Goal: Task Accomplishment & Management: Use online tool/utility

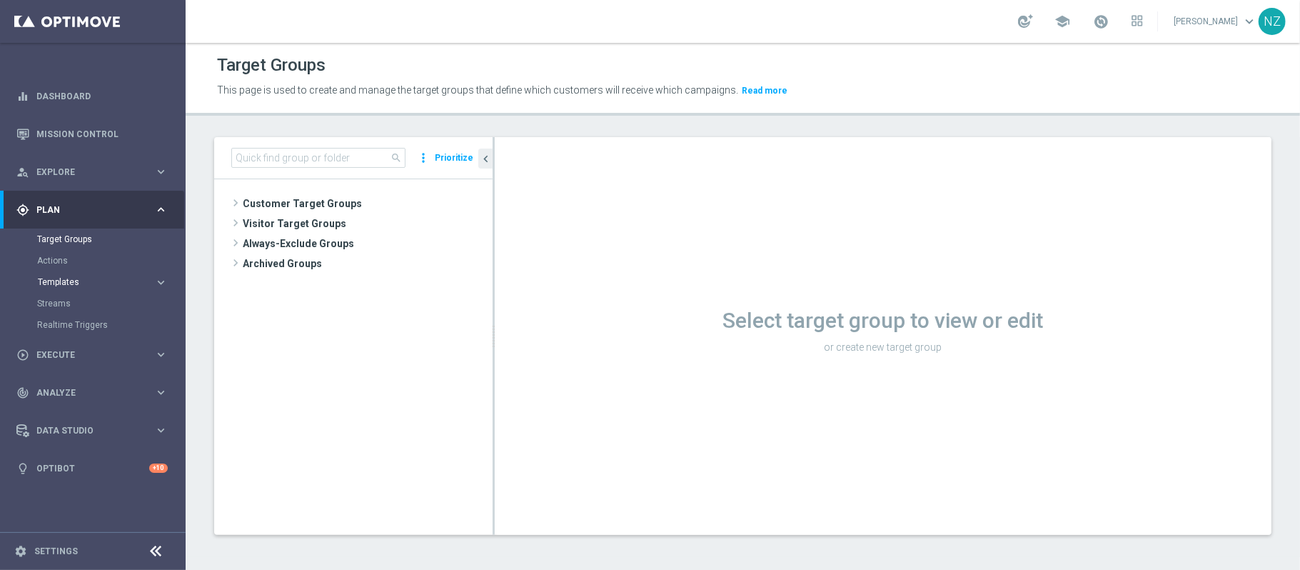
click at [72, 284] on span "Templates" at bounding box center [89, 282] width 102 height 9
click at [63, 406] on link "Streams" at bounding box center [92, 410] width 111 height 11
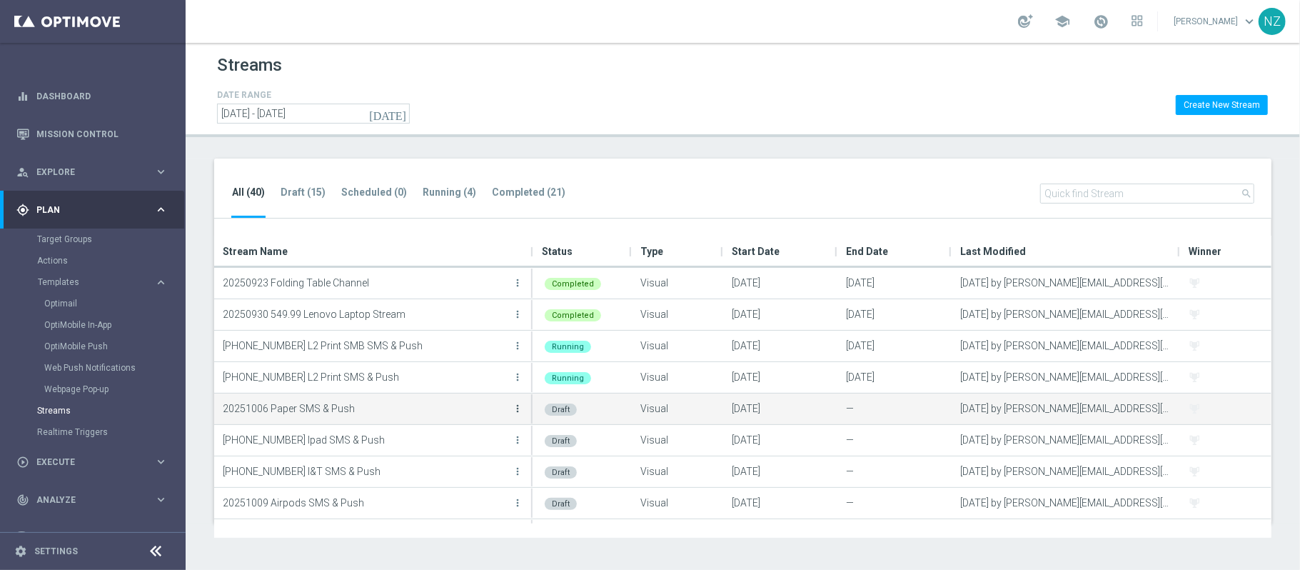
click at [518, 413] on icon "more_vert" at bounding box center [517, 408] width 11 height 11
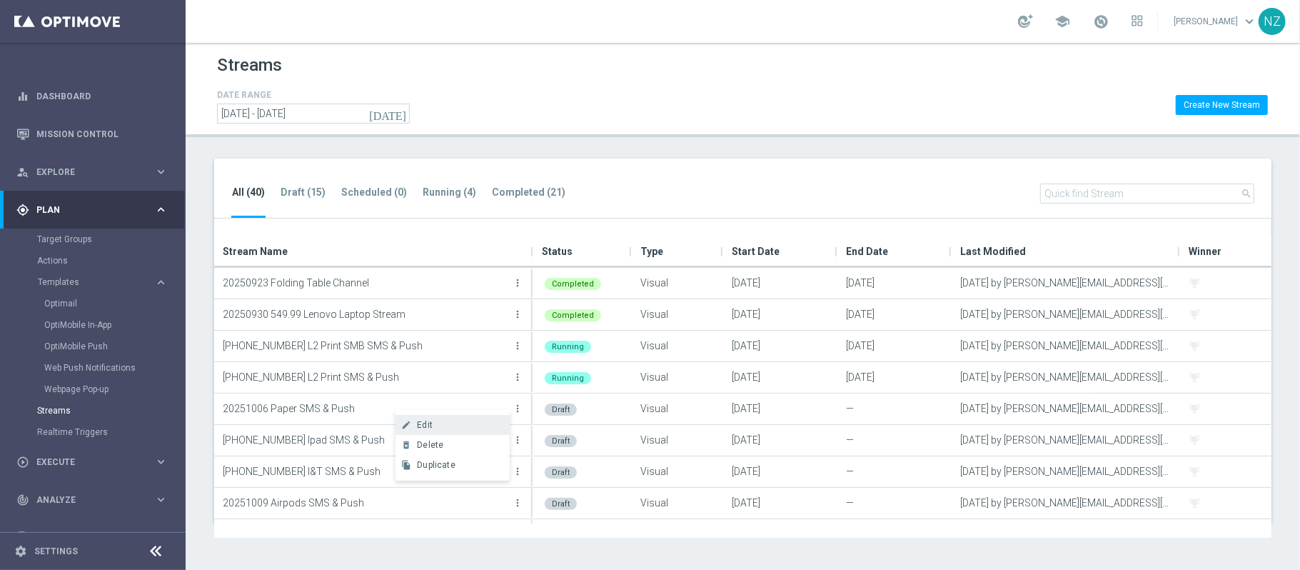
click at [461, 423] on div "Edit" at bounding box center [460, 425] width 86 height 10
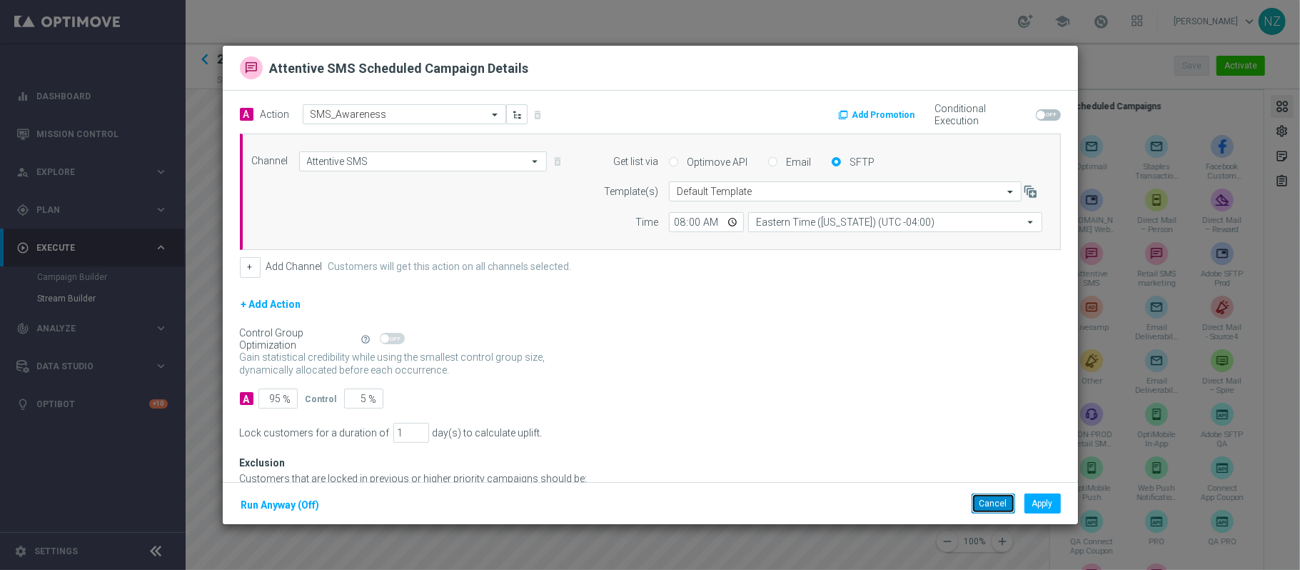
click at [991, 501] on button "Cancel" at bounding box center [994, 503] width 44 height 20
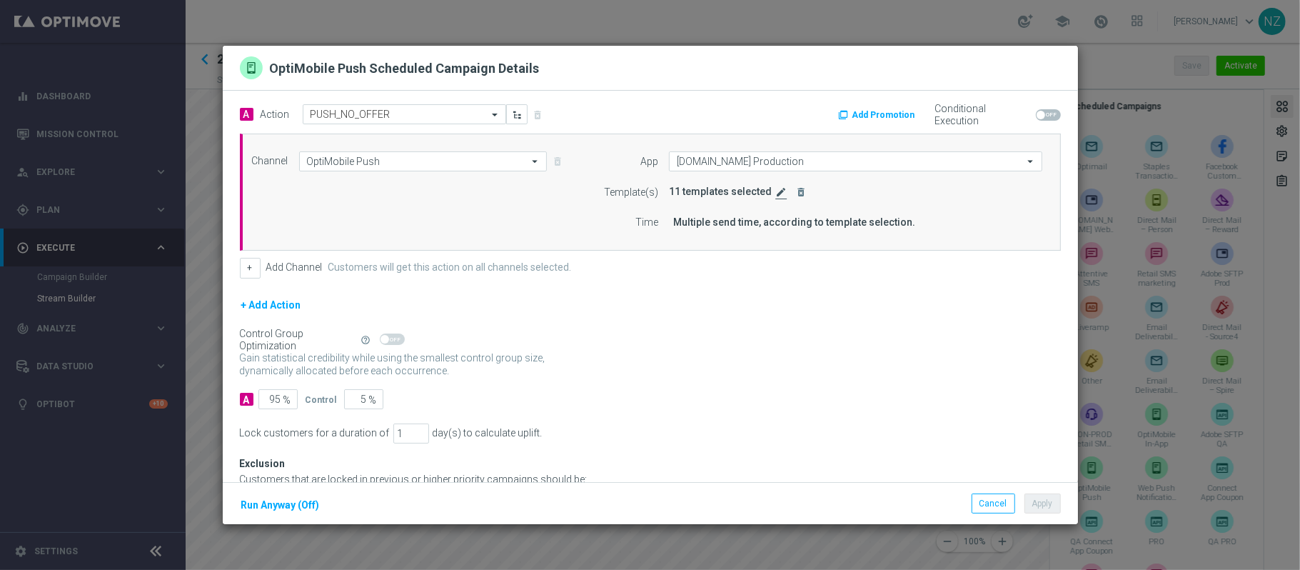
click at [776, 196] on icon "edit" at bounding box center [781, 191] width 11 height 11
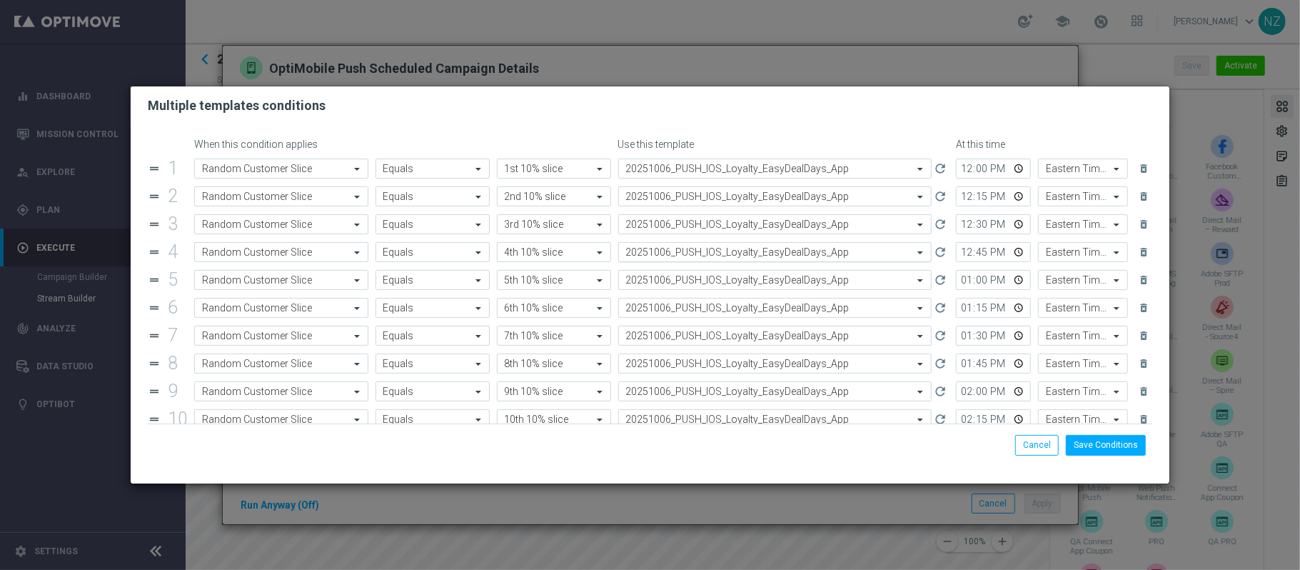
scroll to position [83, 0]
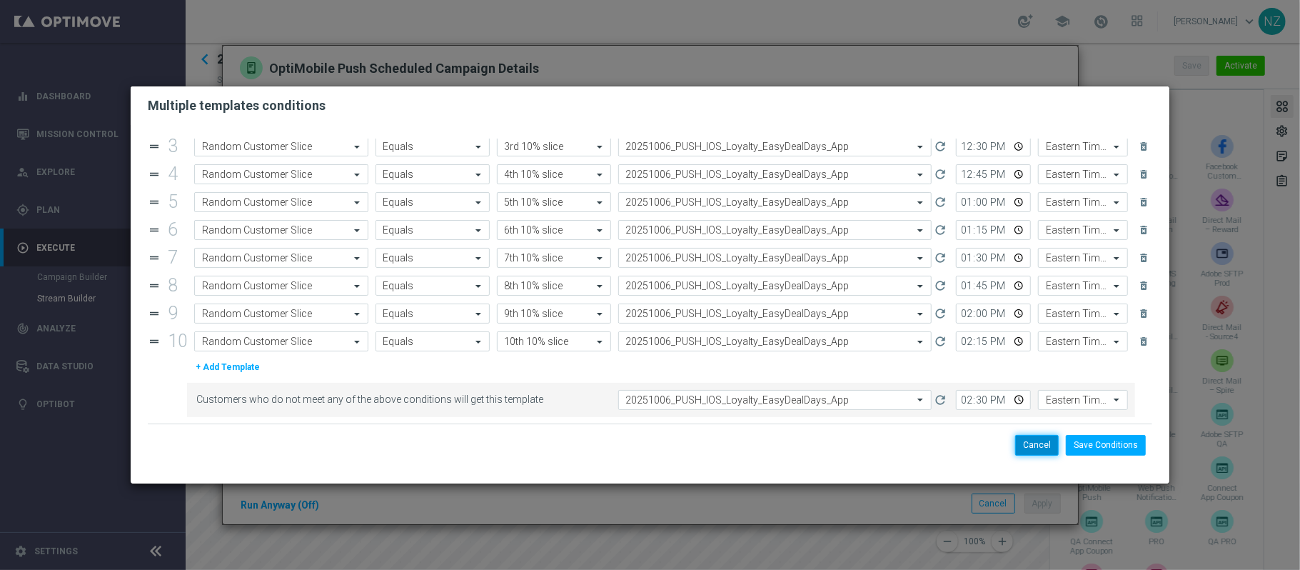
click at [1048, 443] on button "Cancel" at bounding box center [1037, 445] width 44 height 20
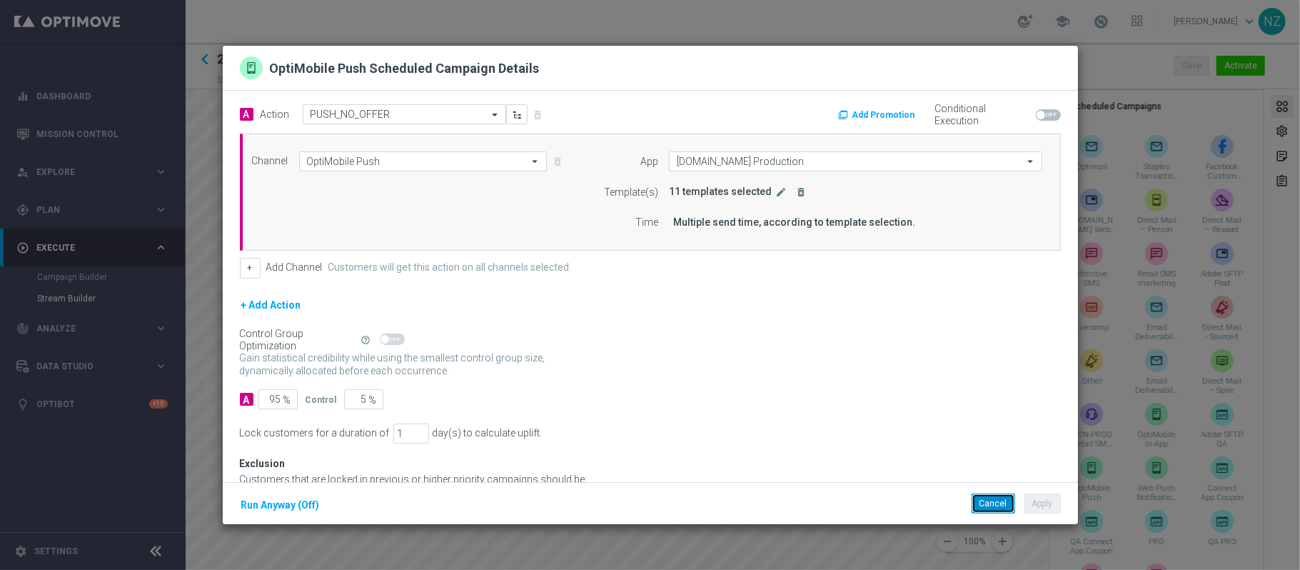
click at [993, 510] on button "Cancel" at bounding box center [994, 503] width 44 height 20
click at [776, 193] on icon "edit" at bounding box center [781, 191] width 11 height 11
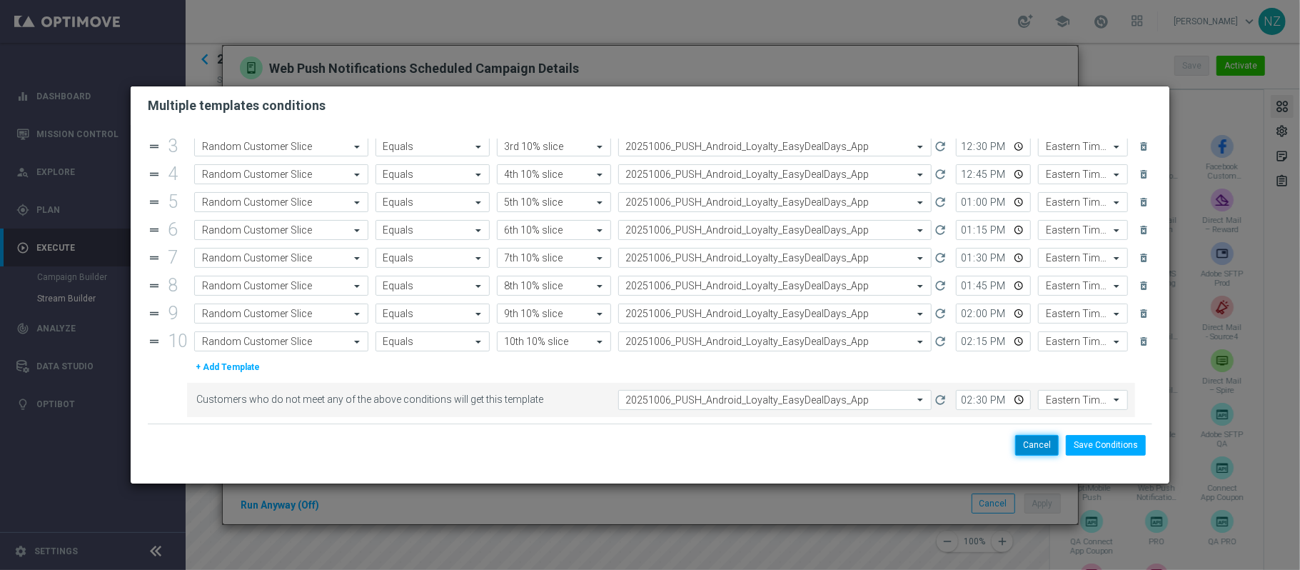
click at [1038, 446] on button "Cancel" at bounding box center [1037, 445] width 44 height 20
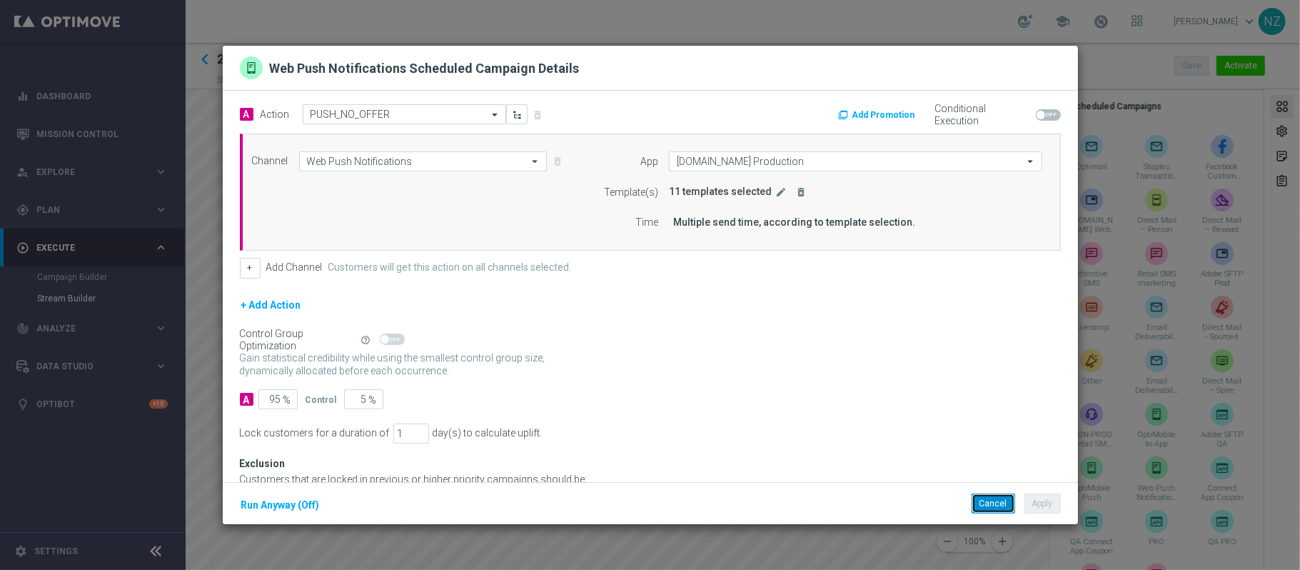
click at [988, 504] on button "Cancel" at bounding box center [994, 503] width 44 height 20
click at [774, 198] on button "edit" at bounding box center [783, 192] width 18 height 13
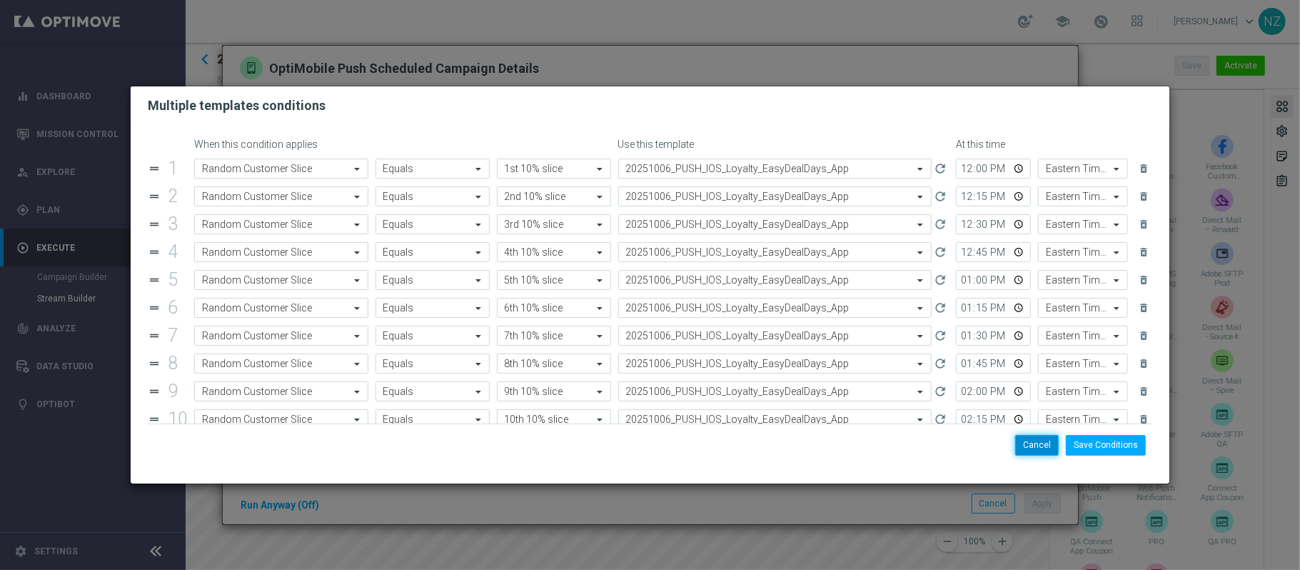
click at [1026, 450] on button "Cancel" at bounding box center [1037, 445] width 44 height 20
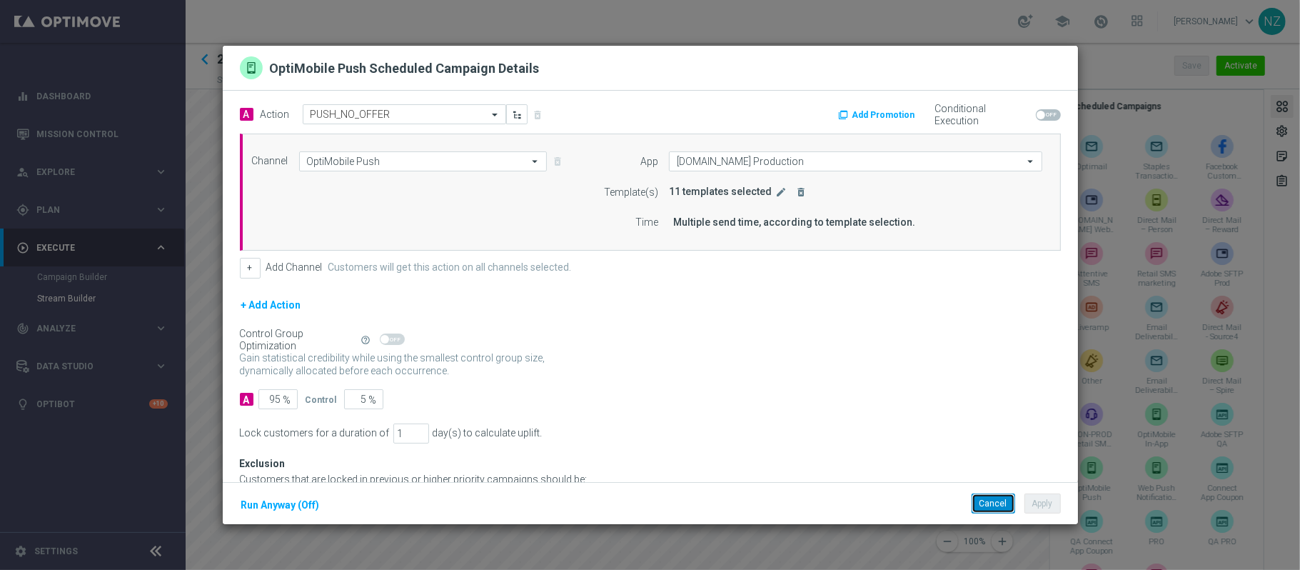
click at [983, 504] on button "Cancel" at bounding box center [994, 503] width 44 height 20
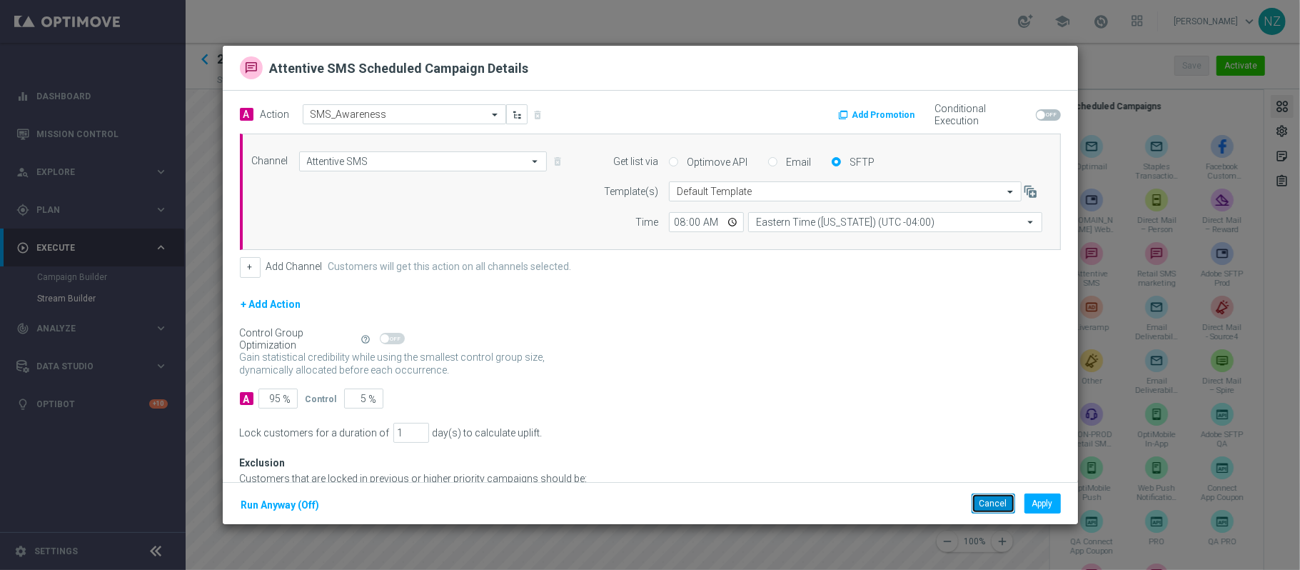
click at [983, 506] on button "Cancel" at bounding box center [994, 503] width 44 height 20
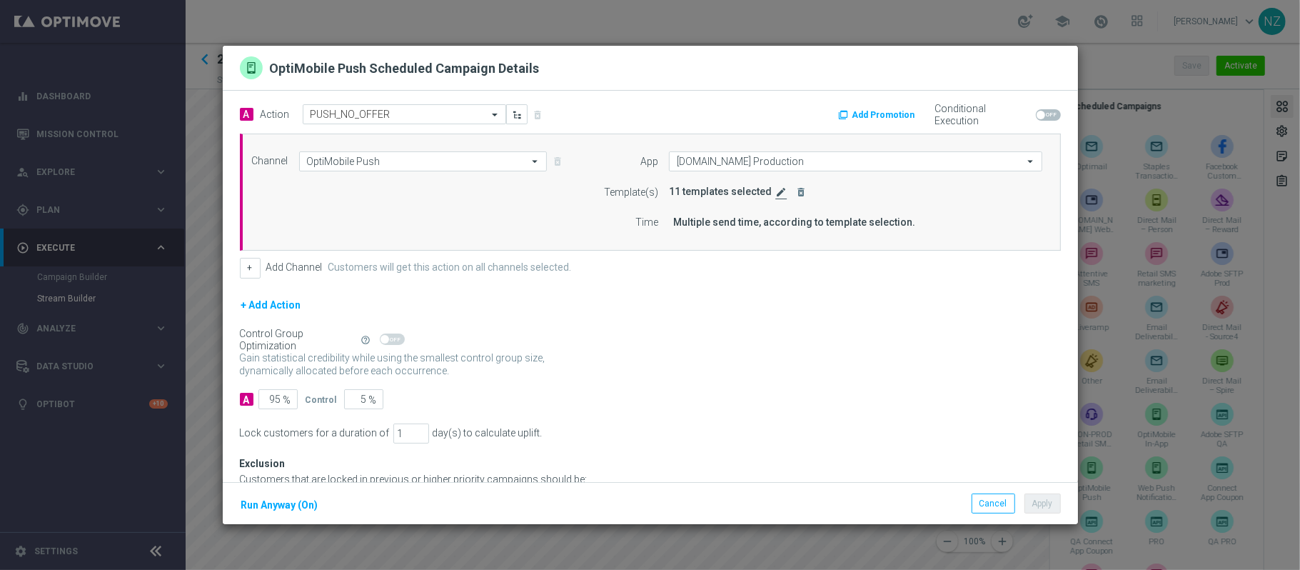
click at [776, 191] on icon "edit" at bounding box center [781, 191] width 11 height 11
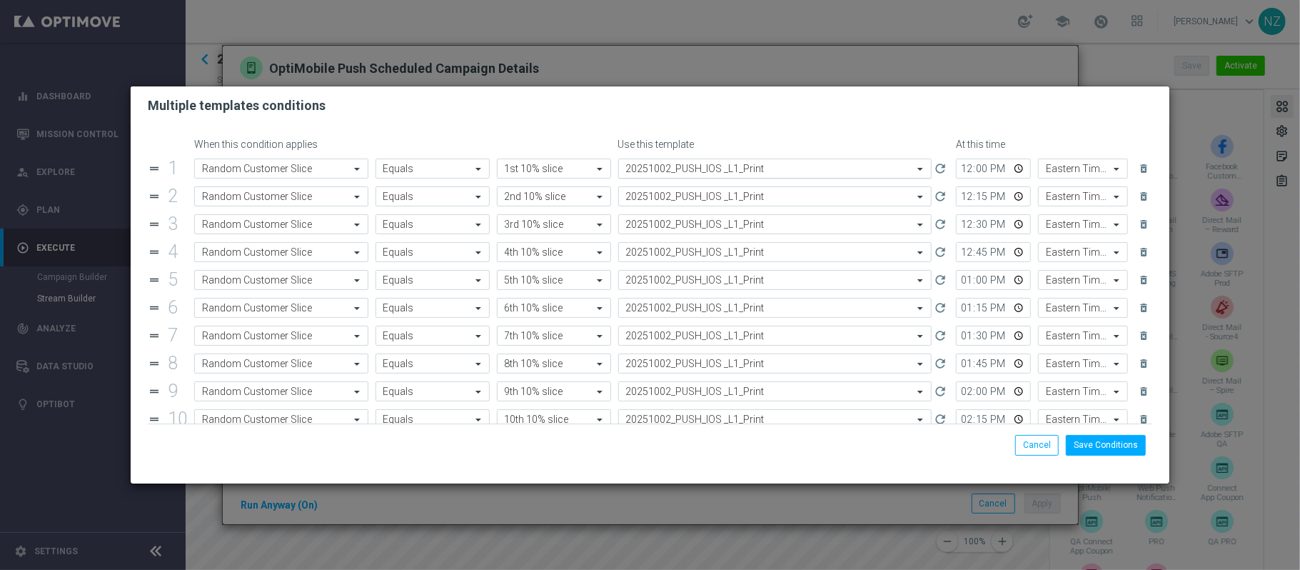
click at [774, 166] on input "text" at bounding box center [761, 169] width 270 height 12
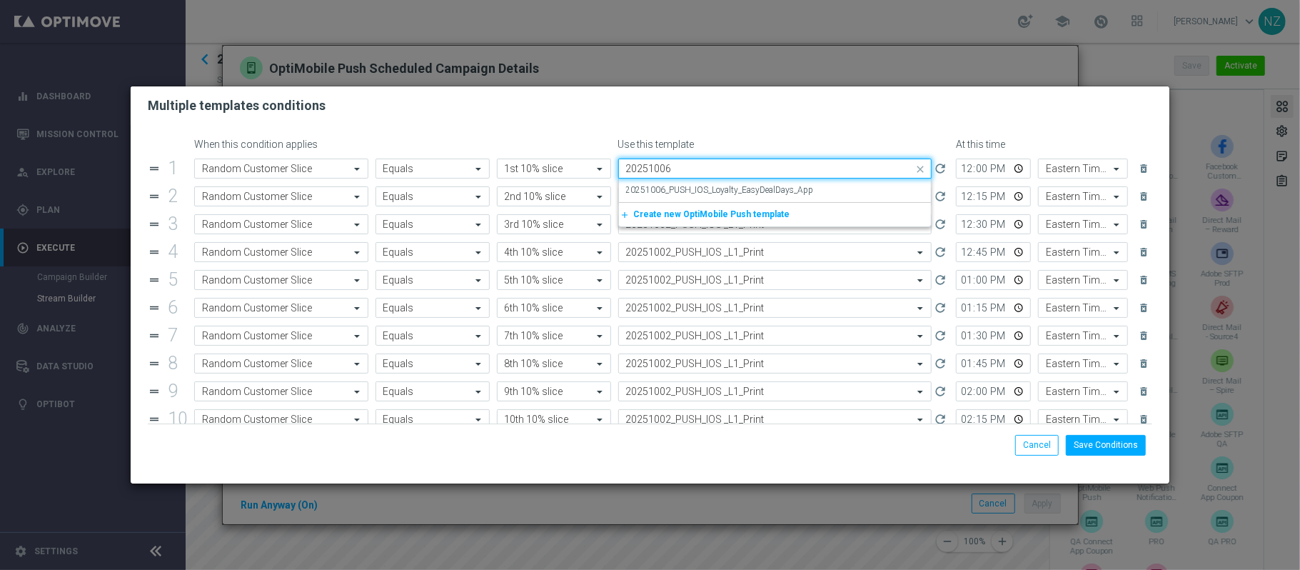
scroll to position [0, 0]
click at [778, 187] on label "20251006_PUSH_IOS_Loyalty_EasyDealDays_App" at bounding box center [720, 190] width 188 height 12
type input "20251006"
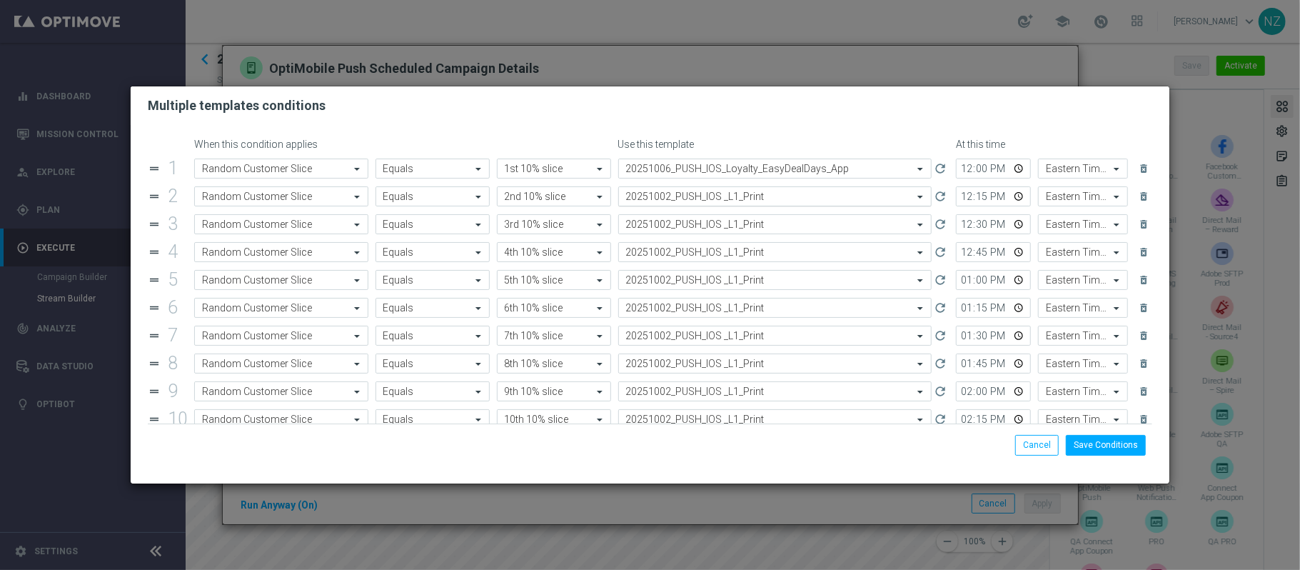
click at [738, 201] on input "text" at bounding box center [761, 197] width 270 height 12
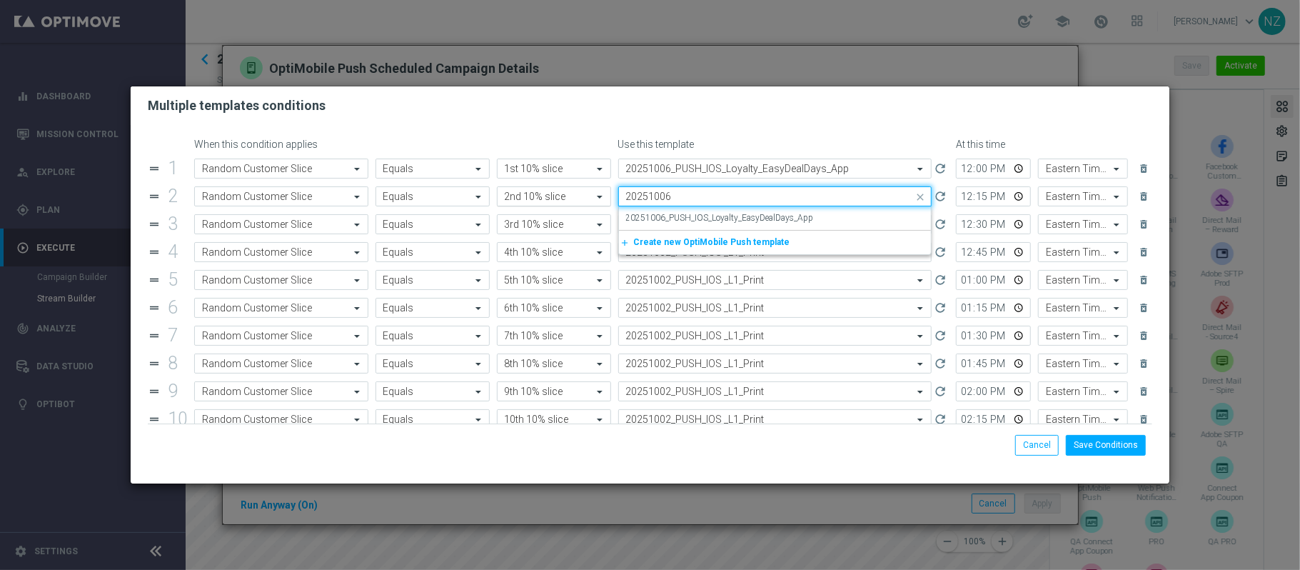
drag, startPoint x: 683, startPoint y: 194, endPoint x: 572, endPoint y: 194, distance: 110.7
click at [572, 194] on form "Attribute Random Customer Slice Operator Equals Value 2nd 10% slice Quick find …" at bounding box center [661, 196] width 934 height 20
click at [718, 217] on label "20251006_PUSH_IOS_Loyalty_EasyDealDays_App" at bounding box center [720, 218] width 188 height 12
type input "20251006"
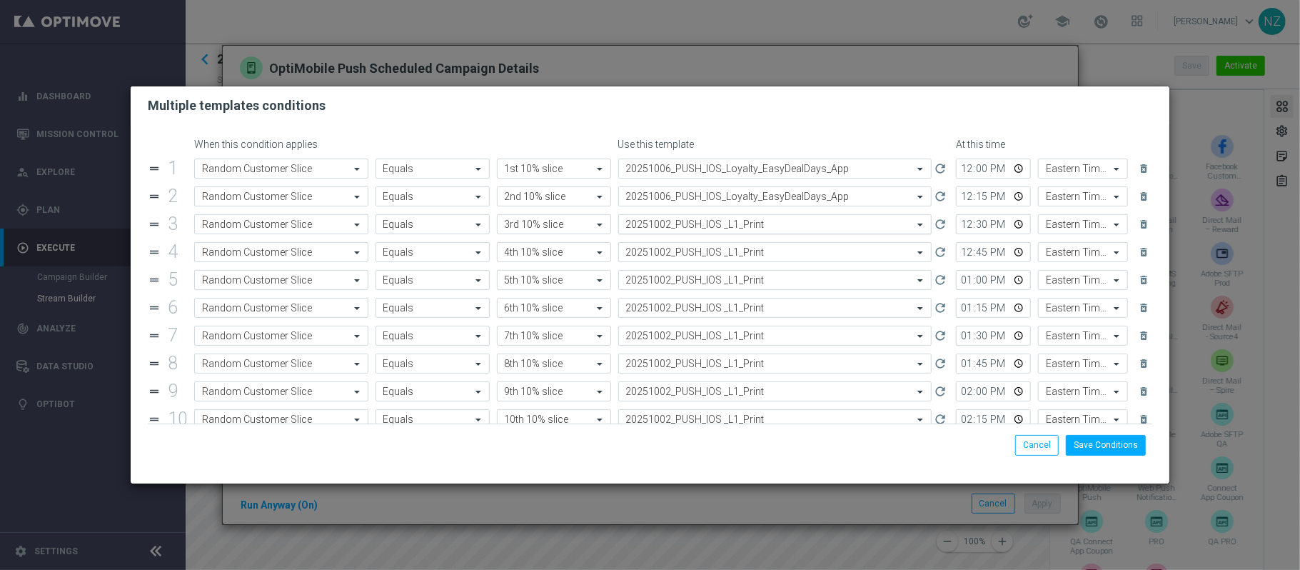
click at [696, 224] on input "text" at bounding box center [761, 225] width 270 height 12
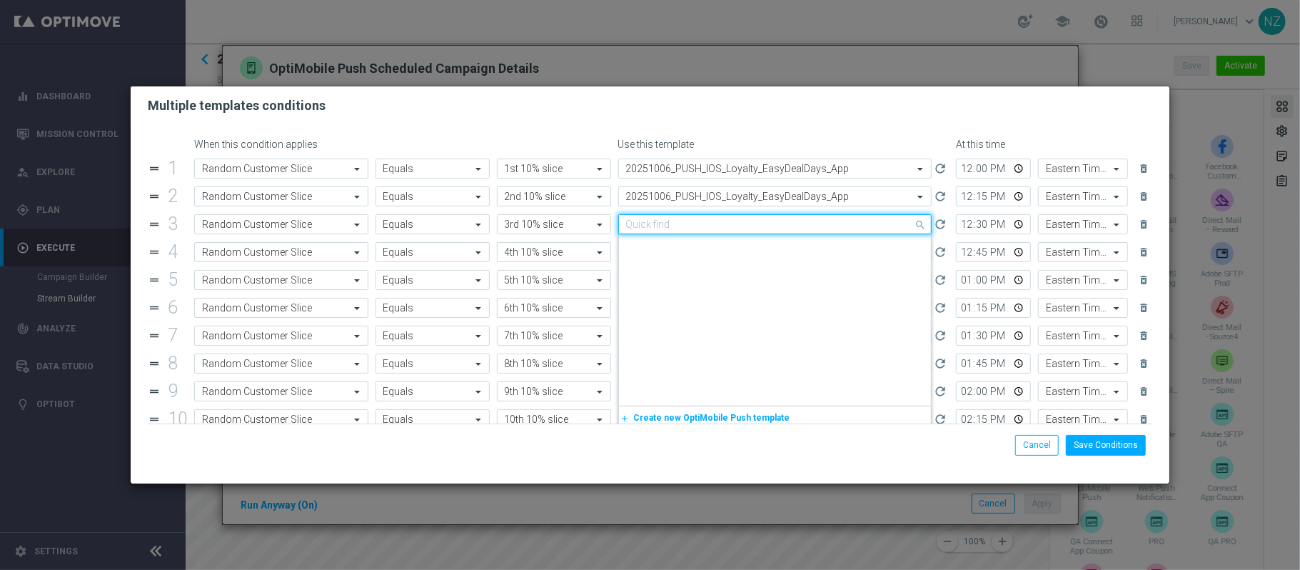
scroll to position [2192, 0]
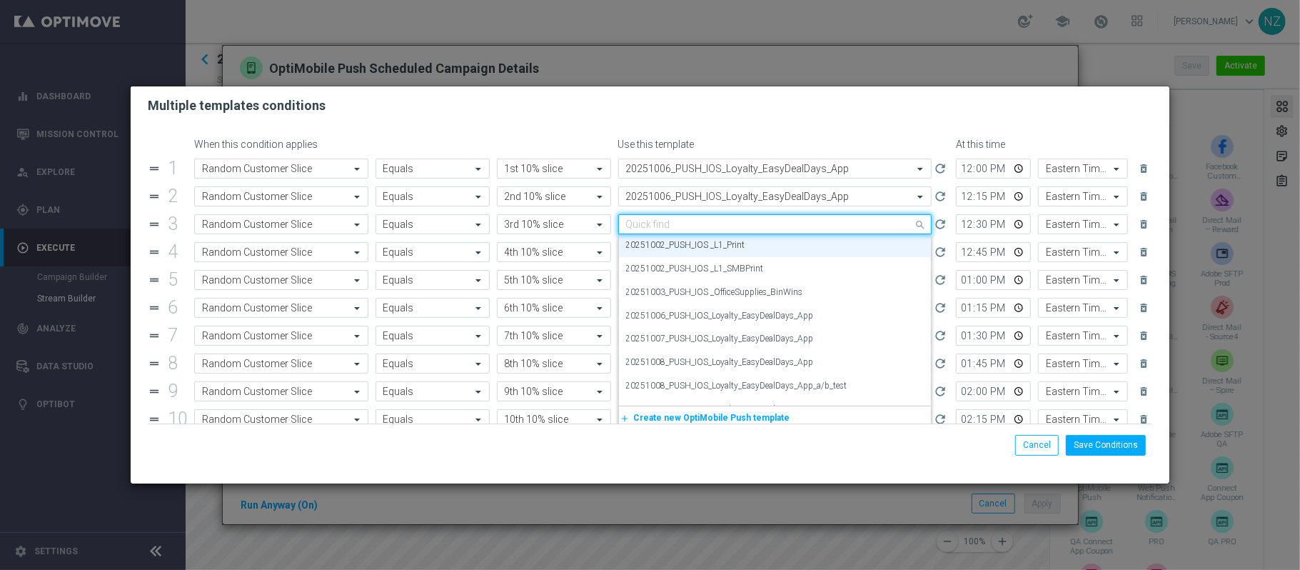
paste input "20251006"
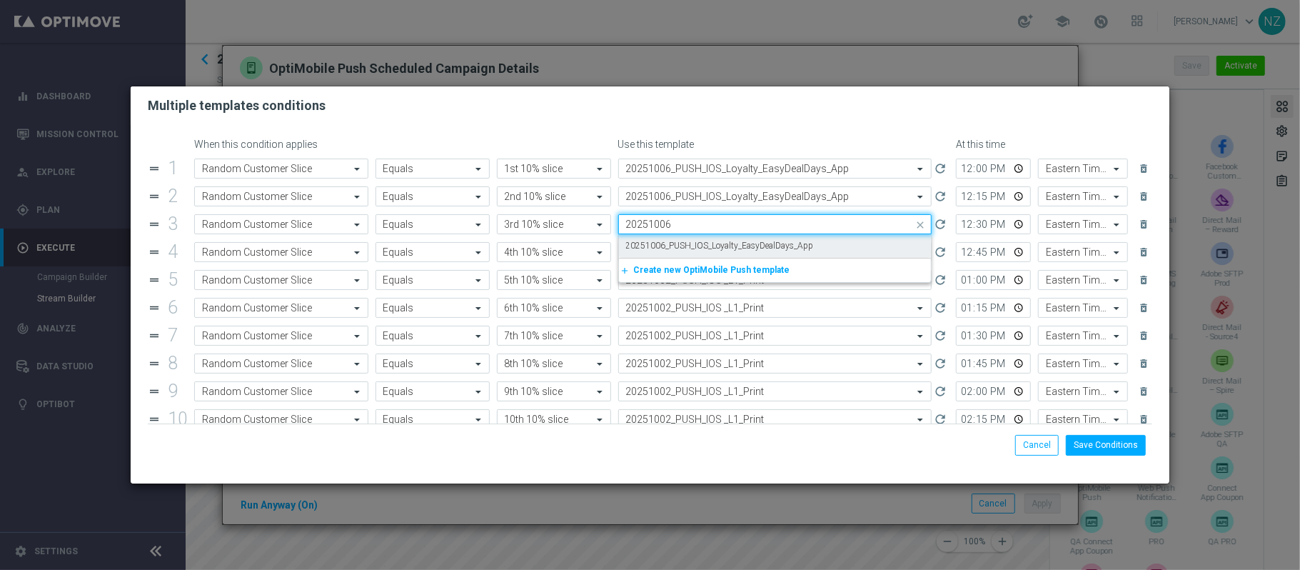
click at [688, 250] on label "20251006_PUSH_IOS_Loyalty_EasyDealDays_App" at bounding box center [720, 246] width 188 height 12
type input "20251006"
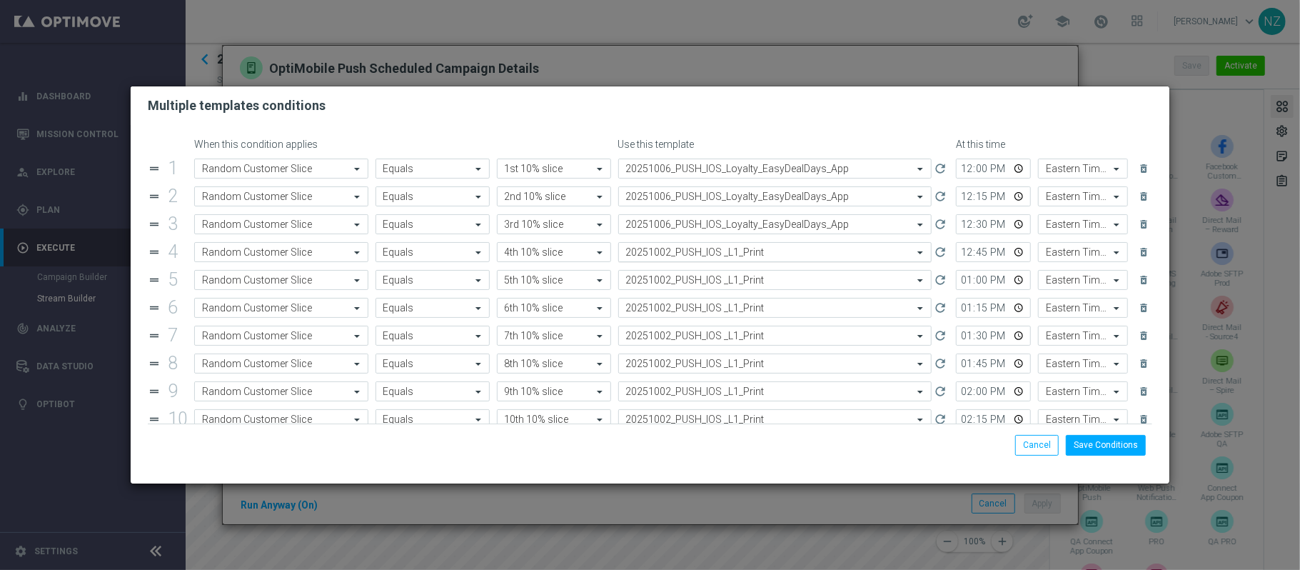
click at [689, 252] on input "text" at bounding box center [761, 252] width 270 height 12
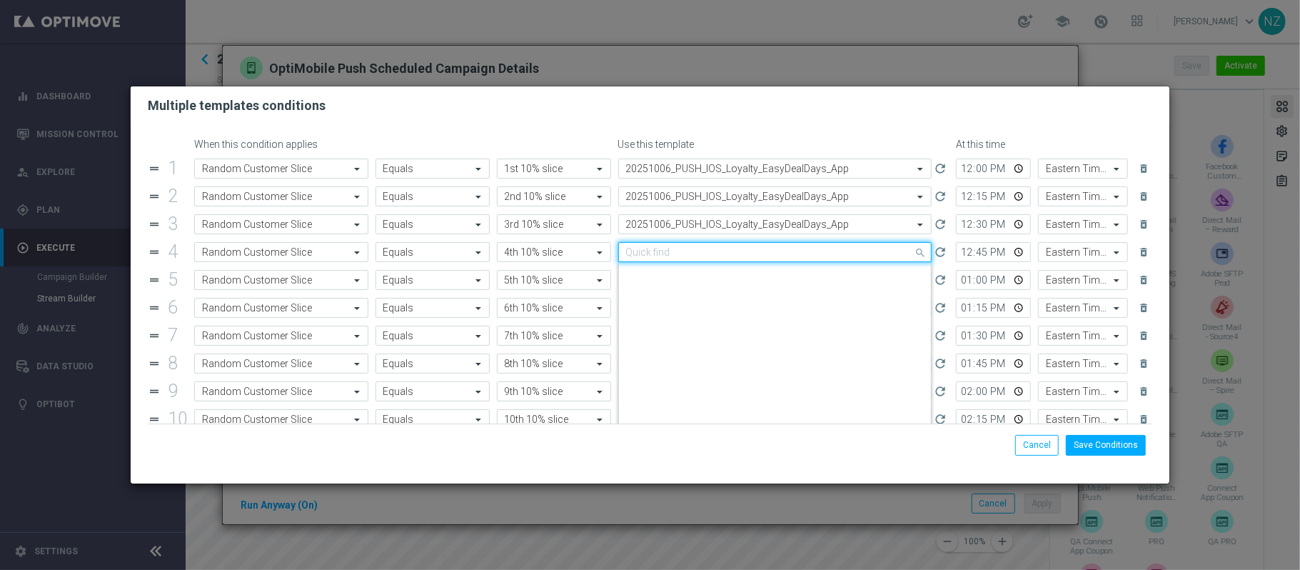
scroll to position [2192, 0]
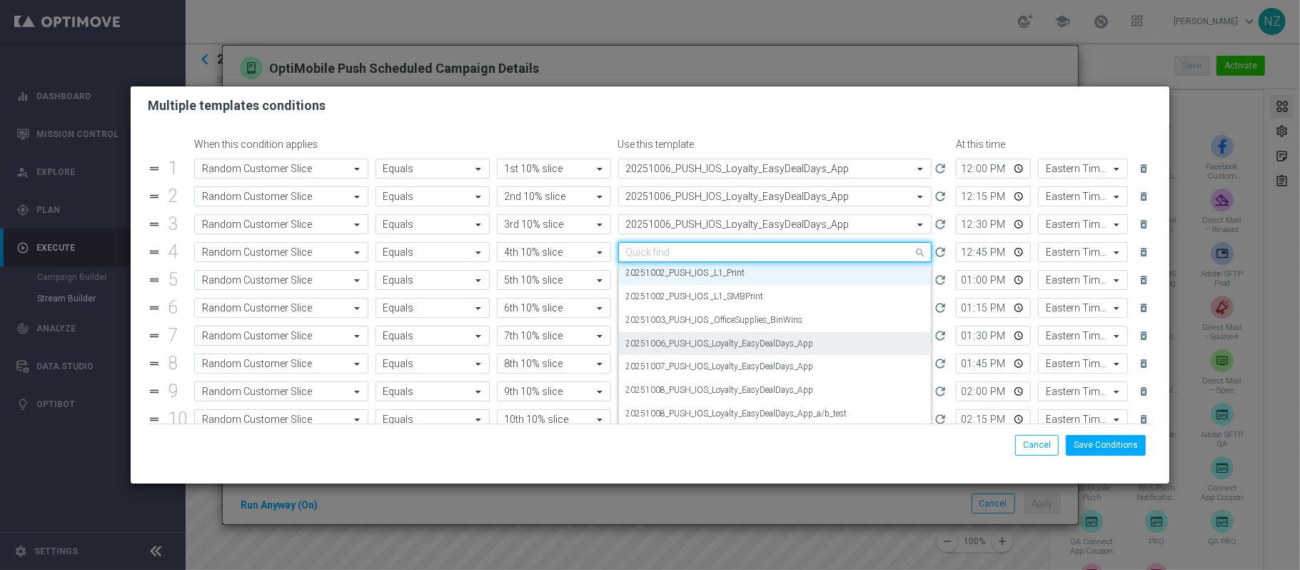
paste input "20251006"
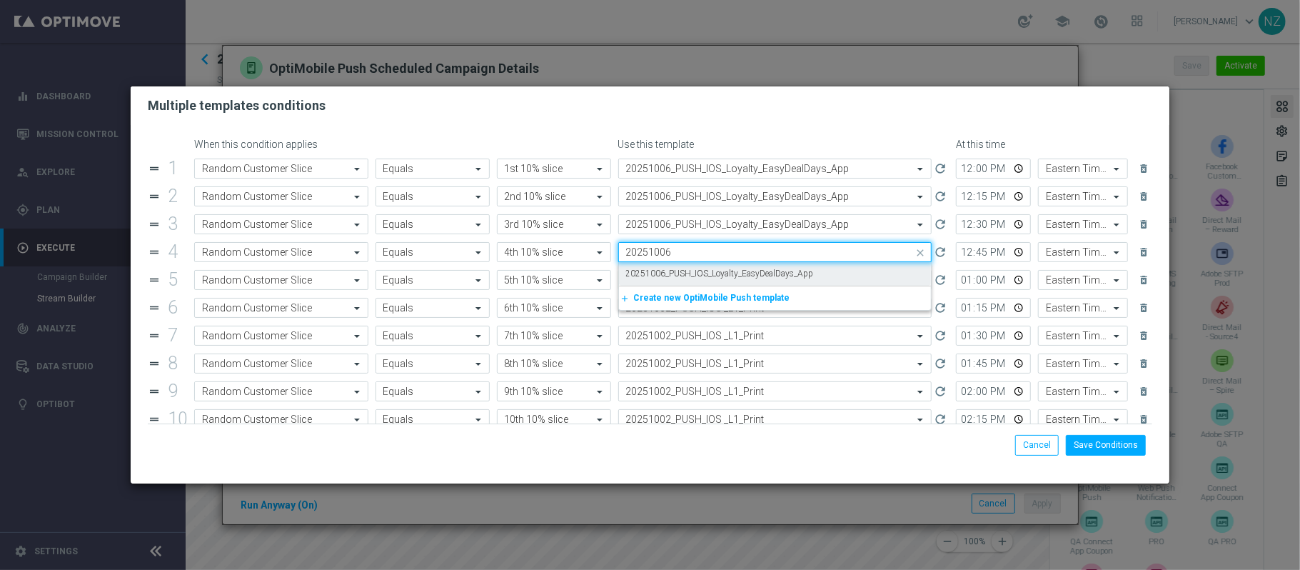
scroll to position [0, 0]
click at [684, 274] on label "20251006_PUSH_IOS_Loyalty_EasyDealDays_App" at bounding box center [720, 274] width 188 height 12
type input "20251006"
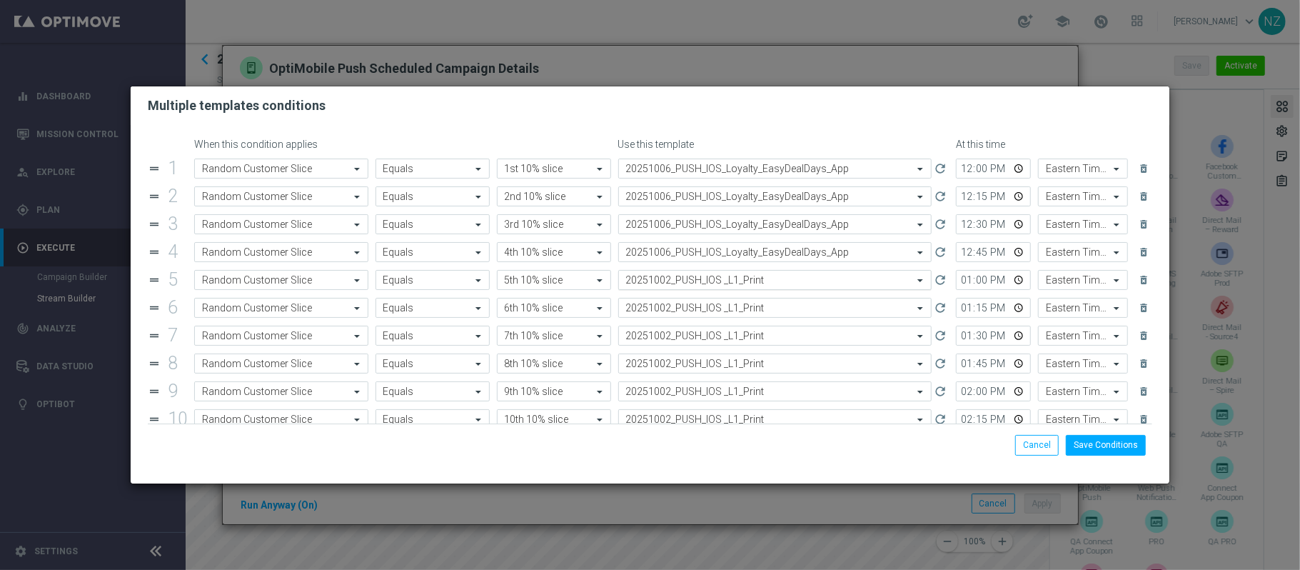
click at [680, 281] on input "text" at bounding box center [761, 280] width 270 height 12
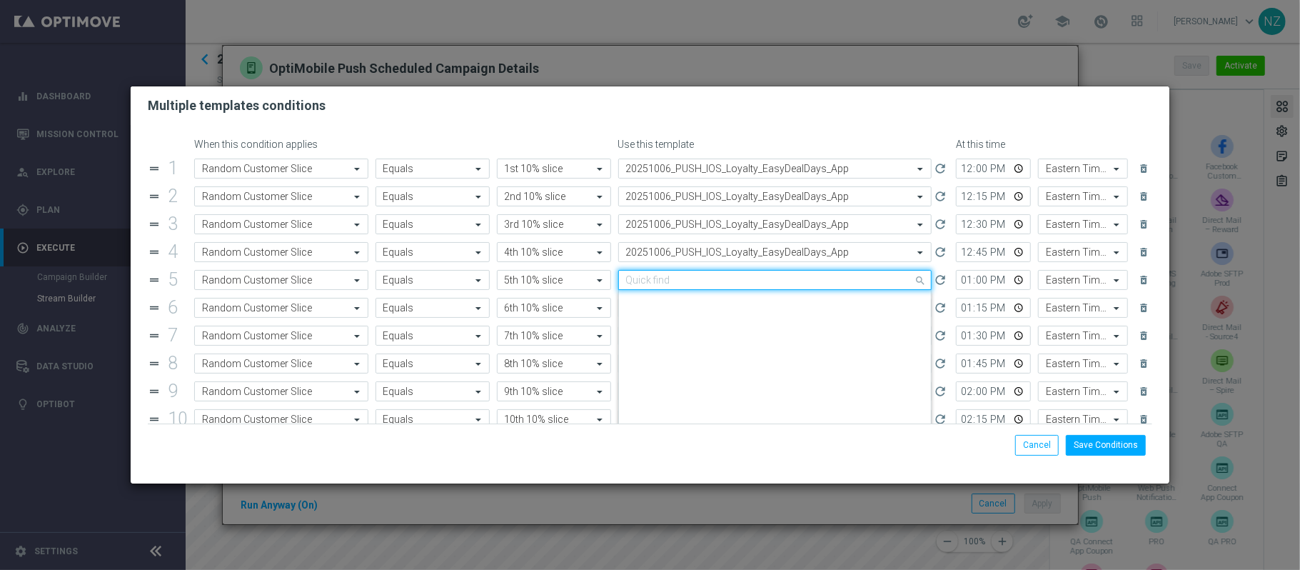
scroll to position [2192, 0]
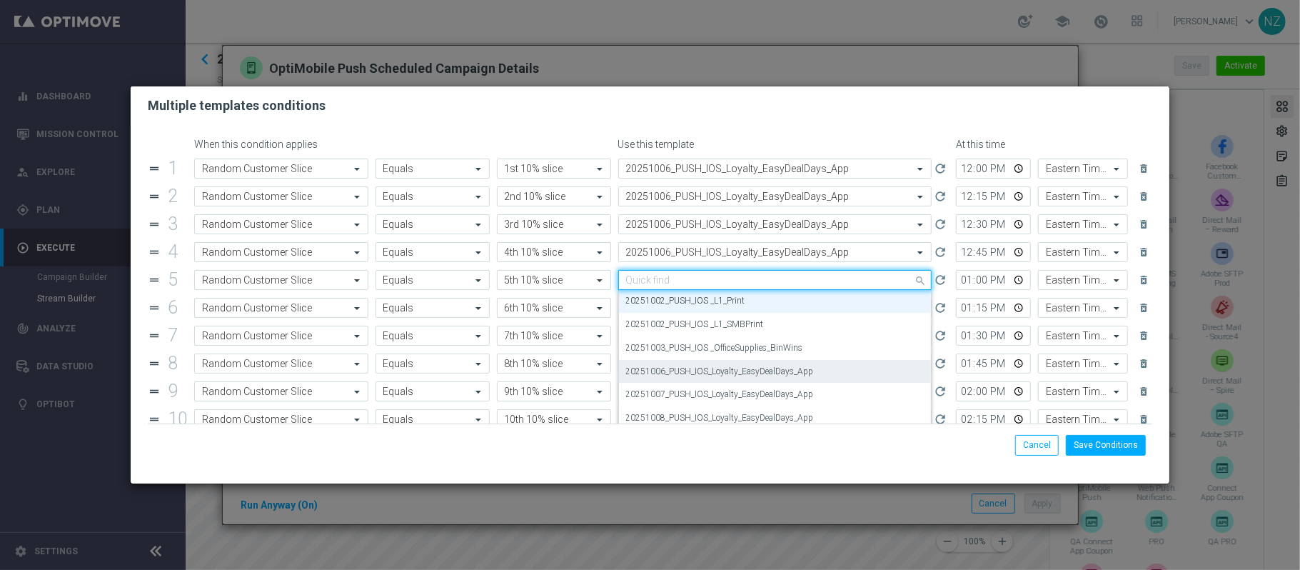
paste input "20251006"
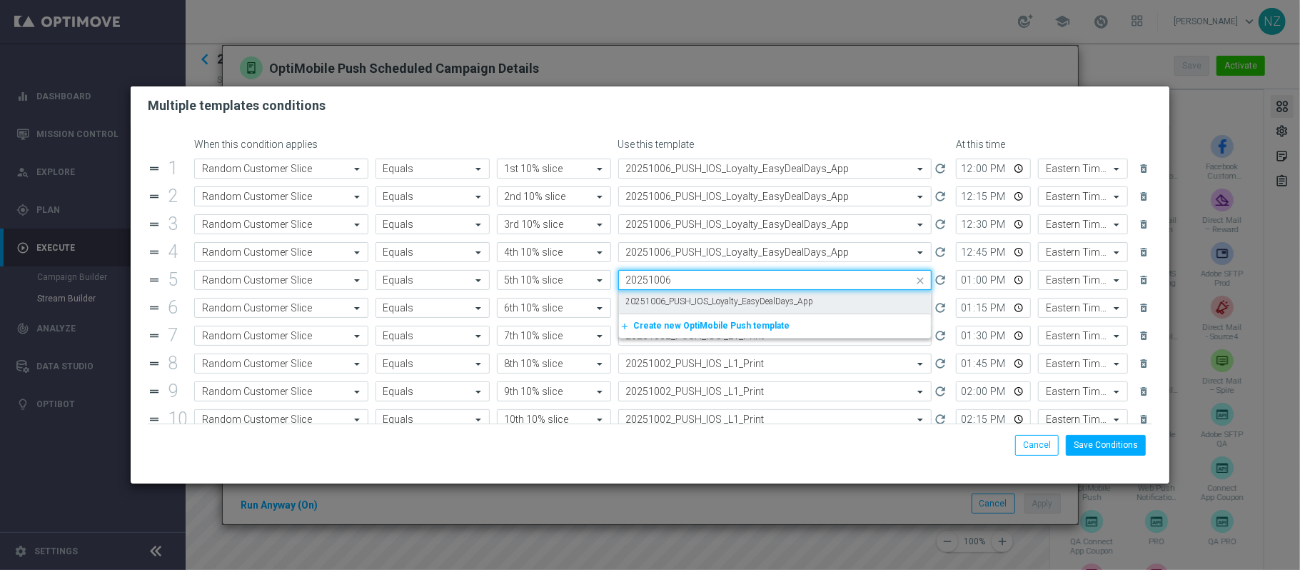
scroll to position [0, 0]
click at [681, 306] on label "20251006_PUSH_IOS_Loyalty_EasyDealDays_App" at bounding box center [720, 302] width 188 height 12
type input "20251006"
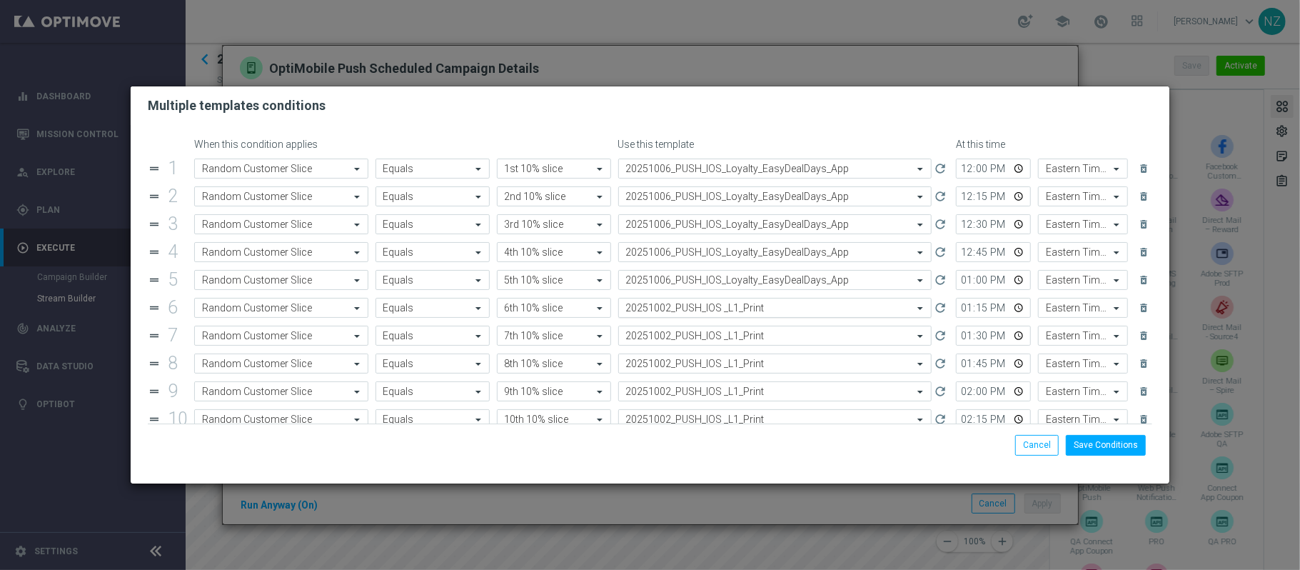
click at [680, 311] on input "text" at bounding box center [761, 308] width 270 height 12
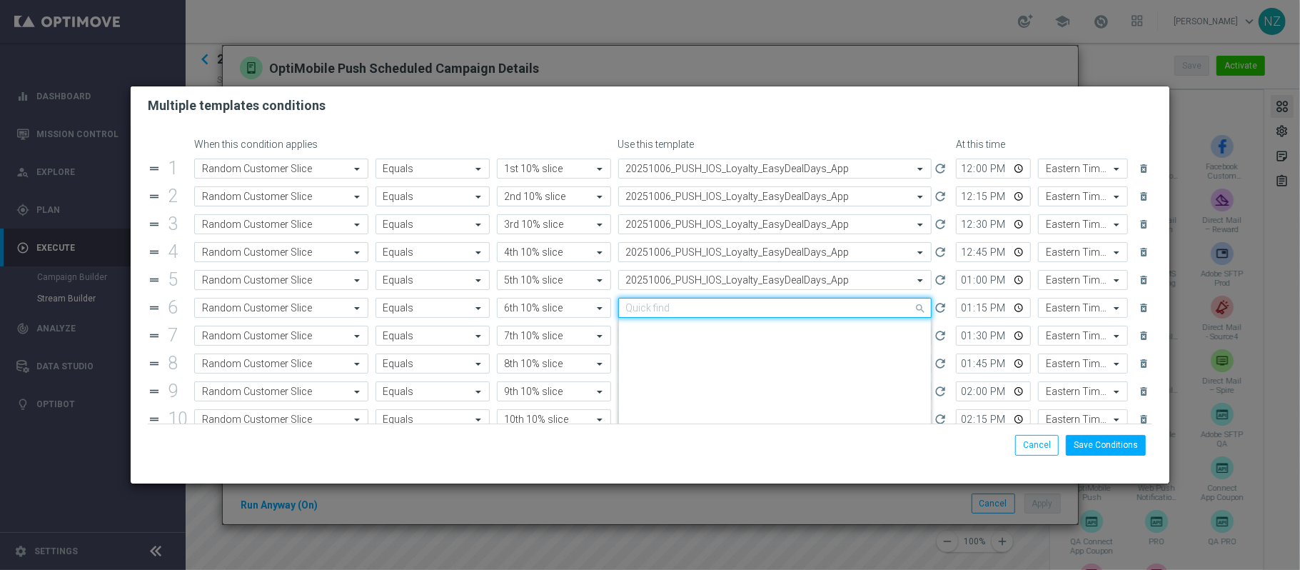
paste input "20251006"
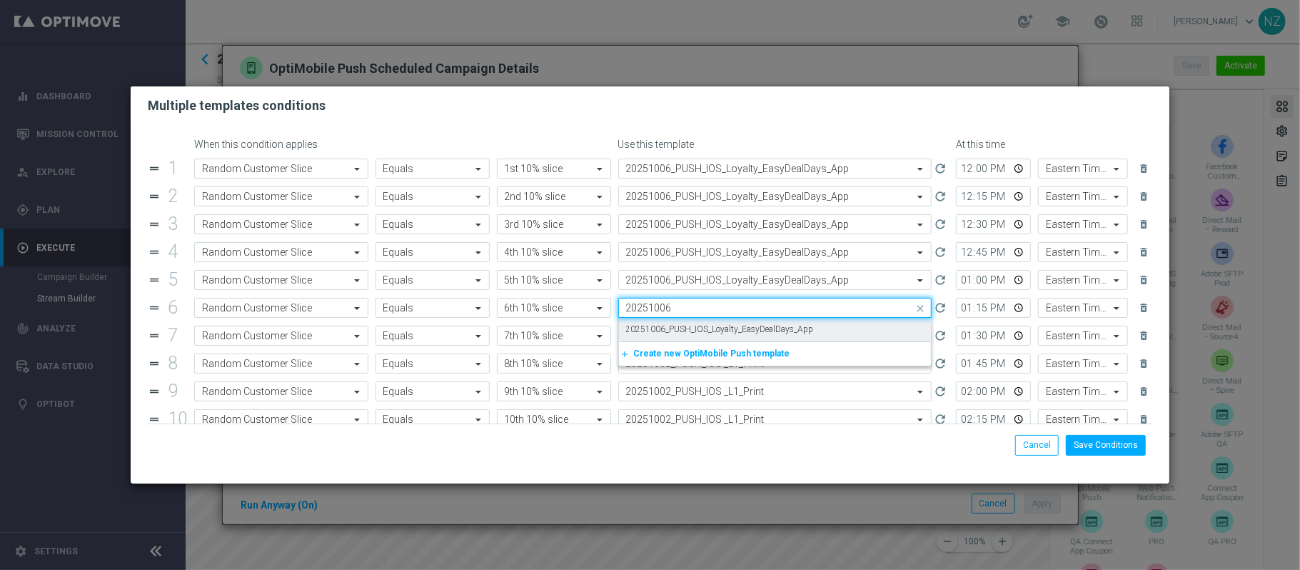
click at [681, 326] on label "20251006_PUSH_IOS_Loyalty_EasyDealDays_App" at bounding box center [720, 329] width 188 height 12
type input "20251006"
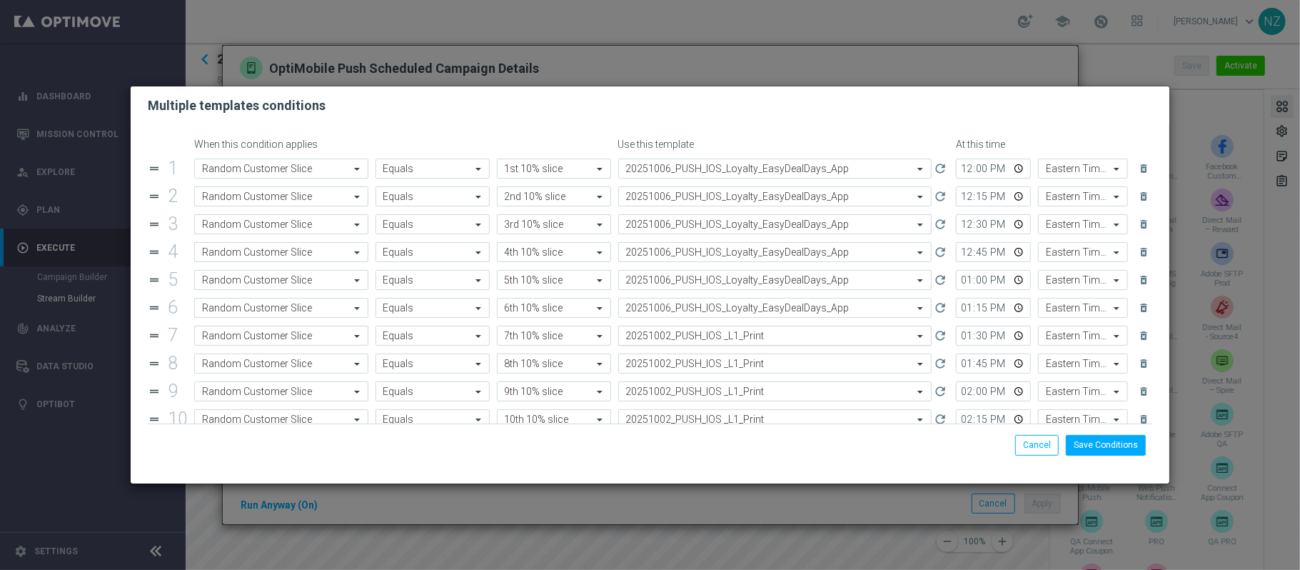
click at [684, 342] on input "text" at bounding box center [761, 336] width 270 height 12
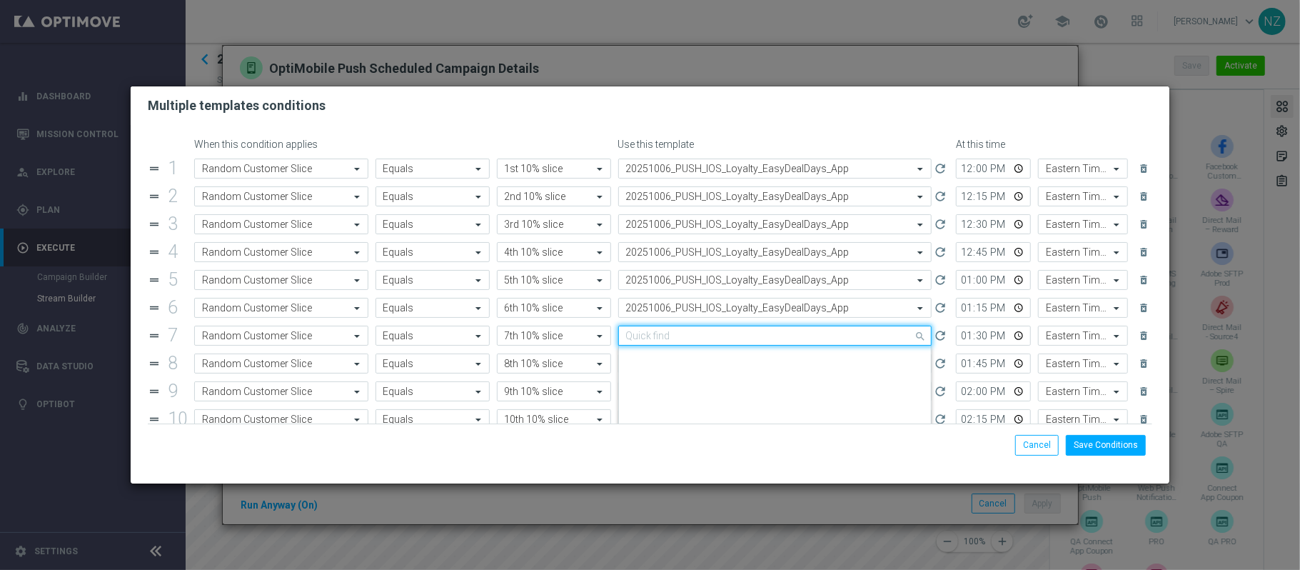
paste input "20251006"
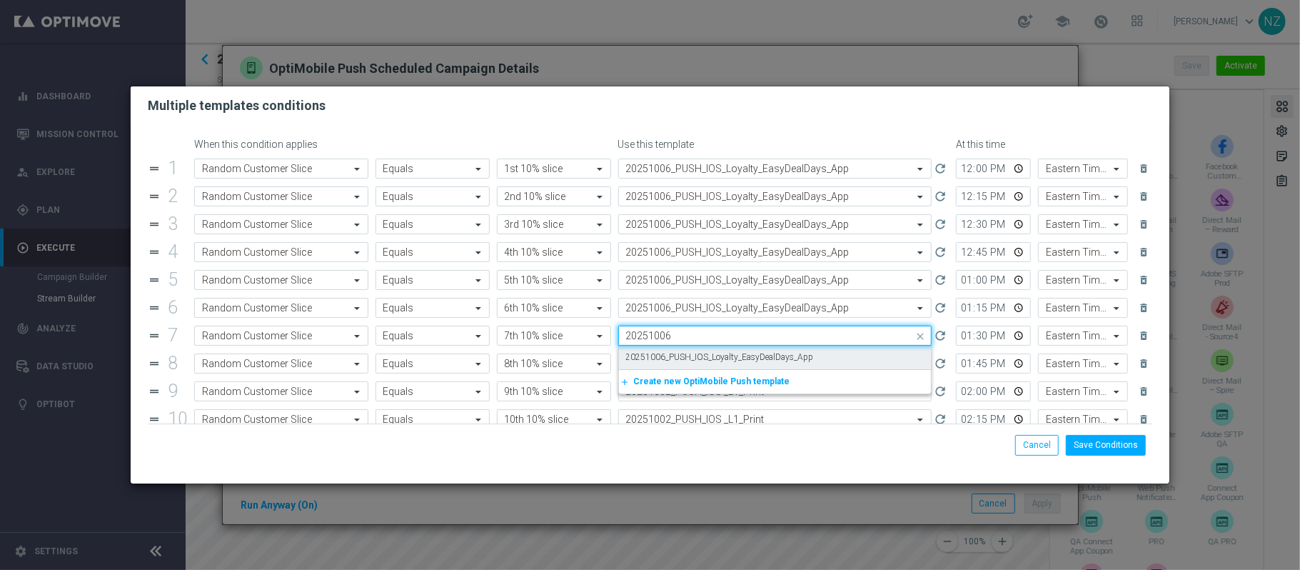
click at [686, 360] on label "20251006_PUSH_IOS_Loyalty_EasyDealDays_App" at bounding box center [720, 357] width 188 height 12
type input "20251006"
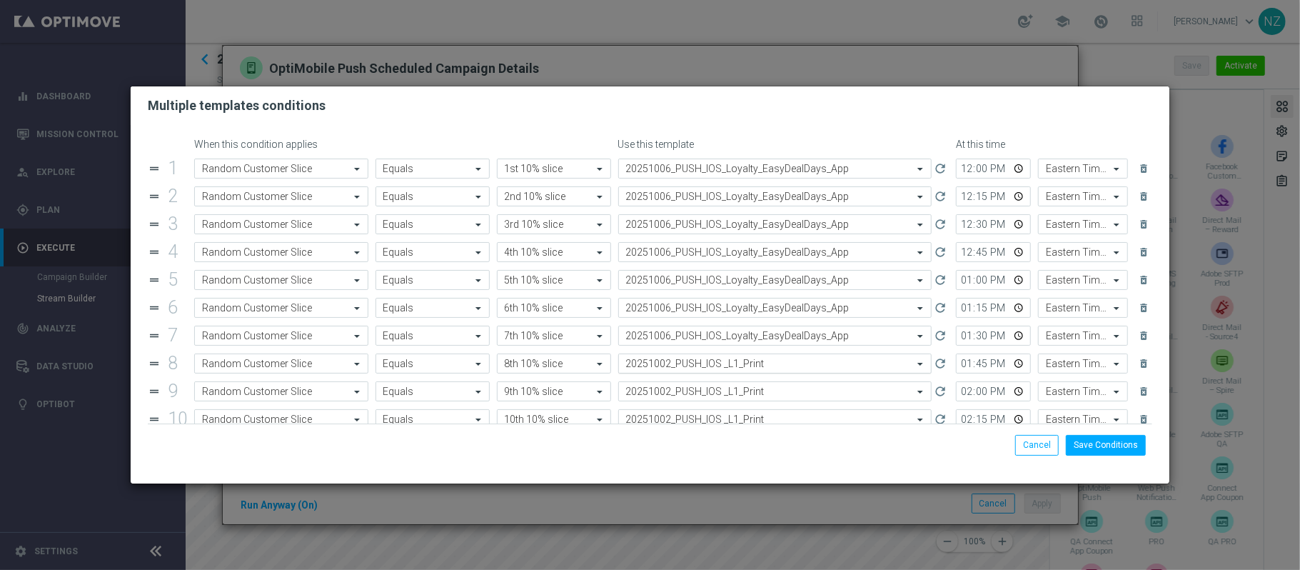
click at [691, 370] on input "text" at bounding box center [761, 364] width 270 height 12
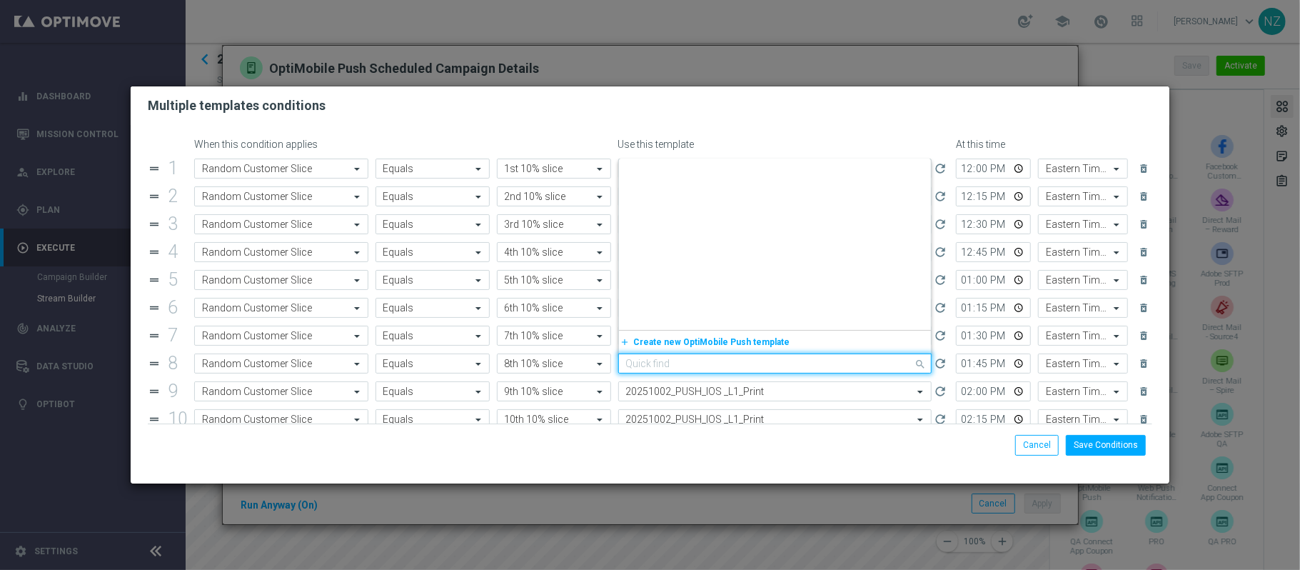
paste input "20251006"
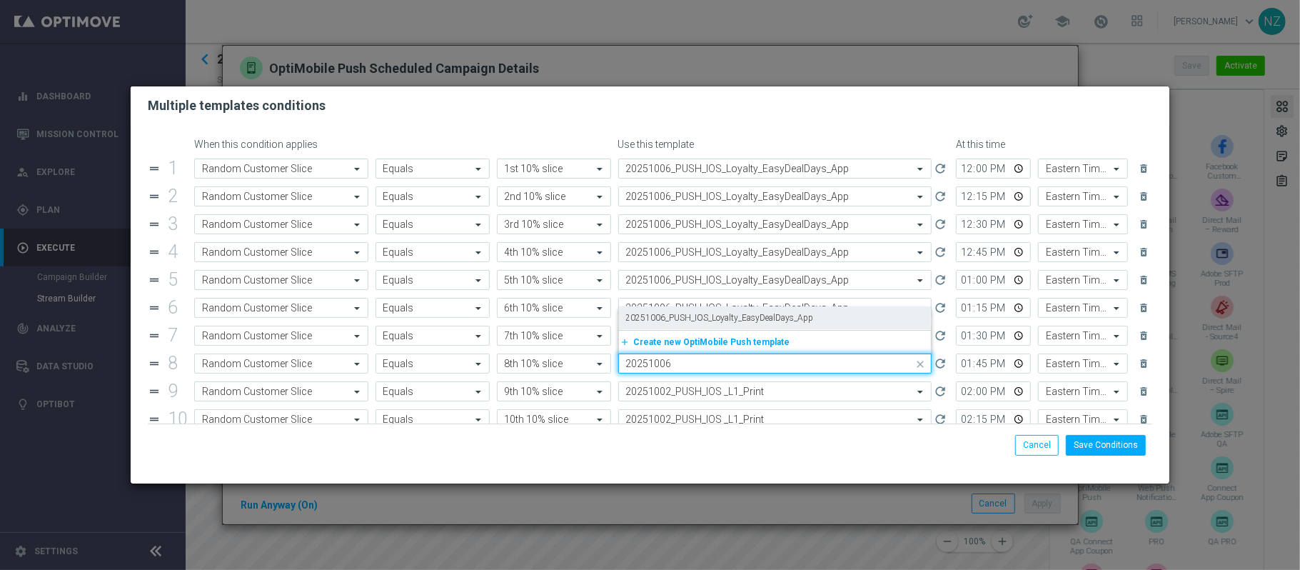
click at [686, 320] on label "20251006_PUSH_IOS_Loyalty_EasyDealDays_App" at bounding box center [720, 318] width 188 height 12
type input "20251006"
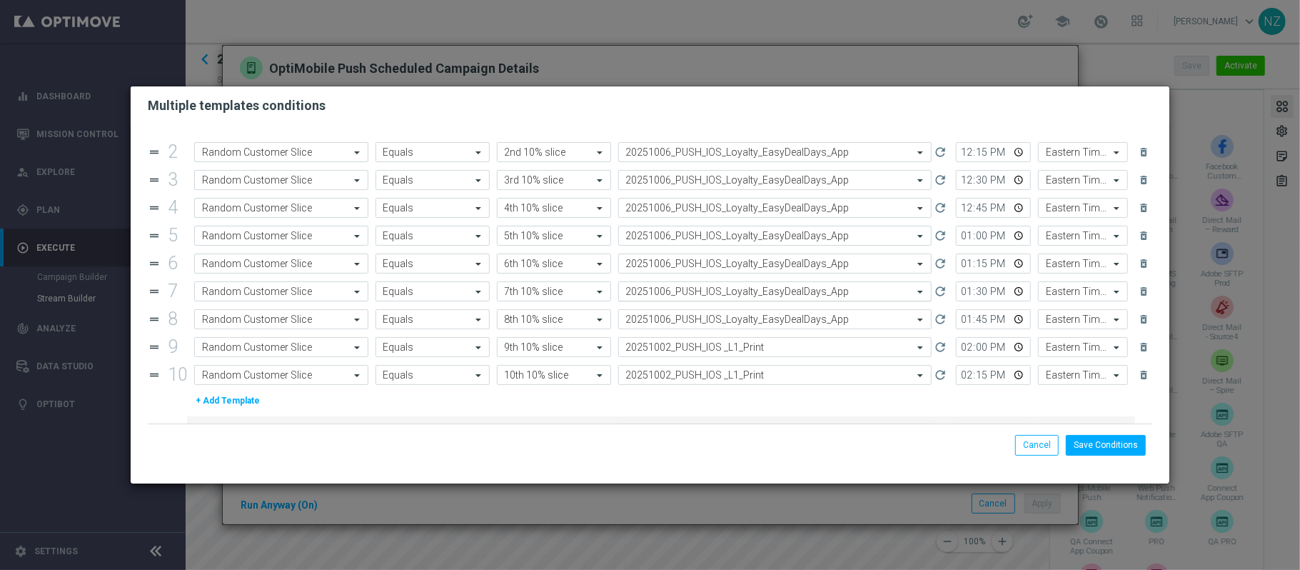
scroll to position [83, 0]
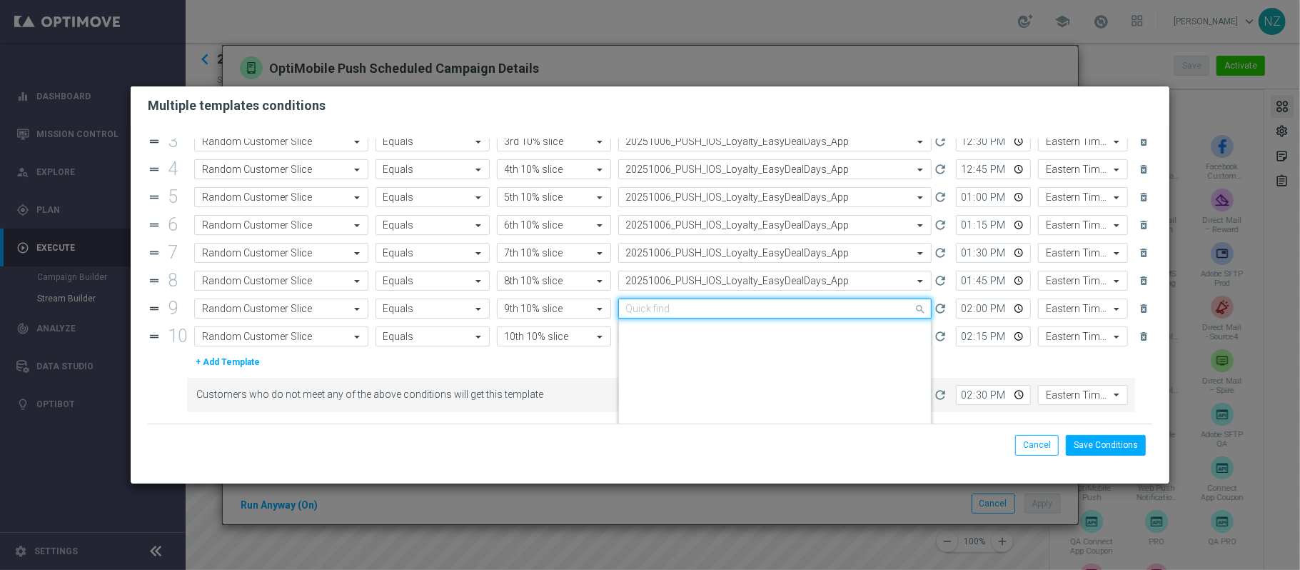
click at [731, 314] on input "text" at bounding box center [761, 309] width 270 height 12
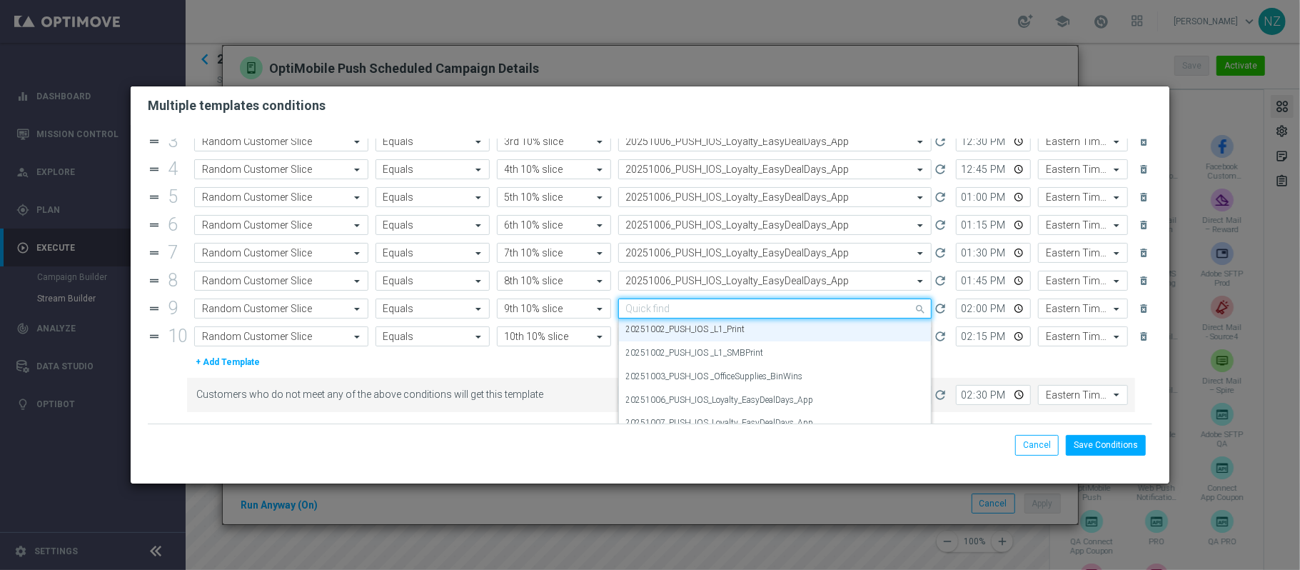
paste input "20251006"
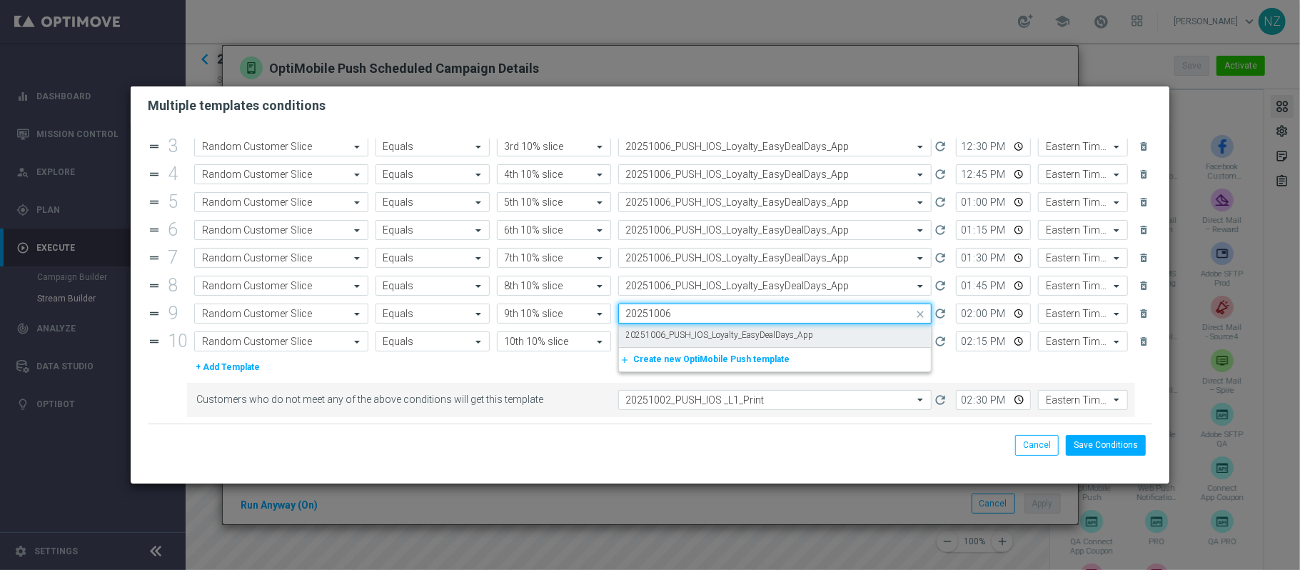
click at [729, 334] on label "20251006_PUSH_IOS_Loyalty_EasyDealDays_App" at bounding box center [720, 335] width 188 height 12
type input "20251006"
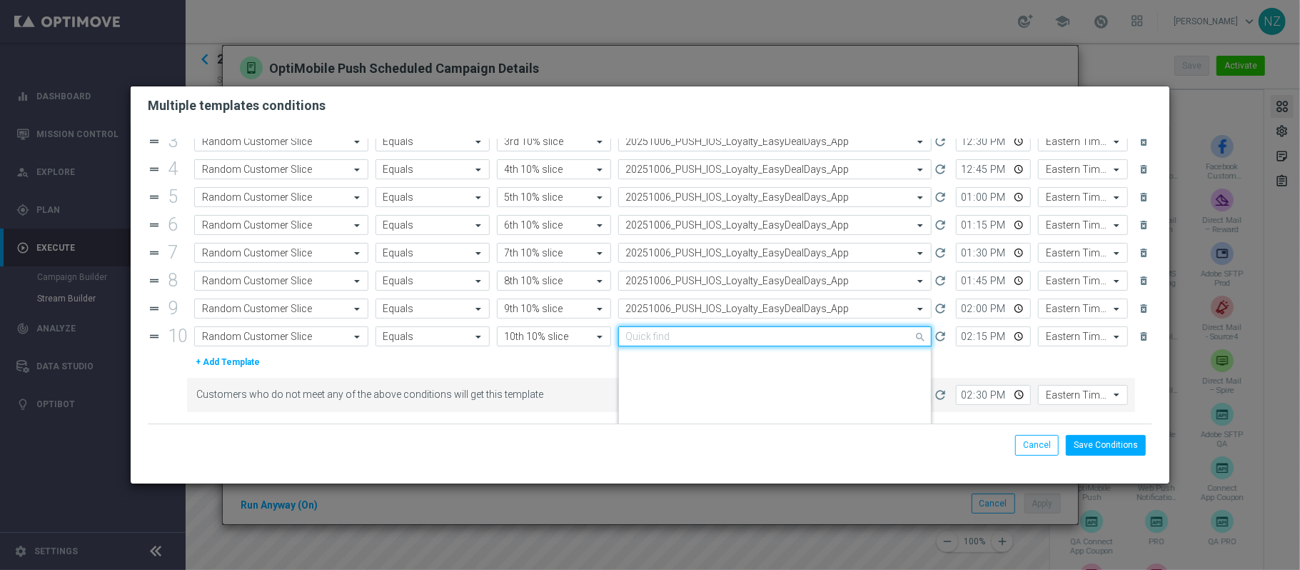
click at [721, 338] on input "text" at bounding box center [761, 337] width 270 height 12
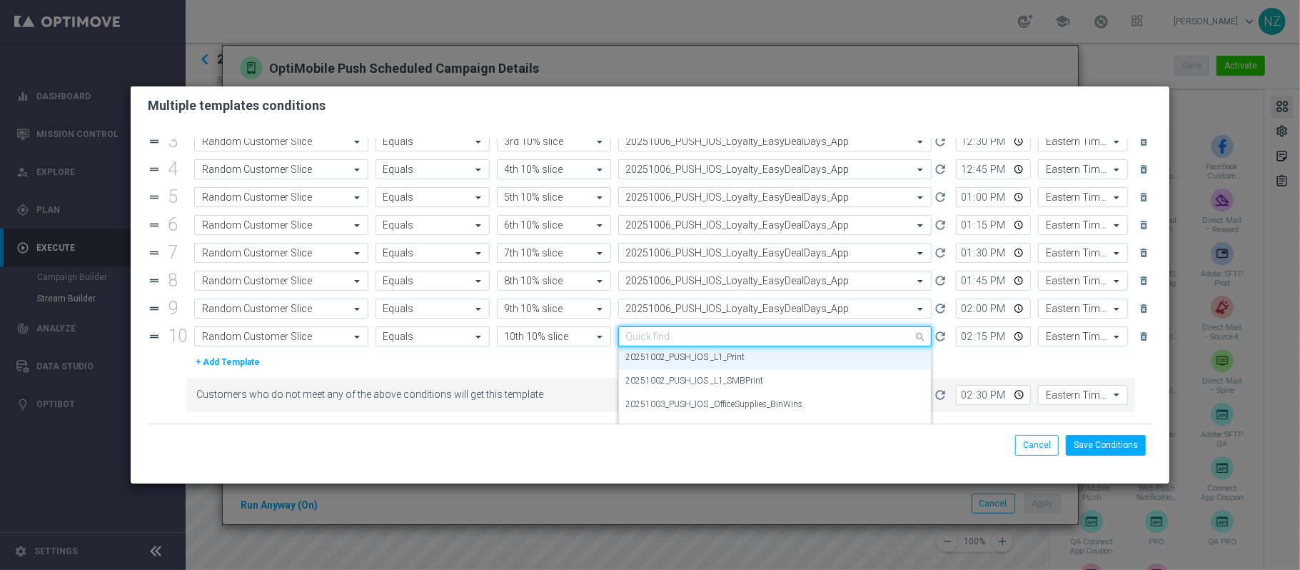
paste input "20251006"
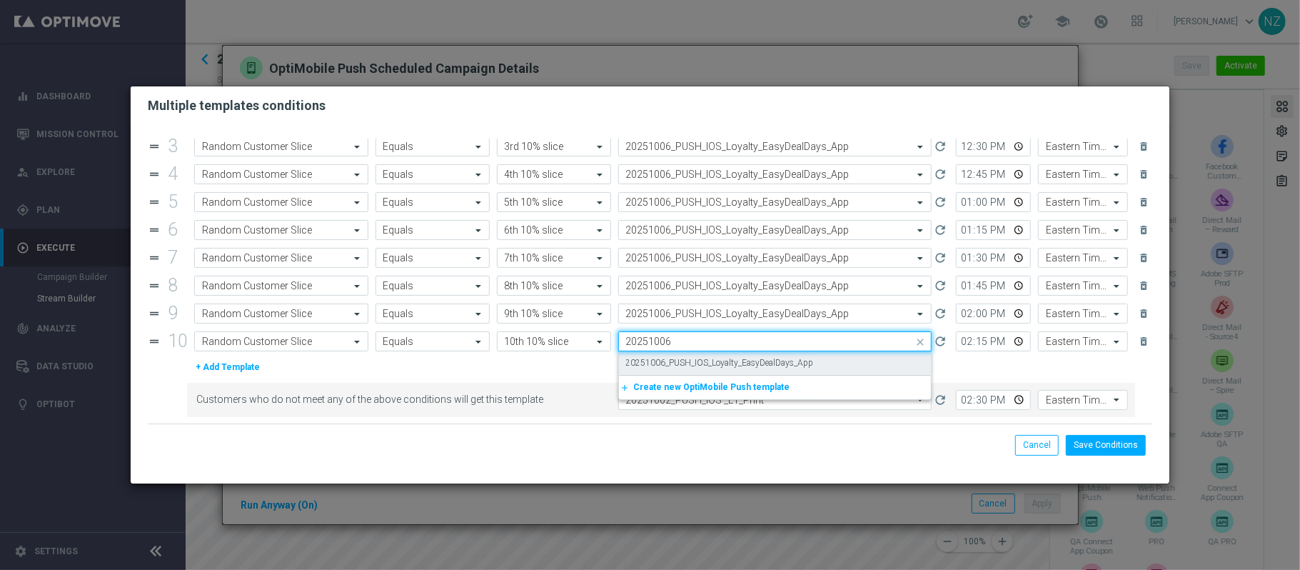
scroll to position [0, 0]
click at [720, 360] on label "20251006_PUSH_IOS_Loyalty_EasyDealDays_App" at bounding box center [720, 363] width 188 height 12
type input "20251006"
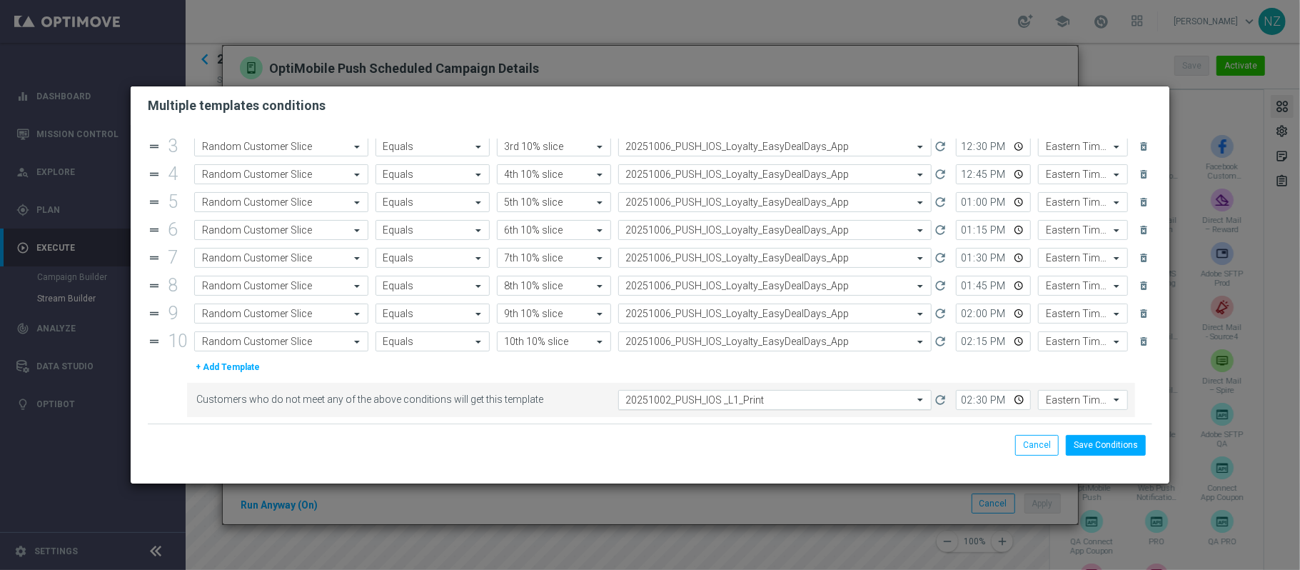
click at [751, 392] on div "Select template 20251002_PUSH_IOS _L1_Print" at bounding box center [775, 400] width 314 height 20
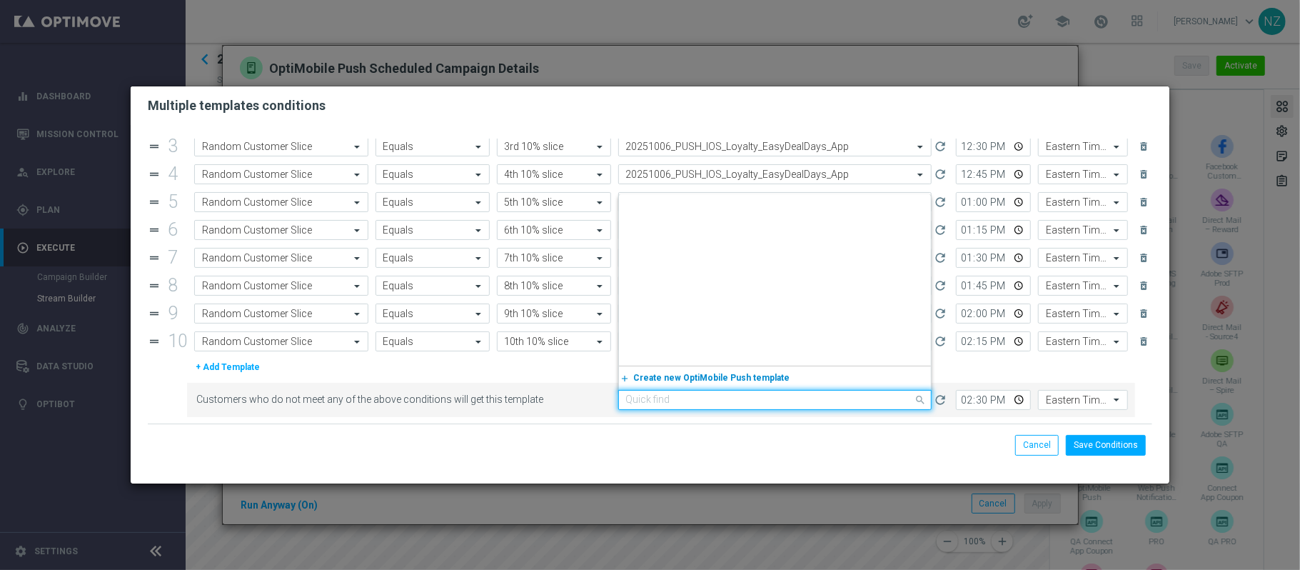
scroll to position [2192, 0]
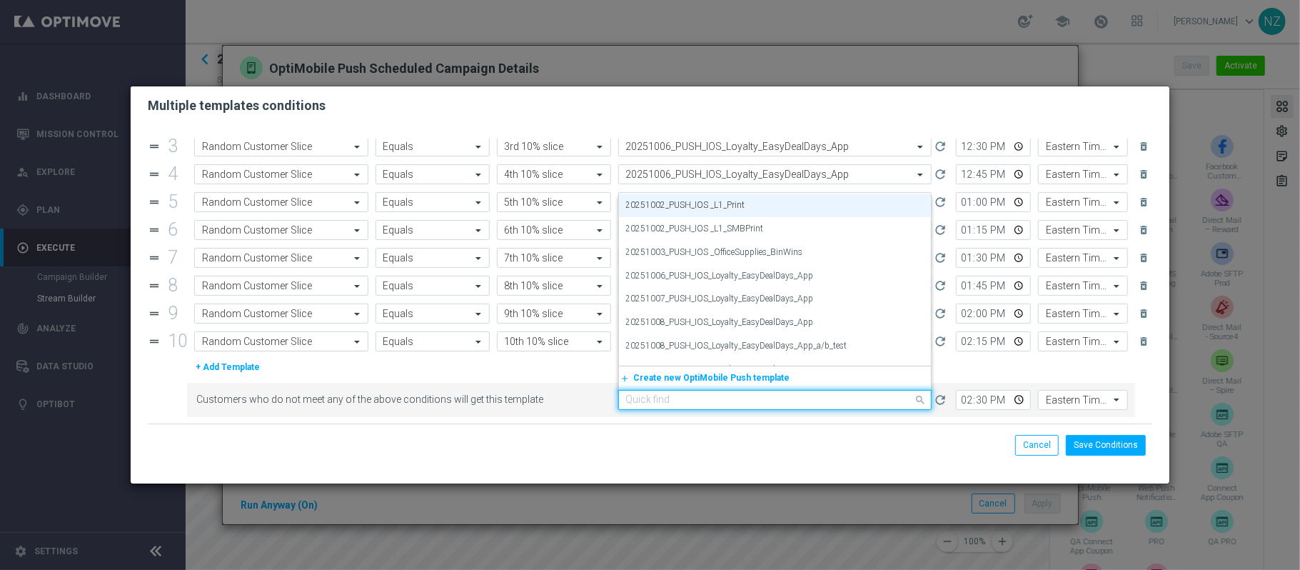
paste input "20251006"
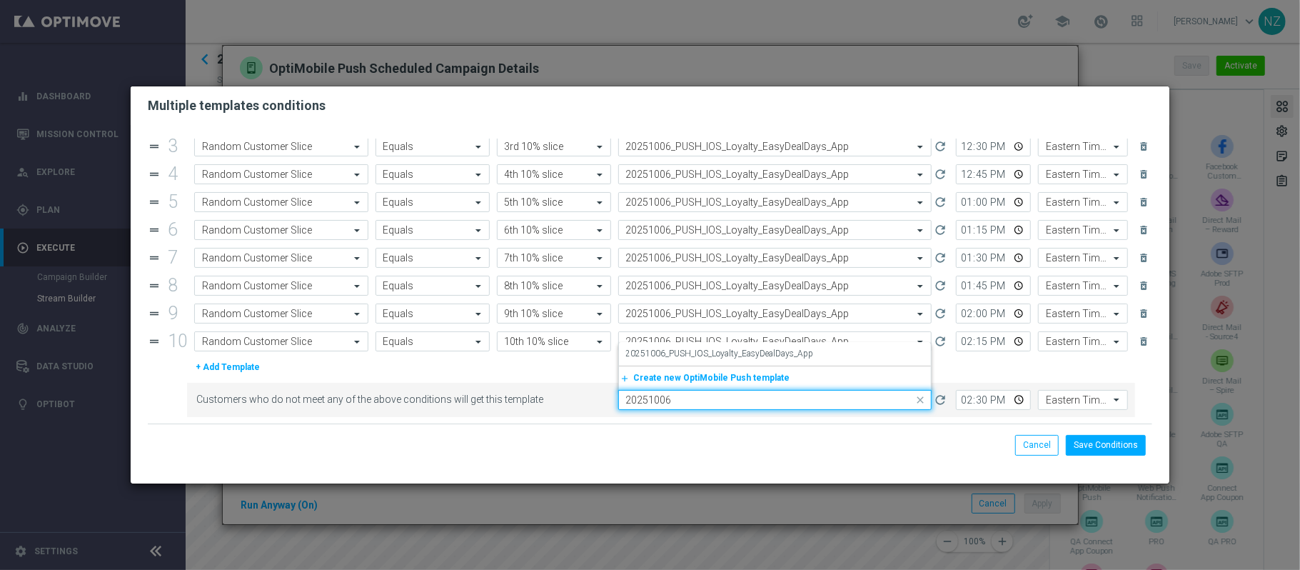
scroll to position [0, 0]
click at [758, 356] on label "20251006_PUSH_IOS_Loyalty_EasyDealDays_App" at bounding box center [720, 354] width 188 height 12
type input "20251006"
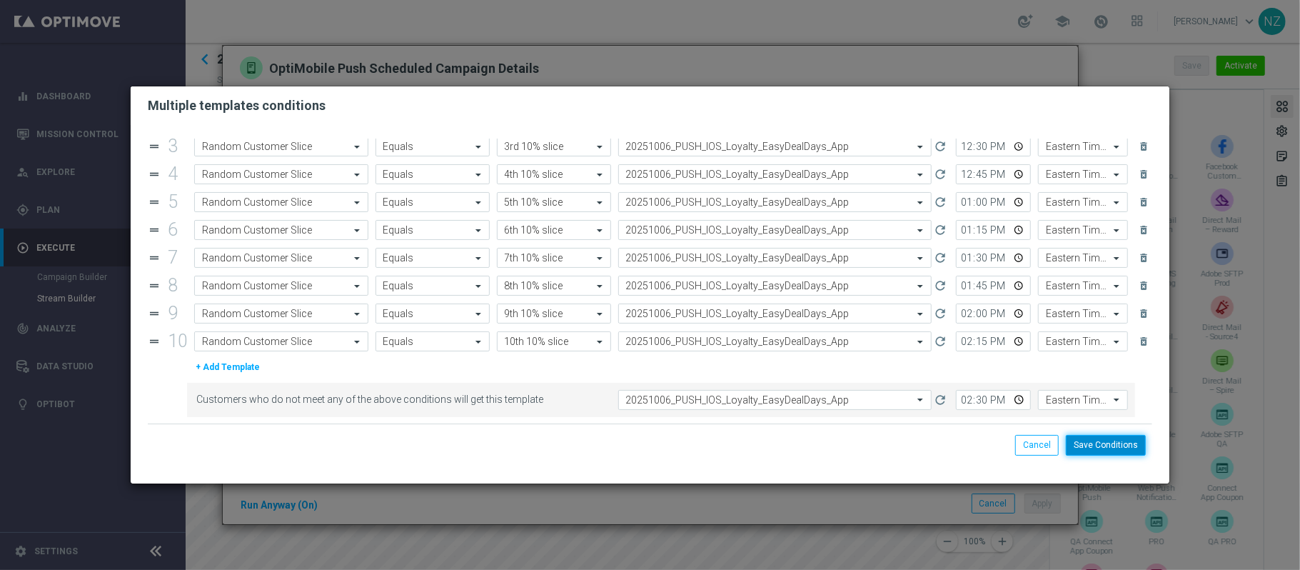
click at [1123, 453] on button "Save Conditions" at bounding box center [1106, 445] width 80 height 20
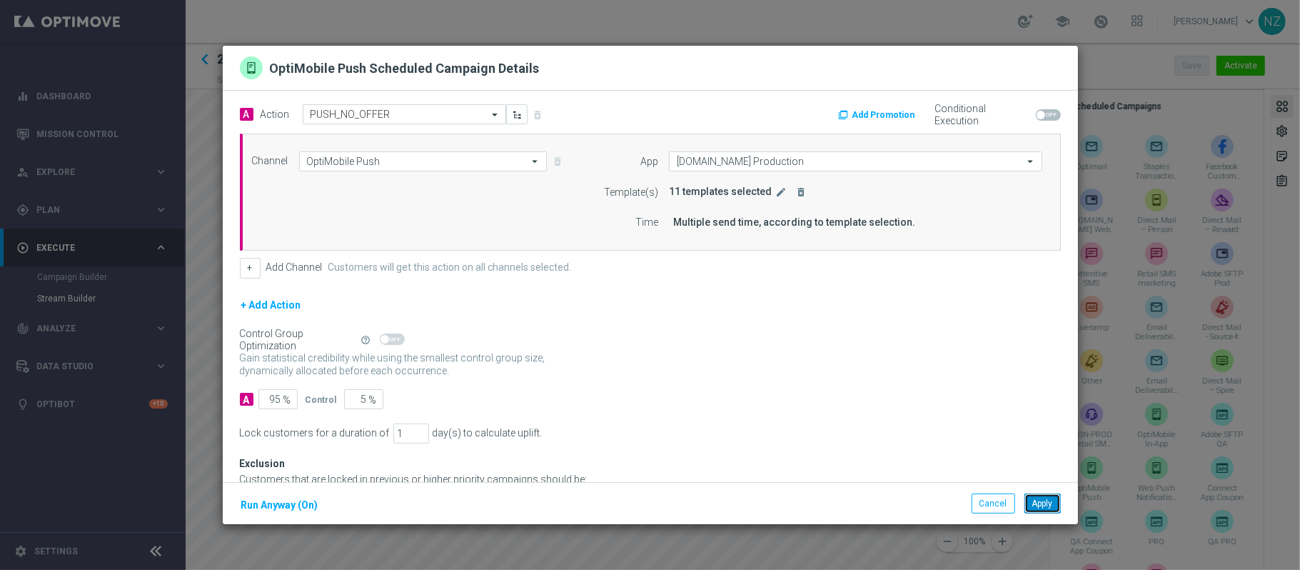
click at [1047, 506] on button "Apply" at bounding box center [1043, 503] width 36 height 20
click at [776, 197] on icon "edit" at bounding box center [781, 191] width 11 height 11
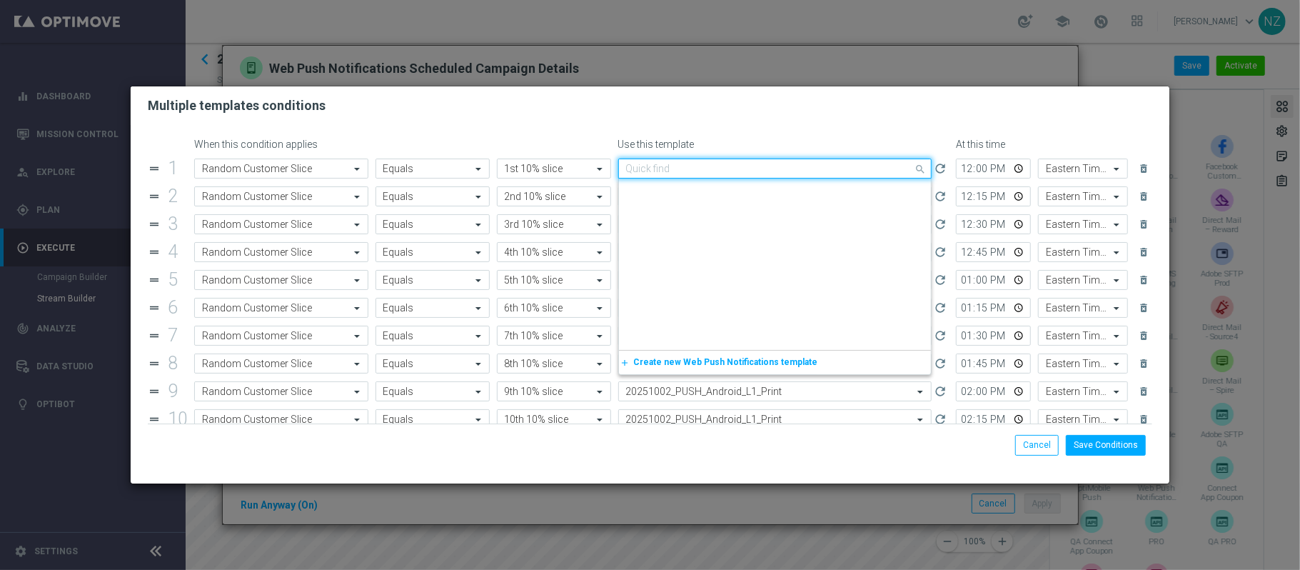
click at [752, 163] on input "text" at bounding box center [761, 169] width 270 height 12
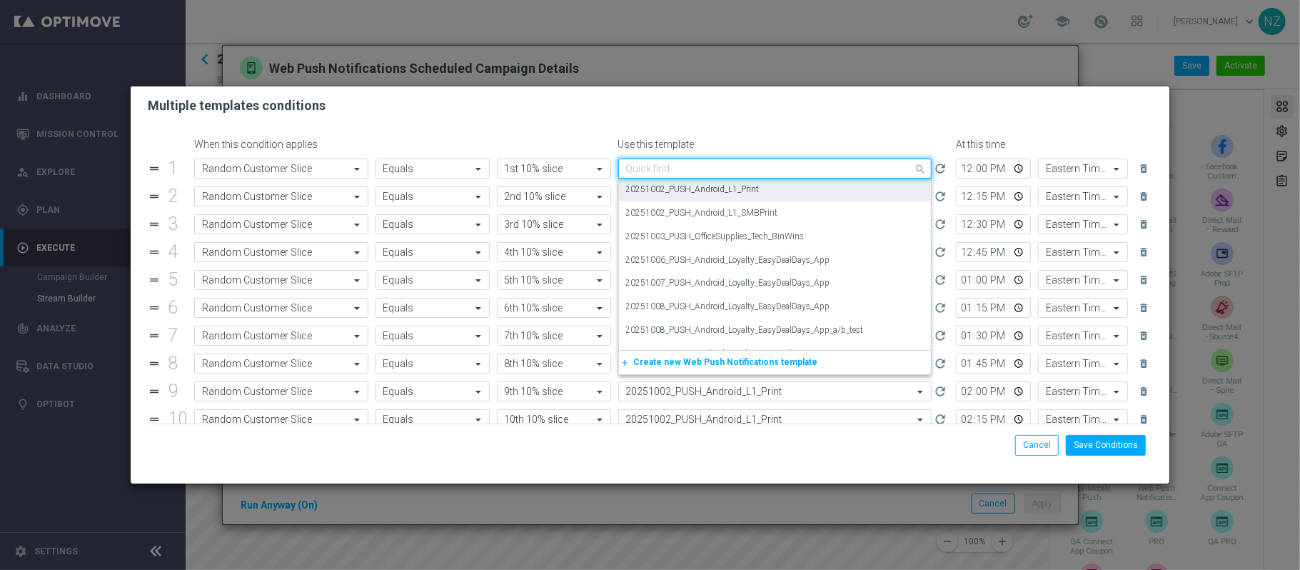
paste input "20251006"
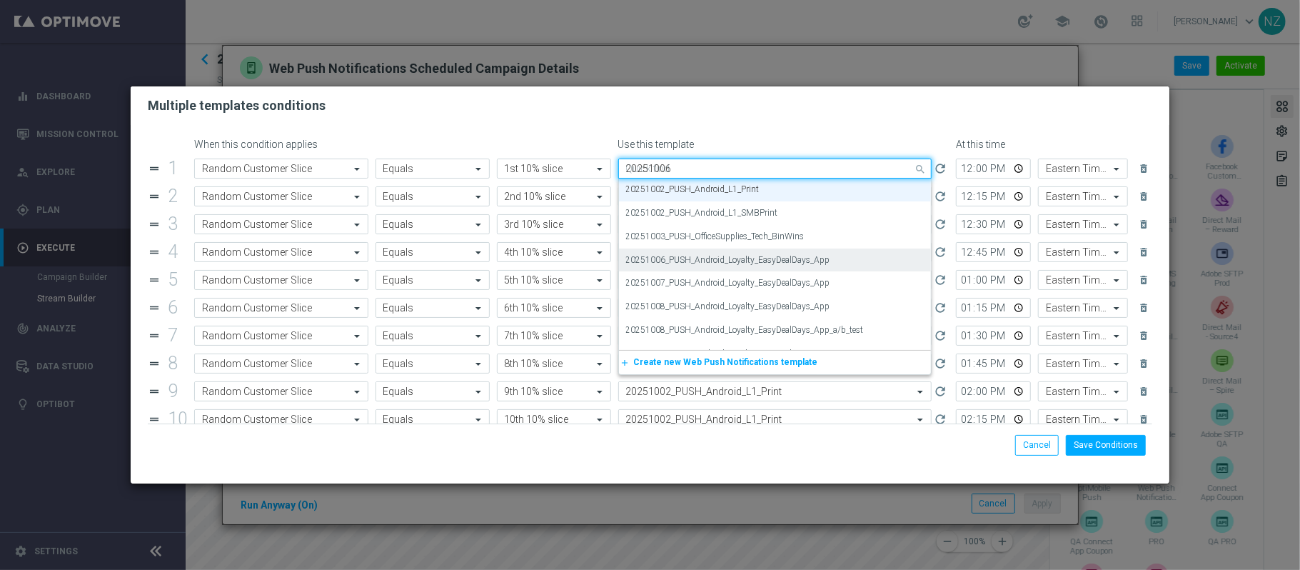
scroll to position [0, 0]
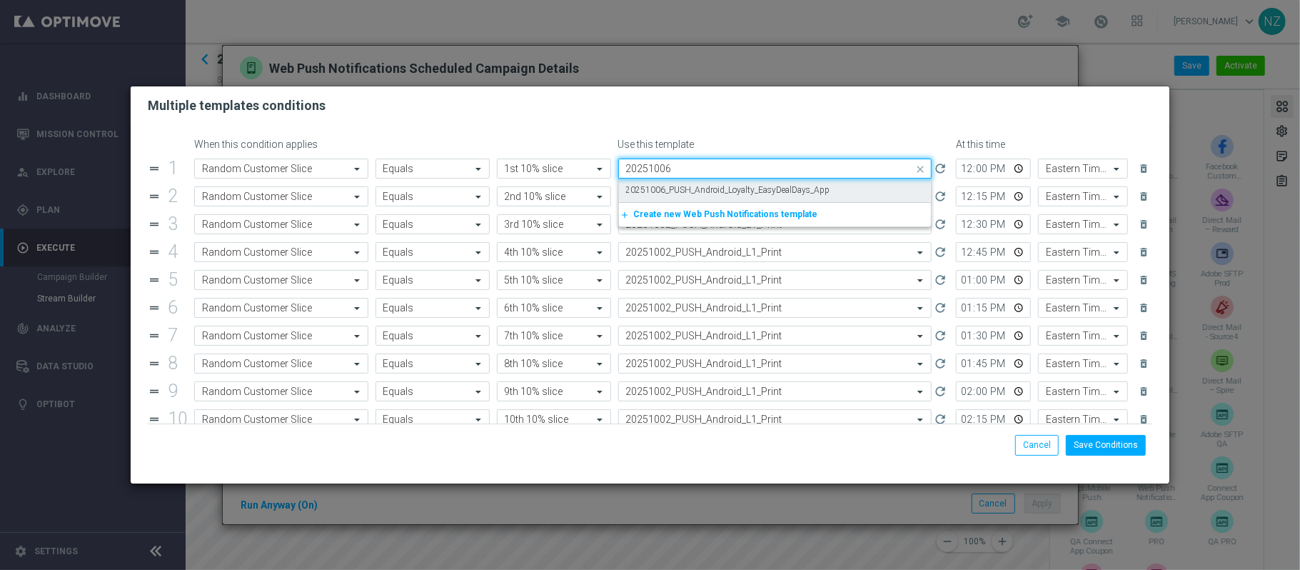
click at [741, 189] on label "20251006_PUSH_Android_Loyalty_EasyDealDays_App" at bounding box center [728, 190] width 204 height 12
type input "20251006"
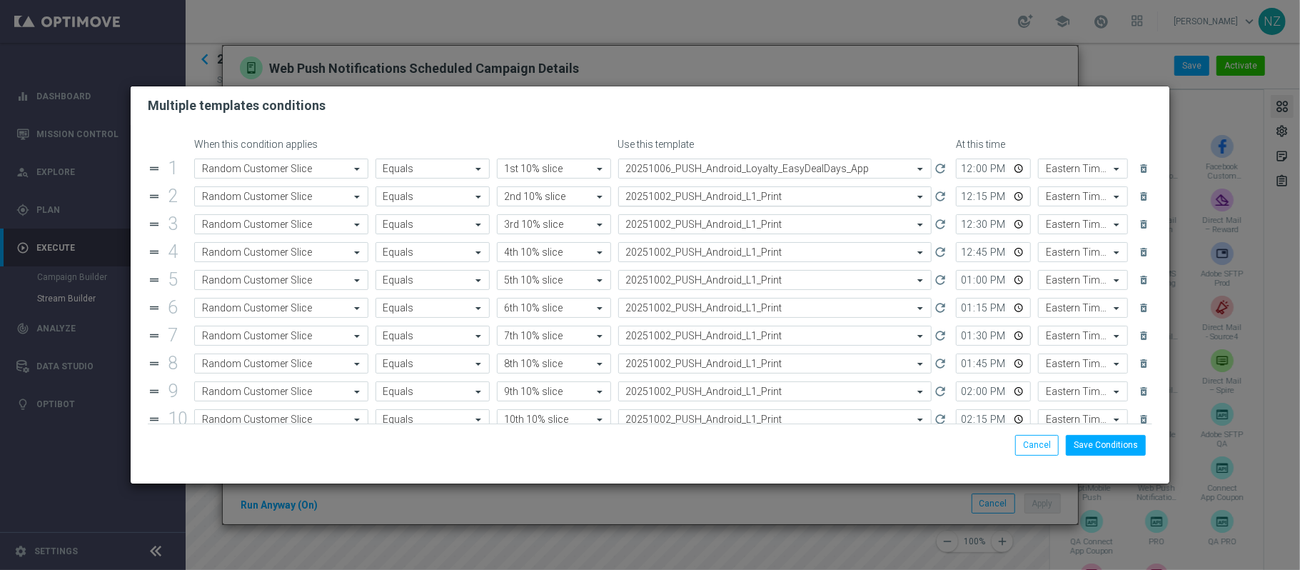
click at [721, 199] on input "text" at bounding box center [761, 197] width 270 height 12
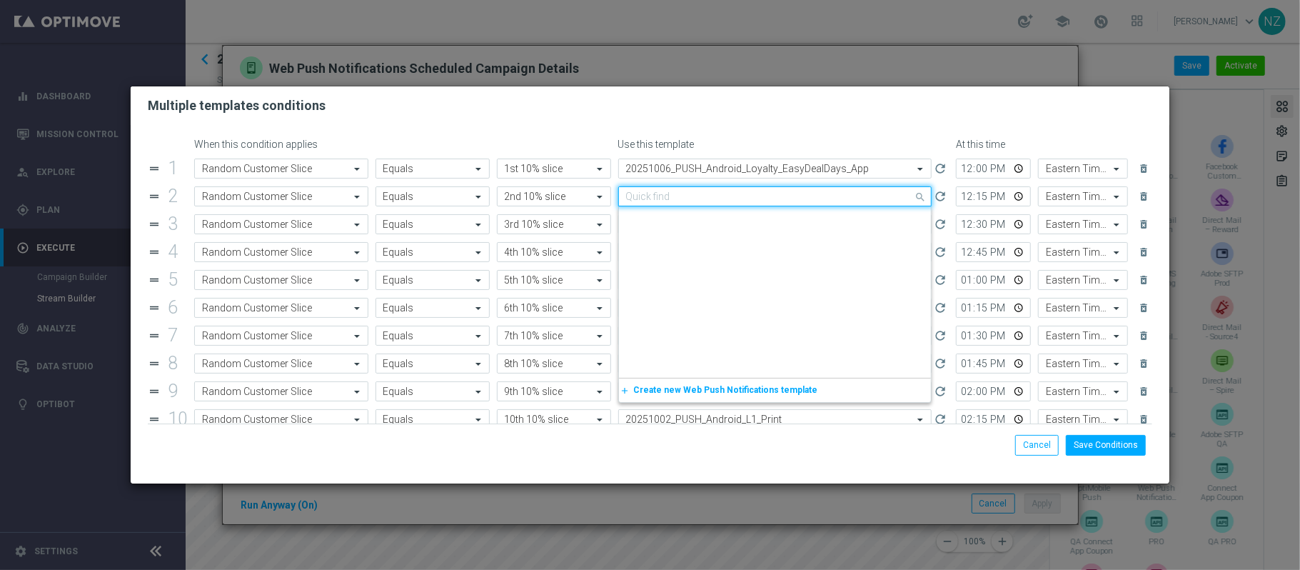
paste input "20251006"
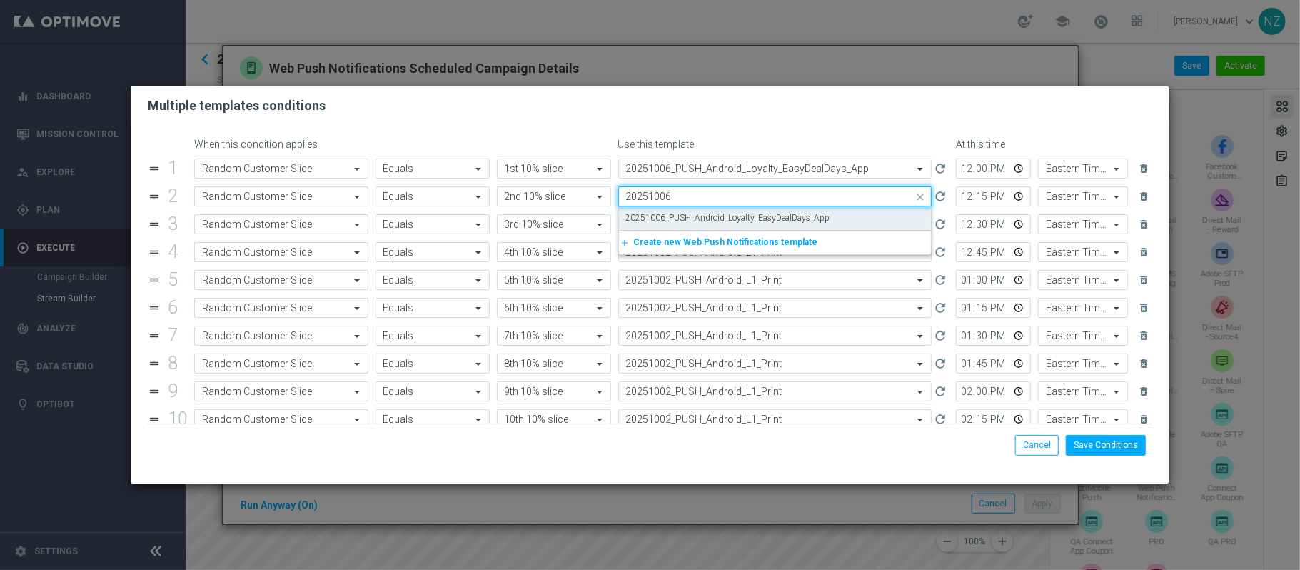
click at [724, 211] on div "20251006_PUSH_Android_Loyalty_EasyDealDays_App" at bounding box center [775, 218] width 298 height 24
type input "20251006"
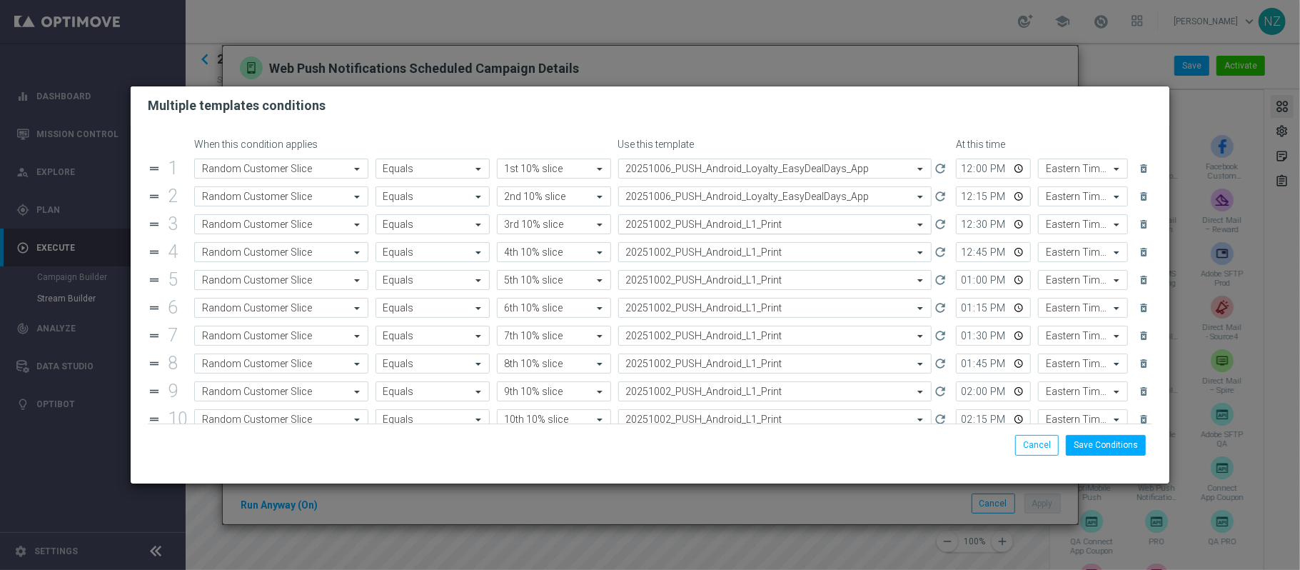
click at [710, 226] on input "text" at bounding box center [761, 225] width 270 height 12
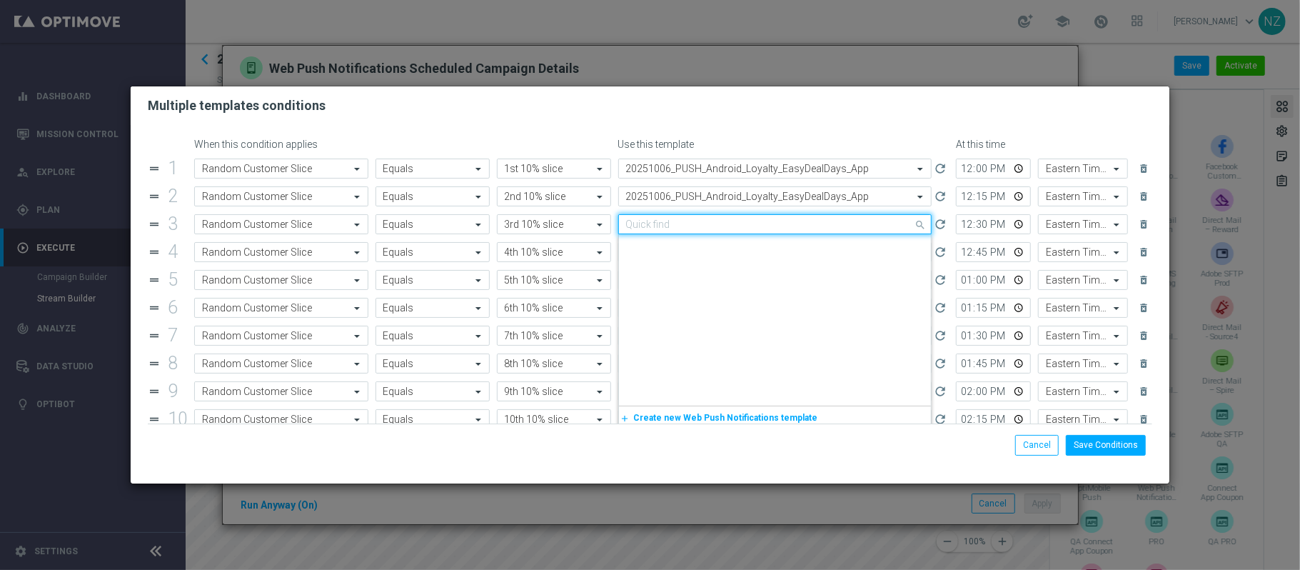
paste input "20251006"
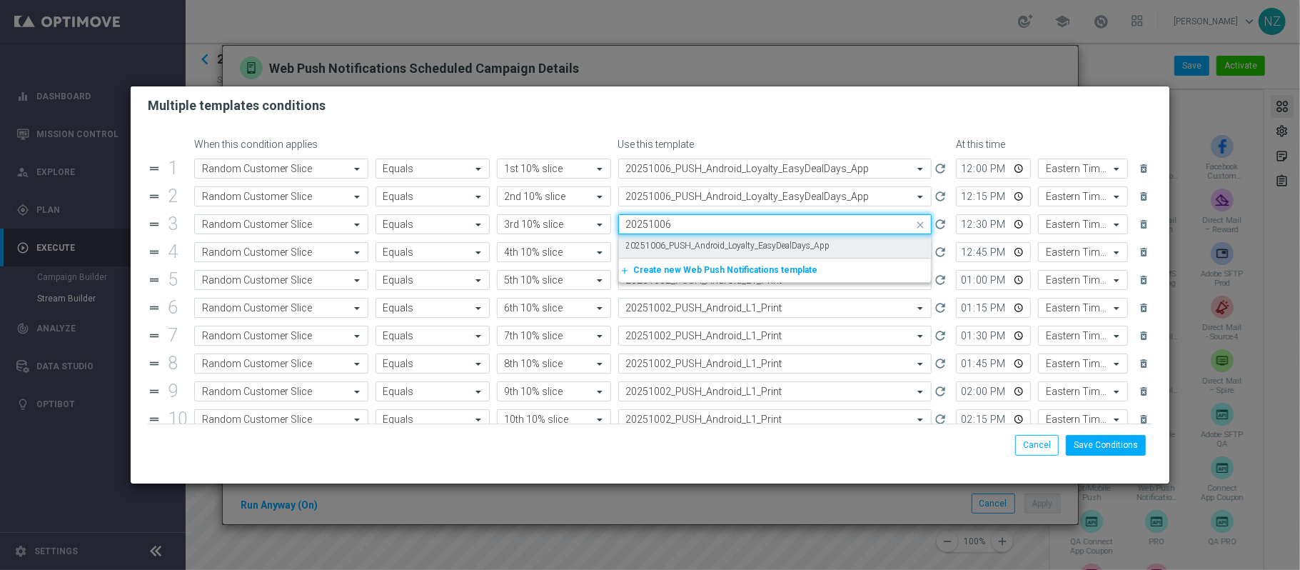
click at [712, 241] on label "20251006_PUSH_Android_Loyalty_EasyDealDays_App" at bounding box center [728, 246] width 204 height 12
type input "20251006"
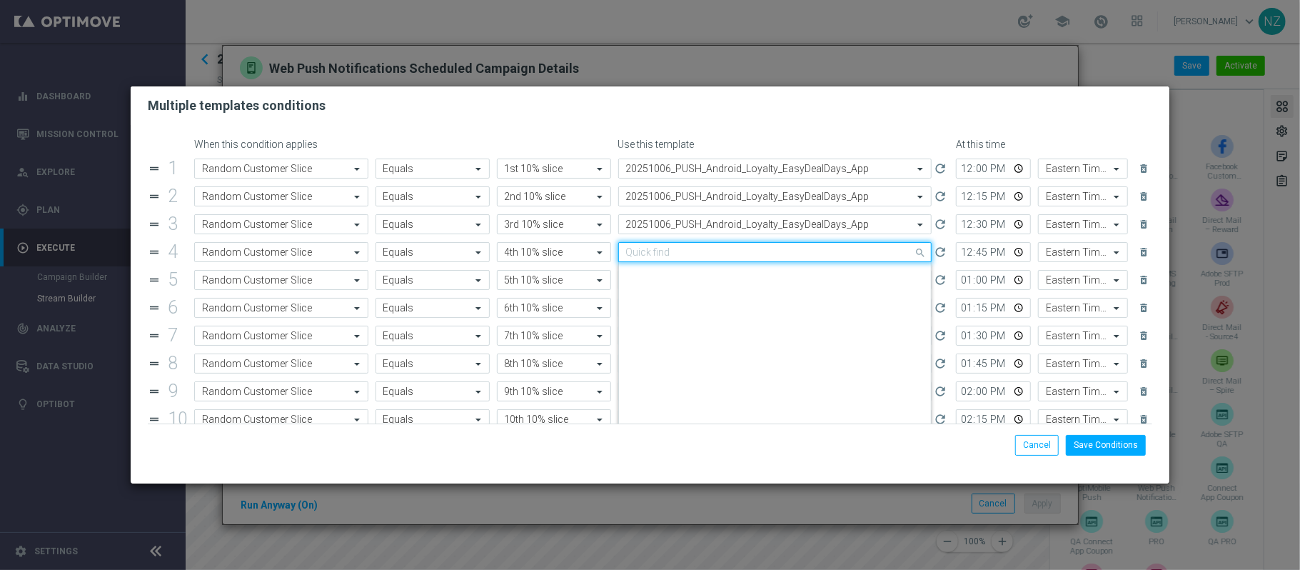
click at [713, 261] on div "Quick find 20251002_PUSH_Android_L1_Print" at bounding box center [775, 252] width 314 height 20
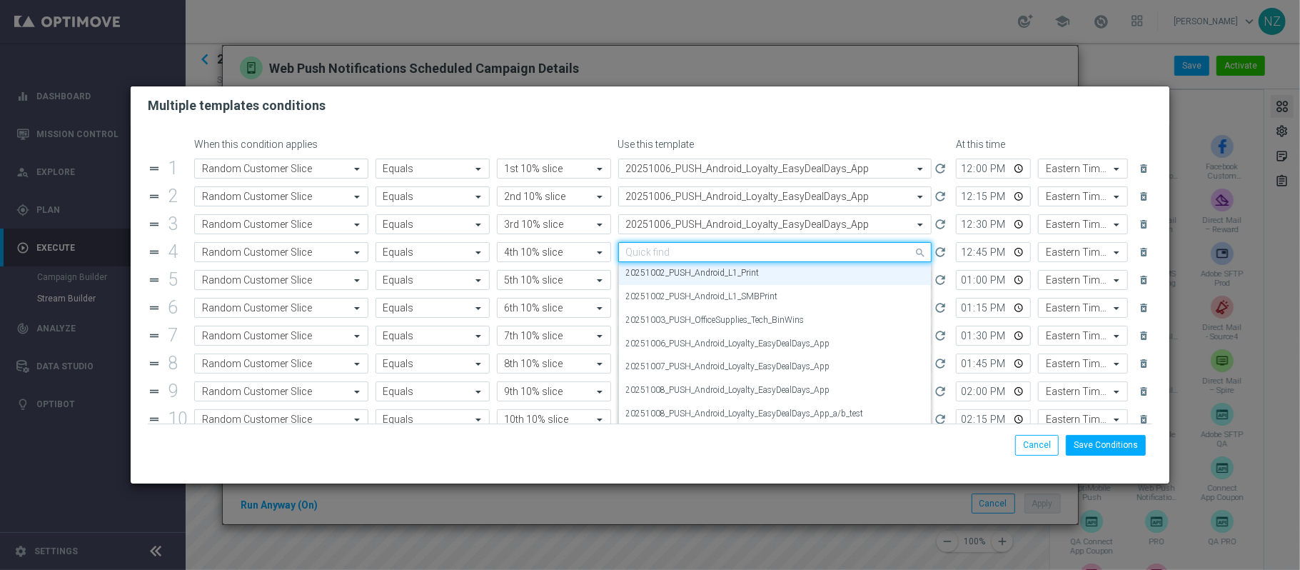
paste input "20251006"
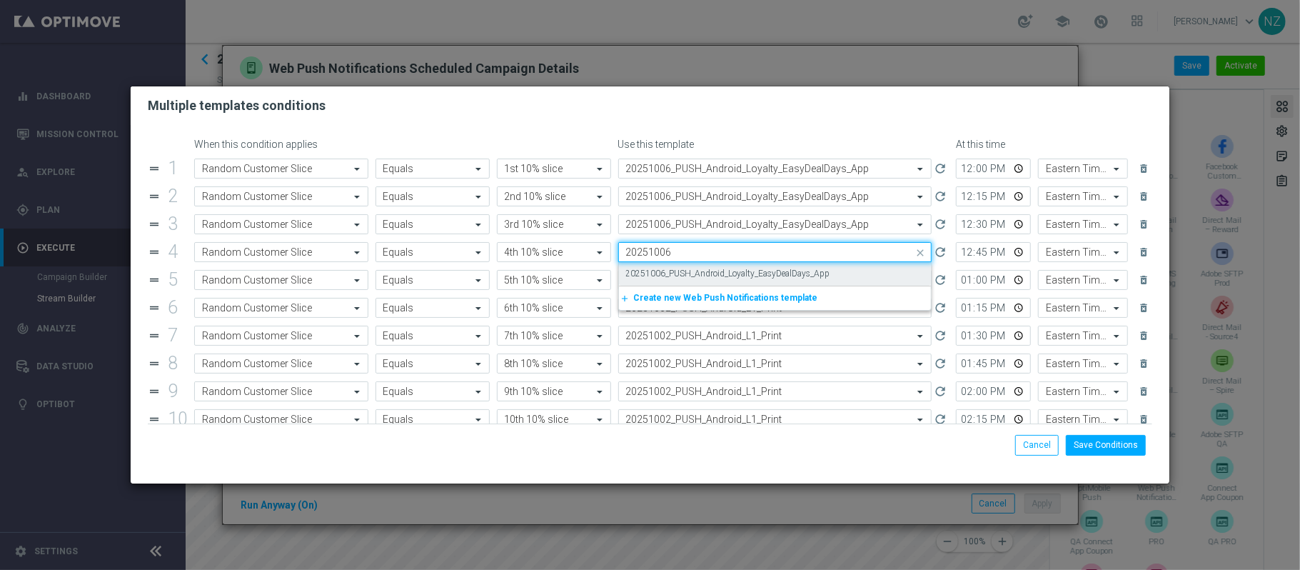
scroll to position [0, 0]
click at [717, 269] on label "20251006_PUSH_Android_Loyalty_EasyDealDays_App" at bounding box center [728, 274] width 204 height 12
type input "20251006"
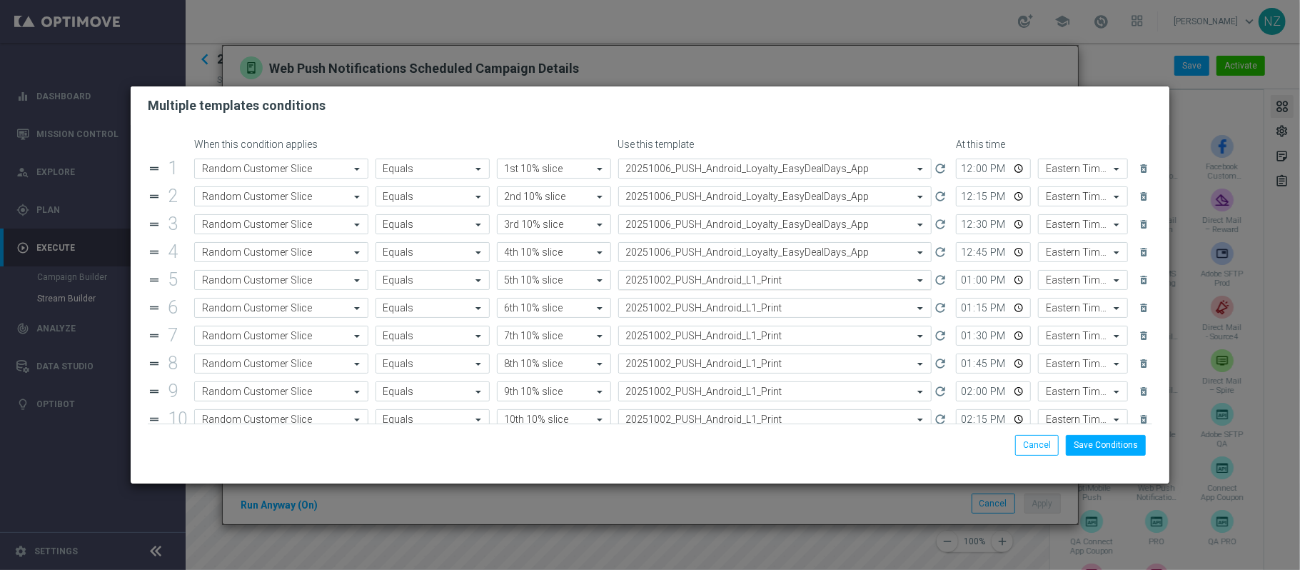
click at [718, 281] on input "text" at bounding box center [761, 280] width 270 height 12
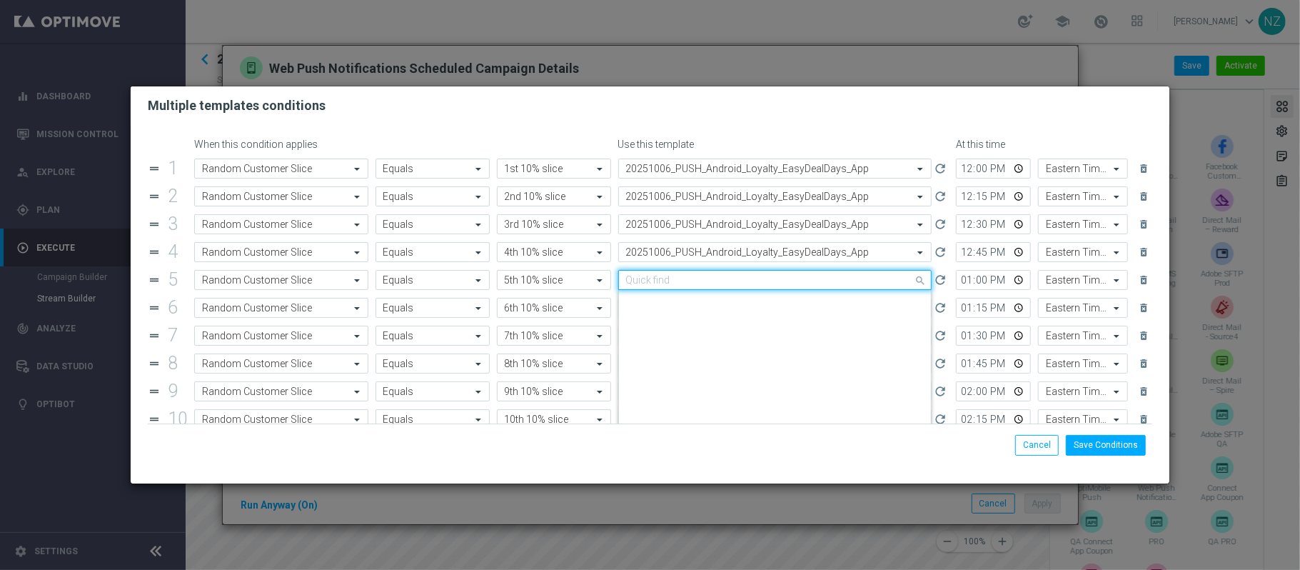
scroll to position [2309, 0]
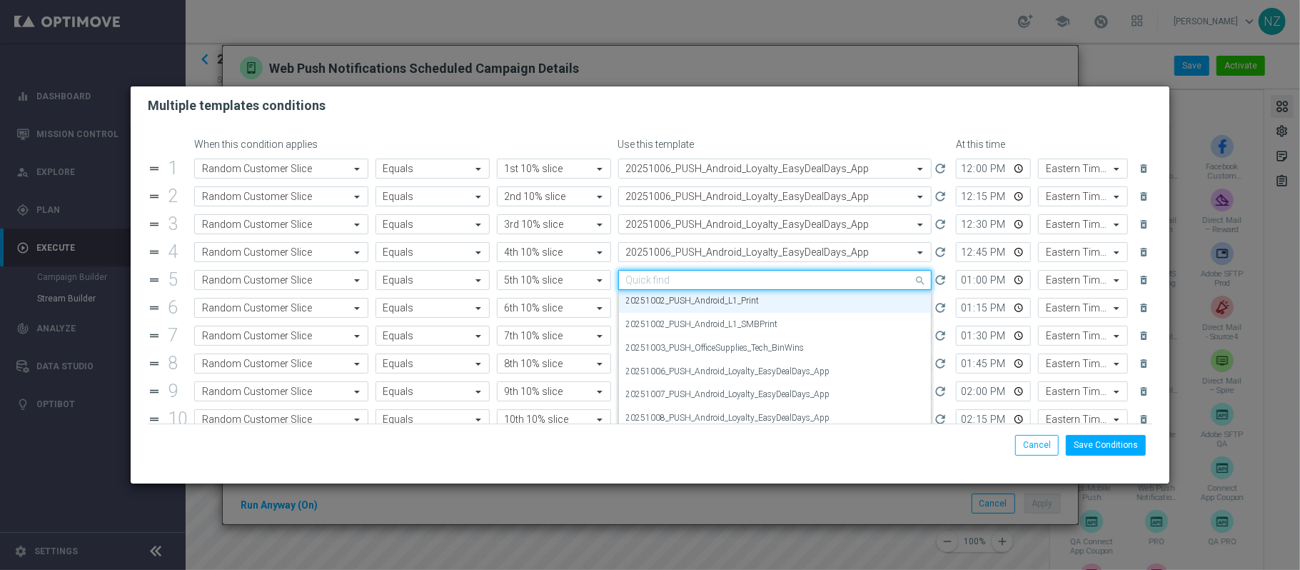
paste input "20251006"
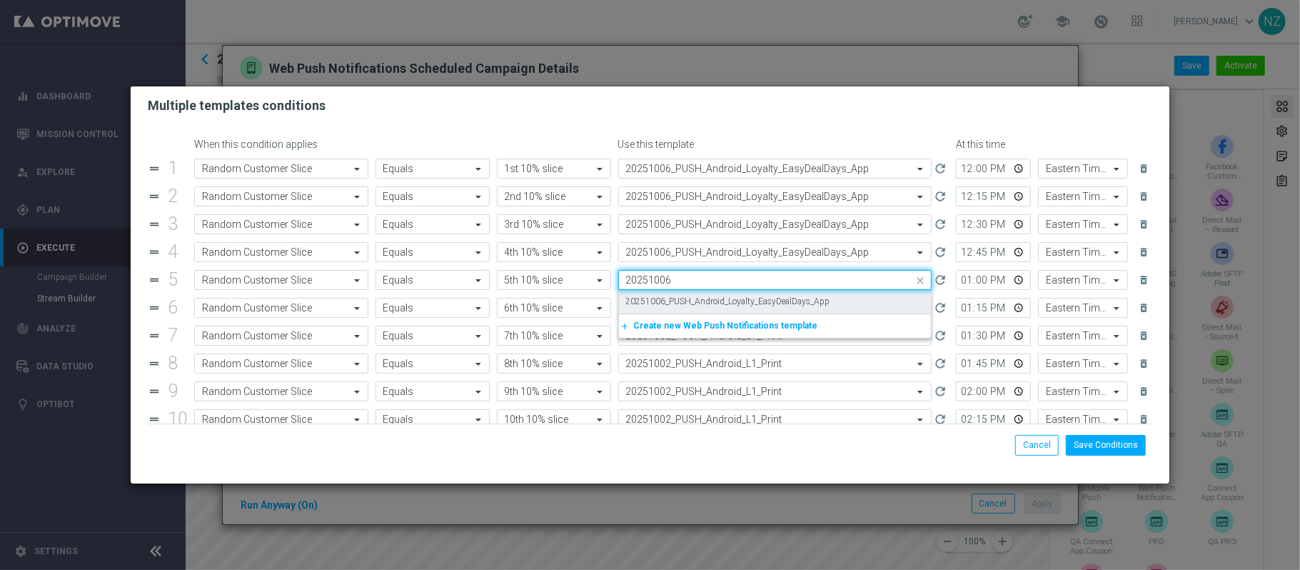
scroll to position [0, 0]
click at [721, 297] on label "20251006_PUSH_Android_Loyalty_EasyDealDays_App" at bounding box center [728, 302] width 204 height 12
type input "20251006"
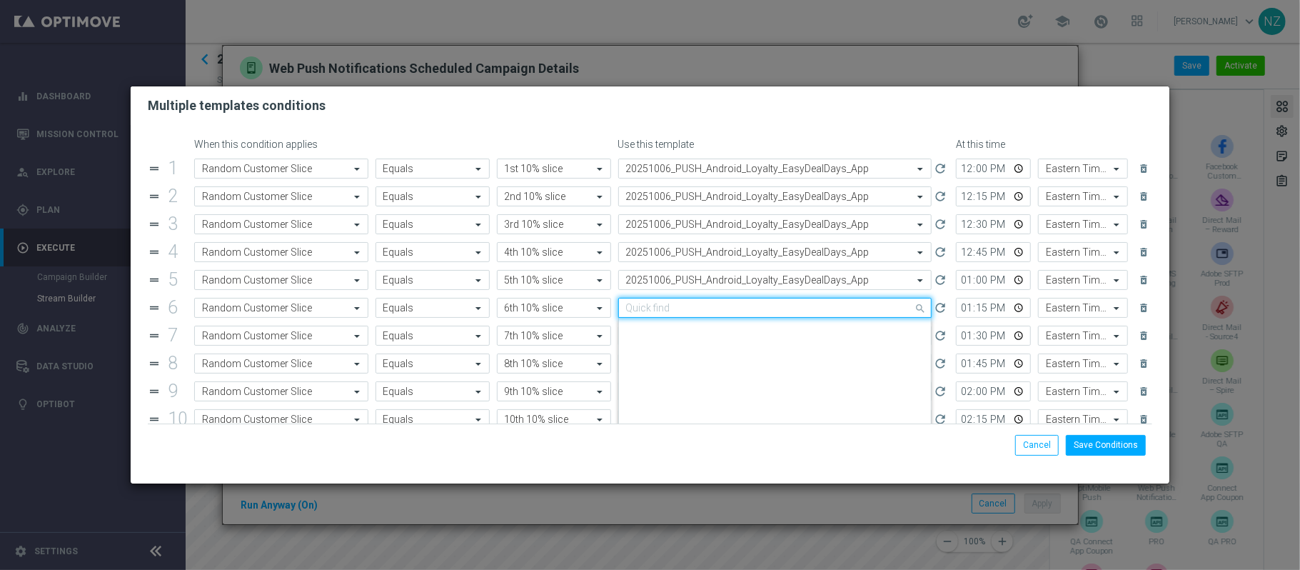
click at [724, 306] on input "text" at bounding box center [761, 308] width 270 height 12
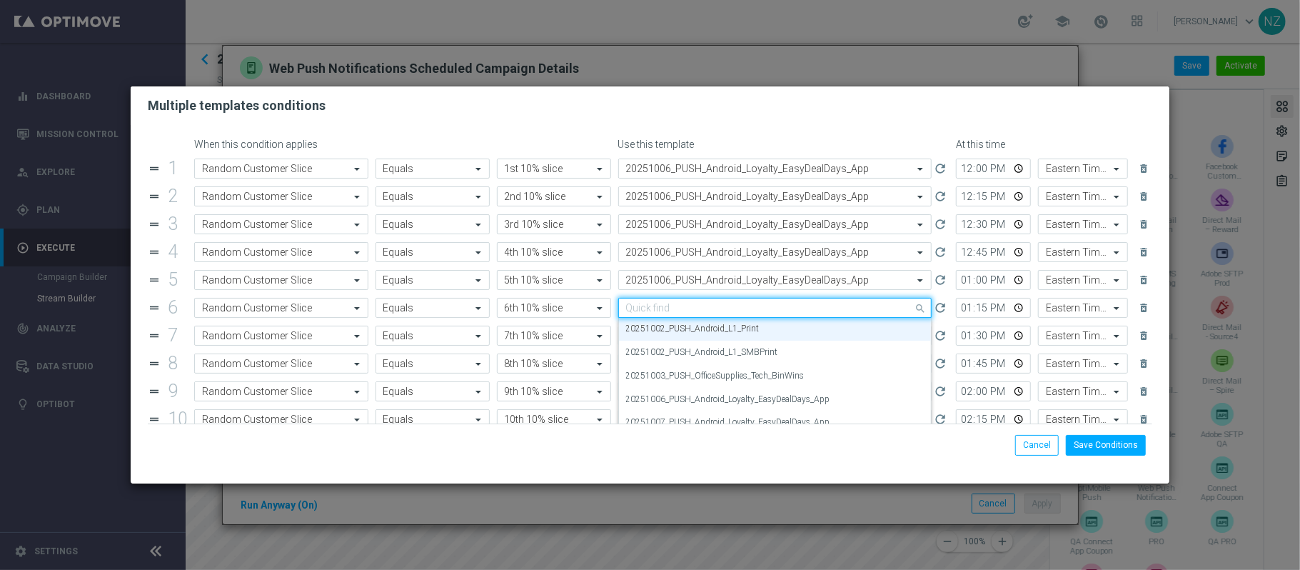
paste input "20251006"
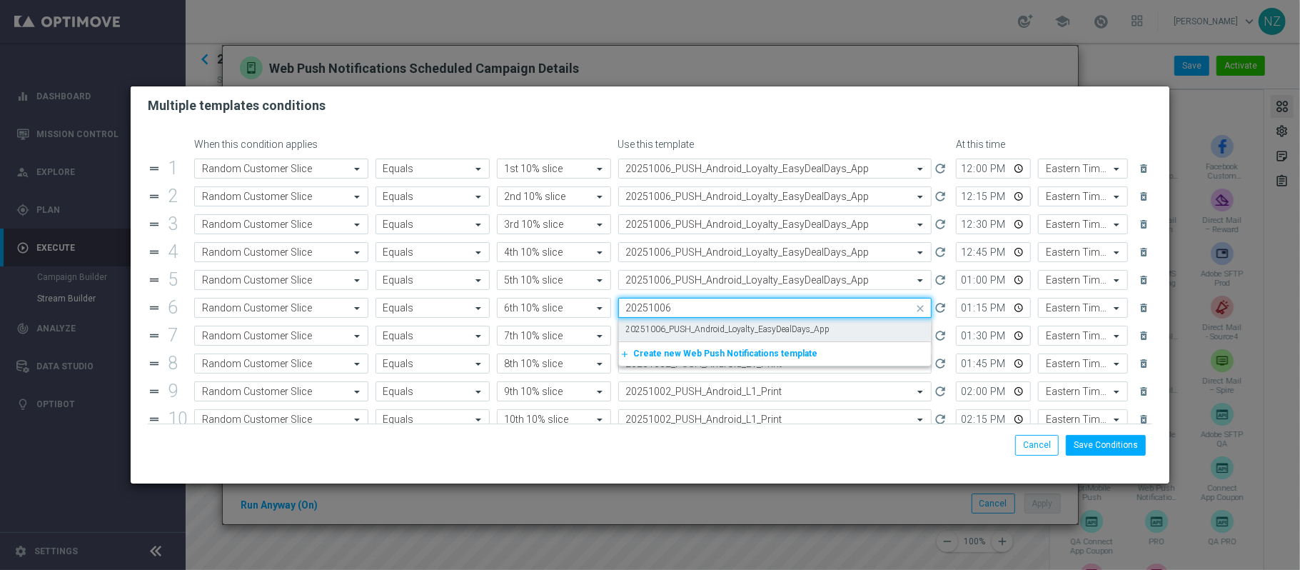
click at [729, 330] on label "20251006_PUSH_Android_Loyalty_EasyDealDays_App" at bounding box center [728, 329] width 204 height 12
type input "20251006"
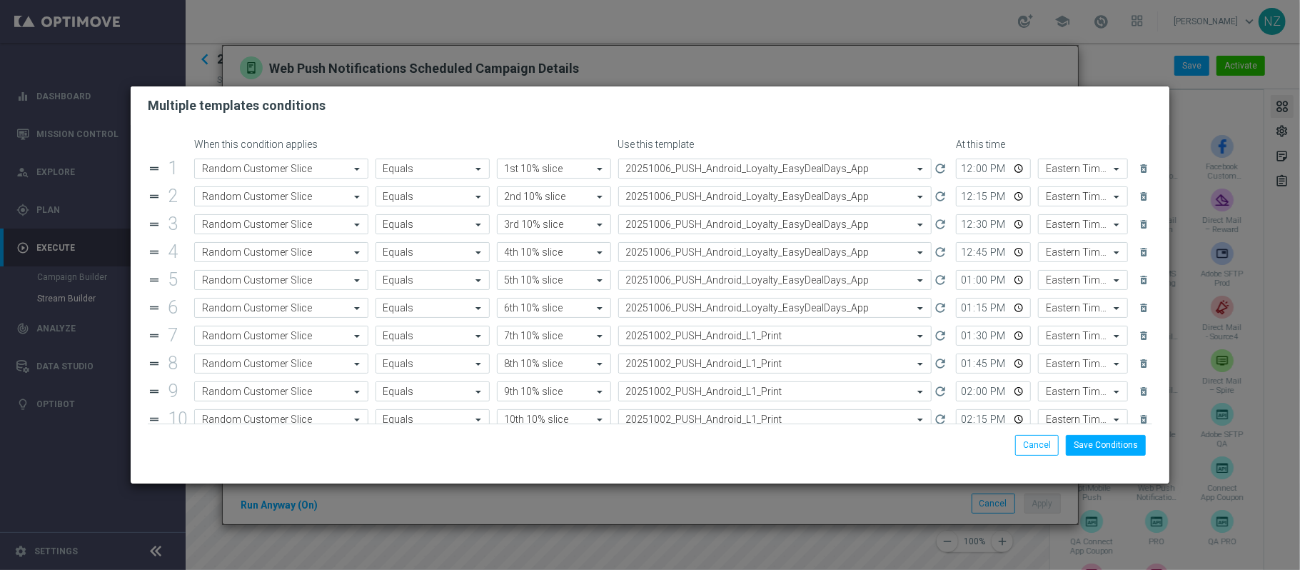
click at [728, 337] on input "text" at bounding box center [761, 336] width 270 height 12
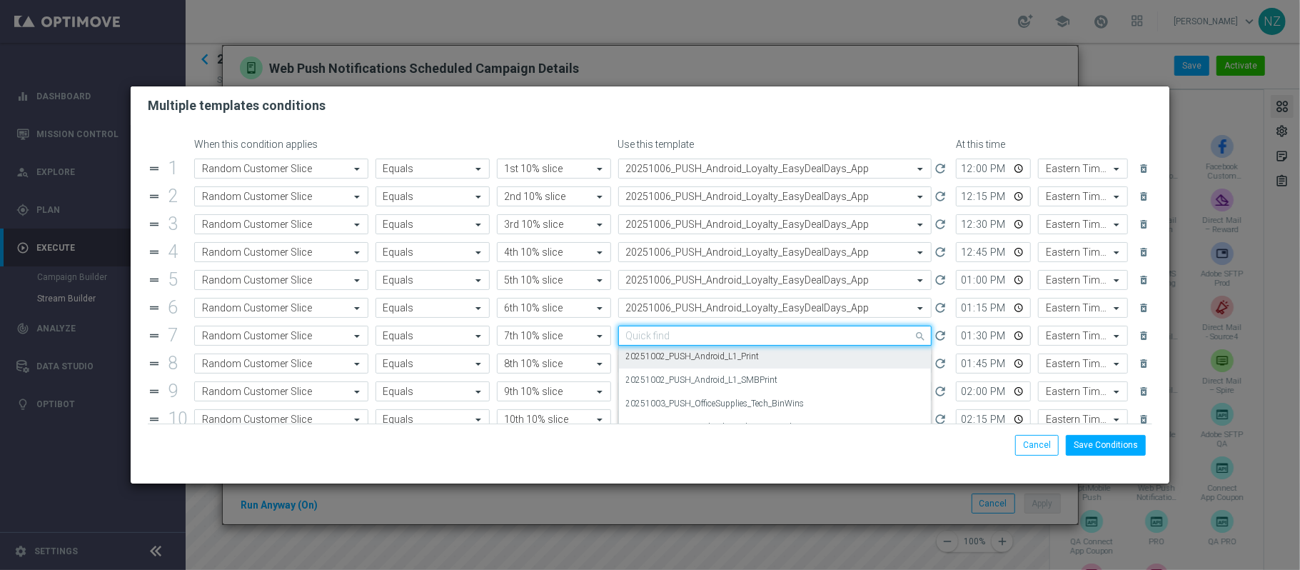
paste input "20251006"
click at [736, 358] on label "20251006_PUSH_Android_Loyalty_EasyDealDays_App" at bounding box center [728, 357] width 204 height 12
type input "20251006"
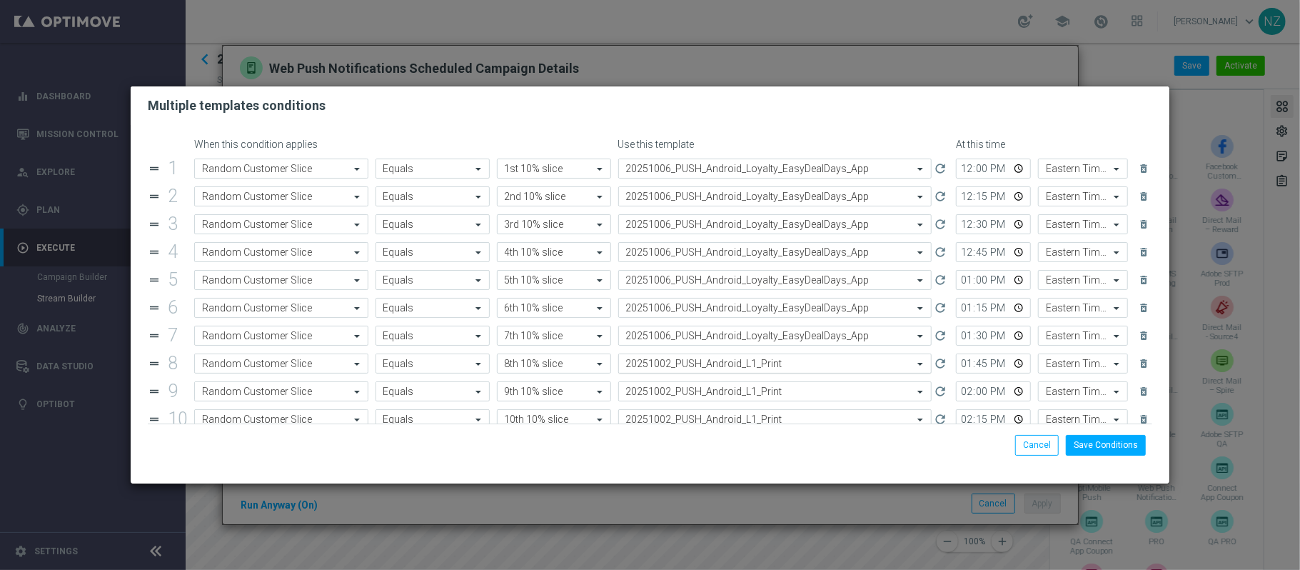
click at [741, 370] on input "text" at bounding box center [761, 364] width 270 height 12
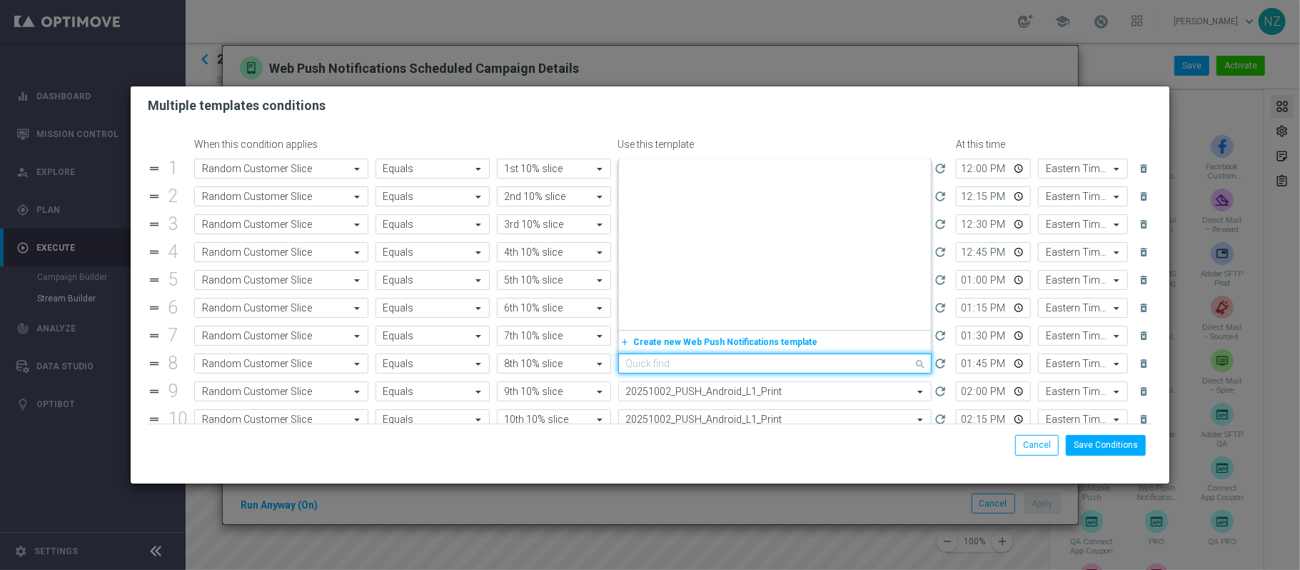
paste input "20251006"
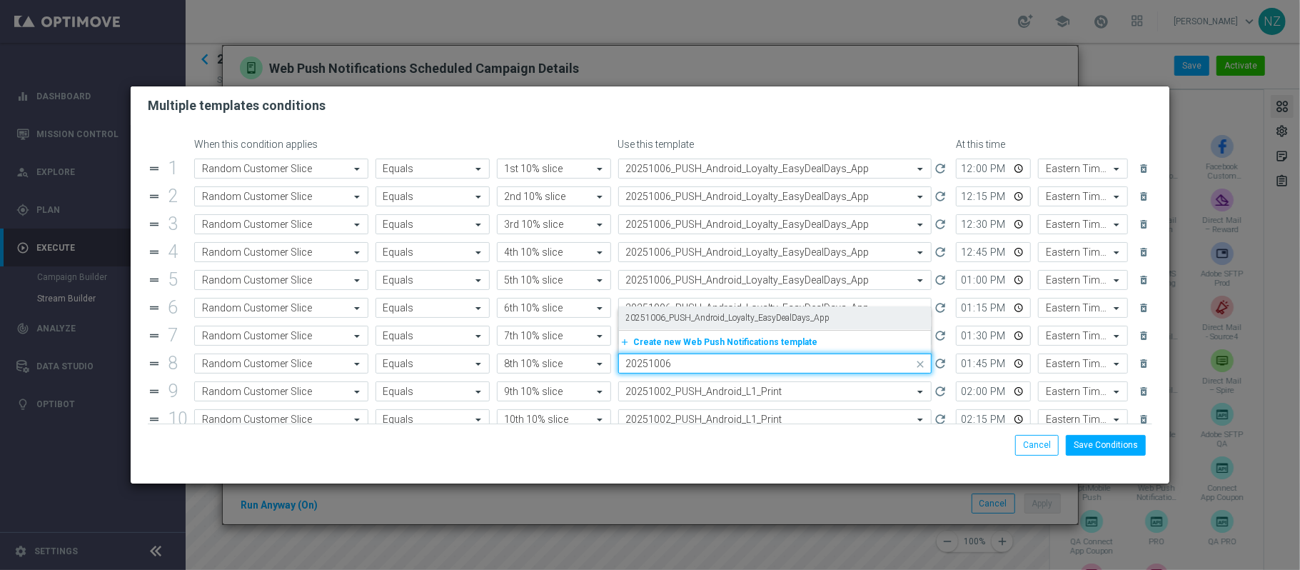
click at [741, 321] on label "20251006_PUSH_Android_Loyalty_EasyDealDays_App" at bounding box center [728, 318] width 204 height 12
type input "20251006"
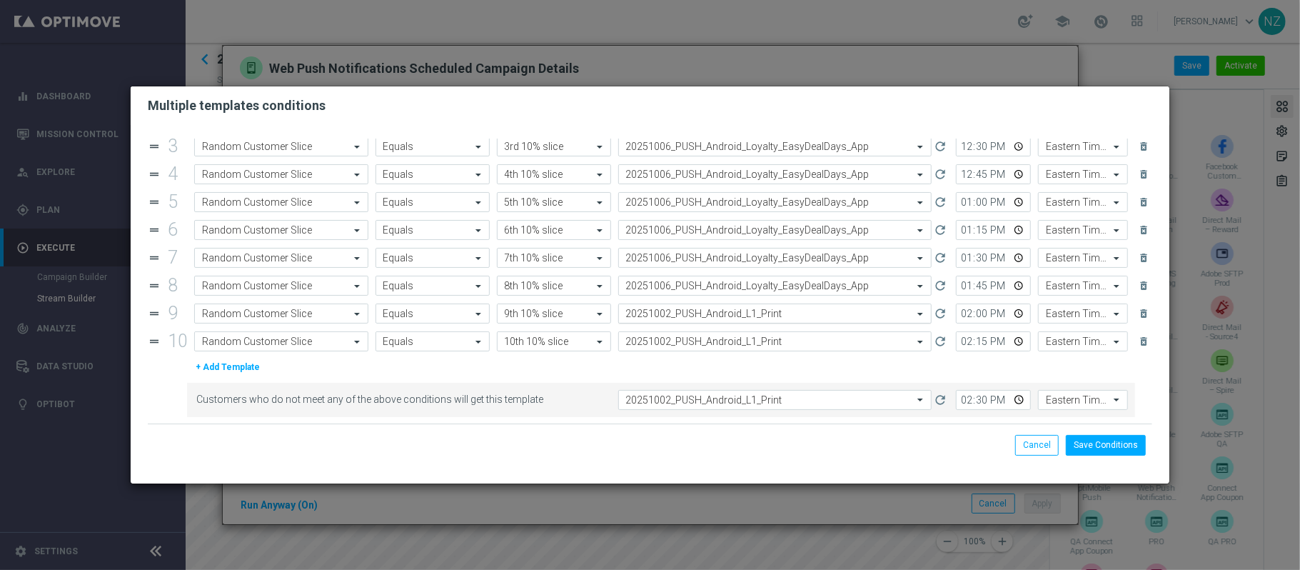
click at [767, 309] on input "text" at bounding box center [761, 314] width 270 height 12
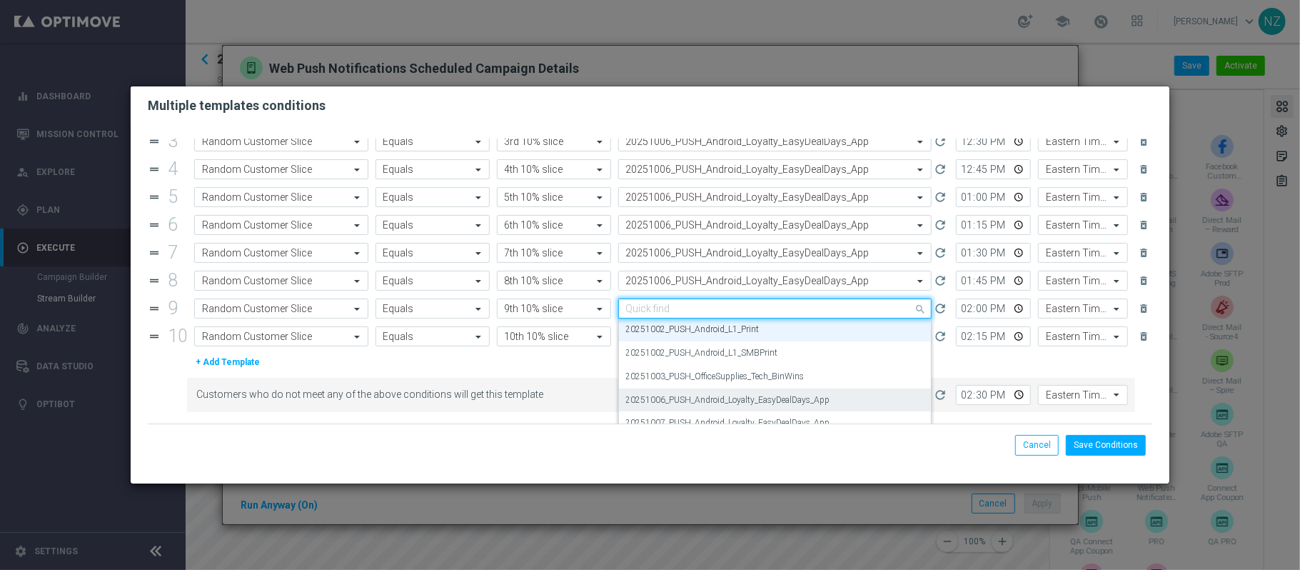
paste input "20251006"
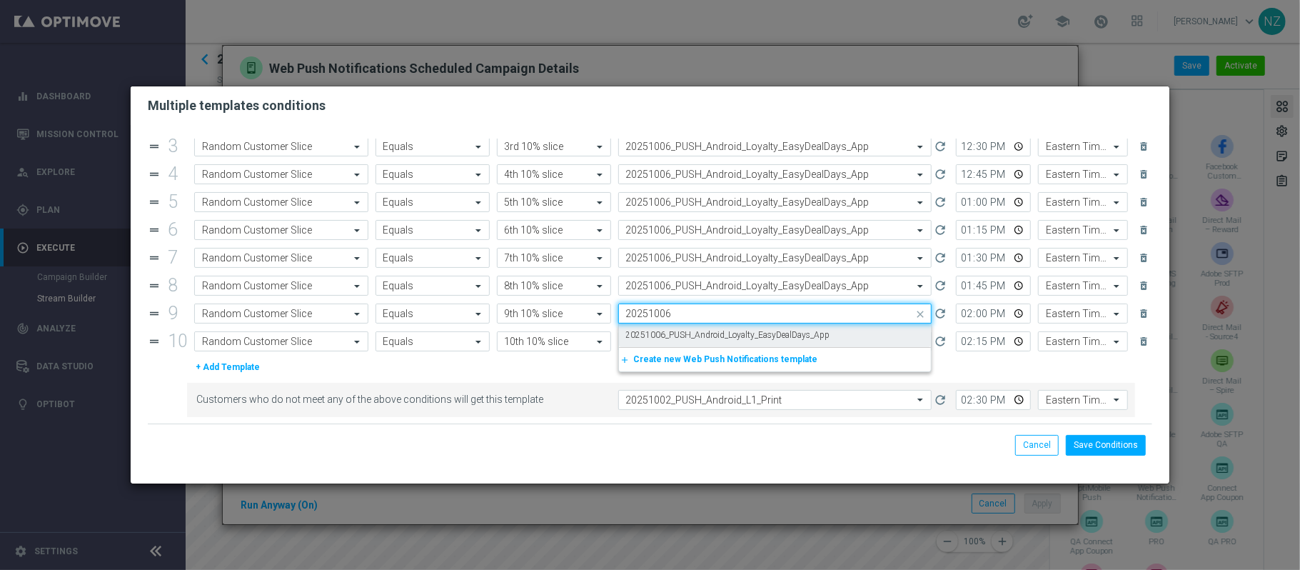
click at [768, 338] on label "20251006_PUSH_Android_Loyalty_EasyDealDays_App" at bounding box center [728, 335] width 204 height 12
type input "20251006"
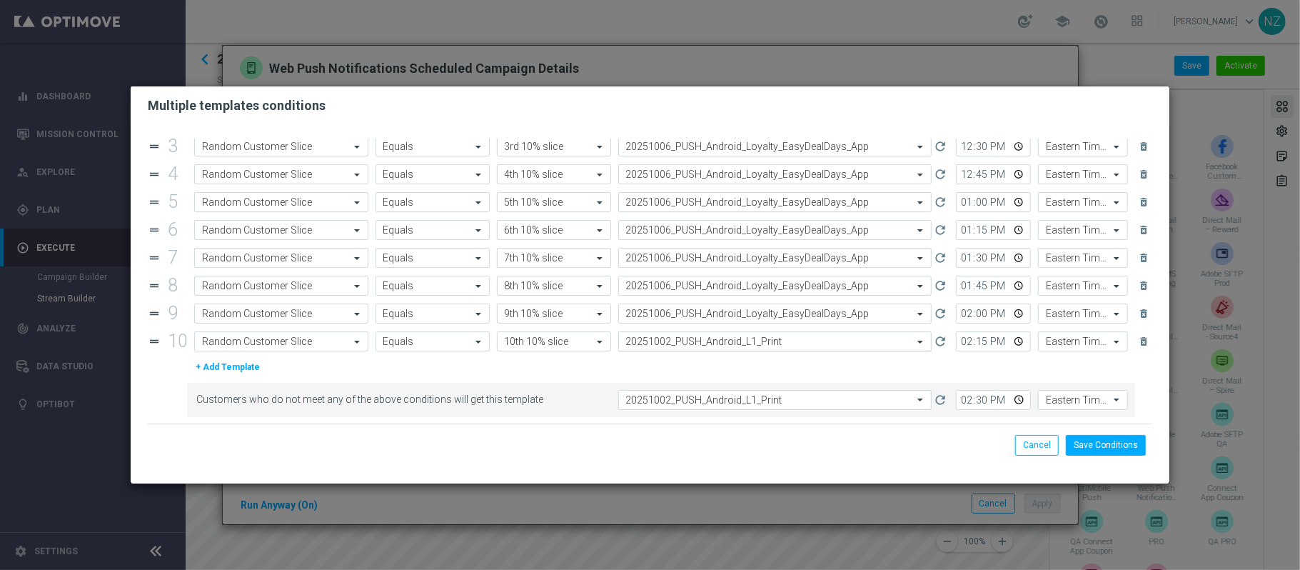
click at [764, 344] on input "text" at bounding box center [761, 342] width 270 height 12
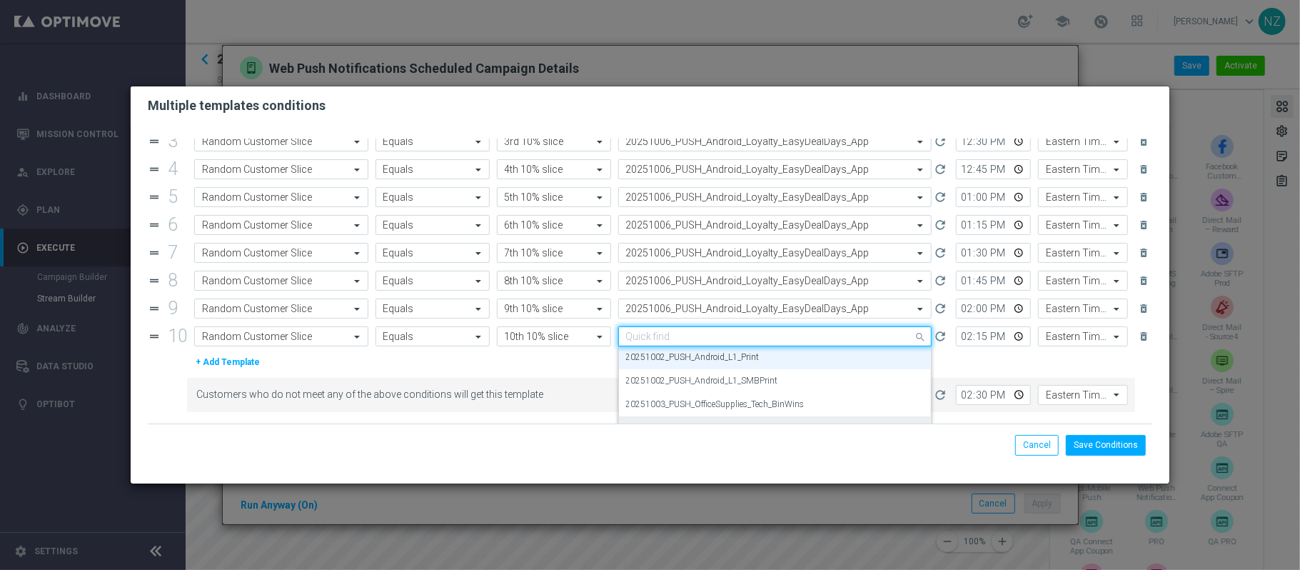
paste input "20251006"
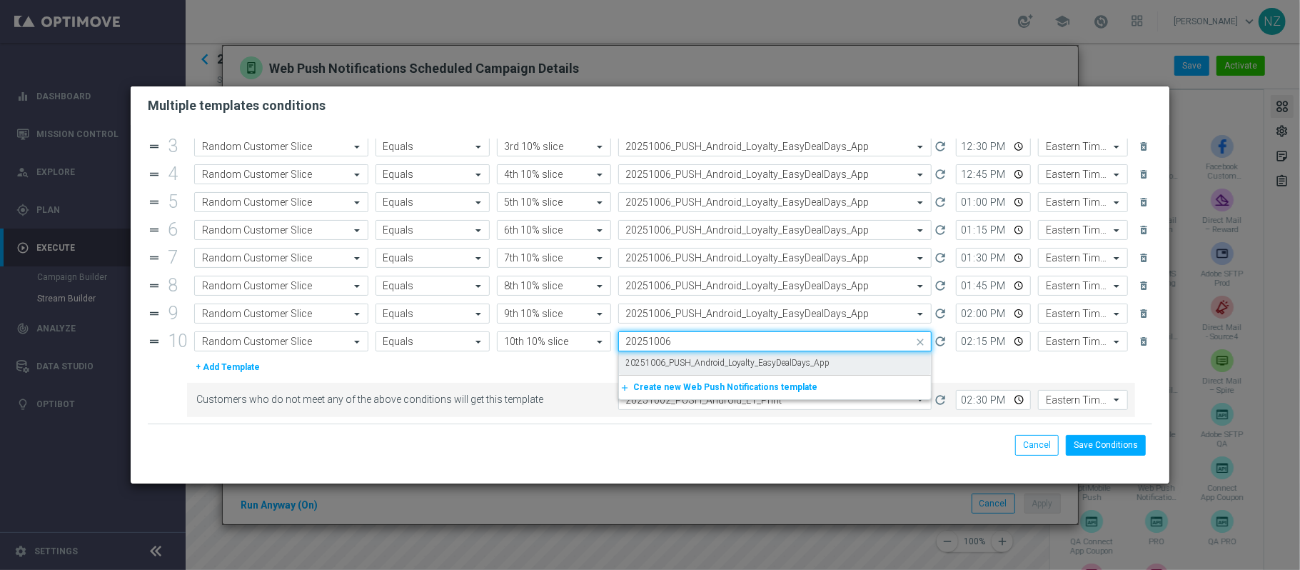
click at [767, 358] on label "20251006_PUSH_Android_Loyalty_EasyDealDays_App" at bounding box center [728, 363] width 204 height 12
type input "20251006"
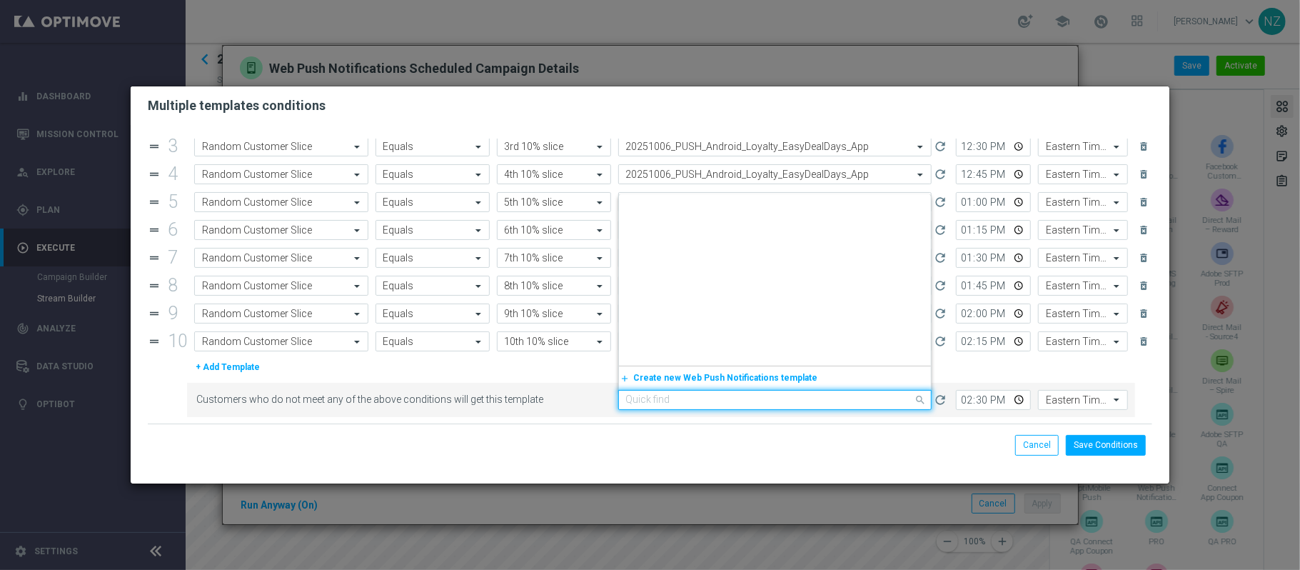
click at [774, 394] on input "text" at bounding box center [761, 400] width 270 height 12
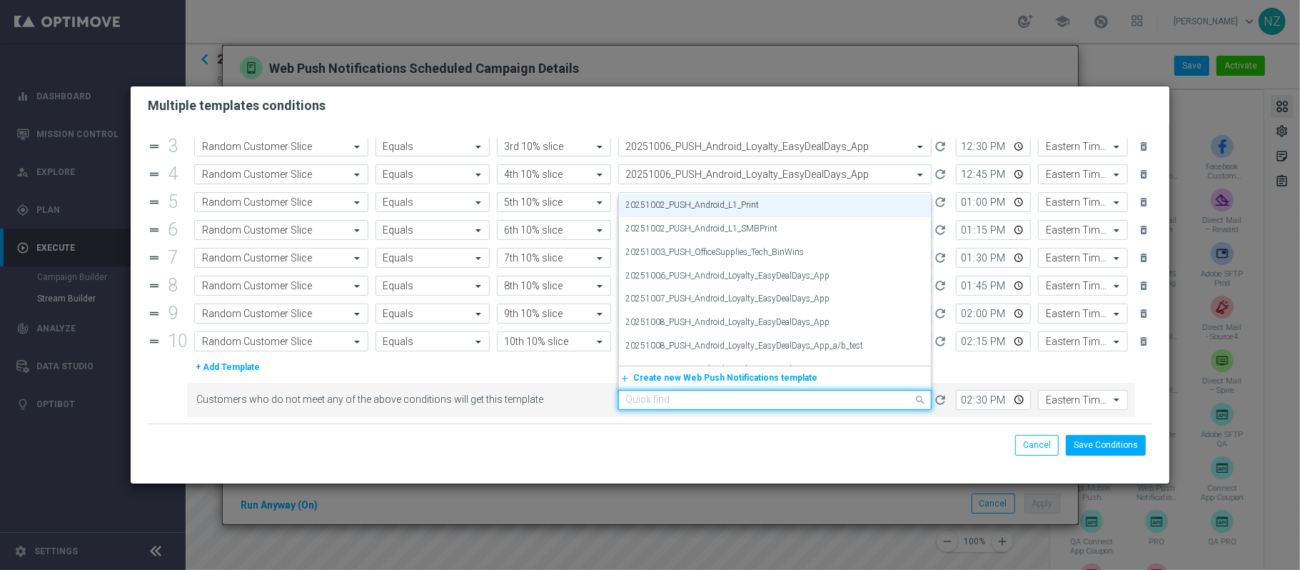
paste input "20251006"
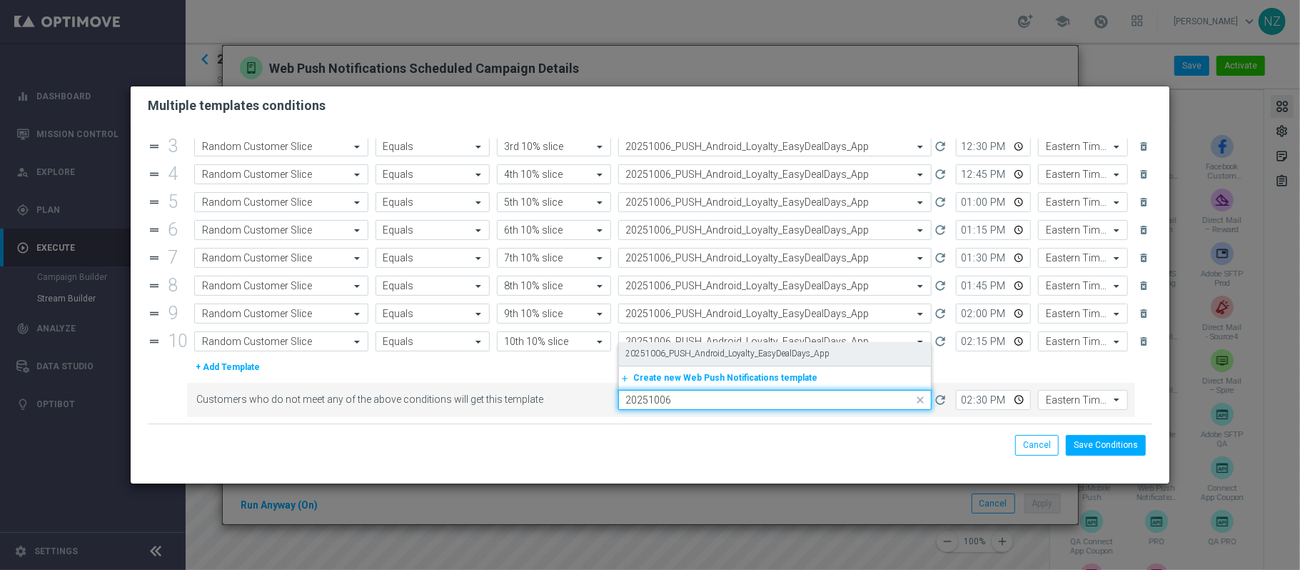
click at [775, 358] on div "20251006_PUSH_Android_Loyalty_EasyDealDays_App" at bounding box center [775, 354] width 298 height 24
type input "20251006"
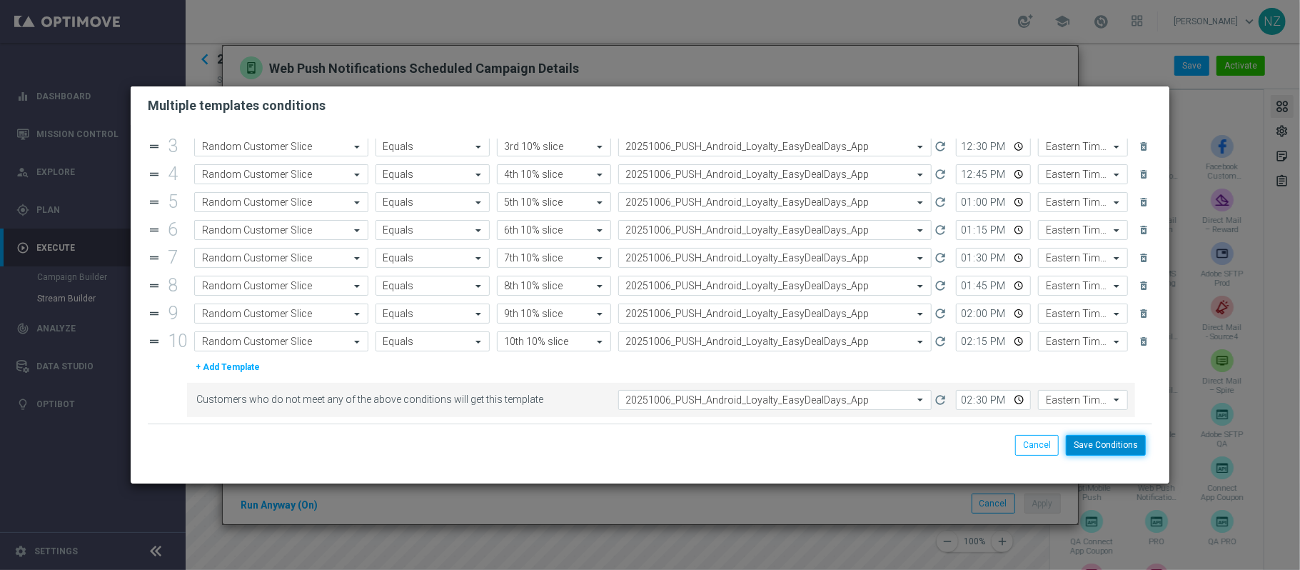
click at [1097, 449] on button "Save Conditions" at bounding box center [1106, 445] width 80 height 20
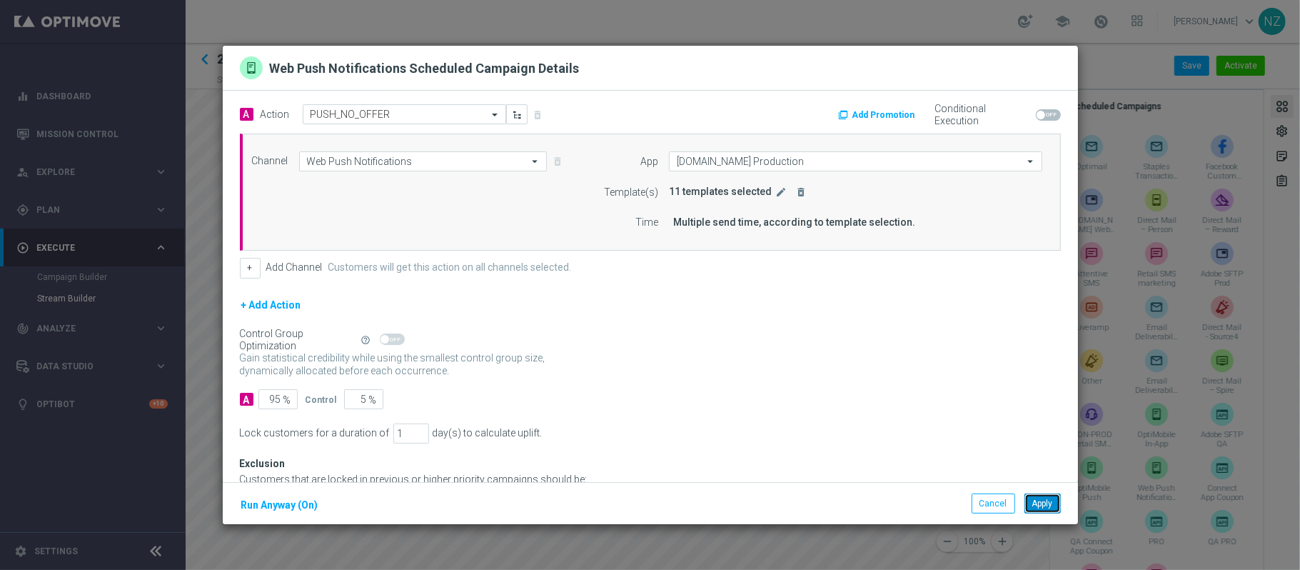
click at [1057, 503] on button "Apply" at bounding box center [1043, 503] width 36 height 20
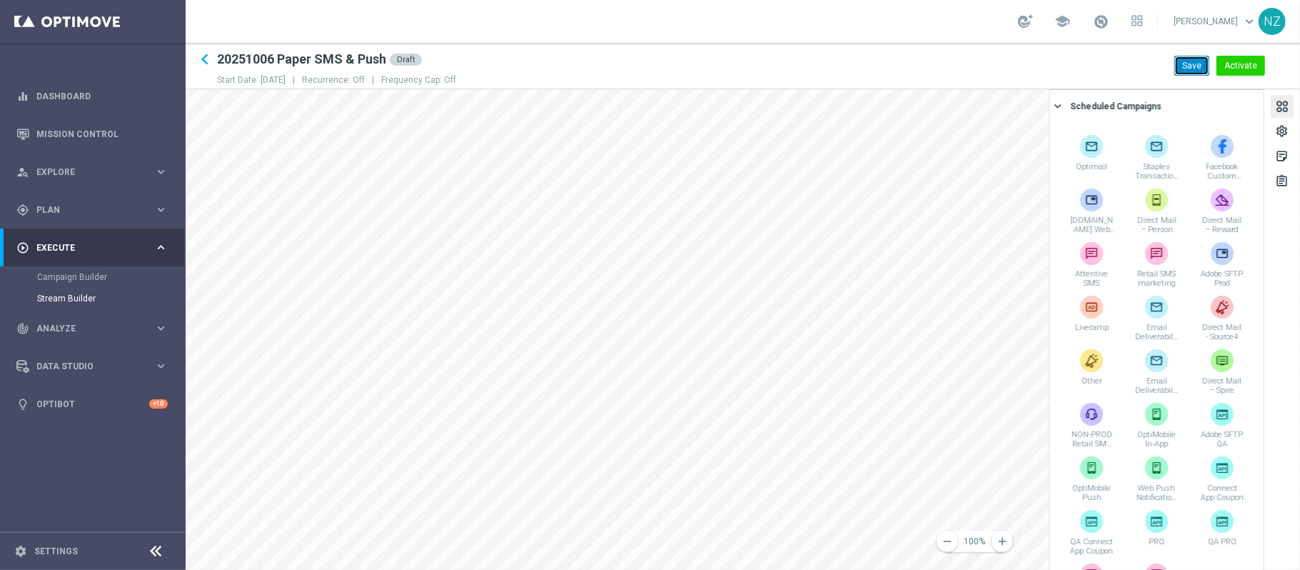
click at [1200, 66] on button "Save" at bounding box center [1192, 66] width 35 height 20
click at [1240, 63] on button "Activate" at bounding box center [1241, 66] width 49 height 20
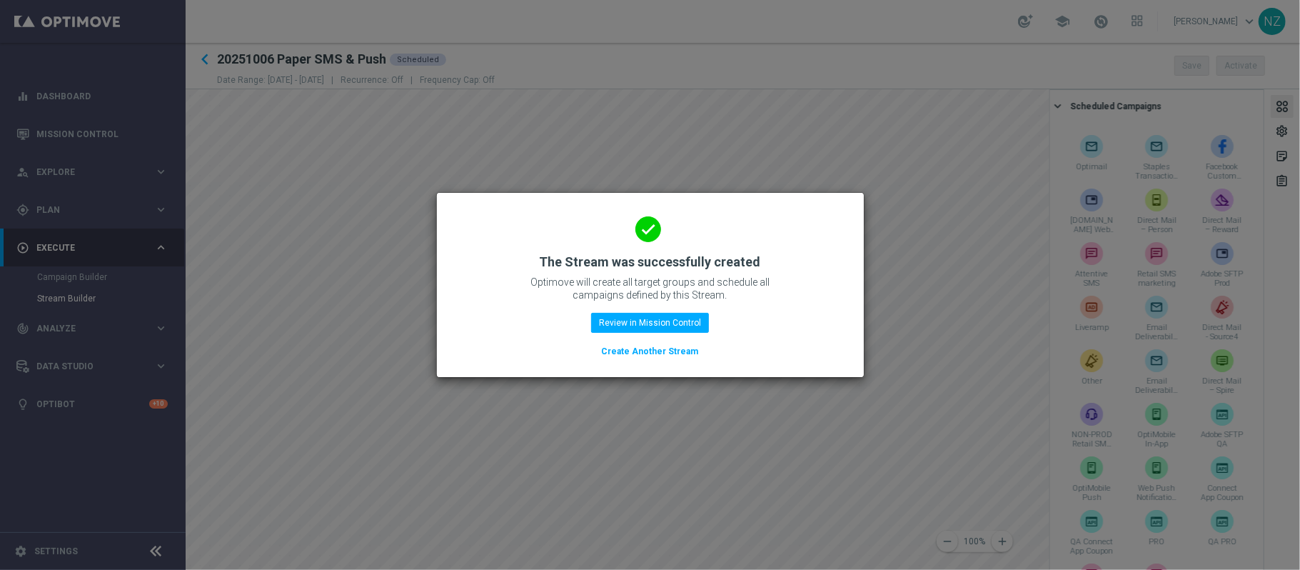
click at [663, 309] on div "done The Stream was successfully created Optimove will create all target groups…" at bounding box center [650, 283] width 393 height 154
click at [666, 314] on button "Review in Mission Control" at bounding box center [650, 323] width 118 height 20
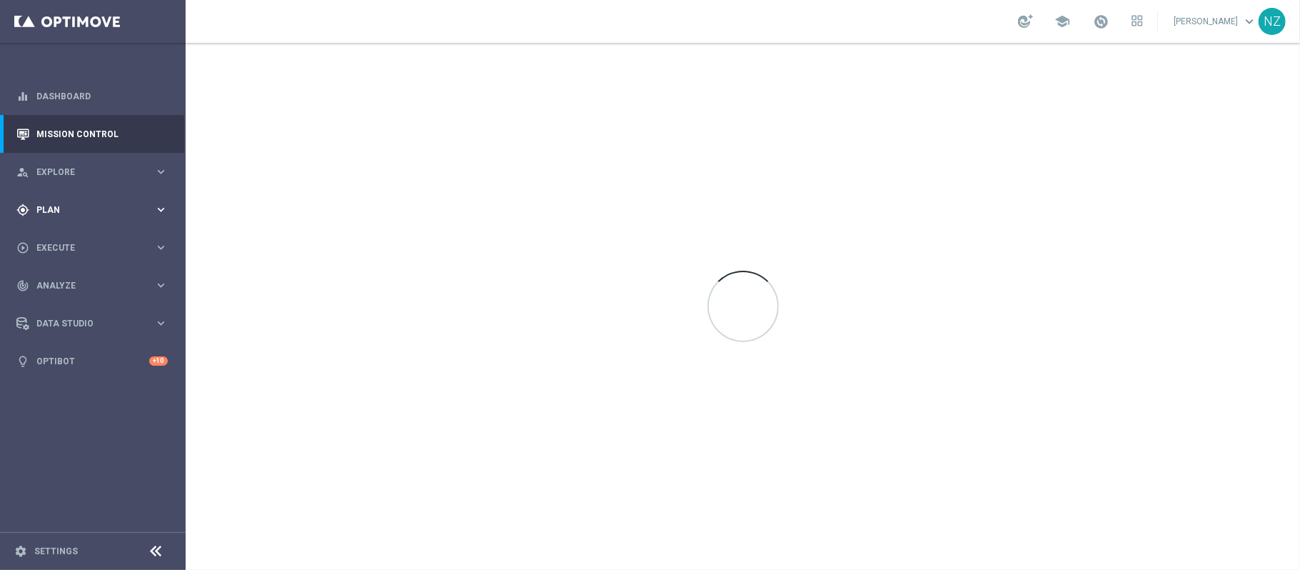
click at [81, 209] on span "Plan" at bounding box center [95, 210] width 118 height 9
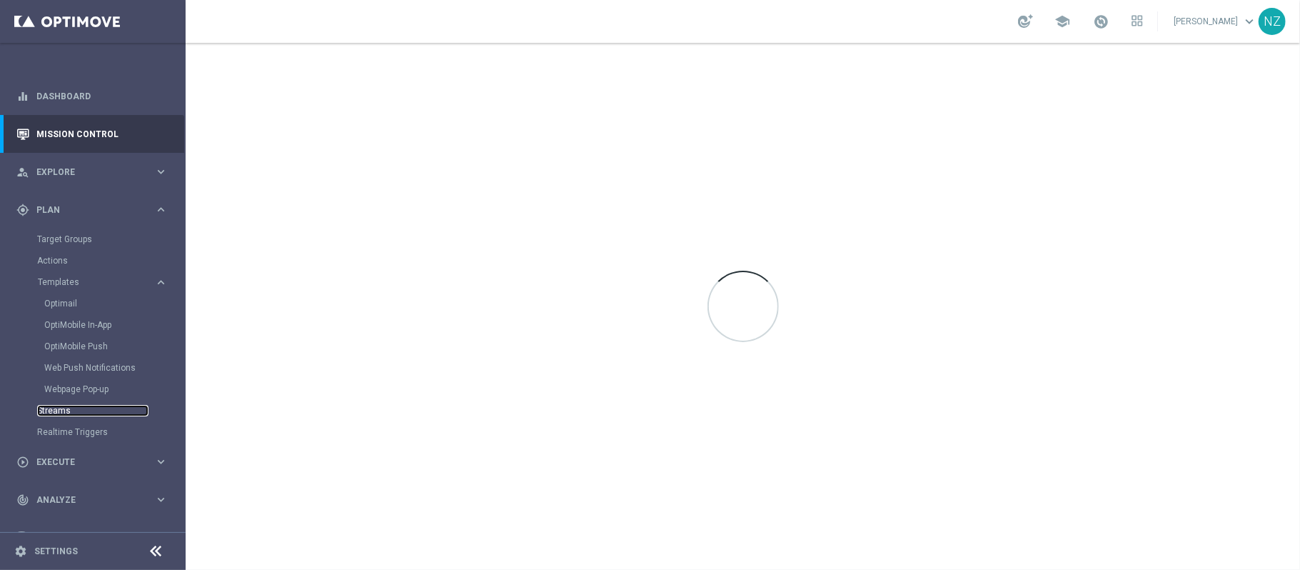
click at [69, 413] on link "Streams" at bounding box center [92, 410] width 111 height 11
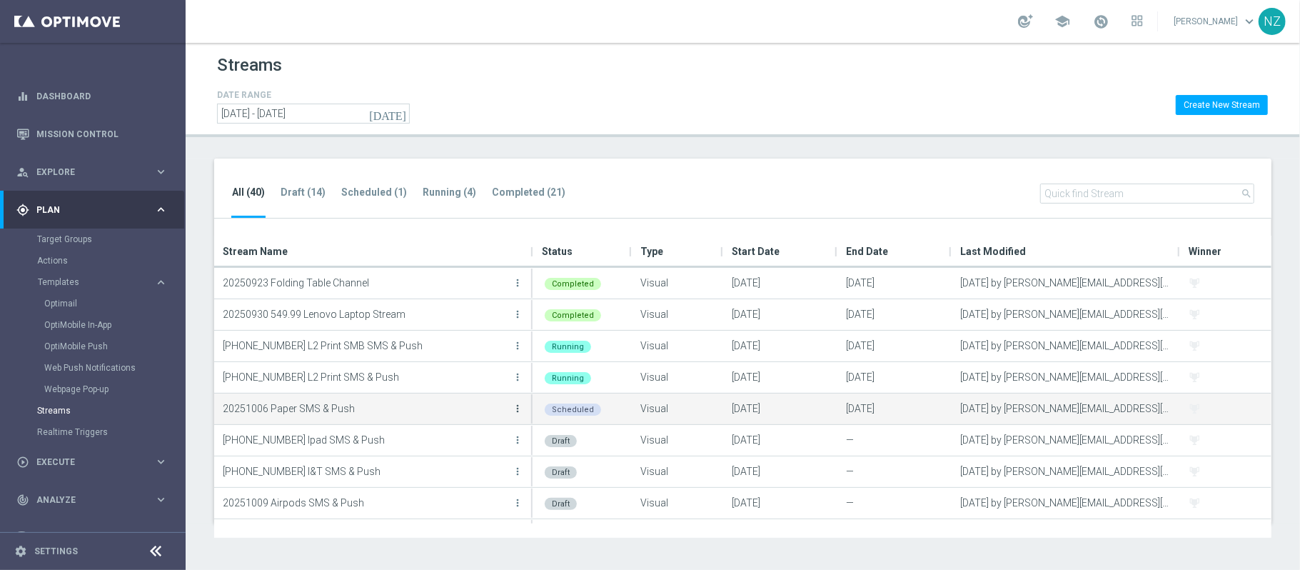
click at [523, 412] on icon "more_vert" at bounding box center [517, 408] width 11 height 11
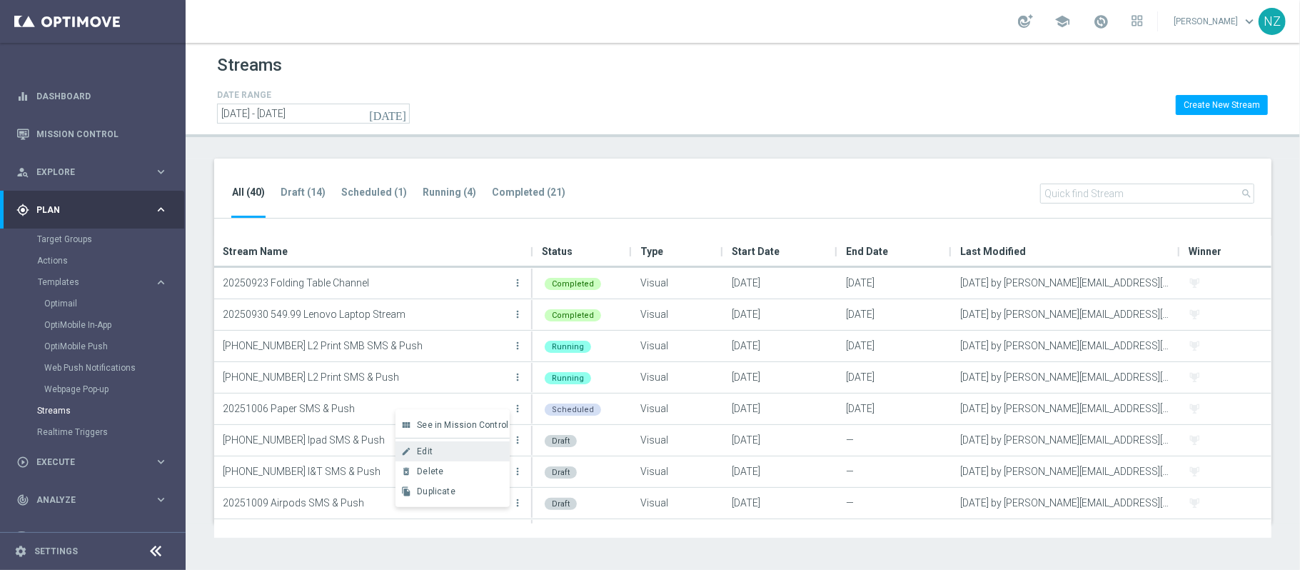
click at [483, 451] on div "Edit" at bounding box center [460, 451] width 86 height 10
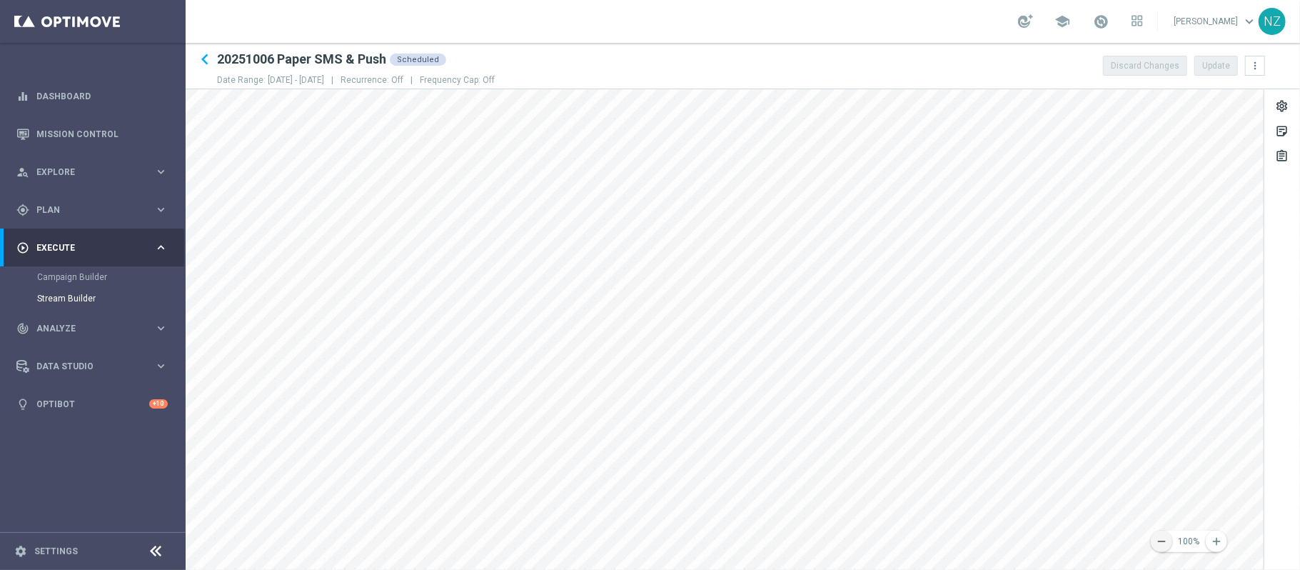
click at [1154, 541] on button "remove" at bounding box center [1161, 541] width 21 height 21
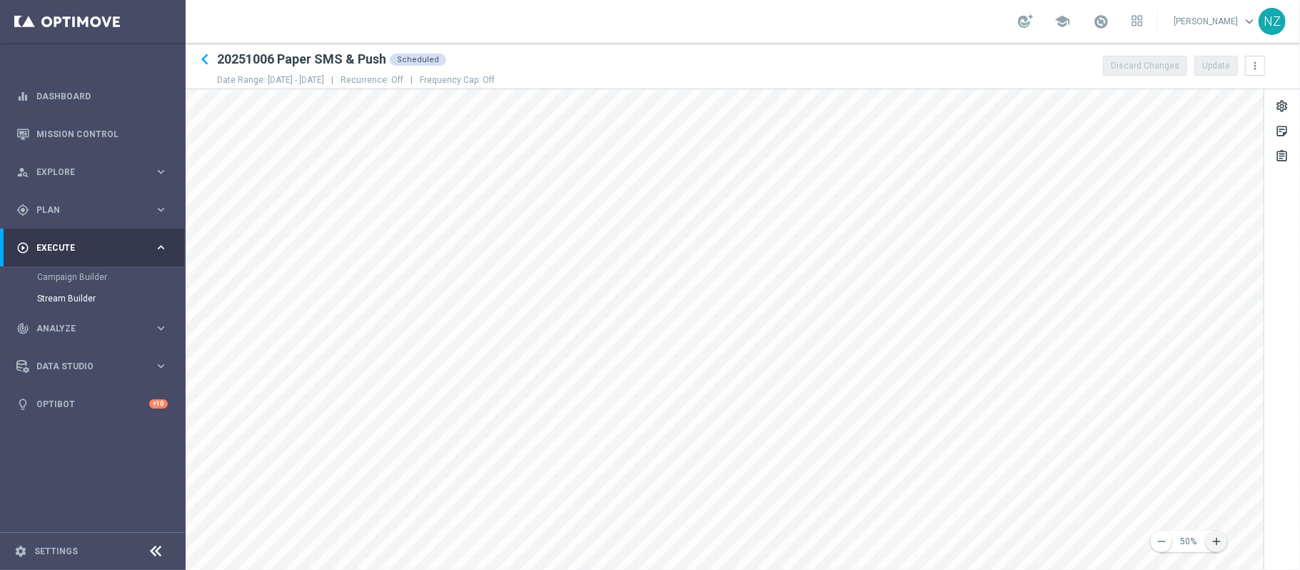
click at [1220, 535] on icon "add" at bounding box center [1216, 541] width 13 height 13
click at [1166, 543] on icon "remove" at bounding box center [1161, 541] width 13 height 13
click at [203, 54] on icon "keyboard_arrow_left" at bounding box center [204, 59] width 21 height 21
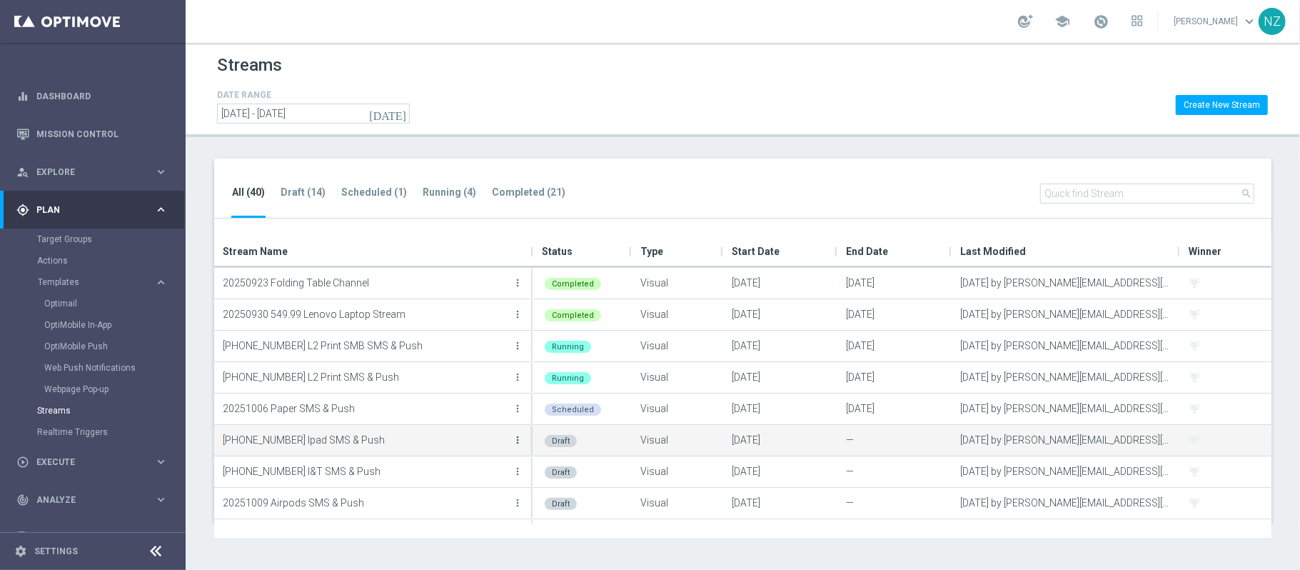
click at [517, 438] on icon "more_vert" at bounding box center [517, 439] width 11 height 11
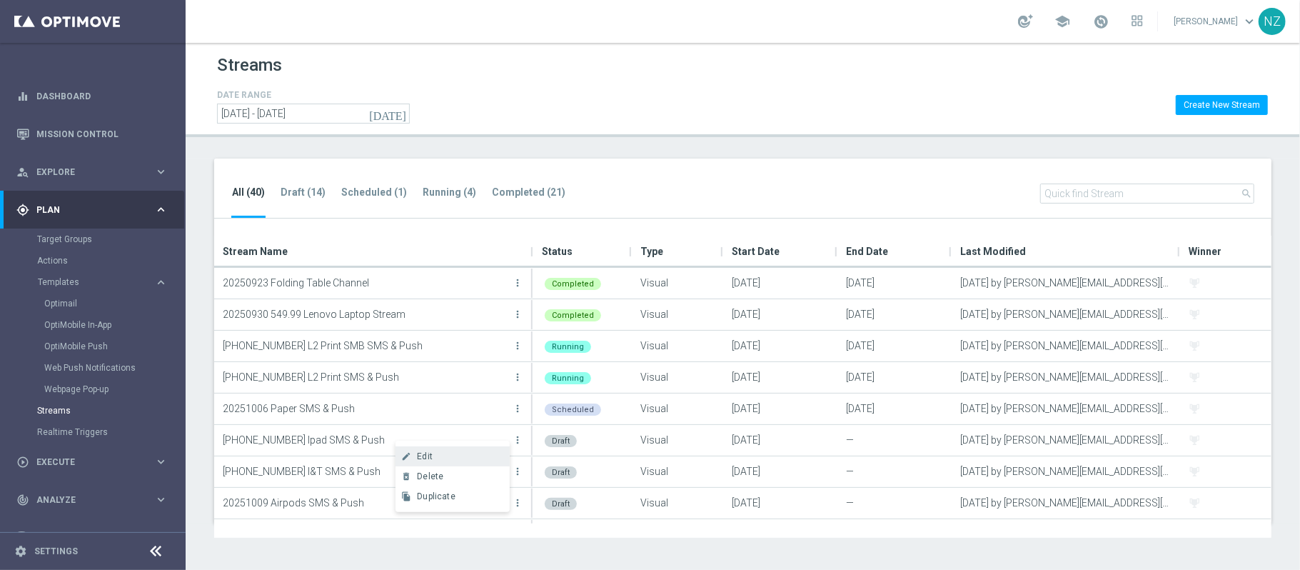
click at [481, 455] on div "Edit" at bounding box center [460, 456] width 86 height 10
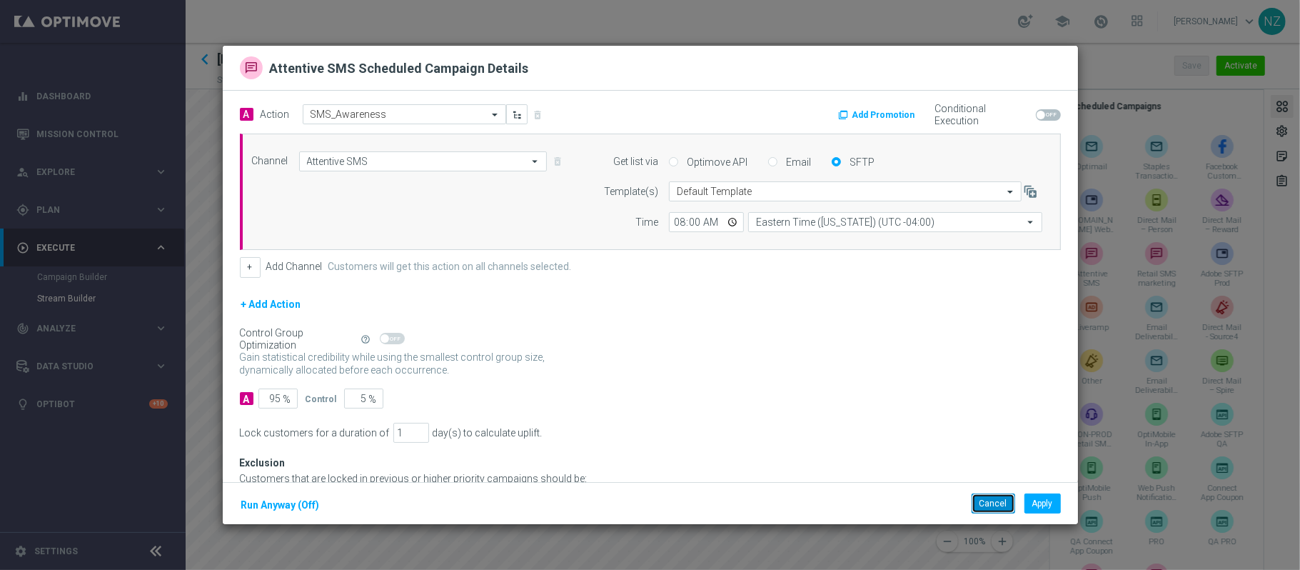
click at [989, 503] on button "Cancel" at bounding box center [994, 503] width 44 height 20
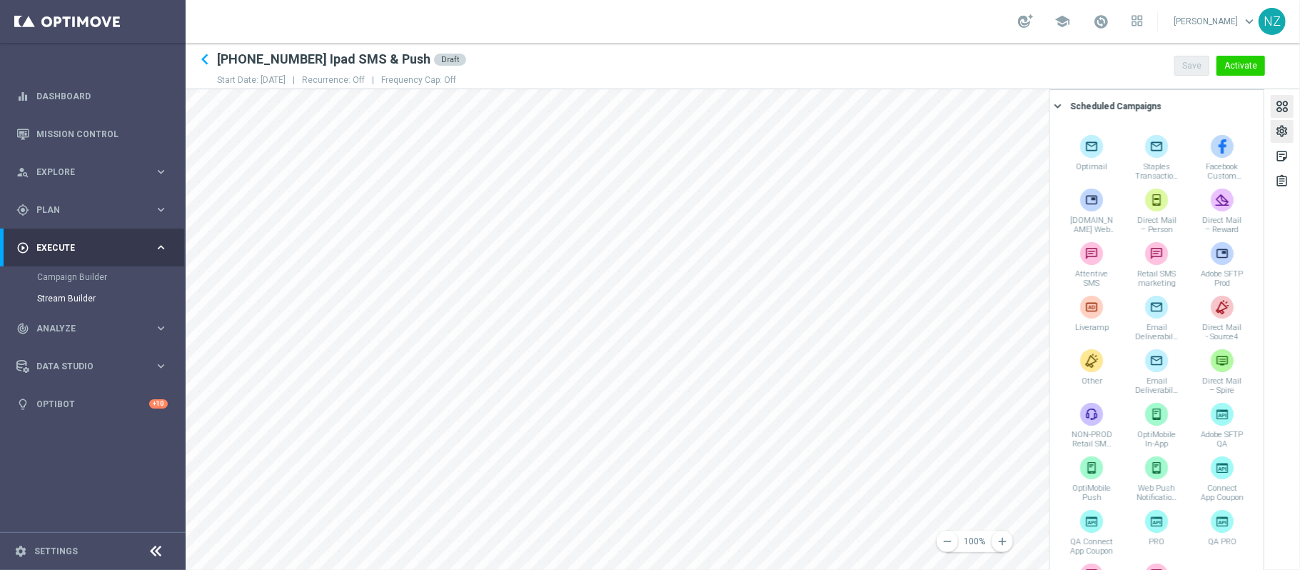
click at [1285, 130] on div "settings" at bounding box center [1282, 133] width 14 height 19
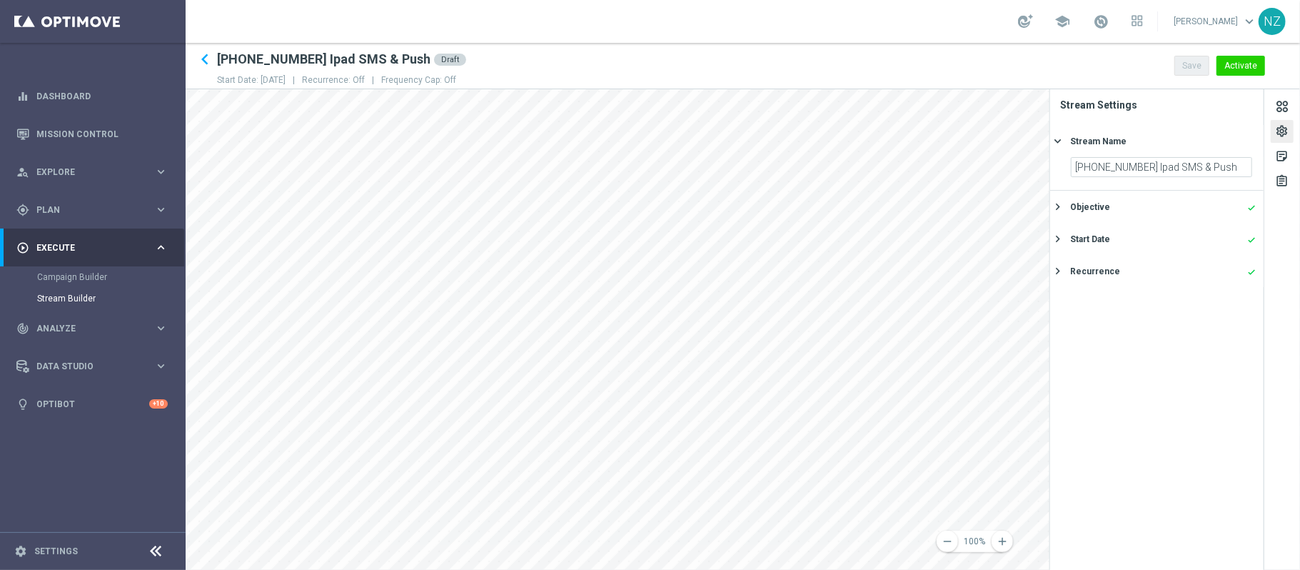
click at [1098, 233] on div "Start Date" at bounding box center [1090, 239] width 40 height 13
click at [1281, 127] on div "settings" at bounding box center [1282, 133] width 14 height 19
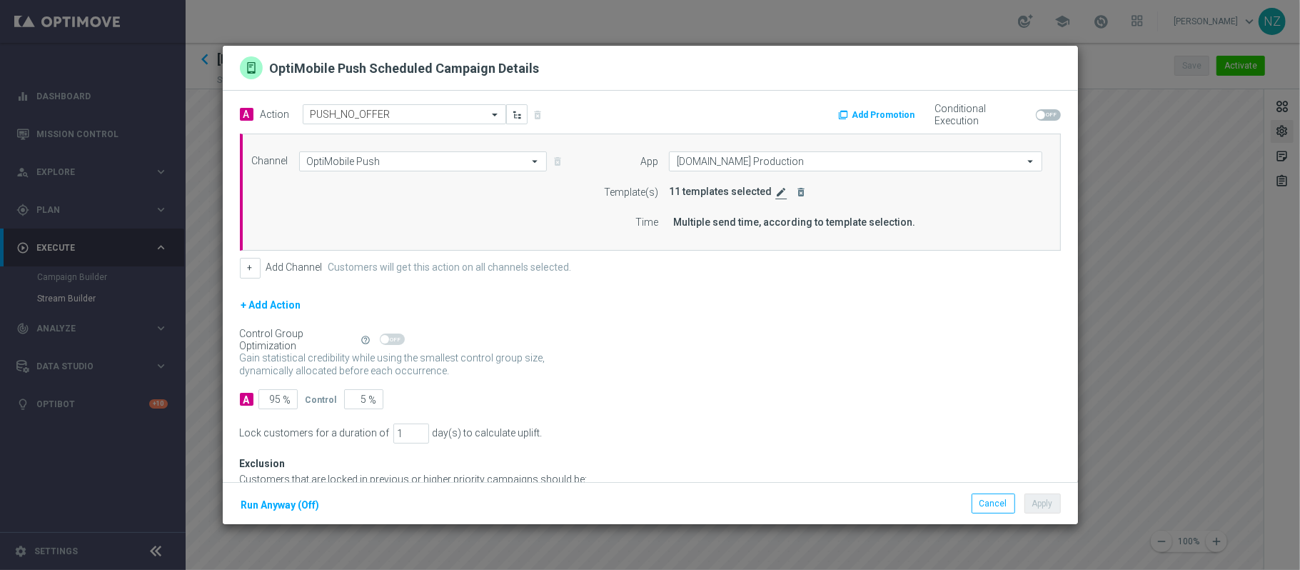
click at [776, 192] on icon "edit" at bounding box center [781, 191] width 11 height 11
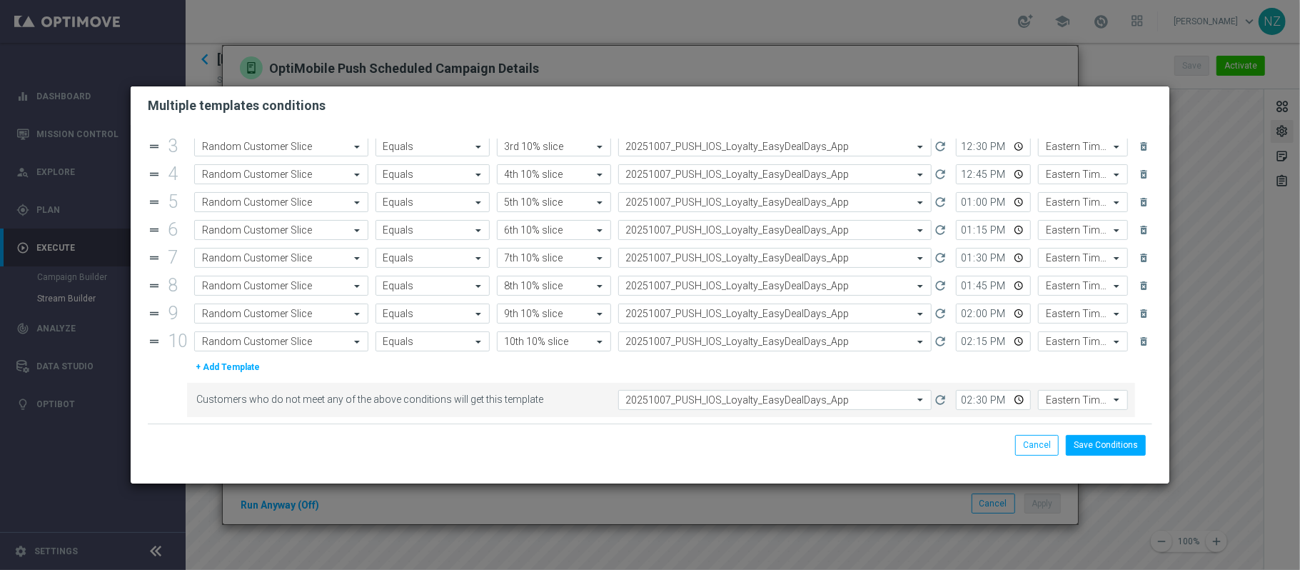
scroll to position [83, 0]
click at [1051, 447] on button "Cancel" at bounding box center [1037, 445] width 44 height 20
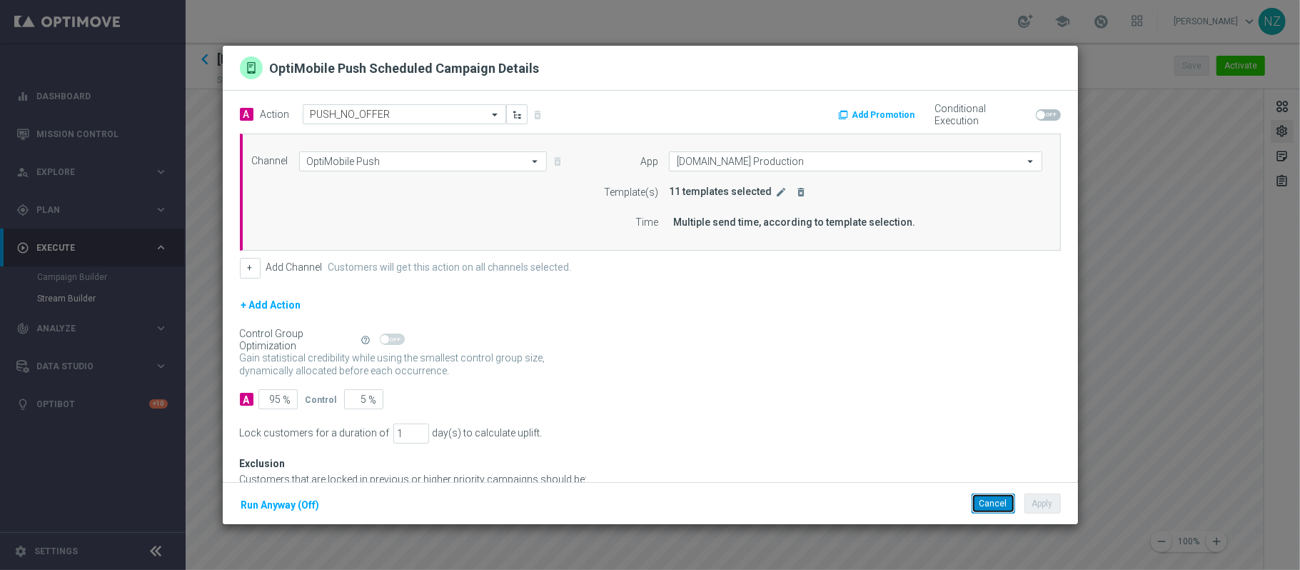
click at [991, 511] on button "Cancel" at bounding box center [994, 503] width 44 height 20
click at [776, 189] on icon "edit" at bounding box center [781, 191] width 11 height 11
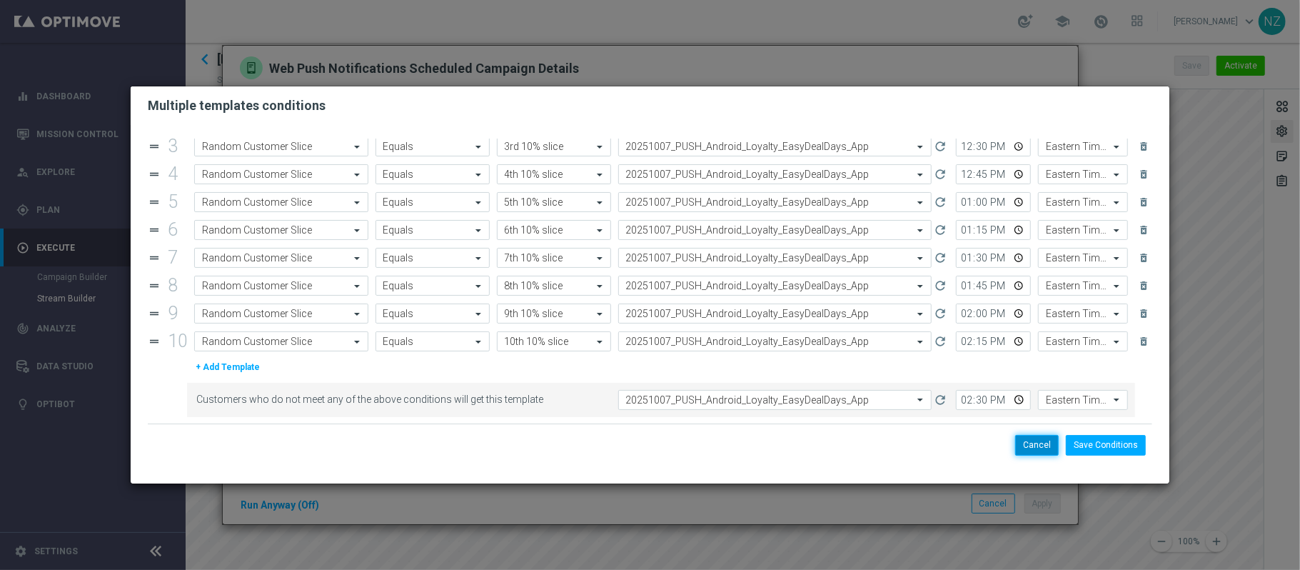
click at [1034, 446] on button "Cancel" at bounding box center [1037, 445] width 44 height 20
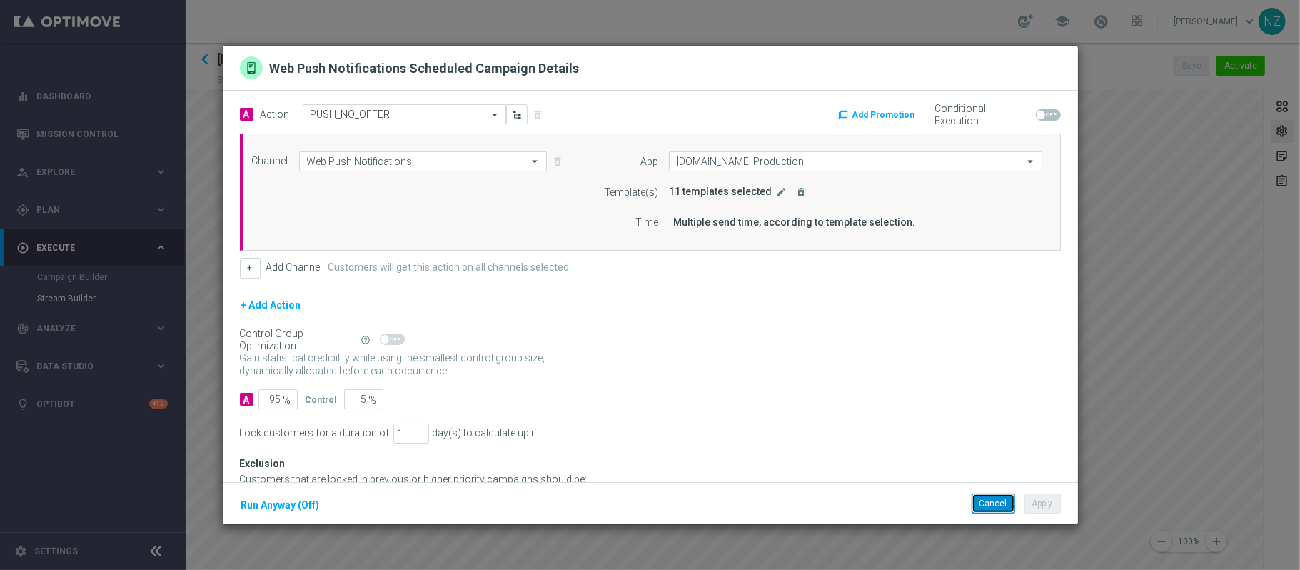
click at [993, 501] on button "Cancel" at bounding box center [994, 503] width 44 height 20
click at [776, 187] on icon "edit" at bounding box center [781, 191] width 11 height 11
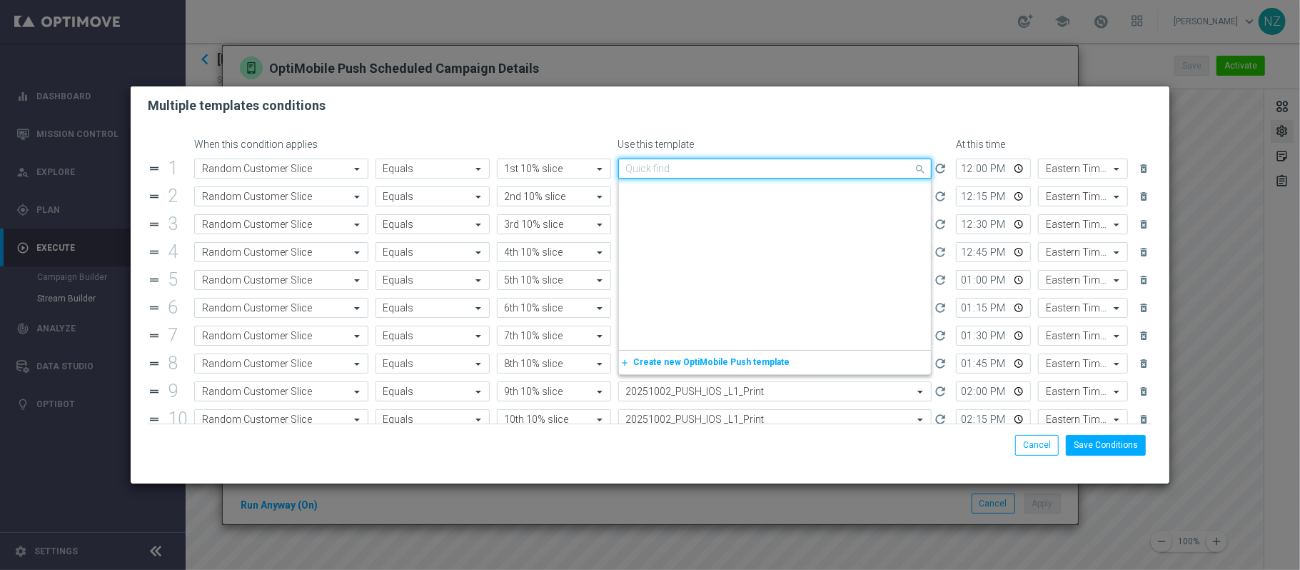
click at [700, 170] on input "text" at bounding box center [761, 169] width 270 height 12
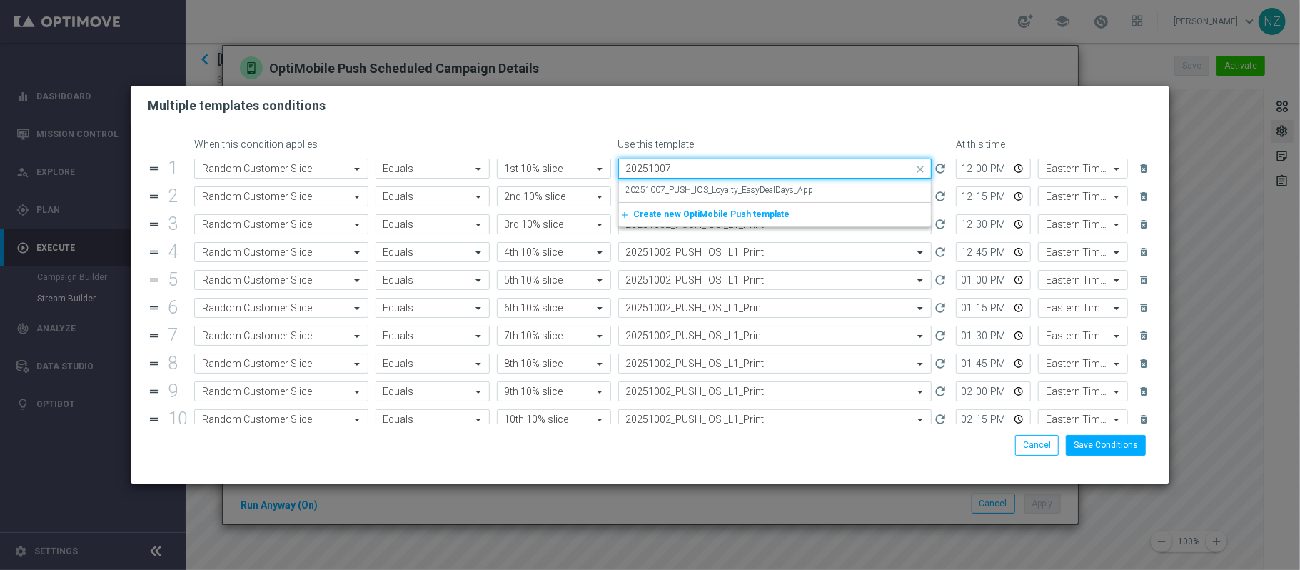
scroll to position [0, 0]
click at [704, 187] on label "20251007_PUSH_IOS_Loyalty_EasyDealDays_App" at bounding box center [720, 190] width 188 height 12
type input "20251007"
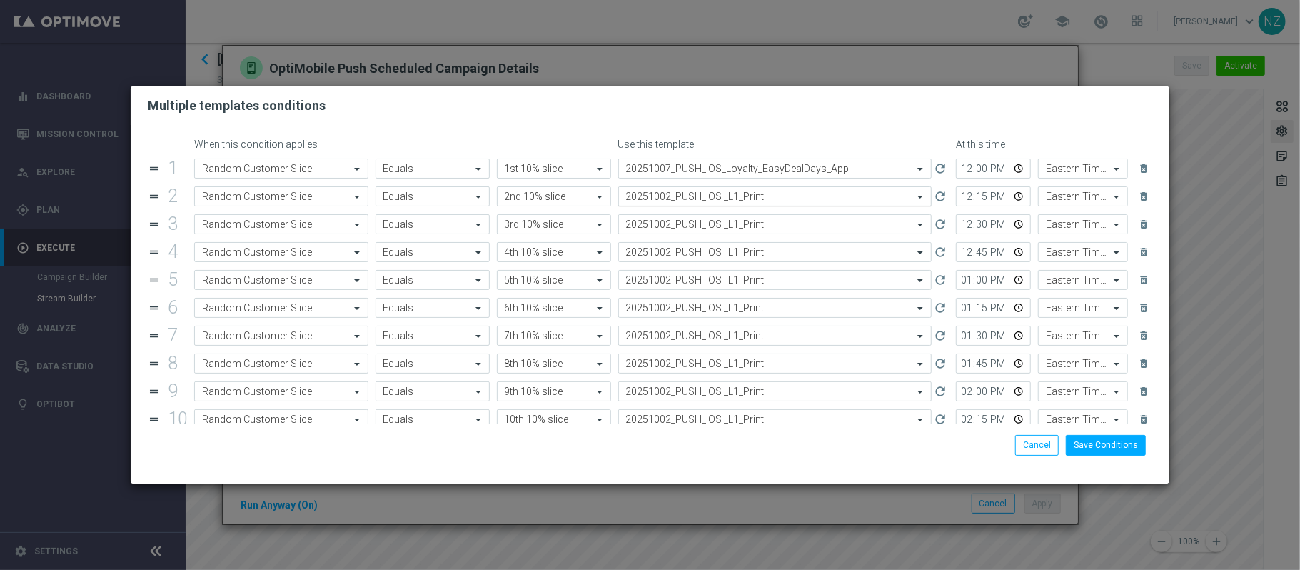
click at [695, 201] on input "text" at bounding box center [761, 197] width 270 height 12
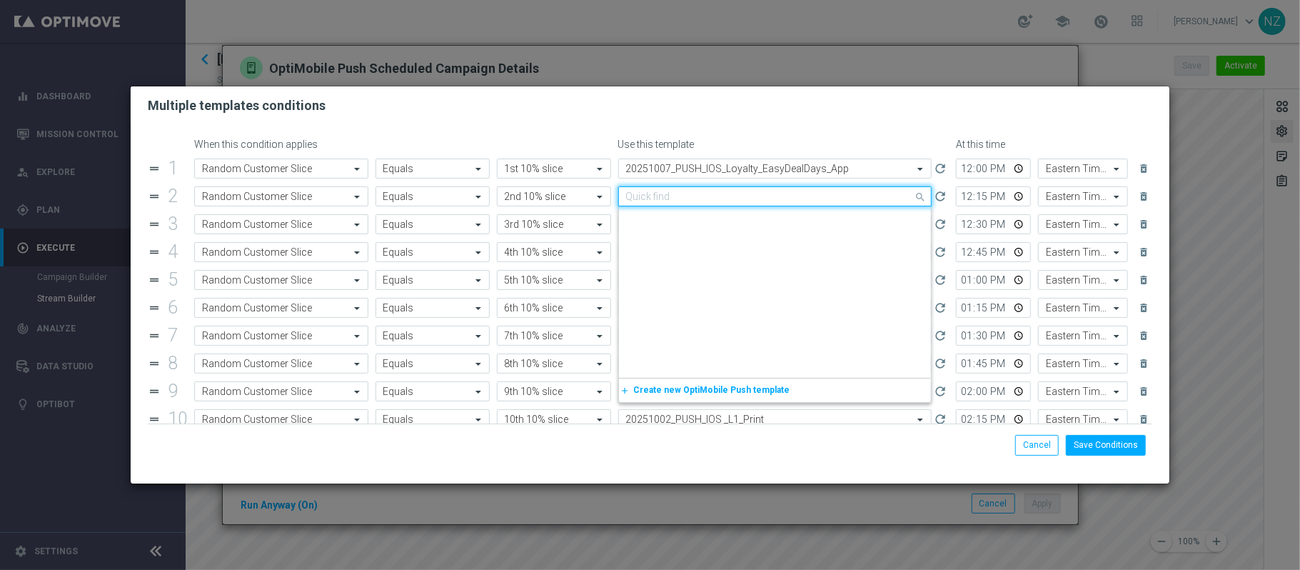
paste input "20251007"
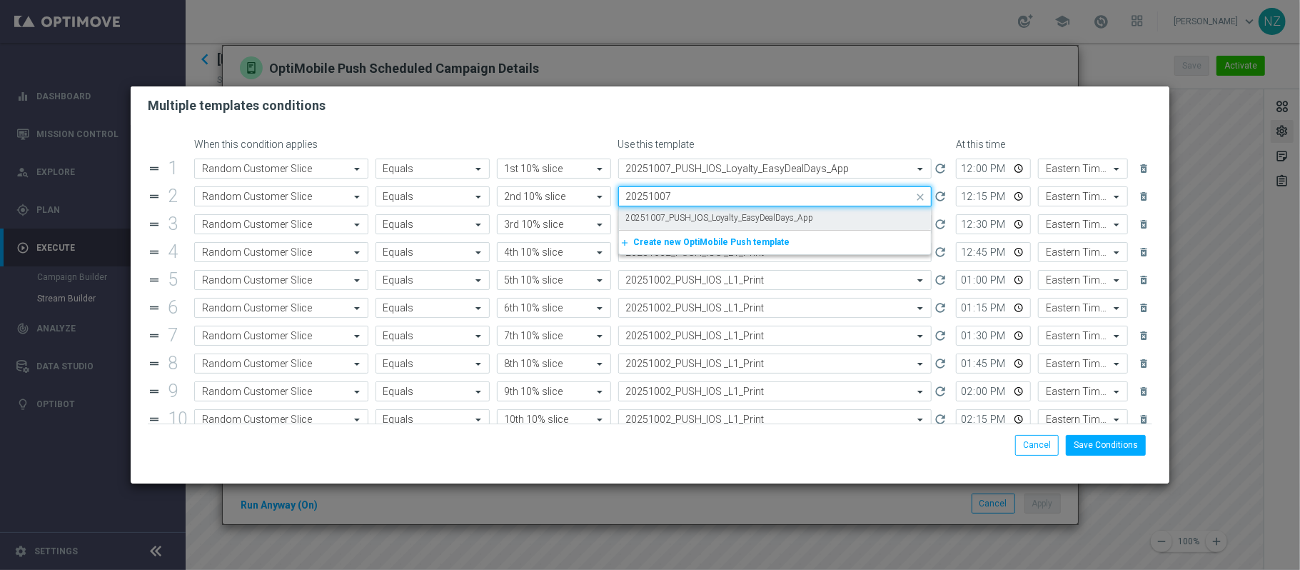
click at [695, 216] on label "20251007_PUSH_IOS_Loyalty_EasyDealDays_App" at bounding box center [720, 218] width 188 height 12
type input "20251007"
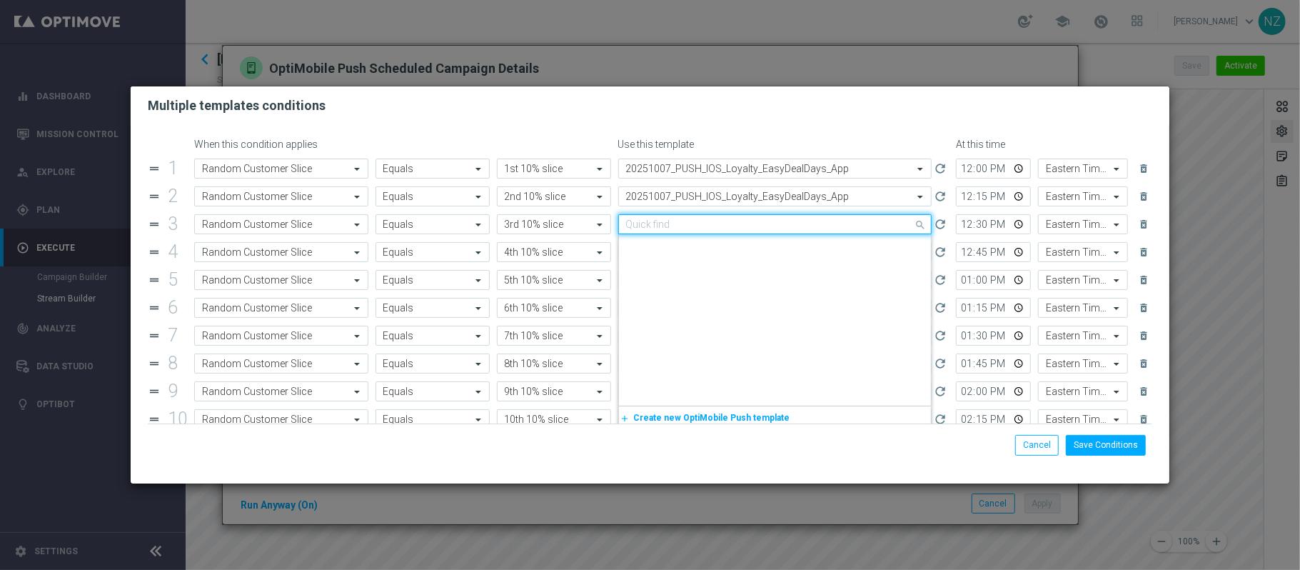
click at [688, 223] on input "text" at bounding box center [761, 225] width 270 height 12
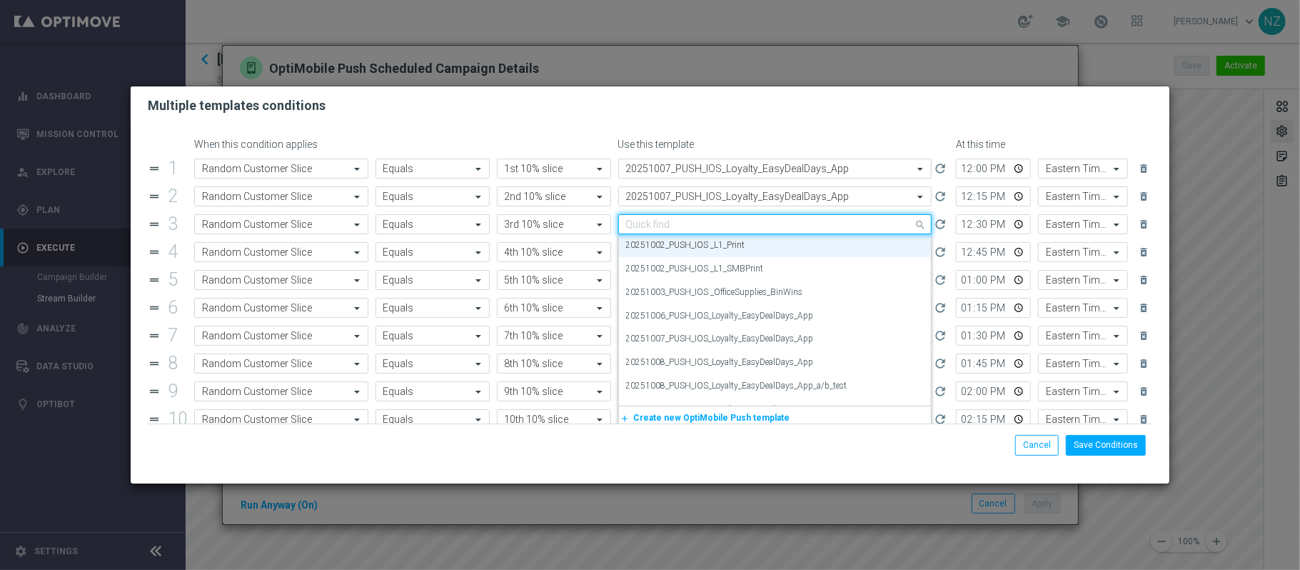
paste input "20251007"
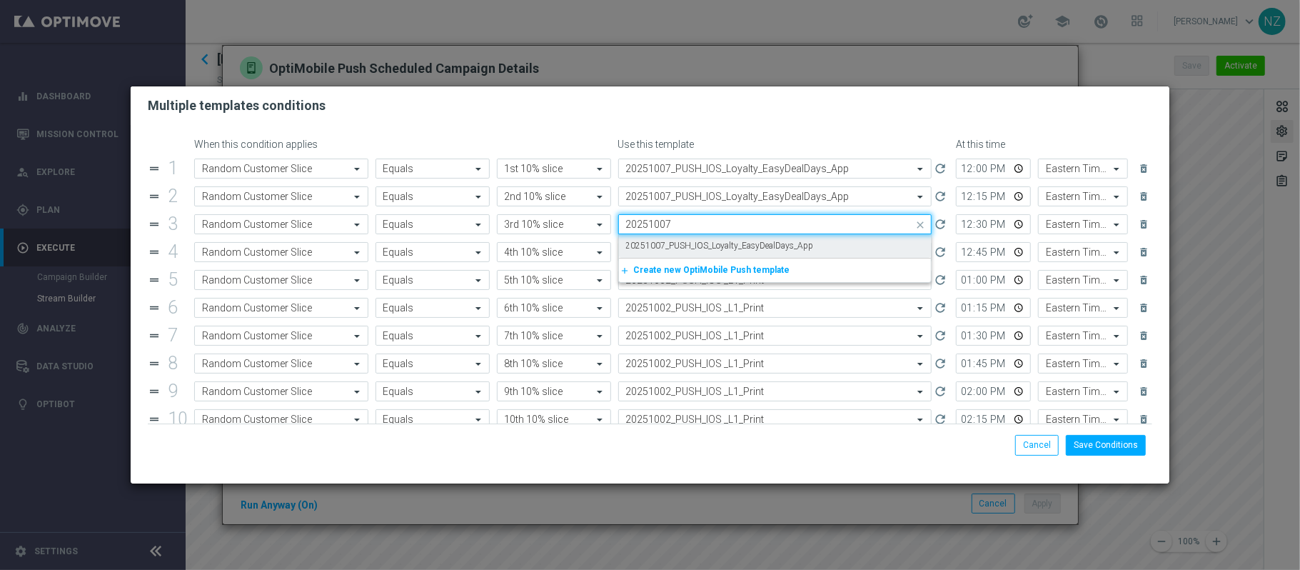
click at [686, 241] on label "20251007_PUSH_IOS_Loyalty_EasyDealDays_App" at bounding box center [720, 246] width 188 height 12
type input "20251007"
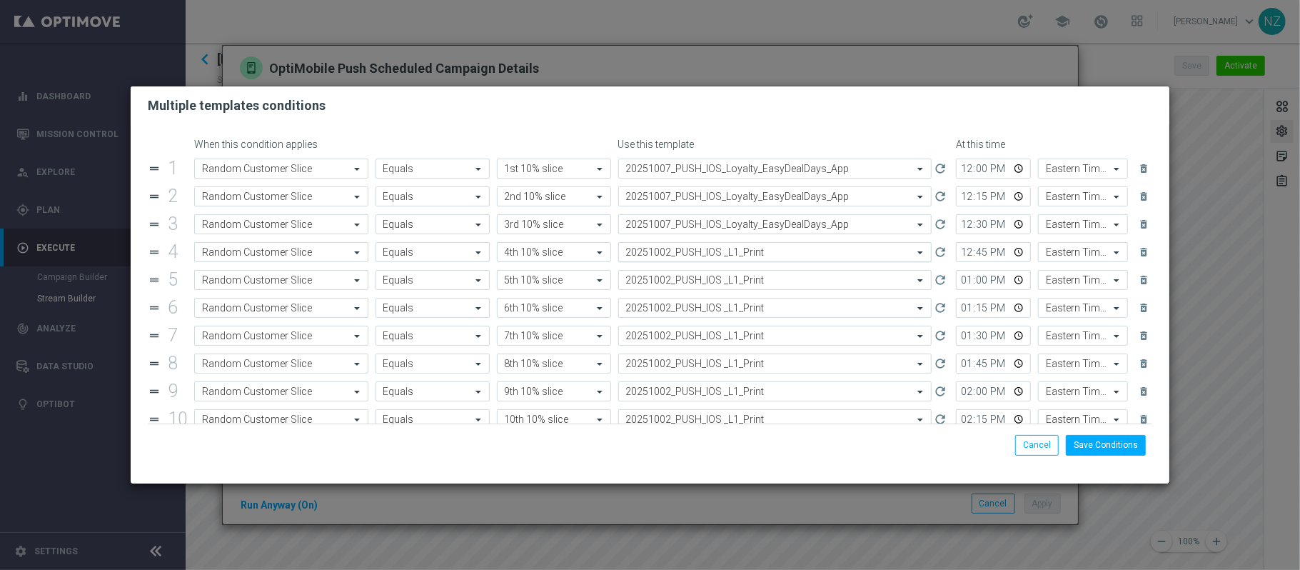
click at [692, 251] on input "text" at bounding box center [761, 252] width 270 height 12
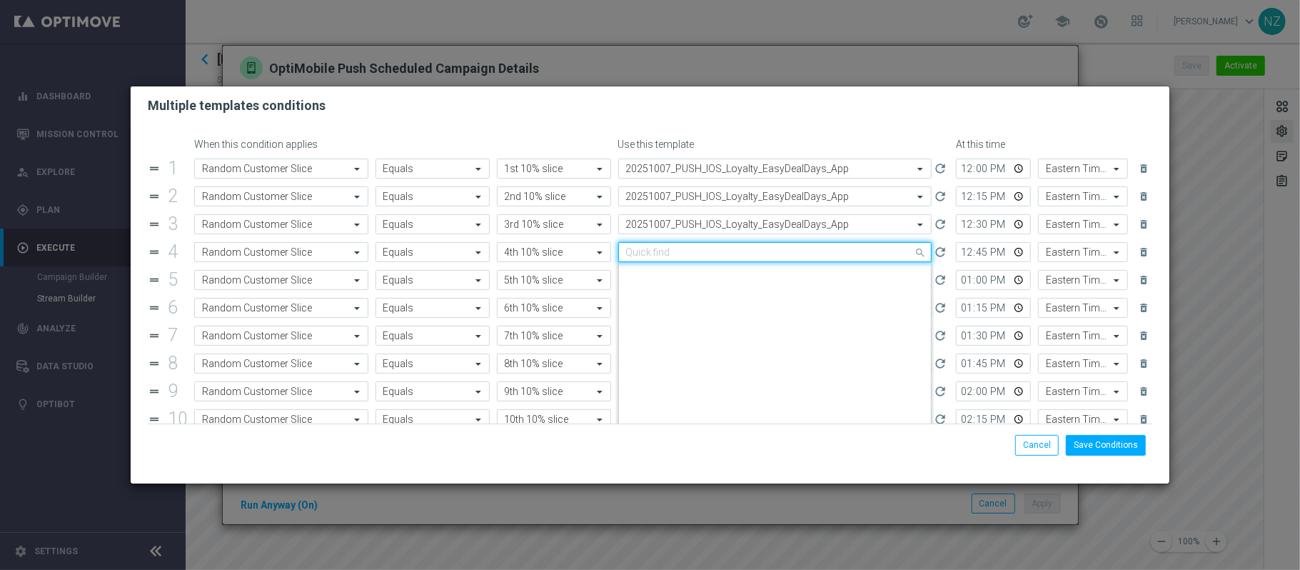
paste input "20251007"
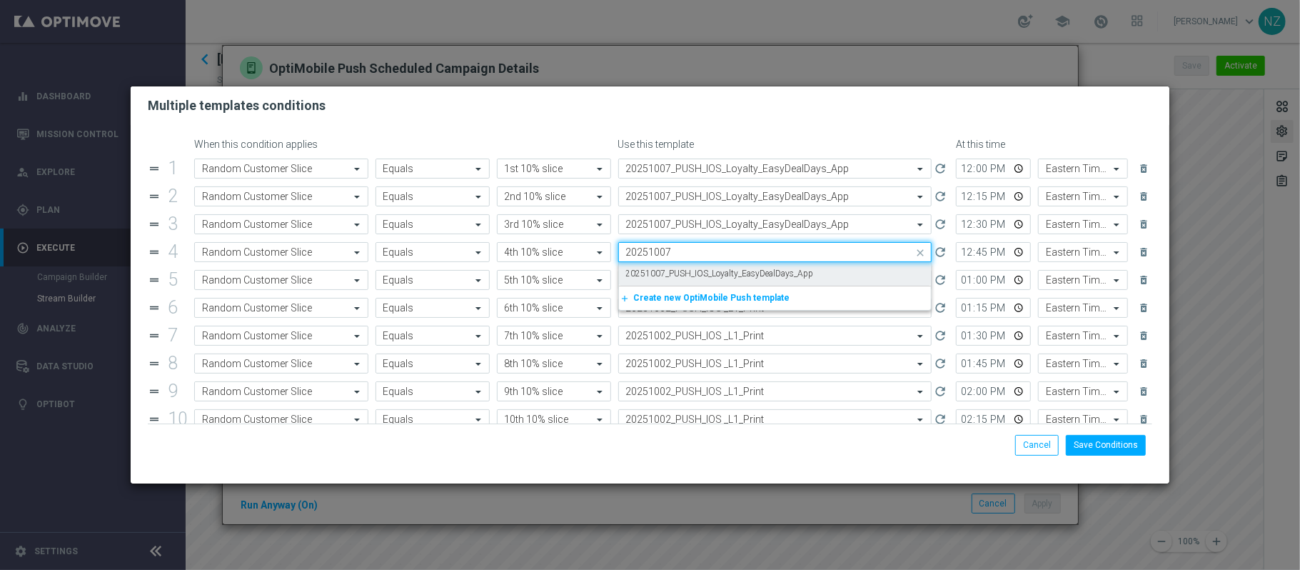
click at [695, 278] on label "20251007_PUSH_IOS_Loyalty_EasyDealDays_App" at bounding box center [720, 274] width 188 height 12
type input "20251007"
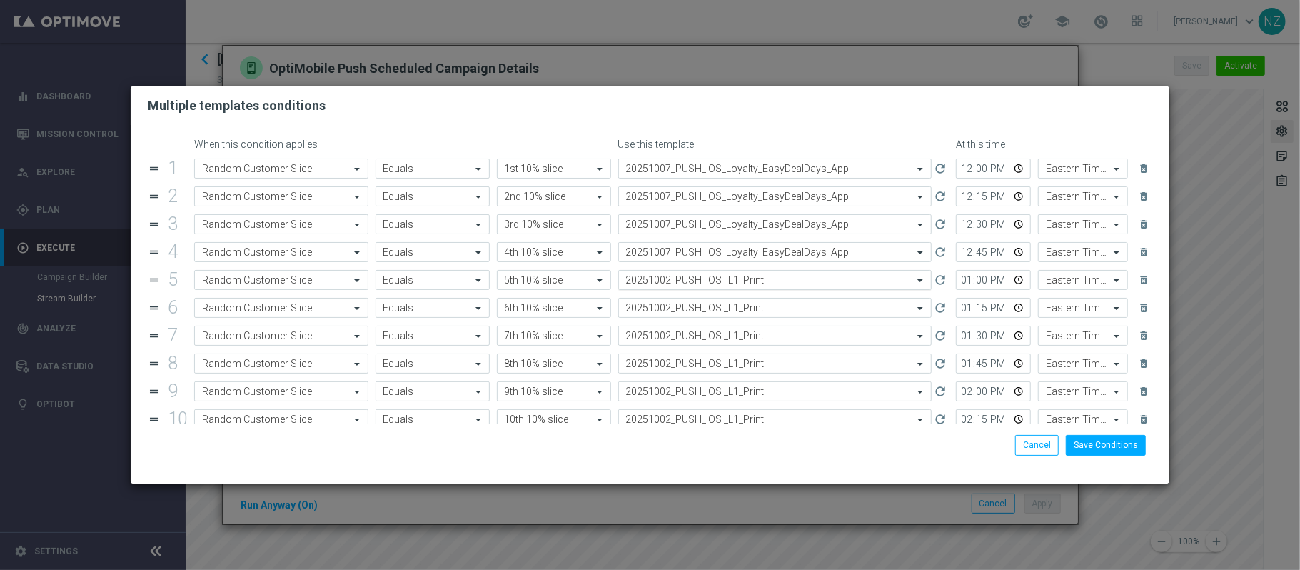
click at [692, 283] on input "text" at bounding box center [761, 280] width 270 height 12
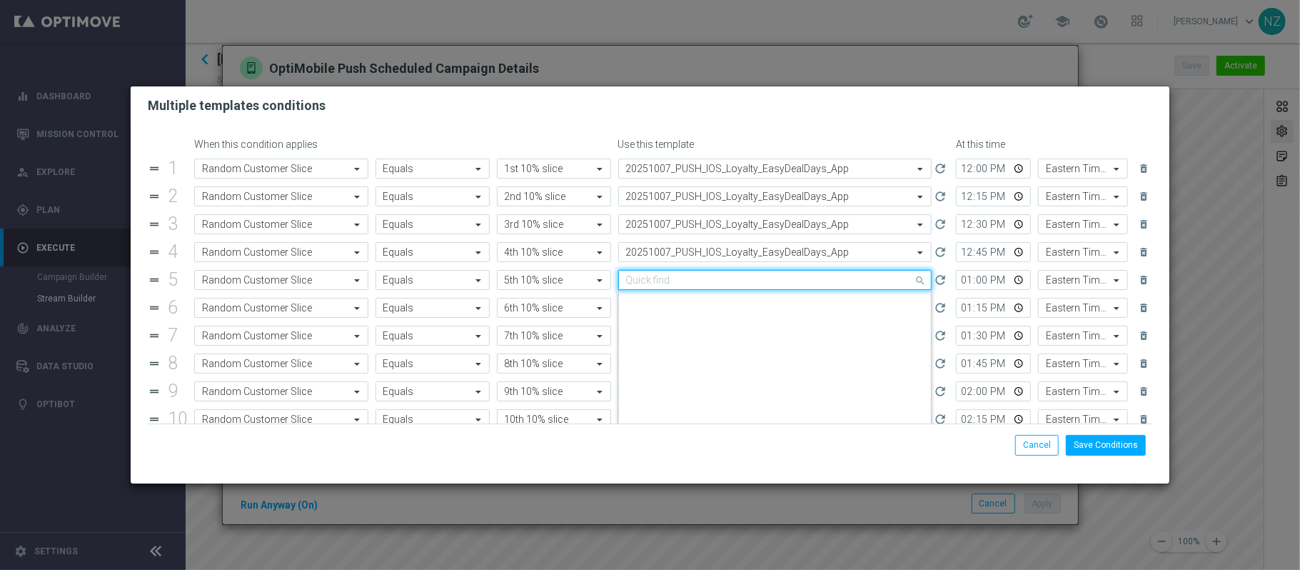
paste input "20251007"
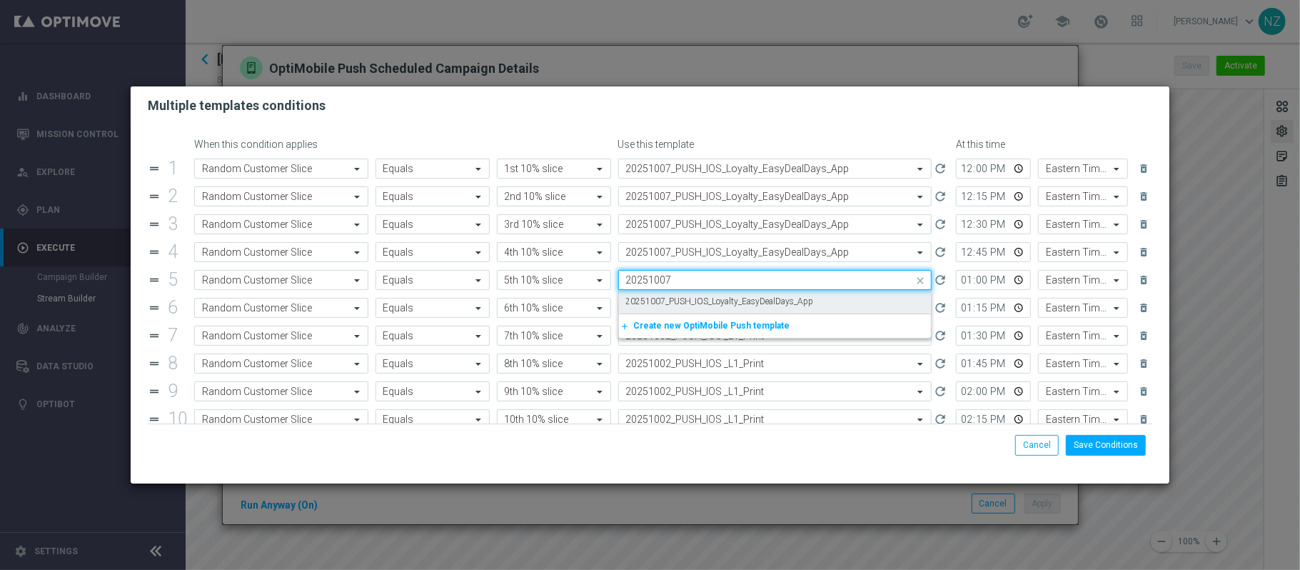
click at [698, 306] on label "20251007_PUSH_IOS_Loyalty_EasyDealDays_App" at bounding box center [720, 302] width 188 height 12
type input "20251007"
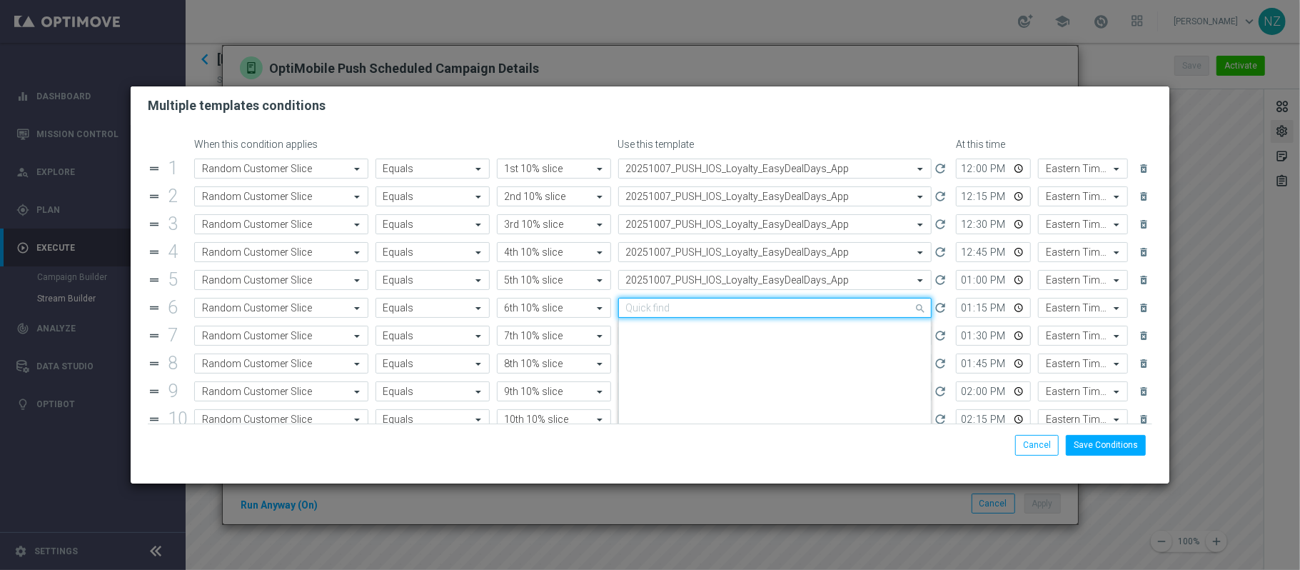
click at [697, 314] on input "text" at bounding box center [761, 308] width 270 height 12
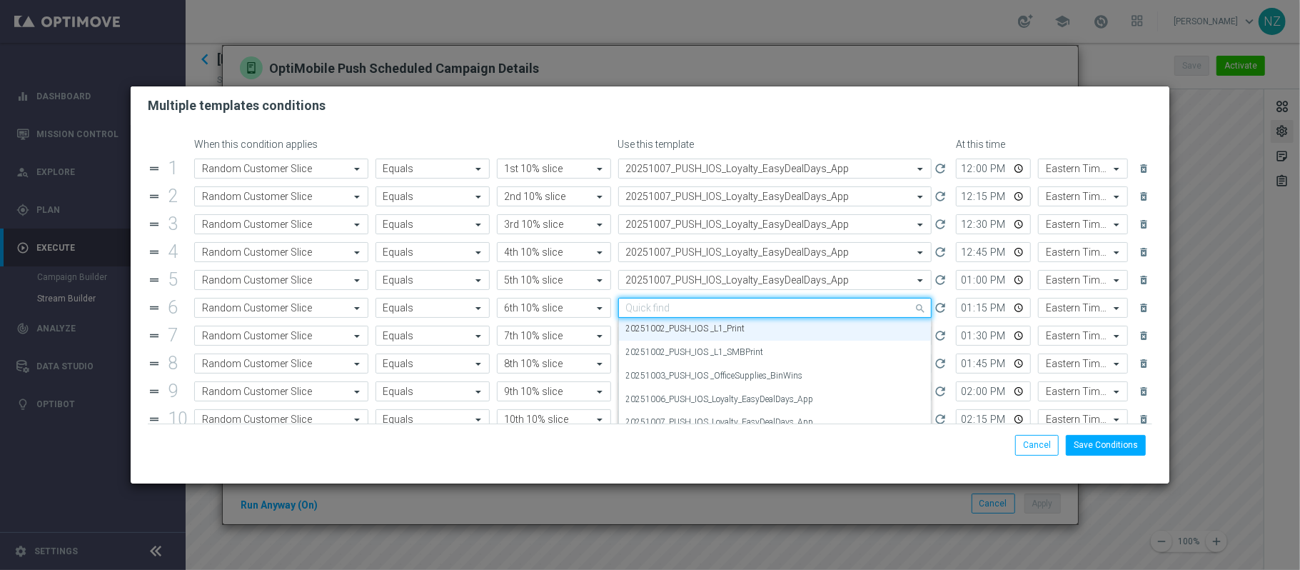
paste input "20251007"
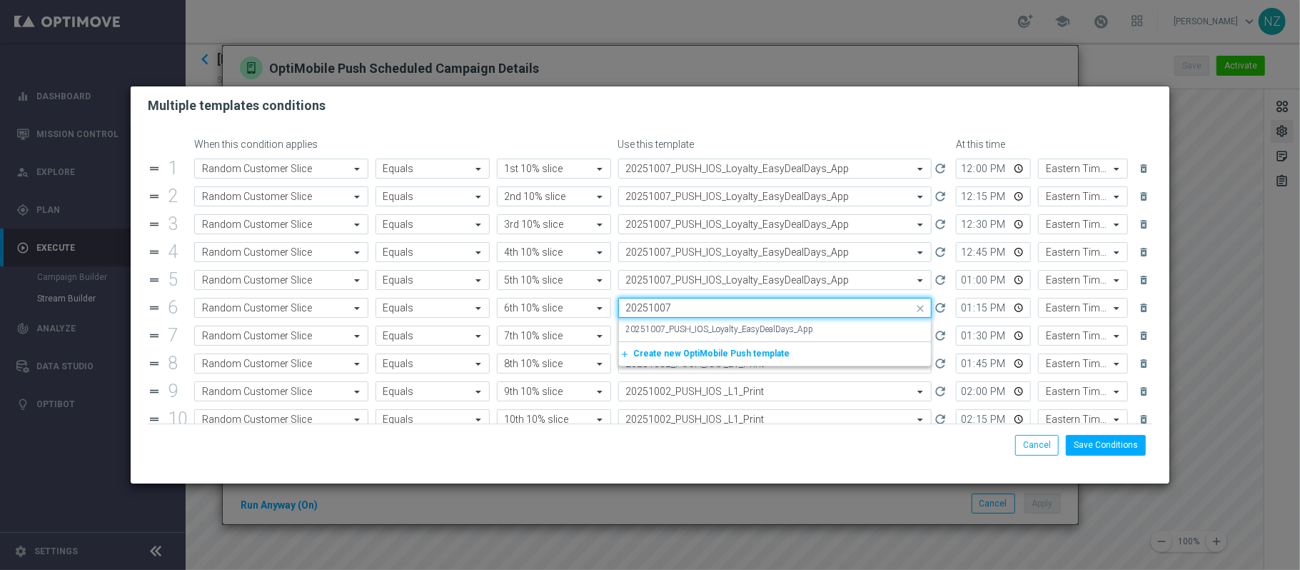
scroll to position [0, 0]
click at [701, 333] on label "20251007_PUSH_IOS_Loyalty_EasyDealDays_App" at bounding box center [720, 329] width 188 height 12
type input "20251007"
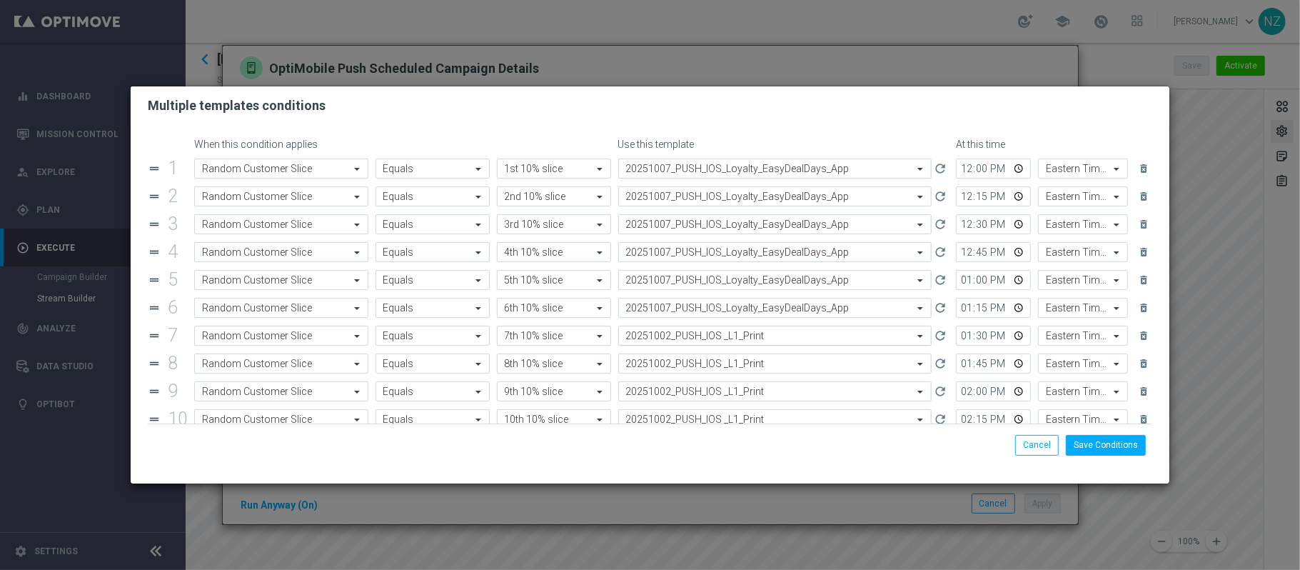
click at [698, 342] on input "text" at bounding box center [761, 336] width 270 height 12
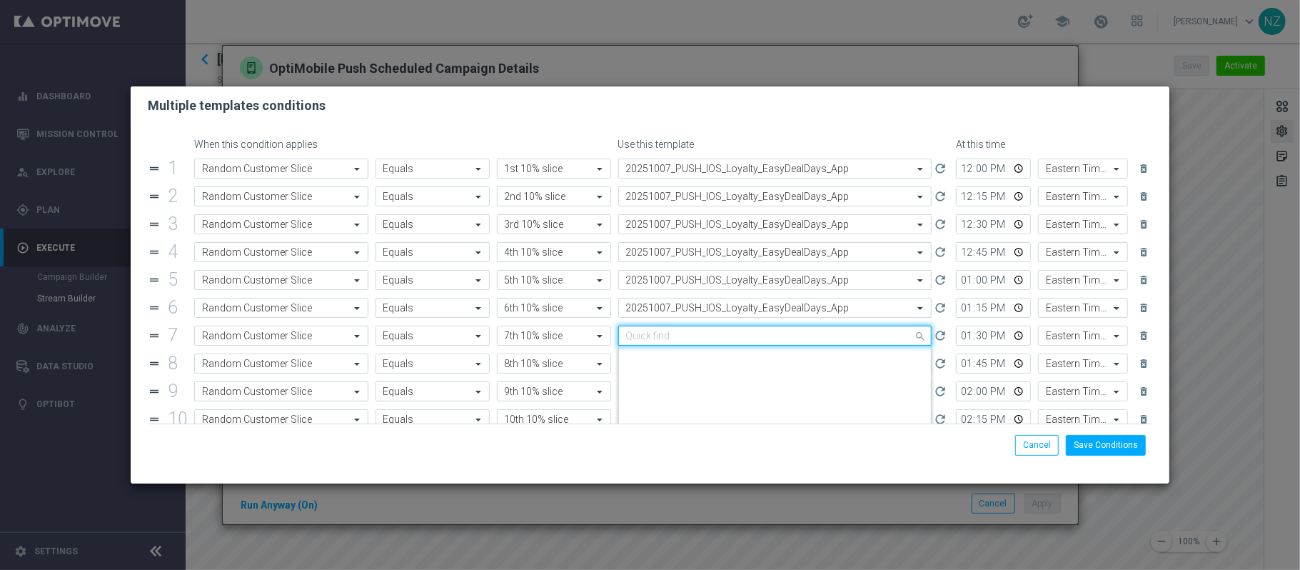
paste input "20251007"
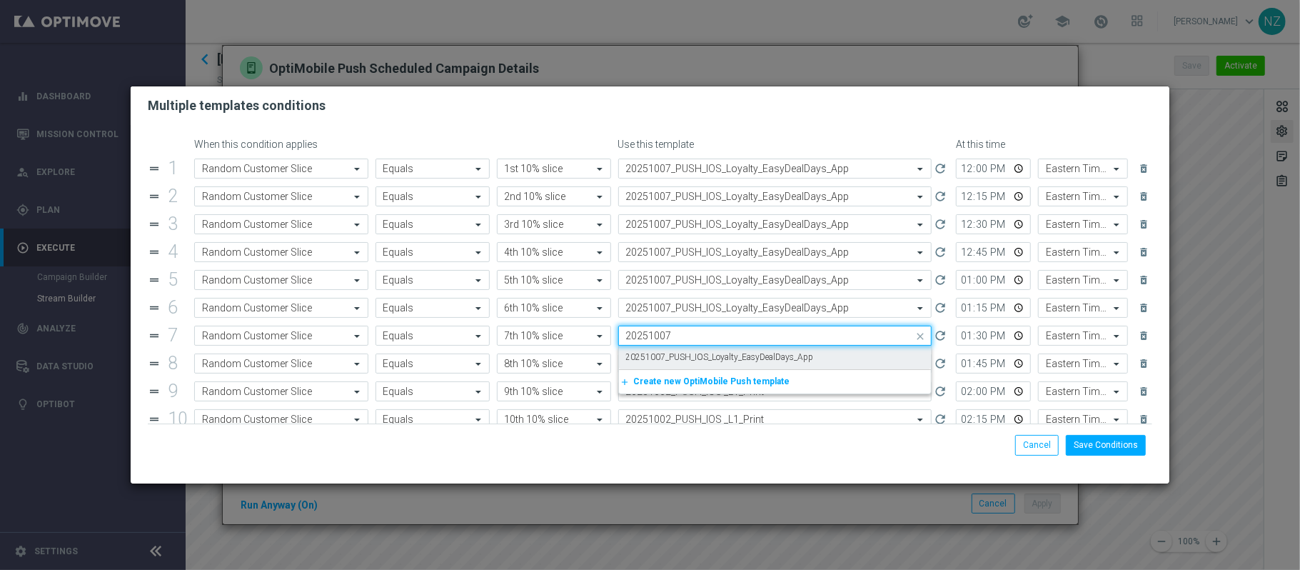
click at [706, 358] on label "20251007_PUSH_IOS_Loyalty_EasyDealDays_App" at bounding box center [720, 357] width 188 height 12
type input "20251007"
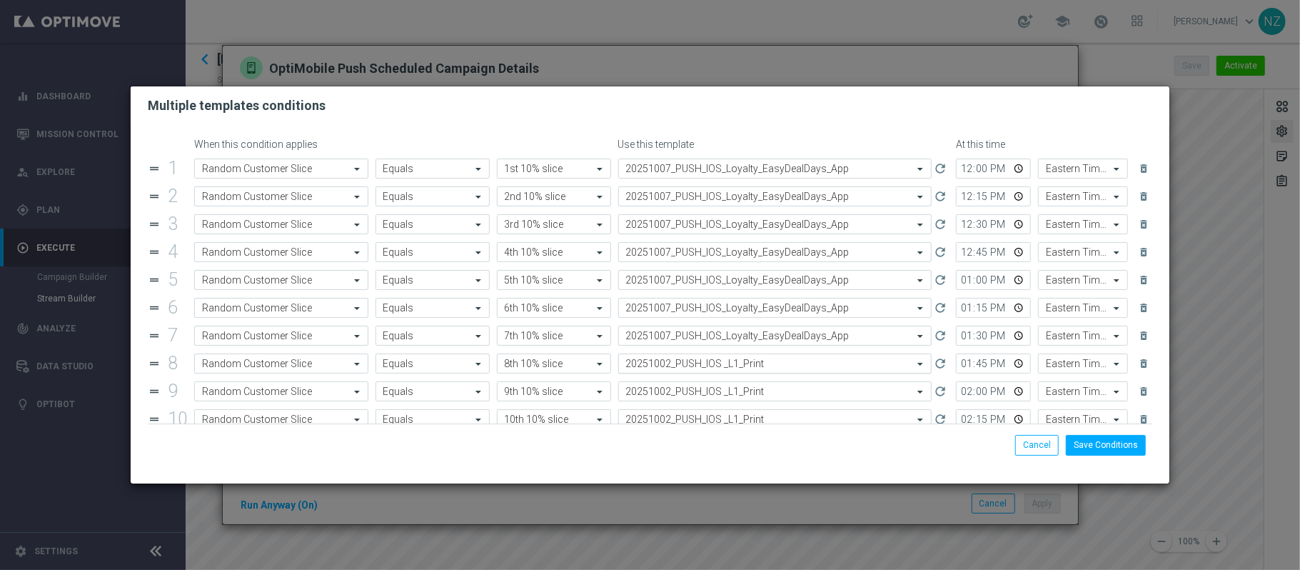
click at [698, 361] on input "text" at bounding box center [761, 364] width 270 height 12
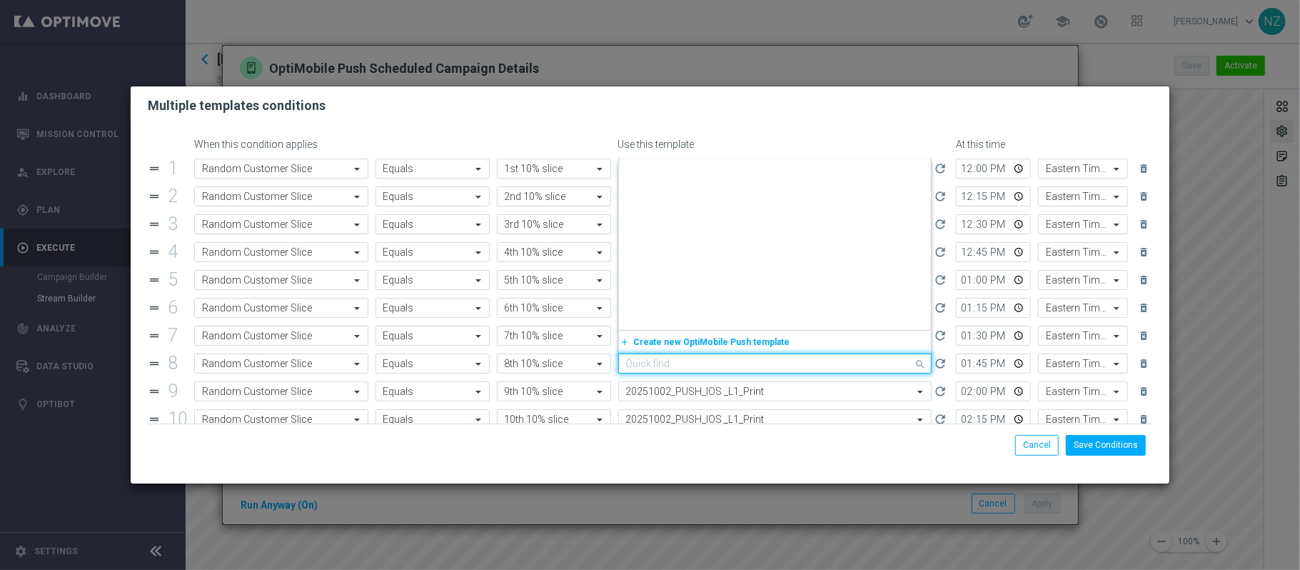
paste input "20251007"
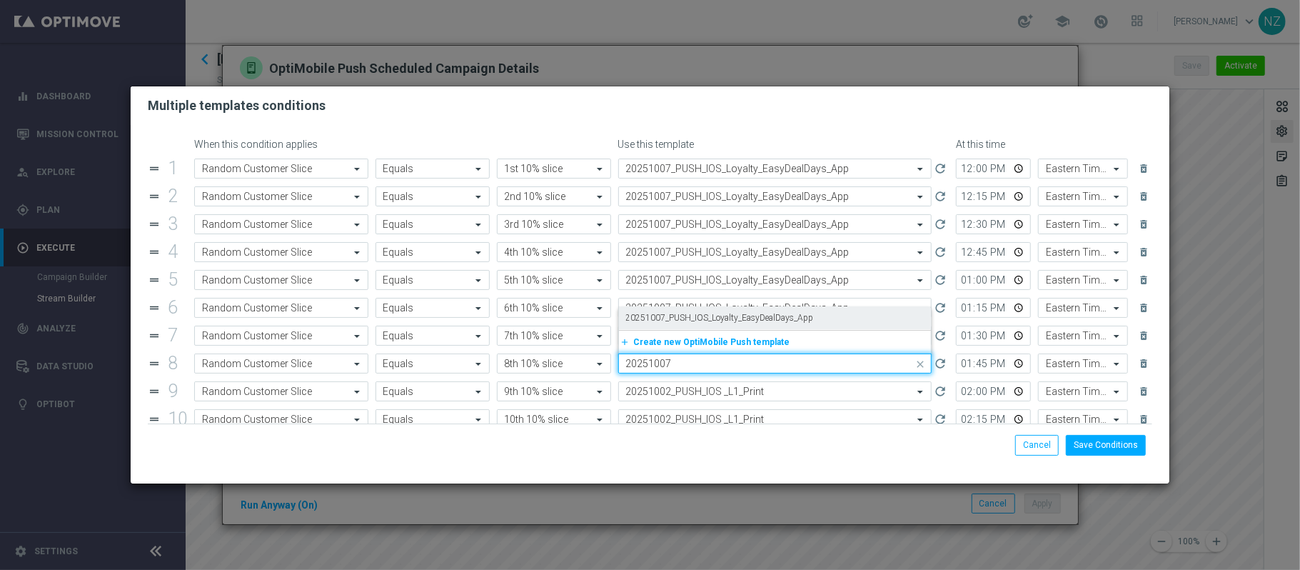
click at [709, 321] on label "20251007_PUSH_IOS_Loyalty_EasyDealDays_App" at bounding box center [720, 318] width 188 height 12
type input "20251007"
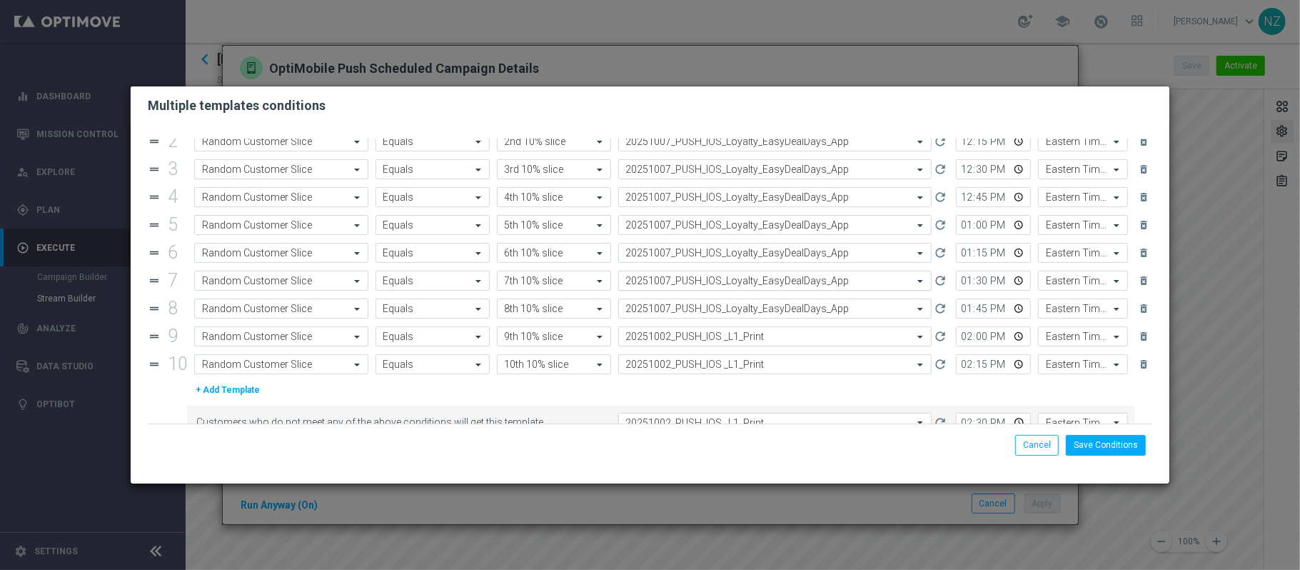
scroll to position [83, 0]
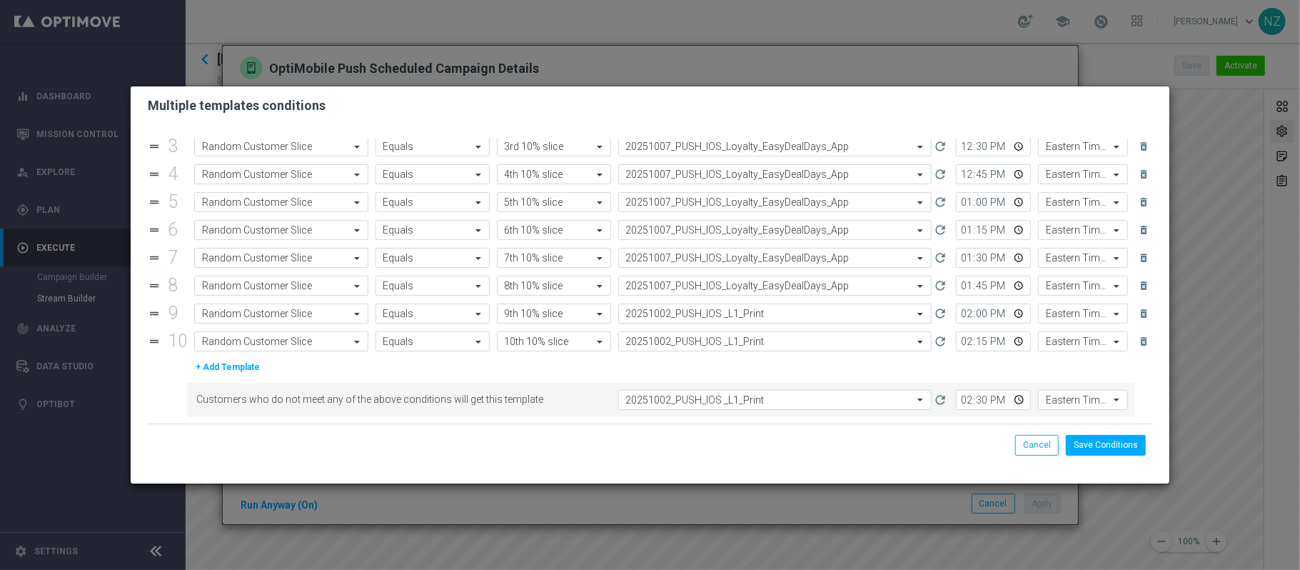
click at [729, 311] on input "text" at bounding box center [761, 314] width 270 height 12
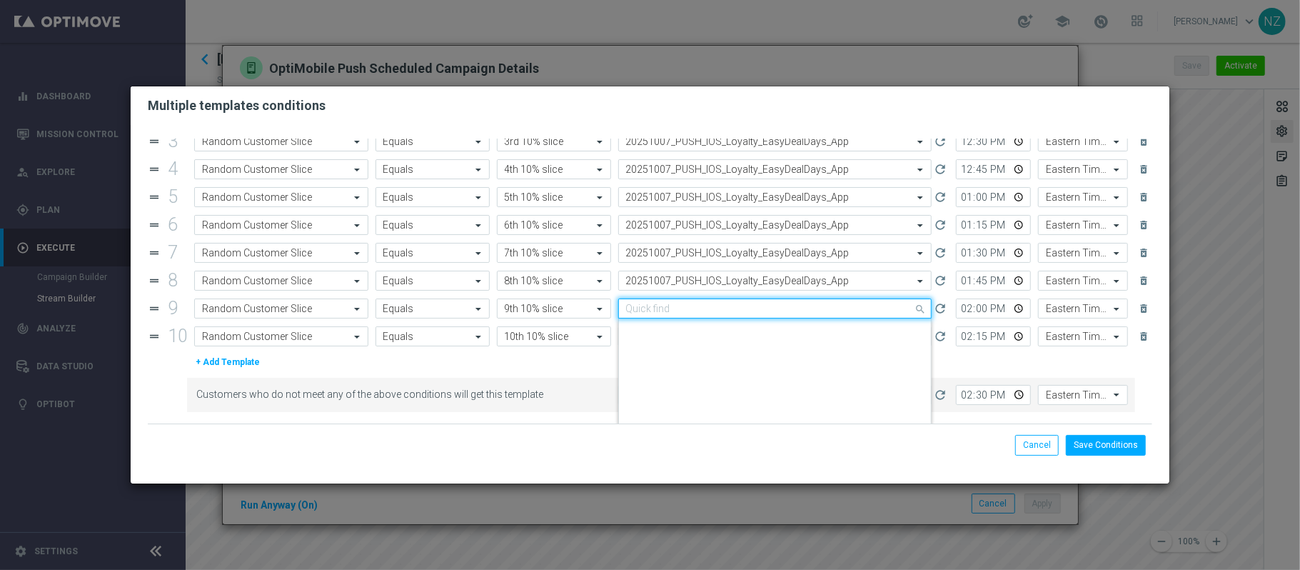
scroll to position [0, 0]
paste input "20251007"
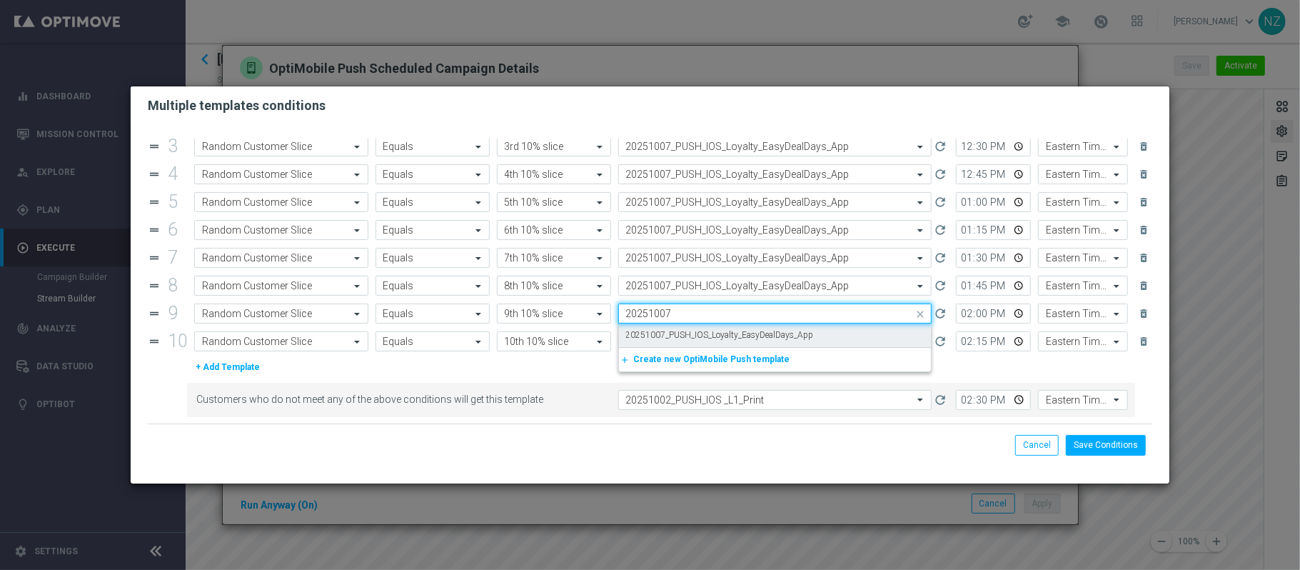
click at [724, 329] on label "20251007_PUSH_IOS_Loyalty_EasyDealDays_App" at bounding box center [720, 335] width 188 height 12
type input "20251007"
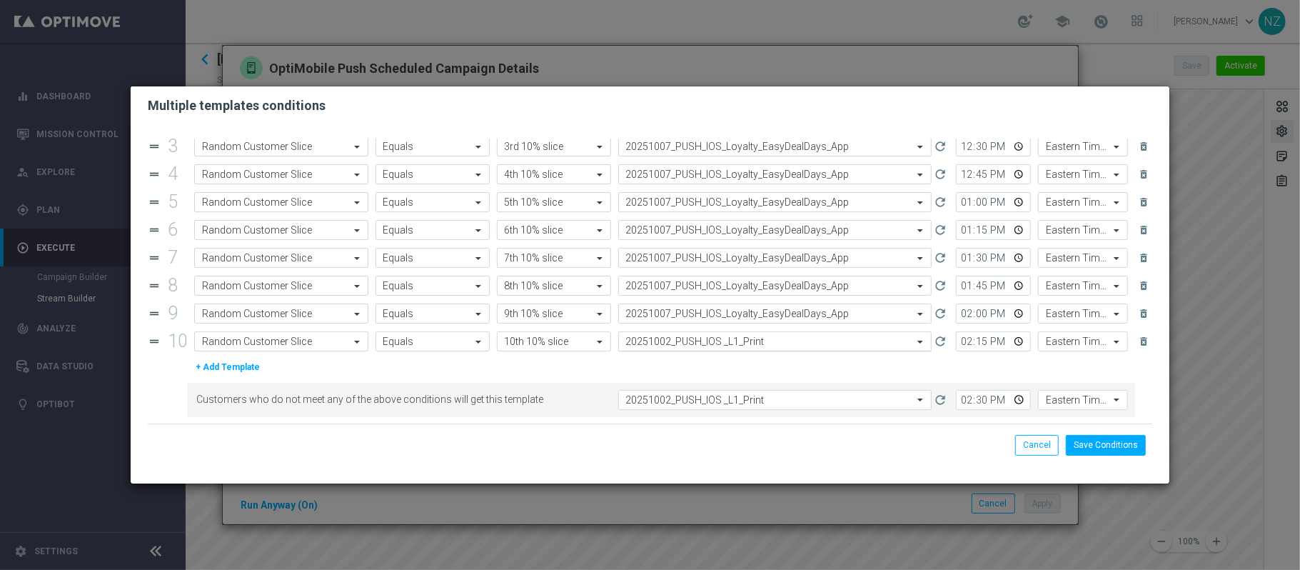
click at [714, 336] on input "text" at bounding box center [761, 342] width 270 height 12
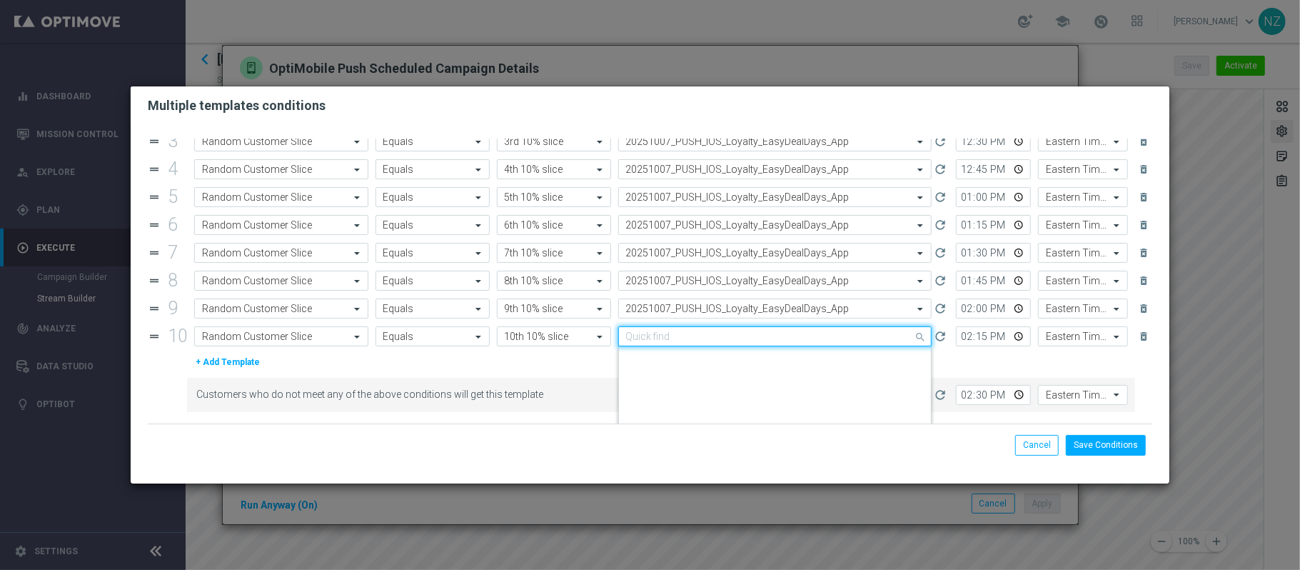
scroll to position [2192, 0]
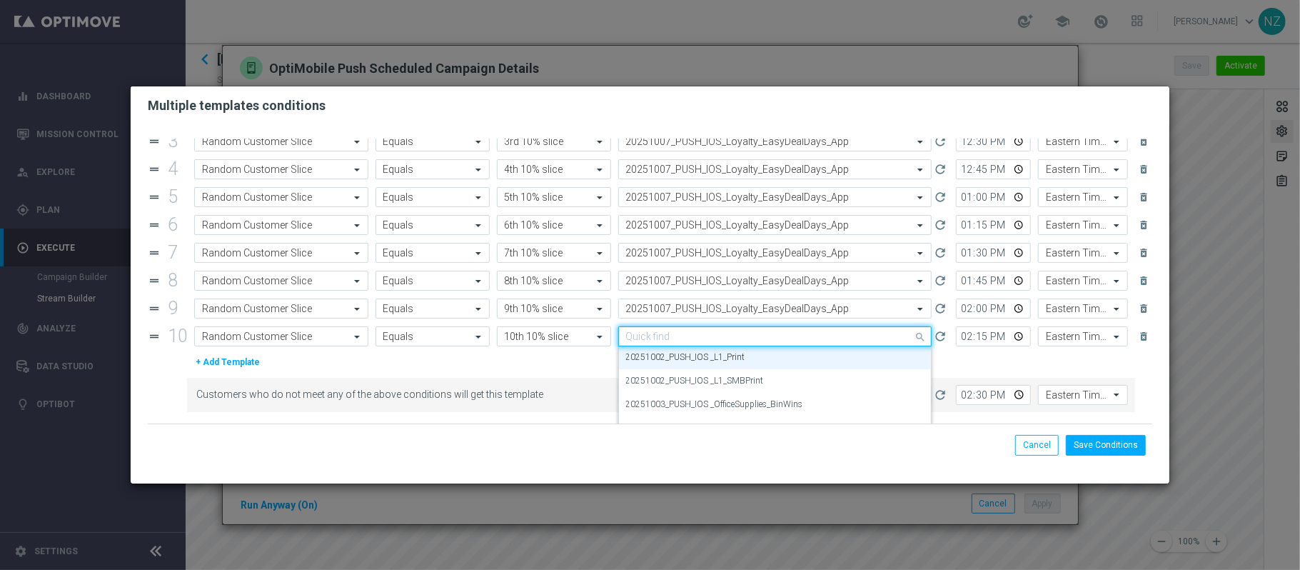
paste input "20251007"
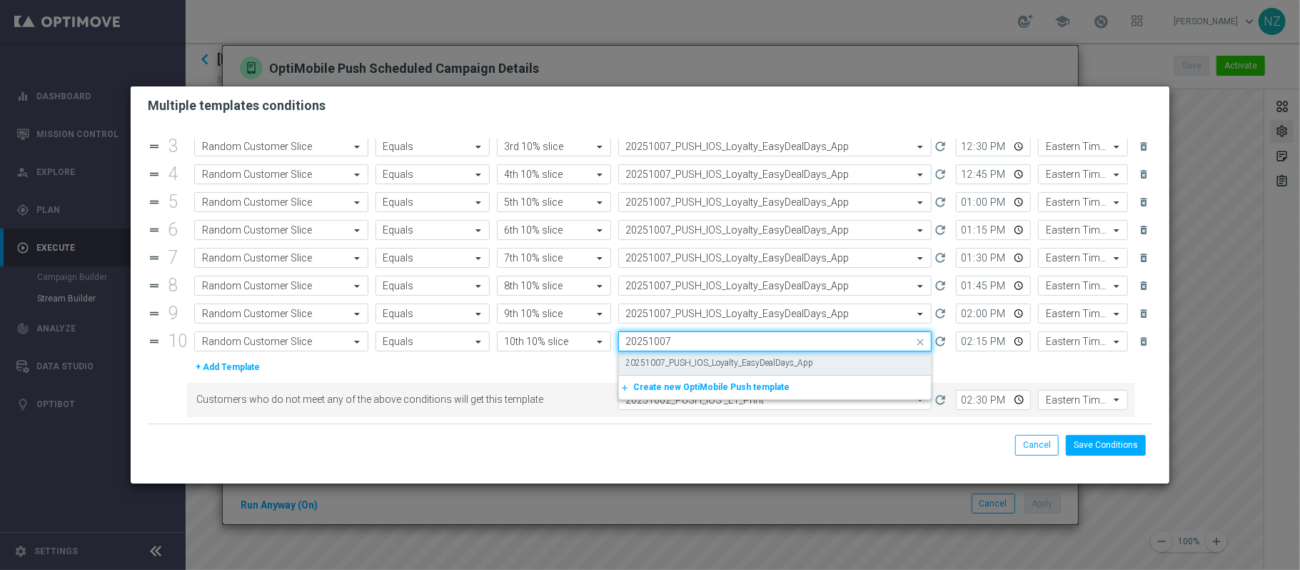
scroll to position [0, 0]
click at [711, 360] on label "20251007_PUSH_IOS_Loyalty_EasyDealDays_App" at bounding box center [720, 363] width 188 height 12
type input "20251007"
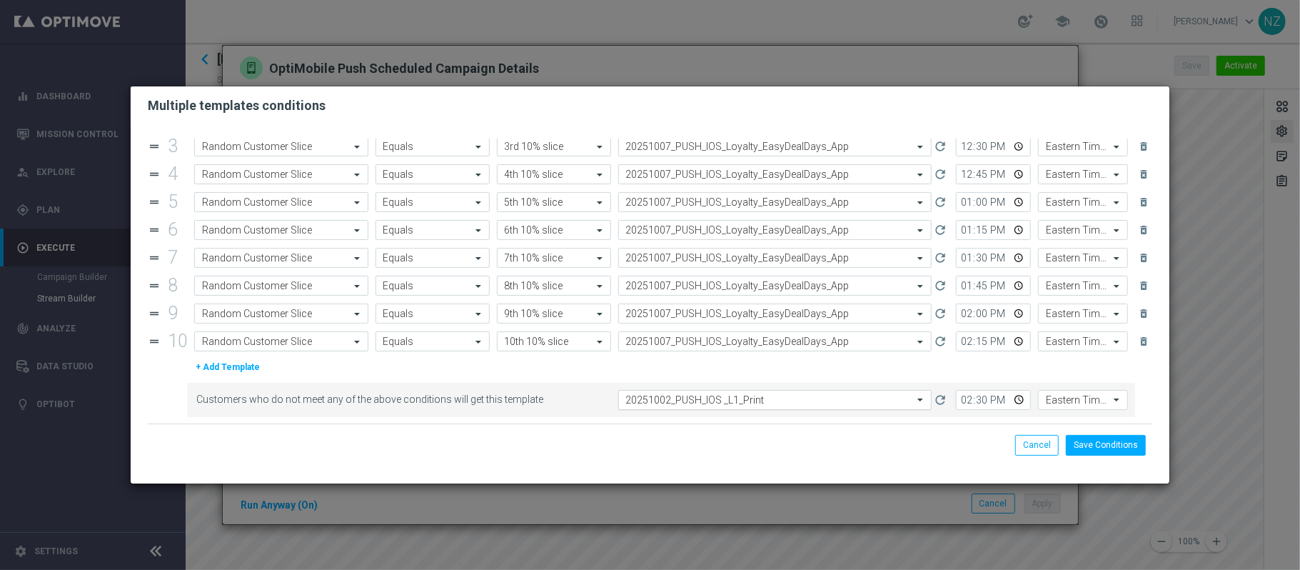
click at [708, 401] on input "text" at bounding box center [761, 400] width 270 height 12
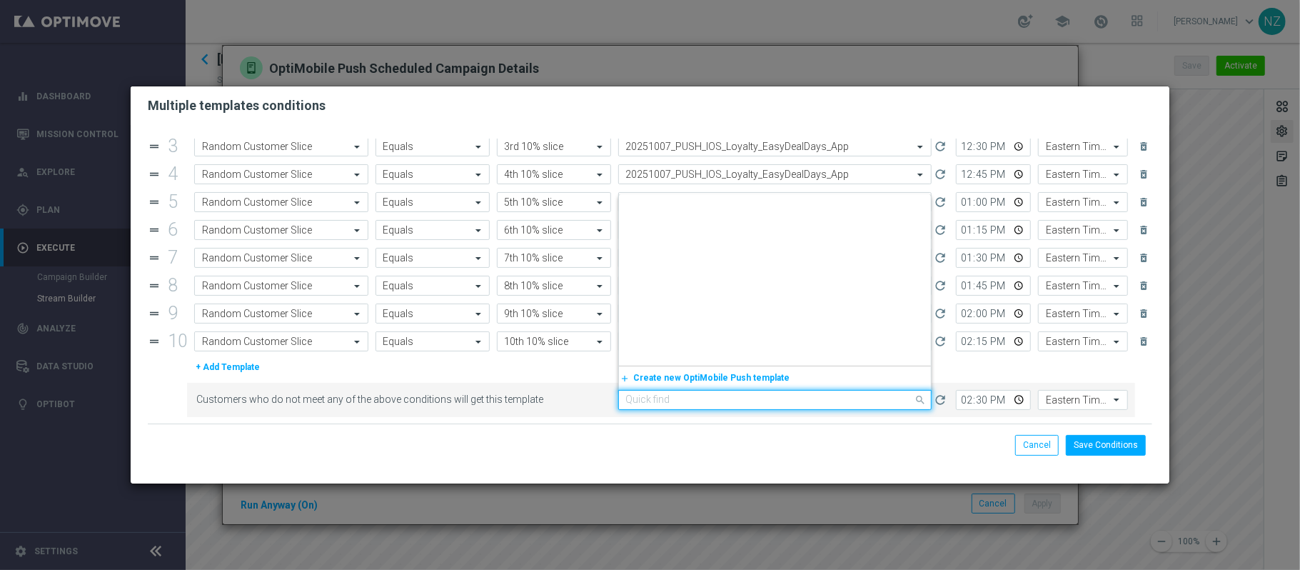
paste input "20251007"
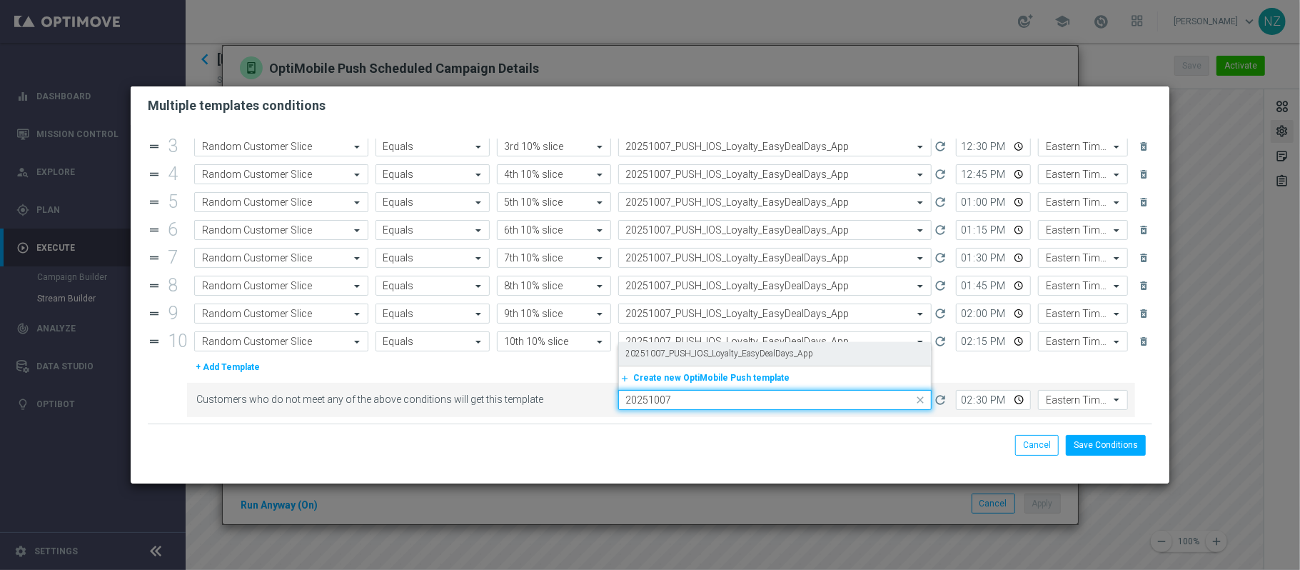
click at [726, 349] on label "20251007_PUSH_IOS_Loyalty_EasyDealDays_App" at bounding box center [720, 354] width 188 height 12
type input "20251007"
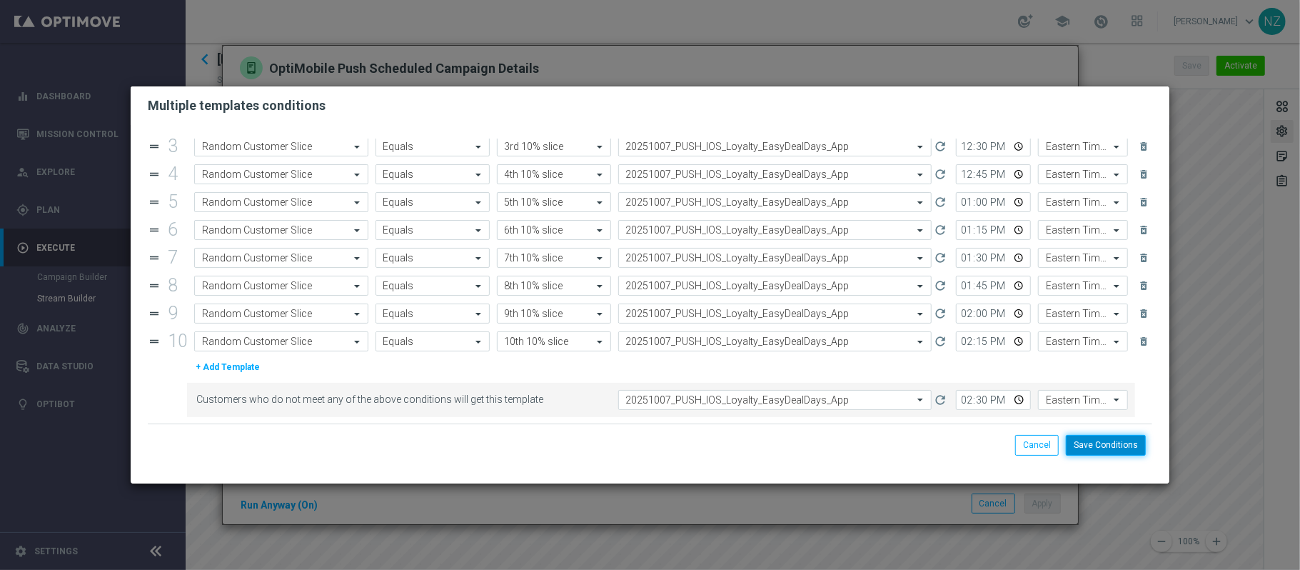
click at [1095, 448] on button "Save Conditions" at bounding box center [1106, 445] width 80 height 20
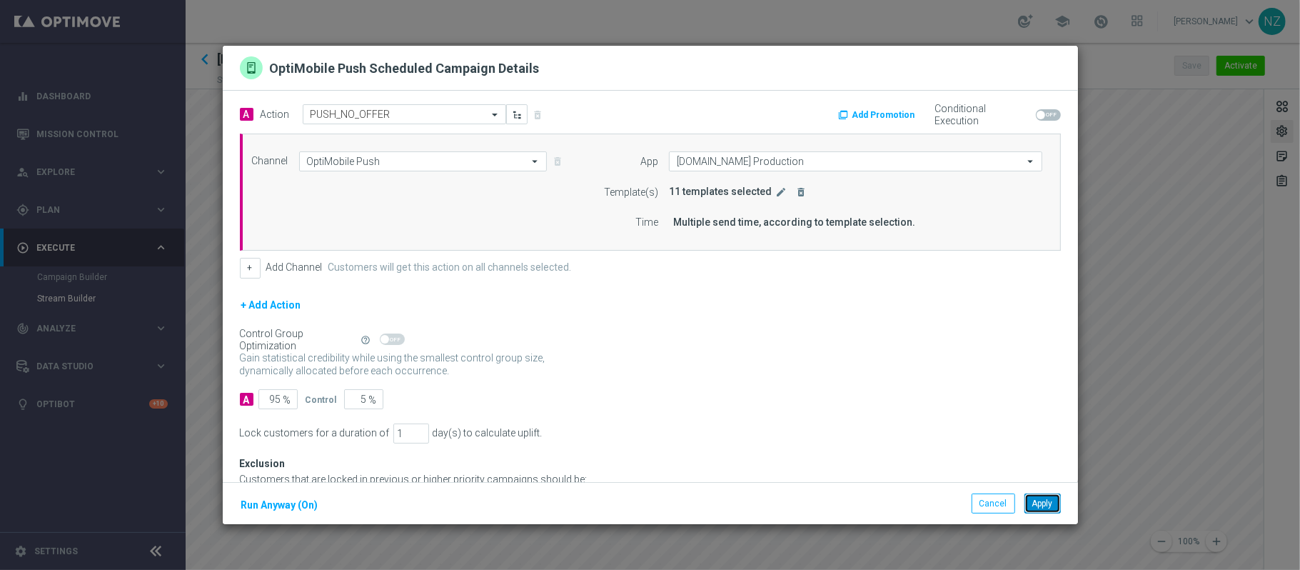
click at [1048, 503] on button "Apply" at bounding box center [1043, 503] width 36 height 20
type input "Web Push Notifications"
type input "staples.com Production"
click at [776, 197] on icon "edit" at bounding box center [781, 191] width 11 height 11
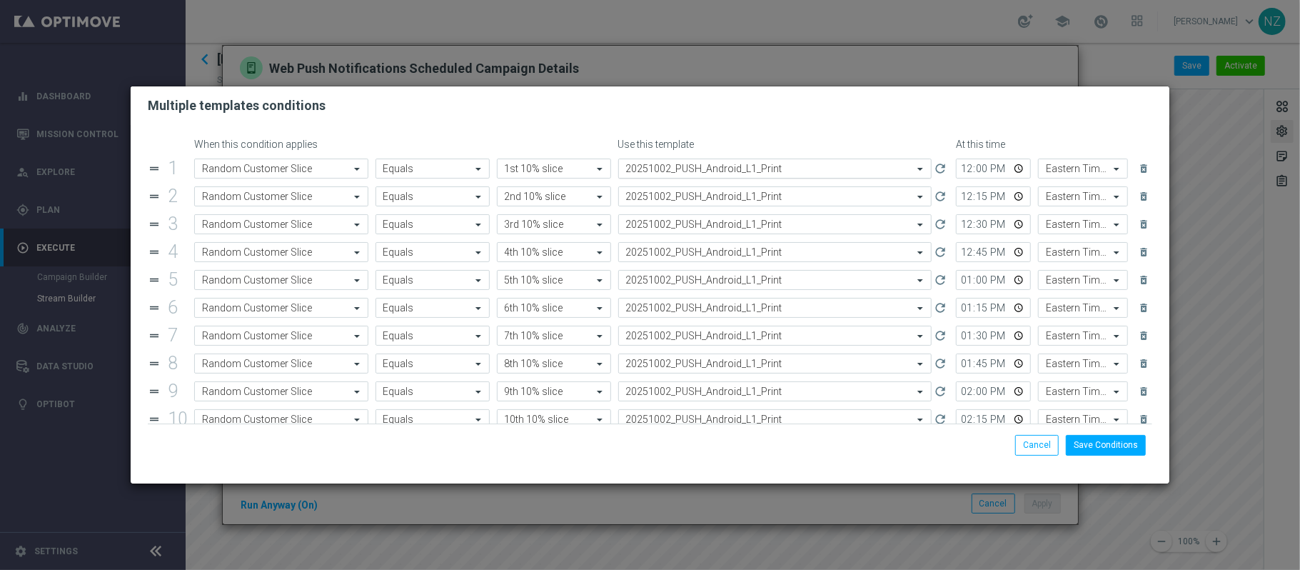
click at [717, 169] on input "text" at bounding box center [761, 169] width 270 height 12
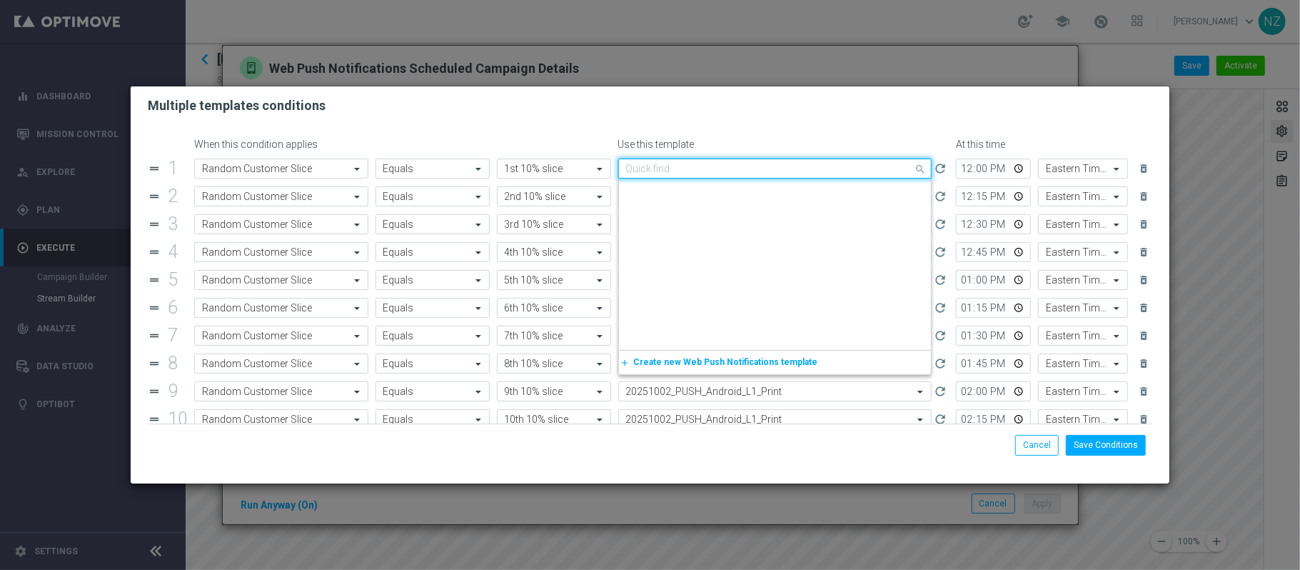
scroll to position [2309, 0]
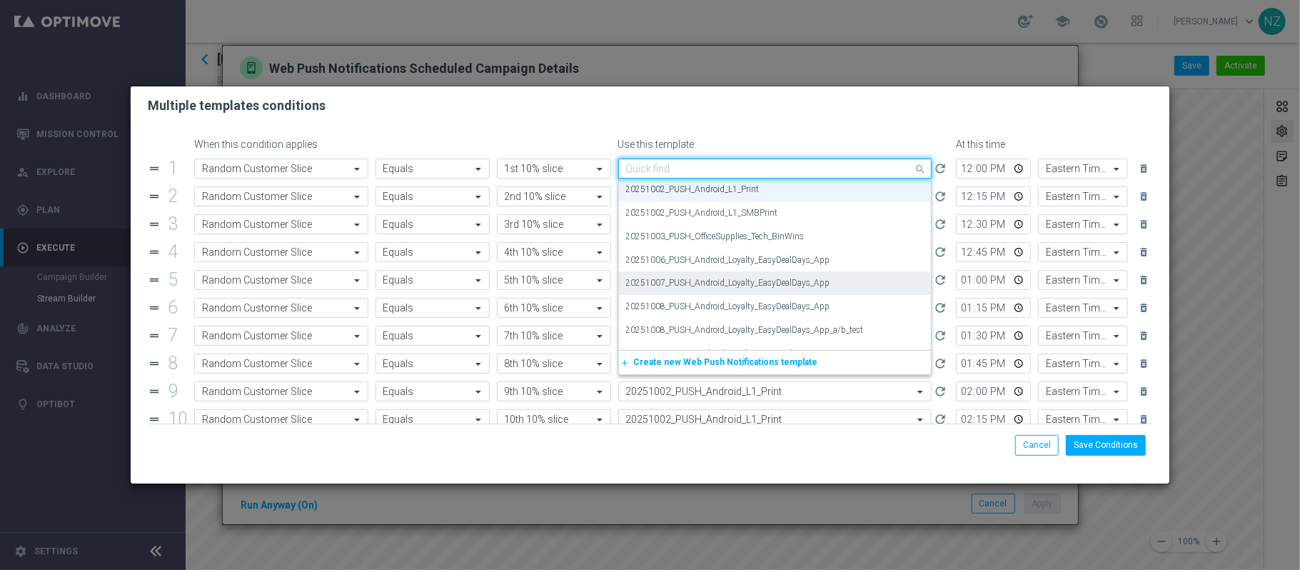
paste input "20251007"
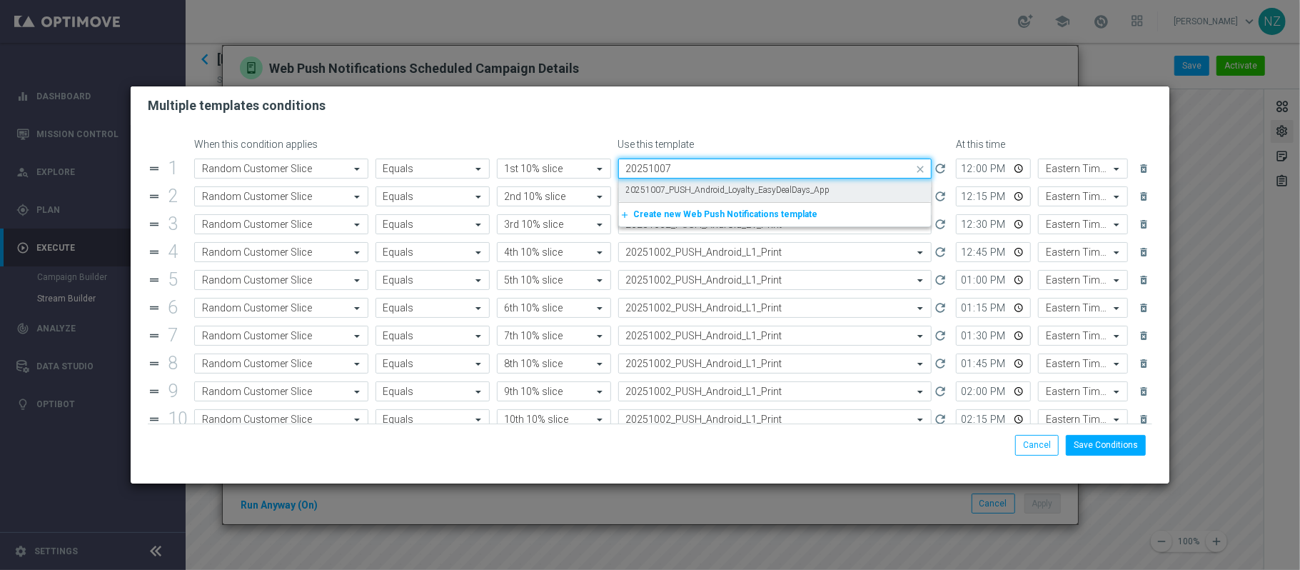
click at [707, 184] on label "20251007_PUSH_Android_Loyalty_EasyDealDays_App" at bounding box center [728, 190] width 204 height 12
type input "20251007"
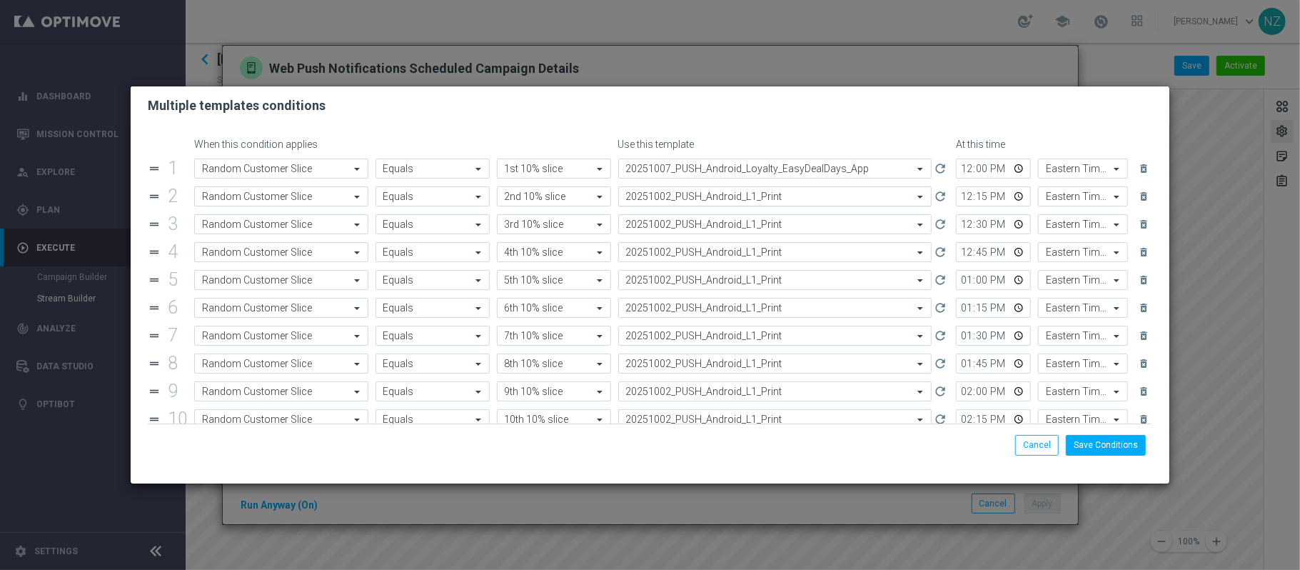
click at [700, 201] on input "text" at bounding box center [761, 197] width 270 height 12
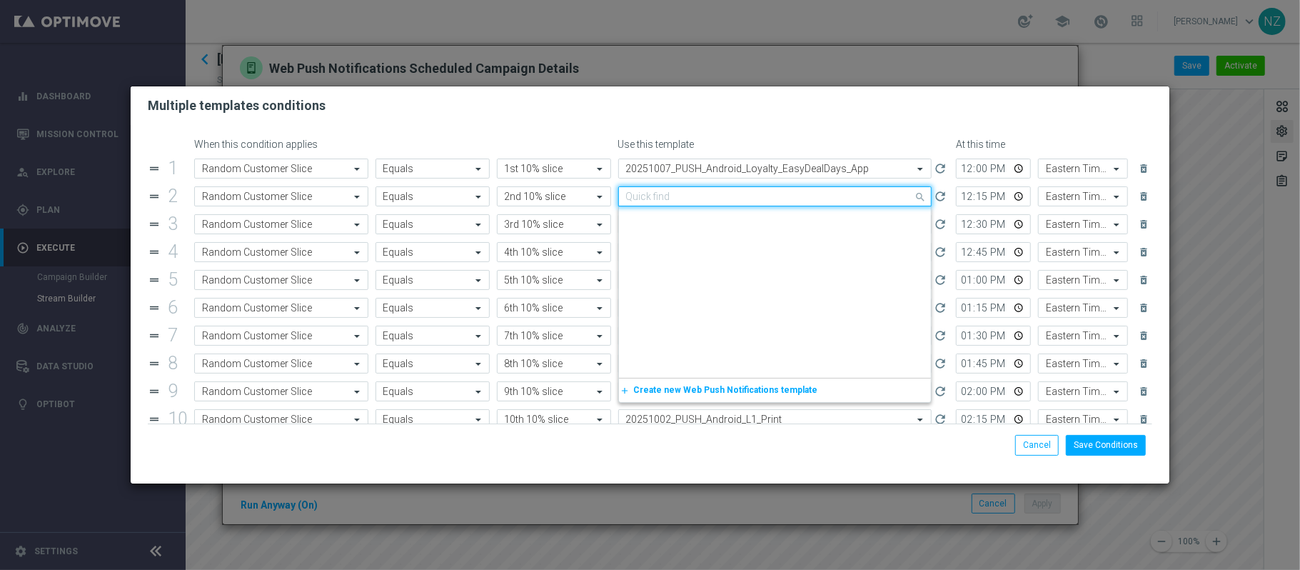
paste input "20251007"
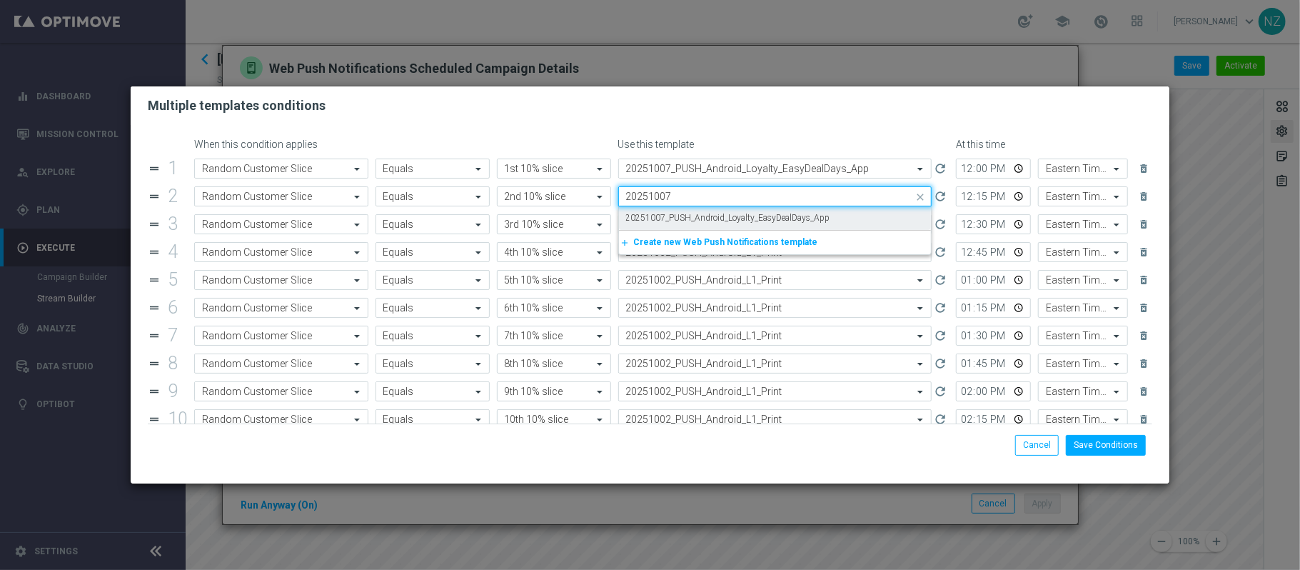
click at [698, 221] on label "20251007_PUSH_Android_Loyalty_EasyDealDays_App" at bounding box center [728, 218] width 204 height 12
type input "20251007"
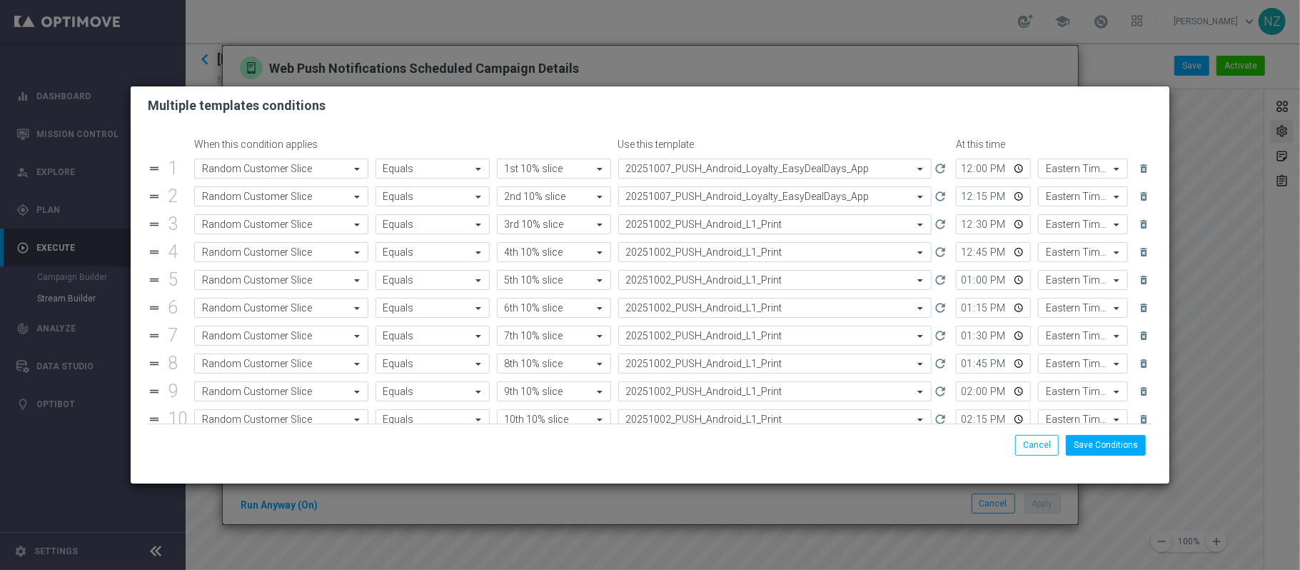
click at [698, 226] on input "text" at bounding box center [761, 225] width 270 height 12
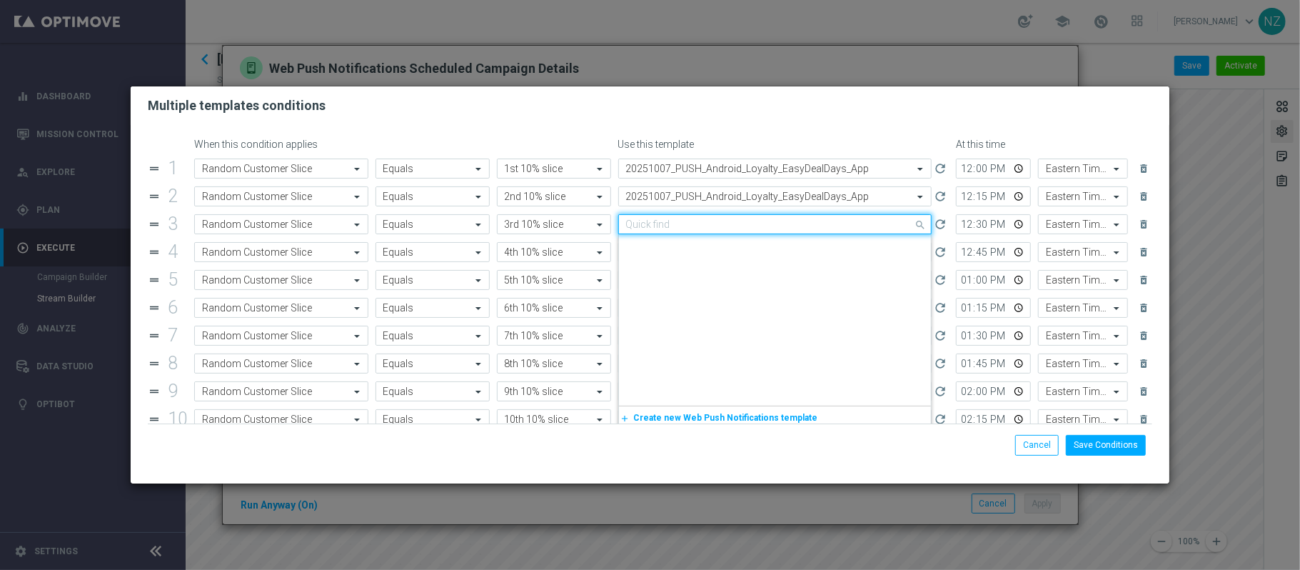
paste input "20251007"
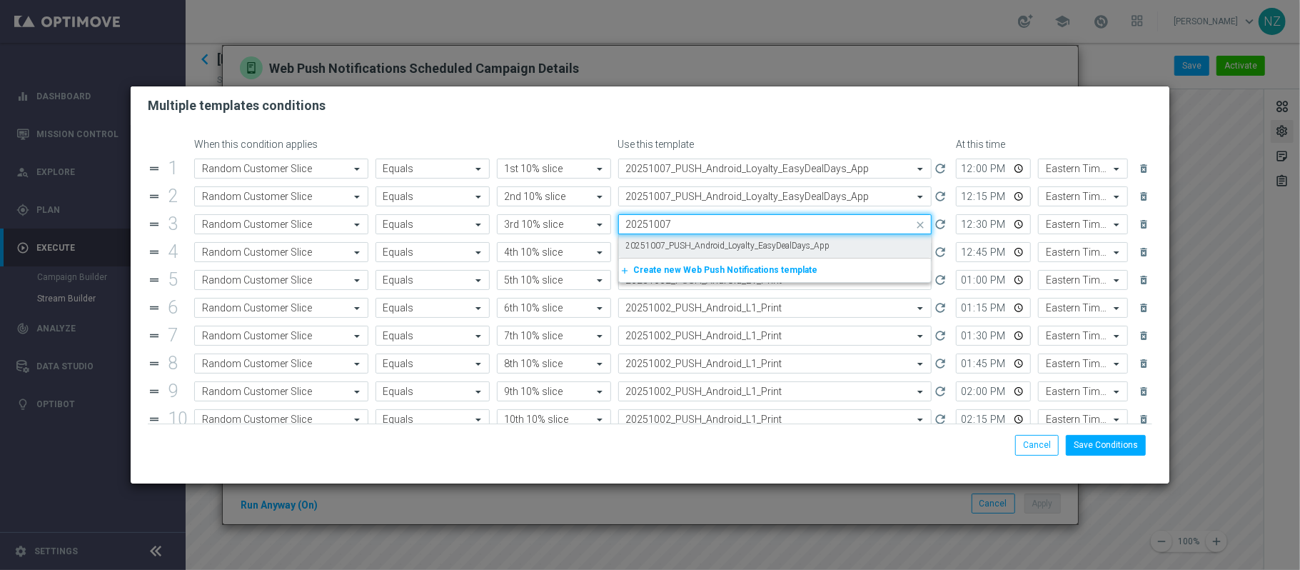
click at [700, 239] on div "20251007_PUSH_Android_Loyalty_EasyDealDays_App" at bounding box center [775, 246] width 298 height 24
type input "20251007"
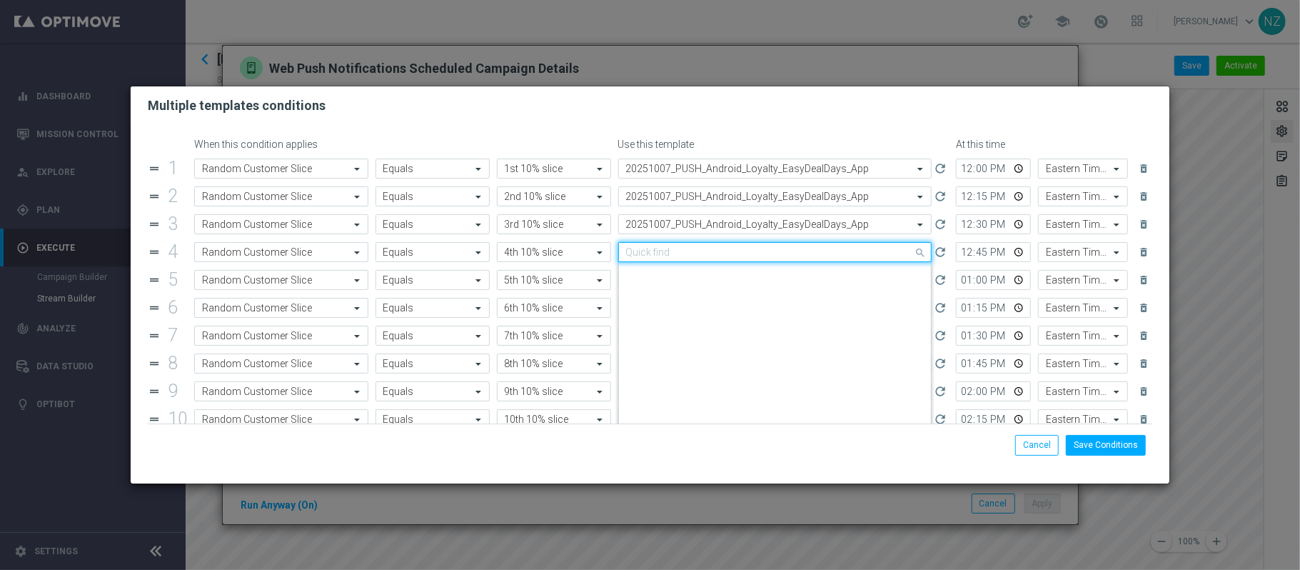
click at [693, 246] on div "Quick find 20251002_PUSH_Android_L1_Print" at bounding box center [775, 252] width 314 height 20
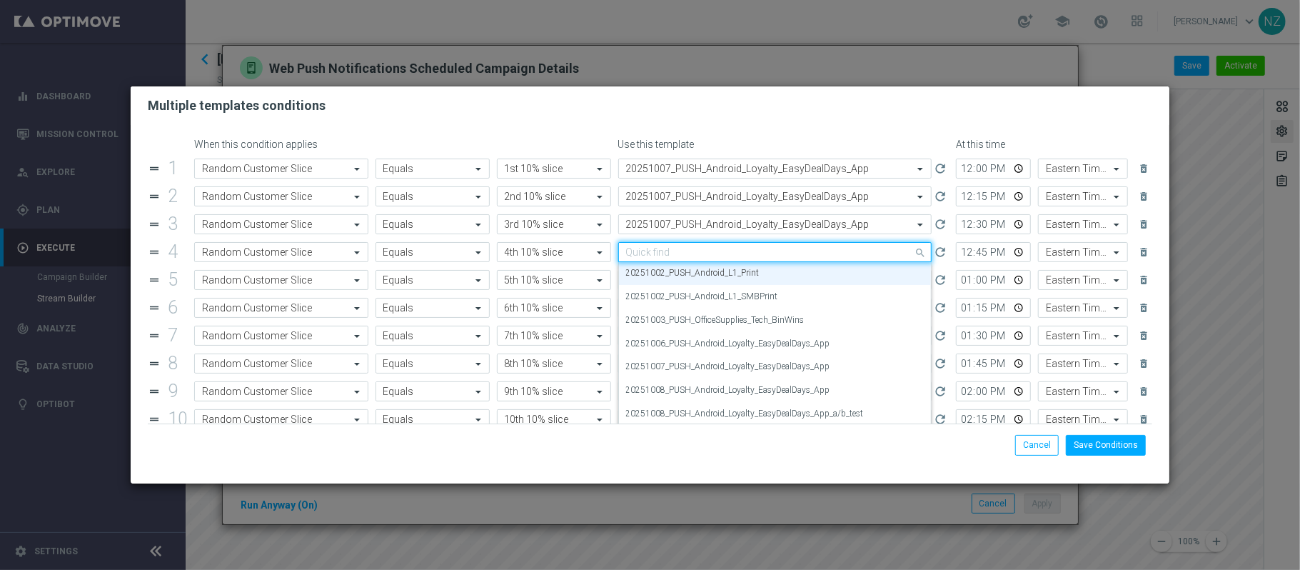
paste input "20251007"
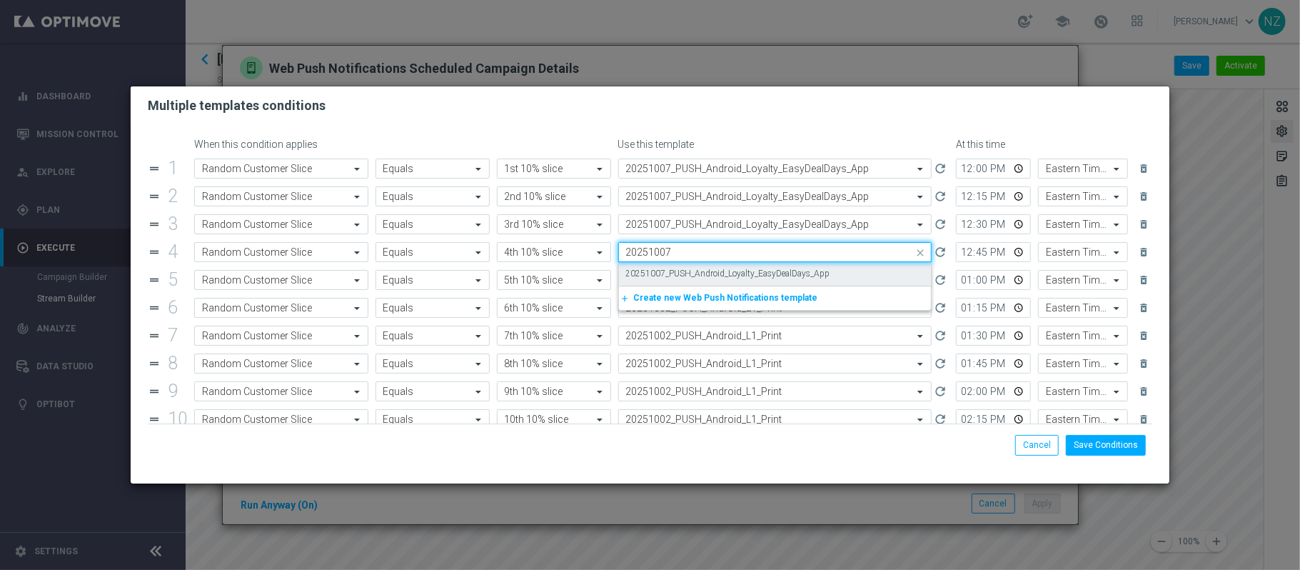
scroll to position [0, 0]
click at [703, 273] on label "20251007_PUSH_Android_Loyalty_EasyDealDays_App" at bounding box center [728, 274] width 204 height 12
type input "20251007"
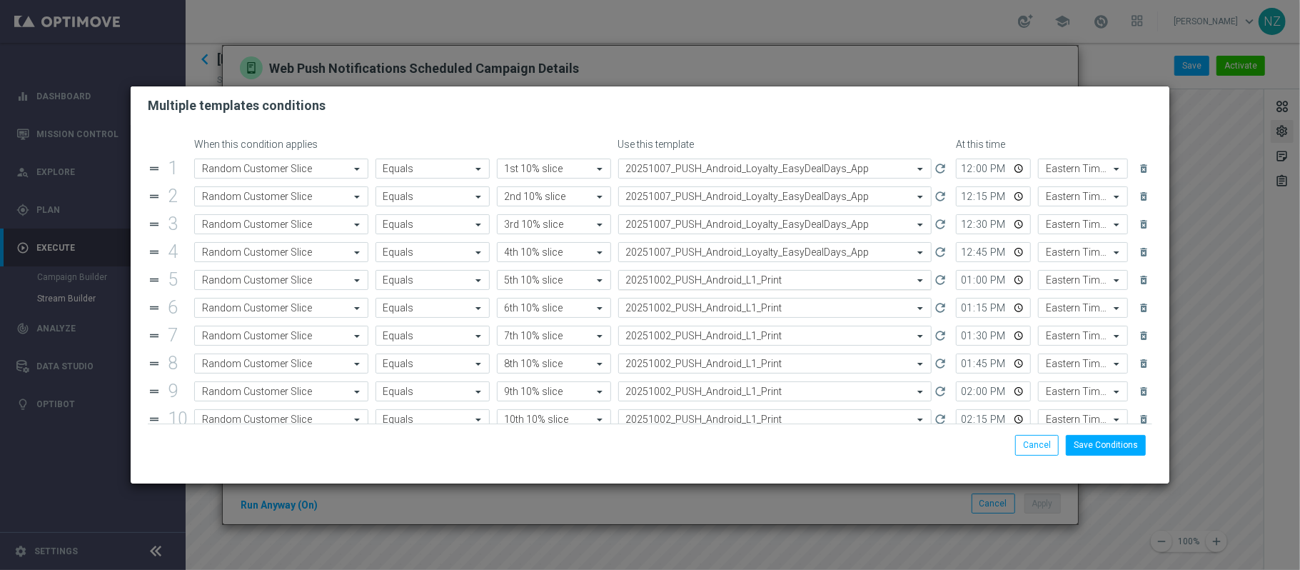
click at [683, 290] on div "Select template 20251002_PUSH_Android_L1_Print" at bounding box center [775, 280] width 314 height 20
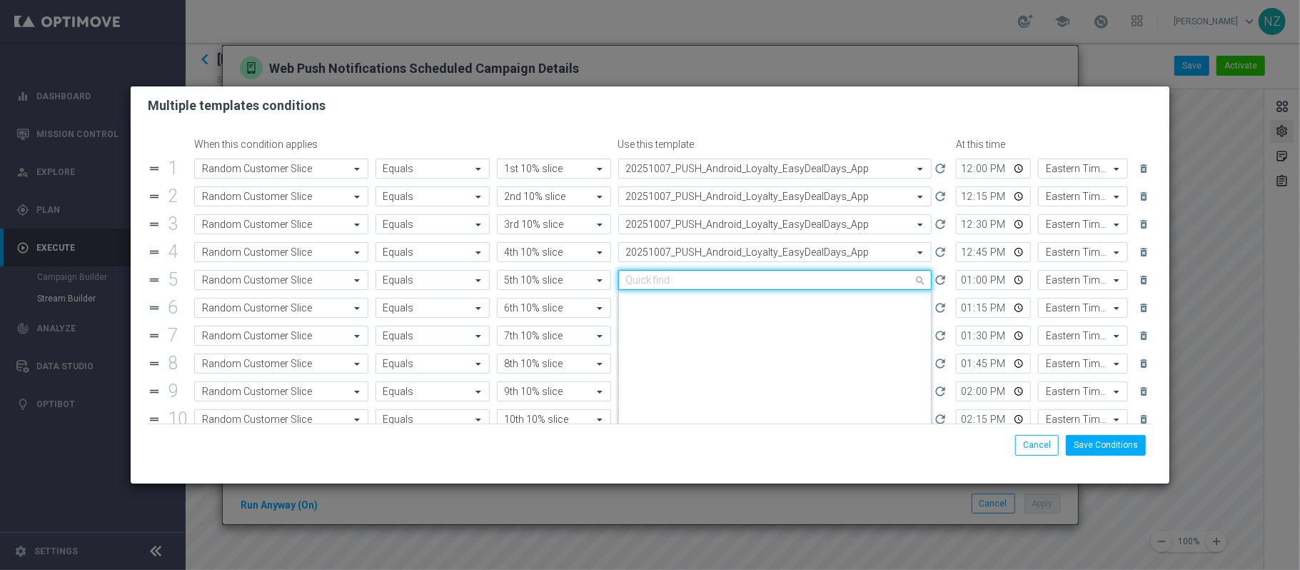
scroll to position [2309, 0]
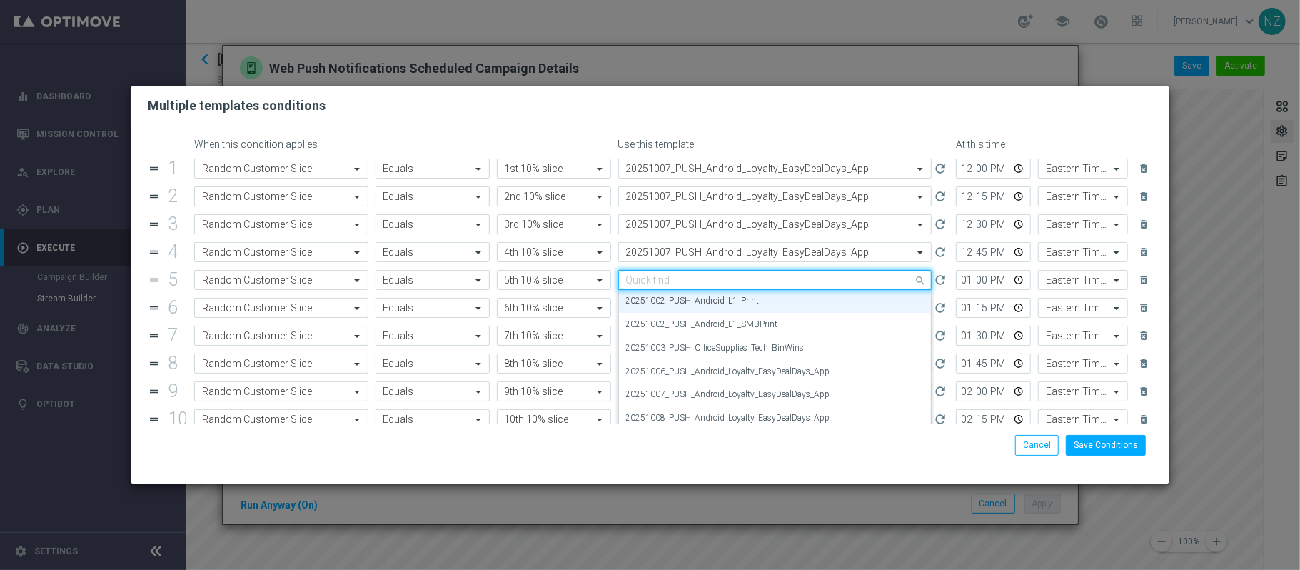
paste input "20251007"
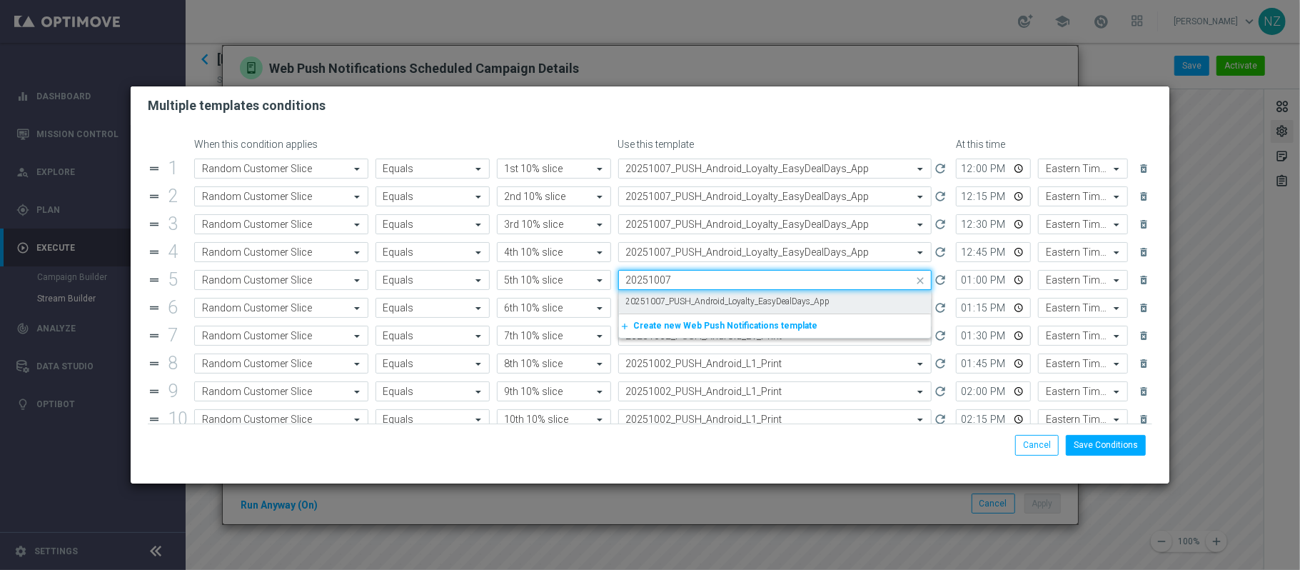
click at [687, 301] on label "20251007_PUSH_Android_Loyalty_EasyDealDays_App" at bounding box center [728, 302] width 204 height 12
type input "20251007"
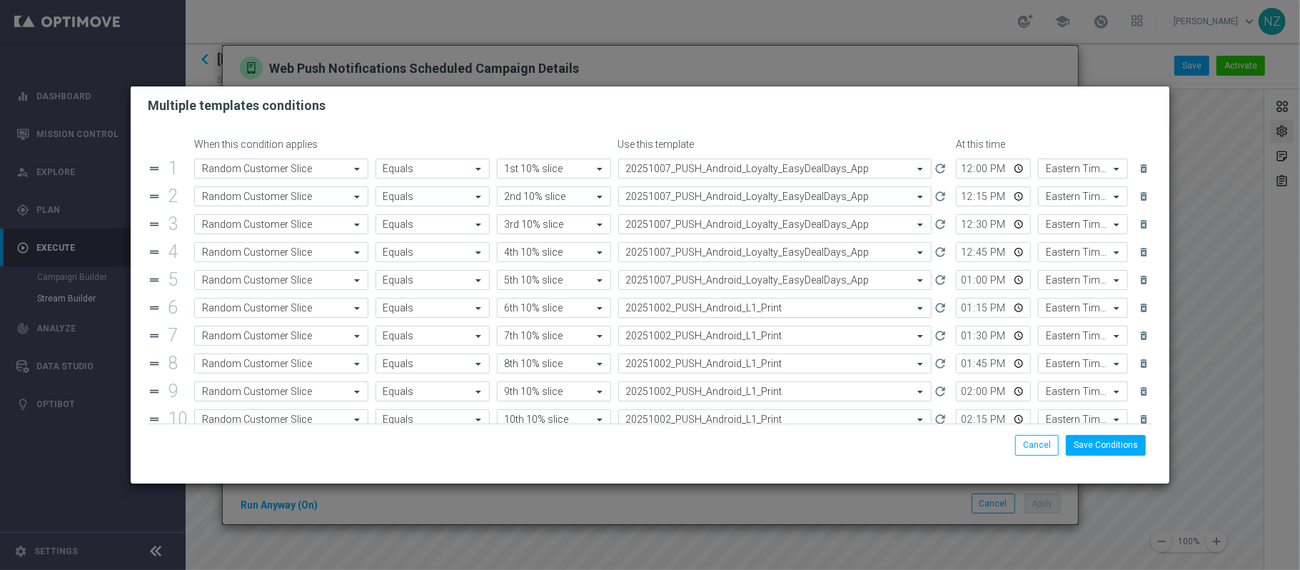
click at [684, 311] on input "text" at bounding box center [761, 308] width 270 height 12
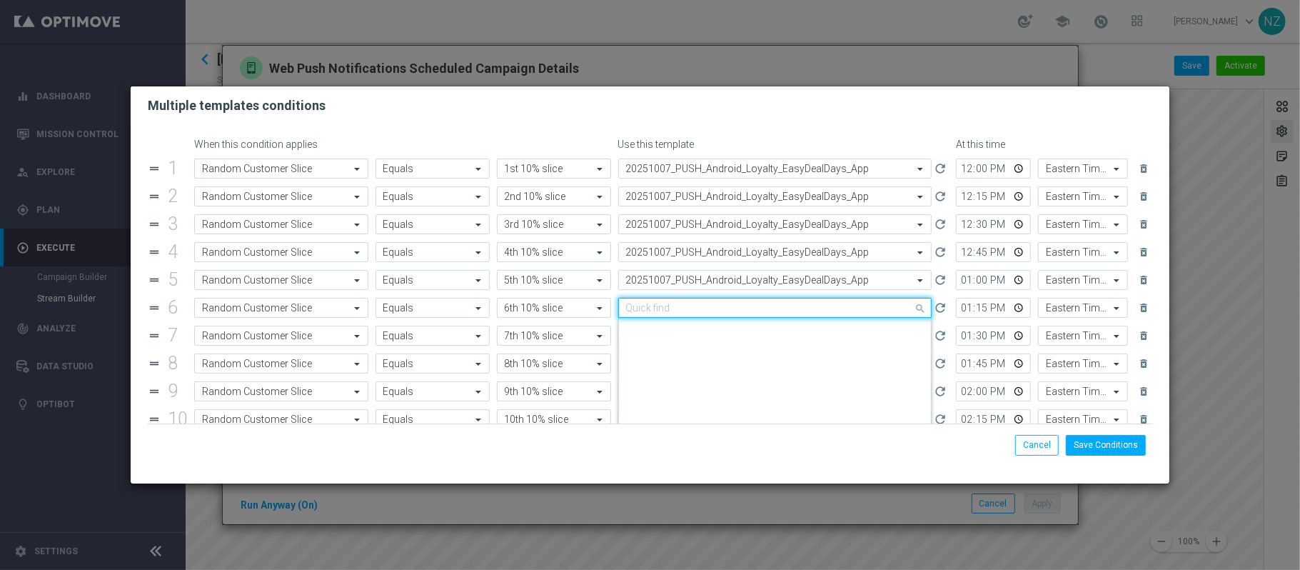
paste input "20251007"
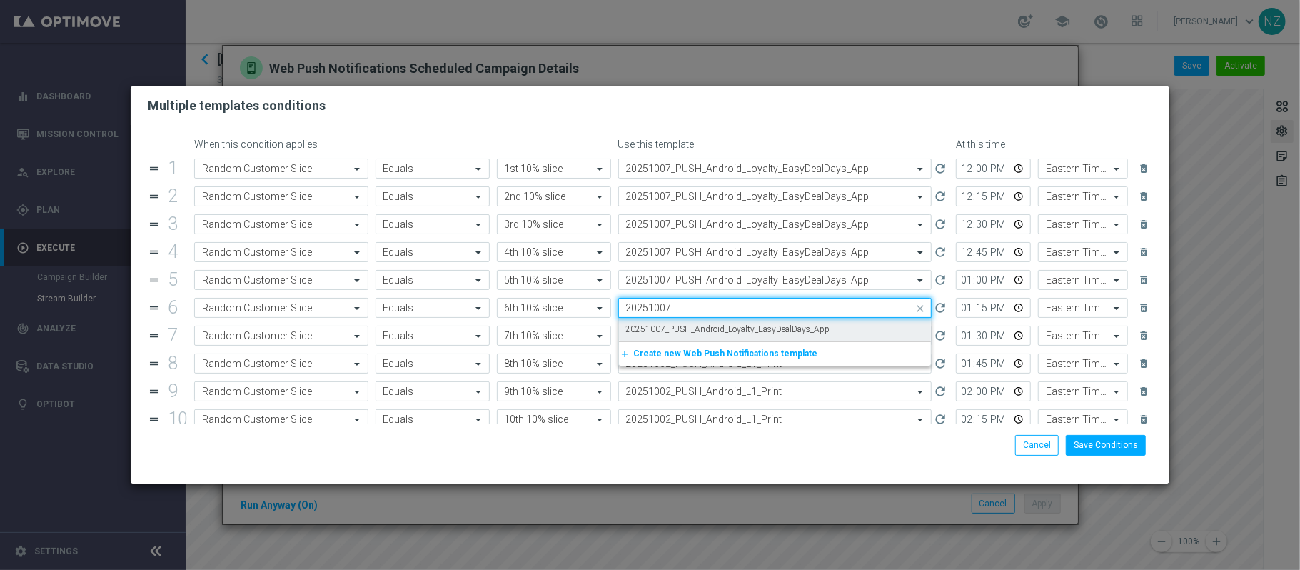
click at [688, 333] on label "20251007_PUSH_Android_Loyalty_EasyDealDays_App" at bounding box center [728, 329] width 204 height 12
type input "20251007"
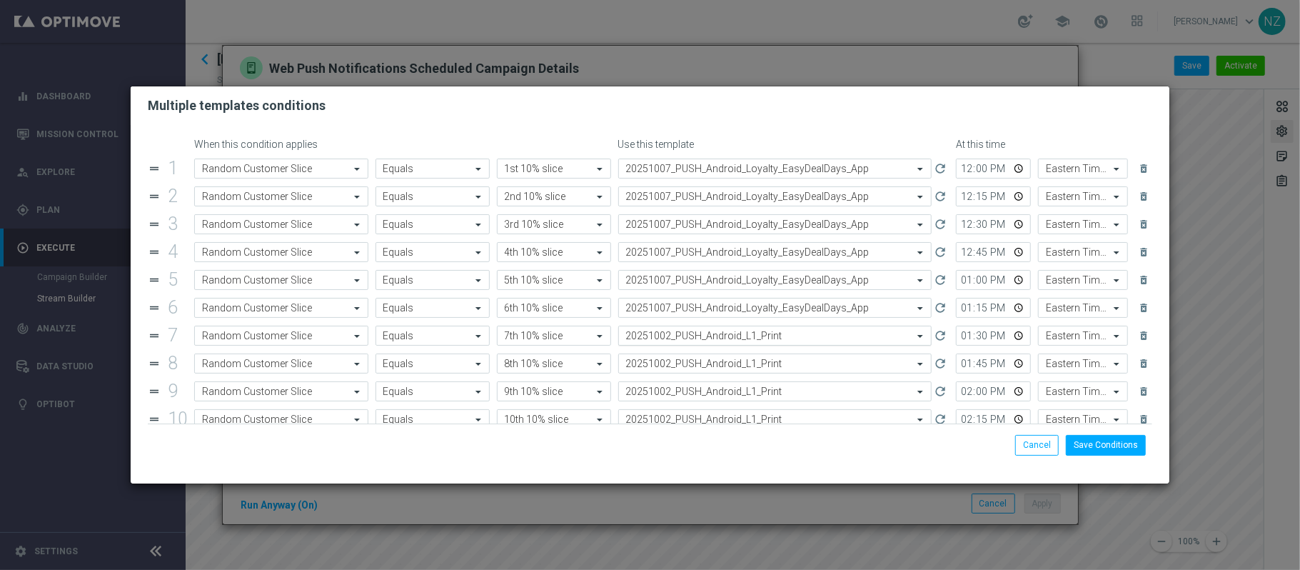
click at [686, 337] on input "text" at bounding box center [761, 336] width 270 height 12
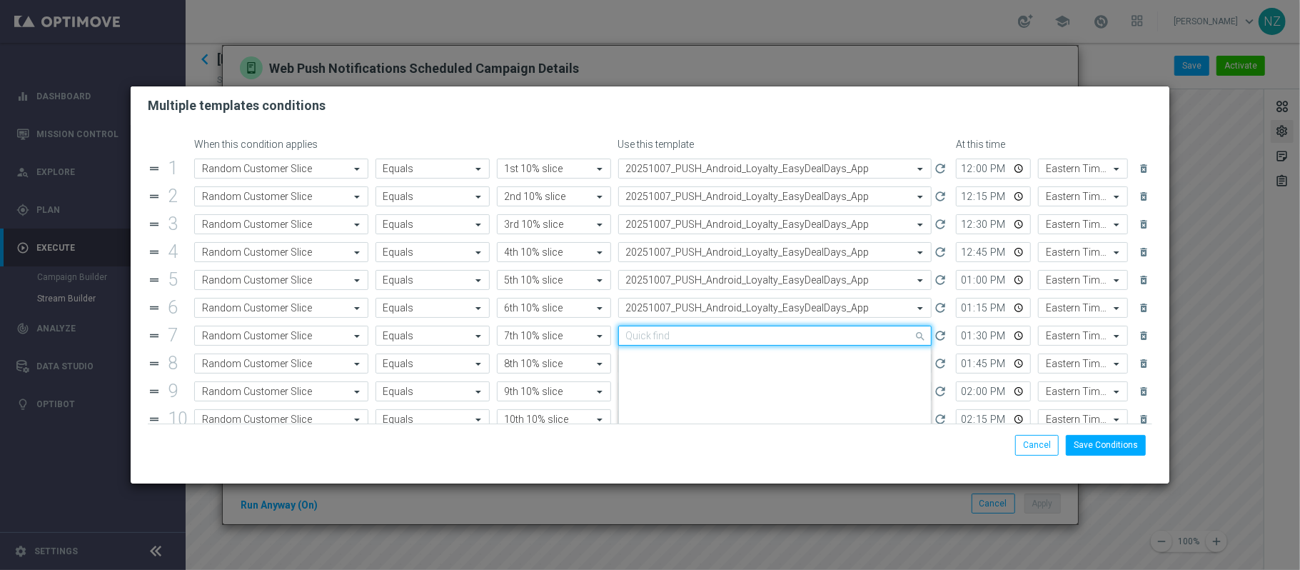
scroll to position [2309, 0]
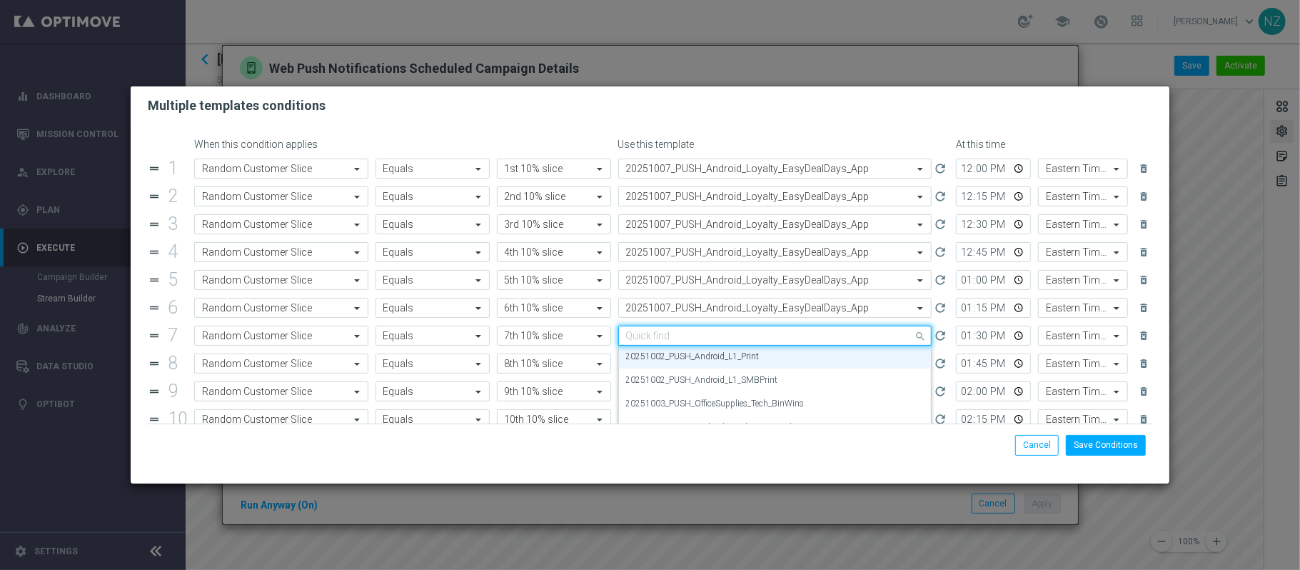
paste input "20251007"
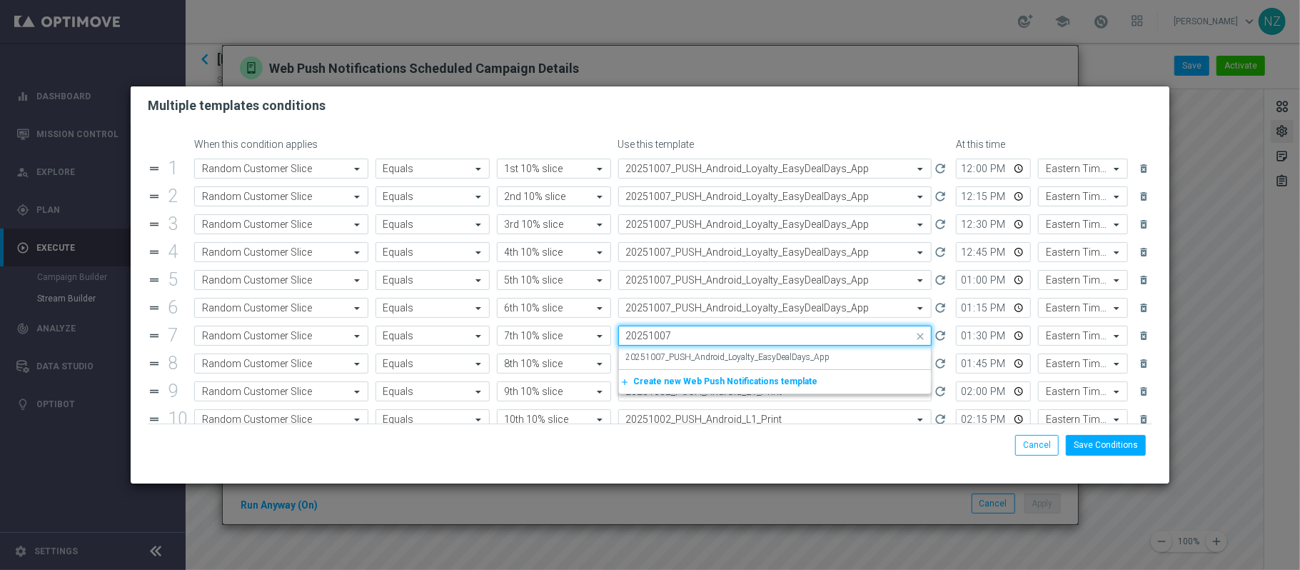
scroll to position [0, 0]
click at [698, 366] on div "20251007_PUSH_Android_Loyalty_EasyDealDays_App" at bounding box center [775, 358] width 298 height 24
type input "20251007"
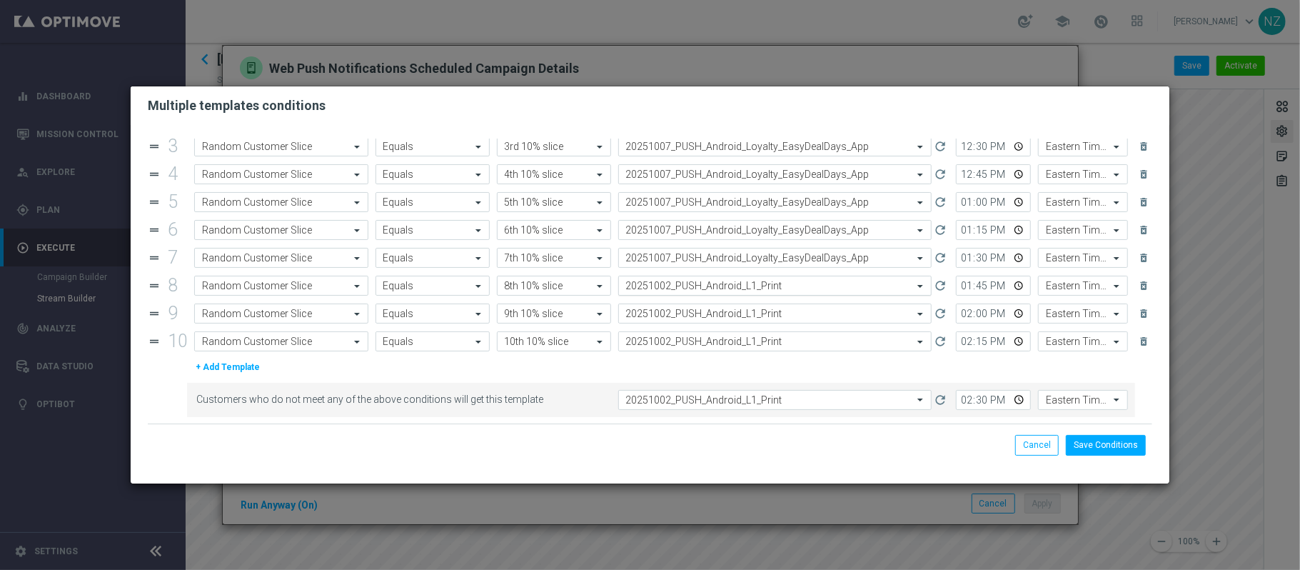
click at [730, 289] on input "text" at bounding box center [761, 286] width 270 height 12
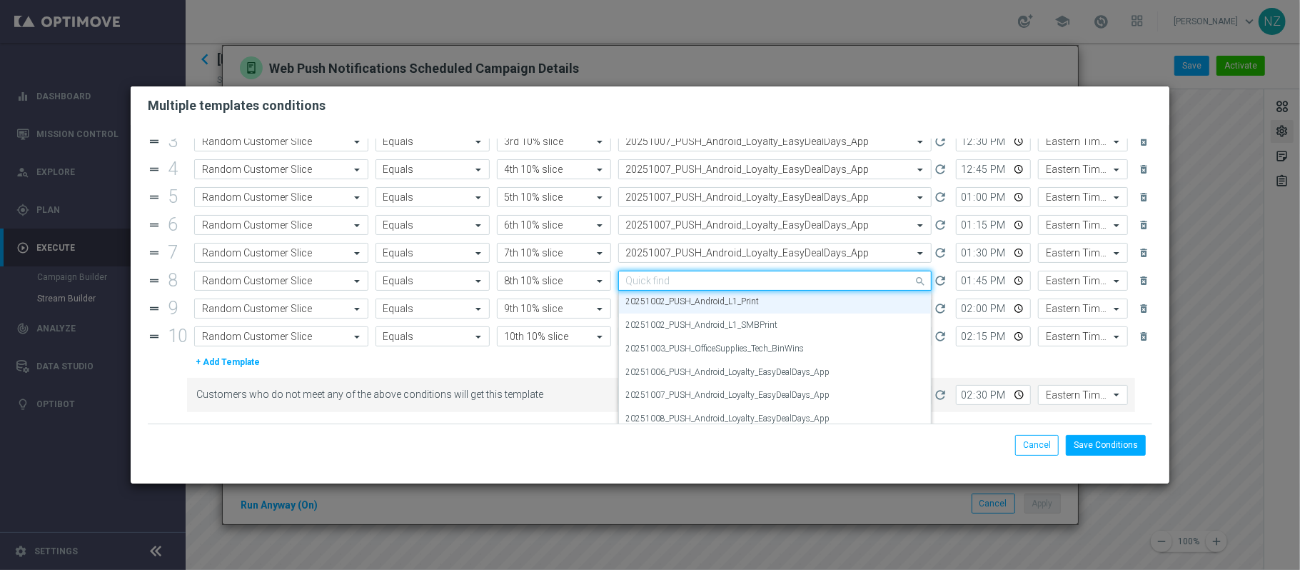
paste input "20251007"
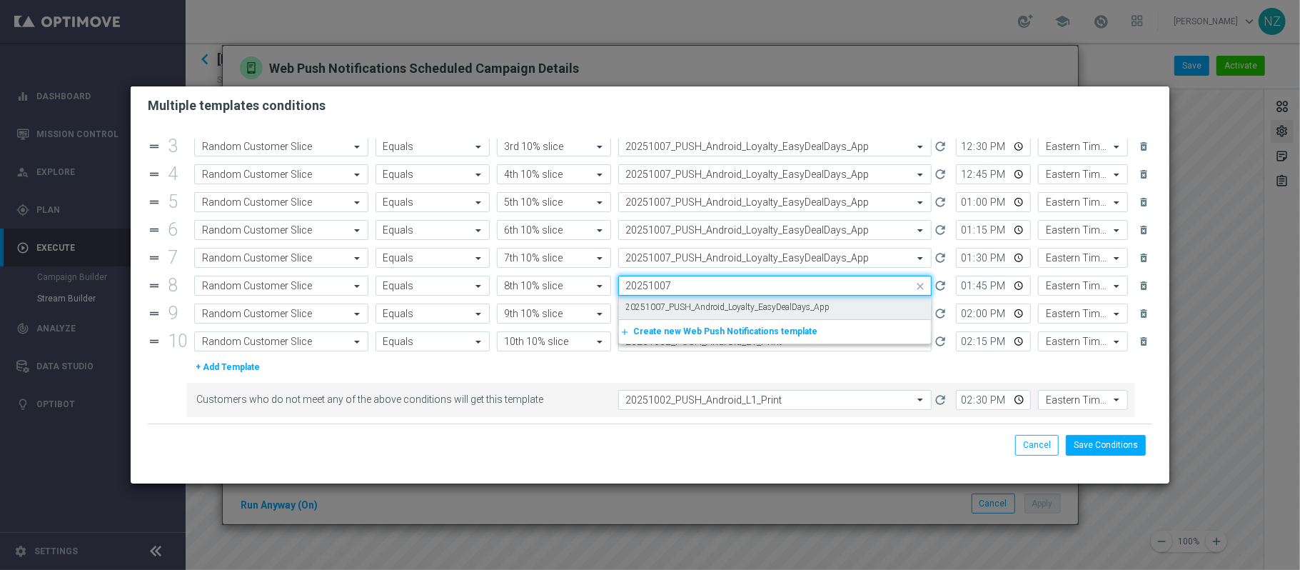
click at [729, 303] on label "20251007_PUSH_Android_Loyalty_EasyDealDays_App" at bounding box center [728, 307] width 204 height 12
type input "20251007"
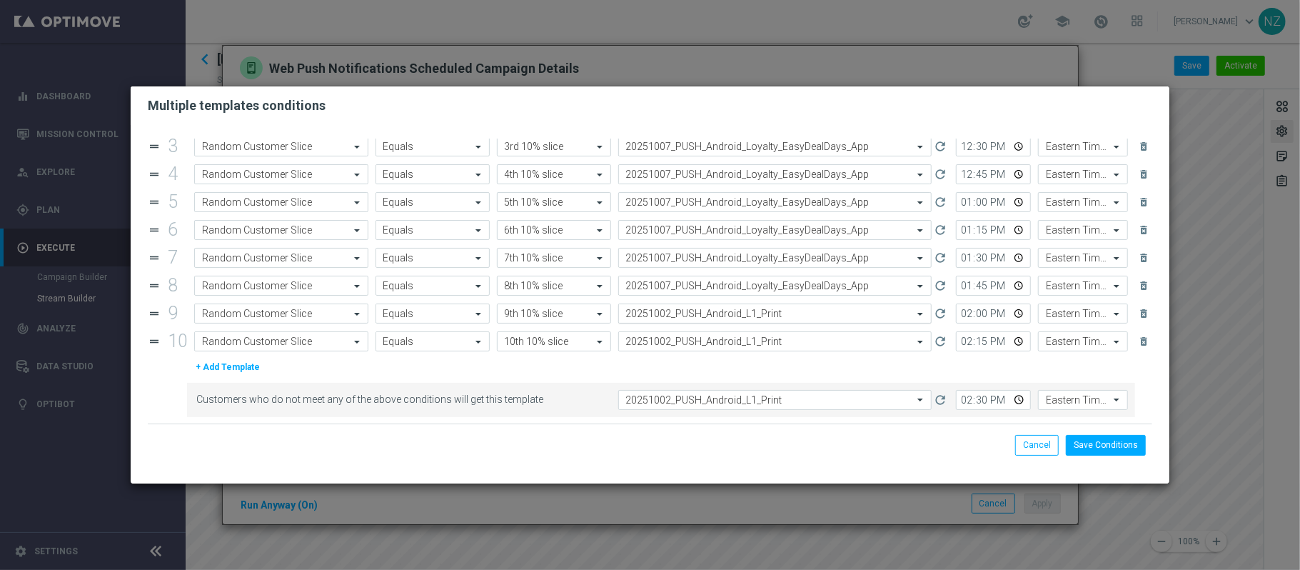
click at [724, 311] on input "text" at bounding box center [761, 314] width 270 height 12
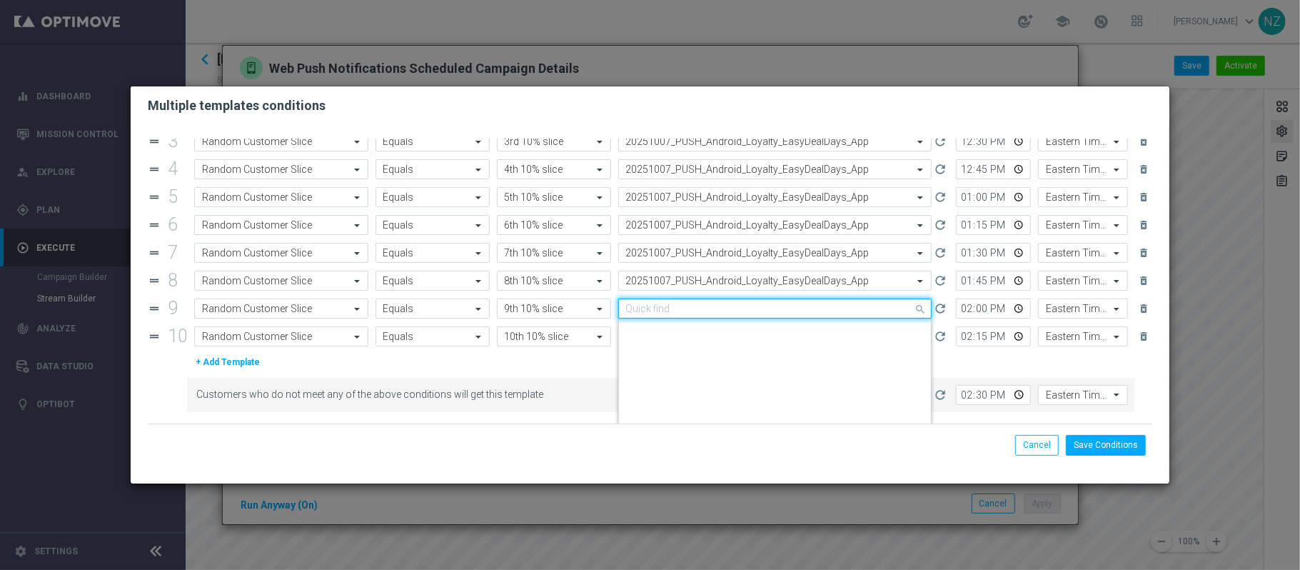
paste input "20251007"
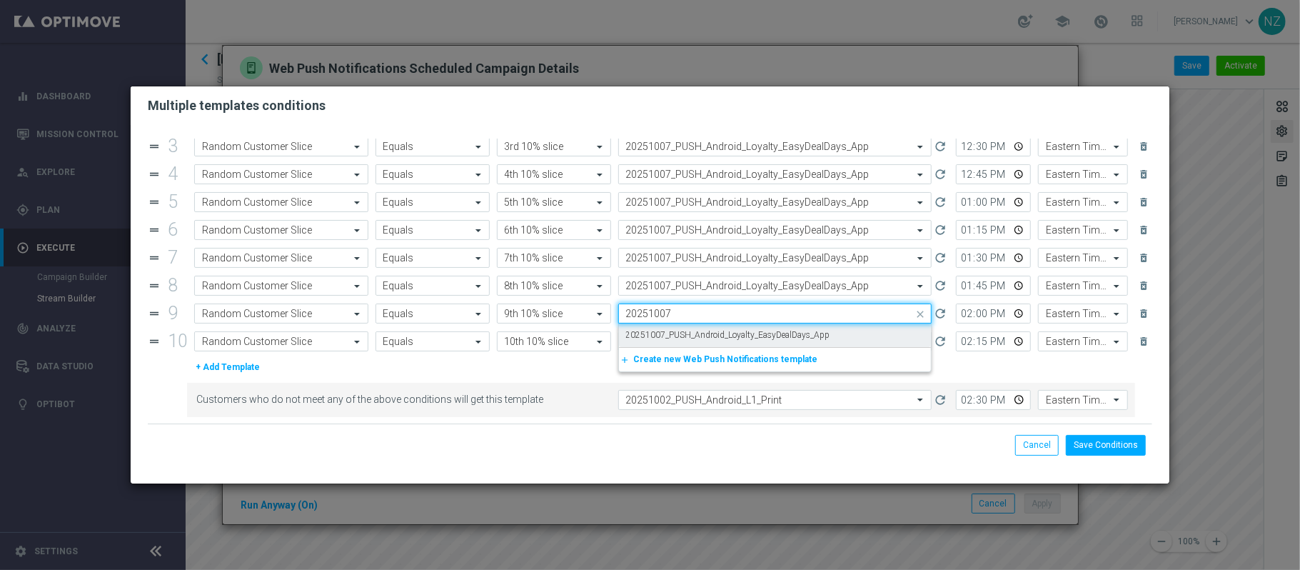
click at [718, 326] on div "20251007_PUSH_Android_Loyalty_EasyDealDays_App" at bounding box center [775, 335] width 298 height 24
type input "20251007"
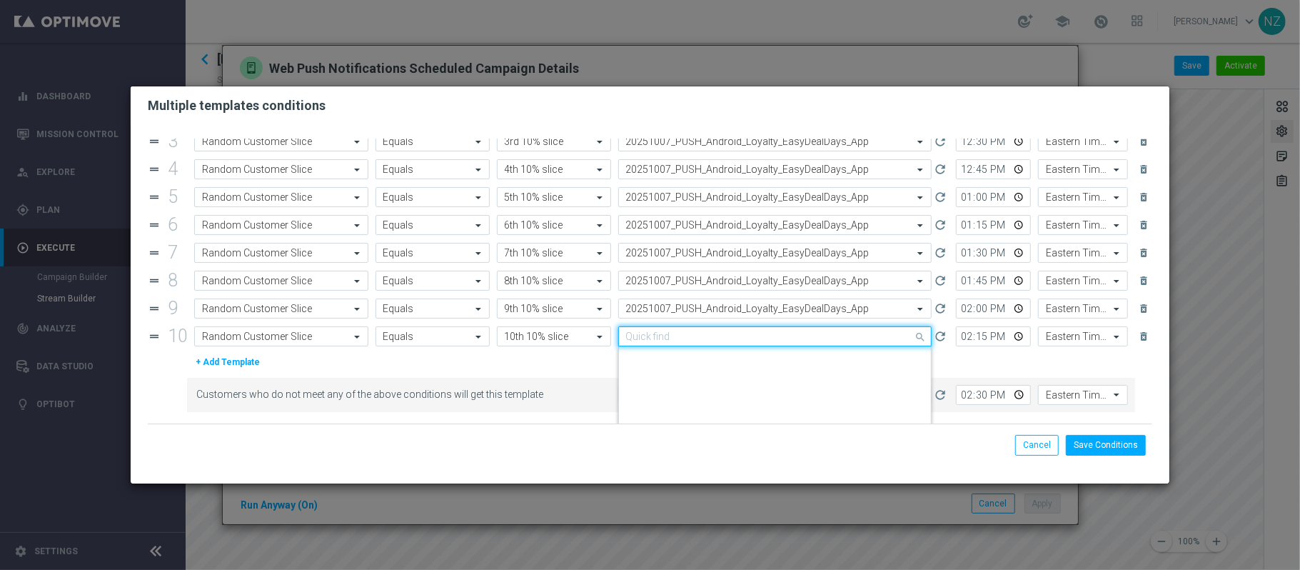
click at [720, 337] on input "text" at bounding box center [761, 337] width 270 height 12
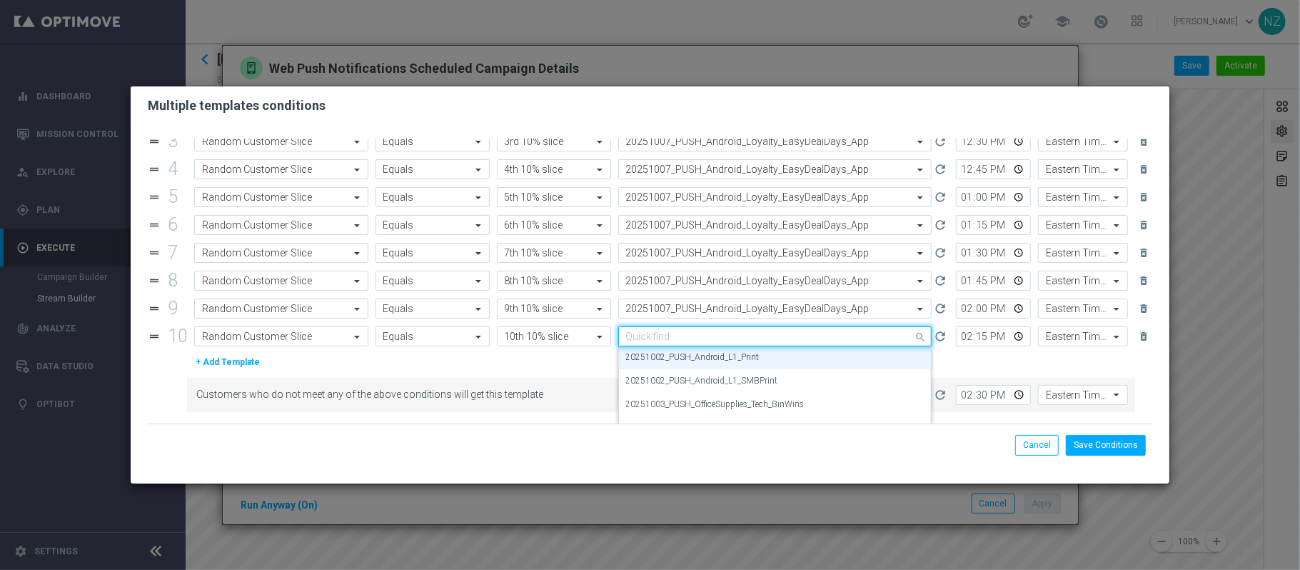
paste input "20251007"
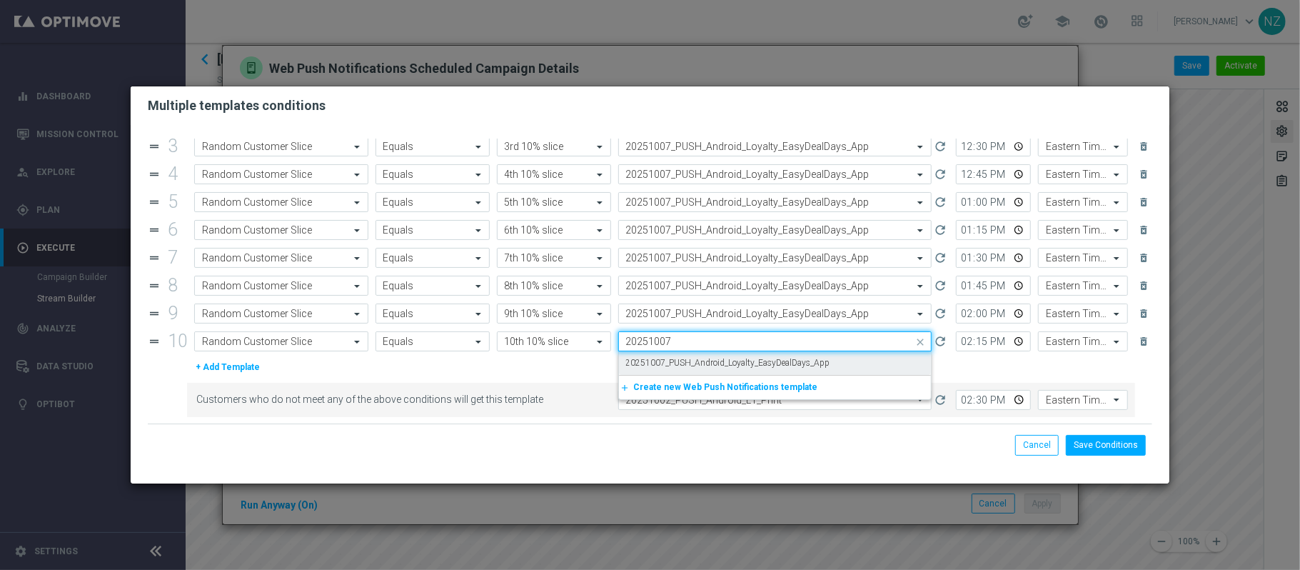
click at [721, 358] on label "20251007_PUSH_Android_Loyalty_EasyDealDays_App" at bounding box center [728, 363] width 204 height 12
type input "20251007"
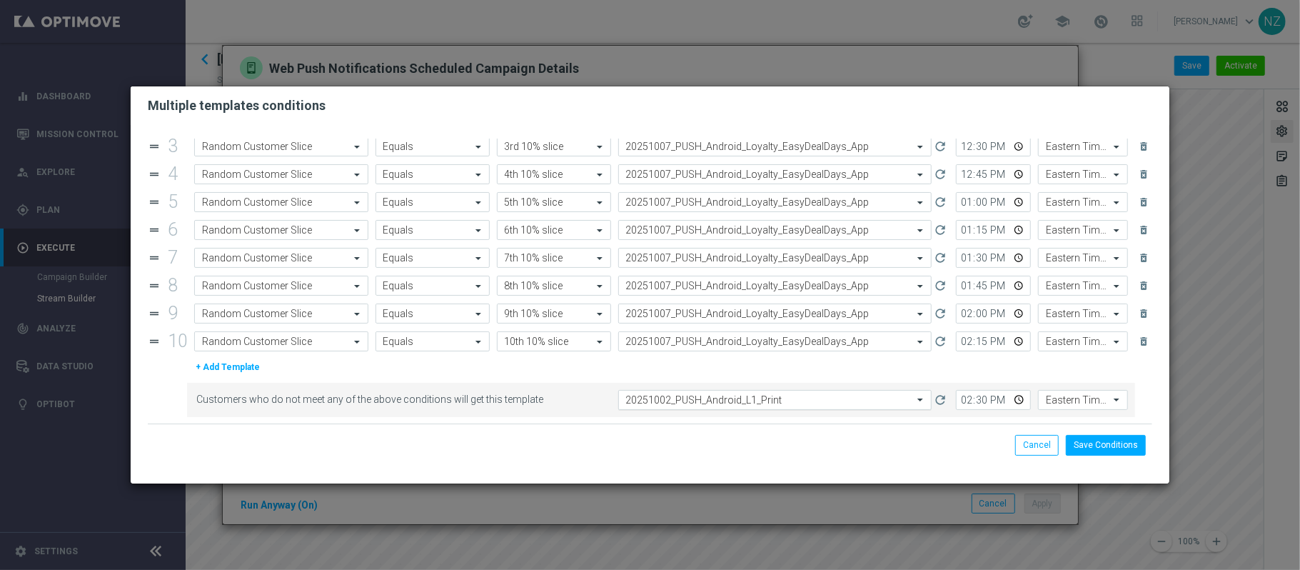
click at [720, 406] on input "text" at bounding box center [761, 400] width 270 height 12
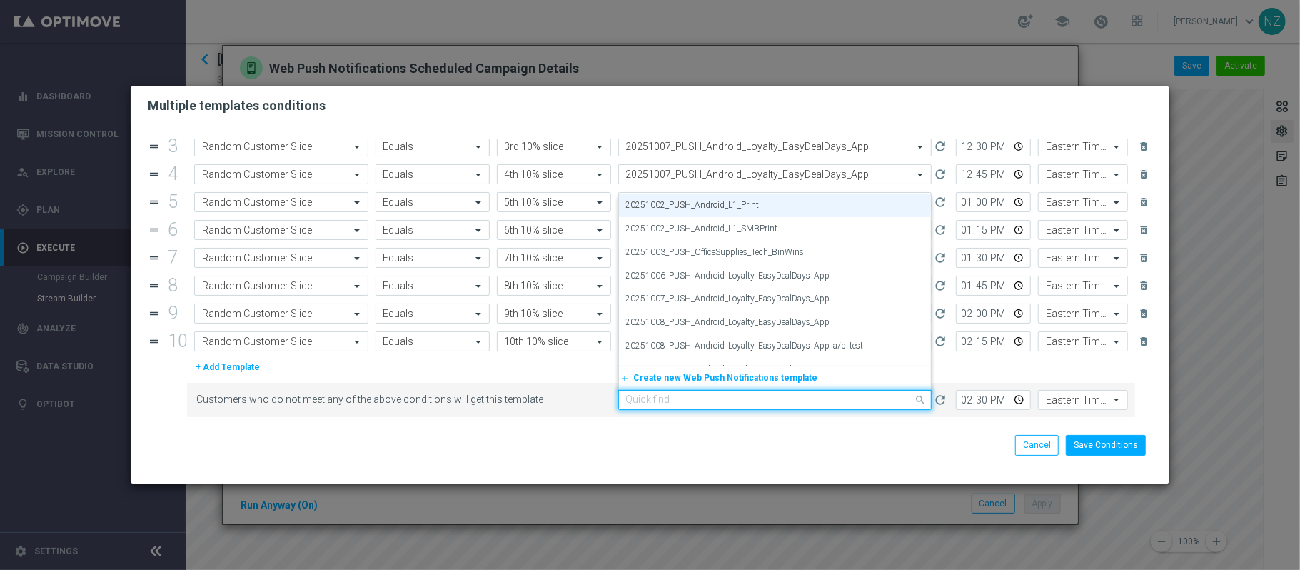
paste input "20251007"
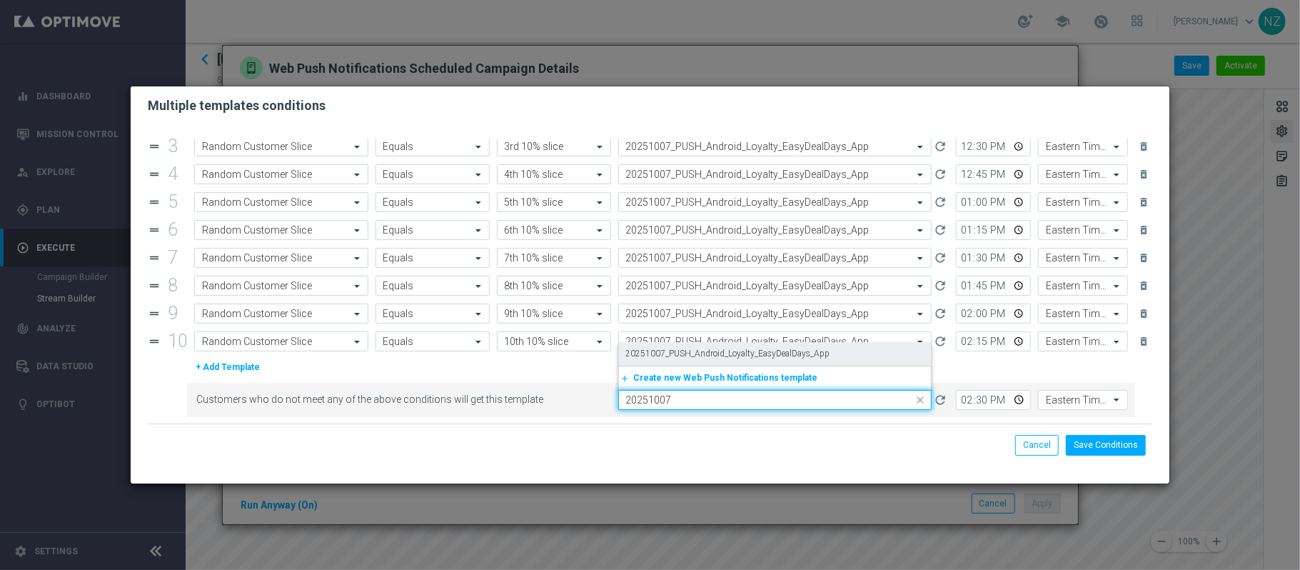
click at [737, 355] on label "20251007_PUSH_Android_Loyalty_EasyDealDays_App" at bounding box center [728, 354] width 204 height 12
type input "20251007"
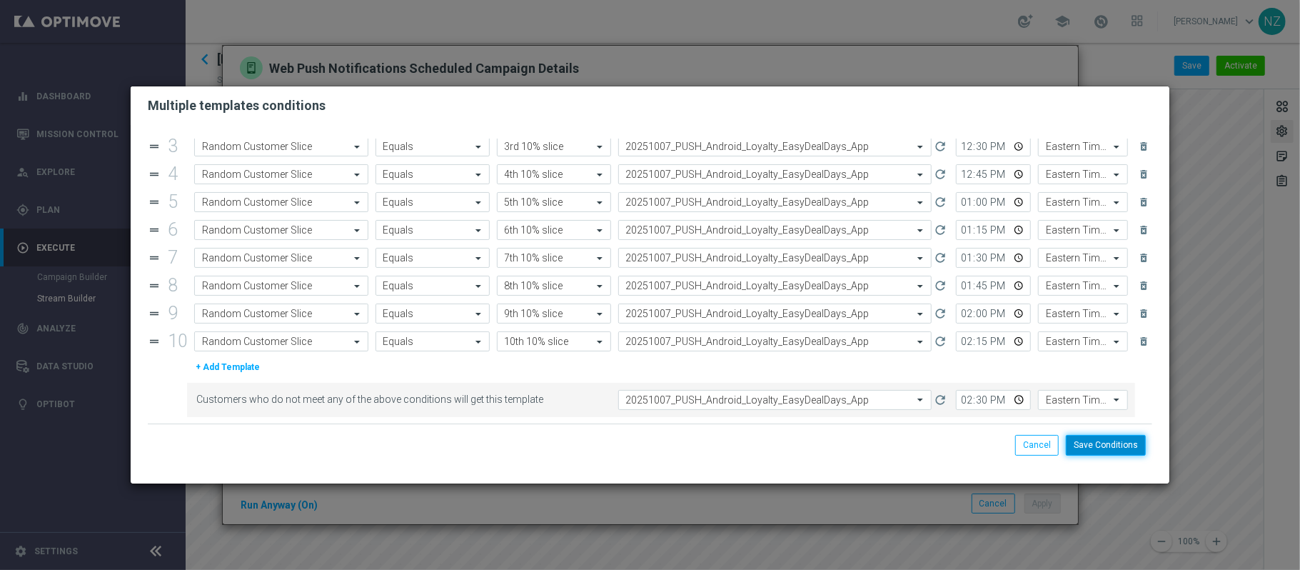
click at [1115, 443] on button "Save Conditions" at bounding box center [1106, 445] width 80 height 20
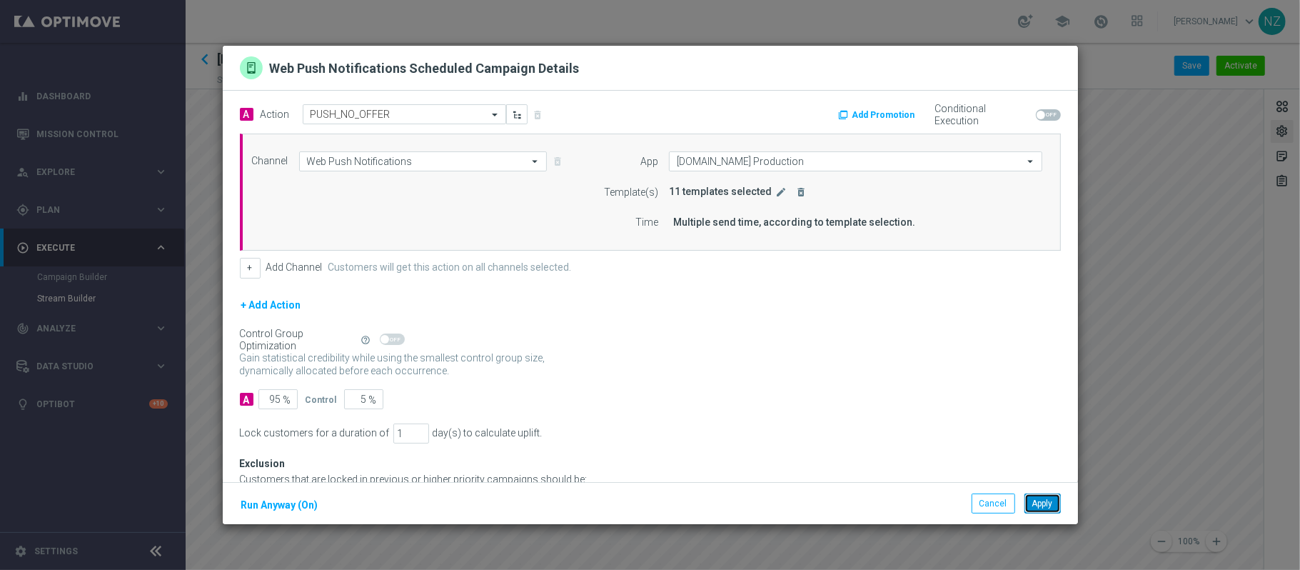
click at [1045, 507] on button "Apply" at bounding box center [1043, 503] width 36 height 20
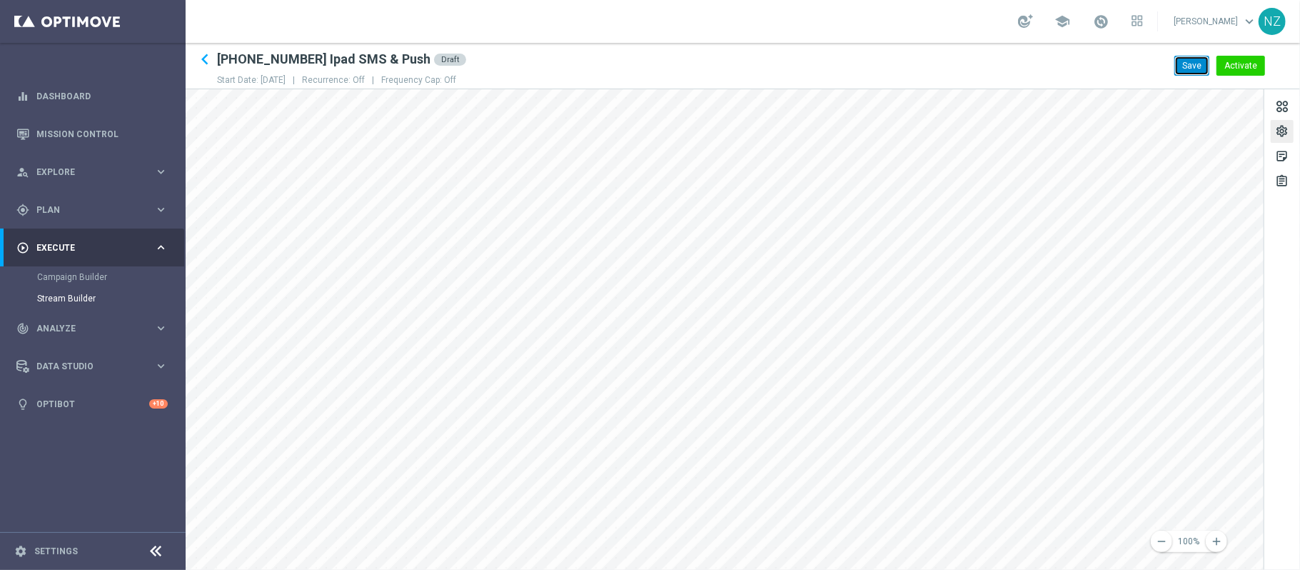
click at [1200, 72] on button "Save" at bounding box center [1192, 66] width 35 height 20
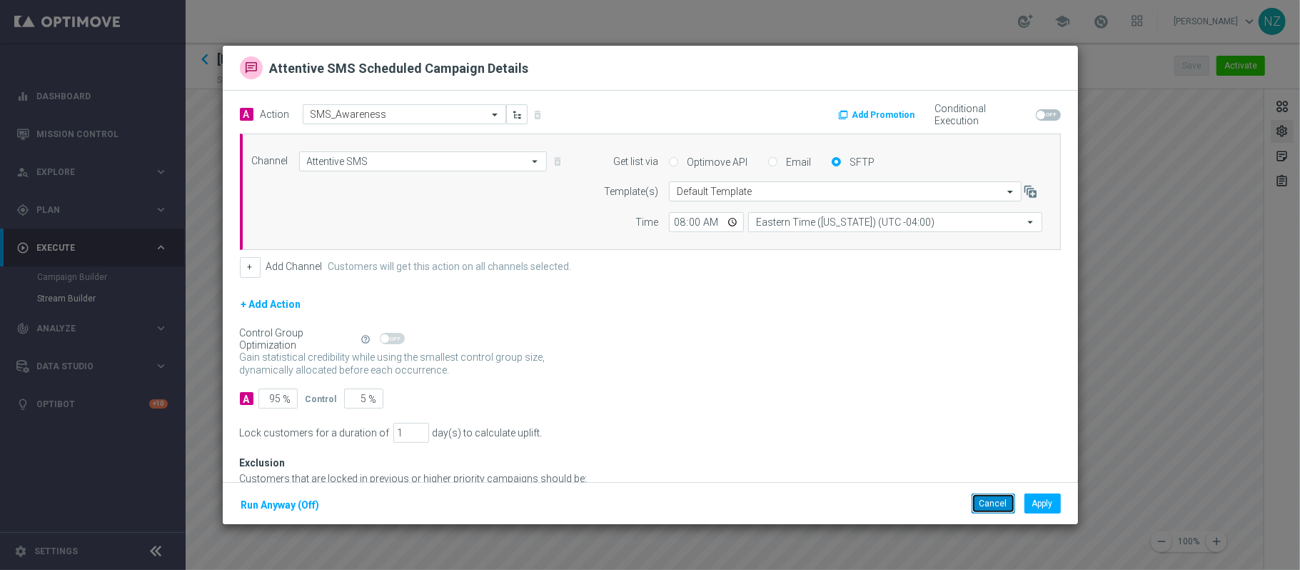
click at [994, 503] on button "Cancel" at bounding box center [994, 503] width 44 height 20
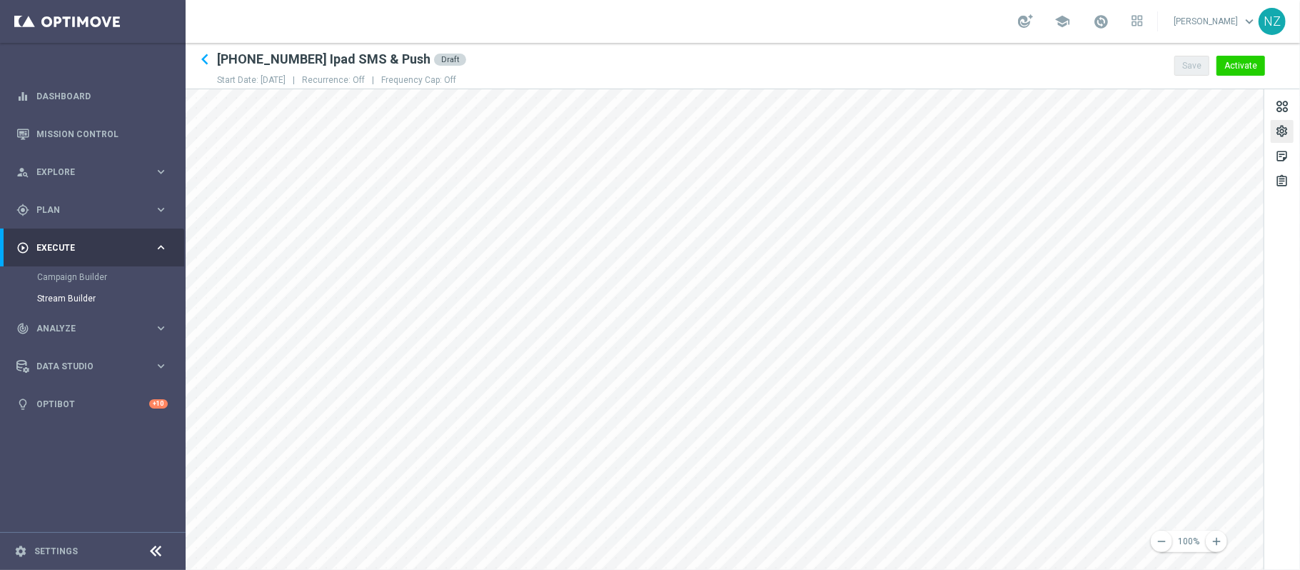
click at [1283, 130] on div "settings" at bounding box center [1282, 133] width 14 height 19
click at [1249, 61] on button "Activate" at bounding box center [1241, 66] width 49 height 20
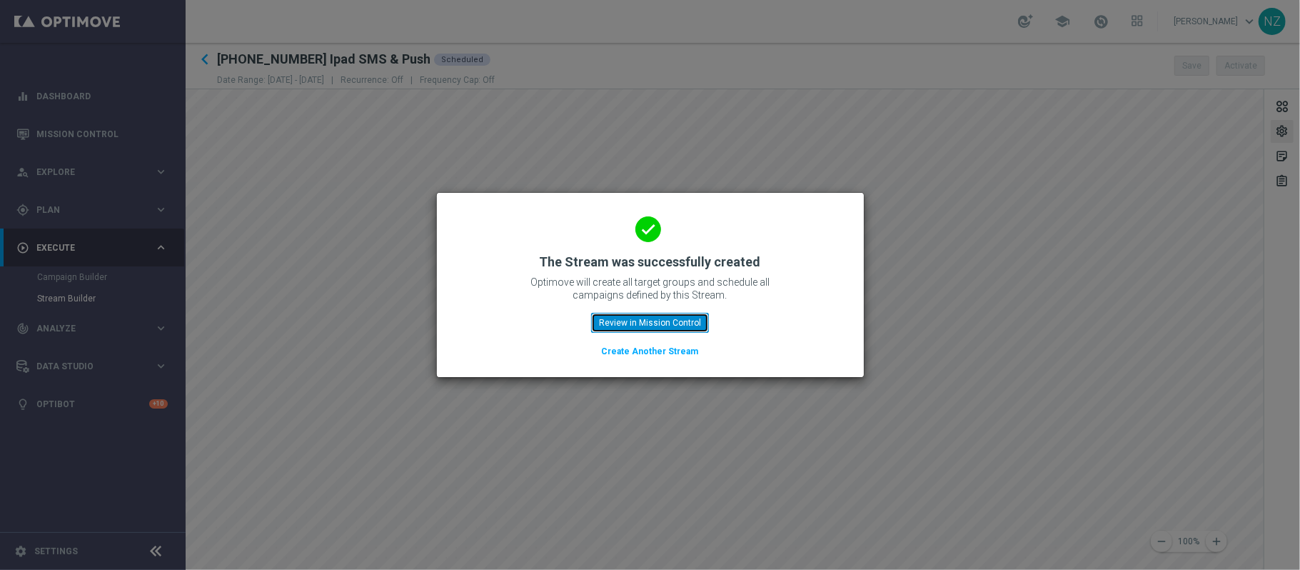
click at [670, 318] on button "Review in Mission Control" at bounding box center [650, 323] width 118 height 20
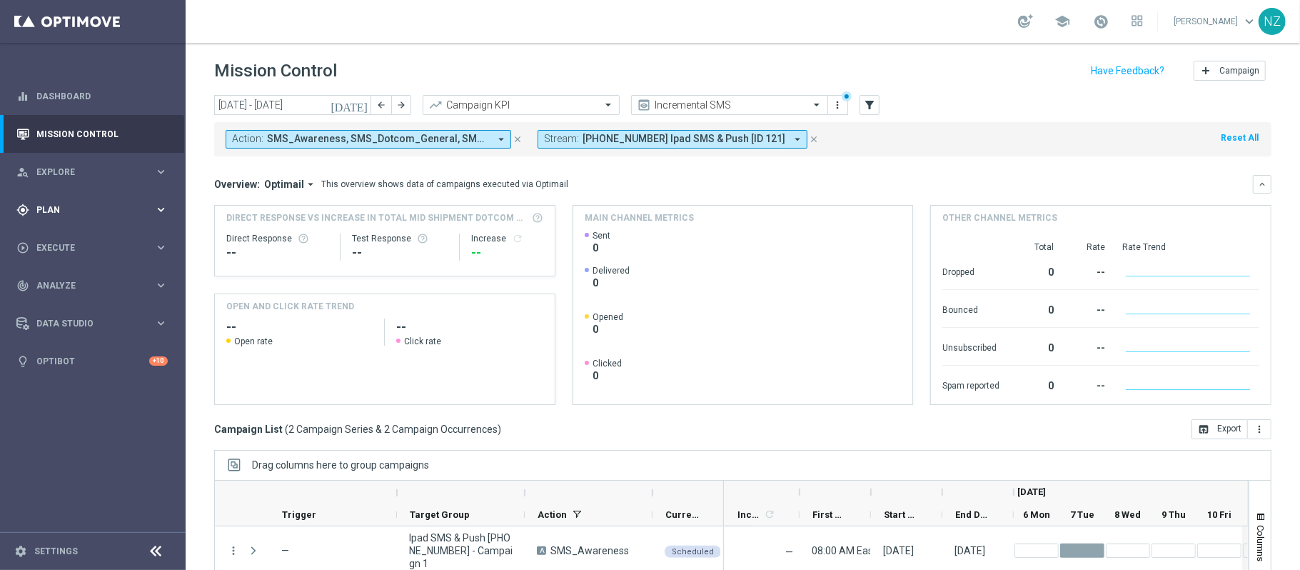
click at [69, 195] on div "gps_fixed Plan keyboard_arrow_right" at bounding box center [92, 210] width 184 height 38
click at [50, 401] on div "Streams" at bounding box center [110, 410] width 147 height 21
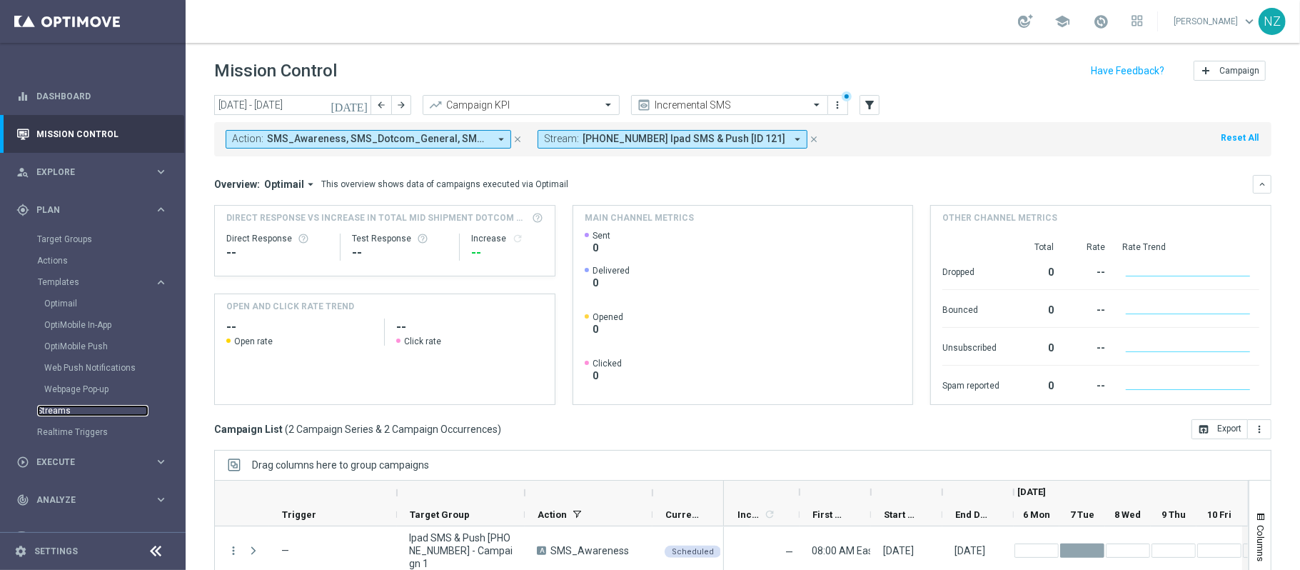
click at [49, 411] on link "Streams" at bounding box center [92, 410] width 111 height 11
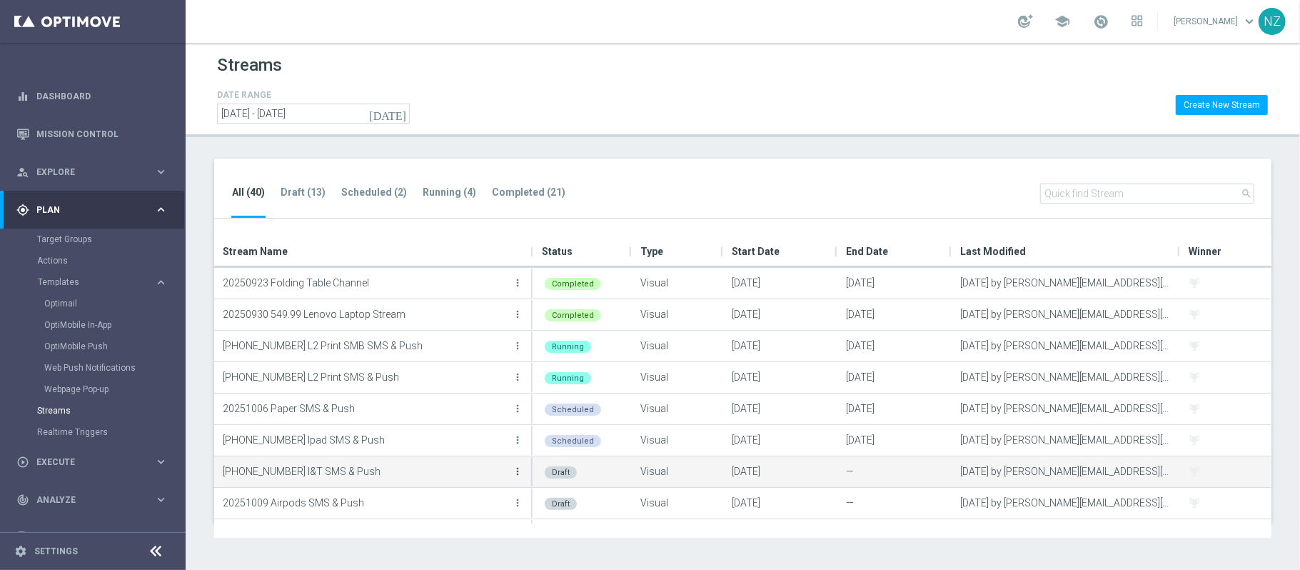
click at [518, 474] on icon "more_vert" at bounding box center [517, 471] width 11 height 11
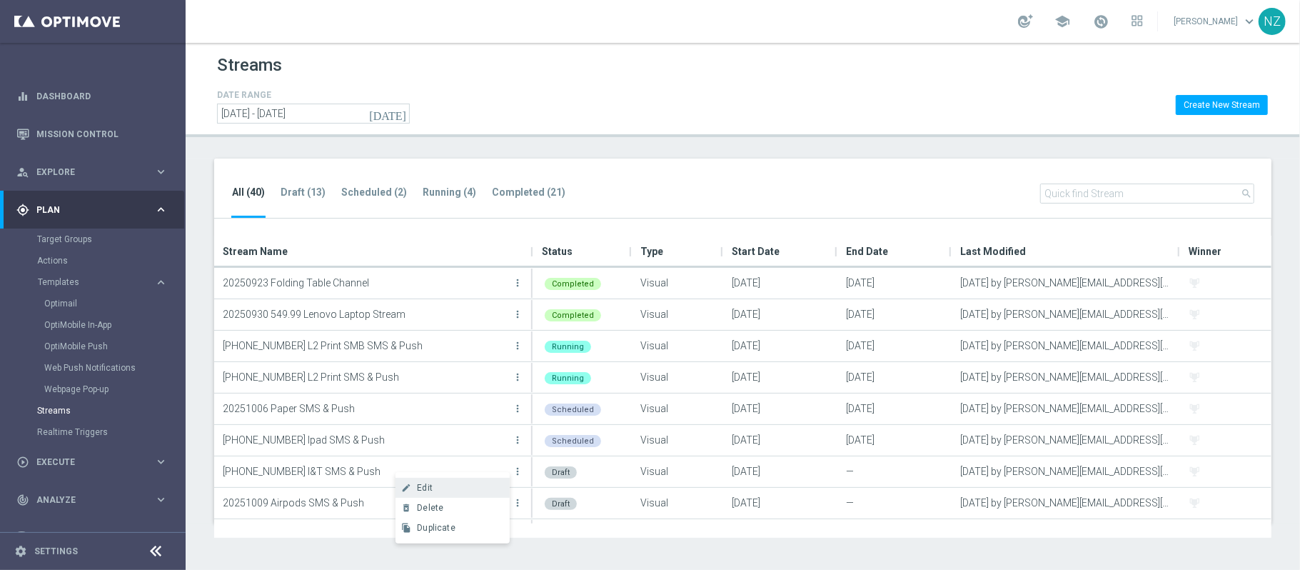
click at [463, 490] on div "Edit" at bounding box center [460, 488] width 86 height 10
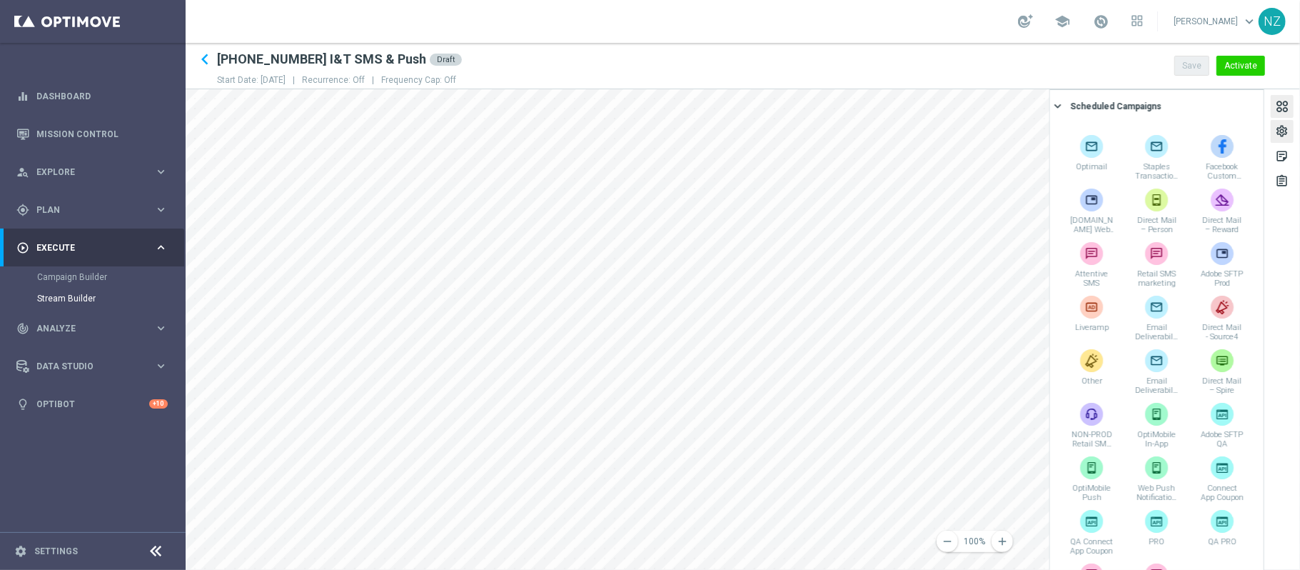
click at [1274, 132] on div "settings" at bounding box center [1282, 131] width 23 height 23
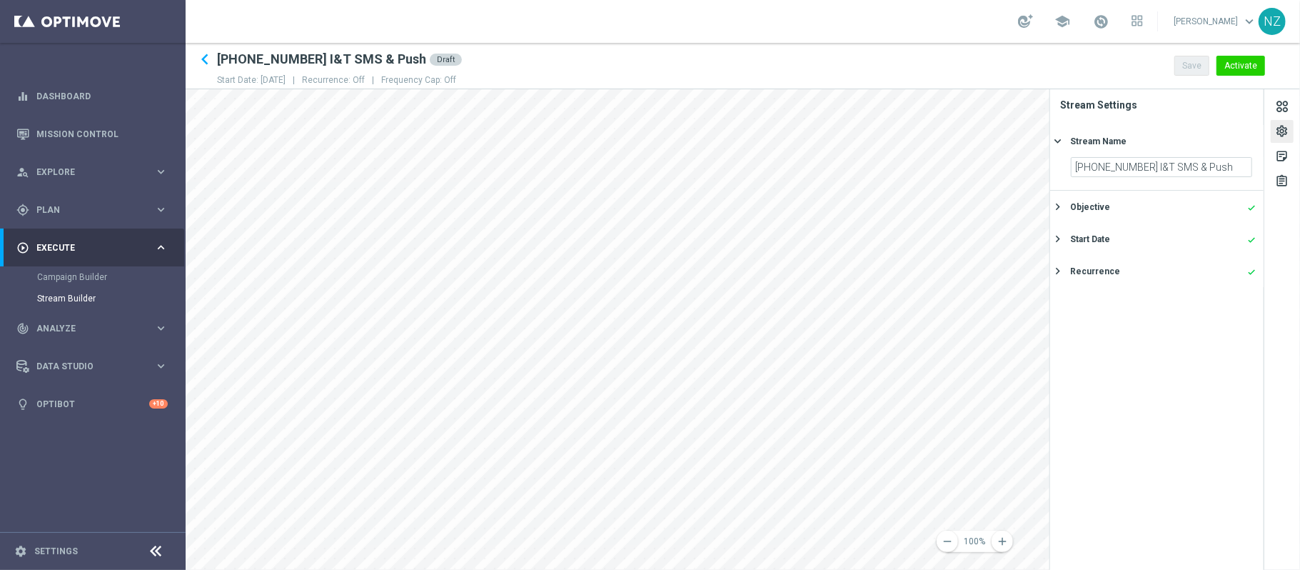
click at [1191, 234] on div "Start Date done" at bounding box center [1163, 239] width 186 height 13
click at [1278, 129] on div "settings" at bounding box center [1282, 133] width 14 height 19
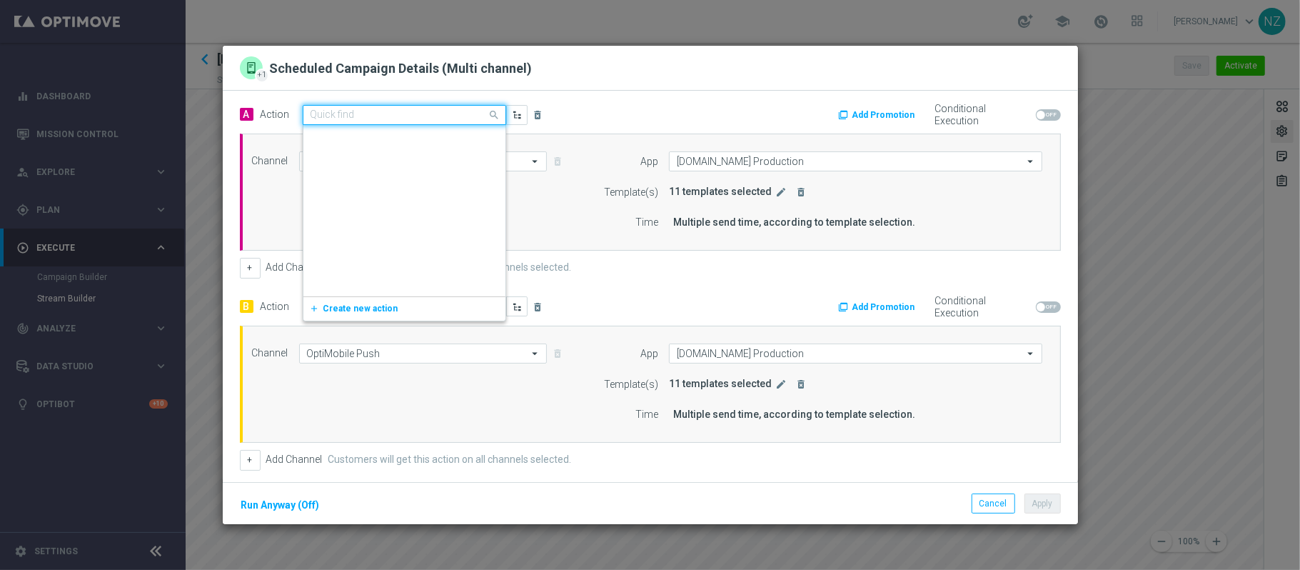
click at [427, 119] on input "text" at bounding box center [390, 115] width 159 height 12
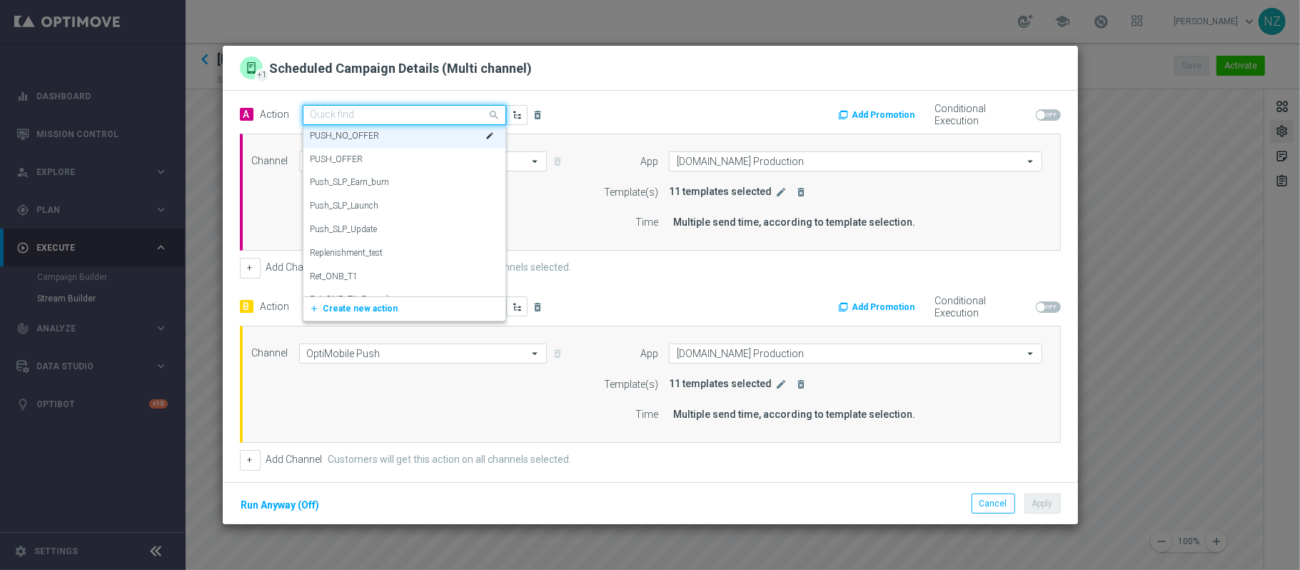
click at [427, 119] on input "text" at bounding box center [390, 115] width 159 height 12
click at [668, 274] on div "+ Add Channel Customers will get this action on all channels selected." at bounding box center [650, 268] width 821 height 20
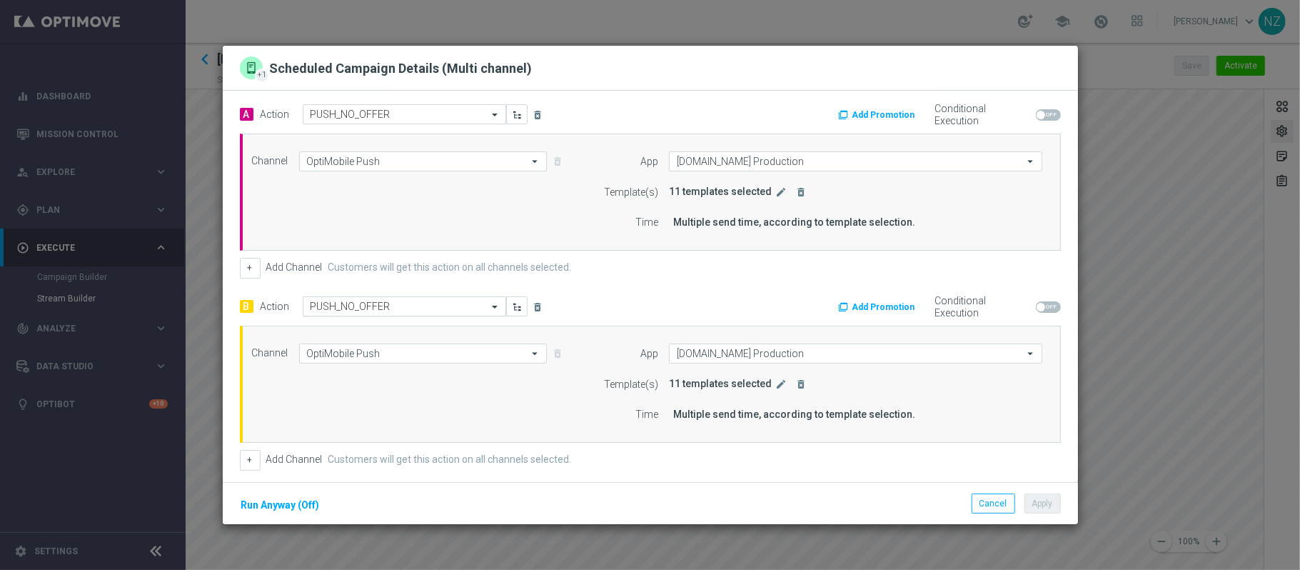
click at [455, 309] on input "text" at bounding box center [390, 307] width 159 height 12
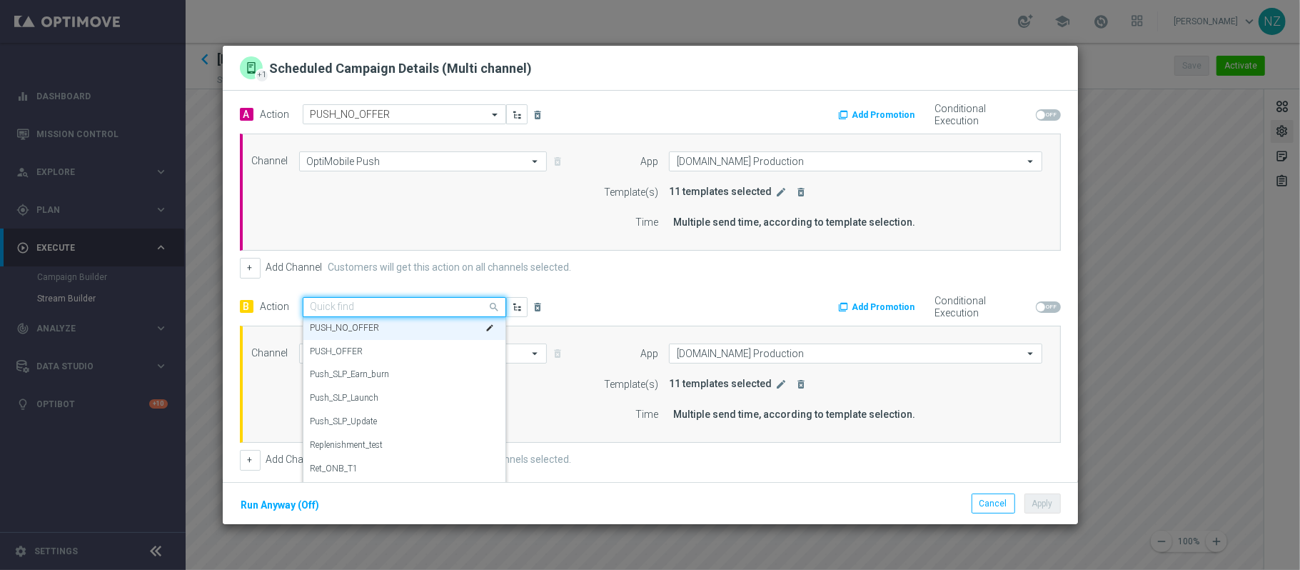
click at [455, 309] on input "text" at bounding box center [390, 307] width 159 height 12
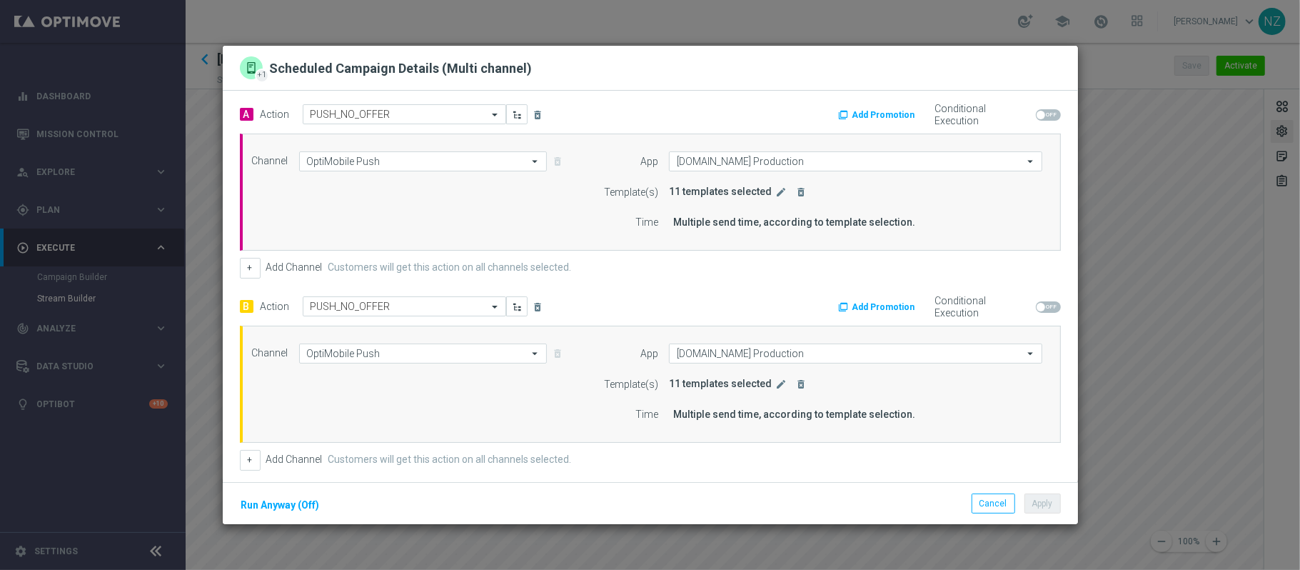
click at [701, 287] on div "A Action Select action PUSH_NO_OFFER delete_forever Add Promotion Conditional E…" at bounding box center [650, 287] width 821 height 366
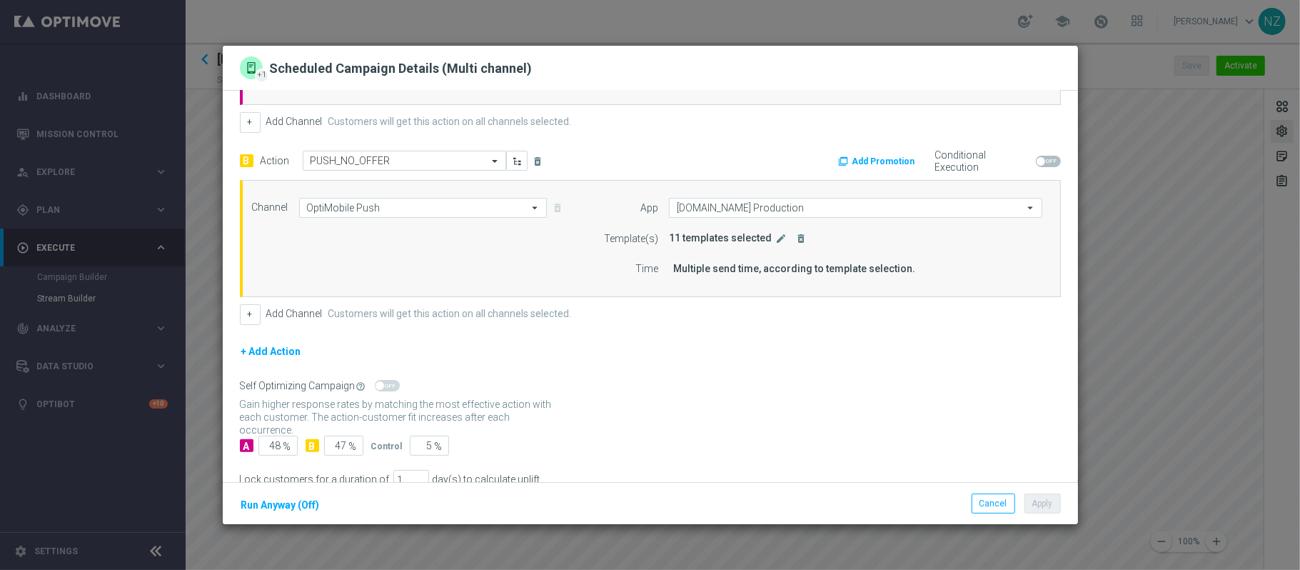
scroll to position [0, 0]
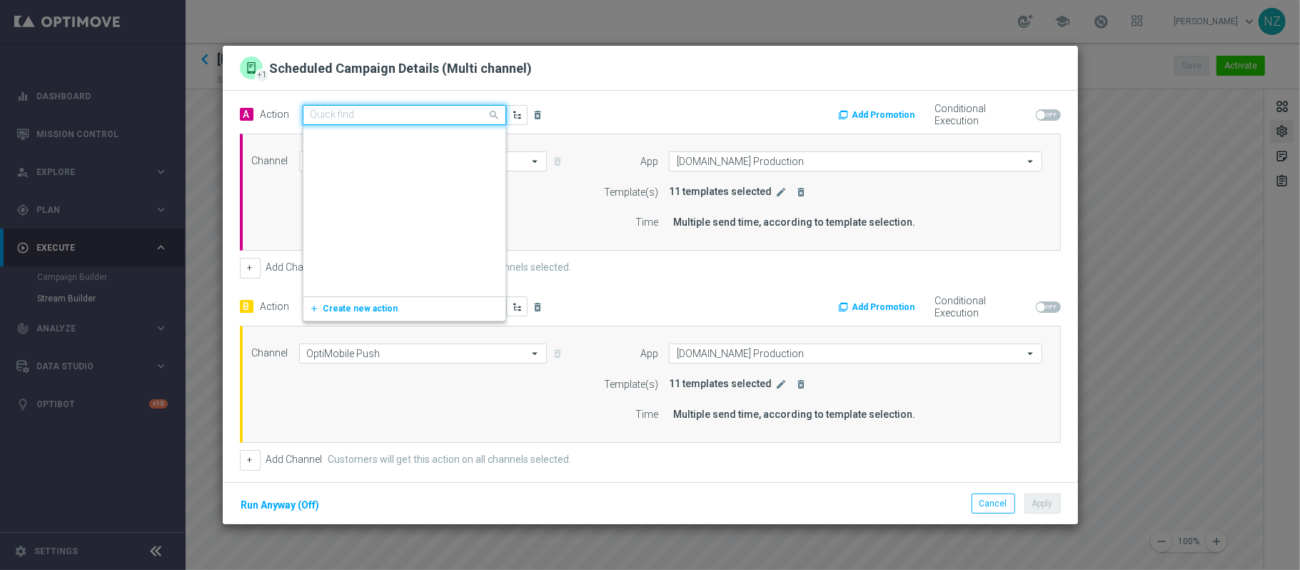
click at [457, 121] on div "Quick find PUSH_NO_OFFER" at bounding box center [405, 115] width 204 height 20
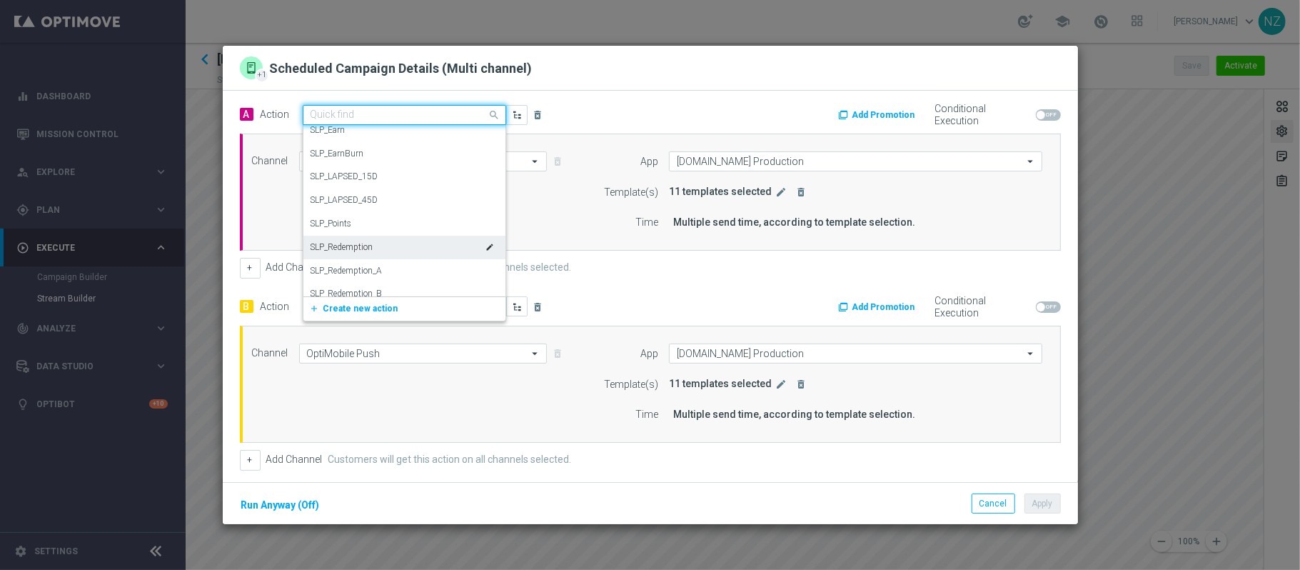
scroll to position [8629, 0]
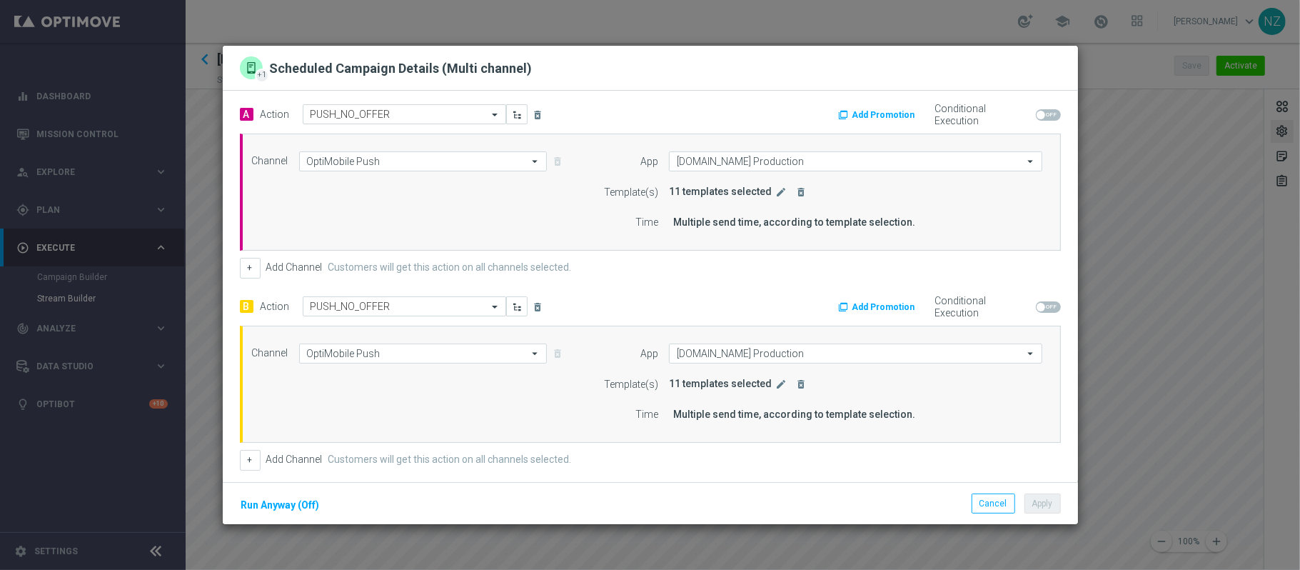
click at [666, 276] on div "+ Add Channel Customers will get this action on all channels selected." at bounding box center [650, 268] width 821 height 20
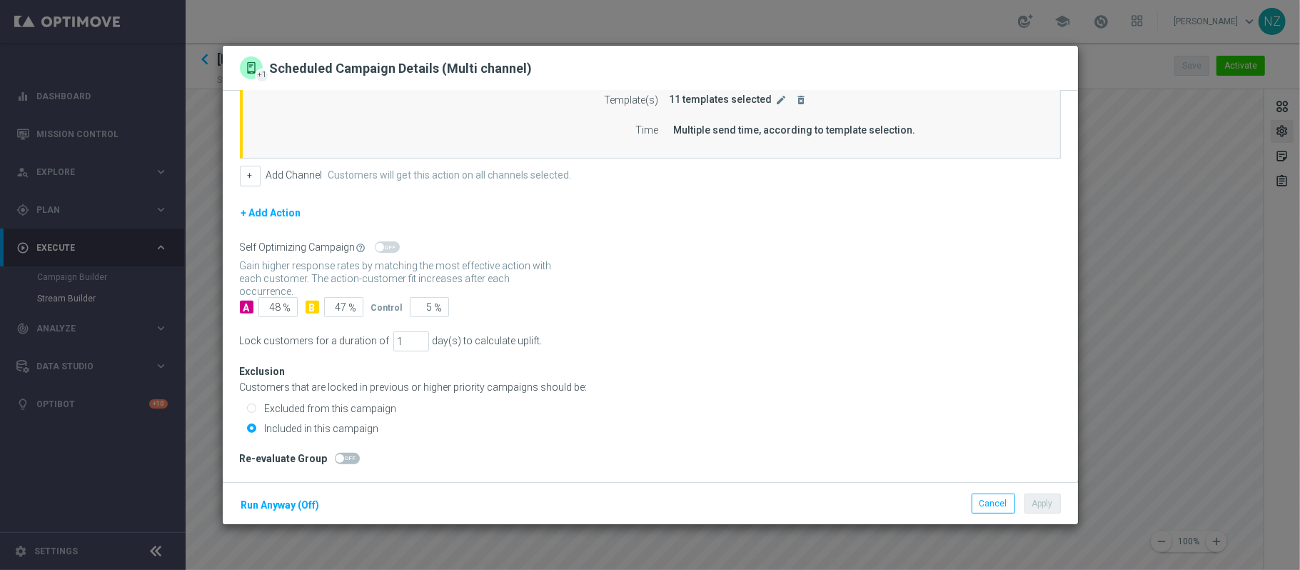
scroll to position [0, 0]
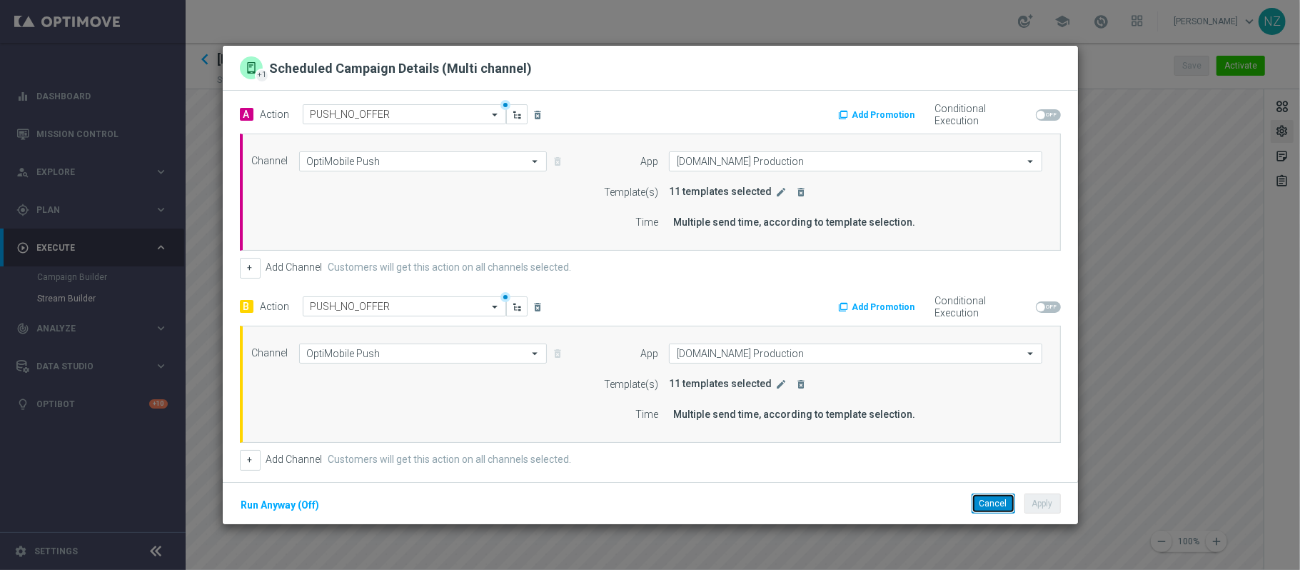
click at [1000, 504] on button "Cancel" at bounding box center [994, 503] width 44 height 20
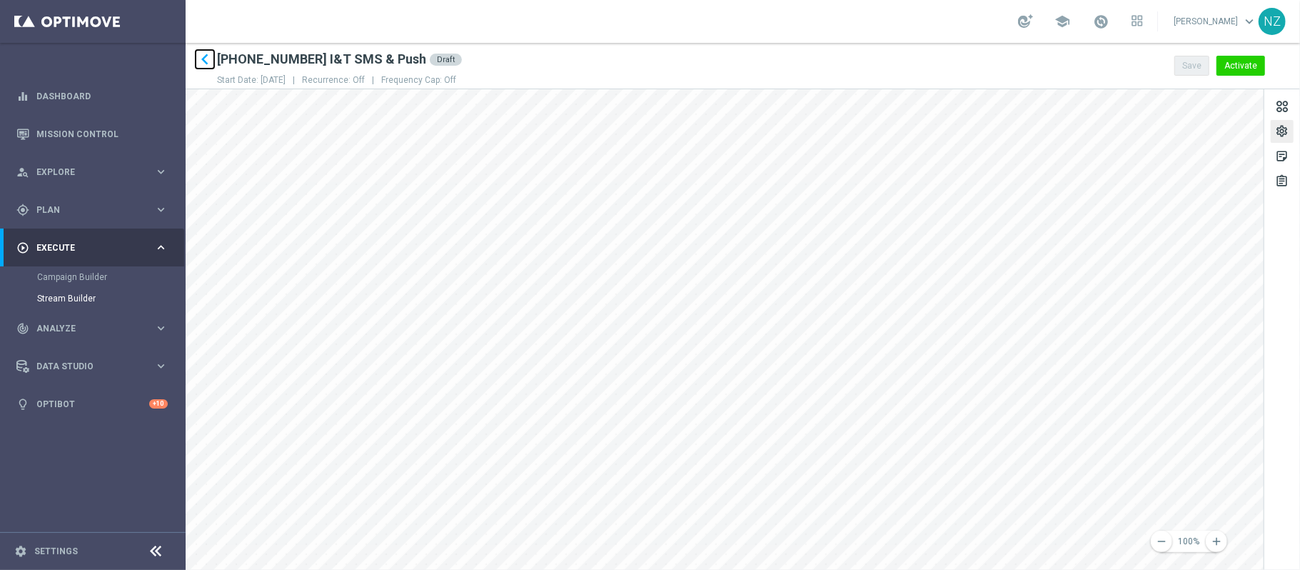
click at [201, 55] on icon "keyboard_arrow_left" at bounding box center [204, 59] width 21 height 21
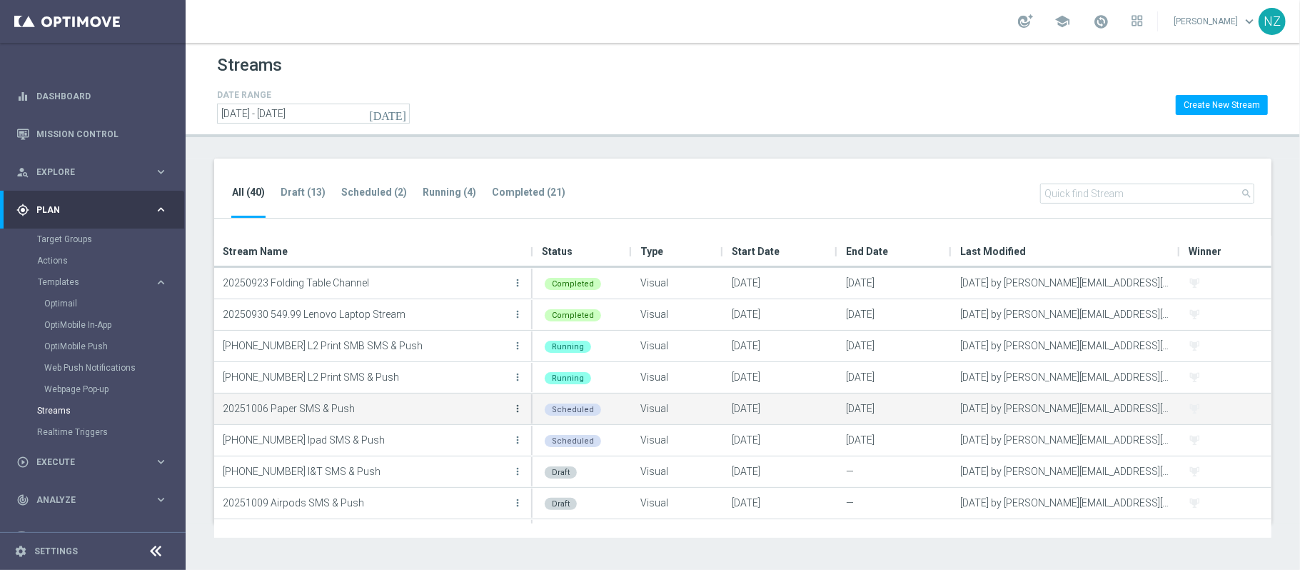
click at [517, 410] on icon "more_vert" at bounding box center [517, 408] width 11 height 11
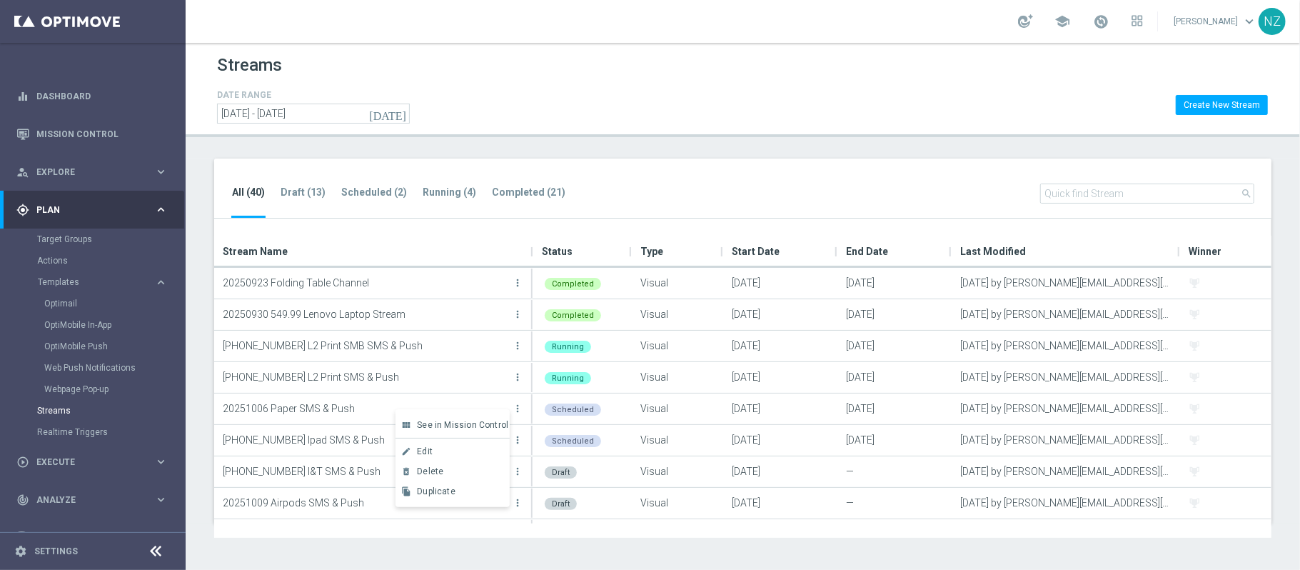
click at [678, 79] on div "Streams" at bounding box center [743, 68] width 1052 height 35
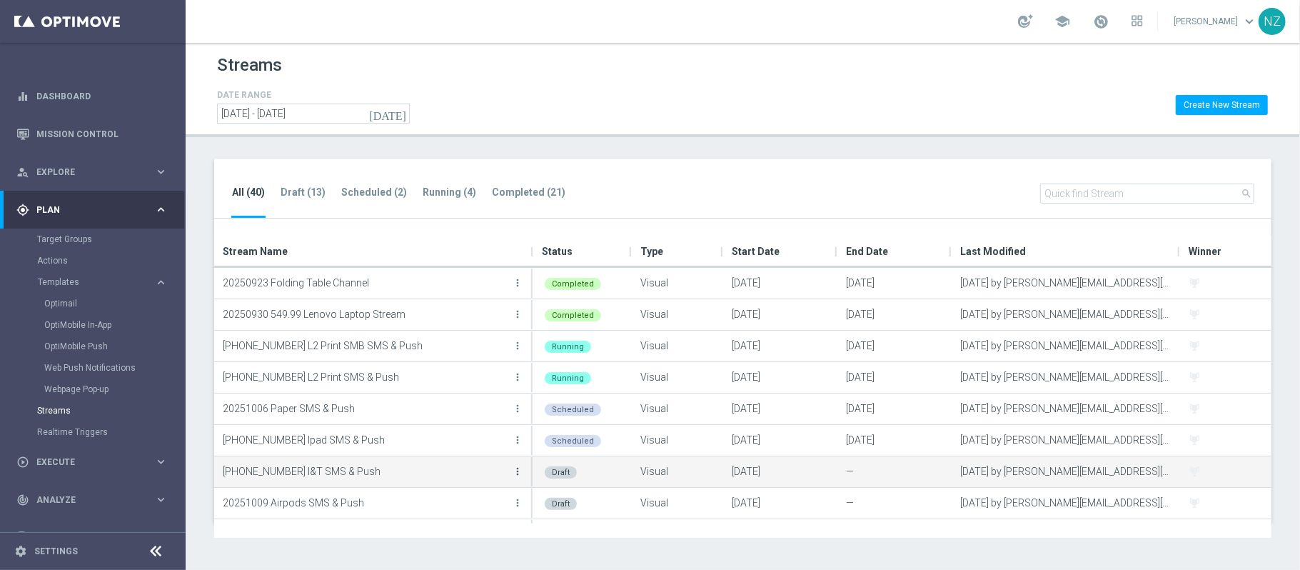
click at [518, 471] on icon "more_vert" at bounding box center [517, 471] width 11 height 11
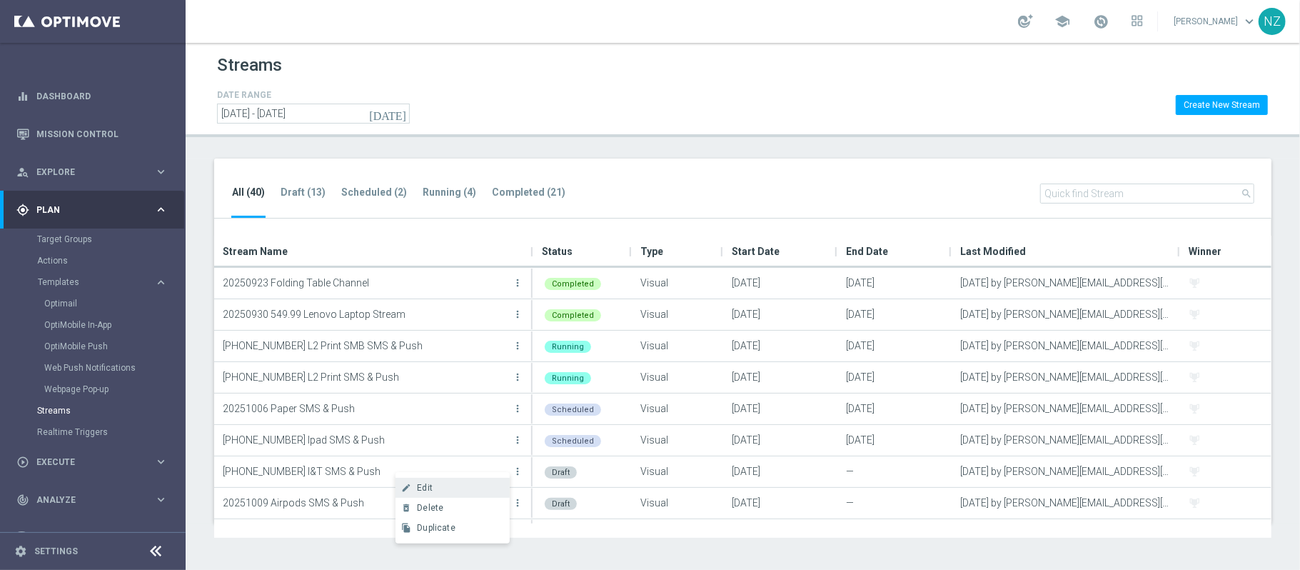
click at [477, 487] on div "Edit" at bounding box center [460, 488] width 86 height 10
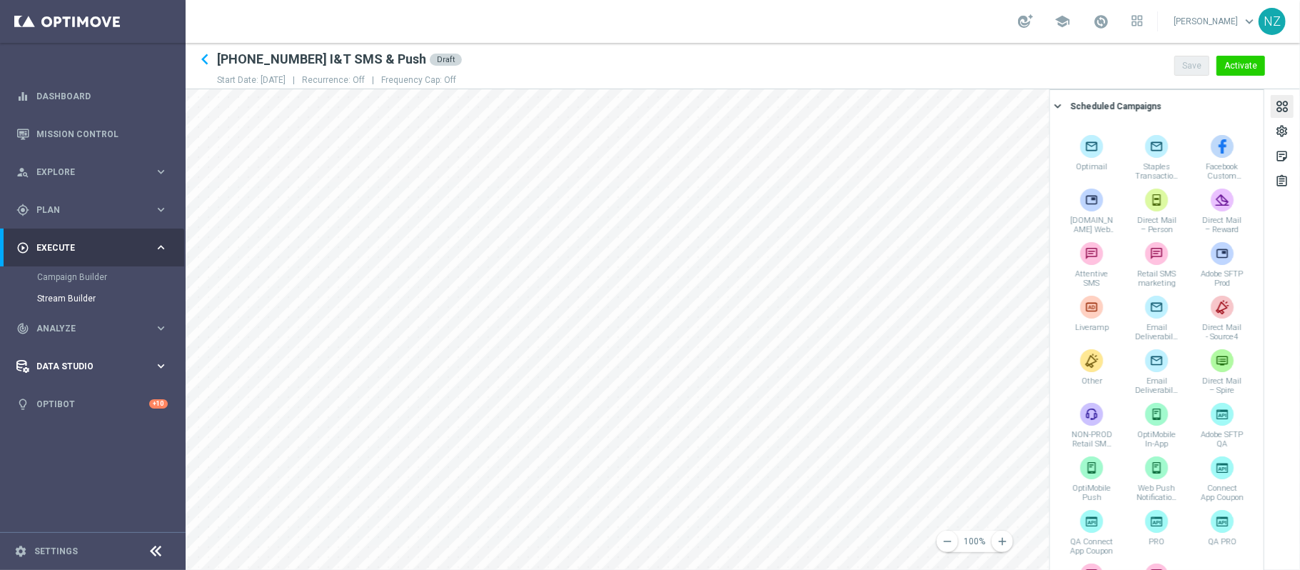
click at [158, 358] on main "equalizer Dashboard Mission Control" at bounding box center [650, 285] width 1300 height 570
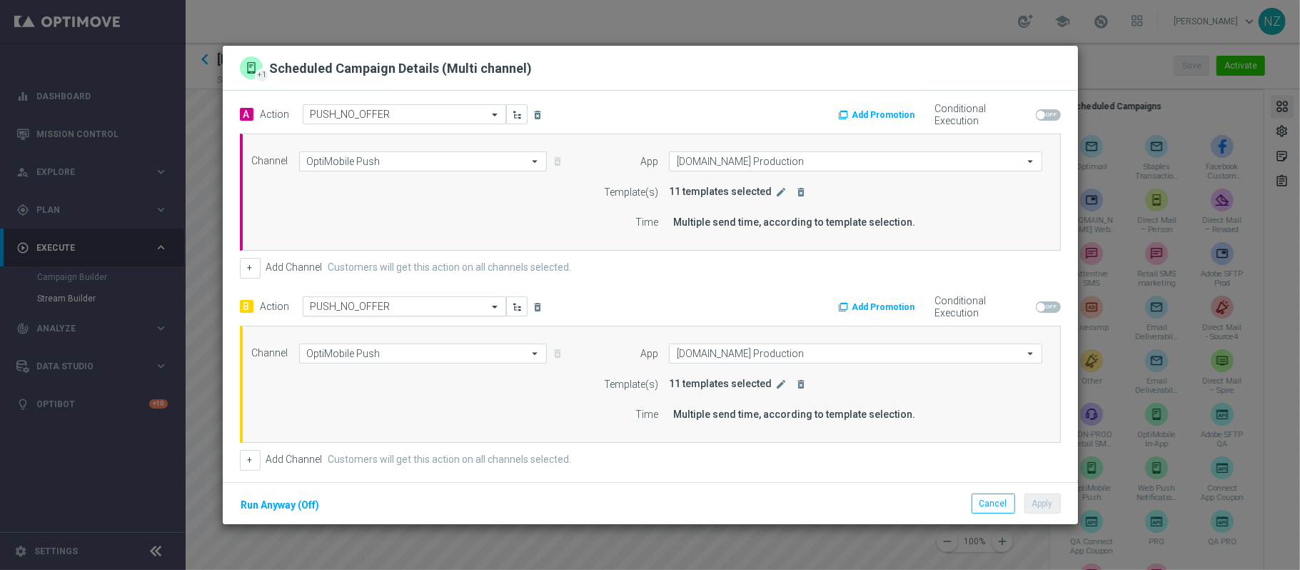
click at [421, 308] on input "text" at bounding box center [390, 307] width 159 height 12
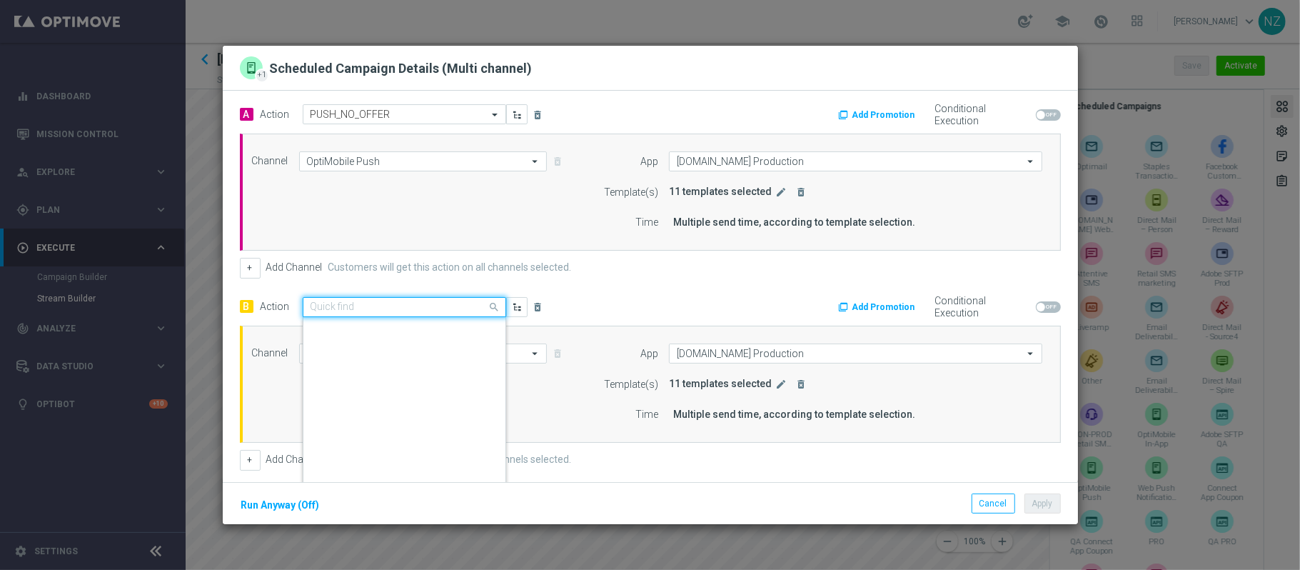
scroll to position [8248, 0]
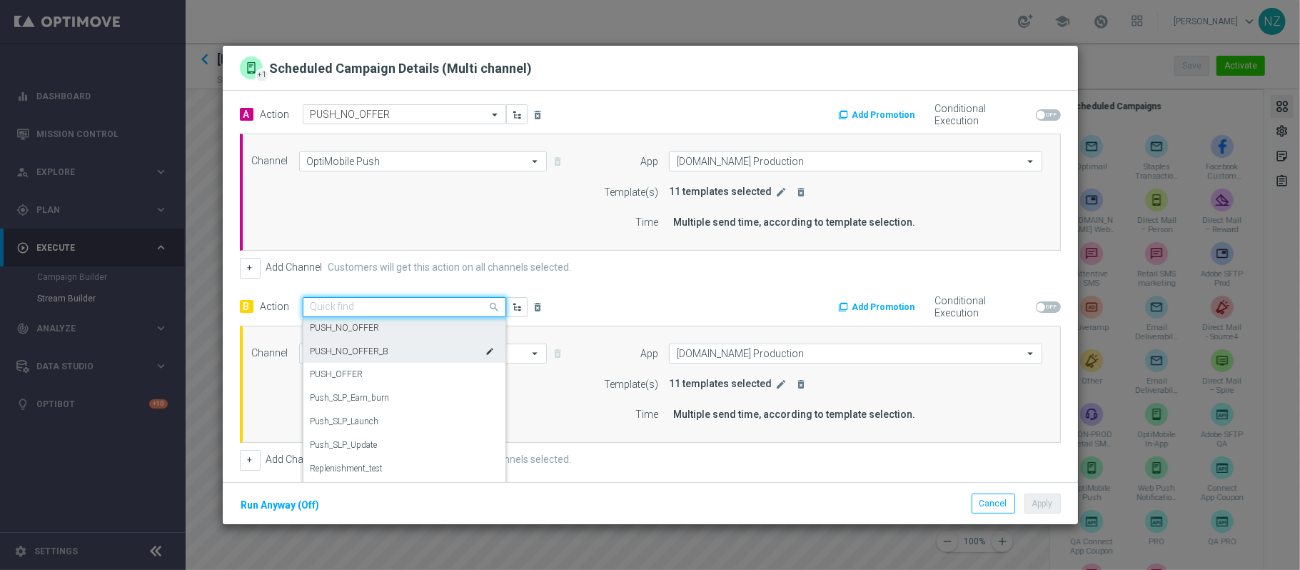
click at [403, 350] on div "PUSH_NO_OFFER_B edit" at bounding box center [405, 352] width 188 height 24
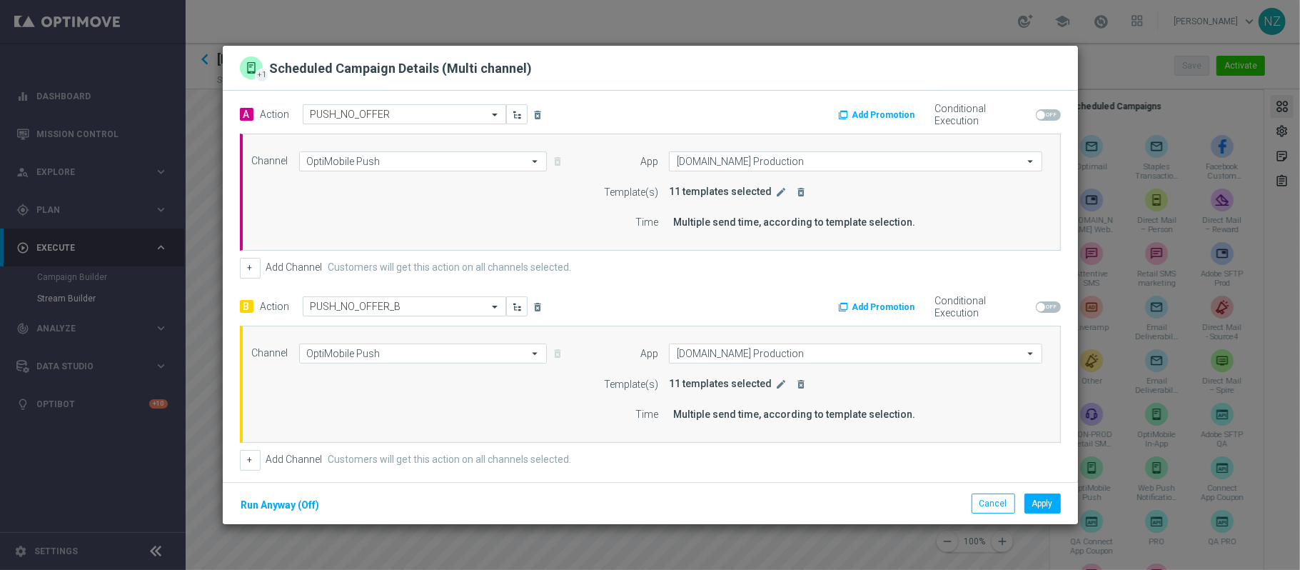
click at [621, 281] on div "A Action Select action PUSH_NO_OFFER delete_forever Add Promotion Conditional E…" at bounding box center [650, 287] width 821 height 366
click at [776, 189] on icon "edit" at bounding box center [781, 191] width 11 height 11
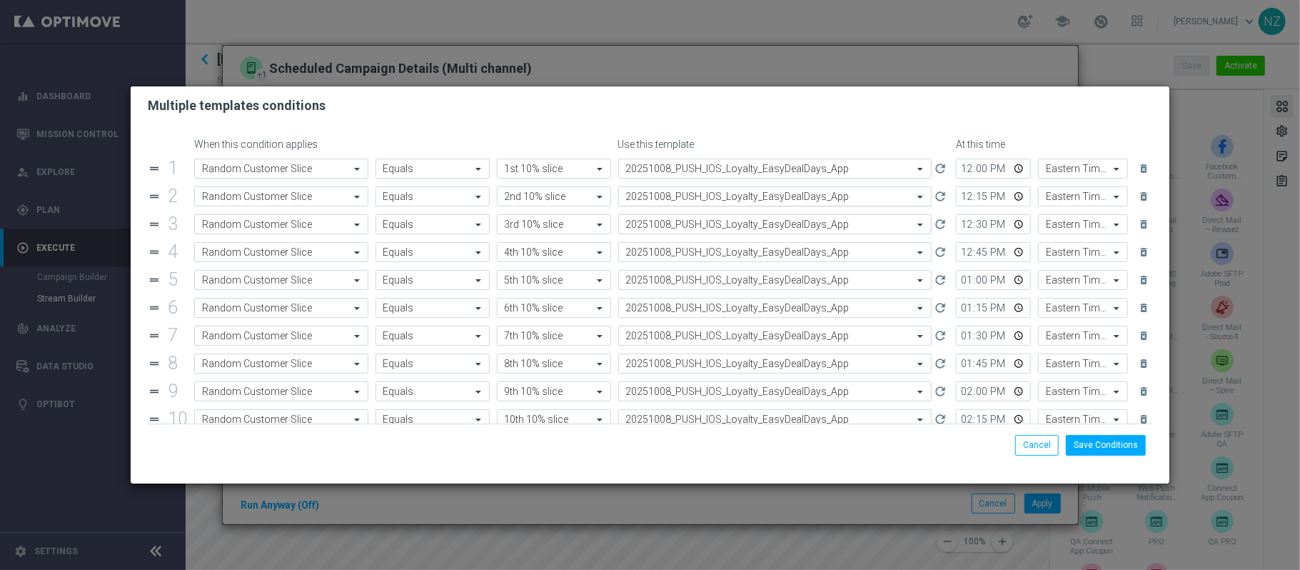
scroll to position [83, 0]
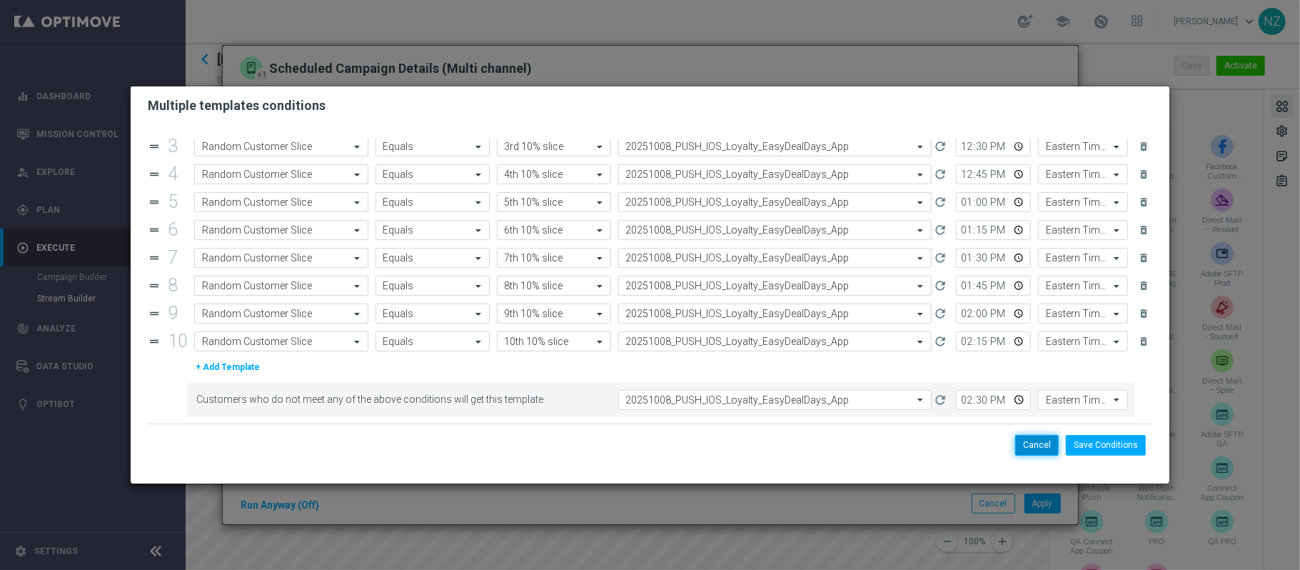
click at [1040, 450] on button "Cancel" at bounding box center [1037, 445] width 44 height 20
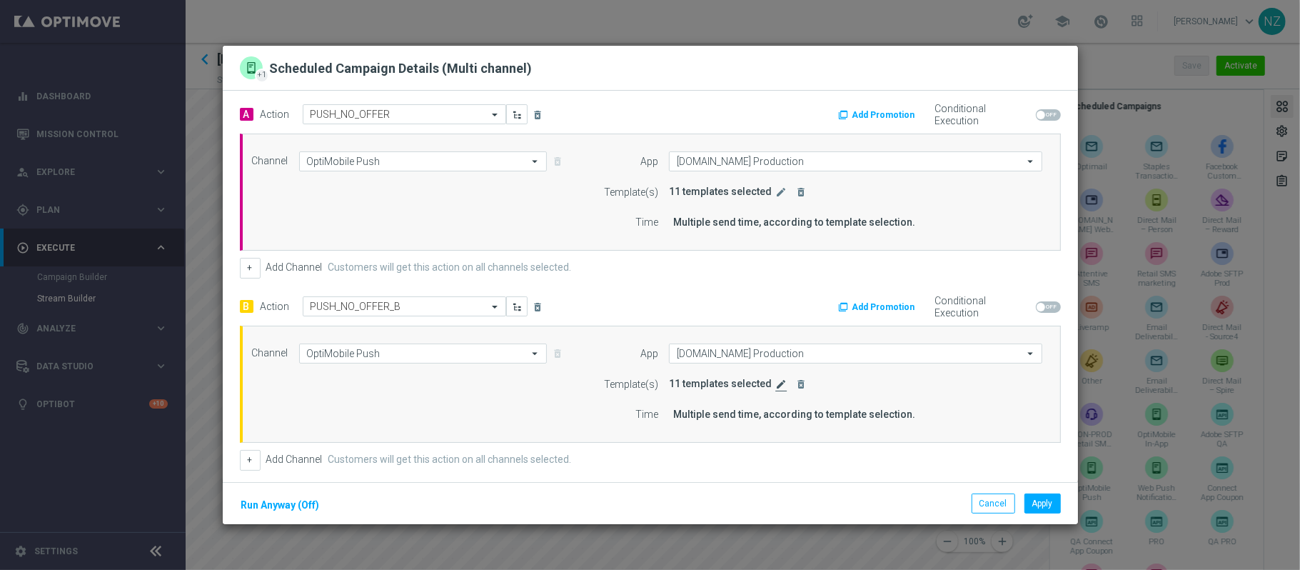
click at [776, 389] on icon "edit" at bounding box center [781, 383] width 11 height 11
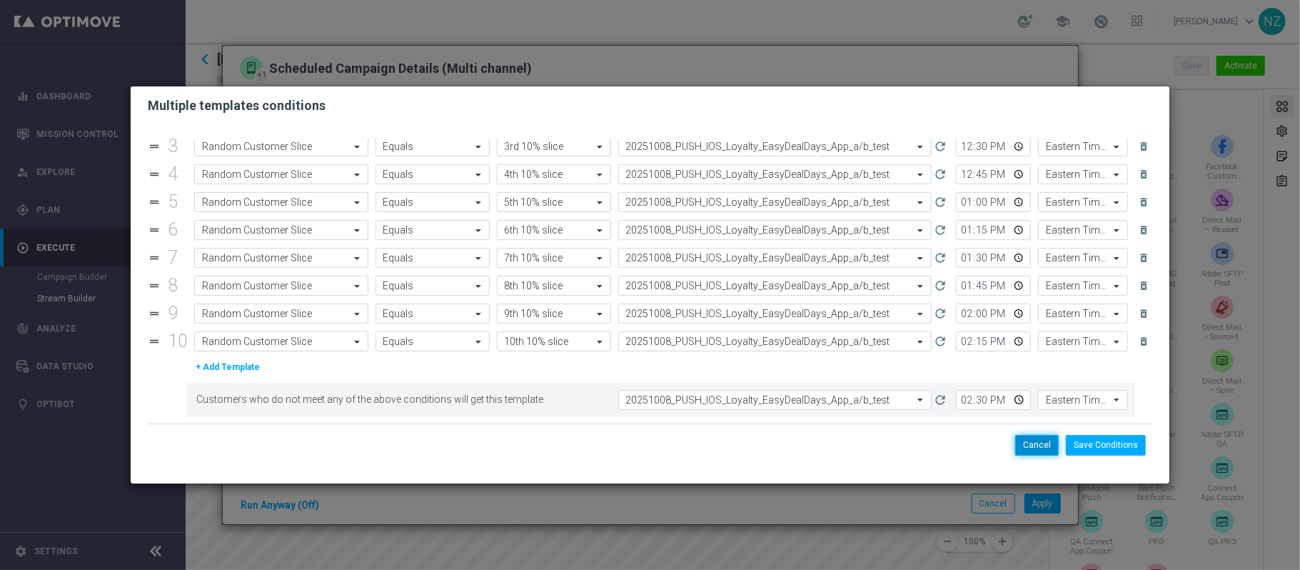
click at [1045, 450] on button "Cancel" at bounding box center [1037, 445] width 44 height 20
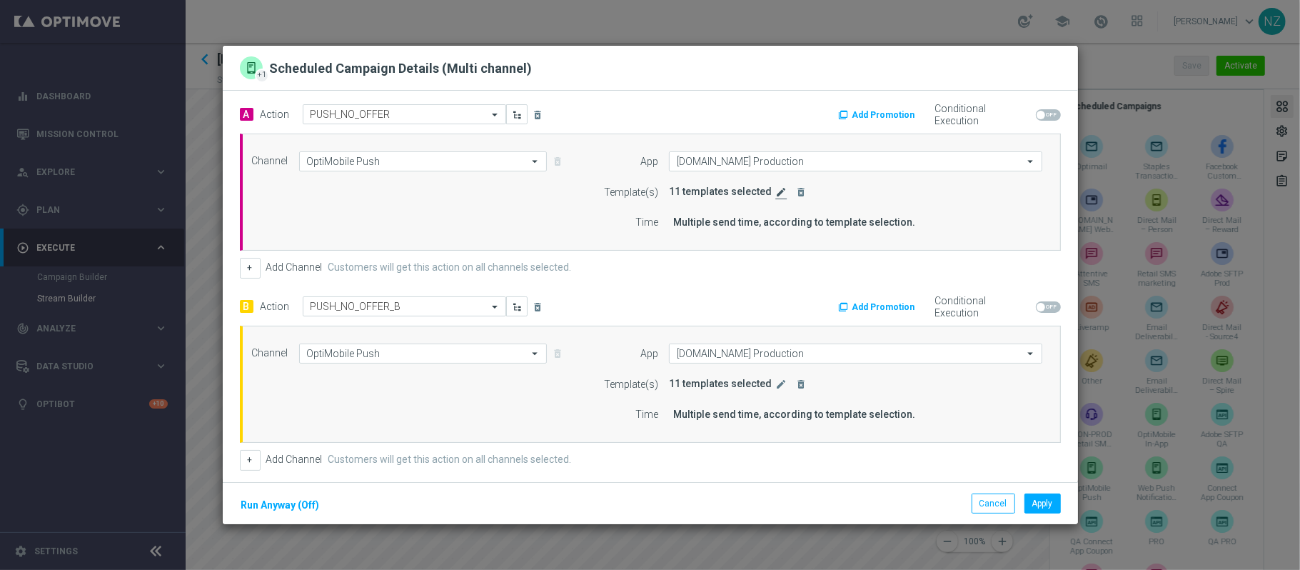
click at [776, 190] on icon "edit" at bounding box center [781, 191] width 11 height 11
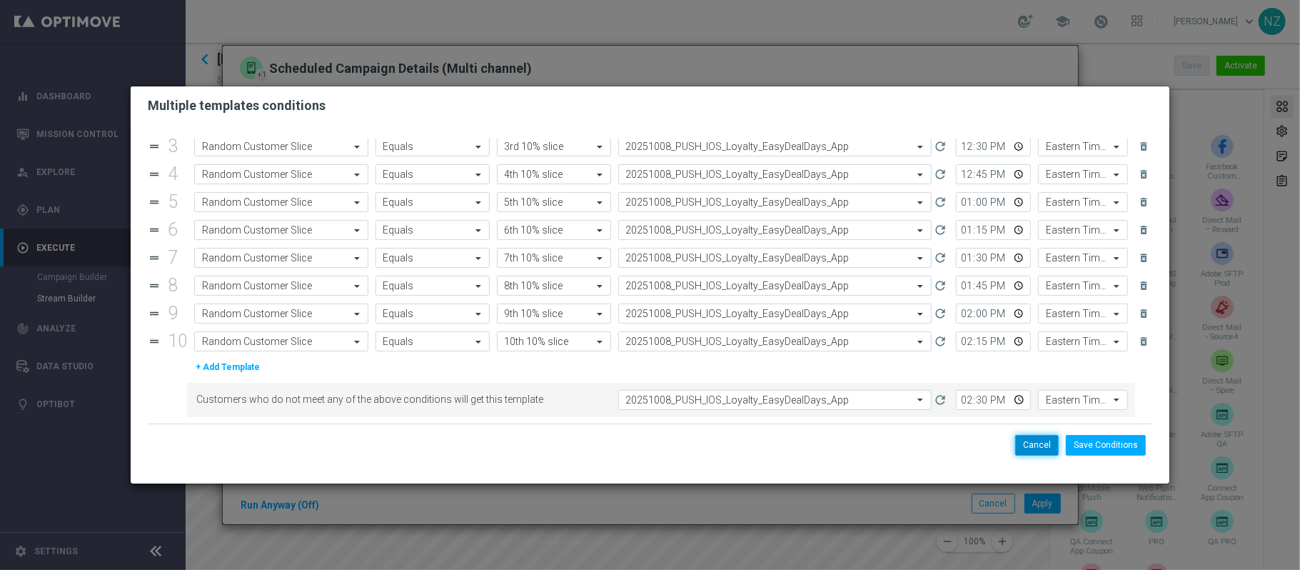
click at [1043, 443] on button "Cancel" at bounding box center [1037, 445] width 44 height 20
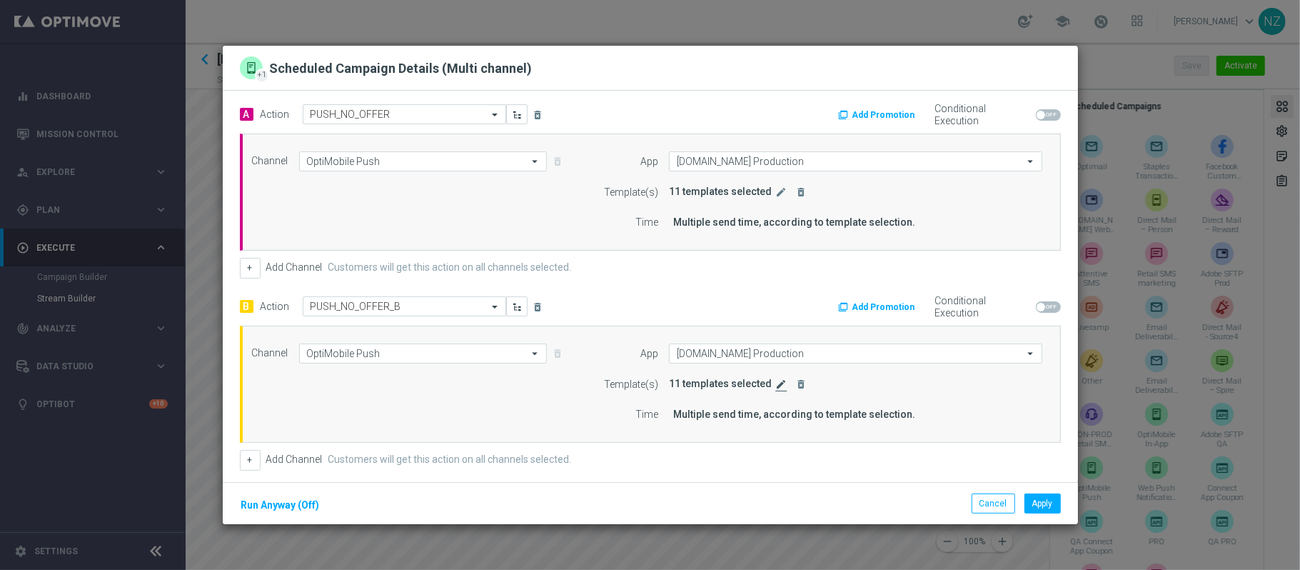
click at [776, 384] on icon "edit" at bounding box center [781, 383] width 11 height 11
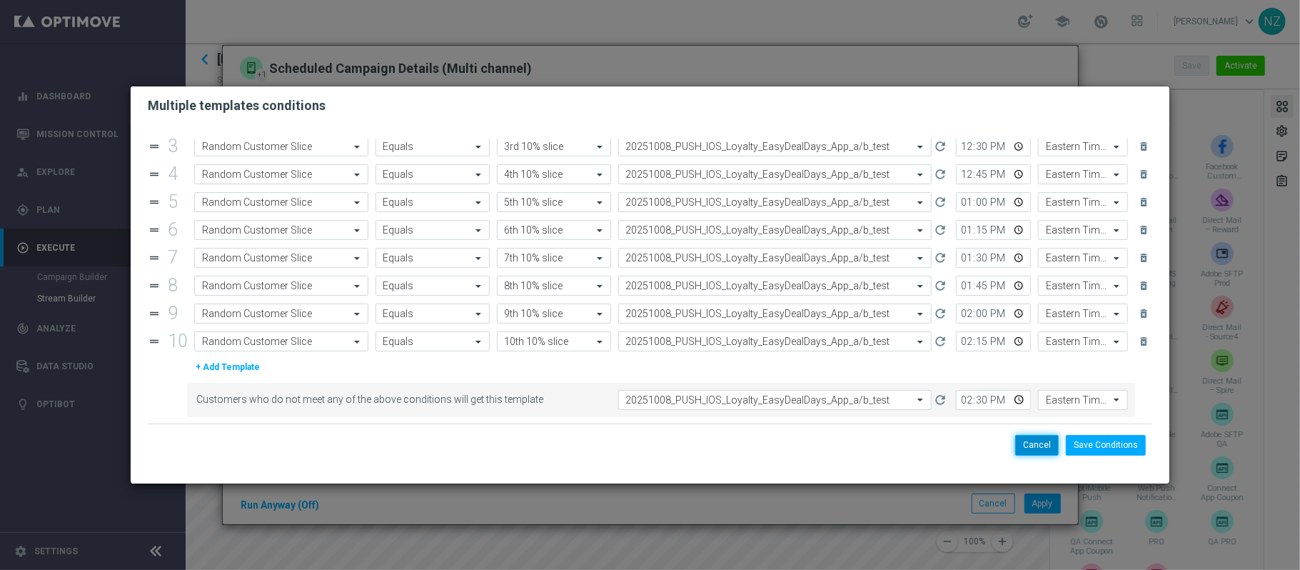
click at [1031, 437] on button "Cancel" at bounding box center [1037, 445] width 44 height 20
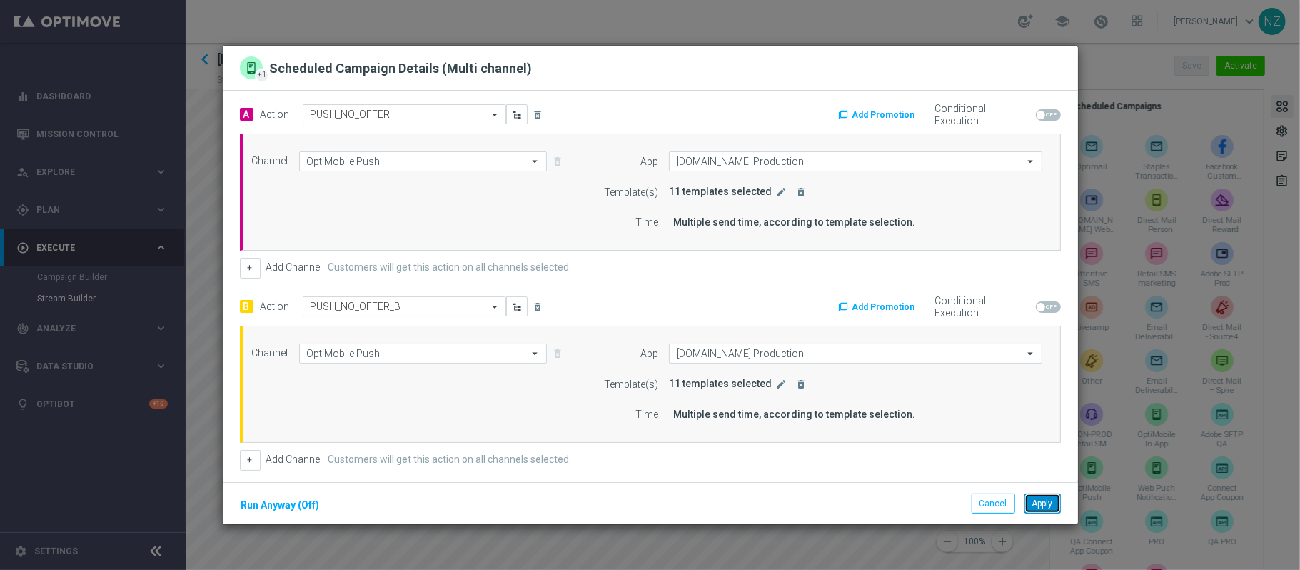
click at [1035, 503] on button "Apply" at bounding box center [1043, 503] width 36 height 20
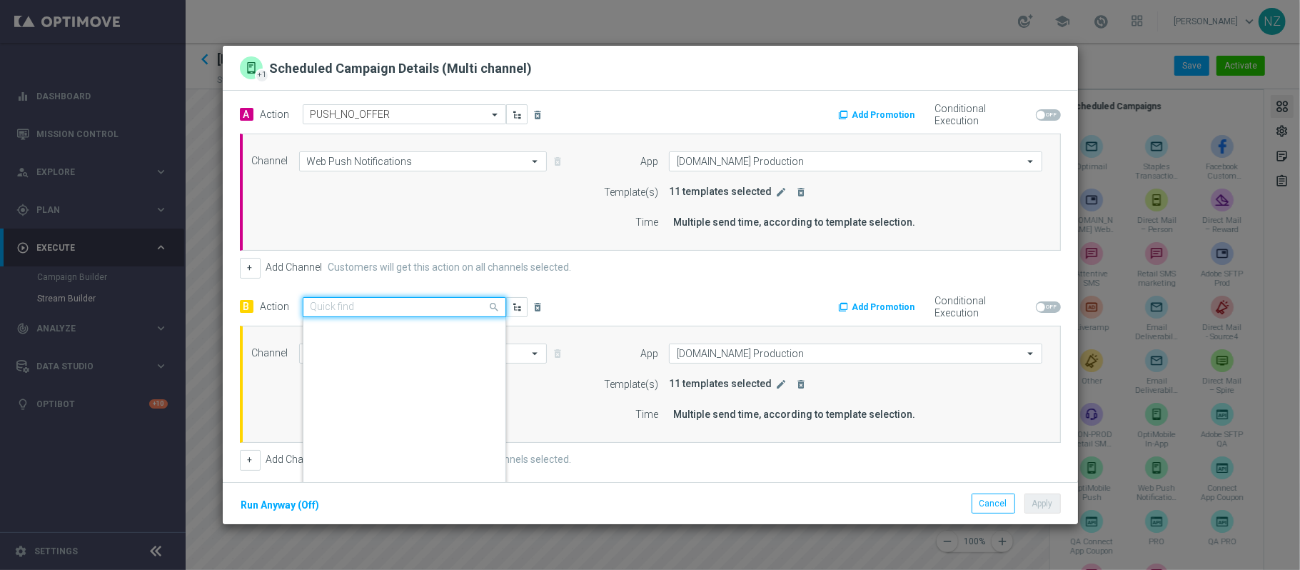
click at [389, 303] on input "text" at bounding box center [390, 307] width 159 height 12
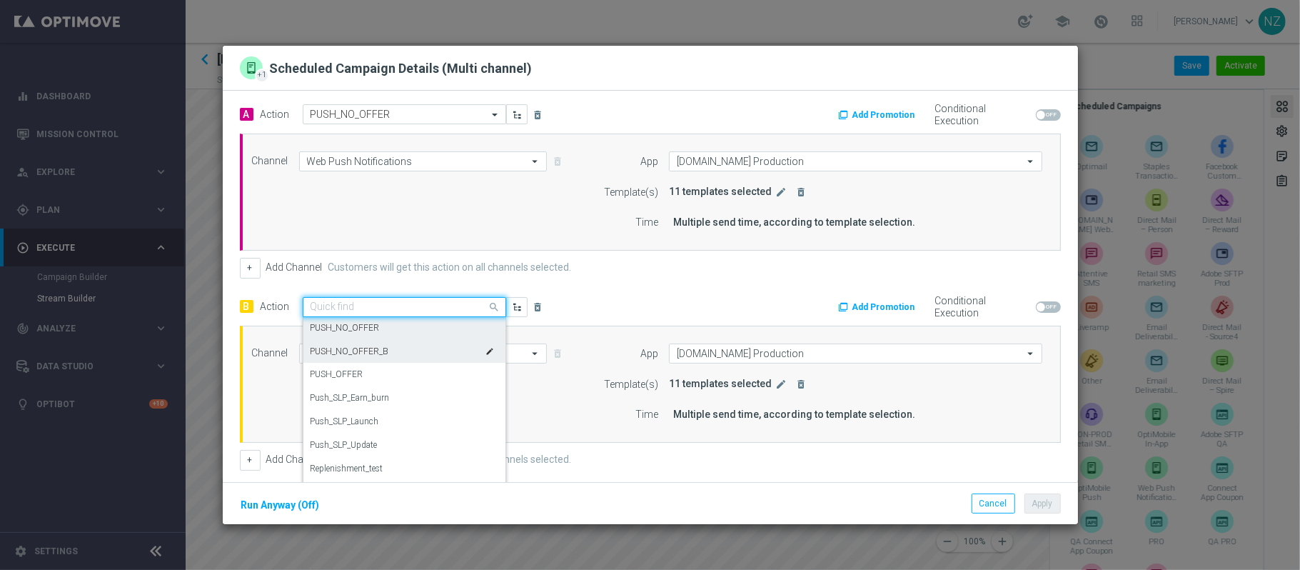
click at [383, 350] on label "PUSH_NO_OFFER_B" at bounding box center [350, 352] width 79 height 12
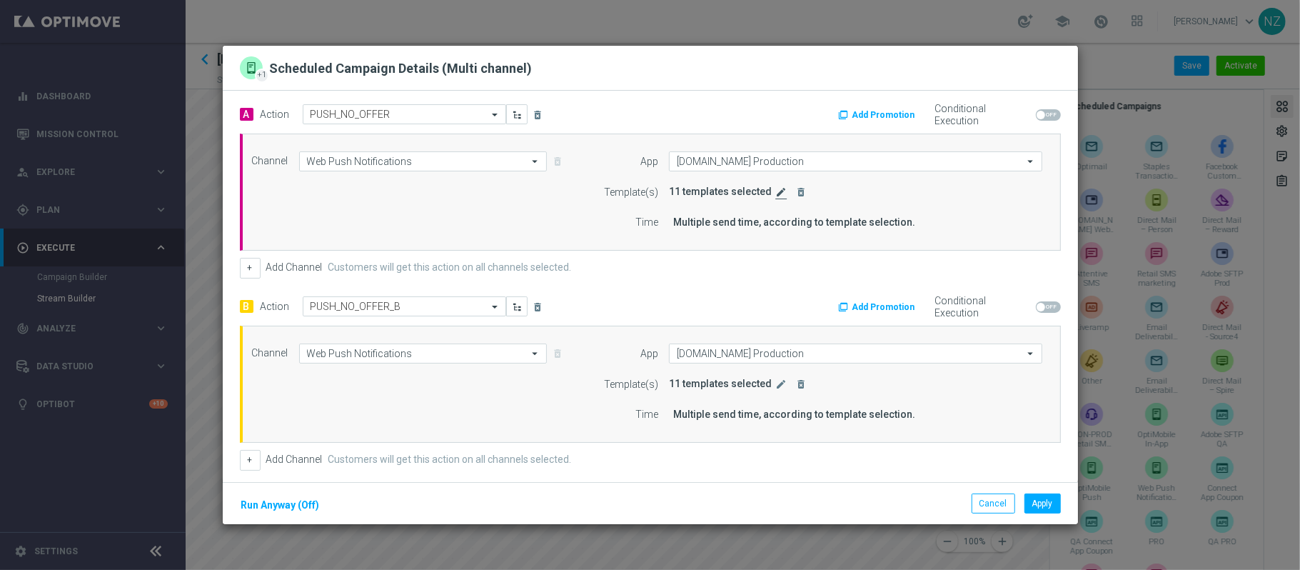
click at [776, 191] on icon "edit" at bounding box center [781, 191] width 11 height 11
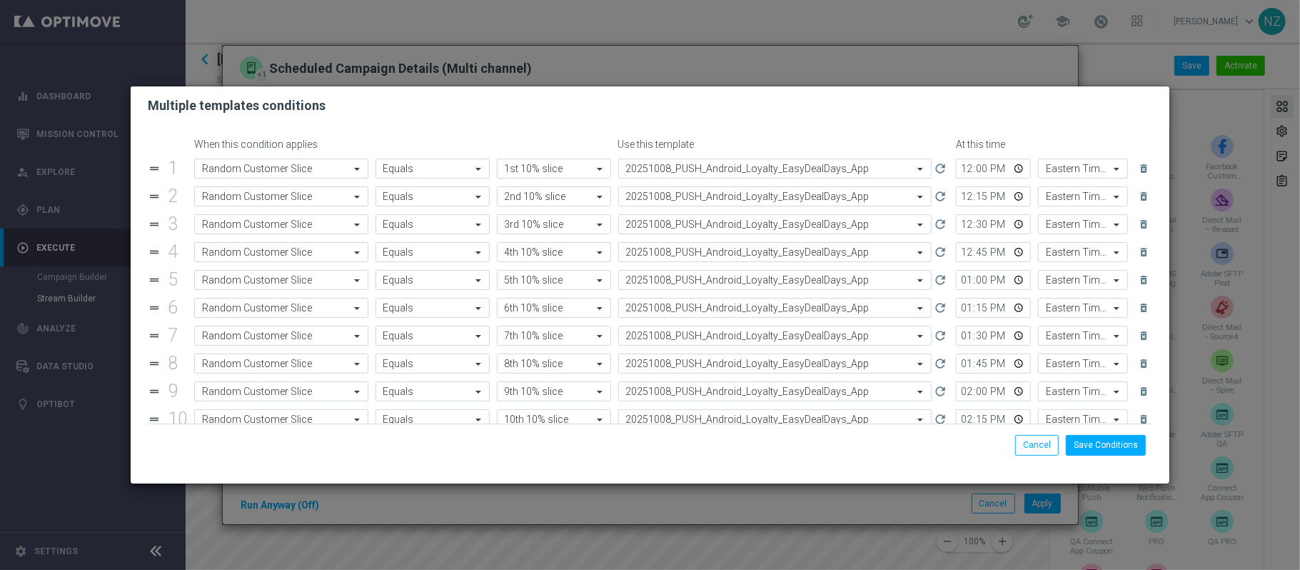
scroll to position [83, 0]
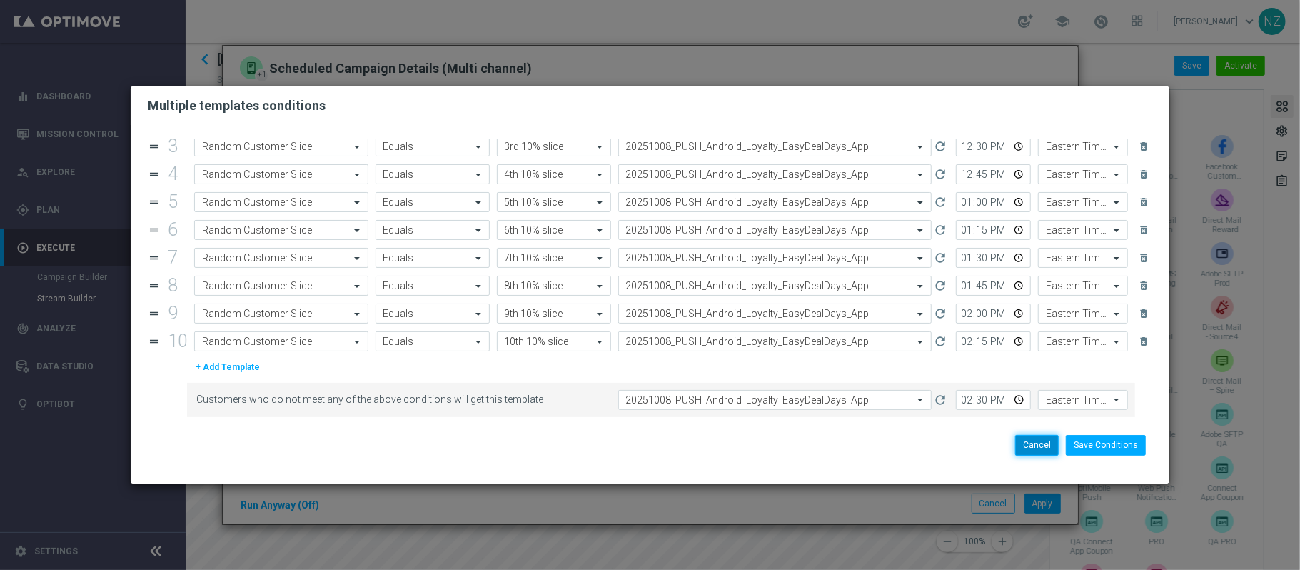
click at [1044, 443] on button "Cancel" at bounding box center [1037, 445] width 44 height 20
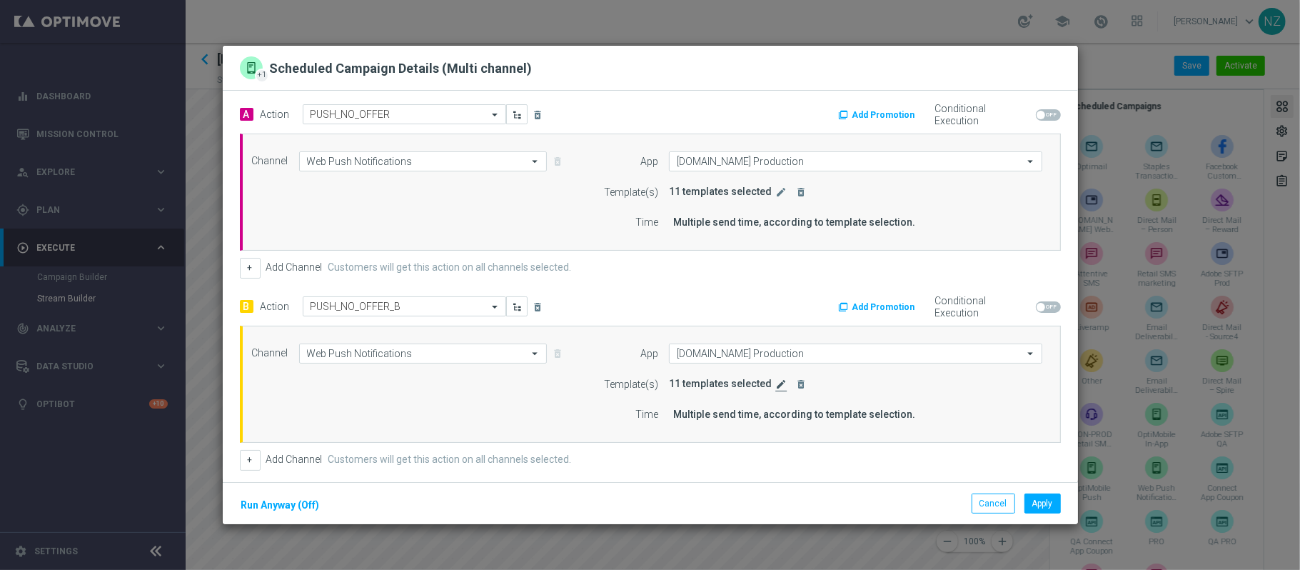
click at [776, 381] on icon "edit" at bounding box center [781, 383] width 11 height 11
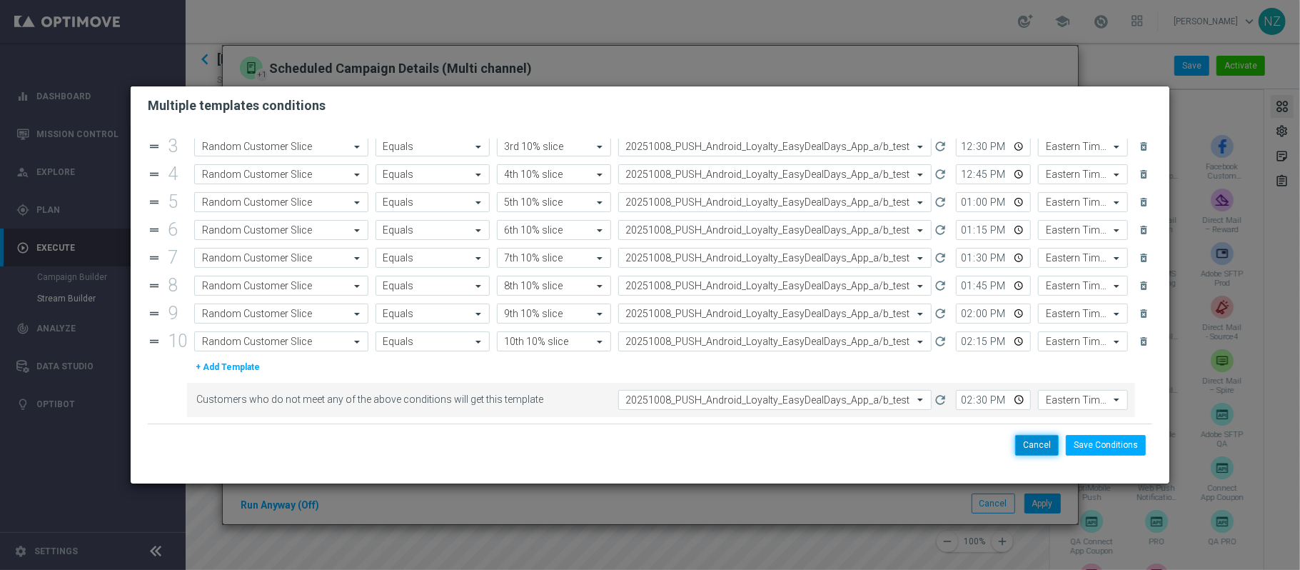
click at [1040, 446] on button "Cancel" at bounding box center [1037, 445] width 44 height 20
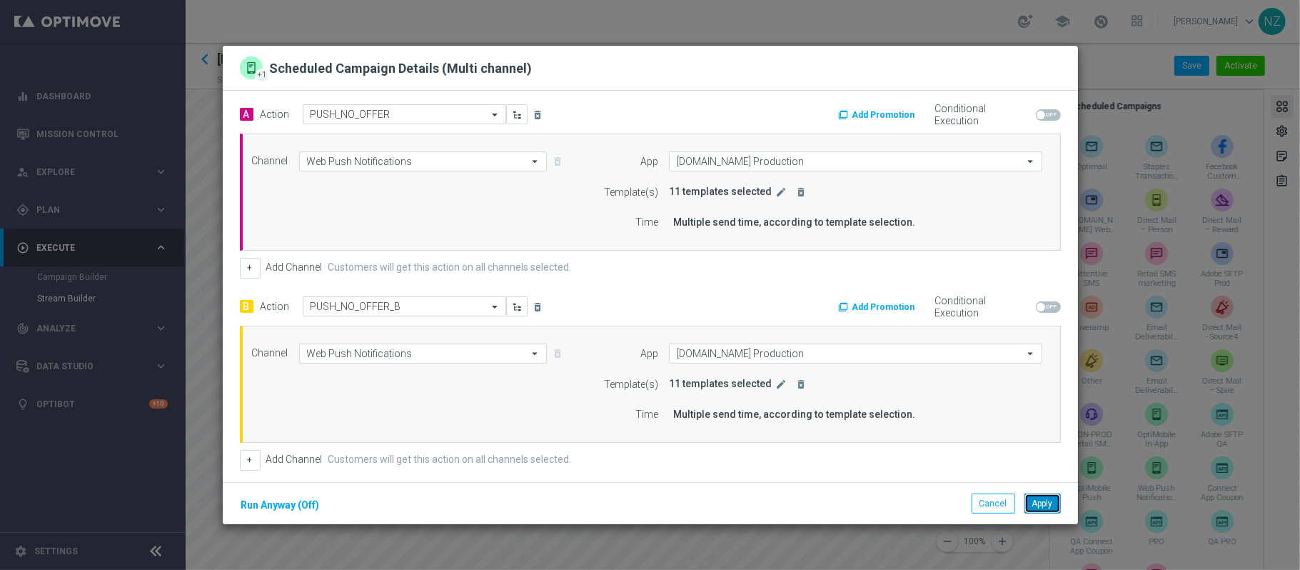
click at [1055, 496] on button "Apply" at bounding box center [1043, 503] width 36 height 20
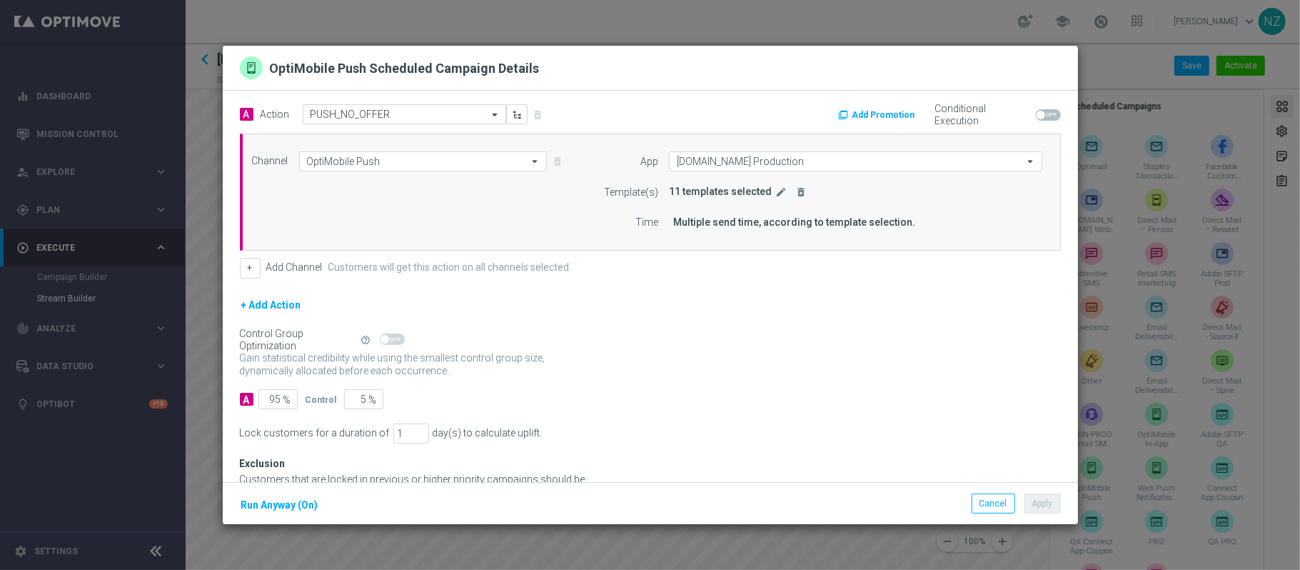
click at [277, 306] on button "+ Add Action" at bounding box center [271, 305] width 63 height 18
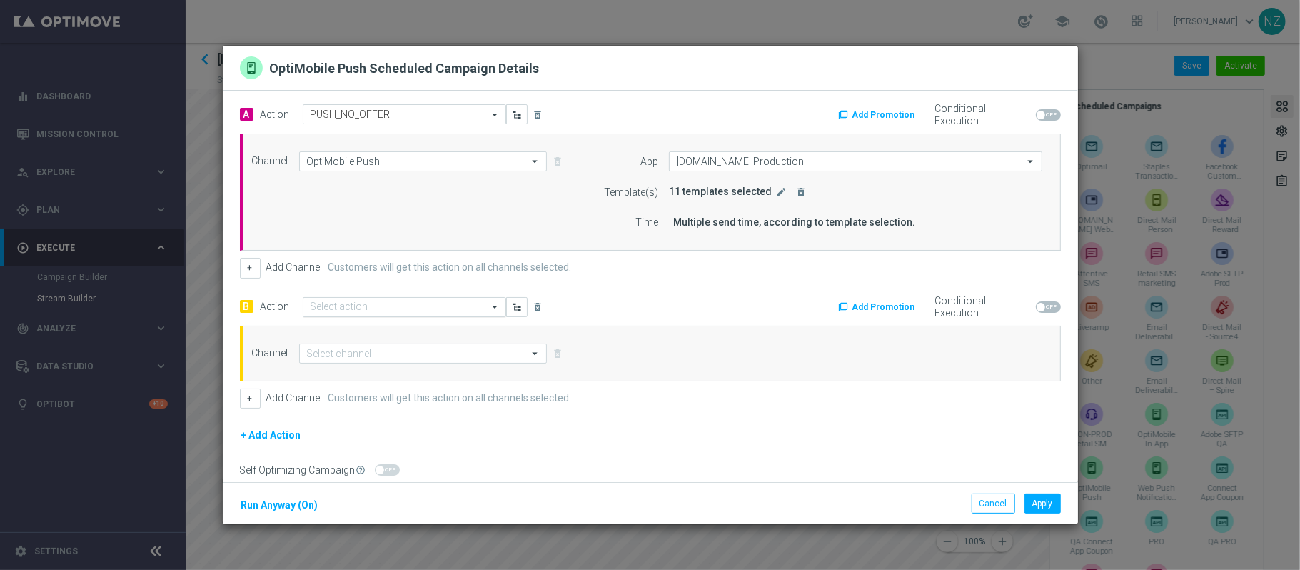
click at [358, 297] on div "Select action" at bounding box center [405, 307] width 204 height 20
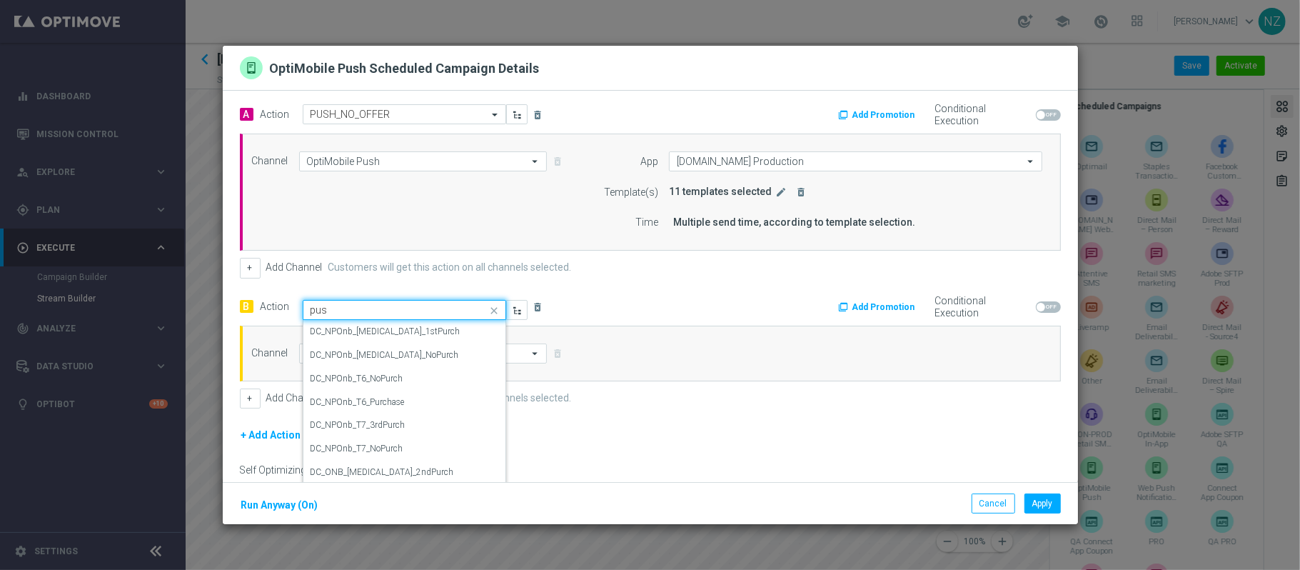
type input "push"
click at [376, 358] on label "PUSH_NO_OFFER_B" at bounding box center [350, 355] width 79 height 12
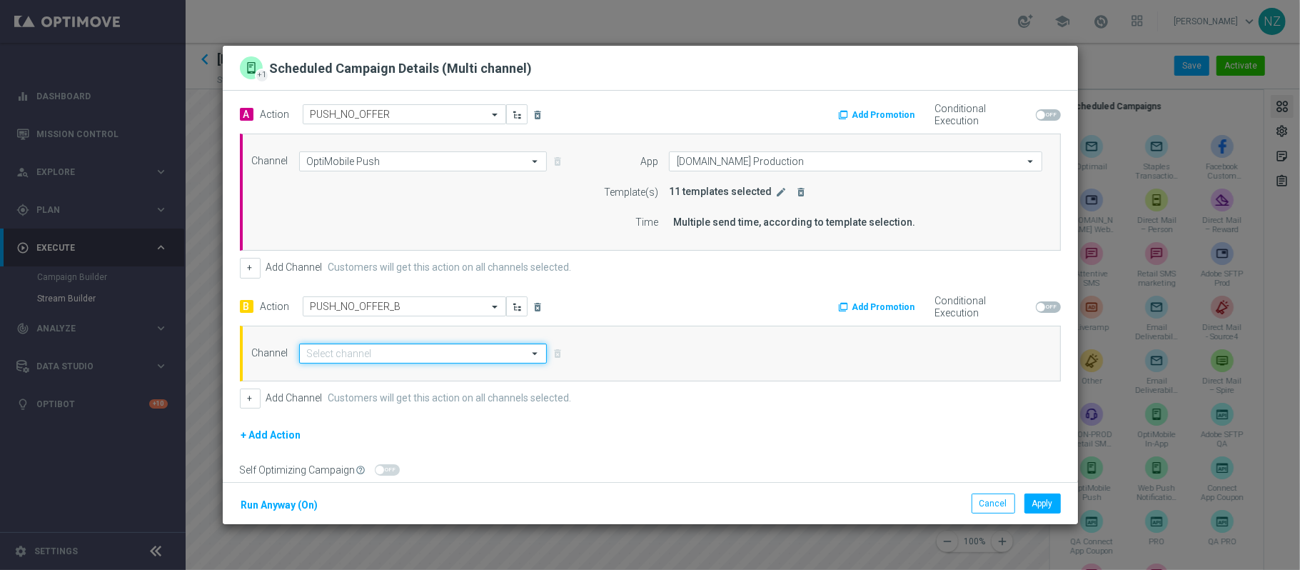
click at [411, 356] on input at bounding box center [423, 353] width 248 height 20
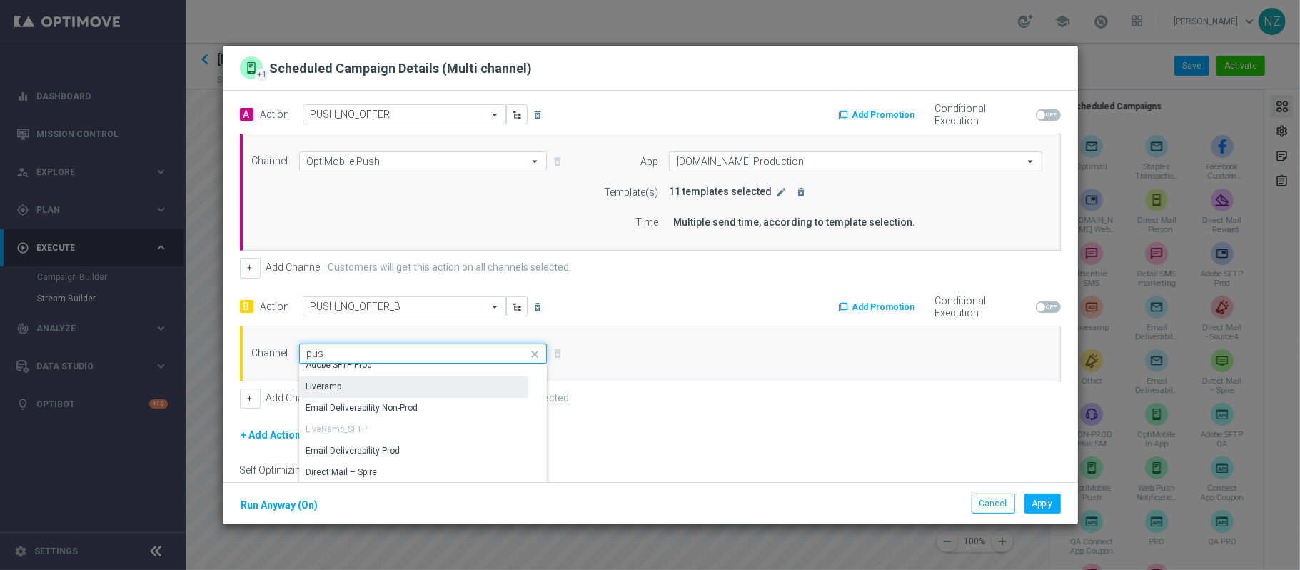
scroll to position [0, 0]
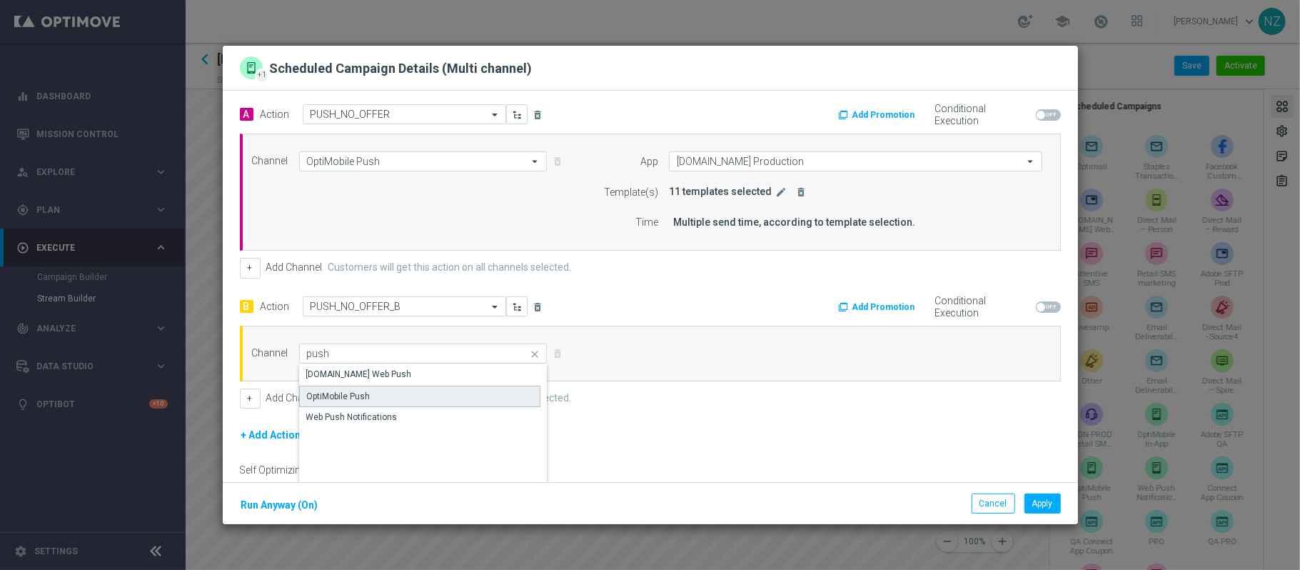
click at [414, 392] on div "OptiMobile Push" at bounding box center [420, 396] width 242 height 21
type input "OptiMobile Push"
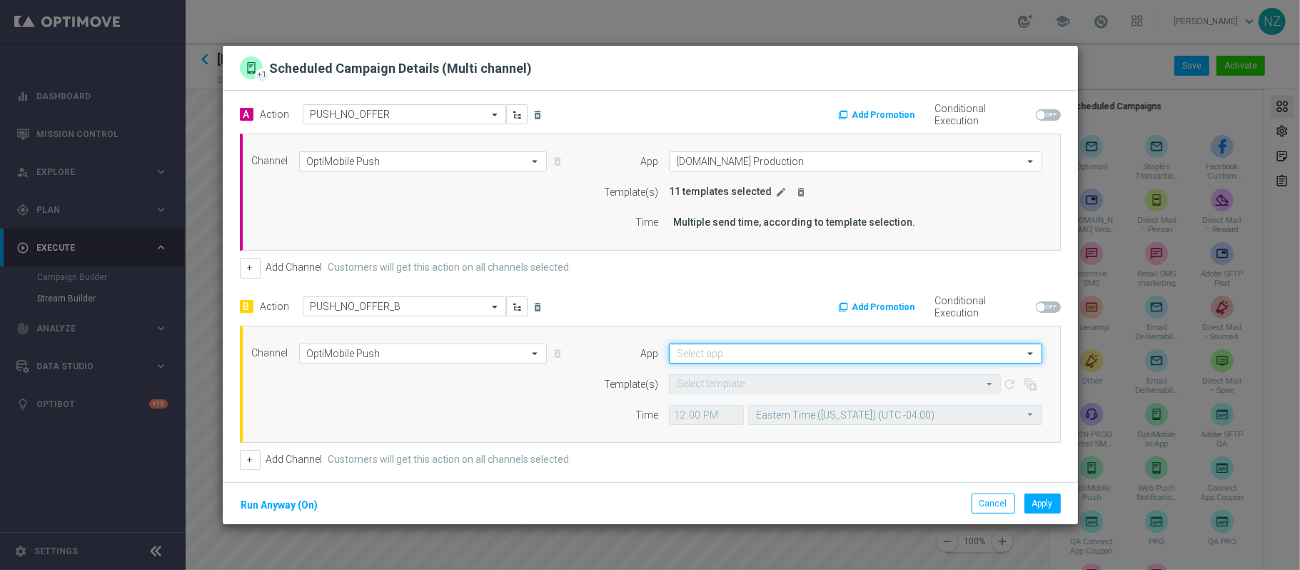
click at [718, 355] on input at bounding box center [855, 353] width 373 height 20
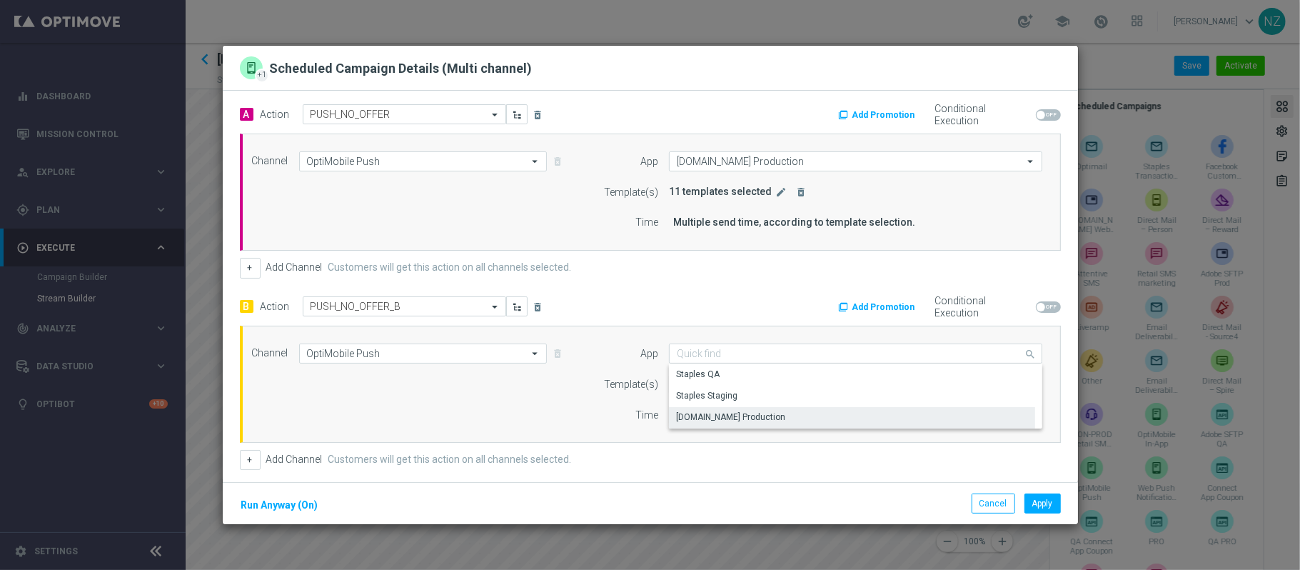
click at [712, 418] on div "staples.com Production" at bounding box center [730, 417] width 109 height 13
type input "staples.com Production"
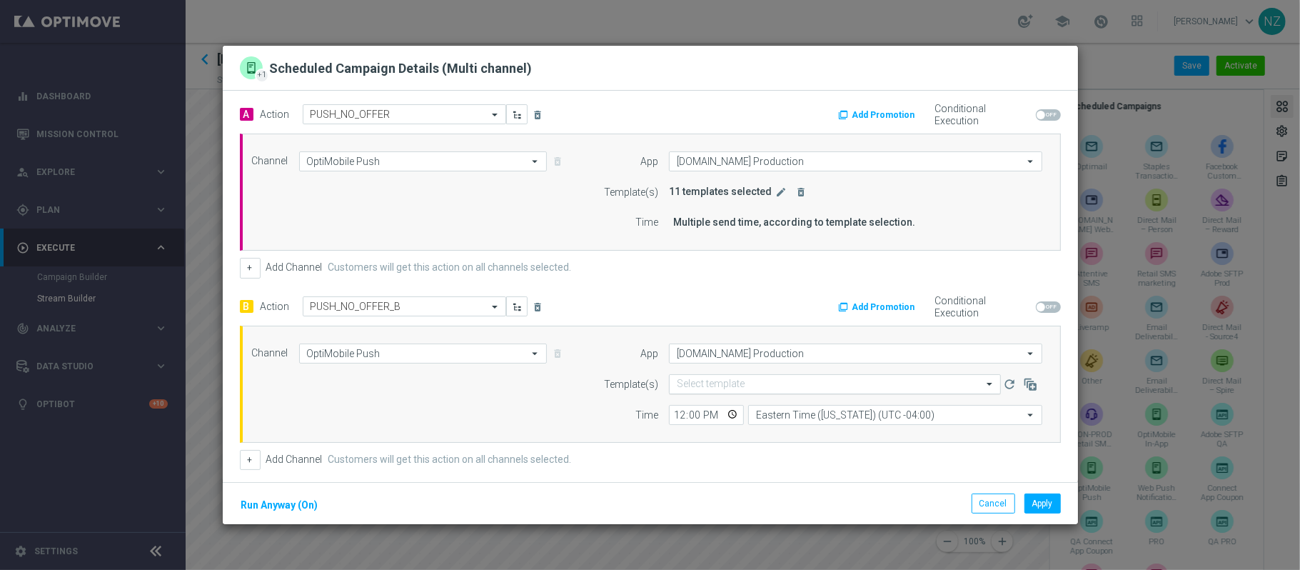
click at [712, 383] on input "text" at bounding box center [821, 384] width 288 height 12
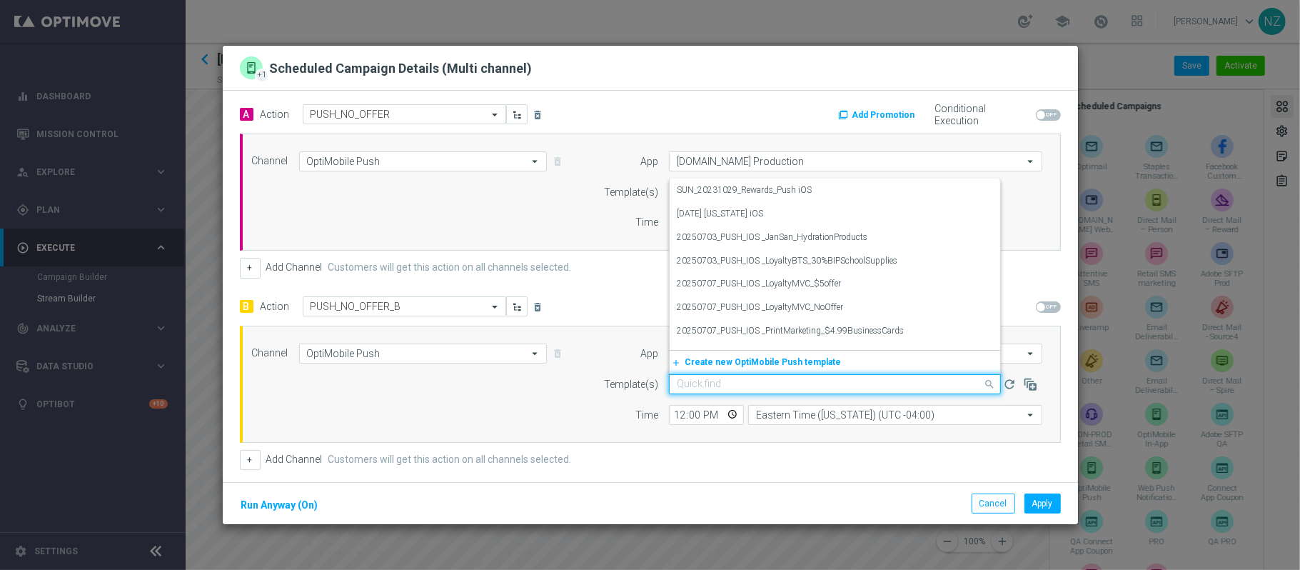
click at [712, 383] on input "text" at bounding box center [821, 384] width 288 height 12
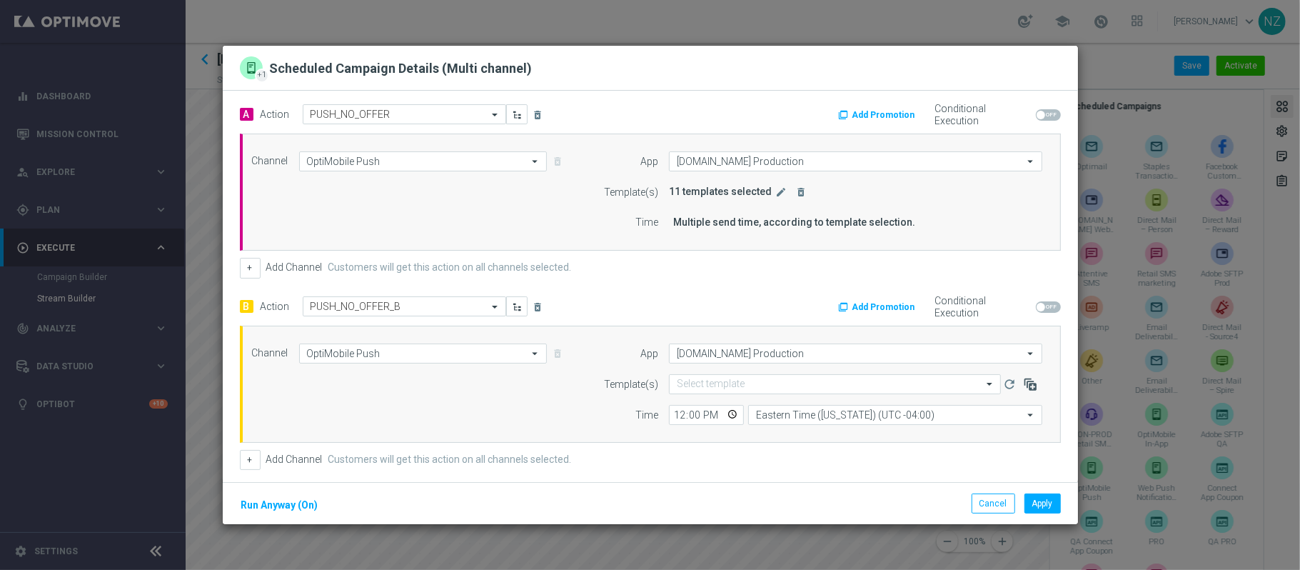
click at [1023, 387] on icon "button" at bounding box center [1030, 384] width 14 height 14
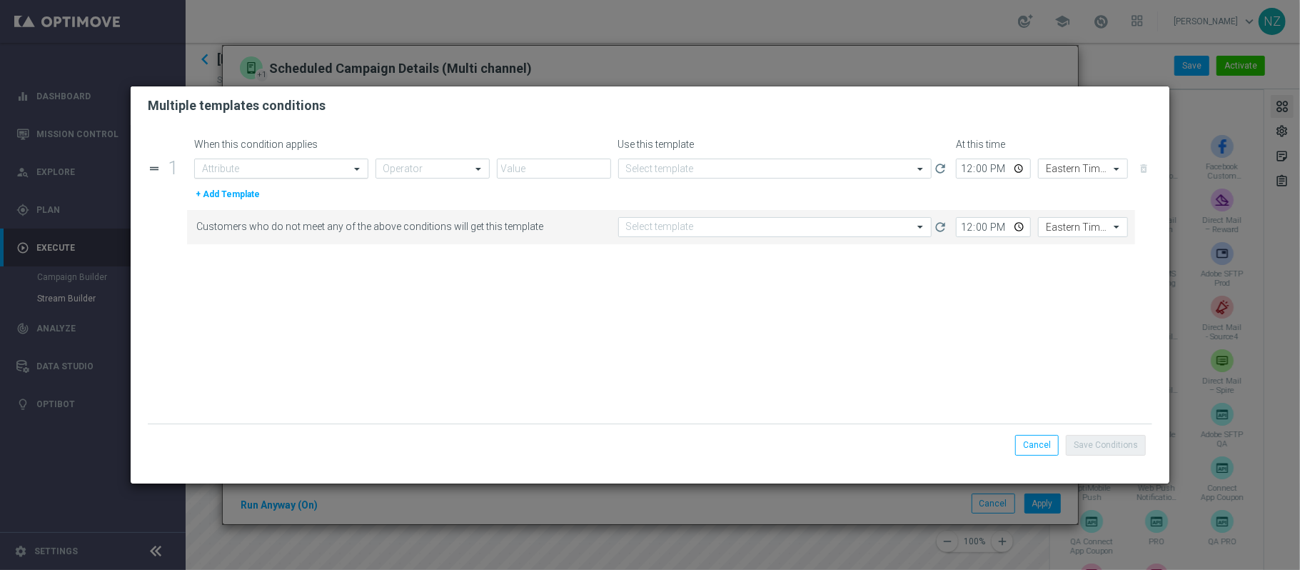
click at [284, 174] on input "text" at bounding box center [266, 169] width 129 height 12
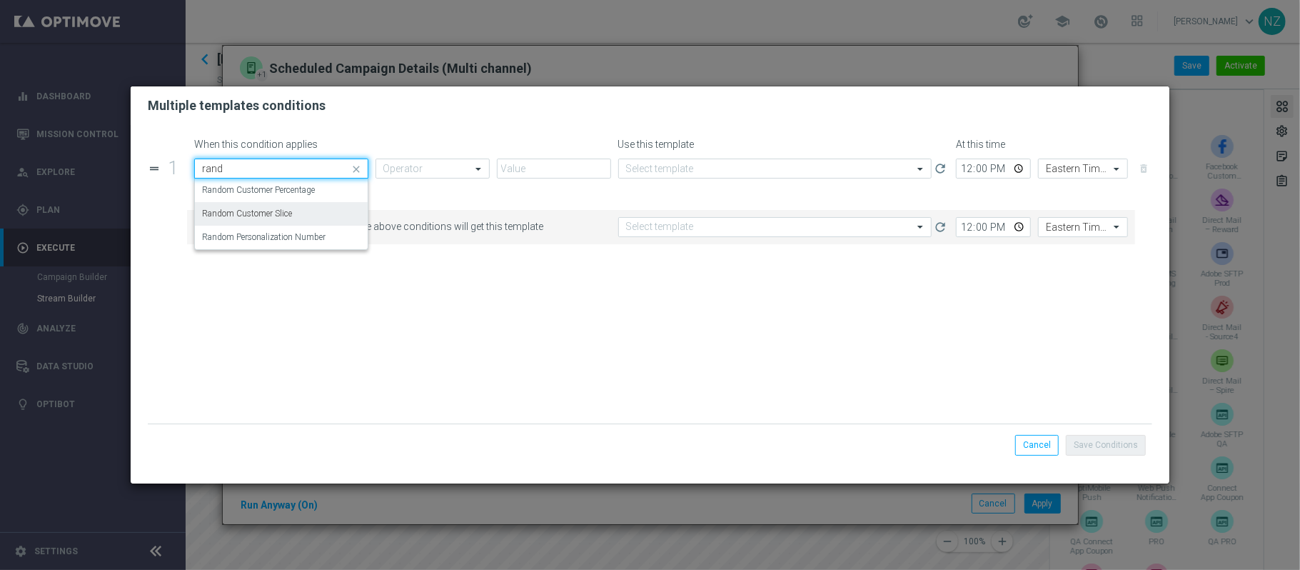
click at [287, 209] on label "Random Customer Slice" at bounding box center [247, 214] width 90 height 12
type input "rand"
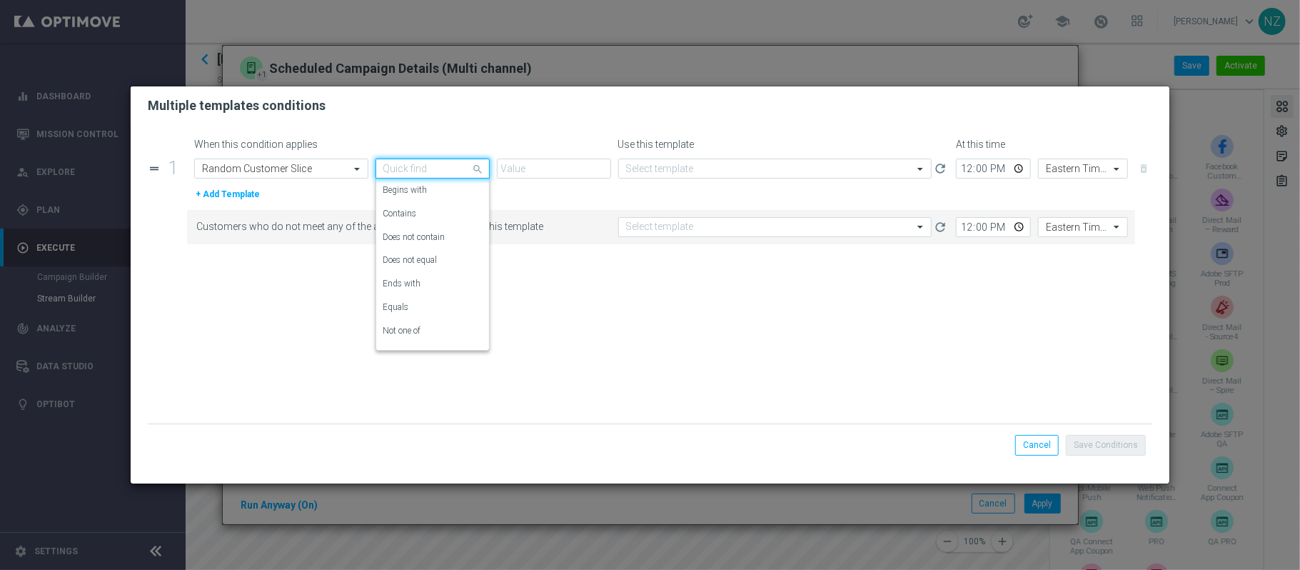
click at [421, 170] on input "text" at bounding box center [418, 169] width 70 height 12
click at [413, 303] on div "Equals" at bounding box center [432, 308] width 99 height 24
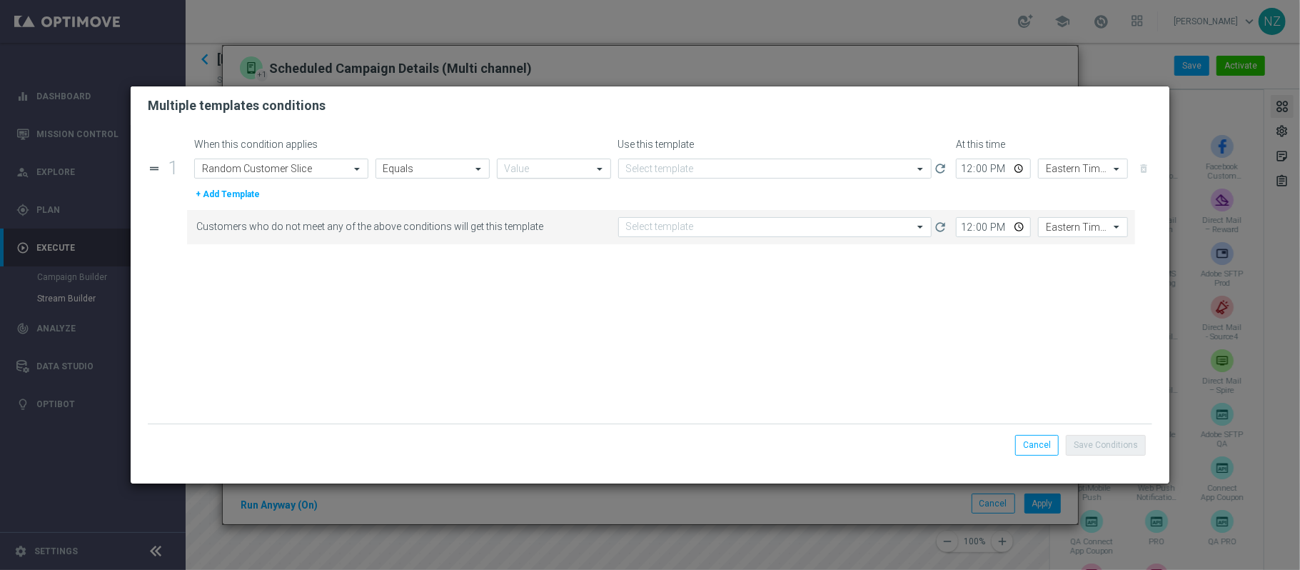
click at [560, 171] on input "text" at bounding box center [540, 169] width 70 height 12
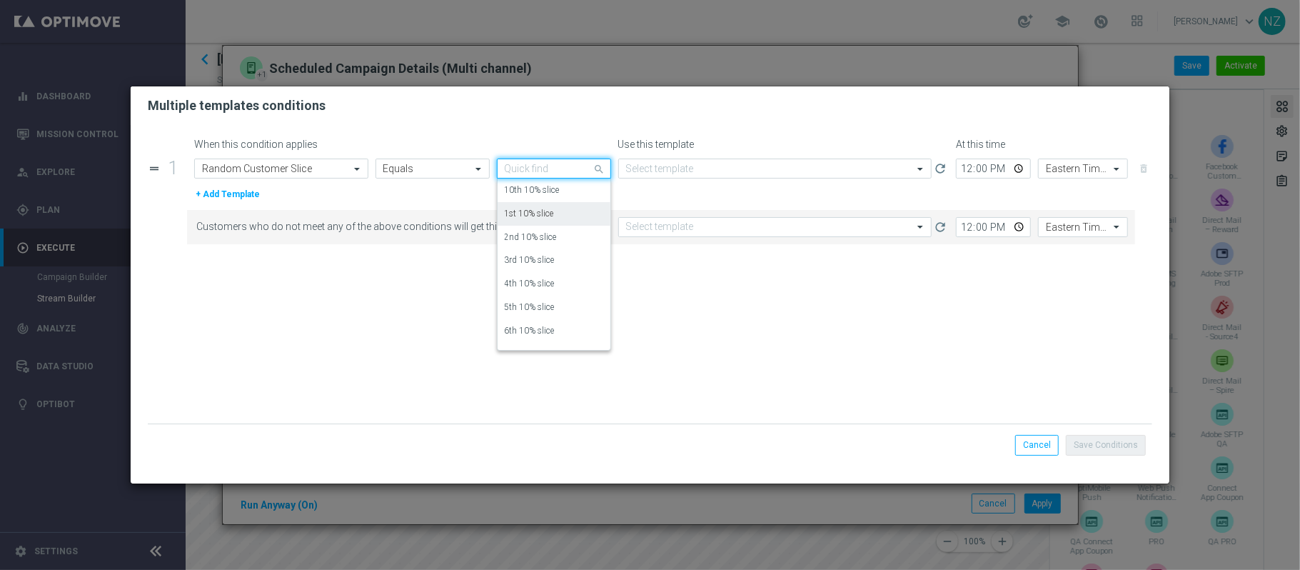
click at [556, 209] on div "1st 10% slice" at bounding box center [554, 214] width 99 height 24
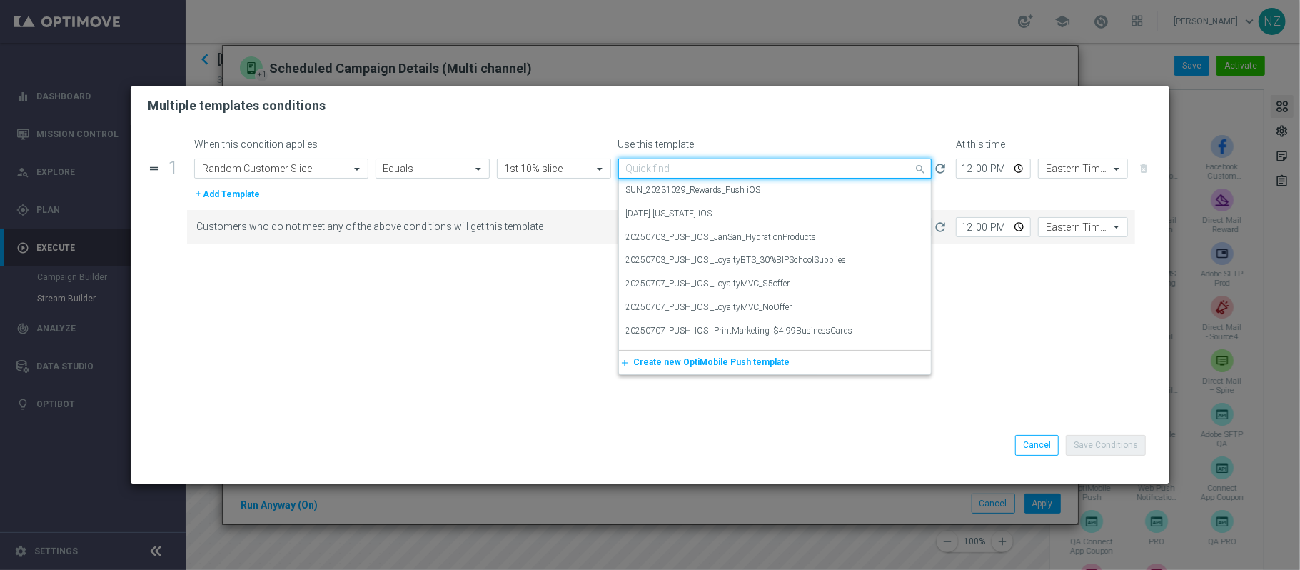
click at [743, 163] on input "text" at bounding box center [761, 169] width 270 height 12
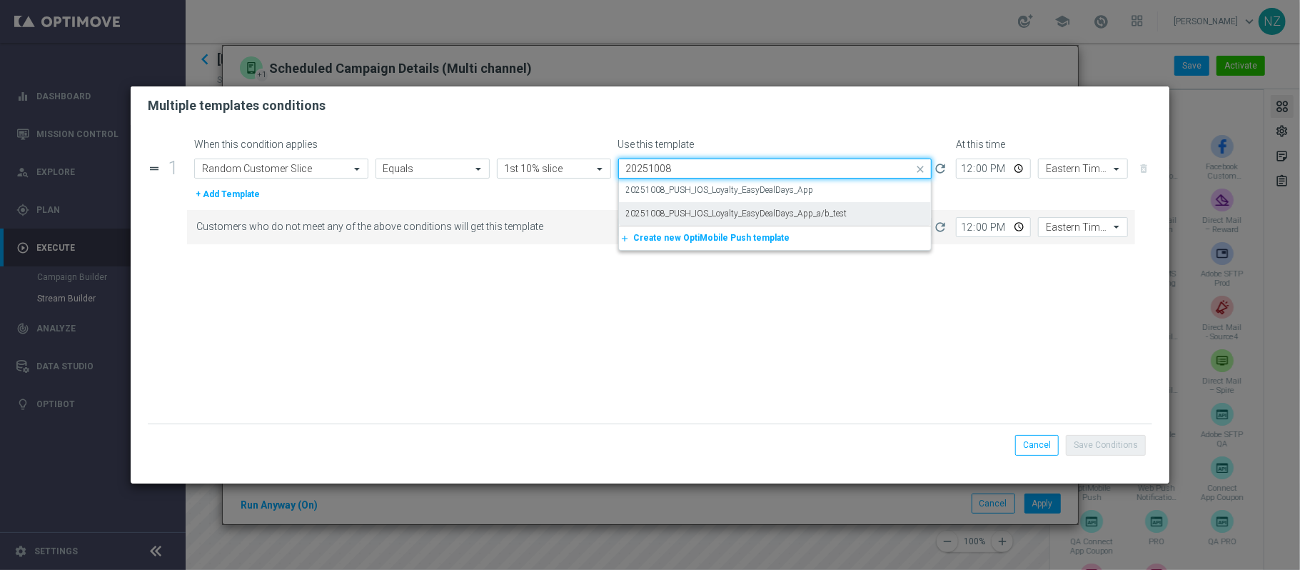
drag, startPoint x: 755, startPoint y: 186, endPoint x: 755, endPoint y: 209, distance: 22.9
click at [755, 209] on div "20251008_PUSH_IOS_Loyalty_EasyDealDays_App 20251008_PUSH_IOS_Loyalty_EasyDealDa…" at bounding box center [775, 202] width 313 height 47
click at [755, 209] on label "20251008_PUSH_IOS_Loyalty_EasyDealDays_App_a/b_test" at bounding box center [736, 214] width 221 height 12
type input "20251008"
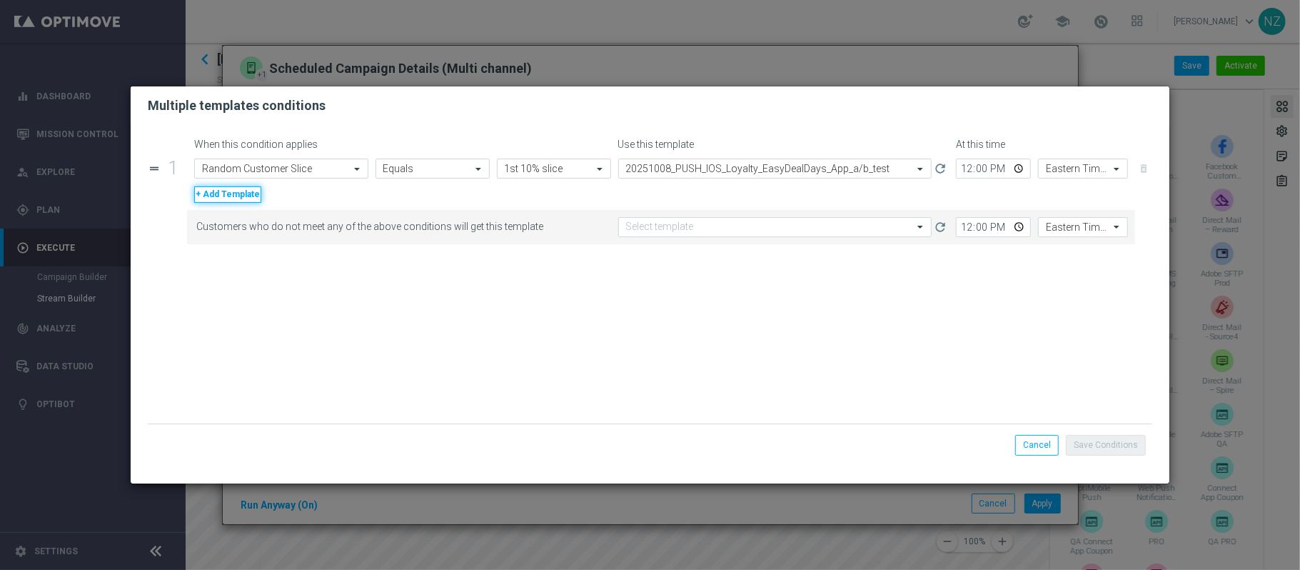
click at [249, 196] on button "+ Add Template" at bounding box center [227, 194] width 67 height 16
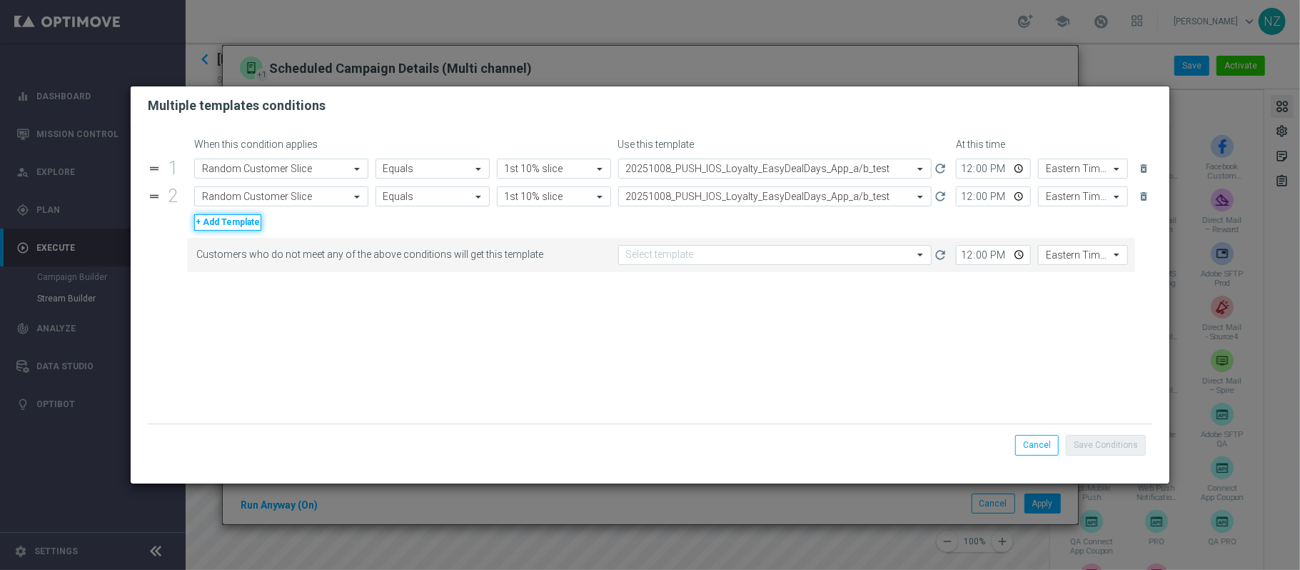
click at [229, 224] on button "+ Add Template" at bounding box center [227, 222] width 67 height 16
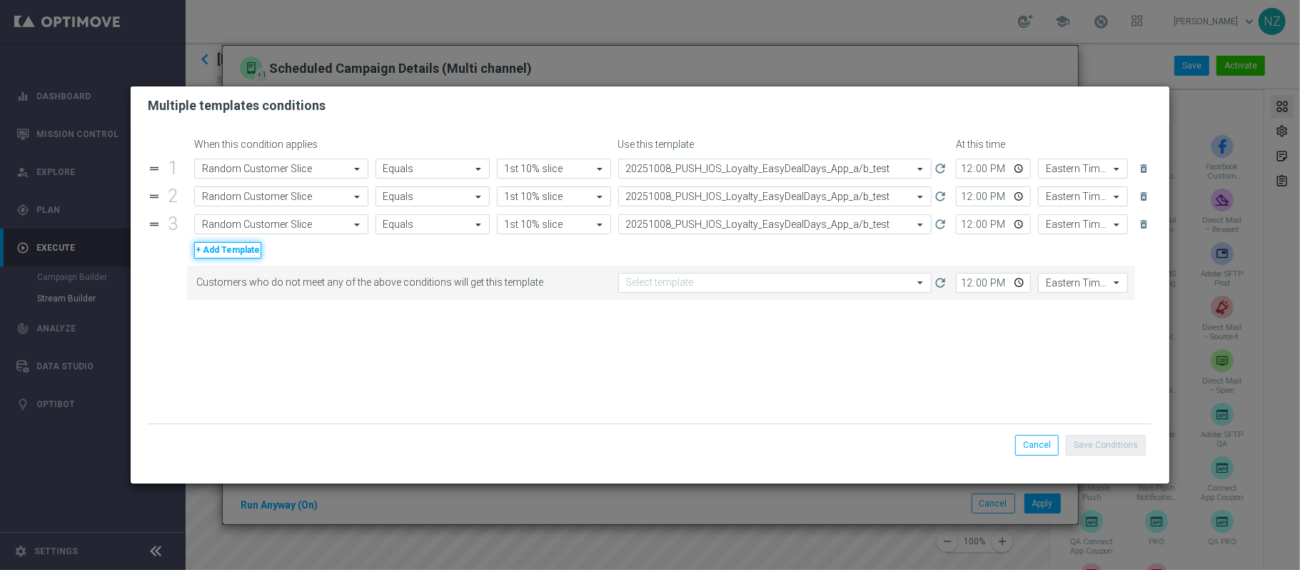
click at [221, 254] on button "+ Add Template" at bounding box center [227, 250] width 67 height 16
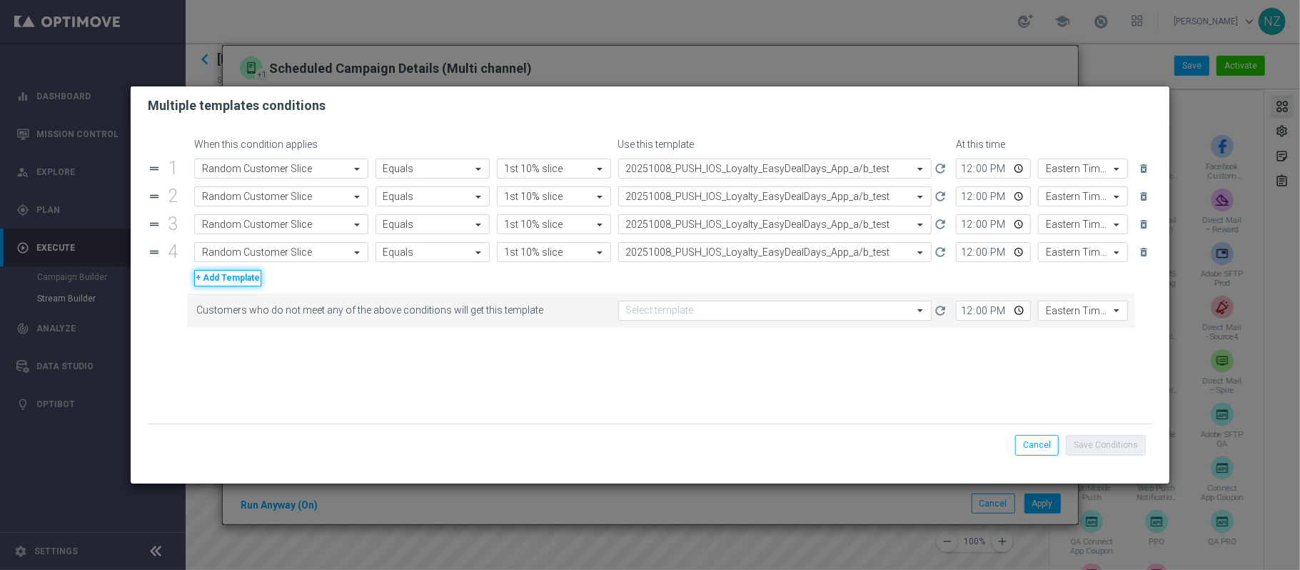
click at [218, 281] on button "+ Add Template" at bounding box center [227, 278] width 67 height 16
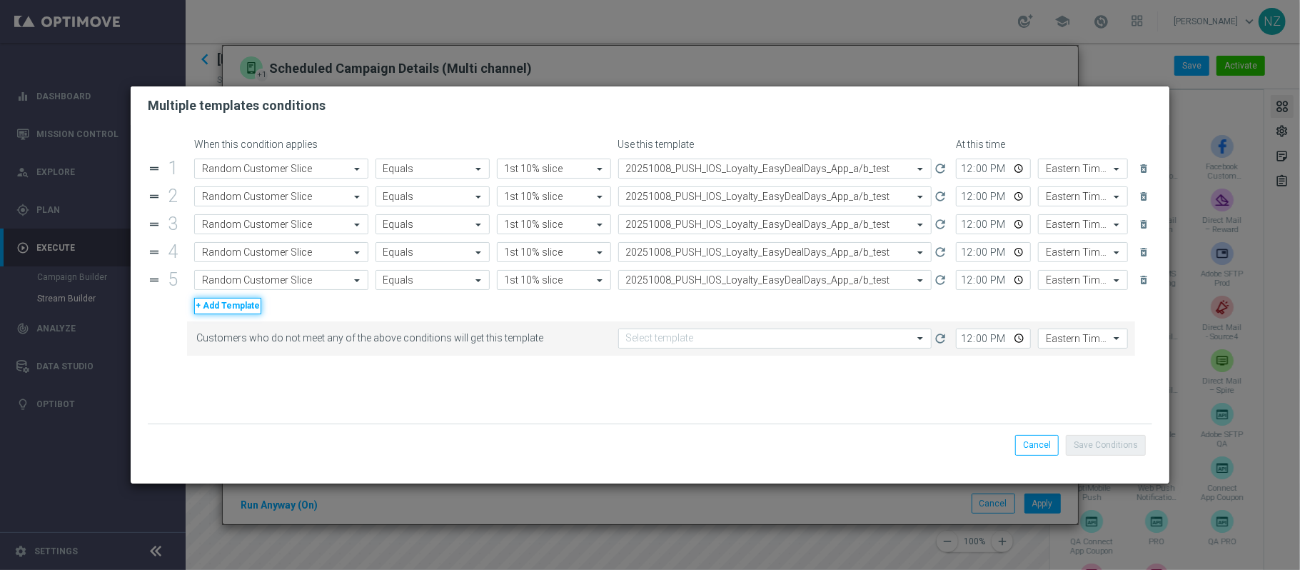
click at [214, 311] on button "+ Add Template" at bounding box center [227, 306] width 67 height 16
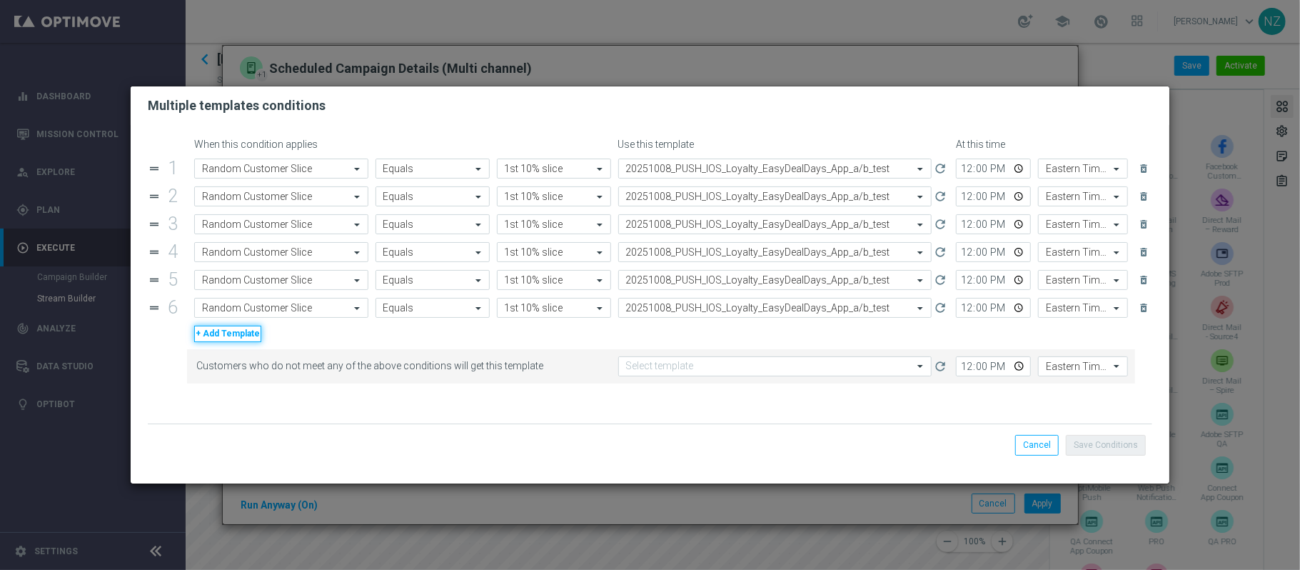
click at [216, 338] on button "+ Add Template" at bounding box center [227, 334] width 67 height 16
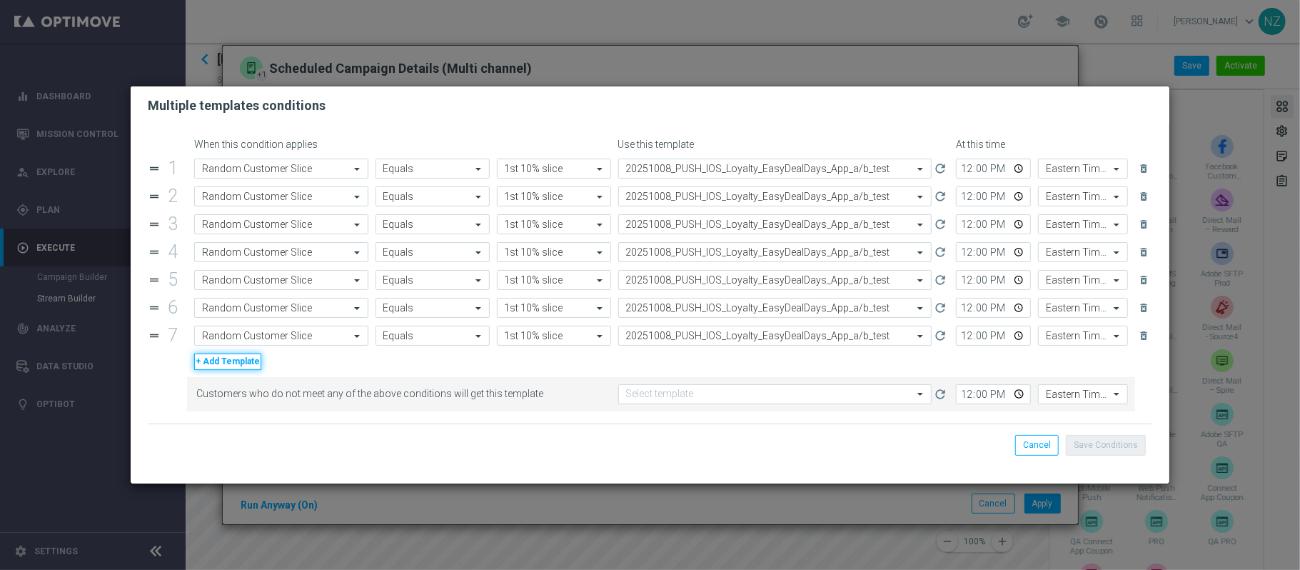
click at [215, 366] on button "+ Add Template" at bounding box center [227, 361] width 67 height 16
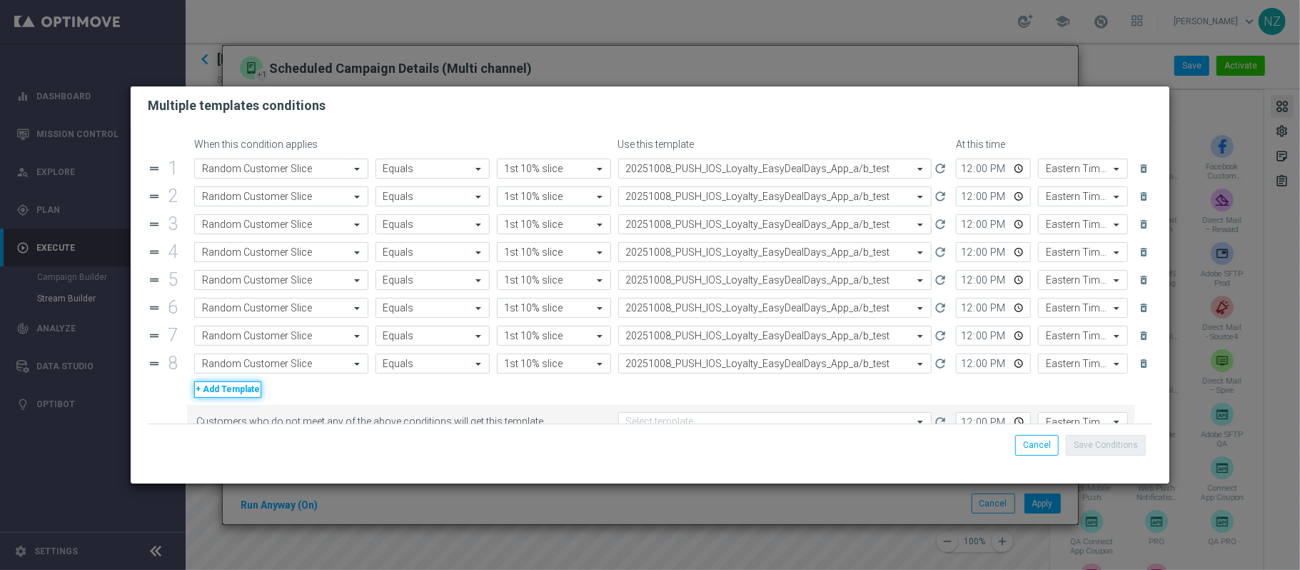
click at [216, 394] on button "+ Add Template" at bounding box center [227, 389] width 67 height 16
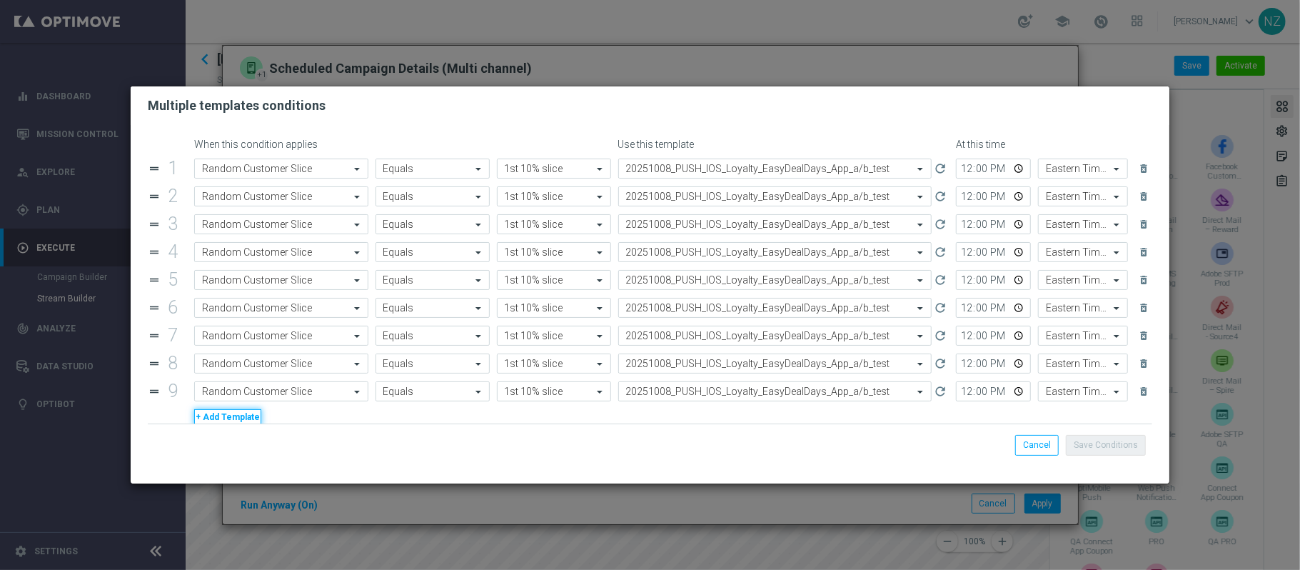
click at [226, 420] on button "+ Add Template" at bounding box center [227, 417] width 67 height 16
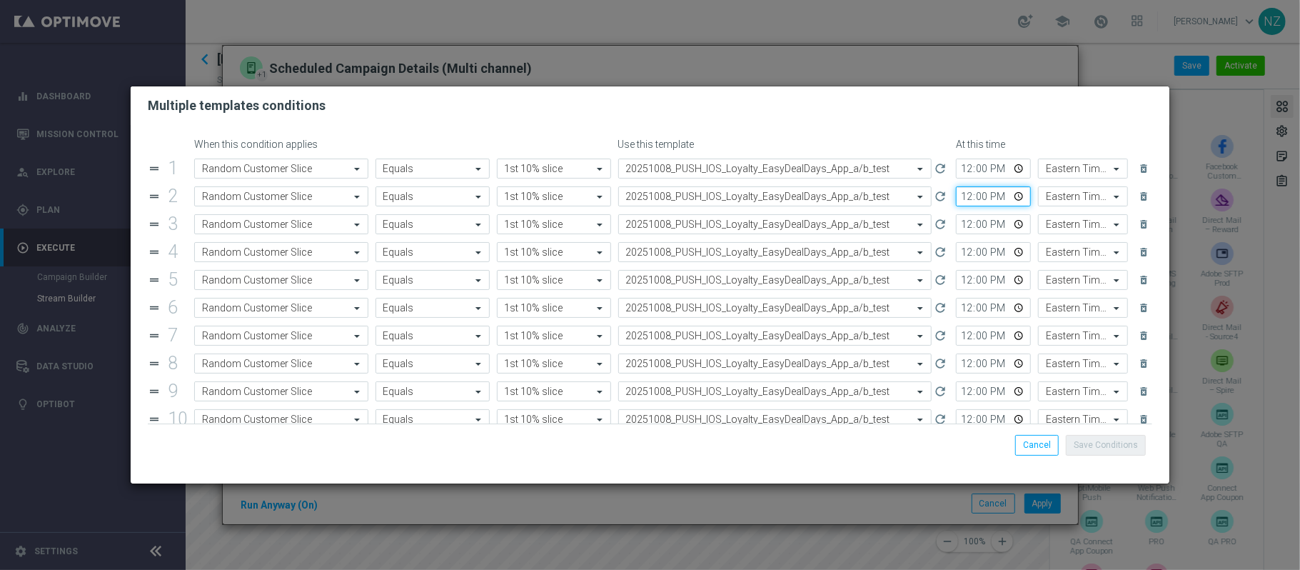
click at [967, 197] on input "12:00" at bounding box center [993, 196] width 75 height 20
type input "12:30"
click at [956, 227] on input "12:00" at bounding box center [993, 224] width 75 height 20
type input "13:00"
click at [956, 257] on input "12:00" at bounding box center [993, 252] width 75 height 20
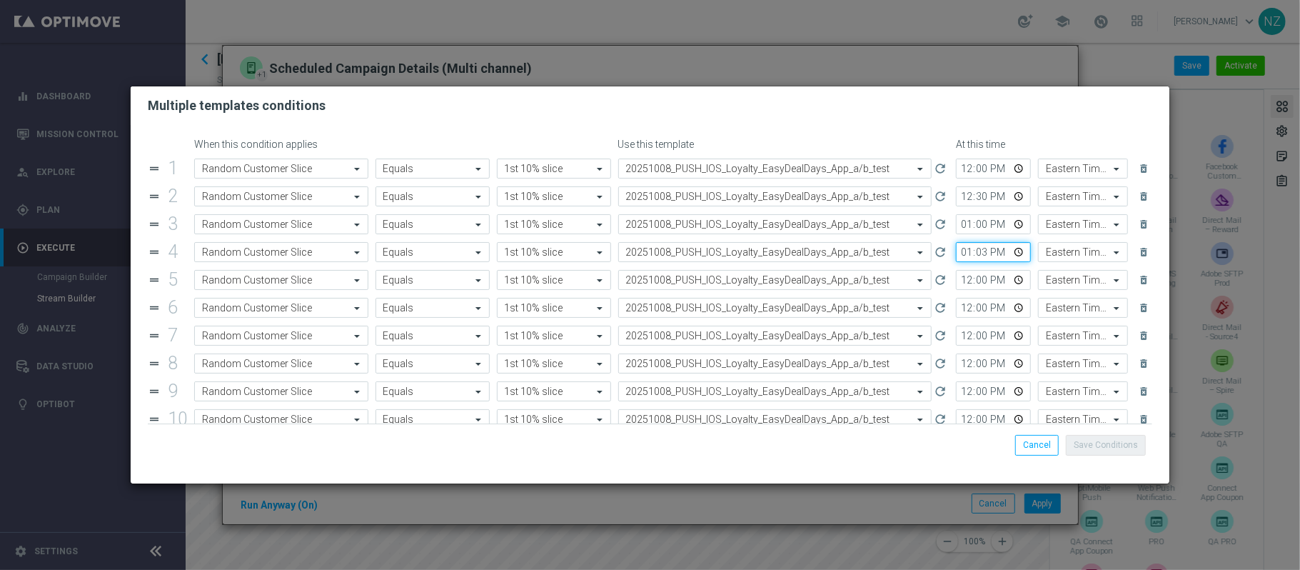
type input "13:30"
click at [956, 286] on input "12:00" at bounding box center [993, 280] width 75 height 20
type input "14:00"
click at [958, 314] on input "12:00" at bounding box center [993, 308] width 75 height 20
type input "14:30"
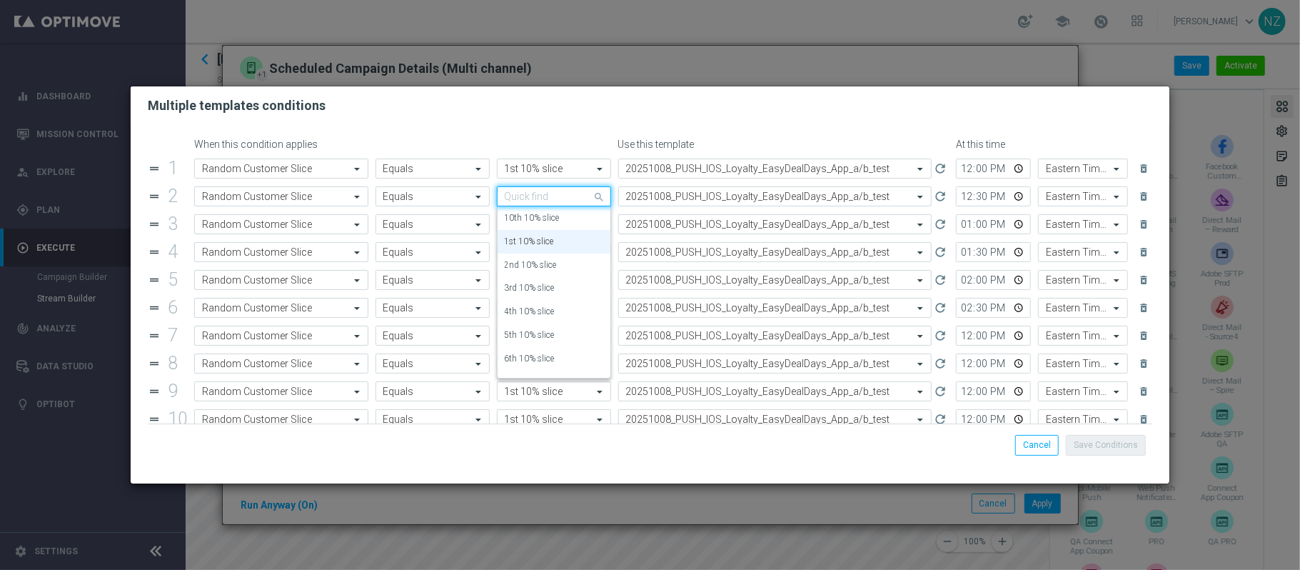
click at [547, 199] on input "text" at bounding box center [540, 197] width 70 height 12
click at [543, 266] on label "2nd 10% slice" at bounding box center [531, 265] width 52 height 12
click at [530, 224] on input "text" at bounding box center [540, 225] width 70 height 12
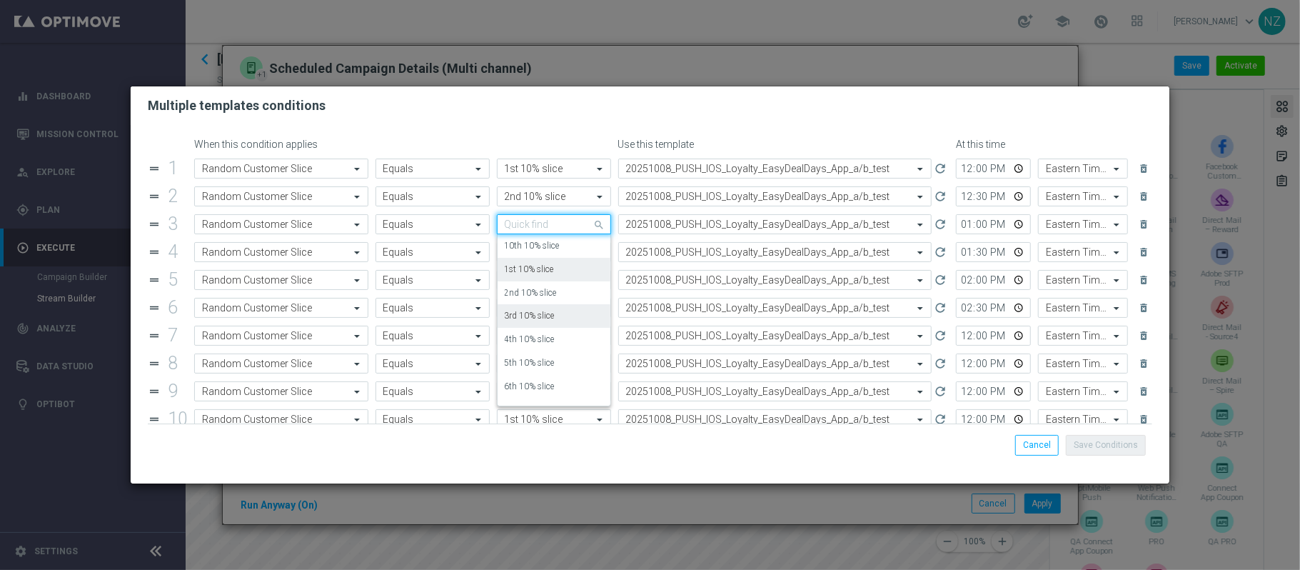
click at [517, 317] on label "3rd 10% slice" at bounding box center [530, 316] width 50 height 12
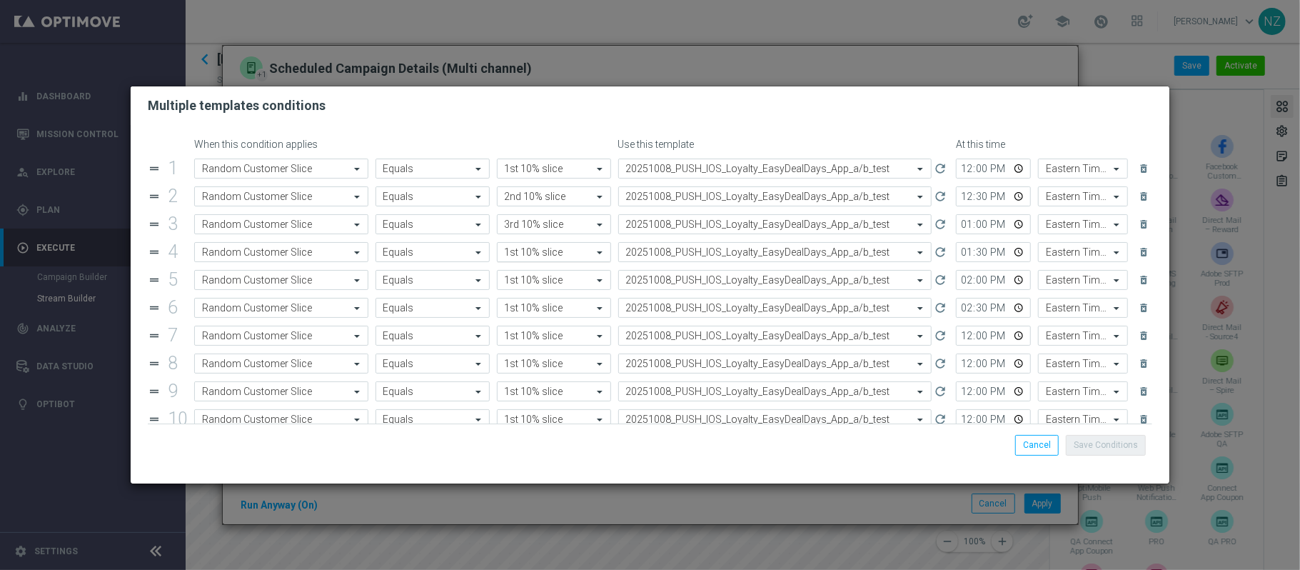
click at [529, 253] on input "text" at bounding box center [540, 252] width 70 height 12
click at [531, 269] on label "4th 10% slice" at bounding box center [530, 274] width 50 height 12
type input "4"
click at [531, 286] on input "text" at bounding box center [540, 280] width 70 height 12
click at [531, 304] on label "5th 10% slice" at bounding box center [530, 302] width 50 height 12
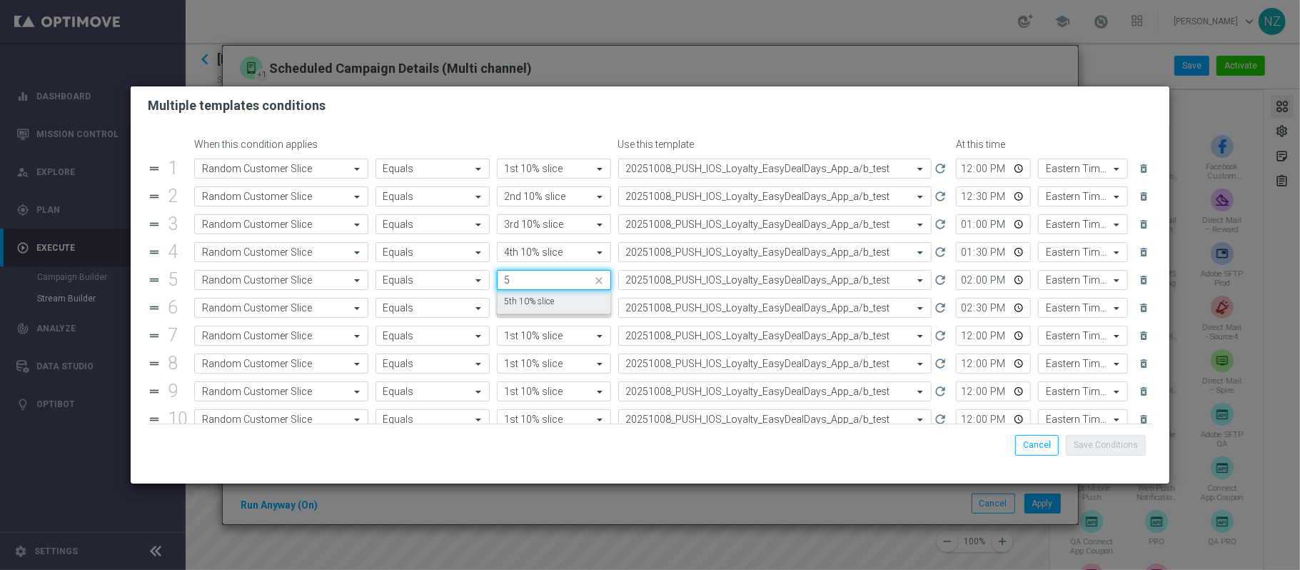
type input "5"
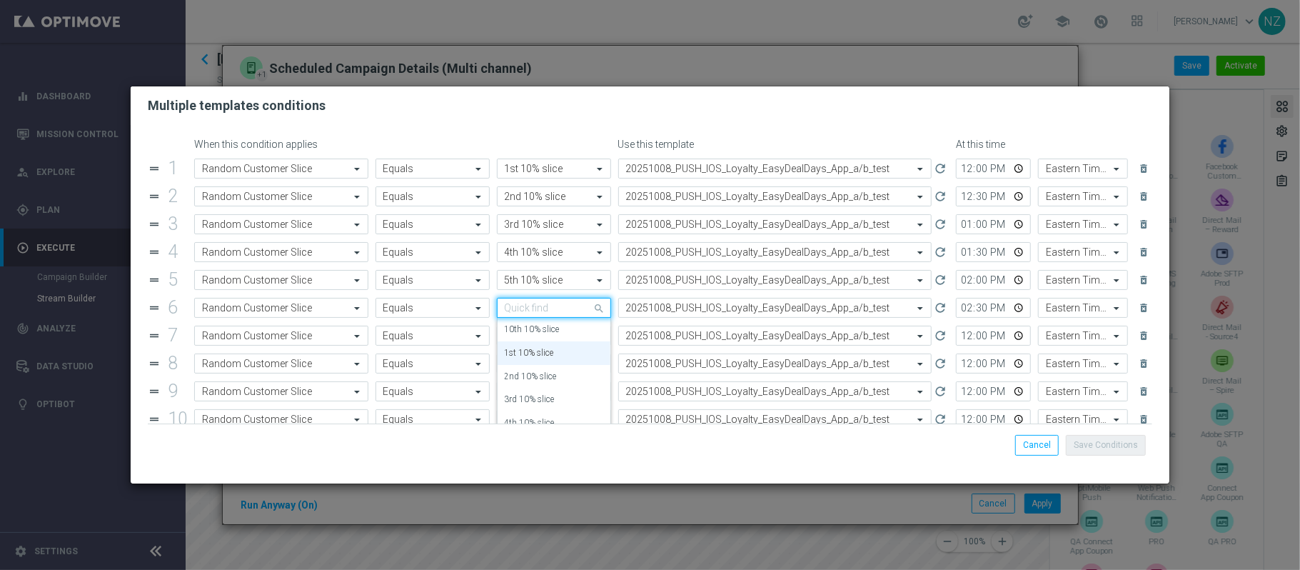
click at [528, 306] on input "text" at bounding box center [540, 308] width 70 height 12
click at [523, 324] on div "6th 10% slice" at bounding box center [554, 330] width 99 height 24
type input "6"
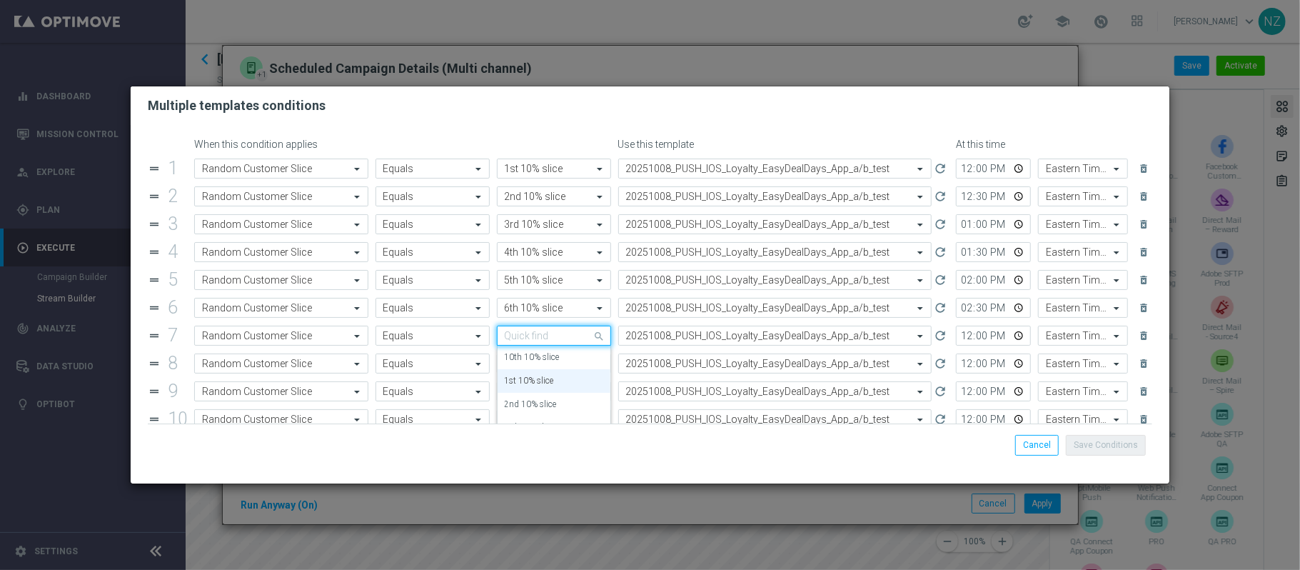
click at [526, 338] on input "text" at bounding box center [540, 336] width 70 height 12
click at [526, 360] on label "7th 10% slice" at bounding box center [530, 357] width 50 height 12
type input "7"
click at [529, 368] on input "text" at bounding box center [540, 364] width 70 height 12
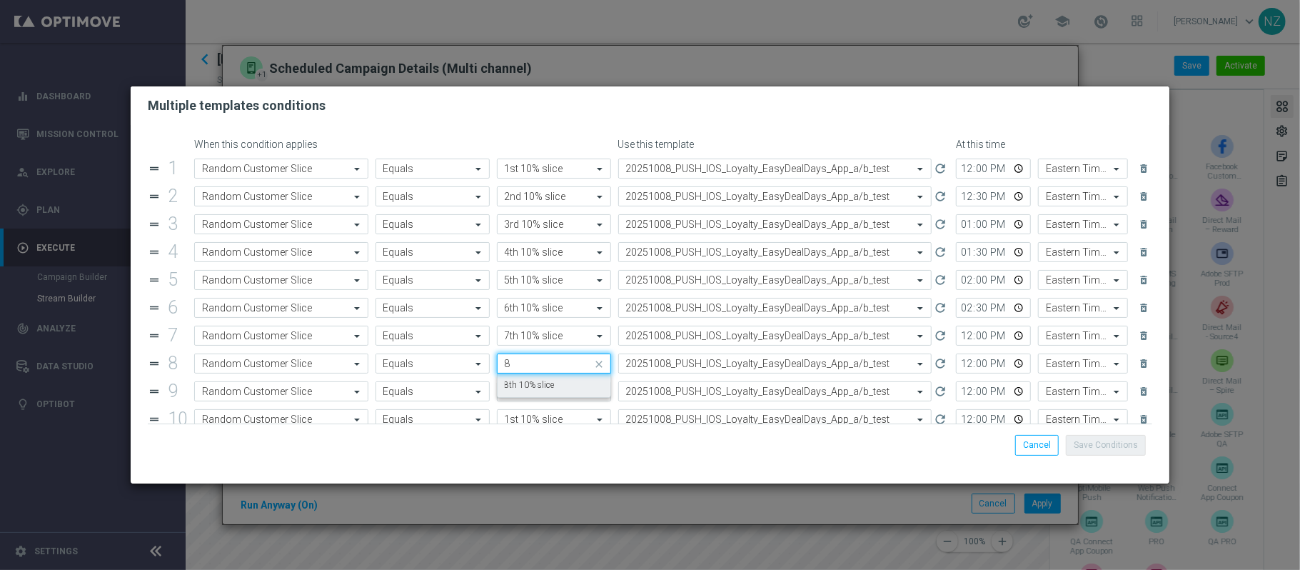
click at [526, 386] on label "8th 10% slice" at bounding box center [530, 385] width 50 height 12
type input "8"
click at [532, 389] on input "text" at bounding box center [540, 392] width 70 height 12
click at [531, 374] on label "9th 10% slice" at bounding box center [530, 369] width 50 height 12
type input "9"
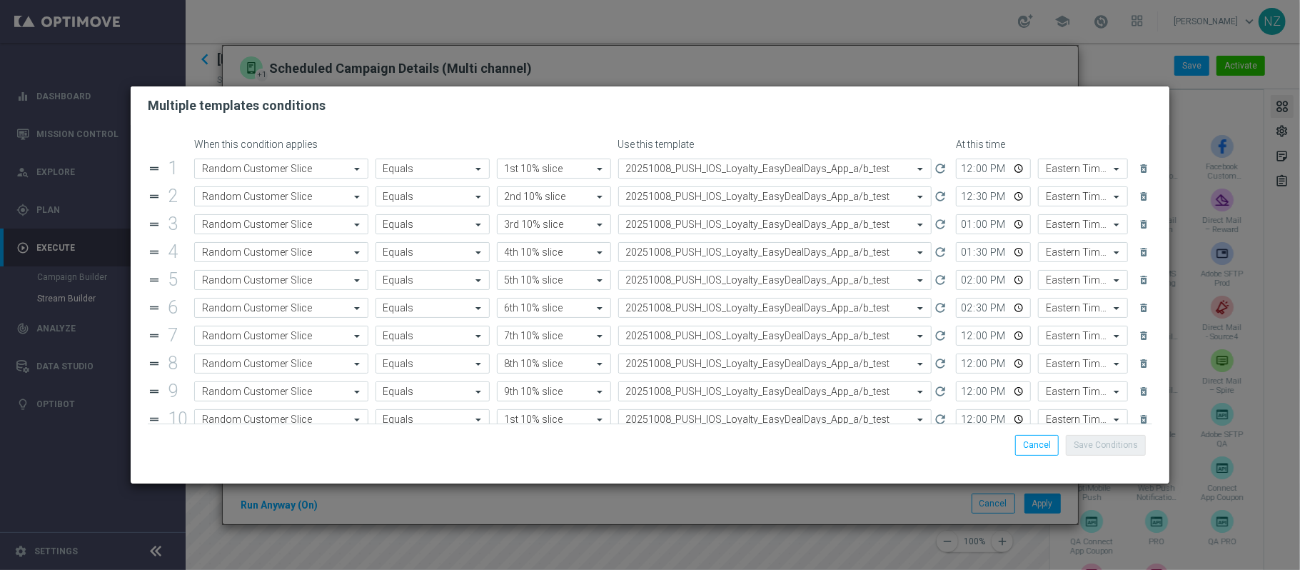
click at [524, 418] on input "text" at bounding box center [540, 419] width 70 height 12
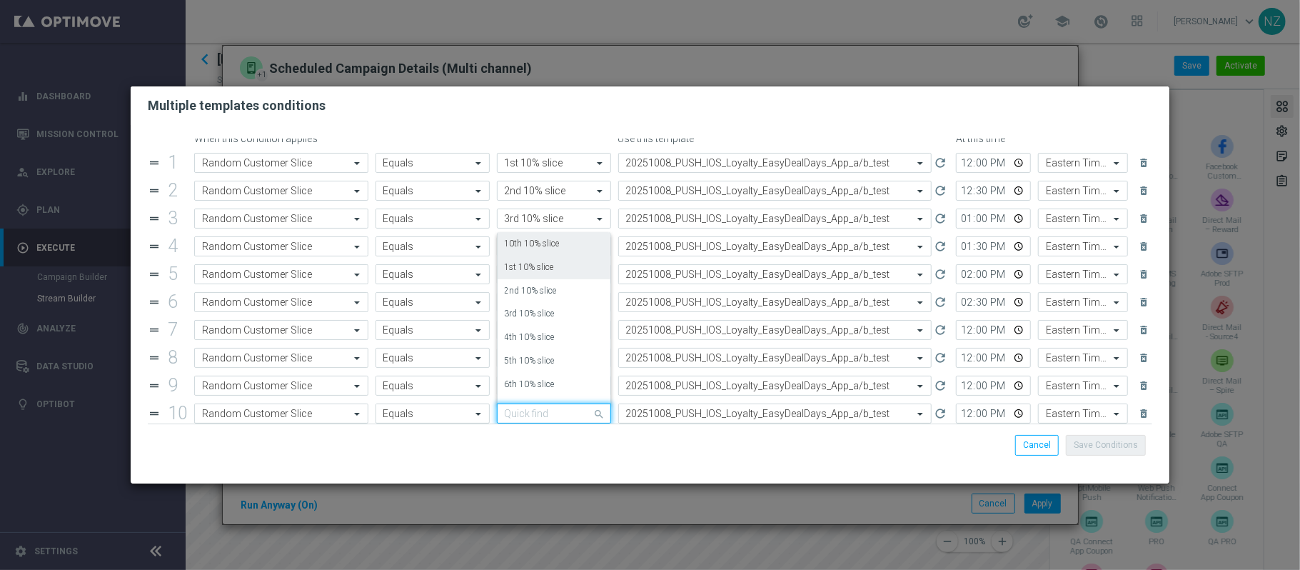
click at [524, 244] on label "10th 10% slice" at bounding box center [532, 244] width 55 height 12
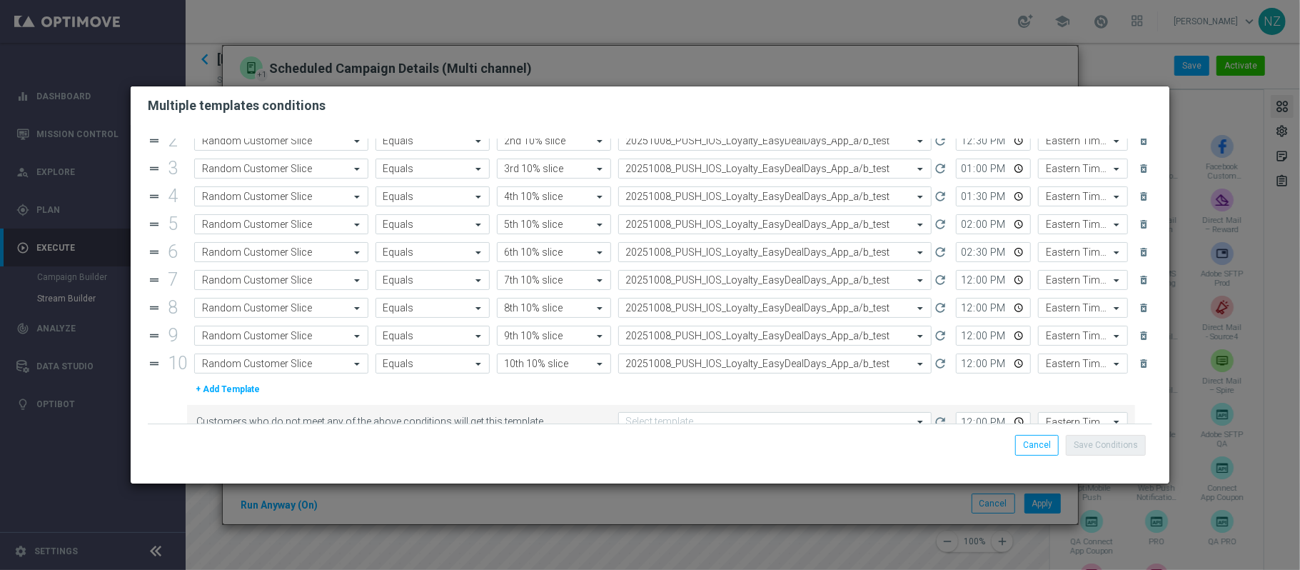
scroll to position [83, 0]
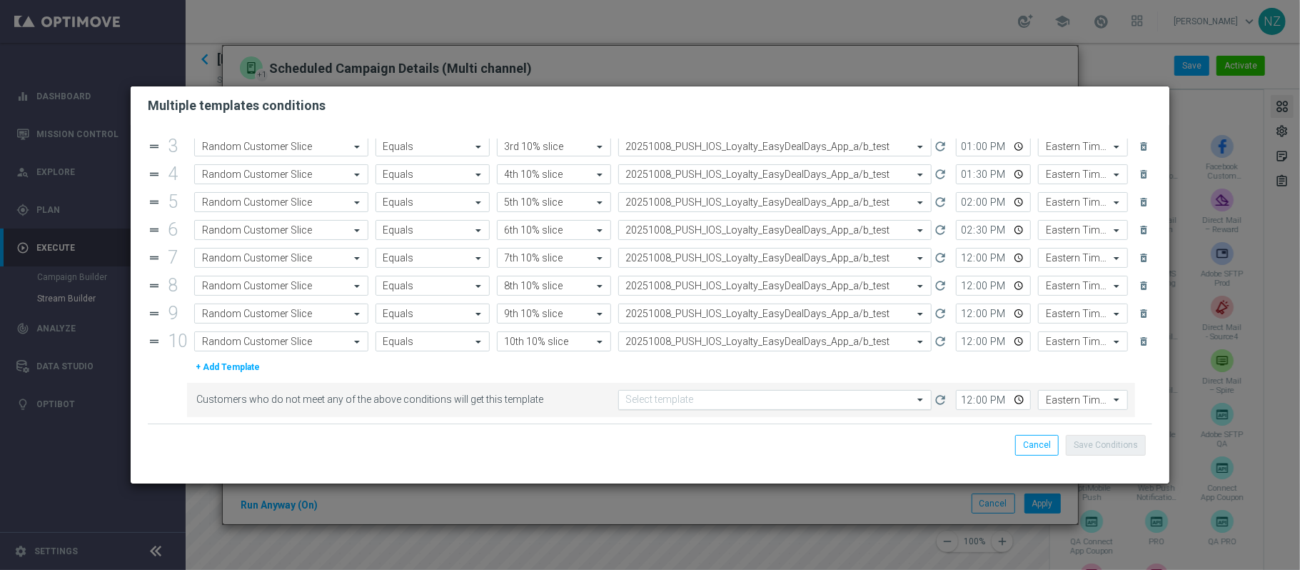
click at [666, 398] on input "text" at bounding box center [761, 400] width 270 height 12
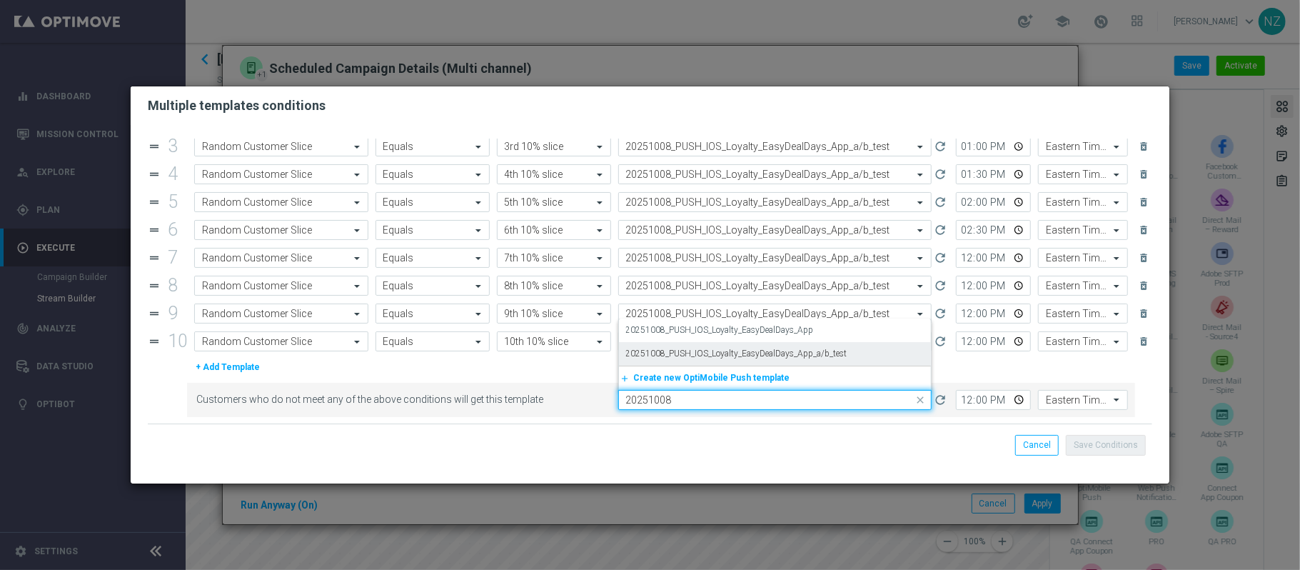
click at [801, 350] on label "20251008_PUSH_IOS_Loyalty_EasyDealDays_App_a/b_test" at bounding box center [736, 354] width 221 height 12
type input "20251008"
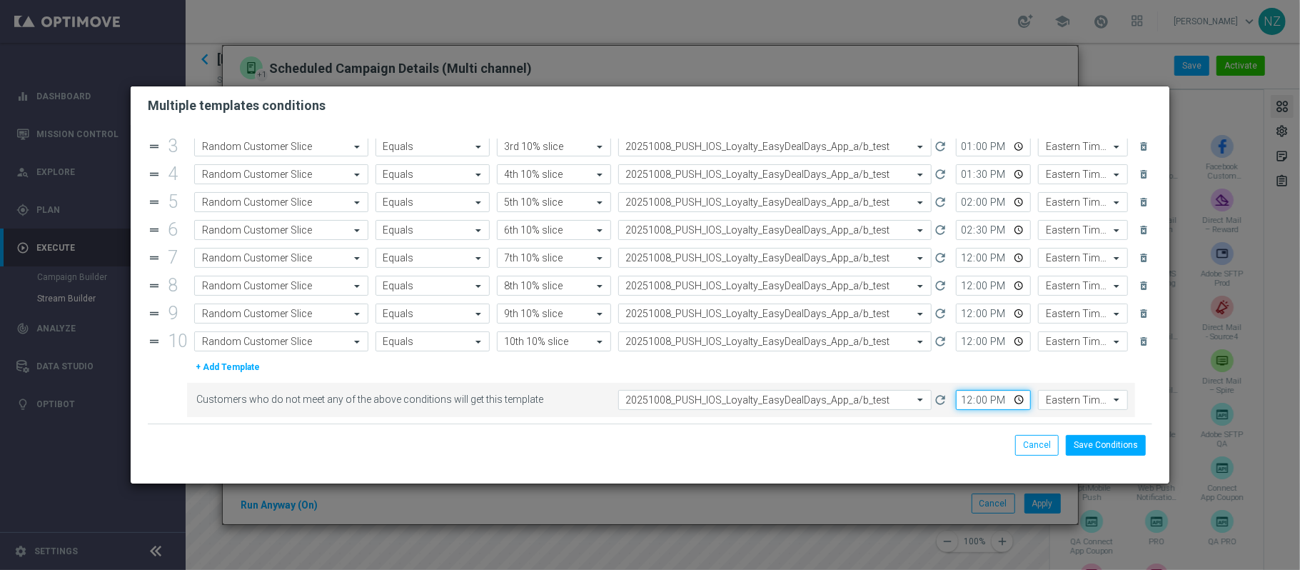
click at [956, 400] on input "12:00" at bounding box center [993, 400] width 75 height 20
click at [1106, 452] on button "Save Conditions" at bounding box center [1106, 445] width 80 height 20
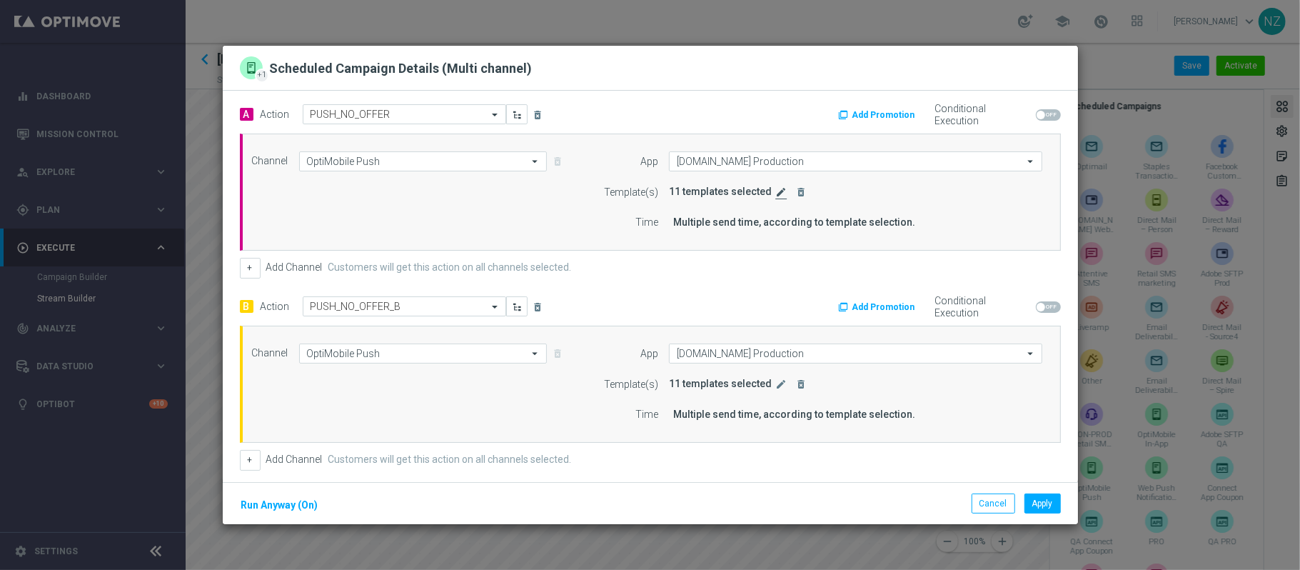
click at [776, 193] on icon "edit" at bounding box center [781, 191] width 11 height 11
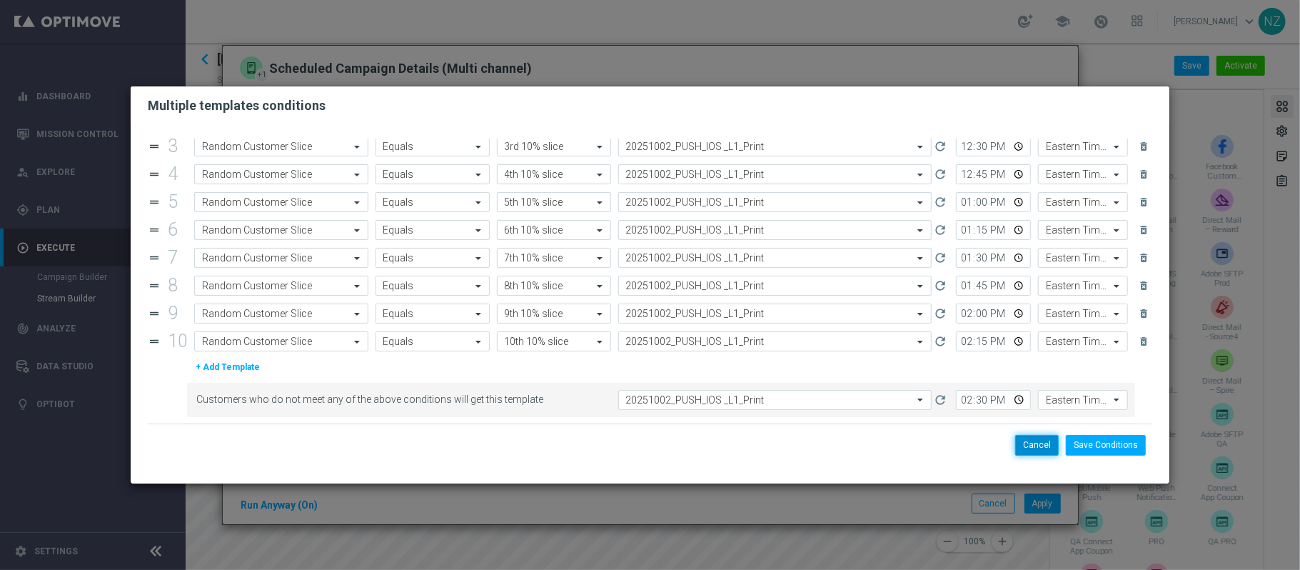
click at [1034, 449] on button "Cancel" at bounding box center [1037, 445] width 44 height 20
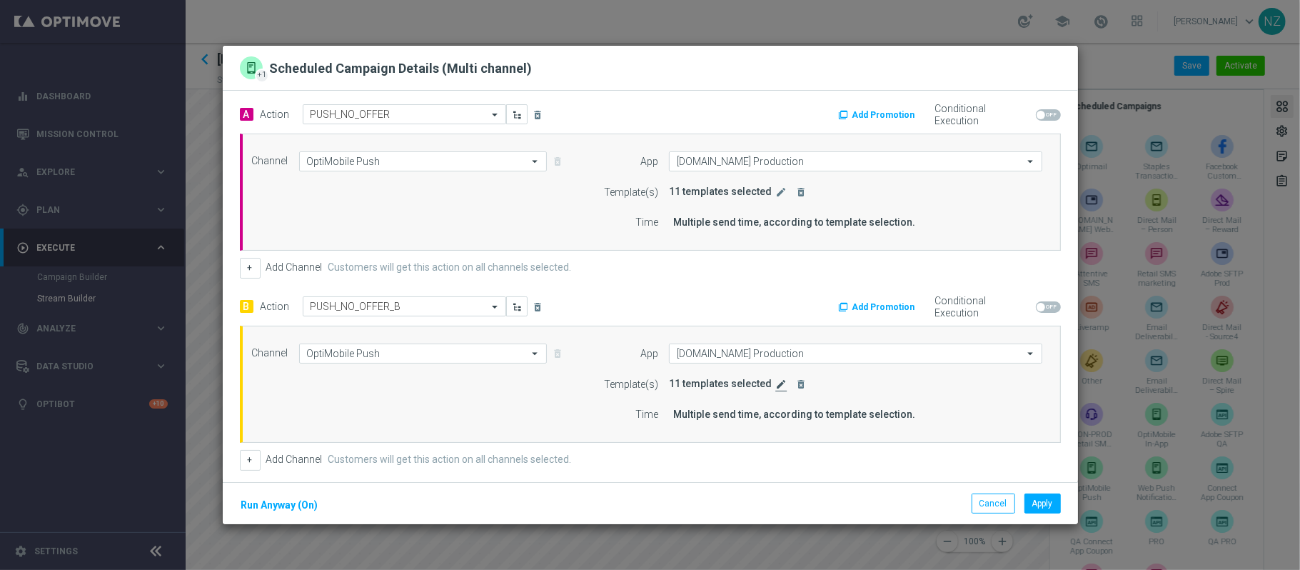
click at [776, 384] on icon "edit" at bounding box center [781, 383] width 11 height 11
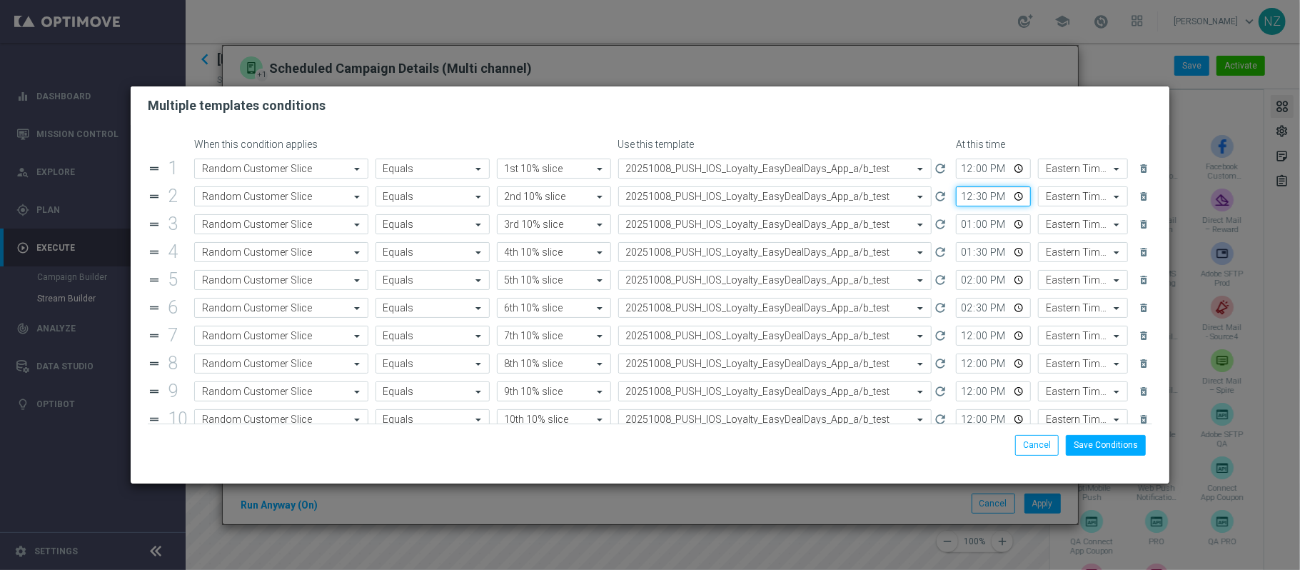
click at [967, 203] on input "12:30" at bounding box center [993, 196] width 75 height 20
type input "12:15"
click at [956, 229] on input "13:00" at bounding box center [993, 224] width 75 height 20
type input "12:30"
click at [956, 255] on input "13:30" at bounding box center [993, 252] width 75 height 20
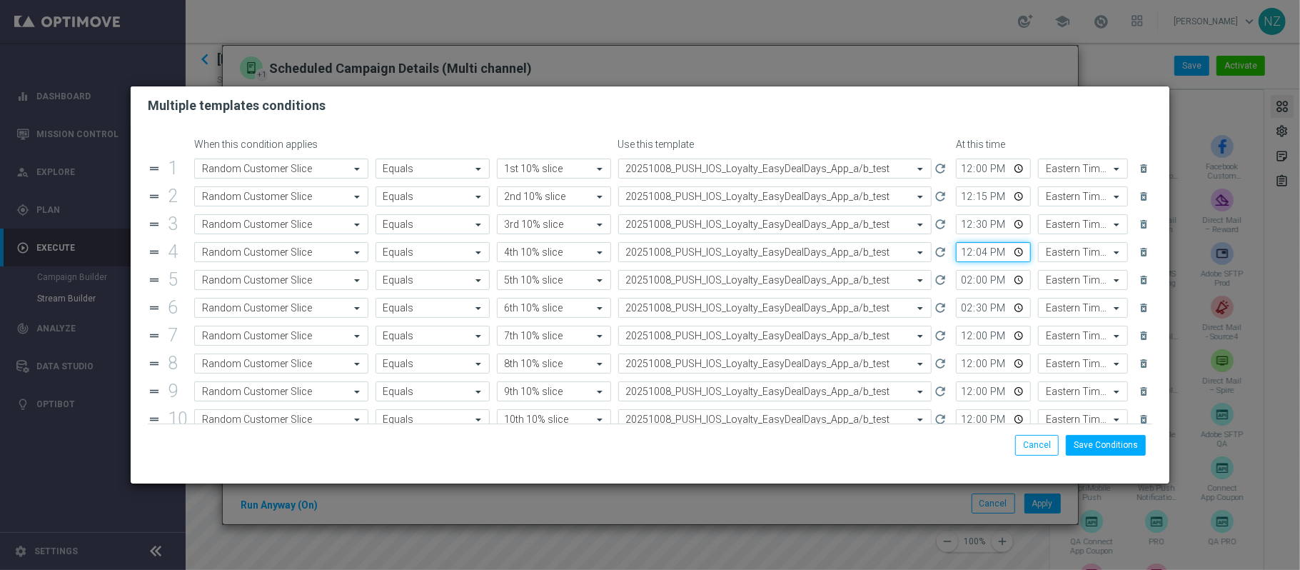
type input "12:45"
click at [956, 281] on input "14:00" at bounding box center [993, 280] width 75 height 20
type input "13:00"
click at [956, 313] on input "14:30" at bounding box center [993, 308] width 75 height 20
type input "13:15"
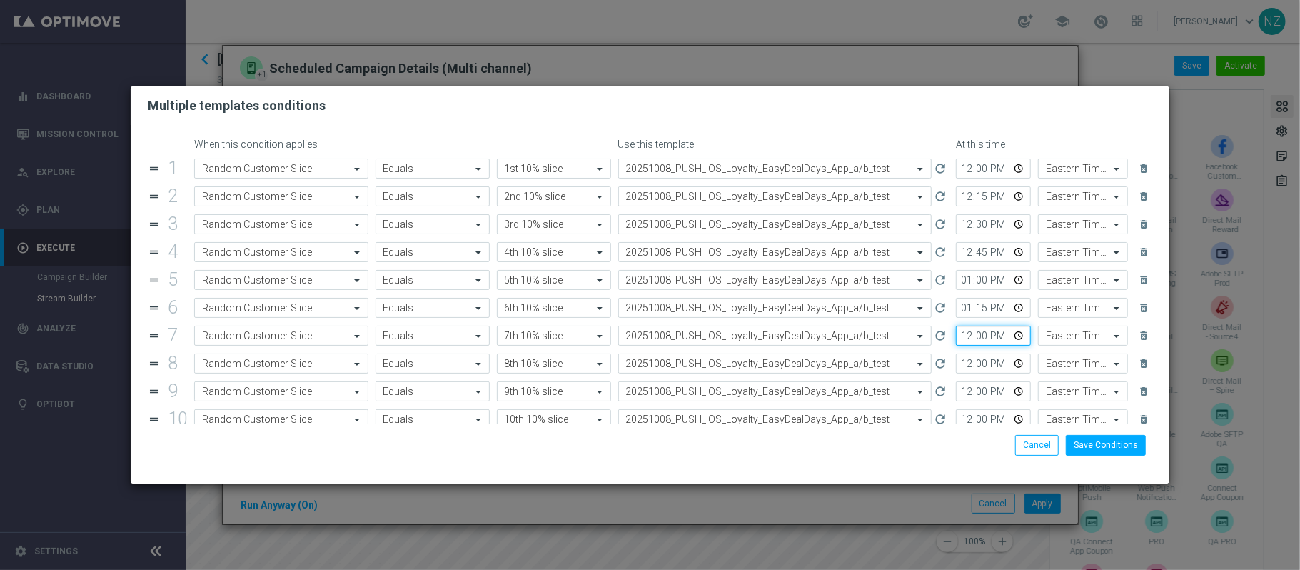
click at [956, 341] on input "12:00" at bounding box center [993, 336] width 75 height 20
type input "13:30"
click at [956, 369] on input "12:00" at bounding box center [993, 363] width 75 height 20
type input "13:45"
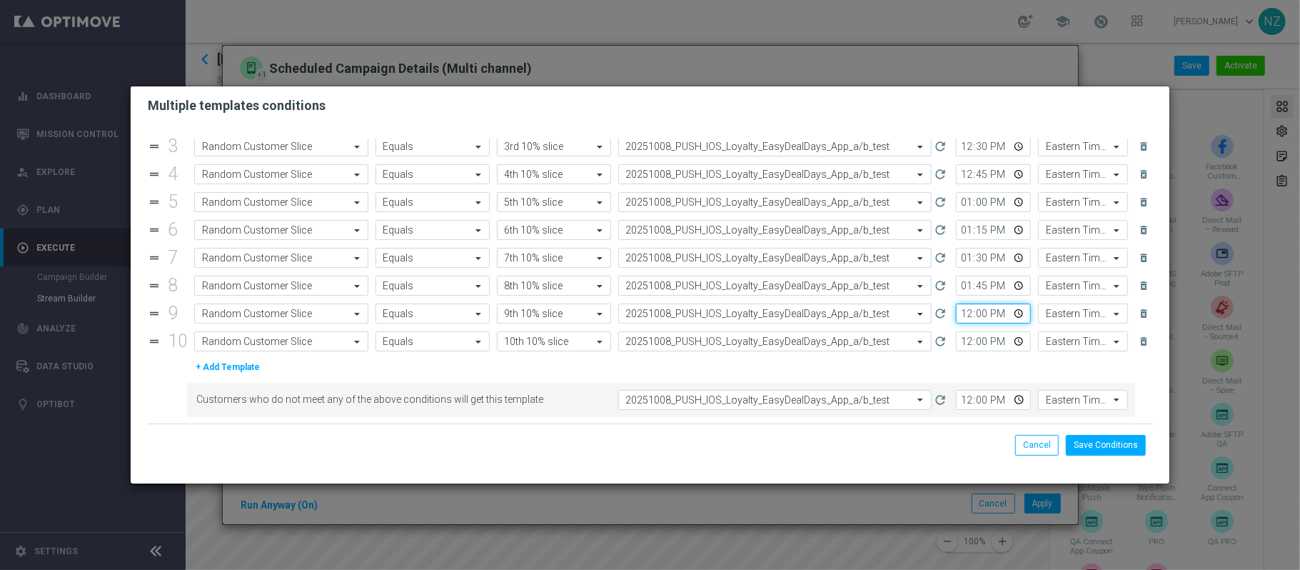
click at [956, 314] on input "12:00" at bounding box center [993, 313] width 75 height 20
type input "14:00"
click at [956, 341] on input "12:00" at bounding box center [993, 341] width 75 height 20
type input "14:15"
click at [957, 403] on input "12:00" at bounding box center [993, 400] width 75 height 20
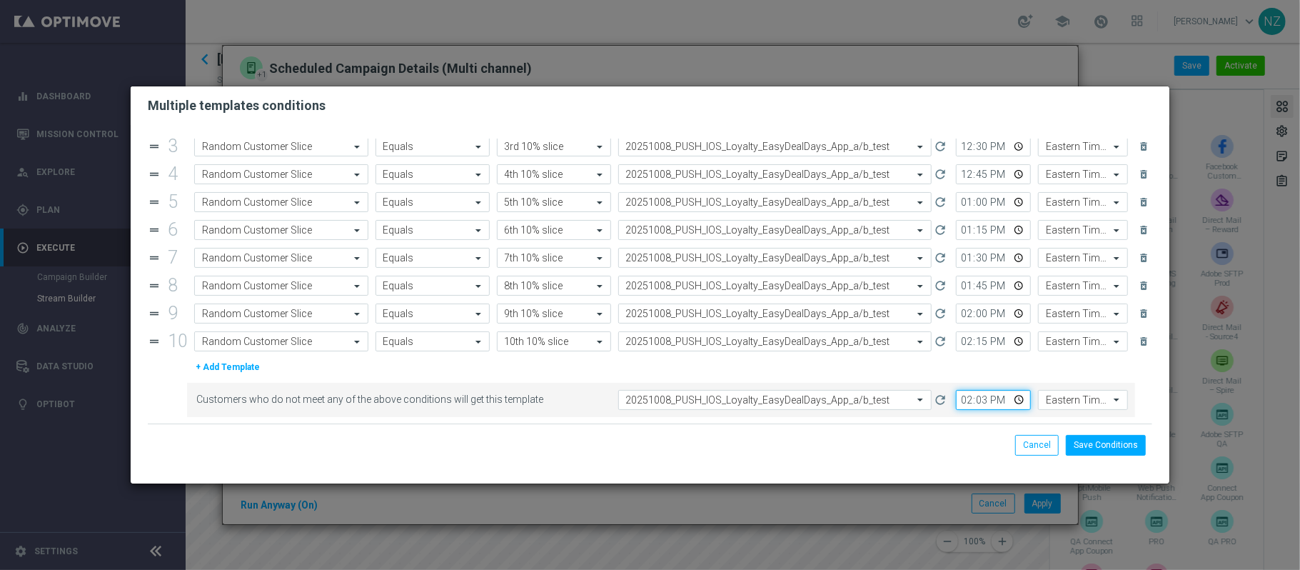
type input "14:30"
click at [1105, 449] on button "Save Conditions" at bounding box center [1106, 445] width 80 height 20
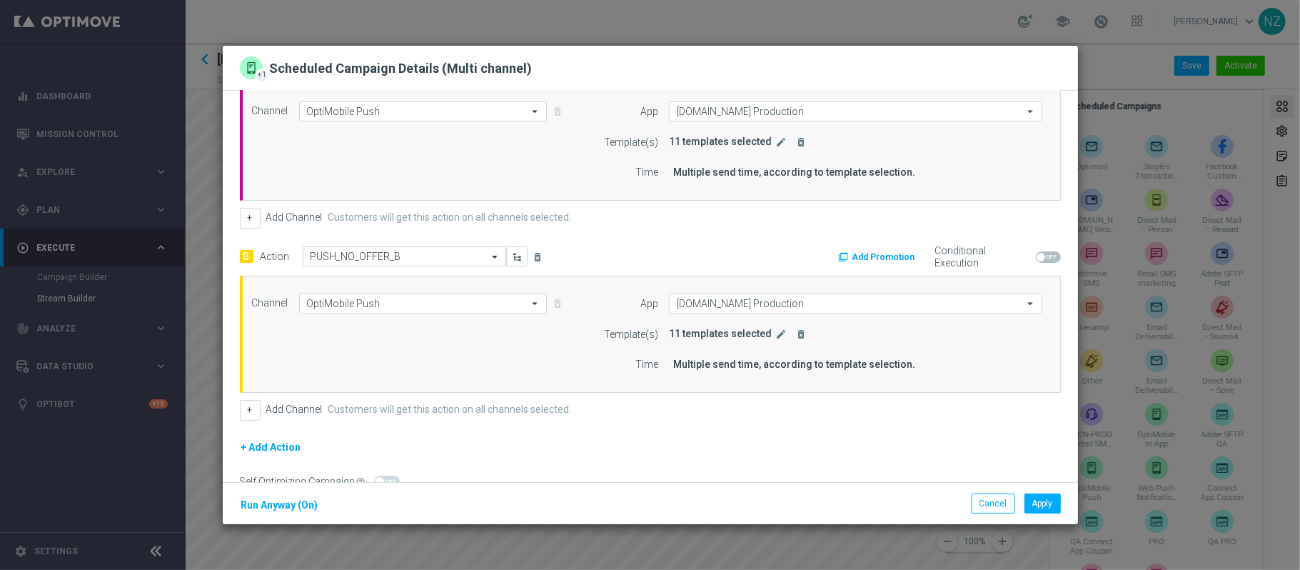
scroll to position [0, 0]
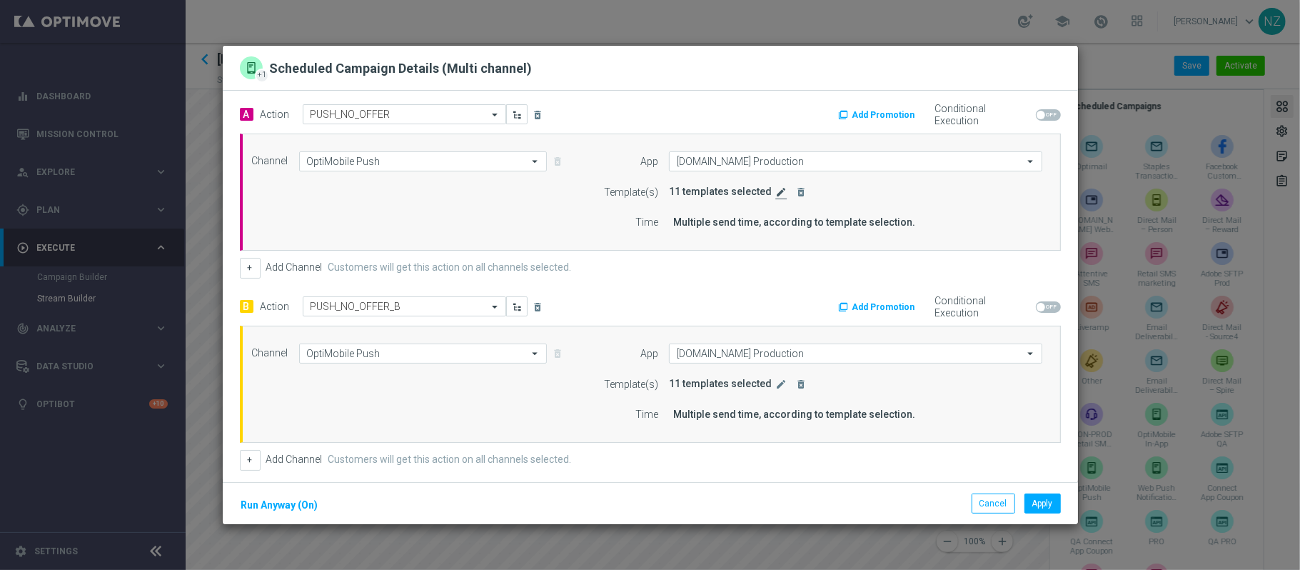
click at [776, 192] on icon "edit" at bounding box center [781, 191] width 11 height 11
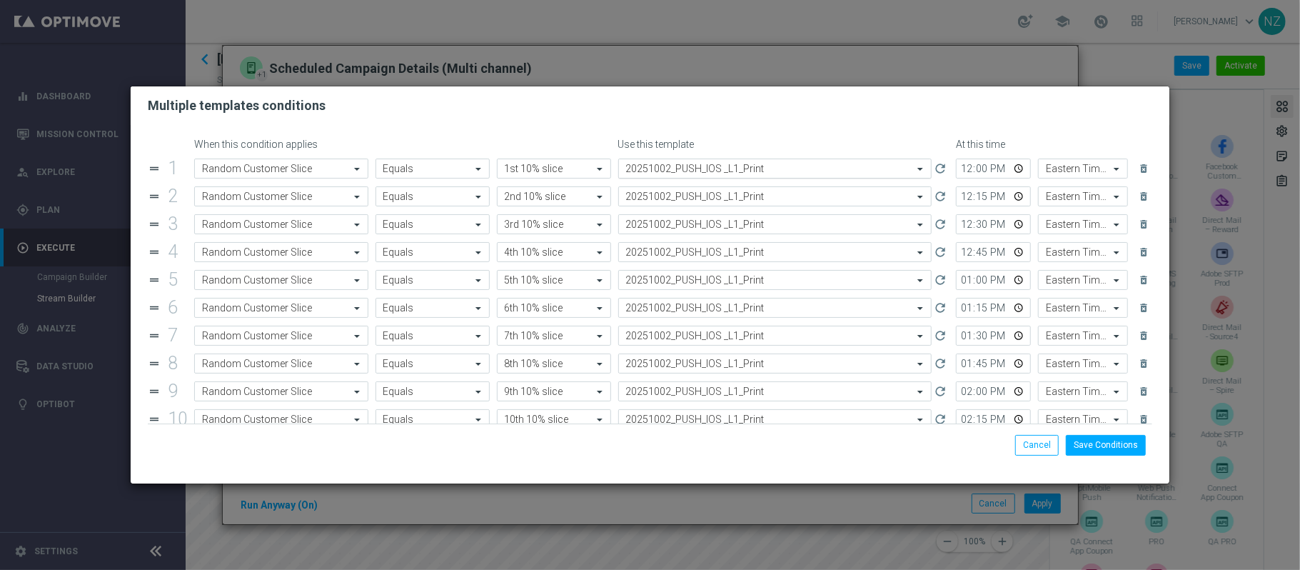
click at [653, 166] on input "text" at bounding box center [761, 169] width 270 height 12
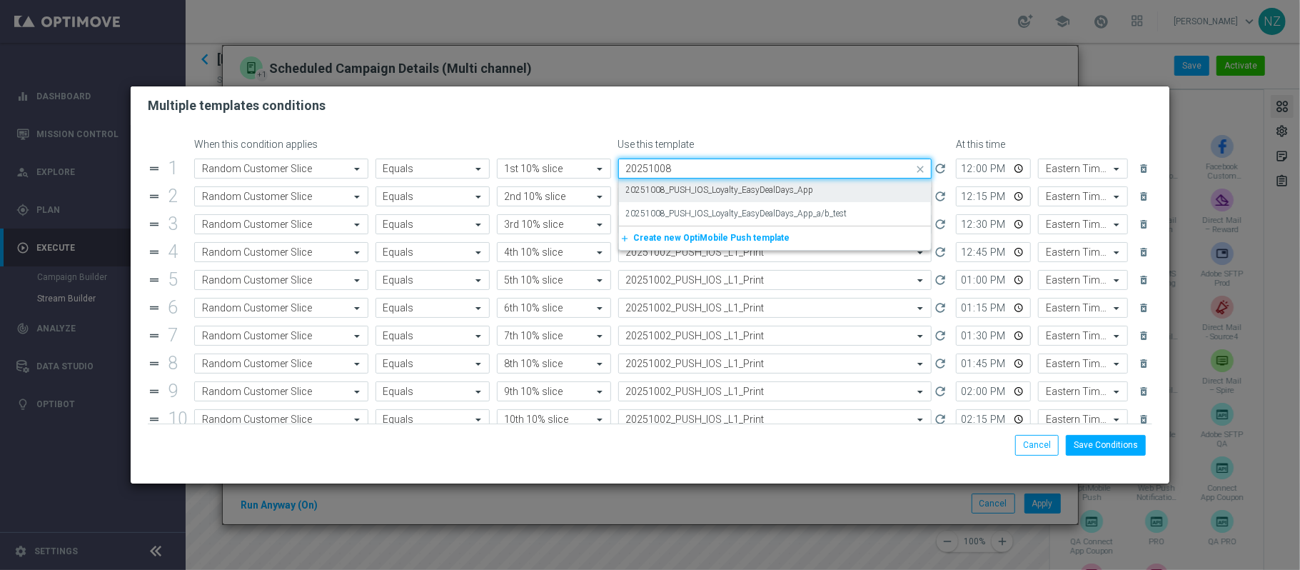
click at [670, 189] on label "20251008_PUSH_IOS_Loyalty_EasyDealDays_App" at bounding box center [720, 190] width 188 height 12
type input "20251008"
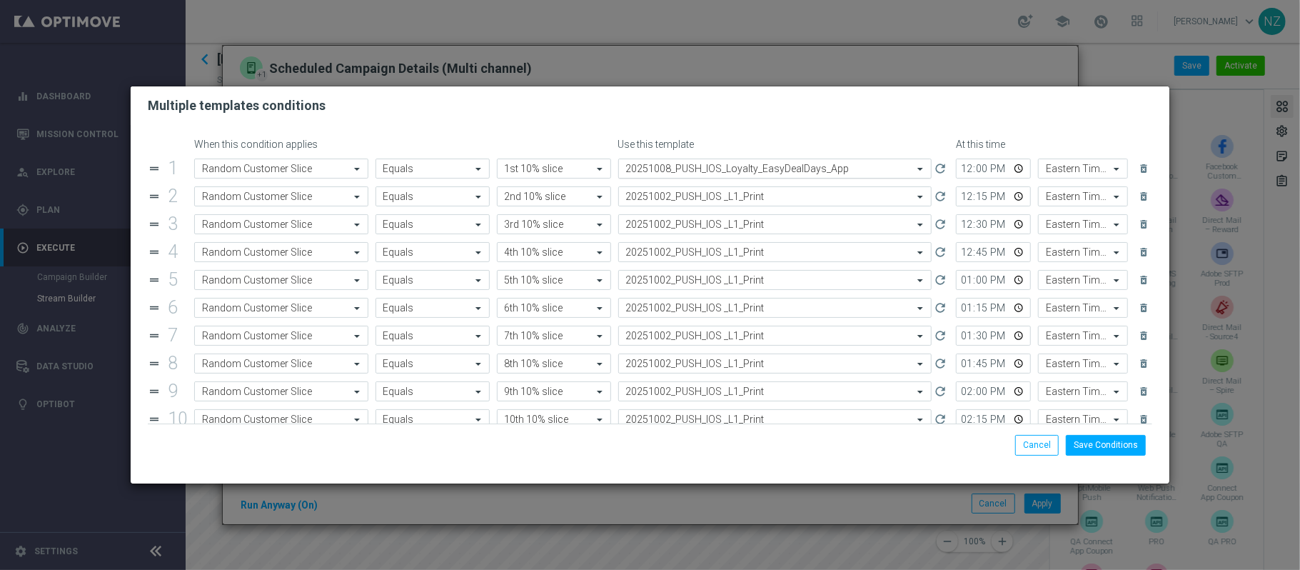
click at [746, 166] on input "text" at bounding box center [761, 169] width 270 height 12
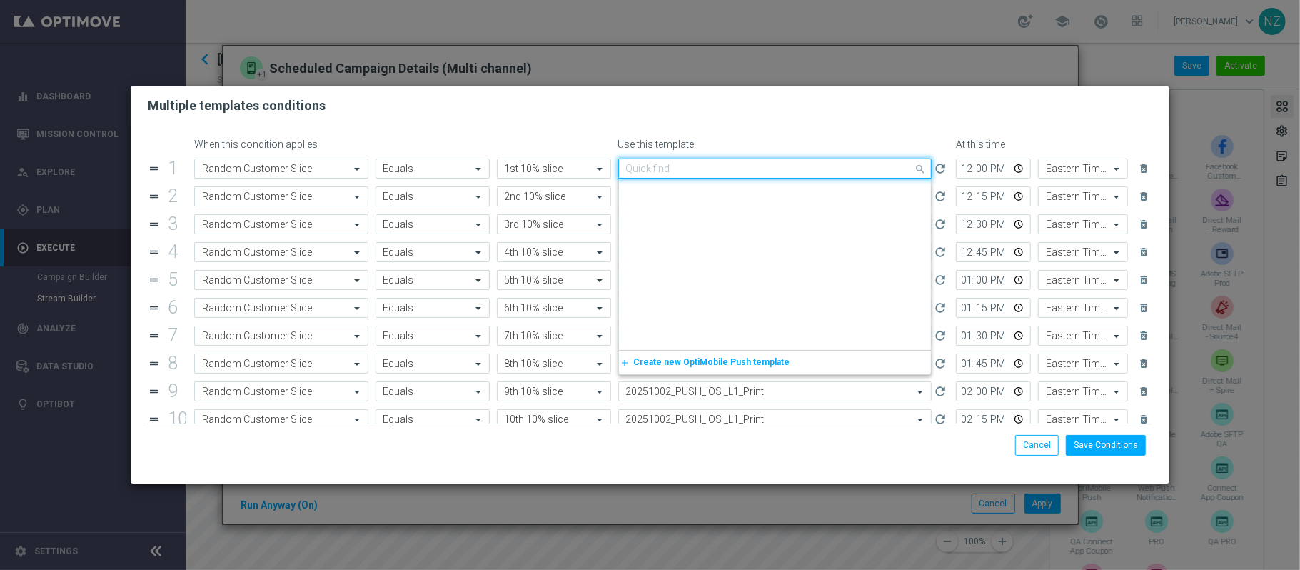
scroll to position [2309, 0]
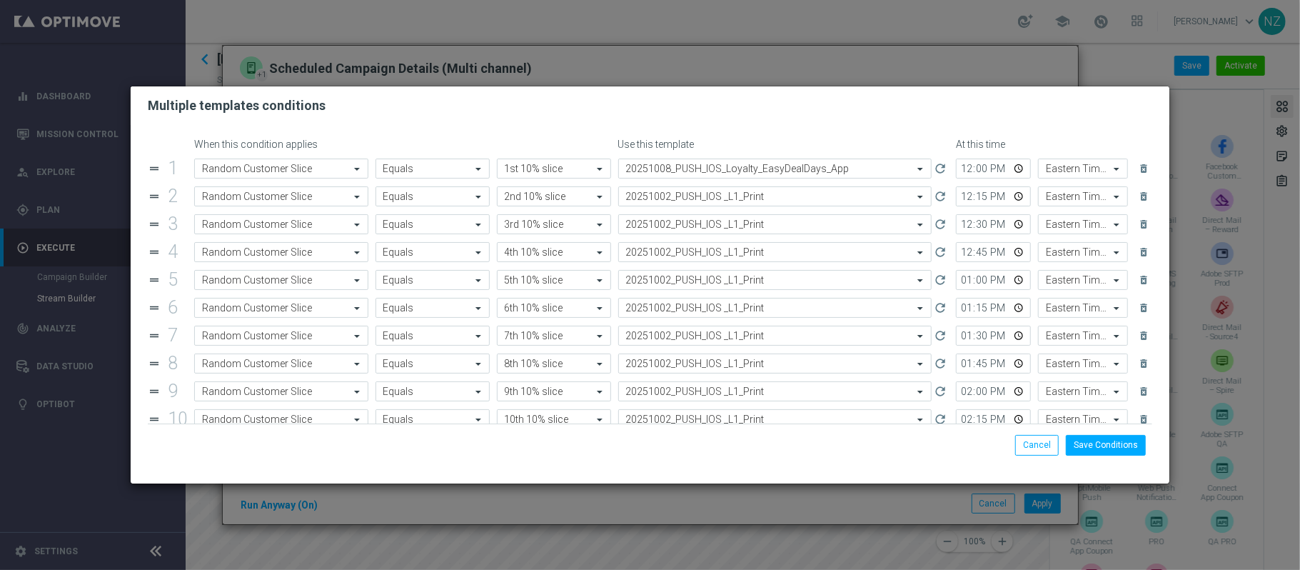
click at [701, 132] on div "When this condition applies Use this template At this time drag_handle 1 Attrib…" at bounding box center [650, 304] width 1039 height 358
click at [670, 196] on input "text" at bounding box center [761, 197] width 270 height 12
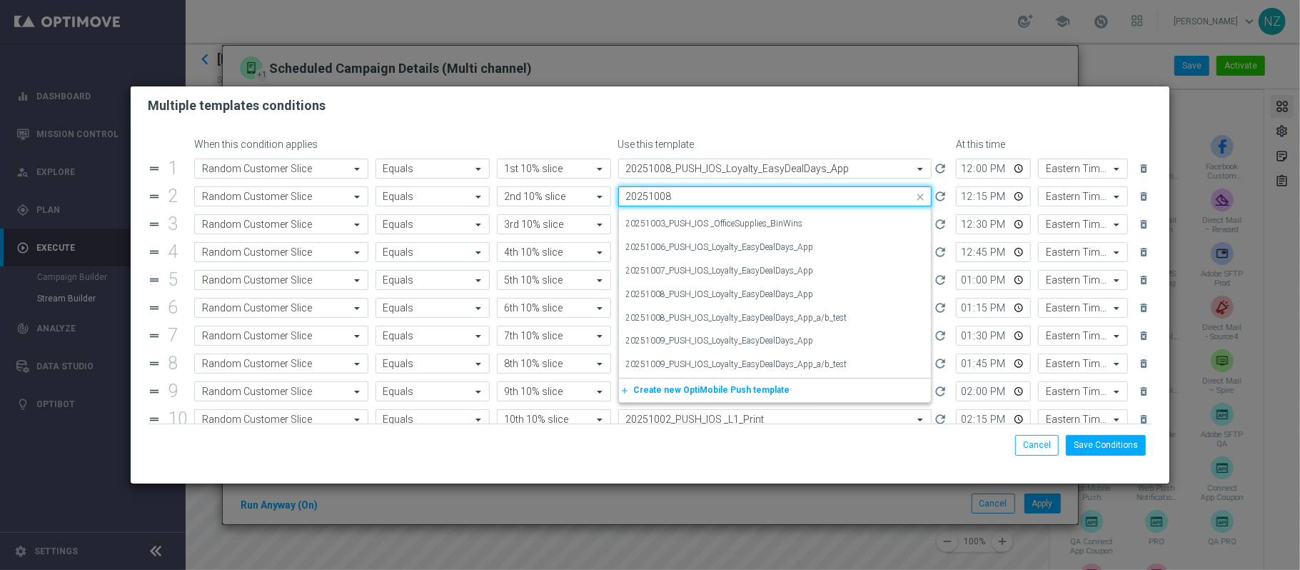
scroll to position [0, 0]
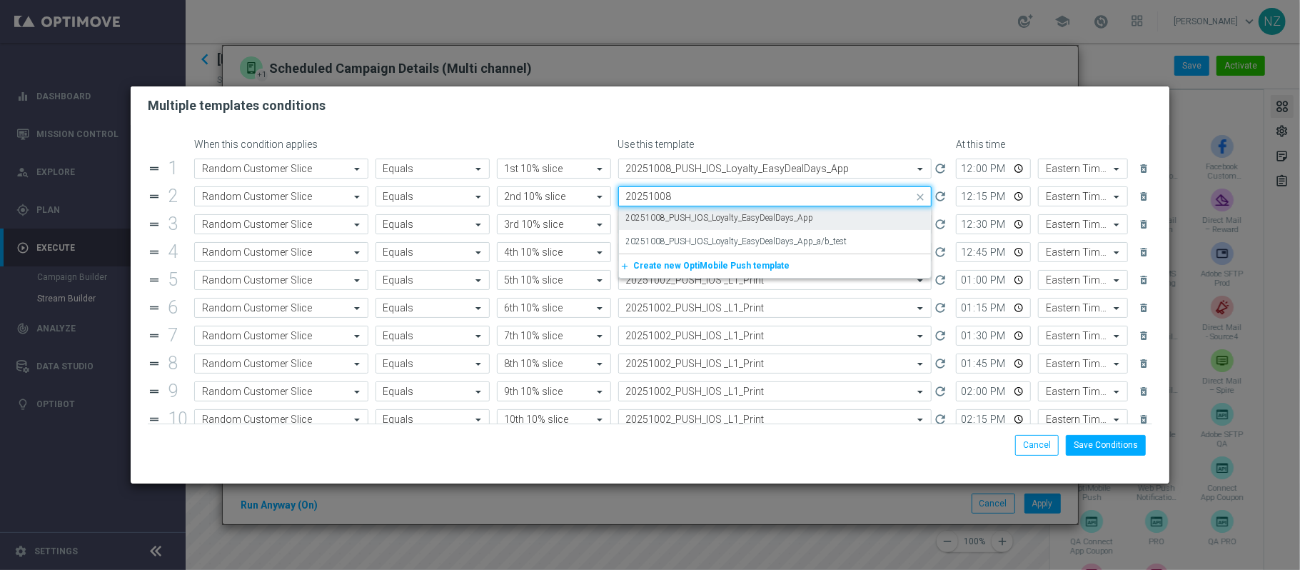
click at [686, 214] on label "20251008_PUSH_IOS_Loyalty_EasyDealDays_App" at bounding box center [720, 218] width 188 height 12
type input "20251008"
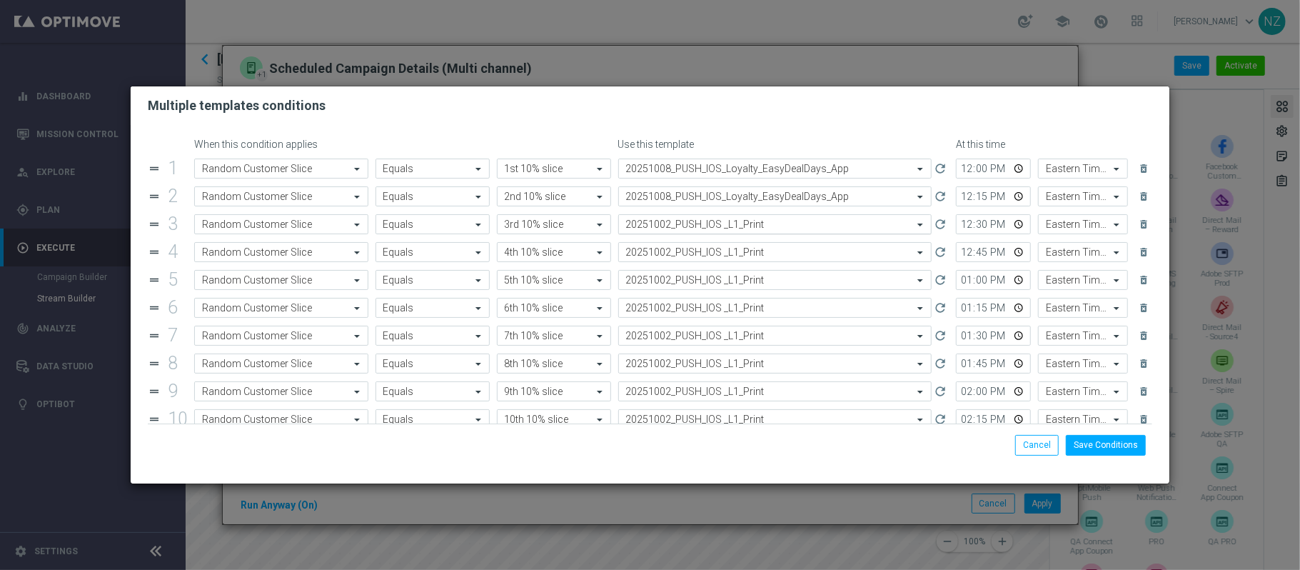
click at [689, 226] on input "text" at bounding box center [761, 225] width 270 height 12
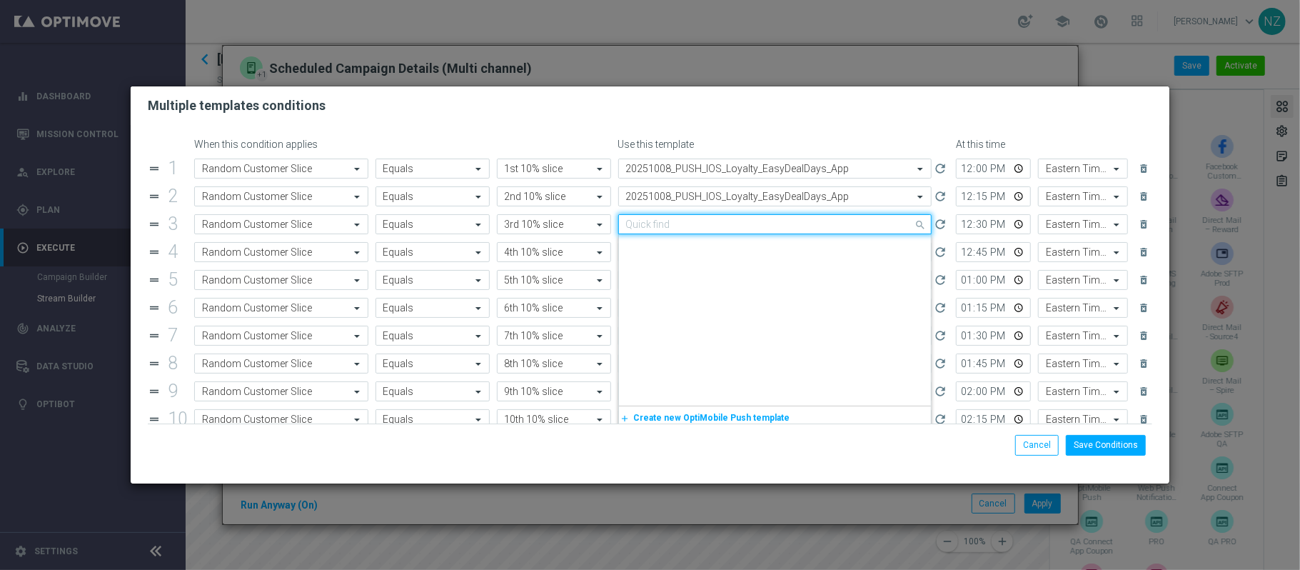
scroll to position [2192, 0]
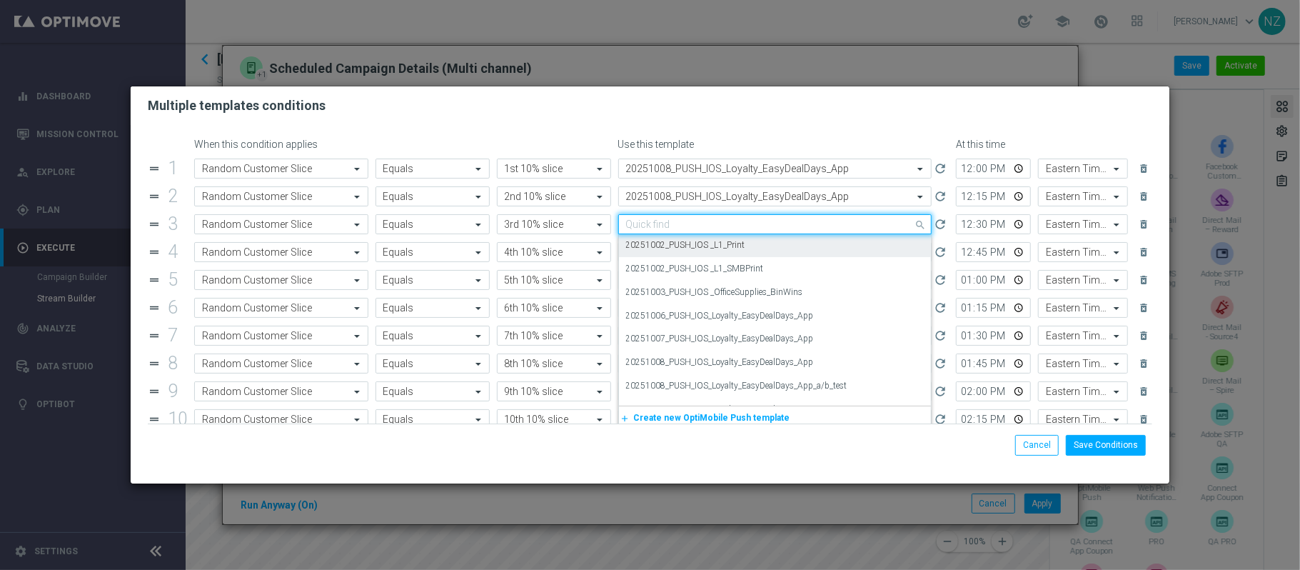
paste input "20251008"
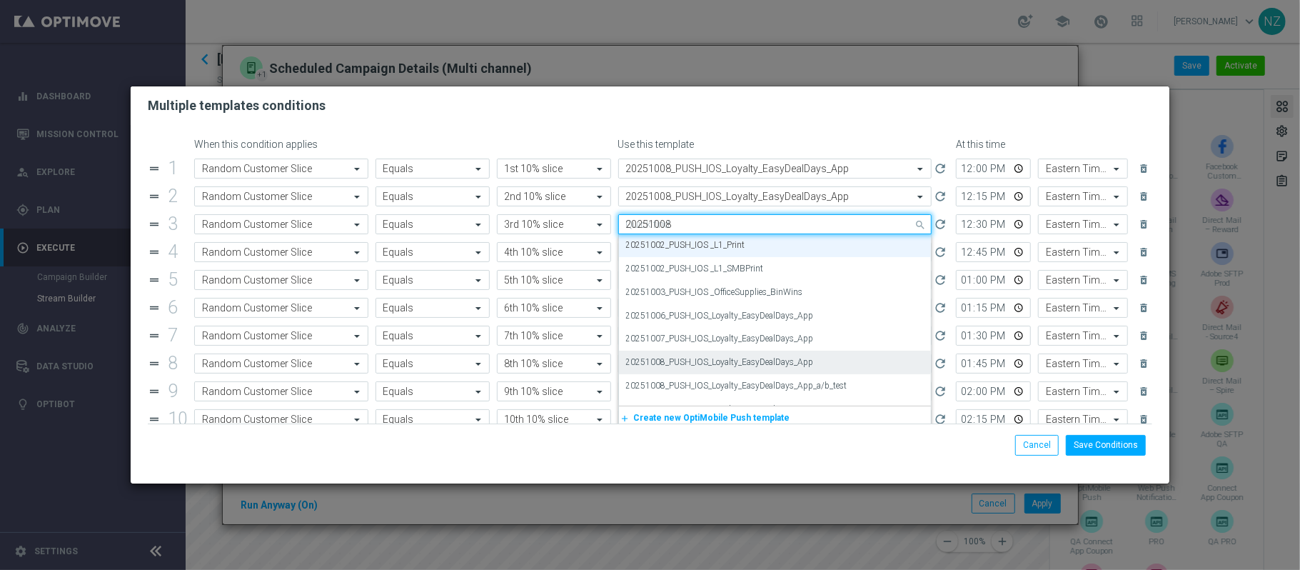
scroll to position [0, 0]
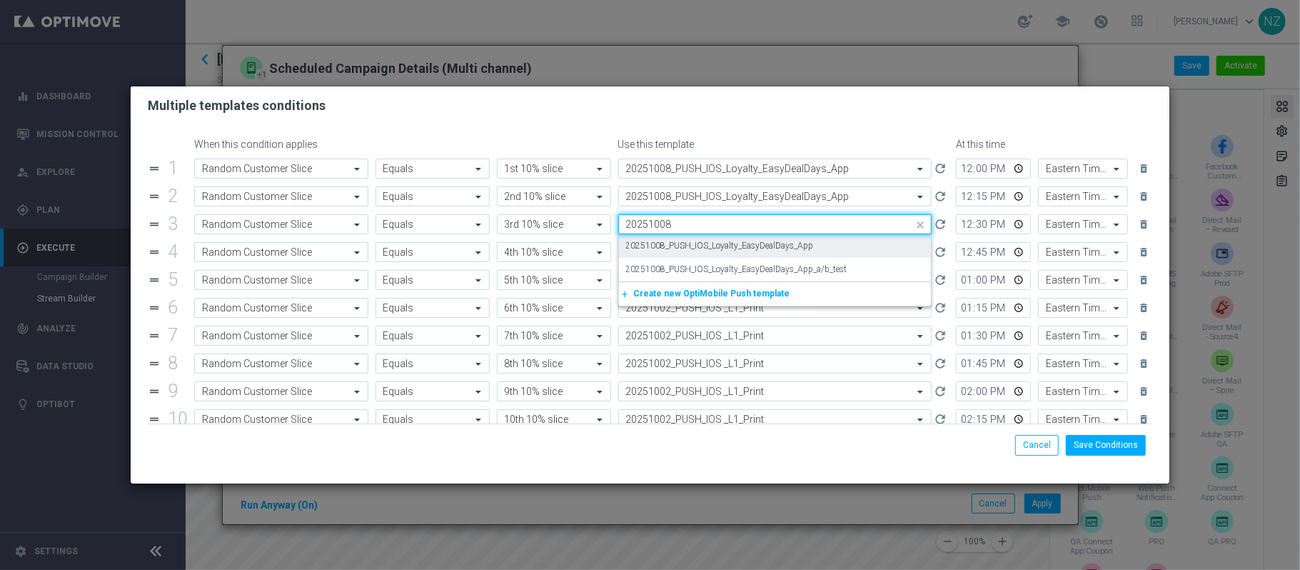
click at [678, 241] on label "20251008_PUSH_IOS_Loyalty_EasyDealDays_App" at bounding box center [720, 246] width 188 height 12
type input "20251008"
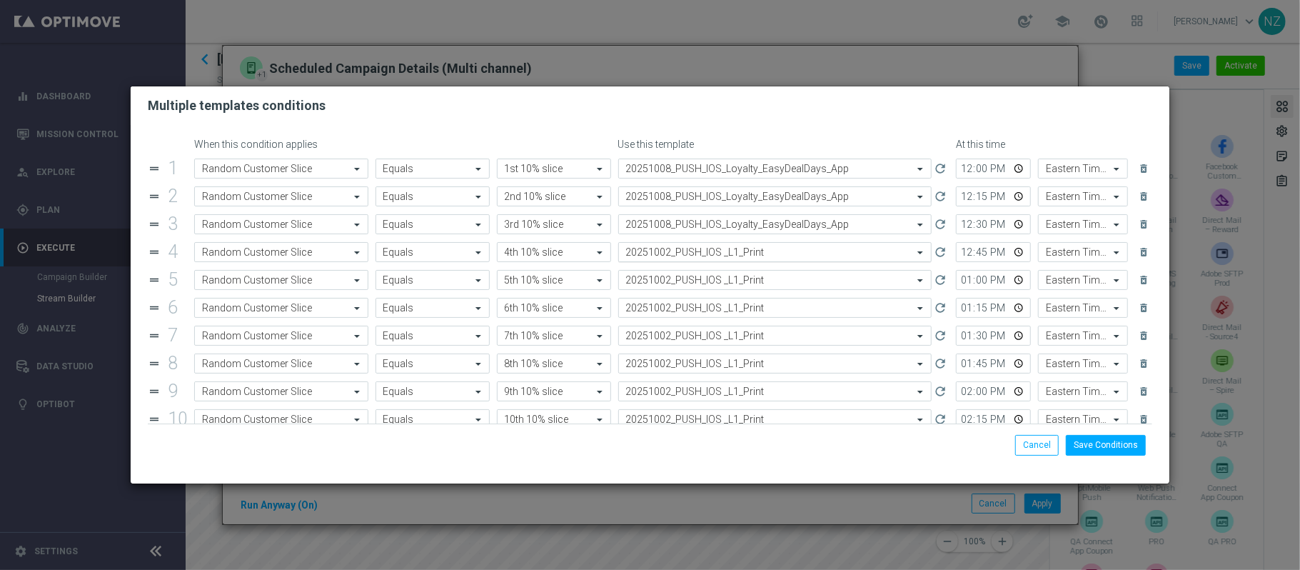
click at [668, 261] on div "Select template 20251002_PUSH_IOS _L1_Print" at bounding box center [775, 252] width 314 height 20
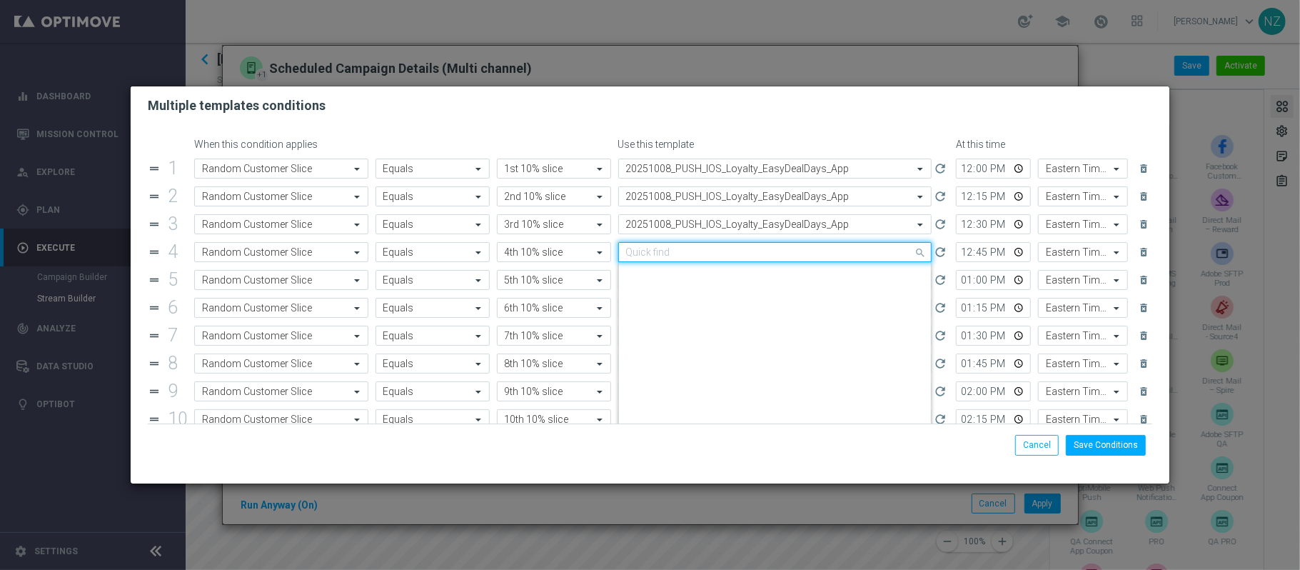
paste input "20251008"
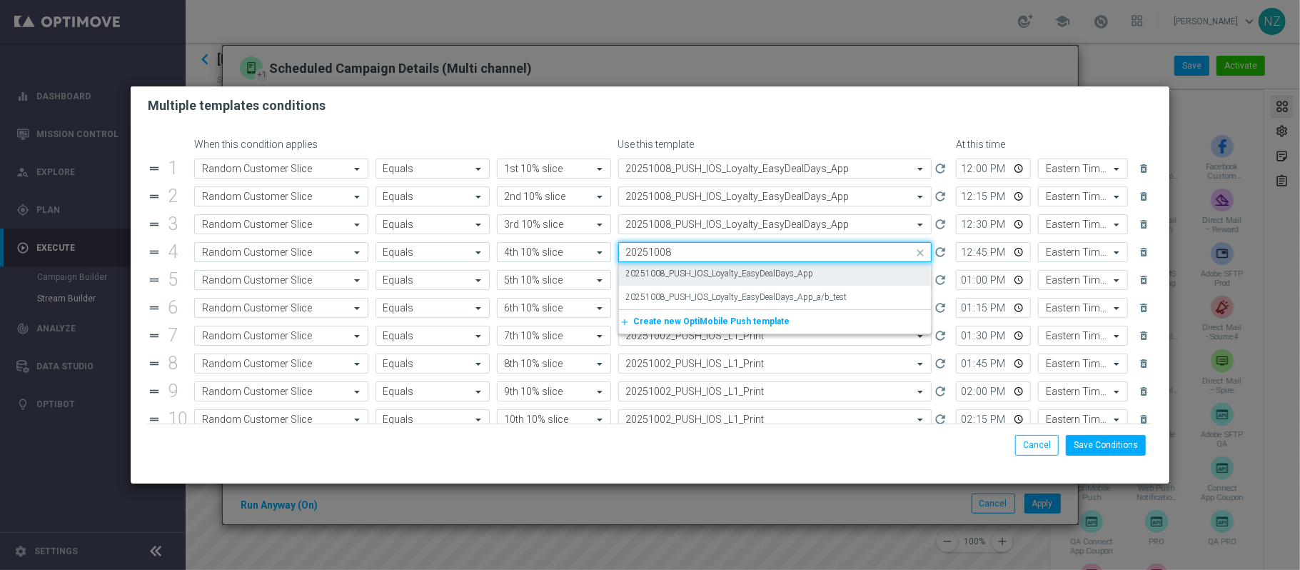
click at [668, 269] on label "20251008_PUSH_IOS_Loyalty_EasyDealDays_App" at bounding box center [720, 274] width 188 height 12
type input "20251008"
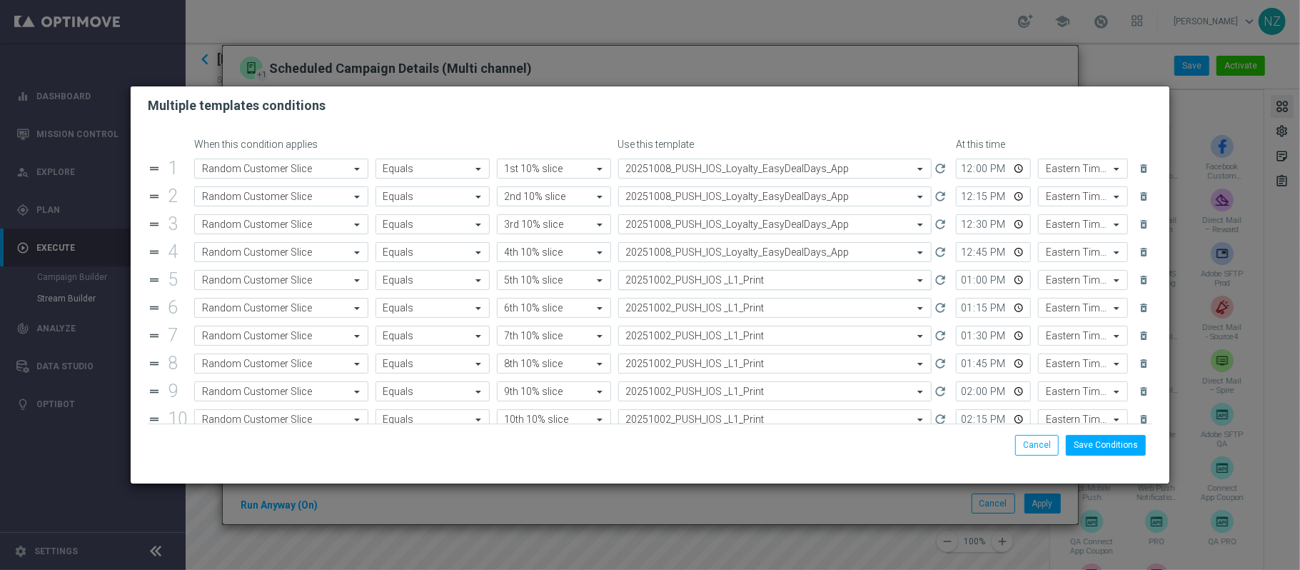
click at [672, 286] on input "text" at bounding box center [761, 280] width 270 height 12
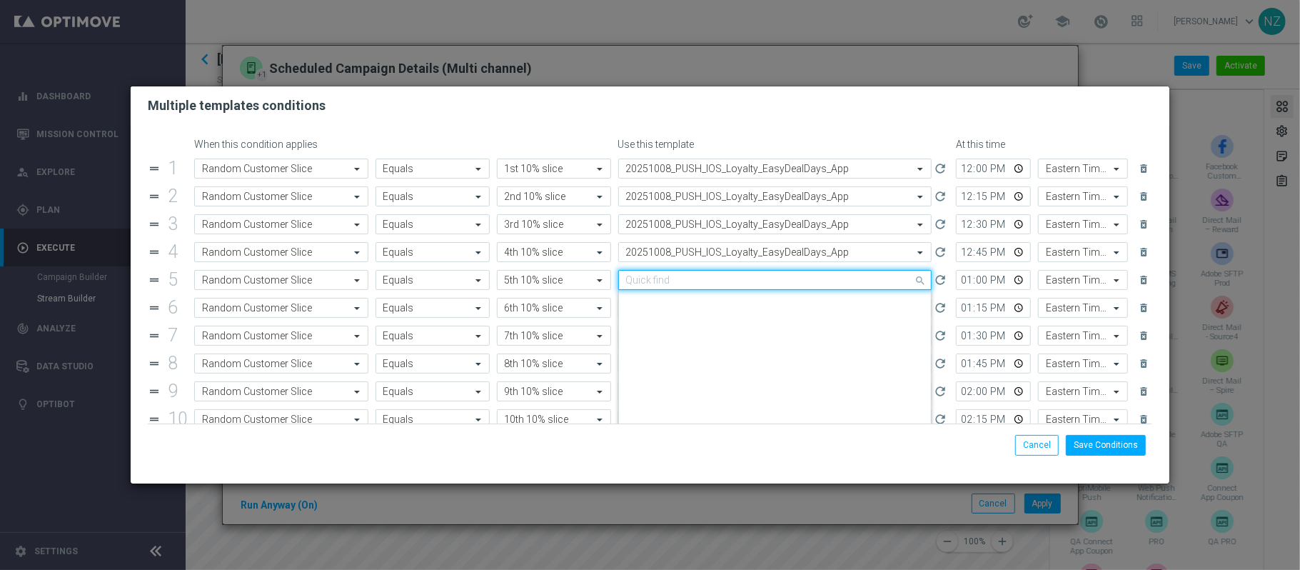
paste input "20251008"
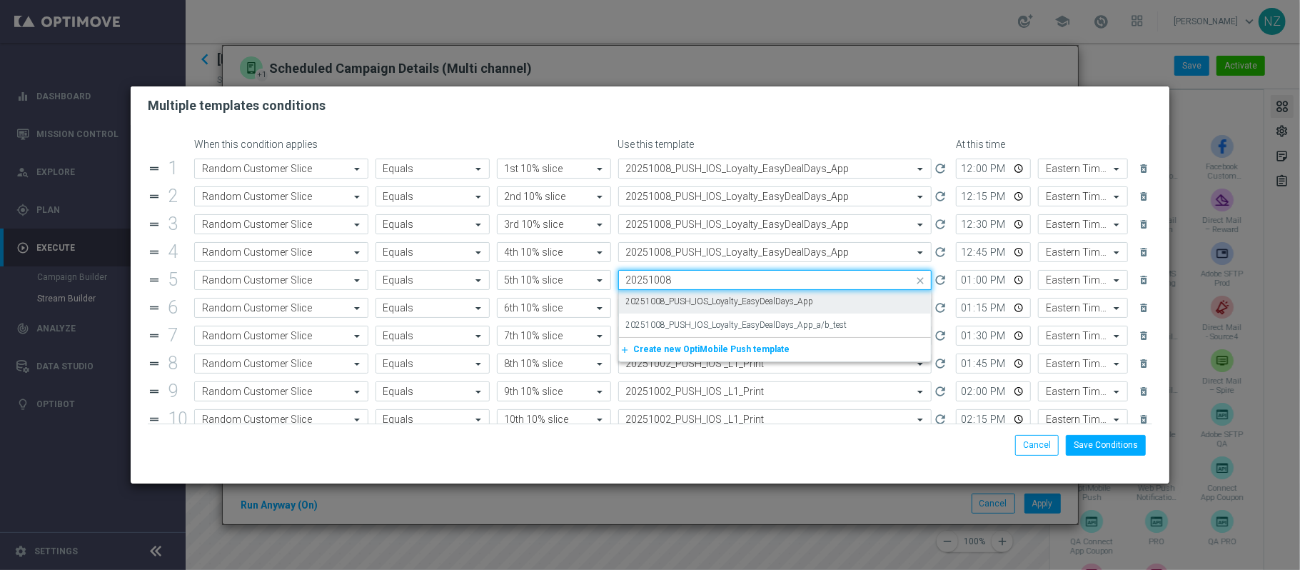
click at [668, 306] on label "20251008_PUSH_IOS_Loyalty_EasyDealDays_App" at bounding box center [720, 302] width 188 height 12
type input "20251008"
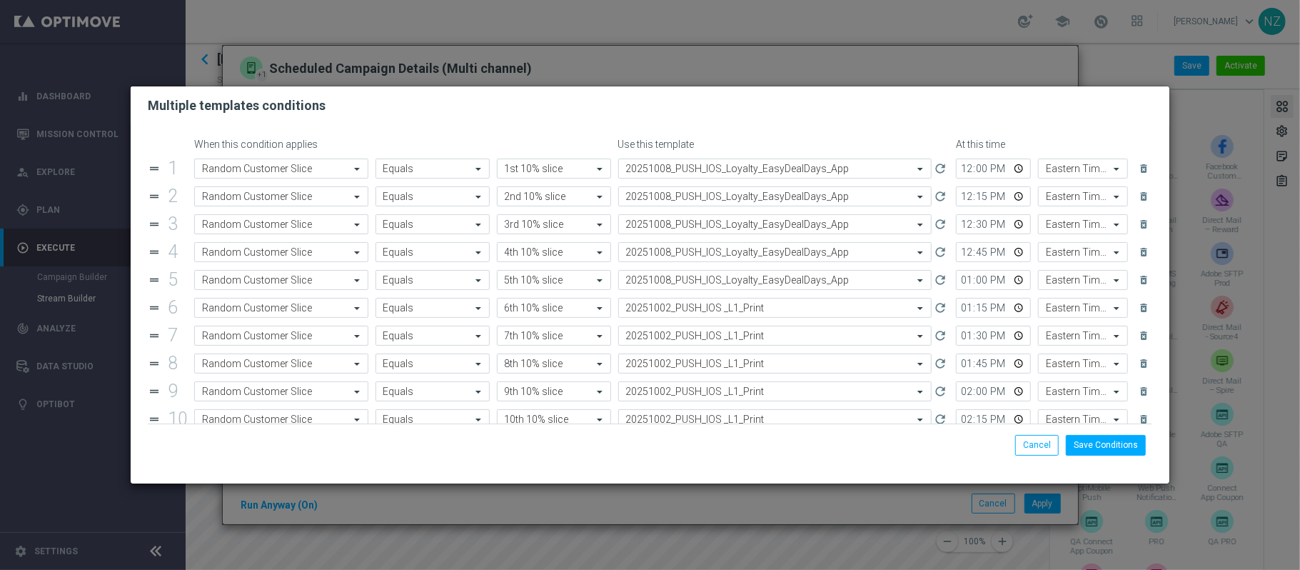
click at [671, 318] on ng-select "Select template 20251002_PUSH_IOS _L1_Print" at bounding box center [775, 308] width 314 height 20
click at [676, 313] on input "text" at bounding box center [761, 308] width 270 height 12
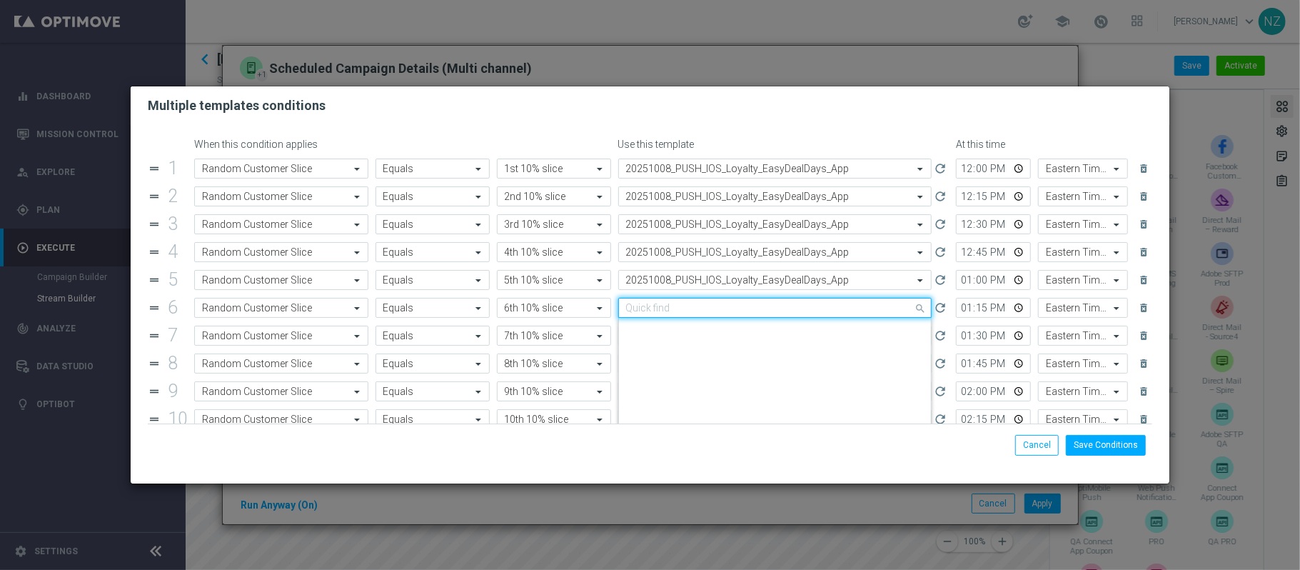
paste input "20251008"
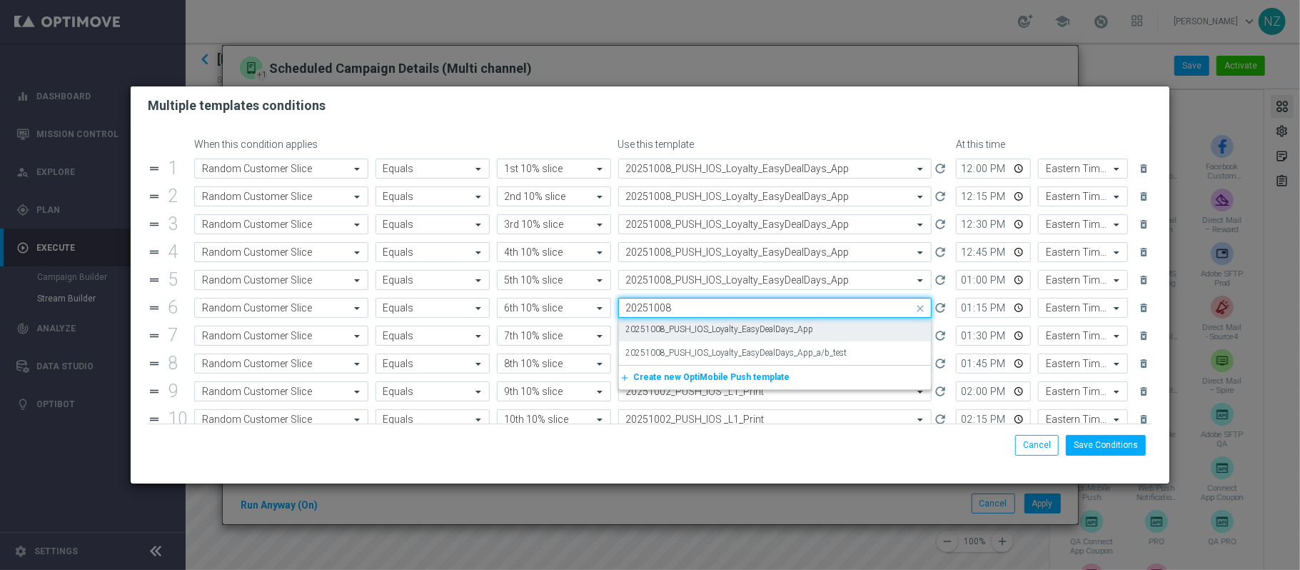
click at [676, 327] on label "20251008_PUSH_IOS_Loyalty_EasyDealDays_App" at bounding box center [720, 329] width 188 height 12
type input "20251008"
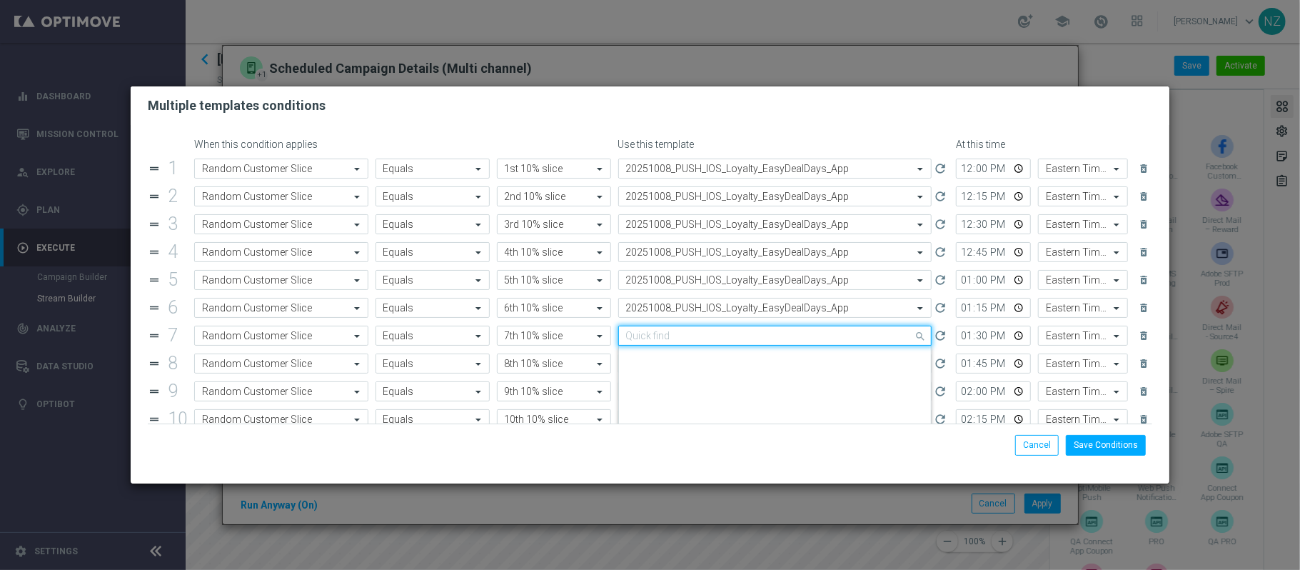
click at [678, 340] on input "text" at bounding box center [761, 336] width 270 height 12
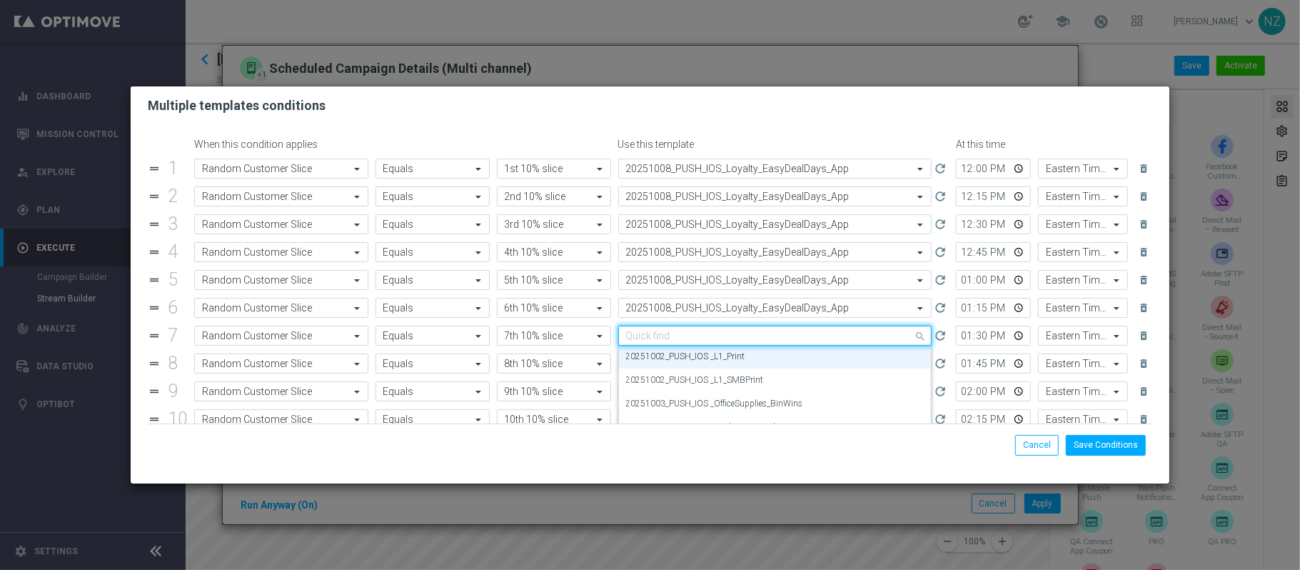
paste input "20251008"
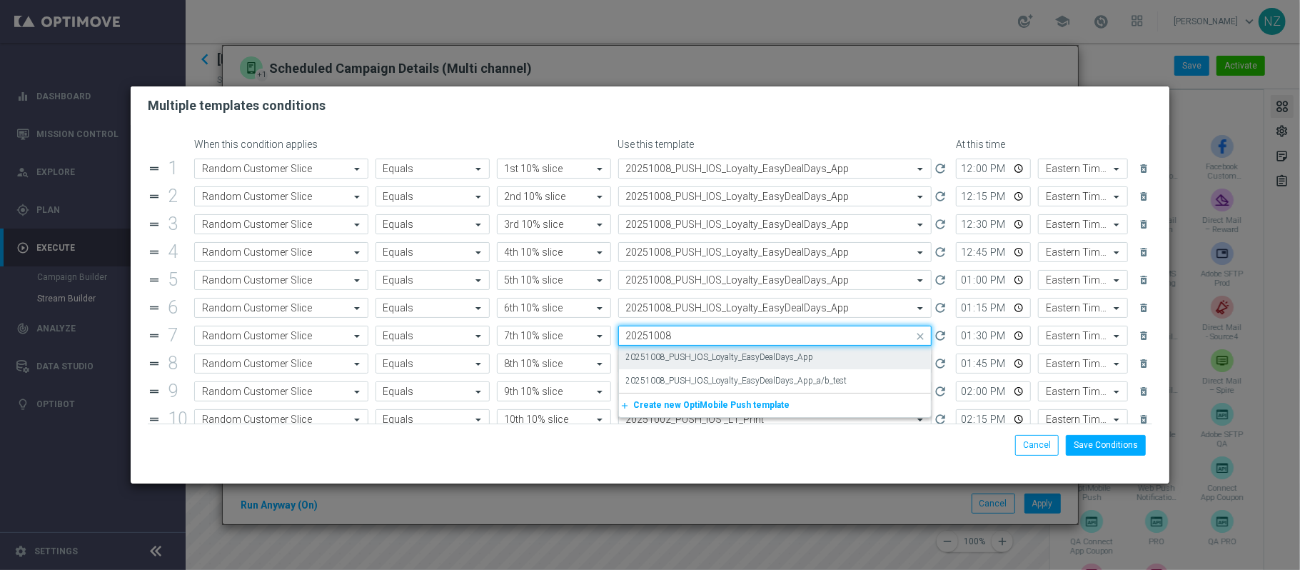
scroll to position [0, 0]
click at [677, 357] on label "20251008_PUSH_IOS_Loyalty_EasyDealDays_App" at bounding box center [720, 357] width 188 height 12
type input "20251008"
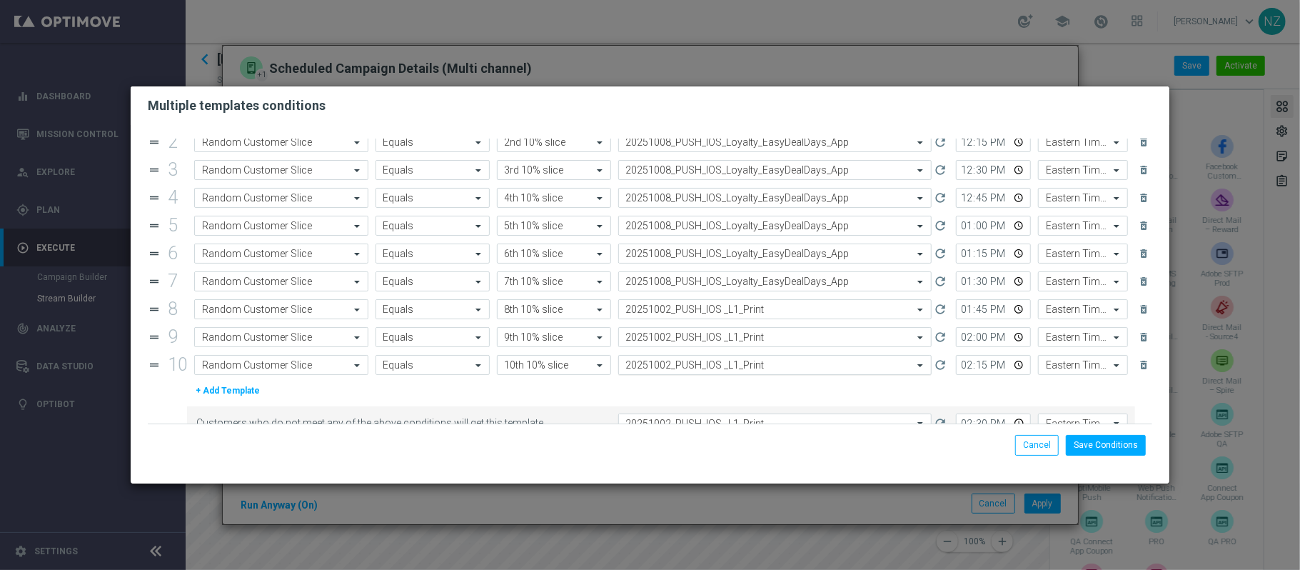
scroll to position [83, 0]
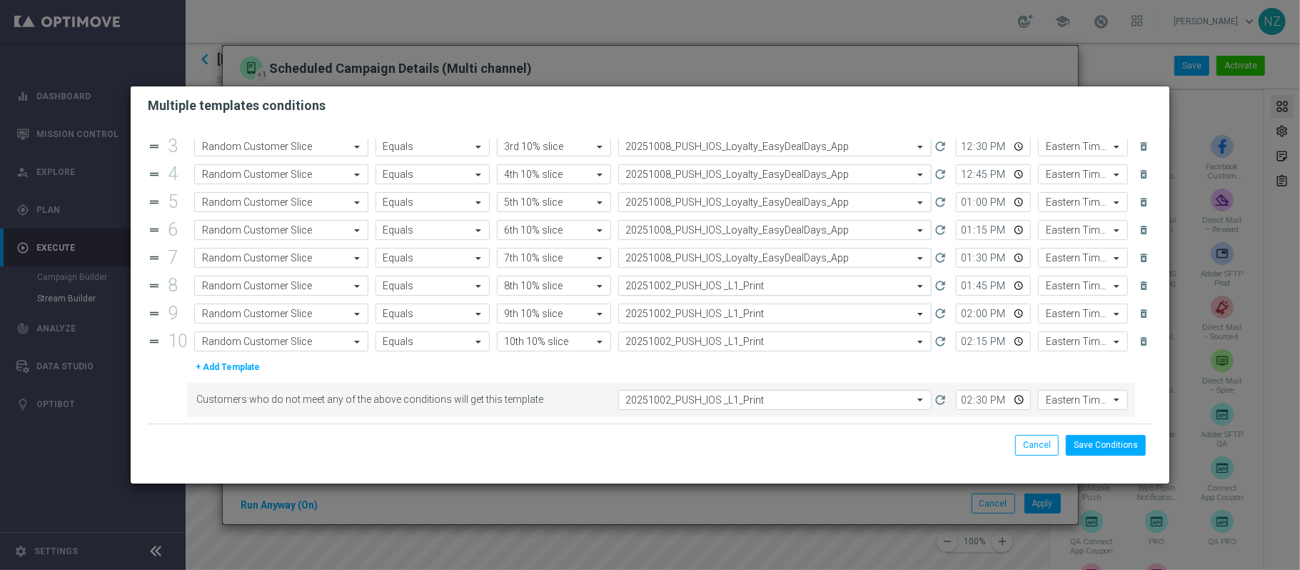
click at [711, 280] on input "text" at bounding box center [761, 286] width 270 height 12
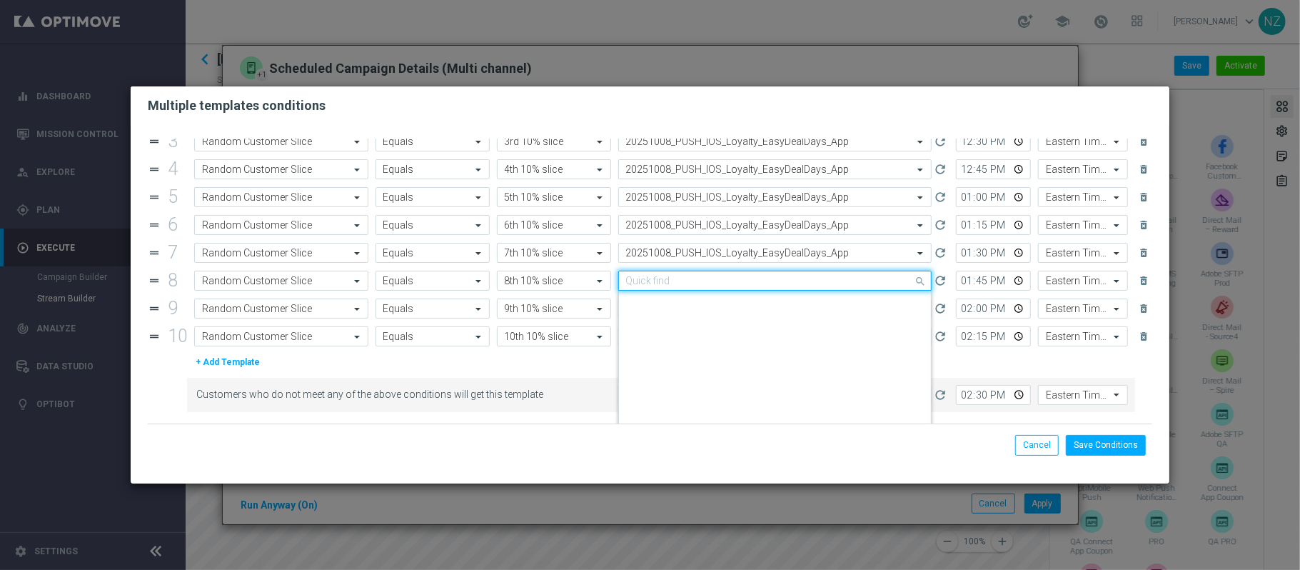
scroll to position [2192, 0]
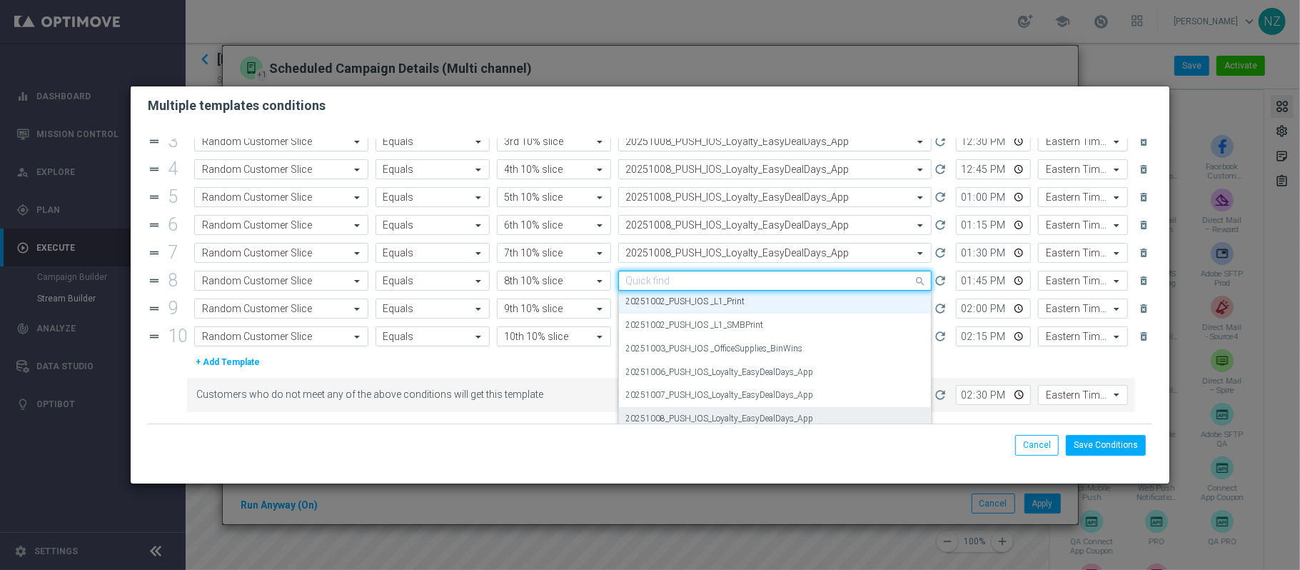
paste input "20251008"
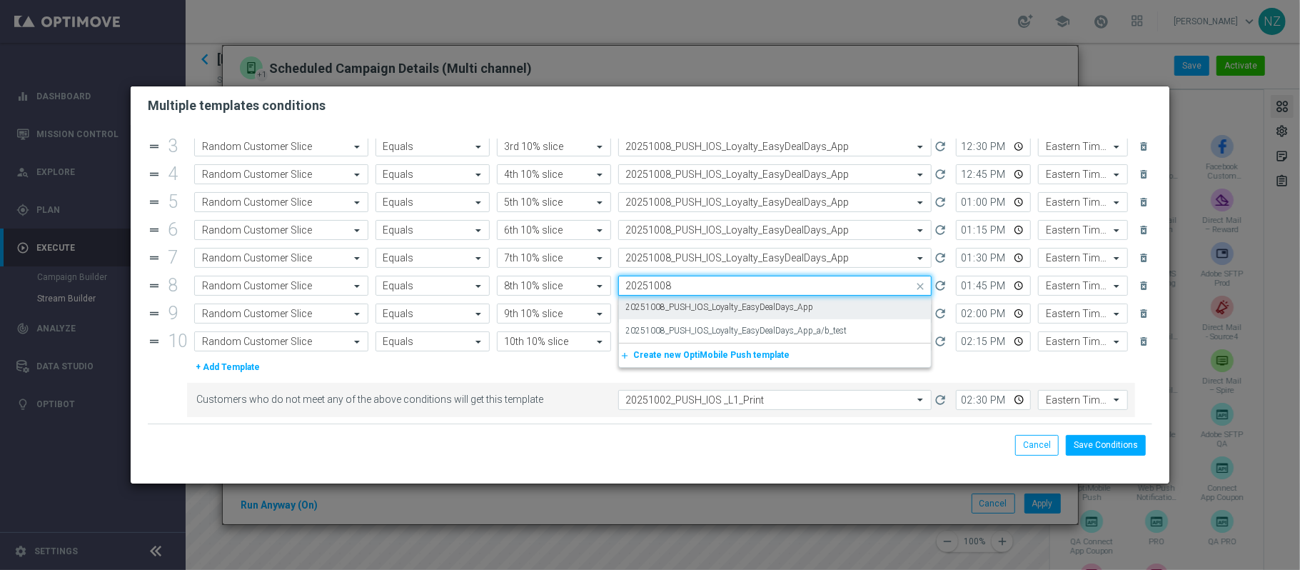
scroll to position [0, 0]
click at [707, 304] on label "20251008_PUSH_IOS_Loyalty_EasyDealDays_App" at bounding box center [720, 307] width 188 height 12
type input "20251008"
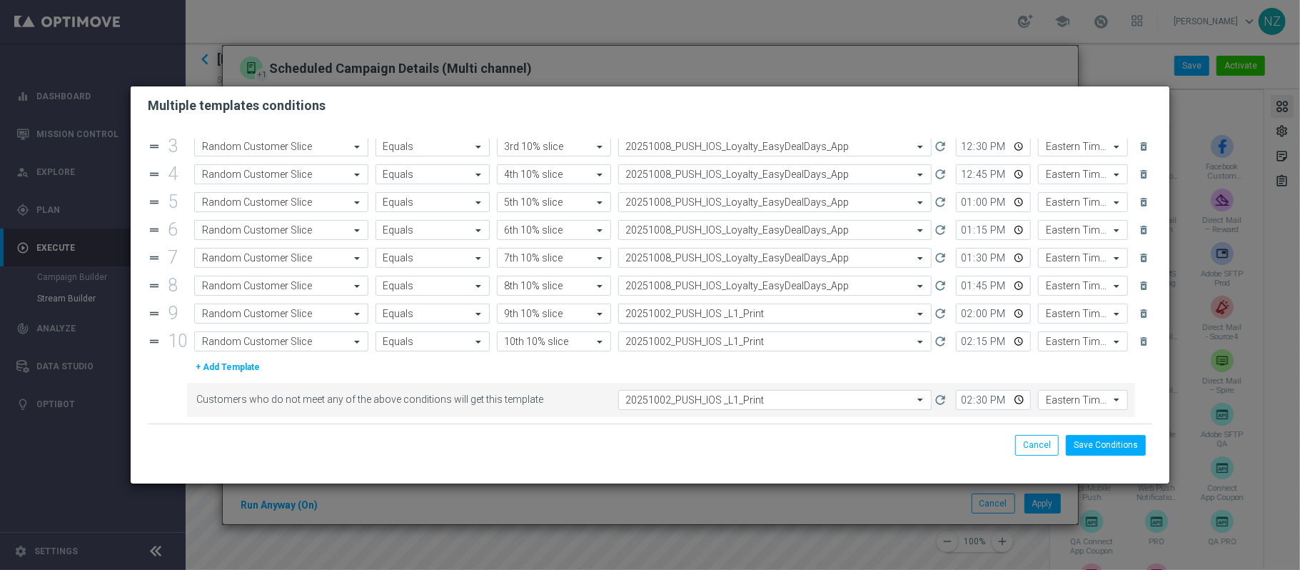
click at [700, 315] on input "text" at bounding box center [761, 314] width 270 height 12
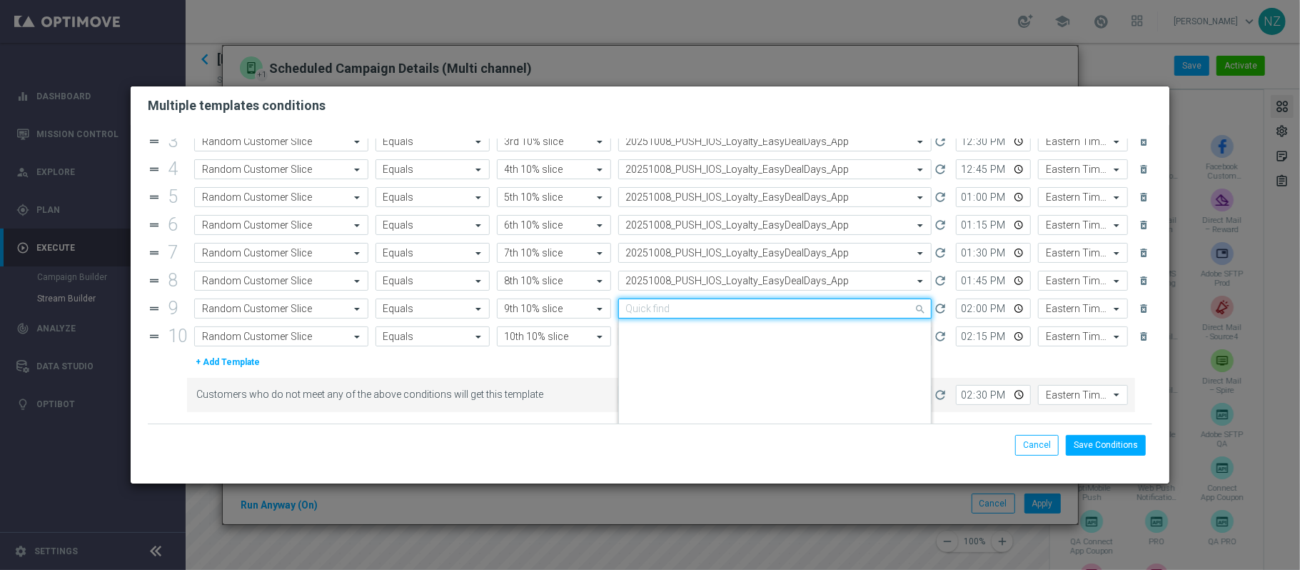
paste input "20251008"
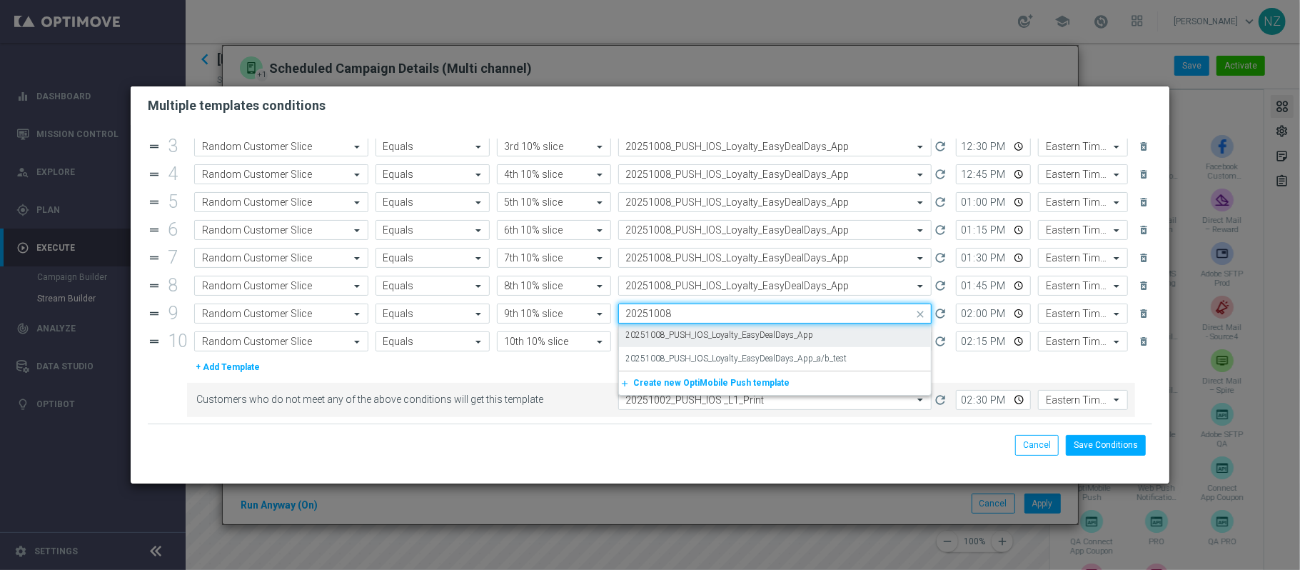
click at [700, 330] on label "20251008_PUSH_IOS_Loyalty_EasyDealDays_App" at bounding box center [720, 335] width 188 height 12
type input "20251008"
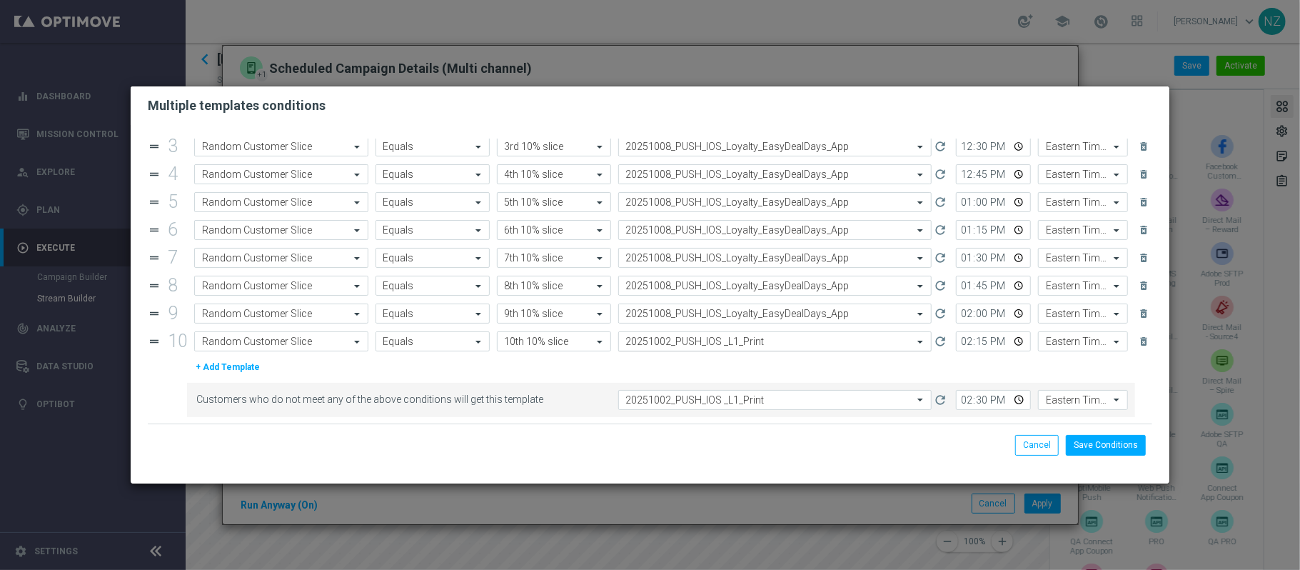
click at [681, 338] on input "text" at bounding box center [761, 342] width 270 height 12
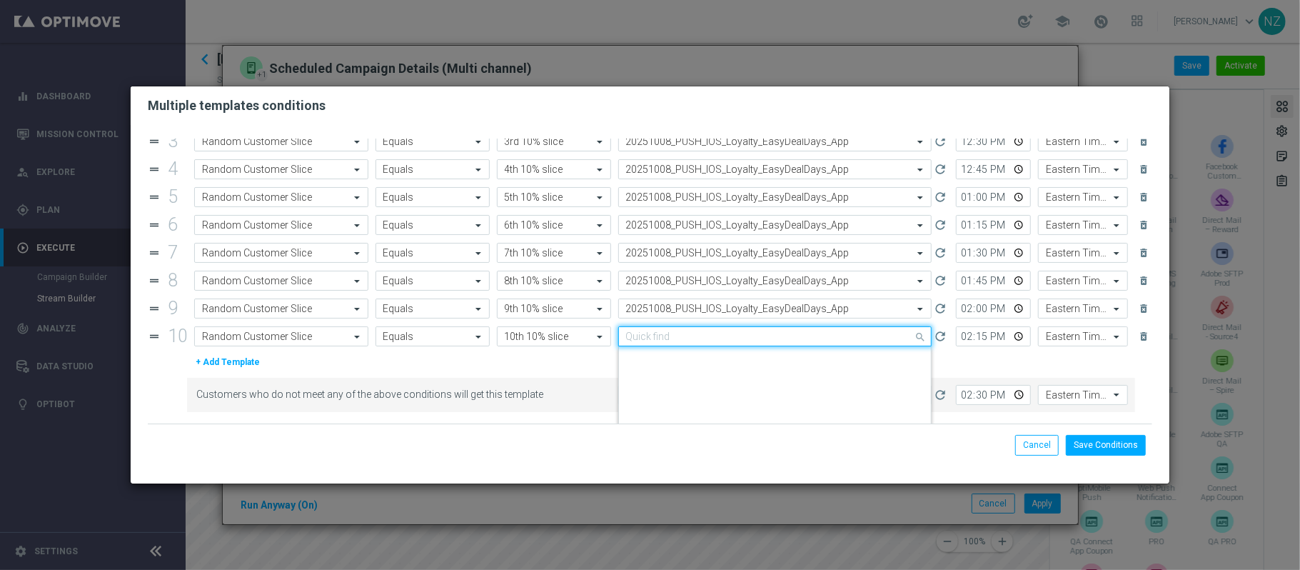
paste input "20251008"
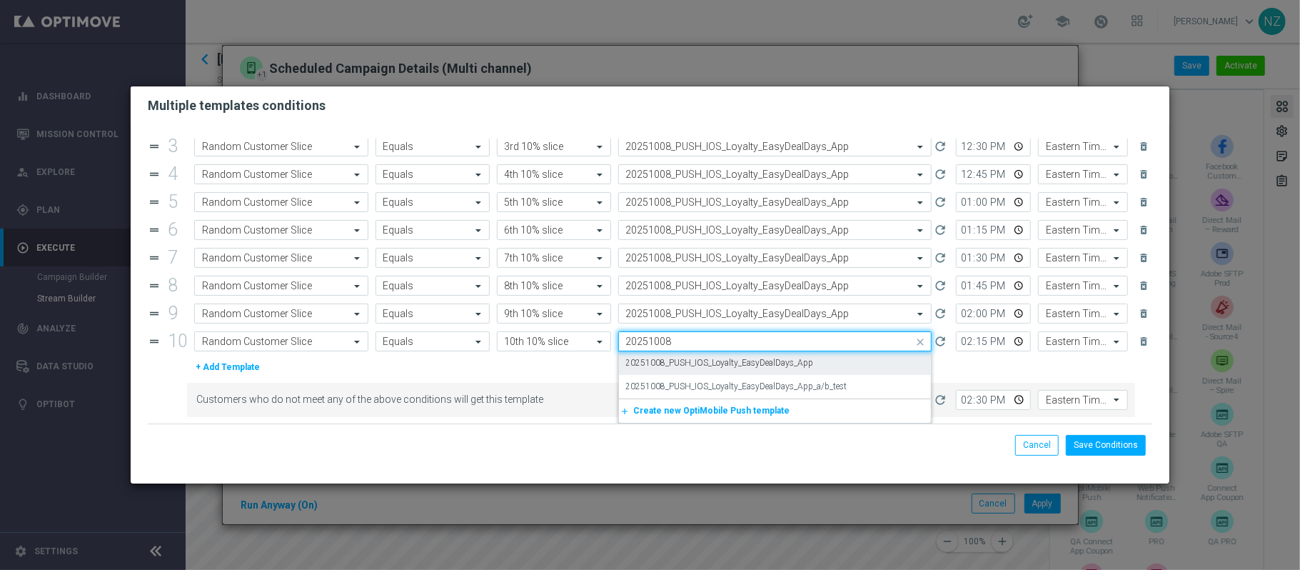
click at [678, 355] on div "20251008_PUSH_IOS_Loyalty_EasyDealDays_App" at bounding box center [775, 363] width 298 height 24
type input "20251008"
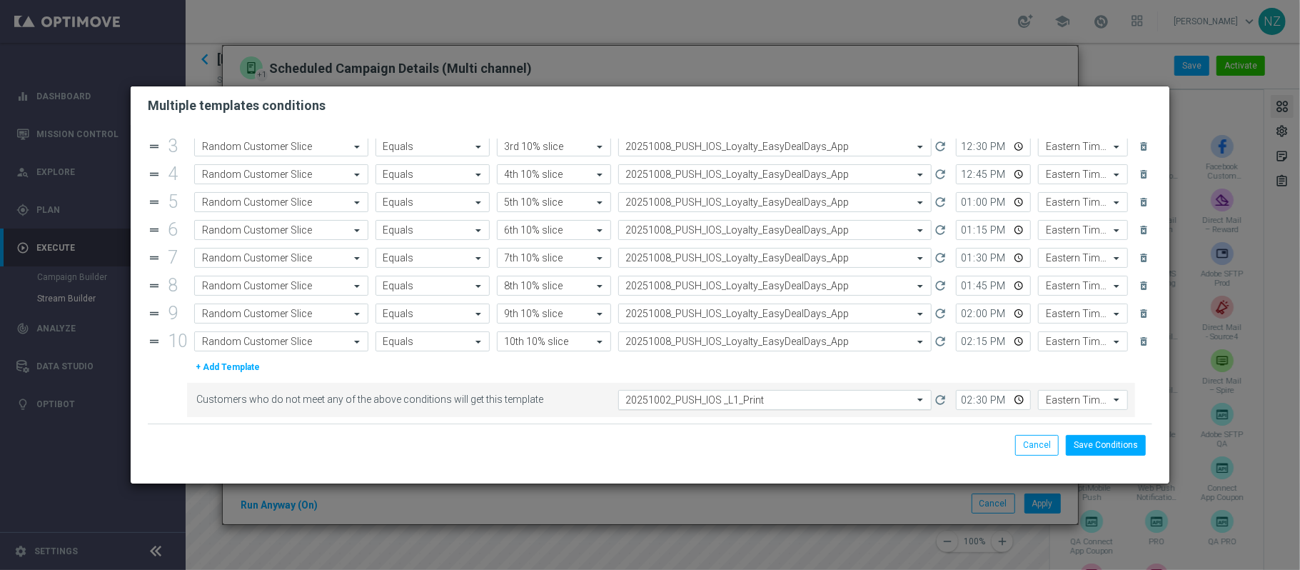
click at [707, 403] on input "text" at bounding box center [761, 400] width 270 height 12
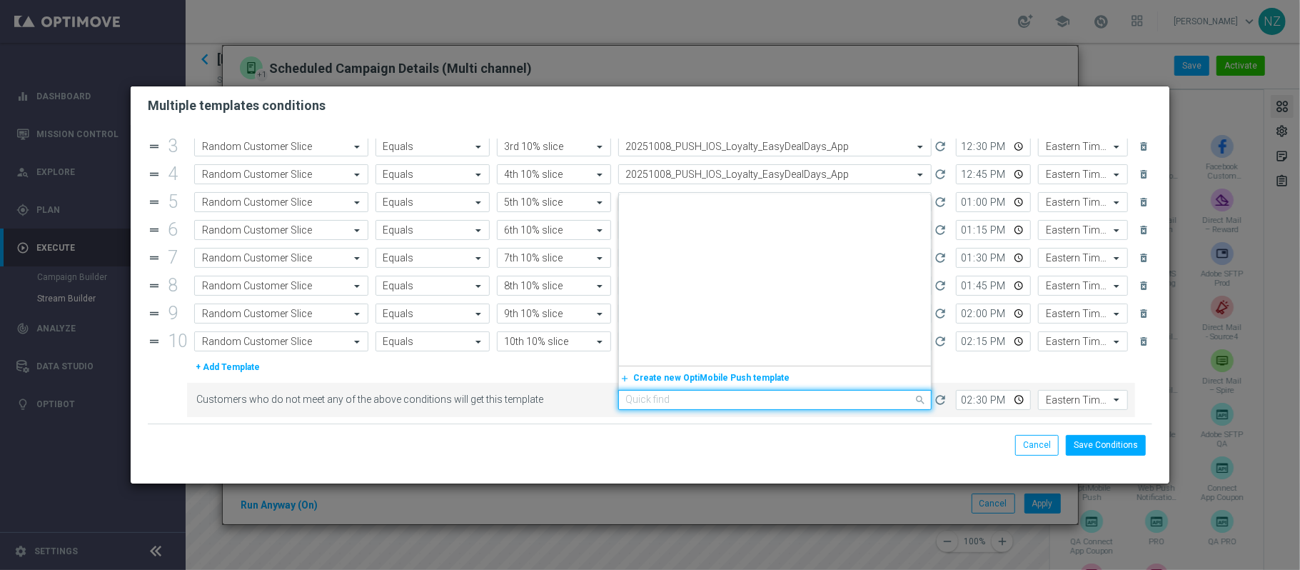
scroll to position [2192, 0]
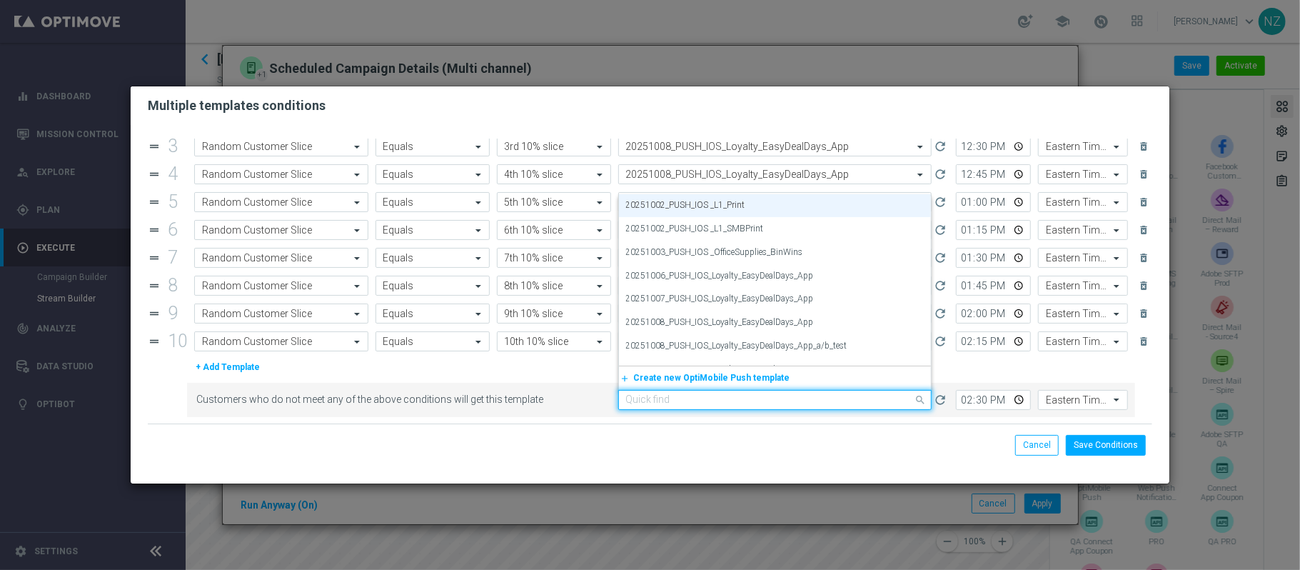
paste input "20251008"
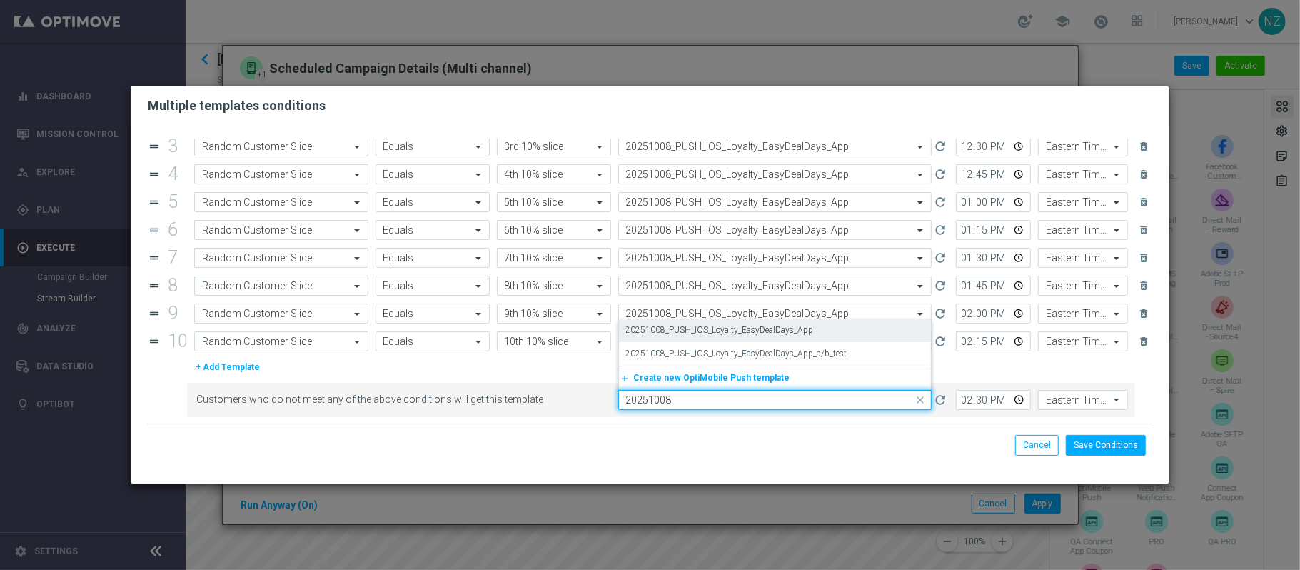
click at [728, 330] on label "20251008_PUSH_IOS_Loyalty_EasyDealDays_App" at bounding box center [720, 330] width 188 height 12
type input "20251008"
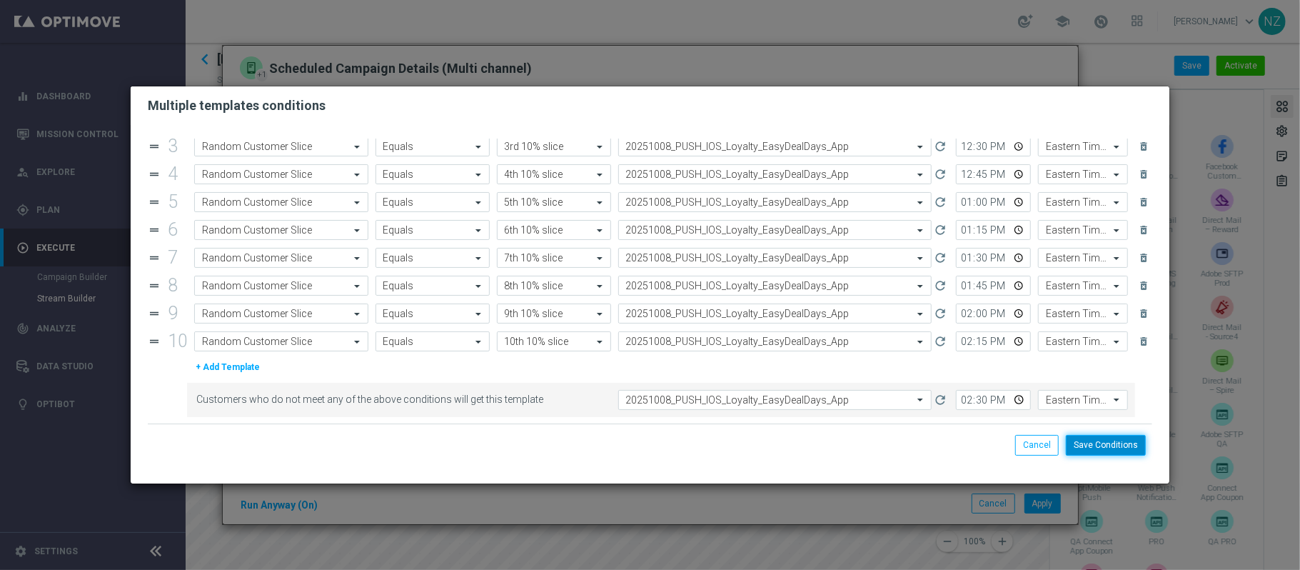
click at [1105, 448] on button "Save Conditions" at bounding box center [1106, 445] width 80 height 20
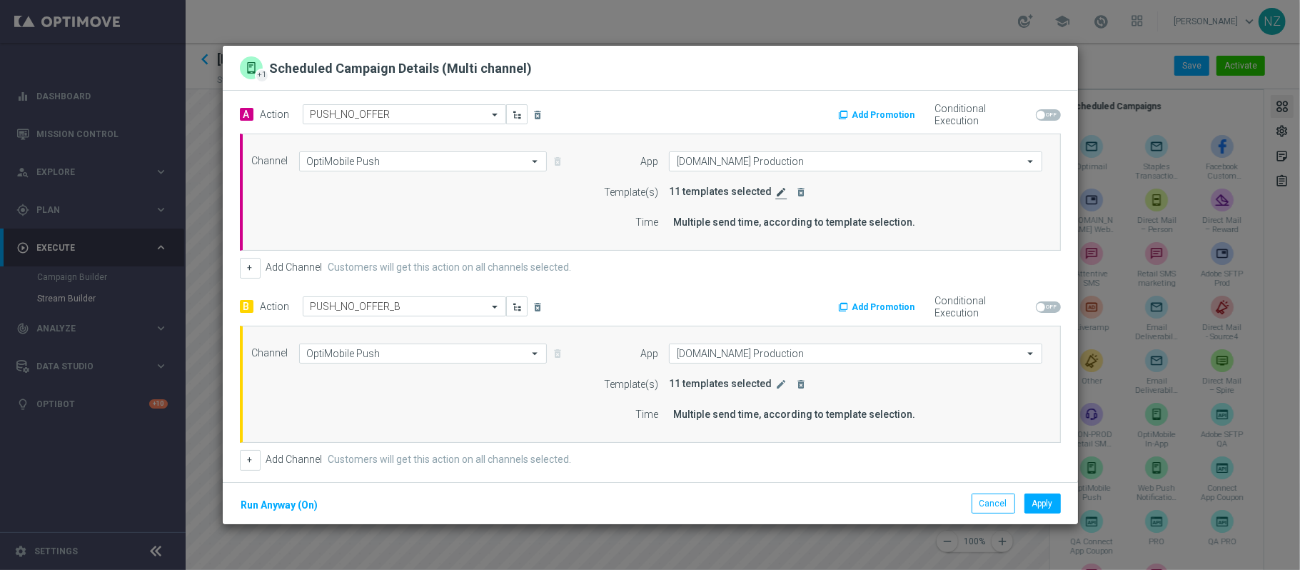
click at [776, 193] on icon "edit" at bounding box center [781, 191] width 11 height 11
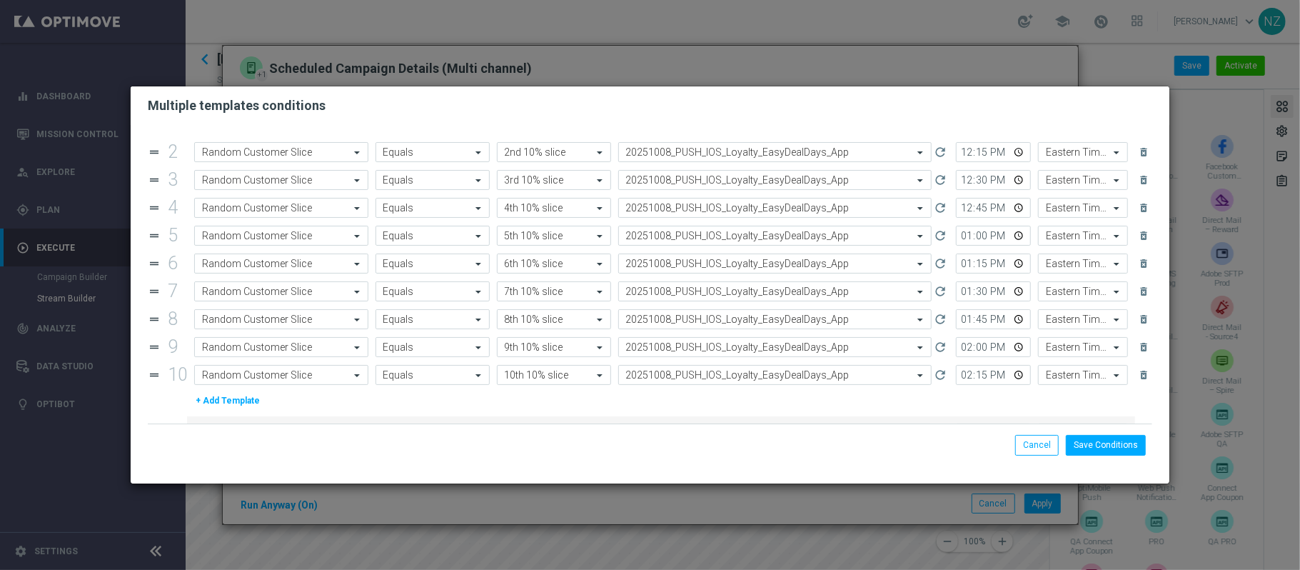
scroll to position [83, 0]
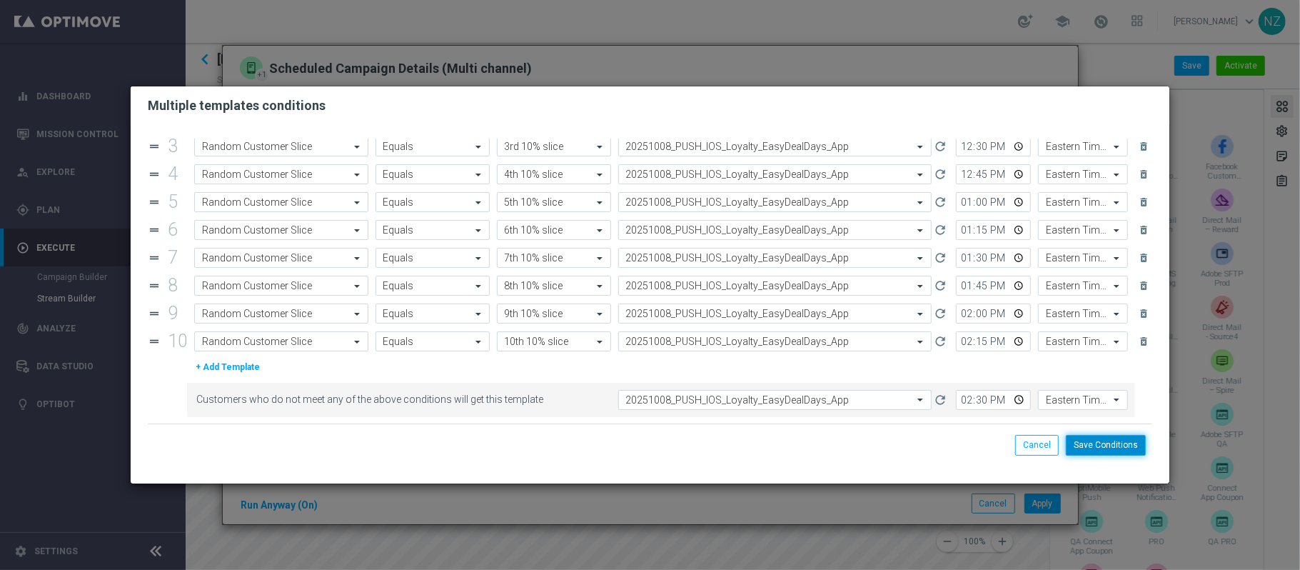
click at [1100, 448] on button "Save Conditions" at bounding box center [1106, 445] width 80 height 20
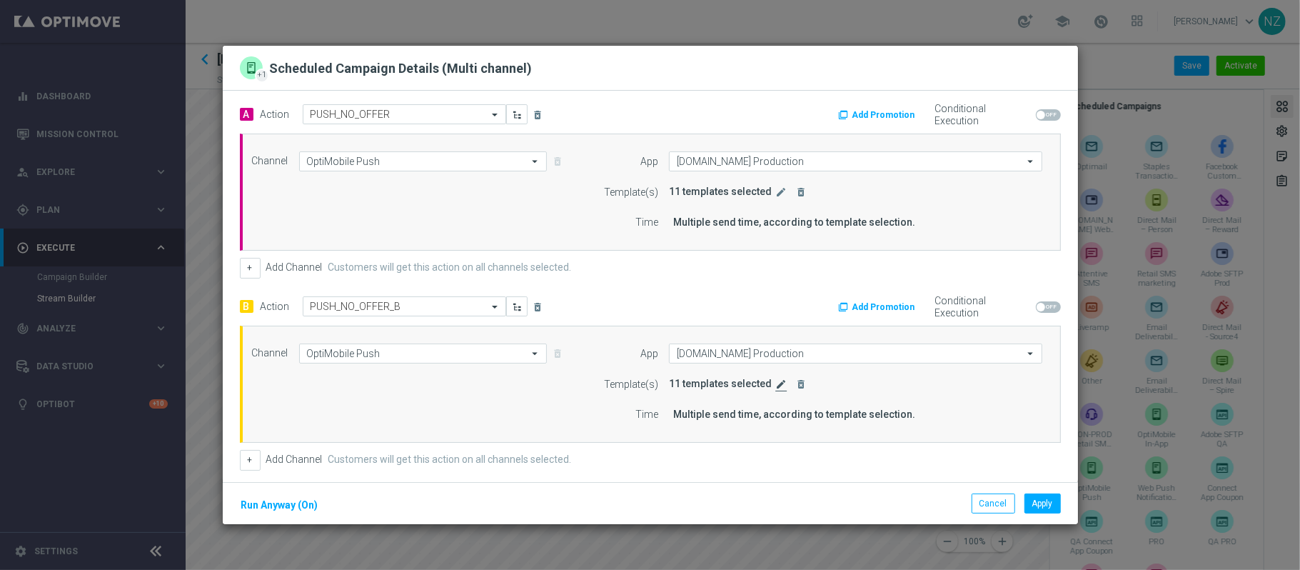
click at [776, 386] on icon "edit" at bounding box center [781, 383] width 11 height 11
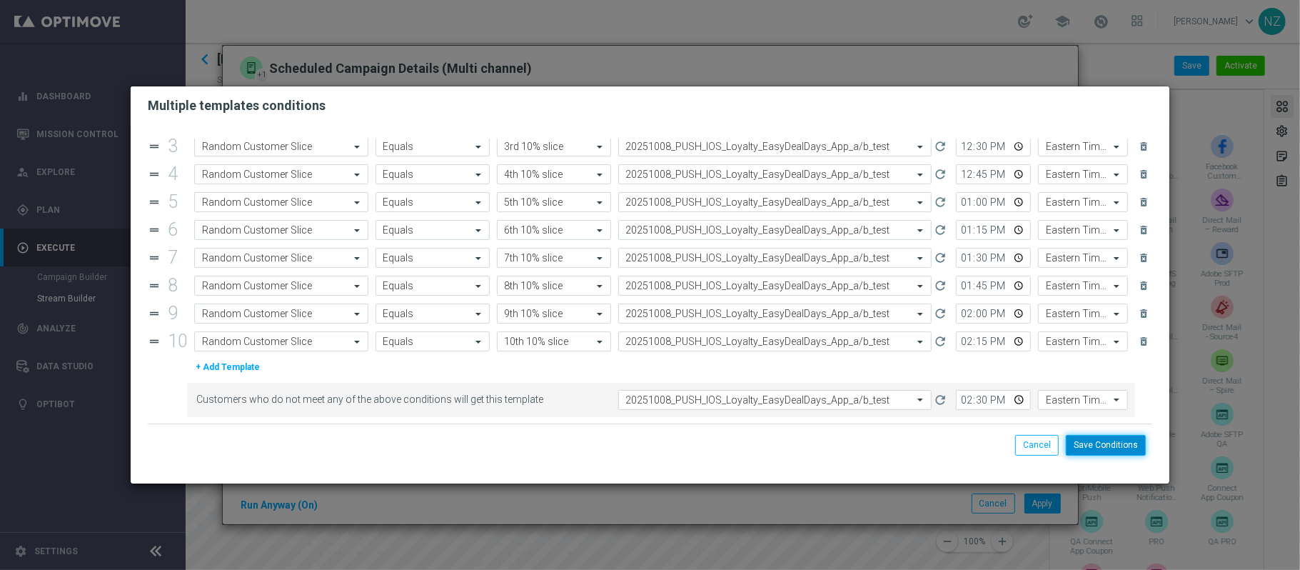
click at [1085, 448] on button "Save Conditions" at bounding box center [1106, 445] width 80 height 20
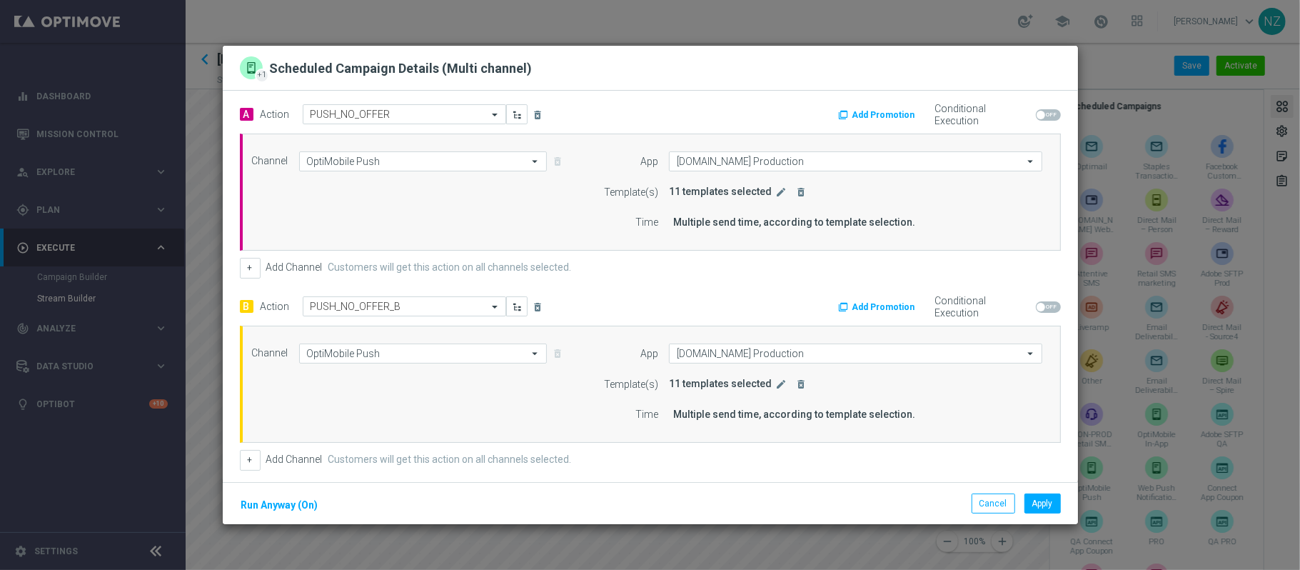
scroll to position [286, 0]
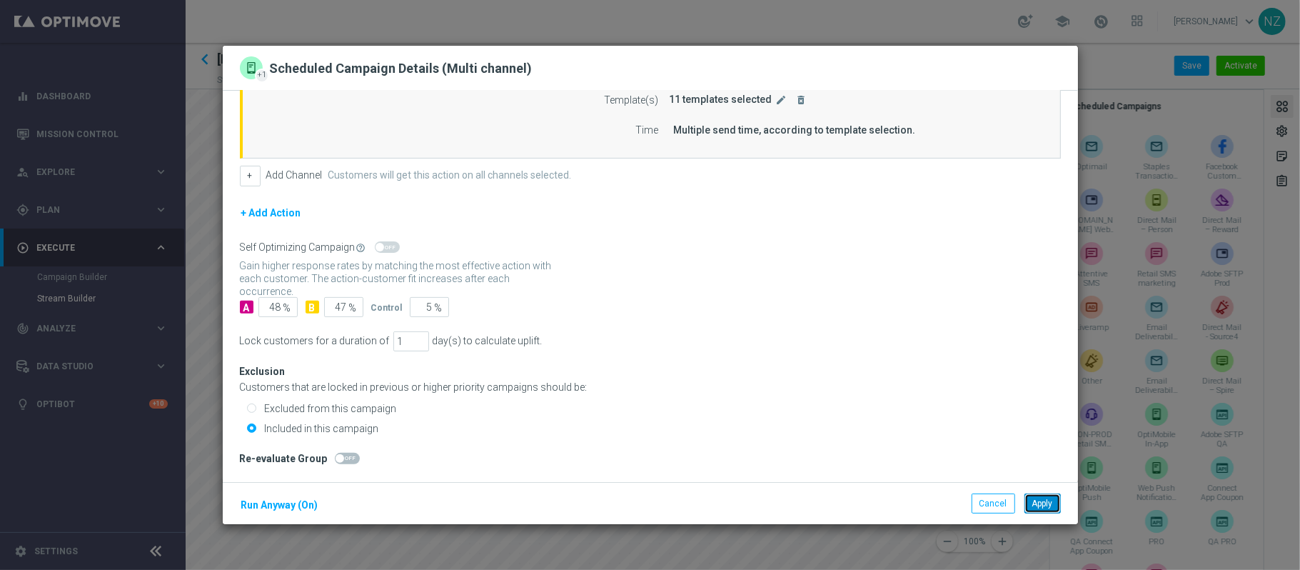
click at [1035, 507] on button "Apply" at bounding box center [1043, 503] width 36 height 20
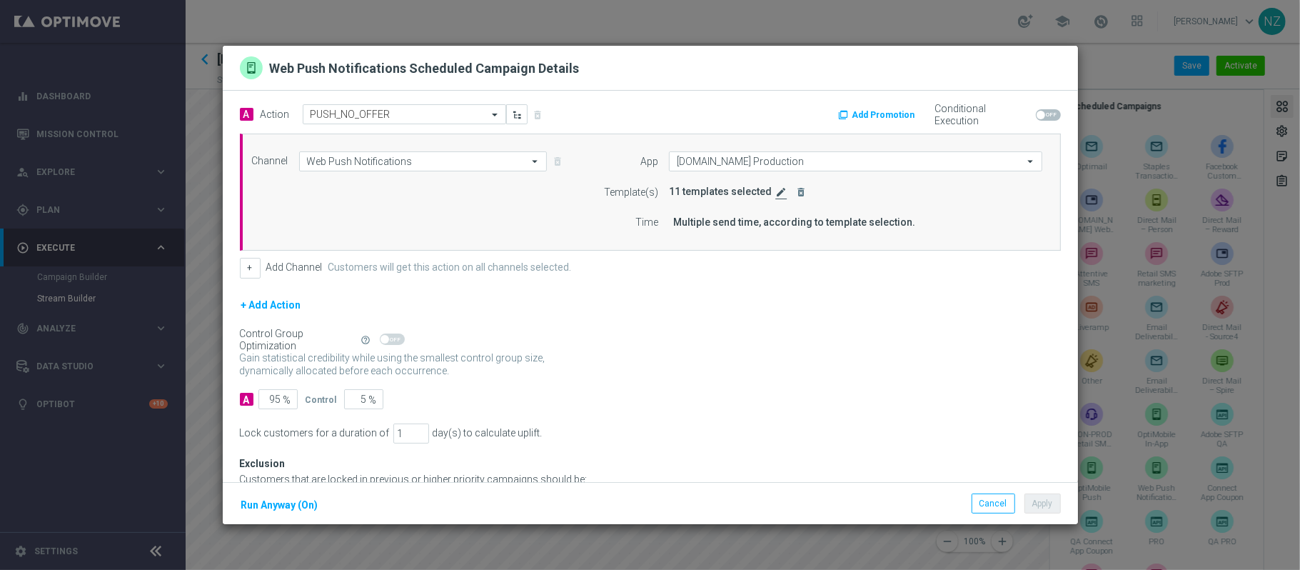
click at [776, 189] on icon "edit" at bounding box center [781, 191] width 11 height 11
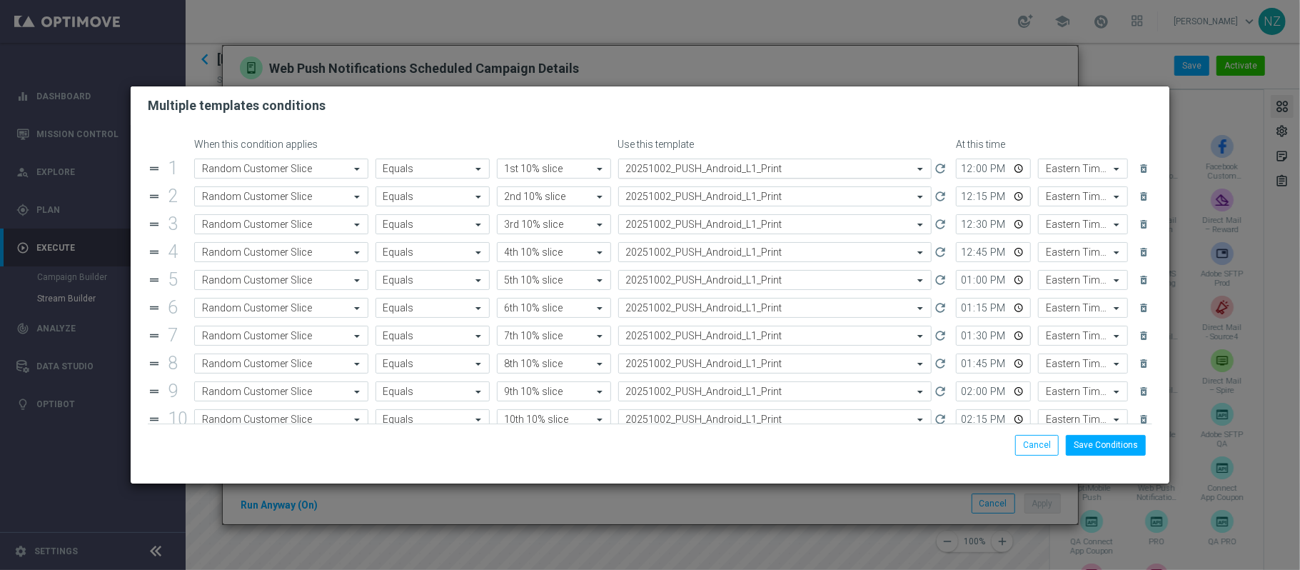
click at [736, 173] on input "text" at bounding box center [761, 169] width 270 height 12
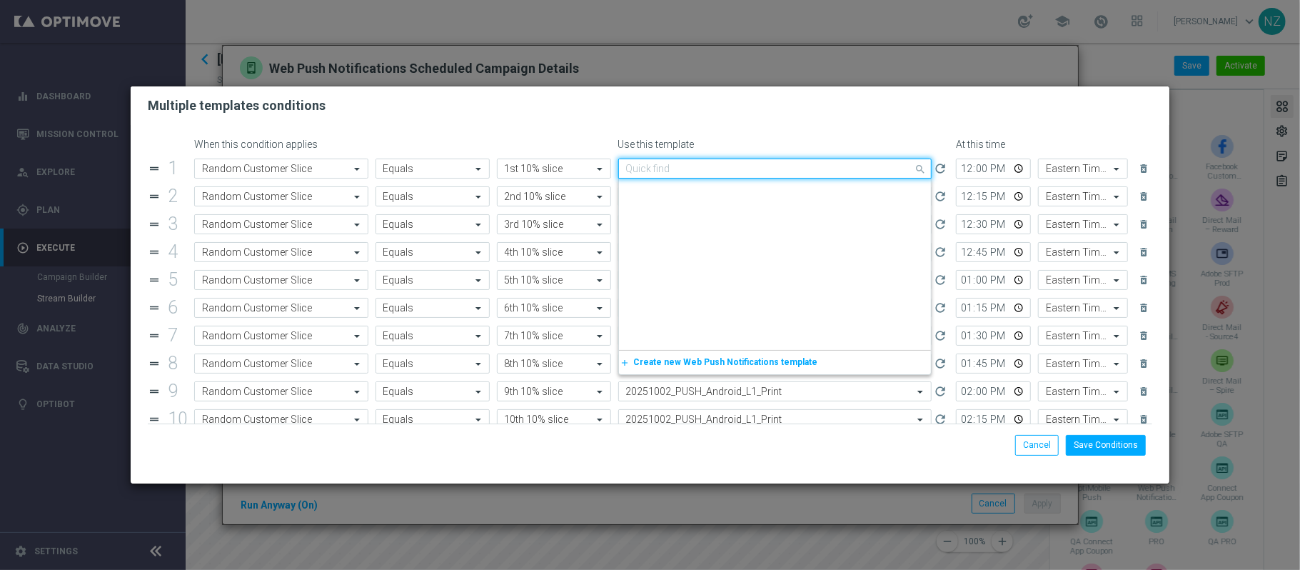
scroll to position [2309, 0]
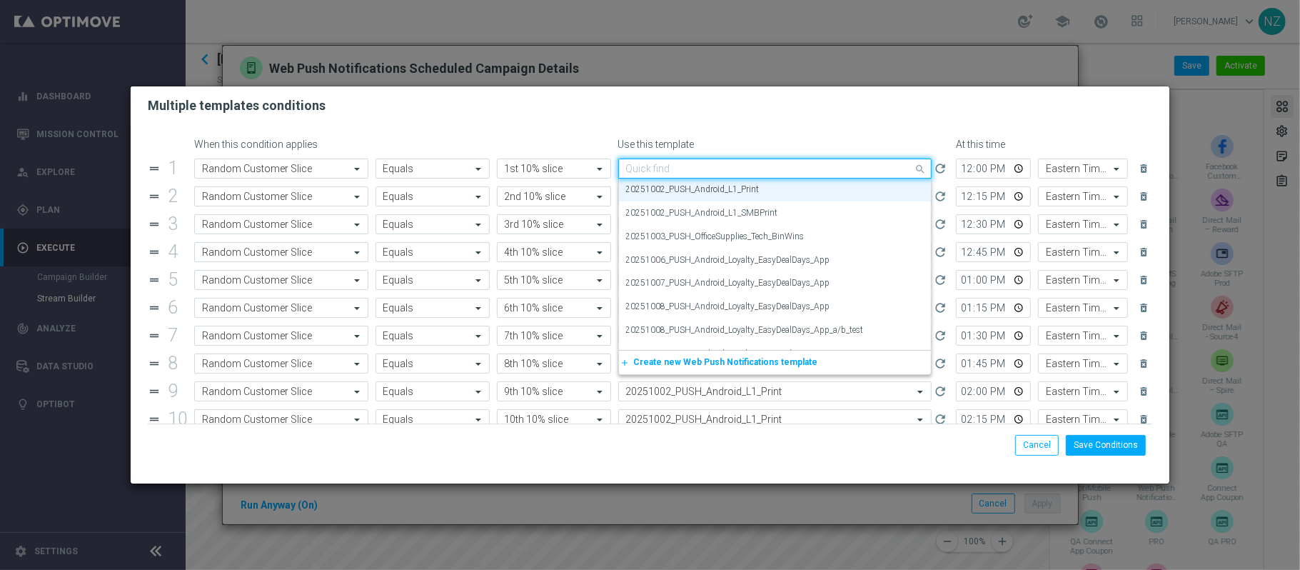
paste input "20251008"
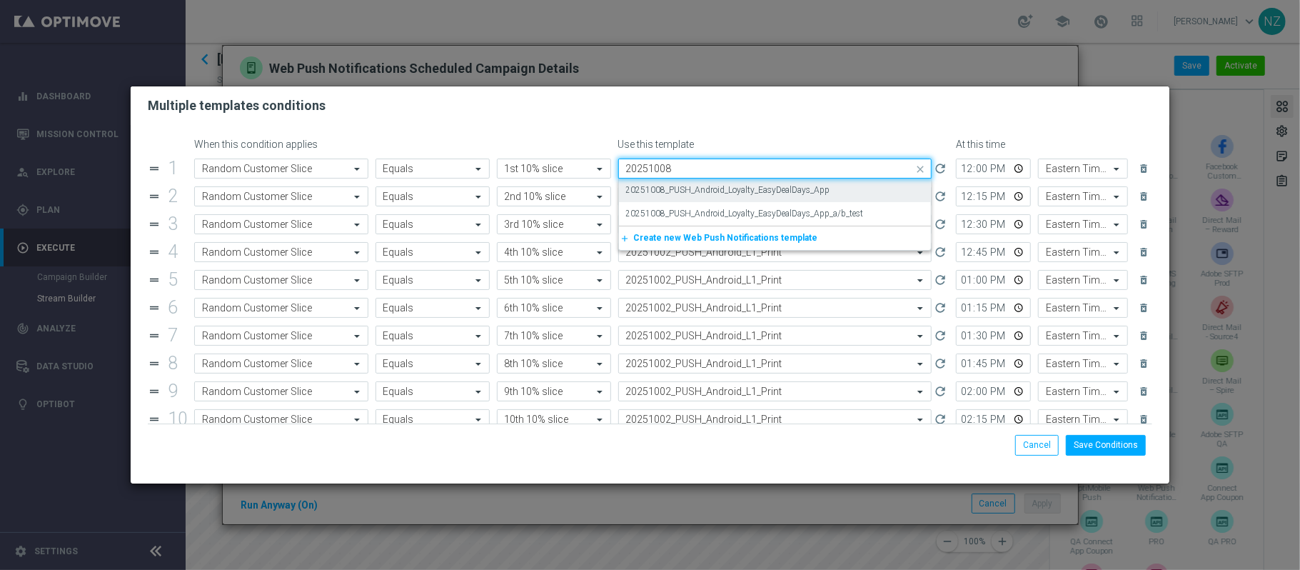
scroll to position [0, 0]
click at [731, 191] on label "20251008_PUSH_Android_Loyalty_EasyDealDays_App" at bounding box center [728, 190] width 204 height 12
type input "20251008"
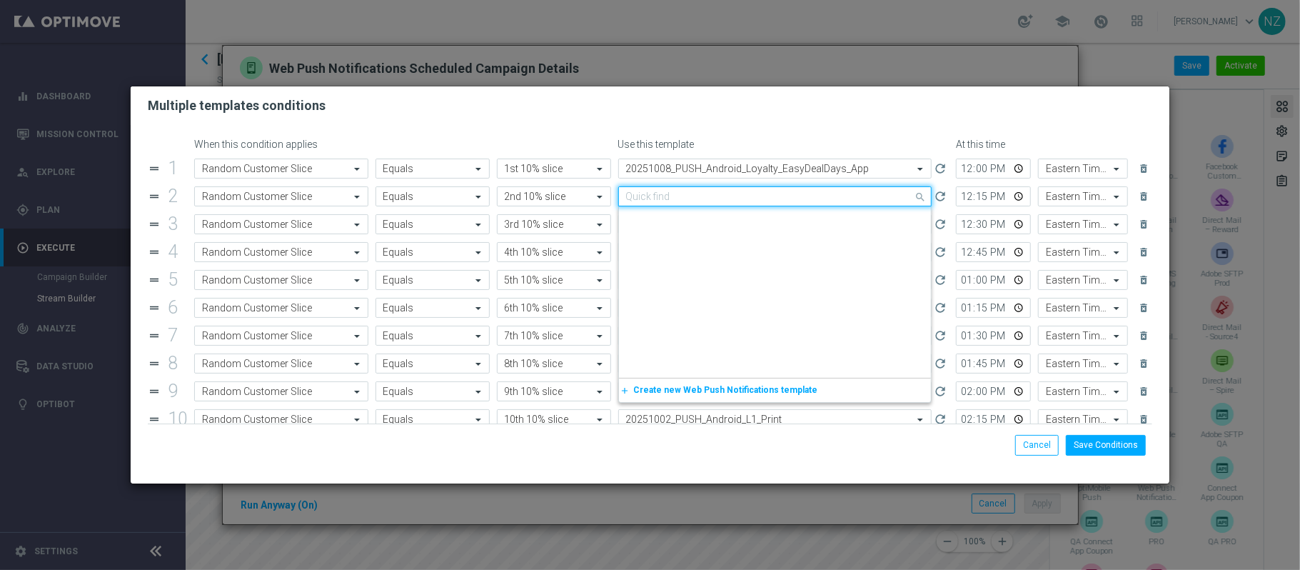
click at [726, 198] on input "text" at bounding box center [761, 197] width 270 height 12
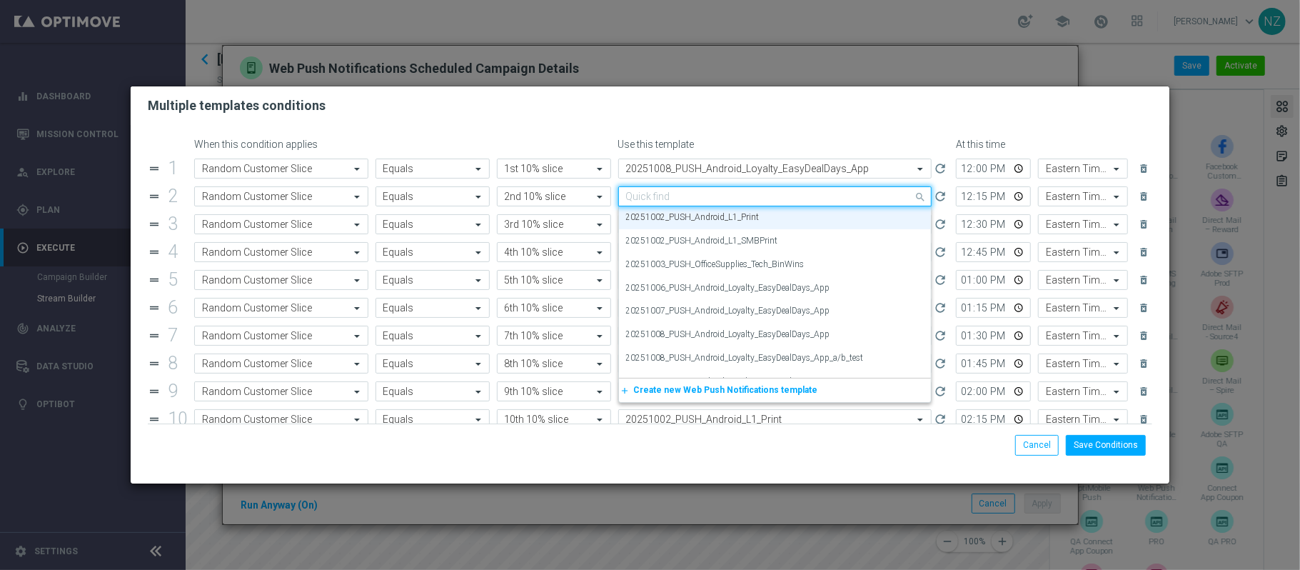
paste input "20251008"
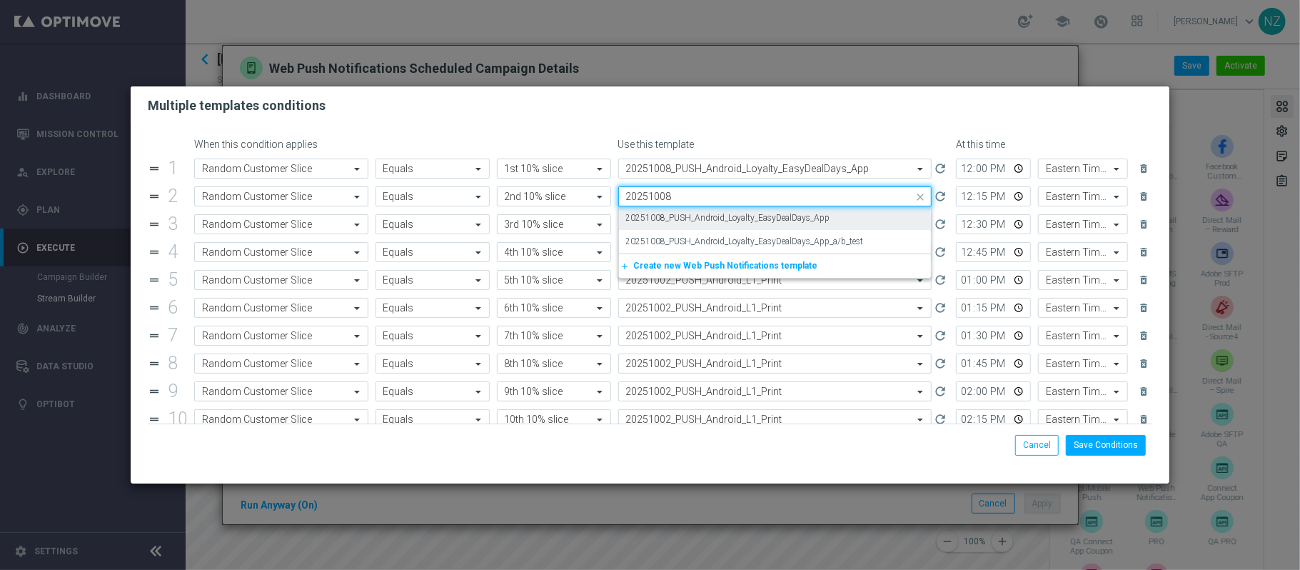
click at [723, 215] on label "20251008_PUSH_Android_Loyalty_EasyDealDays_App" at bounding box center [728, 218] width 204 height 12
type input "20251008"
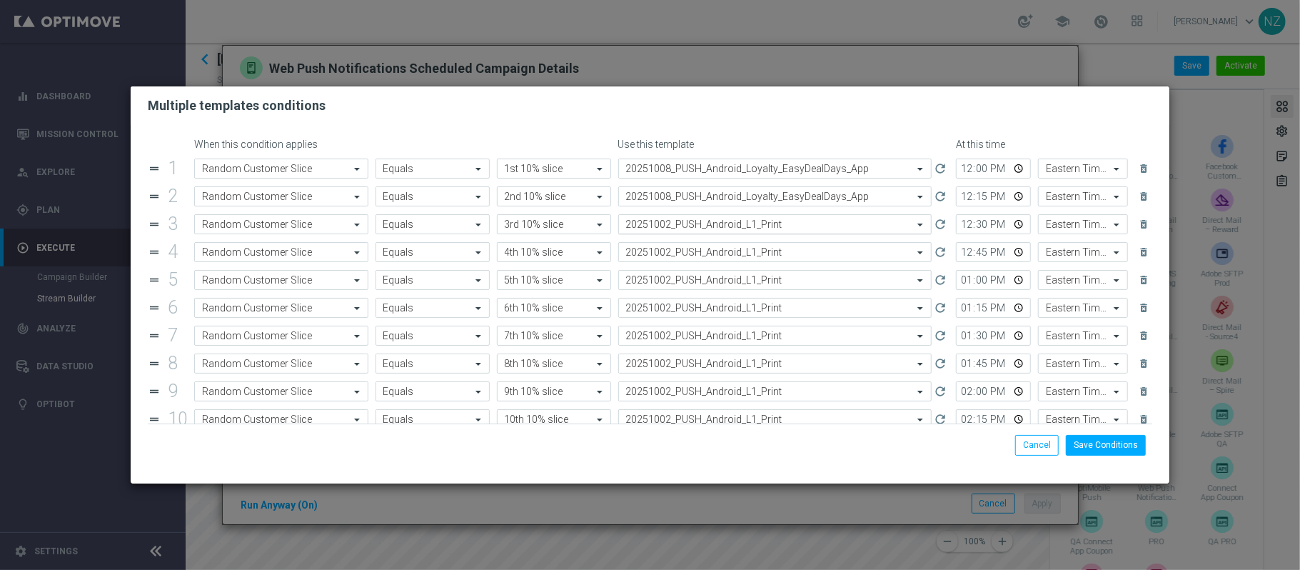
click at [723, 221] on input "text" at bounding box center [761, 225] width 270 height 12
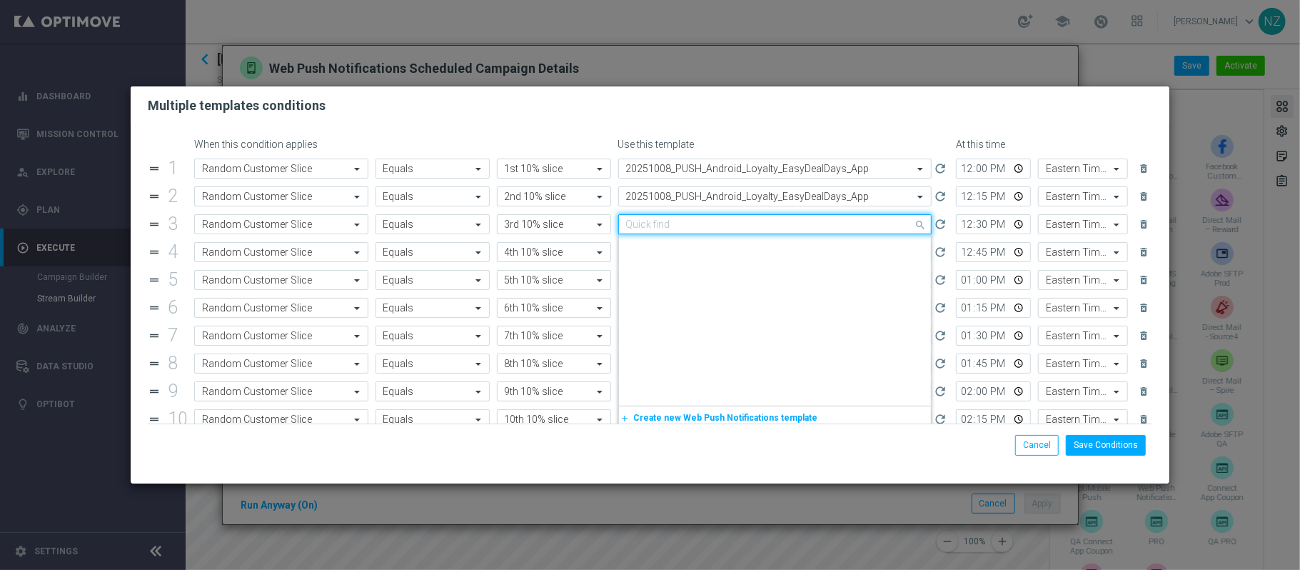
paste input "20251008"
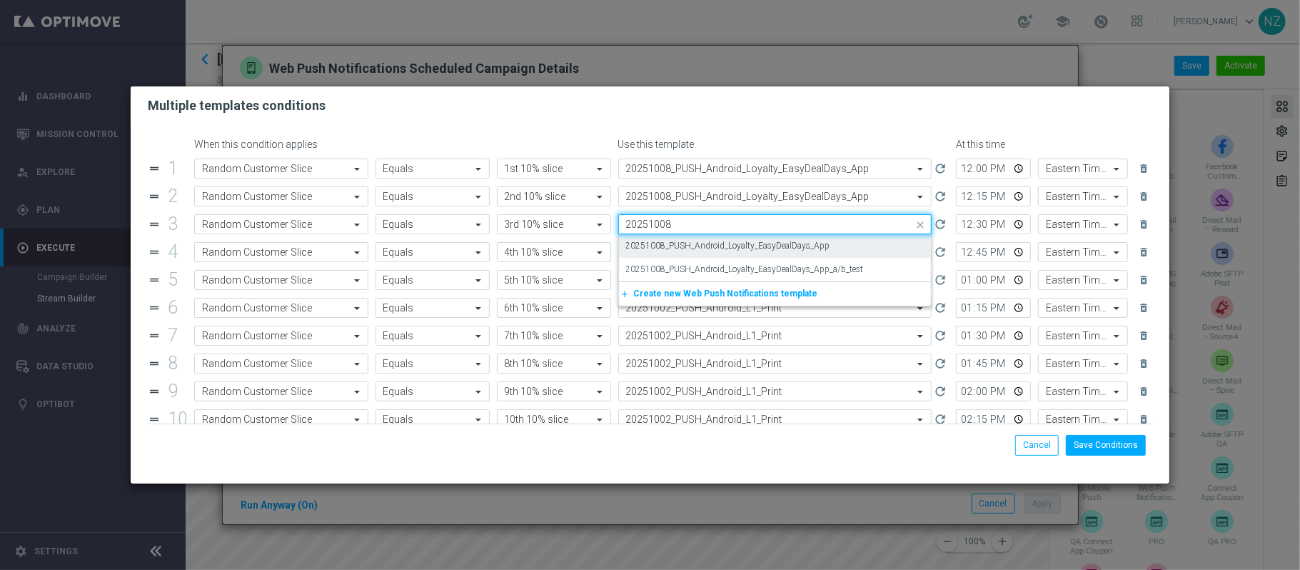
click at [723, 241] on label "20251008_PUSH_Android_Loyalty_EasyDealDays_App" at bounding box center [728, 246] width 204 height 12
type input "20251008"
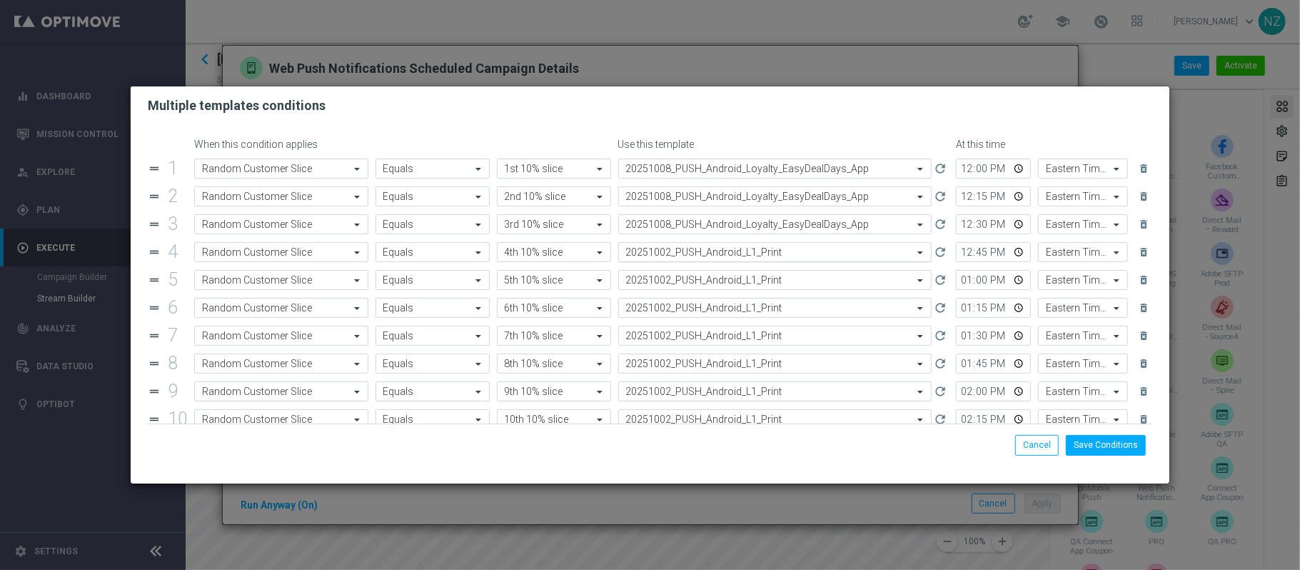
click at [721, 255] on input "text" at bounding box center [761, 252] width 270 height 12
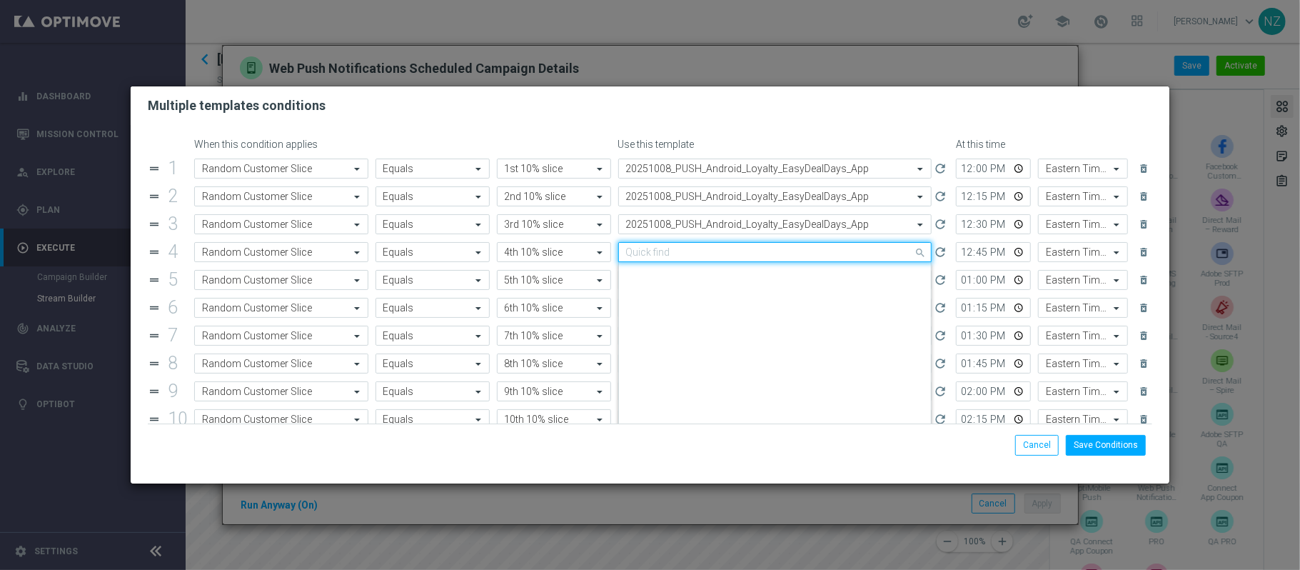
paste input "20251008"
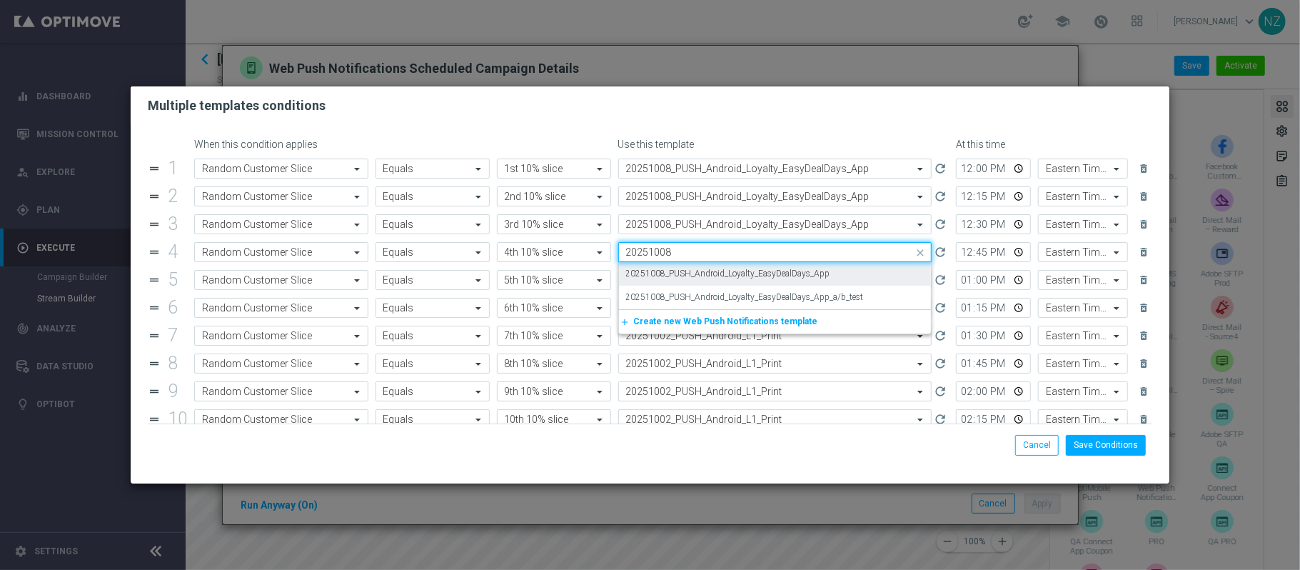
click at [726, 270] on label "20251008_PUSH_Android_Loyalty_EasyDealDays_App" at bounding box center [728, 274] width 204 height 12
type input "20251008"
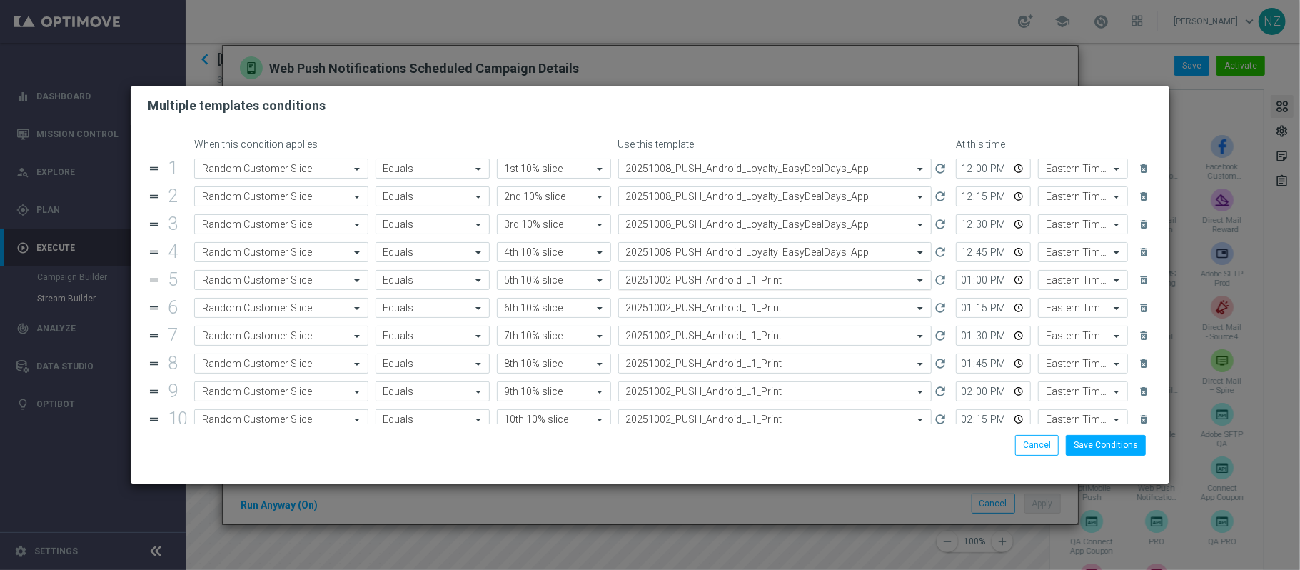
click at [726, 281] on input "text" at bounding box center [761, 280] width 270 height 12
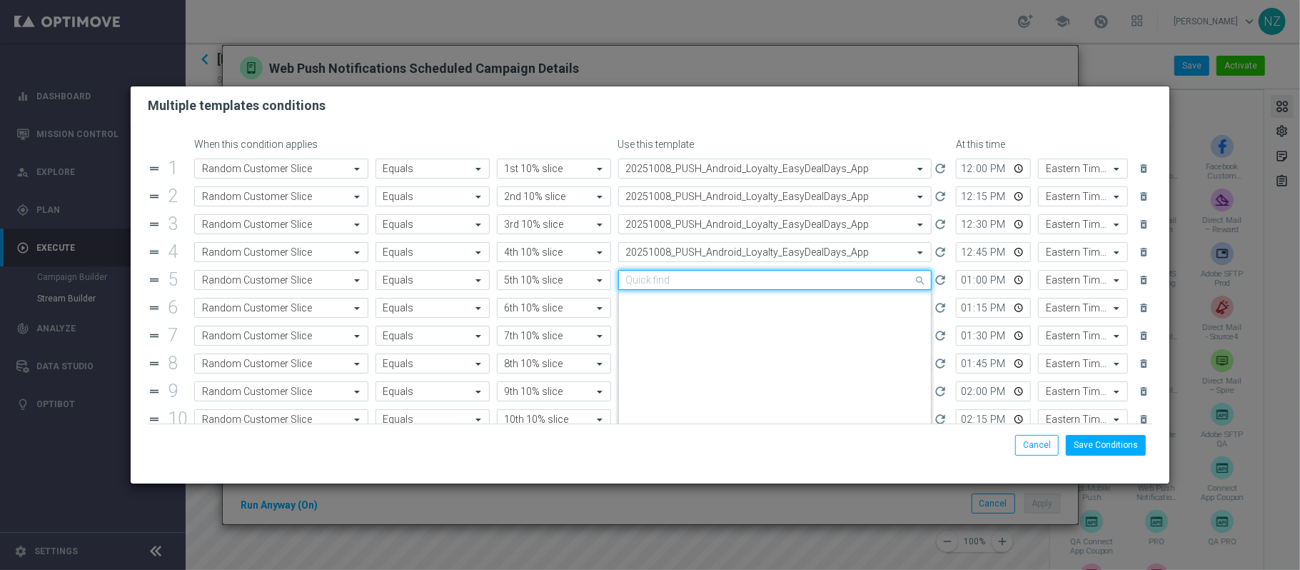
paste input "20251008"
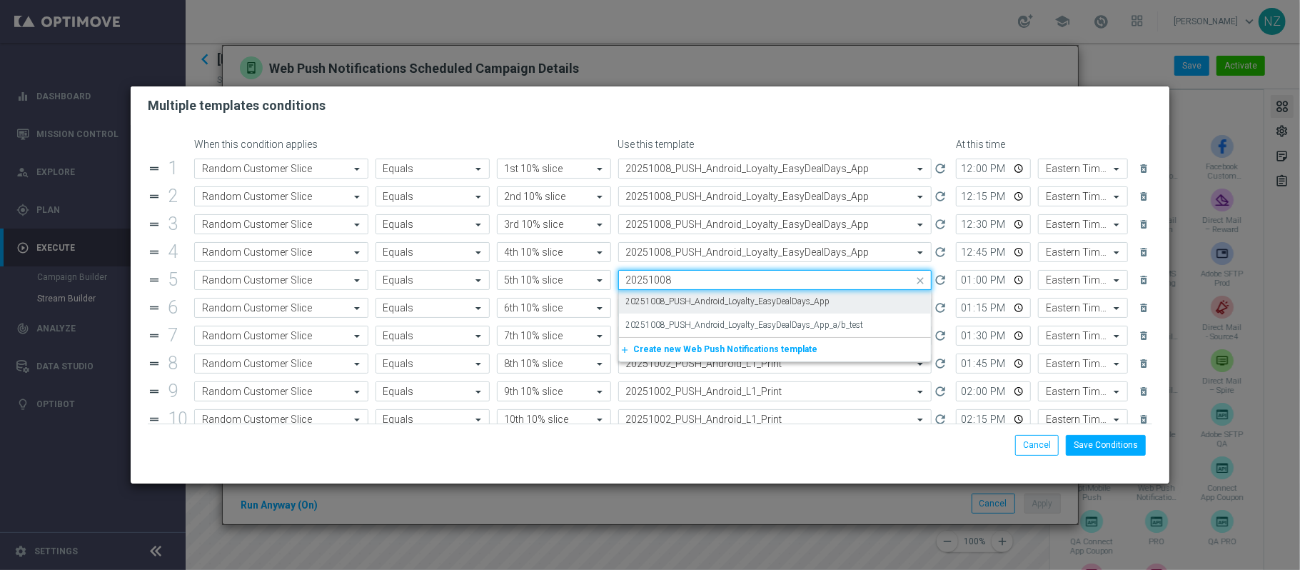
click at [727, 301] on label "20251008_PUSH_Android_Loyalty_EasyDealDays_App" at bounding box center [728, 302] width 204 height 12
type input "20251008"
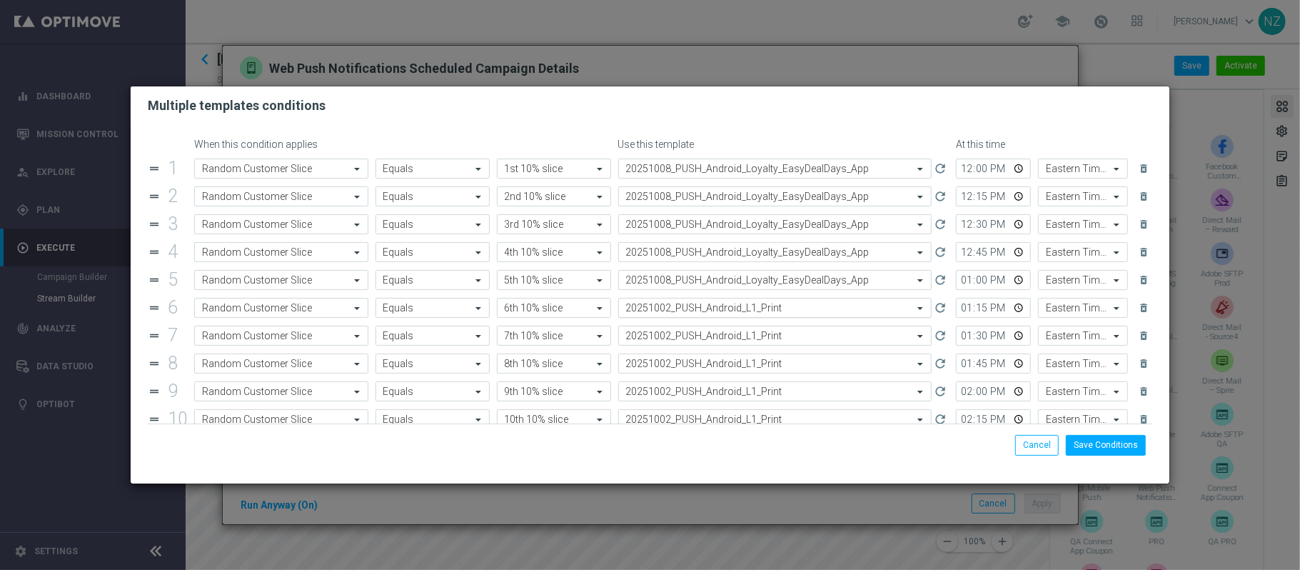
click at [728, 317] on div "Select template 20251002_PUSH_Android_L1_Print" at bounding box center [775, 308] width 314 height 20
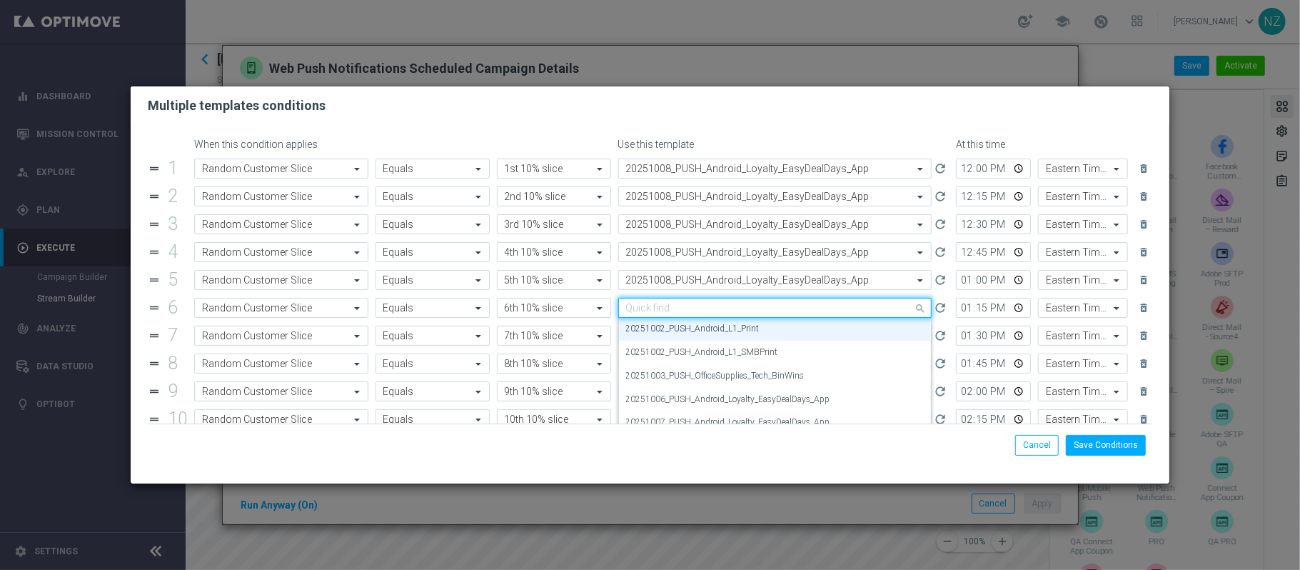
paste input "20251008"
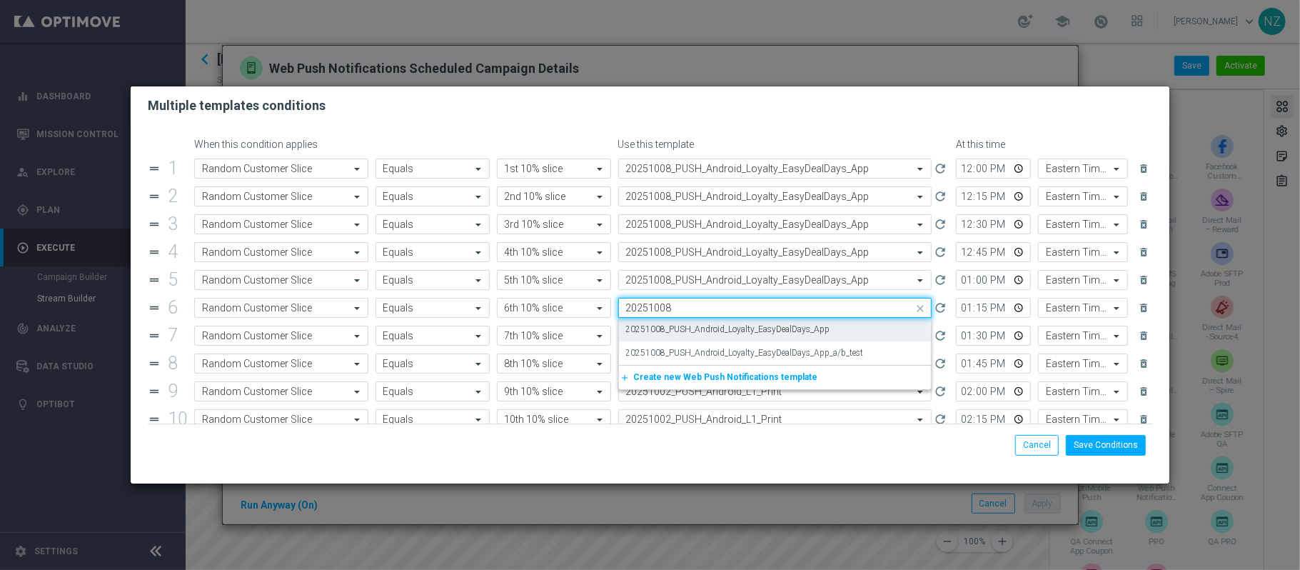
click at [728, 330] on label "20251008_PUSH_Android_Loyalty_EasyDealDays_App" at bounding box center [728, 329] width 204 height 12
type input "20251008"
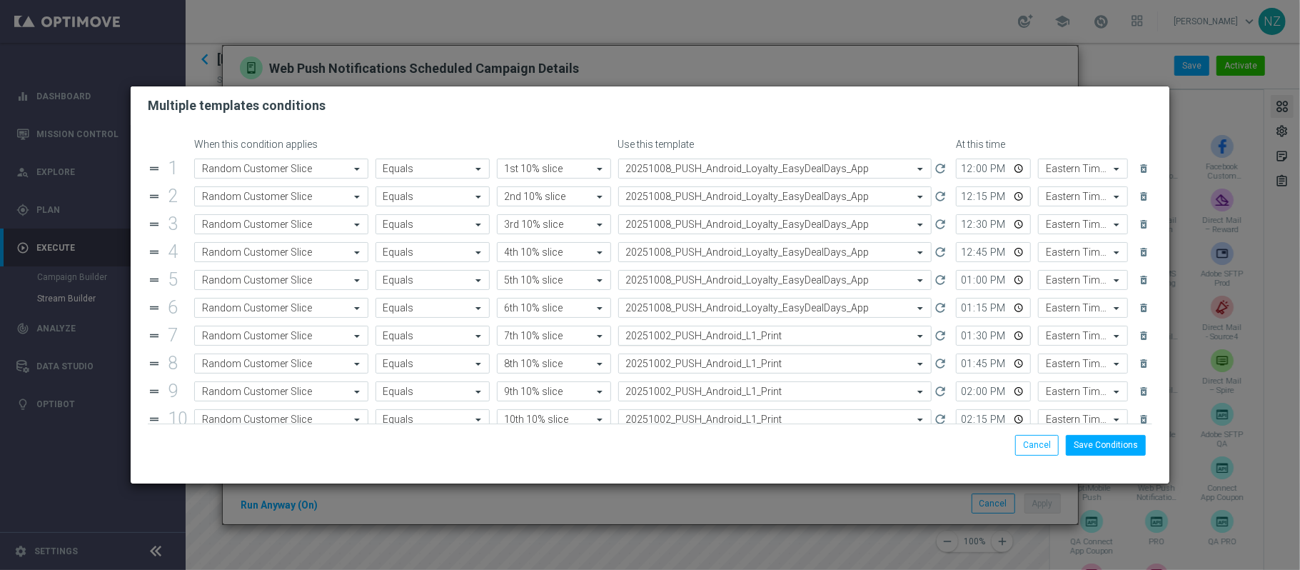
click at [729, 341] on input "text" at bounding box center [761, 336] width 270 height 12
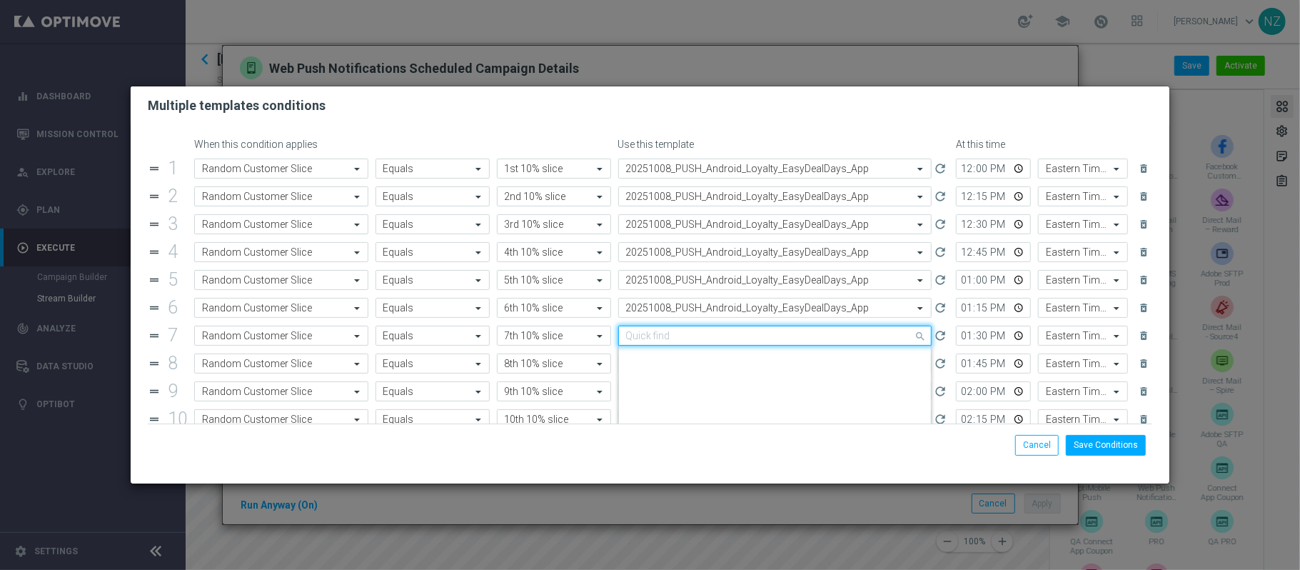
paste input "20251008"
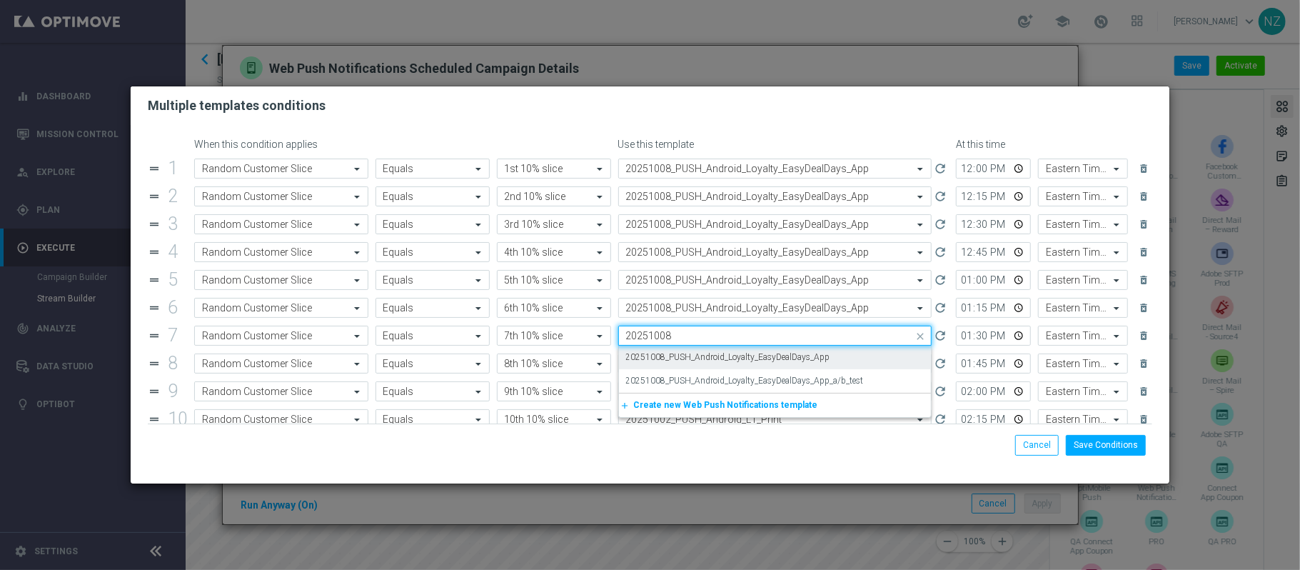
click at [723, 355] on label "20251008_PUSH_Android_Loyalty_EasyDealDays_App" at bounding box center [728, 357] width 204 height 12
type input "20251008"
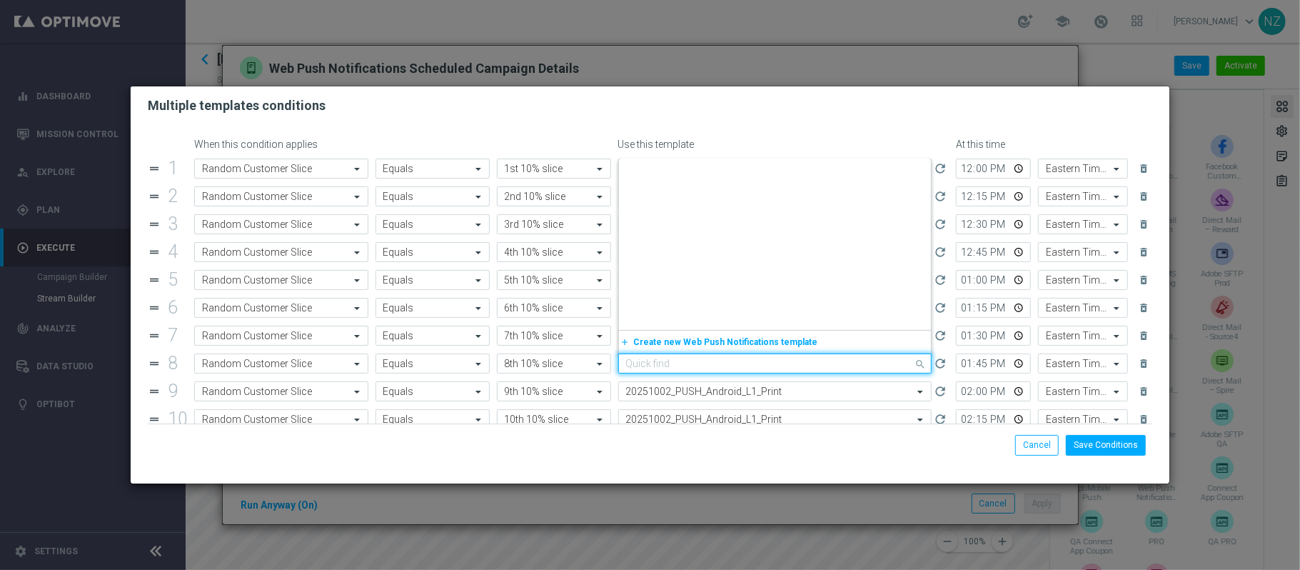
click at [729, 363] on input "text" at bounding box center [761, 364] width 270 height 12
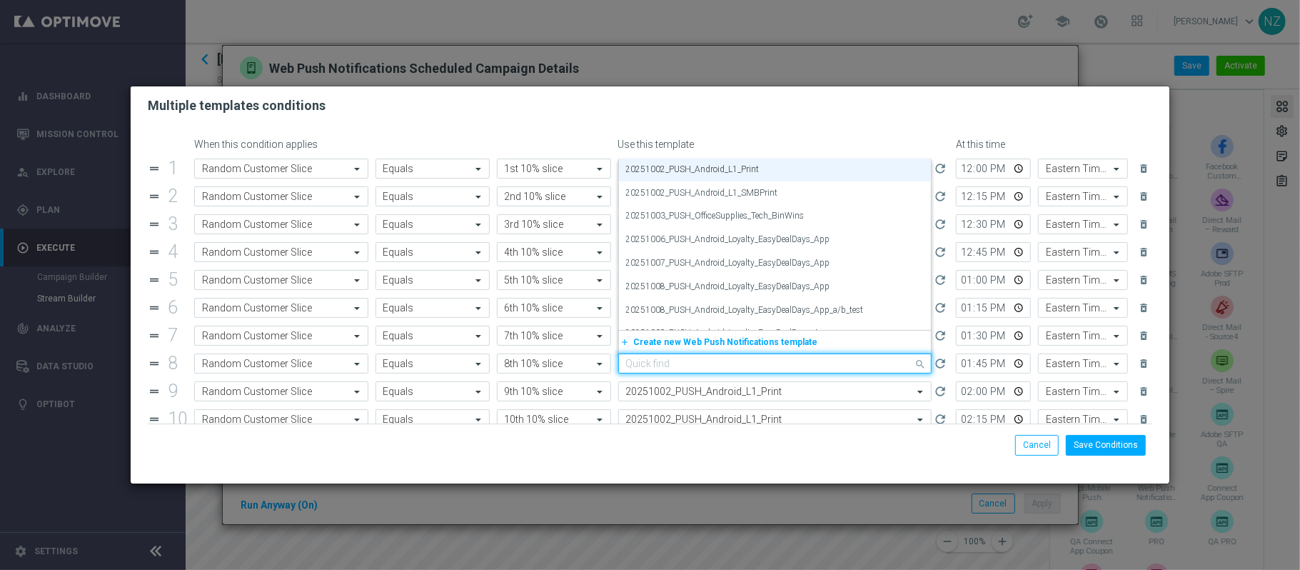
paste input "20251008"
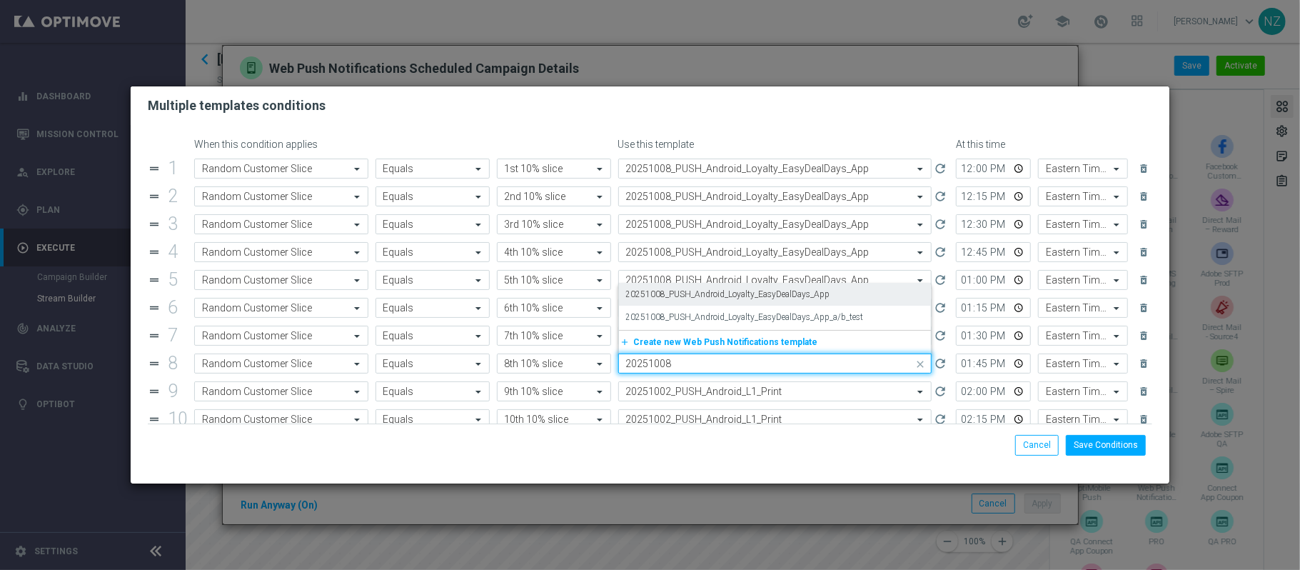
click at [727, 296] on label "20251008_PUSH_Android_Loyalty_EasyDealDays_App" at bounding box center [728, 294] width 204 height 12
type input "20251008"
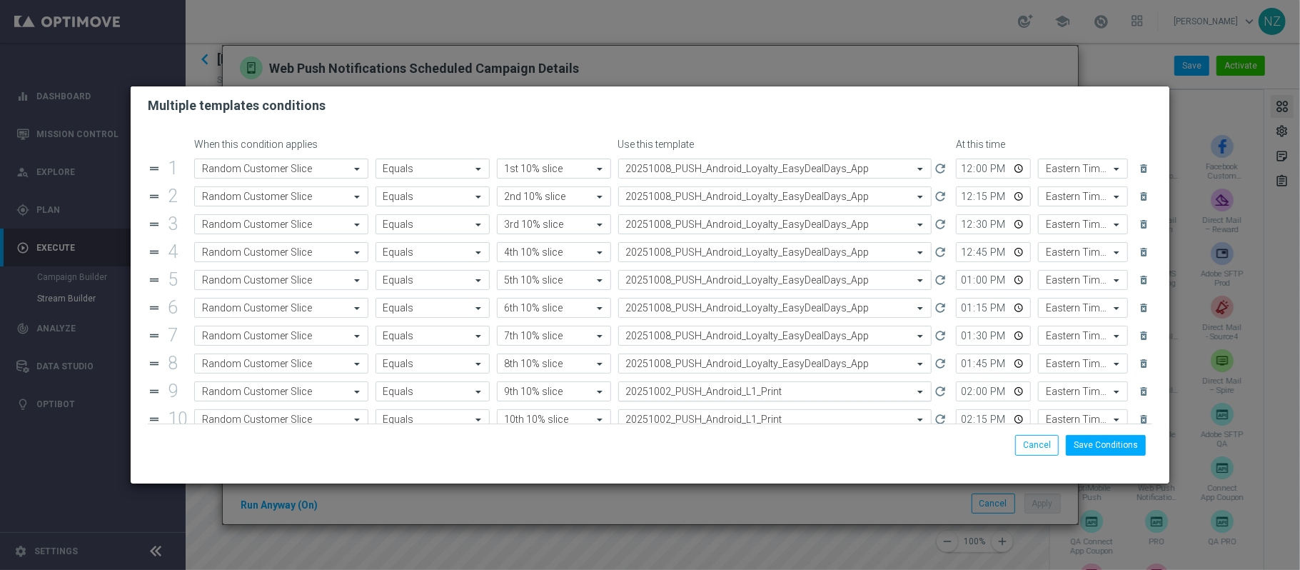
click at [703, 396] on input "text" at bounding box center [761, 392] width 270 height 12
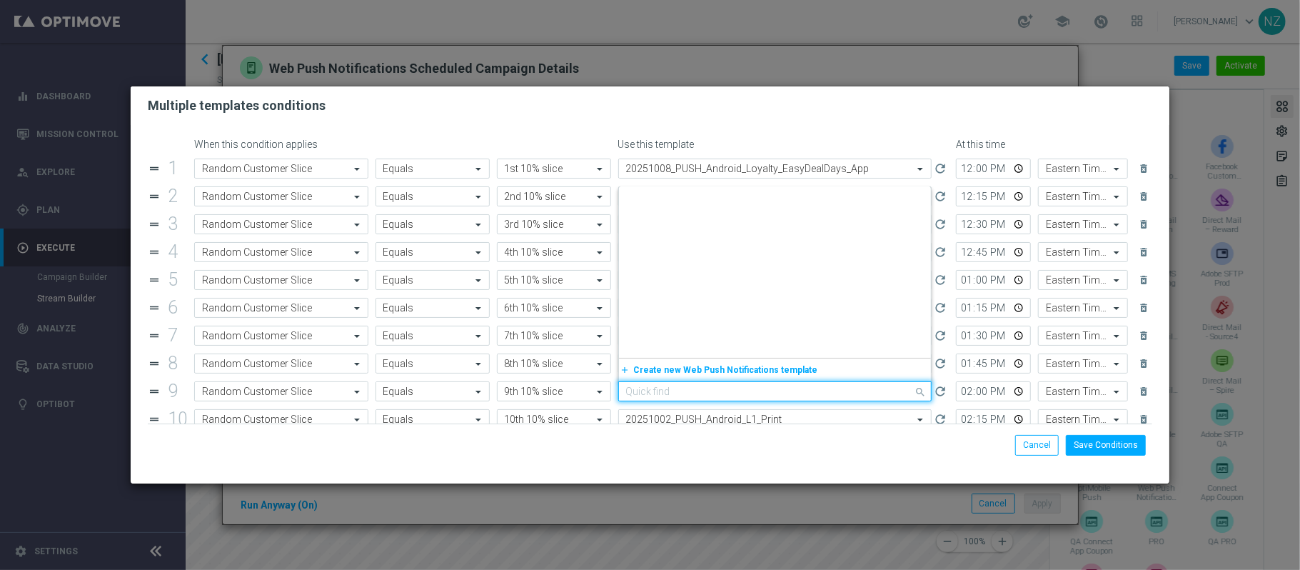
paste input "20251008"
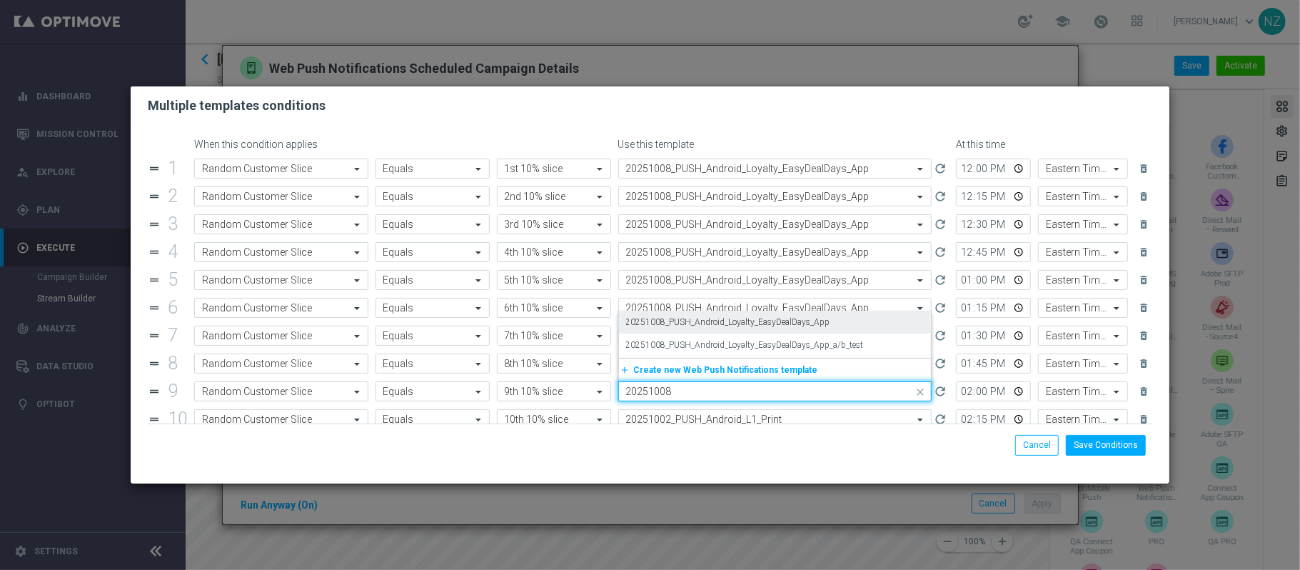
click at [736, 324] on label "20251008_PUSH_Android_Loyalty_EasyDealDays_App" at bounding box center [728, 322] width 204 height 12
type input "20251008"
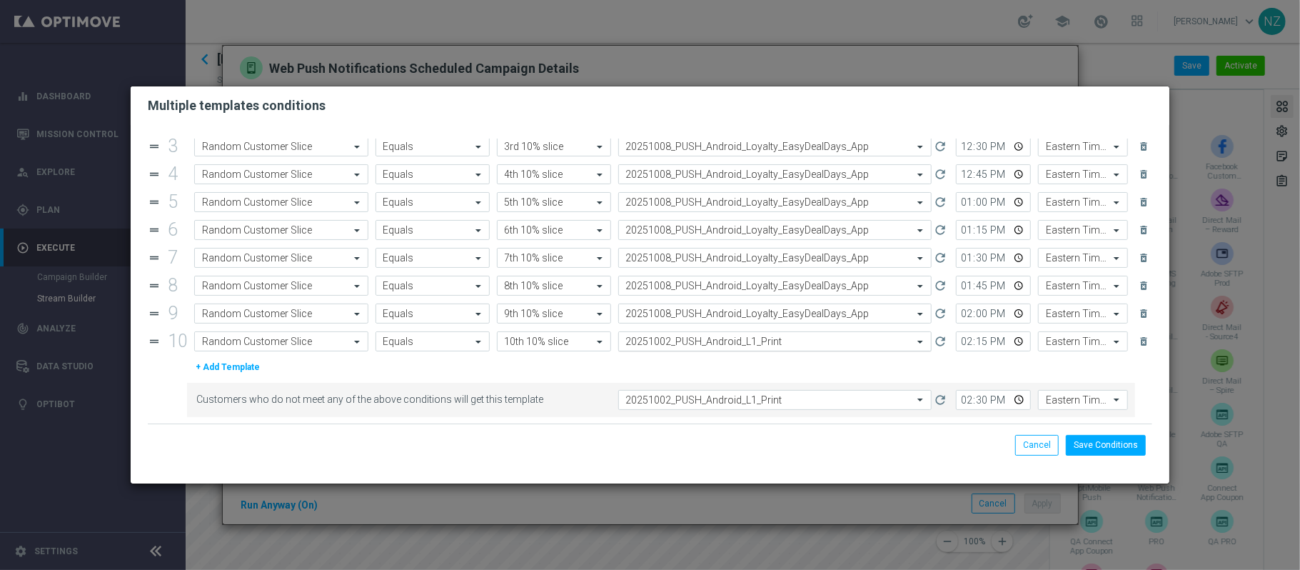
click at [812, 333] on div "Select template 20251002_PUSH_Android_L1_Print" at bounding box center [775, 341] width 314 height 20
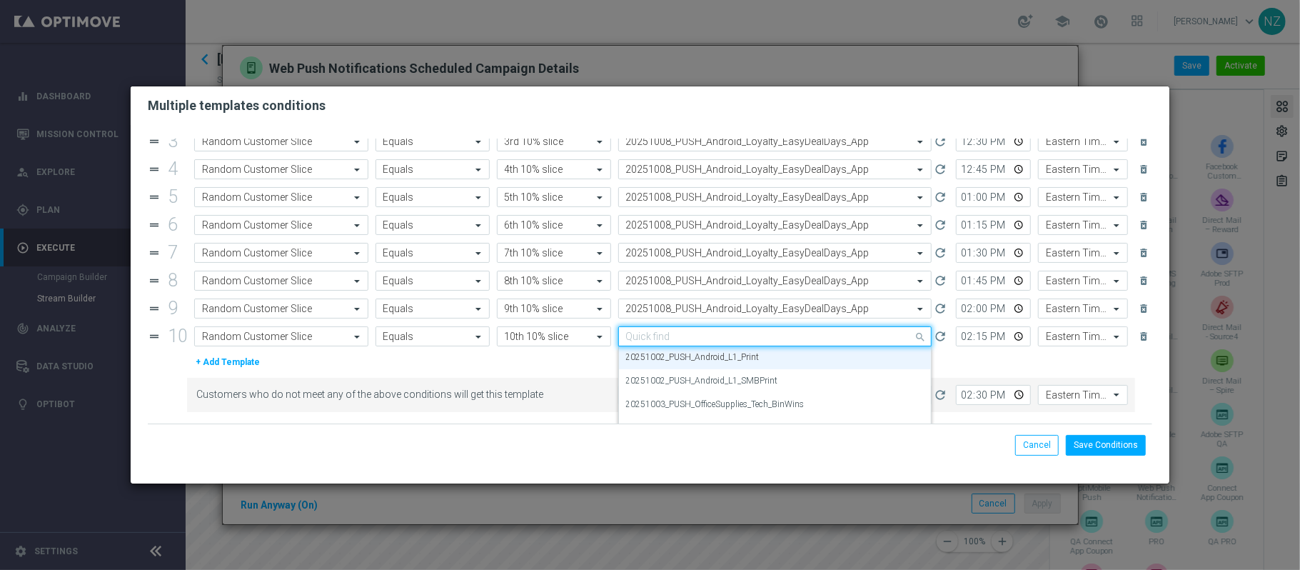
paste input "20251008"
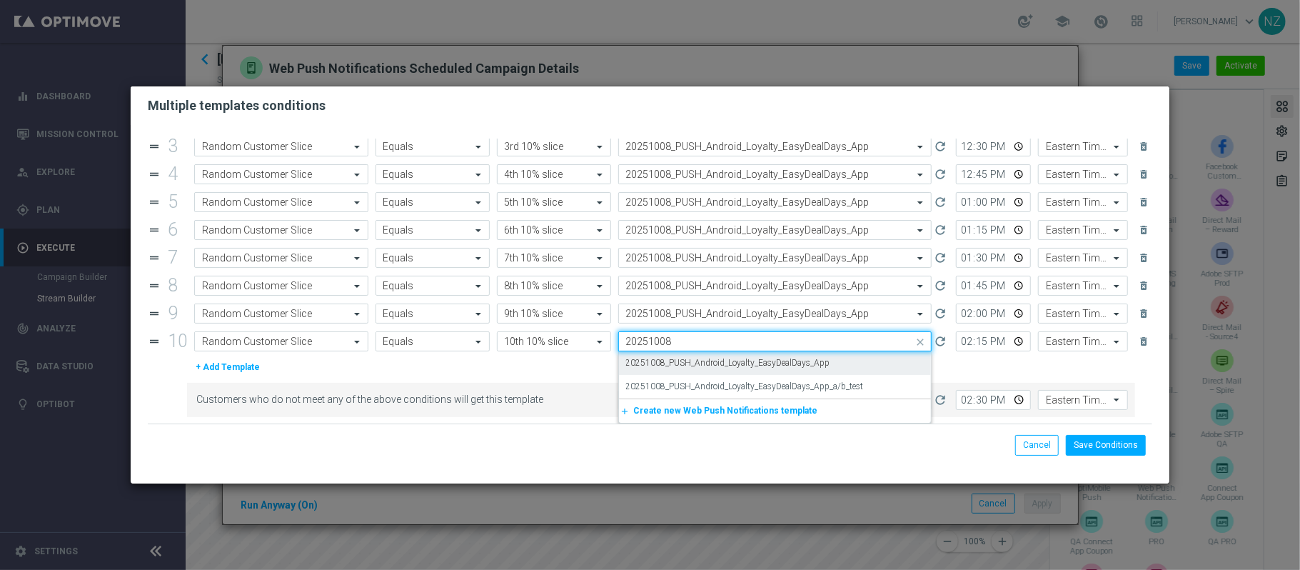
click at [775, 361] on label "20251008_PUSH_Android_Loyalty_EasyDealDays_App" at bounding box center [728, 363] width 204 height 12
type input "20251008"
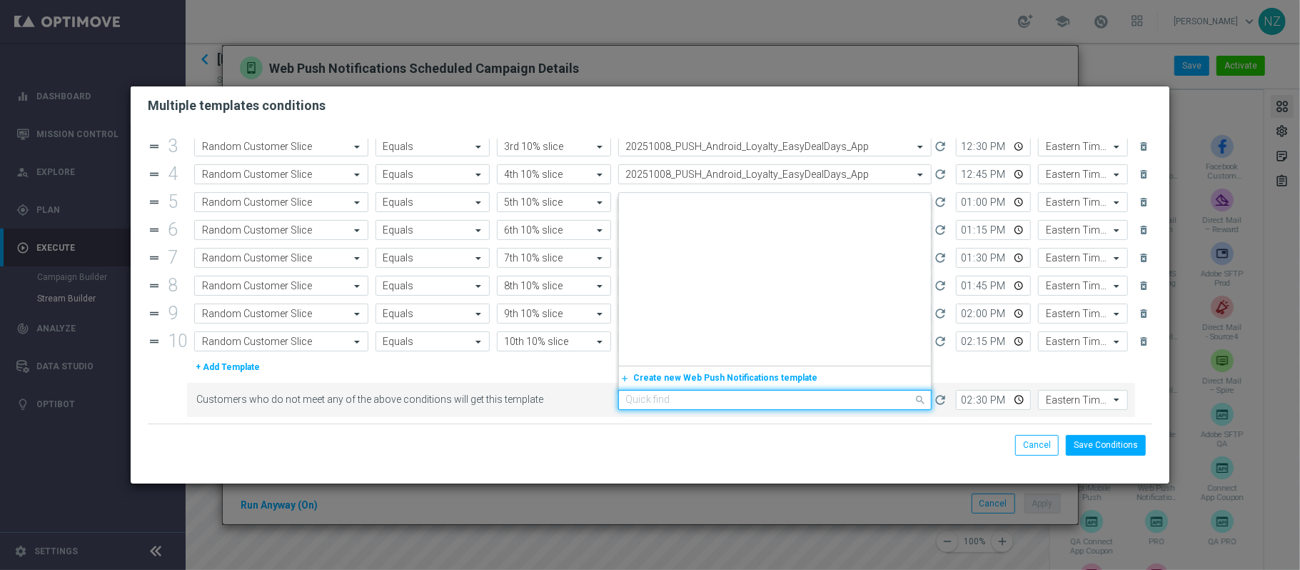
click at [741, 404] on input "text" at bounding box center [761, 400] width 270 height 12
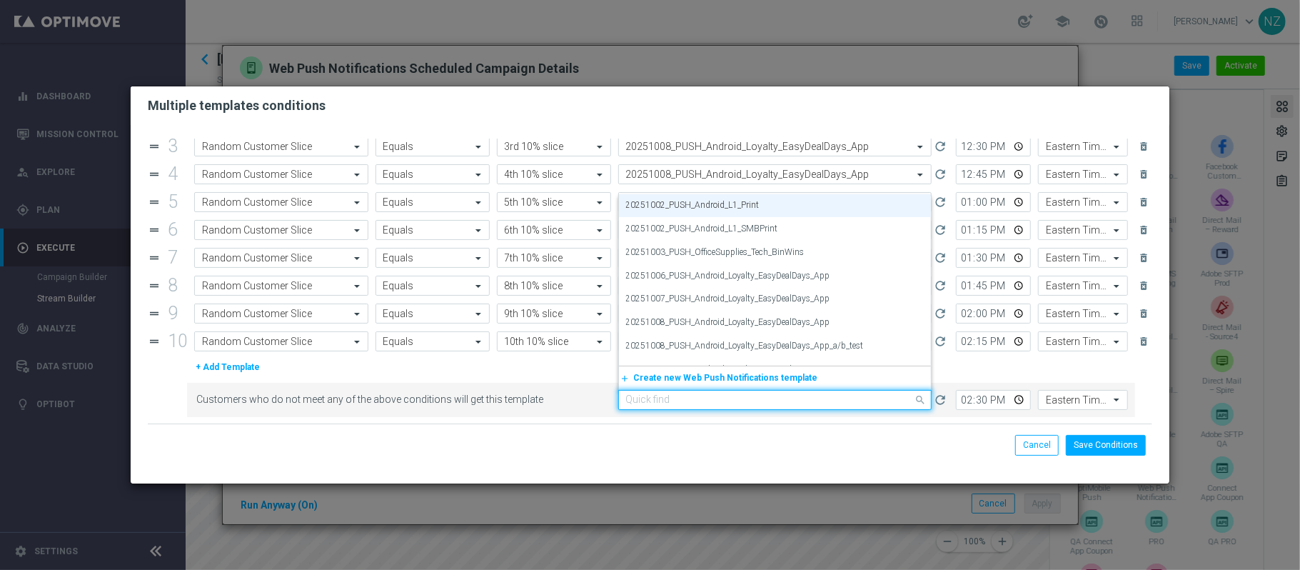
paste input "20251008"
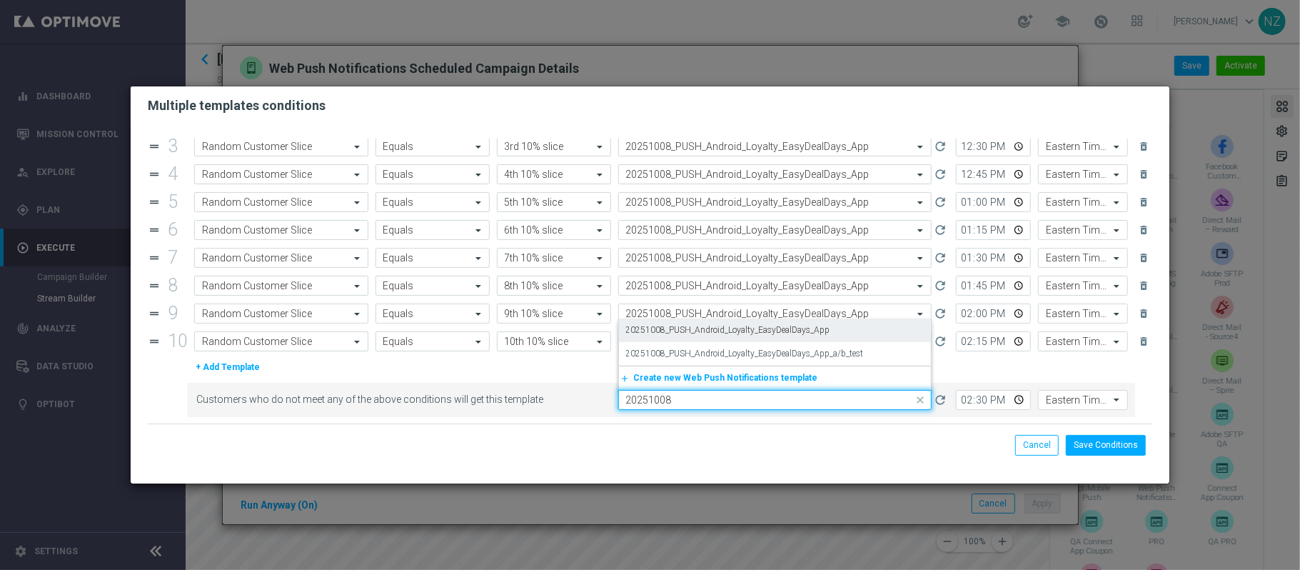
click at [773, 326] on label "20251008_PUSH_Android_Loyalty_EasyDealDays_App" at bounding box center [728, 330] width 204 height 12
type input "20251008"
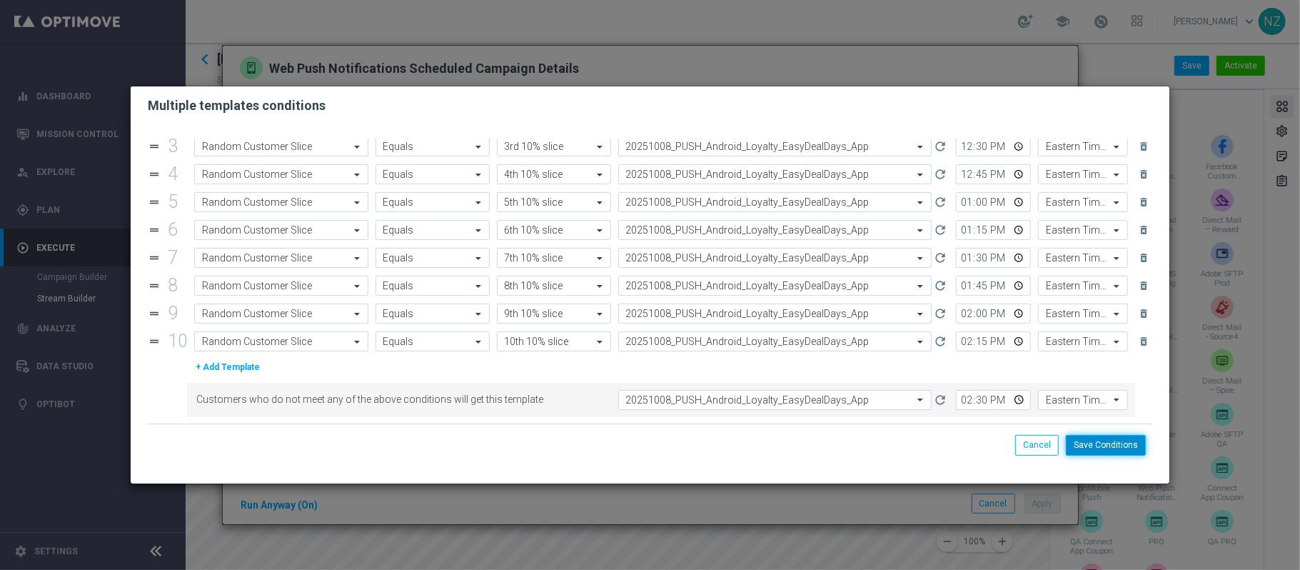
click at [1108, 446] on button "Save Conditions" at bounding box center [1106, 445] width 80 height 20
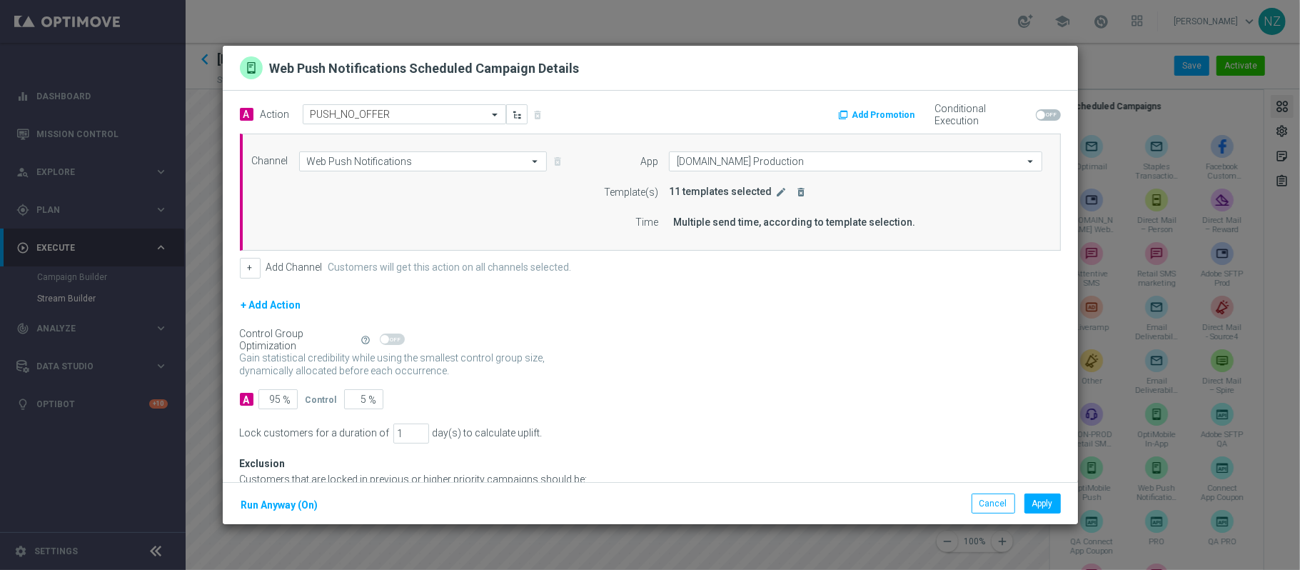
click at [286, 309] on button "+ Add Action" at bounding box center [271, 305] width 63 height 18
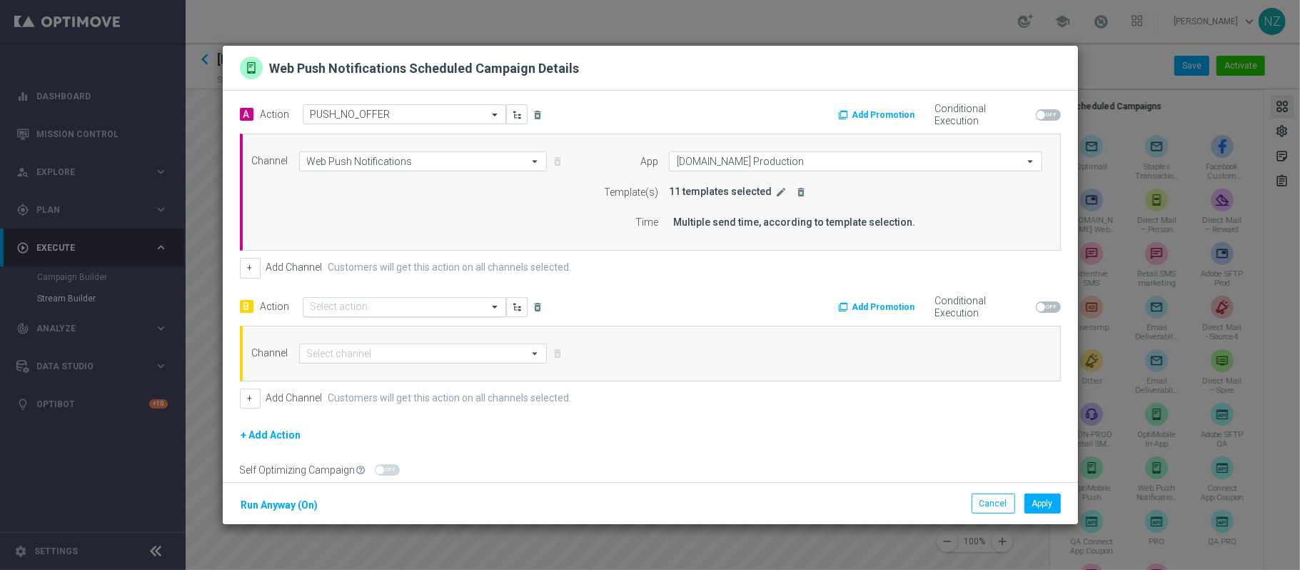
click at [344, 304] on input "text" at bounding box center [390, 307] width 159 height 12
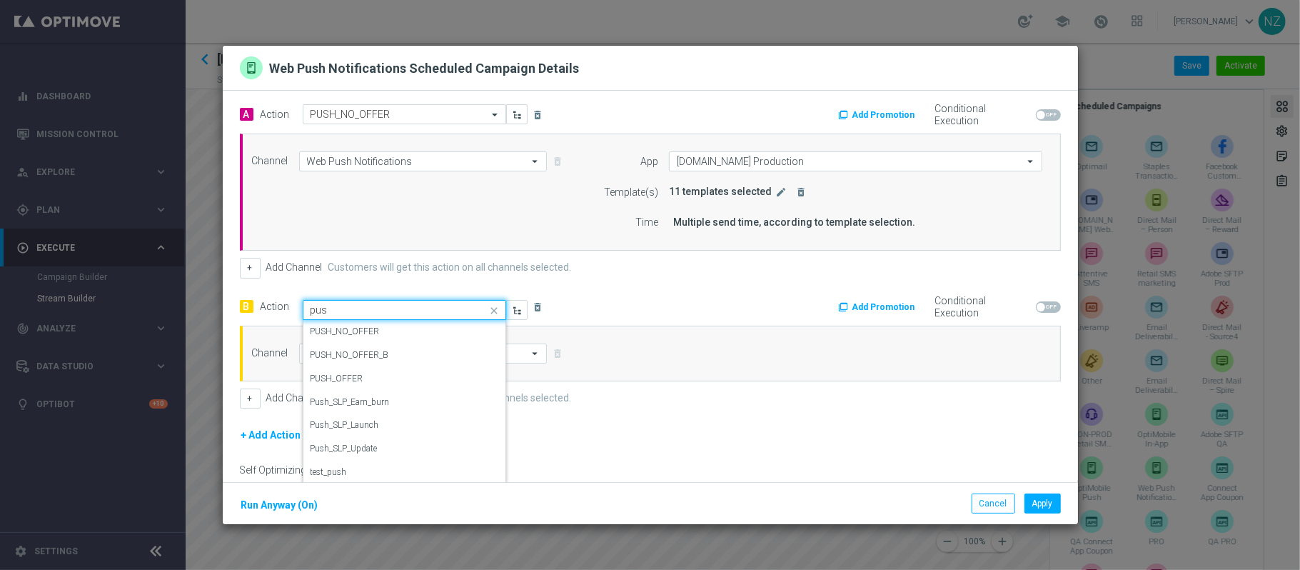
type input "push"
click at [371, 349] on label "PUSH_NO_OFFER_B" at bounding box center [350, 355] width 79 height 12
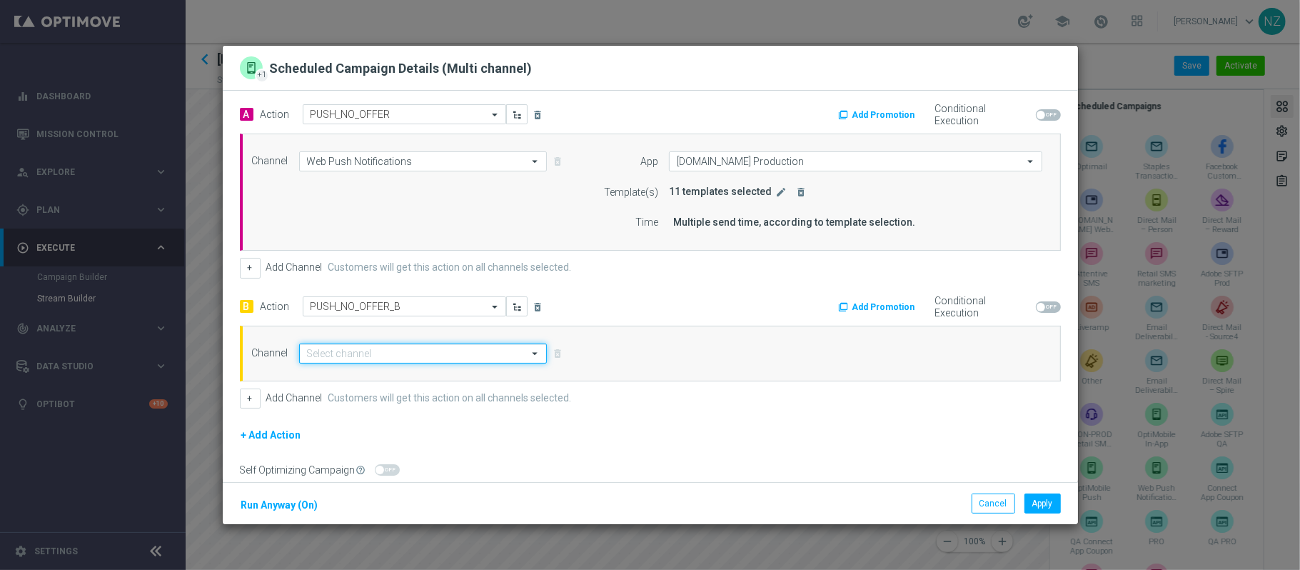
click at [386, 361] on input at bounding box center [423, 353] width 248 height 20
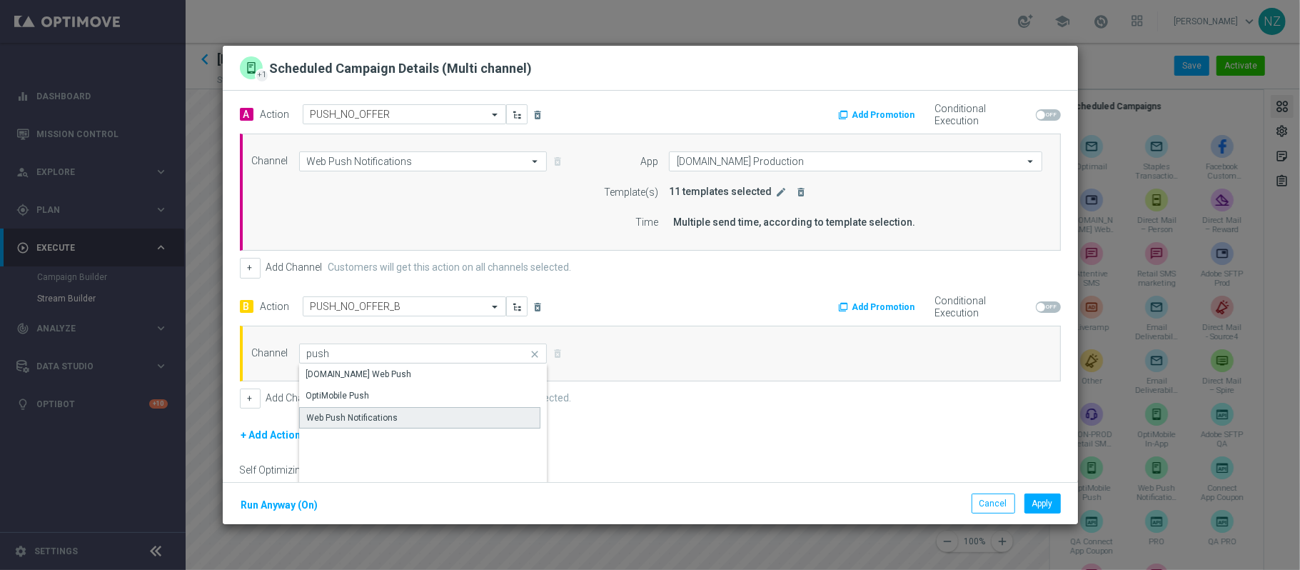
click at [386, 412] on div "Web Push Notifications" at bounding box center [352, 417] width 91 height 13
type input "Web Push Notifications"
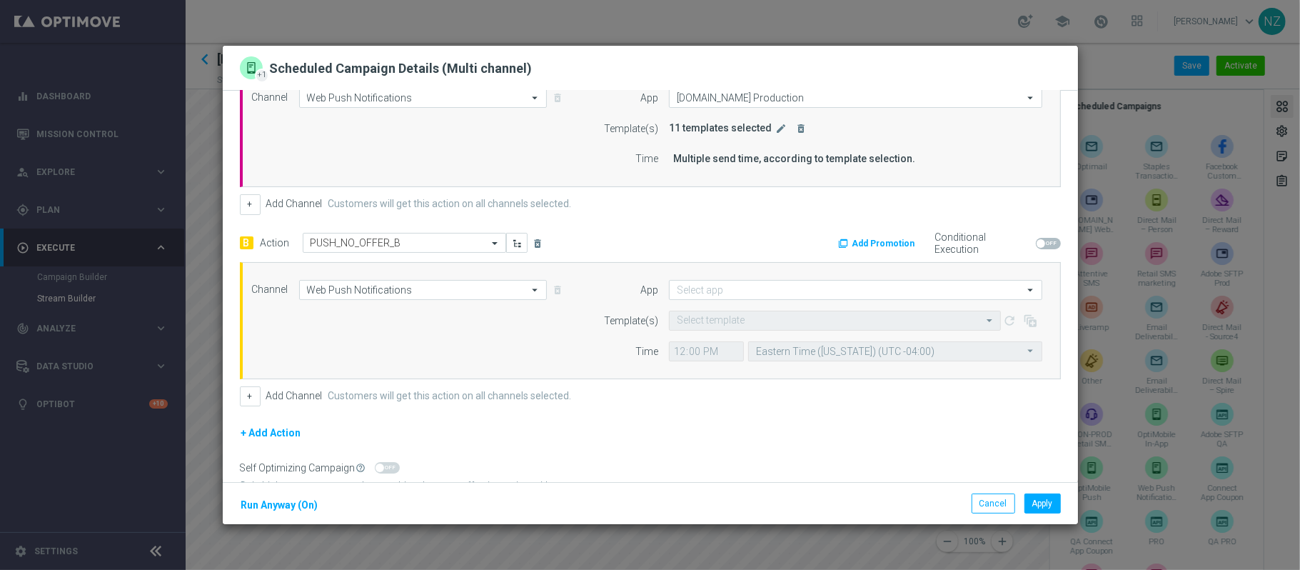
scroll to position [95, 0]
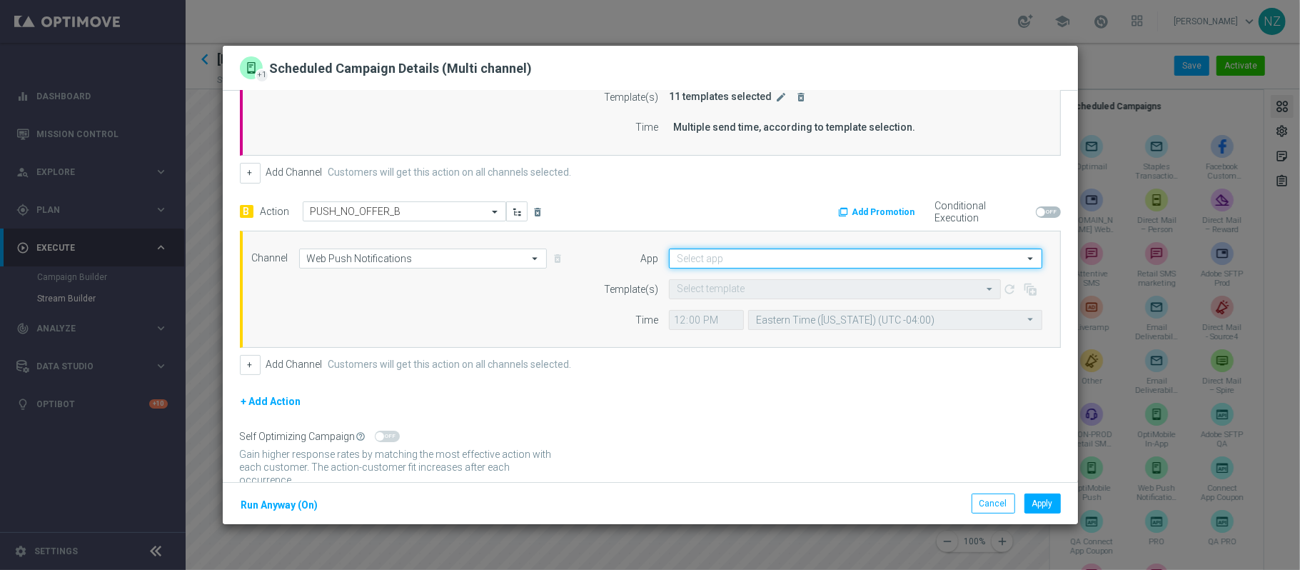
click at [700, 250] on input at bounding box center [855, 259] width 373 height 20
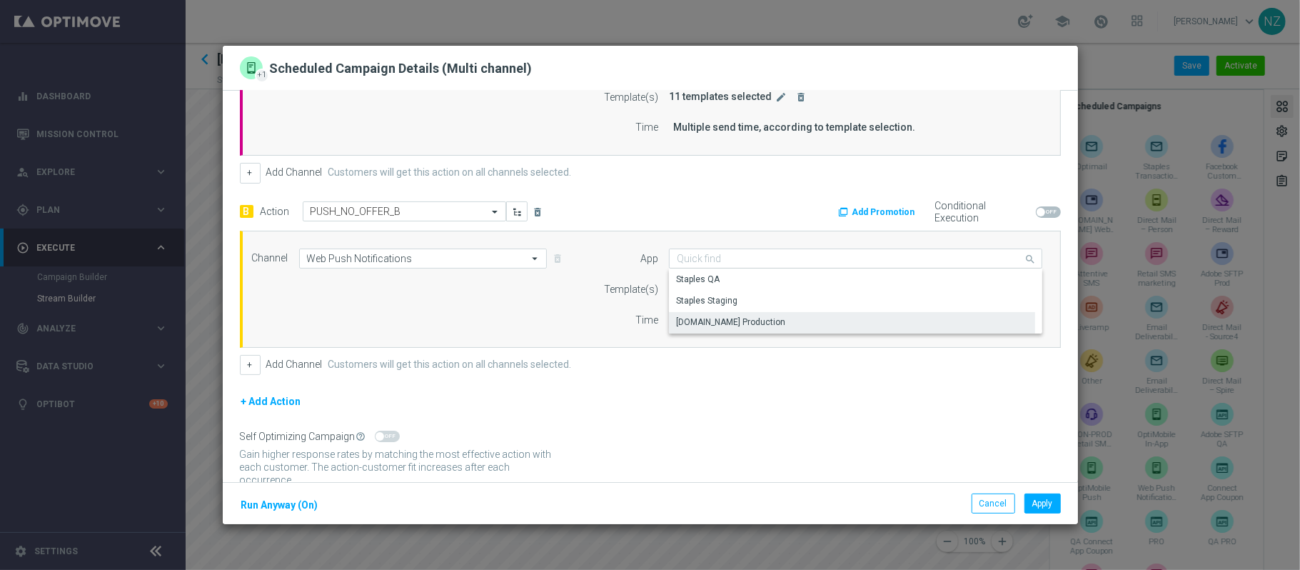
click at [716, 323] on div "staples.com Production" at bounding box center [730, 322] width 109 height 13
type input "staples.com Production"
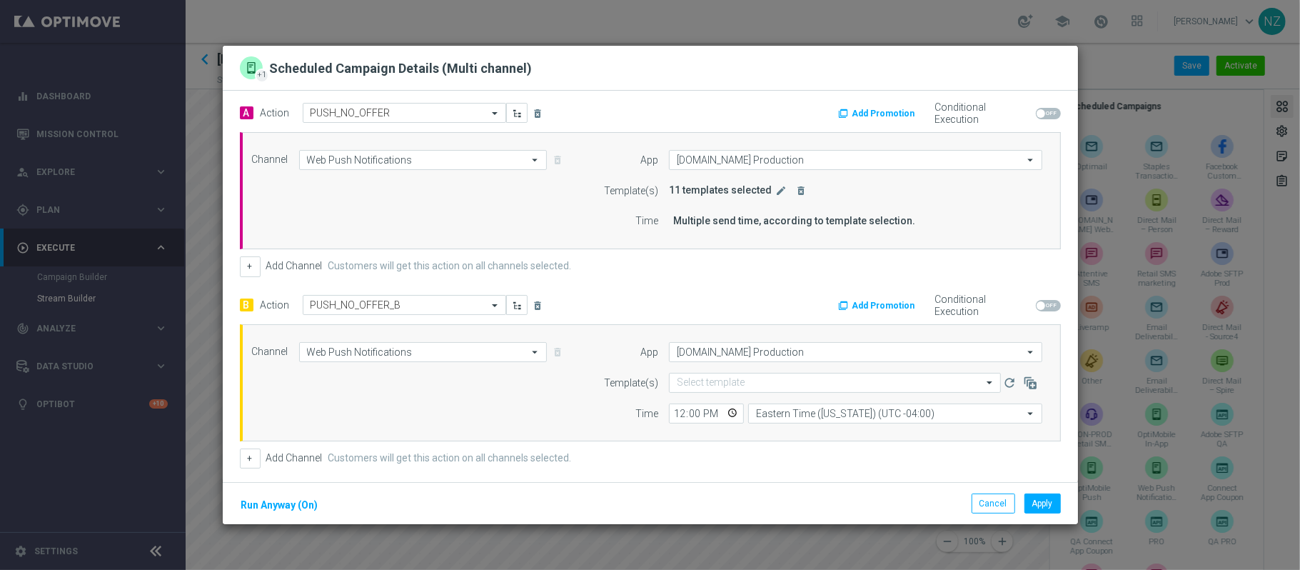
scroll to position [0, 0]
click at [1023, 386] on icon "button" at bounding box center [1030, 384] width 14 height 14
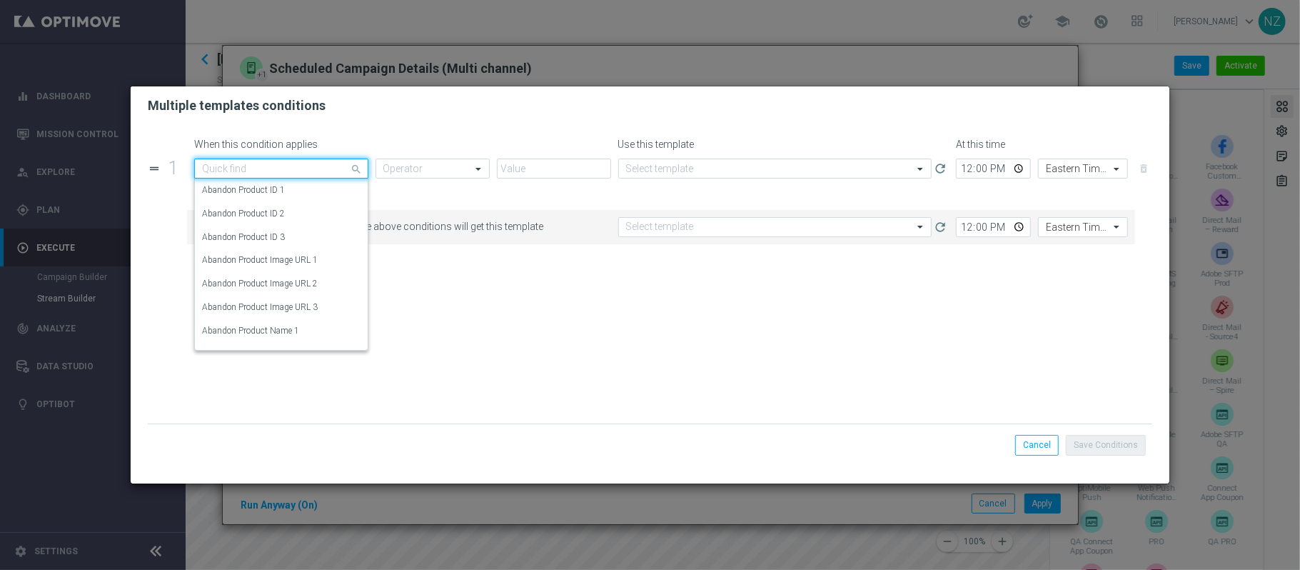
click at [300, 169] on input "text" at bounding box center [266, 169] width 129 height 12
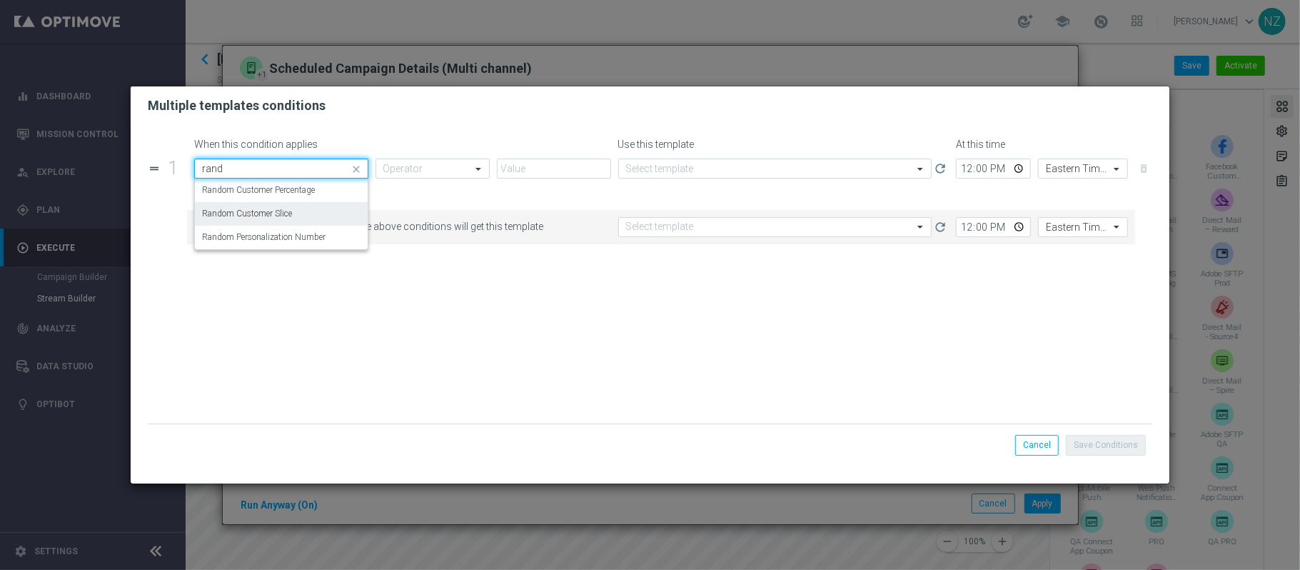
click at [292, 212] on label "Random Customer Slice" at bounding box center [247, 214] width 90 height 12
type input "rand"
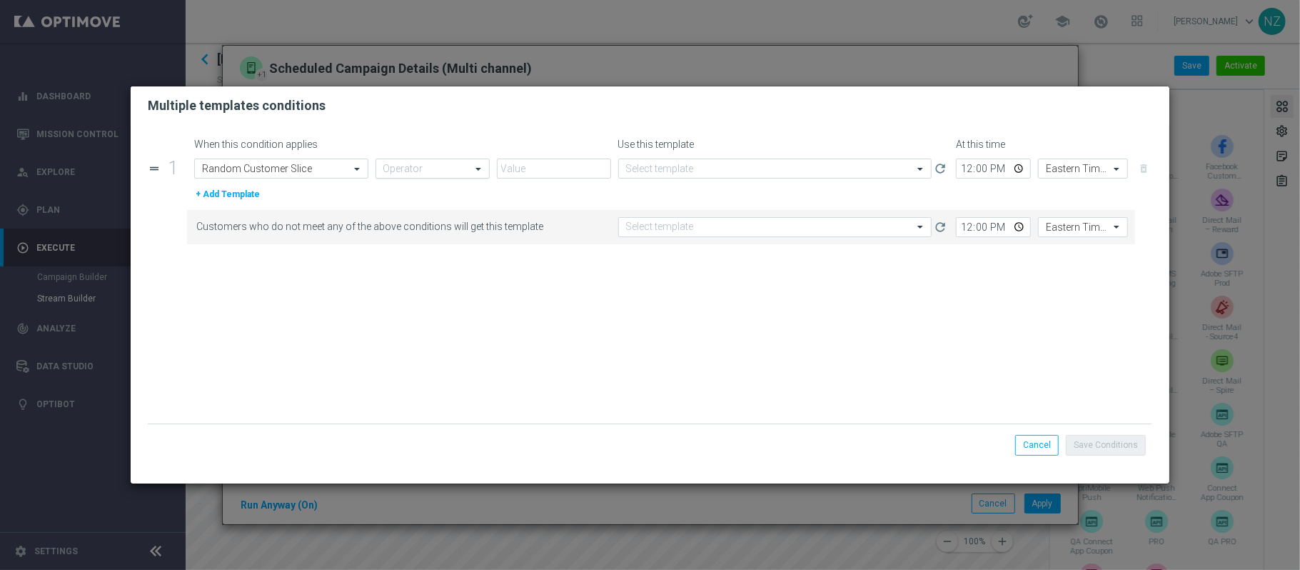
click at [421, 171] on input "text" at bounding box center [418, 169] width 70 height 12
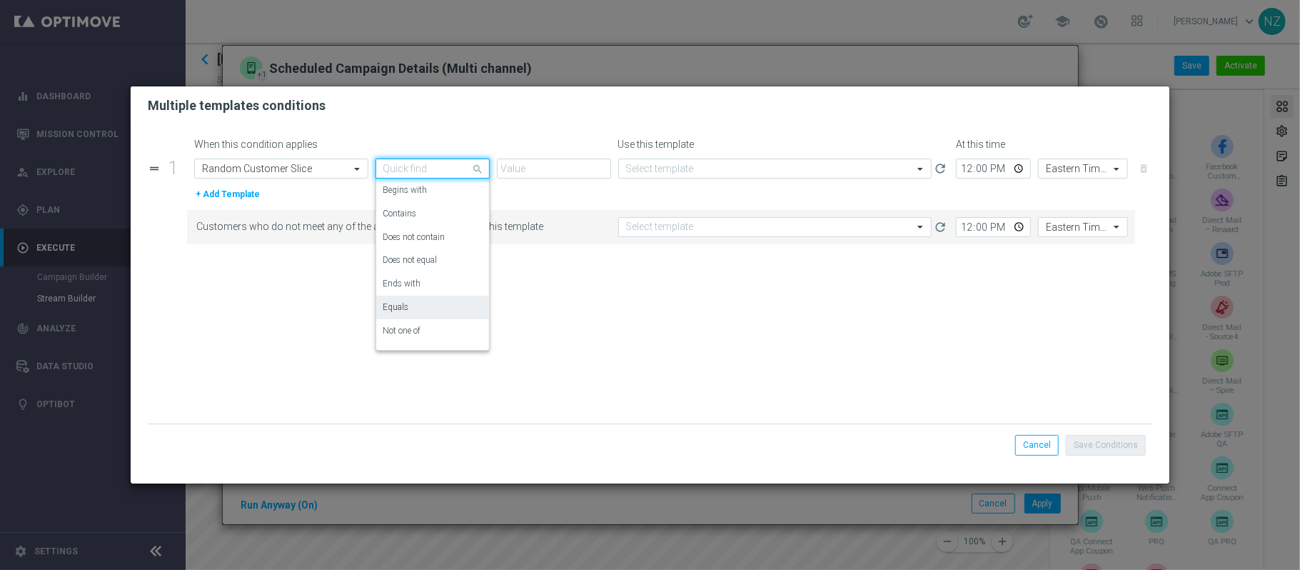
click at [429, 304] on div "Equals" at bounding box center [432, 308] width 99 height 24
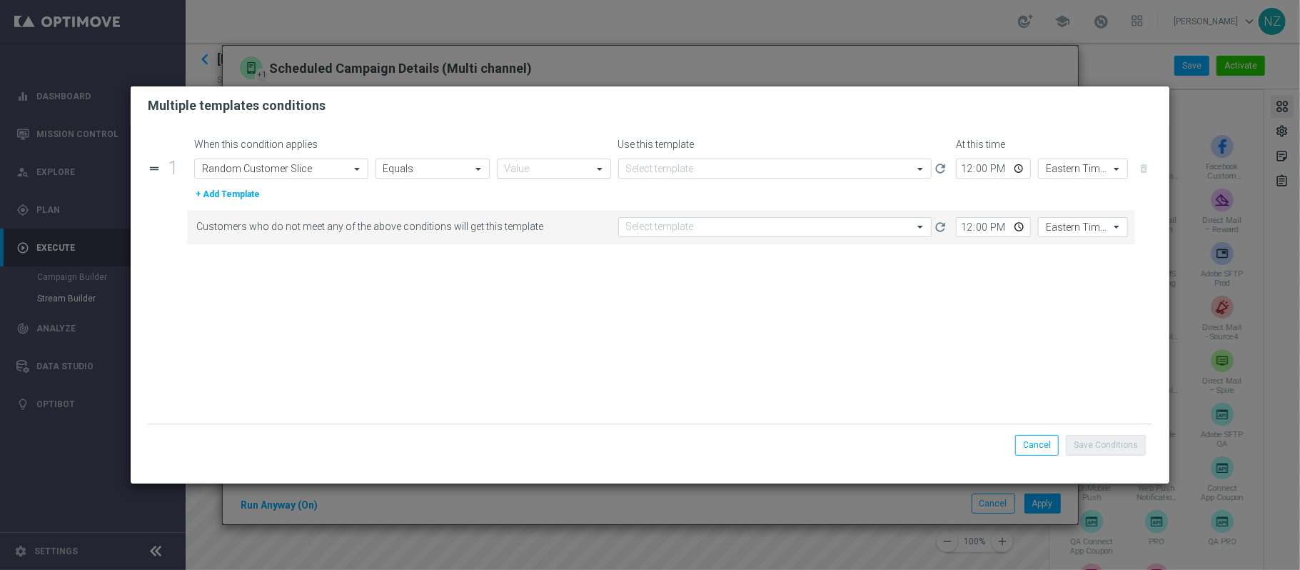
click at [533, 169] on input "text" at bounding box center [540, 169] width 70 height 12
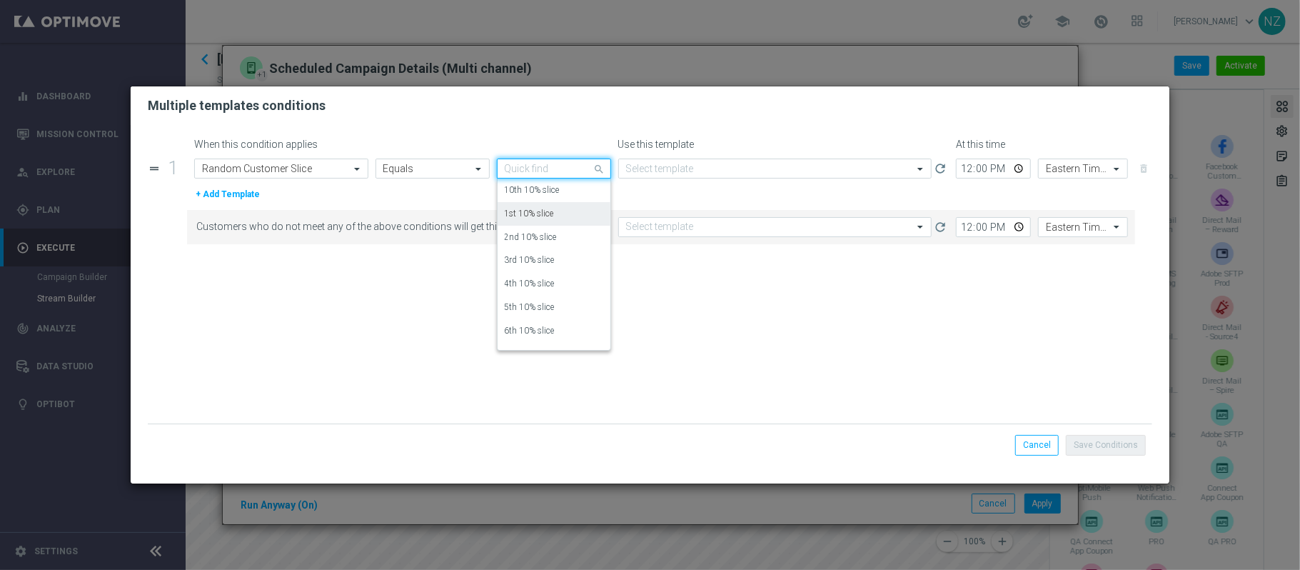
click at [538, 210] on label "1st 10% slice" at bounding box center [529, 214] width 49 height 12
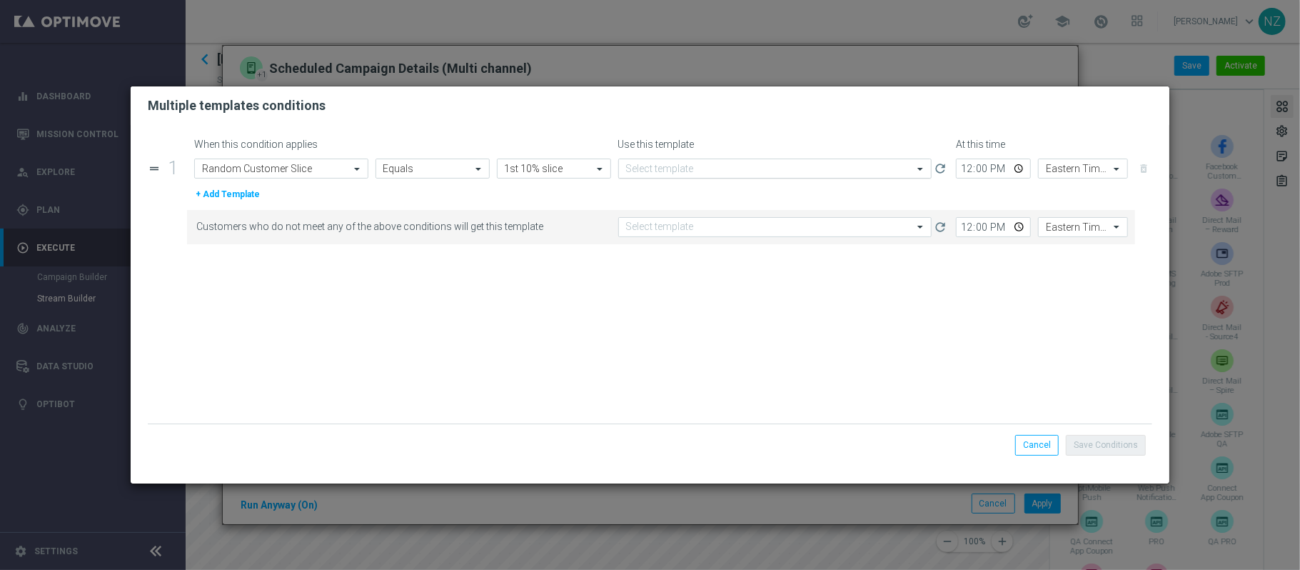
click at [680, 169] on input "text" at bounding box center [761, 169] width 270 height 12
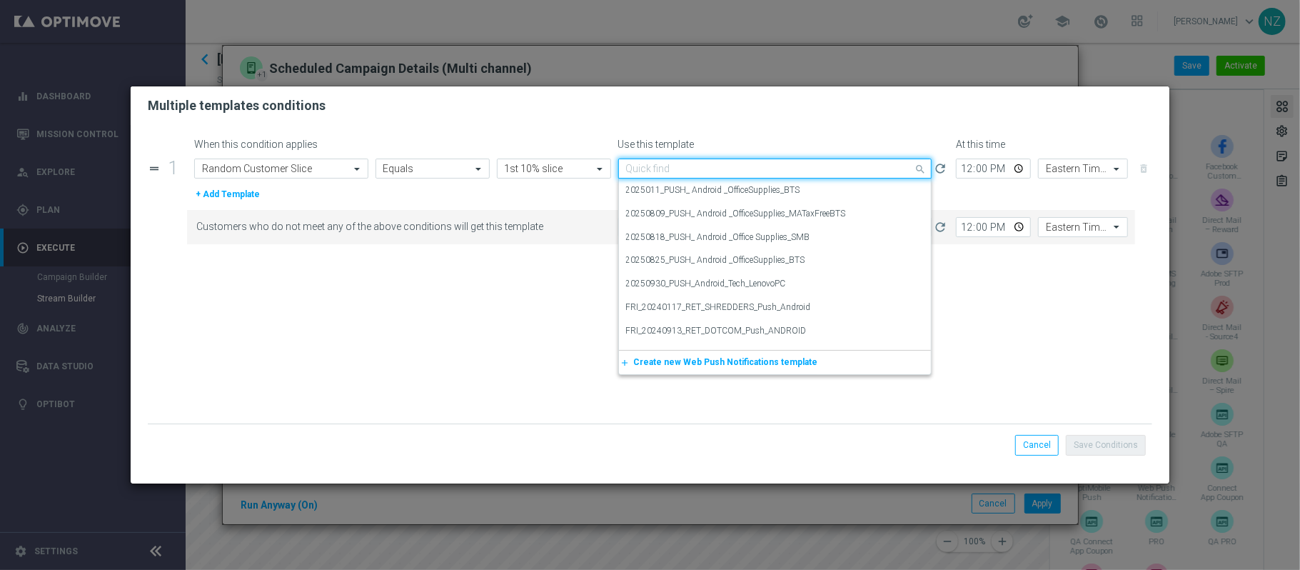
paste input "20251008"
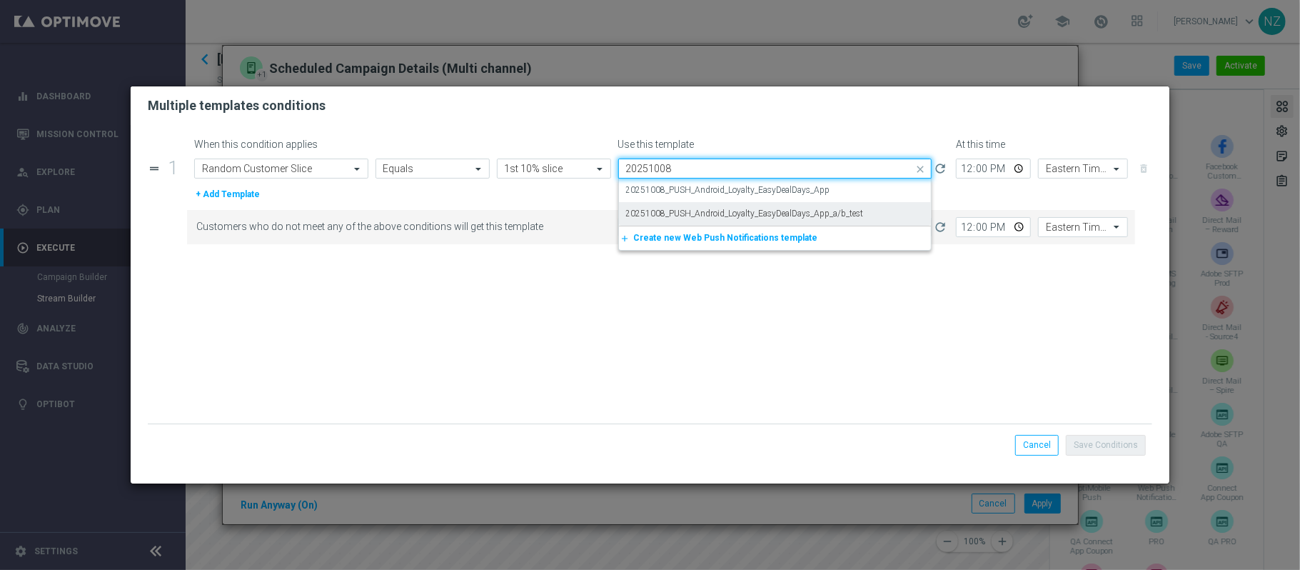
click at [691, 215] on label "20251008_PUSH_Android_Loyalty_EasyDealDays_App_a/b_test" at bounding box center [745, 214] width 238 height 12
type input "20251008"
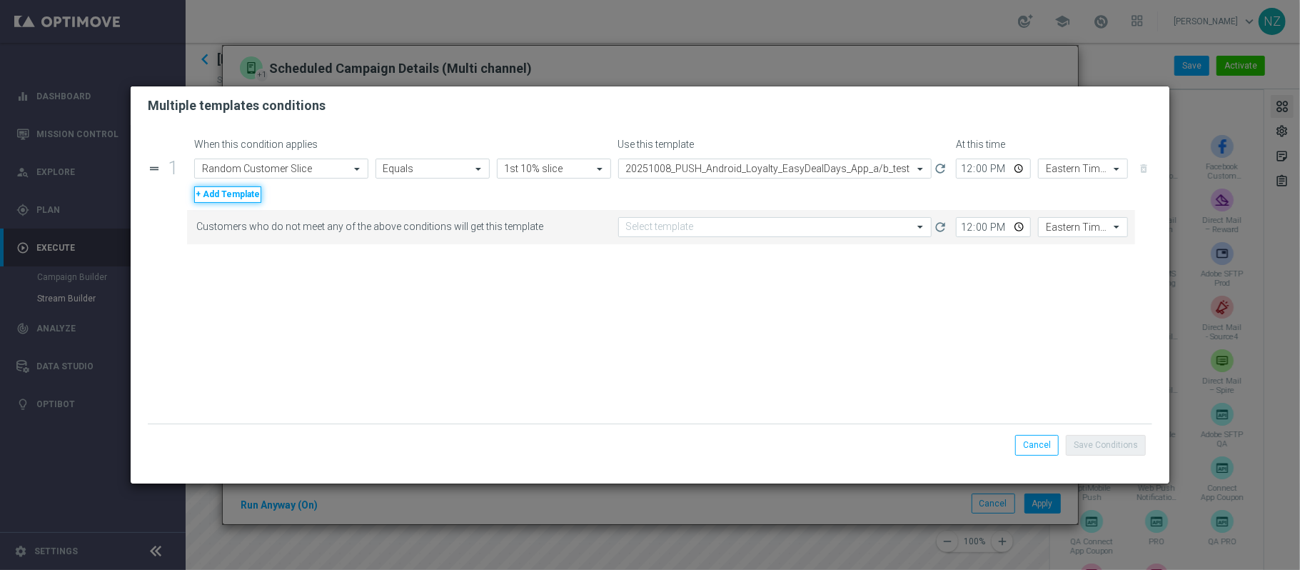
click at [233, 193] on button "+ Add Template" at bounding box center [227, 194] width 67 height 16
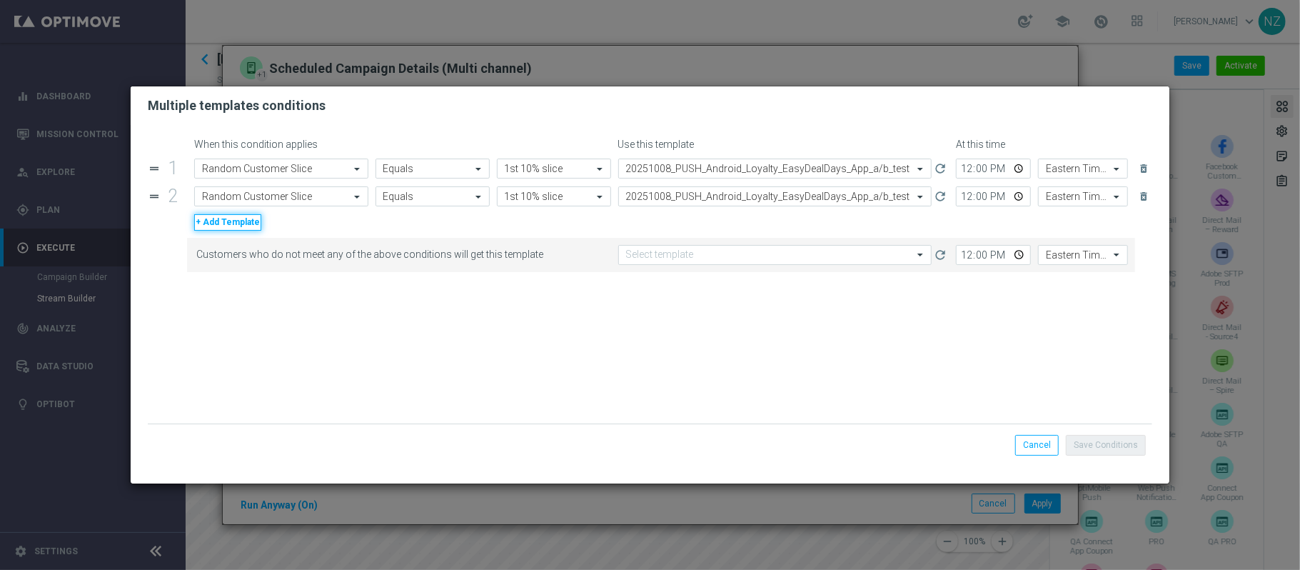
click at [231, 221] on button "+ Add Template" at bounding box center [227, 222] width 67 height 16
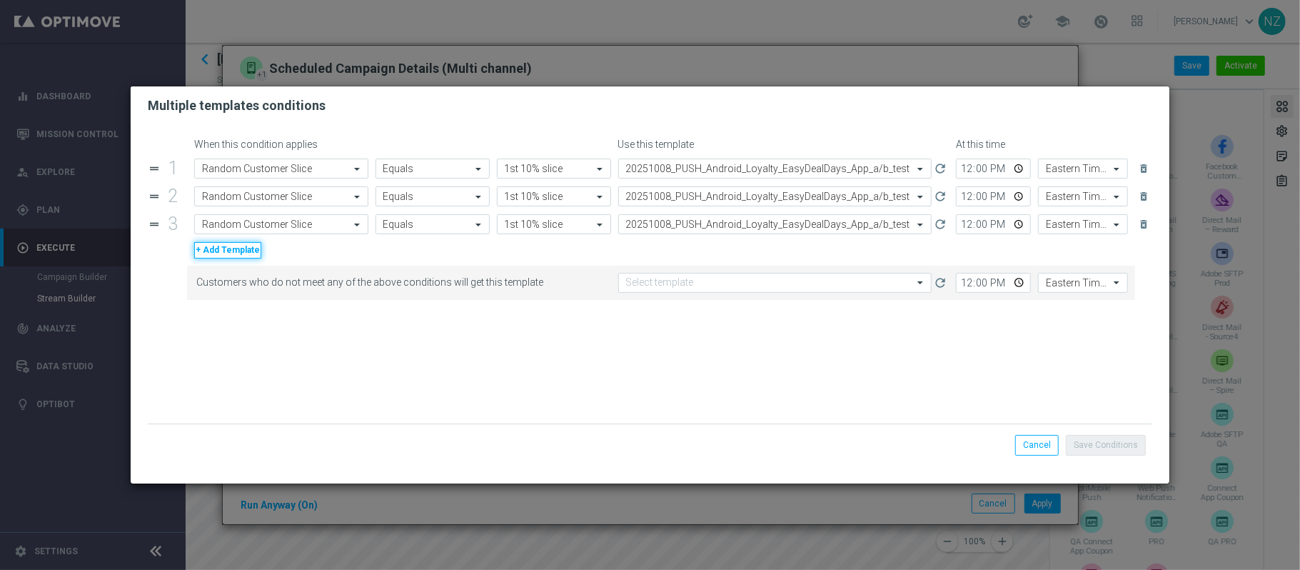
click at [234, 252] on button "+ Add Template" at bounding box center [227, 250] width 67 height 16
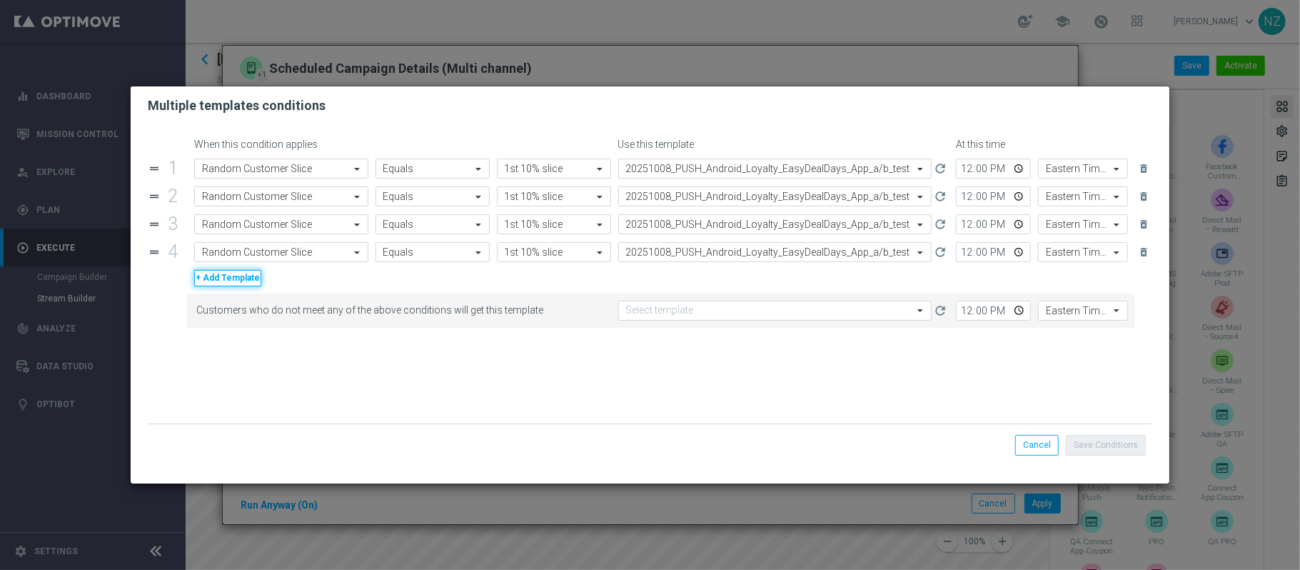
click at [239, 283] on button "+ Add Template" at bounding box center [227, 278] width 67 height 16
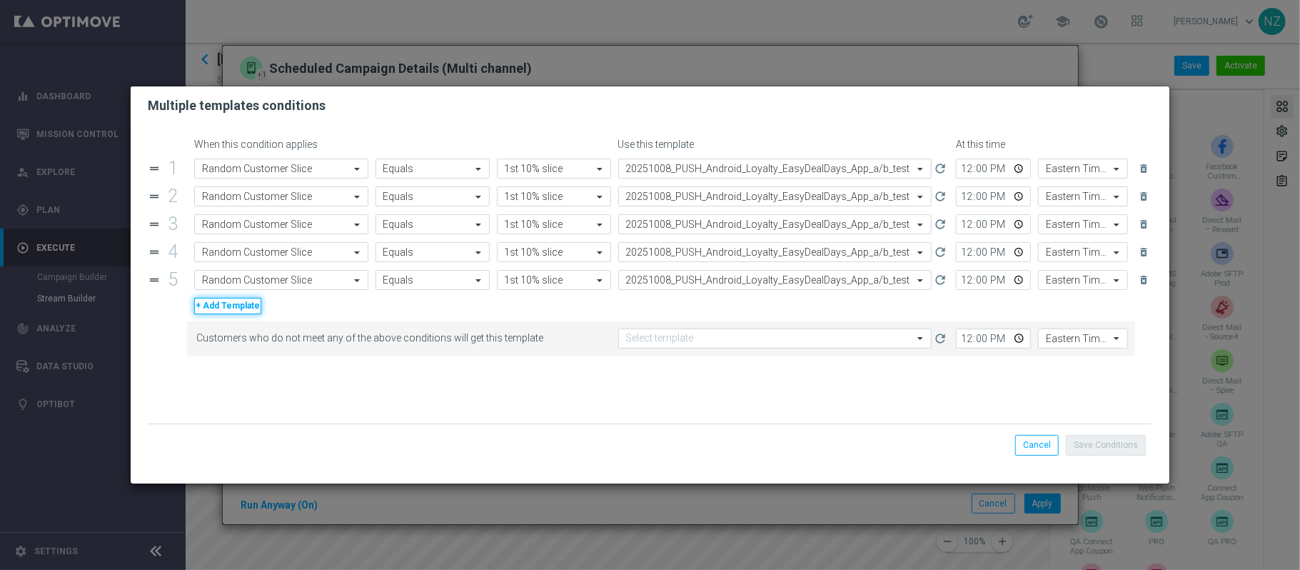
click at [234, 311] on button "+ Add Template" at bounding box center [227, 306] width 67 height 16
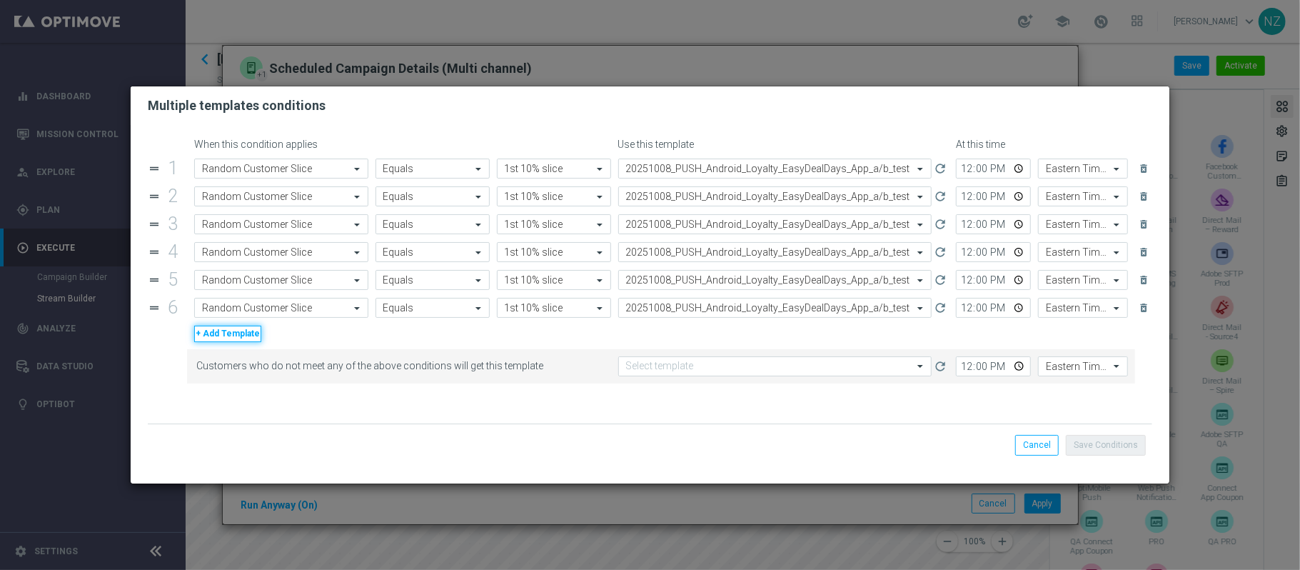
click at [226, 341] on button "+ Add Template" at bounding box center [227, 334] width 67 height 16
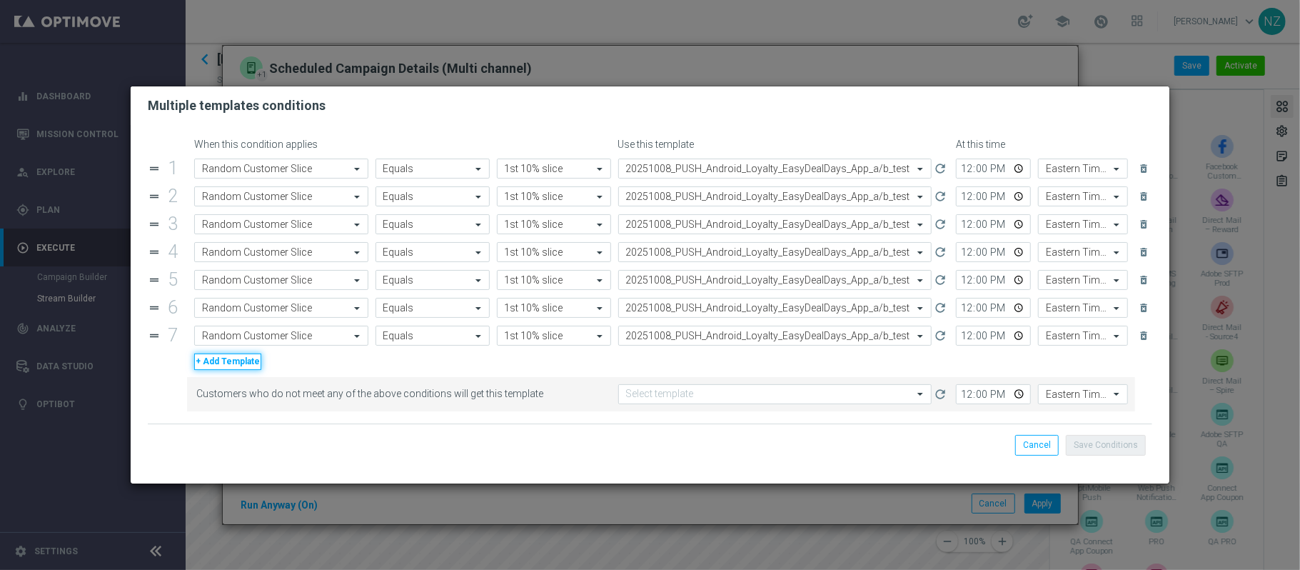
click at [224, 366] on button "+ Add Template" at bounding box center [227, 361] width 67 height 16
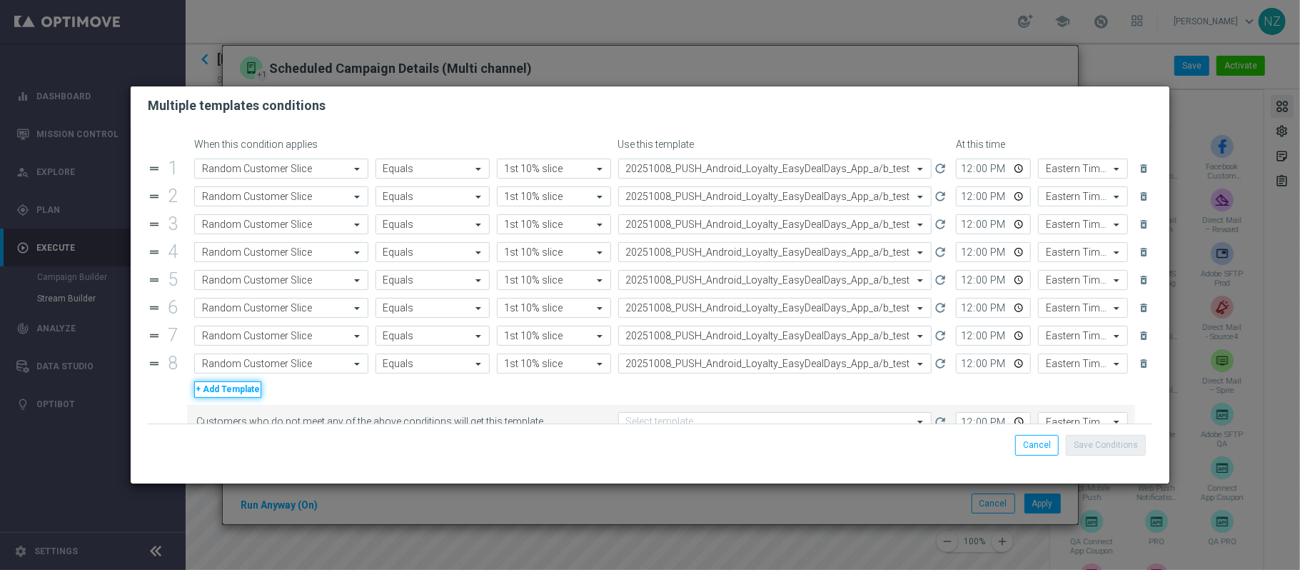
click at [223, 391] on button "+ Add Template" at bounding box center [227, 389] width 67 height 16
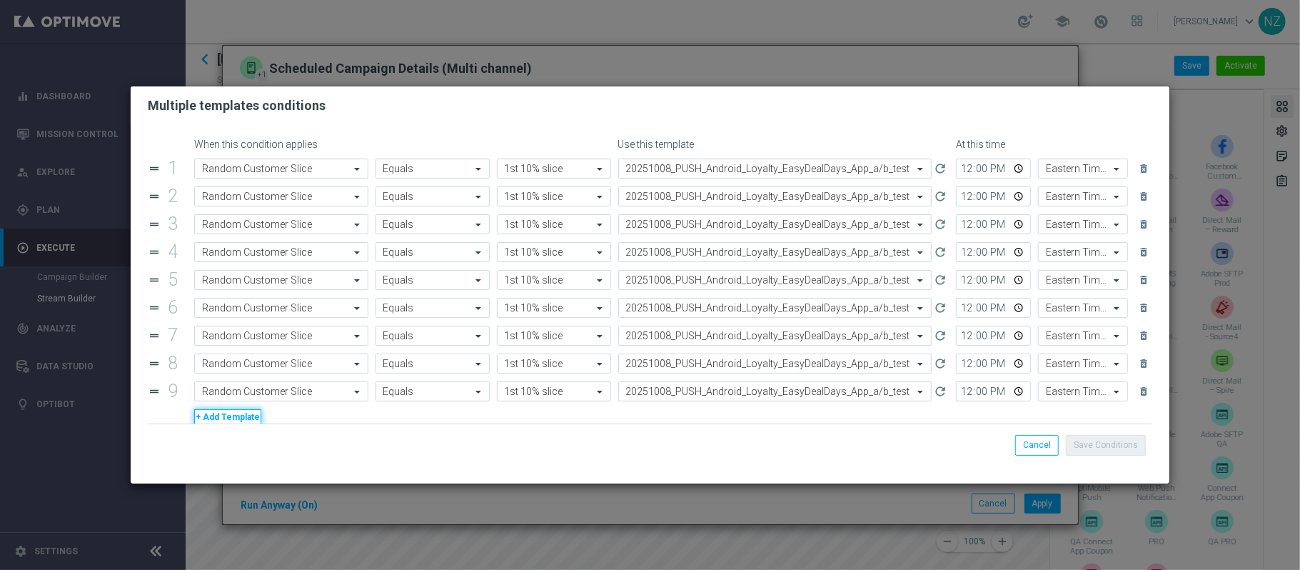
click at [224, 418] on button "+ Add Template" at bounding box center [227, 417] width 67 height 16
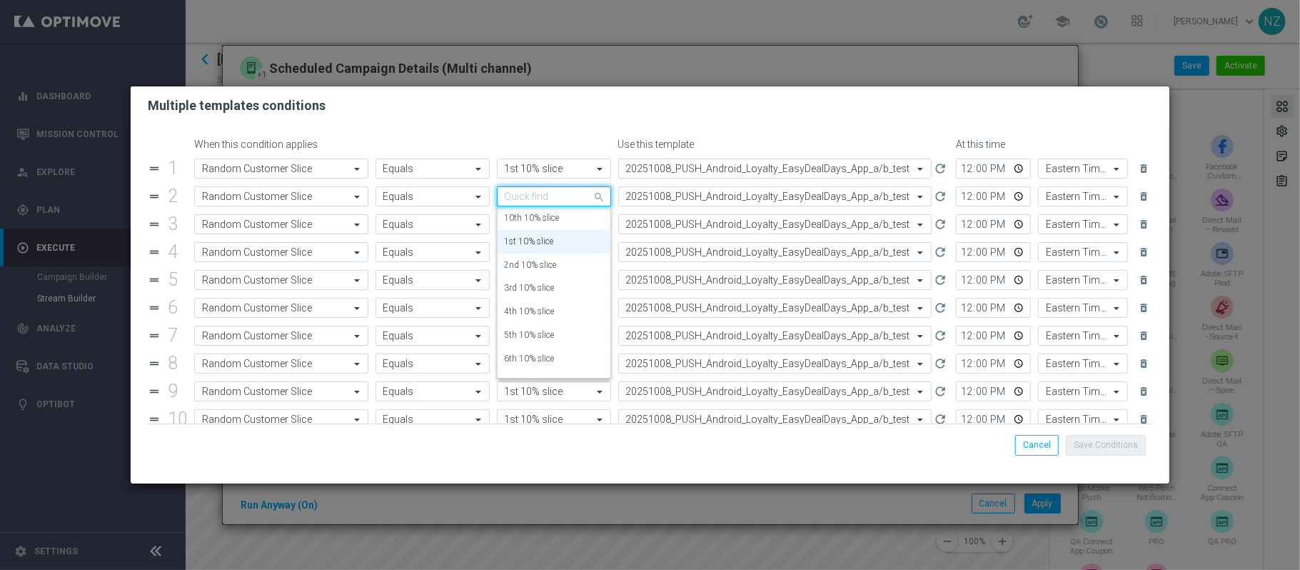
click at [552, 198] on input "text" at bounding box center [540, 197] width 70 height 12
click at [551, 216] on label "2nd 10% slice" at bounding box center [531, 218] width 52 height 12
type input "2"
click at [550, 227] on input "text" at bounding box center [540, 225] width 70 height 12
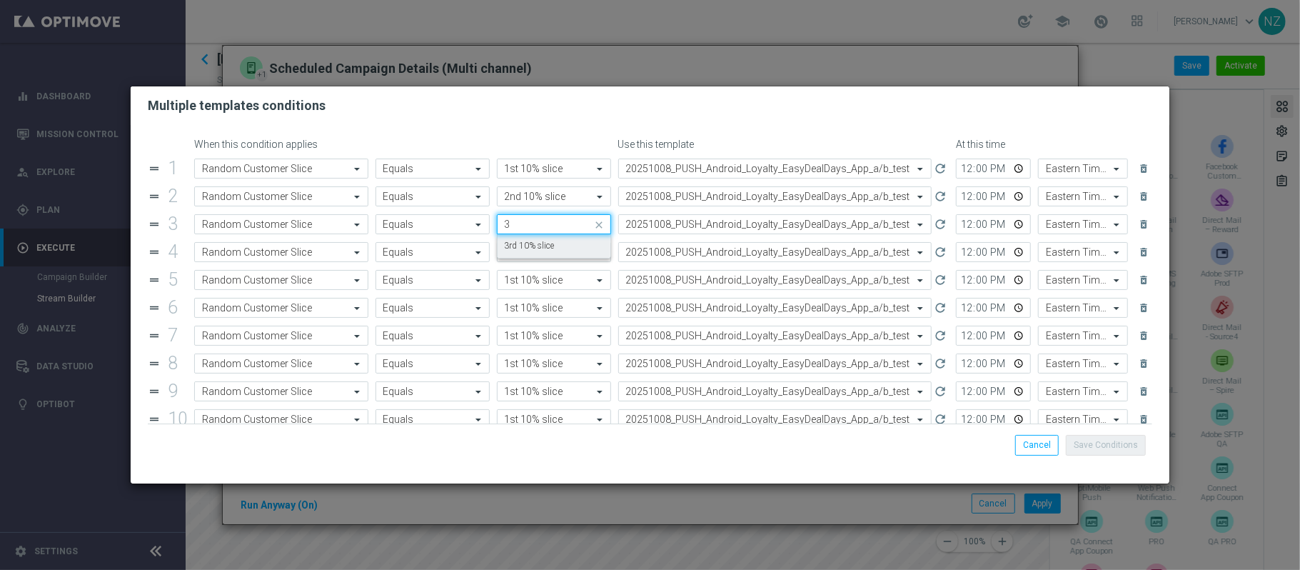
click at [544, 247] on label "3rd 10% slice" at bounding box center [530, 246] width 50 height 12
type input "3"
click at [541, 262] on div "Value 1st 10% slice" at bounding box center [554, 252] width 114 height 20
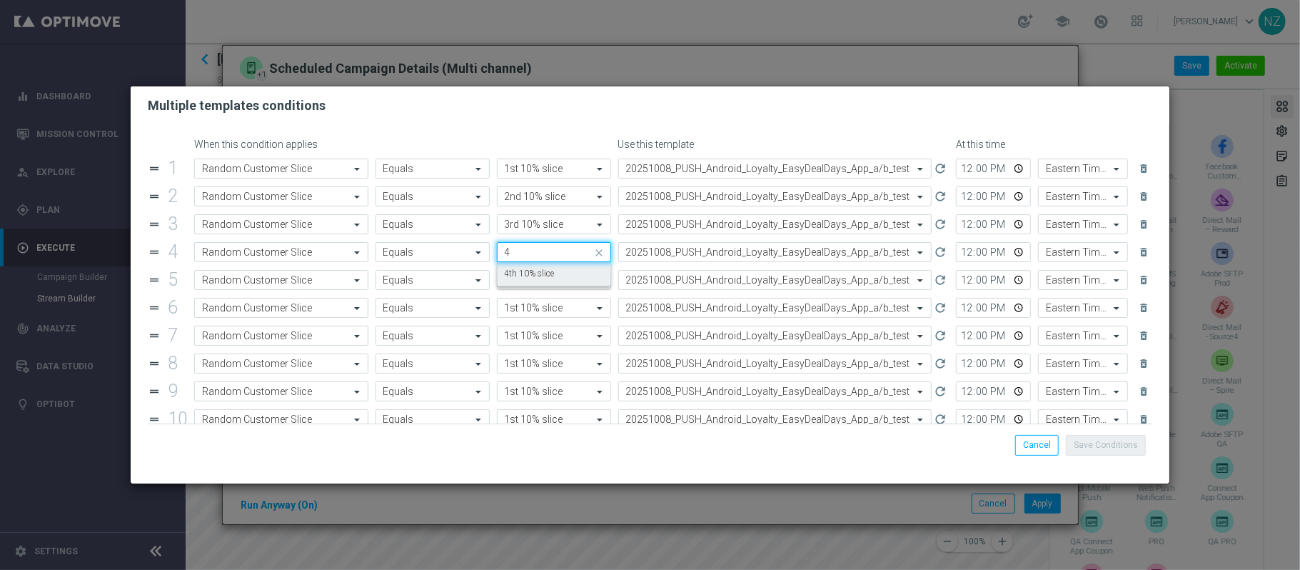
click at [540, 276] on label "4th 10% slice" at bounding box center [530, 274] width 50 height 12
type input "4"
click at [535, 283] on input "text" at bounding box center [540, 280] width 70 height 12
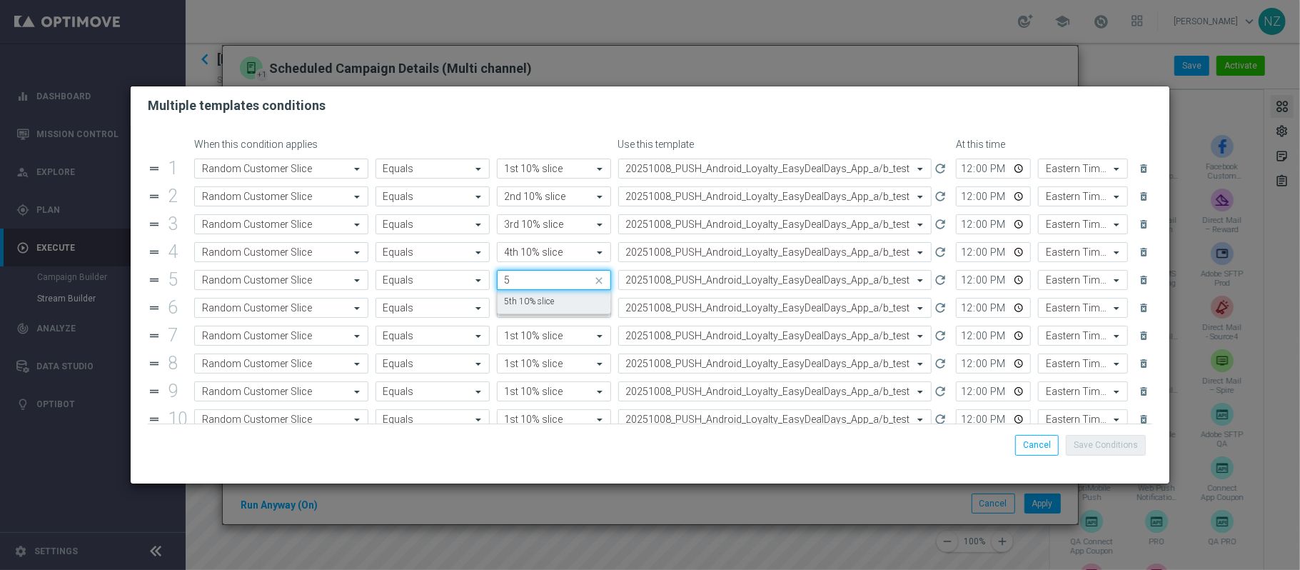
click at [533, 296] on div "5th 10% slice" at bounding box center [554, 302] width 99 height 24
type input "5"
click at [528, 309] on input "text" at bounding box center [540, 308] width 70 height 12
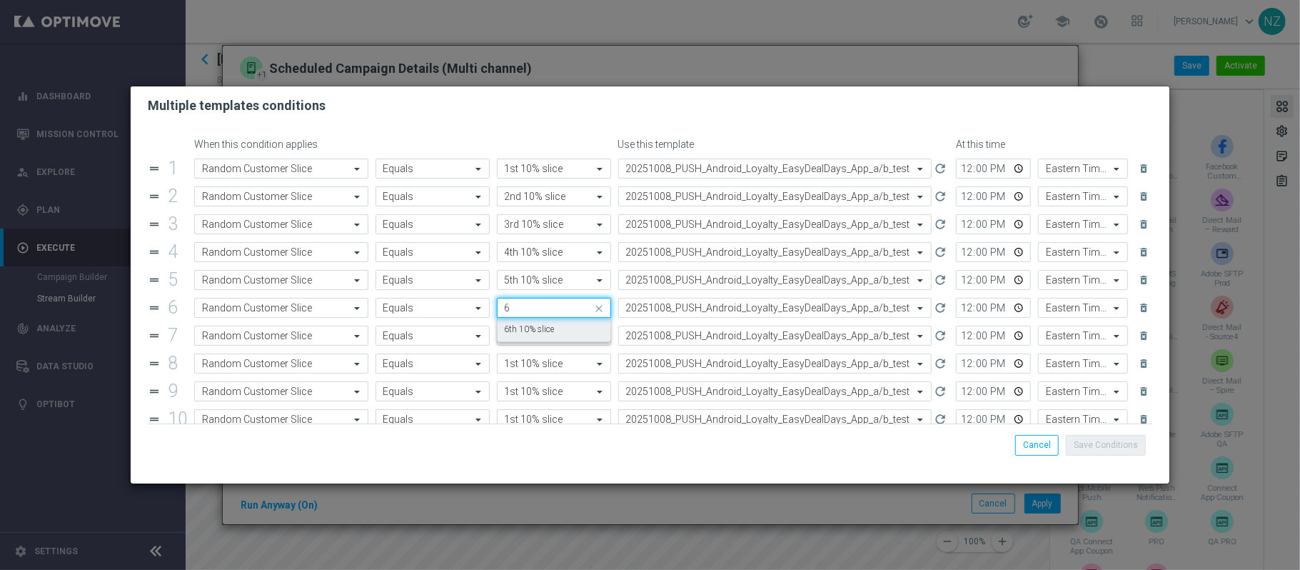
click at [523, 329] on label "6th 10% slice" at bounding box center [530, 329] width 50 height 12
type input "6"
click at [523, 336] on input "text" at bounding box center [540, 336] width 70 height 12
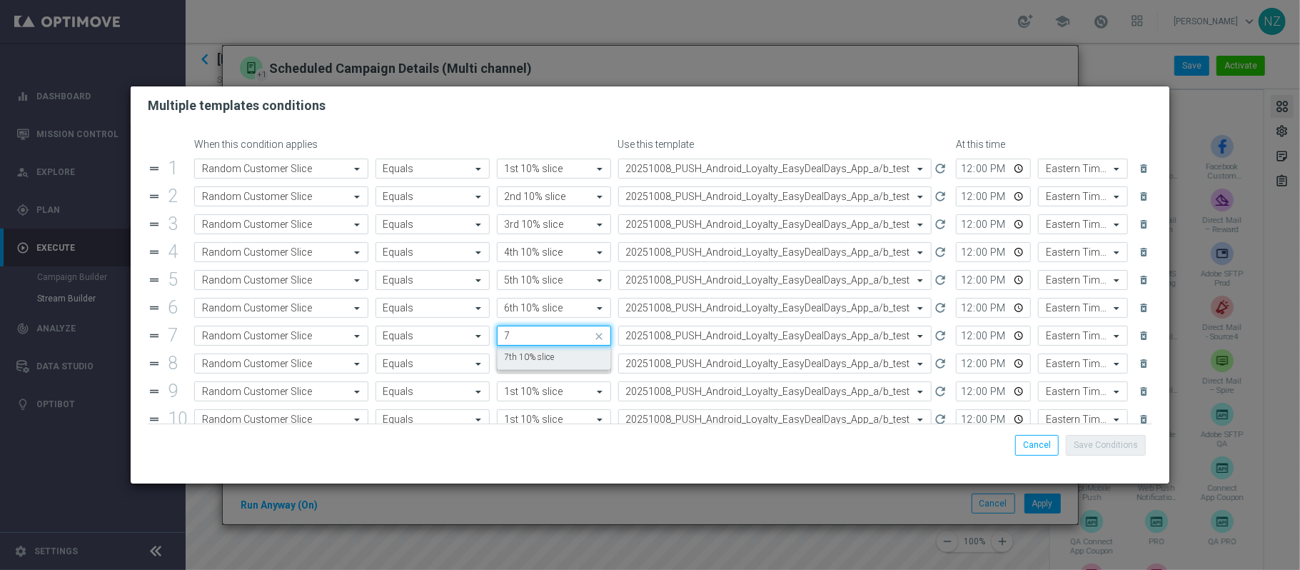
click at [523, 355] on label "7th 10% slice" at bounding box center [530, 357] width 50 height 12
type input "7"
click at [523, 369] on input "text" at bounding box center [540, 364] width 70 height 12
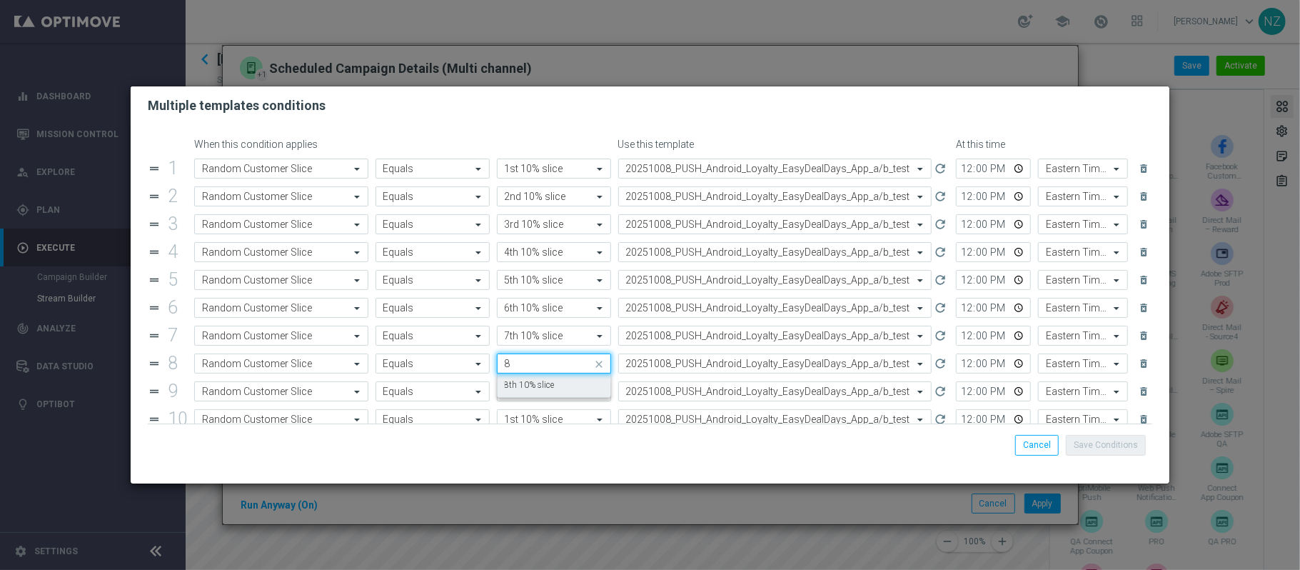
click at [520, 388] on label "8th 10% slice" at bounding box center [530, 385] width 50 height 12
type input "8"
click at [526, 397] on input "text" at bounding box center [540, 392] width 70 height 12
click at [518, 375] on label "9th 10% slice" at bounding box center [530, 369] width 50 height 12
type input "9"
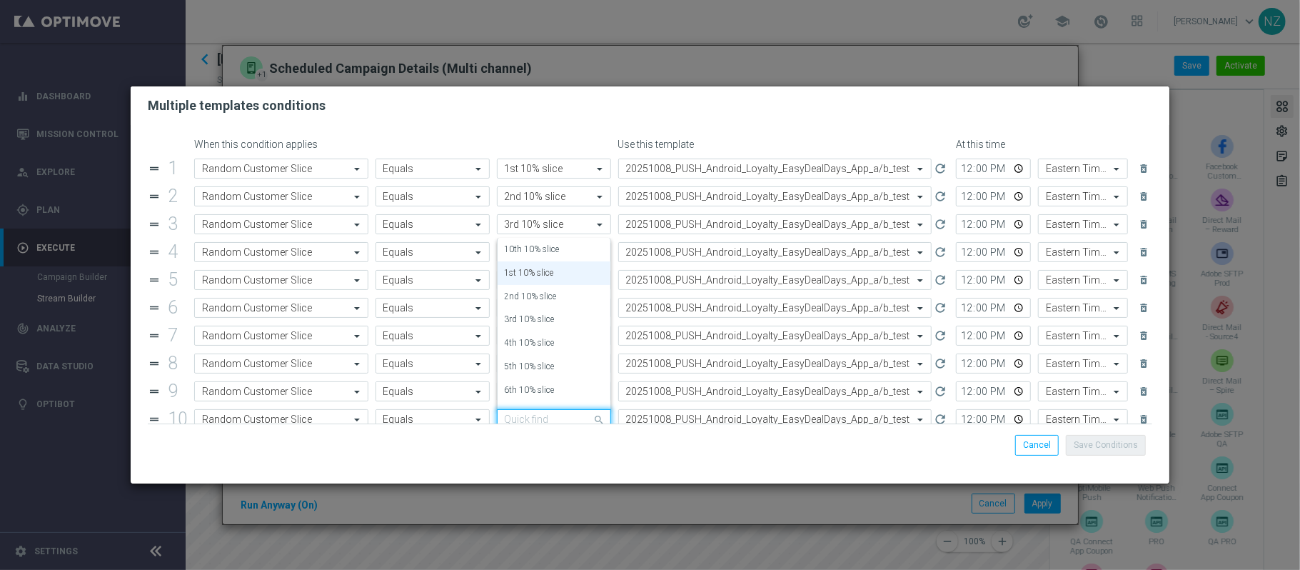
click at [526, 417] on input "text" at bounding box center [540, 419] width 70 height 12
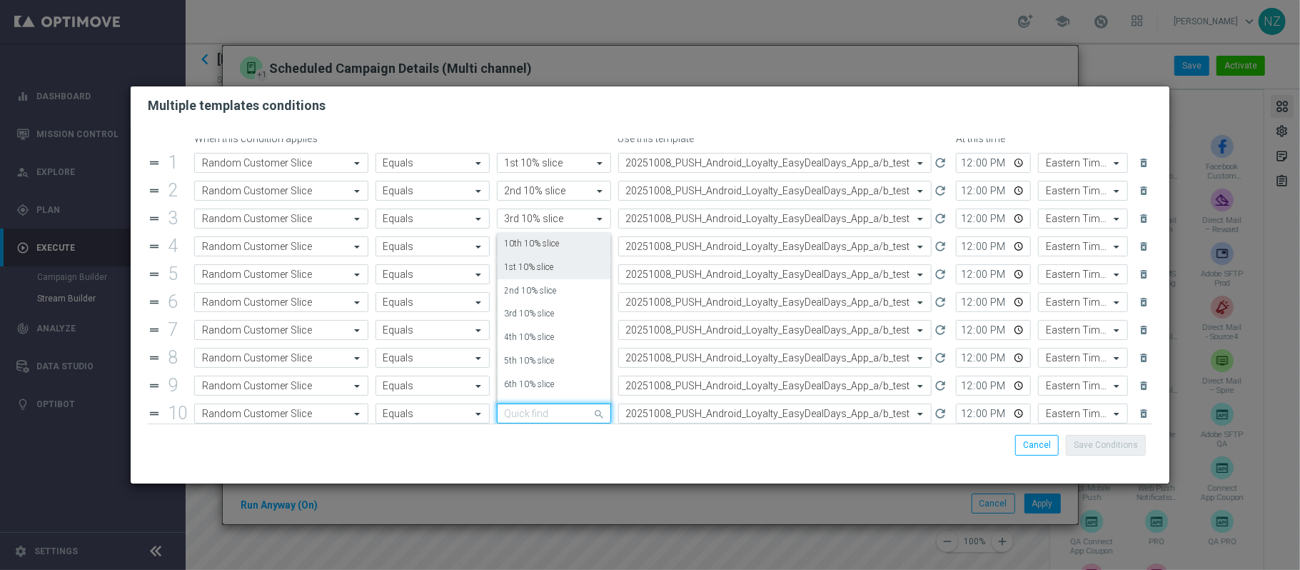
click at [538, 249] on label "10th 10% slice" at bounding box center [532, 244] width 55 height 12
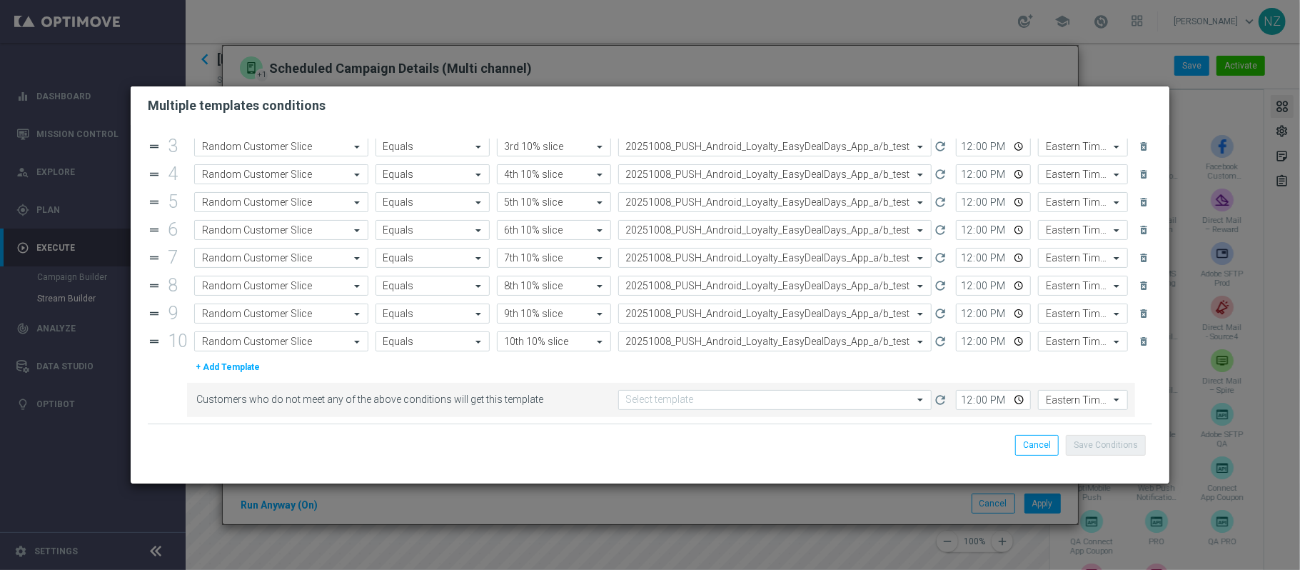
scroll to position [0, 0]
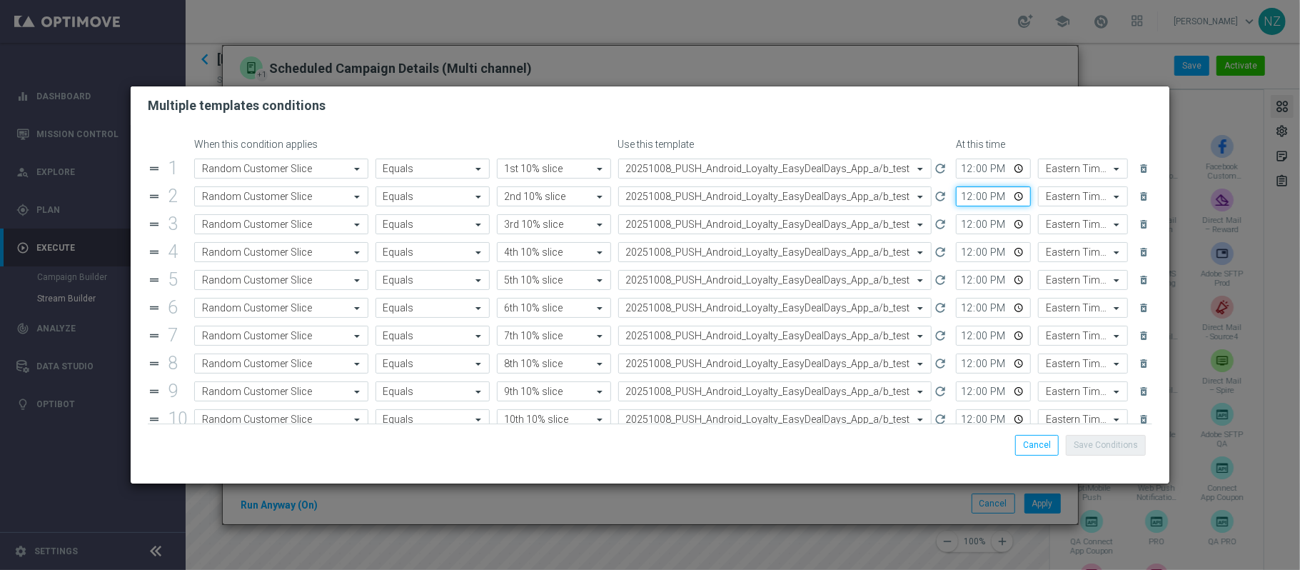
click at [967, 195] on input "12:00" at bounding box center [993, 196] width 75 height 20
type input "12:15"
click at [971, 229] on input "12:00" at bounding box center [993, 224] width 75 height 20
type input "12:30"
click at [971, 254] on input "12:00" at bounding box center [993, 252] width 75 height 20
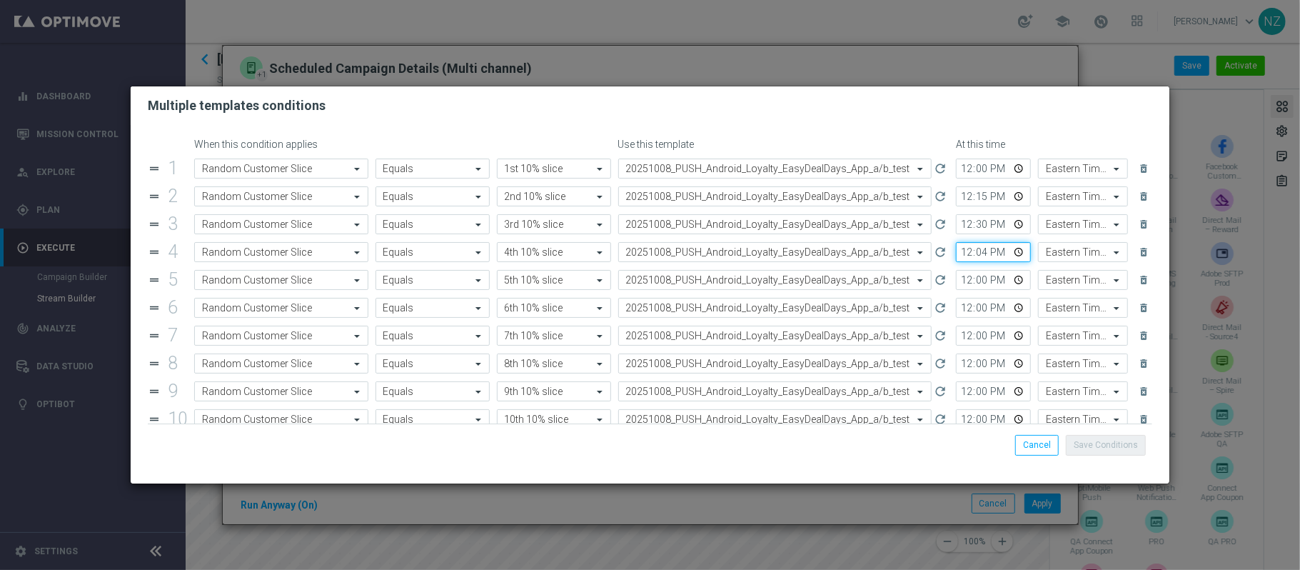
type input "12:45"
click at [956, 281] on input "12:00" at bounding box center [993, 280] width 75 height 20
type input "13:00"
click at [956, 316] on input "12:00" at bounding box center [993, 308] width 75 height 20
type input "13:15"
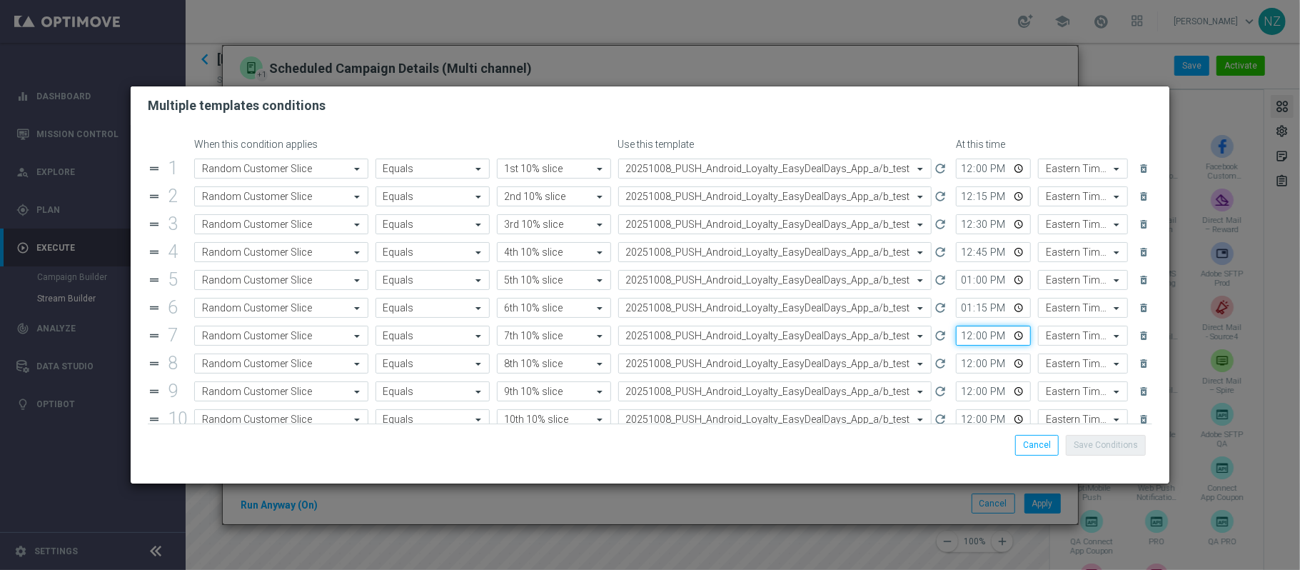
click at [956, 335] on input "12:00" at bounding box center [993, 336] width 75 height 20
click at [956, 366] on input "12:00" at bounding box center [993, 363] width 75 height 20
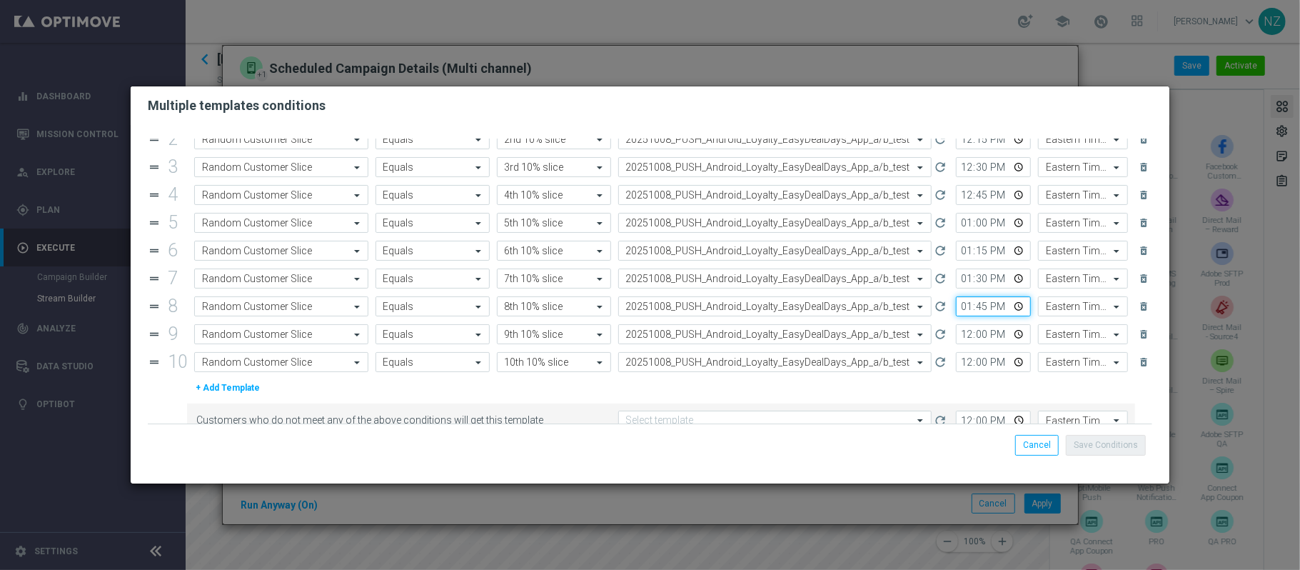
scroll to position [83, 0]
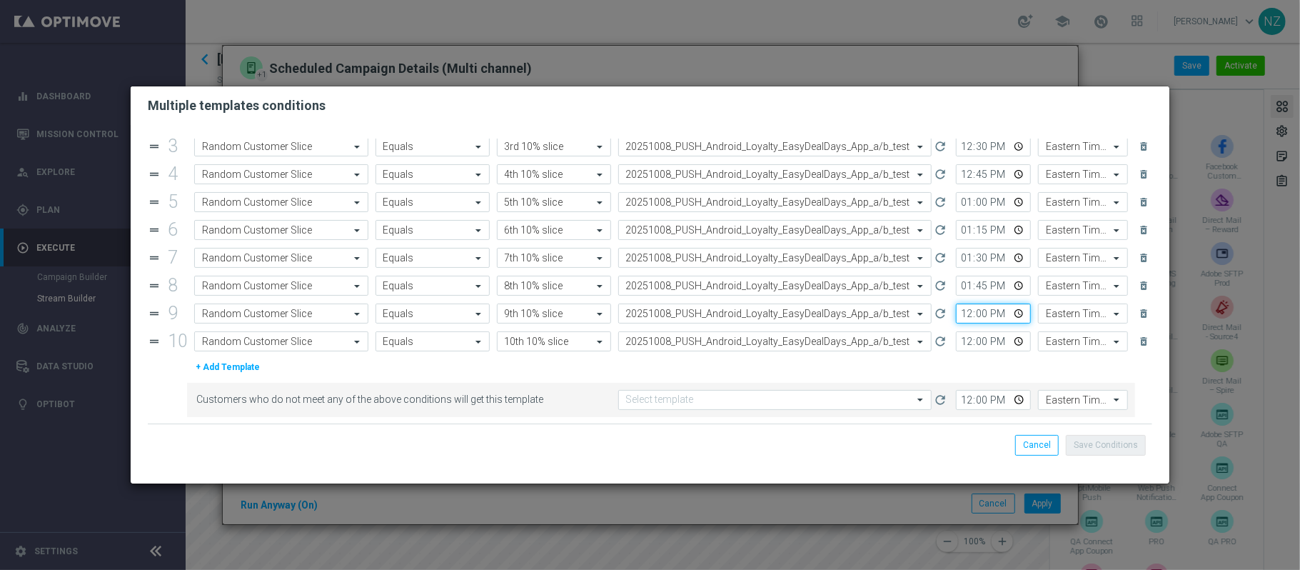
click at [956, 311] on input "12:00" at bounding box center [993, 313] width 75 height 20
click at [956, 338] on input "12:00" at bounding box center [993, 341] width 75 height 20
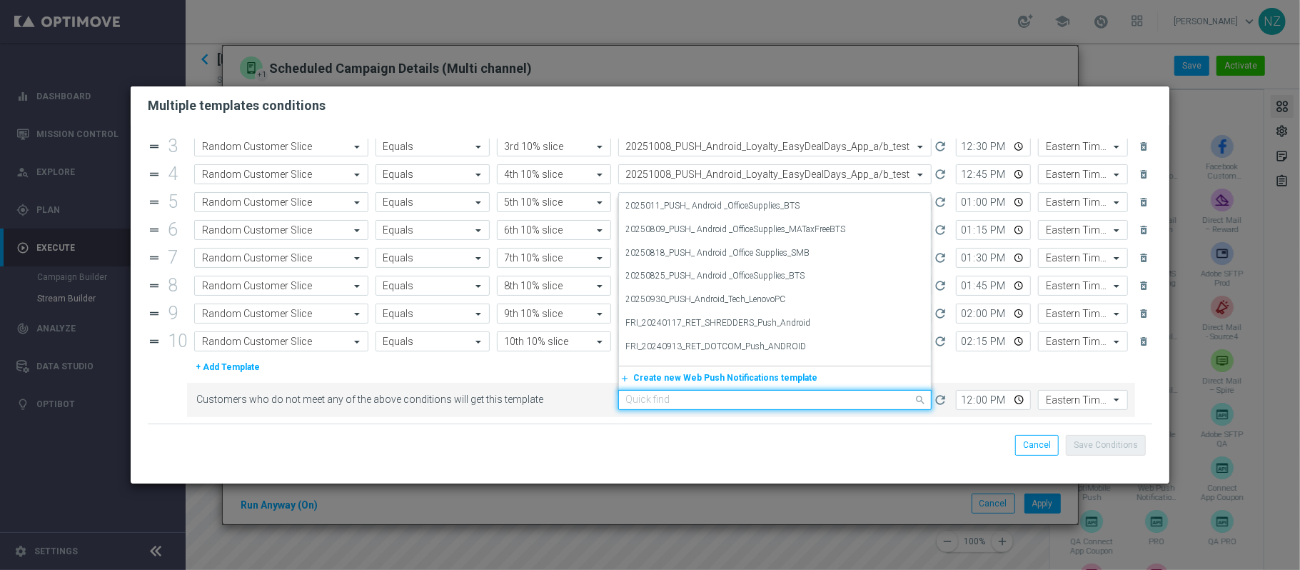
click at [798, 404] on input "text" at bounding box center [761, 400] width 270 height 12
paste input "20251008"
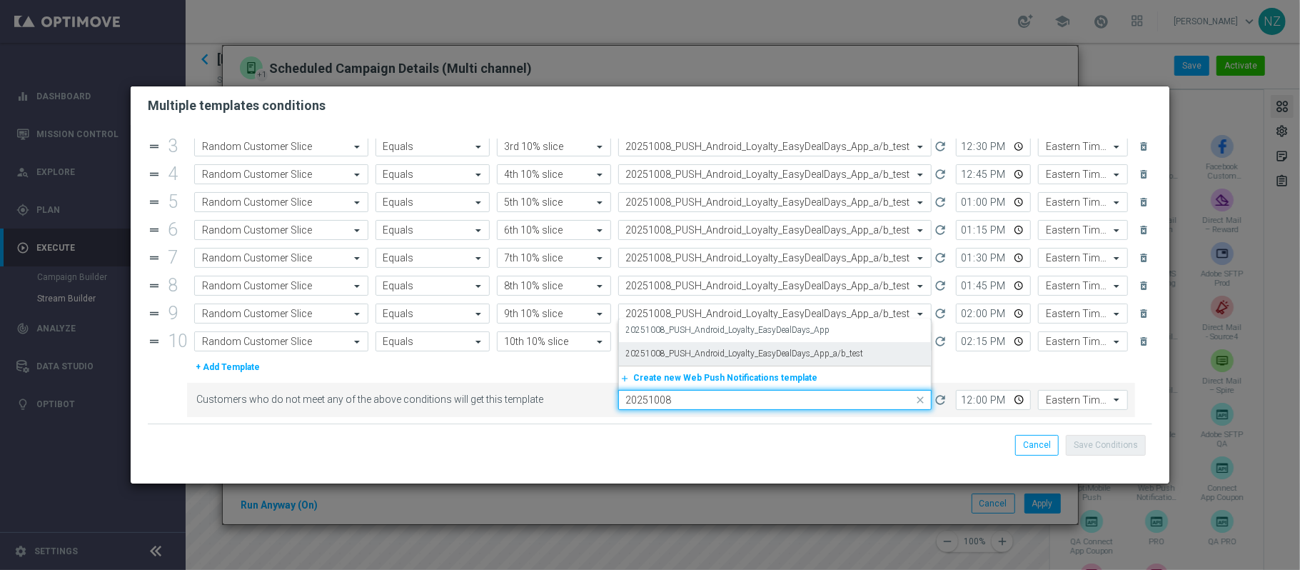
click at [770, 352] on label "20251008_PUSH_Android_Loyalty_EasyDealDays_App_a/b_test" at bounding box center [745, 354] width 238 height 12
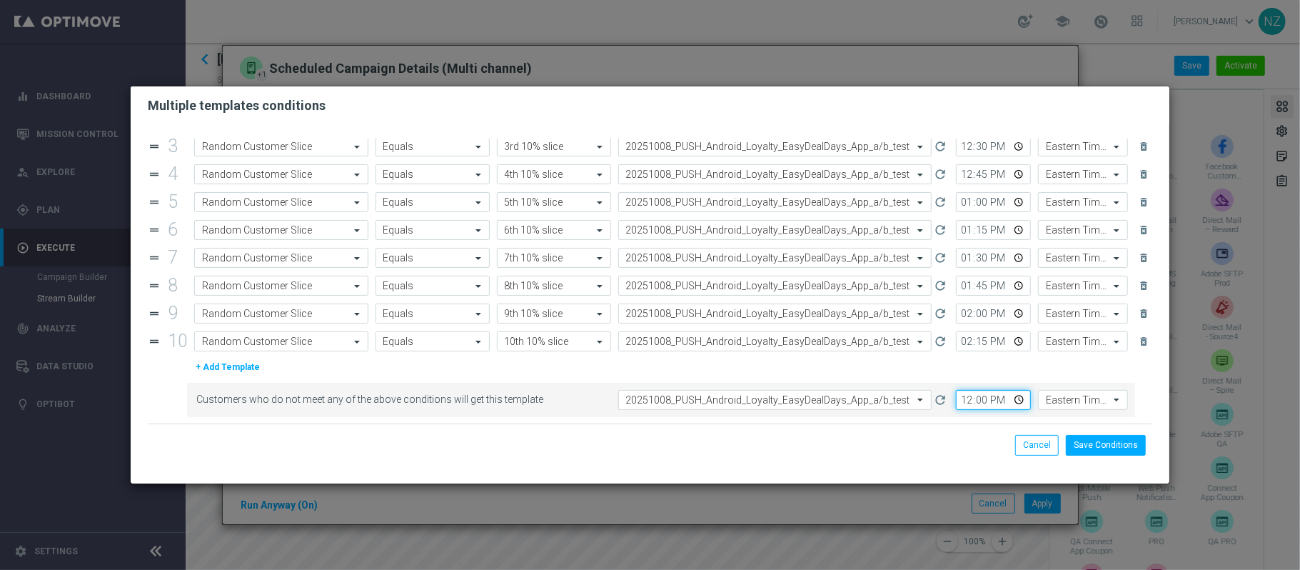
click at [958, 398] on input "12:00" at bounding box center [993, 400] width 75 height 20
click at [1101, 447] on button "Save Conditions" at bounding box center [1106, 445] width 80 height 20
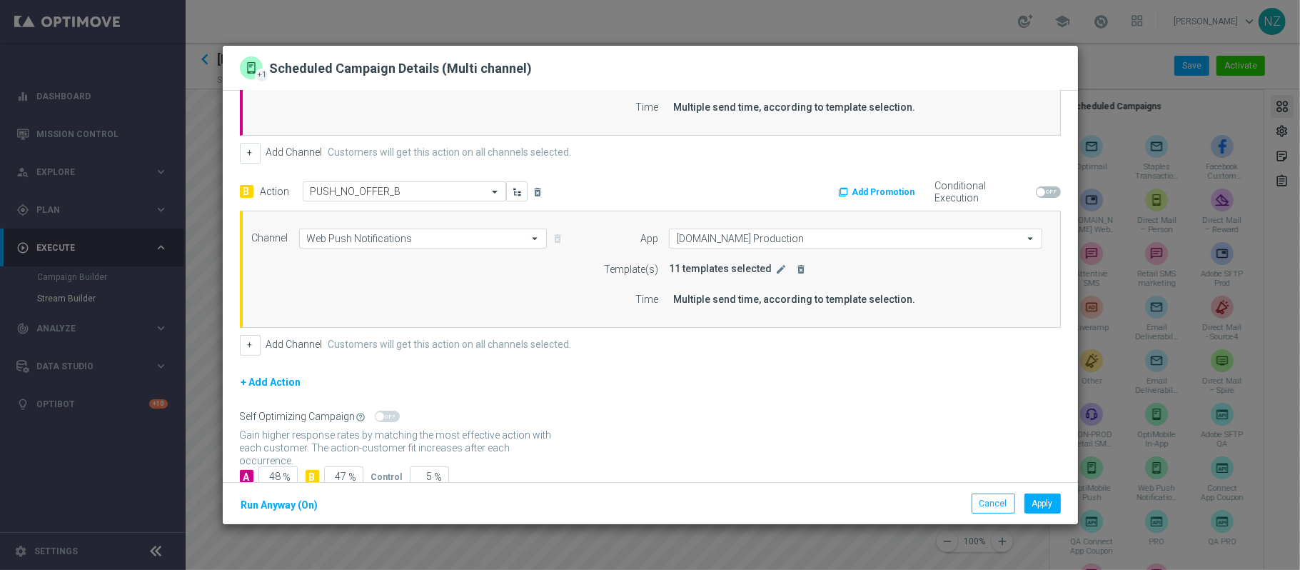
scroll to position [1, 0]
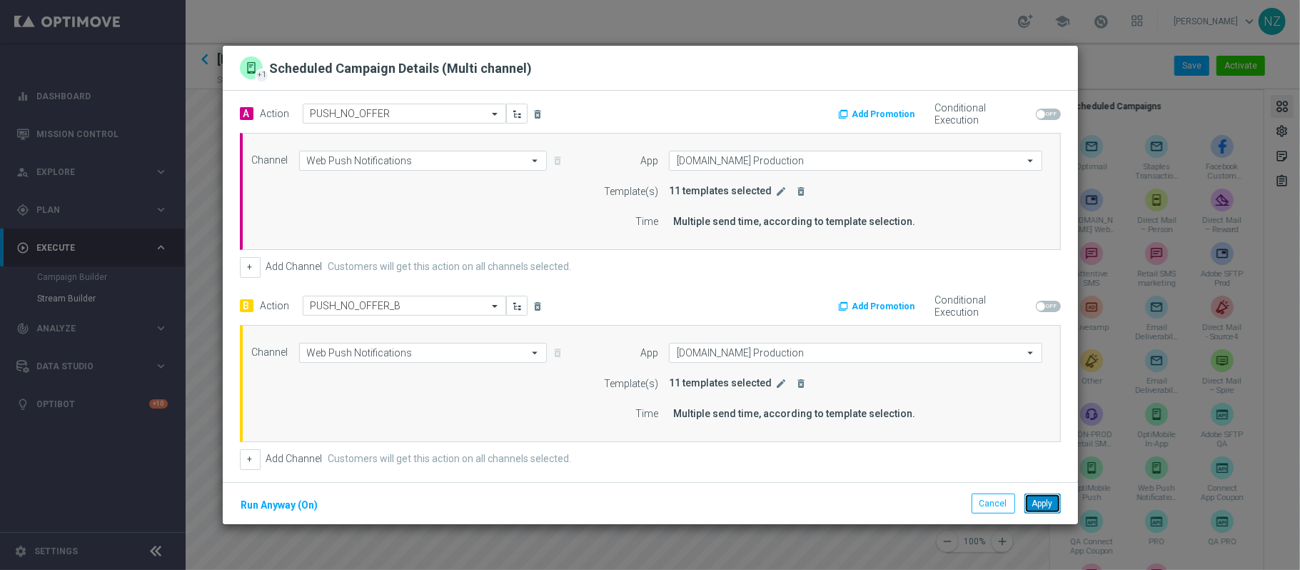
click at [1045, 504] on button "Apply" at bounding box center [1043, 503] width 36 height 20
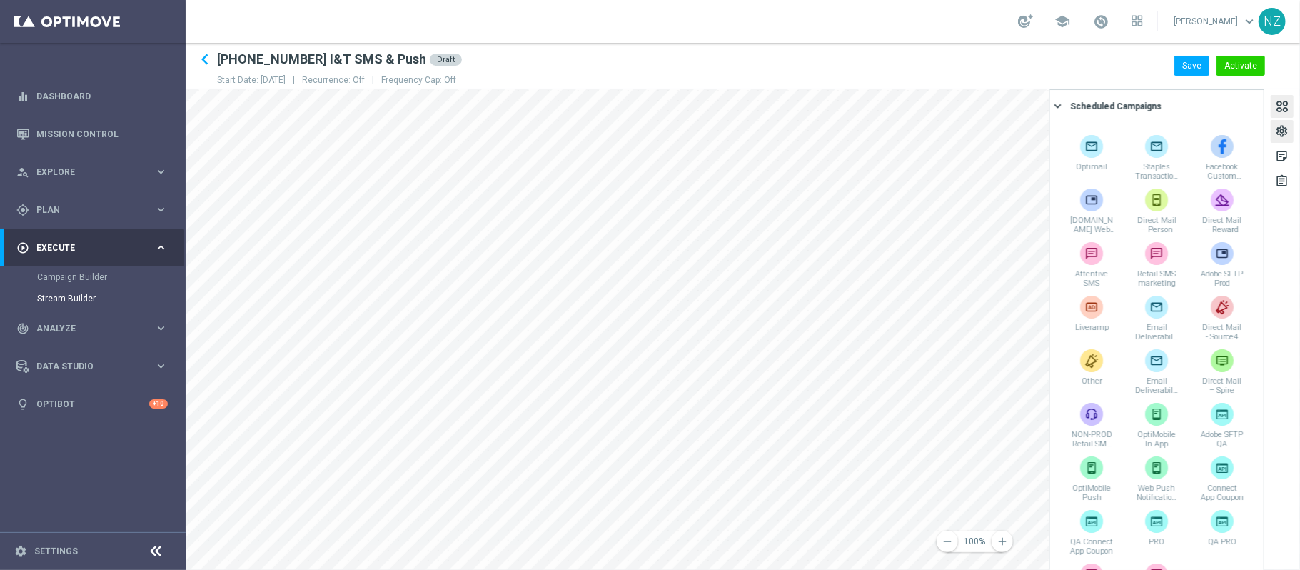
click at [1280, 129] on div "settings" at bounding box center [1282, 133] width 14 height 19
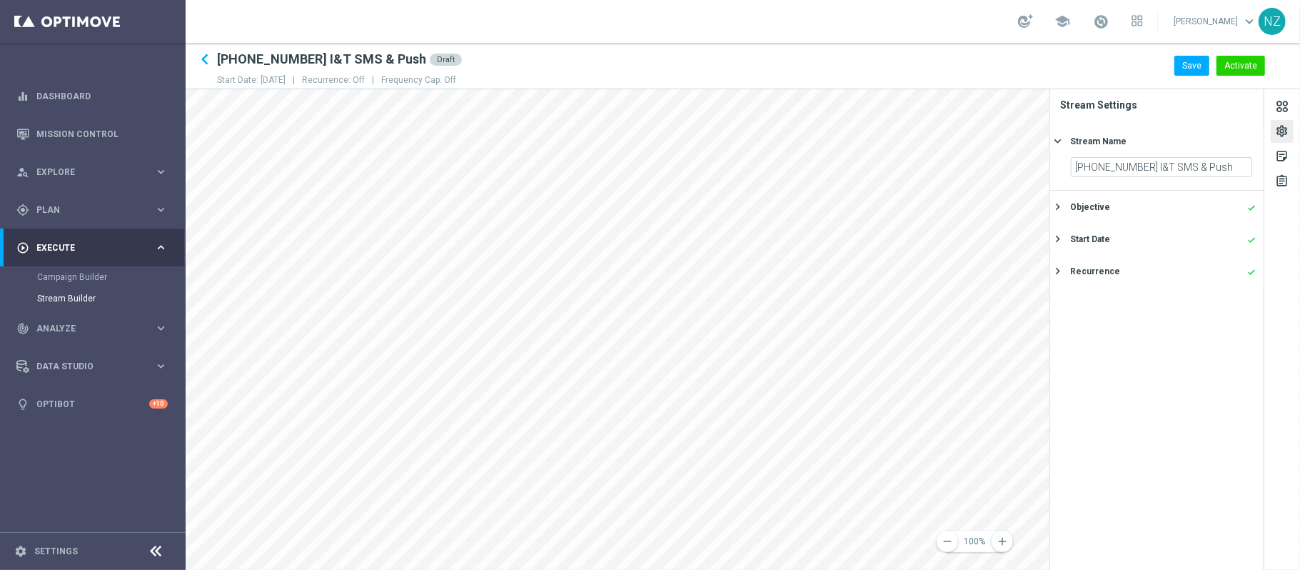
click at [1123, 234] on div "Start Date done" at bounding box center [1163, 239] width 186 height 13
click at [1197, 61] on button "Save" at bounding box center [1192, 66] width 35 height 20
click at [1247, 64] on button "Activate" at bounding box center [1241, 66] width 49 height 20
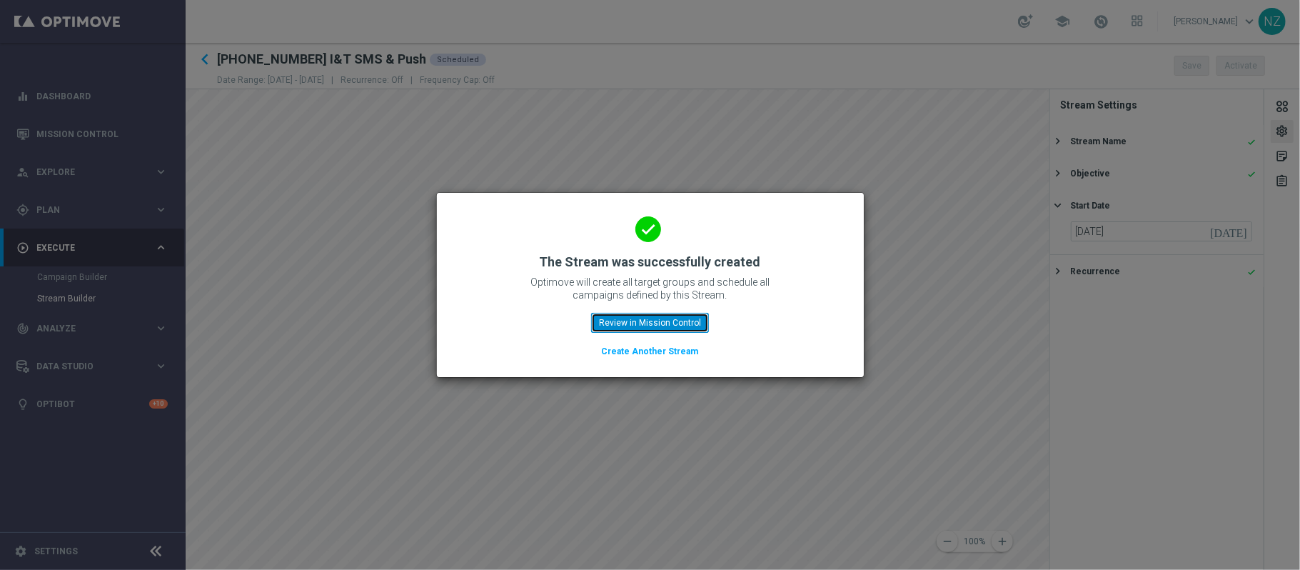
click at [692, 324] on button "Review in Mission Control" at bounding box center [650, 323] width 118 height 20
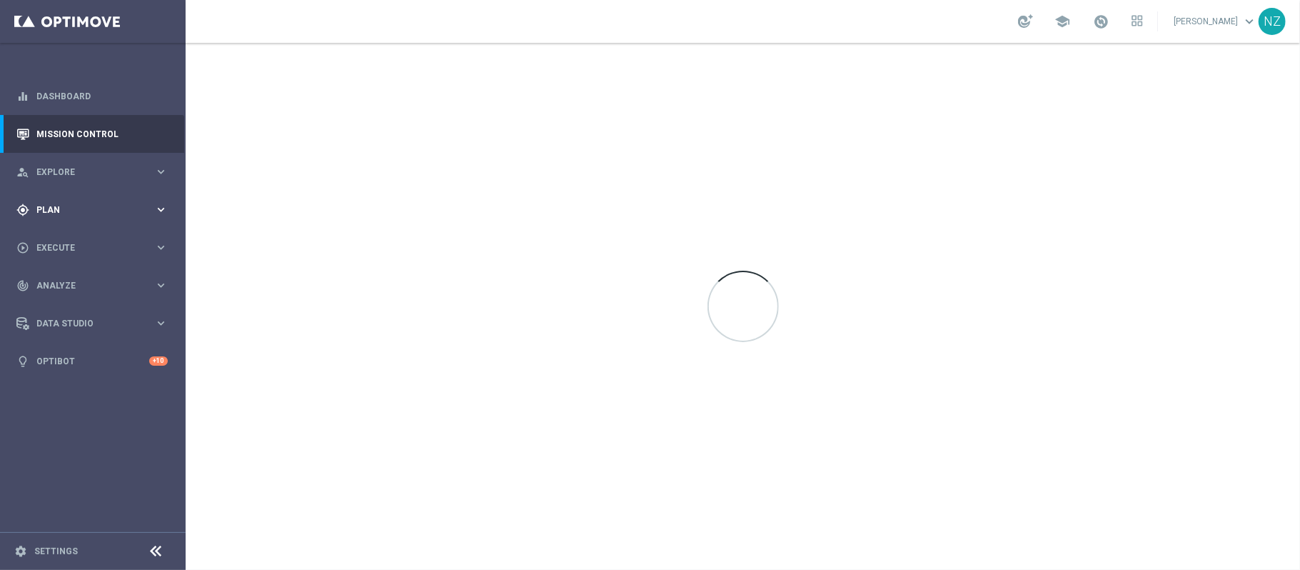
click at [74, 198] on div "gps_fixed Plan keyboard_arrow_right" at bounding box center [92, 210] width 184 height 38
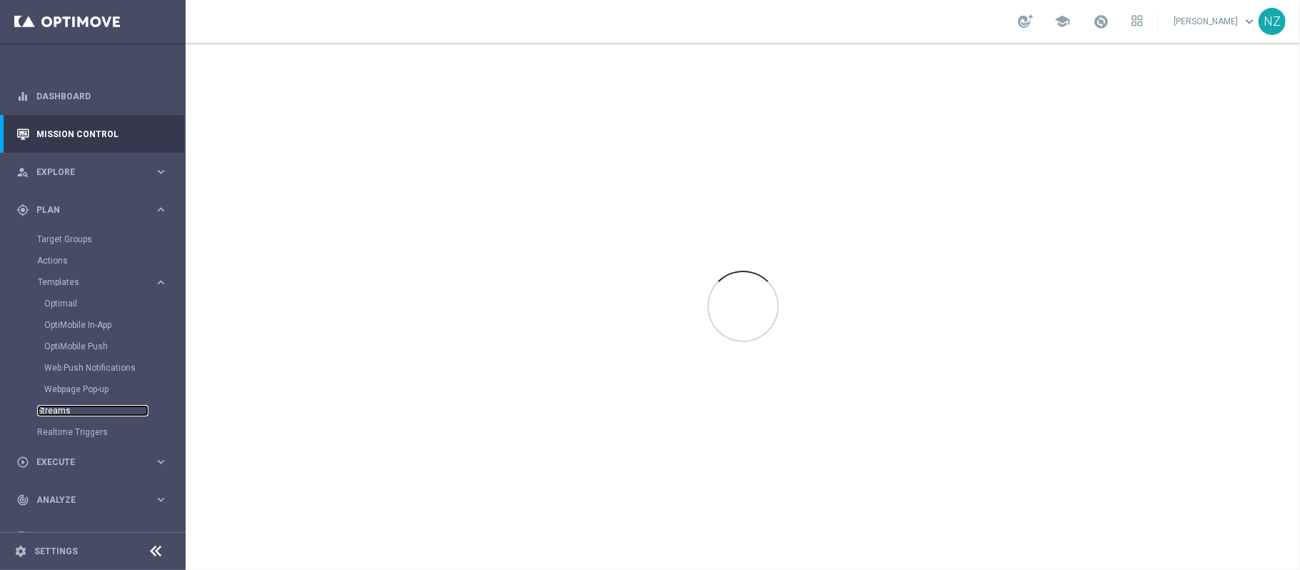
click at [67, 406] on link "Streams" at bounding box center [92, 410] width 111 height 11
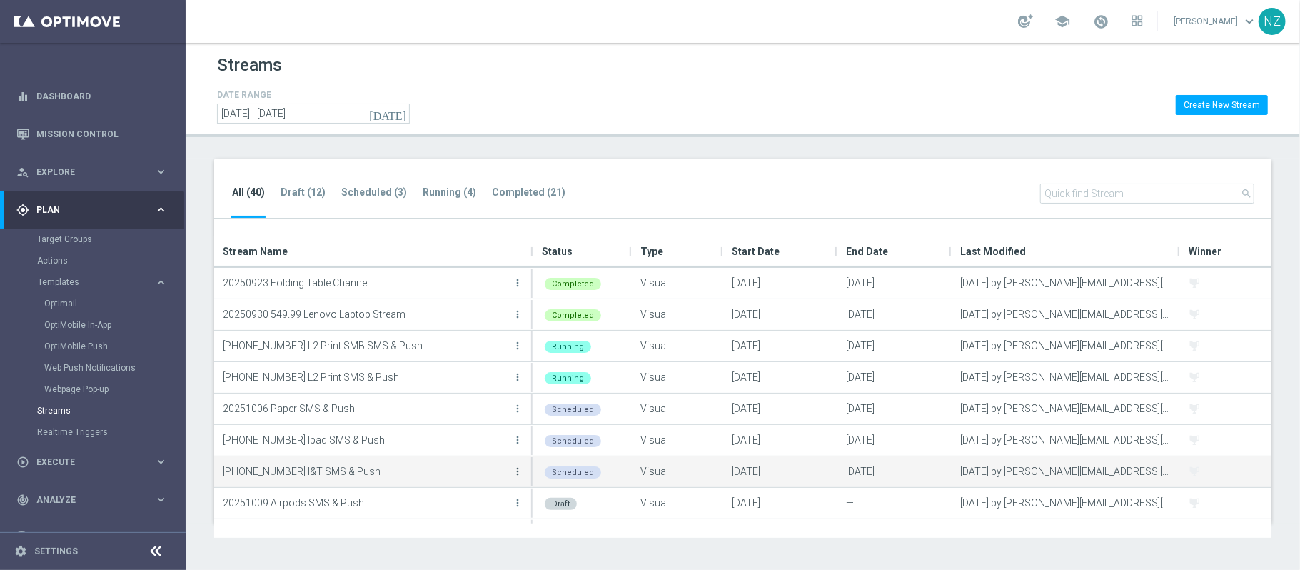
click at [512, 474] on icon "more_vert" at bounding box center [517, 471] width 11 height 11
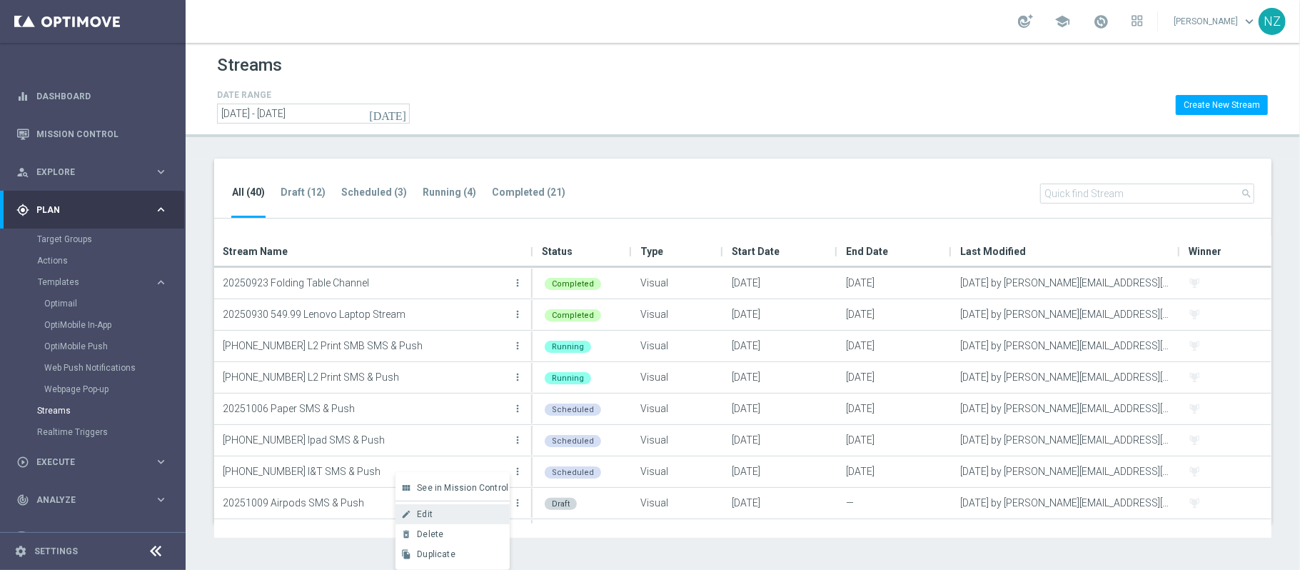
click at [444, 514] on div "Edit" at bounding box center [460, 514] width 86 height 10
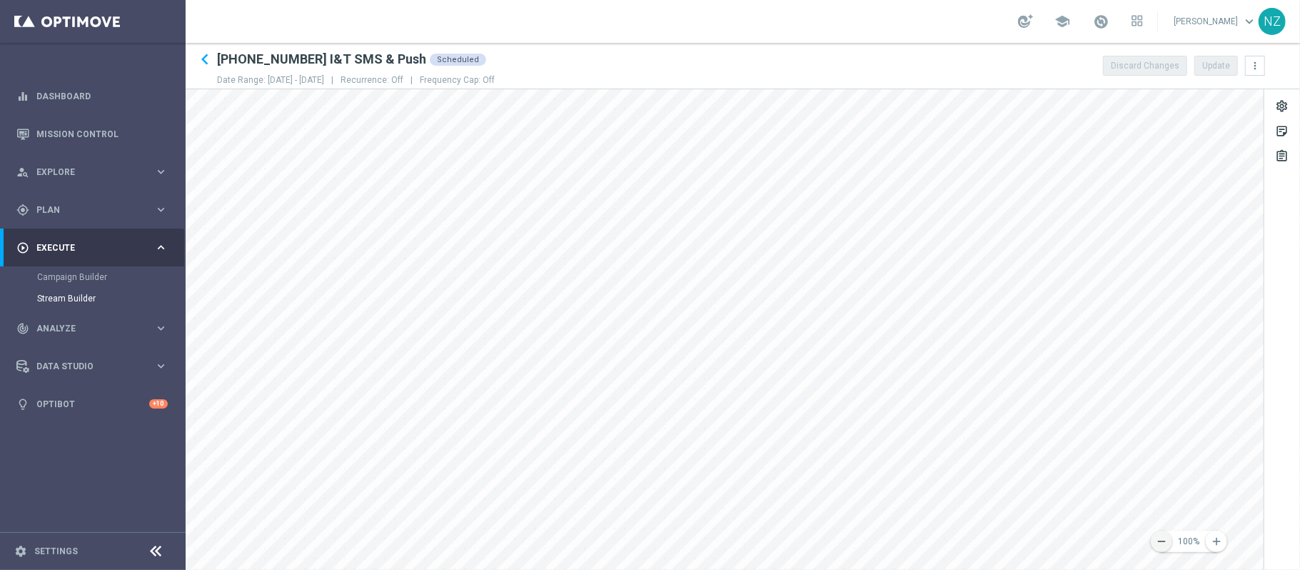
click at [1167, 546] on icon "remove" at bounding box center [1161, 541] width 13 height 13
click at [1158, 538] on icon "remove" at bounding box center [1161, 541] width 13 height 13
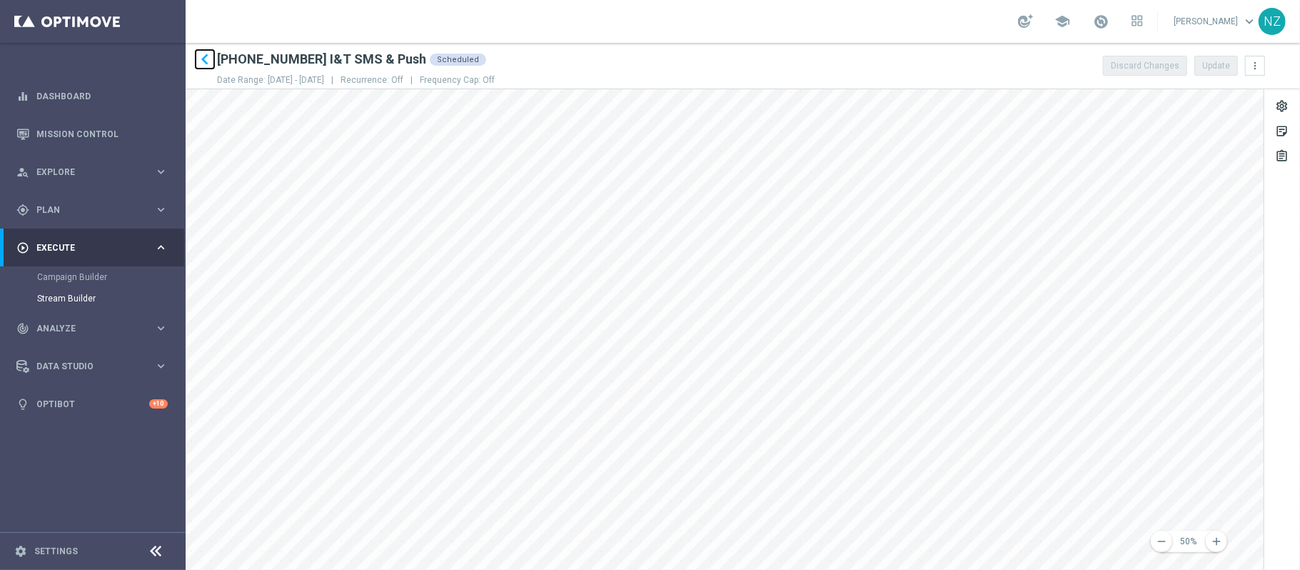
click at [198, 52] on icon "keyboard_arrow_left" at bounding box center [204, 59] width 21 height 21
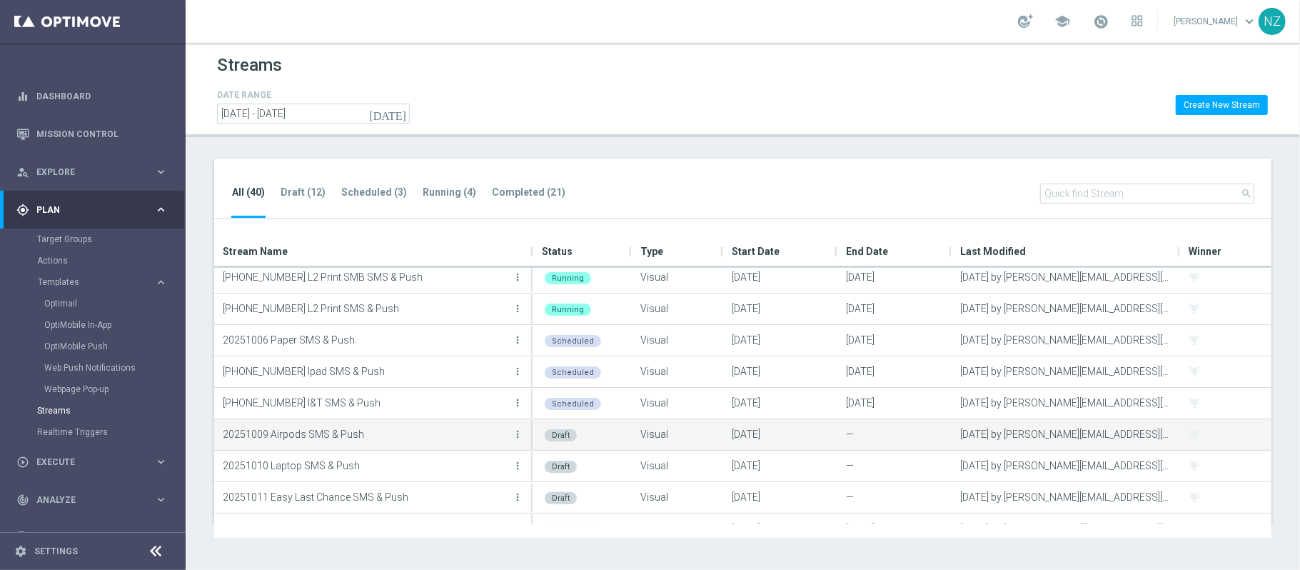
scroll to position [95, 0]
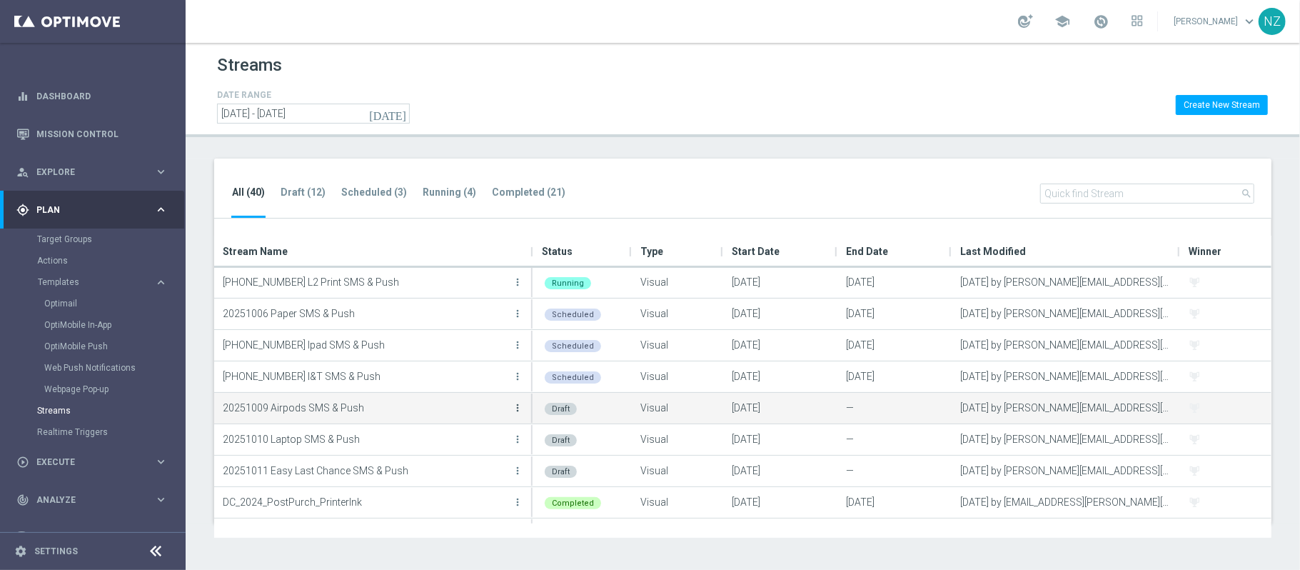
click at [514, 406] on icon "more_vert" at bounding box center [517, 407] width 11 height 11
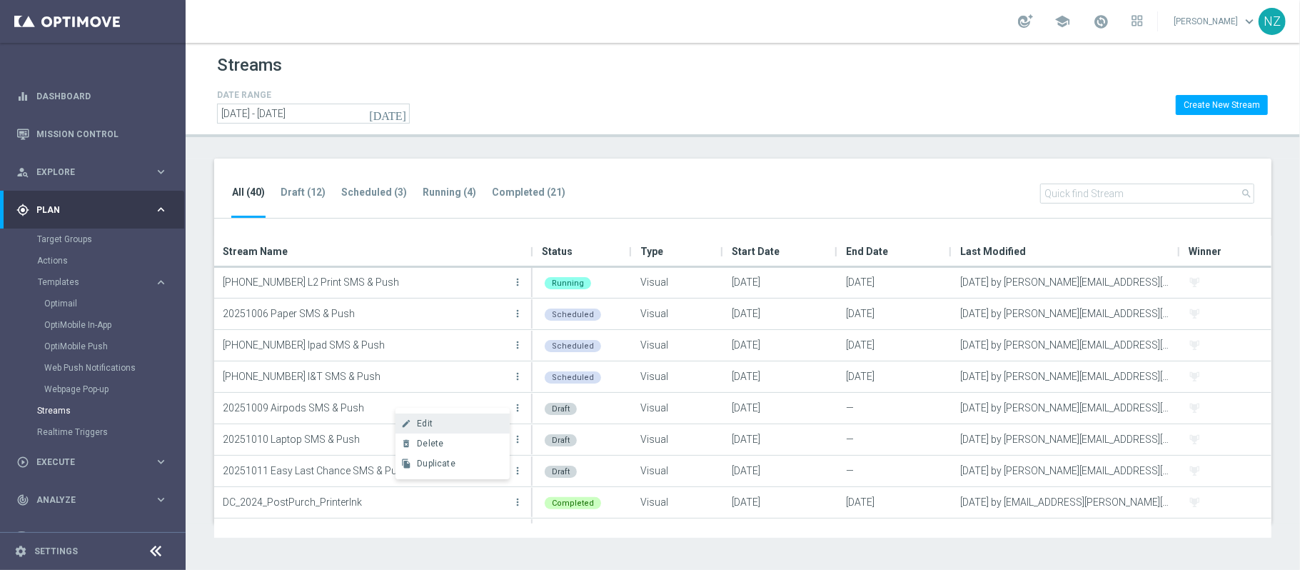
click at [473, 417] on div "create Edit" at bounding box center [453, 423] width 114 height 20
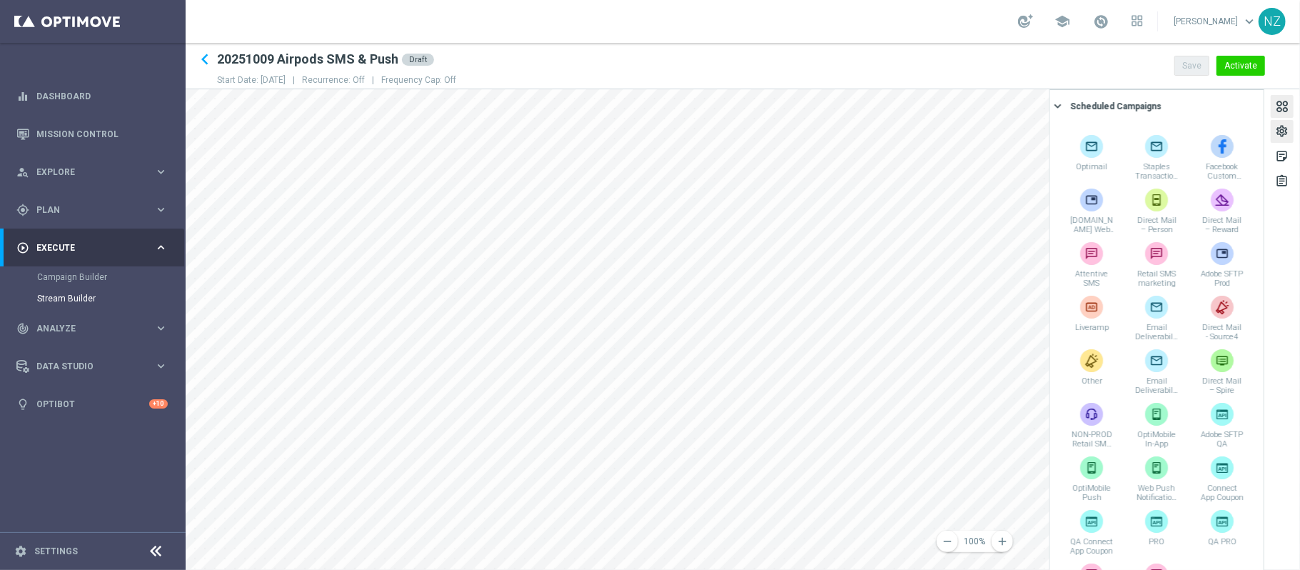
click at [1280, 137] on div "settings" at bounding box center [1282, 133] width 14 height 19
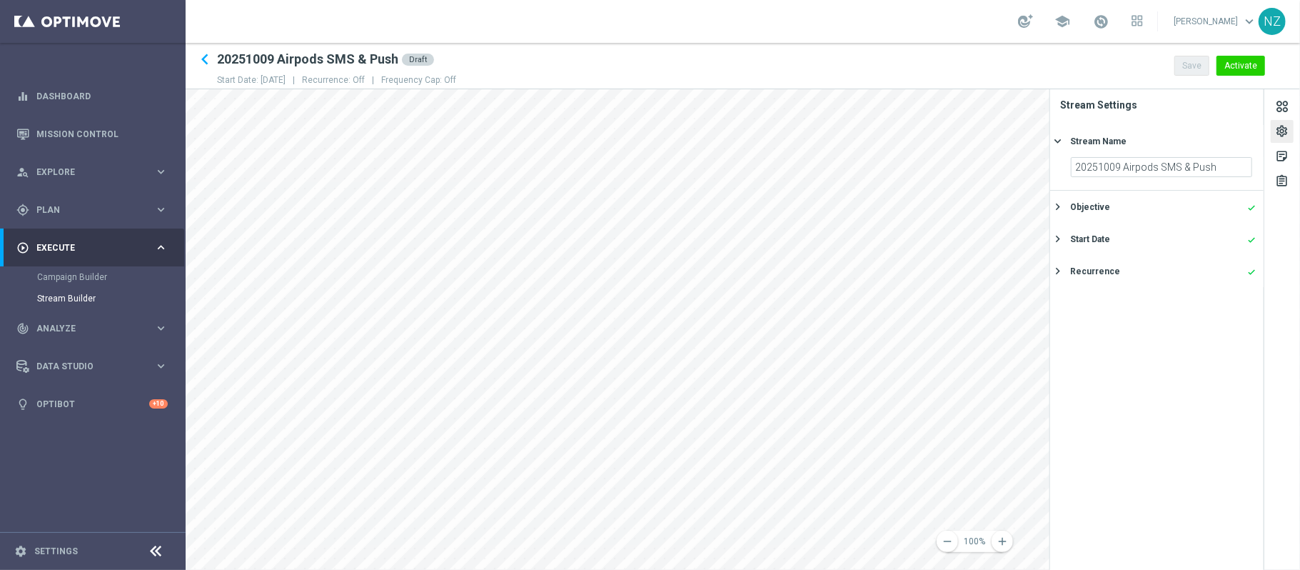
click at [1121, 233] on div "Start Date done" at bounding box center [1163, 239] width 186 height 13
click at [1192, 135] on div "Stream Name done" at bounding box center [1163, 141] width 186 height 13
click at [1283, 132] on div "settings" at bounding box center [1282, 133] width 14 height 19
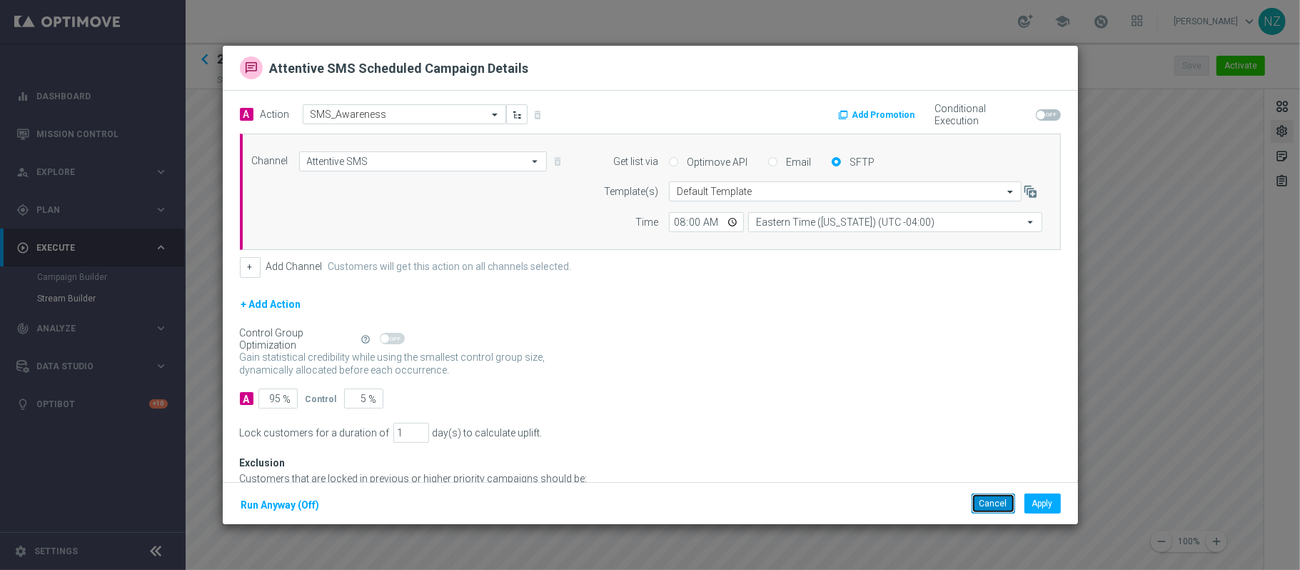
click at [986, 506] on button "Cancel" at bounding box center [994, 503] width 44 height 20
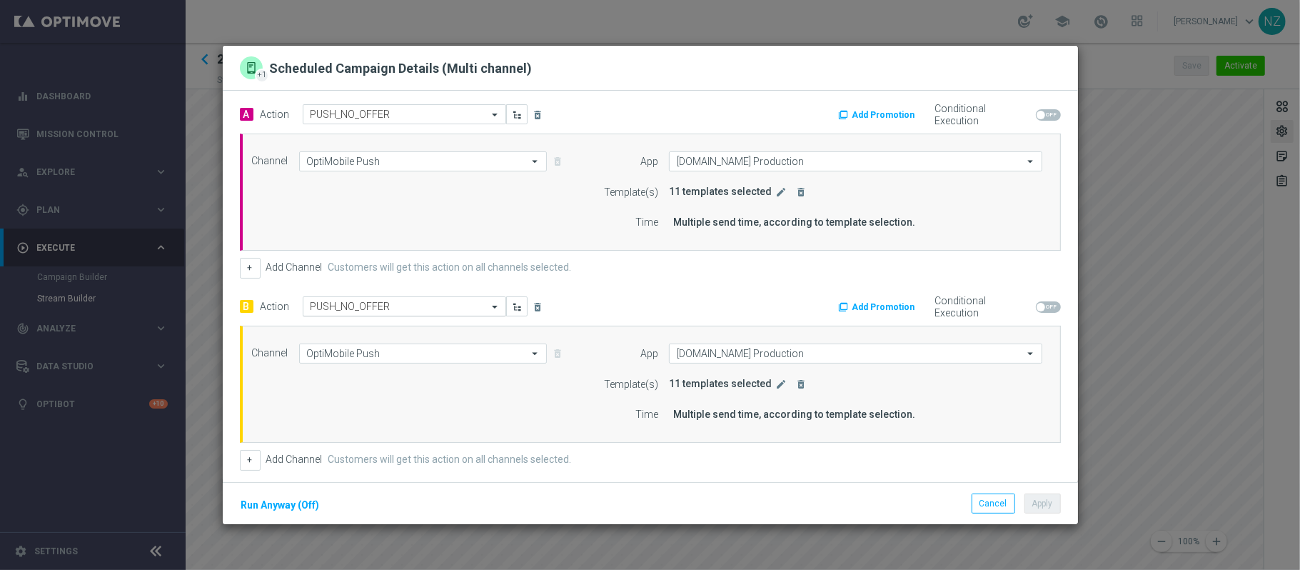
click at [450, 301] on input "text" at bounding box center [390, 307] width 159 height 12
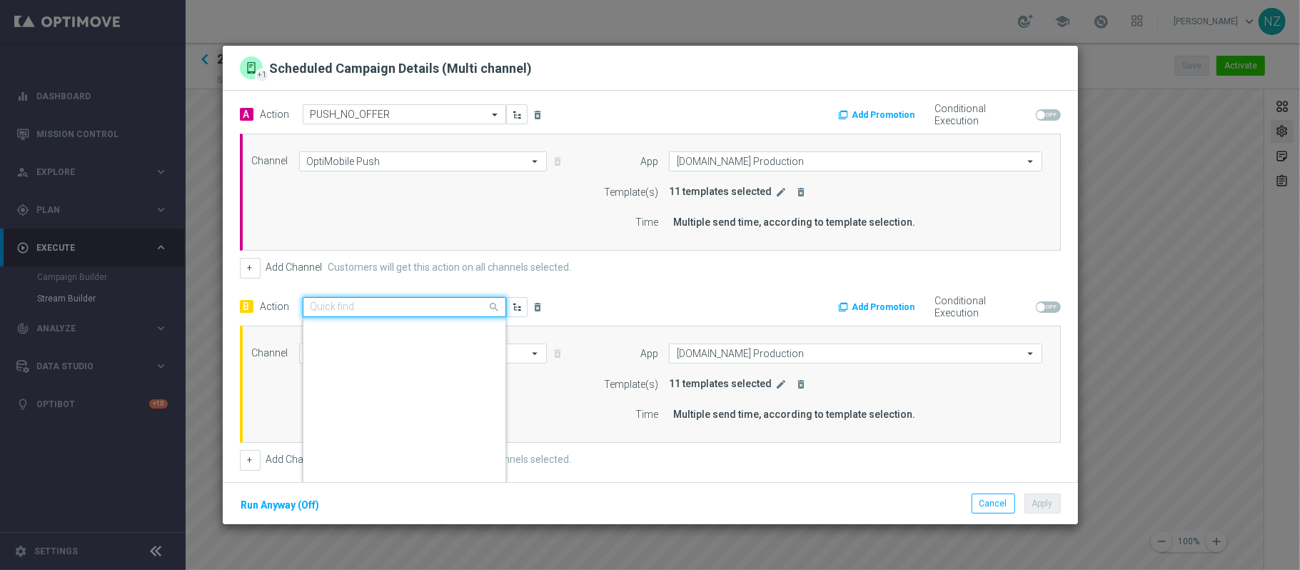
scroll to position [8248, 0]
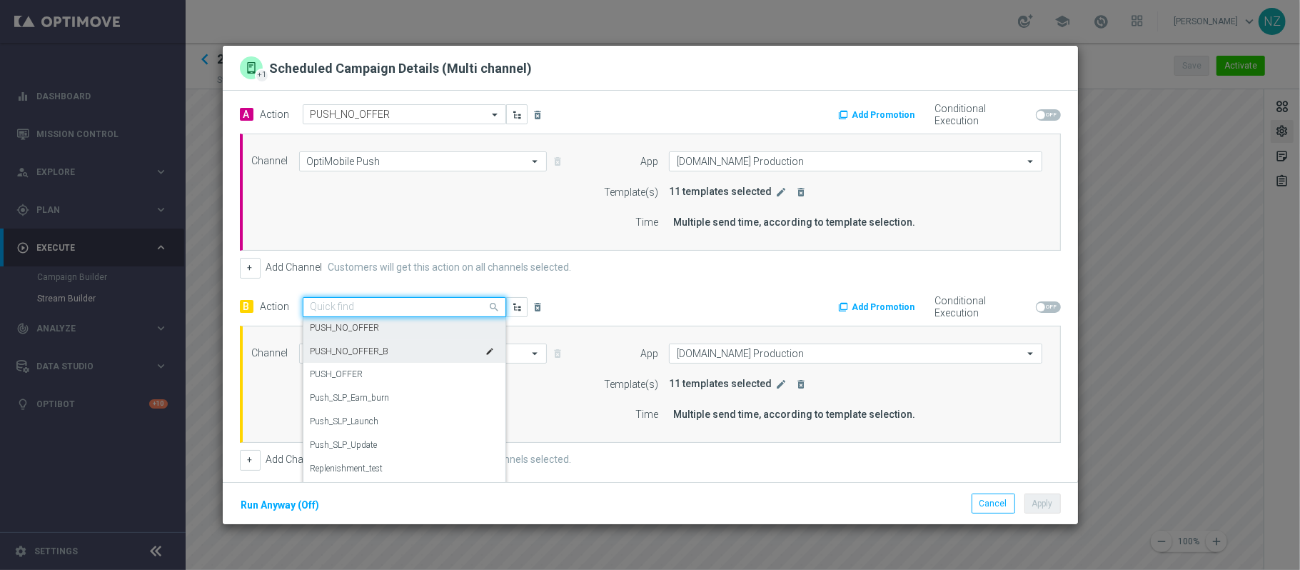
click at [394, 351] on div "PUSH_NO_OFFER_B edit" at bounding box center [405, 352] width 188 height 24
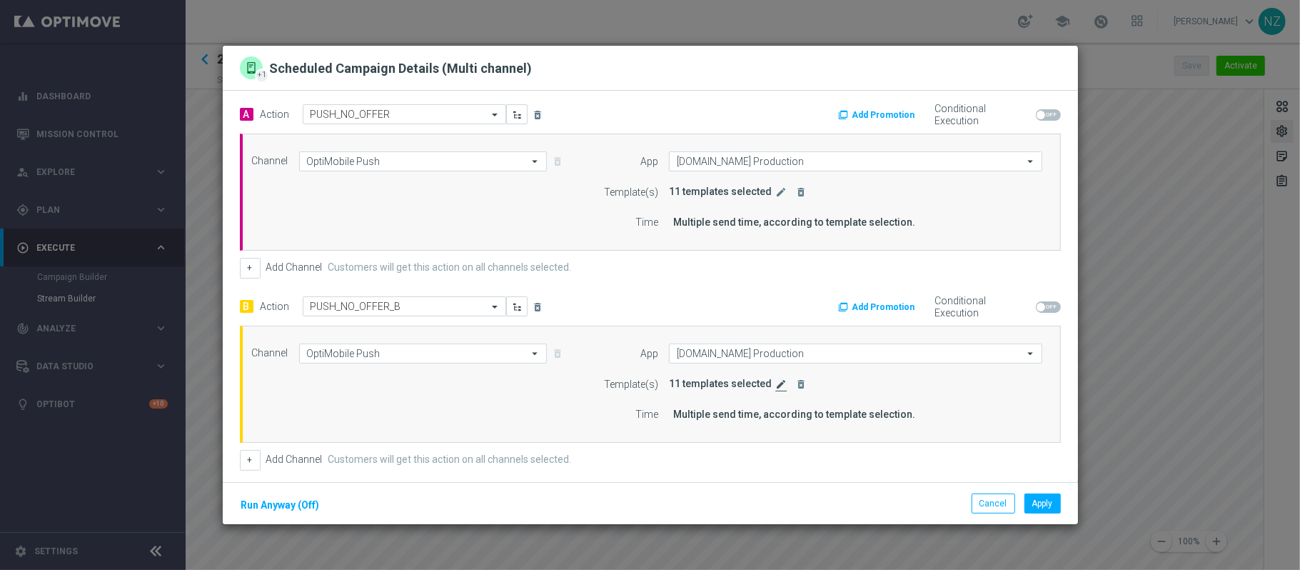
click at [776, 386] on icon "edit" at bounding box center [781, 383] width 11 height 11
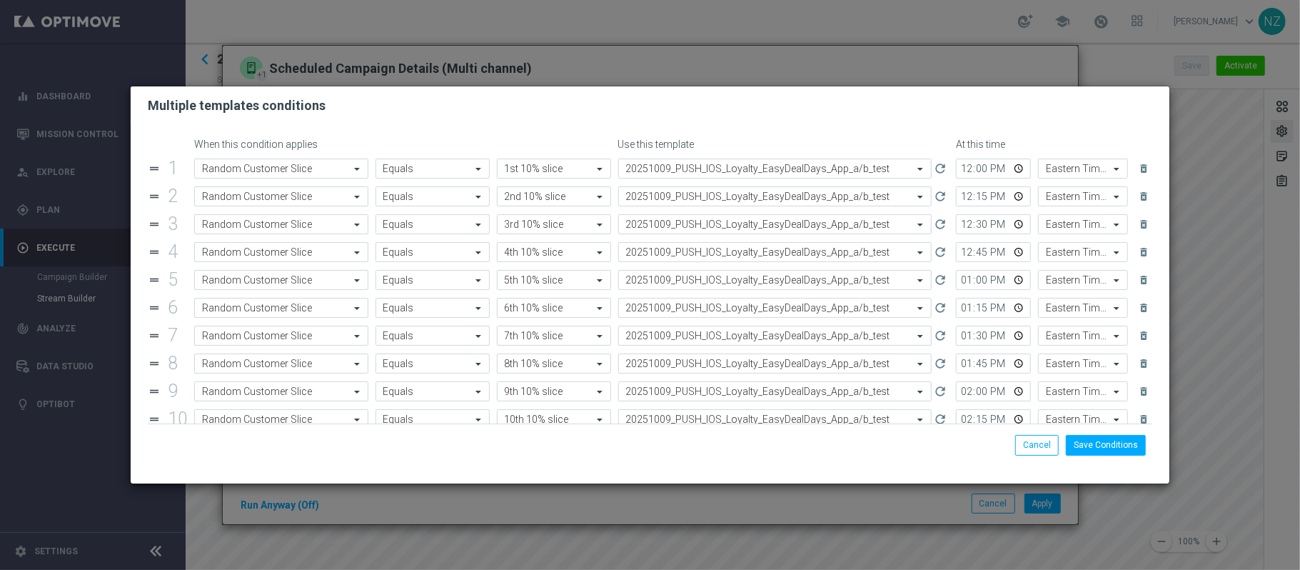
scroll to position [83, 0]
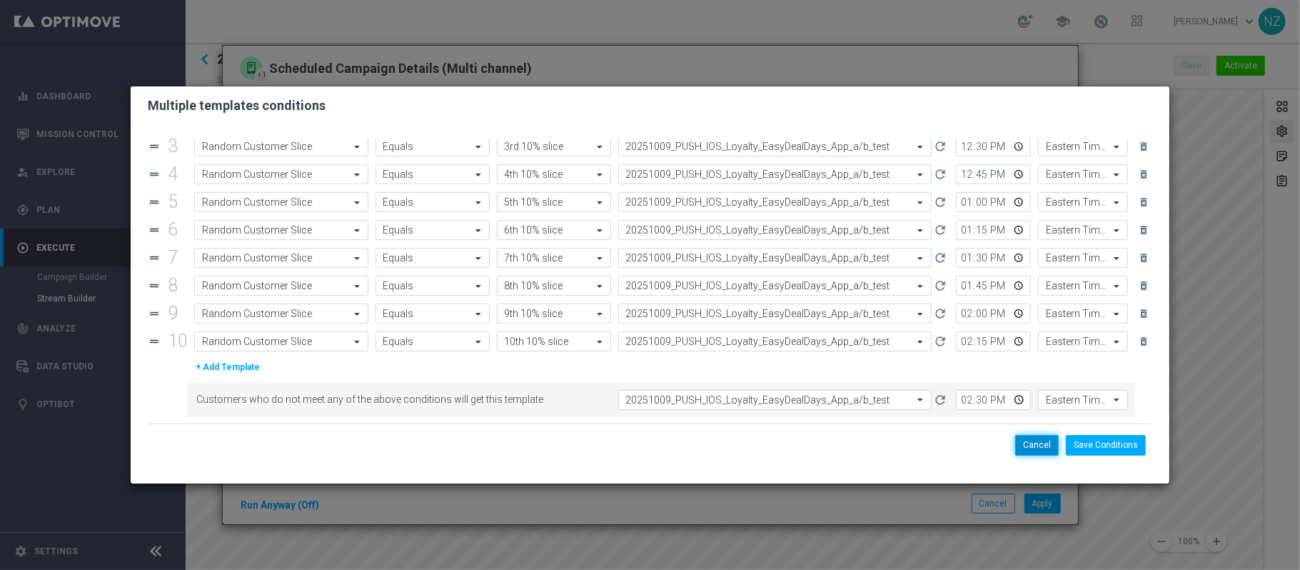
click at [1035, 447] on button "Cancel" at bounding box center [1037, 445] width 44 height 20
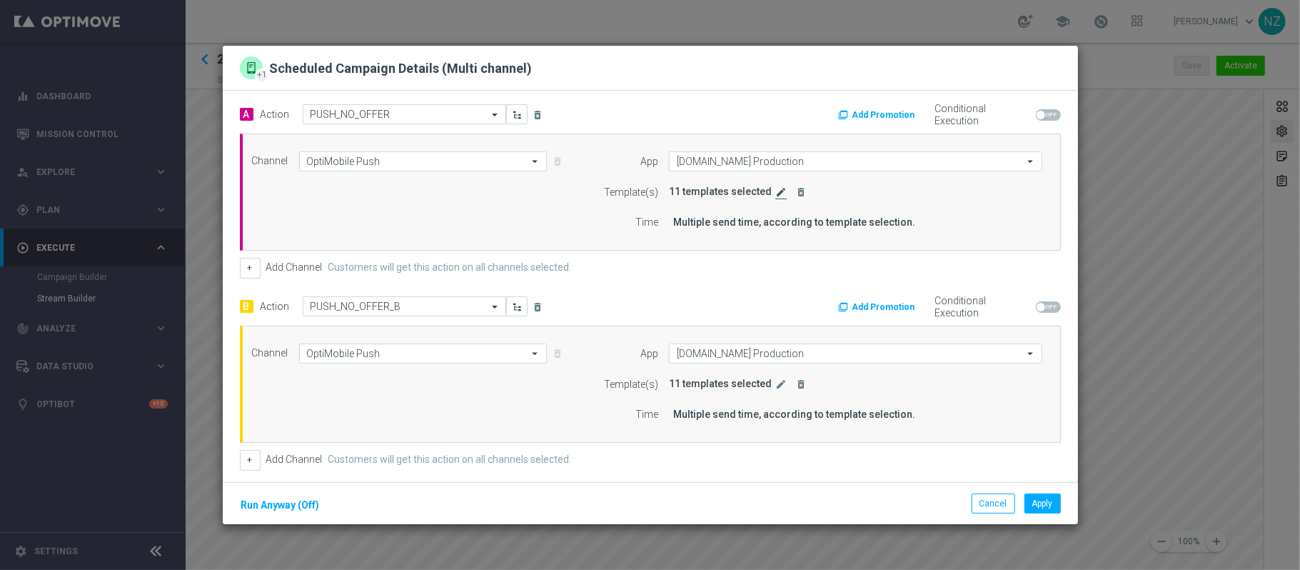
click at [776, 192] on icon "edit" at bounding box center [781, 191] width 11 height 11
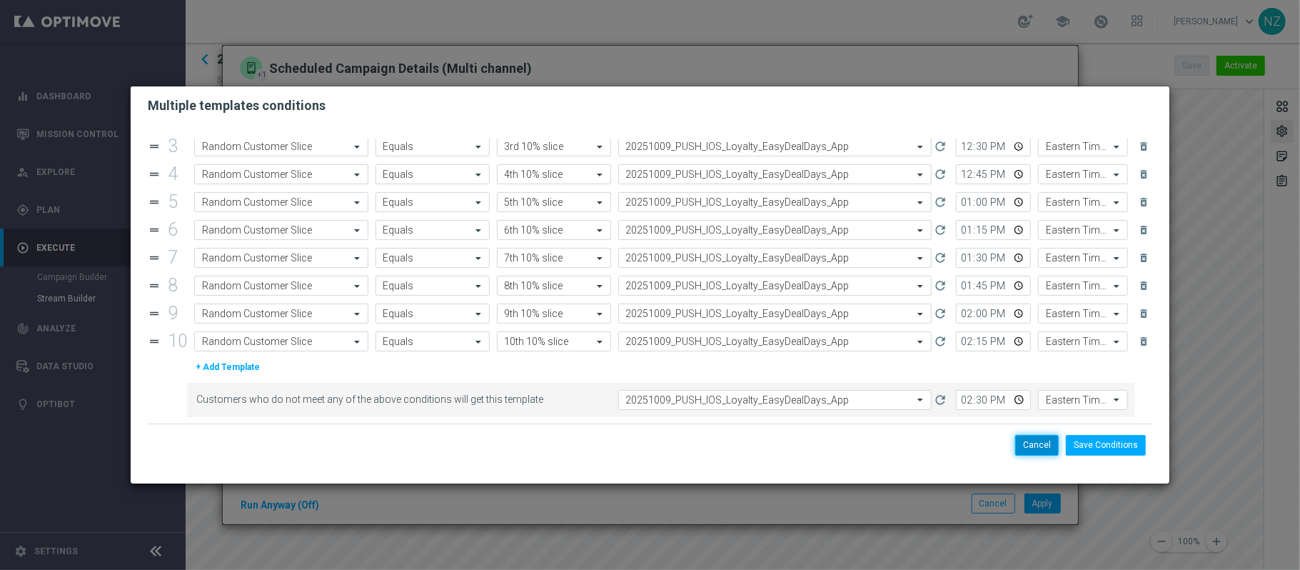
click at [1031, 440] on button "Cancel" at bounding box center [1037, 445] width 44 height 20
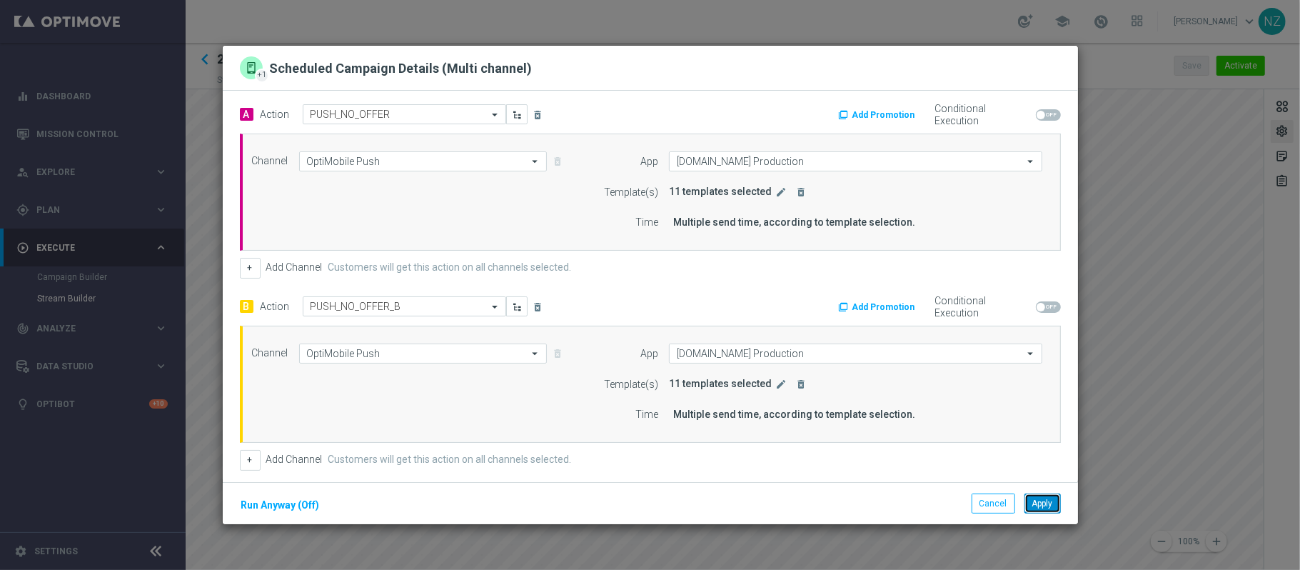
click at [1046, 509] on button "Apply" at bounding box center [1043, 503] width 36 height 20
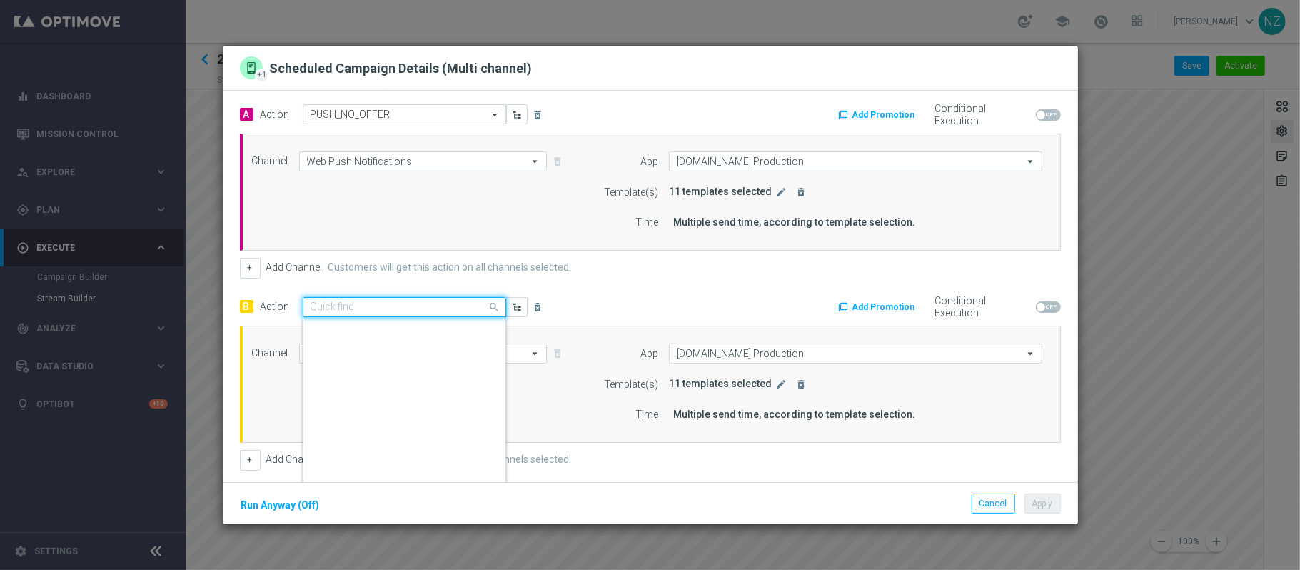
click at [435, 304] on input "text" at bounding box center [390, 307] width 159 height 12
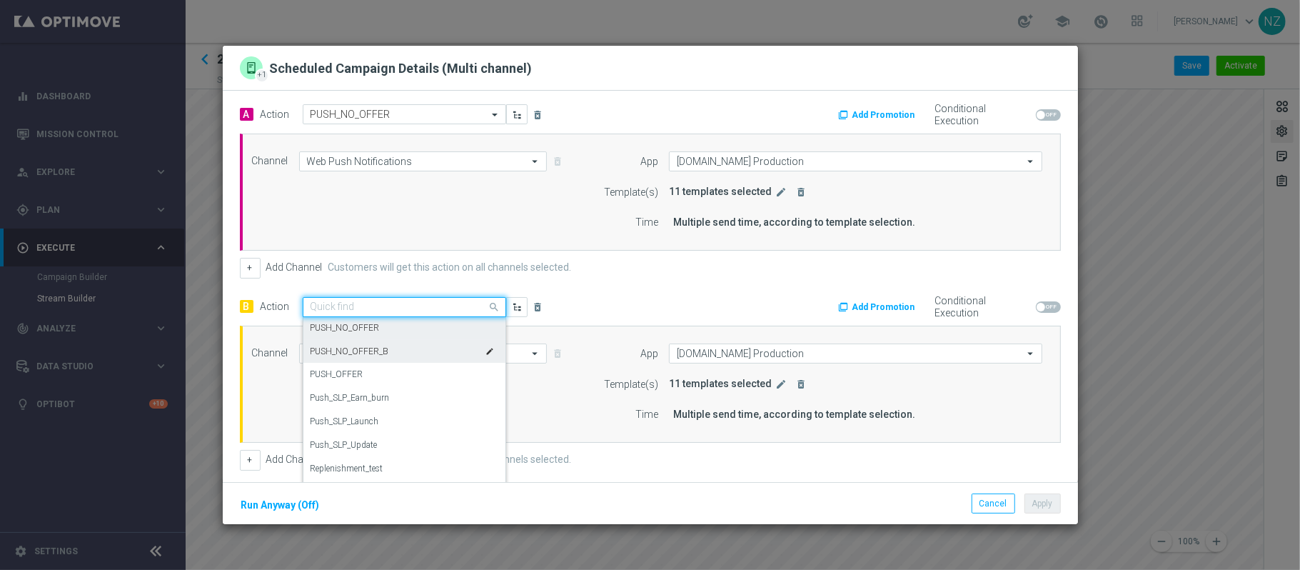
click at [388, 346] on div "PUSH_NO_OFFER_B edit" at bounding box center [405, 352] width 188 height 24
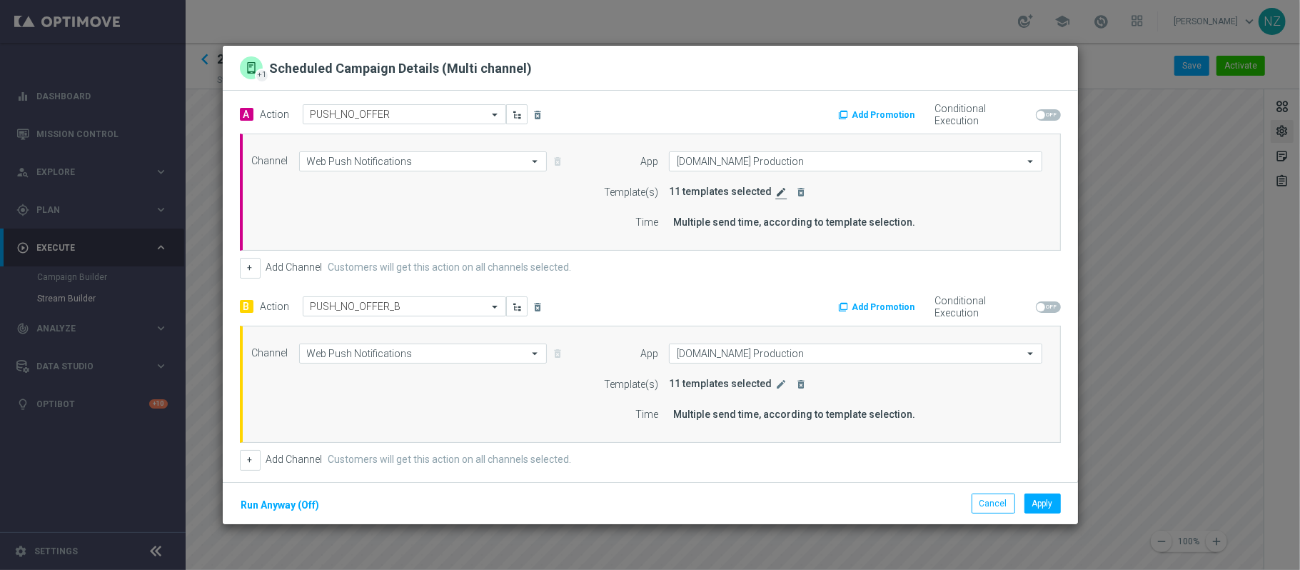
click at [776, 191] on icon "edit" at bounding box center [781, 191] width 11 height 11
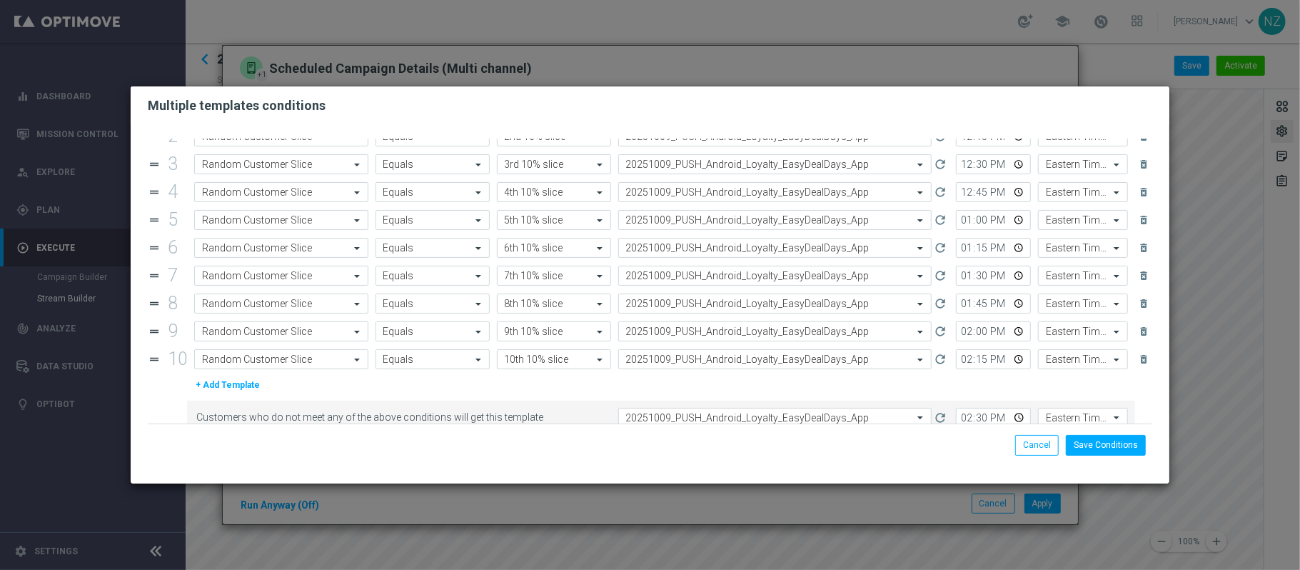
scroll to position [83, 0]
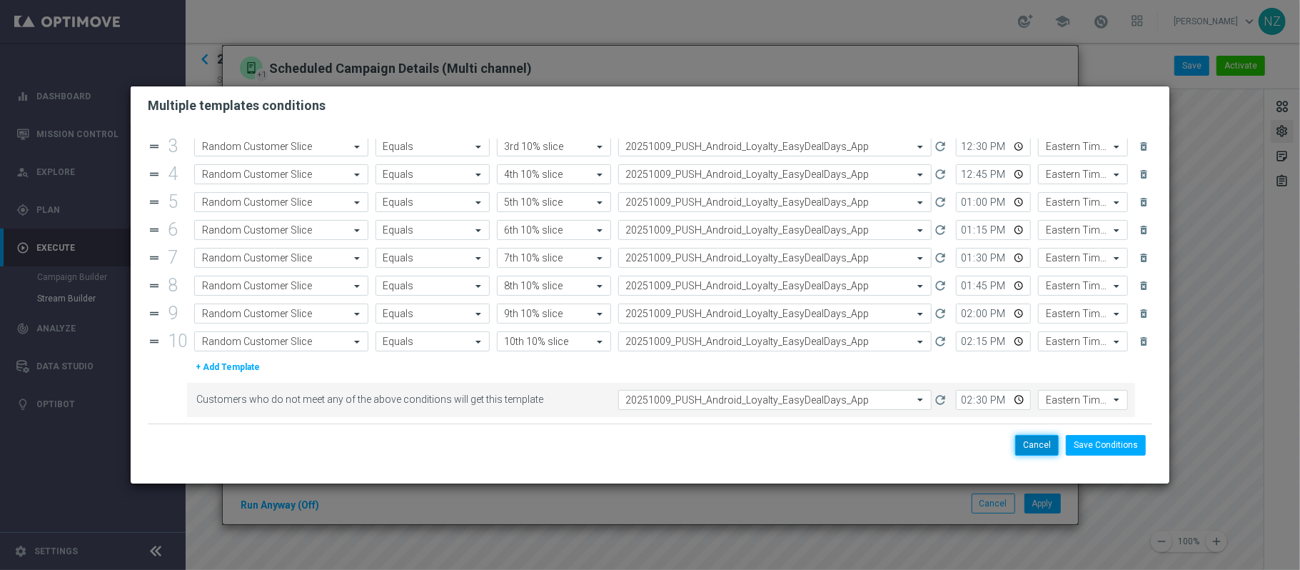
click at [1035, 441] on button "Cancel" at bounding box center [1037, 445] width 44 height 20
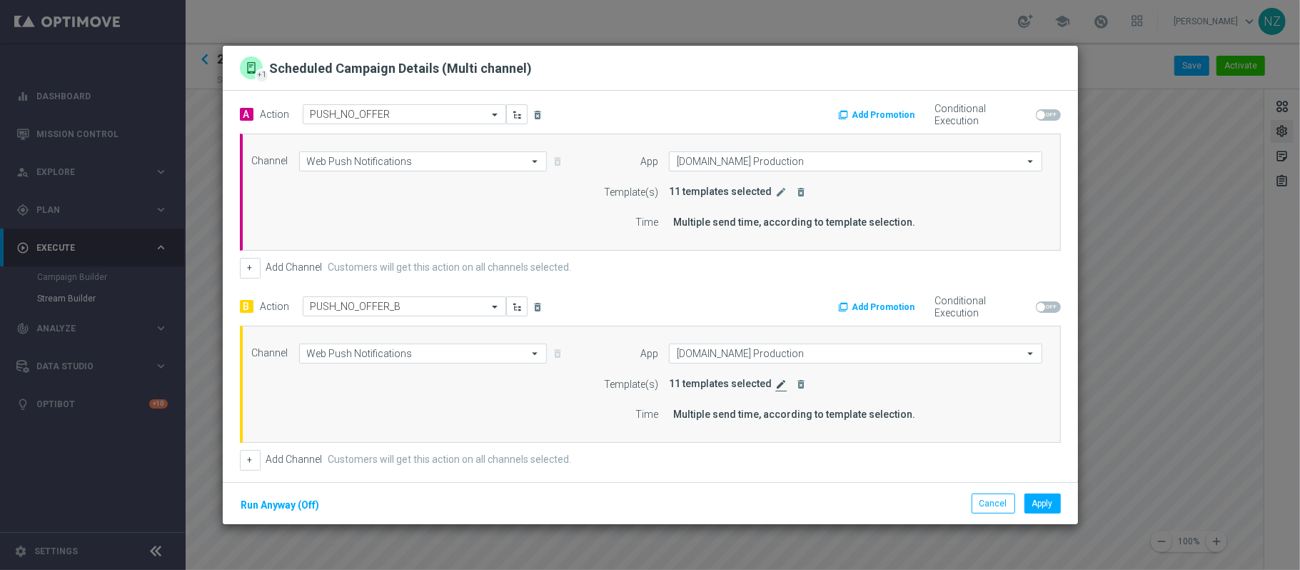
click at [776, 383] on icon "edit" at bounding box center [781, 383] width 11 height 11
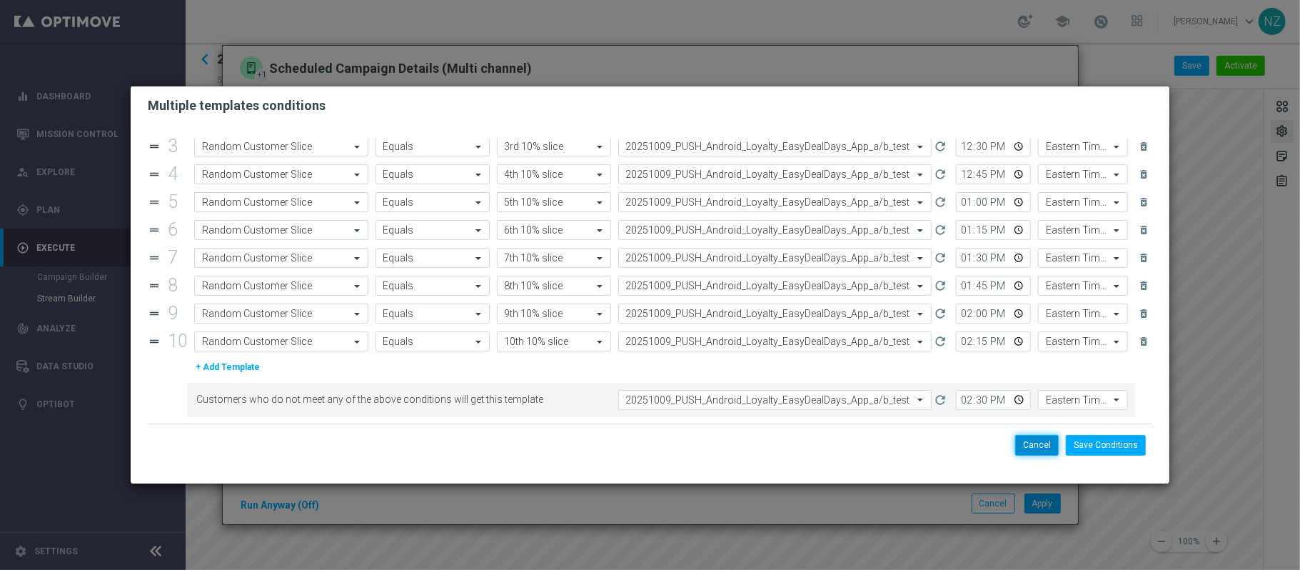
click at [1031, 441] on button "Cancel" at bounding box center [1037, 445] width 44 height 20
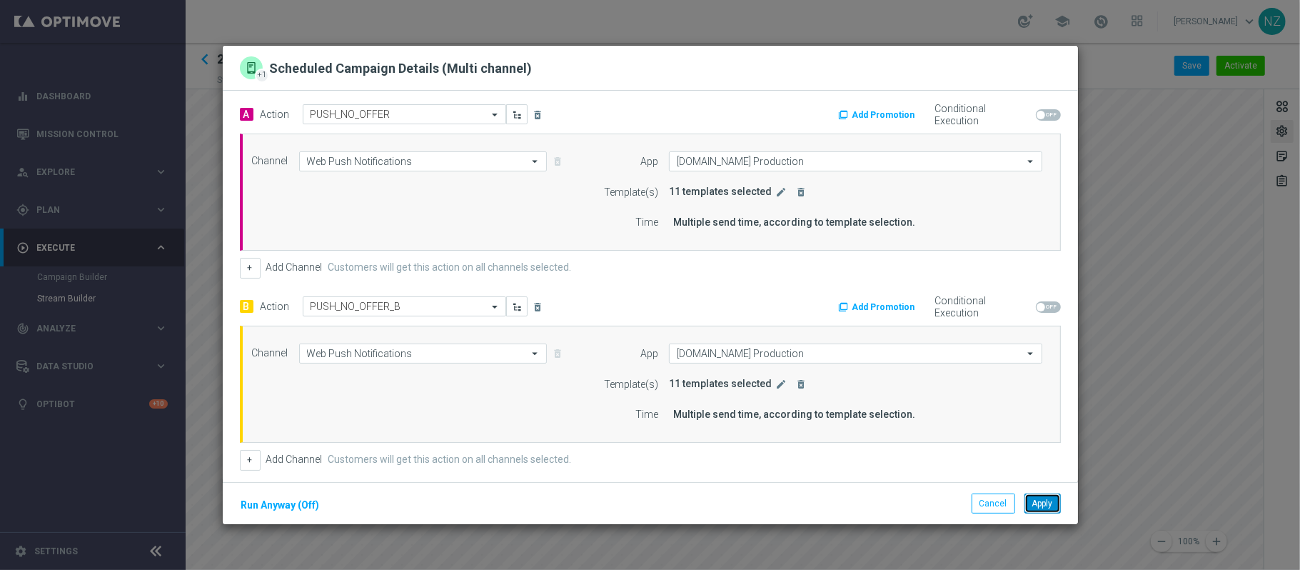
click at [1043, 504] on button "Apply" at bounding box center [1043, 503] width 36 height 20
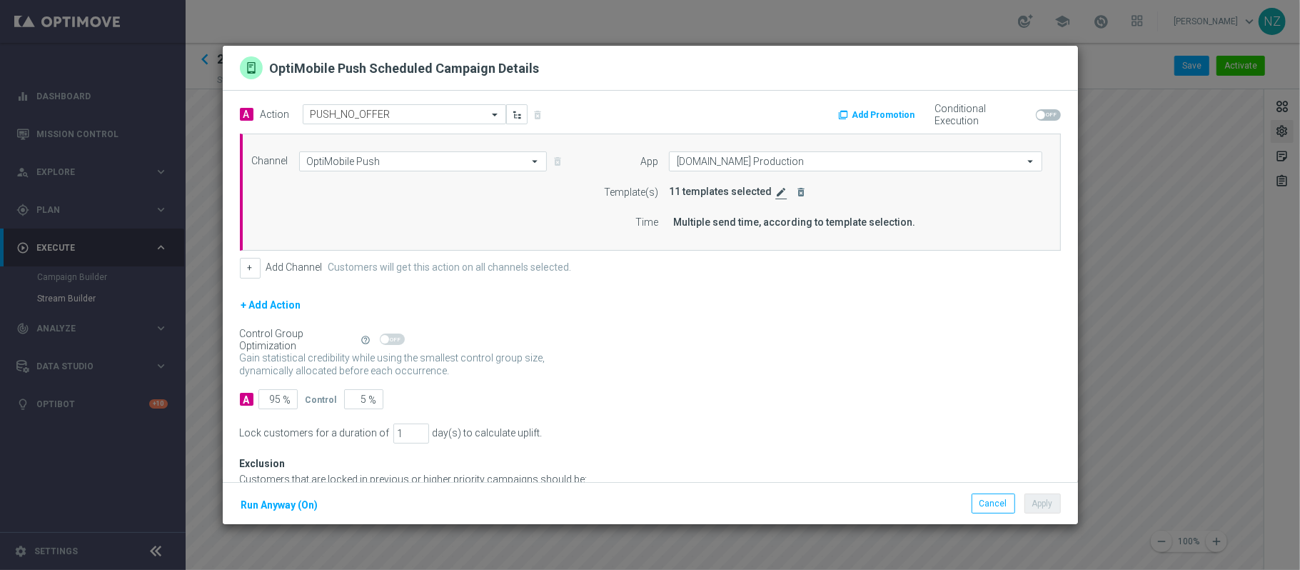
click at [776, 193] on icon "edit" at bounding box center [781, 191] width 11 height 11
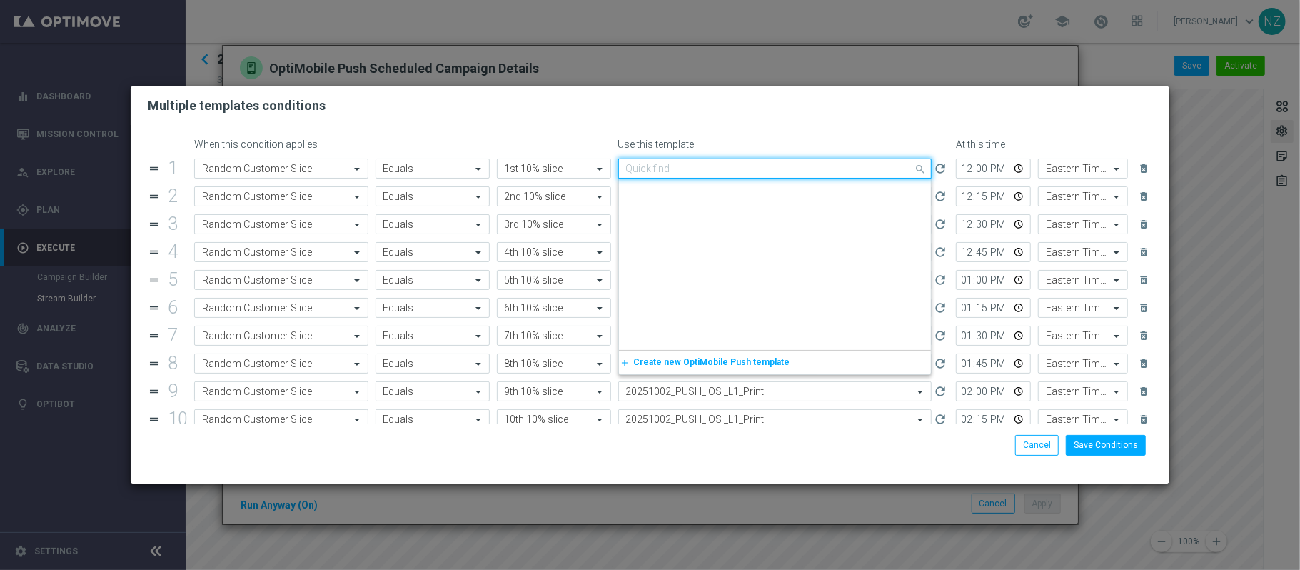
click at [681, 173] on input "text" at bounding box center [761, 169] width 270 height 12
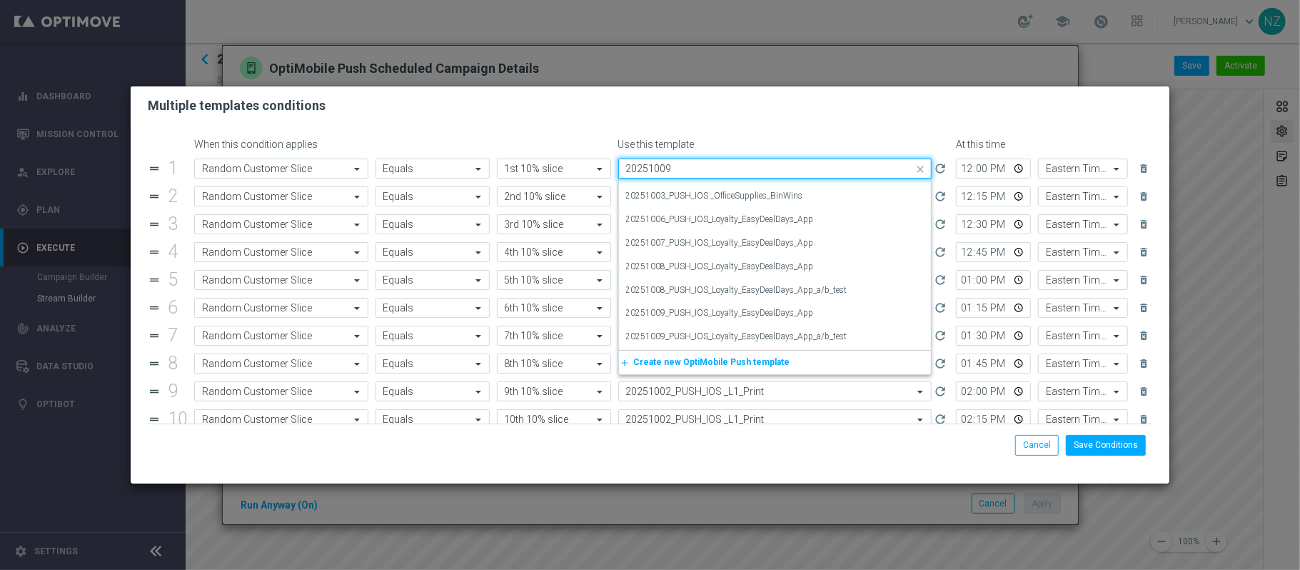
scroll to position [0, 0]
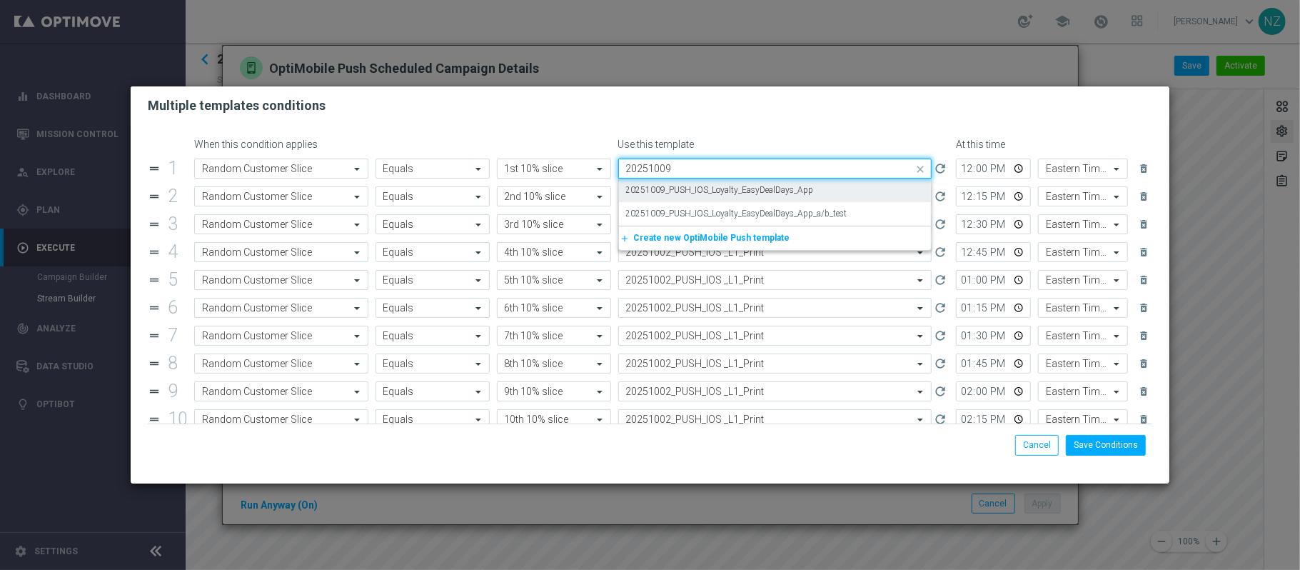
click at [706, 184] on label "20251009_PUSH_IOS_Loyalty_EasyDealDays_App" at bounding box center [720, 190] width 188 height 12
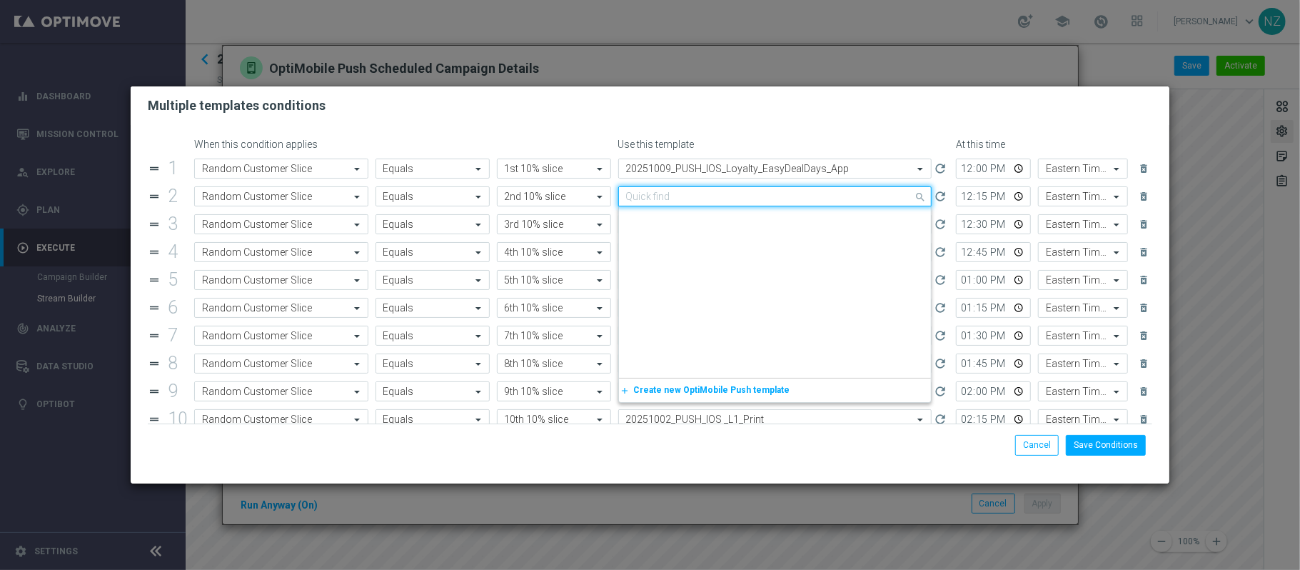
click at [677, 201] on input "text" at bounding box center [761, 197] width 270 height 12
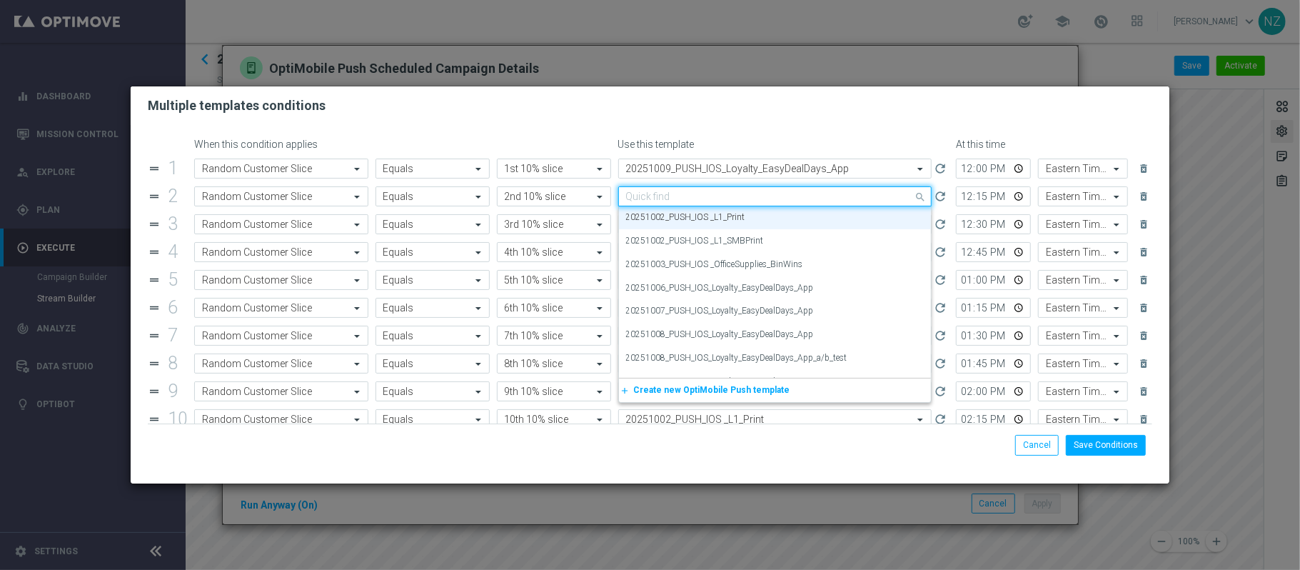
paste input "20251009"
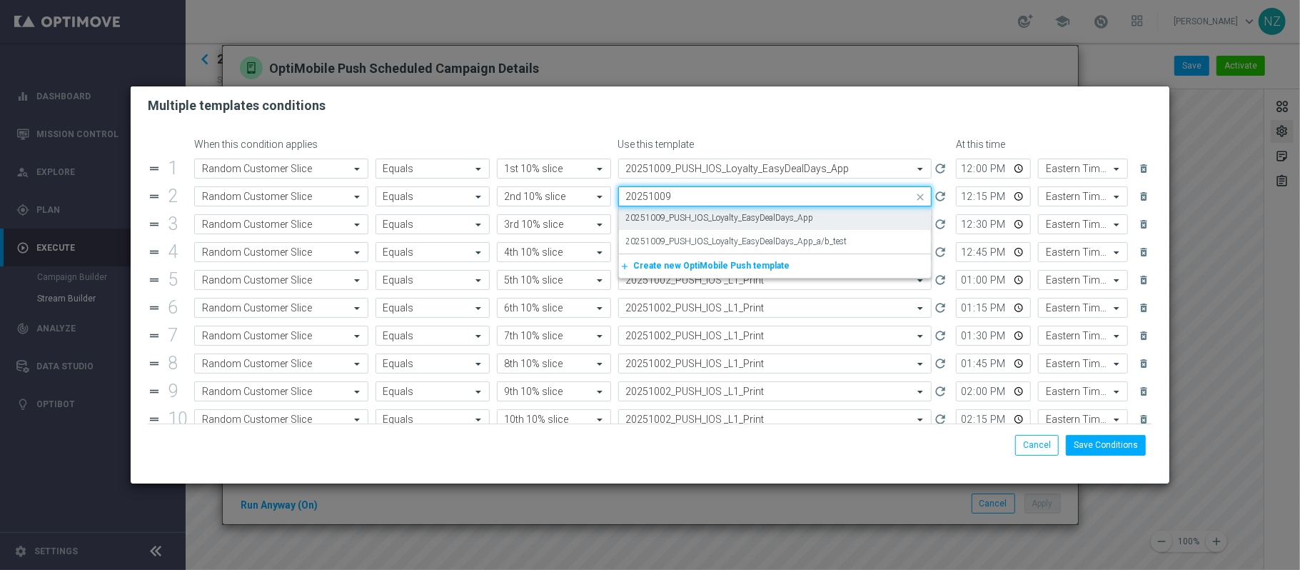
click at [675, 219] on label "20251009_PUSH_IOS_Loyalty_EasyDealDays_App" at bounding box center [720, 218] width 188 height 12
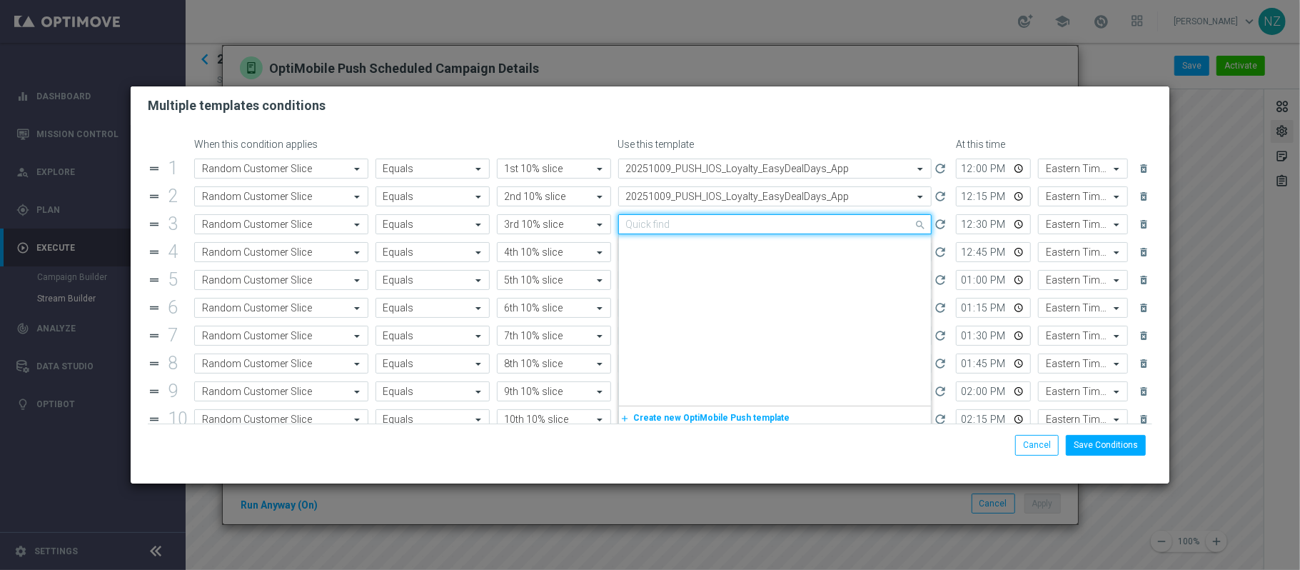
click at [677, 226] on input "text" at bounding box center [761, 225] width 270 height 12
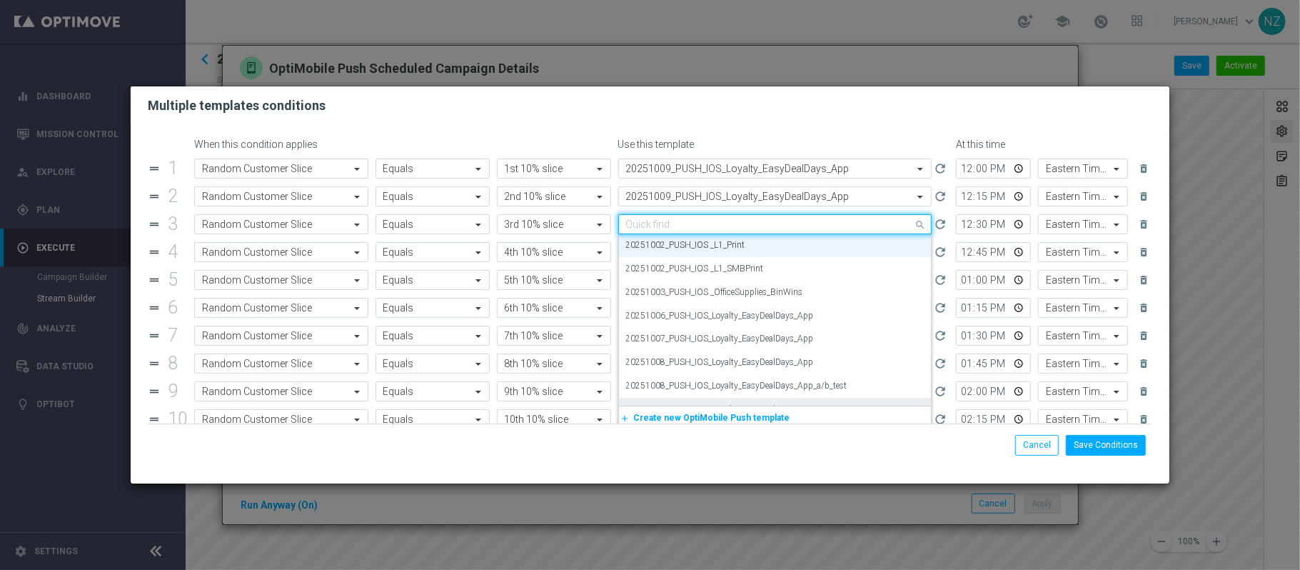
paste input "20251009"
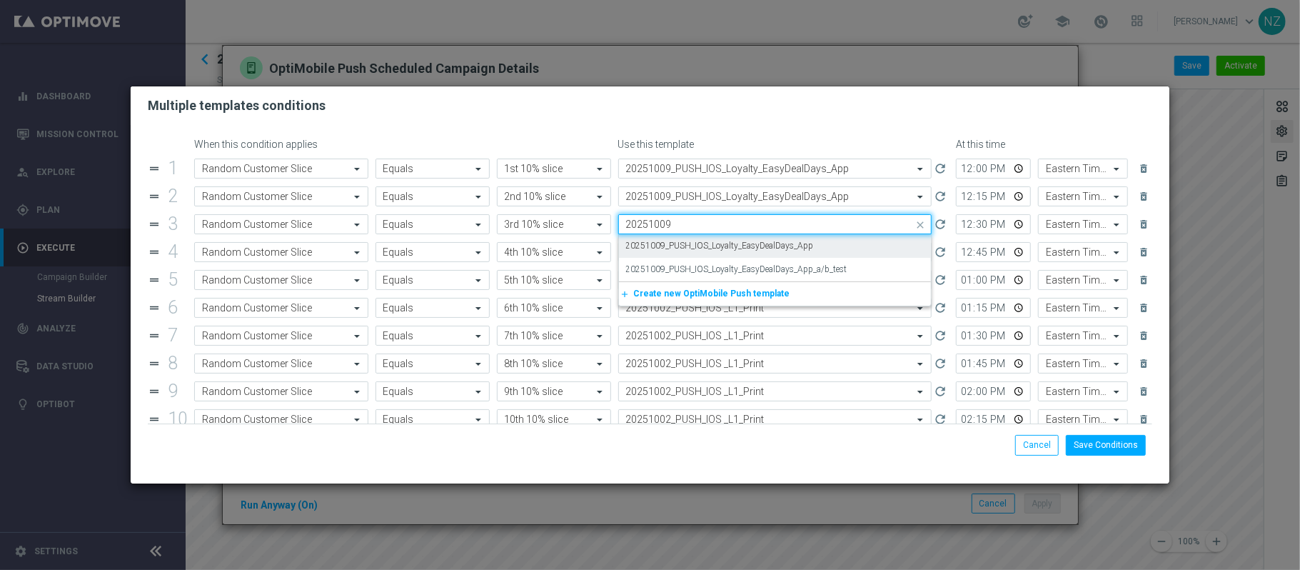
click at [676, 244] on label "20251009_PUSH_IOS_Loyalty_EasyDealDays_App" at bounding box center [720, 246] width 188 height 12
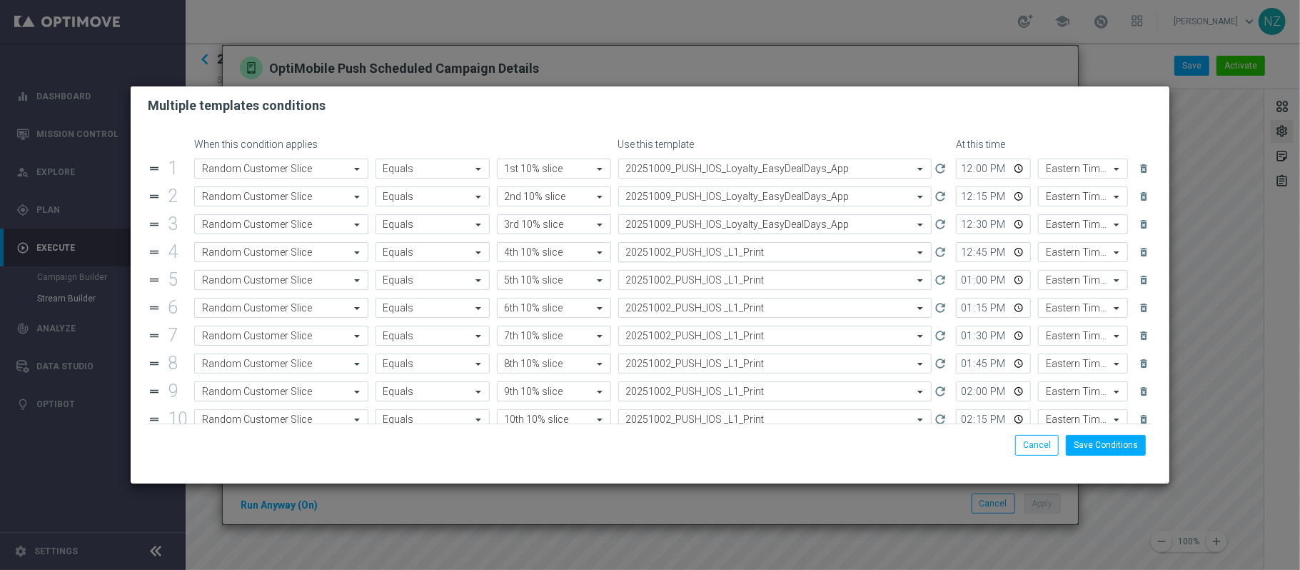
click at [674, 261] on div "Select template 20251002_PUSH_IOS _L1_Print" at bounding box center [775, 252] width 314 height 20
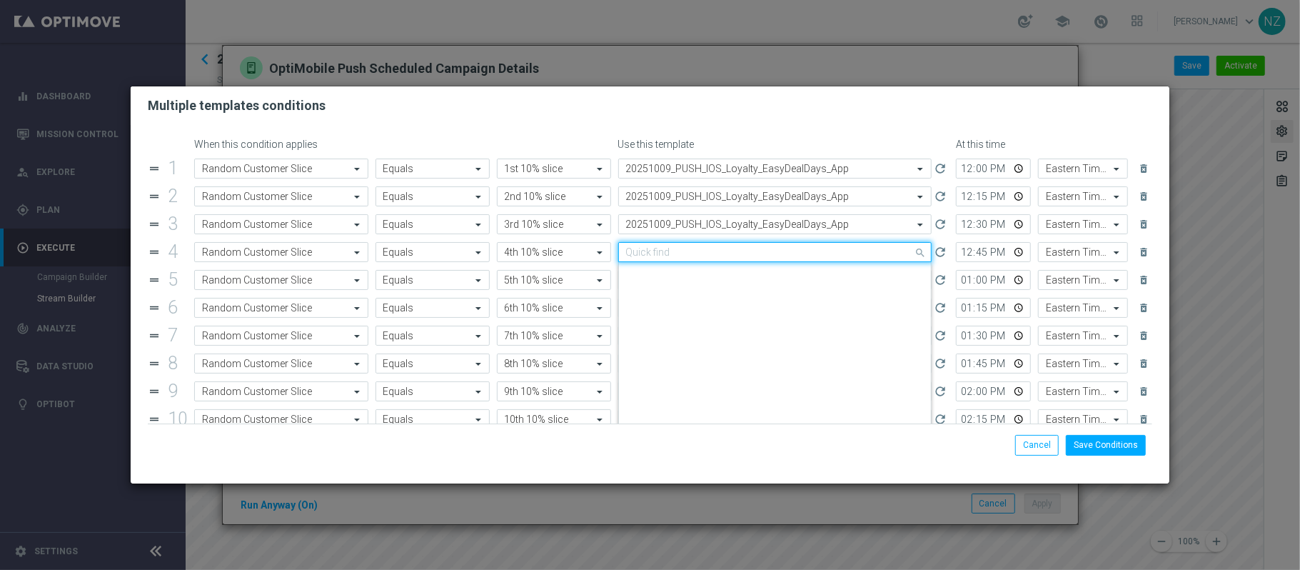
paste input "20251009"
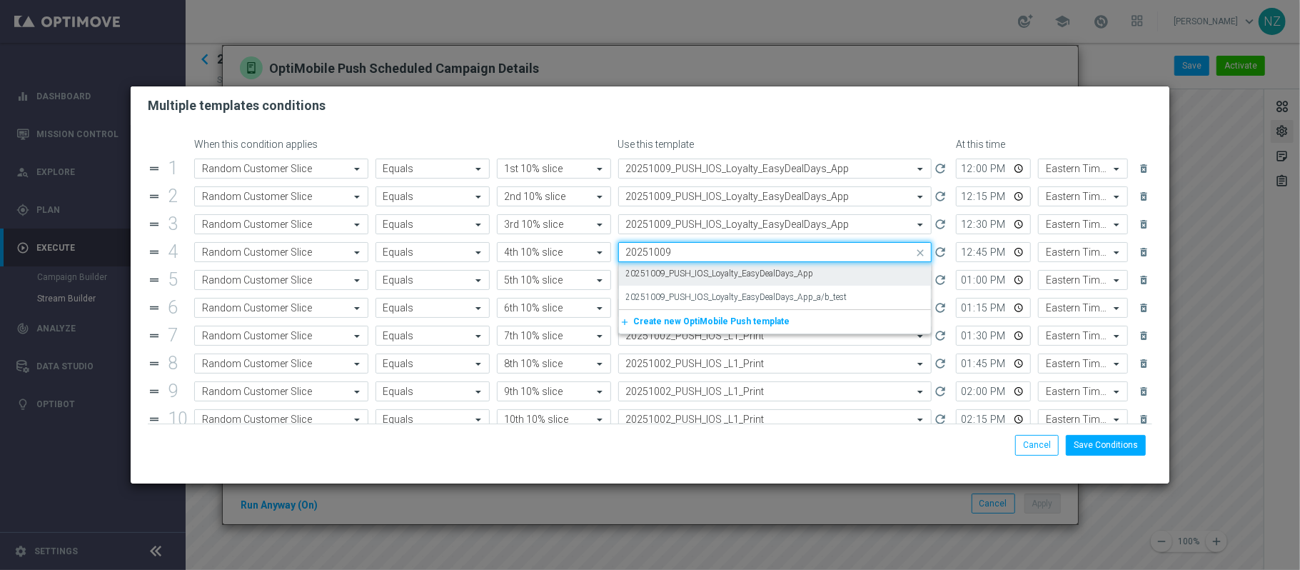
click at [673, 269] on label "20251009_PUSH_IOS_Loyalty_EasyDealDays_App" at bounding box center [720, 274] width 188 height 12
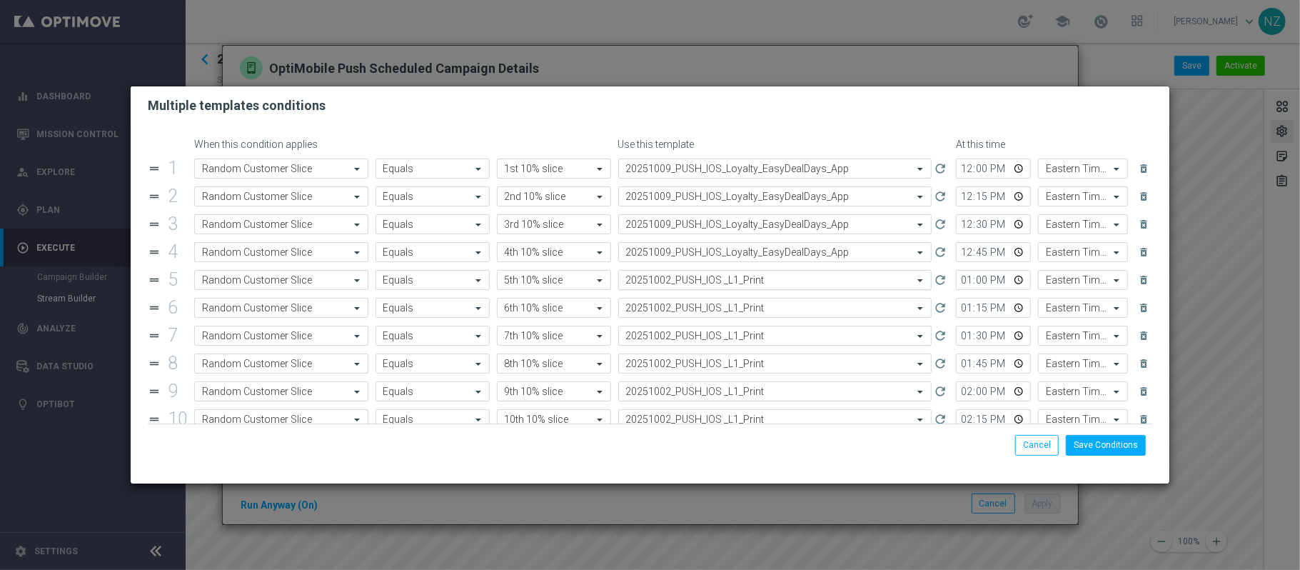
click at [672, 286] on input "text" at bounding box center [761, 280] width 270 height 12
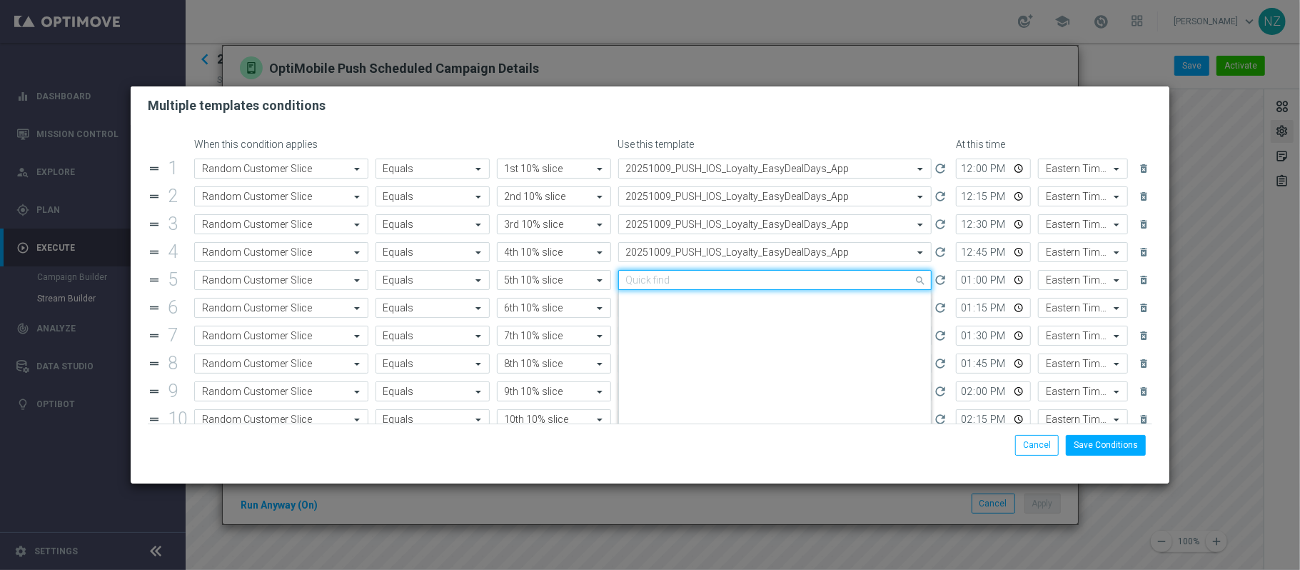
scroll to position [2192, 0]
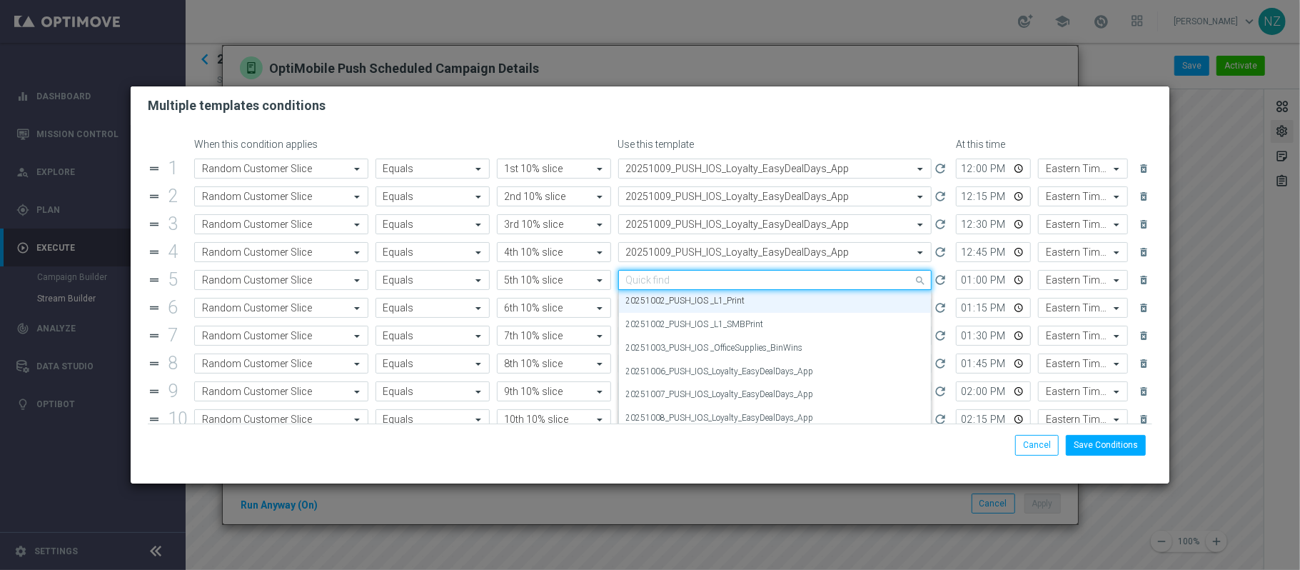
paste input "20251009"
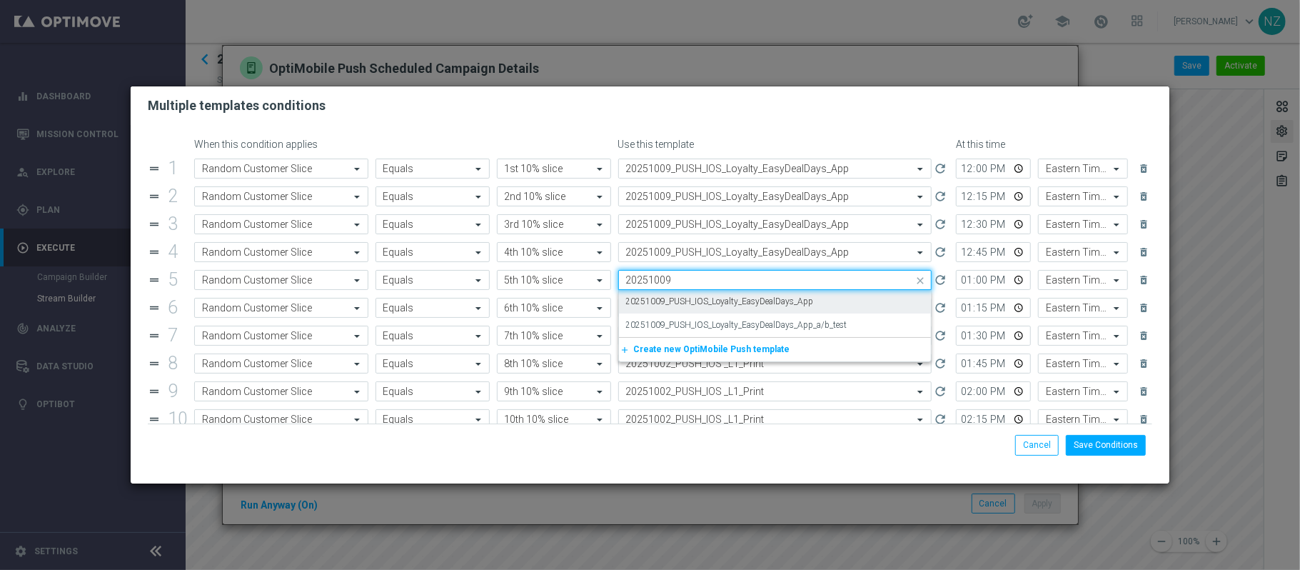
scroll to position [0, 0]
click at [674, 303] on label "20251009_PUSH_IOS_Loyalty_EasyDealDays_App" at bounding box center [720, 302] width 188 height 12
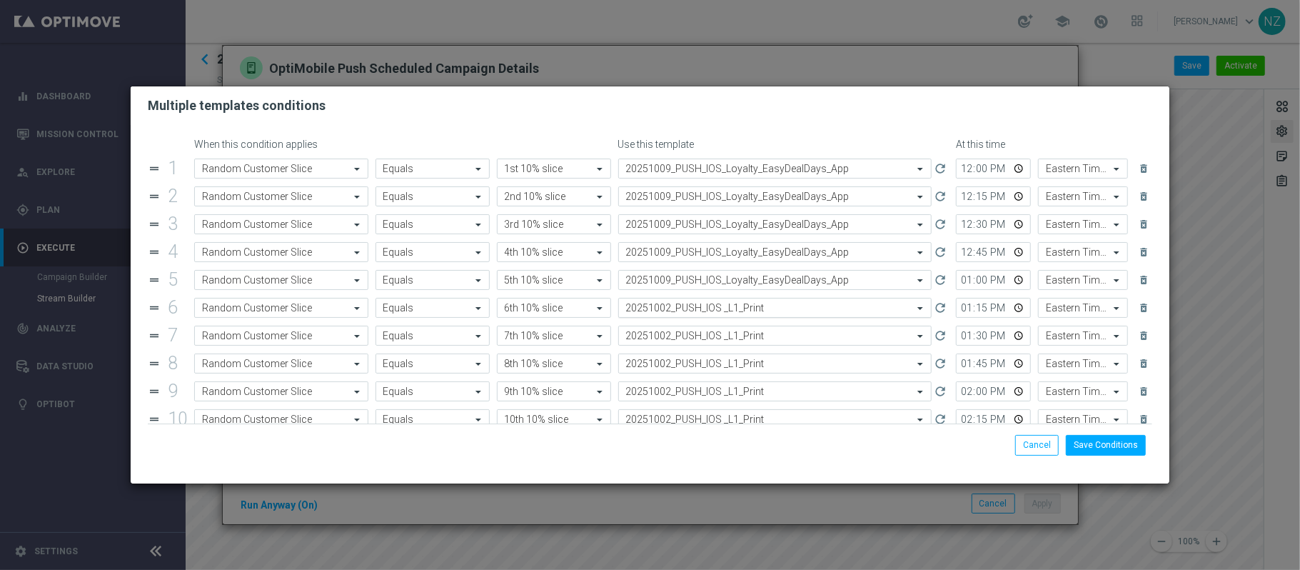
click at [686, 314] on input "text" at bounding box center [761, 308] width 270 height 12
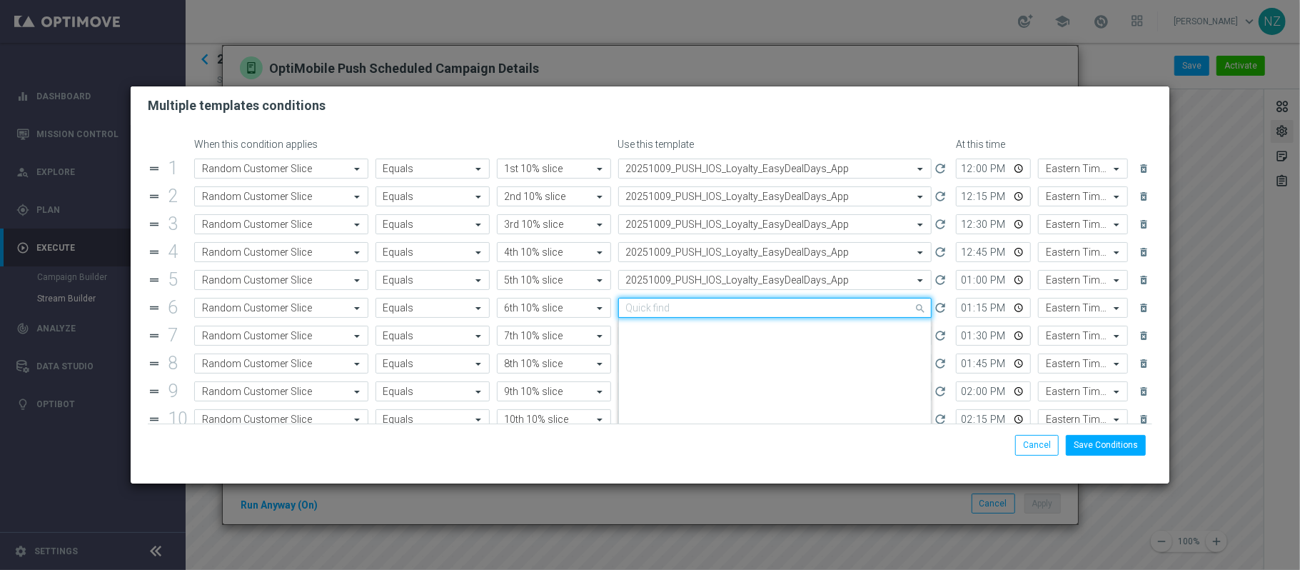
paste input "20251009"
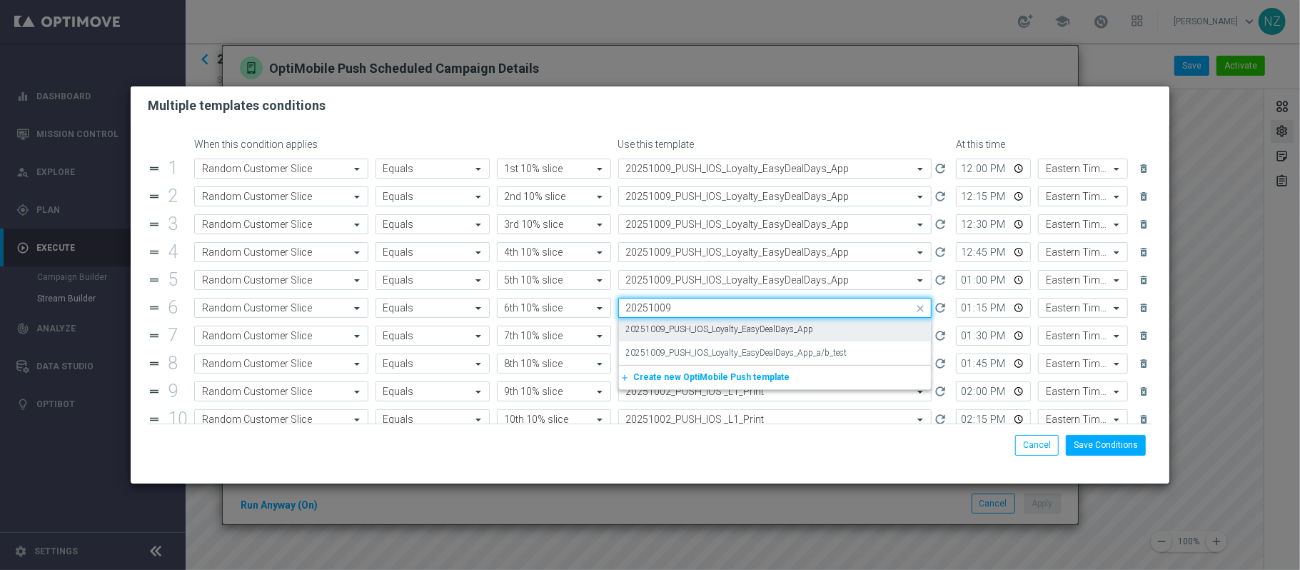
click at [684, 326] on label "20251009_PUSH_IOS_Loyalty_EasyDealDays_App" at bounding box center [720, 329] width 188 height 12
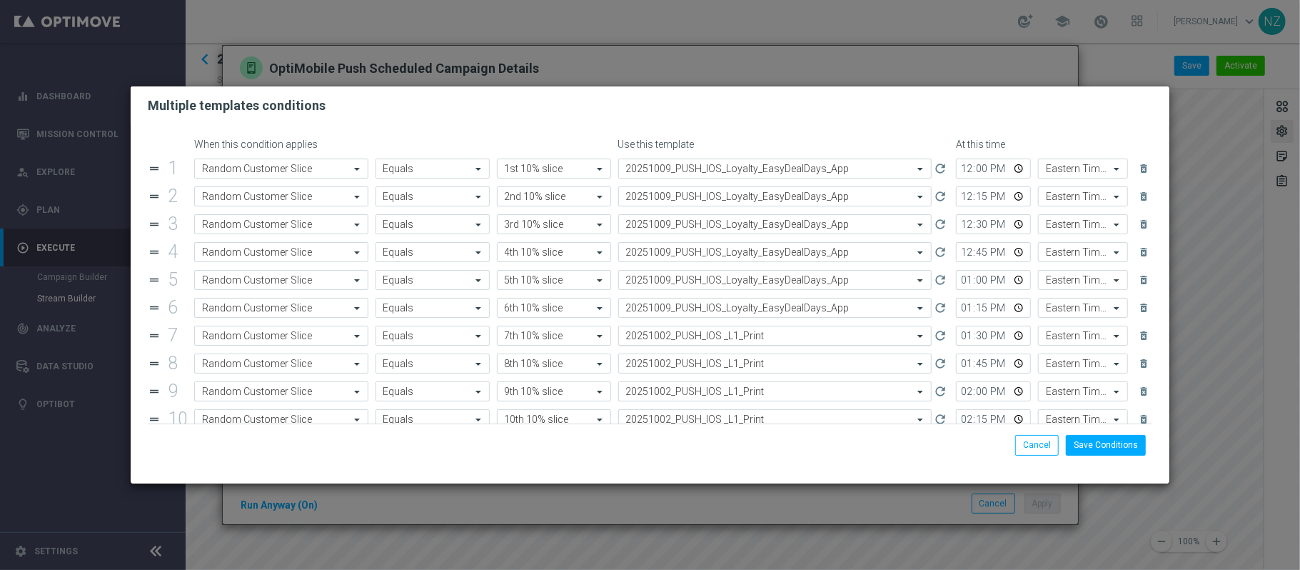
click at [684, 341] on input "text" at bounding box center [761, 336] width 270 height 12
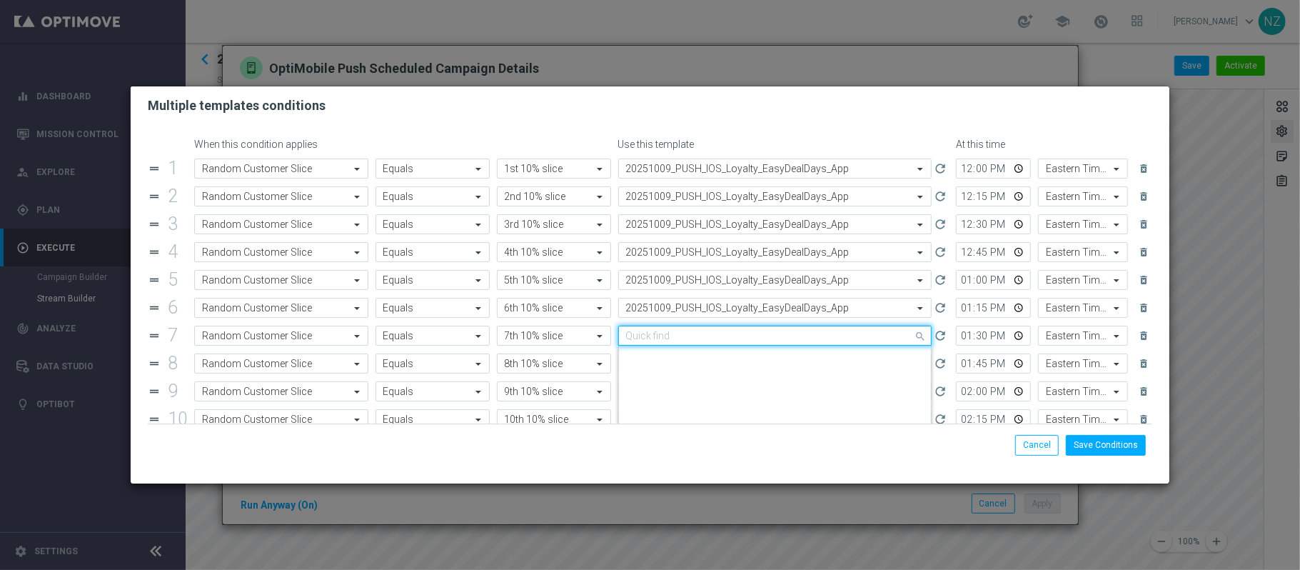
paste input "20251009"
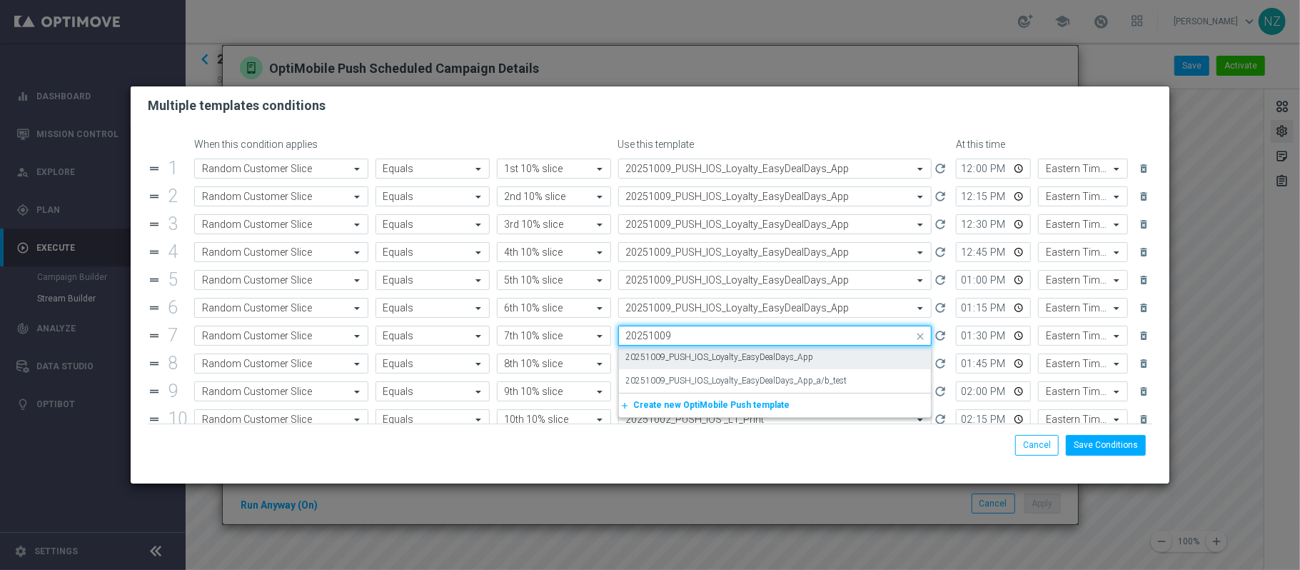
click at [686, 356] on label "20251009_PUSH_IOS_Loyalty_EasyDealDays_App" at bounding box center [720, 357] width 188 height 12
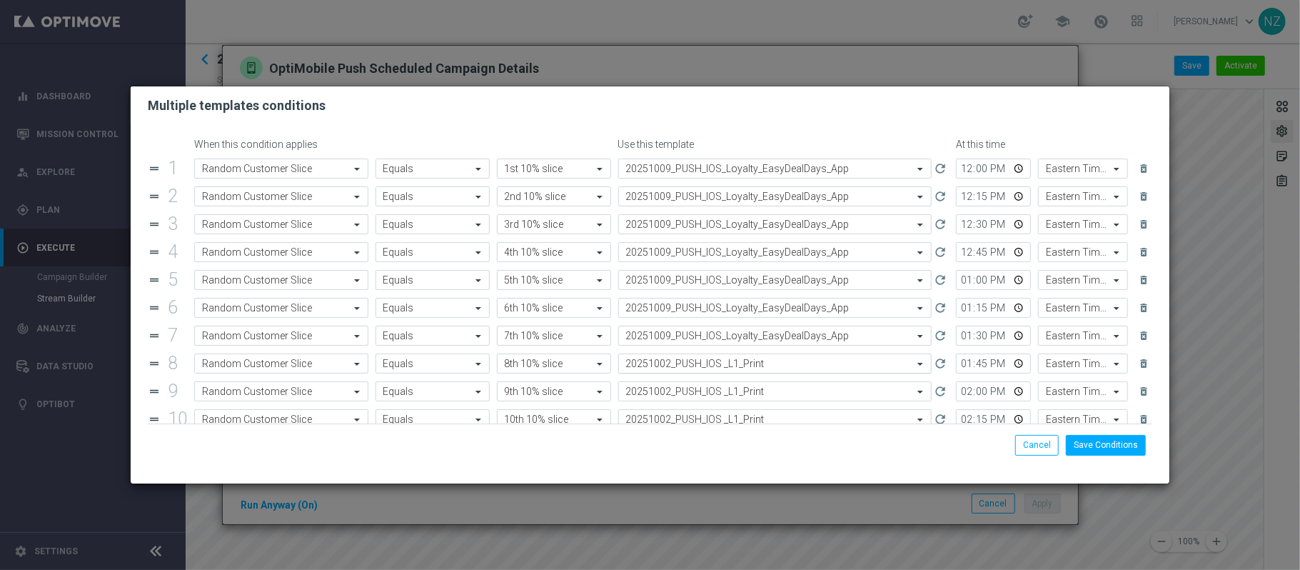
click at [686, 373] on div "Select template 20251002_PUSH_IOS _L1_Print" at bounding box center [775, 363] width 314 height 20
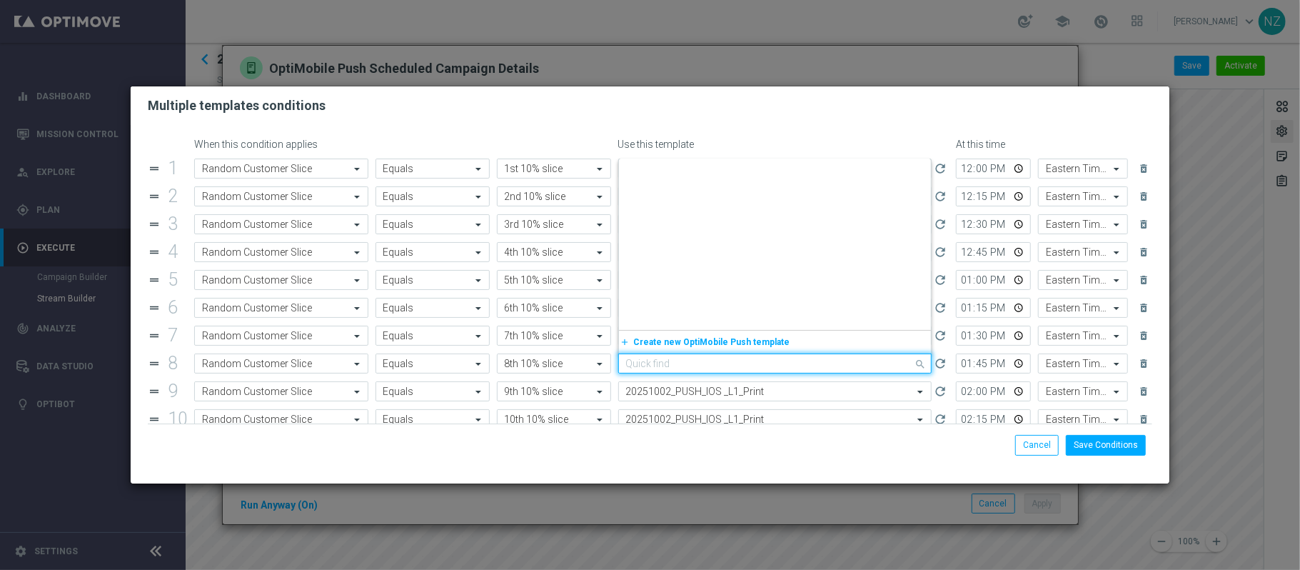
scroll to position [2192, 0]
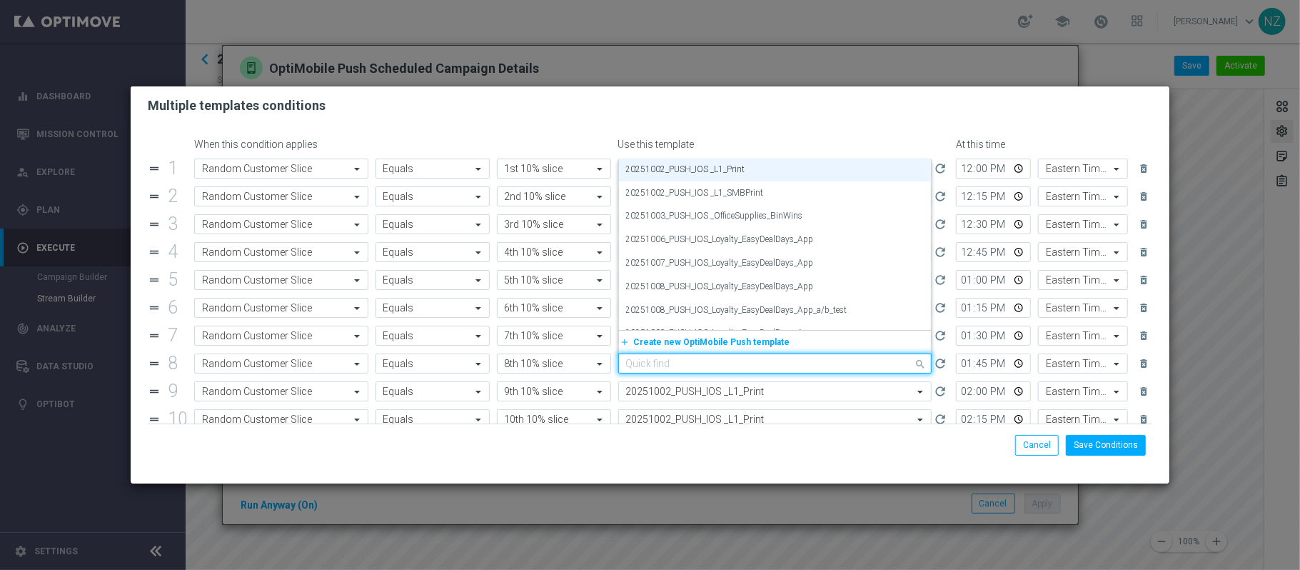
paste input "20251009"
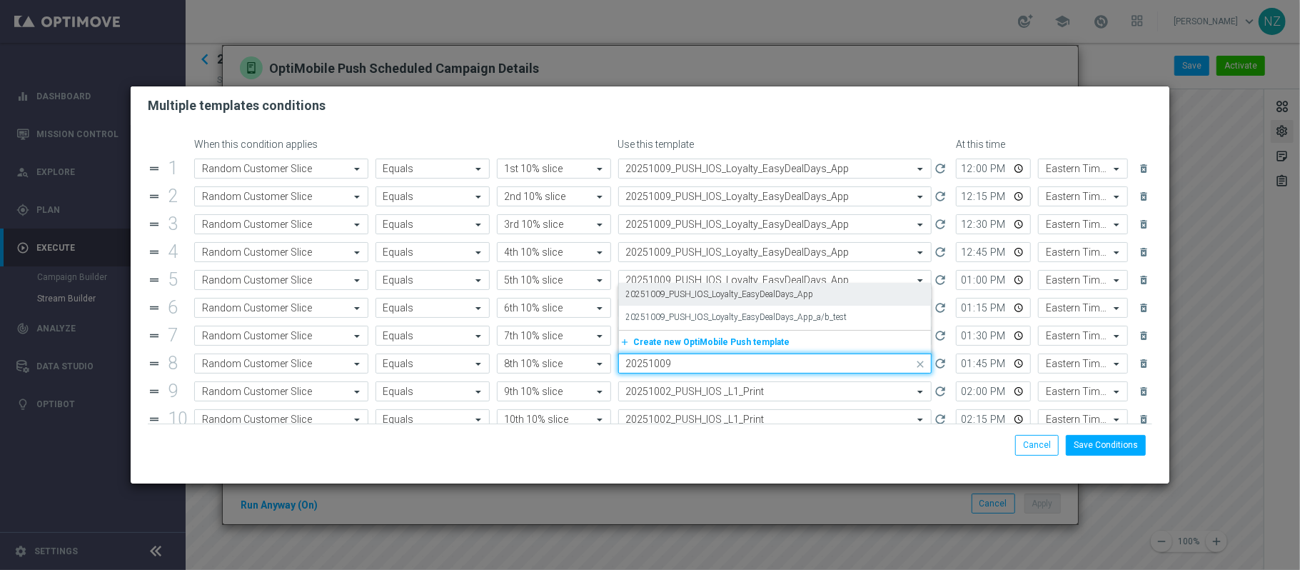
click at [697, 300] on label "20251009_PUSH_IOS_Loyalty_EasyDealDays_App" at bounding box center [720, 294] width 188 height 12
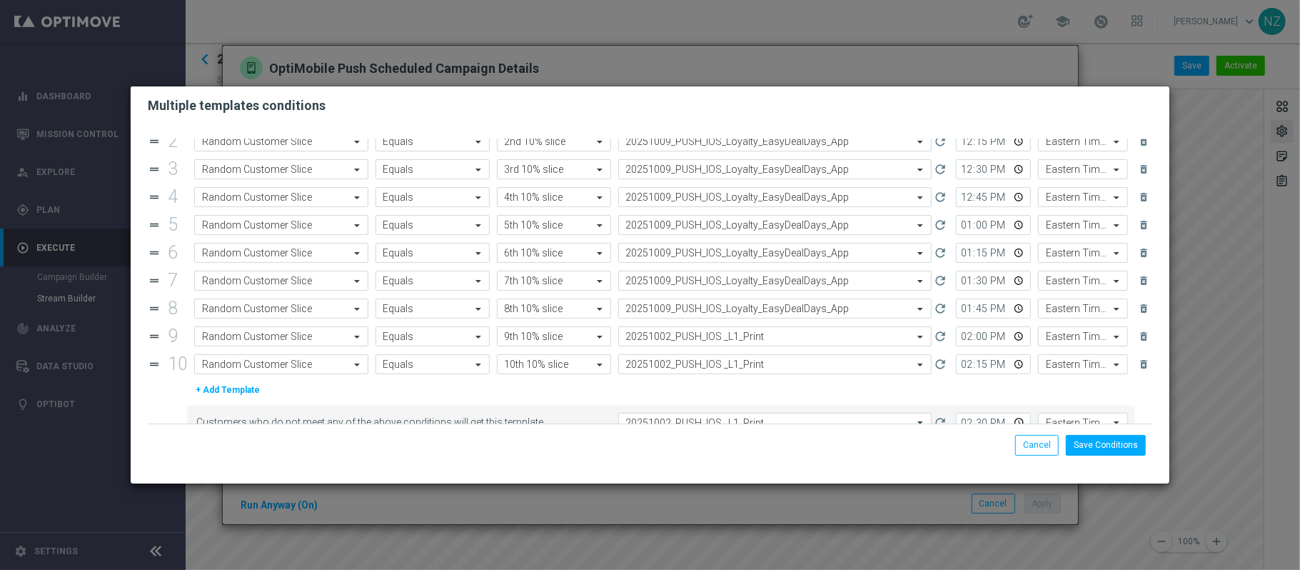
scroll to position [83, 0]
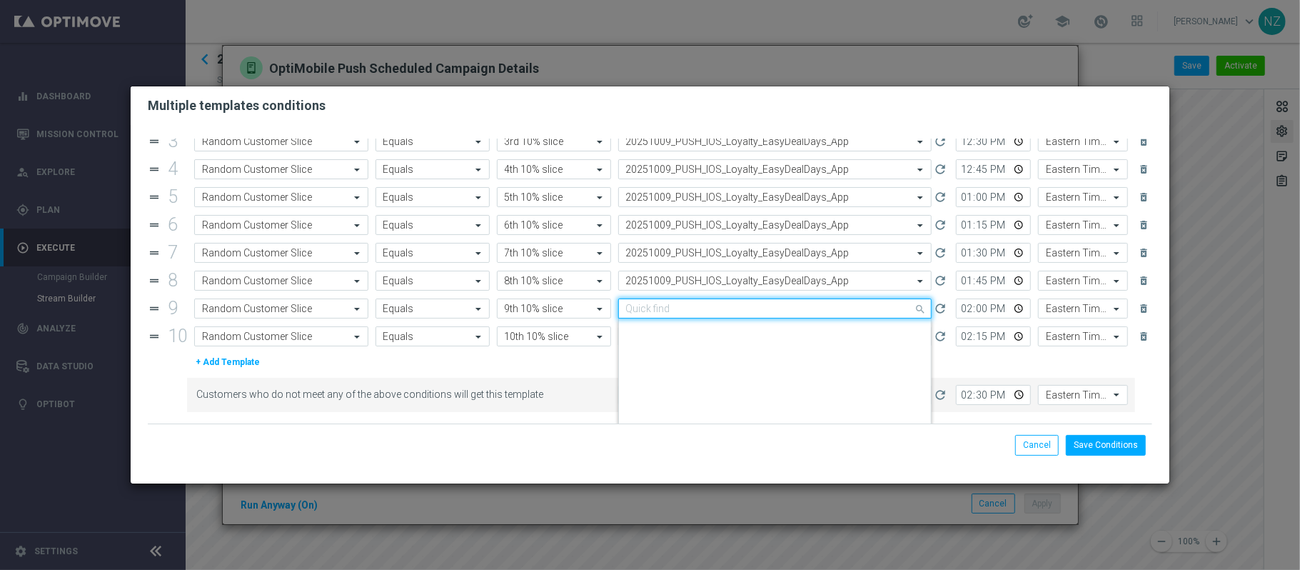
click at [703, 309] on input "text" at bounding box center [761, 309] width 270 height 12
paste input "20251009"
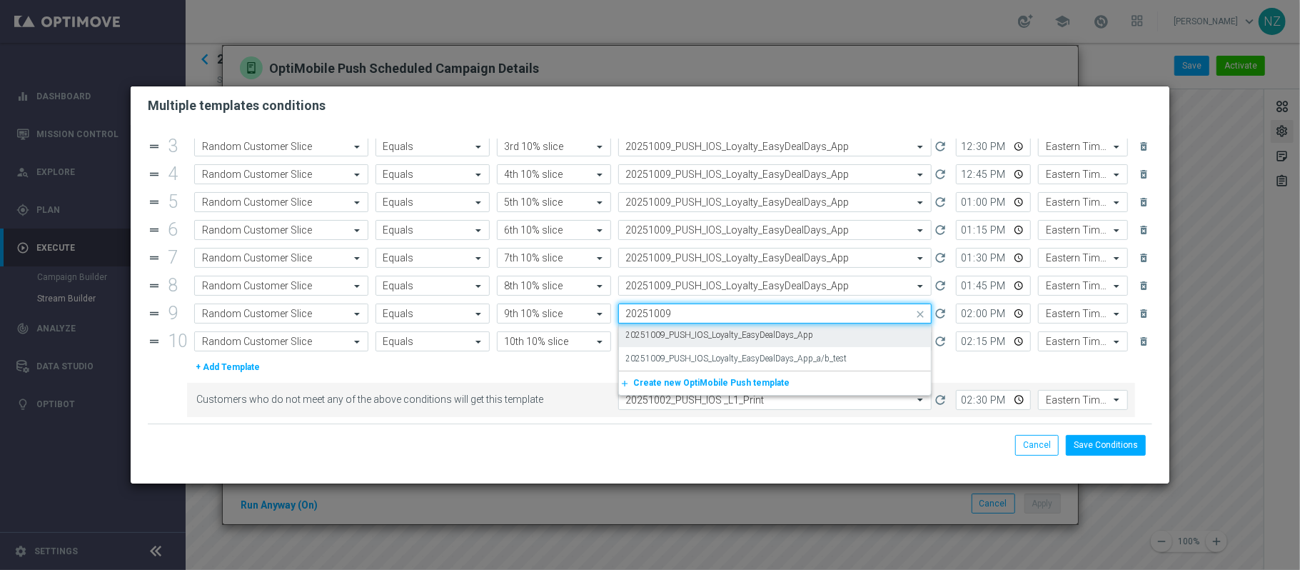
click at [706, 330] on label "20251009_PUSH_IOS_Loyalty_EasyDealDays_App" at bounding box center [720, 335] width 188 height 12
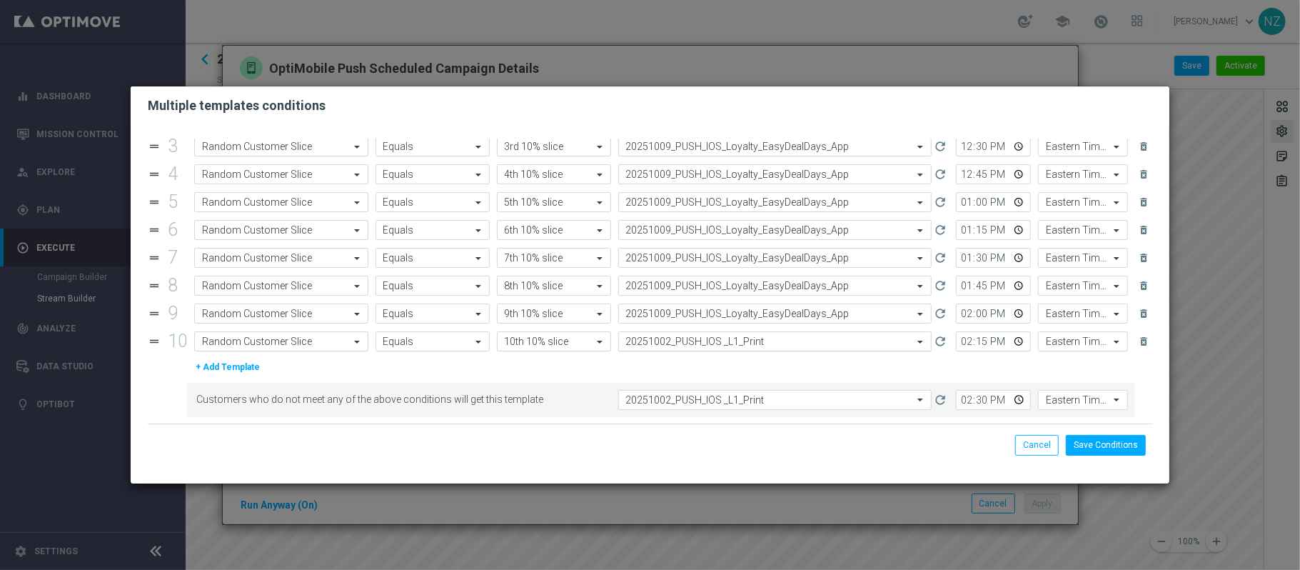
click at [698, 336] on input "text" at bounding box center [761, 342] width 270 height 12
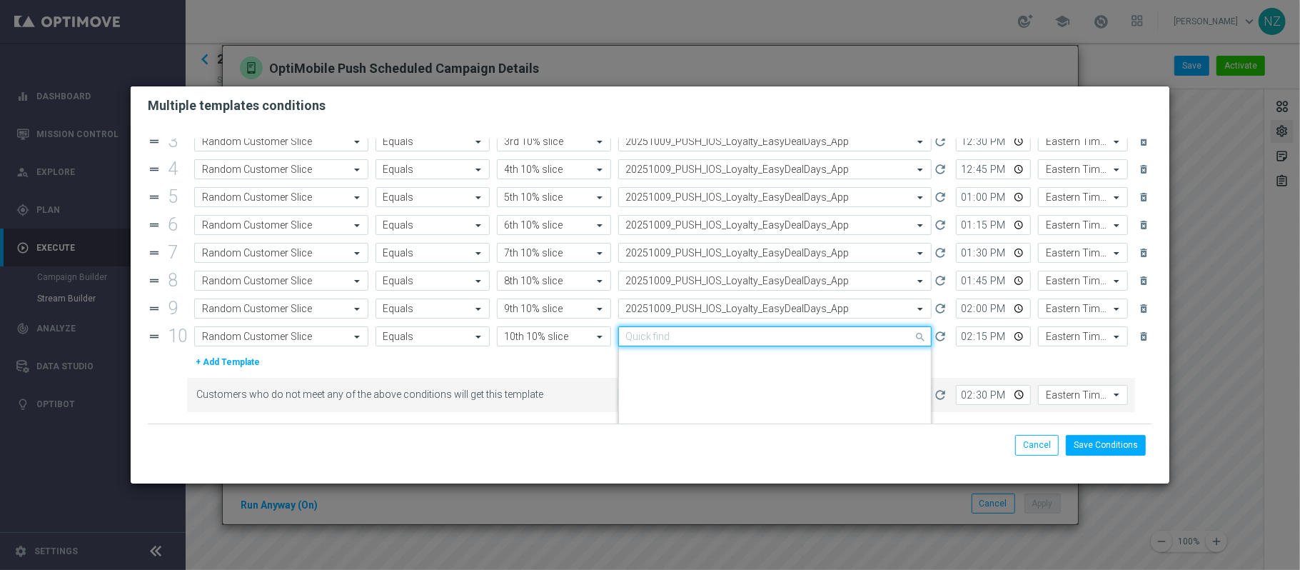
paste input "20251009"
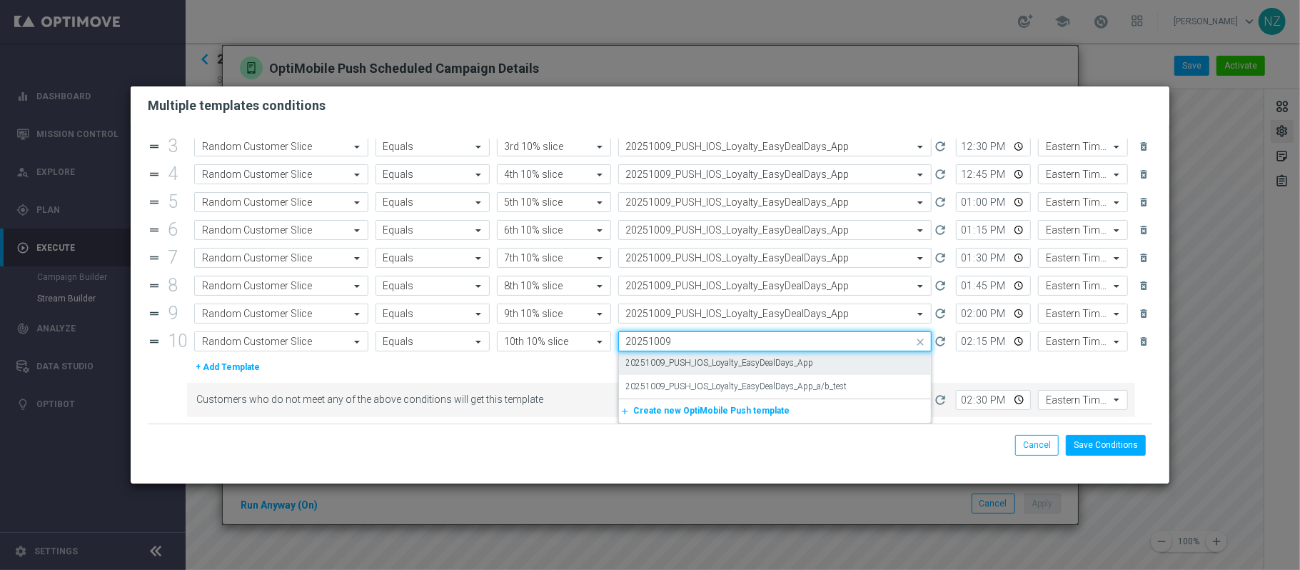
click at [698, 354] on div "20251009_PUSH_IOS_Loyalty_EasyDealDays_App" at bounding box center [775, 363] width 298 height 24
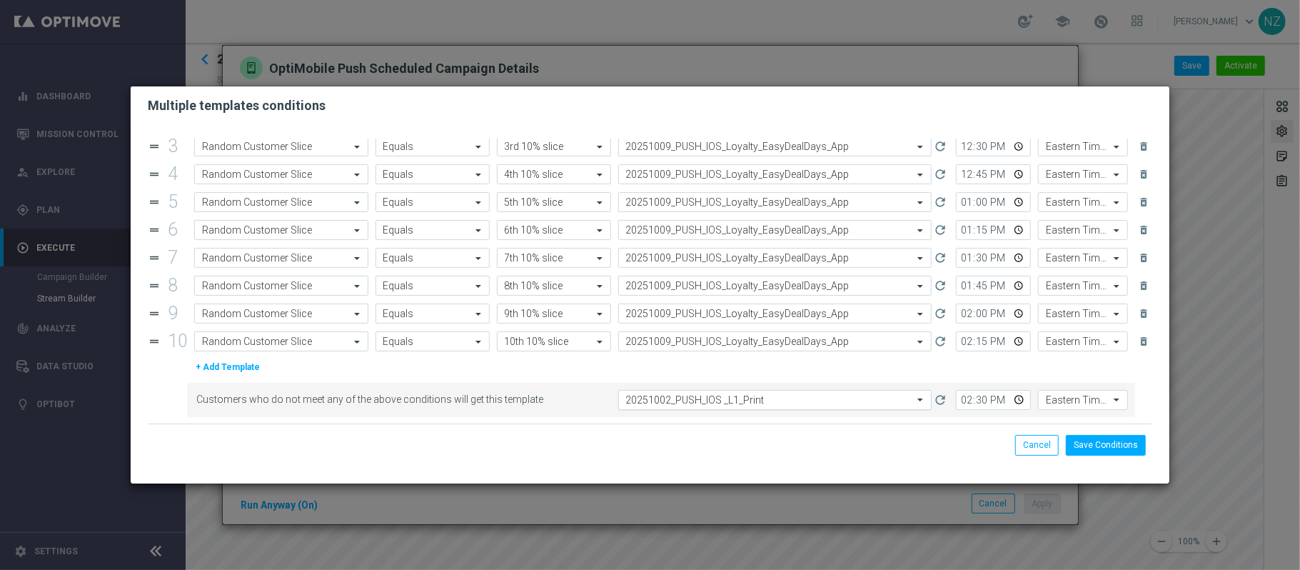
click at [732, 400] on input "text" at bounding box center [761, 400] width 270 height 12
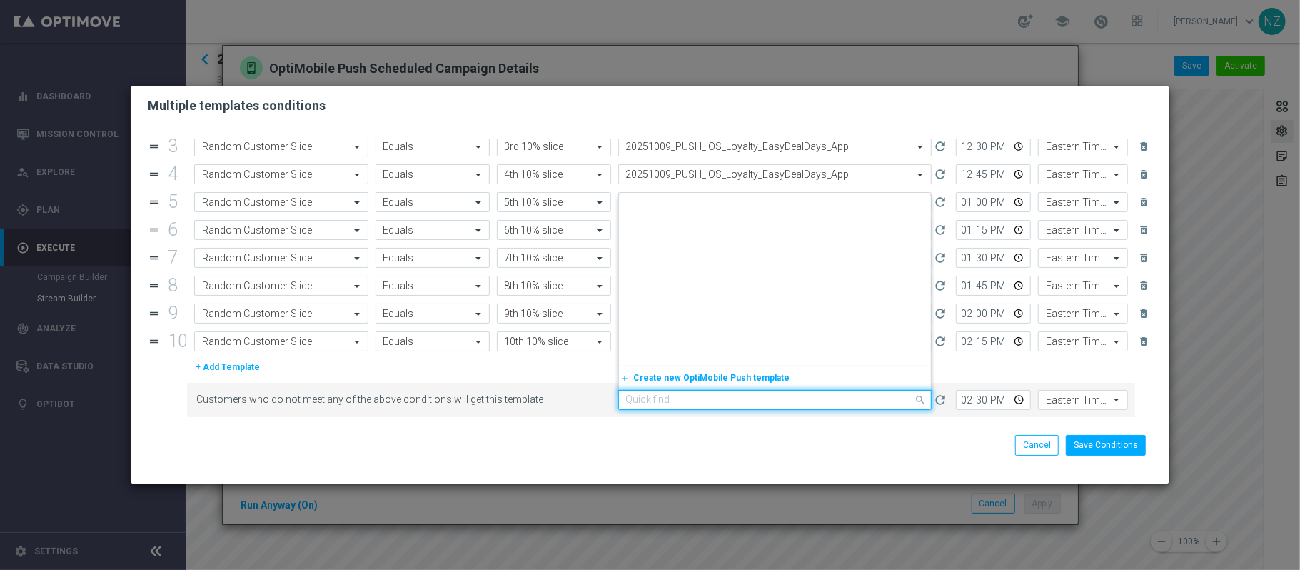
paste input "20251009"
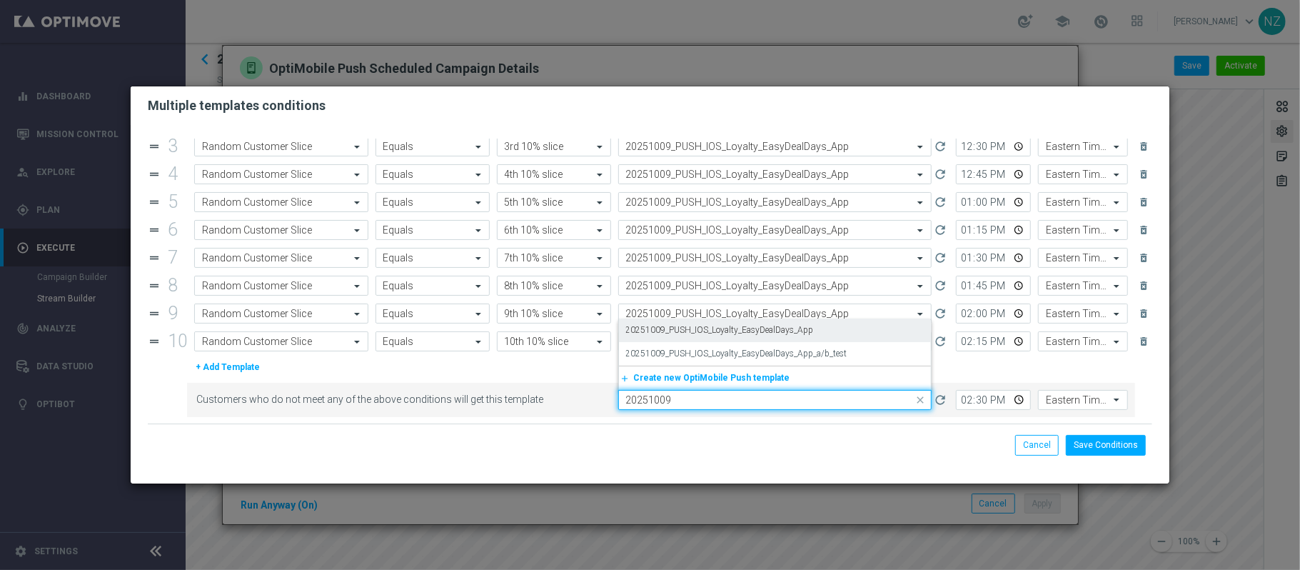
click at [709, 324] on label "20251009_PUSH_IOS_Loyalty_EasyDealDays_App" at bounding box center [720, 330] width 188 height 12
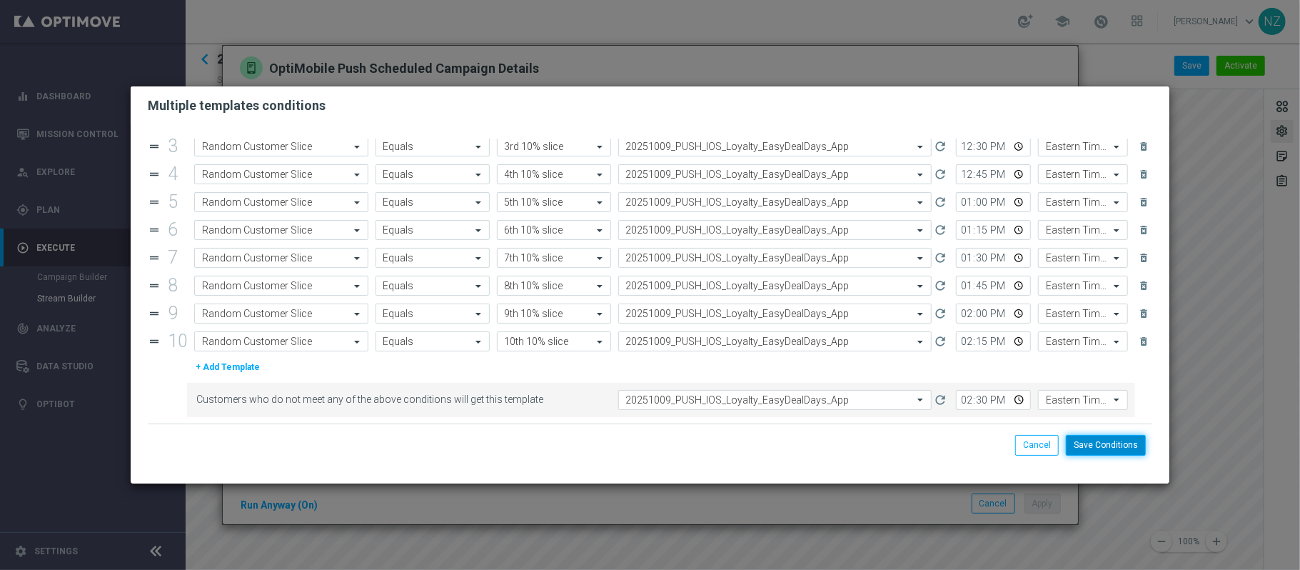
click at [1120, 448] on button "Save Conditions" at bounding box center [1106, 445] width 80 height 20
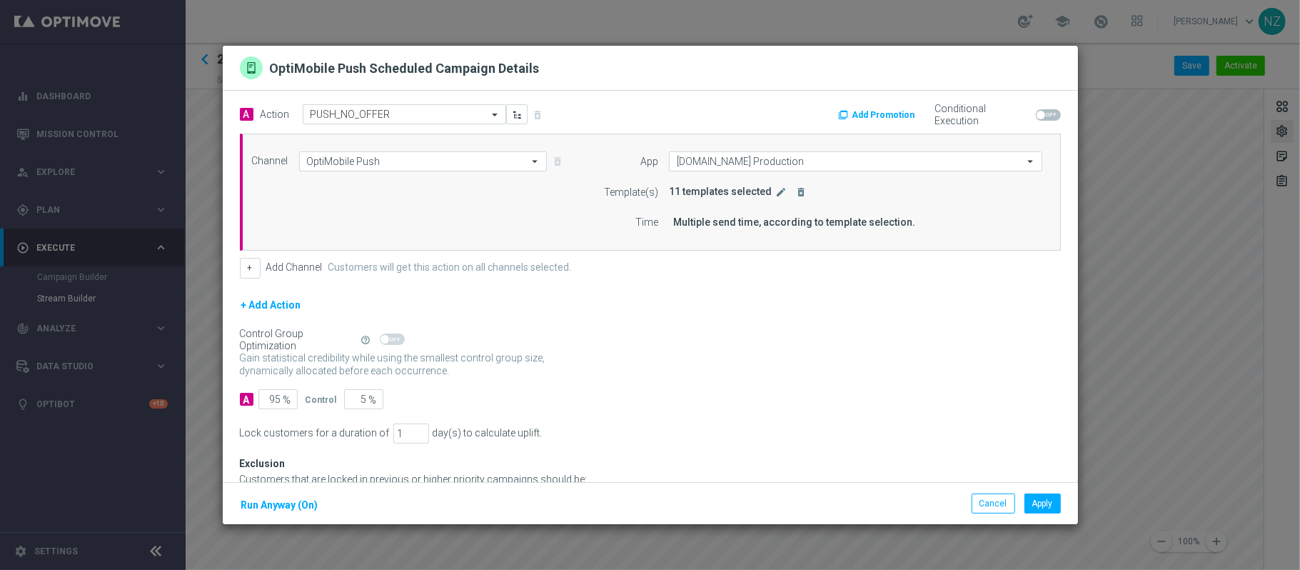
click at [271, 303] on button "+ Add Action" at bounding box center [271, 305] width 63 height 18
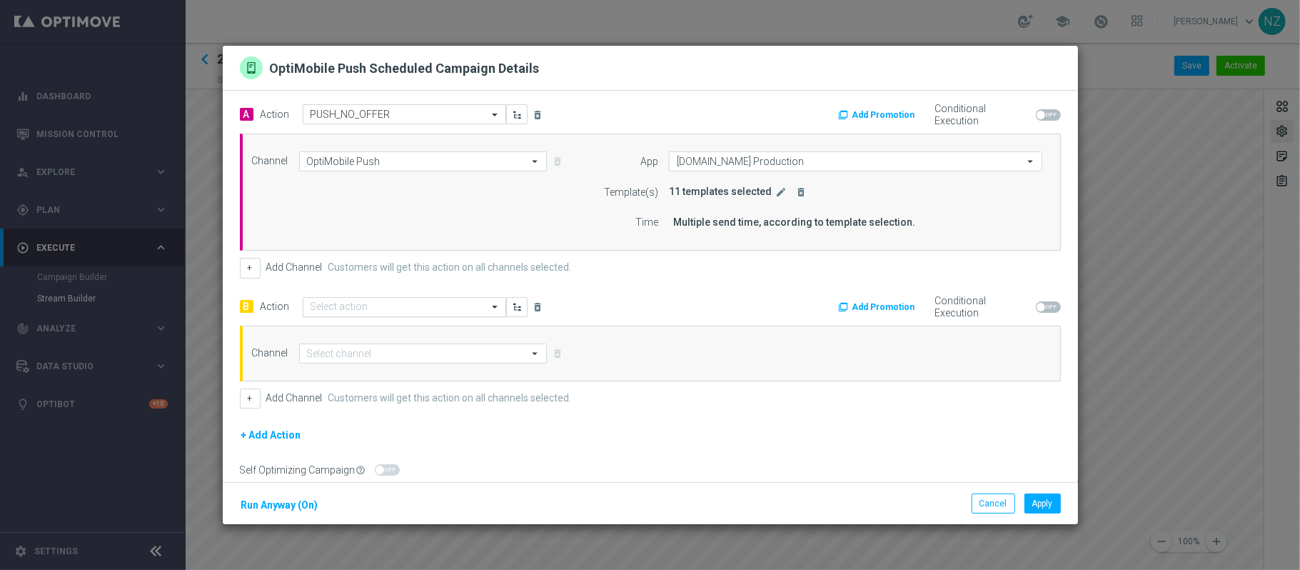
click at [340, 308] on input "text" at bounding box center [390, 307] width 159 height 12
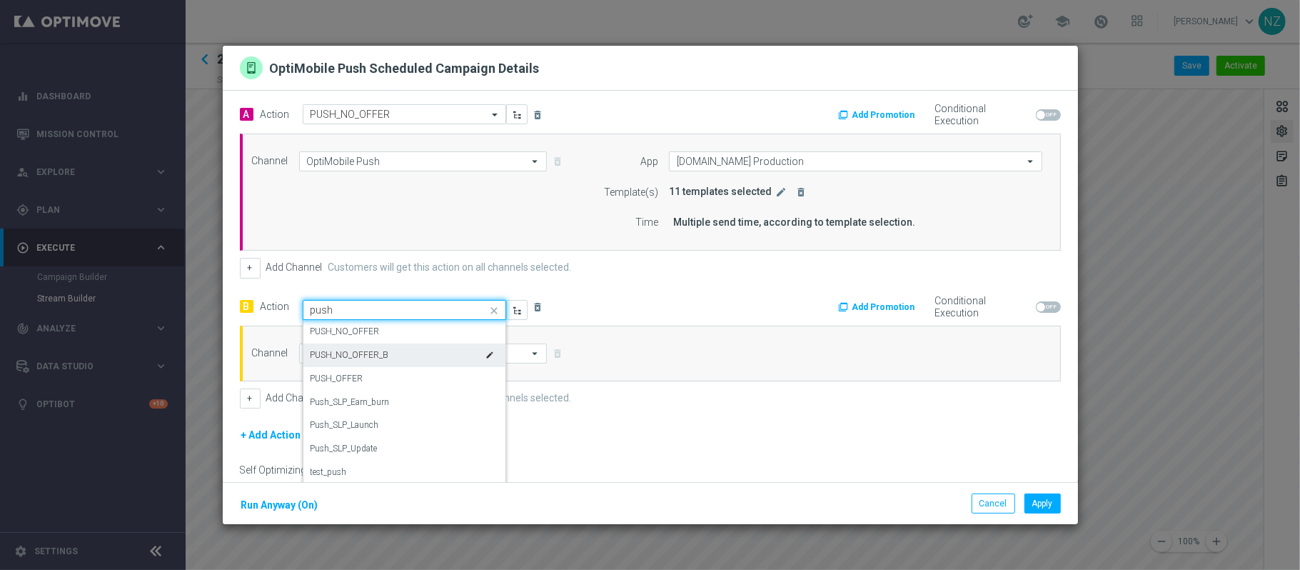
click at [349, 357] on label "PUSH_NO_OFFER_B" at bounding box center [350, 355] width 79 height 12
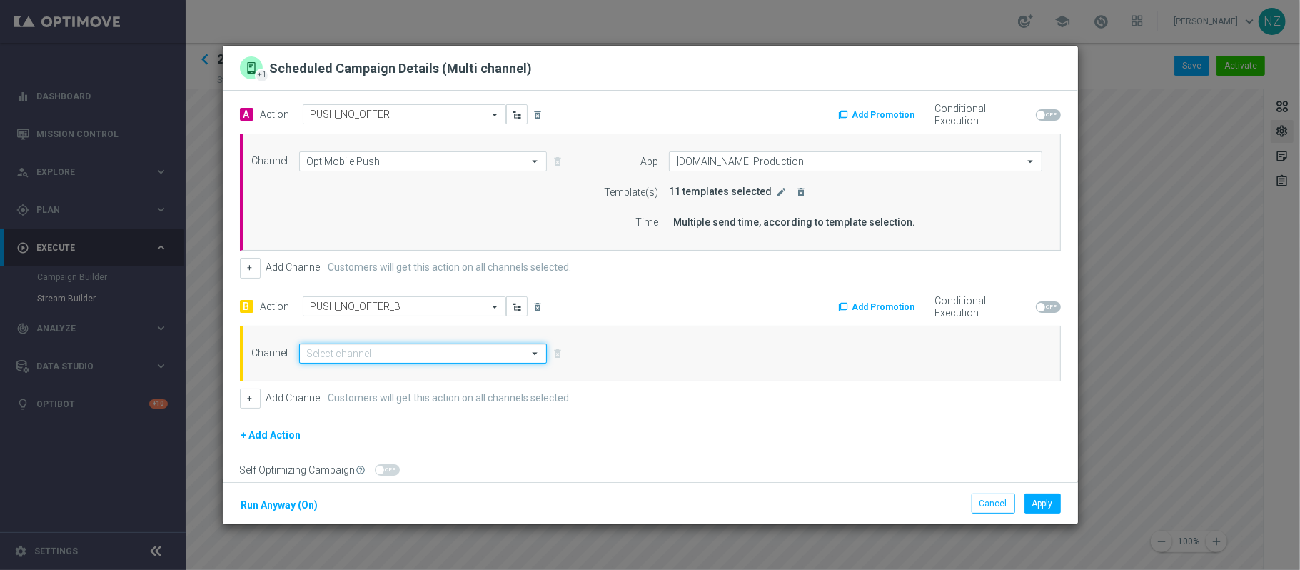
click at [389, 354] on input at bounding box center [423, 353] width 248 height 20
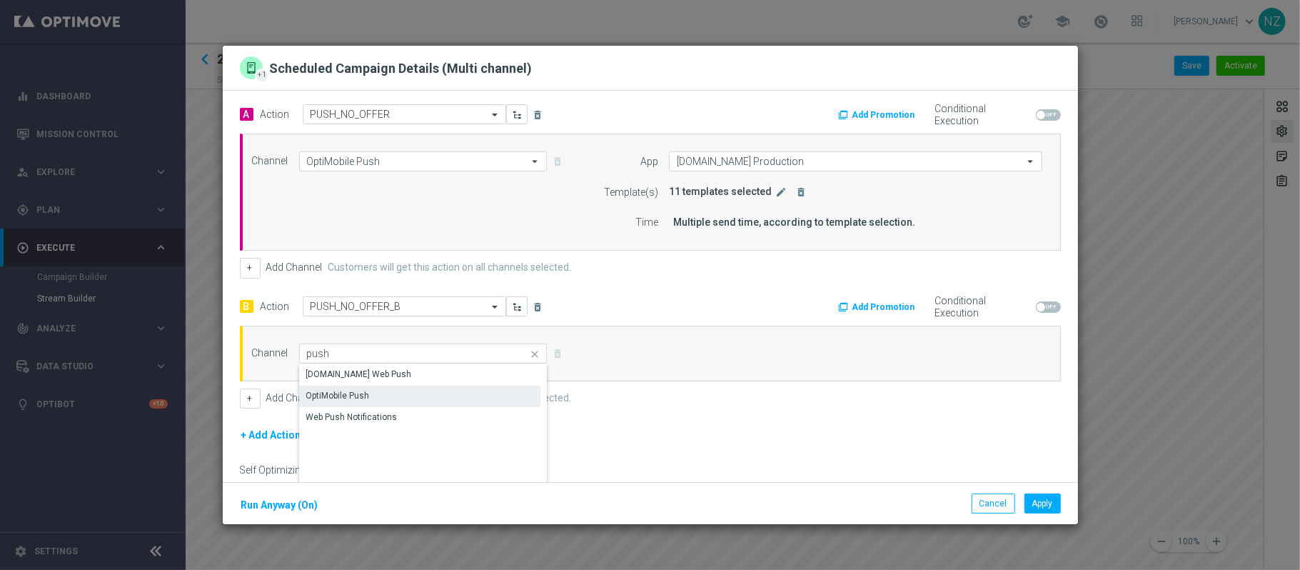
click at [386, 403] on div "OptiMobile Push" at bounding box center [420, 396] width 242 height 20
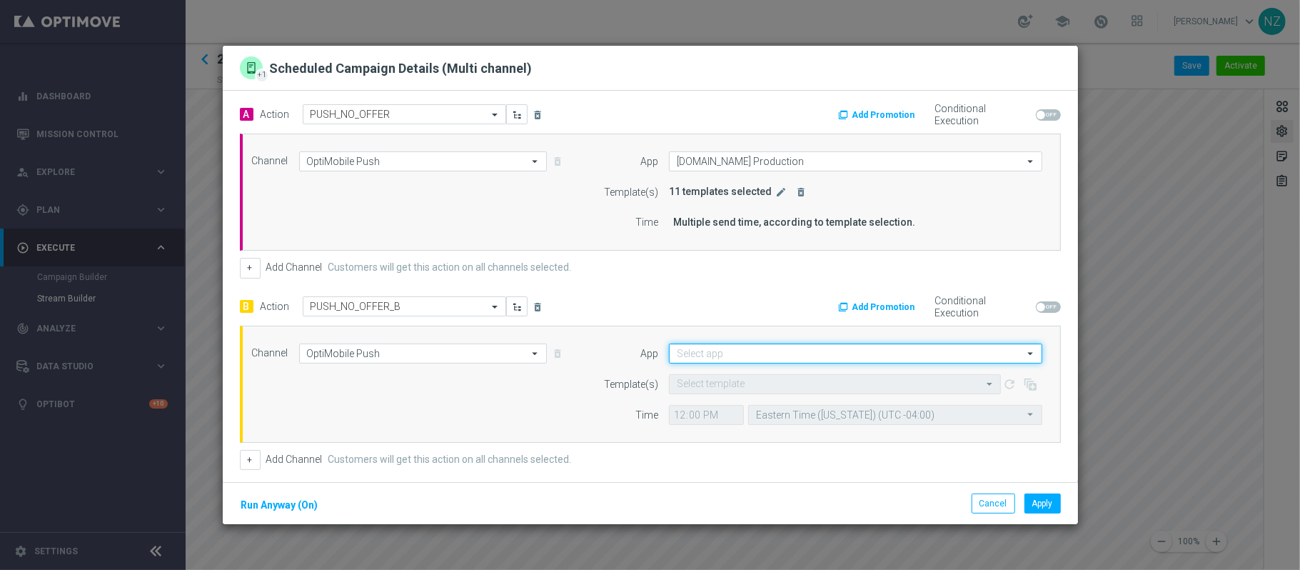
click at [720, 354] on input at bounding box center [855, 353] width 373 height 20
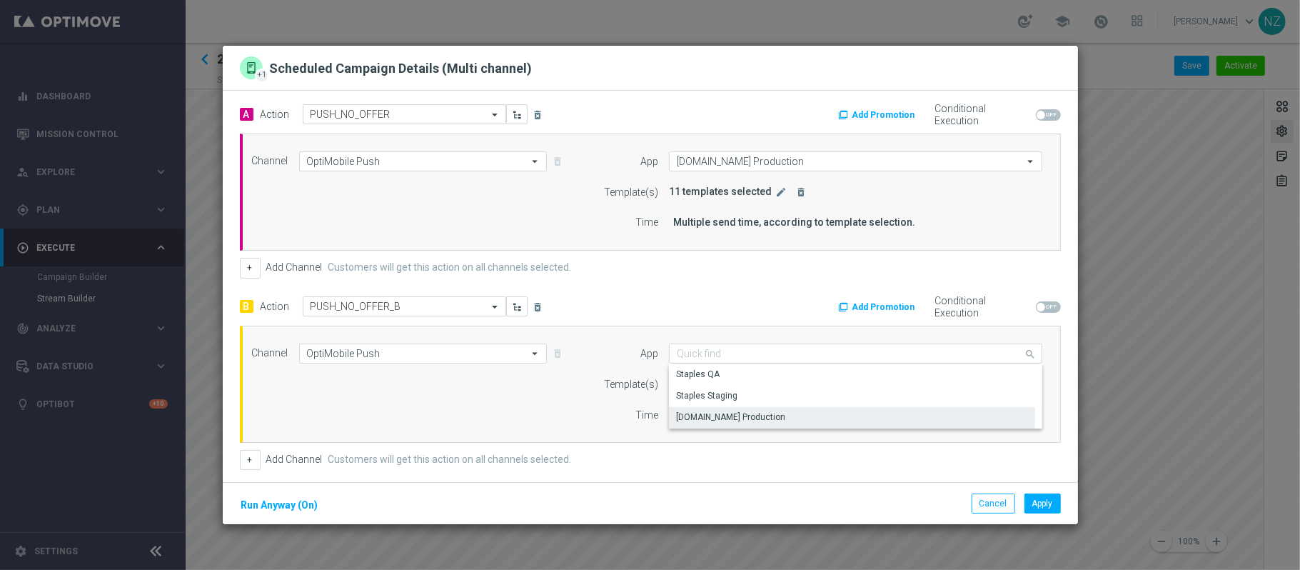
click at [713, 414] on div "staples.com Production" at bounding box center [730, 417] width 109 height 13
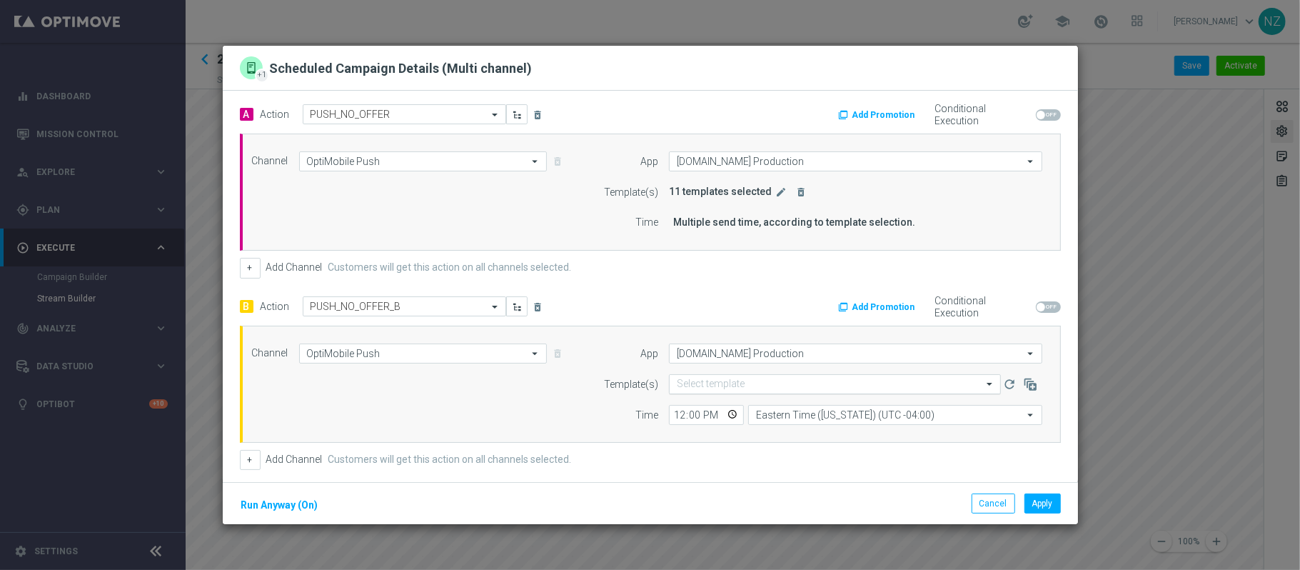
click at [709, 386] on input "text" at bounding box center [821, 384] width 288 height 12
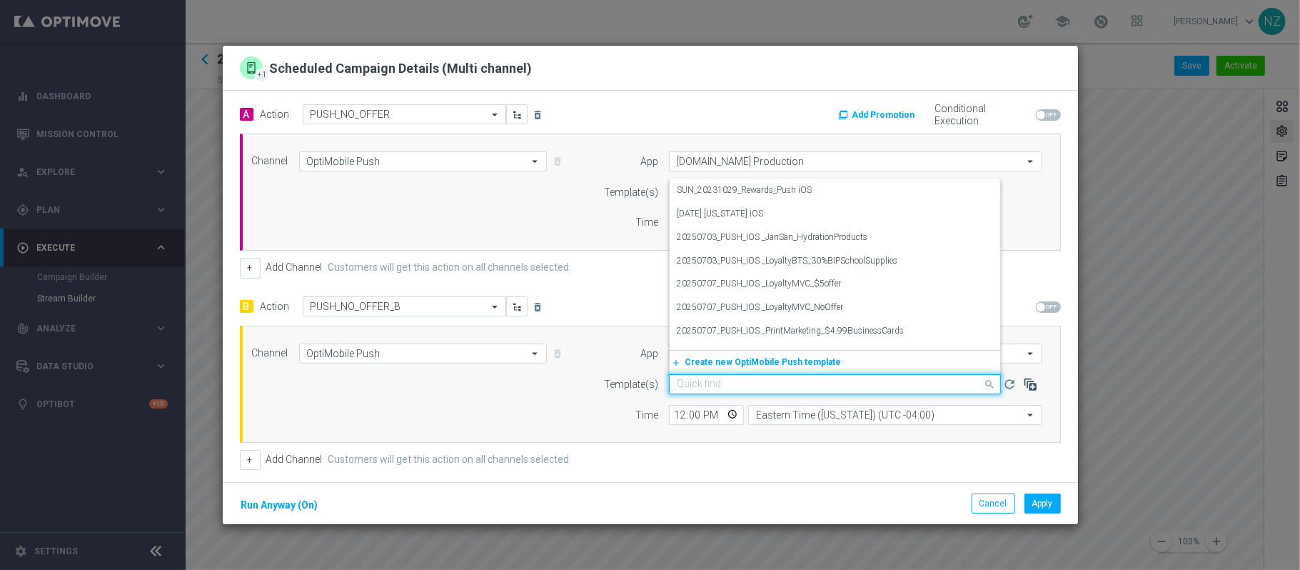
click at [1023, 383] on icon "button" at bounding box center [1030, 384] width 14 height 14
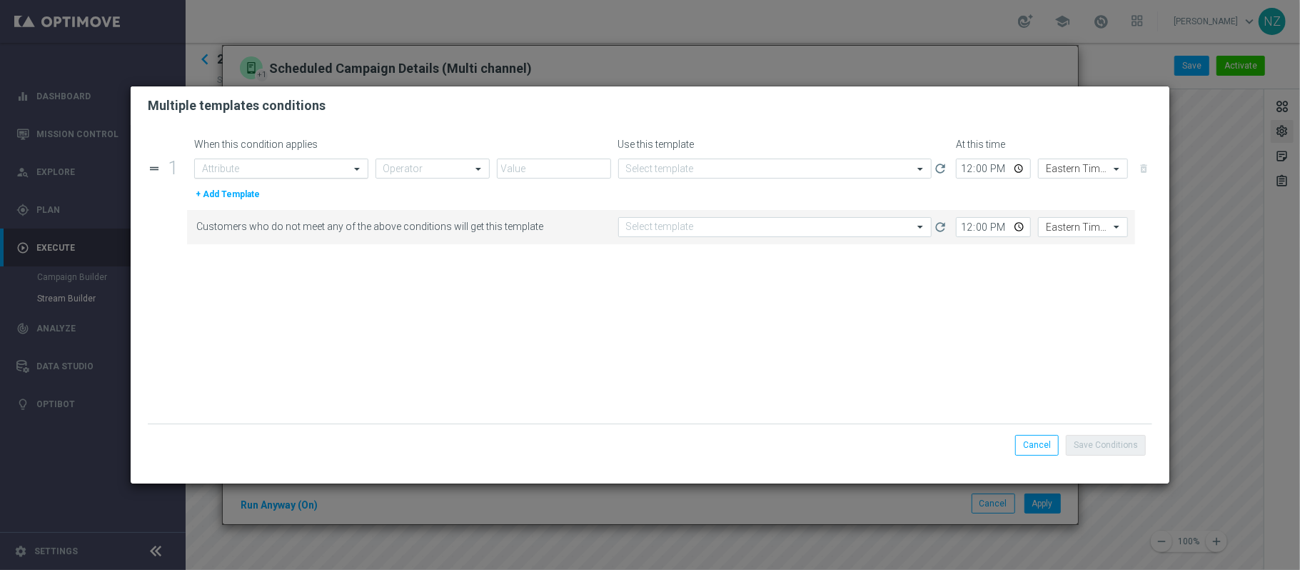
click at [253, 173] on input "text" at bounding box center [266, 169] width 129 height 12
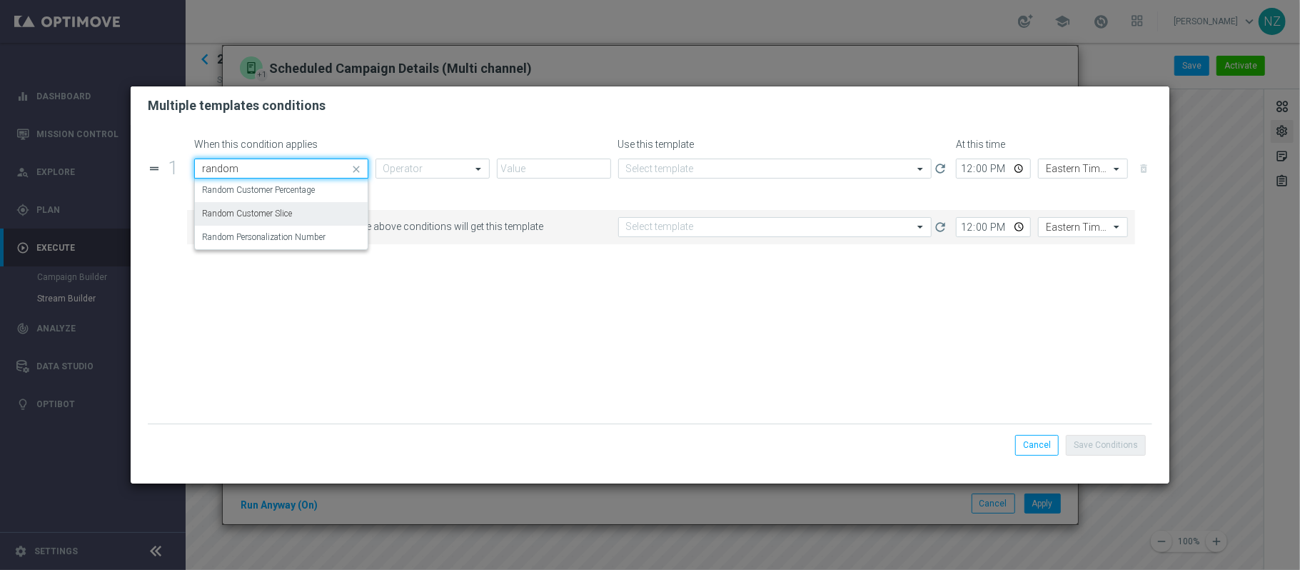
click at [253, 209] on label "Random Customer Slice" at bounding box center [247, 214] width 90 height 12
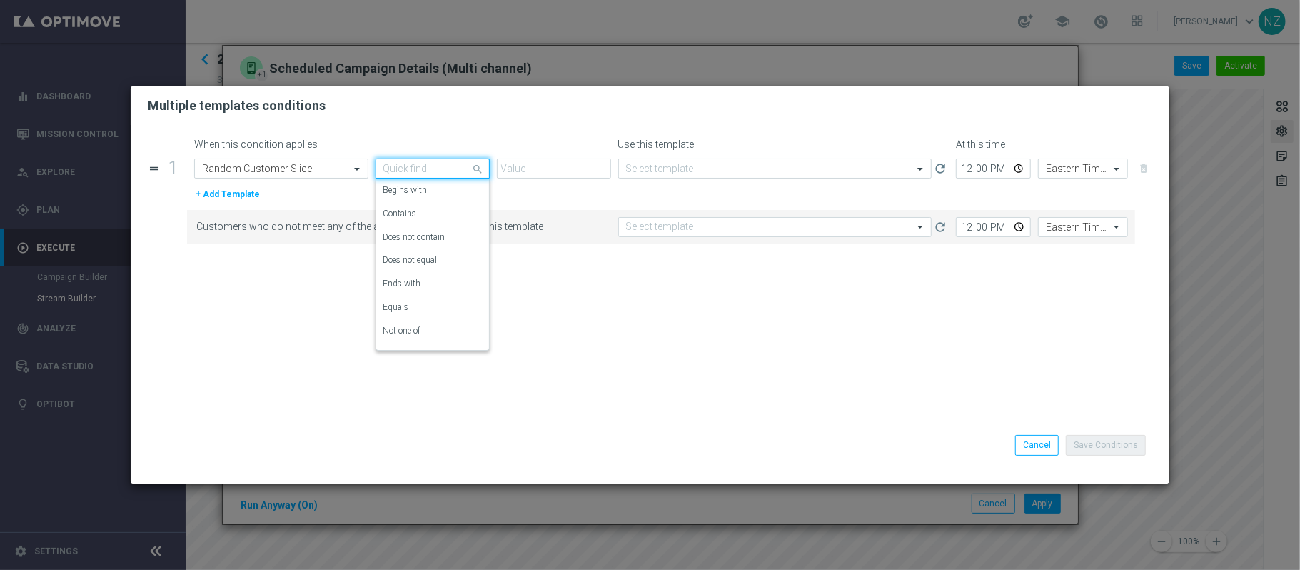
click at [387, 163] on input "text" at bounding box center [418, 169] width 70 height 12
click at [412, 298] on div "Equals" at bounding box center [432, 308] width 99 height 24
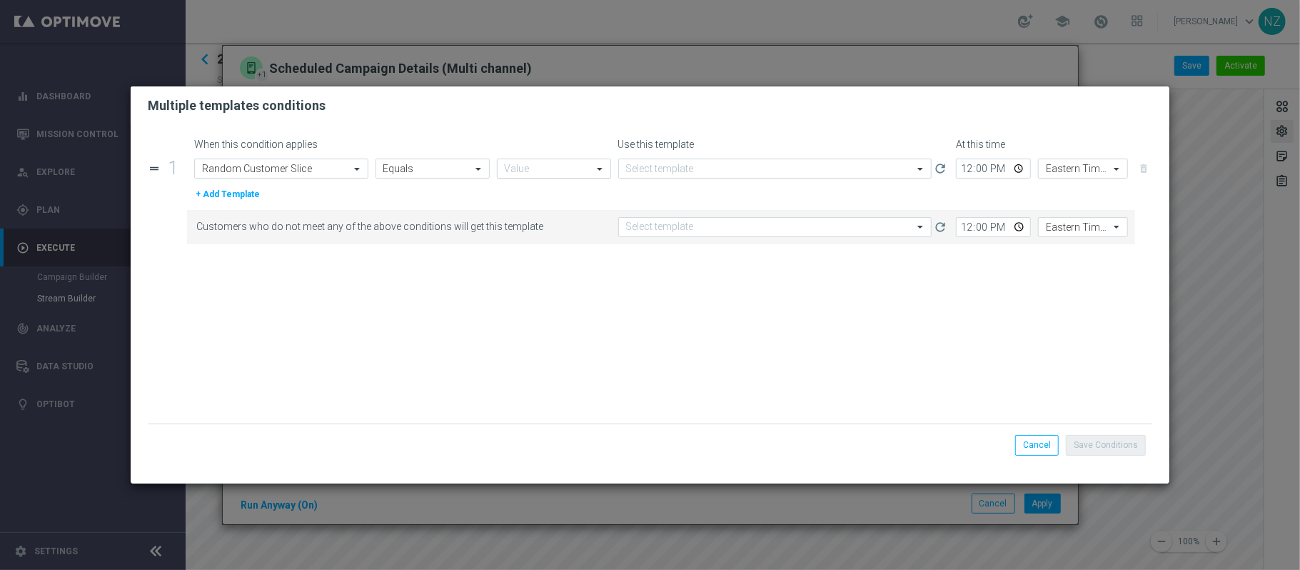
click at [528, 159] on div "Value" at bounding box center [554, 169] width 114 height 20
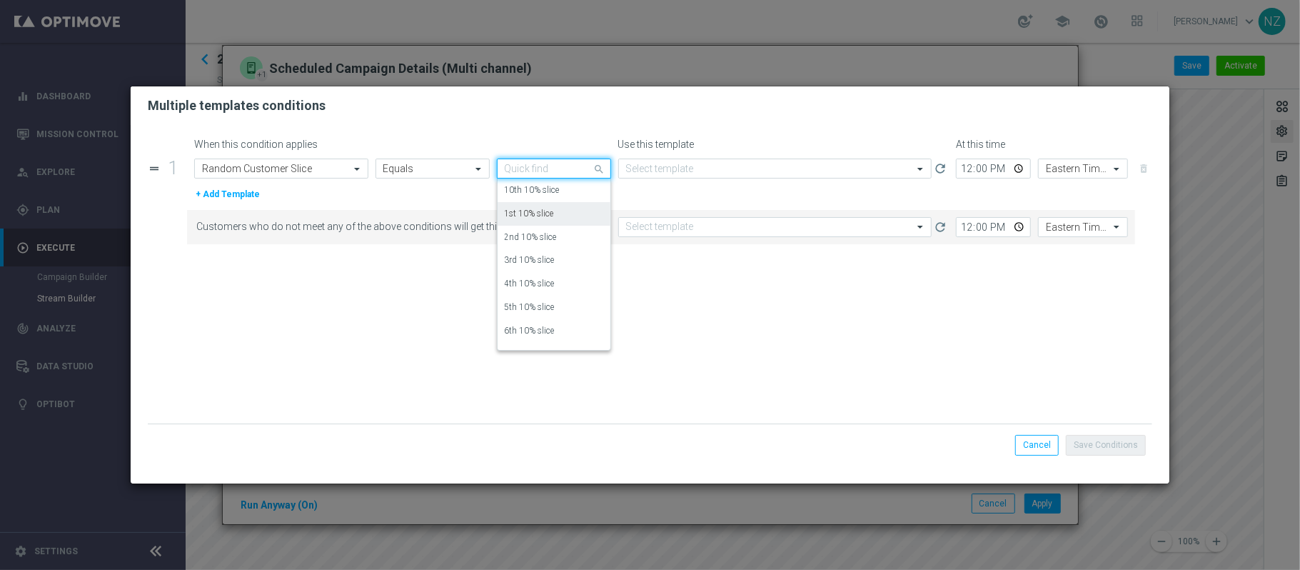
click at [530, 209] on label "1st 10% slice" at bounding box center [529, 214] width 49 height 12
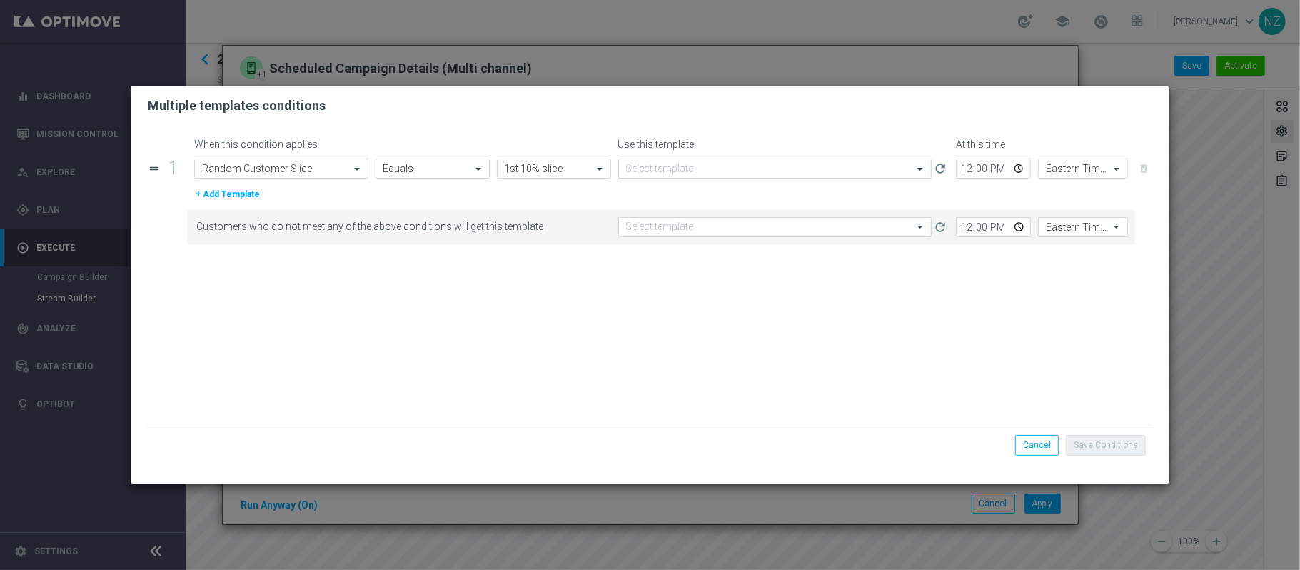
click at [663, 159] on div "Select template" at bounding box center [775, 169] width 314 height 20
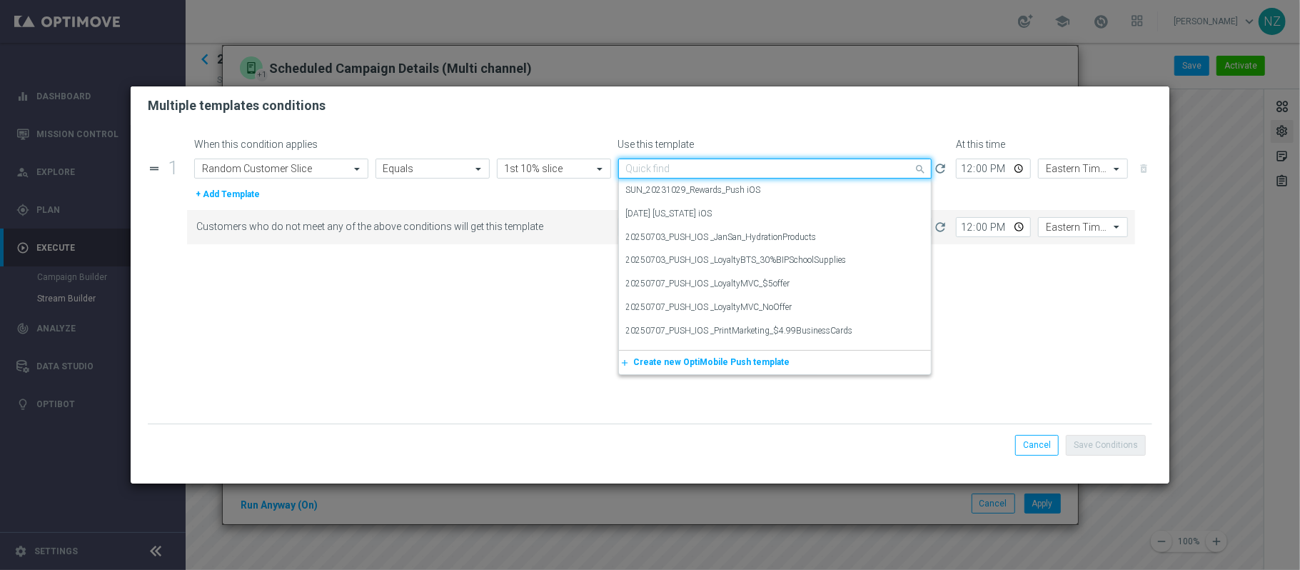
paste input "20251009"
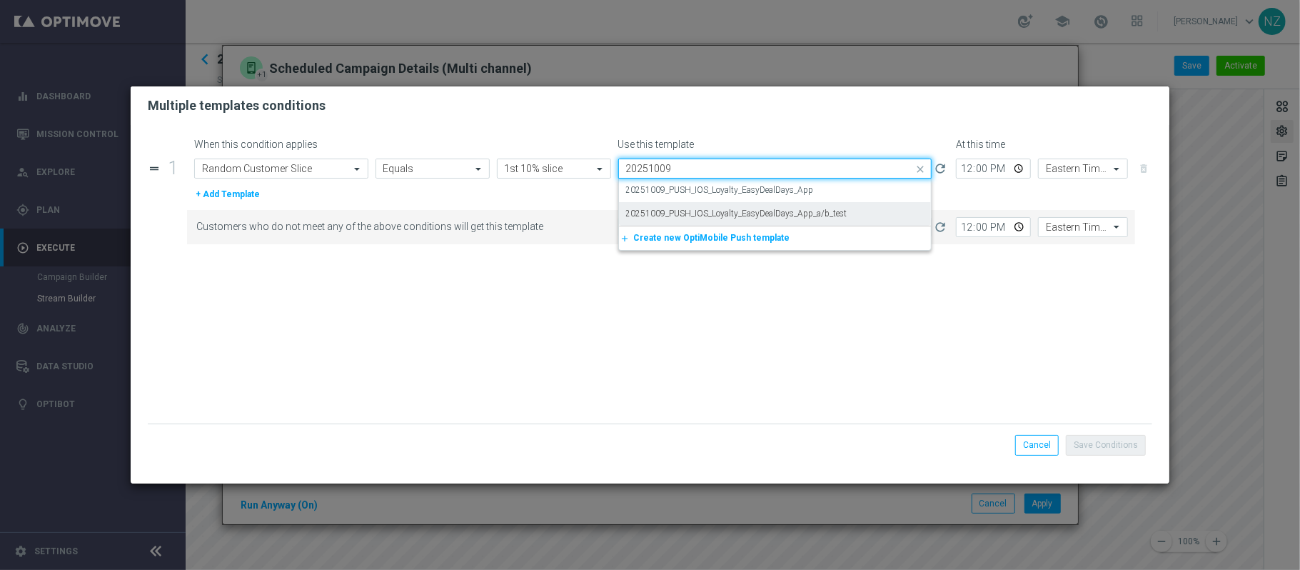
click at [670, 212] on label "20251009_PUSH_IOS_Loyalty_EasyDealDays_App_a/b_test" at bounding box center [736, 214] width 221 height 12
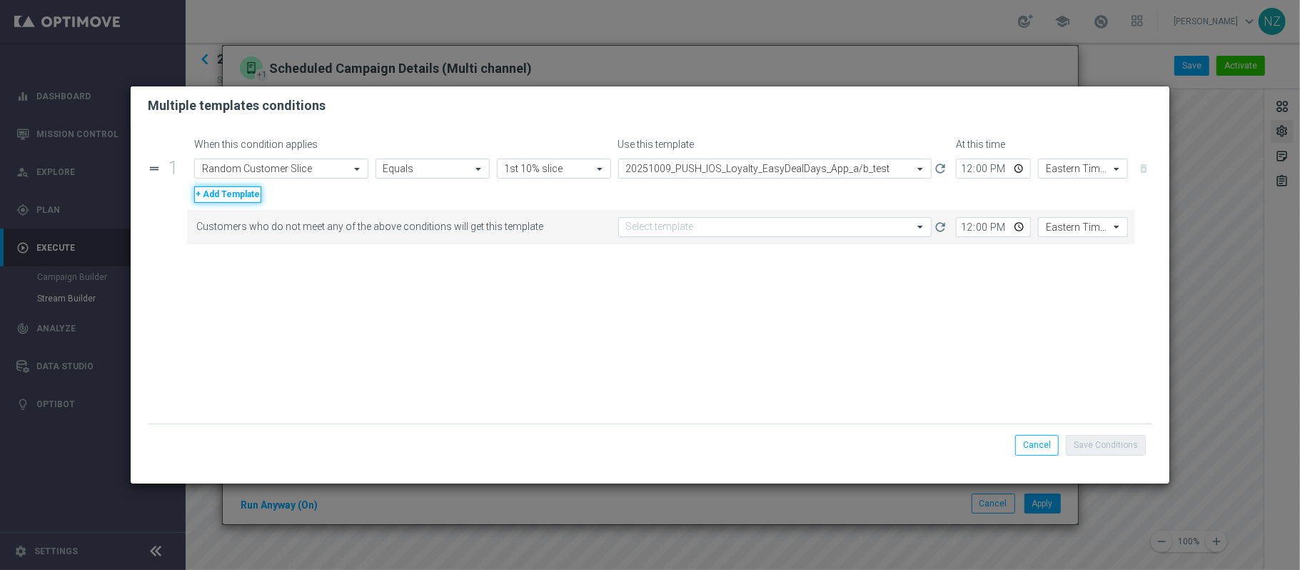
click at [246, 189] on button "+ Add Template" at bounding box center [227, 194] width 67 height 16
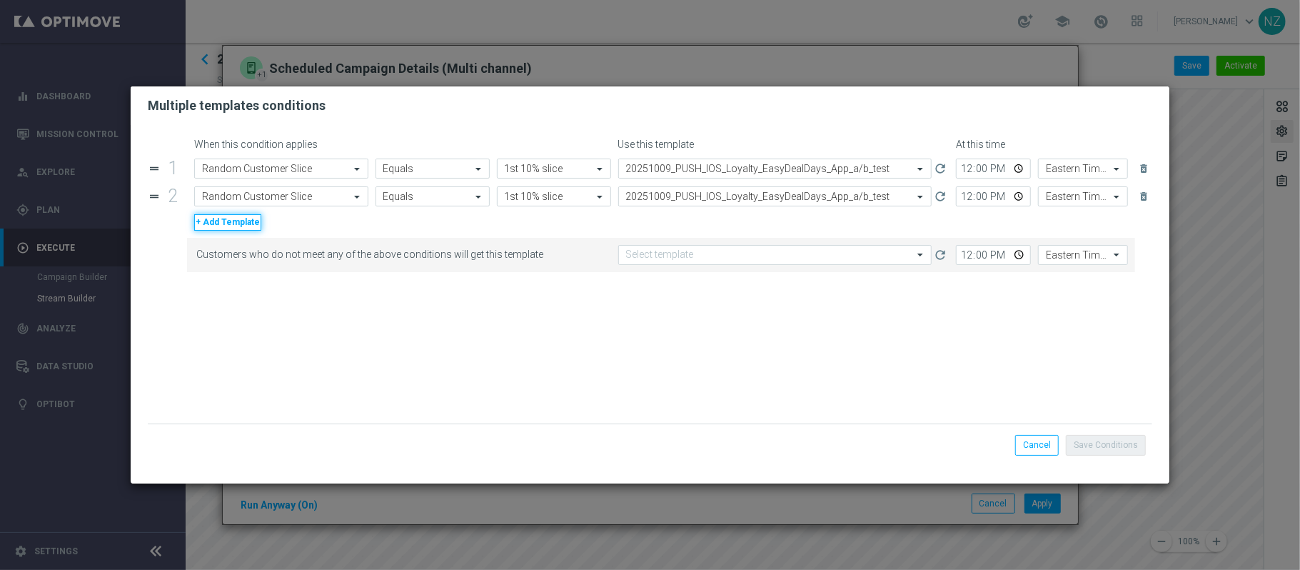
click at [240, 214] on button "+ Add Template" at bounding box center [227, 222] width 67 height 16
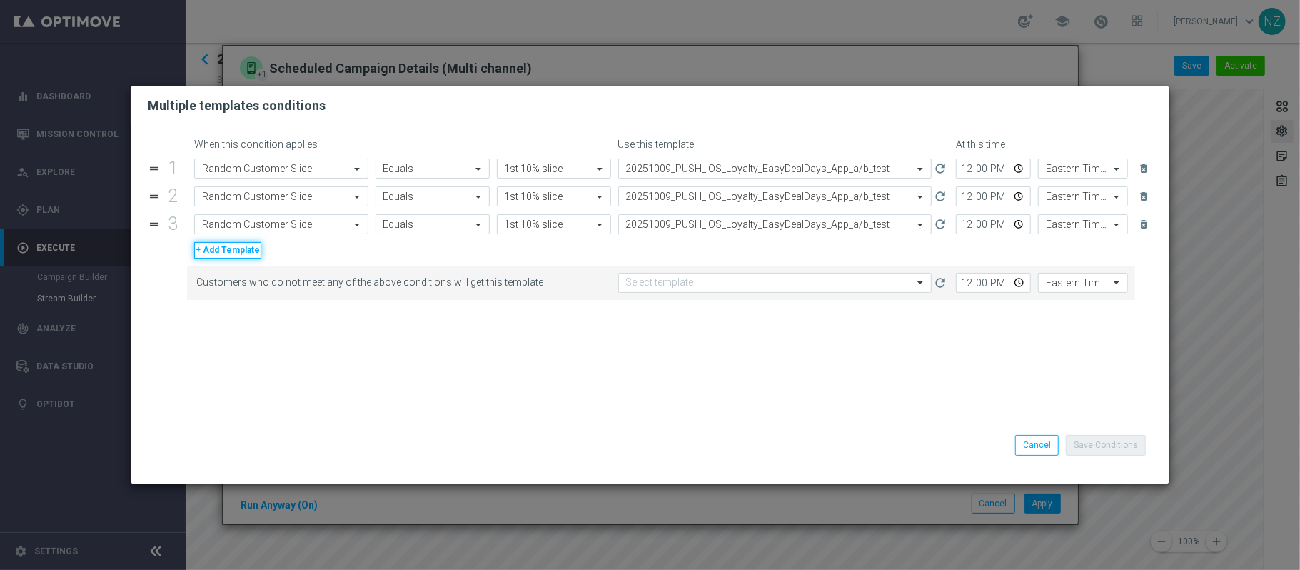
click at [238, 250] on button "+ Add Template" at bounding box center [227, 250] width 67 height 16
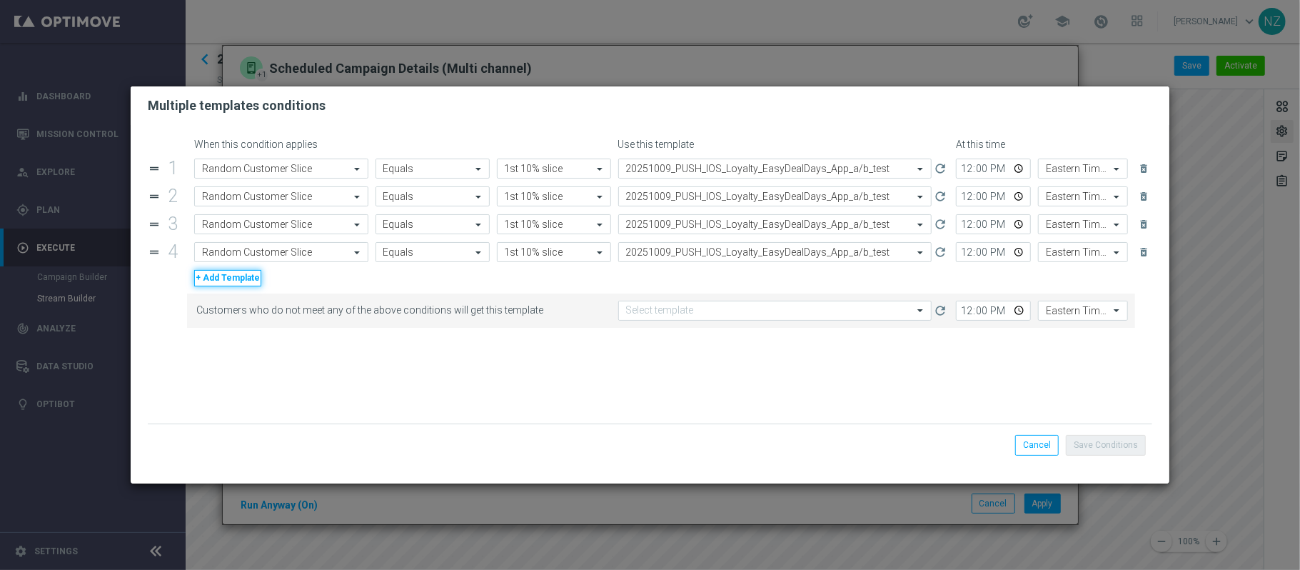
click at [231, 283] on button "+ Add Template" at bounding box center [227, 278] width 67 height 16
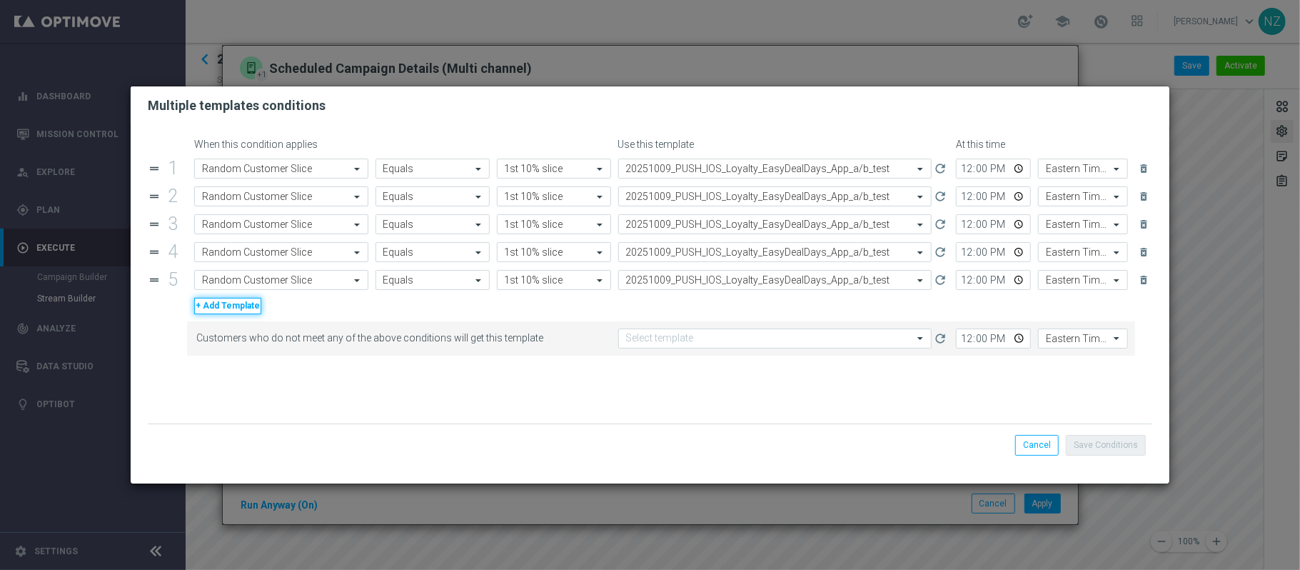
click at [223, 306] on button "+ Add Template" at bounding box center [227, 306] width 67 height 16
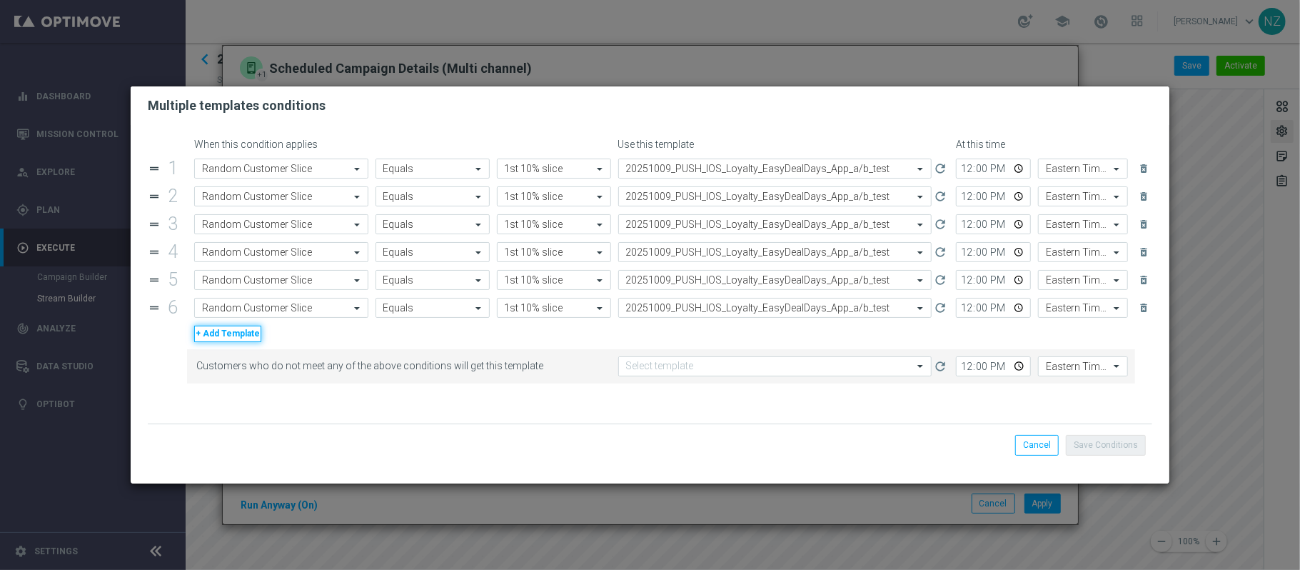
click at [224, 333] on button "+ Add Template" at bounding box center [227, 334] width 67 height 16
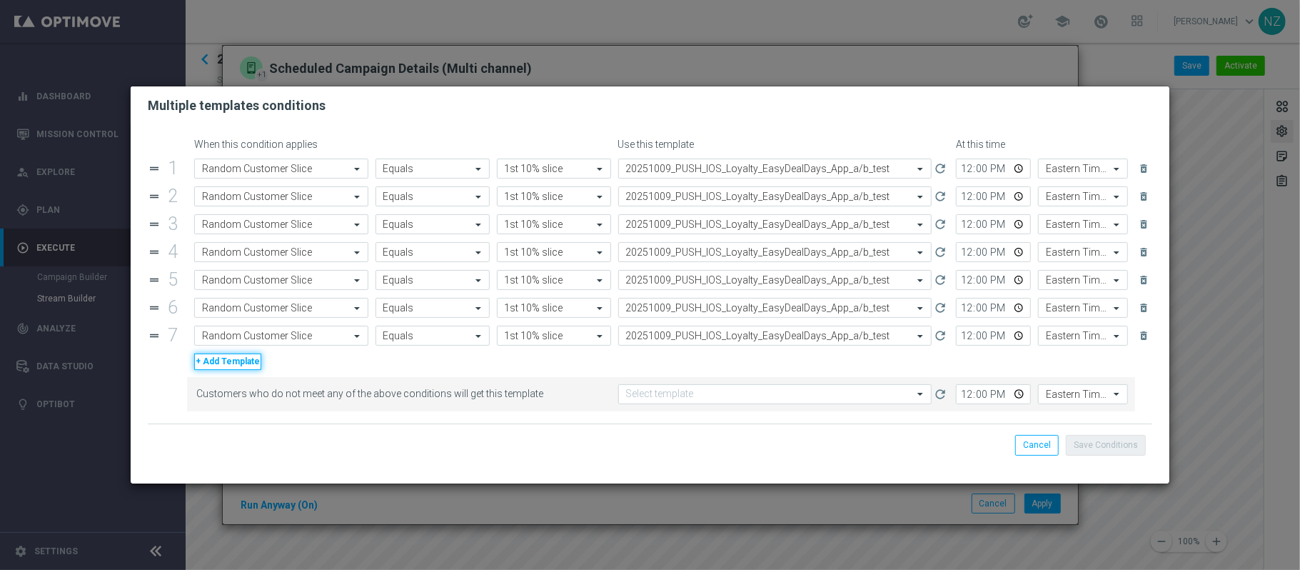
click at [227, 369] on button "+ Add Template" at bounding box center [227, 361] width 67 height 16
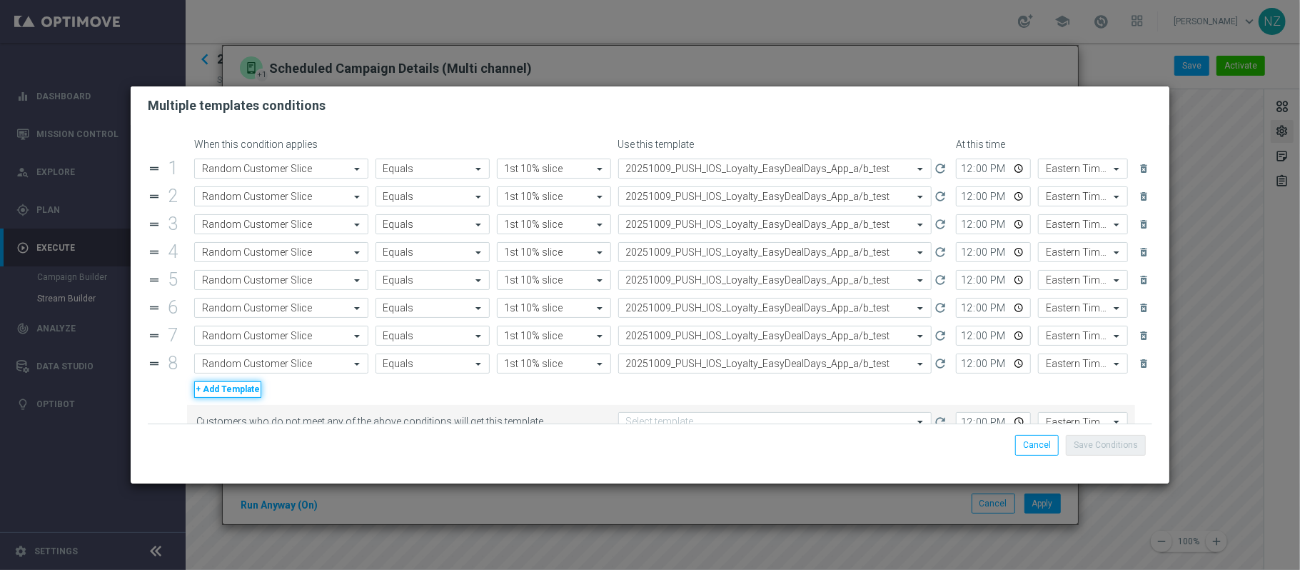
click at [226, 397] on button "+ Add Template" at bounding box center [227, 389] width 67 height 16
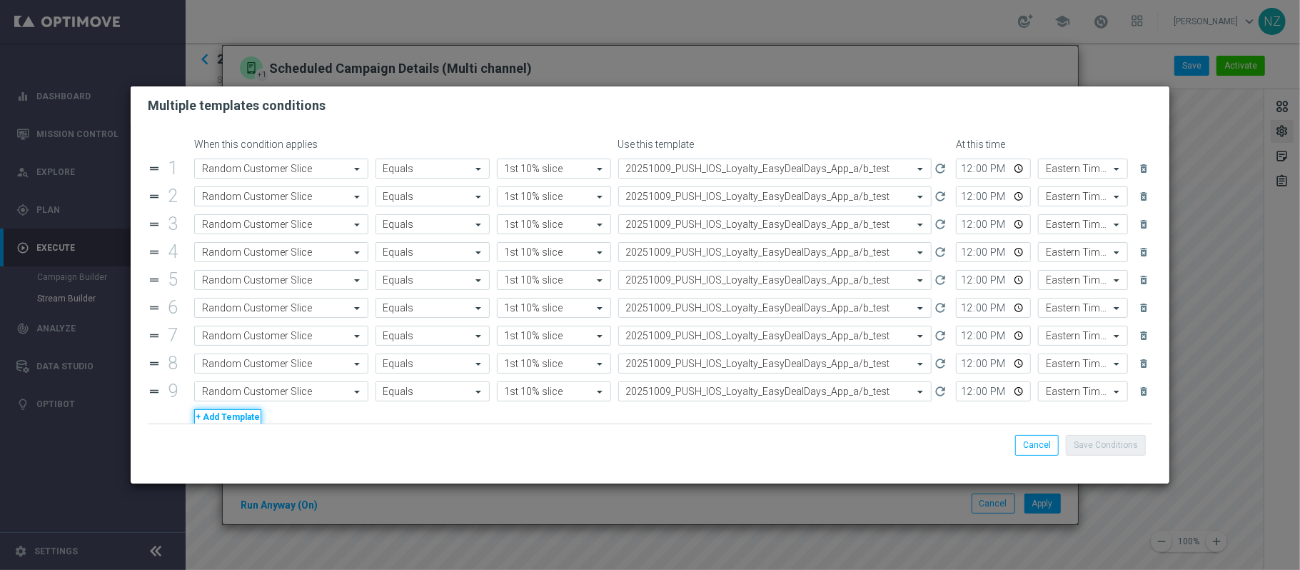
click at [224, 418] on button "+ Add Template" at bounding box center [227, 417] width 67 height 16
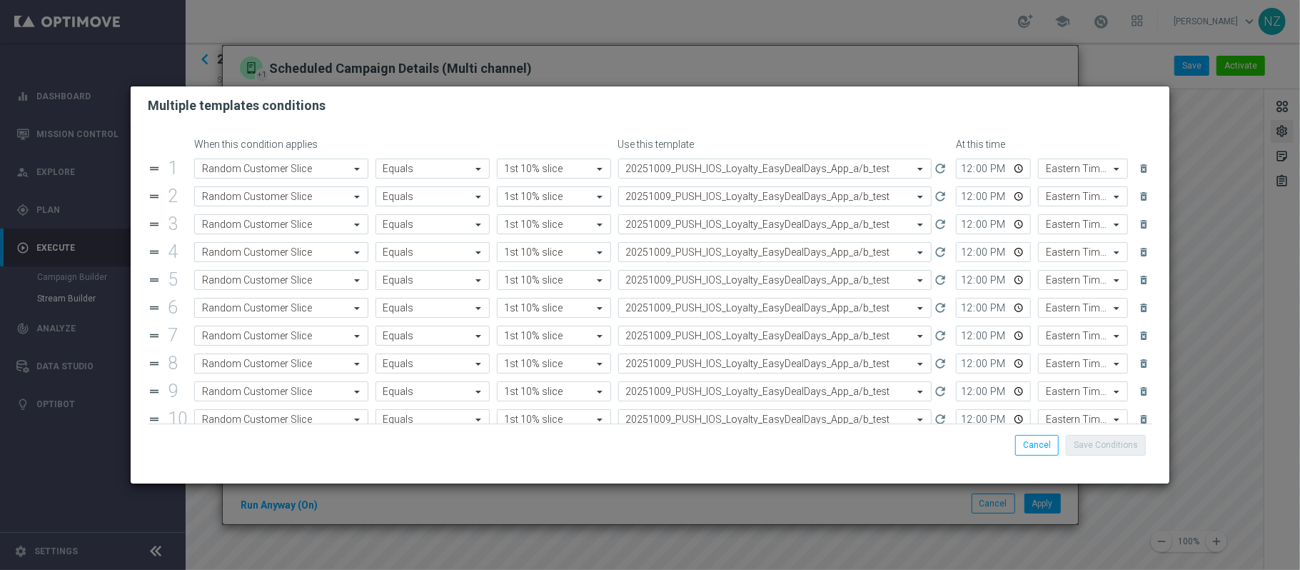
click at [547, 191] on input "text" at bounding box center [540, 197] width 70 height 12
click at [541, 214] on label "2nd 10% slice" at bounding box center [531, 218] width 52 height 12
click at [533, 230] on input "text" at bounding box center [540, 225] width 70 height 12
click at [528, 246] on label "3rd 10% slice" at bounding box center [530, 246] width 50 height 12
click at [528, 259] on input "text" at bounding box center [540, 252] width 70 height 12
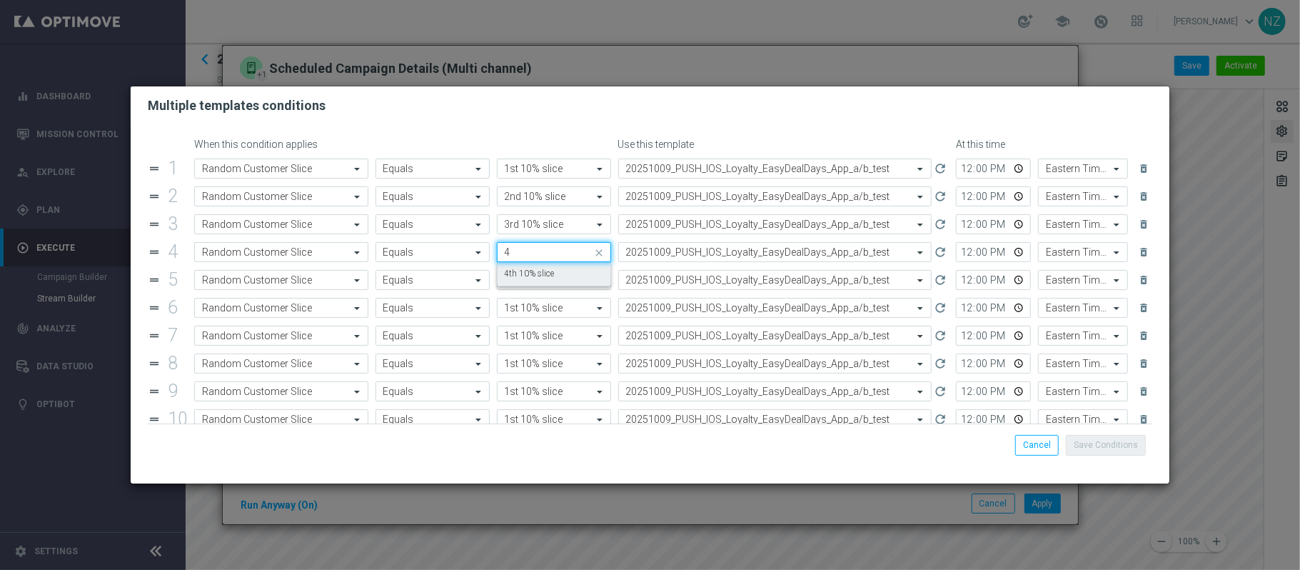
click at [526, 270] on label "4th 10% slice" at bounding box center [530, 274] width 50 height 12
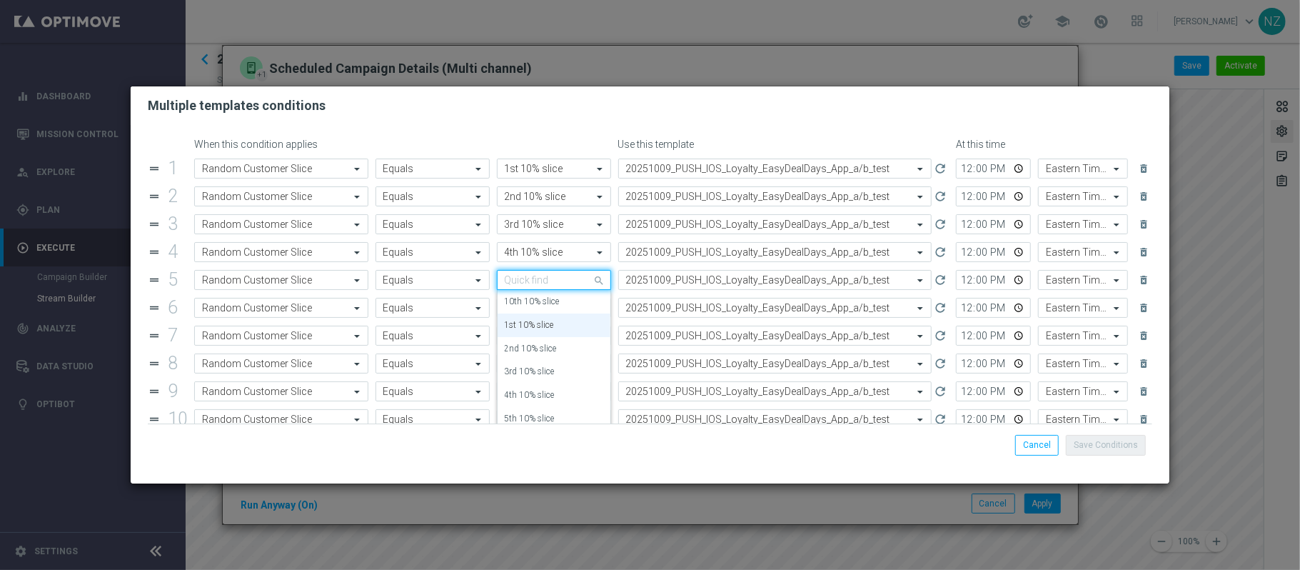
click at [527, 284] on input "text" at bounding box center [540, 280] width 70 height 12
click at [527, 301] on label "5th 10% slice" at bounding box center [530, 302] width 50 height 12
click at [526, 310] on input "text" at bounding box center [540, 308] width 70 height 12
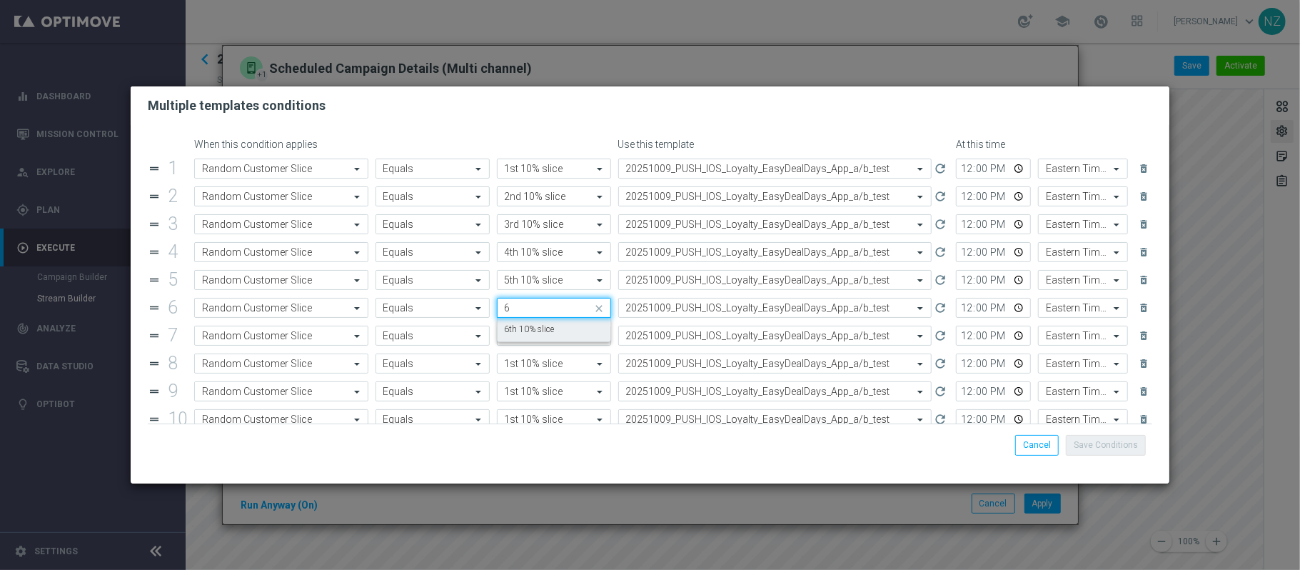
click at [521, 327] on label "6th 10% slice" at bounding box center [530, 329] width 50 height 12
click at [524, 329] on div "Value 1st 10% slice" at bounding box center [554, 336] width 114 height 20
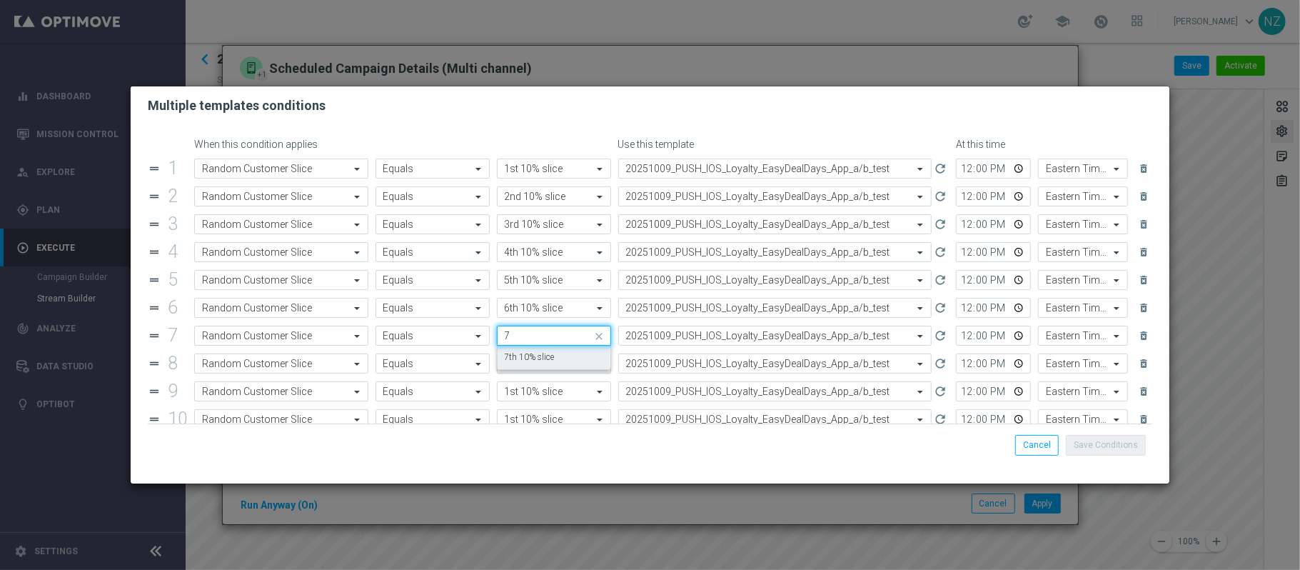
click at [523, 352] on div "7th 10% slice" at bounding box center [554, 358] width 99 height 24
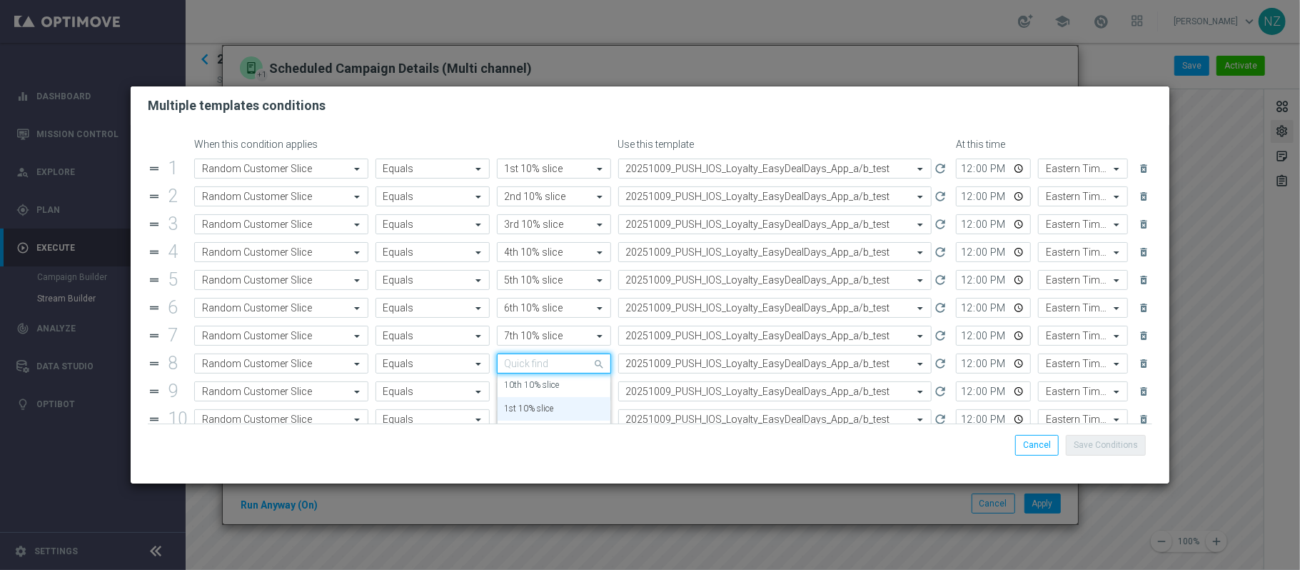
click at [529, 364] on input "text" at bounding box center [540, 364] width 70 height 12
click at [527, 384] on label "8th 10% slice" at bounding box center [530, 385] width 50 height 12
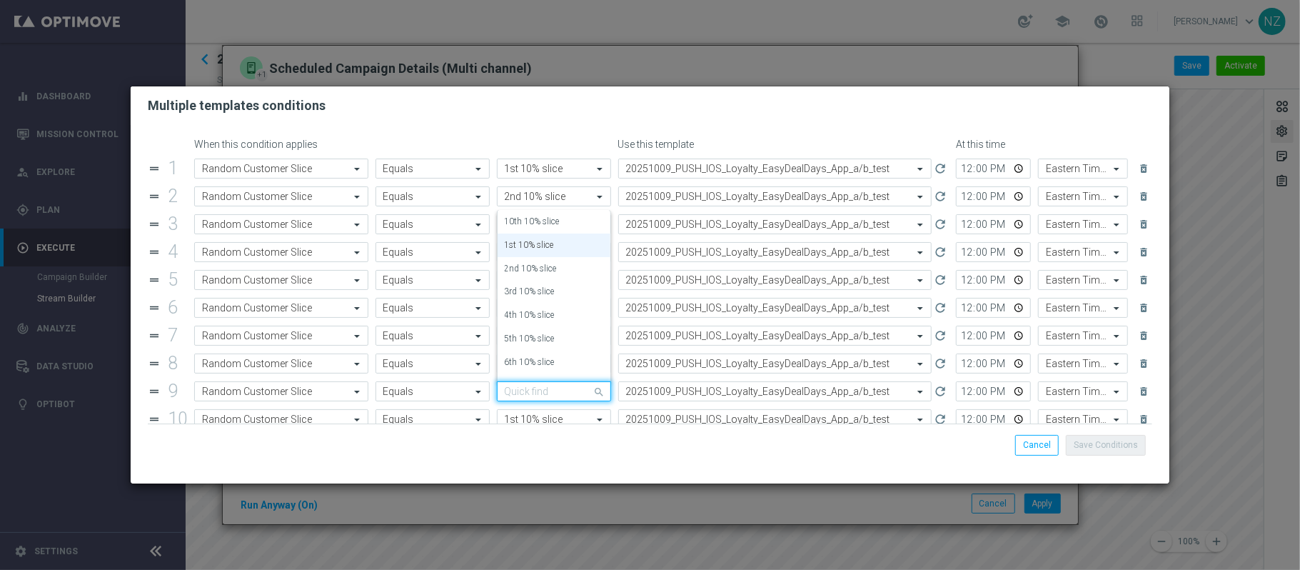
click at [529, 396] on input "text" at bounding box center [540, 392] width 70 height 12
click at [526, 370] on label "9th 10% slice" at bounding box center [530, 369] width 50 height 12
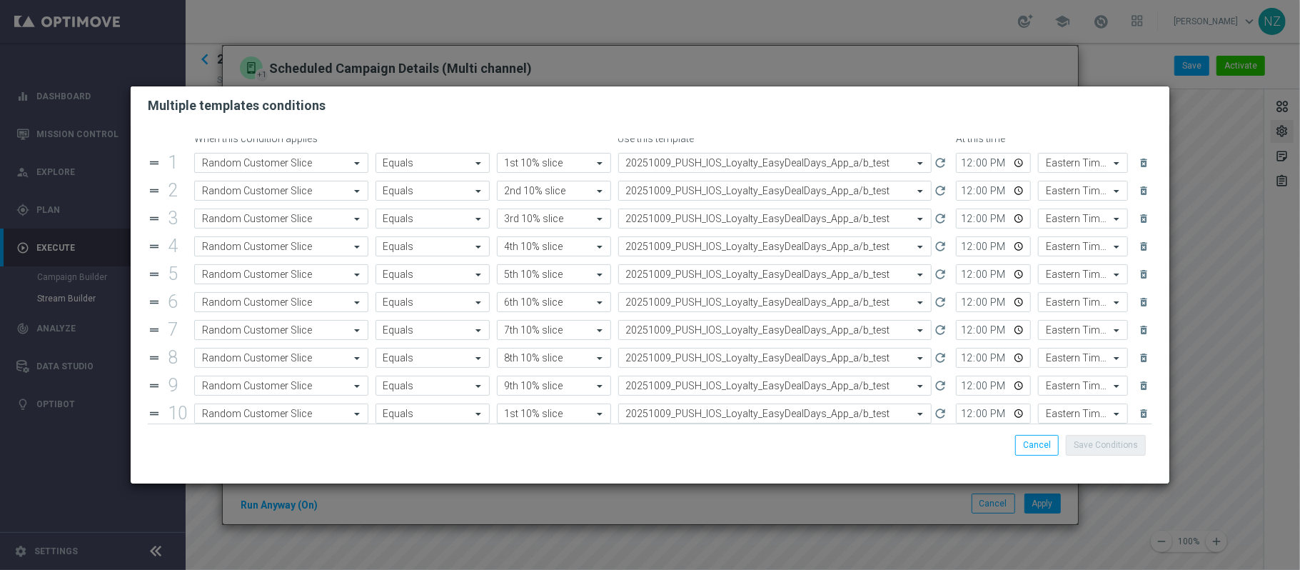
click at [524, 414] on div "Value 1st 10% slice" at bounding box center [554, 413] width 114 height 20
click at [526, 246] on label "10th 10% slice" at bounding box center [532, 244] width 55 height 12
click at [967, 197] on input "12:00" at bounding box center [993, 196] width 75 height 20
click at [967, 226] on input "12:00" at bounding box center [993, 224] width 75 height 20
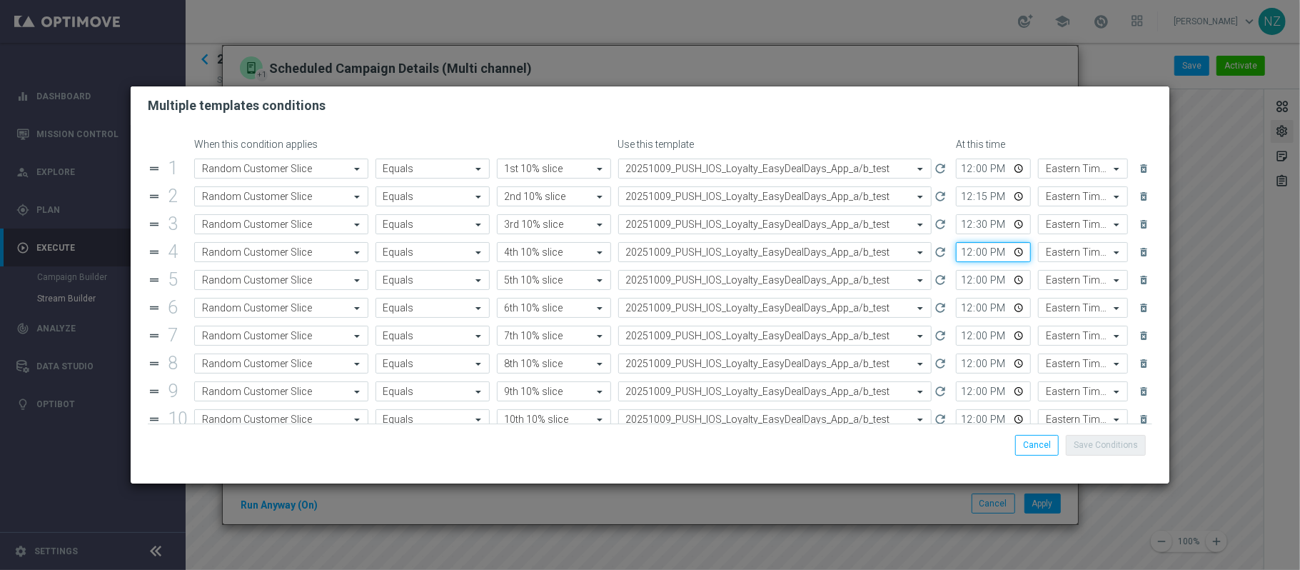
click at [970, 253] on input "12:00" at bounding box center [993, 252] width 75 height 20
click at [956, 280] on input "12:00" at bounding box center [993, 280] width 75 height 20
click at [963, 311] on input "12:00" at bounding box center [993, 308] width 75 height 20
click at [958, 313] on input "12:00" at bounding box center [993, 308] width 75 height 20
click at [970, 312] on input "13:00" at bounding box center [993, 308] width 75 height 20
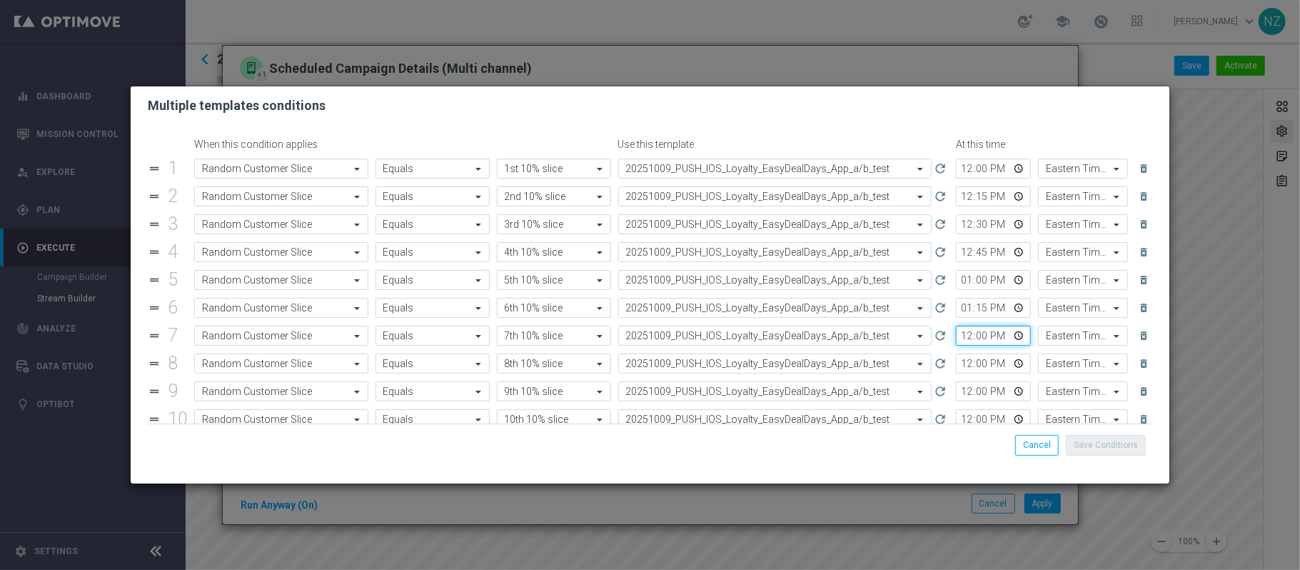
click at [956, 340] on input "12:00" at bounding box center [993, 336] width 75 height 20
click at [973, 341] on input "13:00" at bounding box center [993, 336] width 75 height 20
click at [957, 366] on input "12:00" at bounding box center [993, 363] width 75 height 20
click at [972, 369] on input "13:00" at bounding box center [993, 363] width 75 height 20
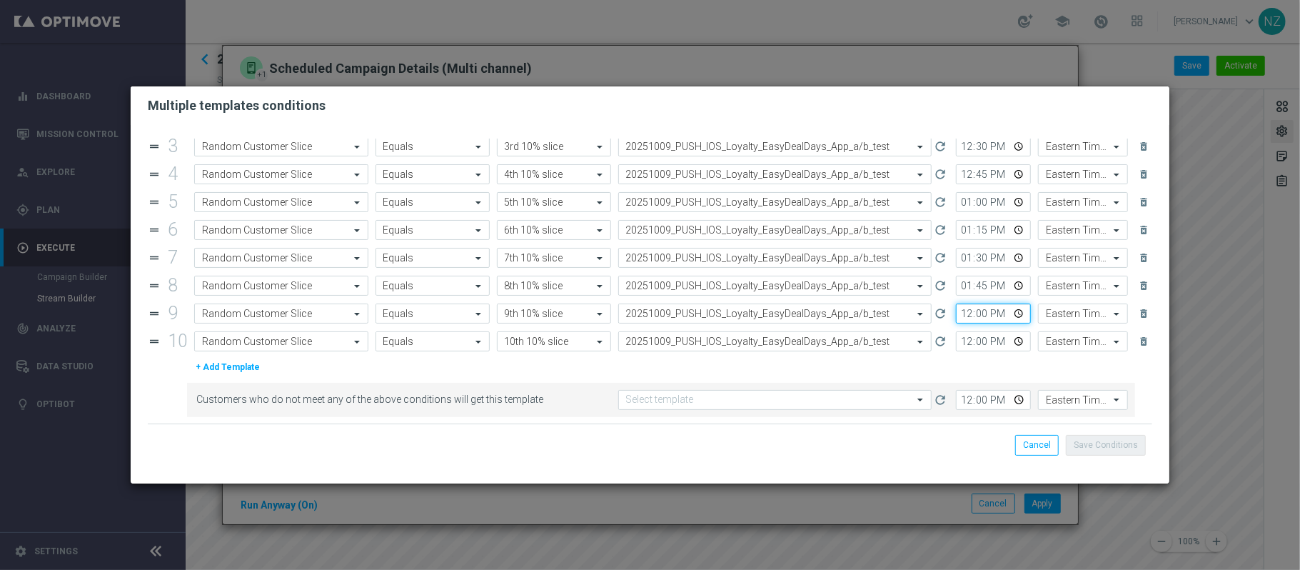
click at [958, 315] on input "12:00" at bounding box center [993, 313] width 75 height 20
click at [958, 343] on input "12:00" at bounding box center [993, 341] width 75 height 20
click at [969, 341] on input "14:00" at bounding box center [993, 341] width 75 height 20
click at [956, 400] on input "12:00" at bounding box center [993, 400] width 75 height 20
click at [829, 397] on input "text" at bounding box center [761, 400] width 270 height 12
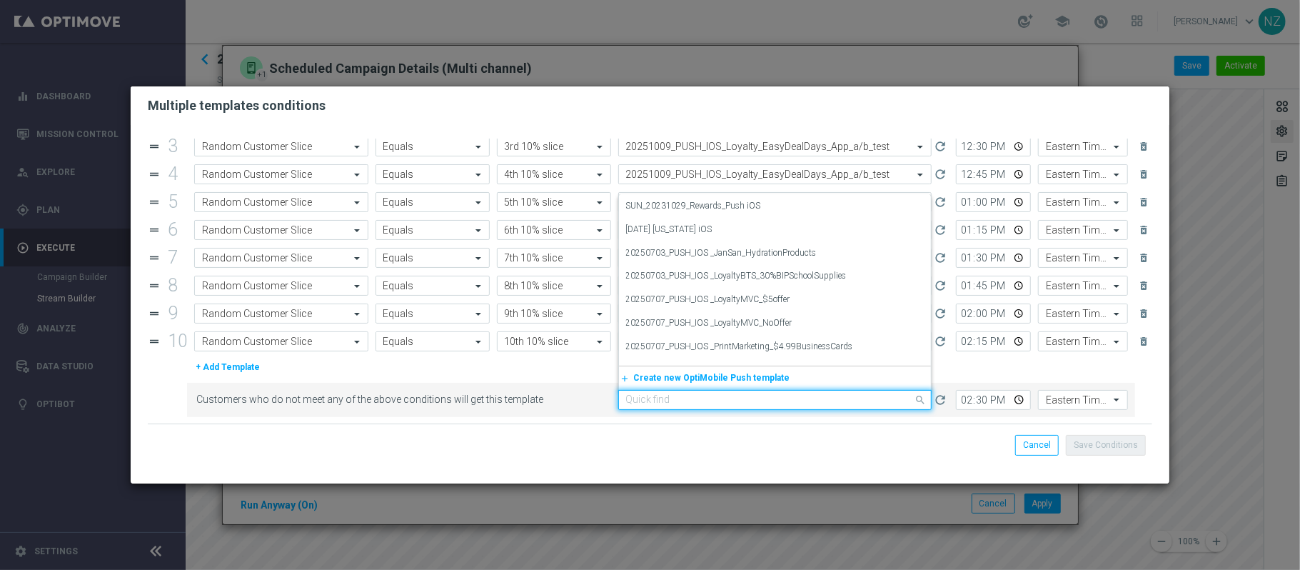
paste input "20251009"
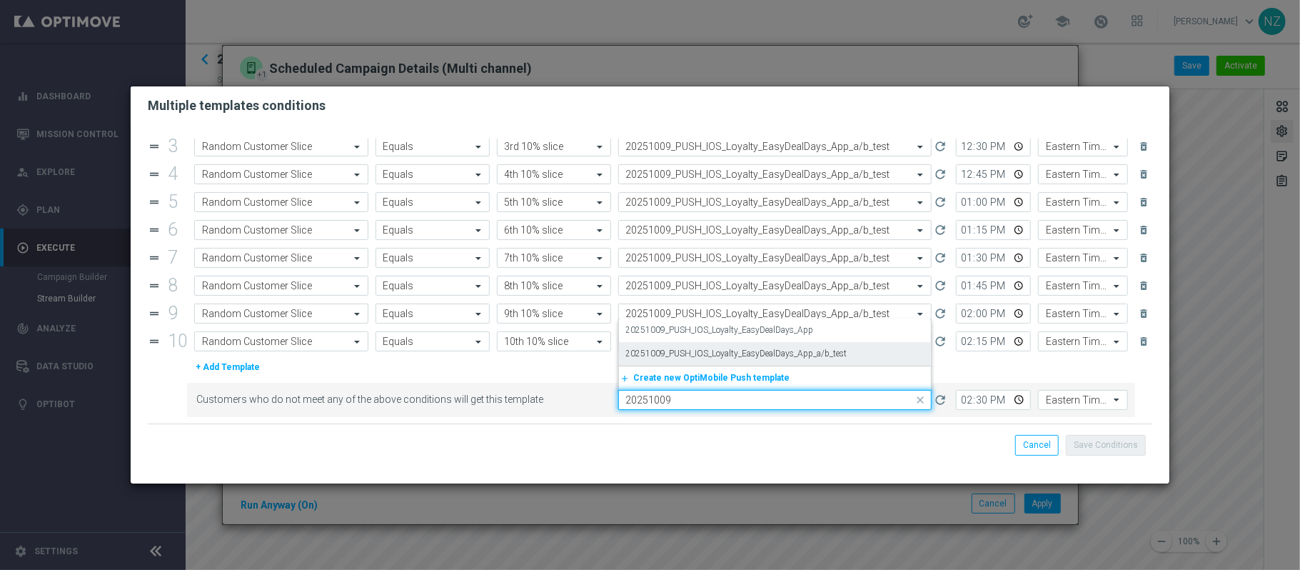
click at [755, 351] on label "20251009_PUSH_IOS_Loyalty_EasyDealDays_App_a/b_test" at bounding box center [736, 354] width 221 height 12
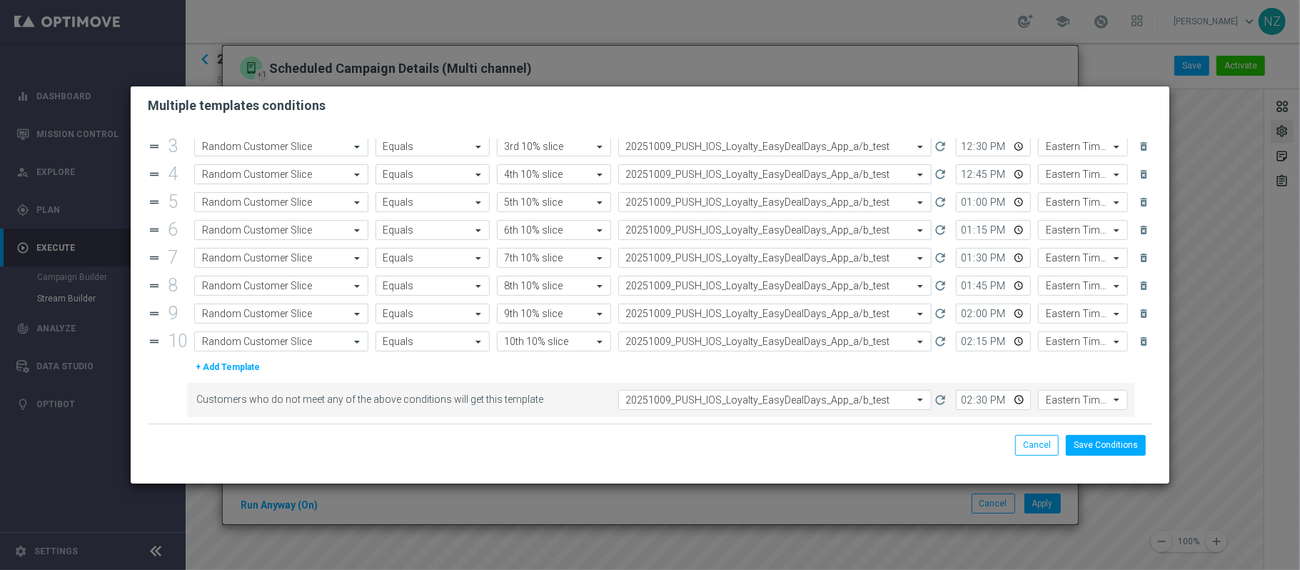
click at [1127, 458] on div "Save Conditions Cancel" at bounding box center [650, 444] width 1005 height 42
click at [1125, 450] on button "Save Conditions" at bounding box center [1106, 445] width 80 height 20
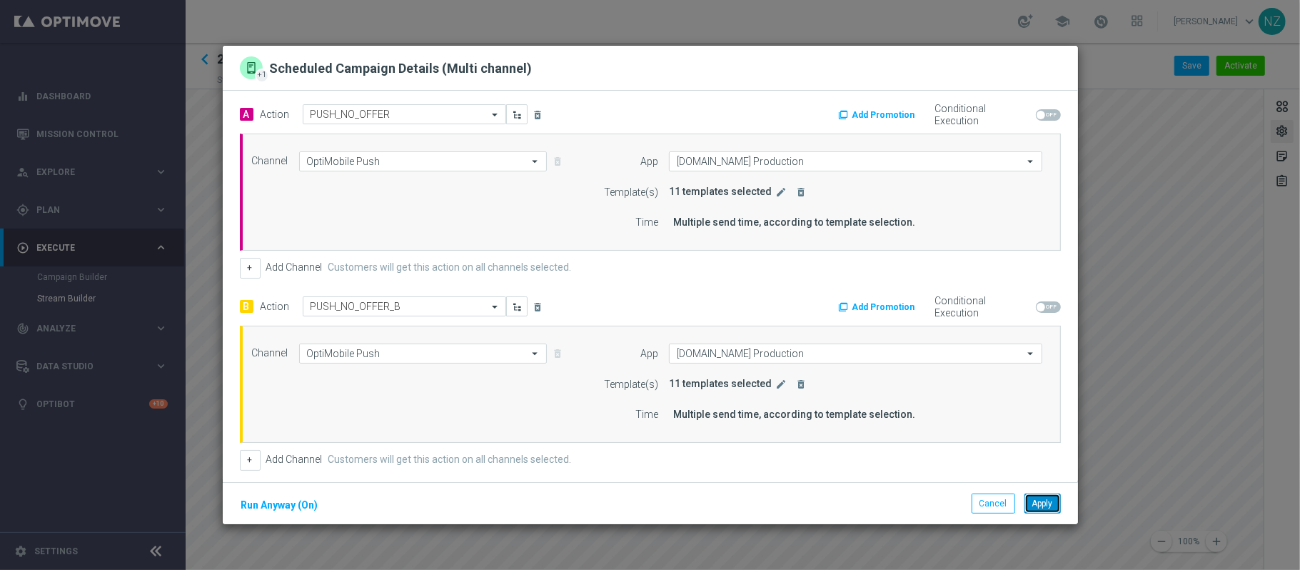
click at [1052, 509] on button "Apply" at bounding box center [1043, 503] width 36 height 20
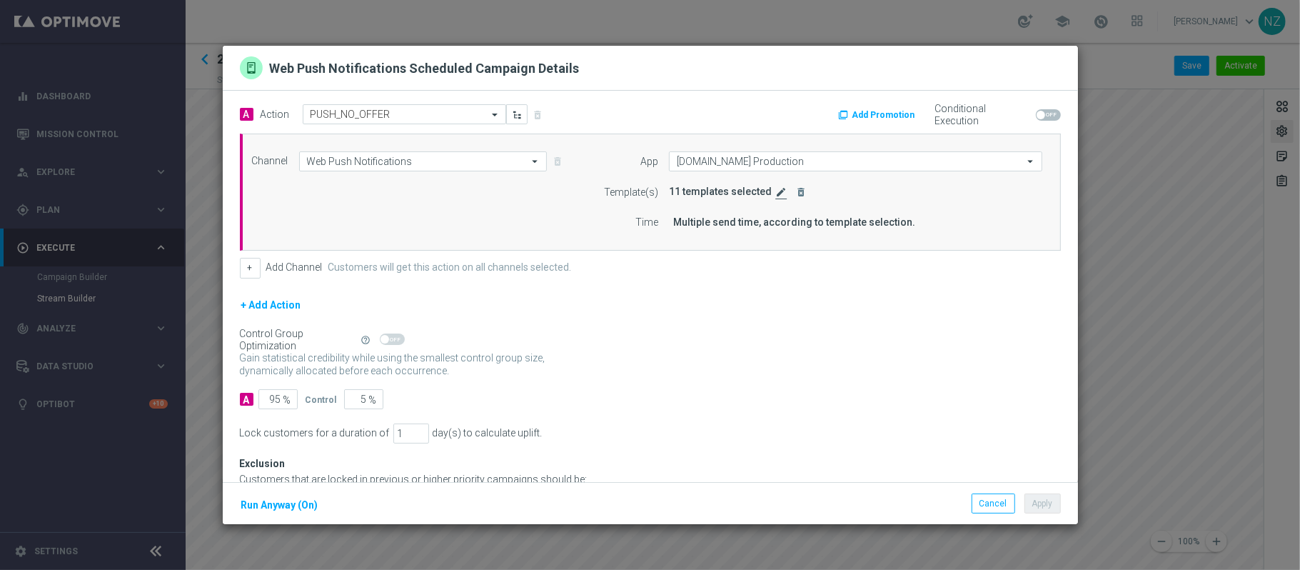
click at [776, 192] on icon "edit" at bounding box center [781, 191] width 11 height 11
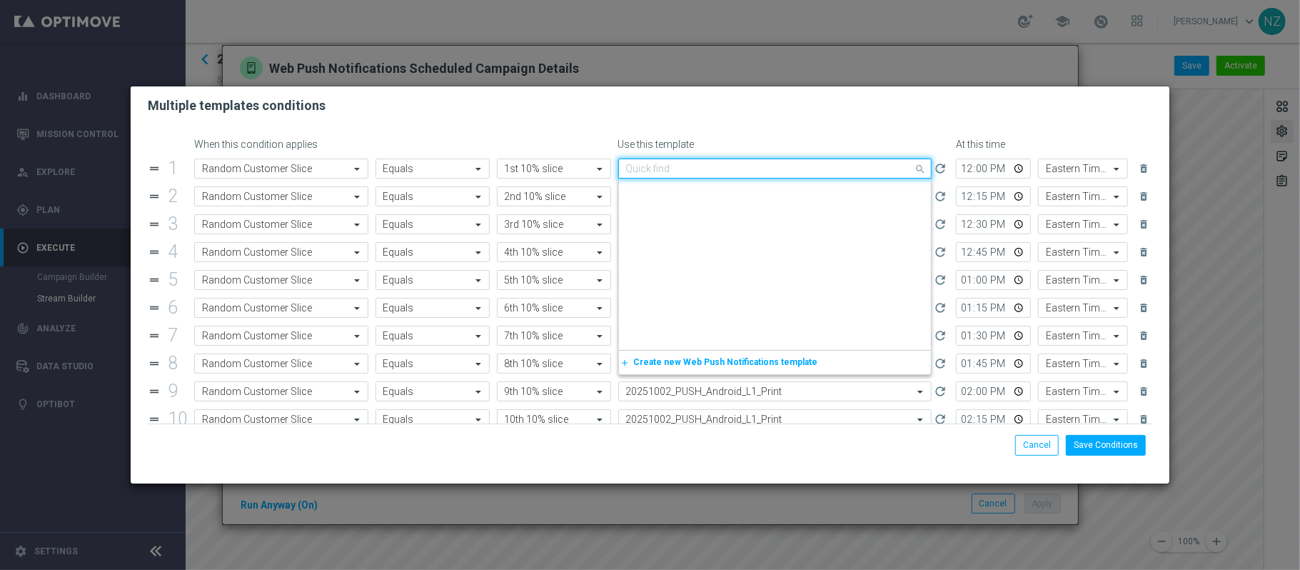
click at [669, 164] on input "text" at bounding box center [761, 169] width 270 height 12
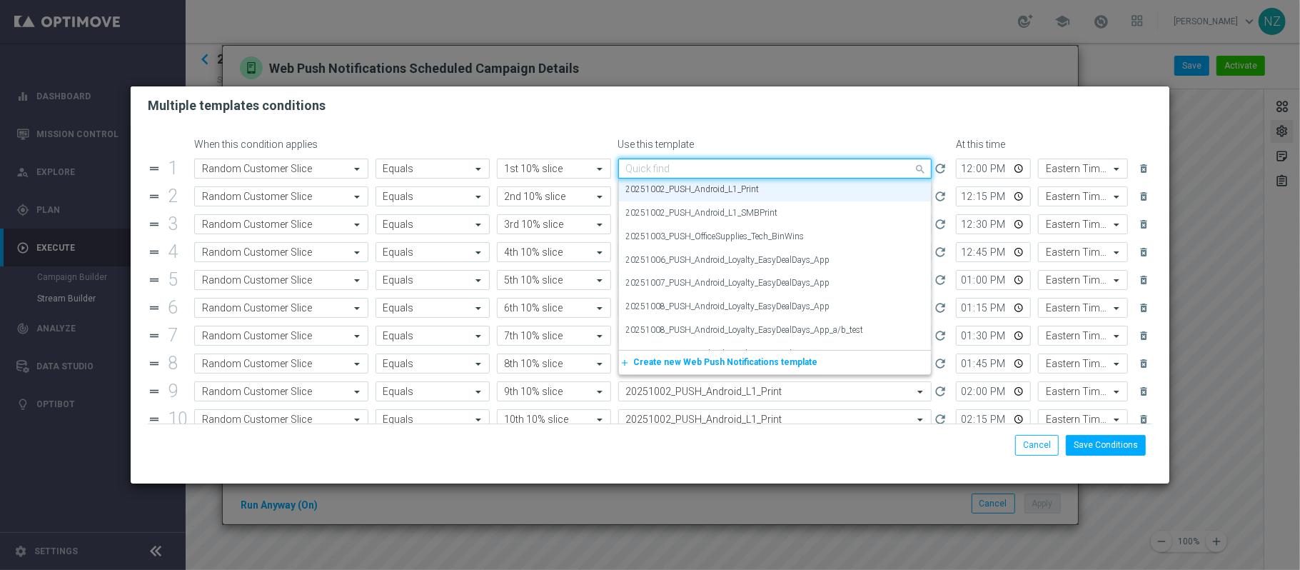
paste input "20251009"
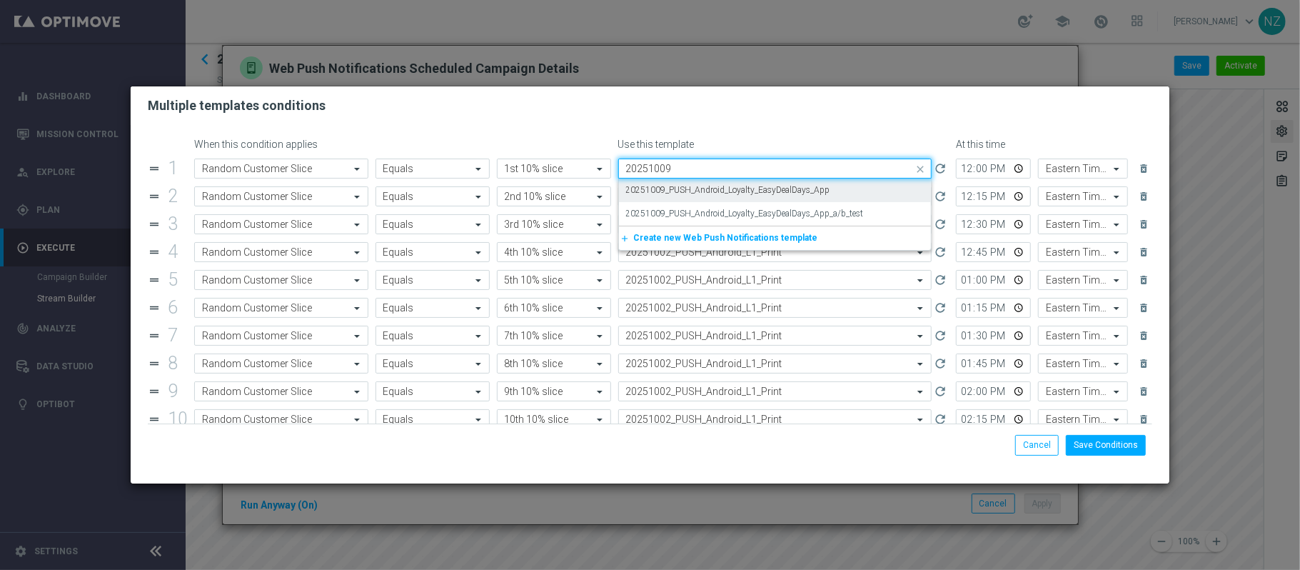
click at [671, 186] on label "20251009_PUSH_Android_Loyalty_EasyDealDays_App" at bounding box center [728, 190] width 204 height 12
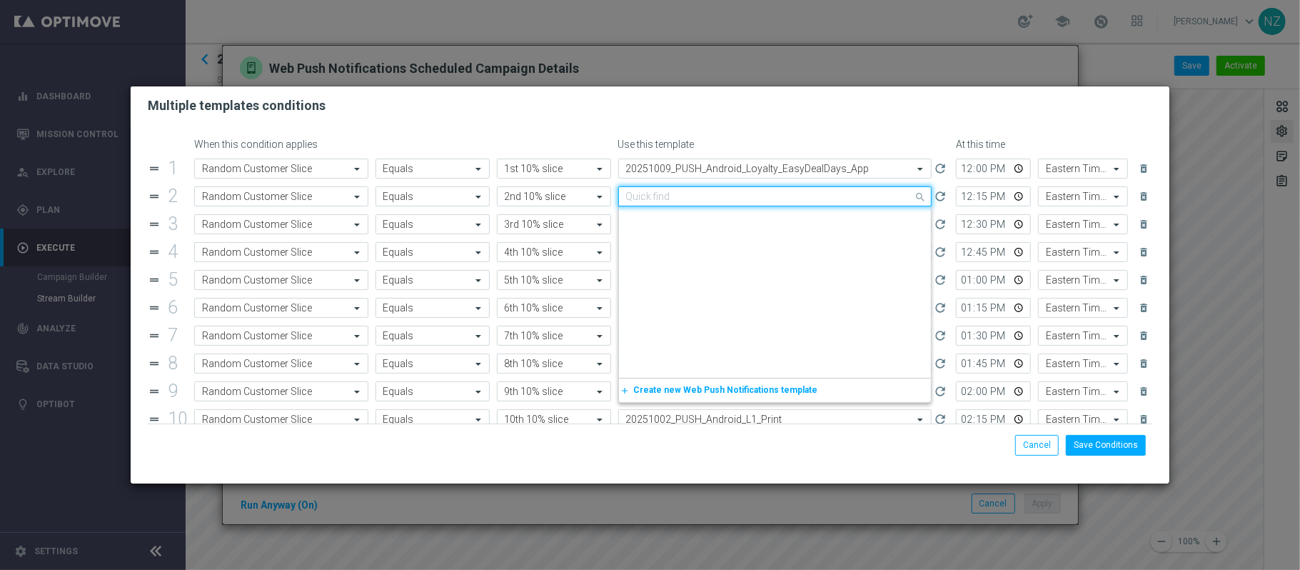
click at [673, 198] on input "text" at bounding box center [761, 197] width 270 height 12
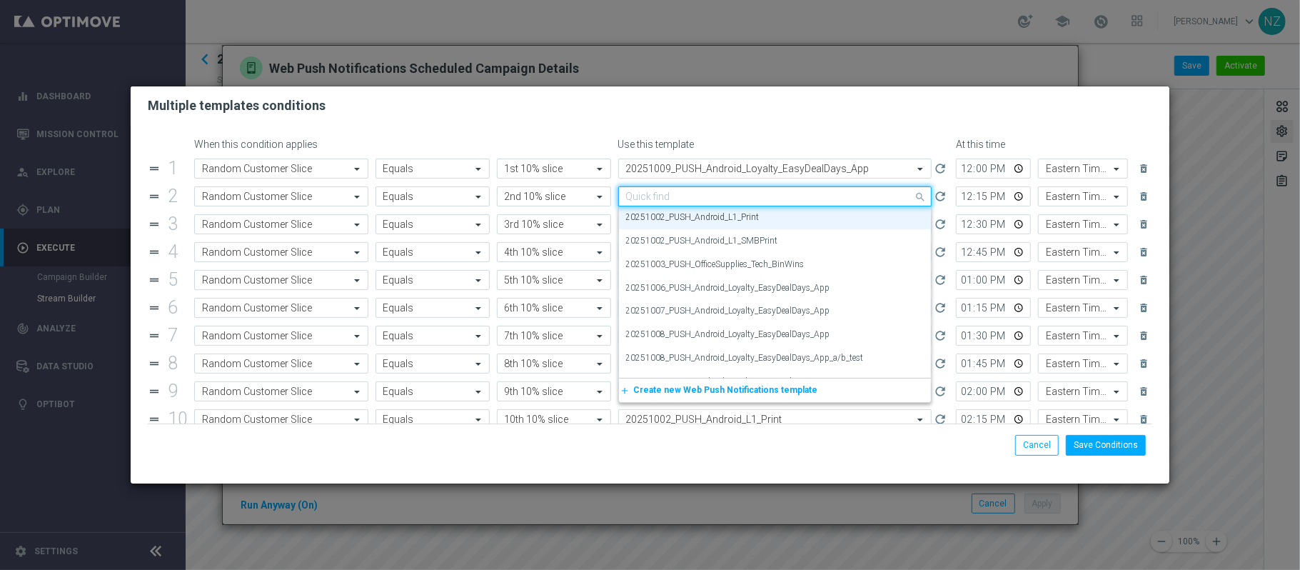
paste input "20251009"
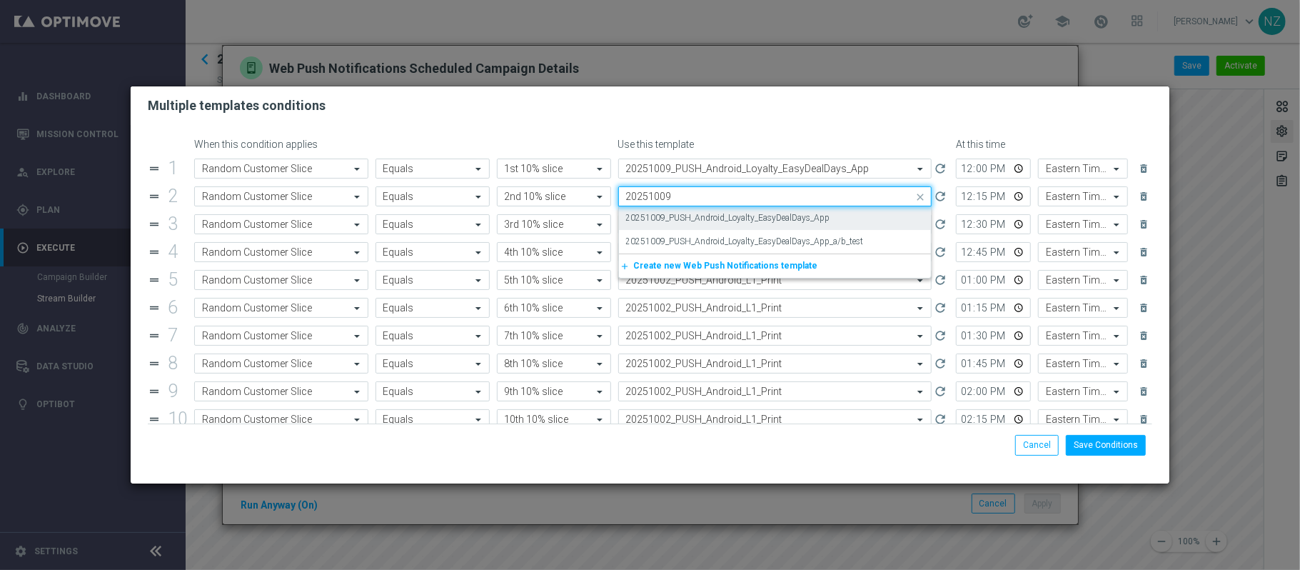
scroll to position [0, 0]
click at [672, 218] on label "20251009_PUSH_Android_Loyalty_EasyDealDays_App" at bounding box center [728, 218] width 204 height 12
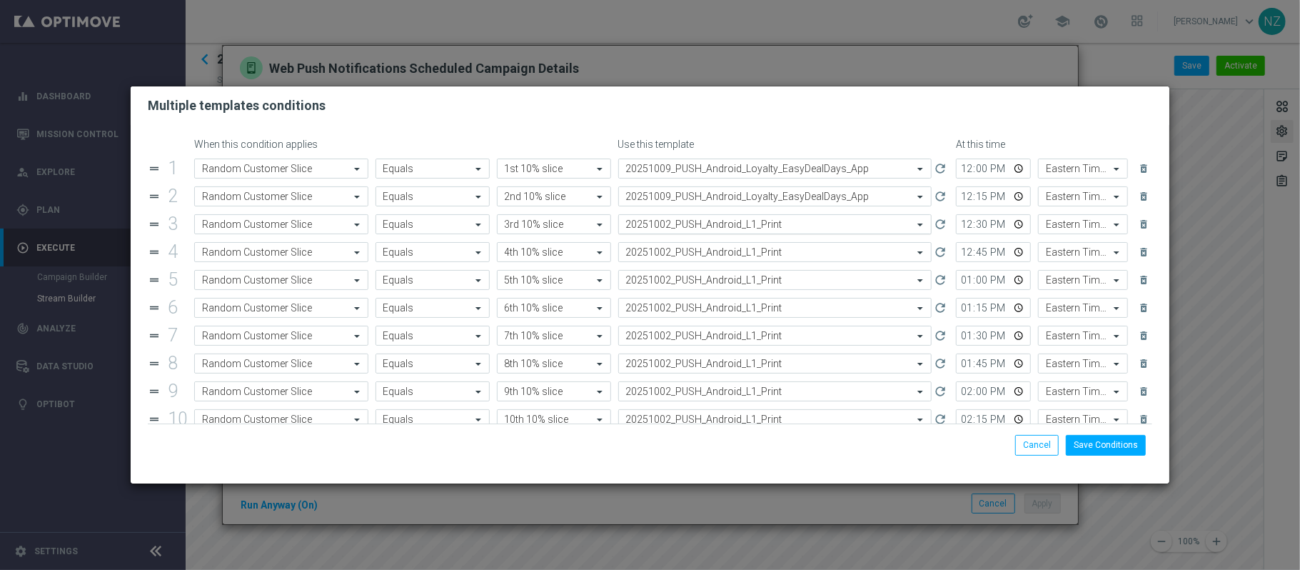
click at [674, 232] on div "Select template 20251002_PUSH_Android_L1_Print" at bounding box center [775, 224] width 314 height 20
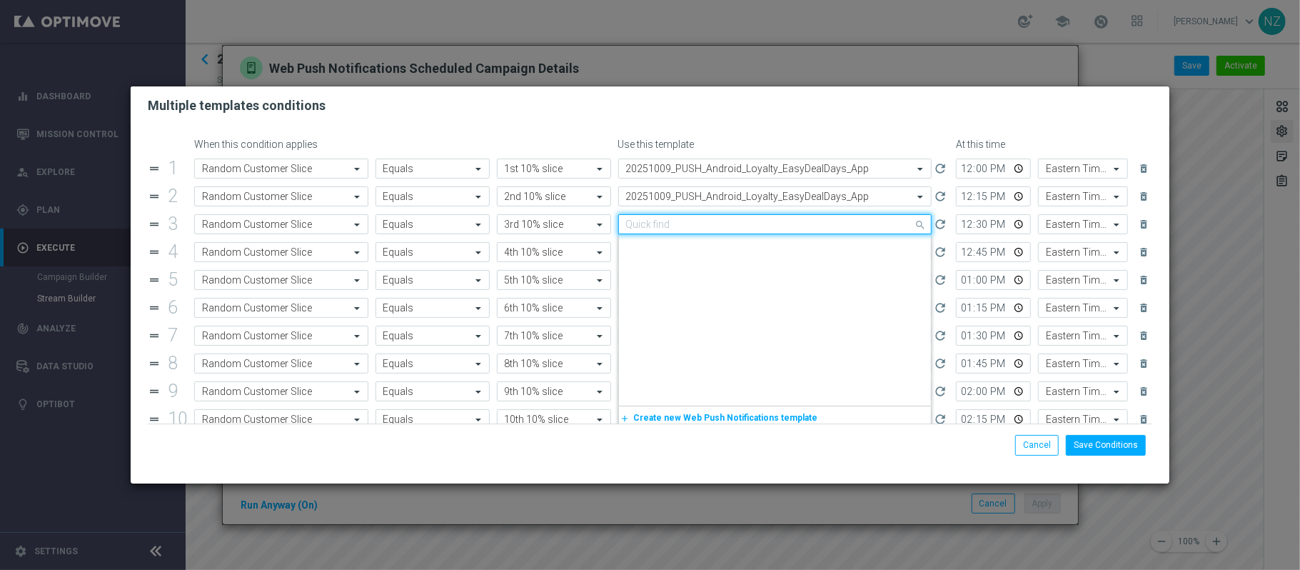
scroll to position [2309, 0]
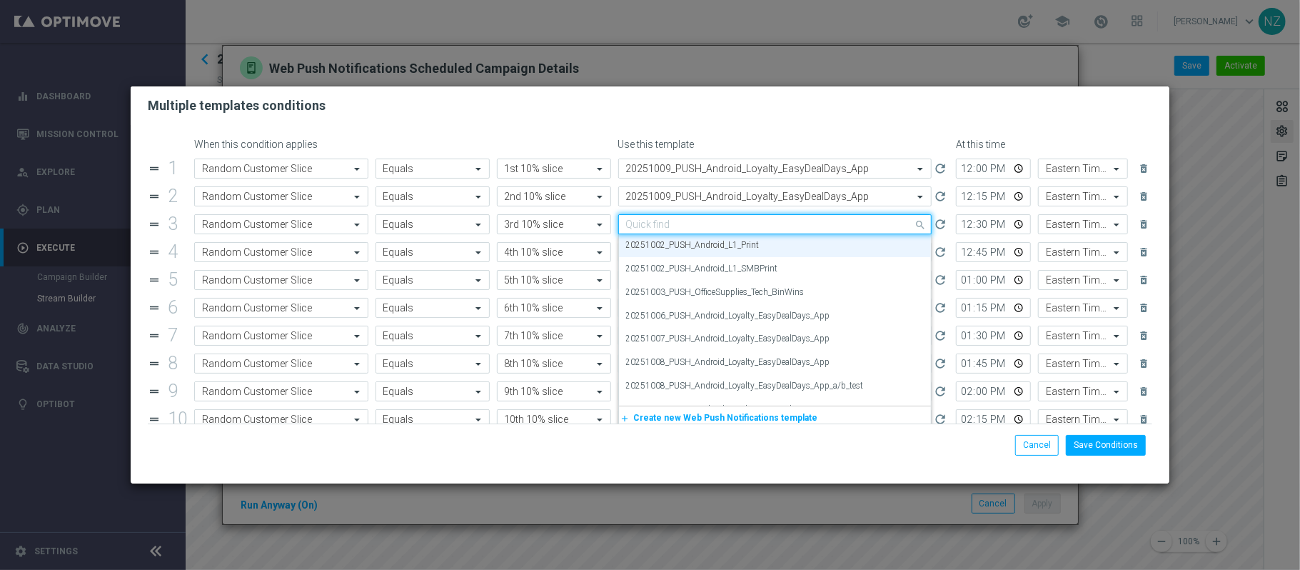
paste input "20251009"
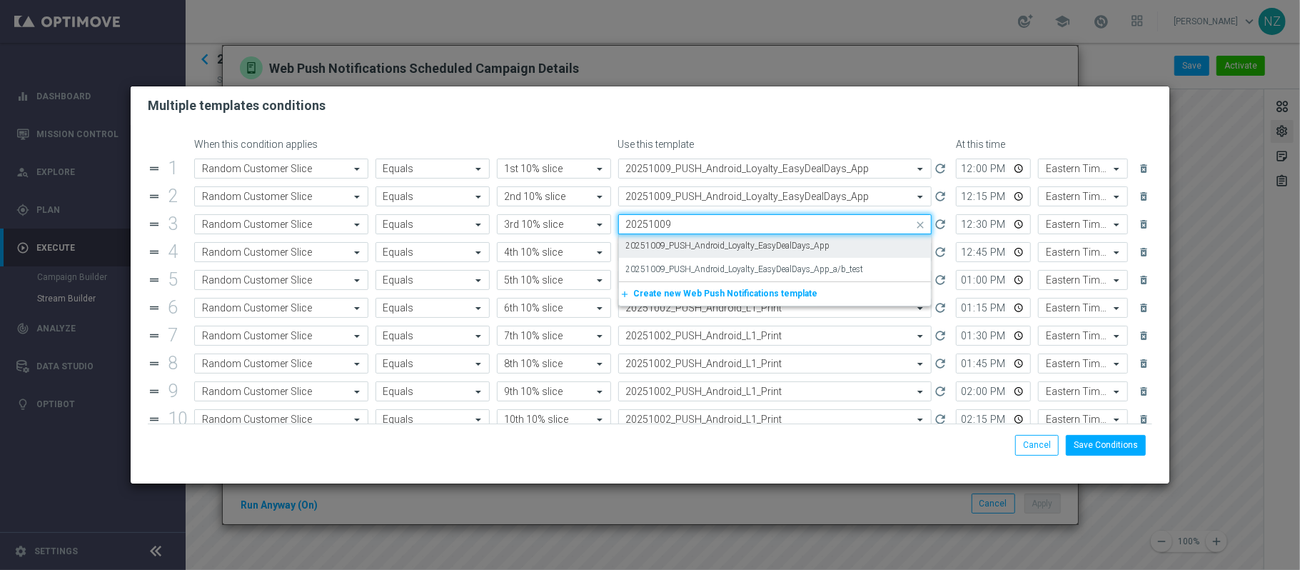
scroll to position [0, 0]
click at [674, 249] on label "20251009_PUSH_Android_Loyalty_EasyDealDays_App" at bounding box center [728, 246] width 204 height 12
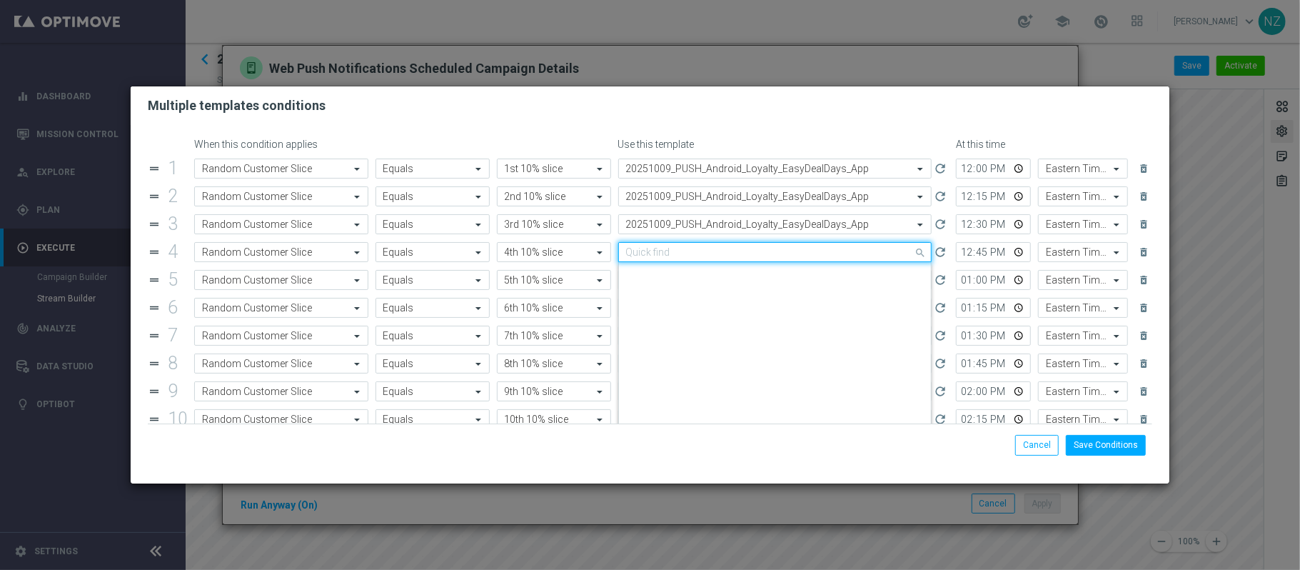
click at [671, 261] on div "Quick find 20251002_PUSH_Android_L1_Print" at bounding box center [775, 252] width 314 height 20
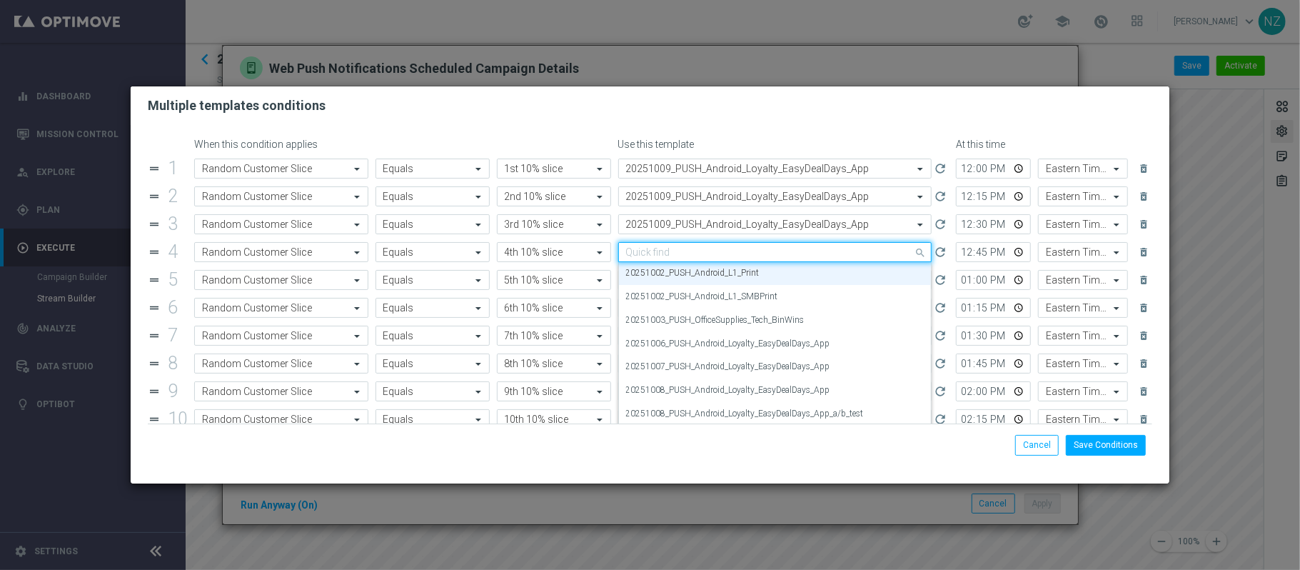
paste input "20251009"
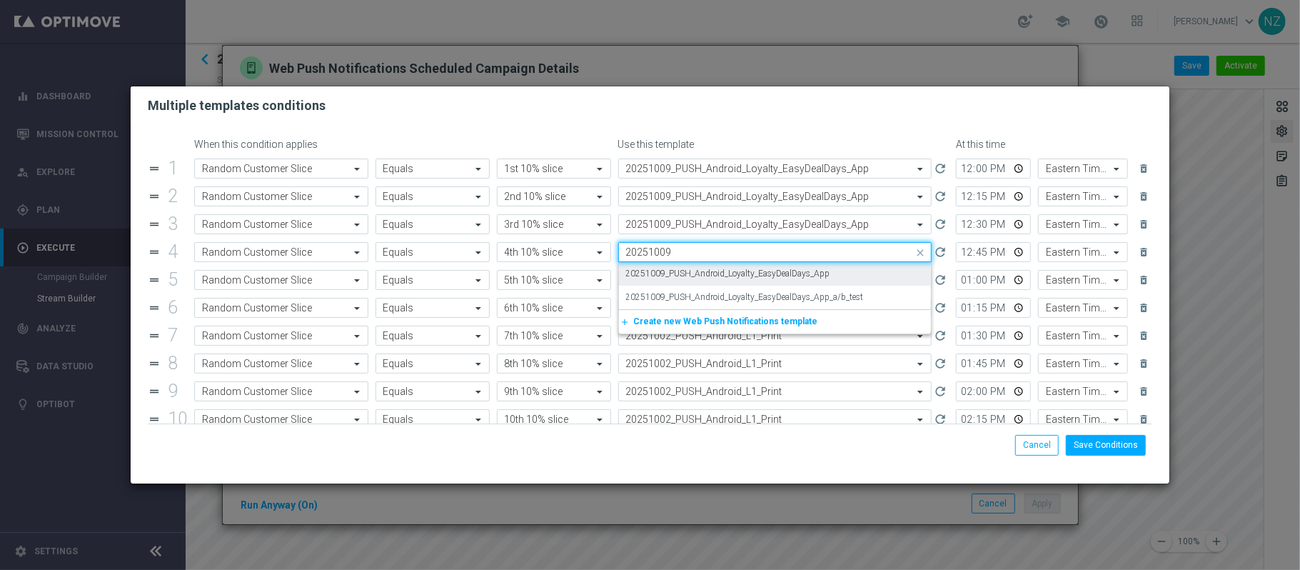
click at [671, 269] on label "20251009_PUSH_Android_Loyalty_EasyDealDays_App" at bounding box center [728, 274] width 204 height 12
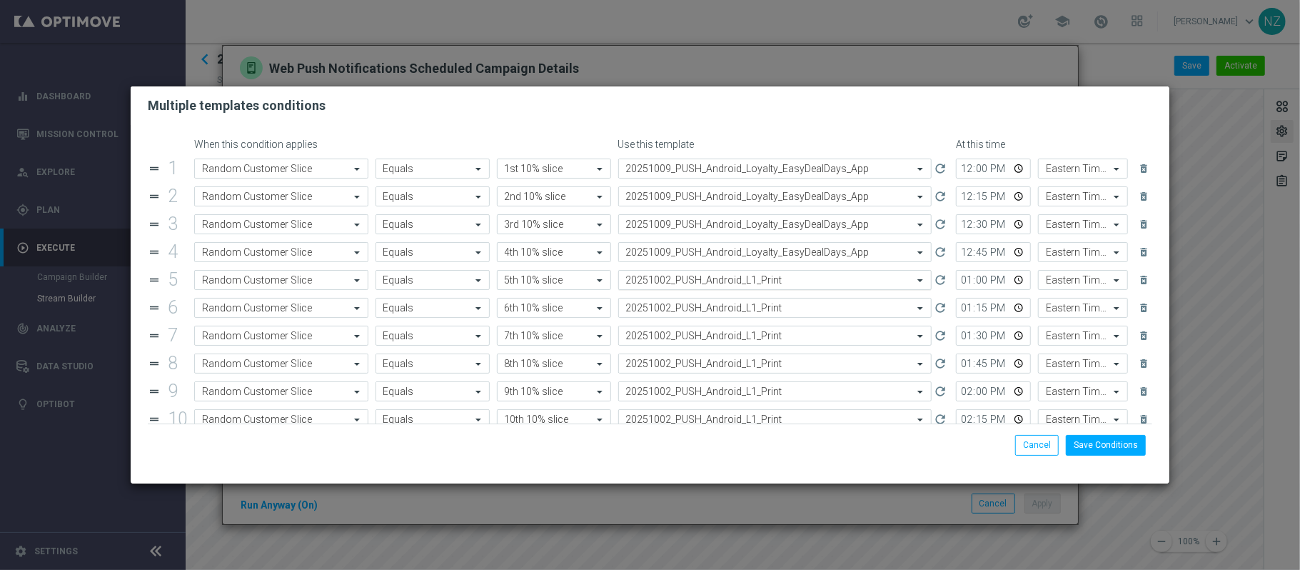
click at [674, 281] on input "text" at bounding box center [761, 280] width 270 height 12
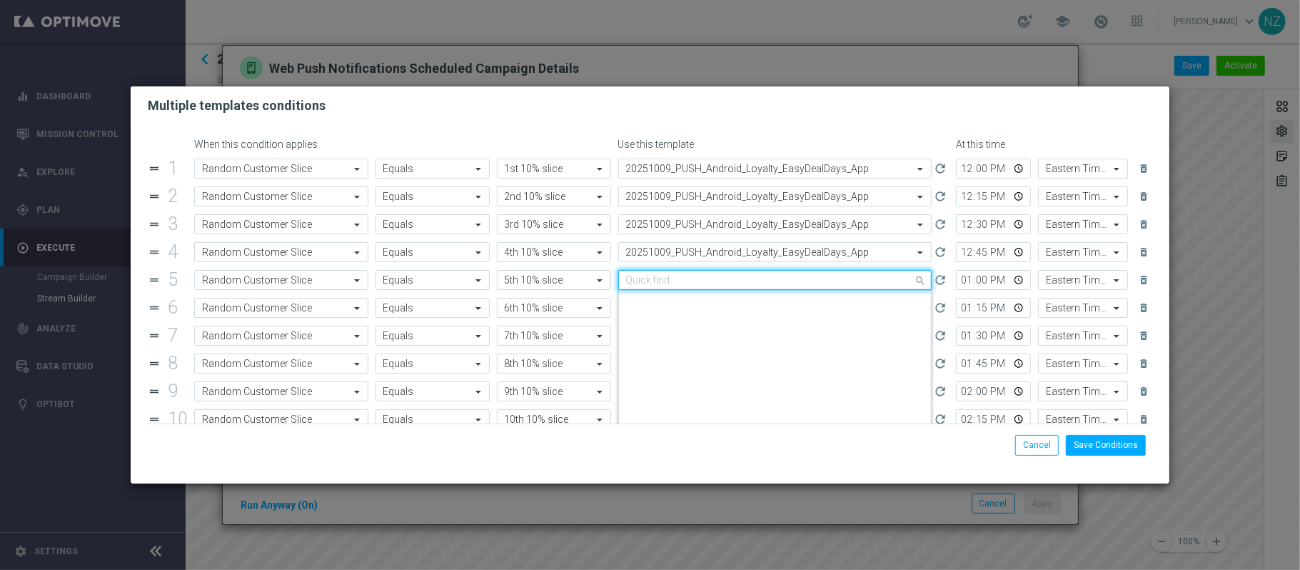
paste input "20251009"
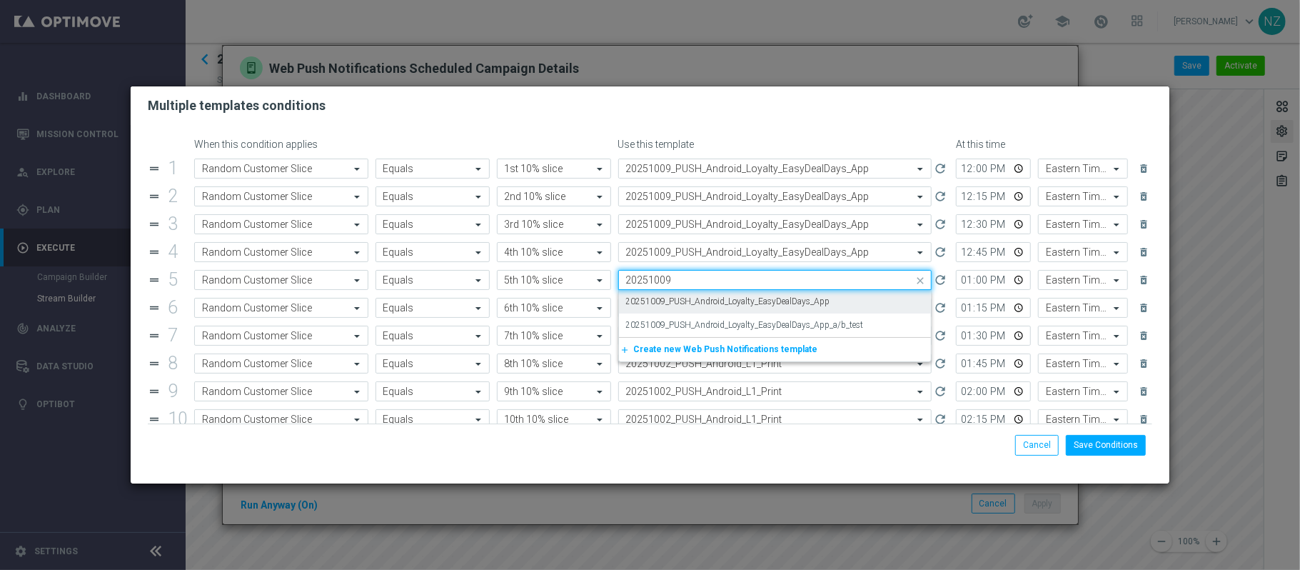
click at [678, 301] on label "20251009_PUSH_Android_Loyalty_EasyDealDays_App" at bounding box center [728, 302] width 204 height 12
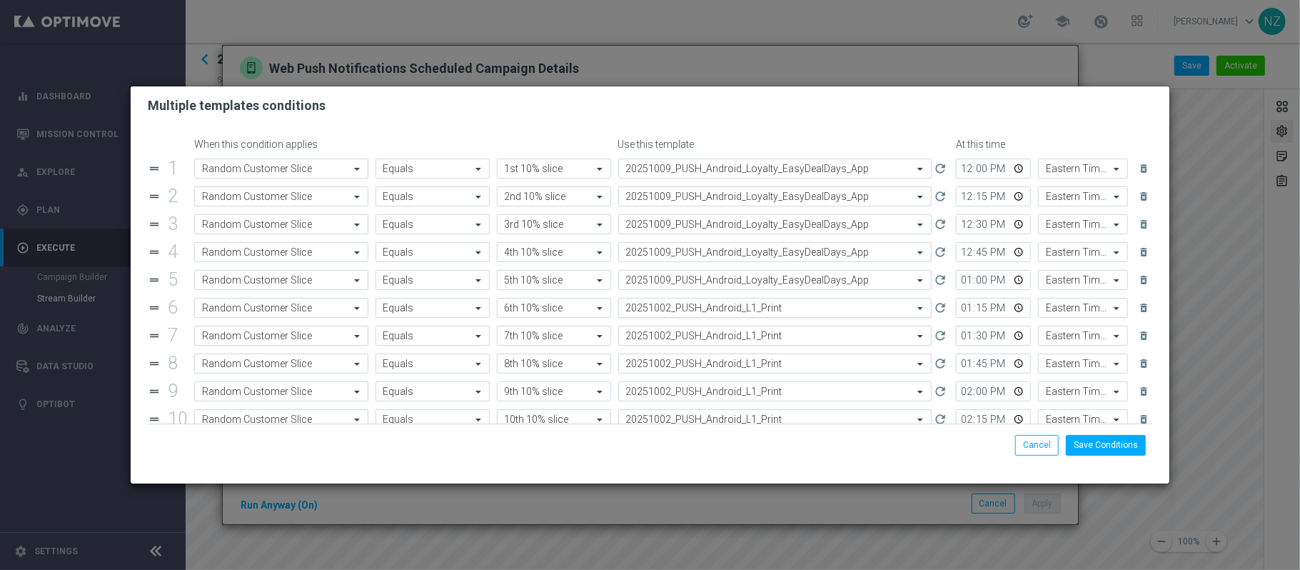
click at [678, 306] on input "text" at bounding box center [761, 308] width 270 height 12
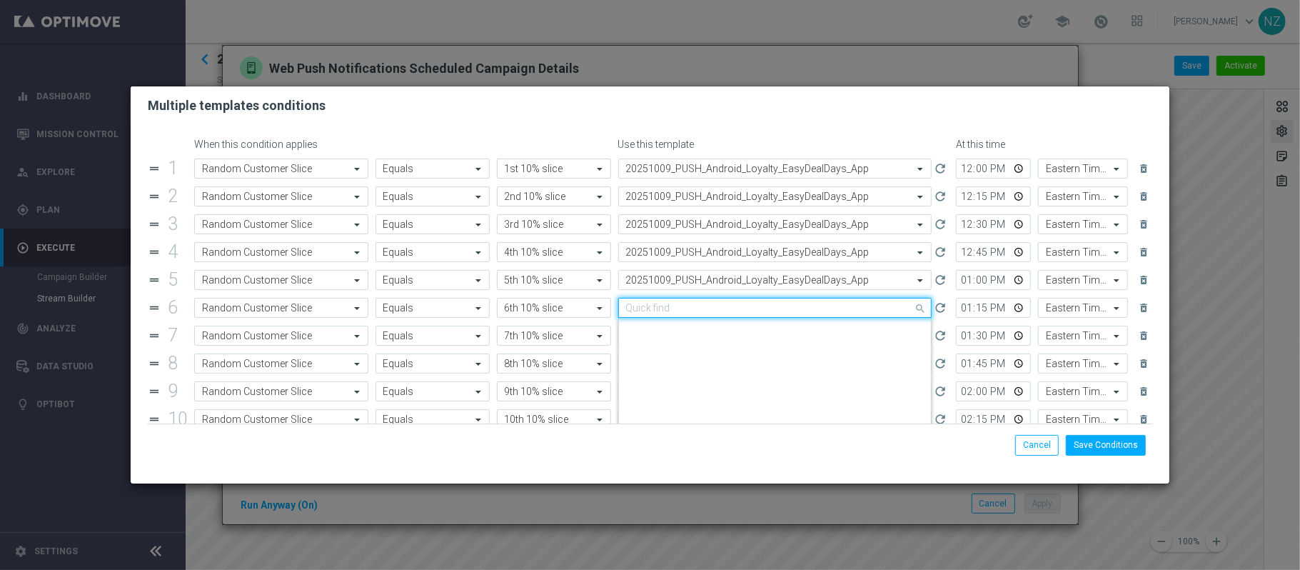
paste input "20251009"
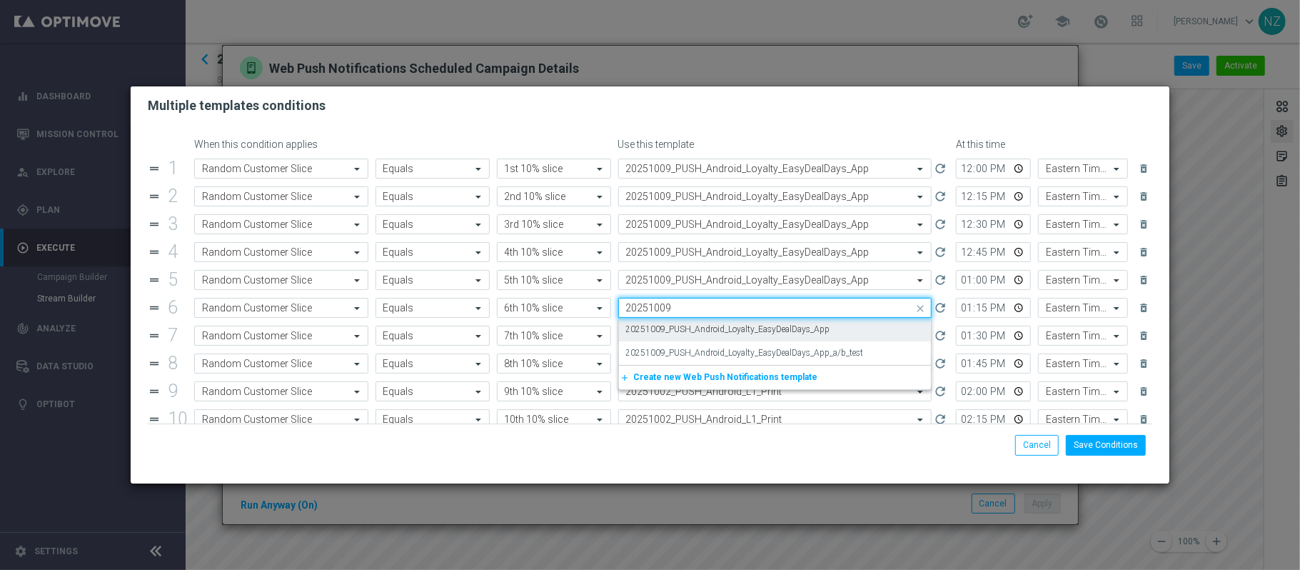
click at [678, 327] on label "20251009_PUSH_Android_Loyalty_EasyDealDays_App" at bounding box center [728, 329] width 204 height 12
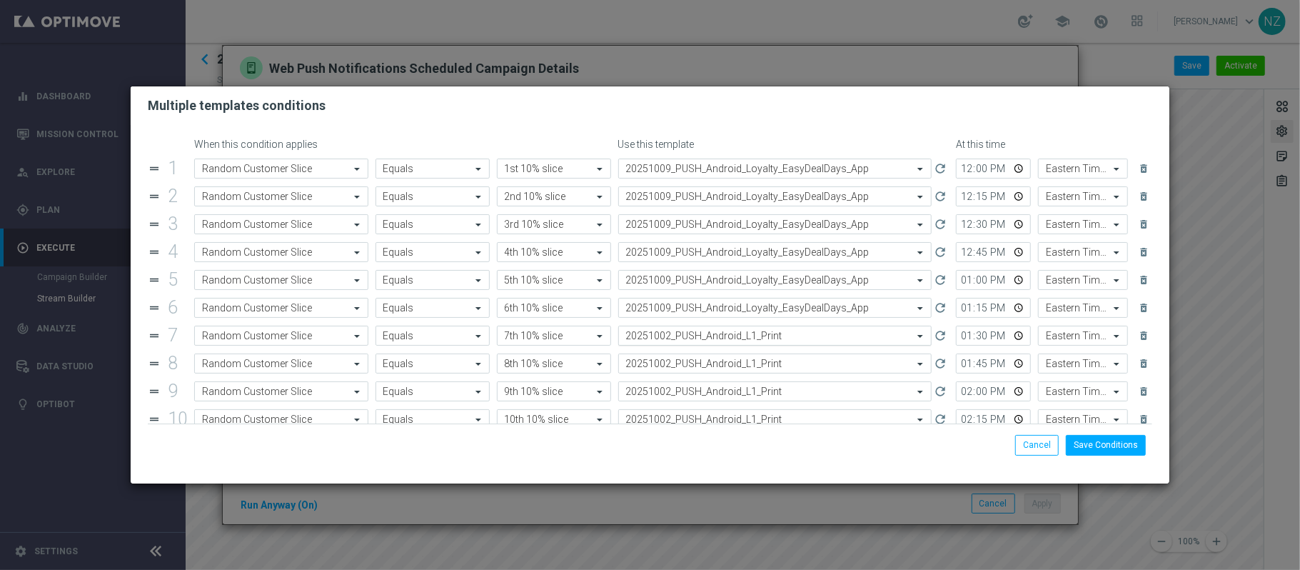
click at [678, 341] on input "text" at bounding box center [761, 336] width 270 height 12
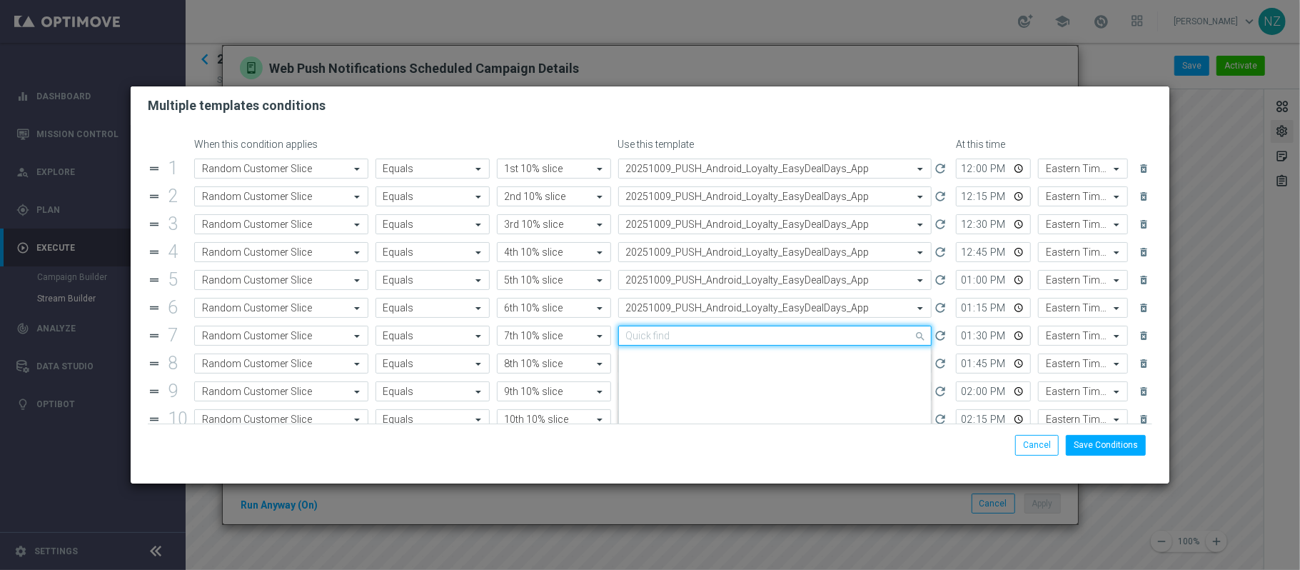
paste input "20251009"
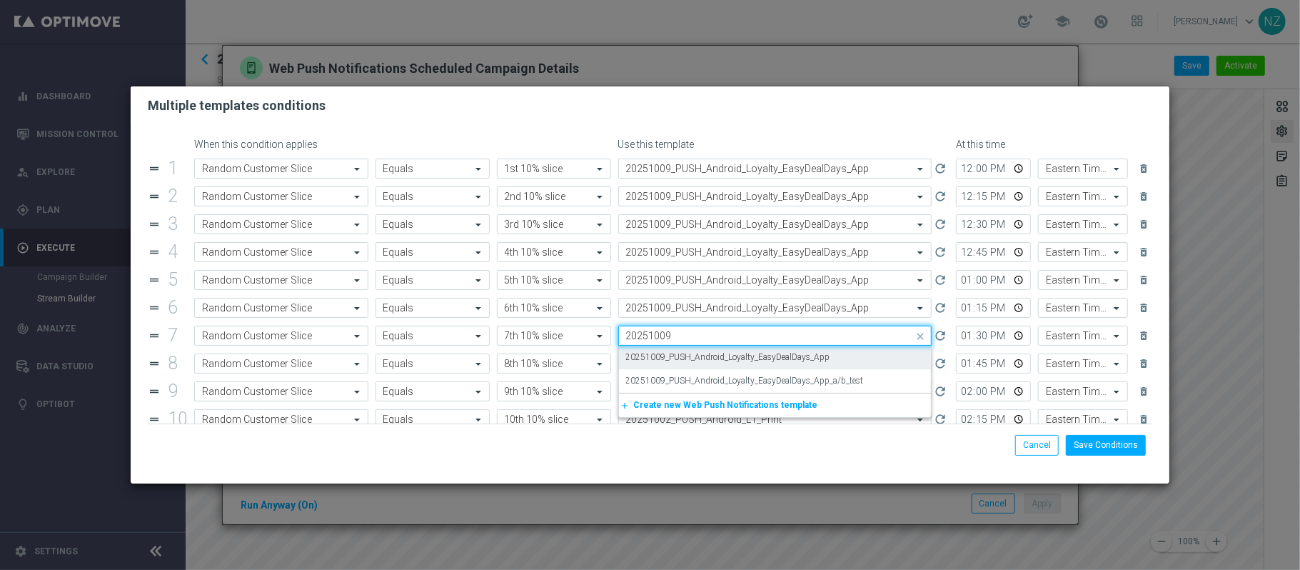
click at [677, 352] on div "20251009_PUSH_Android_Loyalty_EasyDealDays_App" at bounding box center [775, 358] width 298 height 24
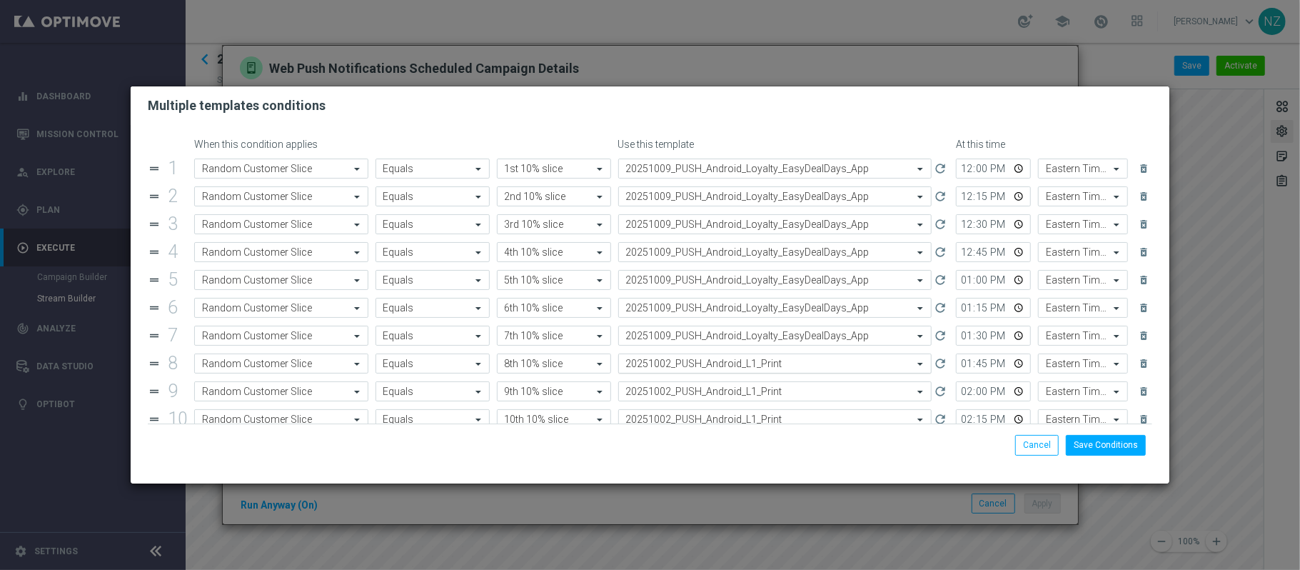
click at [678, 363] on input "text" at bounding box center [761, 364] width 270 height 12
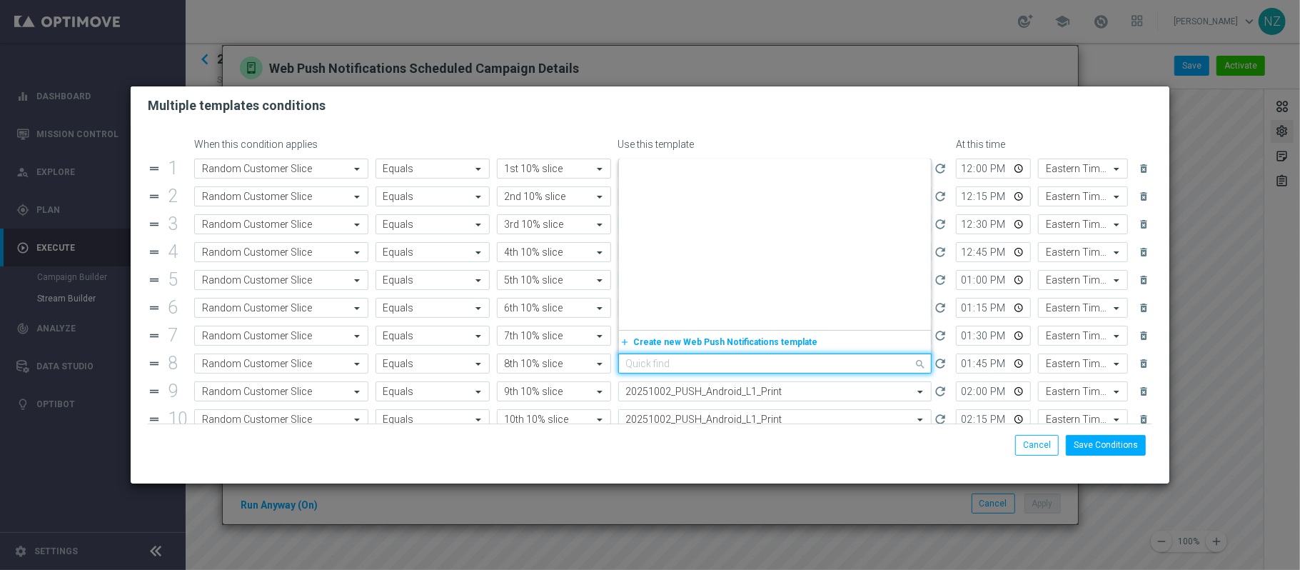
paste input "20251009"
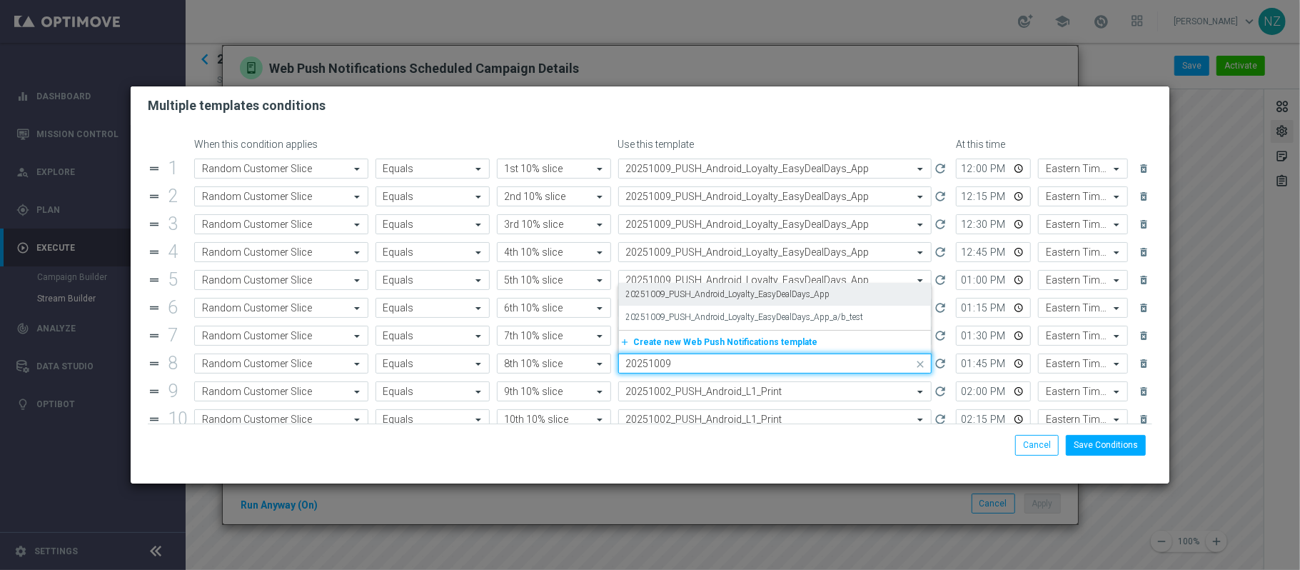
click at [704, 298] on label "20251009_PUSH_Android_Loyalty_EasyDealDays_App" at bounding box center [728, 294] width 204 height 12
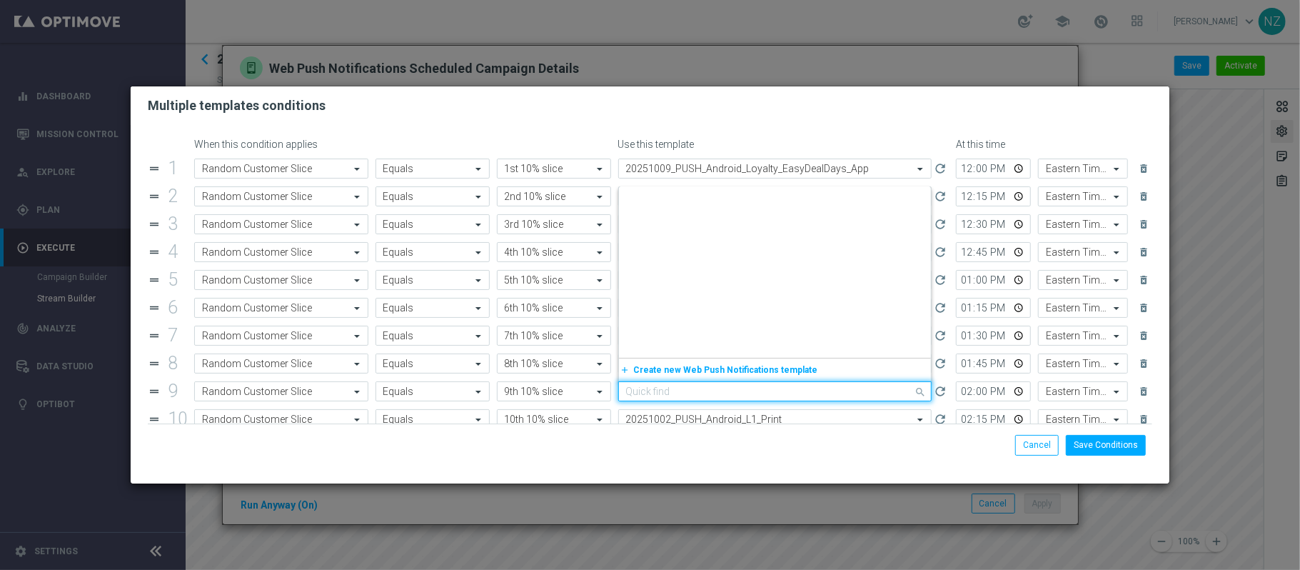
click at [697, 388] on div "Quick find 20251002_PUSH_Android_L1_Print" at bounding box center [766, 392] width 295 height 12
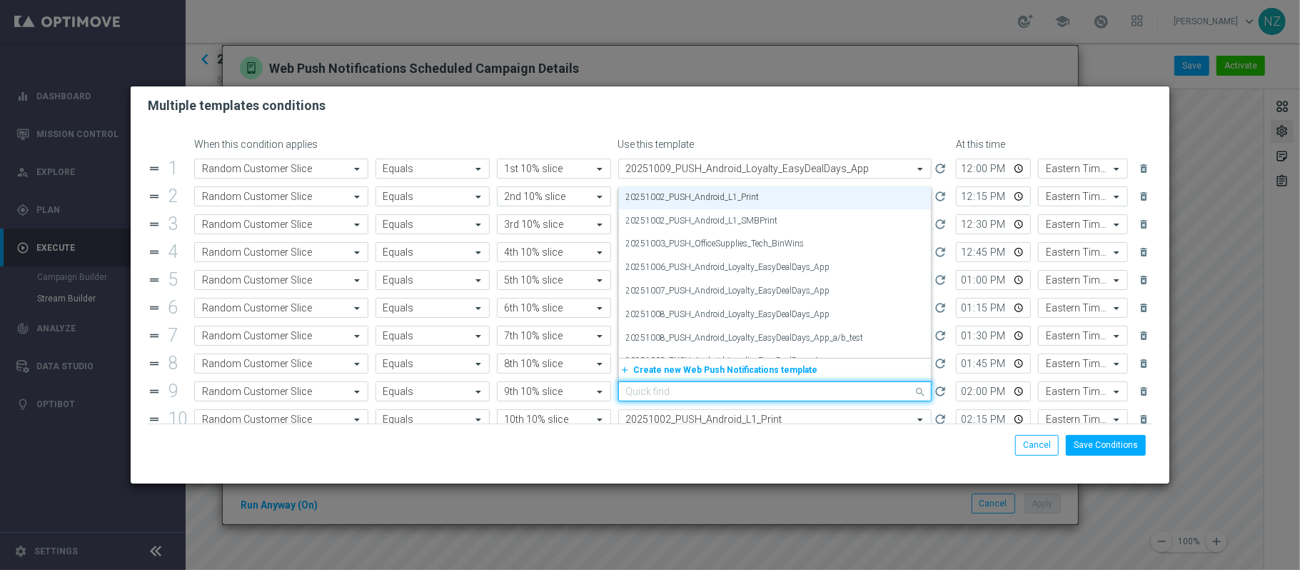
paste input "20251009"
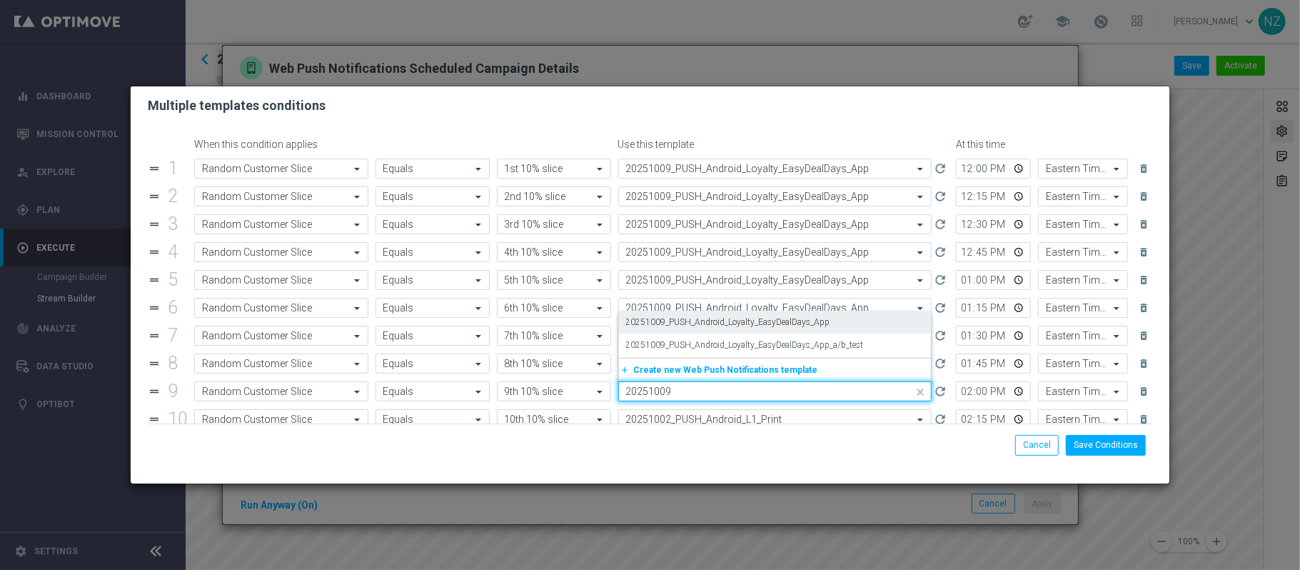
click at [720, 331] on div "20251009_PUSH_Android_Loyalty_EasyDealDays_App" at bounding box center [775, 323] width 298 height 24
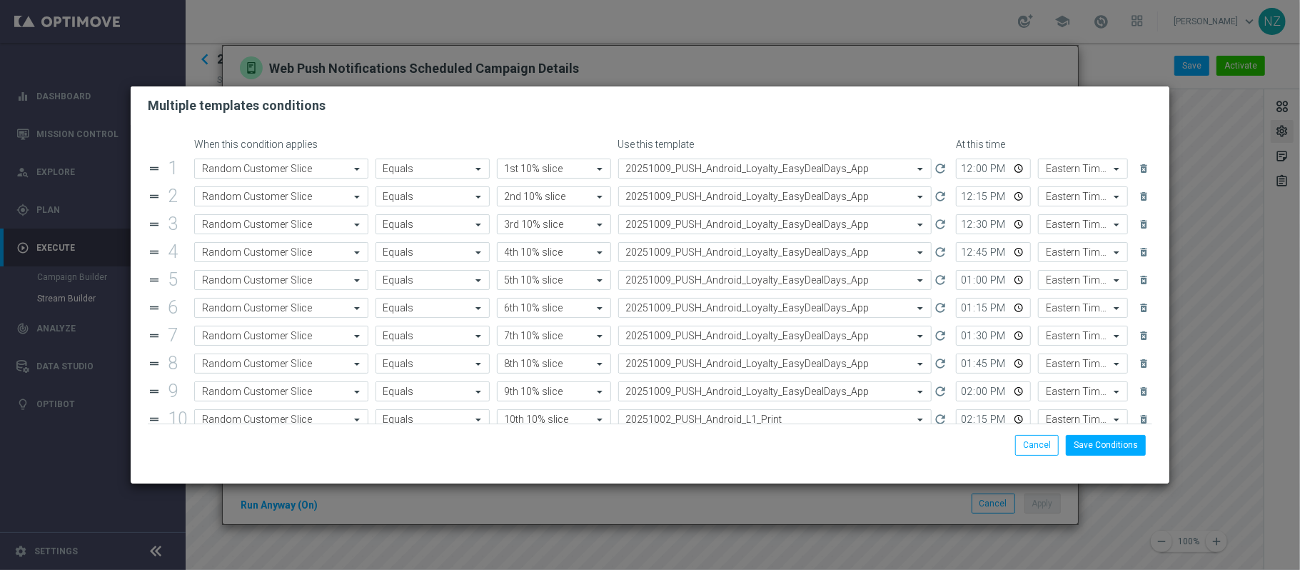
scroll to position [83, 0]
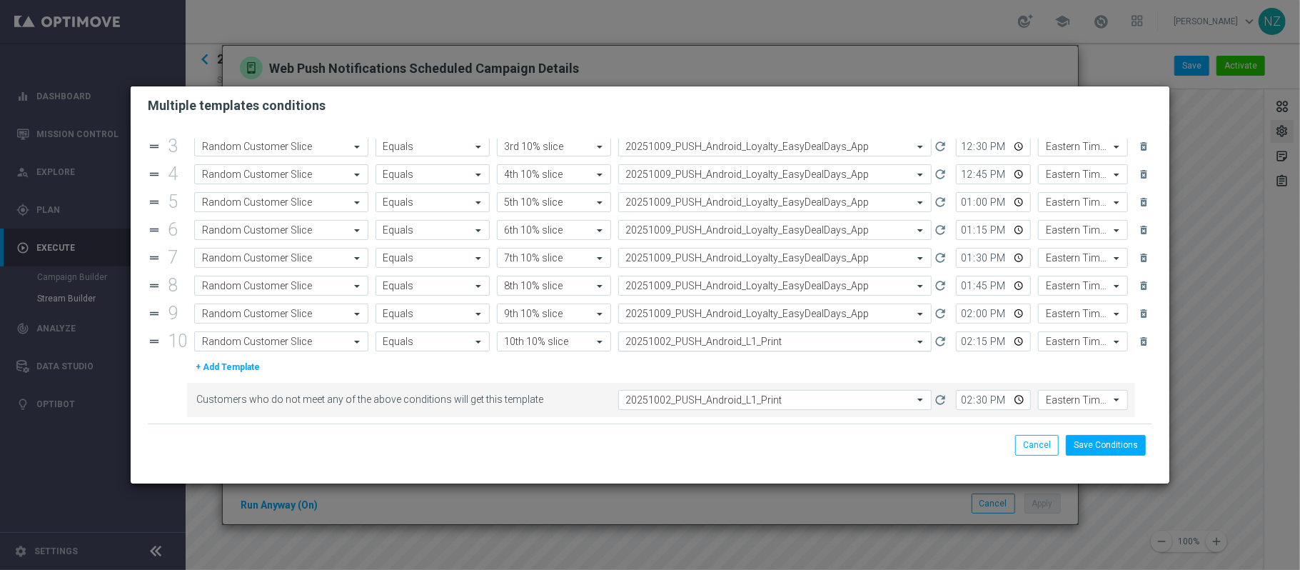
click at [717, 346] on input "text" at bounding box center [761, 342] width 270 height 12
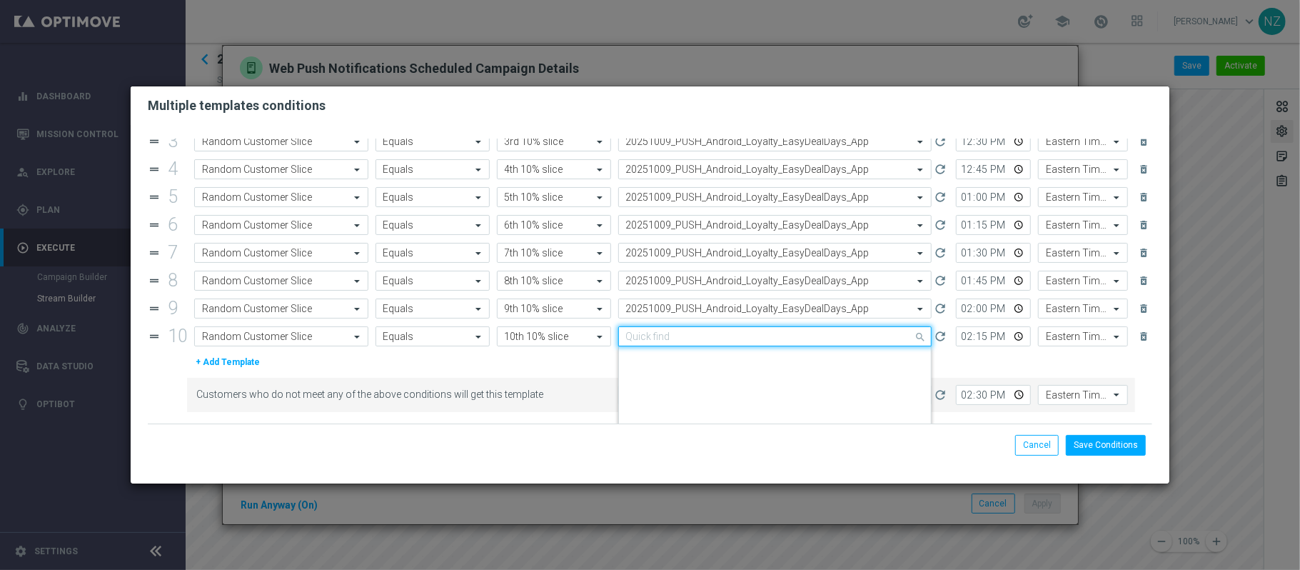
paste input "20251009"
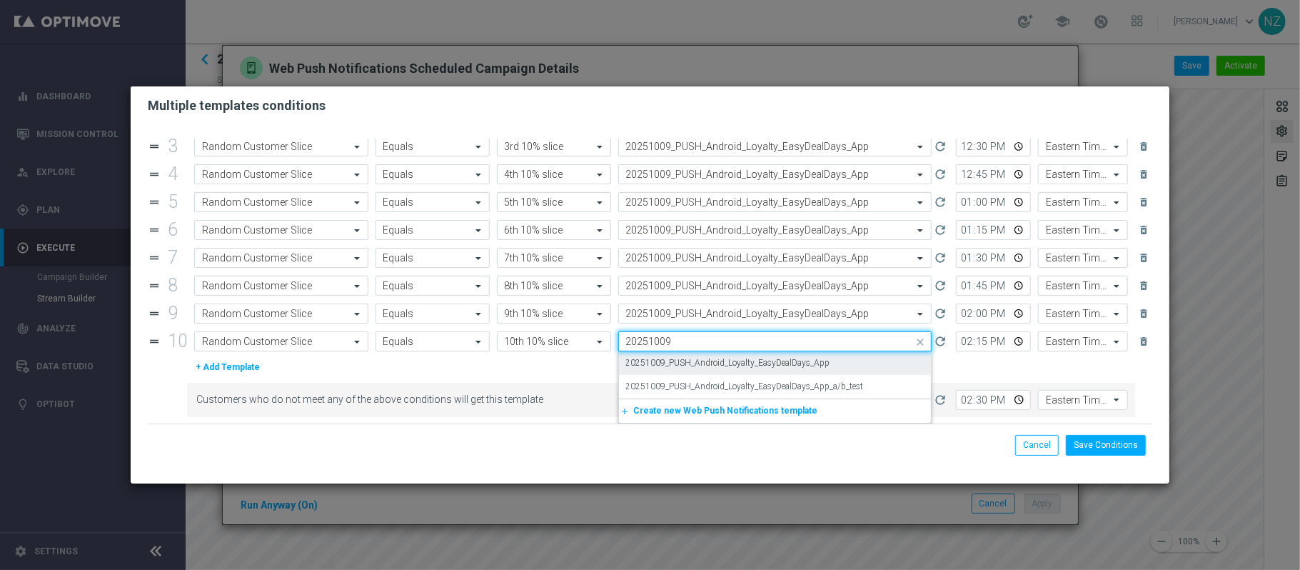
click at [724, 357] on label "20251009_PUSH_Android_Loyalty_EasyDealDays_App" at bounding box center [728, 363] width 204 height 12
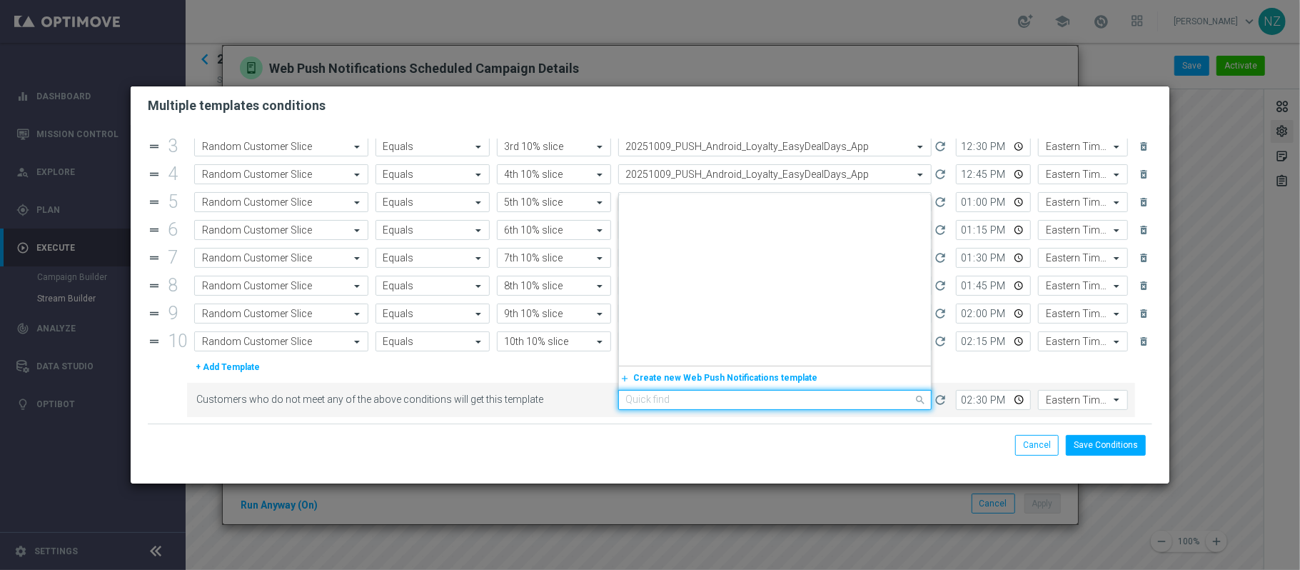
click at [709, 401] on input "text" at bounding box center [761, 400] width 270 height 12
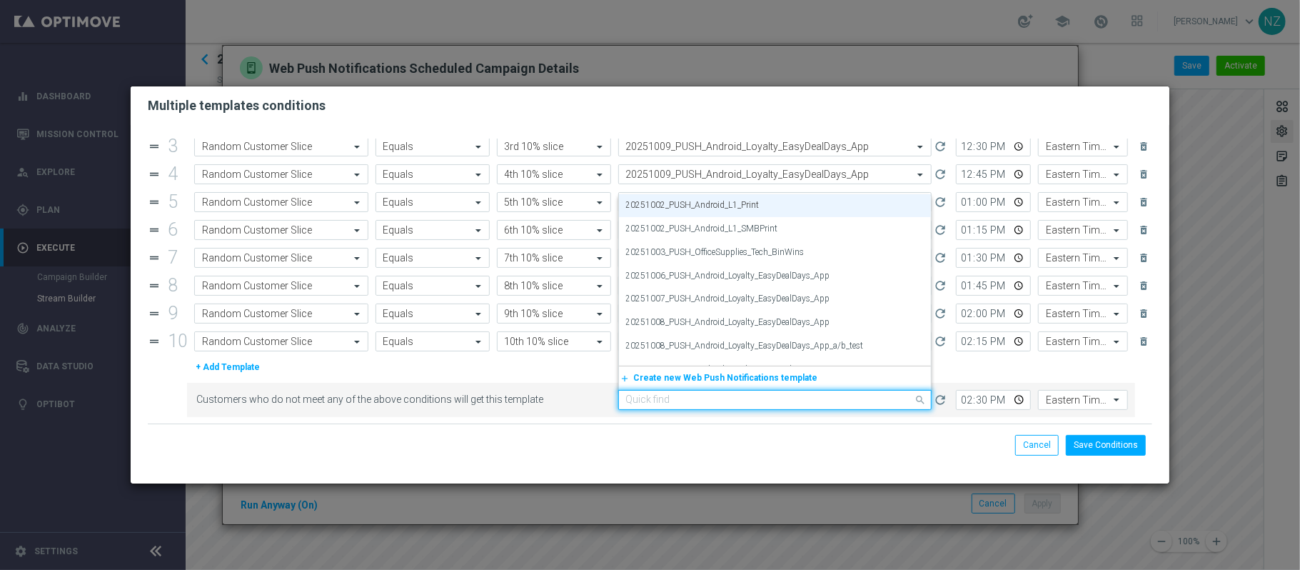
paste input "20251009"
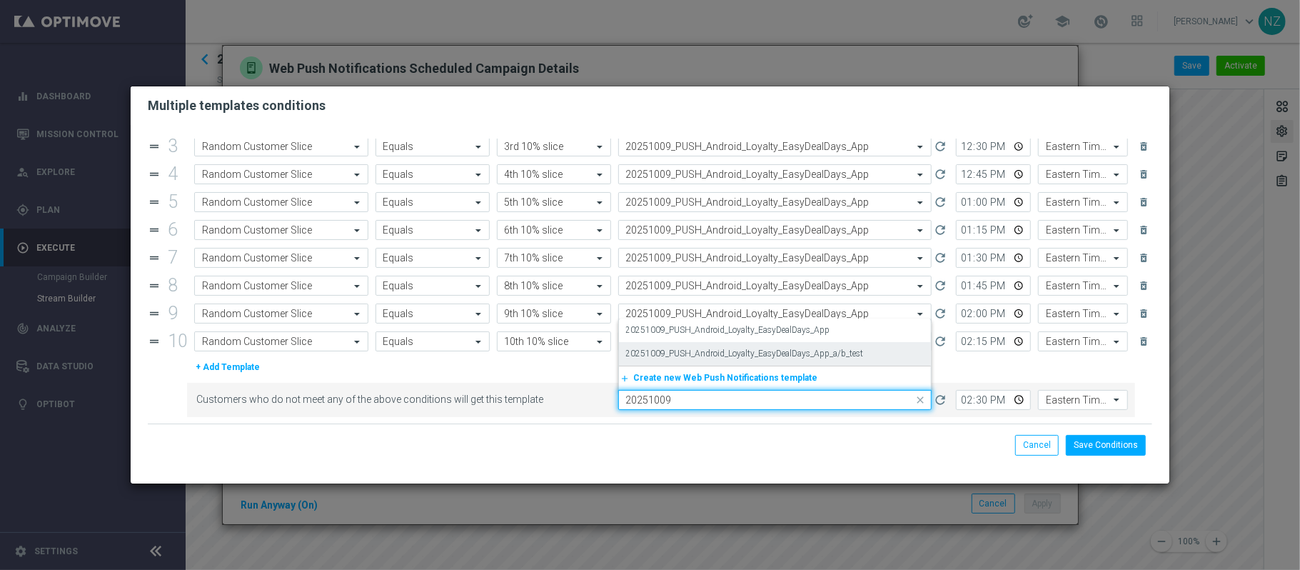
scroll to position [0, 0]
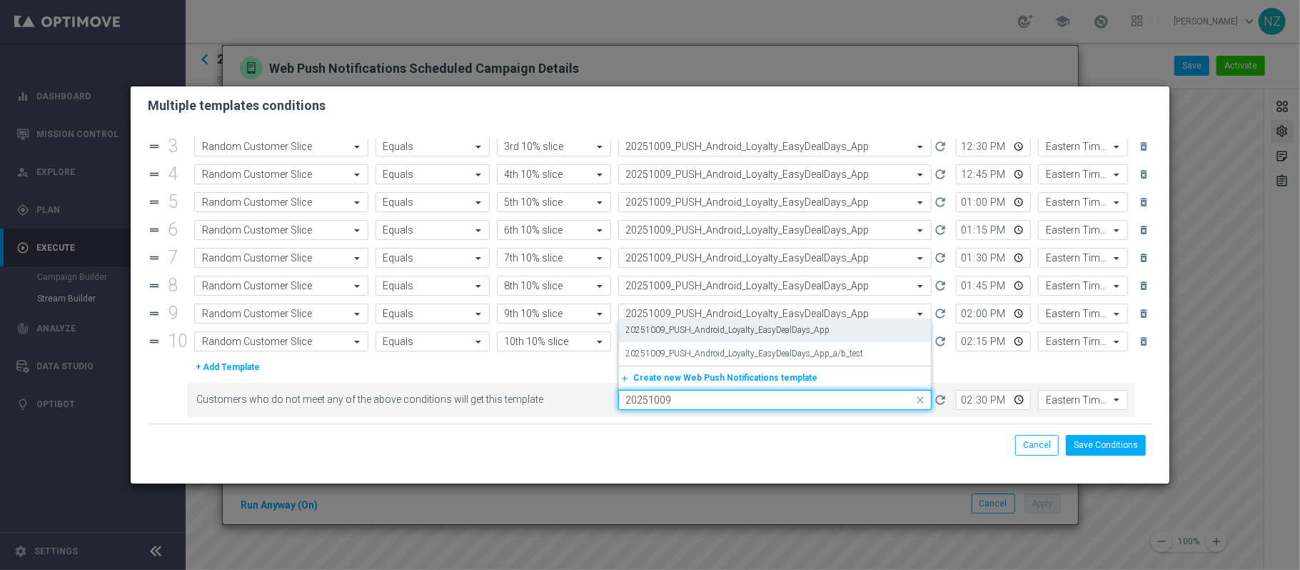
click at [738, 326] on label "20251009_PUSH_Android_Loyalty_EasyDealDays_App" at bounding box center [728, 330] width 204 height 12
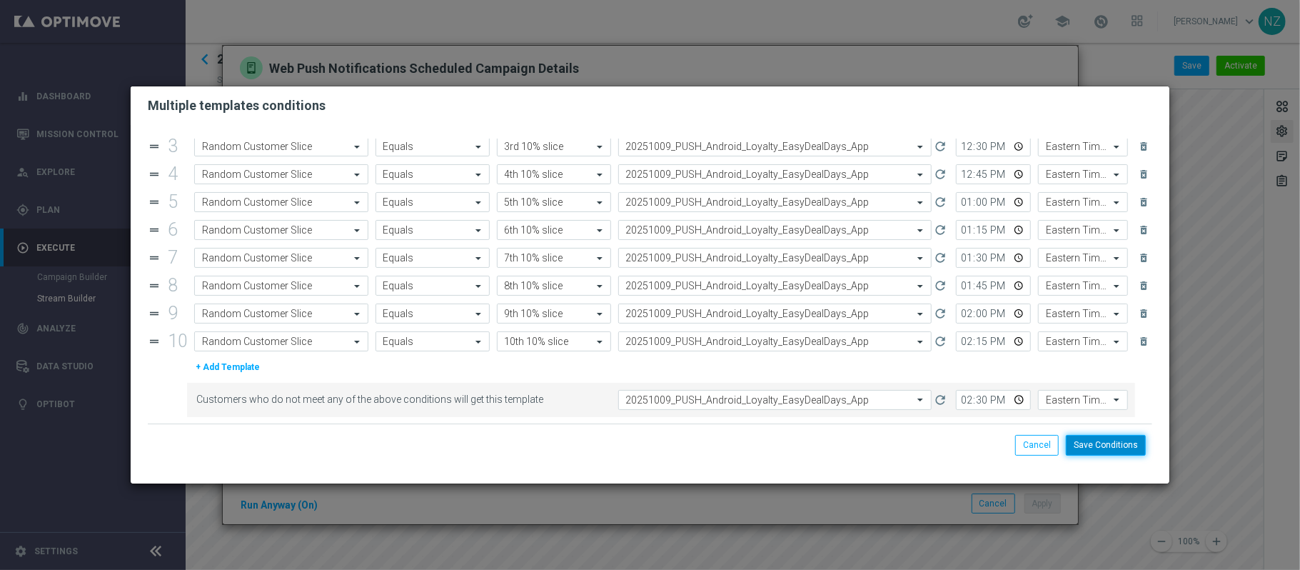
click at [1110, 446] on button "Save Conditions" at bounding box center [1106, 445] width 80 height 20
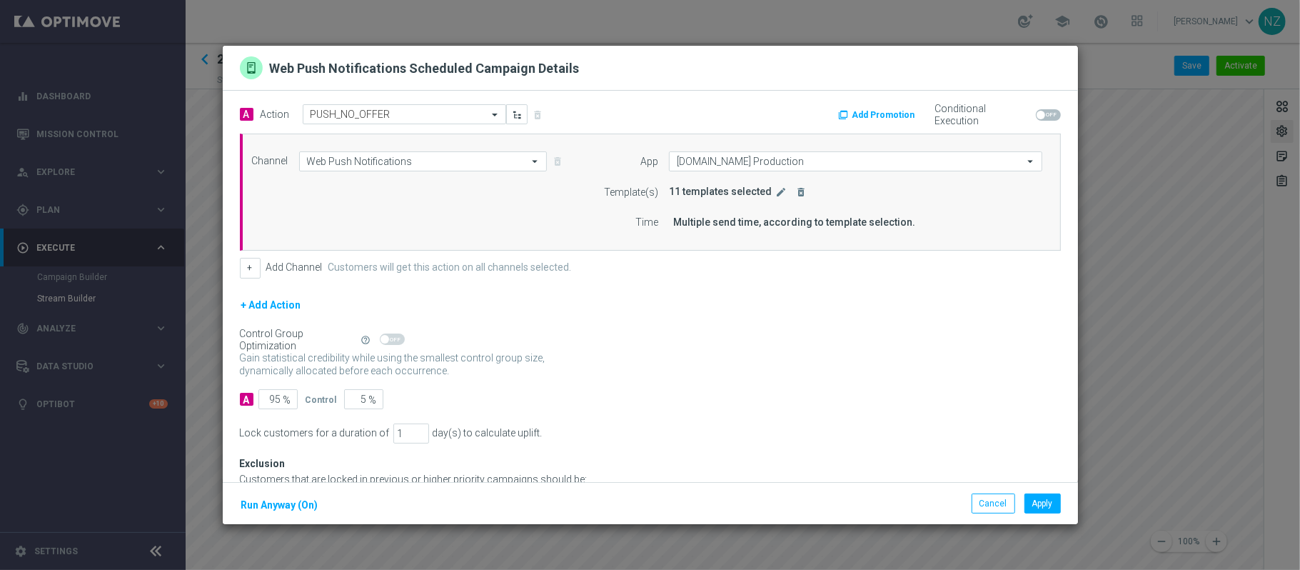
click at [293, 303] on button "+ Add Action" at bounding box center [271, 305] width 63 height 18
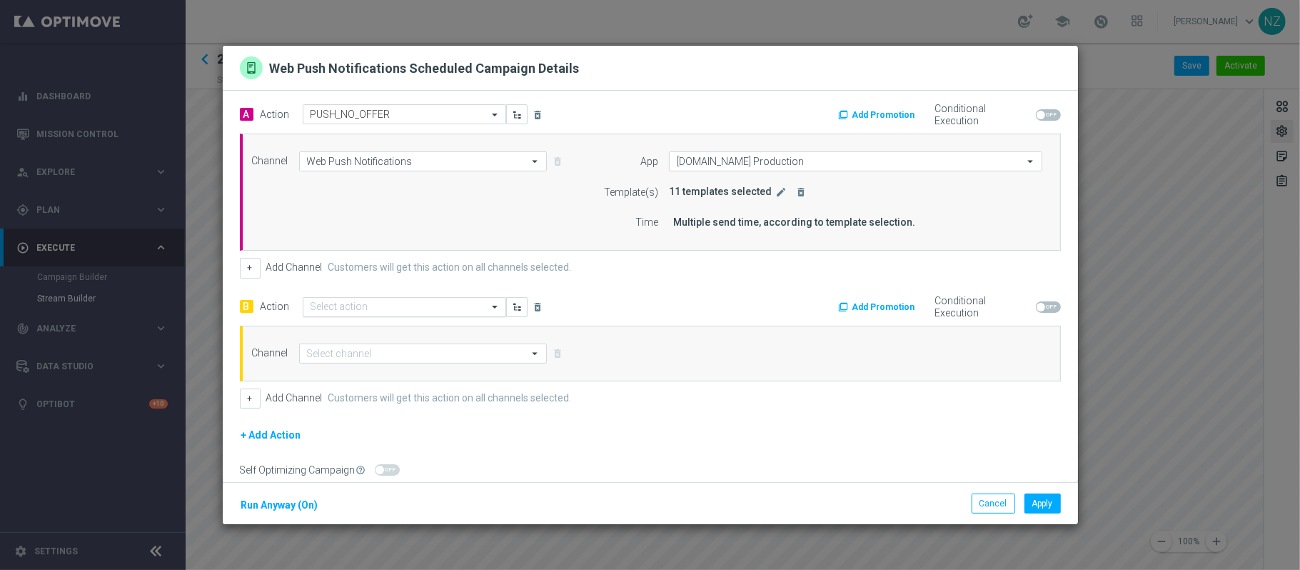
click at [338, 301] on input "text" at bounding box center [390, 307] width 159 height 12
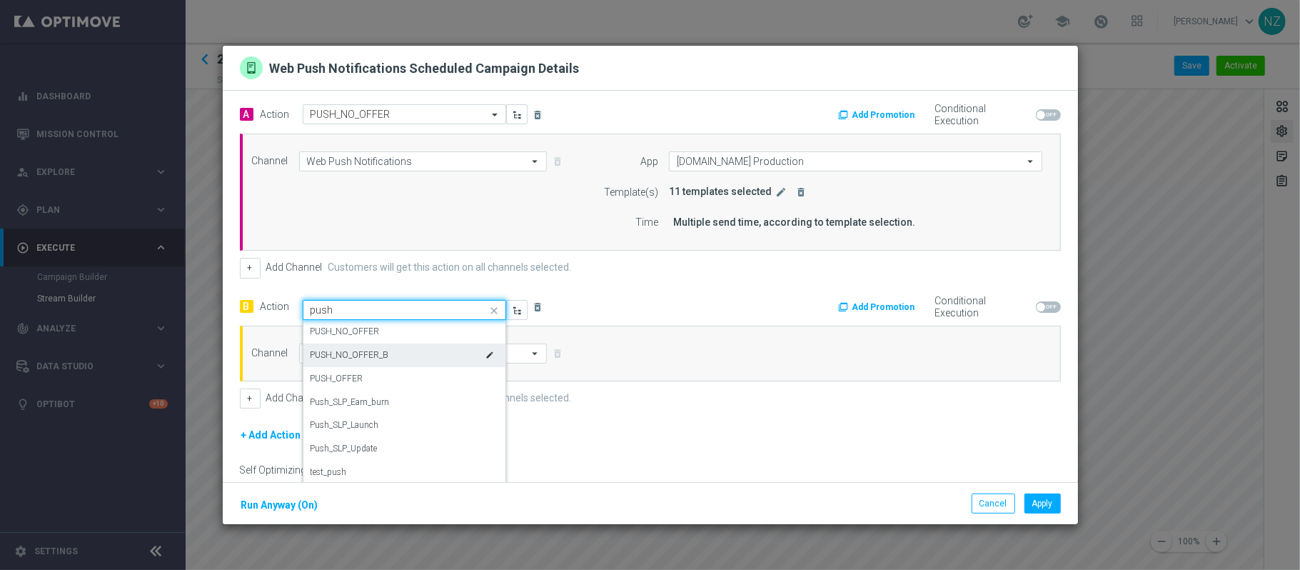
click at [363, 353] on label "PUSH_NO_OFFER_B" at bounding box center [350, 355] width 79 height 12
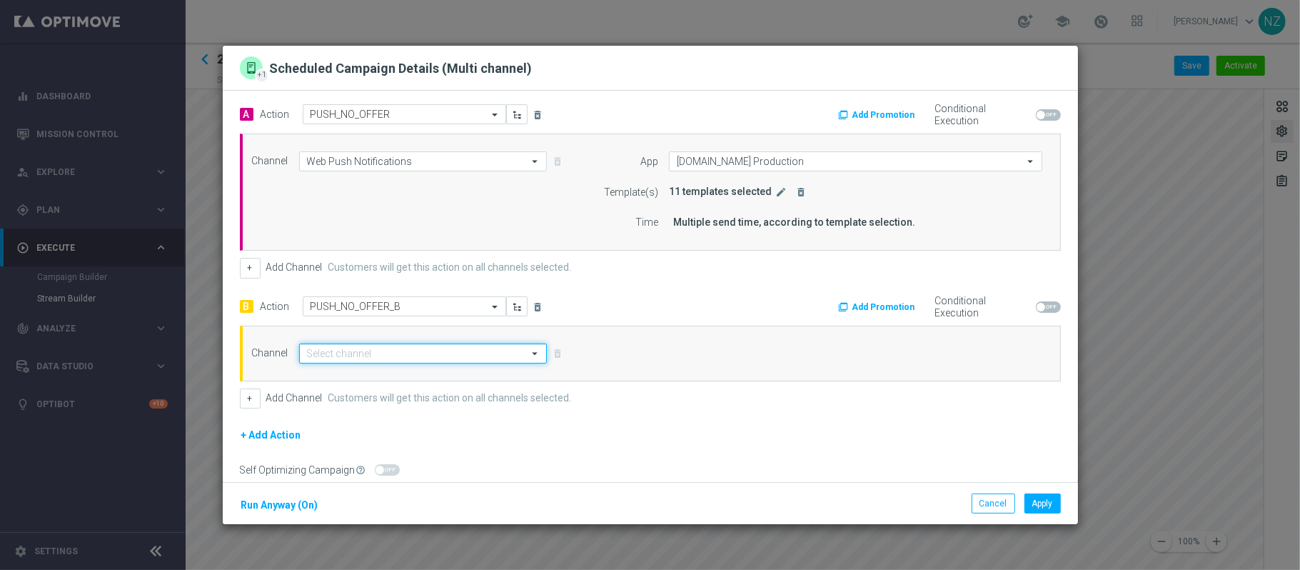
click at [363, 353] on input at bounding box center [423, 353] width 248 height 20
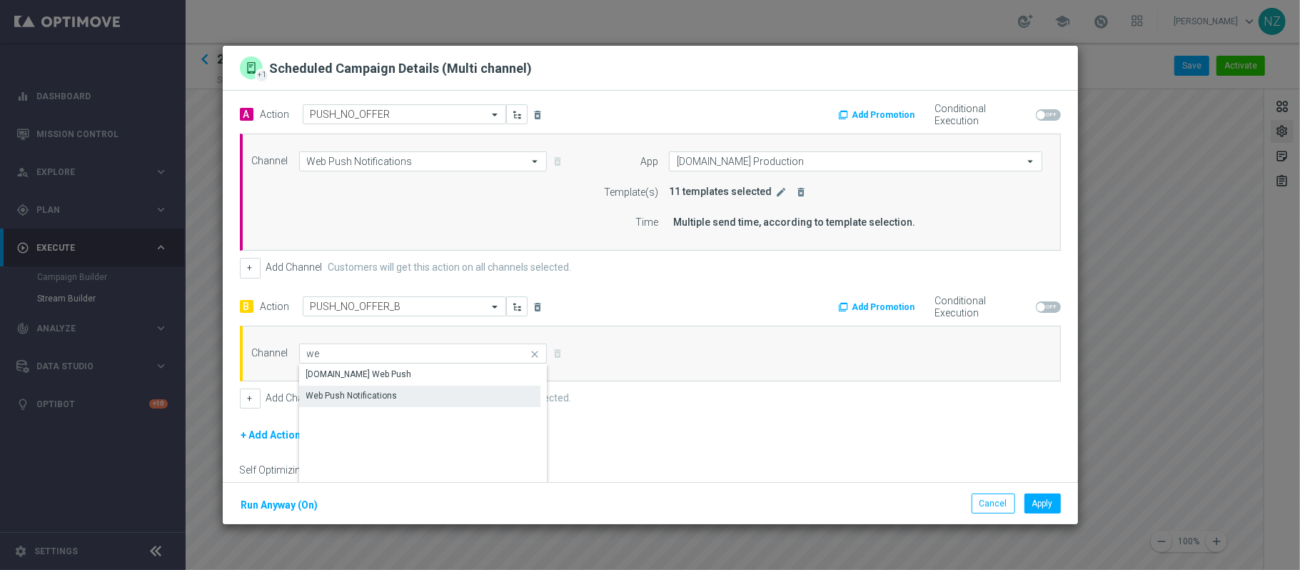
click at [358, 392] on div "Web Push Notifications" at bounding box center [351, 395] width 91 height 13
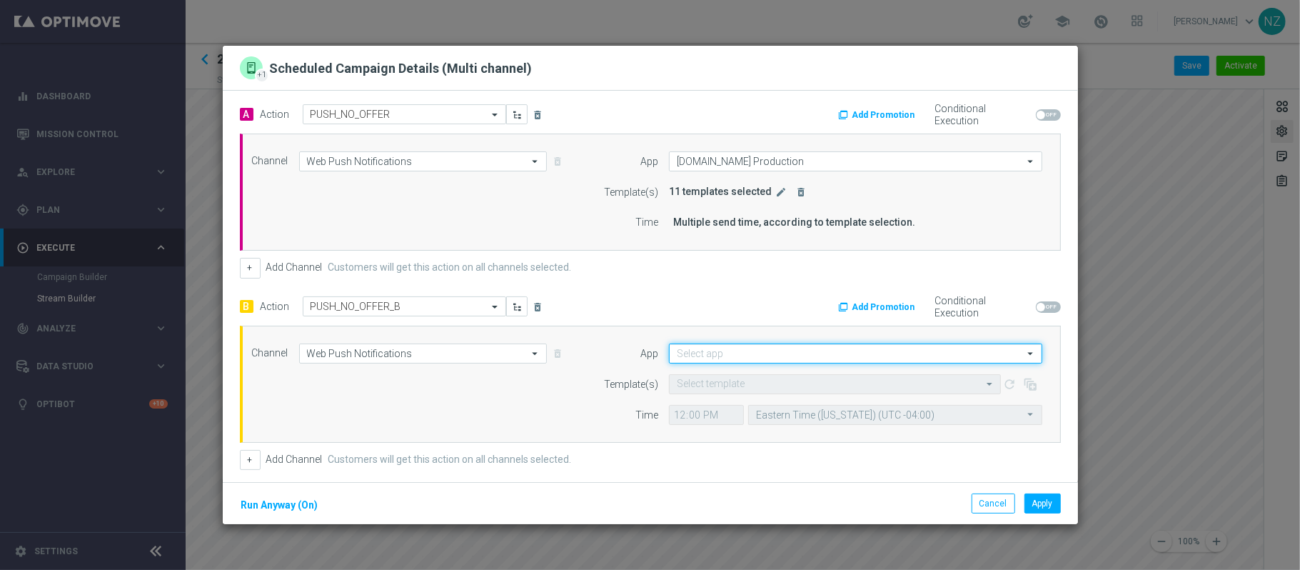
click at [709, 349] on input at bounding box center [855, 353] width 373 height 20
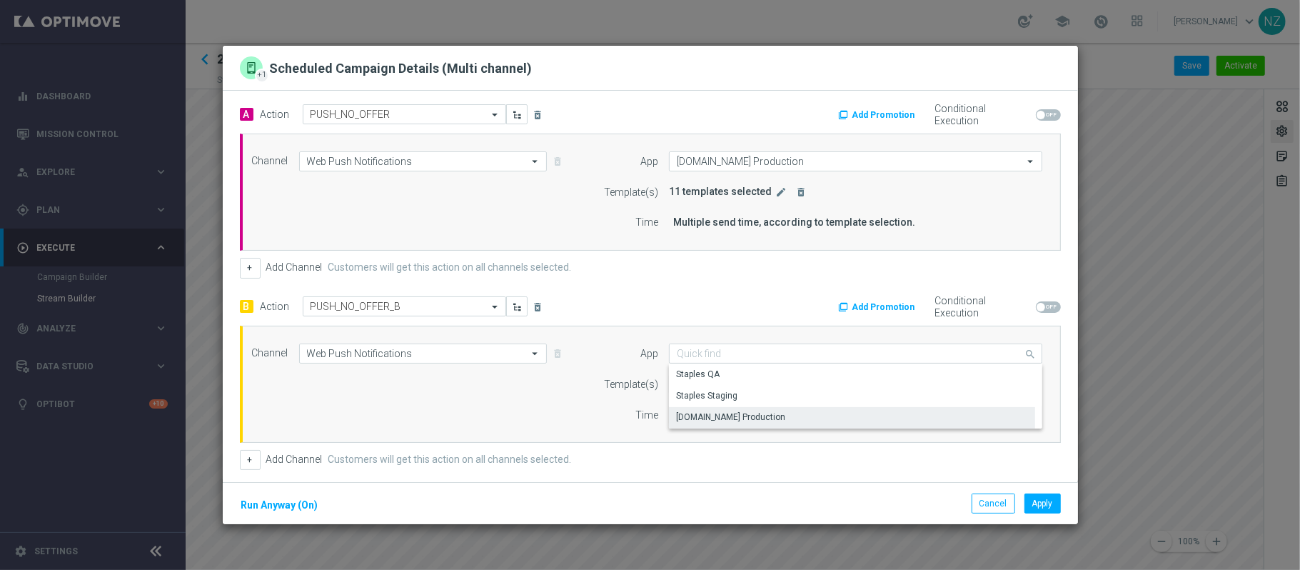
click at [713, 421] on div "staples.com Production" at bounding box center [730, 417] width 109 height 13
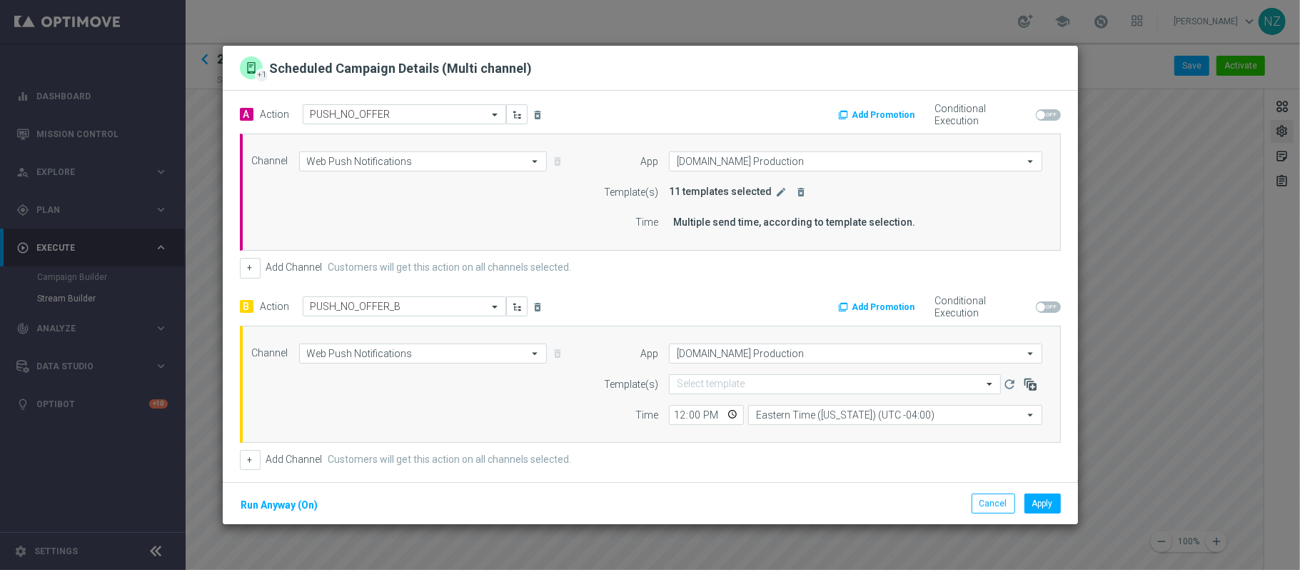
click at [1023, 391] on icon "button" at bounding box center [1030, 384] width 14 height 14
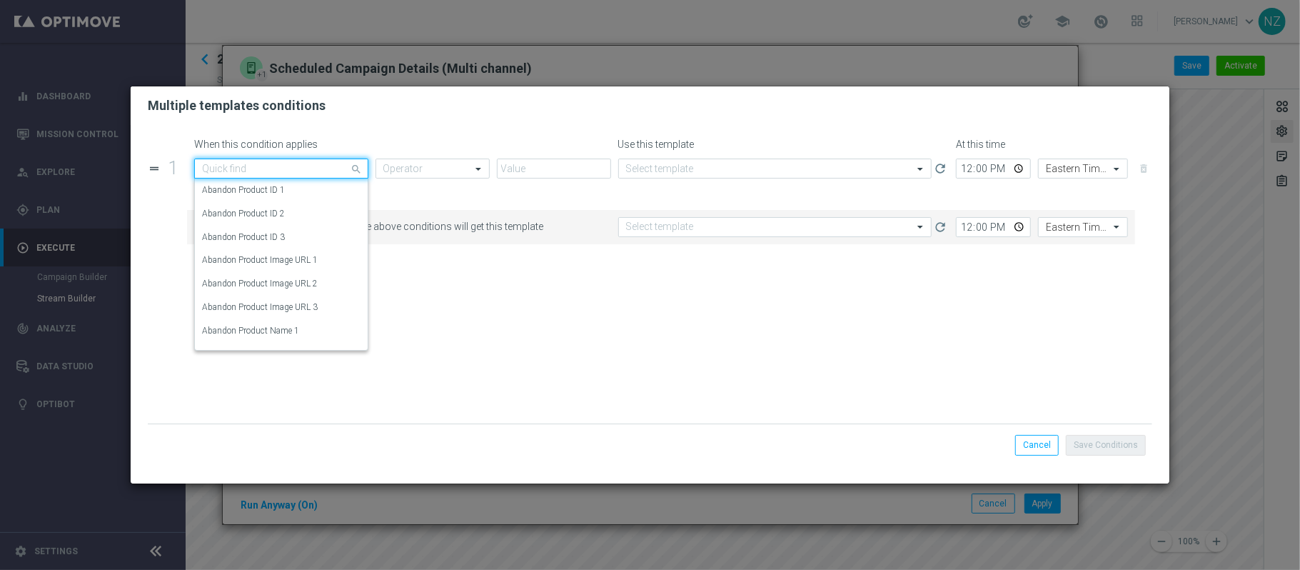
click at [264, 163] on div "Quick find" at bounding box center [272, 169] width 154 height 12
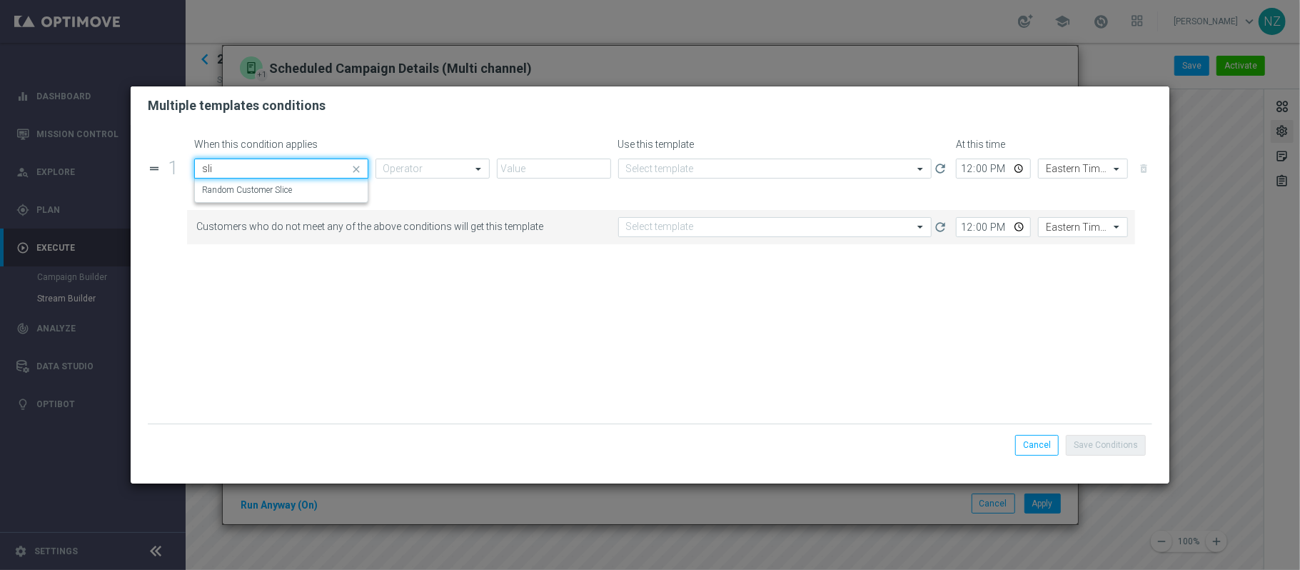
click at [271, 178] on div "Quick find sli" at bounding box center [281, 169] width 174 height 20
click at [272, 192] on label "Random Customer Slice" at bounding box center [247, 190] width 90 height 12
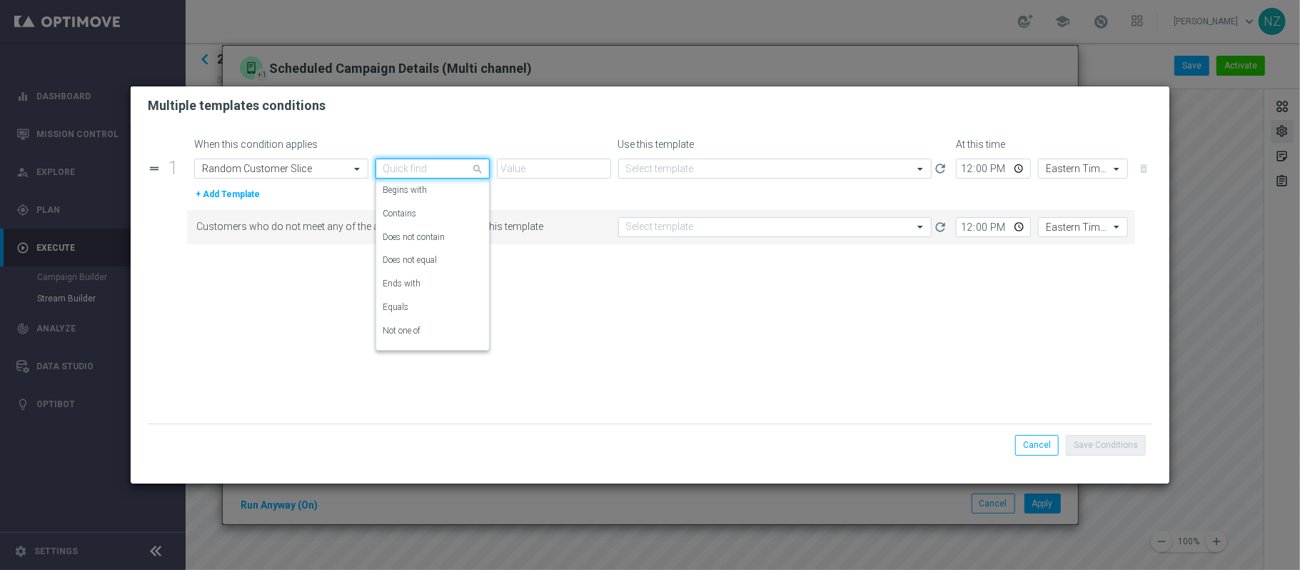
click at [426, 166] on input "text" at bounding box center [418, 169] width 70 height 12
click at [421, 308] on div "Equals" at bounding box center [432, 308] width 99 height 24
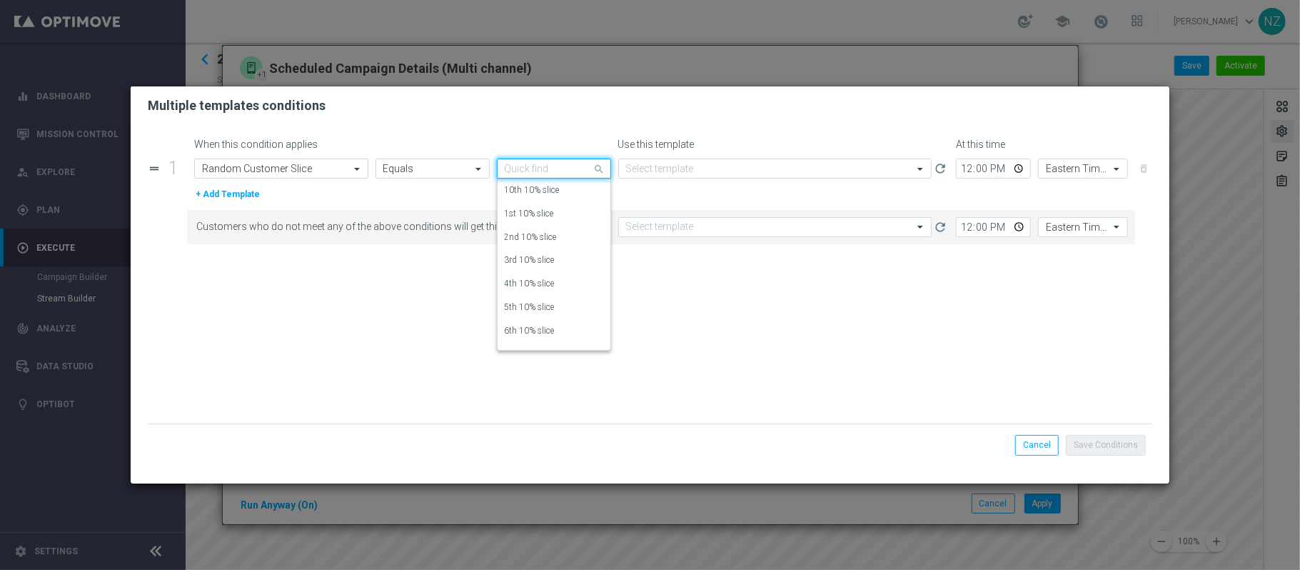
click at [531, 175] on div "Quick find" at bounding box center [554, 169] width 114 height 20
click at [528, 214] on label "1st 10% slice" at bounding box center [529, 214] width 49 height 12
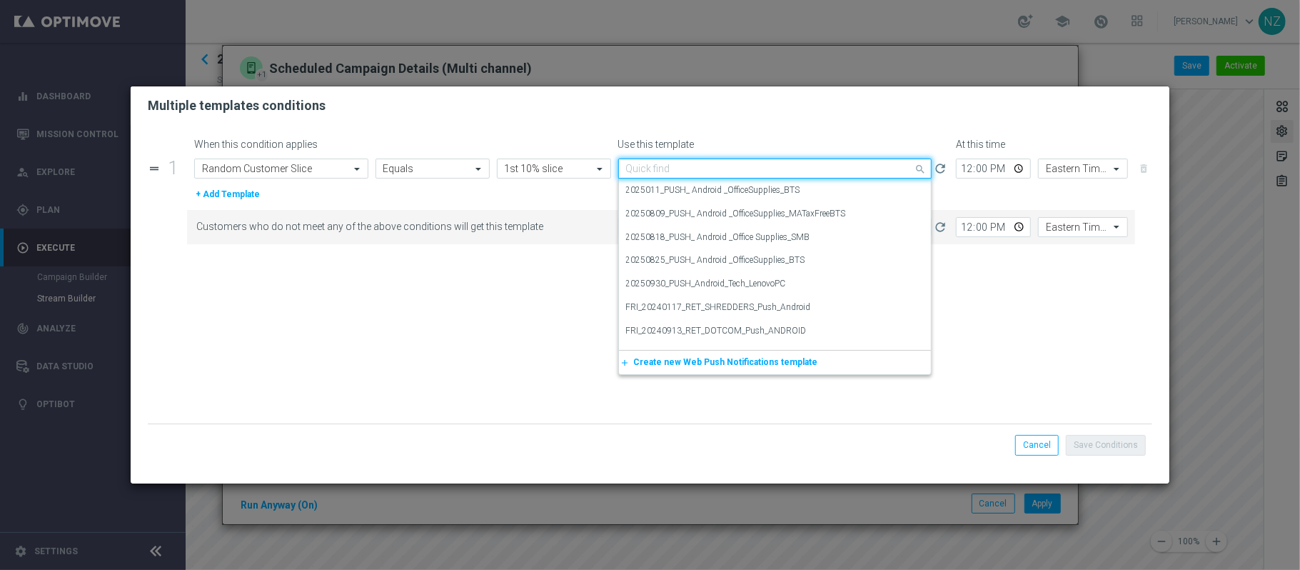
click at [649, 169] on input "text" at bounding box center [761, 169] width 270 height 12
paste input "20251009"
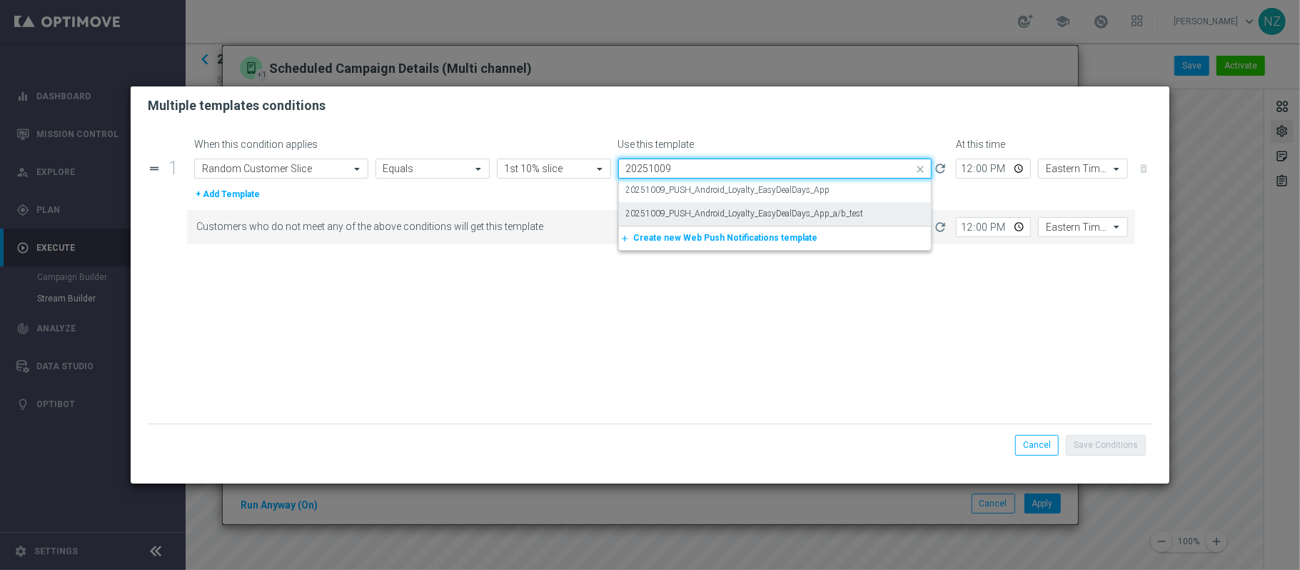
click at [663, 209] on label "20251009_PUSH_Android_Loyalty_EasyDealDays_App_a/b_test" at bounding box center [745, 214] width 238 height 12
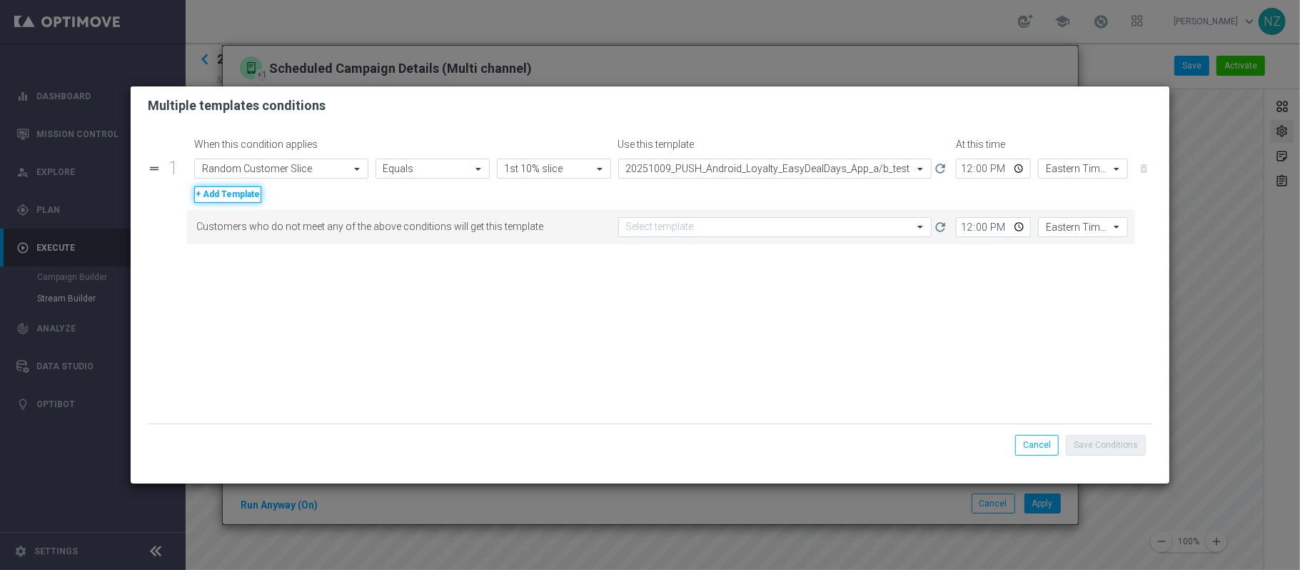
click at [244, 198] on button "+ Add Template" at bounding box center [227, 194] width 67 height 16
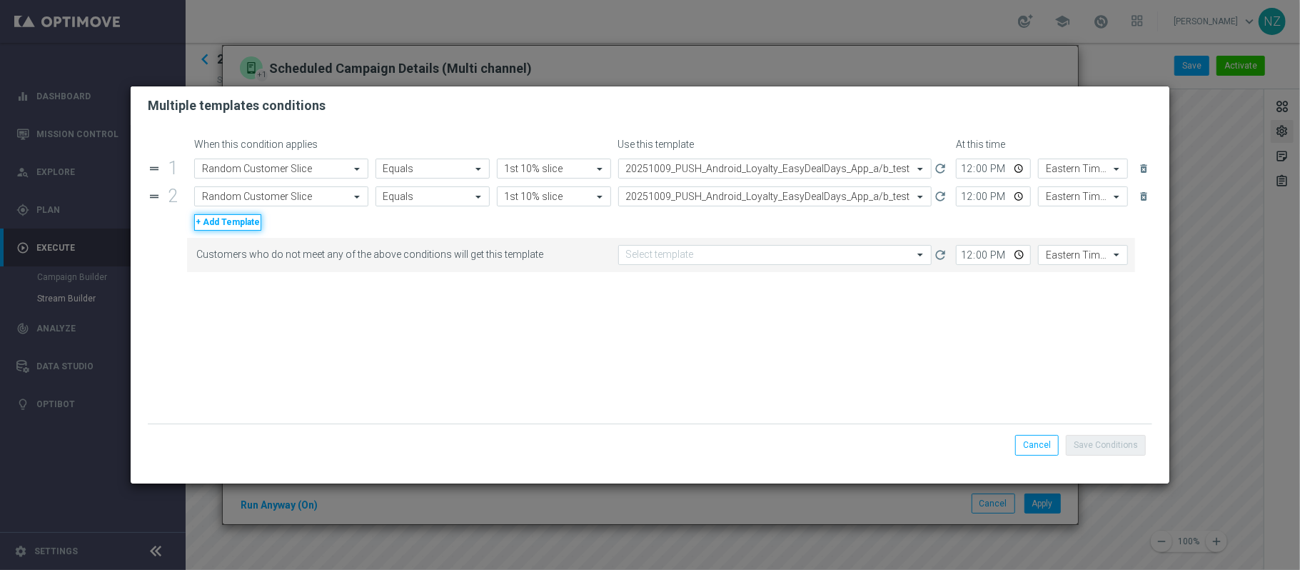
click at [224, 229] on button "+ Add Template" at bounding box center [227, 222] width 67 height 16
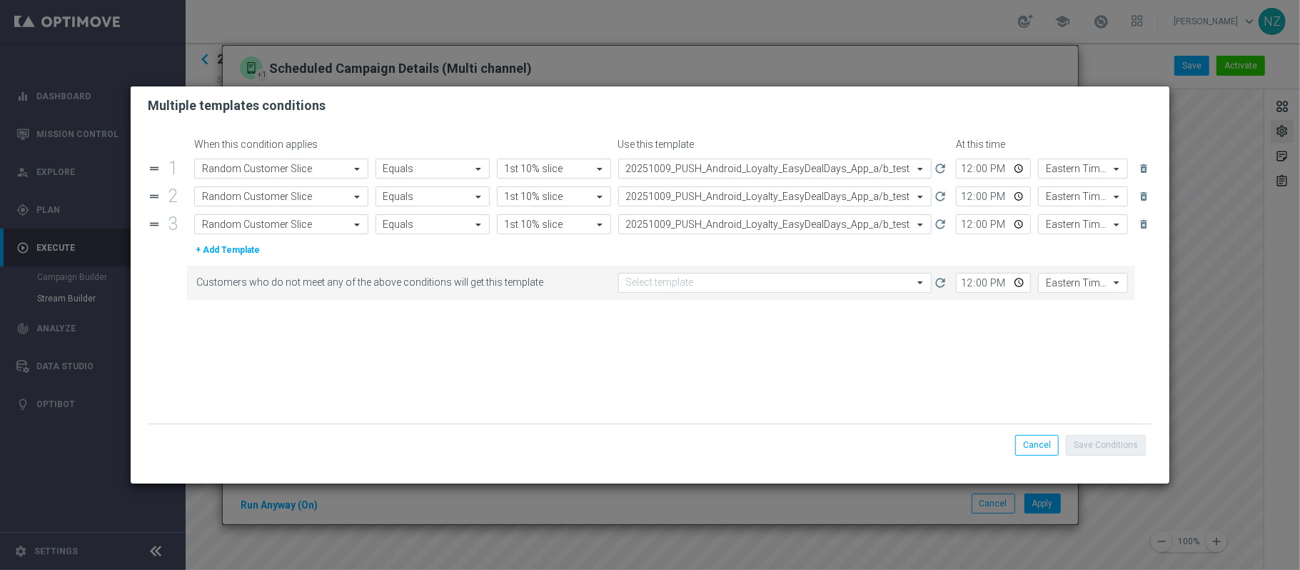
click at [220, 260] on form "When this condition applies Use this template At this time drag_handle 1 Attrib…" at bounding box center [650, 281] width 1005 height 285
click at [223, 254] on button "+ Add Template" at bounding box center [227, 250] width 67 height 16
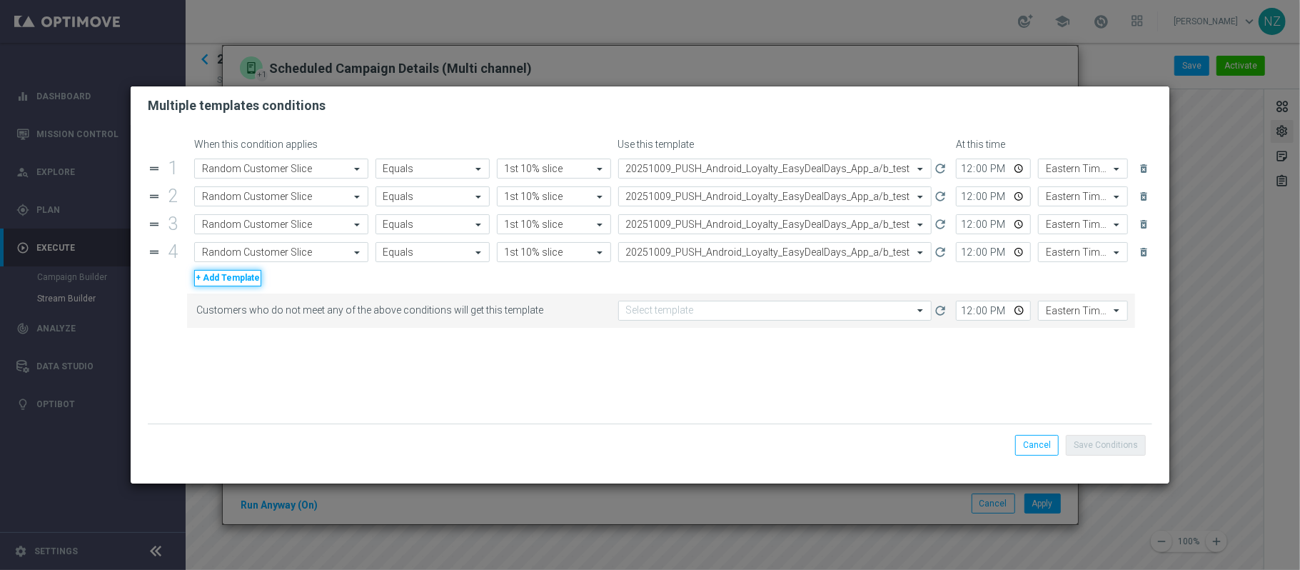
click at [234, 278] on button "+ Add Template" at bounding box center [227, 278] width 67 height 16
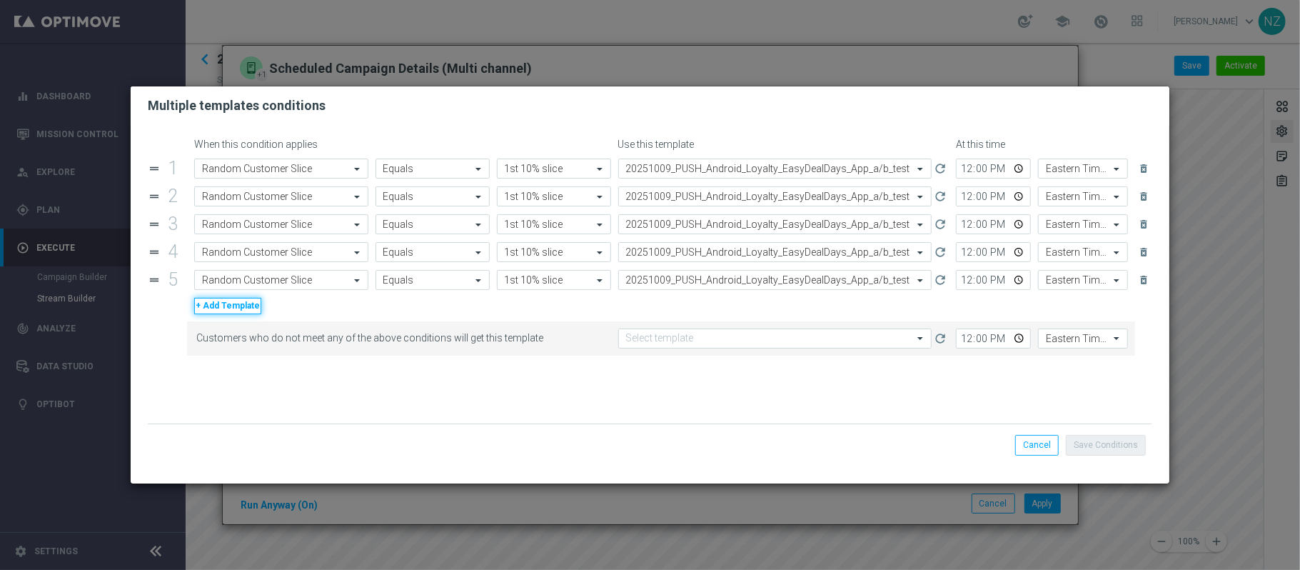
click at [233, 303] on button "+ Add Template" at bounding box center [227, 306] width 67 height 16
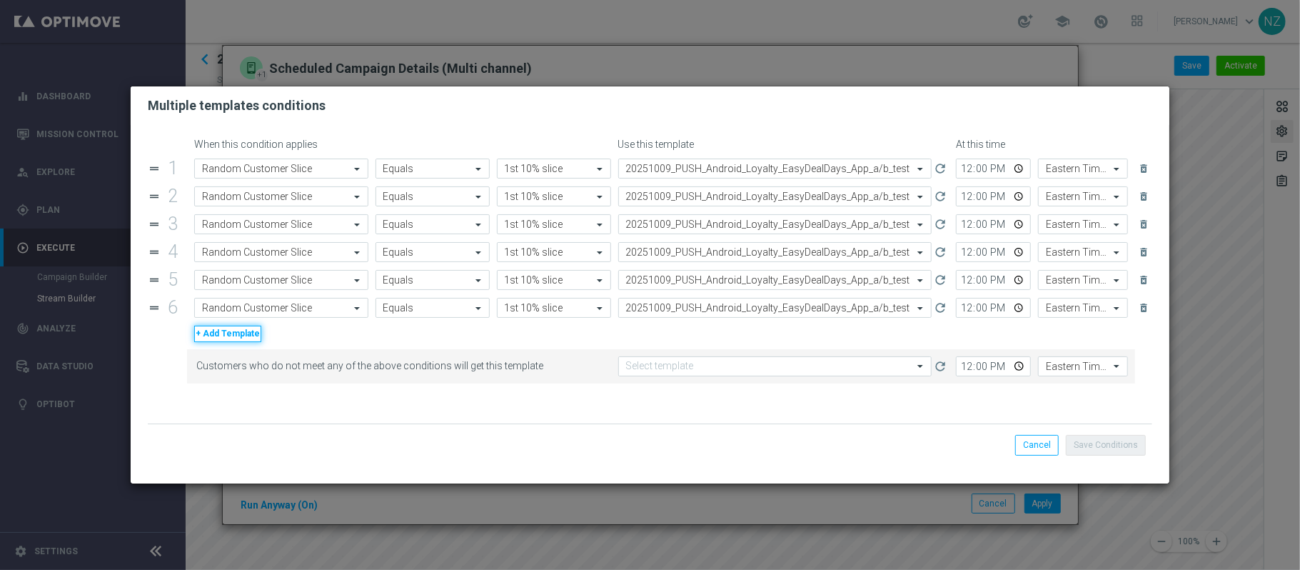
click at [224, 332] on button "+ Add Template" at bounding box center [227, 334] width 67 height 16
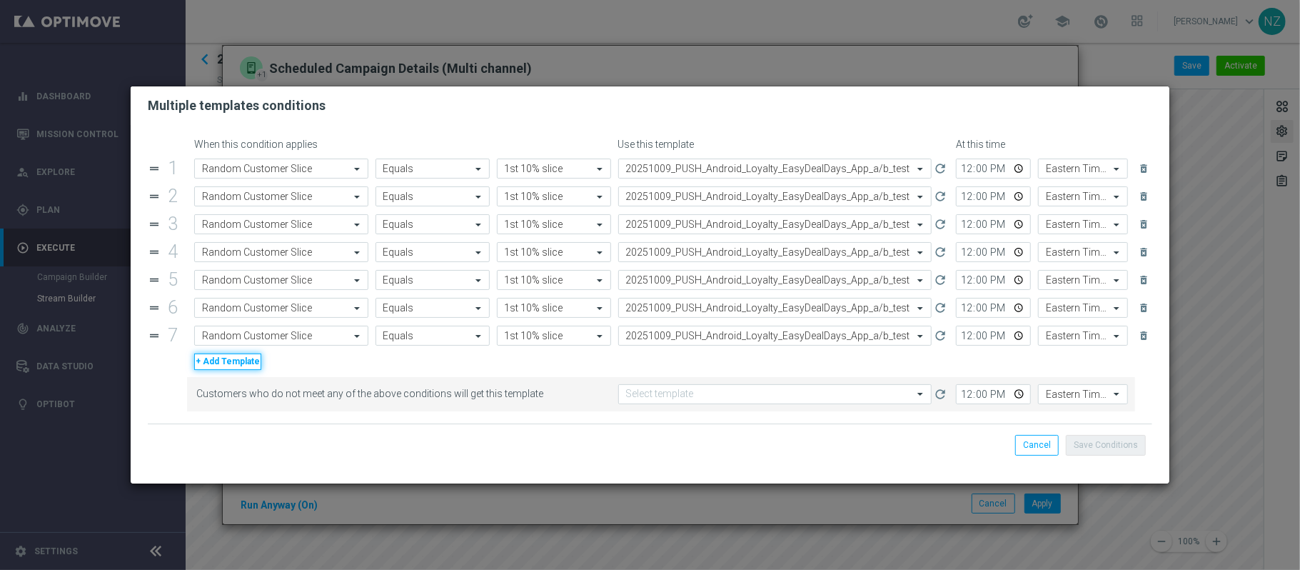
click at [227, 360] on button "+ Add Template" at bounding box center [227, 361] width 67 height 16
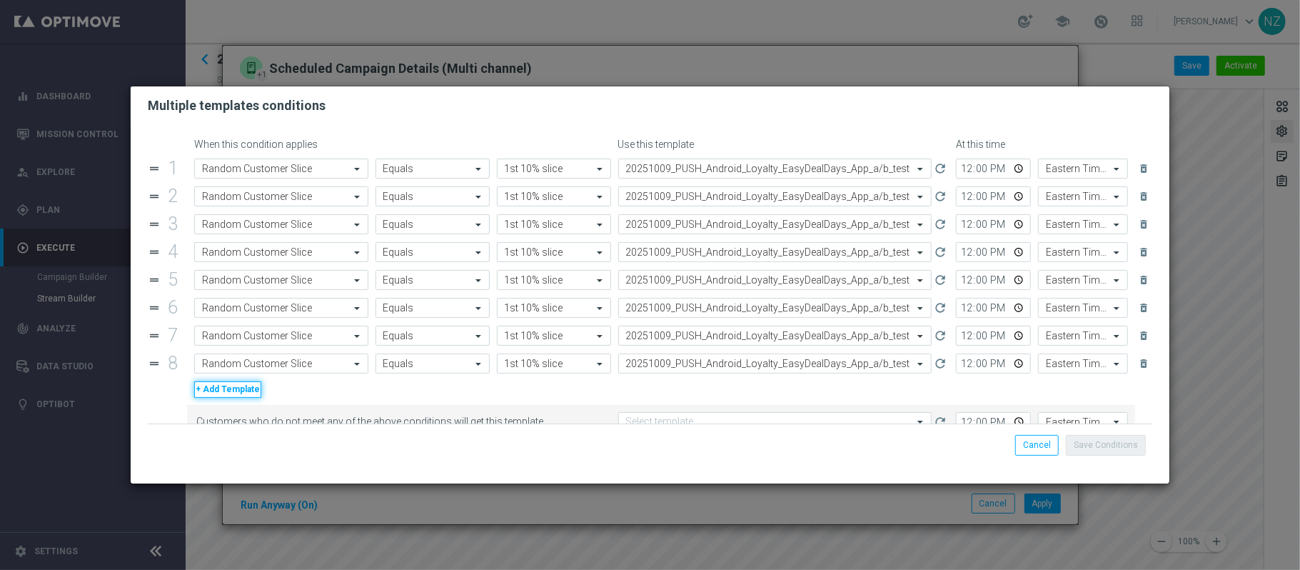
click at [227, 390] on button "+ Add Template" at bounding box center [227, 389] width 67 height 16
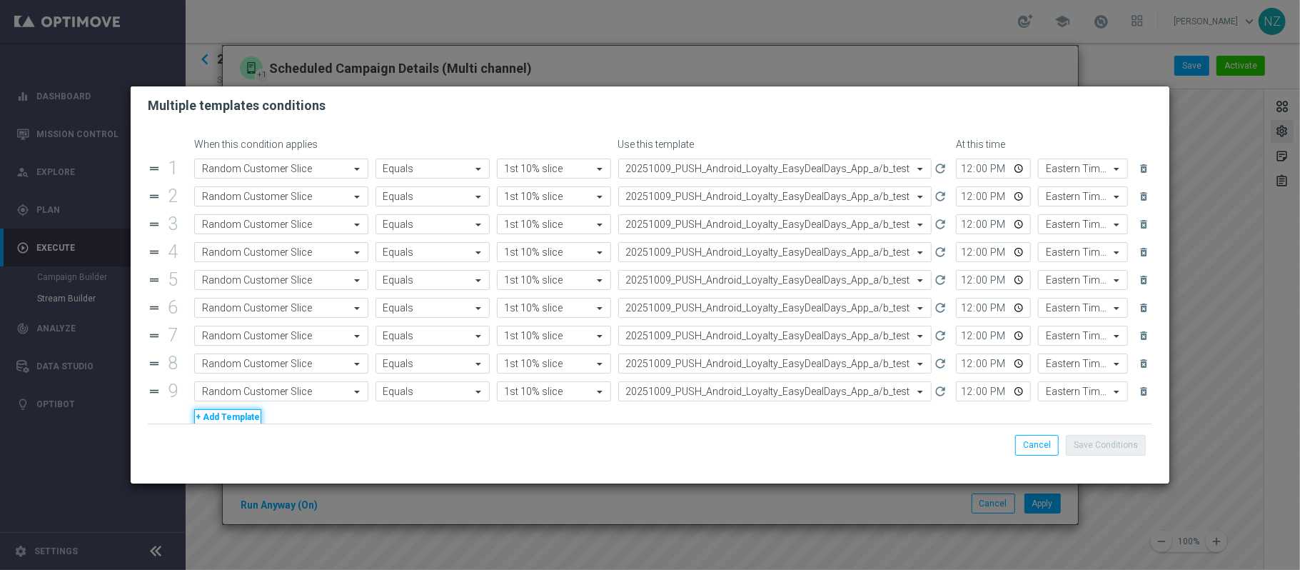
click at [230, 416] on button "+ Add Template" at bounding box center [227, 417] width 67 height 16
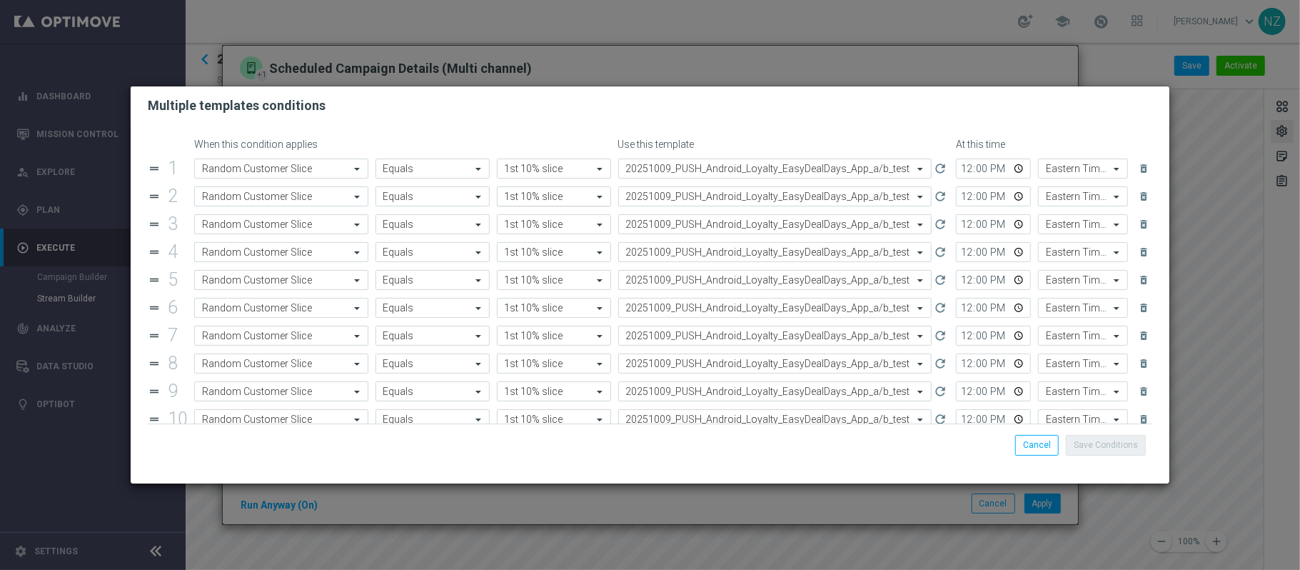
click at [528, 200] on input "text" at bounding box center [540, 197] width 70 height 12
click at [530, 221] on label "2nd 10% slice" at bounding box center [531, 218] width 52 height 12
click at [532, 233] on div "Value 1st 10% slice" at bounding box center [554, 224] width 114 height 20
click at [533, 241] on label "3rd 10% slice" at bounding box center [530, 246] width 50 height 12
click at [527, 257] on input "text" at bounding box center [540, 252] width 70 height 12
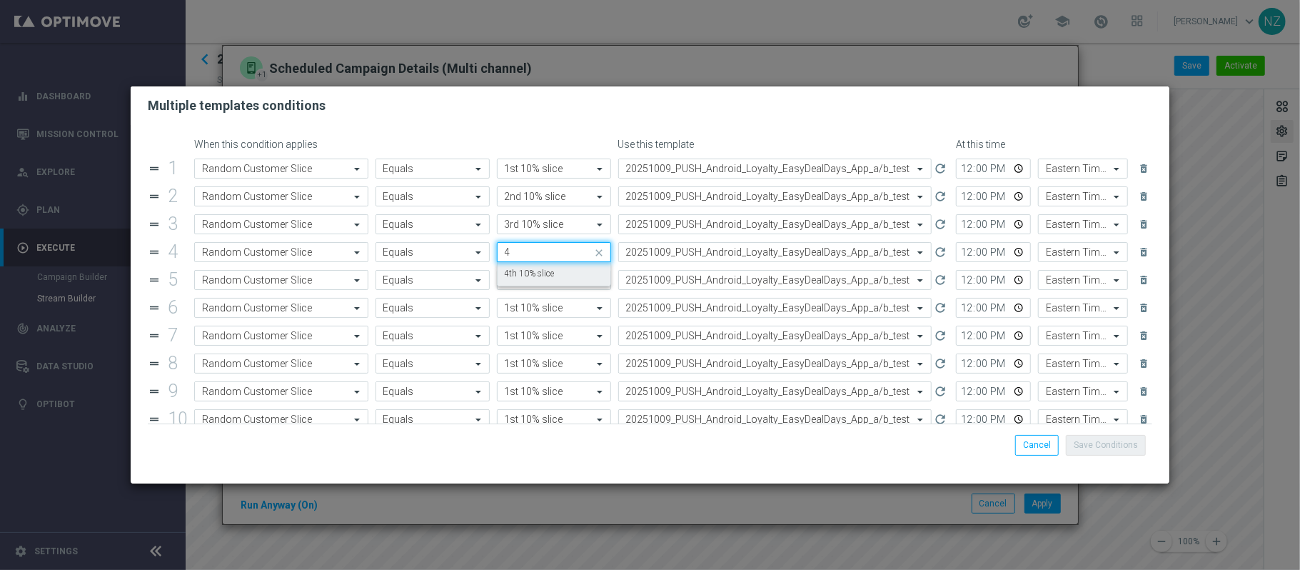
click at [523, 272] on label "4th 10% slice" at bounding box center [530, 274] width 50 height 12
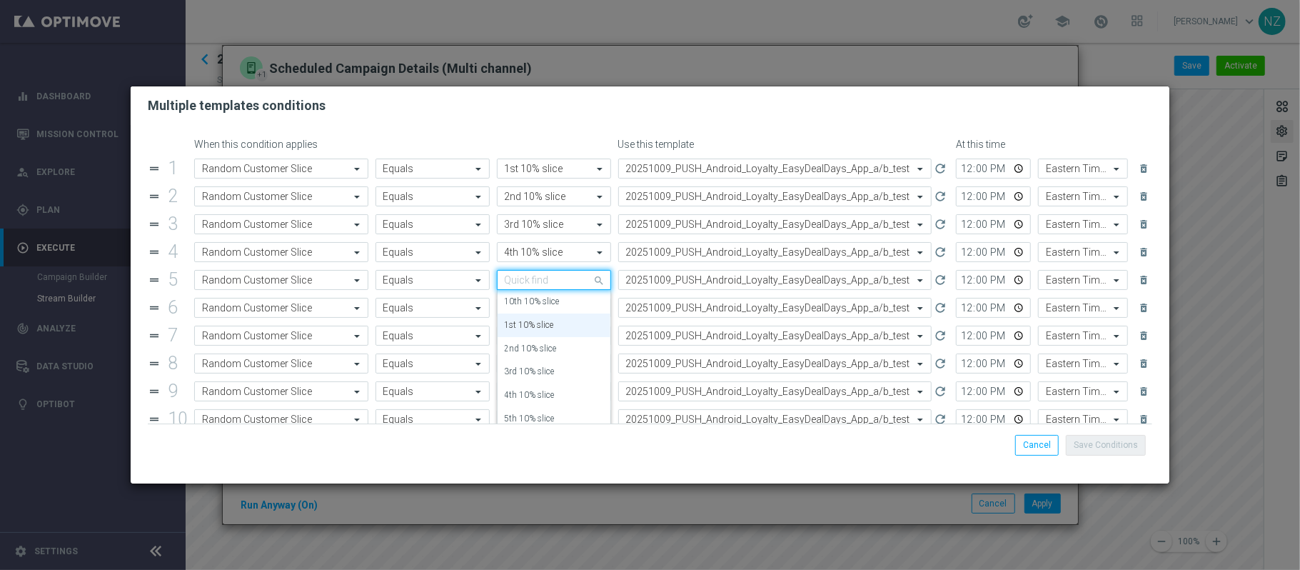
click at [520, 286] on input "text" at bounding box center [540, 280] width 70 height 12
click at [524, 306] on label "5th 10% slice" at bounding box center [530, 302] width 50 height 12
click at [521, 314] on input "text" at bounding box center [540, 308] width 70 height 12
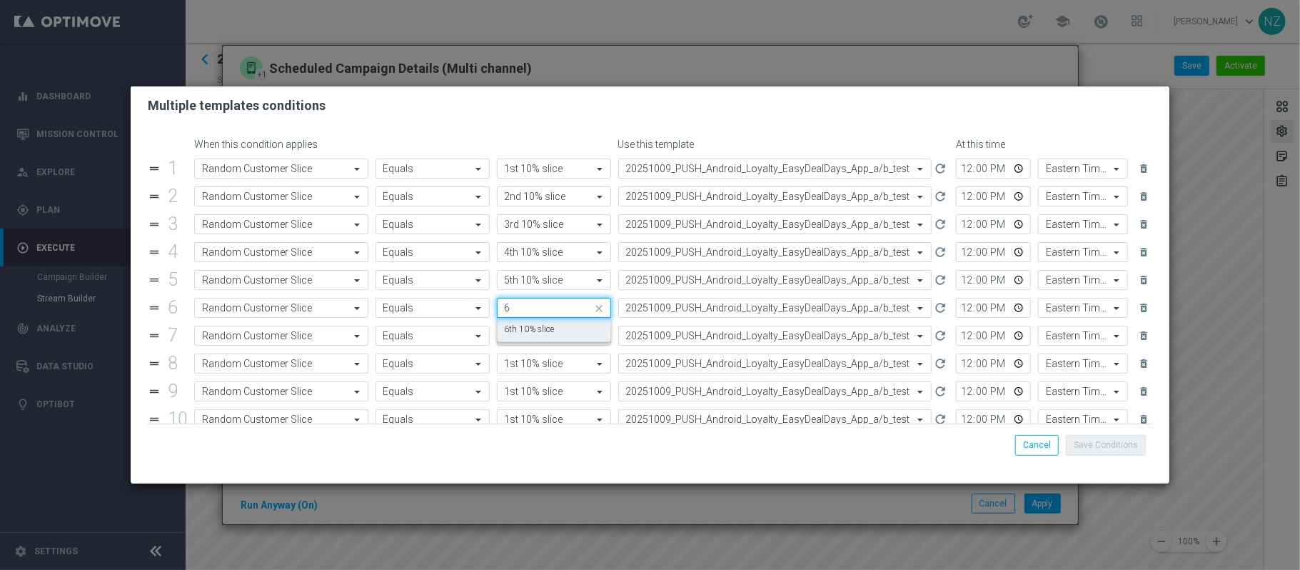
click at [521, 330] on label "6th 10% slice" at bounding box center [530, 329] width 50 height 12
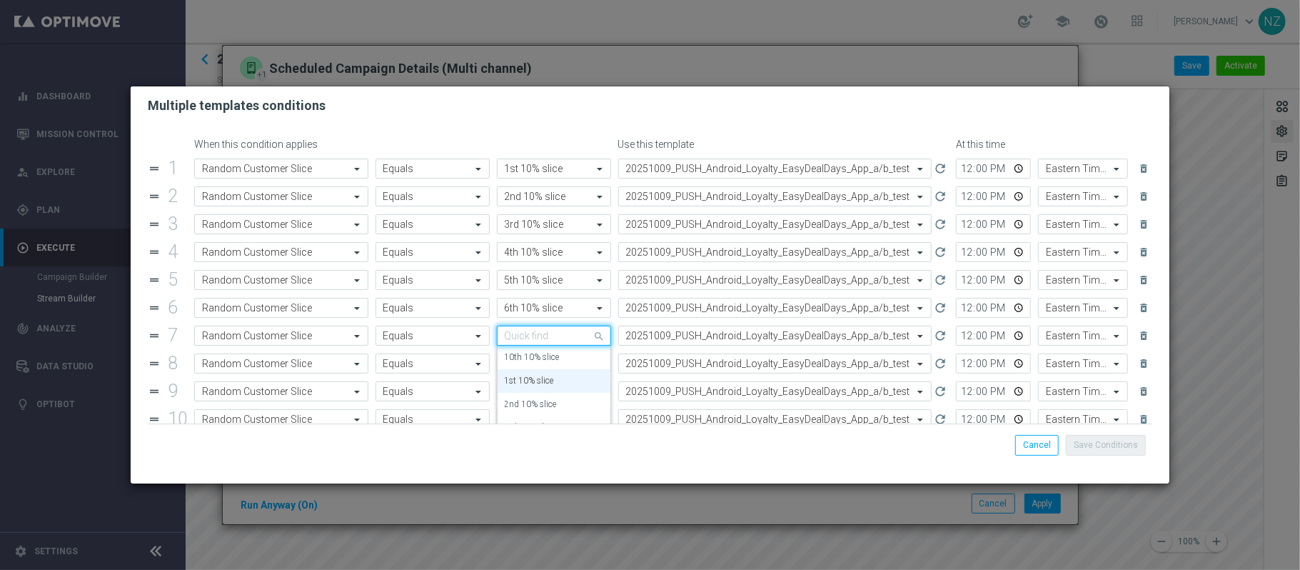
click at [521, 335] on input "text" at bounding box center [540, 336] width 70 height 12
click at [521, 357] on label "7th 10% slice" at bounding box center [530, 357] width 50 height 12
click at [520, 360] on div "Value 1st 10% slice" at bounding box center [545, 363] width 95 height 11
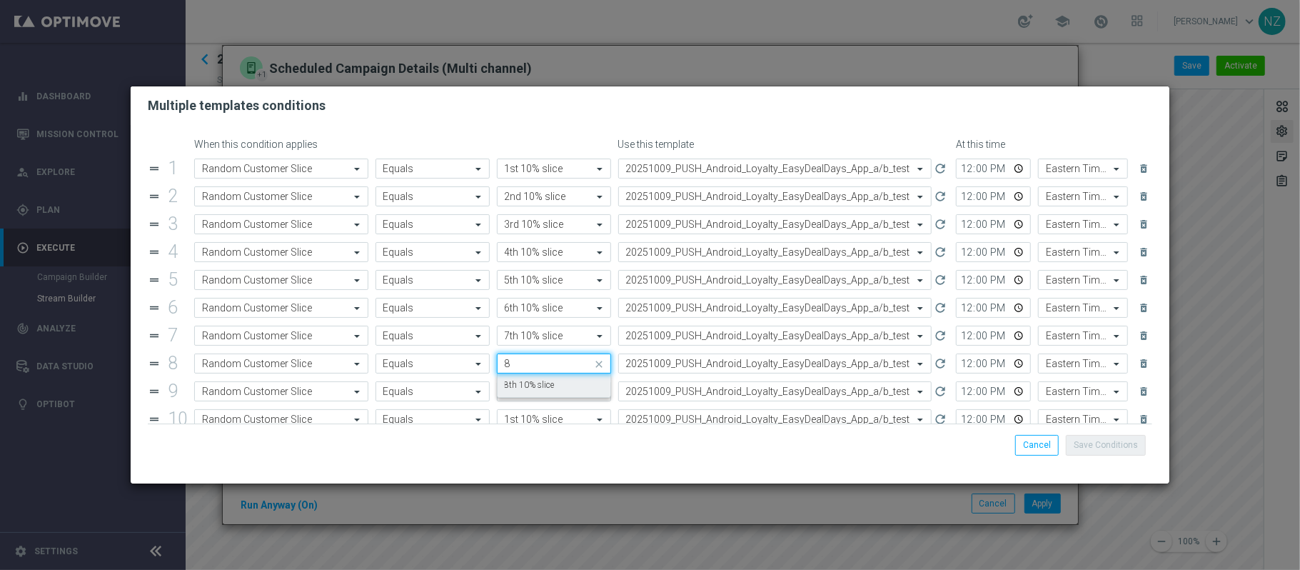
click at [516, 386] on label "8th 10% slice" at bounding box center [530, 385] width 50 height 12
click at [516, 396] on input "text" at bounding box center [540, 392] width 70 height 12
click at [523, 370] on label "9th 10% slice" at bounding box center [530, 369] width 50 height 12
click at [526, 416] on div "Value 1st 10% slice" at bounding box center [554, 419] width 114 height 20
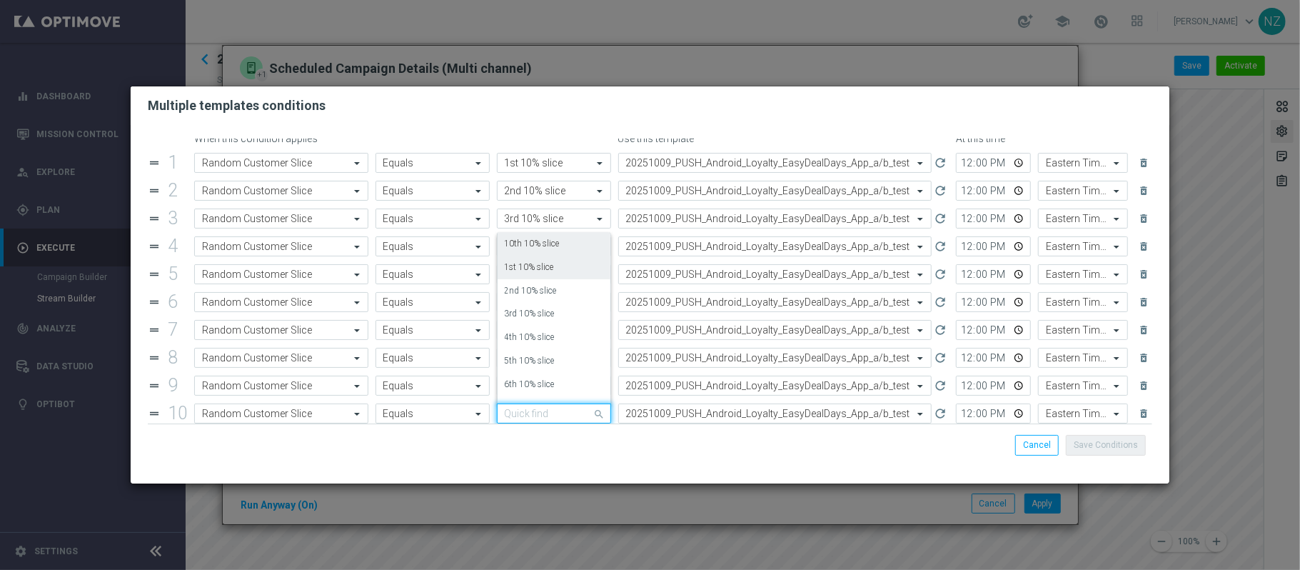
click at [532, 250] on label "10th 10% slice" at bounding box center [532, 244] width 55 height 12
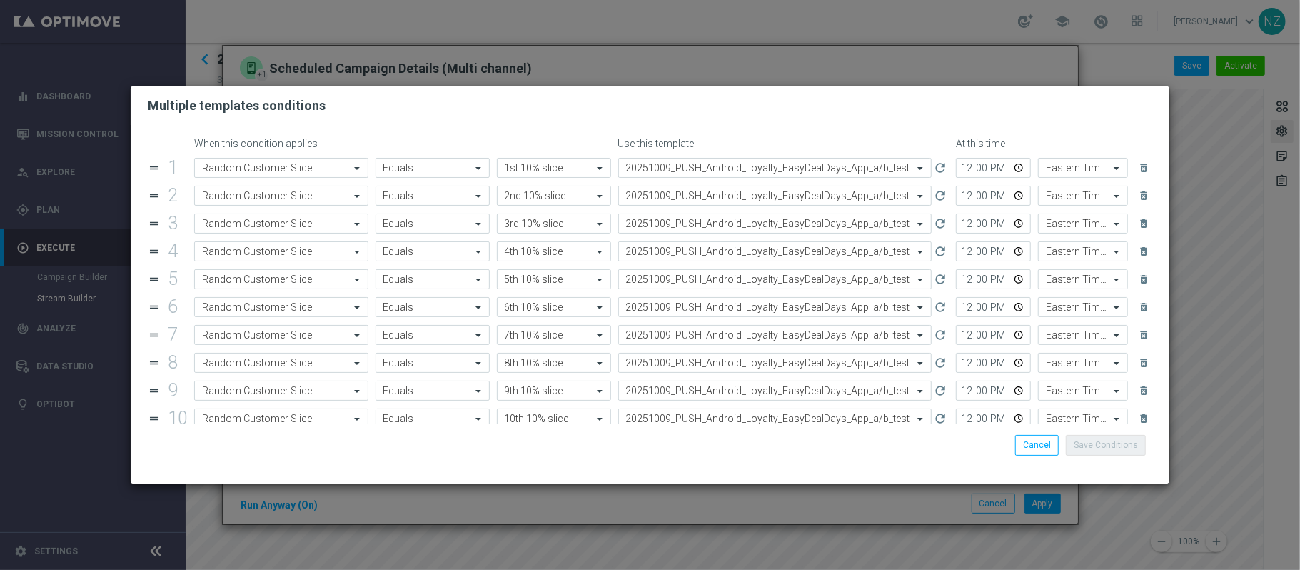
scroll to position [0, 0]
click at [975, 198] on input "12:00" at bounding box center [993, 196] width 75 height 20
click at [968, 226] on input "12:00" at bounding box center [993, 224] width 75 height 20
click at [970, 255] on input "12:00" at bounding box center [993, 252] width 75 height 20
click at [956, 278] on input "12:00" at bounding box center [993, 280] width 75 height 20
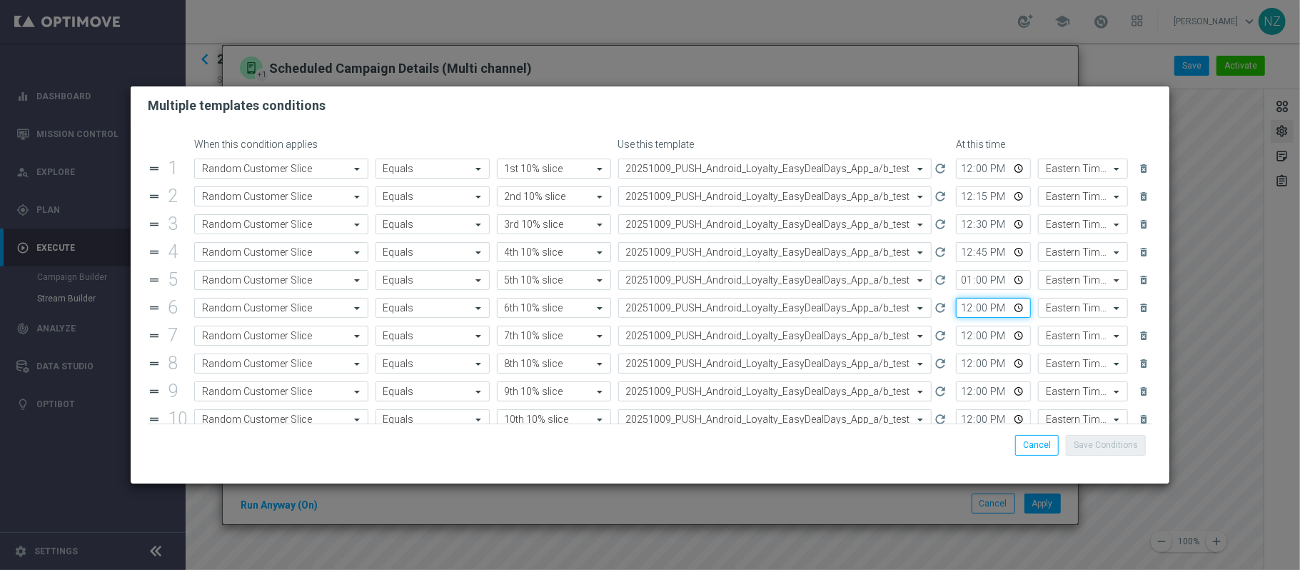
click at [956, 306] on input "12:00" at bounding box center [993, 308] width 75 height 20
click at [970, 309] on input "13:00" at bounding box center [993, 308] width 75 height 20
click at [956, 344] on input "12:00" at bounding box center [993, 336] width 75 height 20
click at [972, 341] on input "13:00" at bounding box center [993, 336] width 75 height 20
click at [958, 366] on input "12:00" at bounding box center [993, 363] width 75 height 20
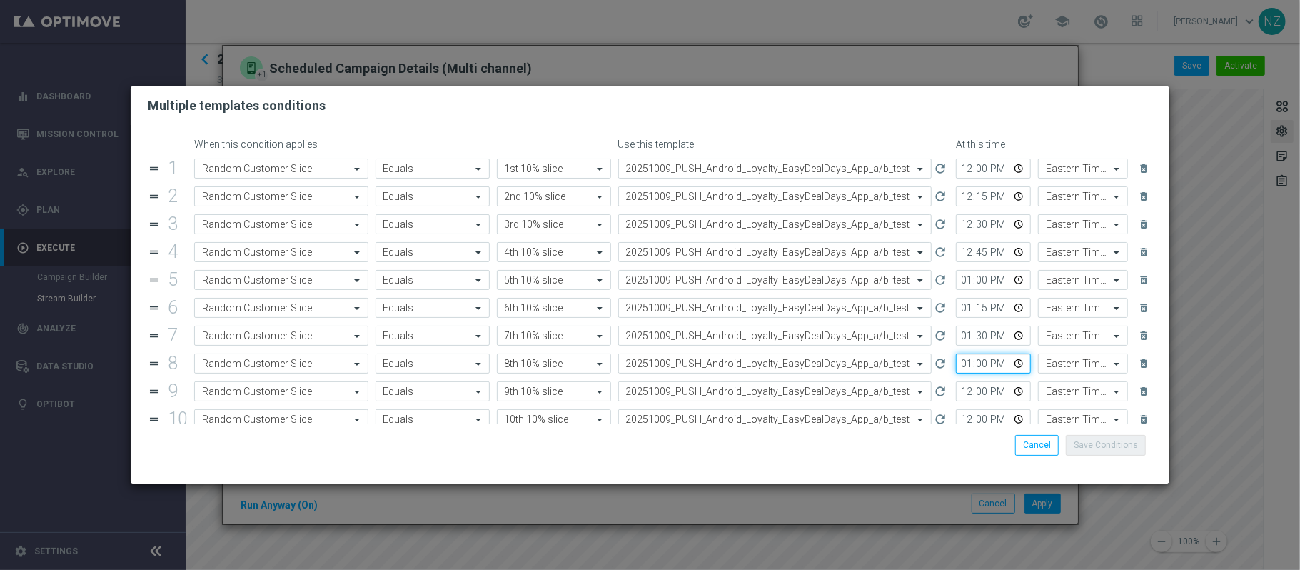
click at [965, 367] on input "13:00" at bounding box center [993, 363] width 75 height 20
click at [956, 394] on input "12:00" at bounding box center [993, 391] width 75 height 20
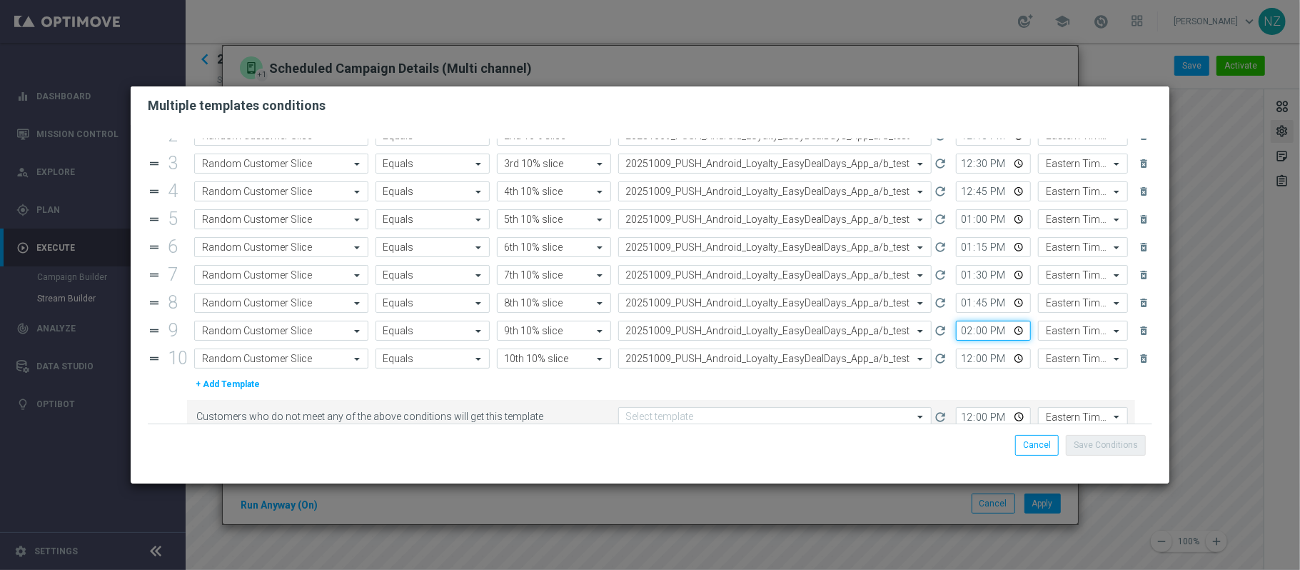
scroll to position [83, 0]
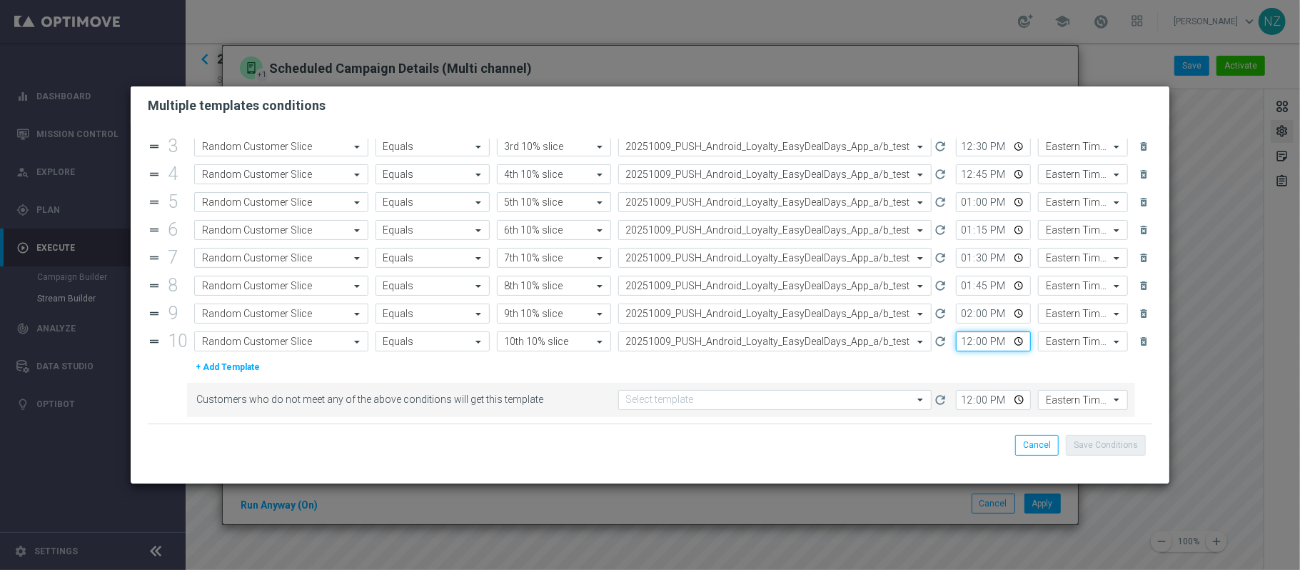
click at [956, 341] on input "12:00" at bounding box center [993, 341] width 75 height 20
click at [957, 400] on input "12:00" at bounding box center [993, 400] width 75 height 20
click at [807, 406] on input "text" at bounding box center [761, 400] width 270 height 12
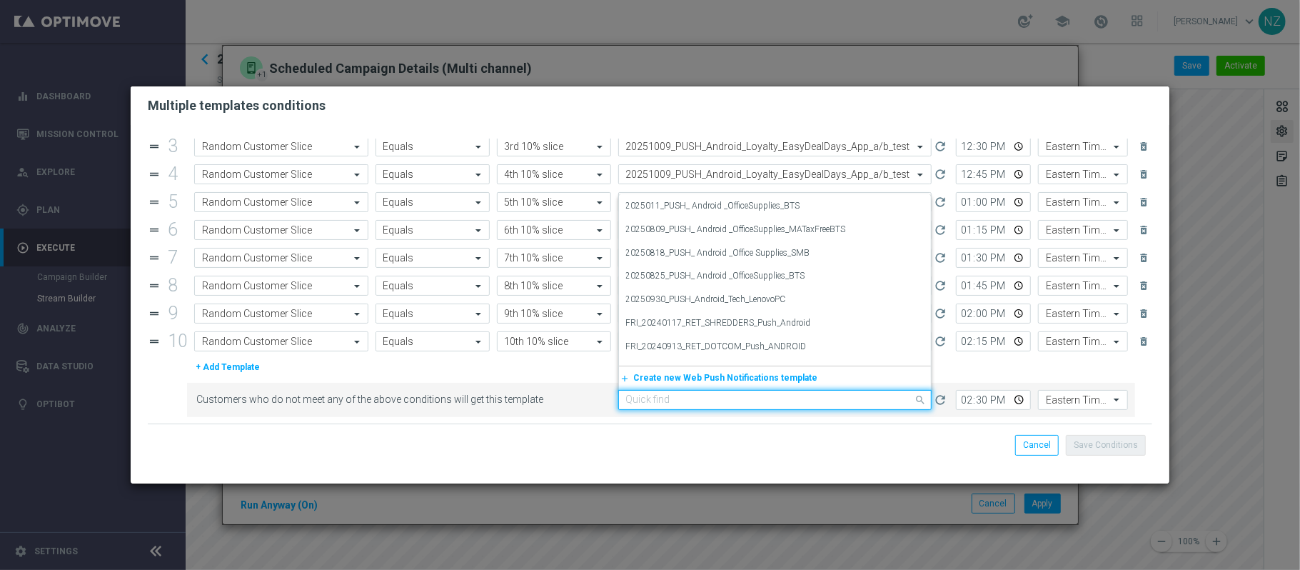
paste input "20251009"
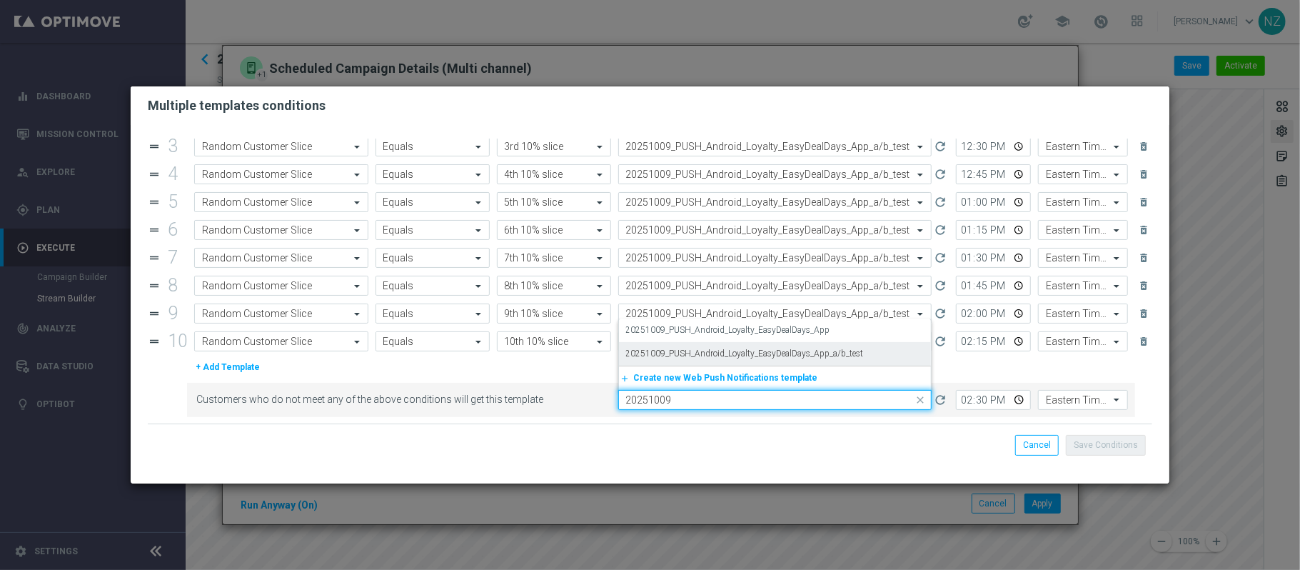
click at [823, 353] on label "20251009_PUSH_Android_Loyalty_EasyDealDays_App_a/b_test" at bounding box center [745, 354] width 238 height 12
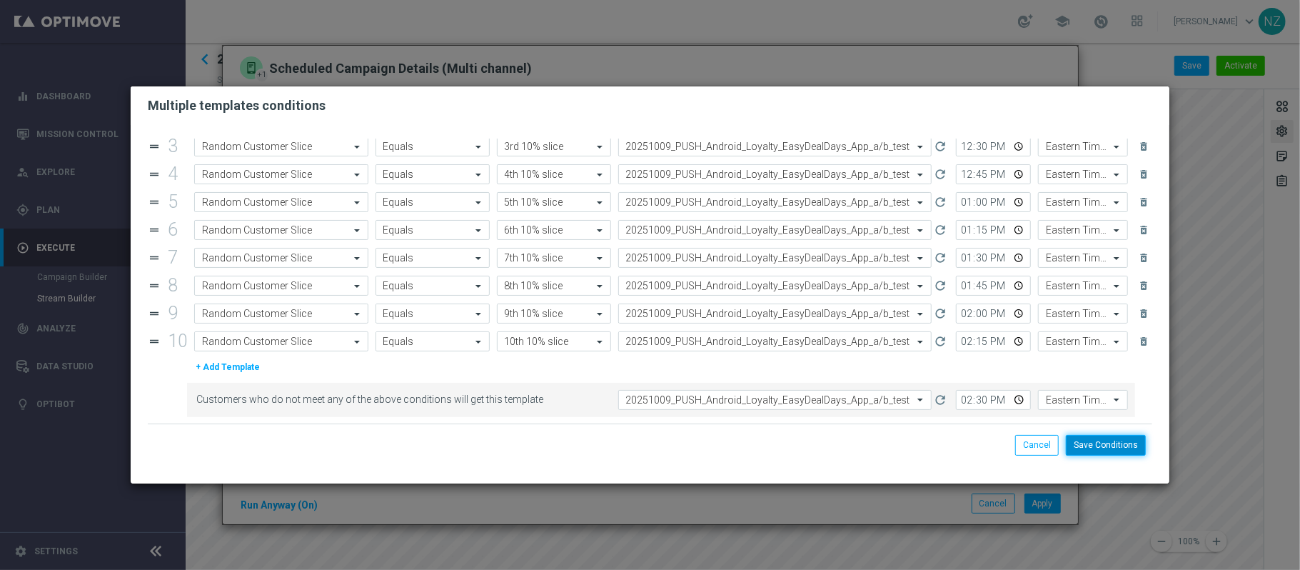
click at [1106, 449] on button "Save Conditions" at bounding box center [1106, 445] width 80 height 20
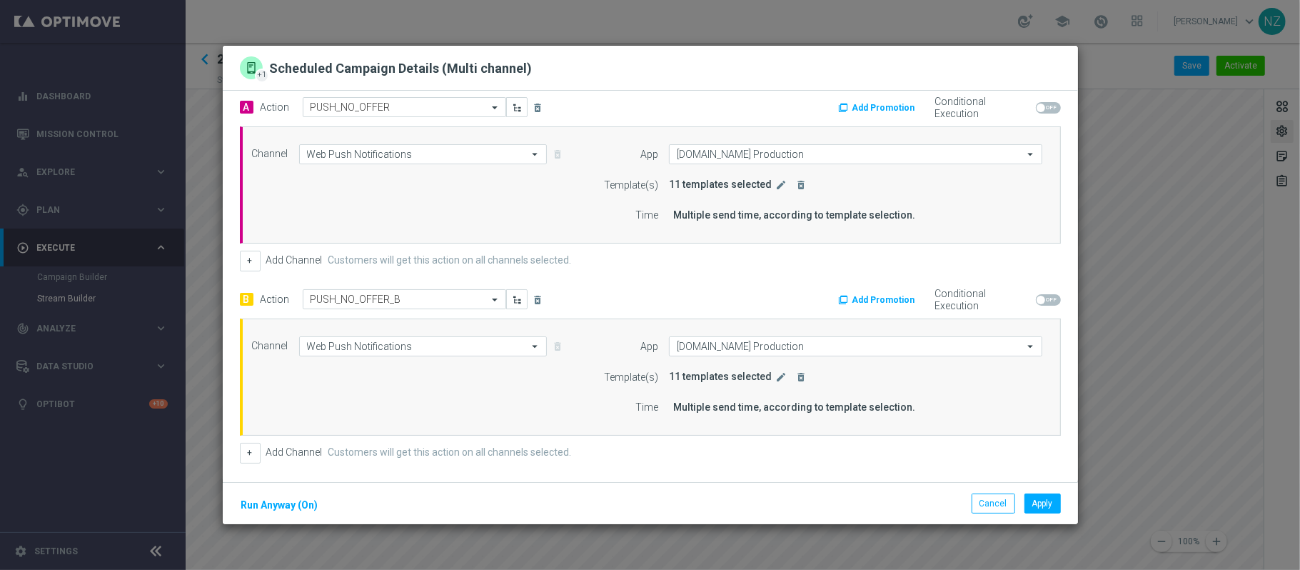
scroll to position [0, 0]
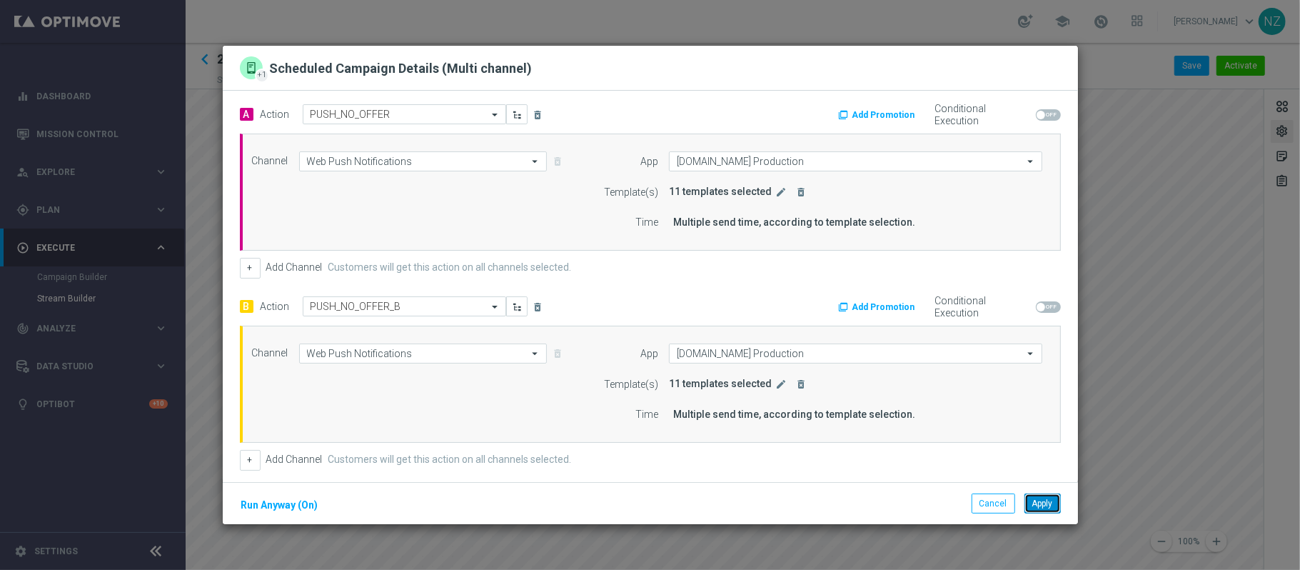
click at [1043, 501] on button "Apply" at bounding box center [1043, 503] width 36 height 20
click at [776, 194] on icon "edit" at bounding box center [781, 191] width 11 height 11
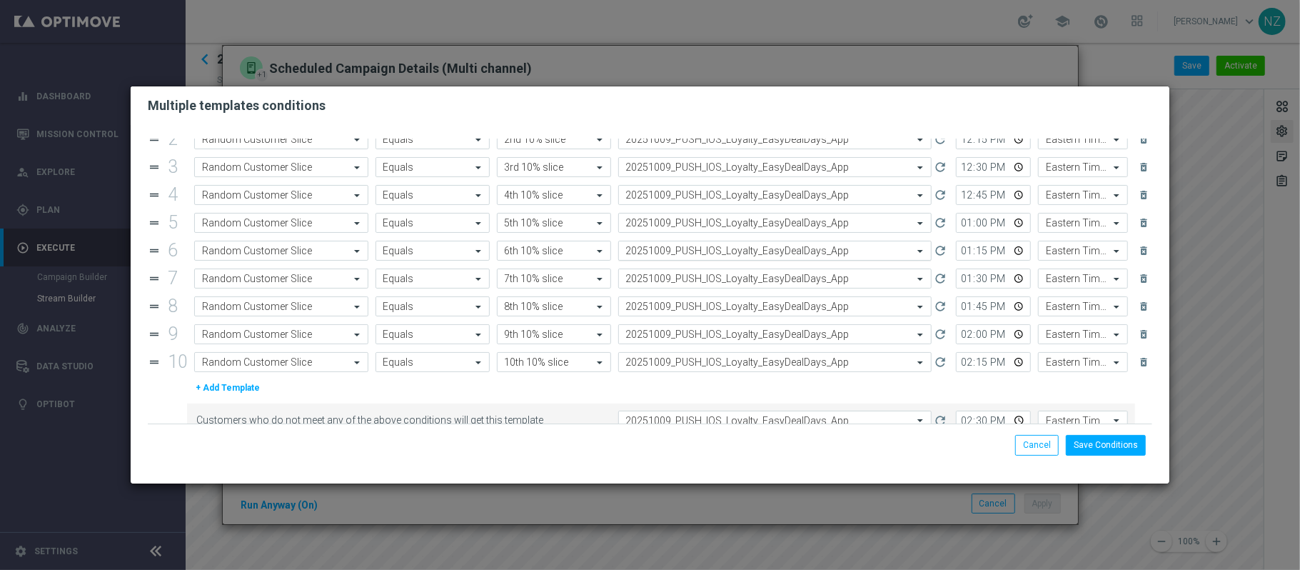
scroll to position [83, 0]
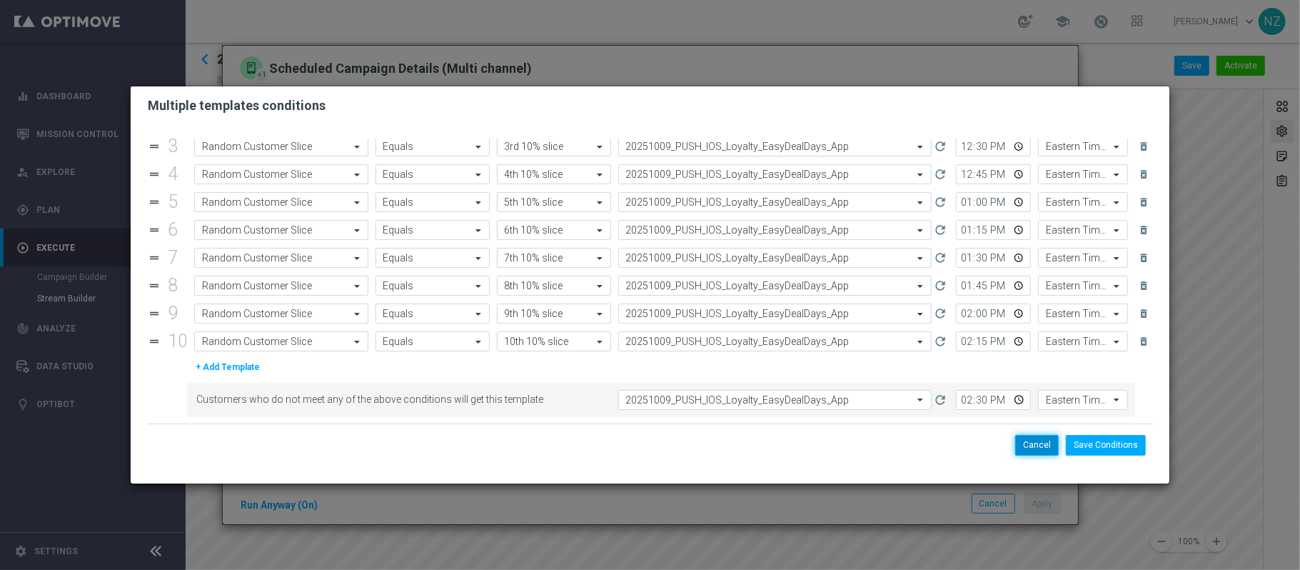
click at [1024, 448] on button "Cancel" at bounding box center [1037, 445] width 44 height 20
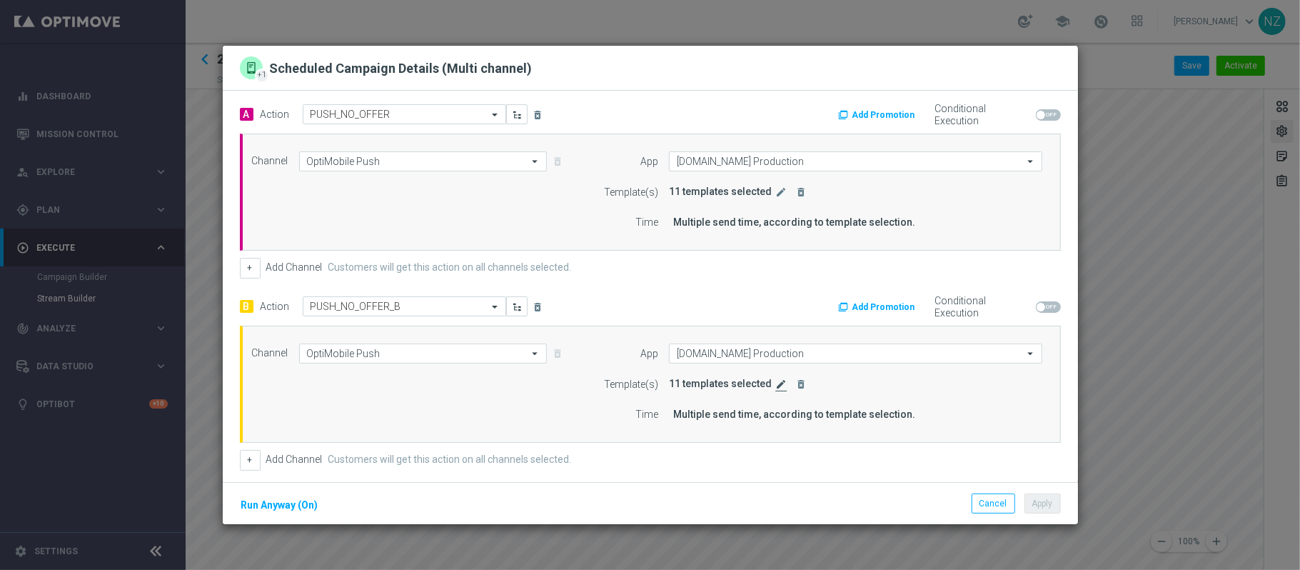
click at [776, 384] on icon "edit" at bounding box center [781, 383] width 11 height 11
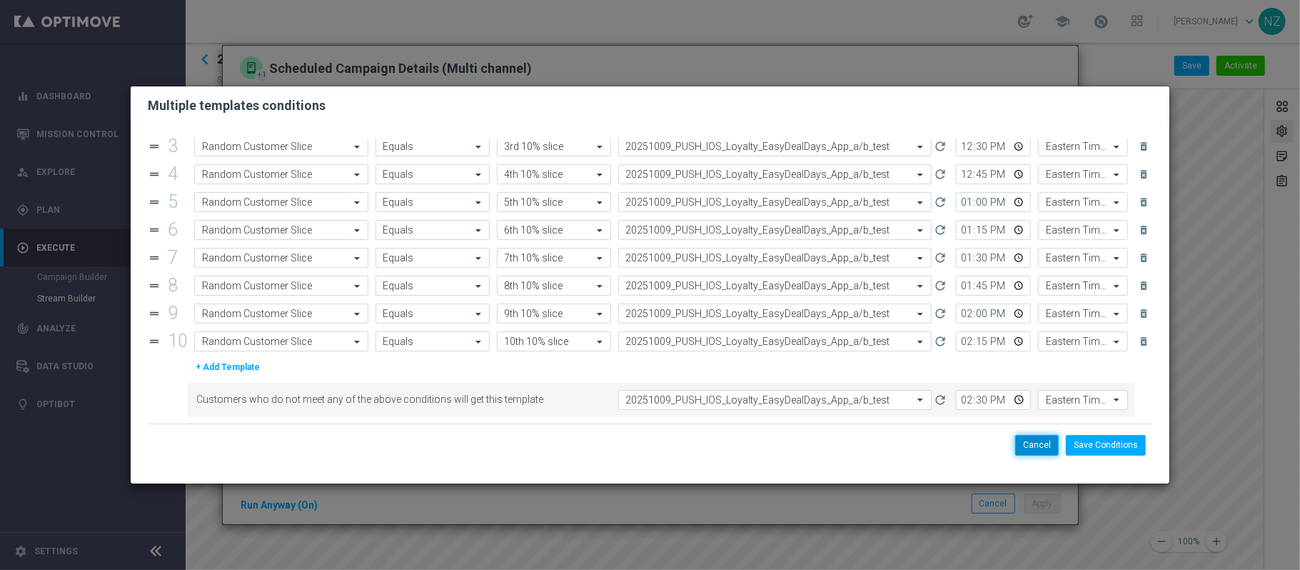
click at [1038, 452] on button "Cancel" at bounding box center [1037, 445] width 44 height 20
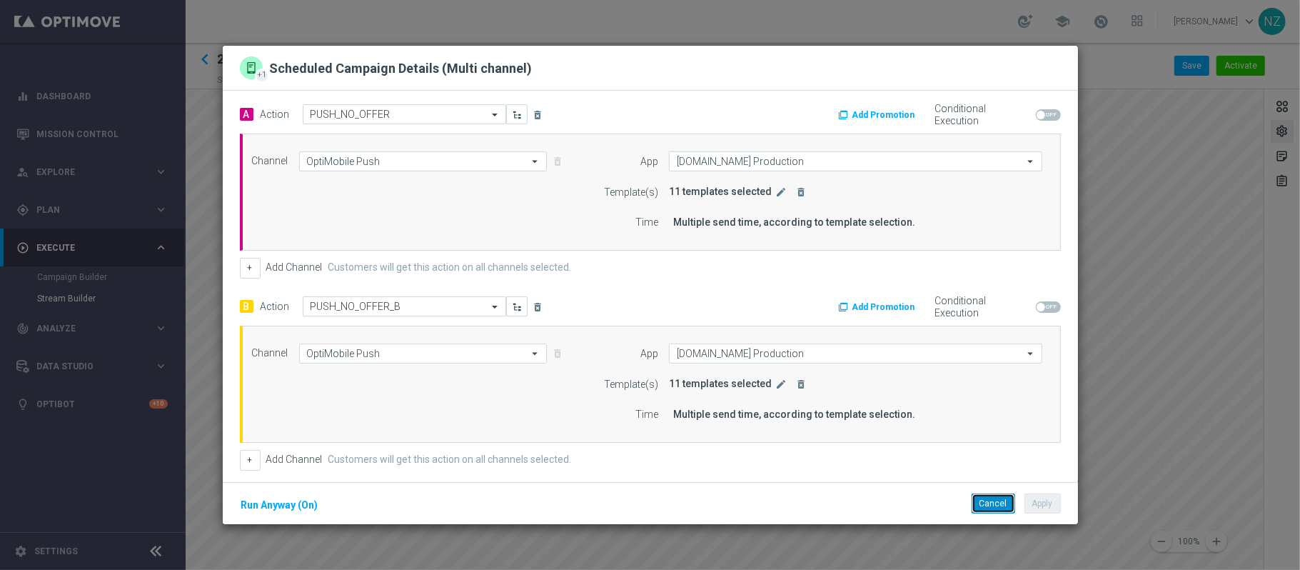
click at [985, 501] on button "Cancel" at bounding box center [994, 503] width 44 height 20
click at [776, 388] on icon "edit" at bounding box center [781, 383] width 11 height 11
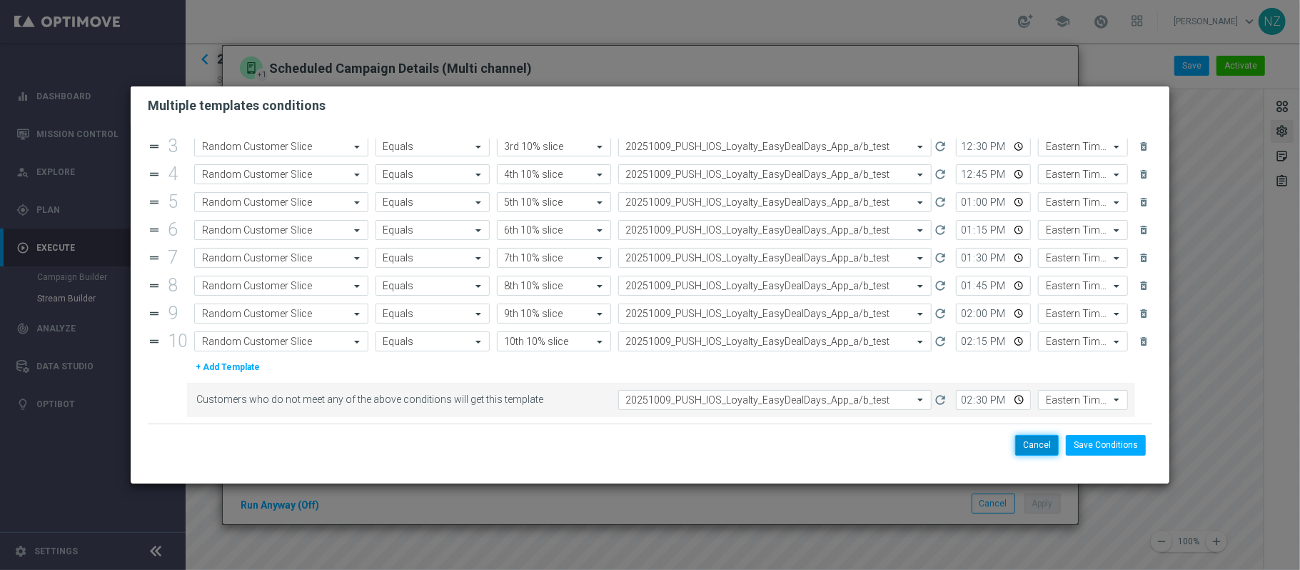
click at [1028, 454] on button "Cancel" at bounding box center [1037, 445] width 44 height 20
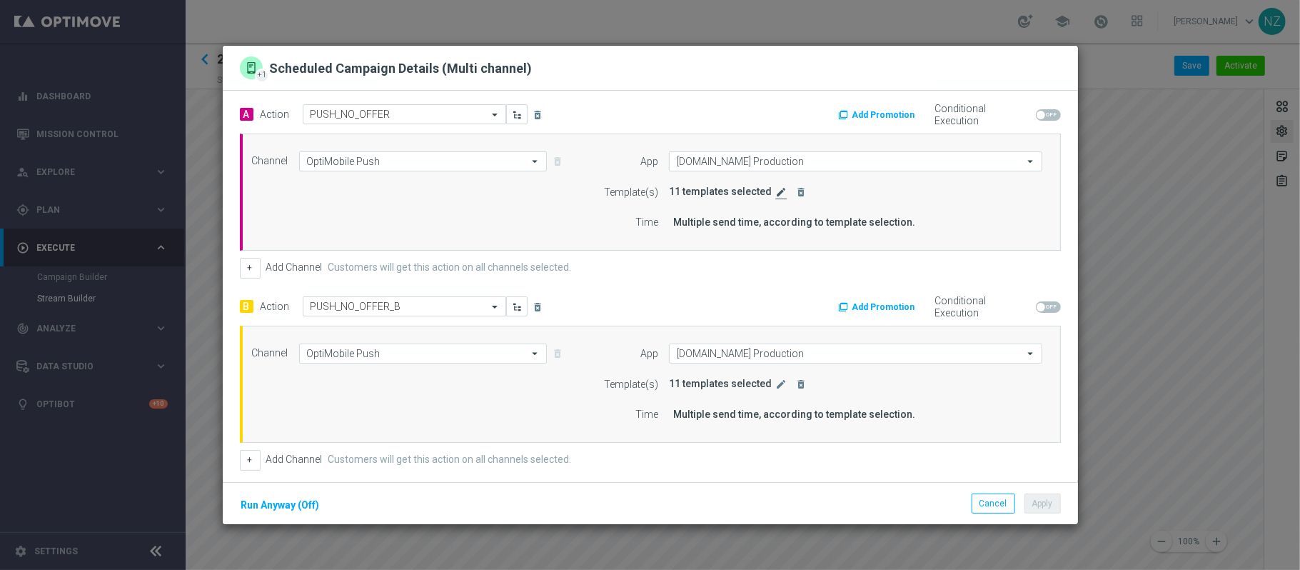
click at [776, 197] on icon "edit" at bounding box center [781, 191] width 11 height 11
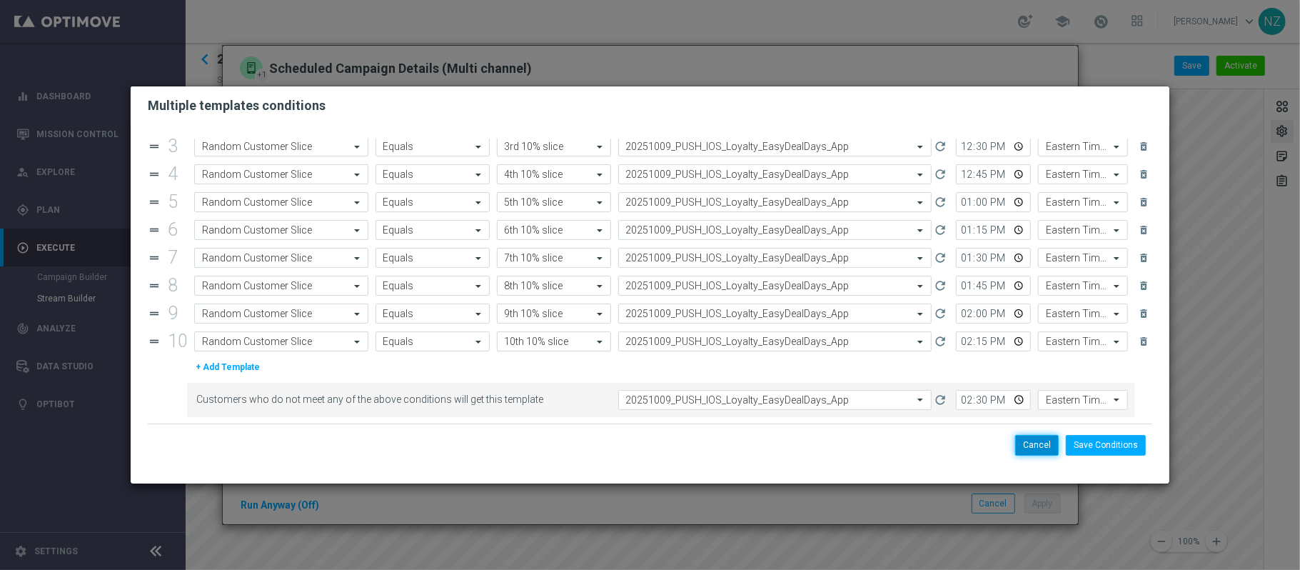
click at [1035, 444] on button "Cancel" at bounding box center [1037, 445] width 44 height 20
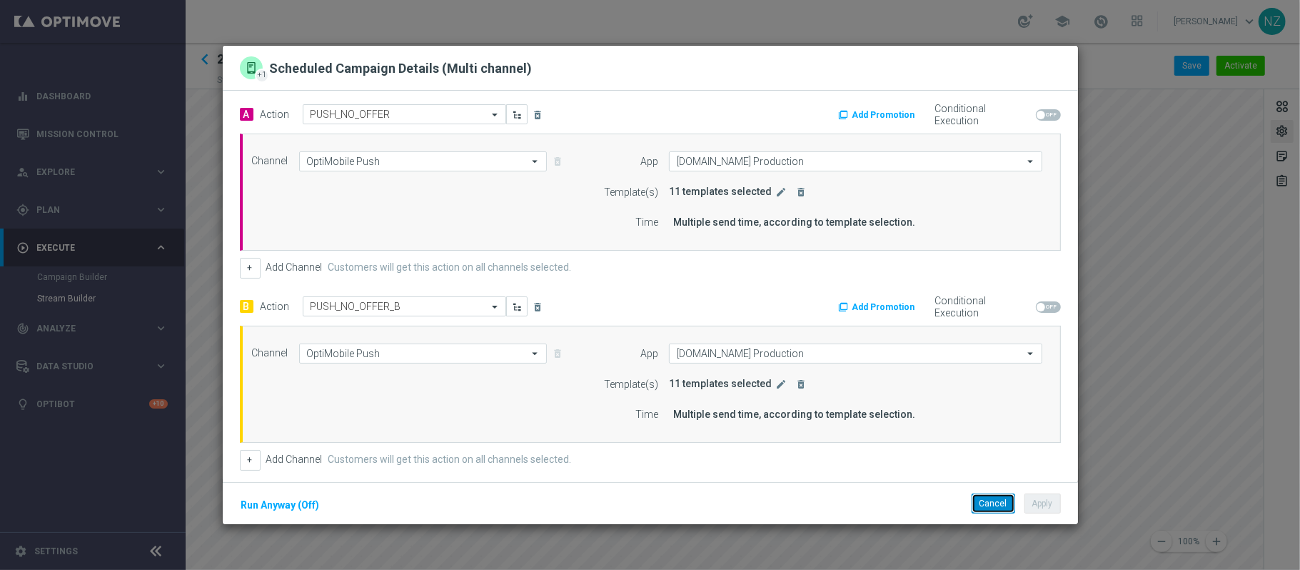
click at [983, 511] on button "Cancel" at bounding box center [994, 503] width 44 height 20
click at [774, 192] on button "edit" at bounding box center [783, 192] width 18 height 13
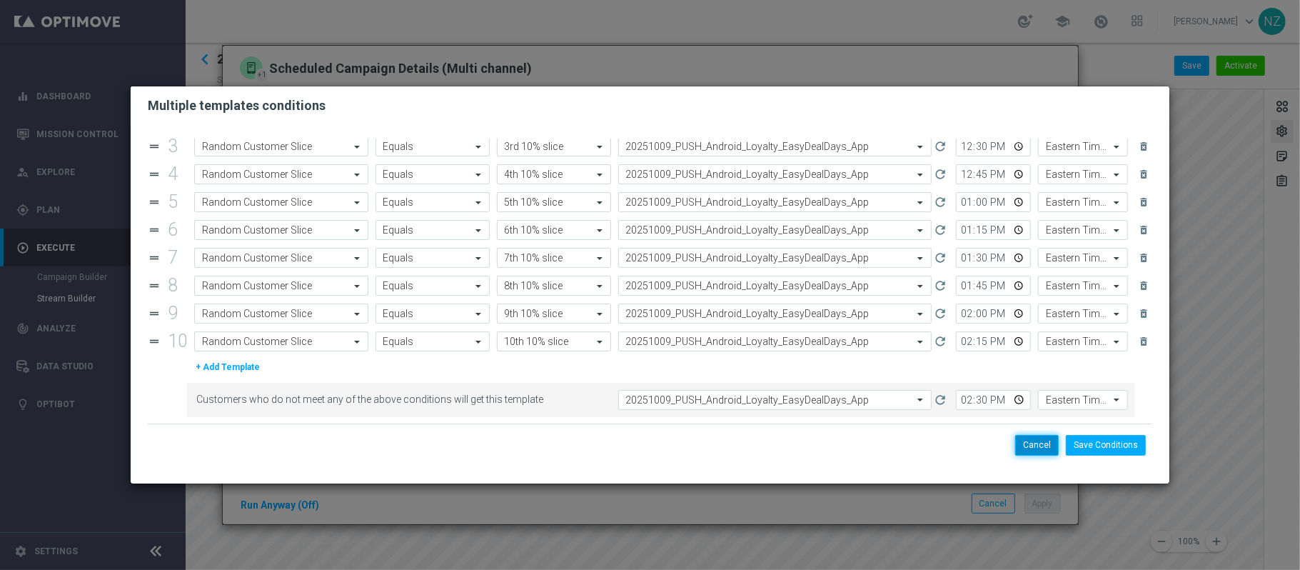
click at [1024, 446] on button "Cancel" at bounding box center [1037, 445] width 44 height 20
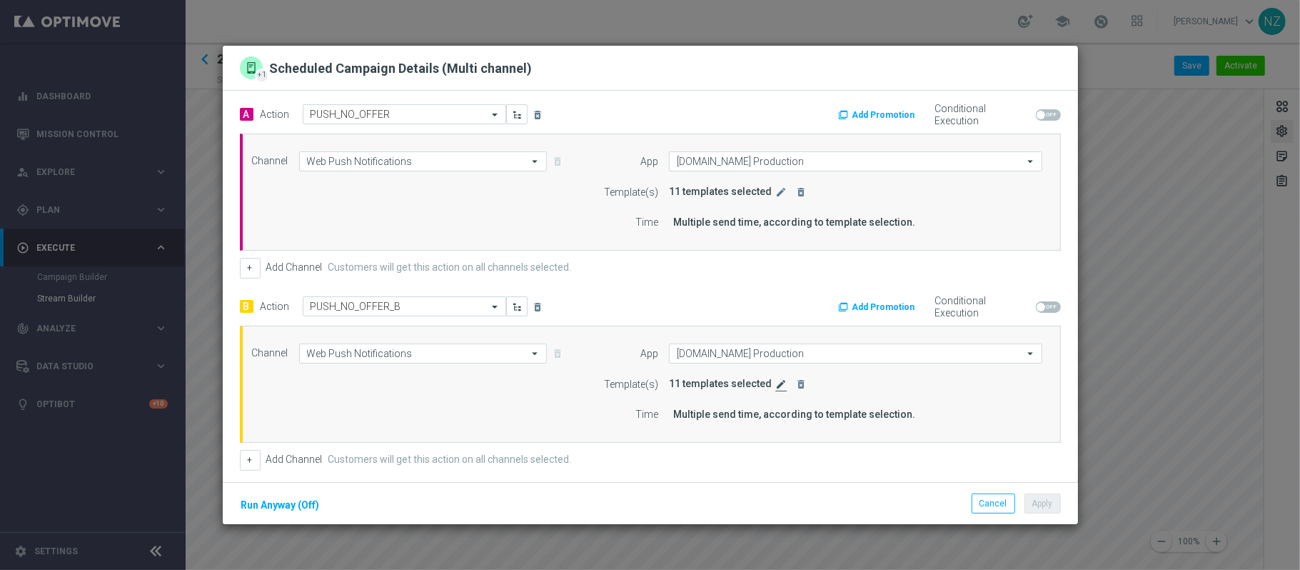
click at [776, 381] on icon "edit" at bounding box center [781, 383] width 11 height 11
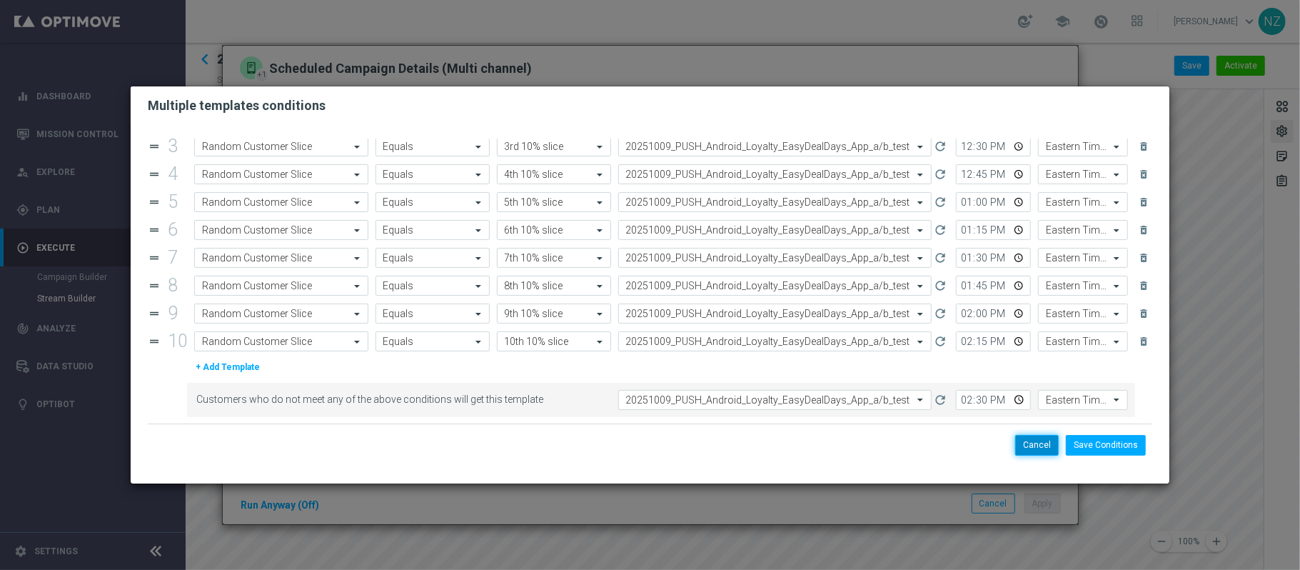
click at [1023, 447] on button "Cancel" at bounding box center [1037, 445] width 44 height 20
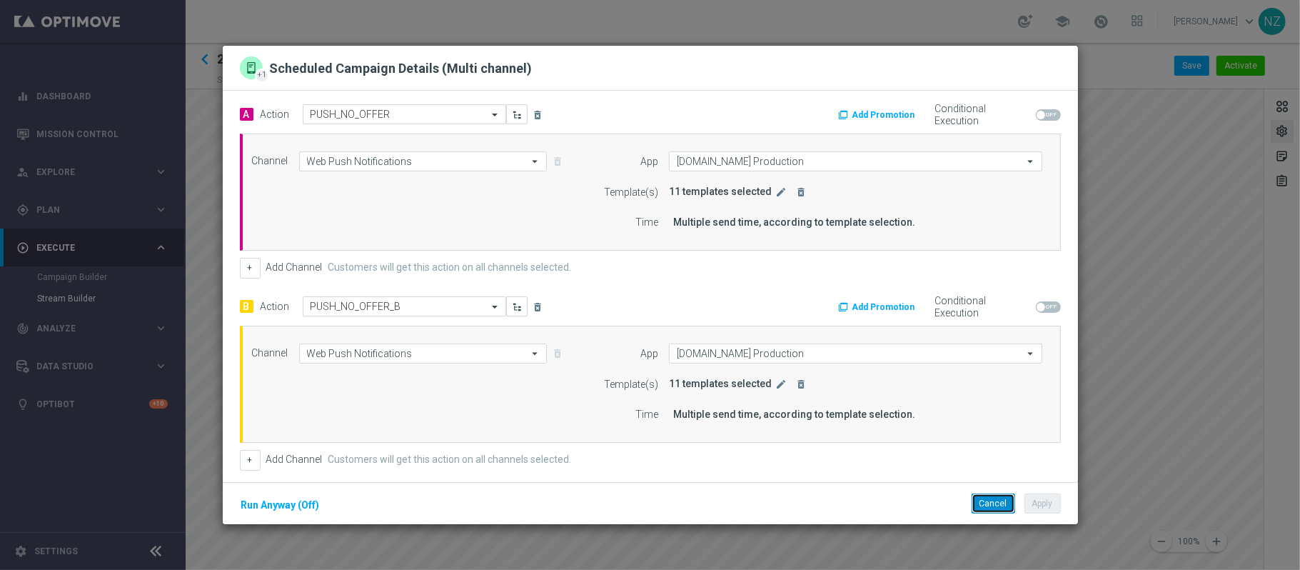
click at [989, 498] on button "Cancel" at bounding box center [994, 503] width 44 height 20
click at [776, 390] on icon "edit" at bounding box center [781, 383] width 11 height 11
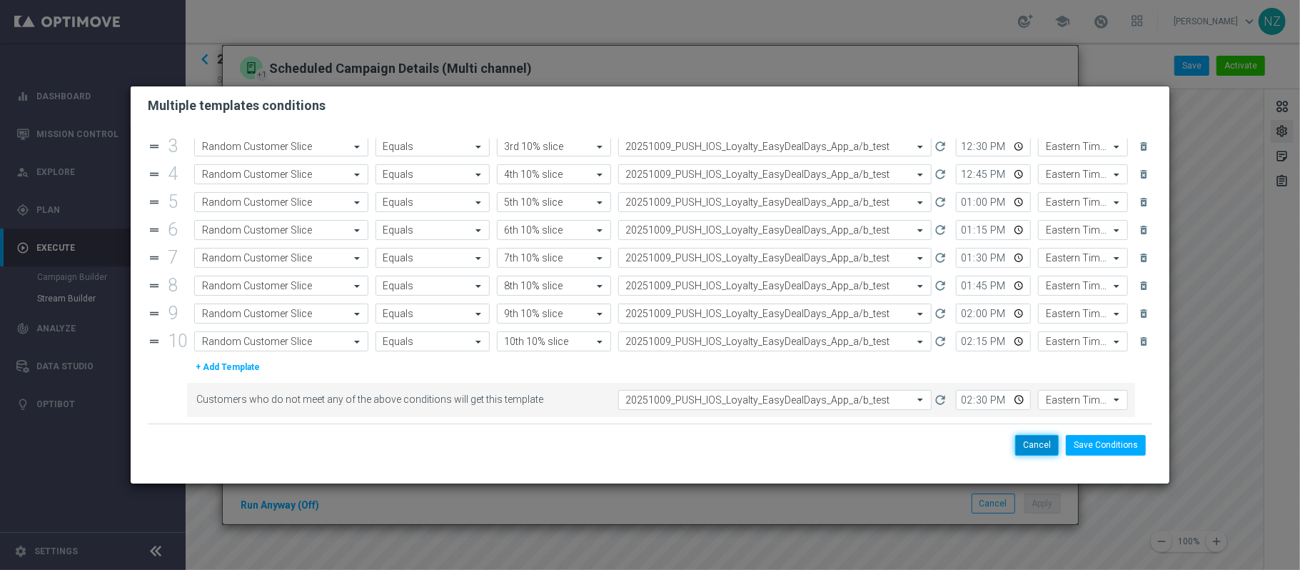
click at [1025, 448] on button "Cancel" at bounding box center [1037, 445] width 44 height 20
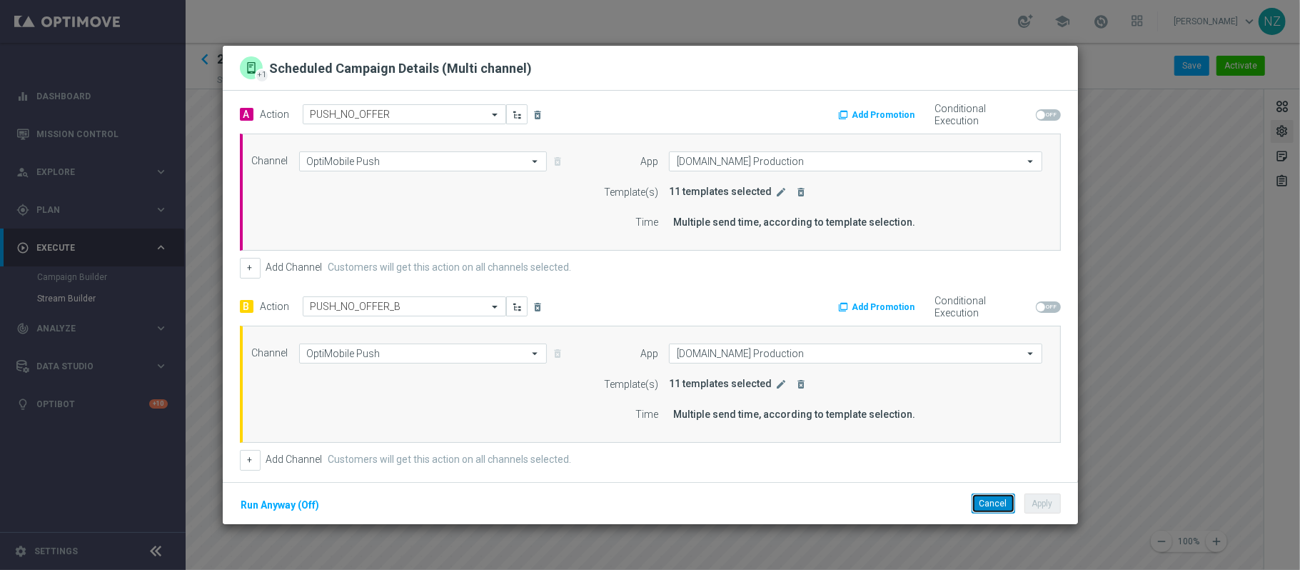
click at [983, 503] on button "Cancel" at bounding box center [994, 503] width 44 height 20
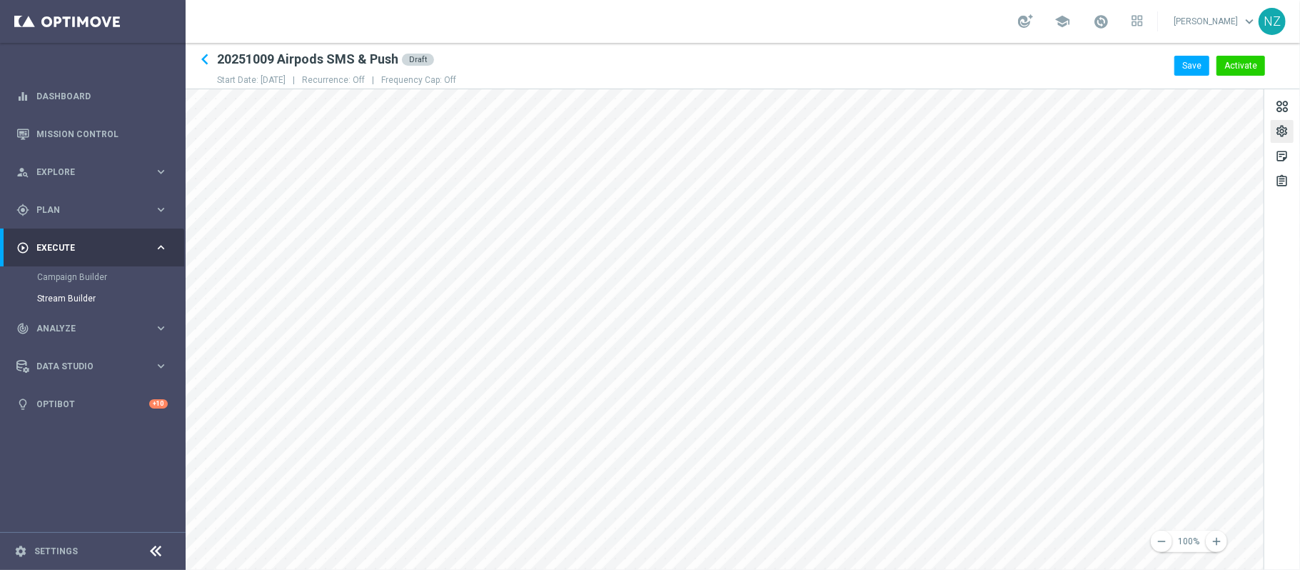
click at [1280, 132] on div "settings" at bounding box center [1282, 133] width 14 height 19
click at [1201, 235] on div "Start Date done" at bounding box center [1163, 239] width 186 height 13
click at [1285, 131] on div "settings" at bounding box center [1282, 133] width 14 height 19
click at [1197, 67] on button "Save" at bounding box center [1192, 66] width 35 height 20
click at [1238, 57] on button "Activate" at bounding box center [1241, 66] width 49 height 20
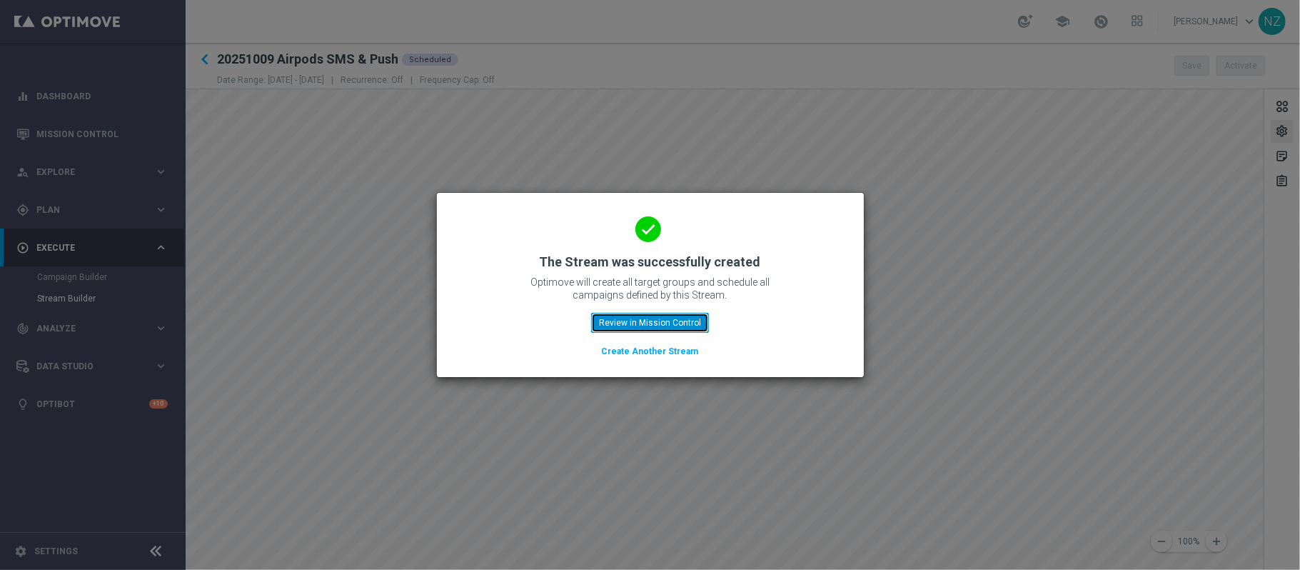
click at [683, 323] on button "Review in Mission Control" at bounding box center [650, 323] width 118 height 20
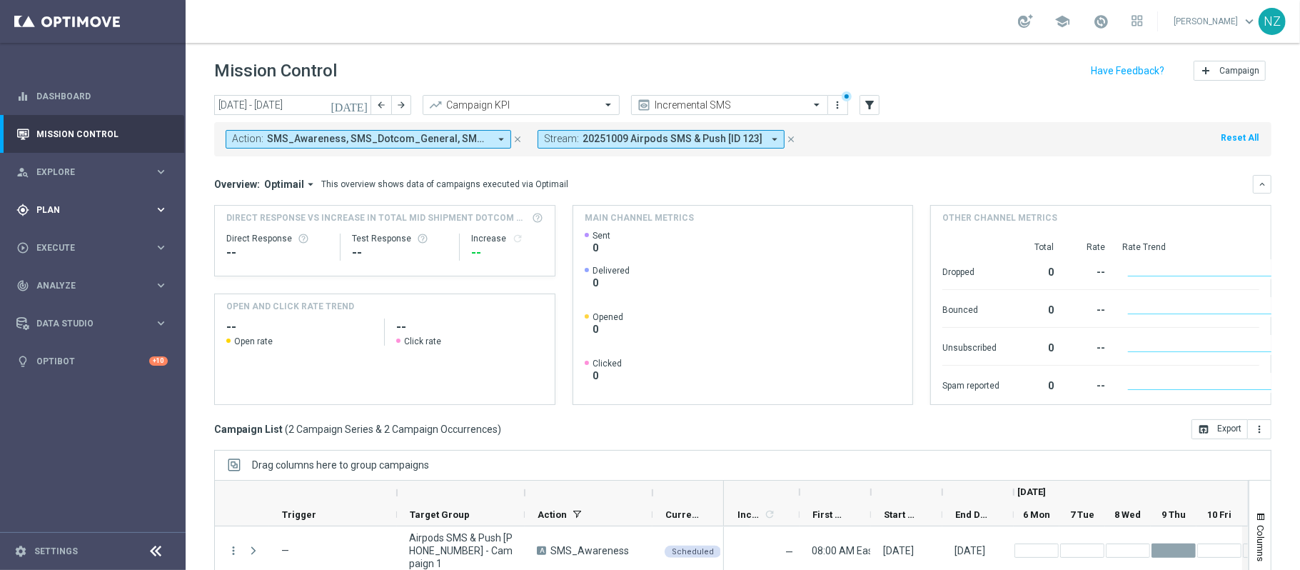
click at [123, 215] on div "gps_fixed Plan" at bounding box center [85, 210] width 138 height 13
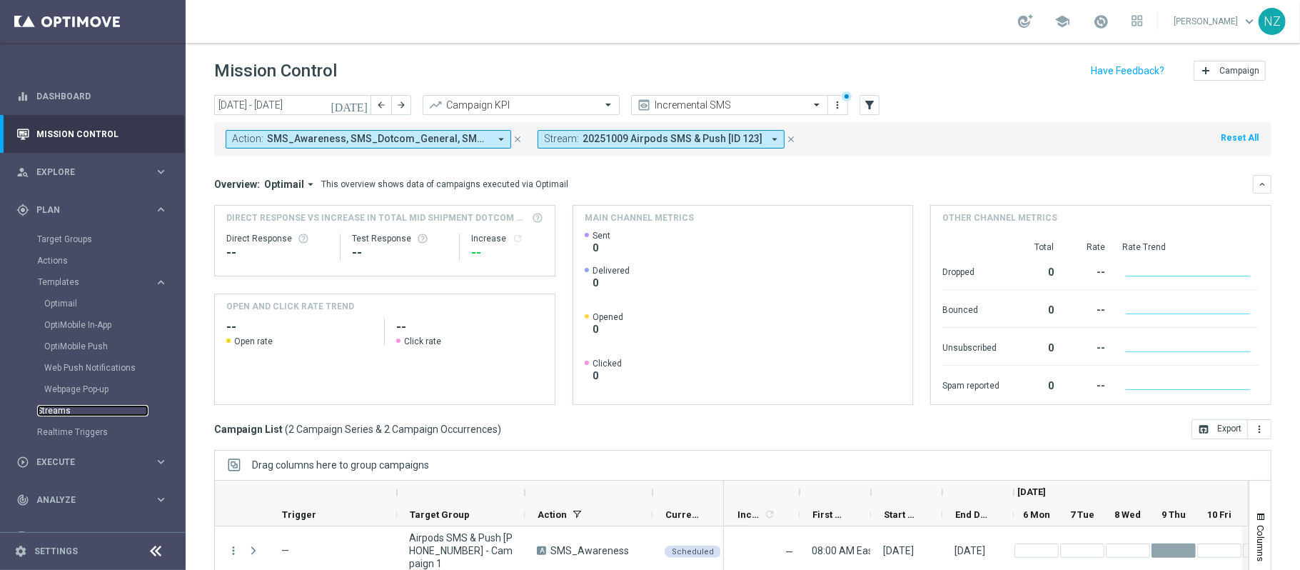
click at [80, 411] on link "Streams" at bounding box center [92, 410] width 111 height 11
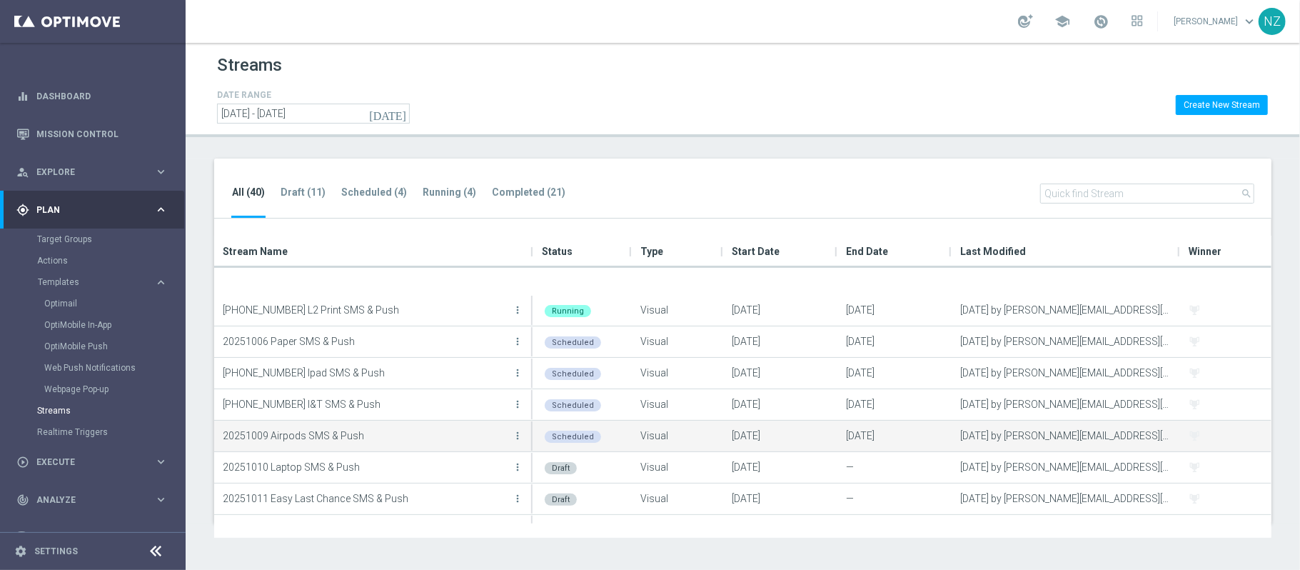
scroll to position [95, 0]
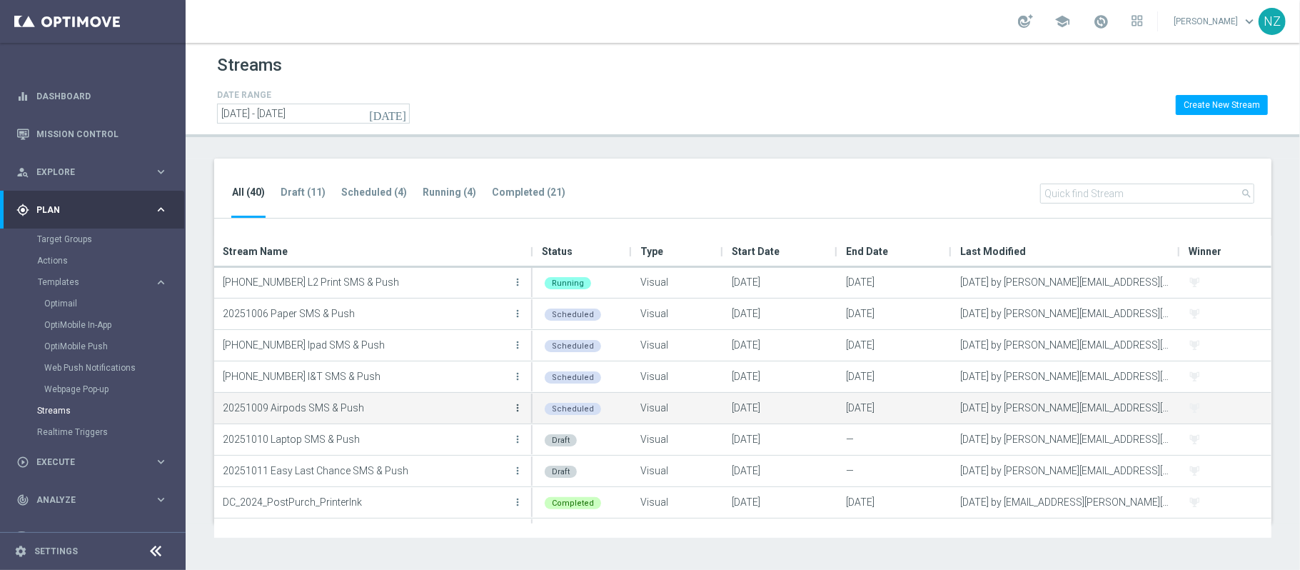
click at [521, 404] on icon "more_vert" at bounding box center [517, 407] width 11 height 11
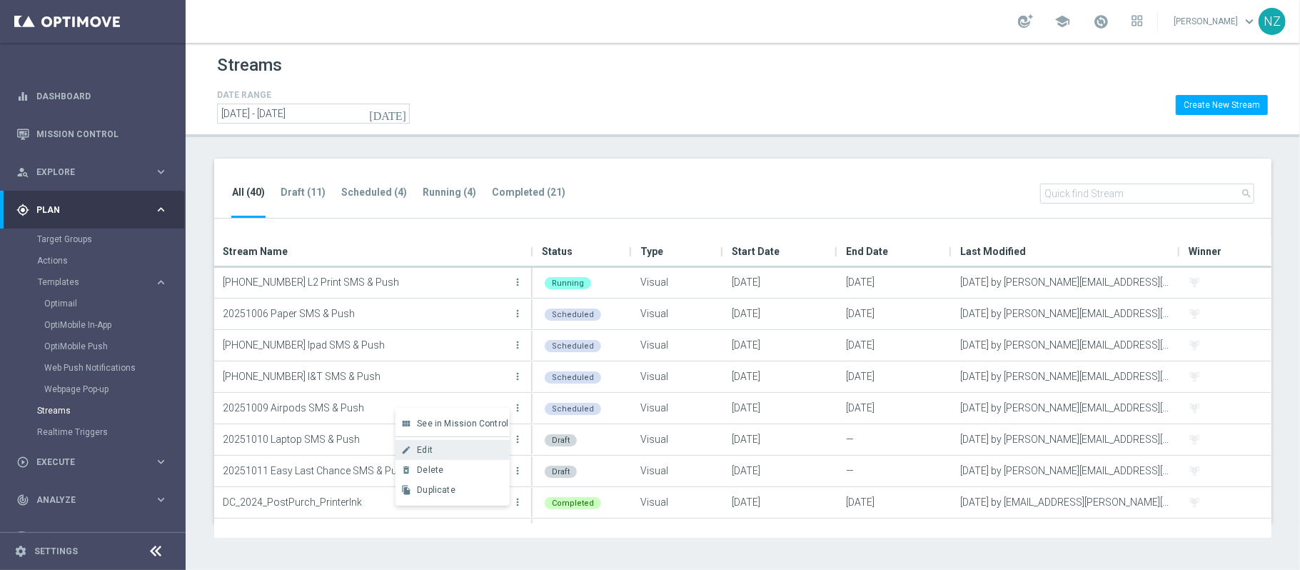
click at [441, 452] on div "Edit" at bounding box center [460, 450] width 86 height 10
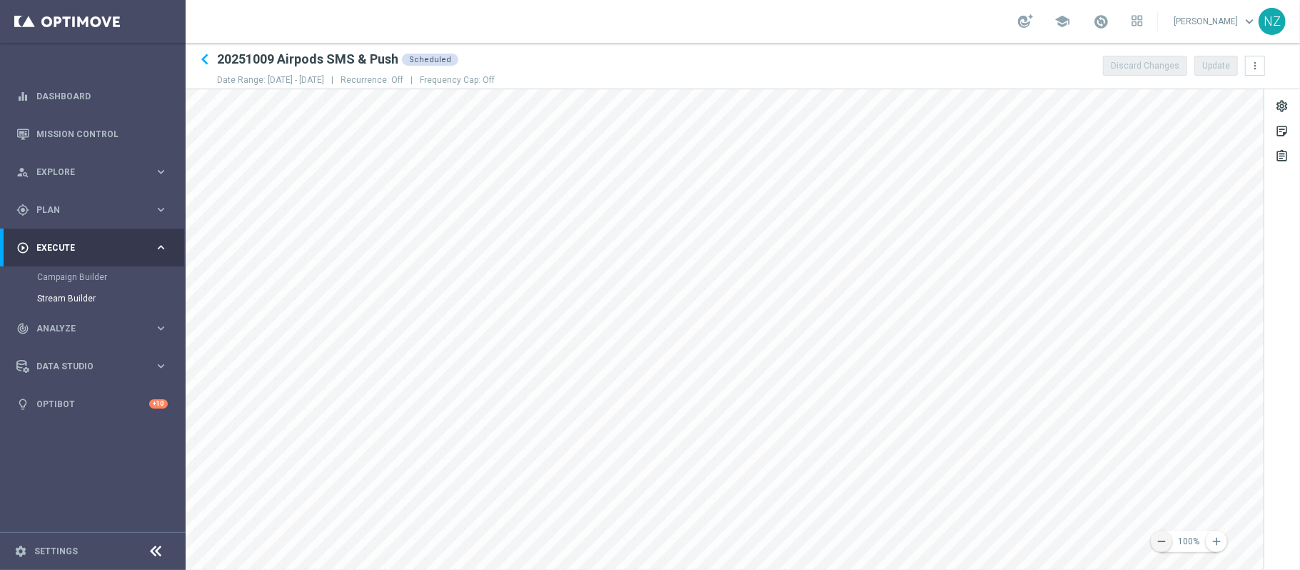
click at [1160, 541] on icon "remove" at bounding box center [1161, 541] width 13 height 13
click at [1164, 543] on icon "remove" at bounding box center [1161, 541] width 13 height 13
click at [1167, 547] on icon "remove" at bounding box center [1161, 541] width 13 height 13
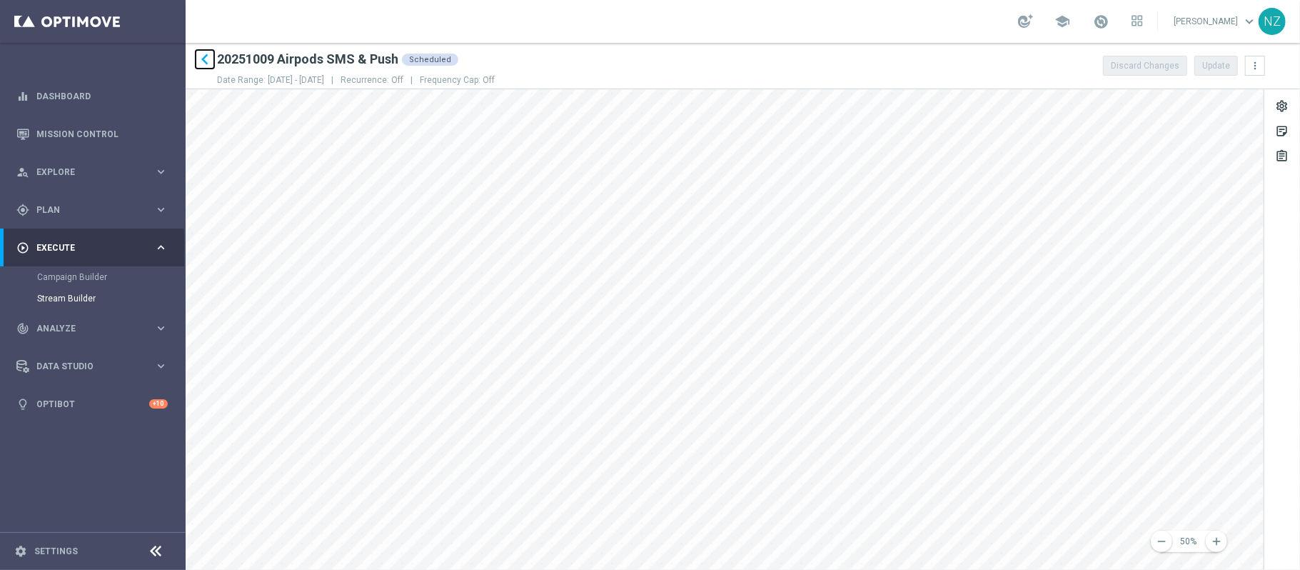
click at [204, 55] on icon "keyboard_arrow_left" at bounding box center [204, 59] width 21 height 21
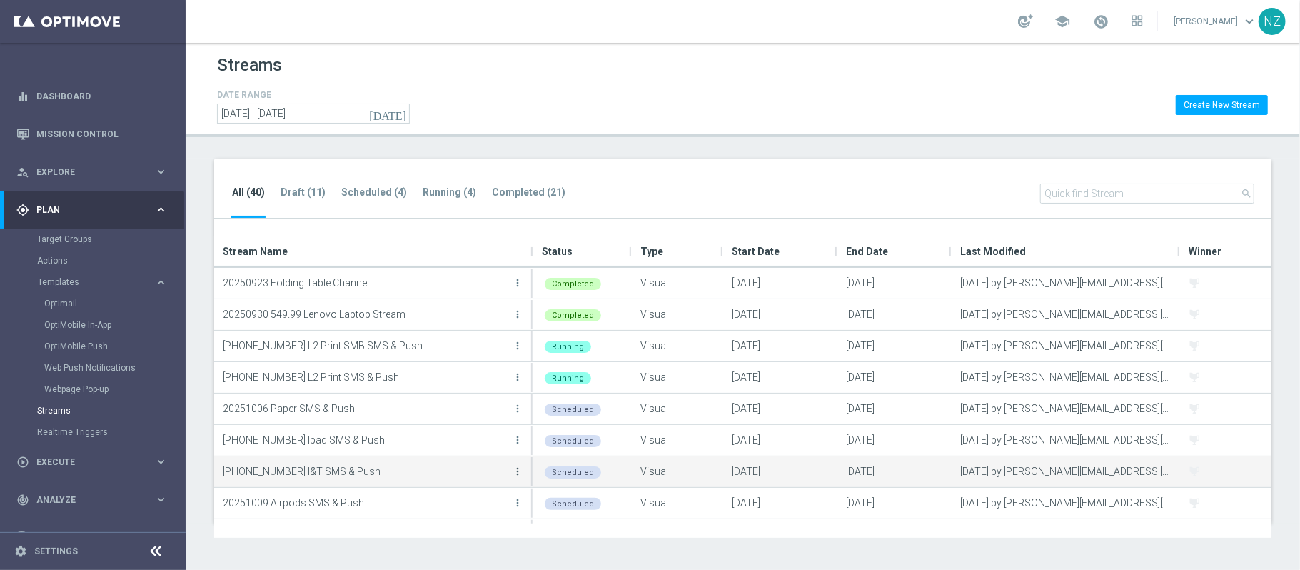
click at [523, 468] on icon "more_vert" at bounding box center [517, 471] width 11 height 11
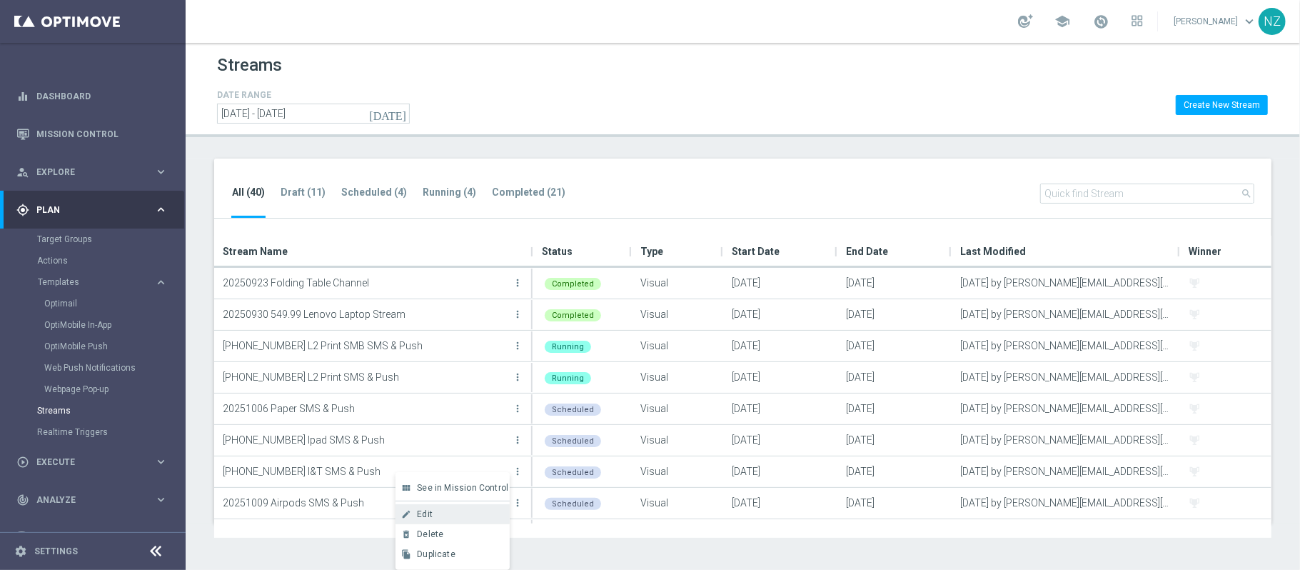
click at [460, 514] on div "Edit" at bounding box center [460, 514] width 86 height 10
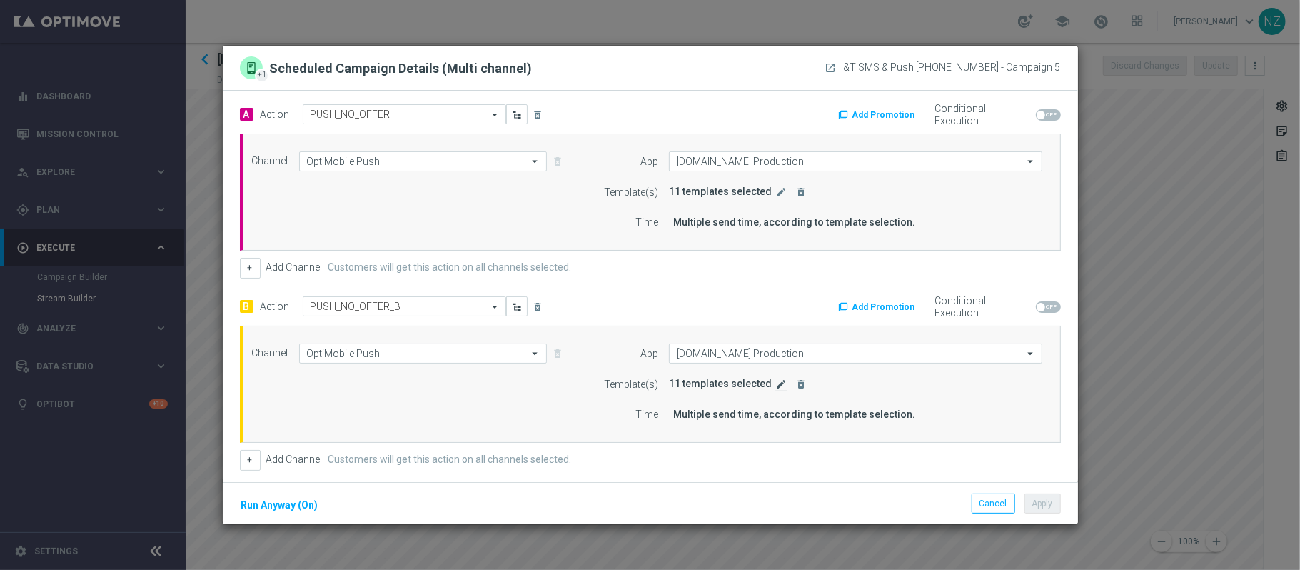
click at [776, 386] on icon "edit" at bounding box center [781, 383] width 11 height 11
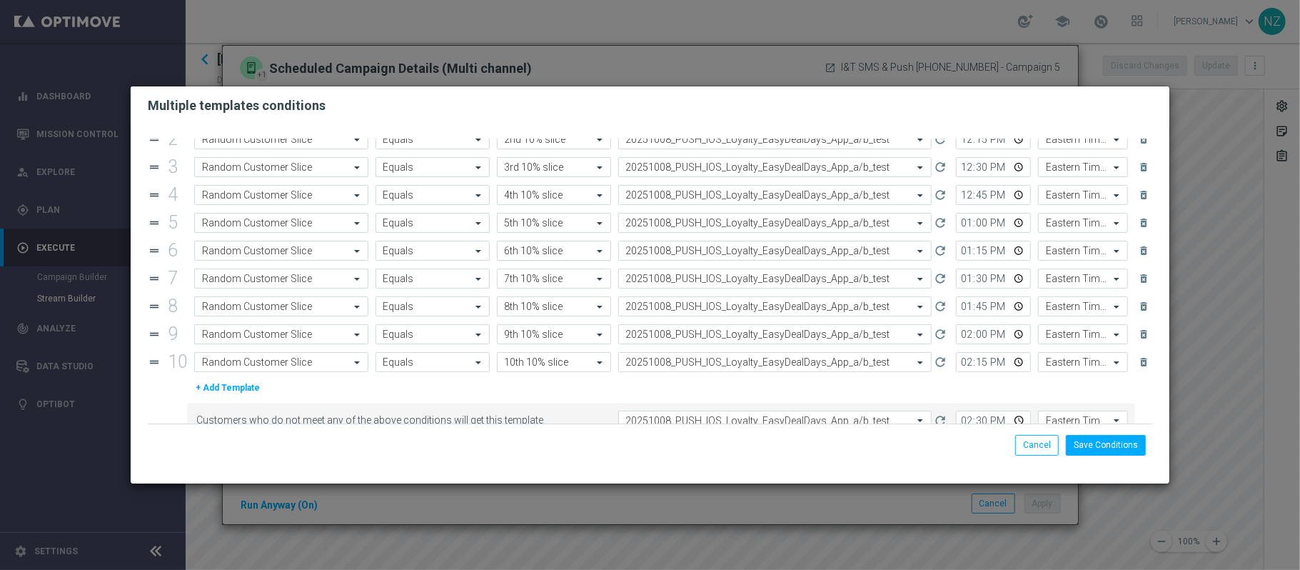
scroll to position [83, 0]
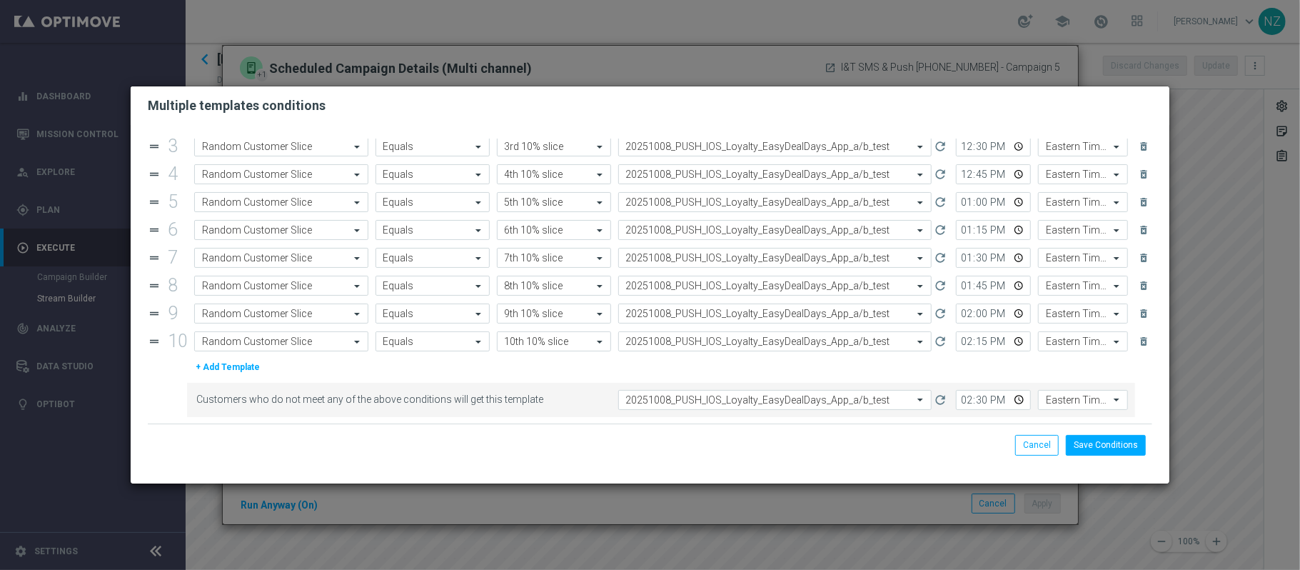
click at [1015, 446] on li "Cancel" at bounding box center [1037, 445] width 51 height 20
click at [1023, 446] on button "Cancel" at bounding box center [1037, 445] width 44 height 20
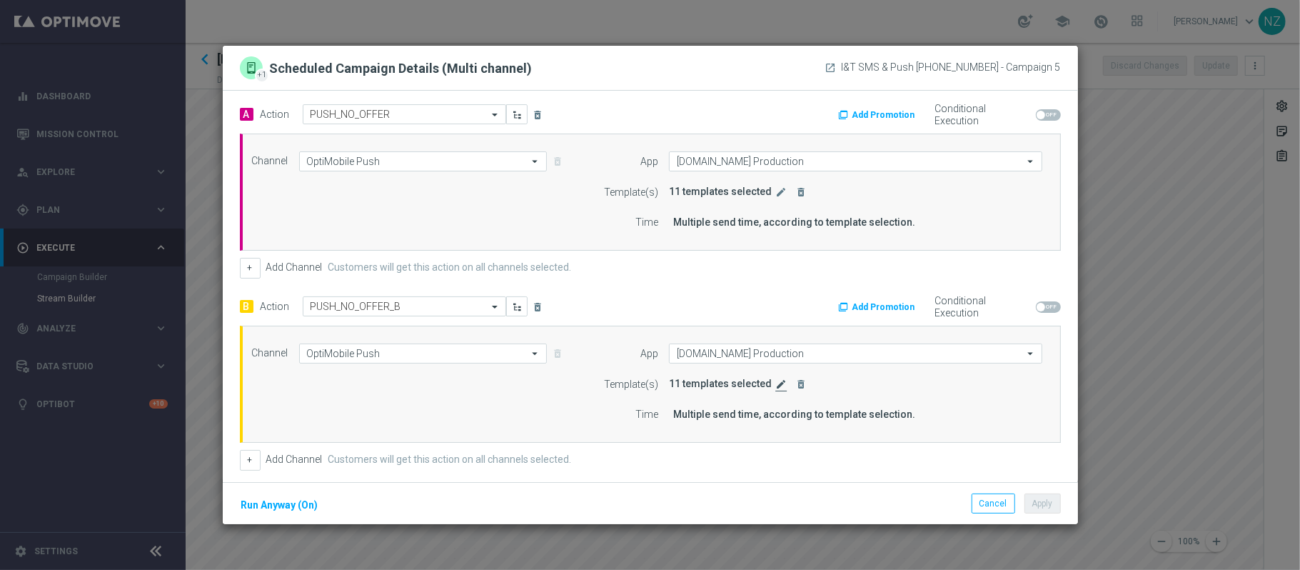
click at [776, 389] on icon "edit" at bounding box center [781, 383] width 11 height 11
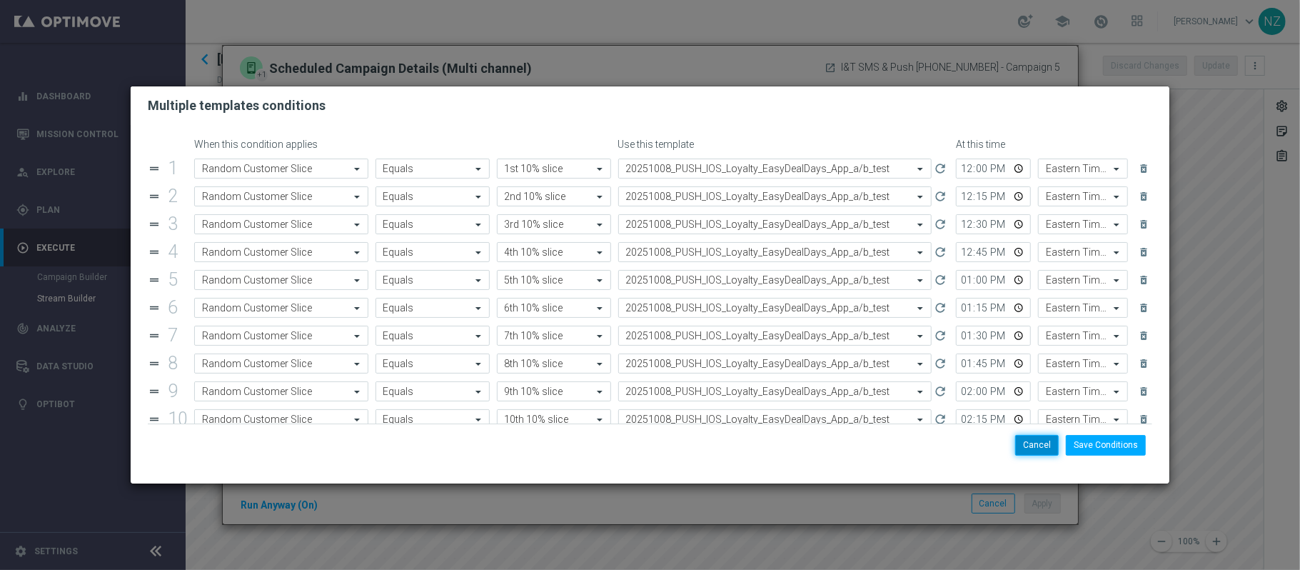
click at [1038, 440] on button "Cancel" at bounding box center [1037, 445] width 44 height 20
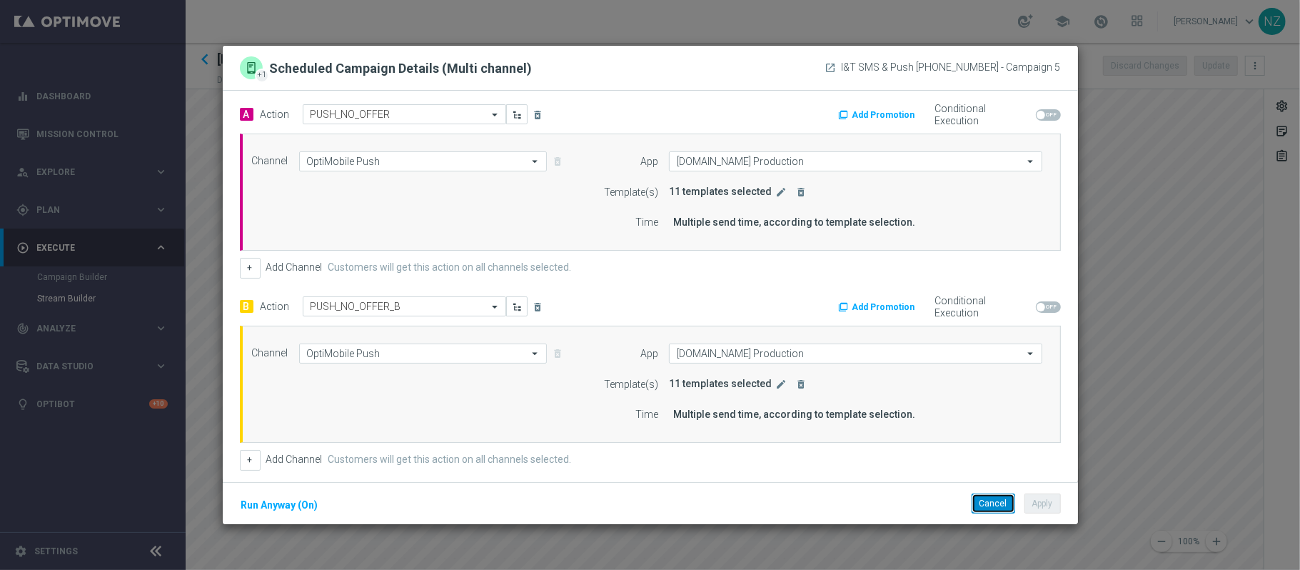
click at [997, 507] on button "Cancel" at bounding box center [994, 503] width 44 height 20
click at [776, 386] on icon "edit" at bounding box center [781, 383] width 11 height 11
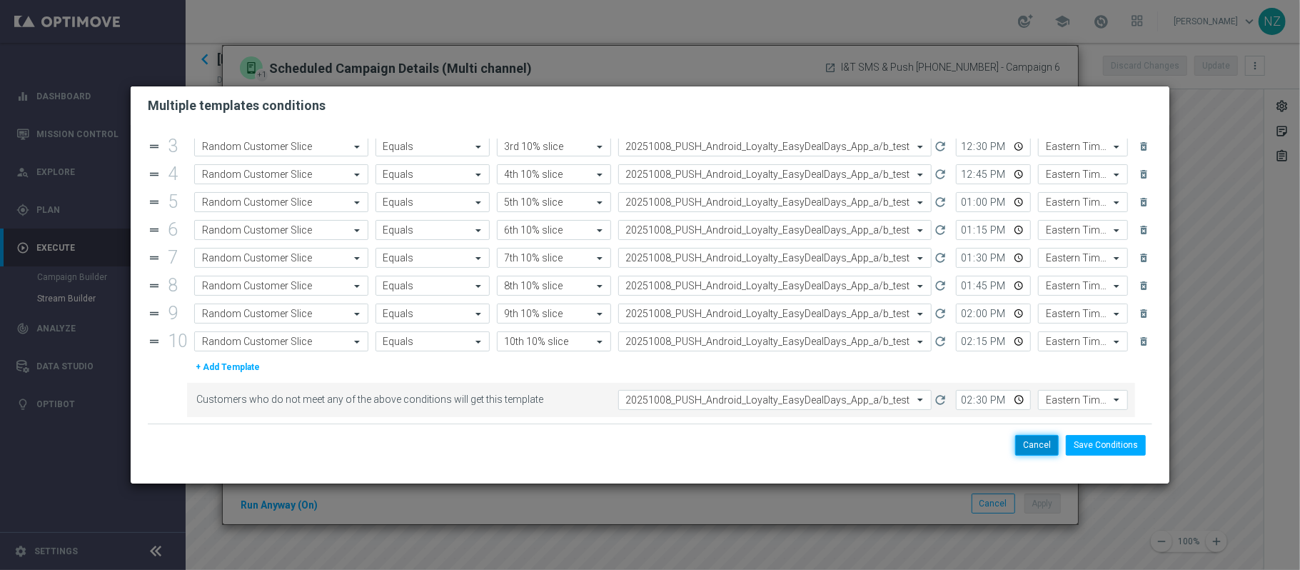
click at [1030, 450] on button "Cancel" at bounding box center [1037, 445] width 44 height 20
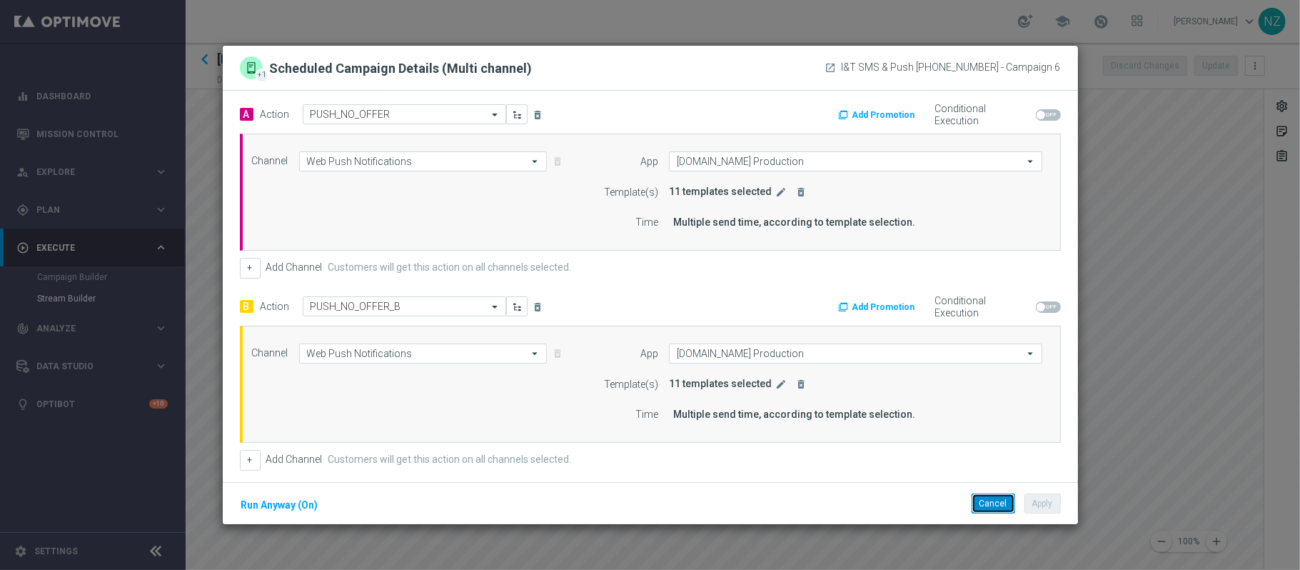
click at [1003, 503] on button "Cancel" at bounding box center [994, 503] width 44 height 20
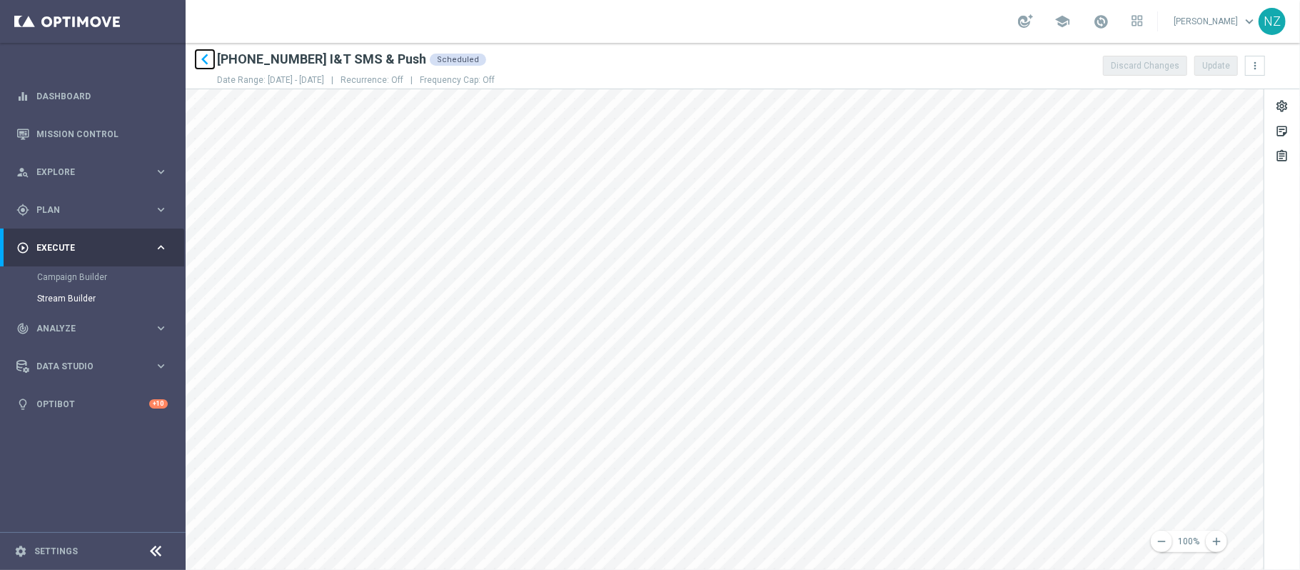
click at [204, 63] on icon "keyboard_arrow_left" at bounding box center [204, 59] width 21 height 21
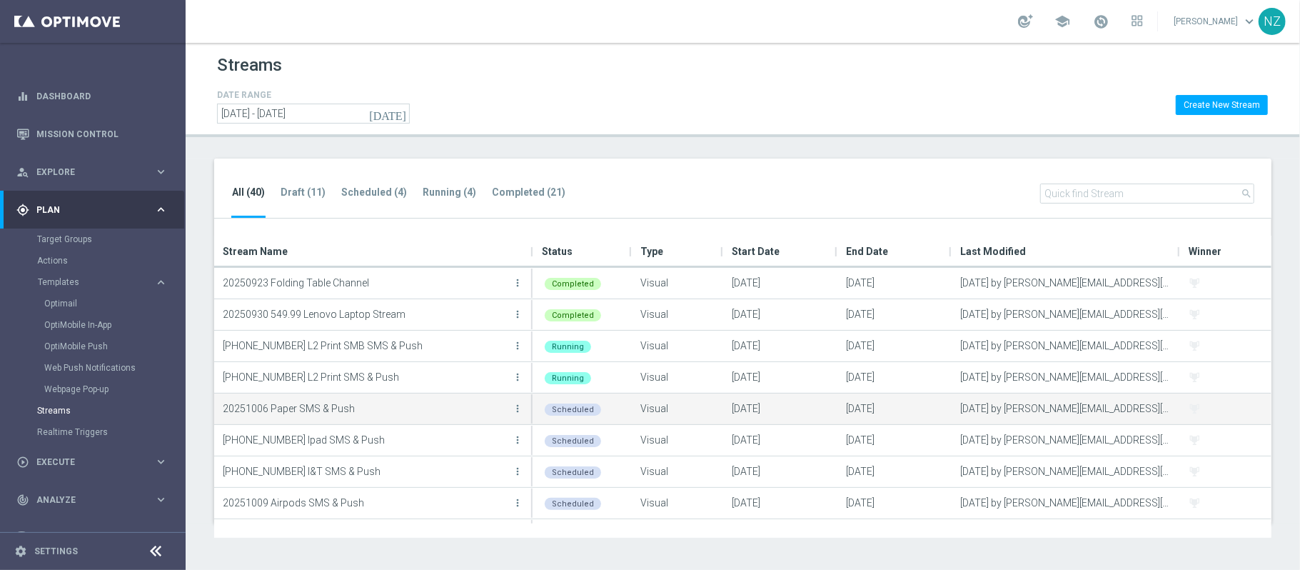
scroll to position [95, 0]
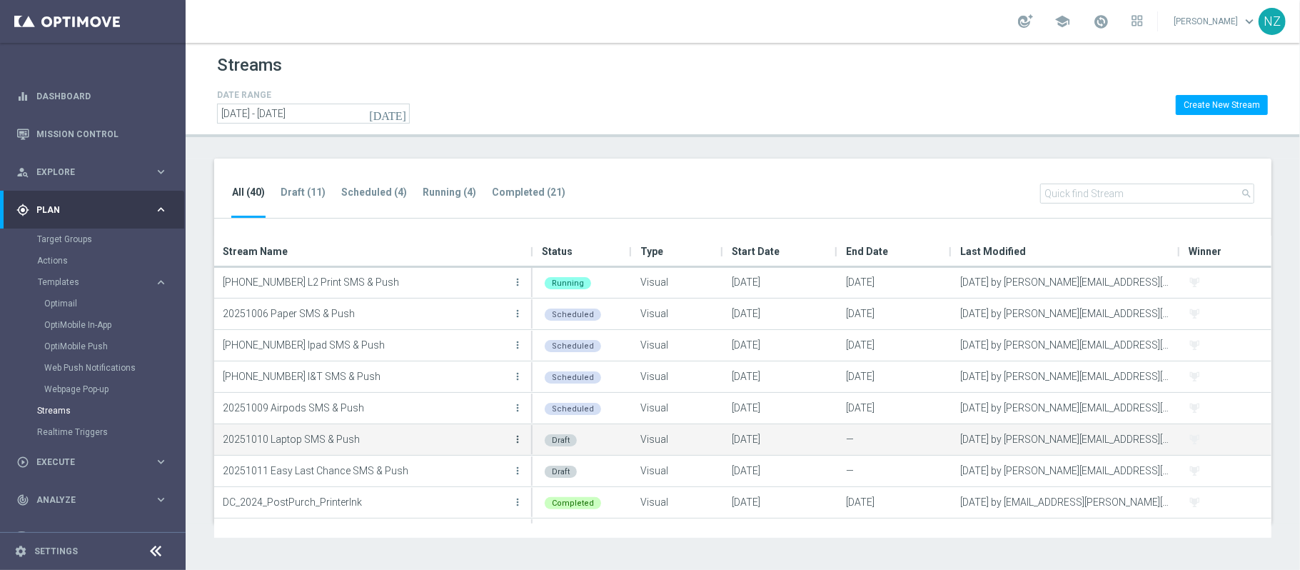
click at [518, 438] on icon "more_vert" at bounding box center [517, 438] width 11 height 11
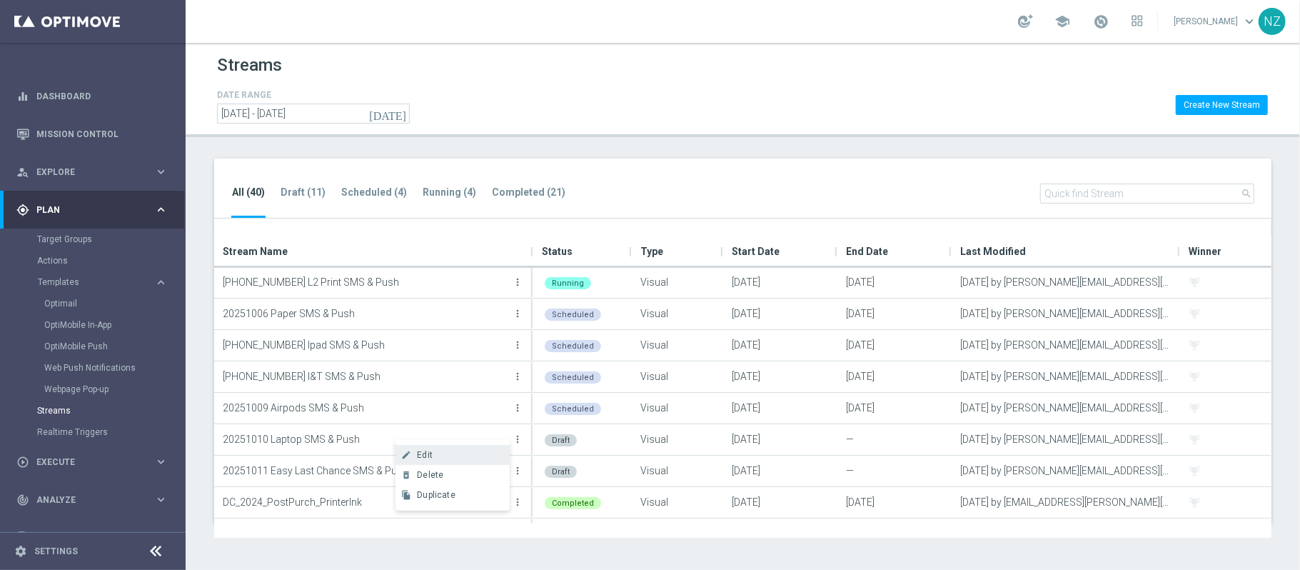
click at [443, 451] on div "Edit" at bounding box center [460, 455] width 86 height 10
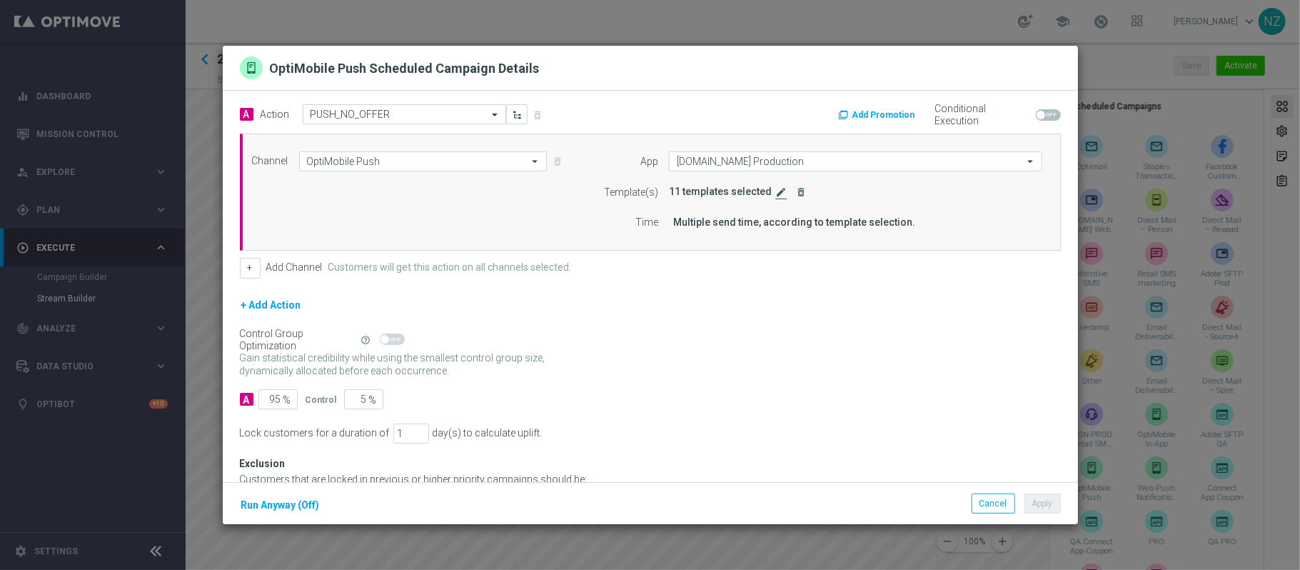
click at [776, 193] on icon "edit" at bounding box center [781, 191] width 11 height 11
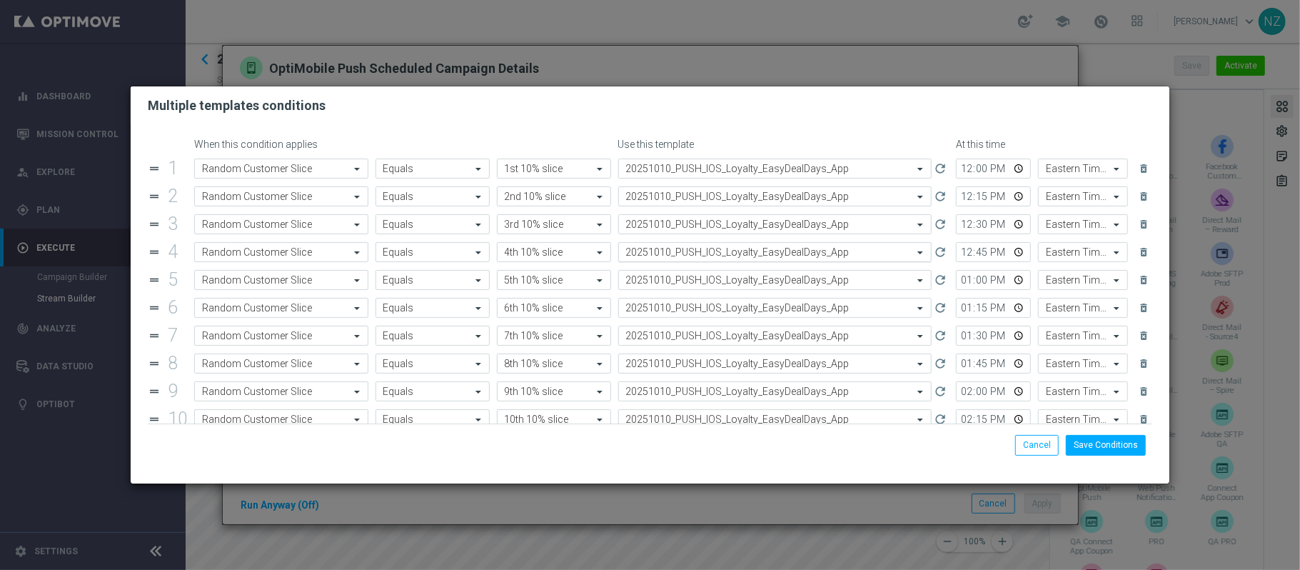
scroll to position [83, 0]
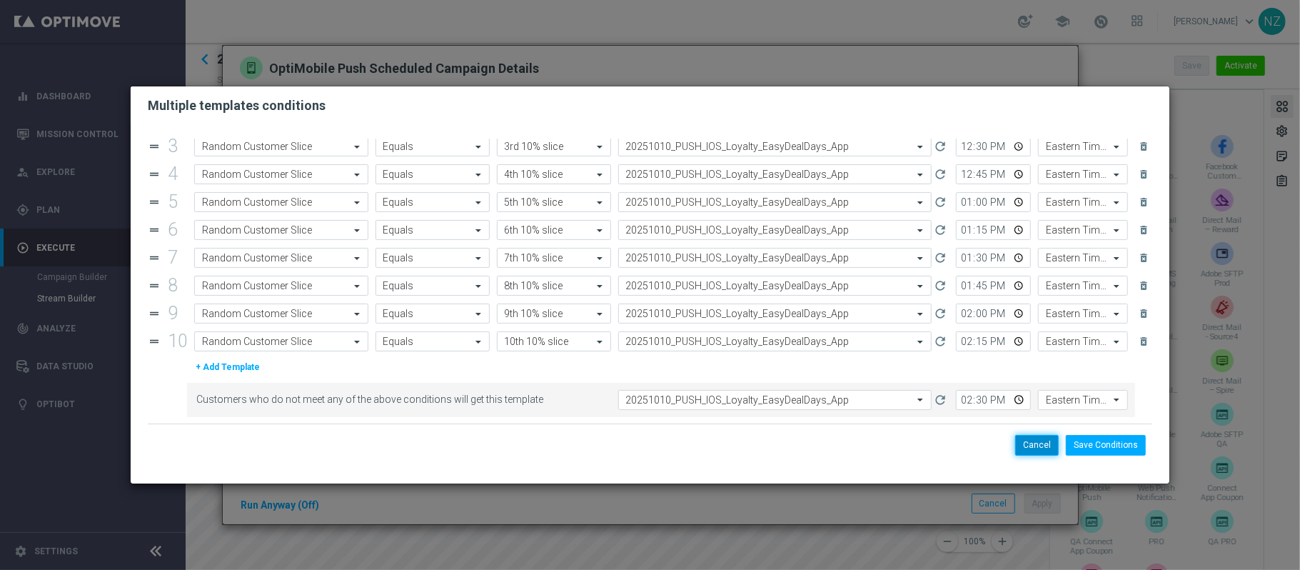
click at [1029, 450] on button "Cancel" at bounding box center [1037, 445] width 44 height 20
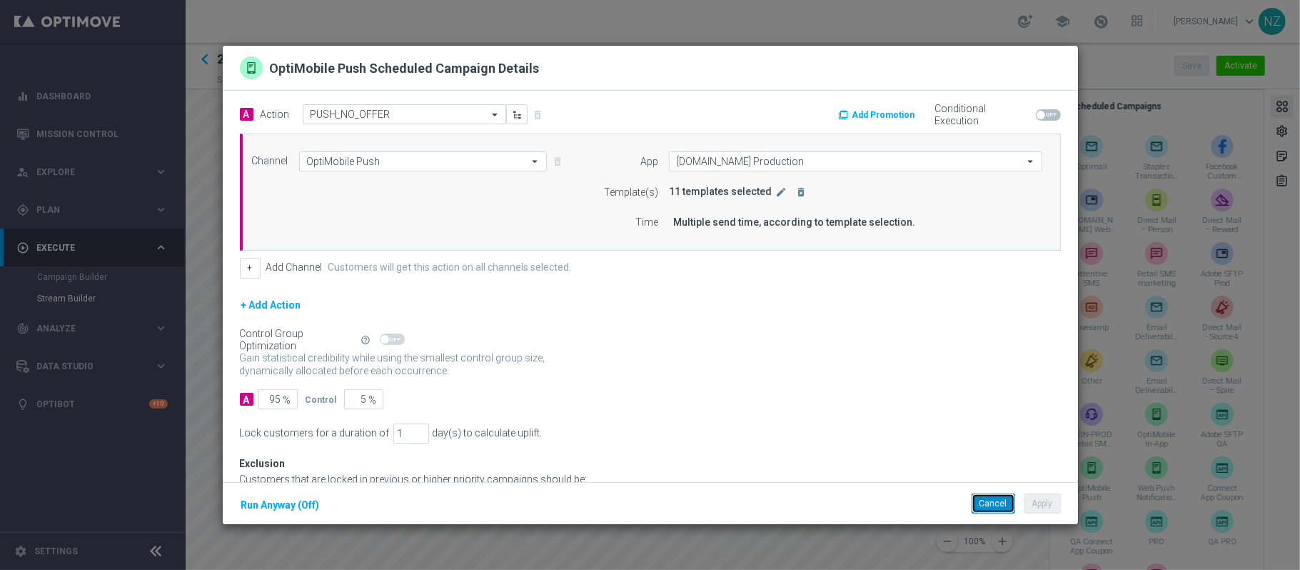
click at [991, 504] on button "Cancel" at bounding box center [994, 503] width 44 height 20
click at [776, 195] on icon "edit" at bounding box center [781, 191] width 11 height 11
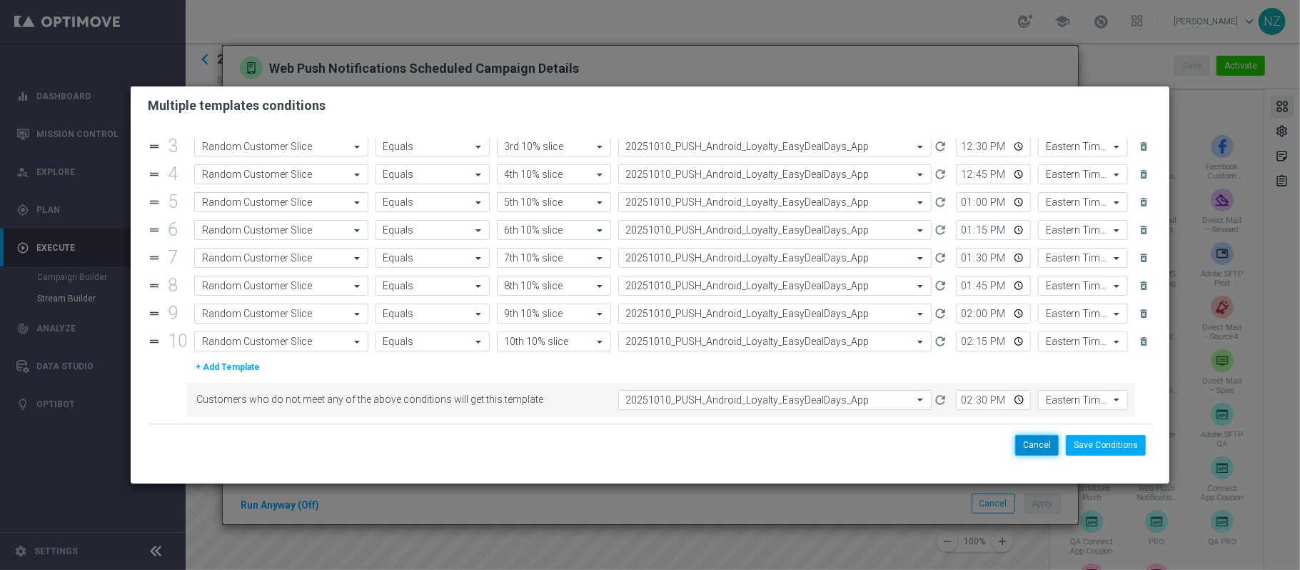
click at [1038, 449] on button "Cancel" at bounding box center [1037, 445] width 44 height 20
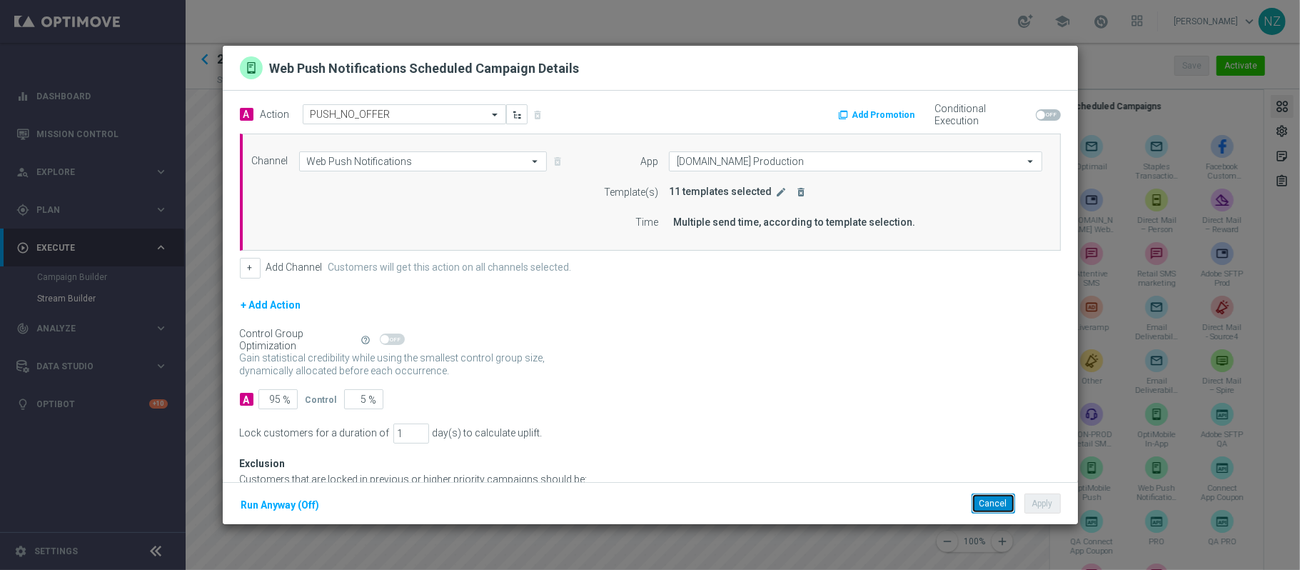
click at [994, 508] on button "Cancel" at bounding box center [994, 503] width 44 height 20
click at [776, 192] on icon "edit" at bounding box center [781, 191] width 11 height 11
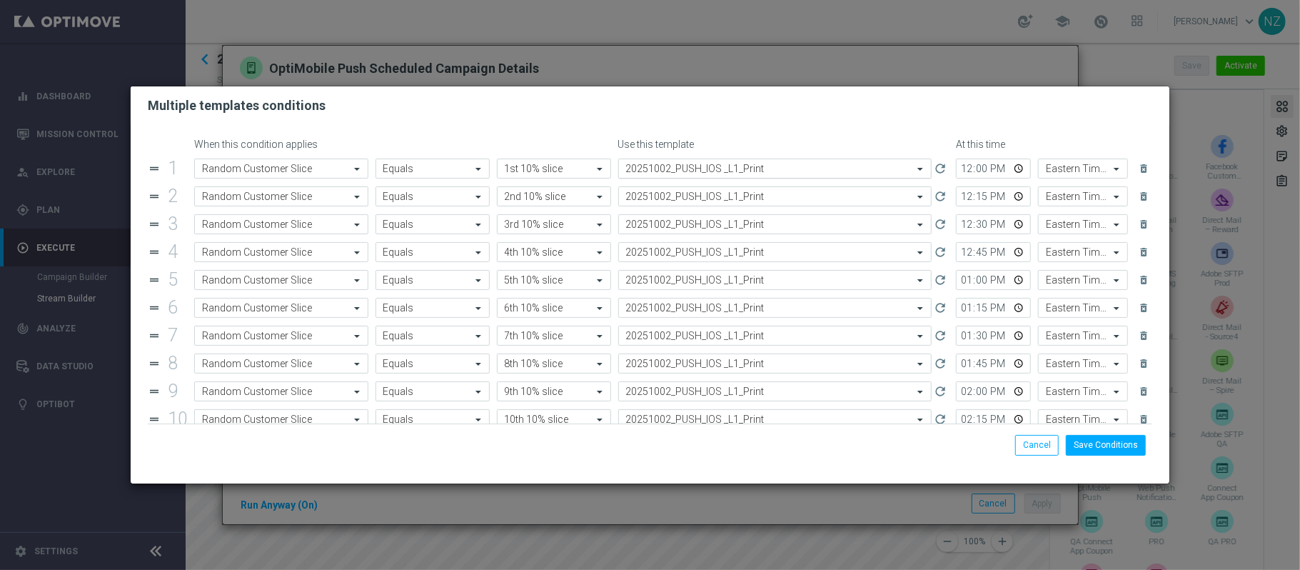
click at [650, 164] on input "text" at bounding box center [761, 169] width 270 height 12
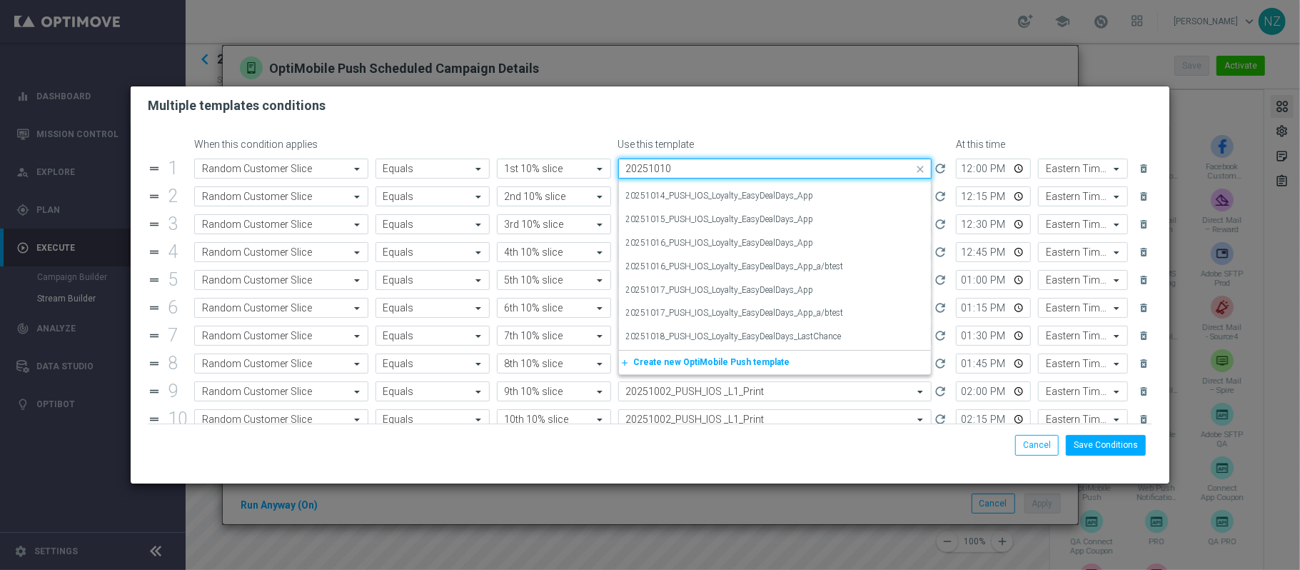
scroll to position [0, 0]
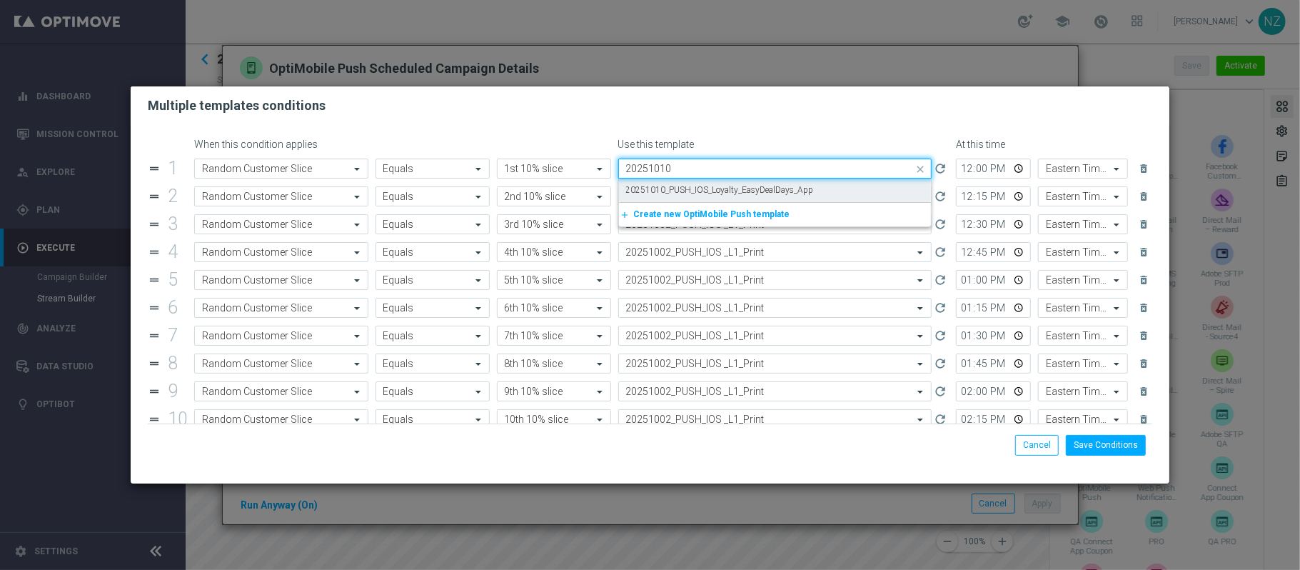
click at [721, 191] on label "20251010_PUSH_IOS_Loyalty_EasyDealDays_App" at bounding box center [720, 190] width 188 height 12
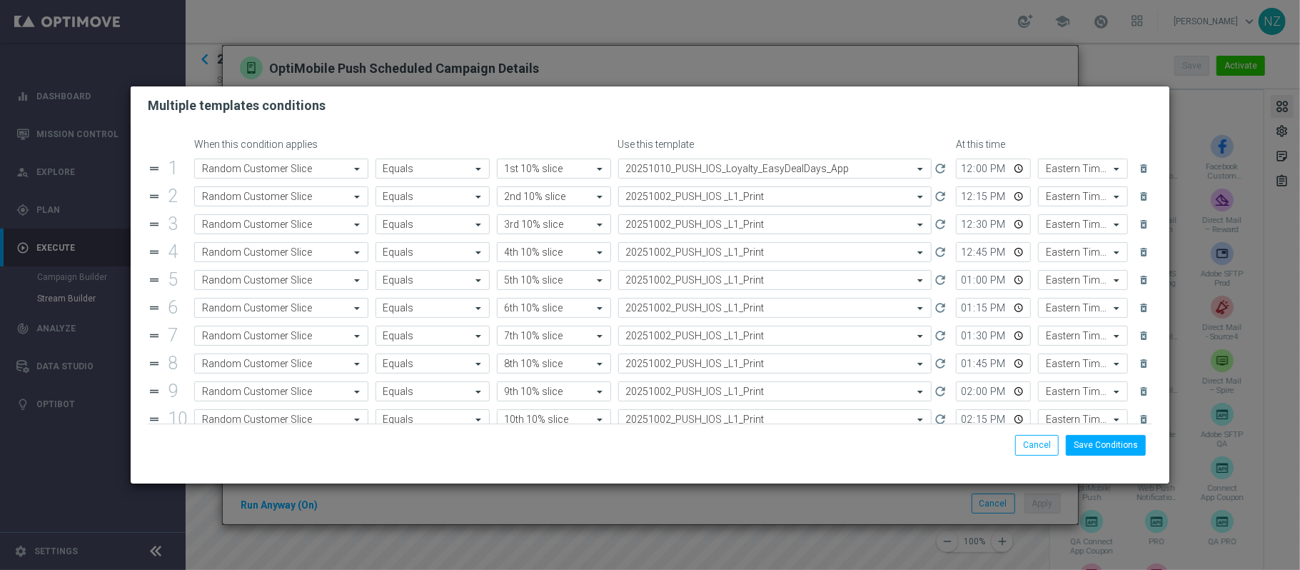
click at [689, 193] on input "text" at bounding box center [761, 197] width 270 height 12
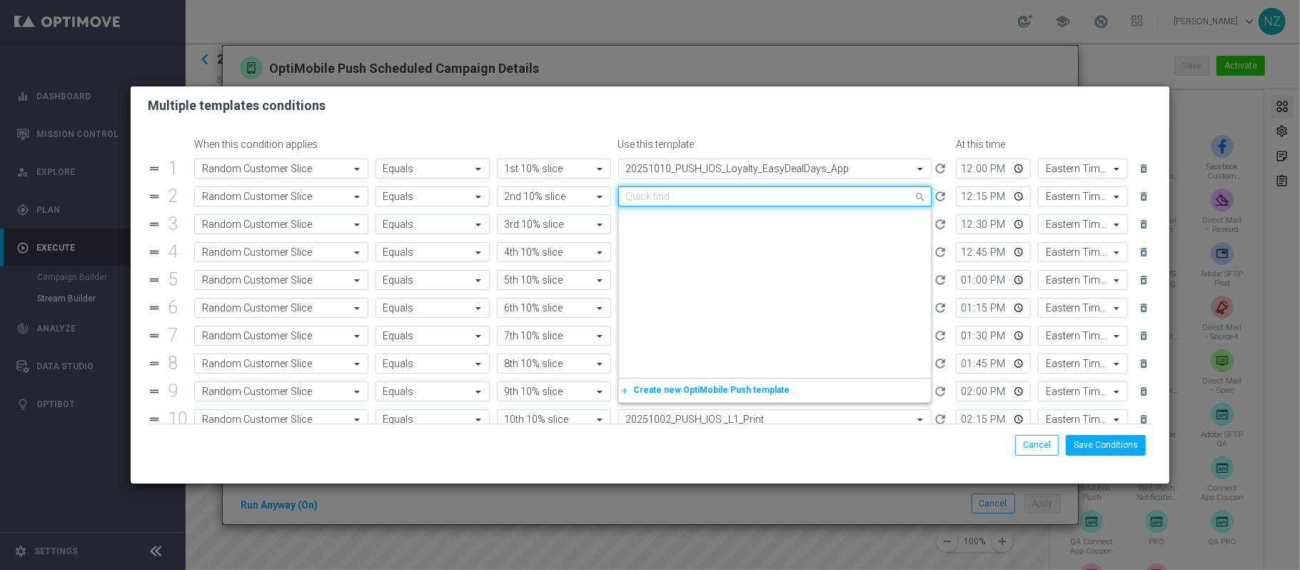
paste input "20251010"
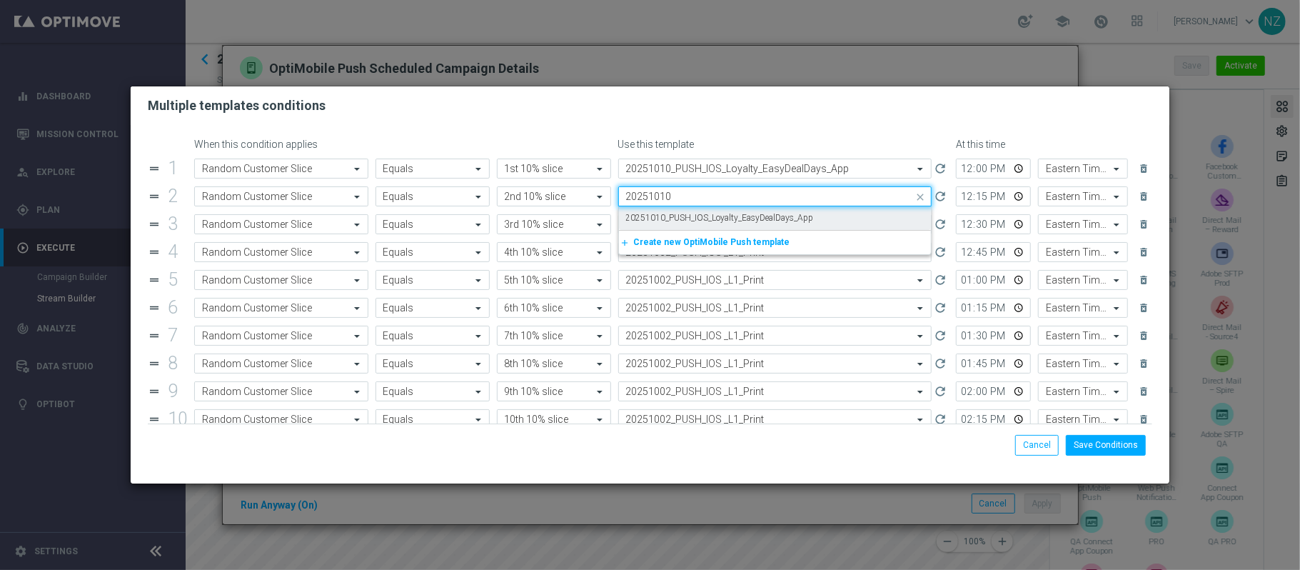
click at [688, 215] on label "20251010_PUSH_IOS_Loyalty_EasyDealDays_App" at bounding box center [720, 218] width 188 height 12
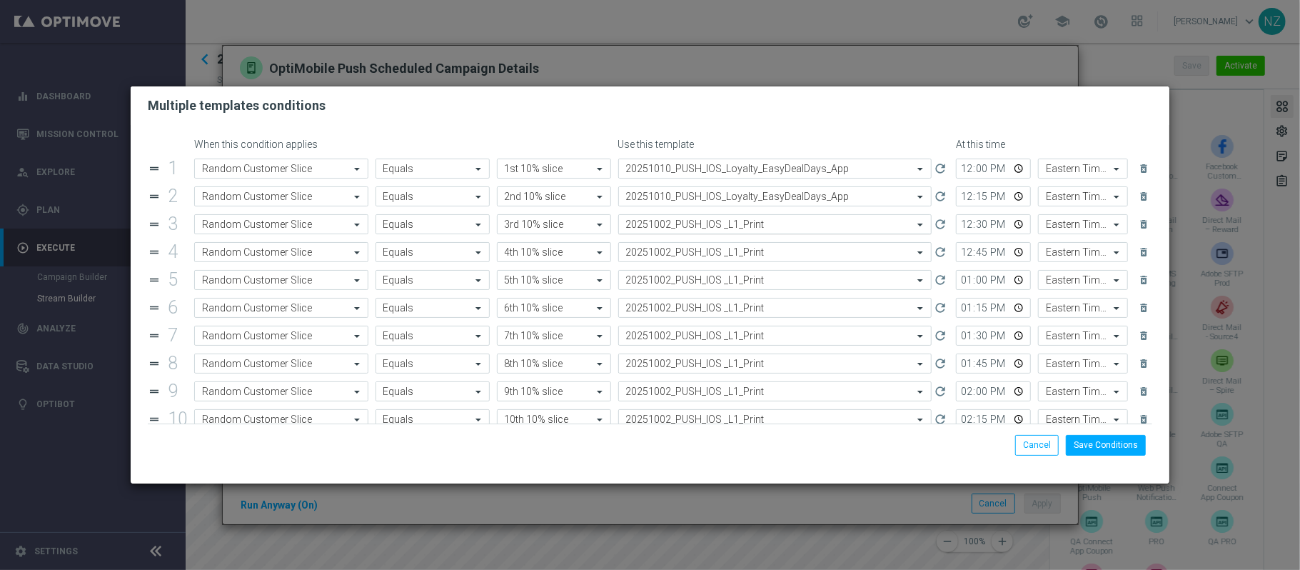
click at [691, 226] on input "text" at bounding box center [761, 225] width 270 height 12
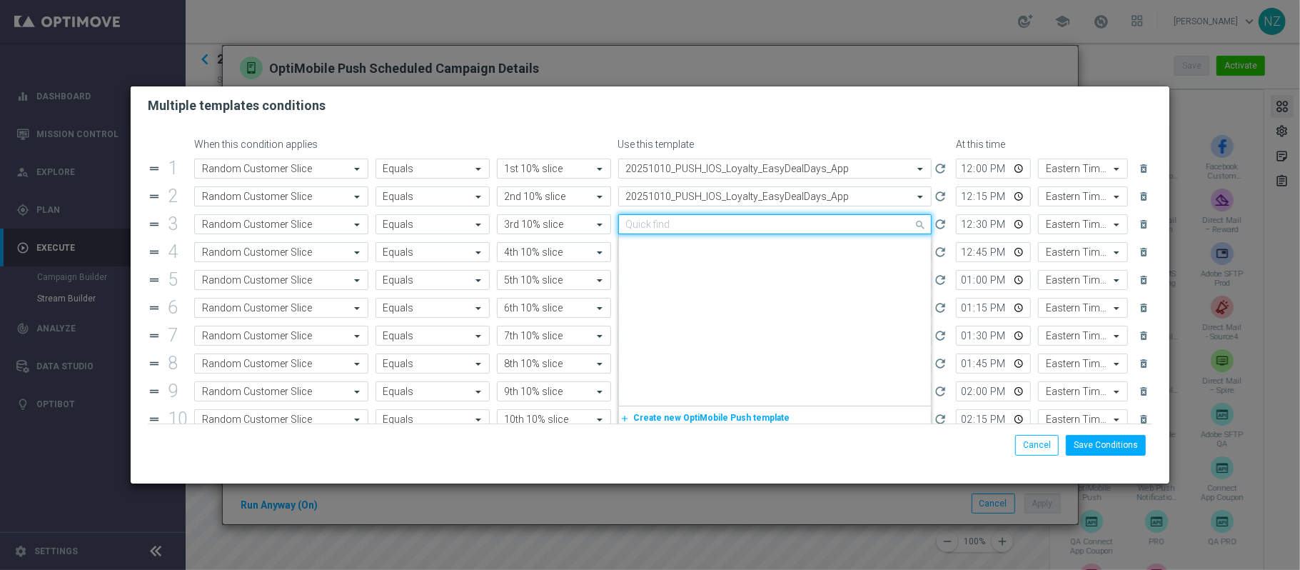
paste input "20251010"
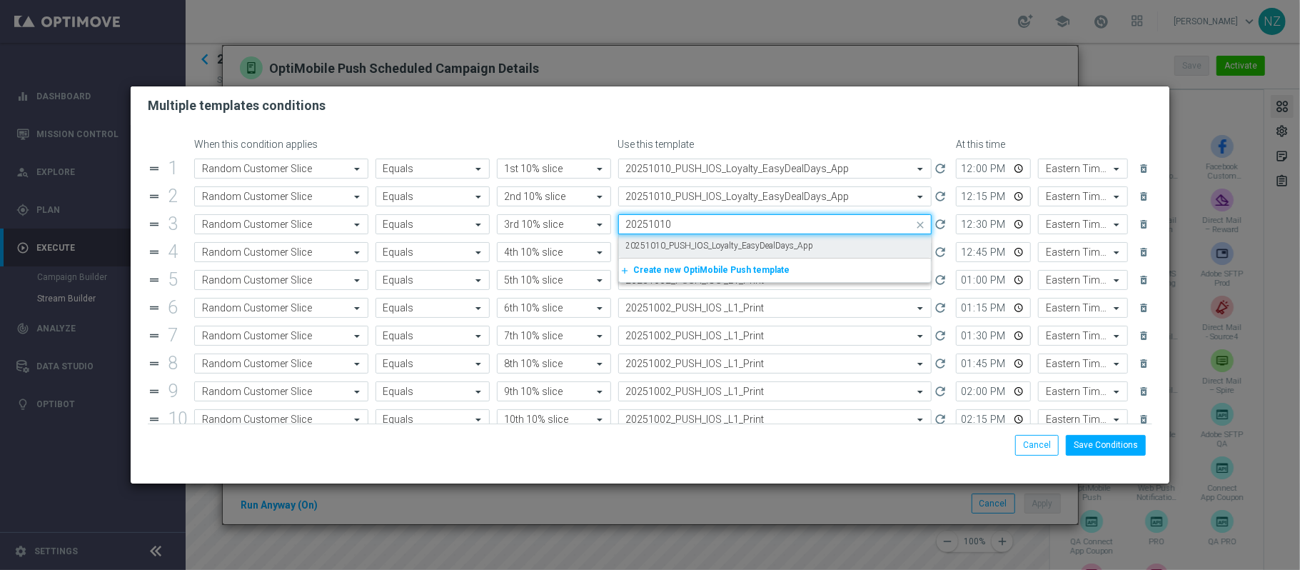
click at [693, 247] on label "20251010_PUSH_IOS_Loyalty_EasyDealDays_App" at bounding box center [720, 246] width 188 height 12
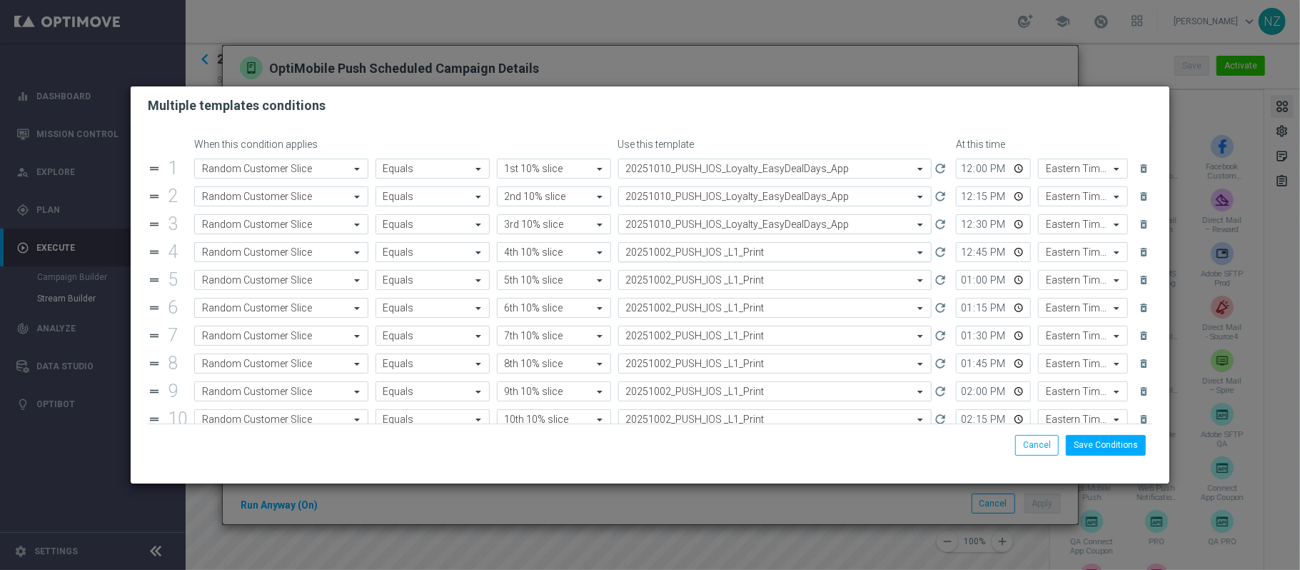
click at [695, 255] on input "text" at bounding box center [761, 252] width 270 height 12
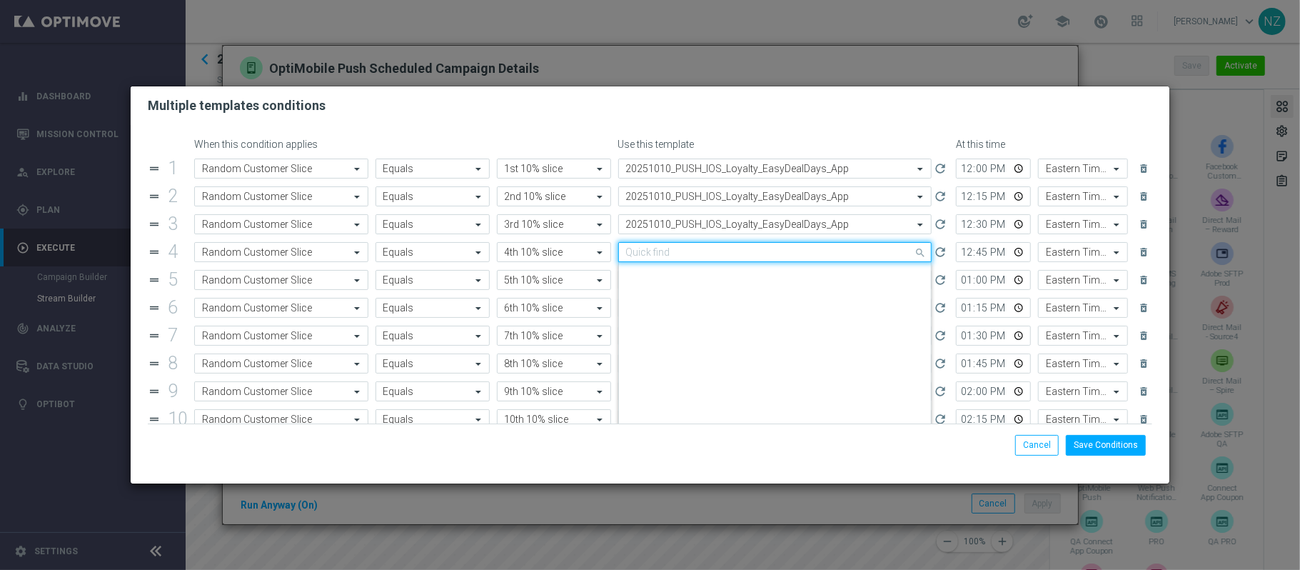
paste input "20251010"
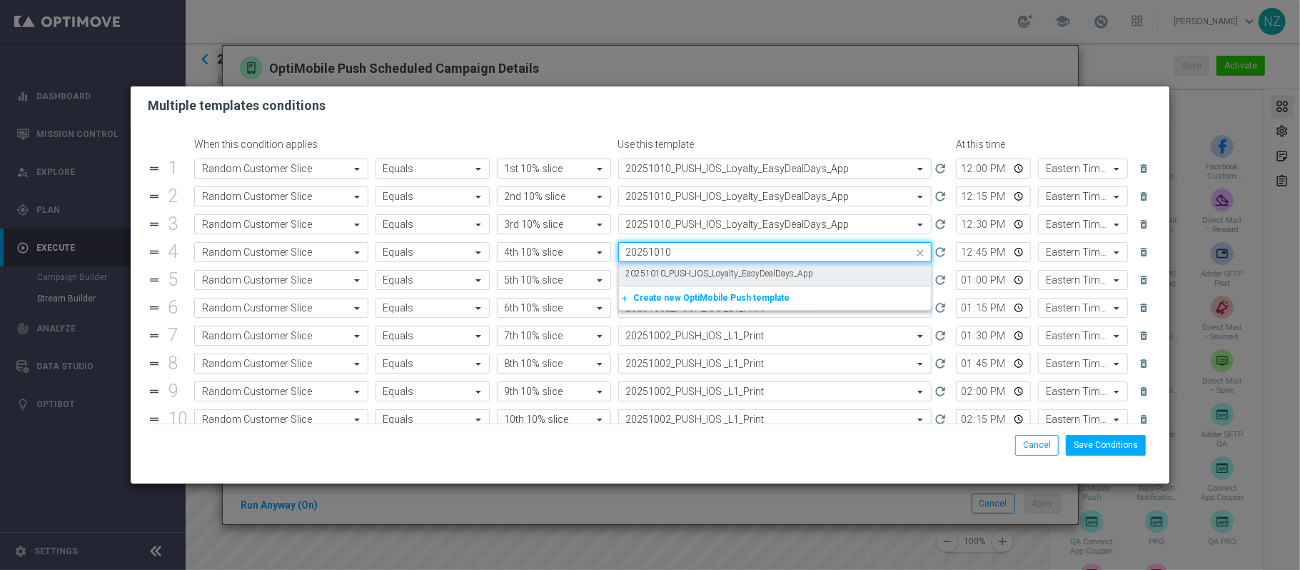
click at [703, 278] on label "20251010_PUSH_IOS_Loyalty_EasyDealDays_App" at bounding box center [720, 274] width 188 height 12
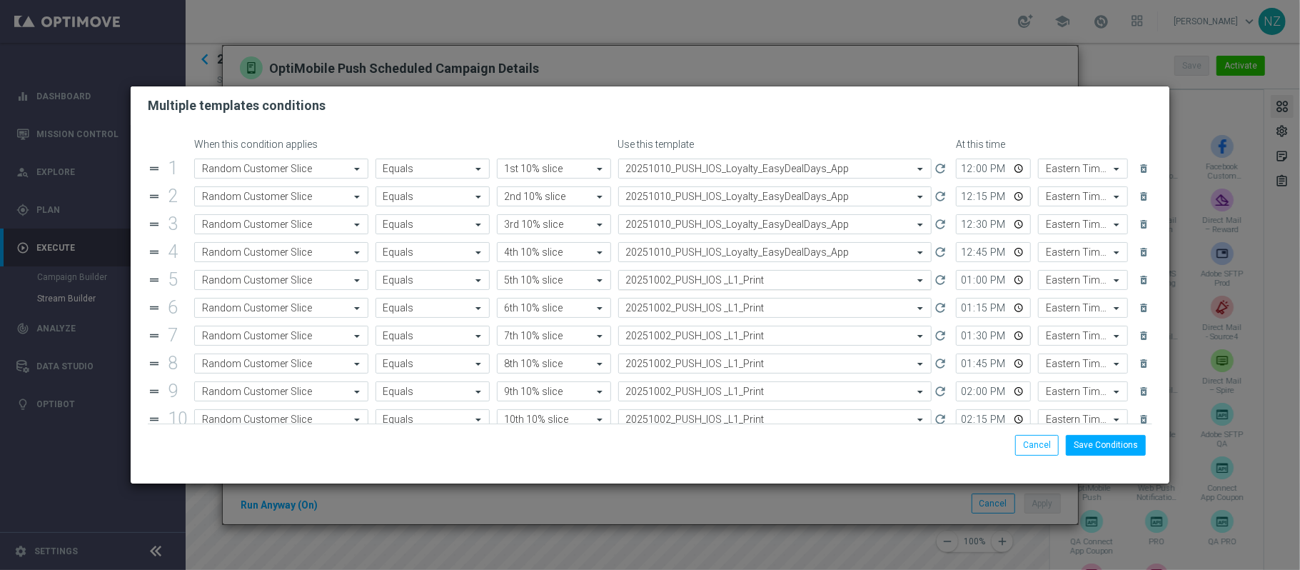
click at [703, 286] on input "text" at bounding box center [761, 280] width 270 height 12
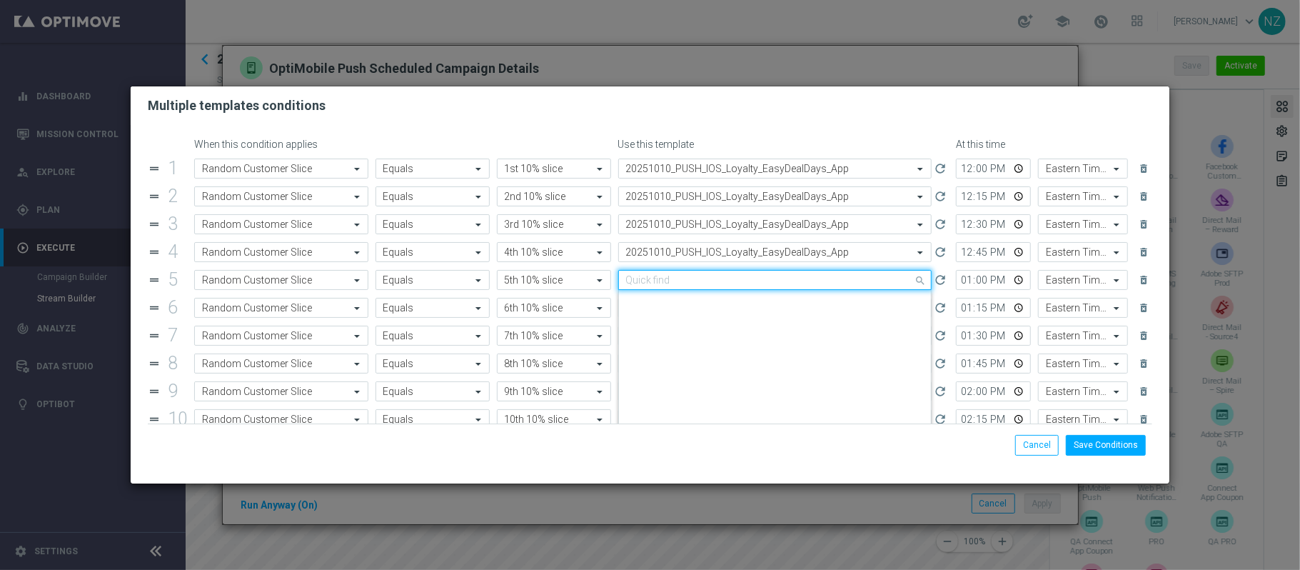
paste input "20251010"
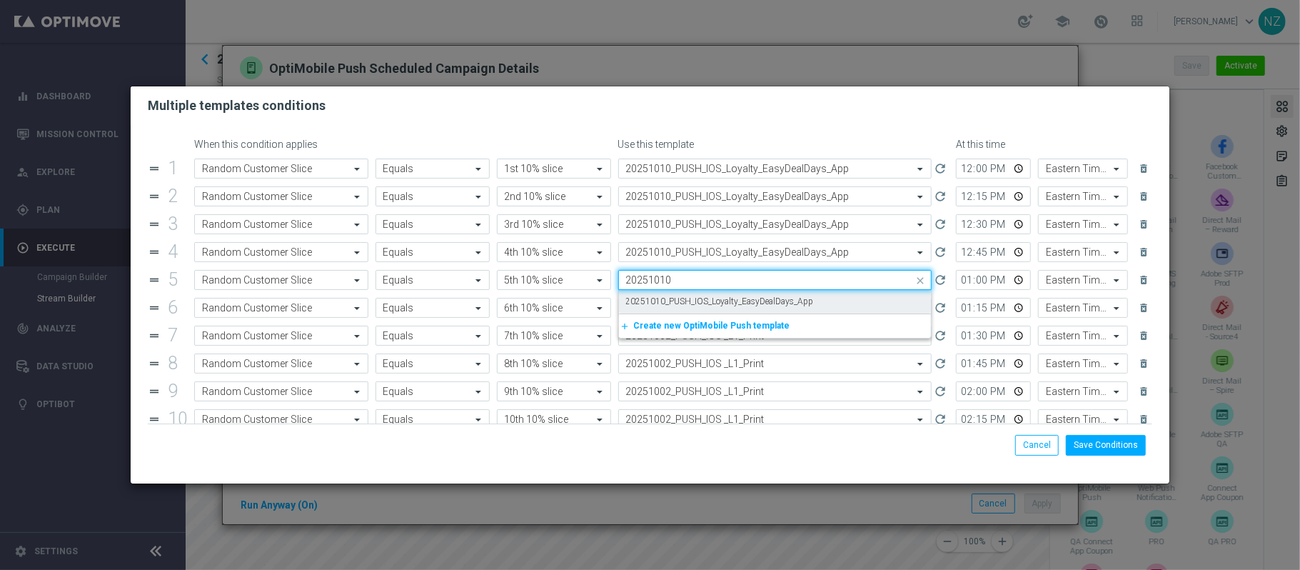
click at [708, 306] on label "20251010_PUSH_IOS_Loyalty_EasyDealDays_App" at bounding box center [720, 302] width 188 height 12
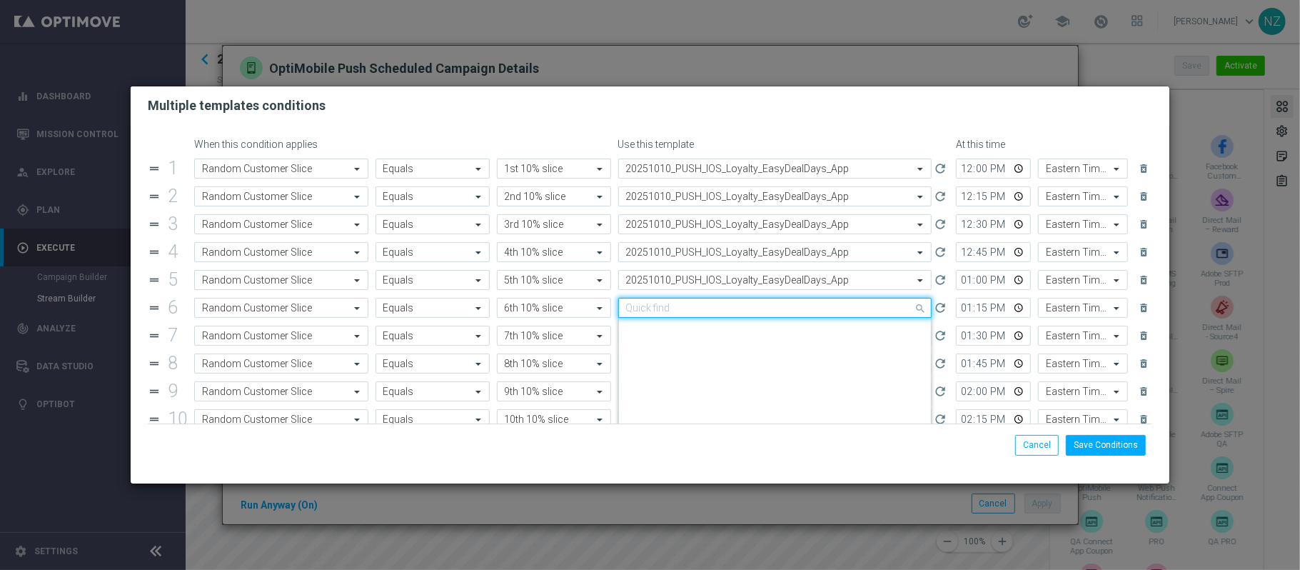
click at [709, 312] on input "text" at bounding box center [761, 308] width 270 height 12
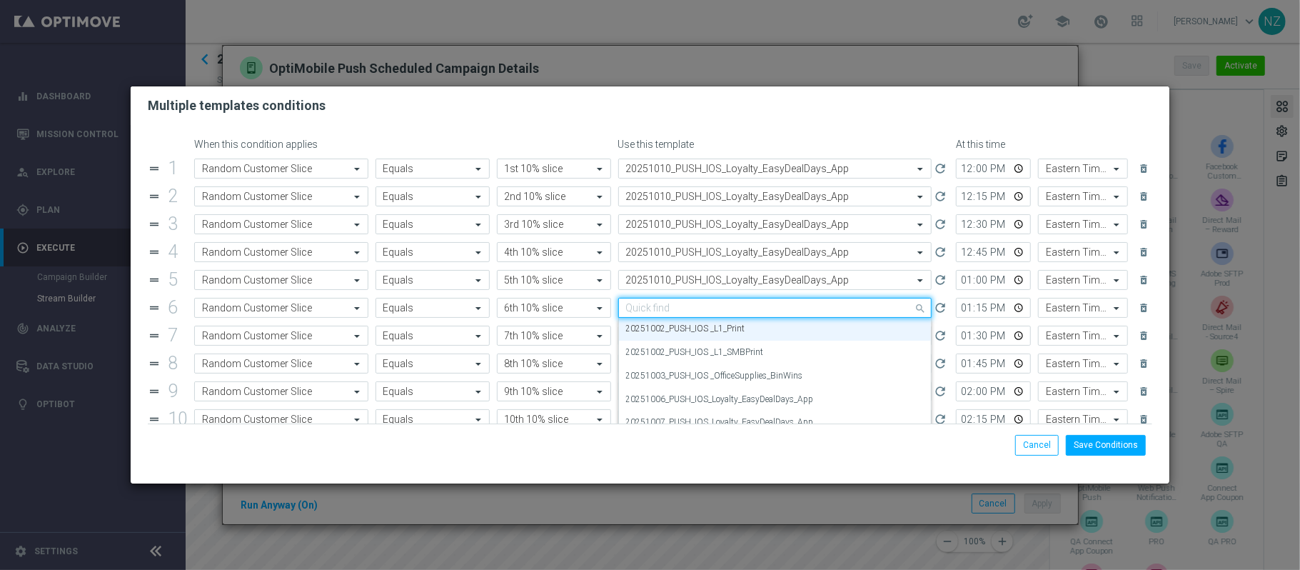
paste input "20251010"
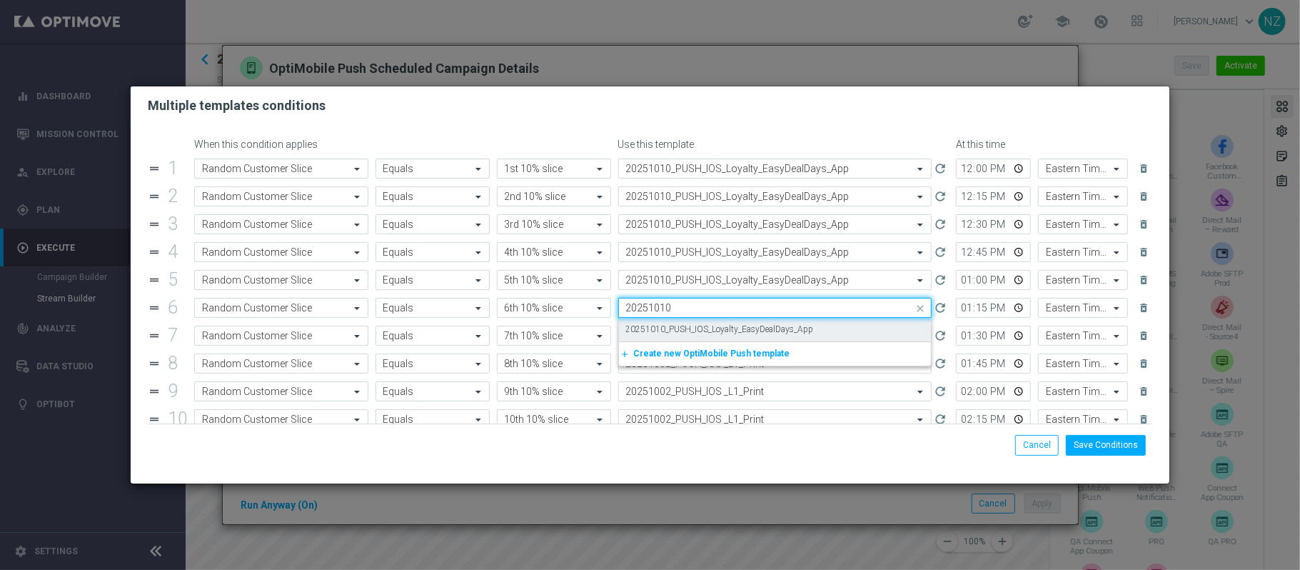
scroll to position [0, 0]
click at [708, 327] on label "20251010_PUSH_IOS_Loyalty_EasyDealDays_App" at bounding box center [720, 329] width 188 height 12
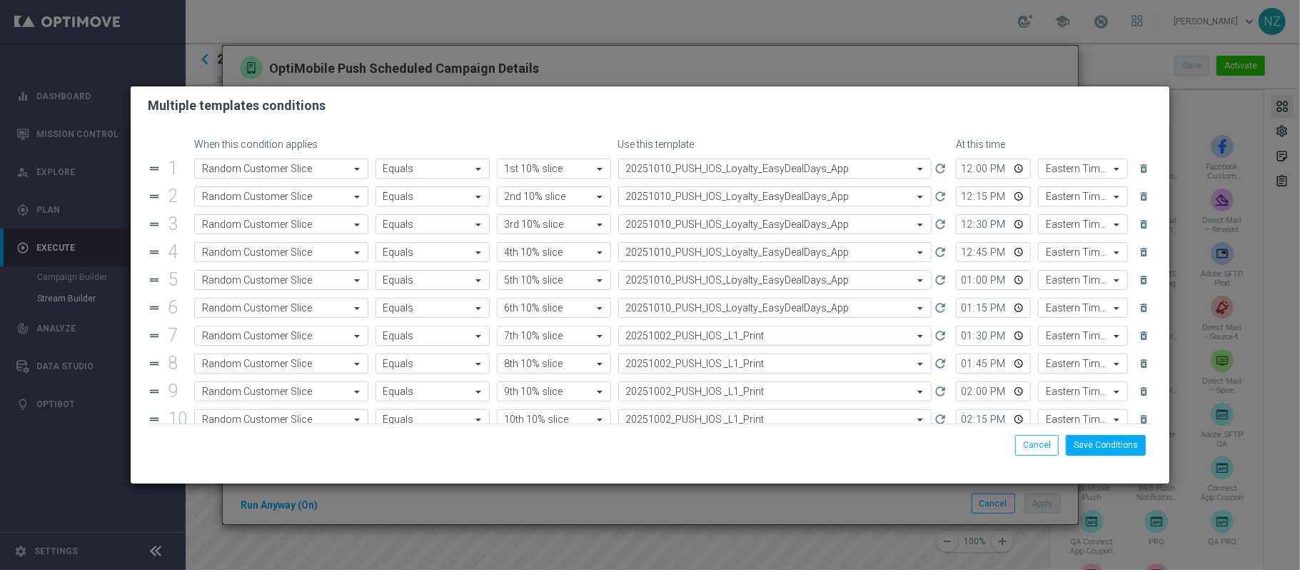
click at [710, 340] on input "text" at bounding box center [761, 336] width 270 height 12
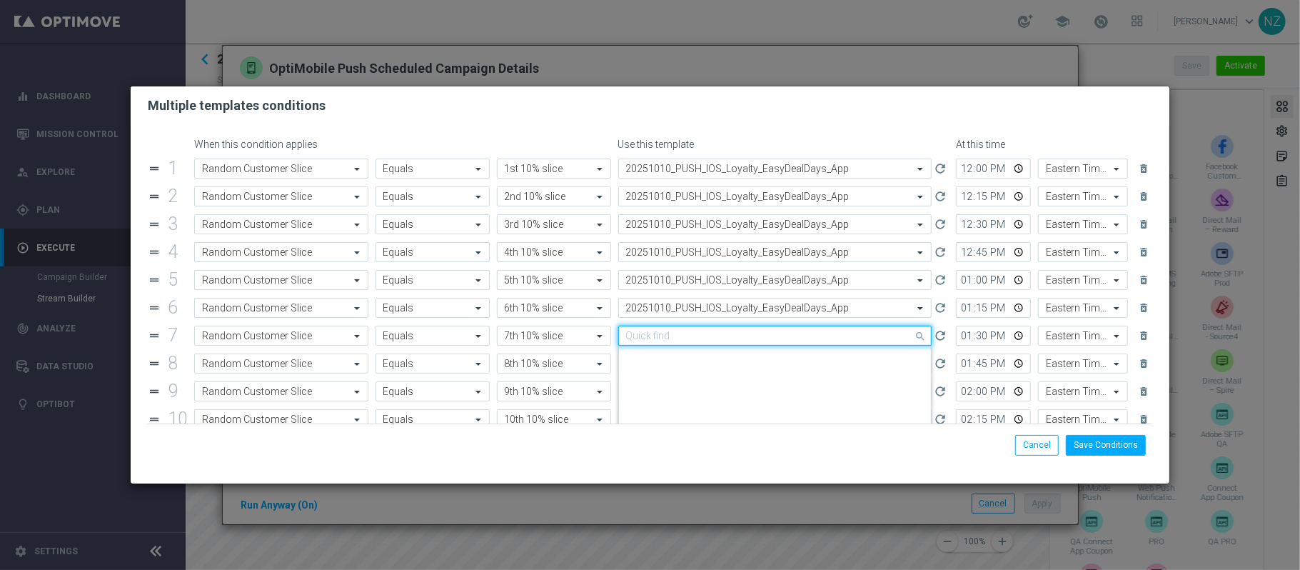
paste input "20251010"
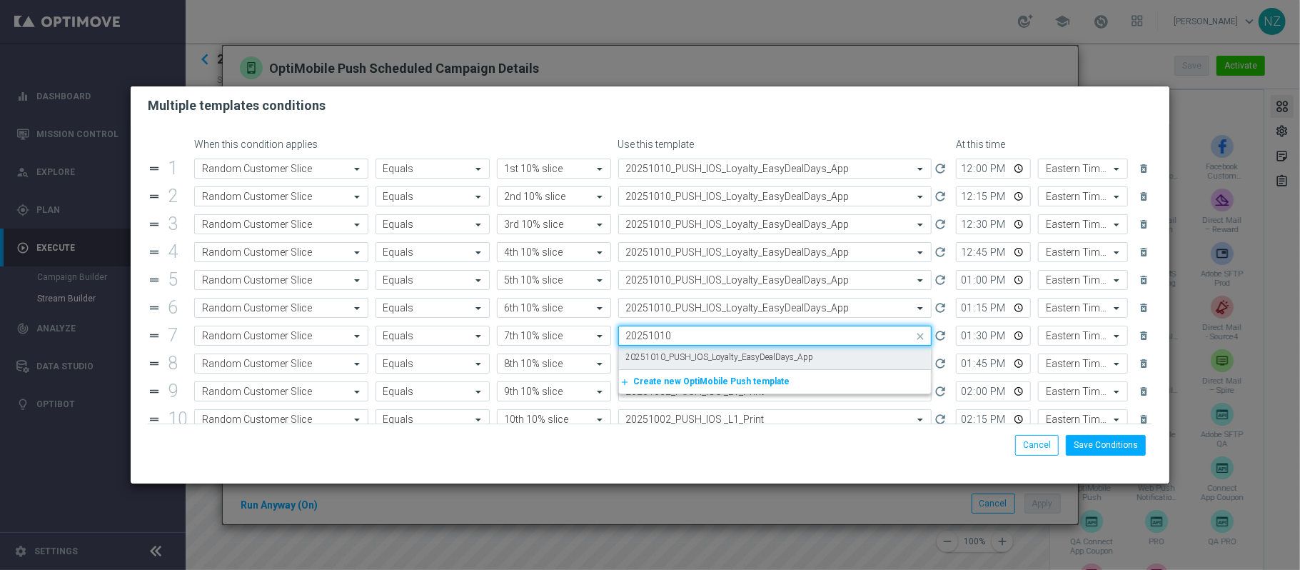
click at [713, 352] on div "20251010_PUSH_IOS_Loyalty_EasyDealDays_App" at bounding box center [775, 358] width 298 height 24
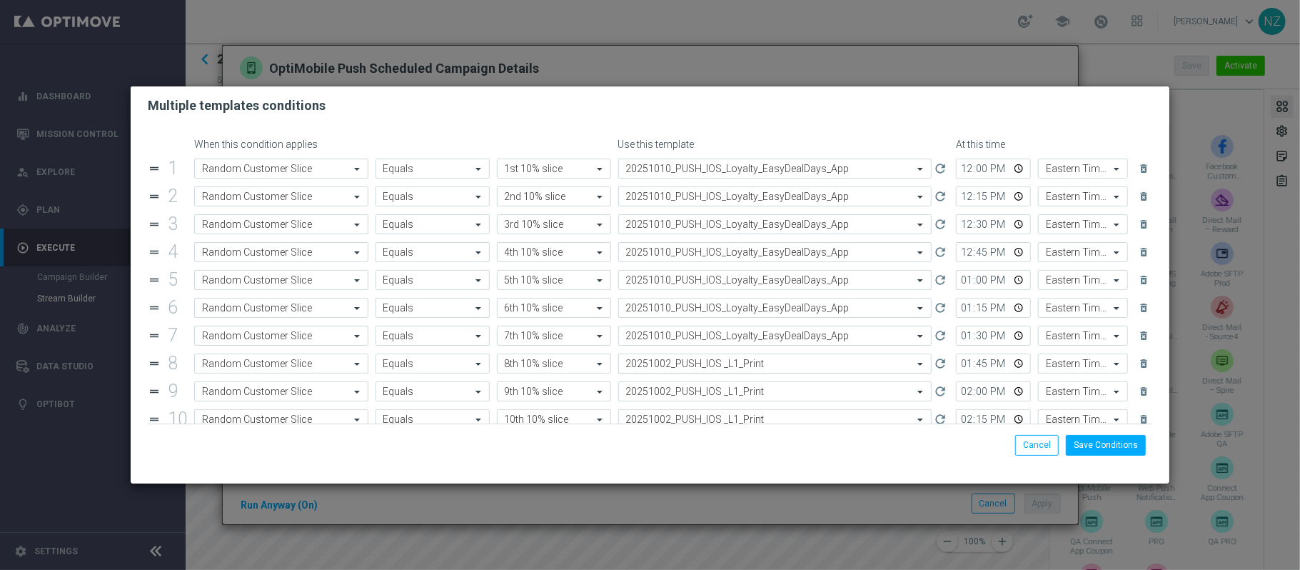
click at [710, 361] on input "text" at bounding box center [761, 364] width 270 height 12
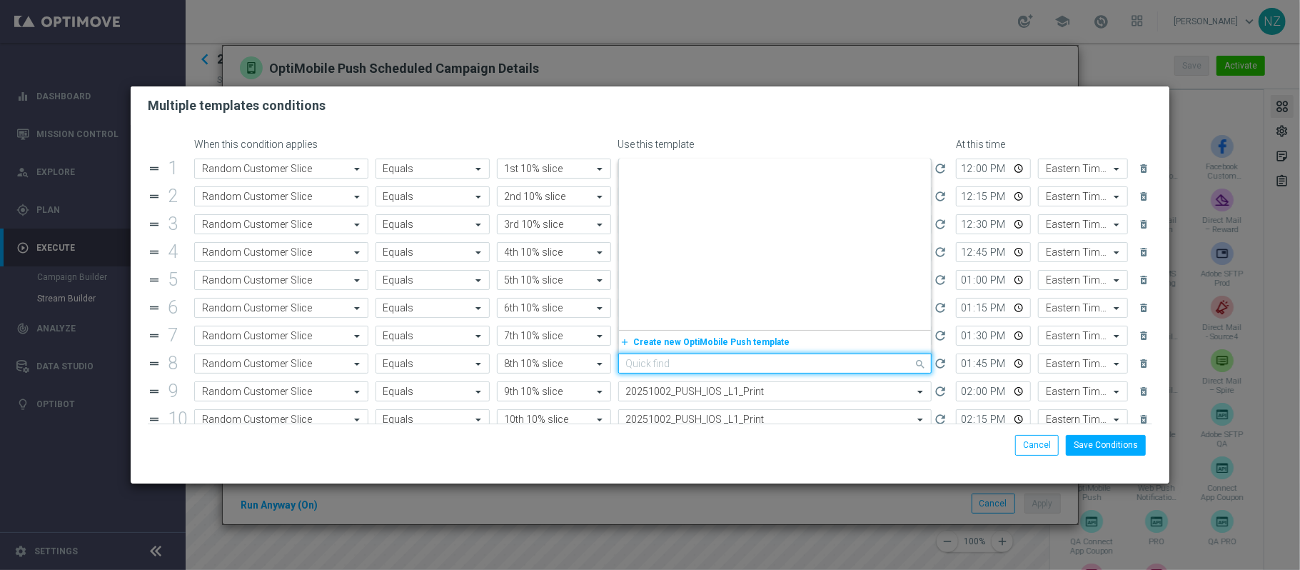
scroll to position [2192, 0]
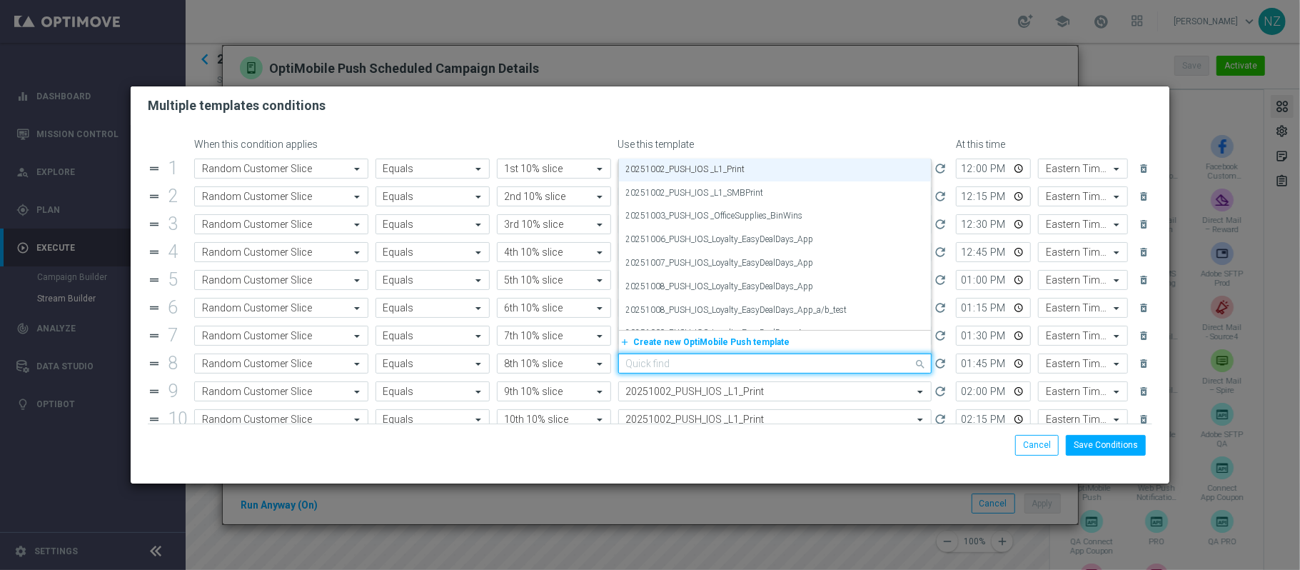
paste input "20251010"
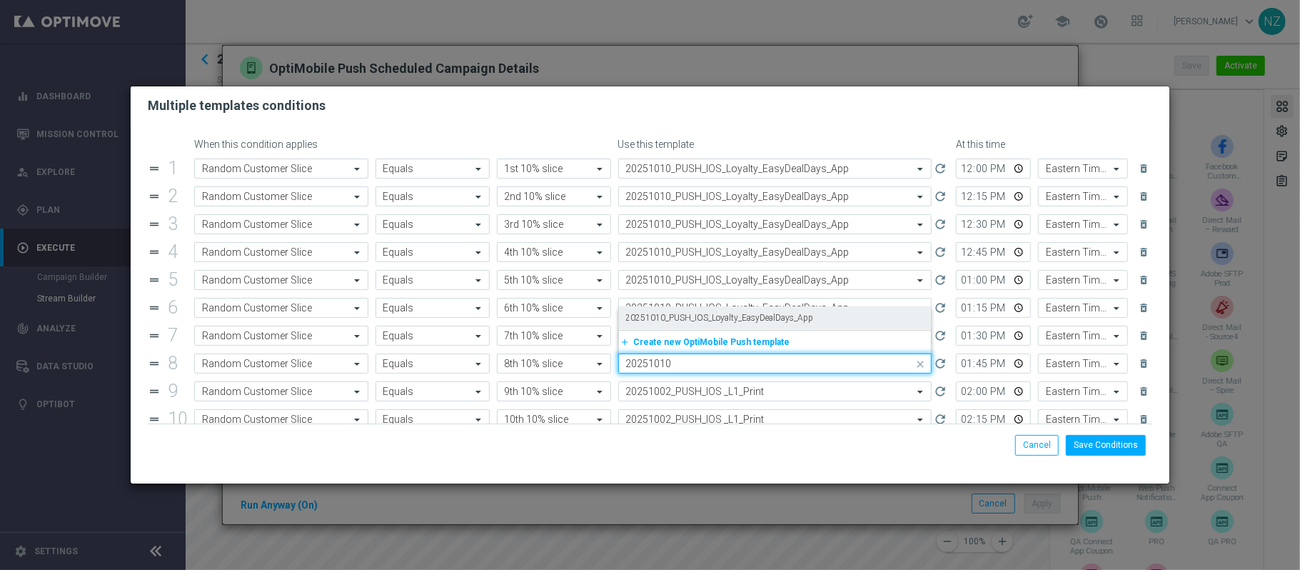
click at [709, 323] on label "20251010_PUSH_IOS_Loyalty_EasyDealDays_App" at bounding box center [720, 318] width 188 height 12
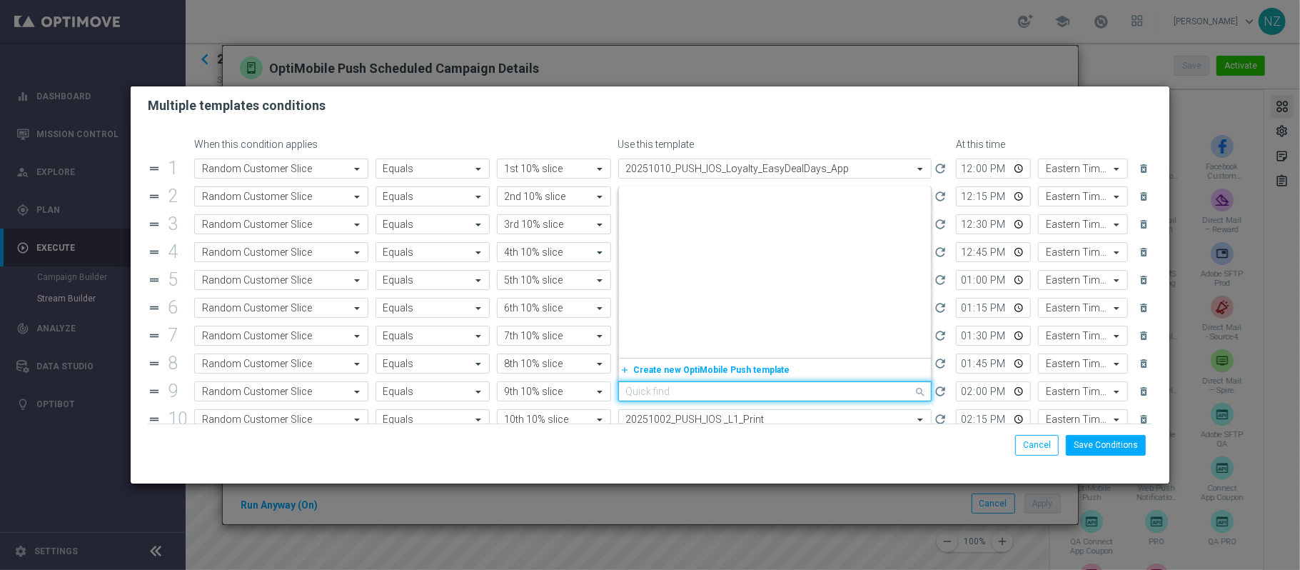
click at [694, 387] on div "Quick find 20251002_PUSH_IOS _L1_Print" at bounding box center [775, 391] width 314 height 20
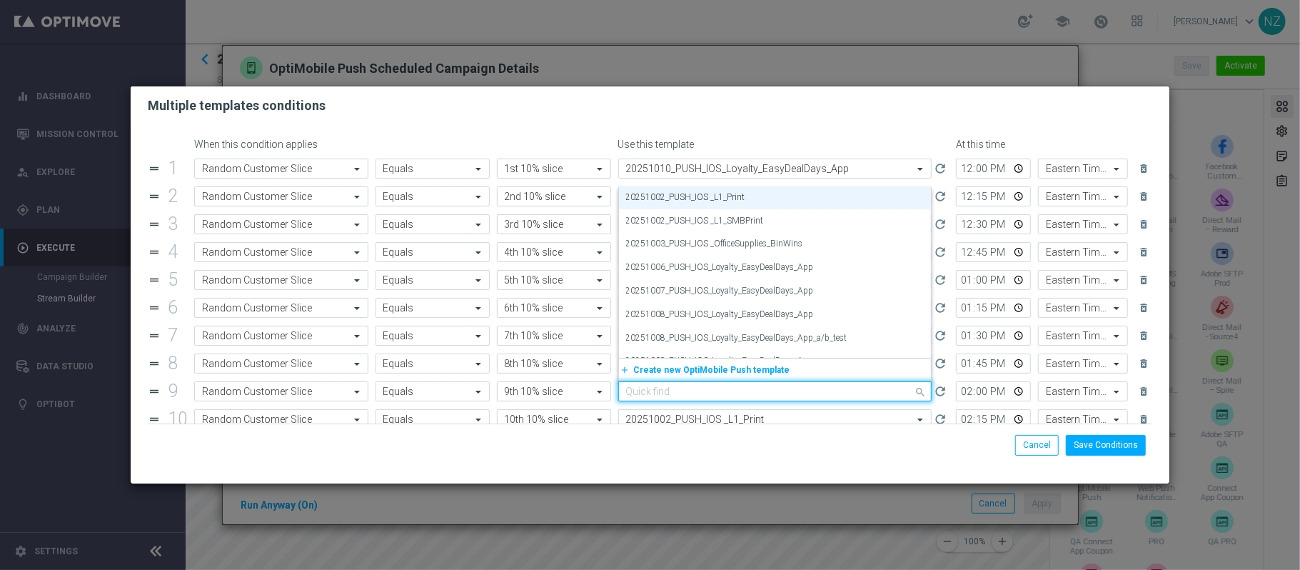
paste input "20251010"
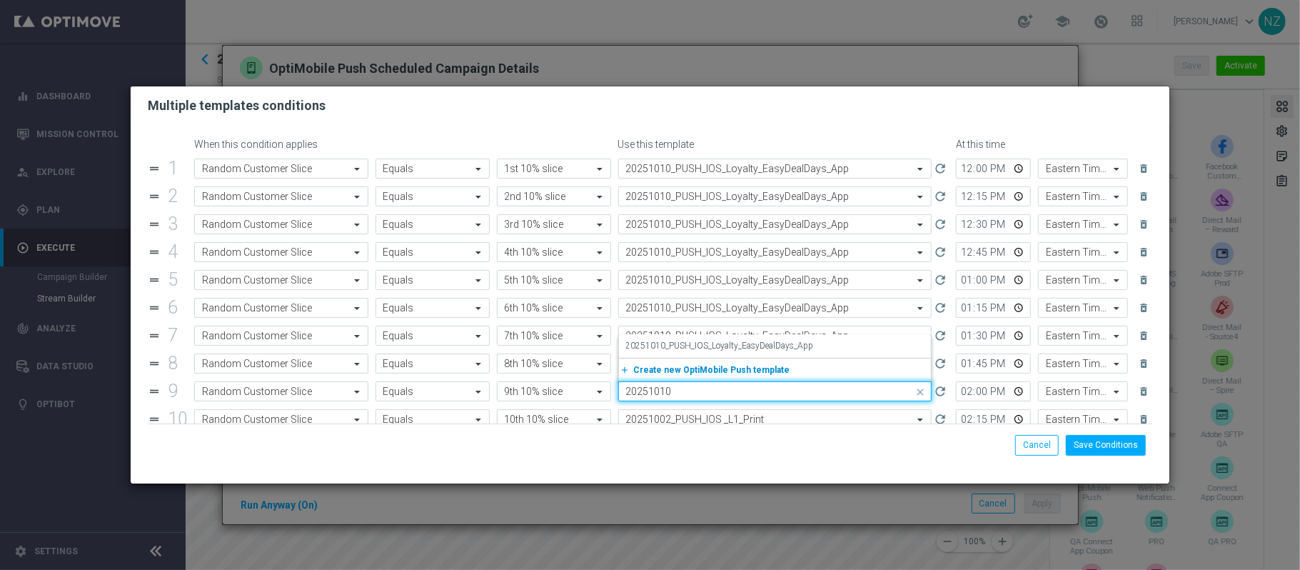
scroll to position [0, 0]
click at [703, 351] on label "20251010_PUSH_IOS_Loyalty_EasyDealDays_App" at bounding box center [720, 346] width 188 height 12
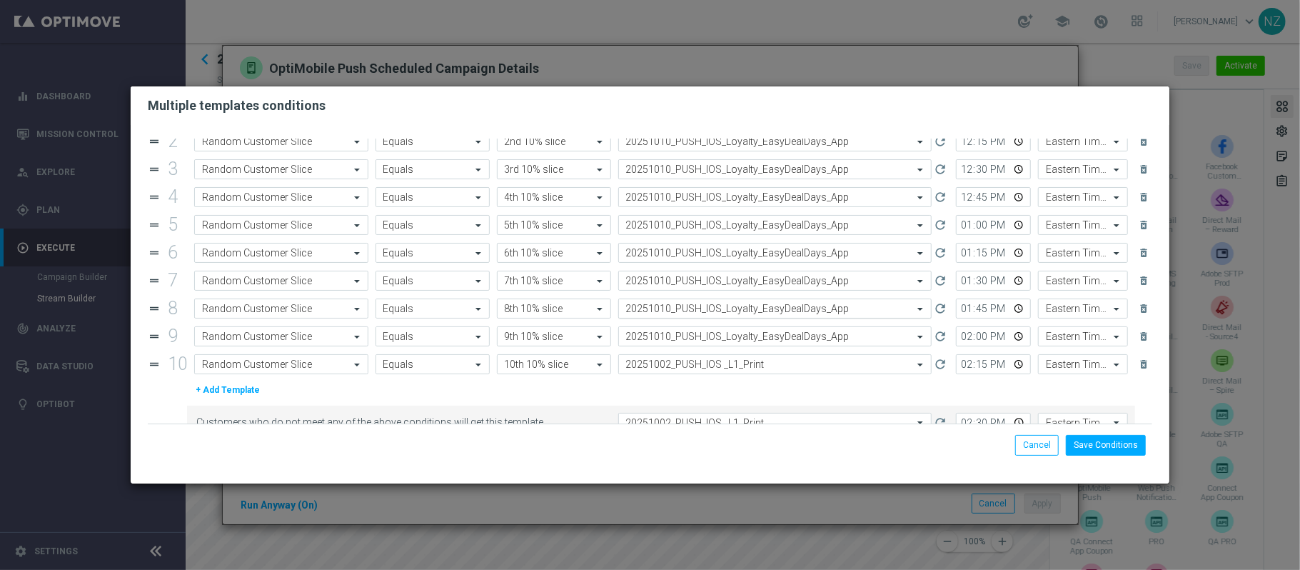
scroll to position [83, 0]
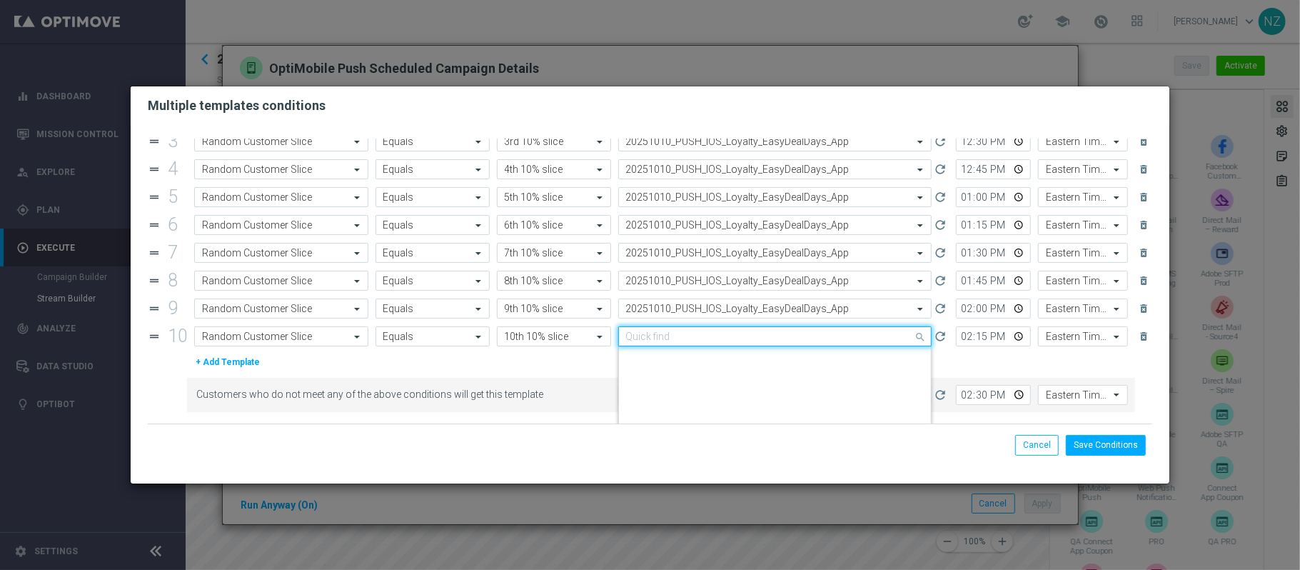
click at [716, 343] on input "text" at bounding box center [761, 337] width 270 height 12
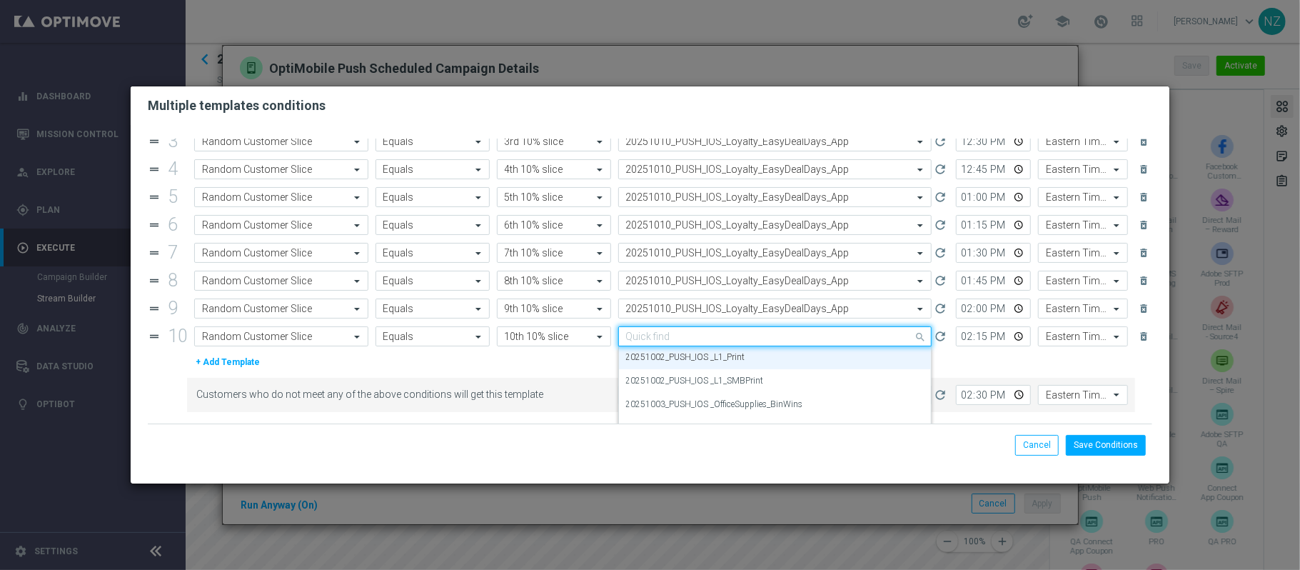
paste input "20251010"
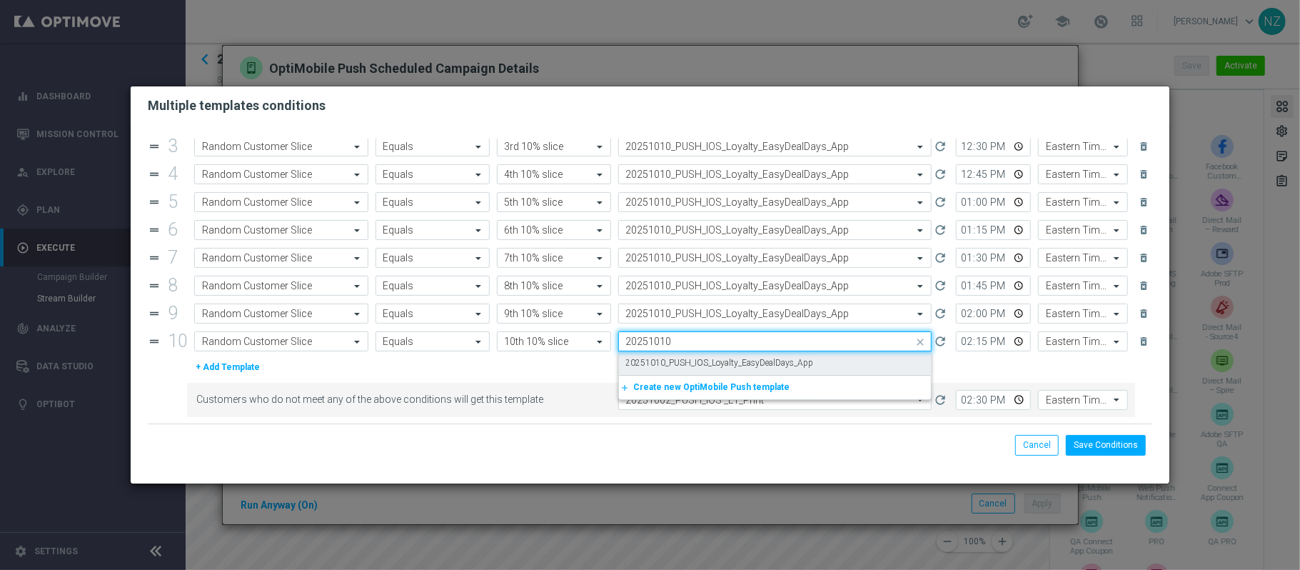
click at [714, 357] on label "20251010_PUSH_IOS_Loyalty_EasyDealDays_App" at bounding box center [720, 363] width 188 height 12
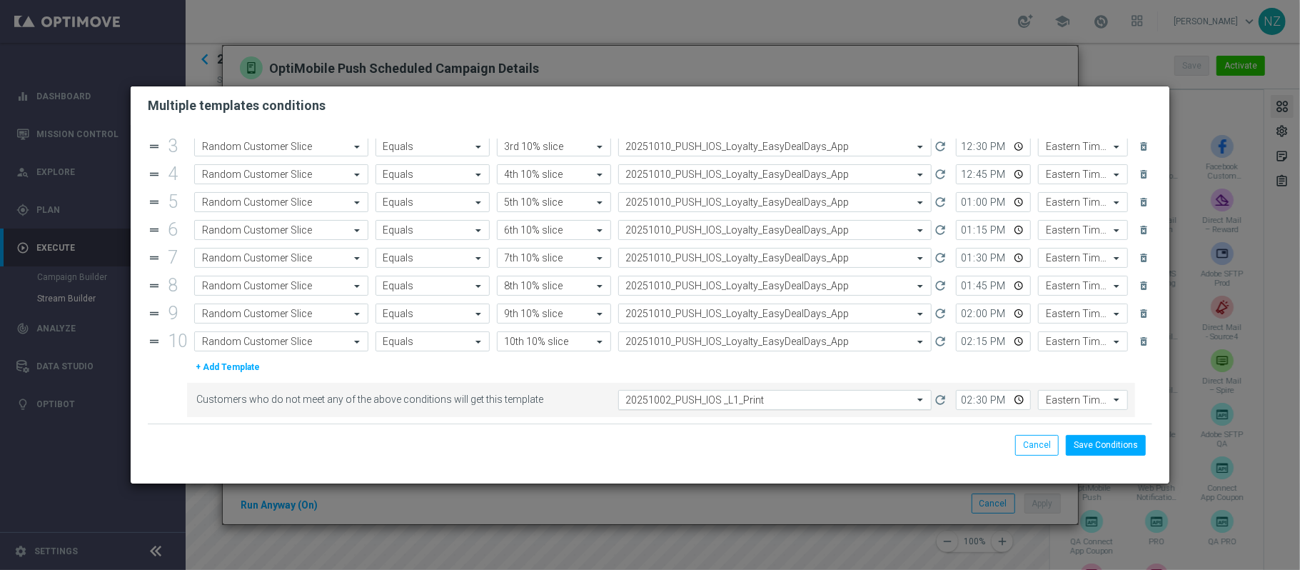
click at [723, 394] on input "text" at bounding box center [761, 400] width 270 height 12
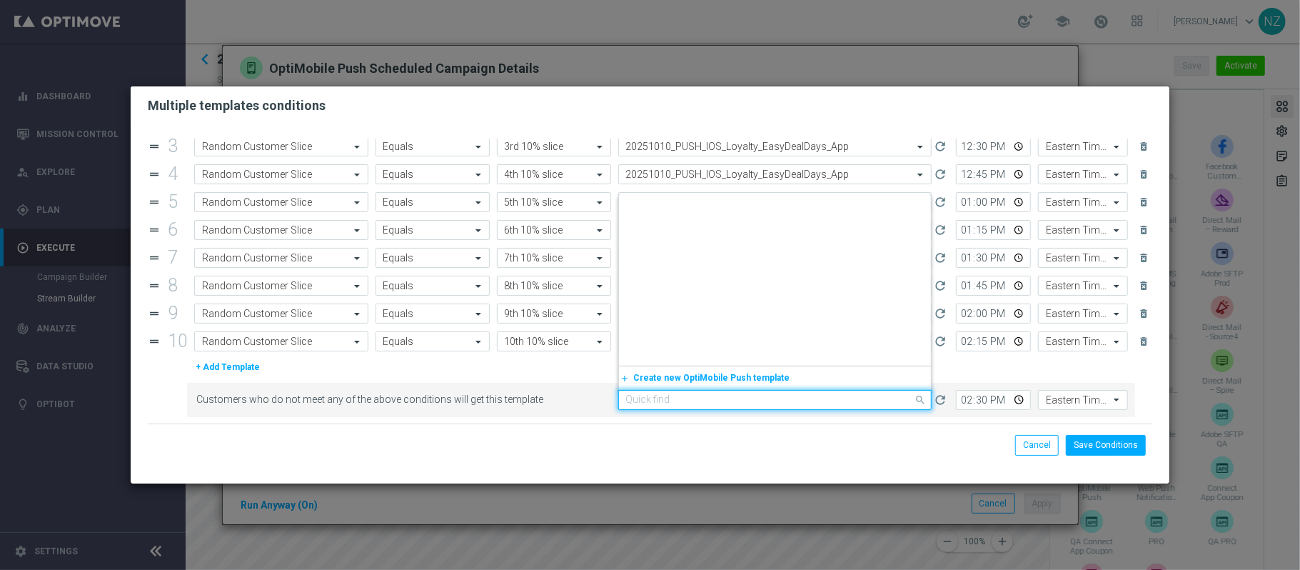
scroll to position [2192, 0]
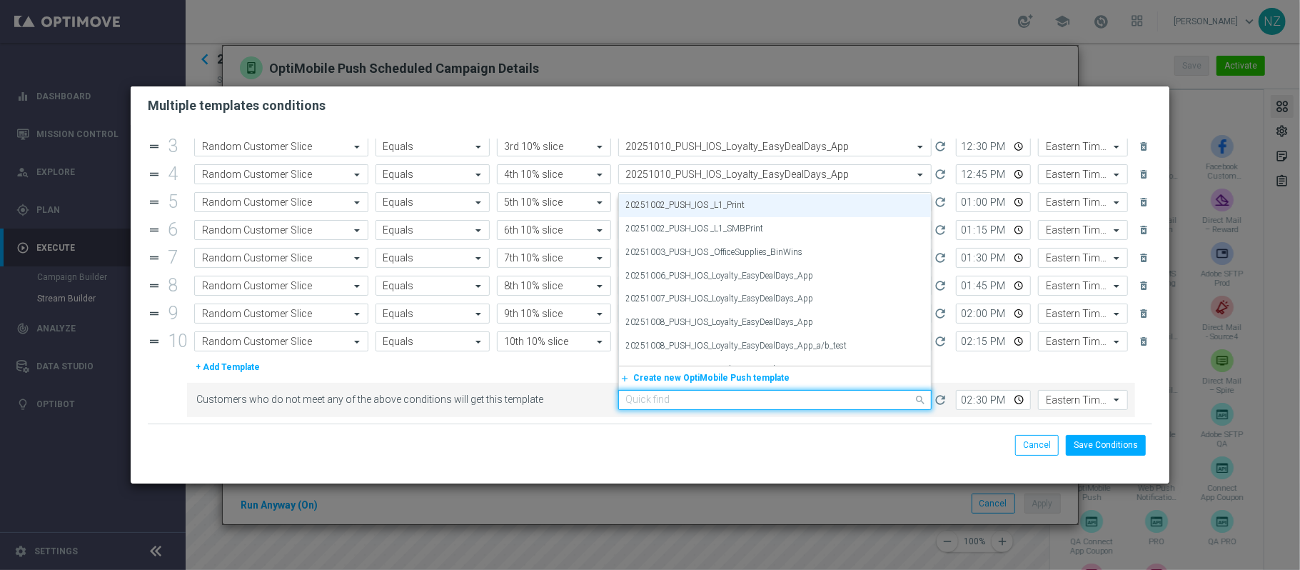
paste input "20251010"
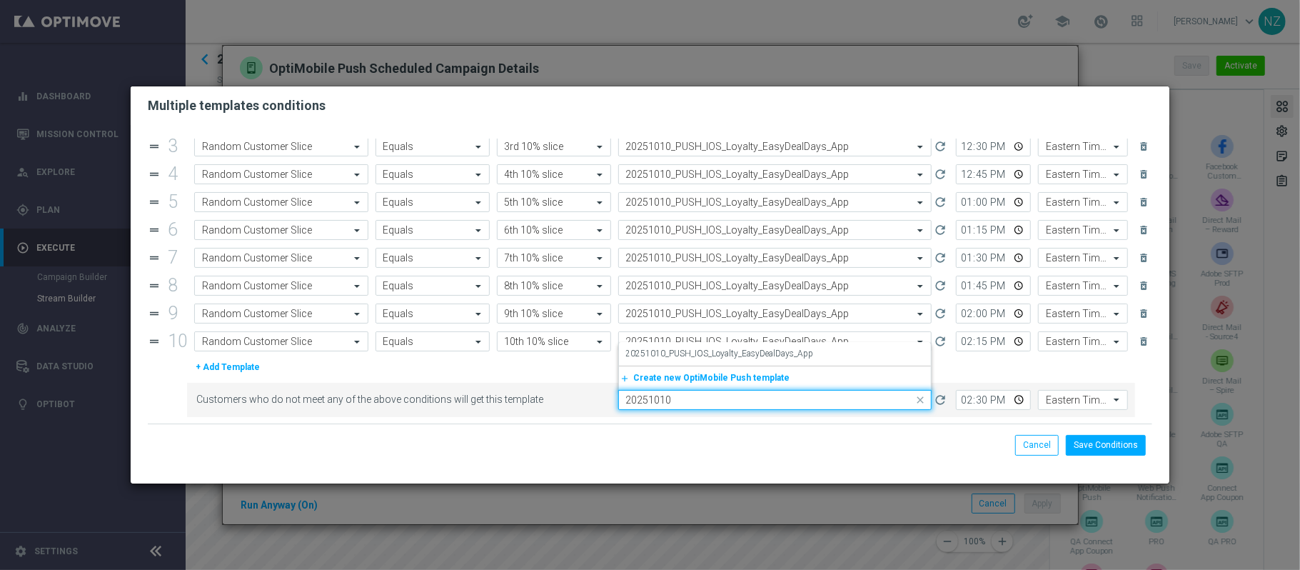
scroll to position [0, 0]
click at [709, 351] on label "20251010_PUSH_IOS_Loyalty_EasyDealDays_App" at bounding box center [720, 354] width 188 height 12
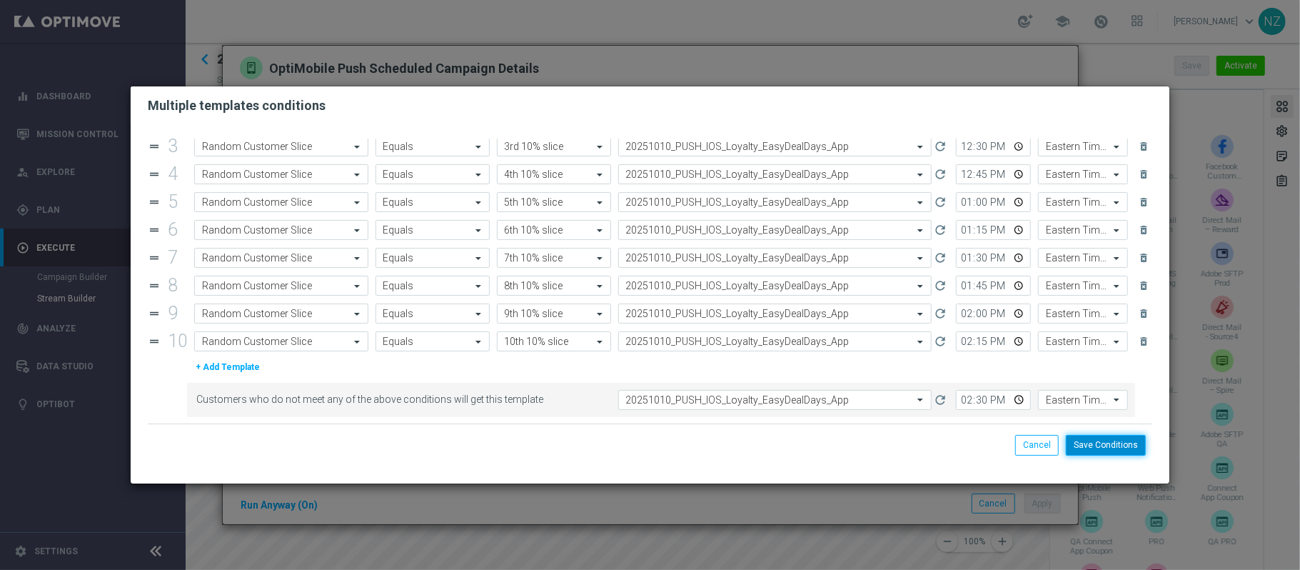
click at [1112, 453] on button "Save Conditions" at bounding box center [1106, 445] width 80 height 20
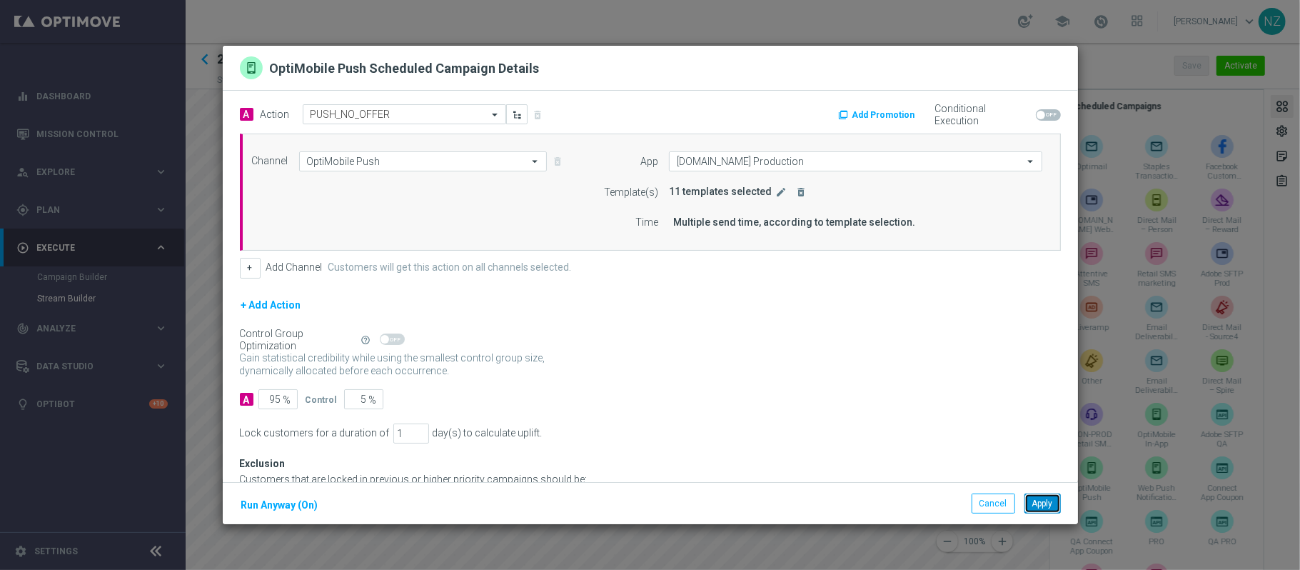
click at [1048, 500] on button "Apply" at bounding box center [1043, 503] width 36 height 20
click at [776, 193] on icon "edit" at bounding box center [781, 191] width 11 height 11
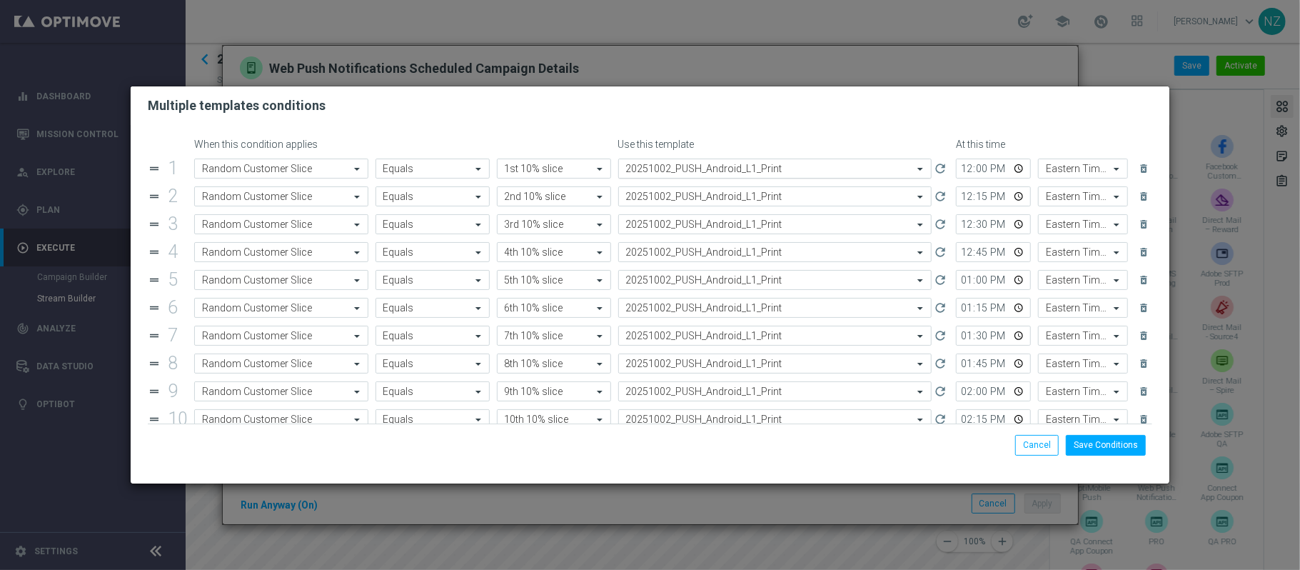
click at [681, 164] on input "text" at bounding box center [761, 169] width 270 height 12
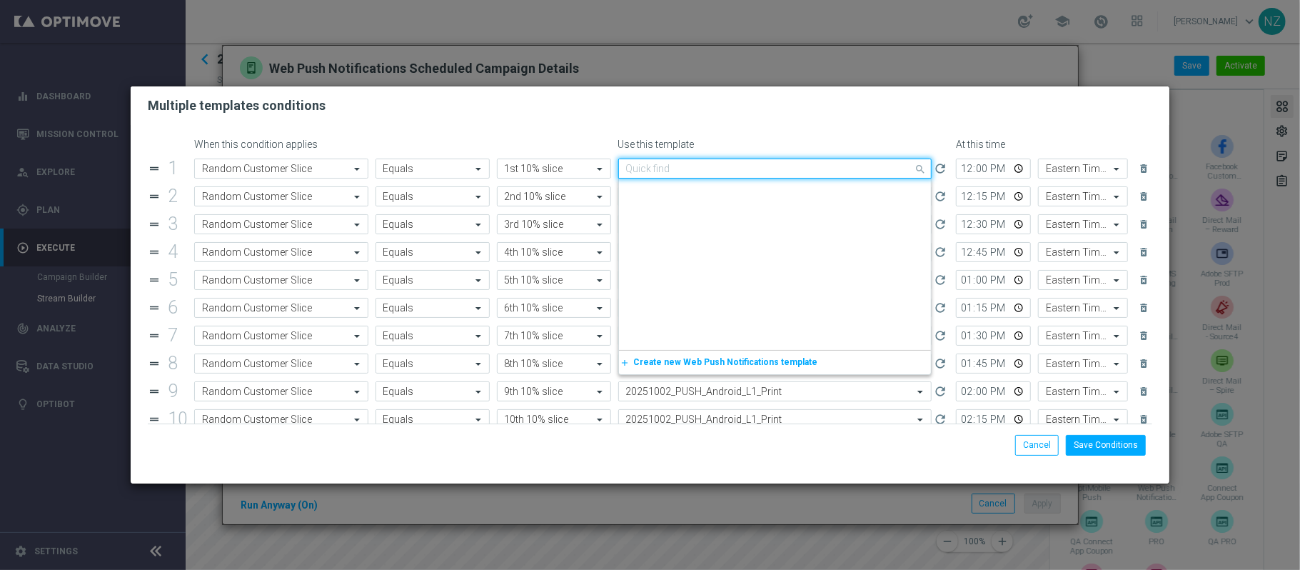
paste input "20251010"
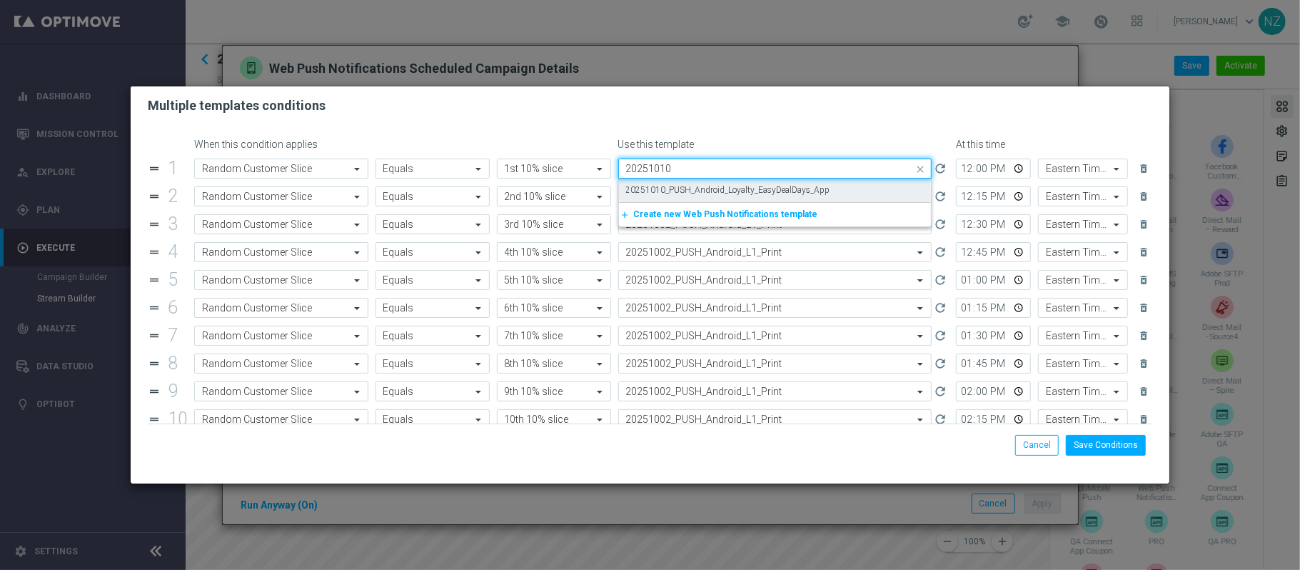
click at [695, 193] on label "20251010_PUSH_Android_Loyalty_EasyDealDays_App" at bounding box center [728, 190] width 204 height 12
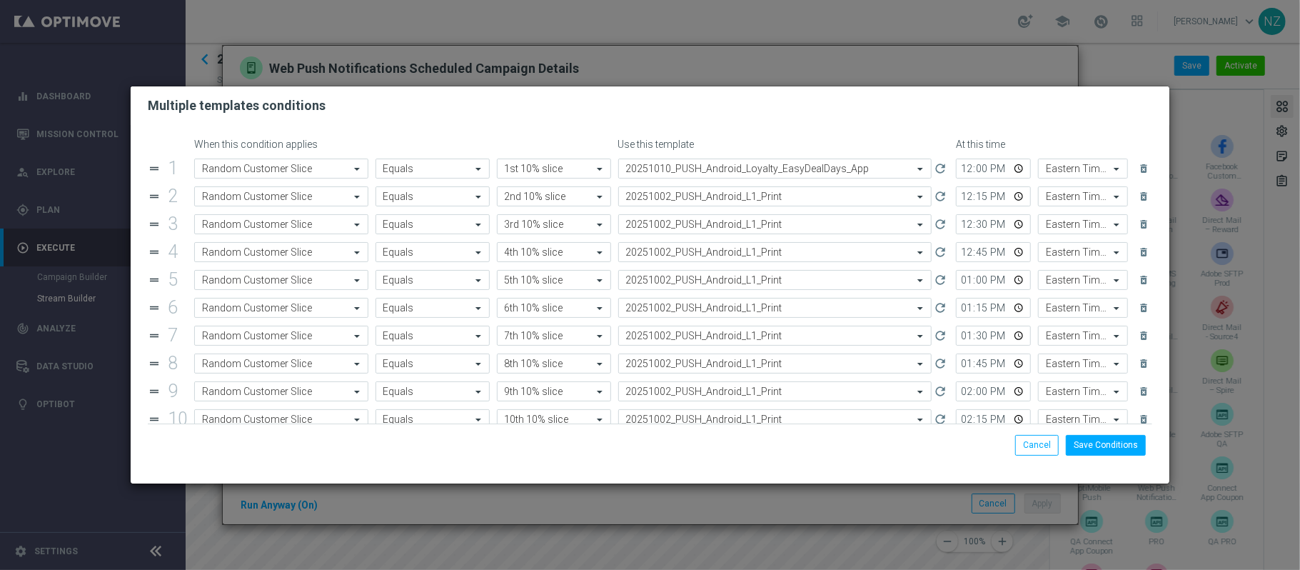
click at [683, 207] on div "drag_handle 1 Attribute Random Customer Slice Operator Equals Value 1st 10% sli…" at bounding box center [650, 294] width 1005 height 271
click at [681, 200] on input "text" at bounding box center [761, 197] width 270 height 12
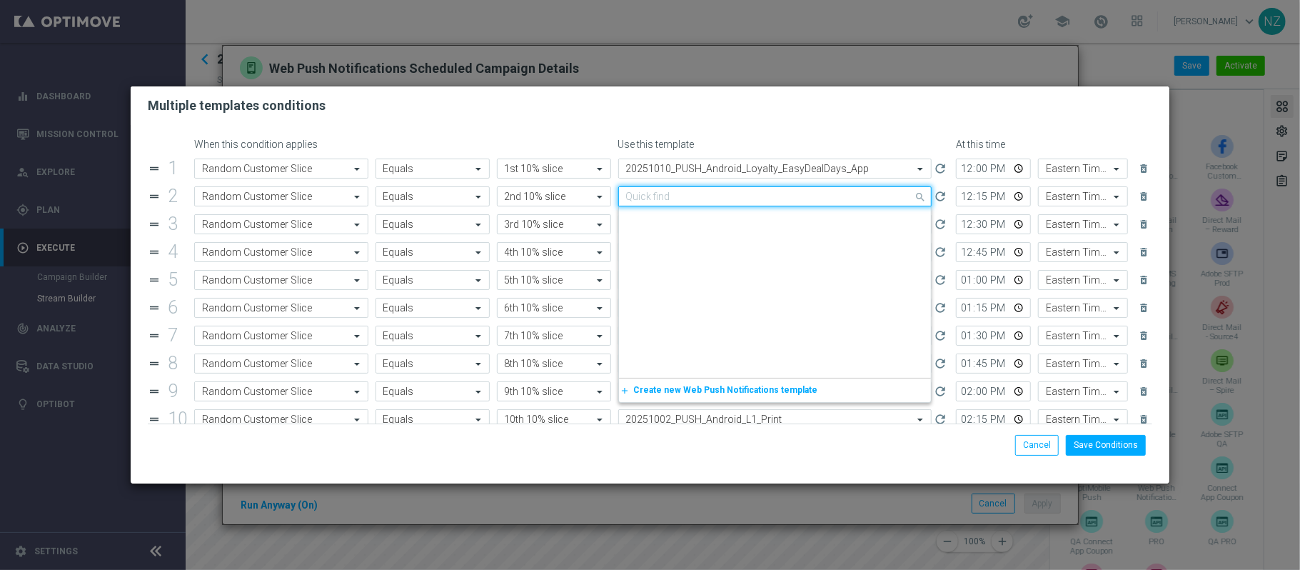
paste input "20251010"
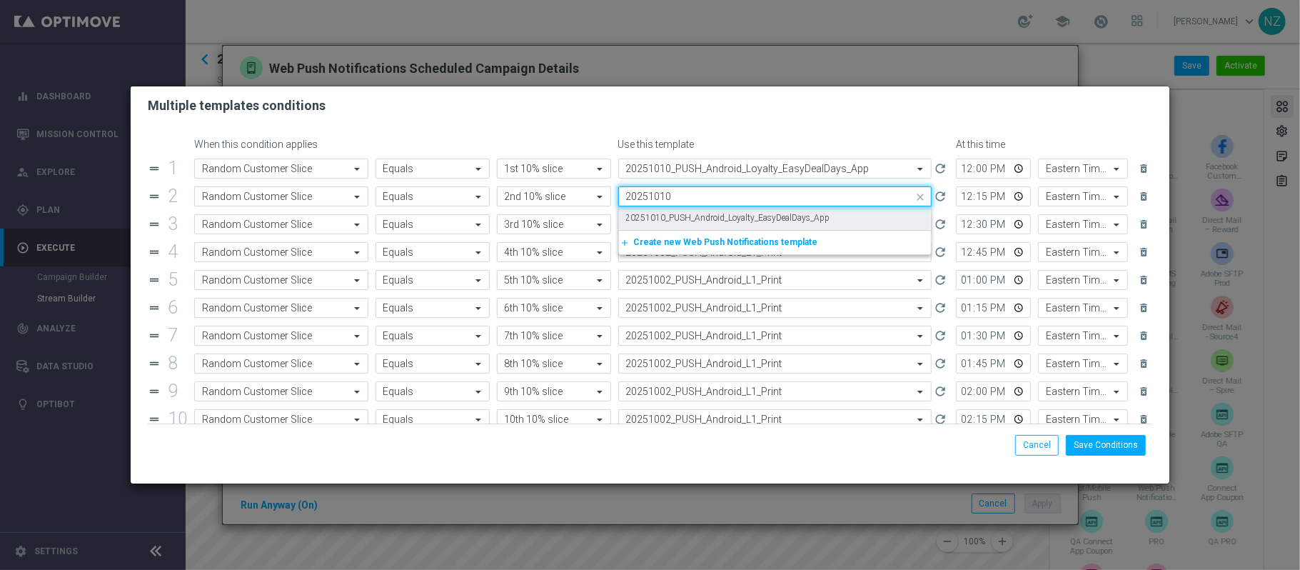
click at [678, 212] on label "20251010_PUSH_Android_Loyalty_EasyDealDays_App" at bounding box center [728, 218] width 204 height 12
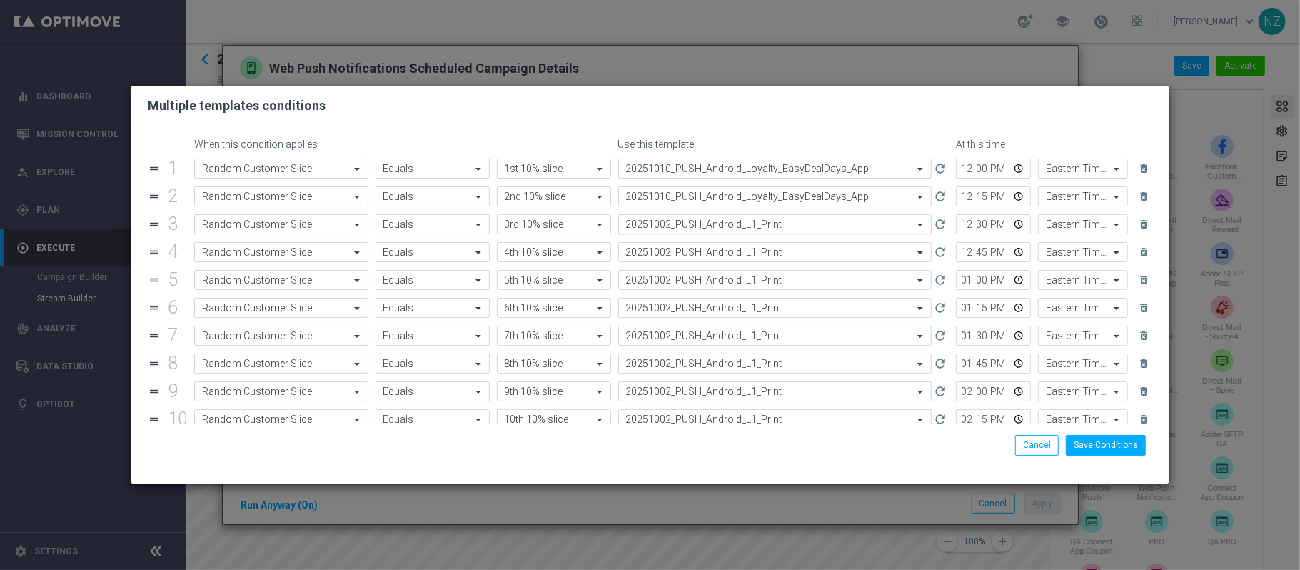
click at [677, 220] on input "text" at bounding box center [761, 225] width 270 height 12
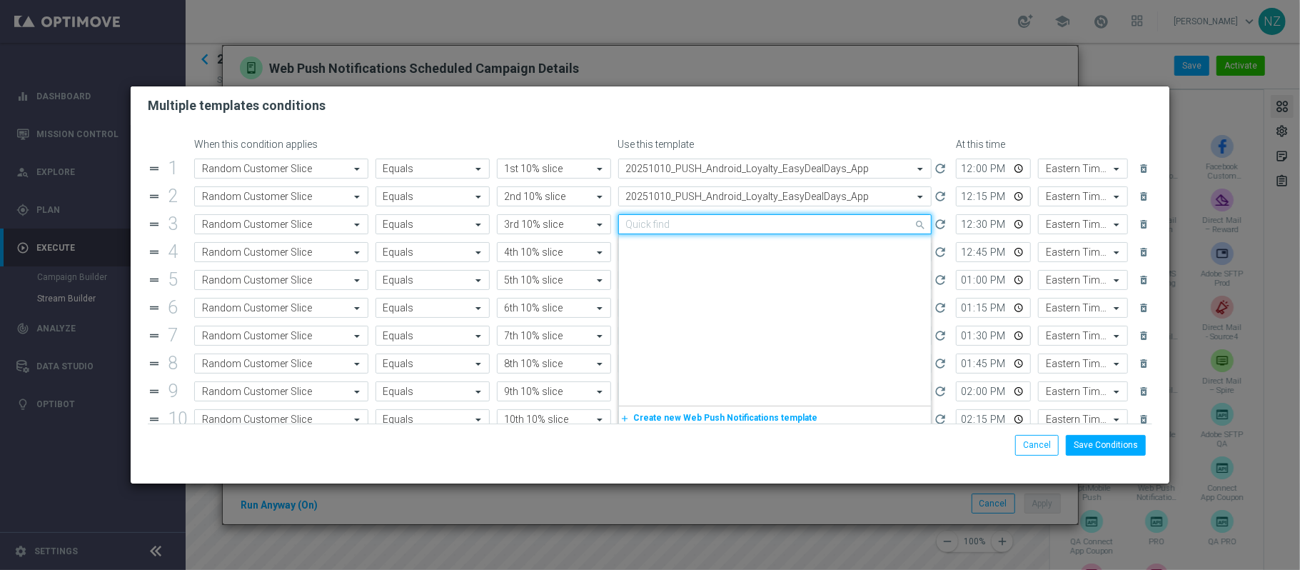
paste
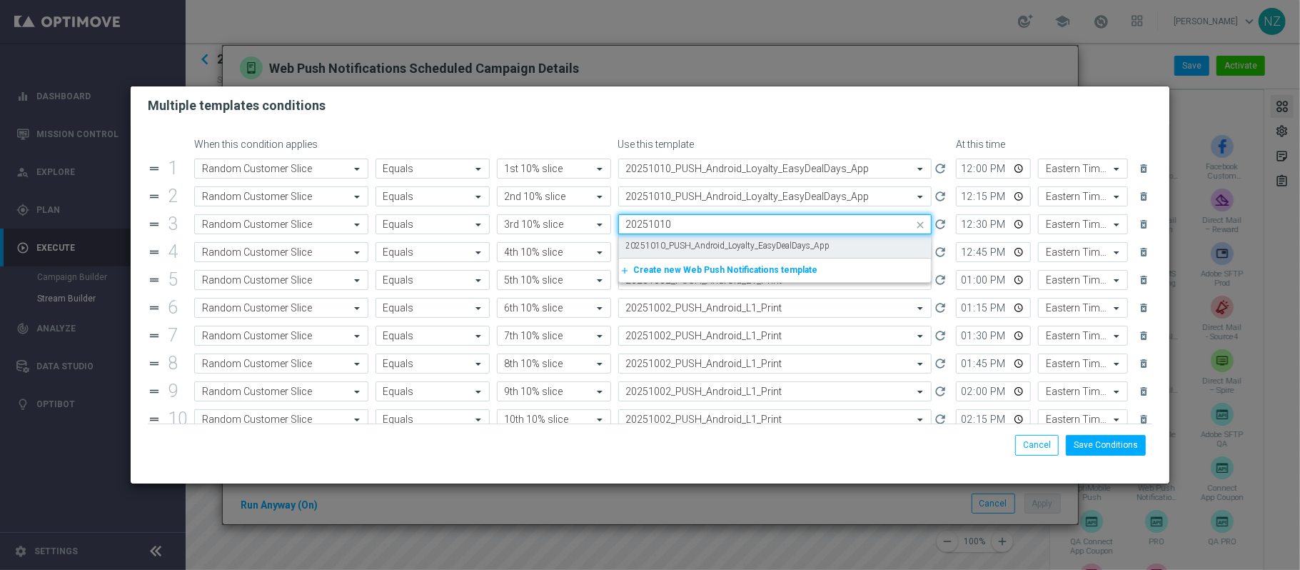
click at [675, 244] on label "20251010_PUSH_Android_Loyalty_EasyDealDays_App" at bounding box center [728, 246] width 204 height 12
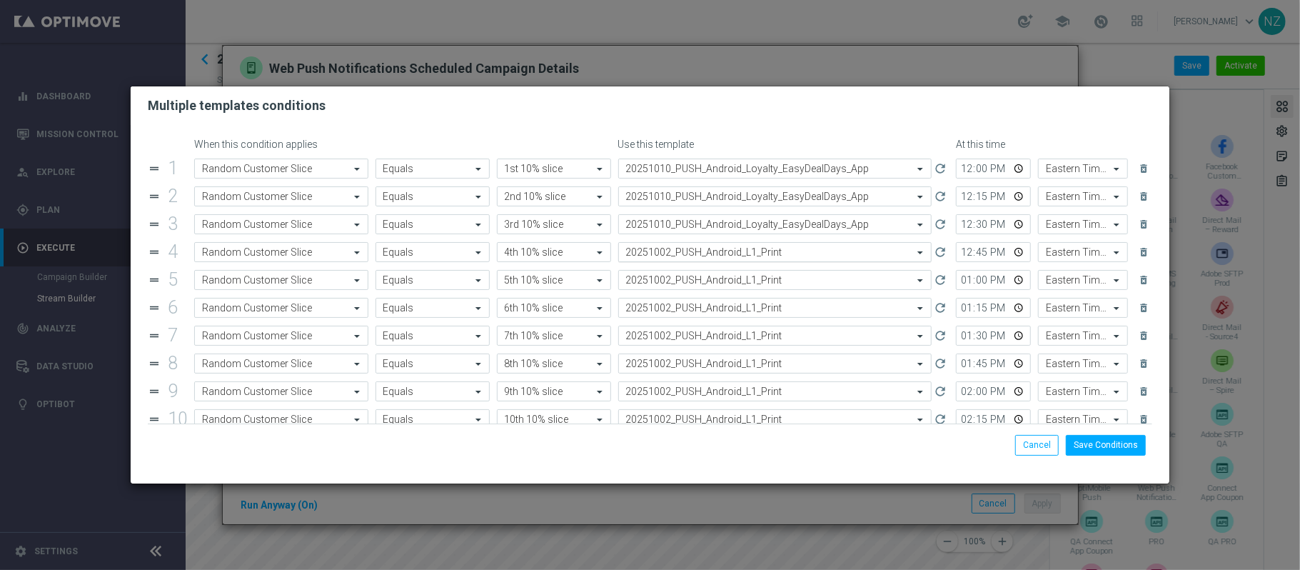
click at [674, 253] on input "text" at bounding box center [761, 252] width 270 height 12
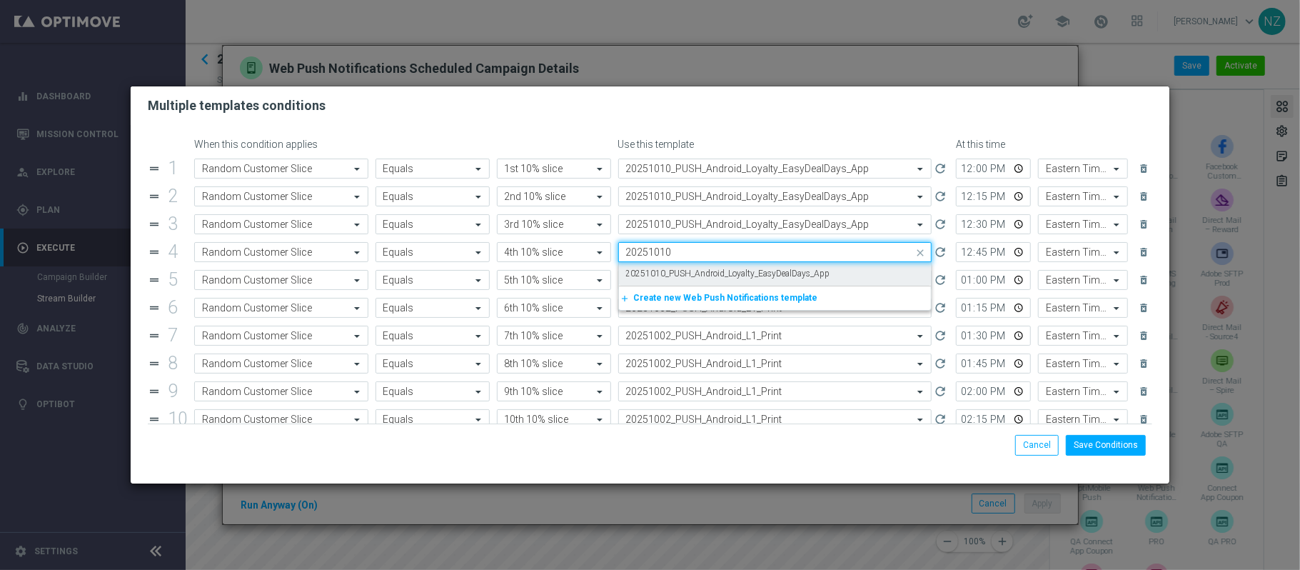
click at [678, 275] on label "20251010_PUSH_Android_Loyalty_EasyDealDays_App" at bounding box center [728, 274] width 204 height 12
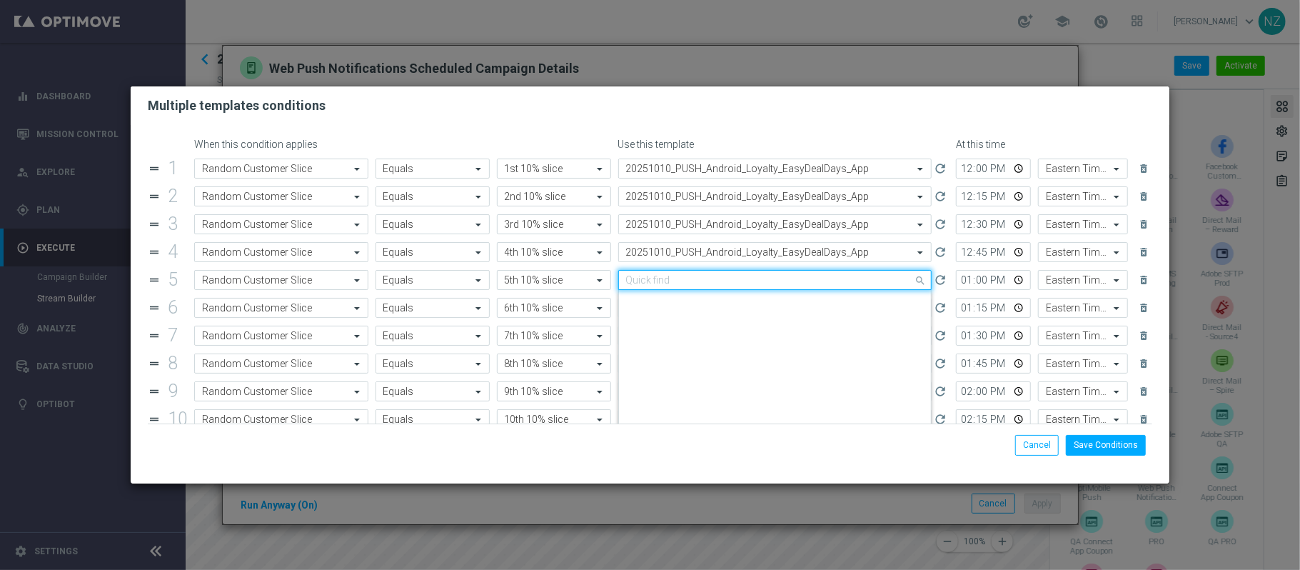
click at [678, 278] on input "text" at bounding box center [761, 280] width 270 height 12
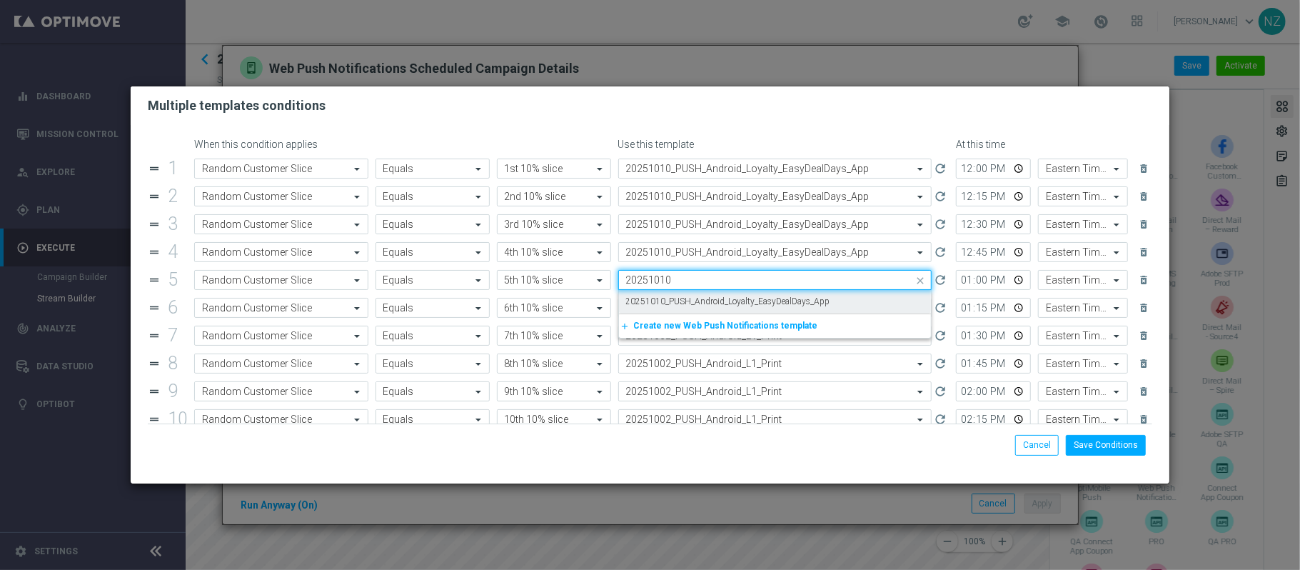
click at [683, 298] on label "20251010_PUSH_Android_Loyalty_EasyDealDays_App" at bounding box center [728, 302] width 204 height 12
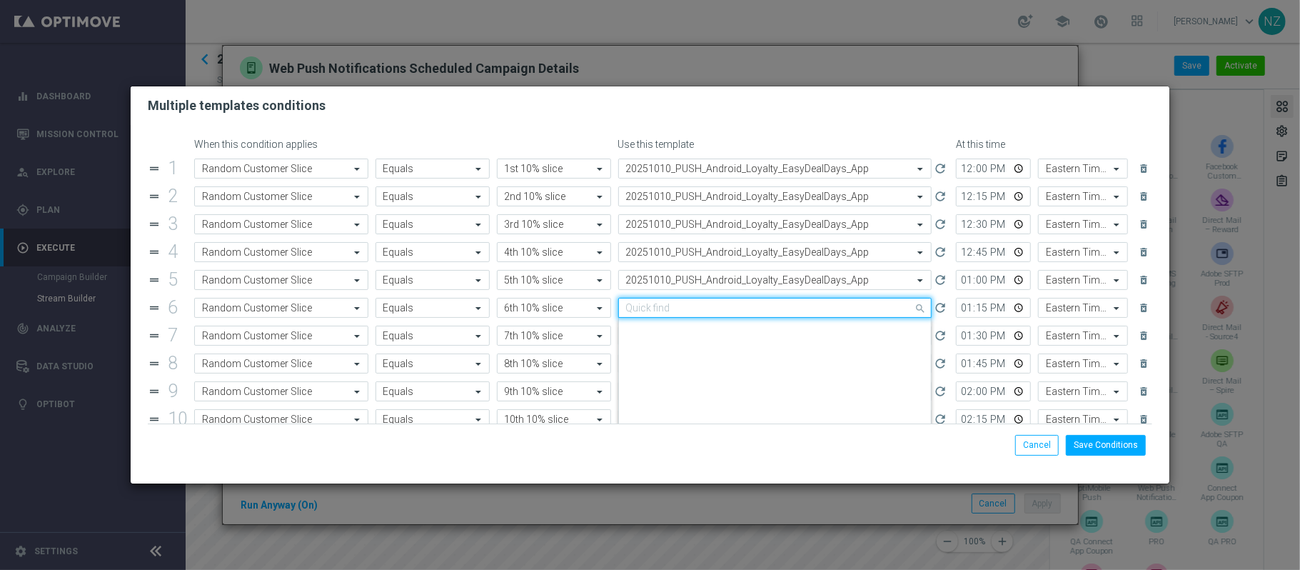
click at [683, 311] on input "text" at bounding box center [761, 308] width 270 height 12
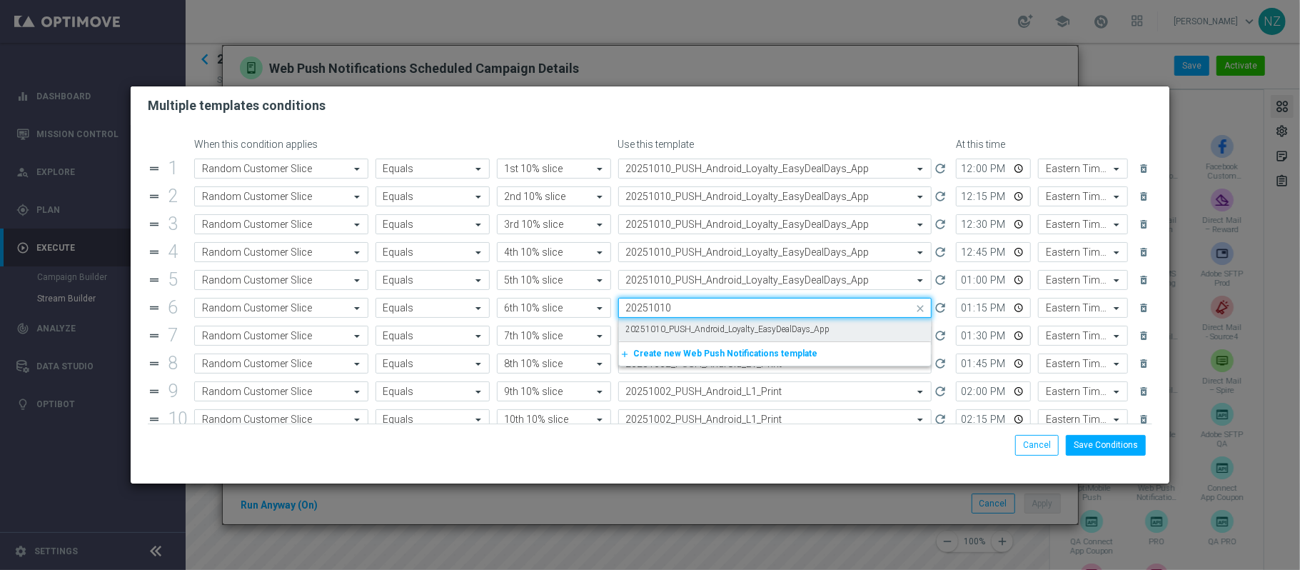
click at [698, 327] on label "20251010_PUSH_Android_Loyalty_EasyDealDays_App" at bounding box center [728, 329] width 204 height 12
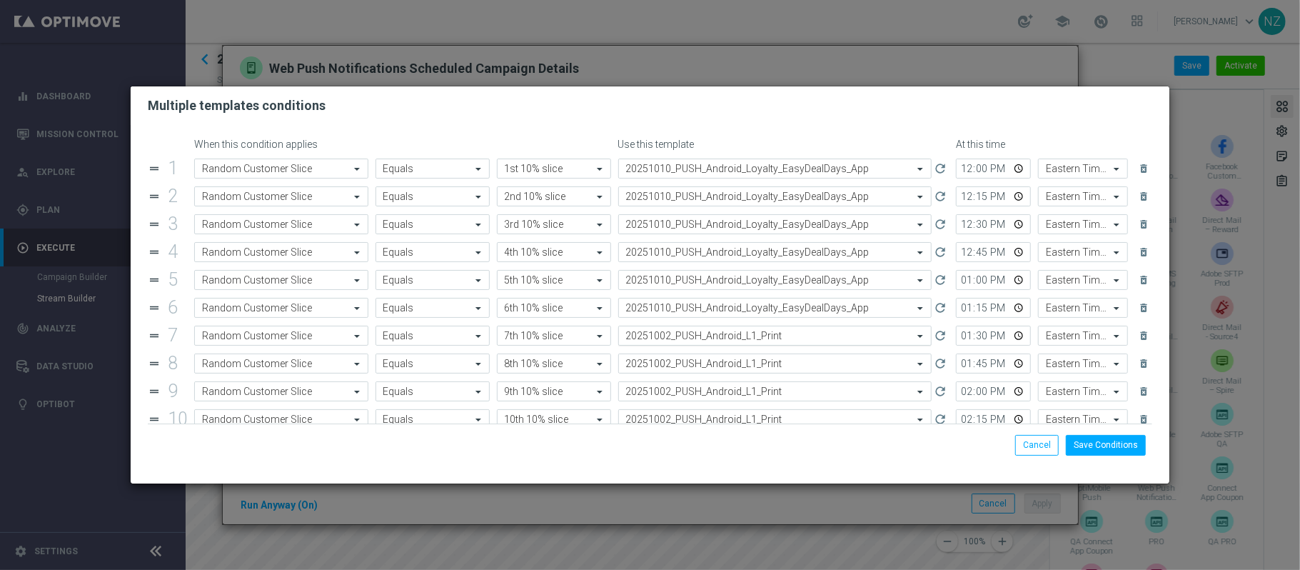
click at [695, 330] on div "Select template 20251002_PUSH_Android_L1_Print" at bounding box center [775, 336] width 314 height 20
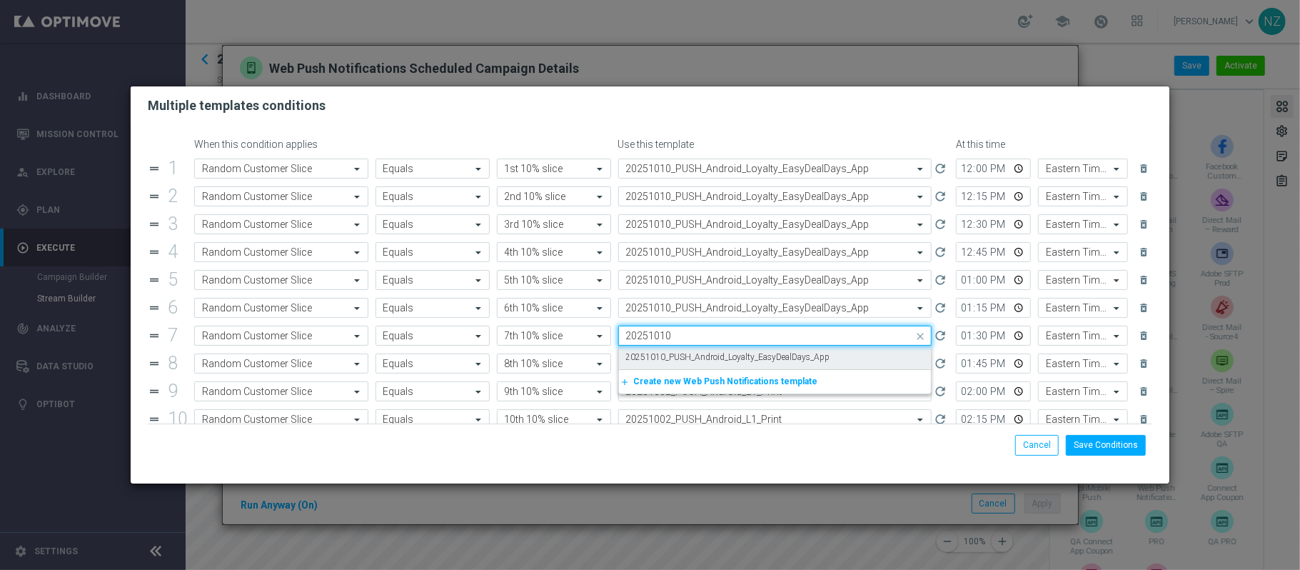
click at [692, 353] on label "20251010_PUSH_Android_Loyalty_EasyDealDays_App" at bounding box center [728, 357] width 204 height 12
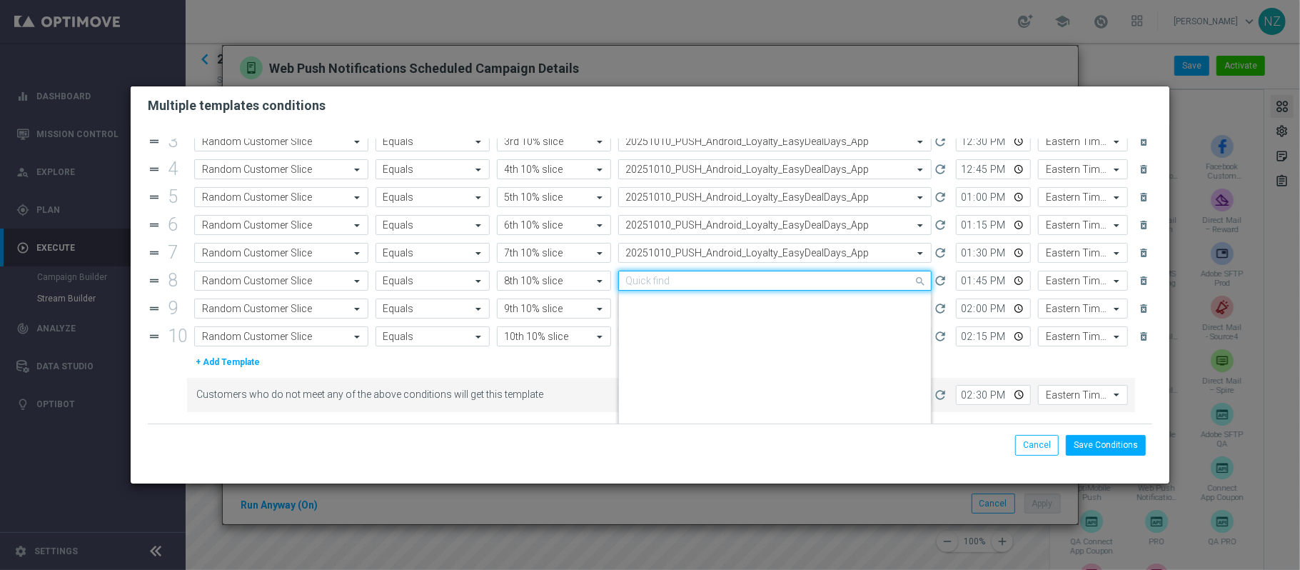
click at [693, 283] on input "text" at bounding box center [761, 281] width 270 height 12
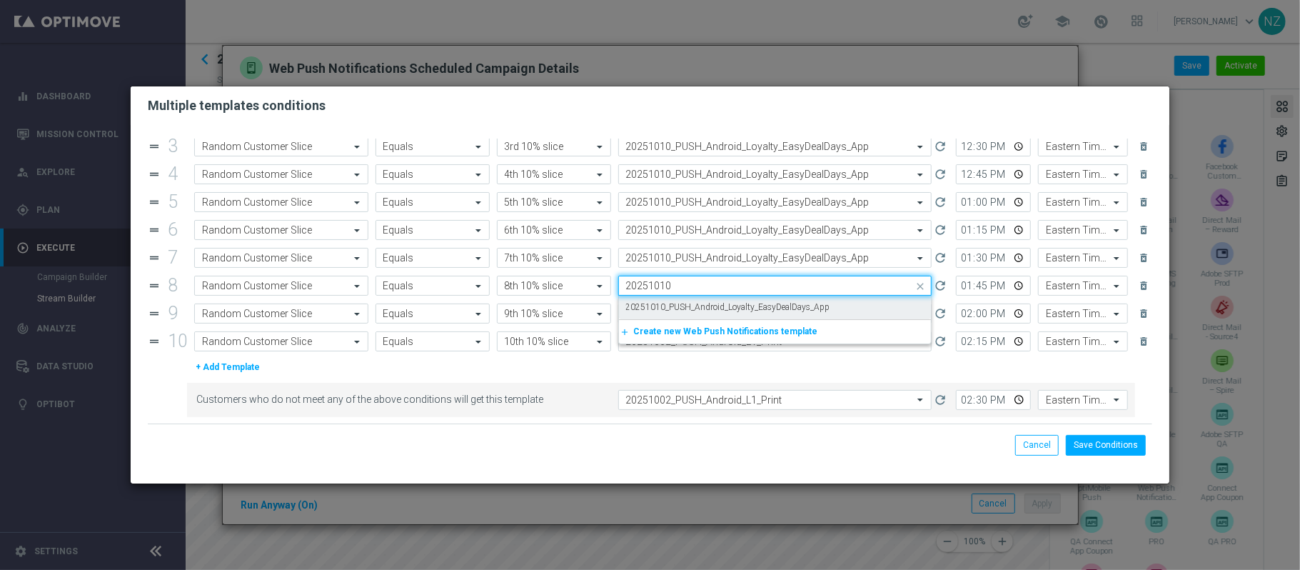
click at [691, 306] on label "20251010_PUSH_Android_Loyalty_EasyDealDays_App" at bounding box center [728, 307] width 204 height 12
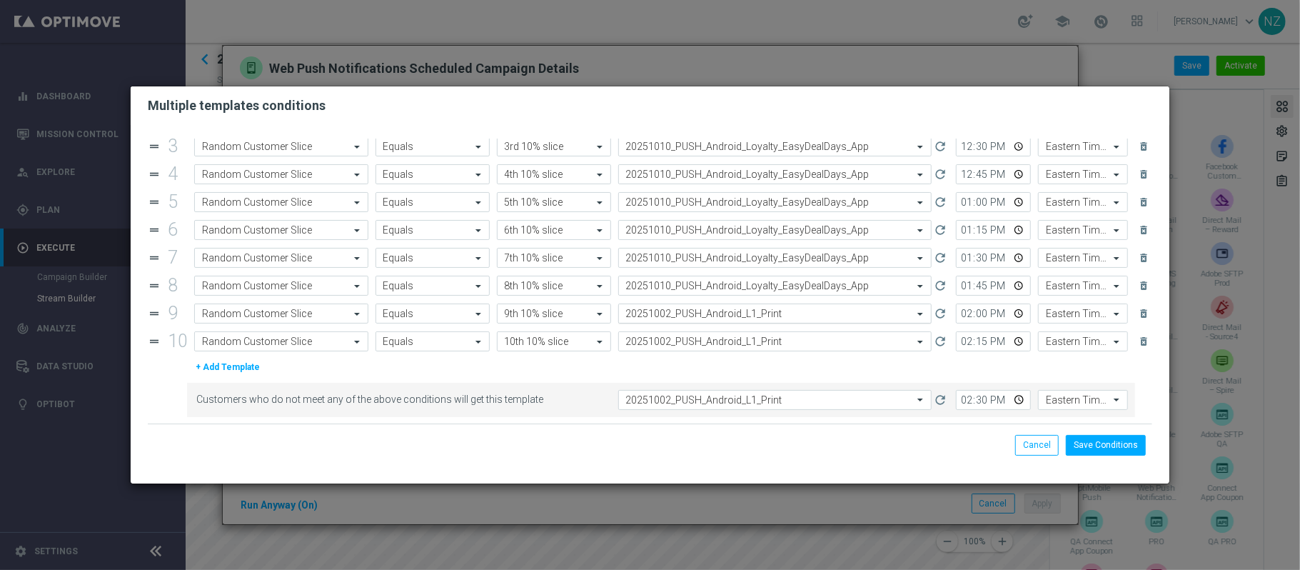
click at [683, 311] on input "text" at bounding box center [761, 314] width 270 height 12
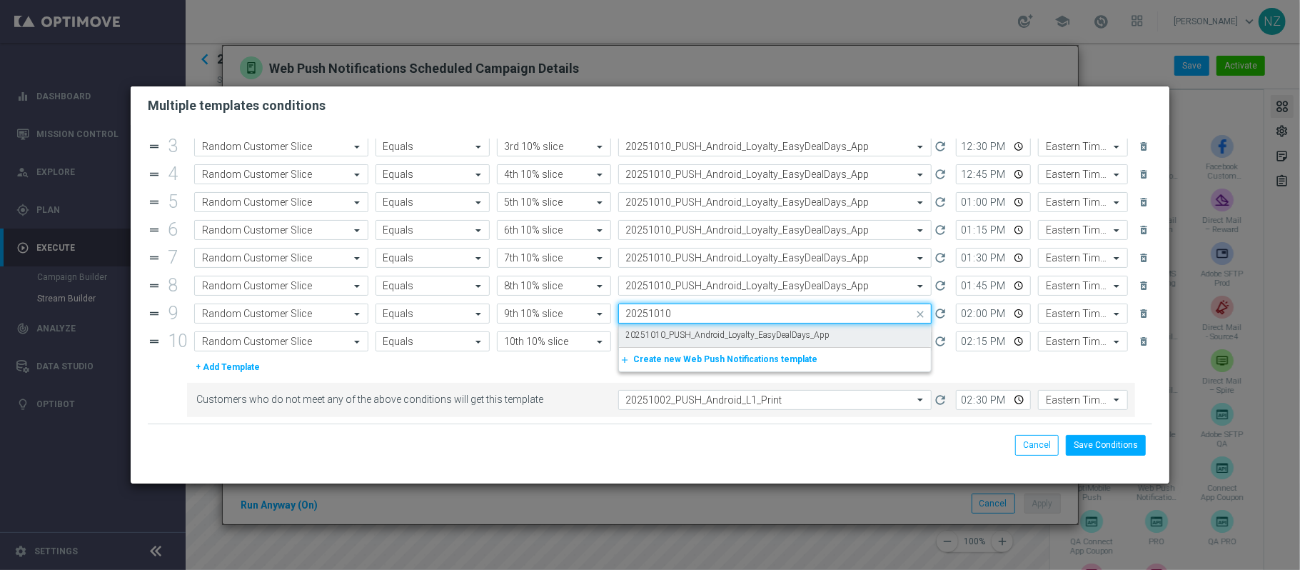
click at [681, 335] on label "20251010_PUSH_Android_Loyalty_EasyDealDays_App" at bounding box center [728, 335] width 204 height 12
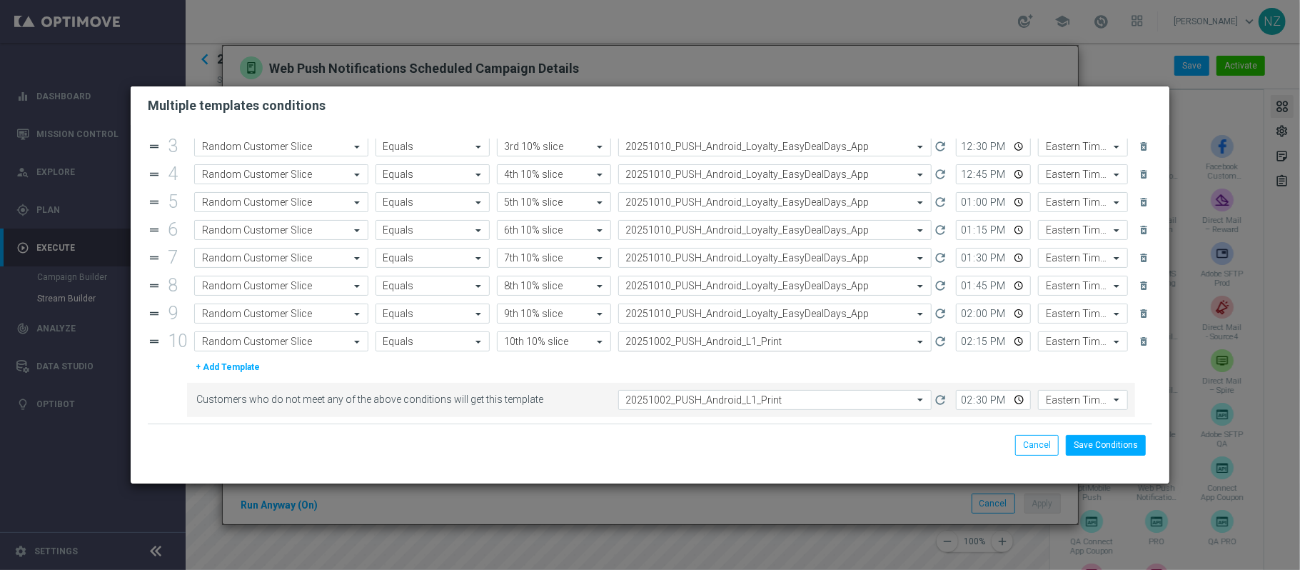
click at [680, 343] on input "text" at bounding box center [761, 342] width 270 height 12
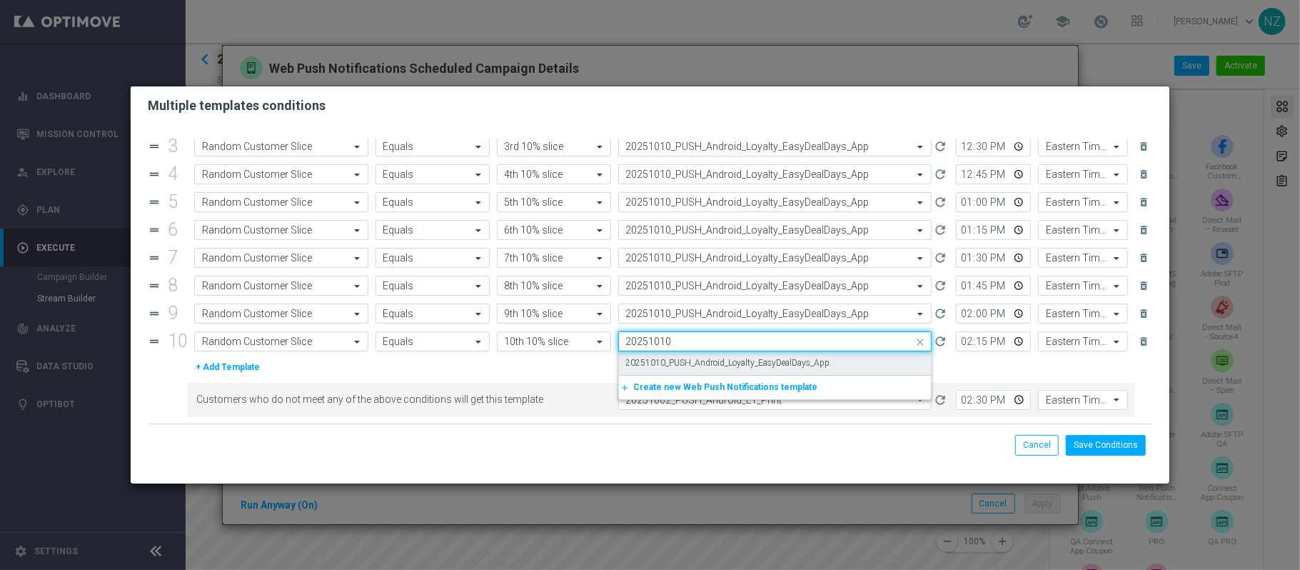
click at [680, 363] on label "20251010_PUSH_Android_Loyalty_EasyDealDays_App" at bounding box center [728, 363] width 204 height 12
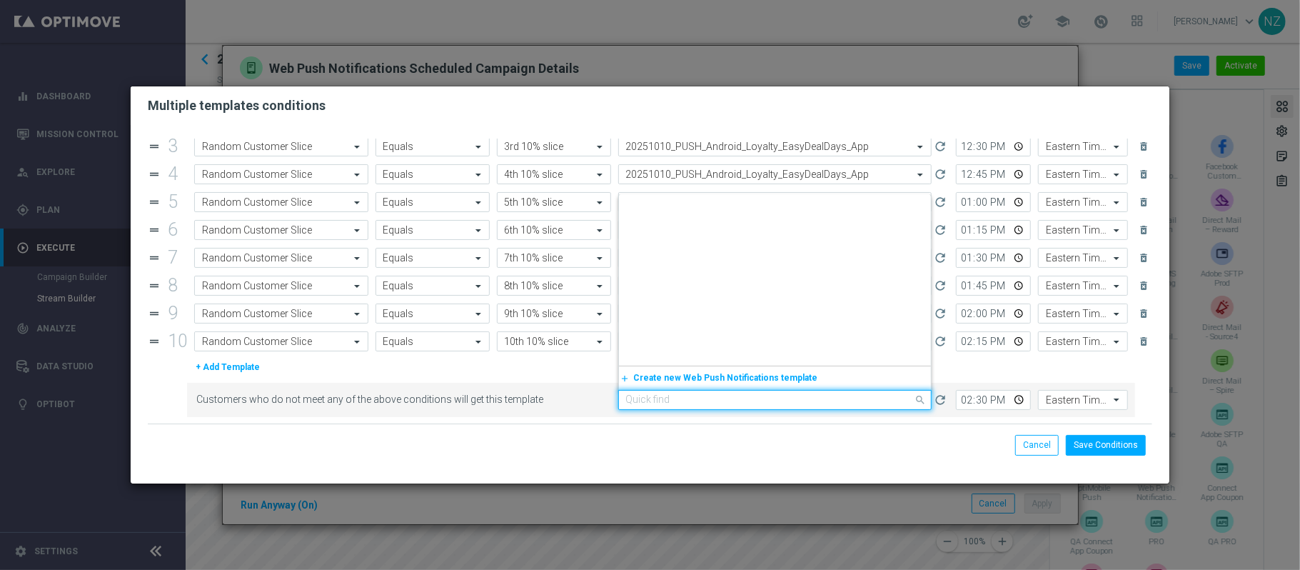
click at [696, 403] on input "text" at bounding box center [761, 400] width 270 height 12
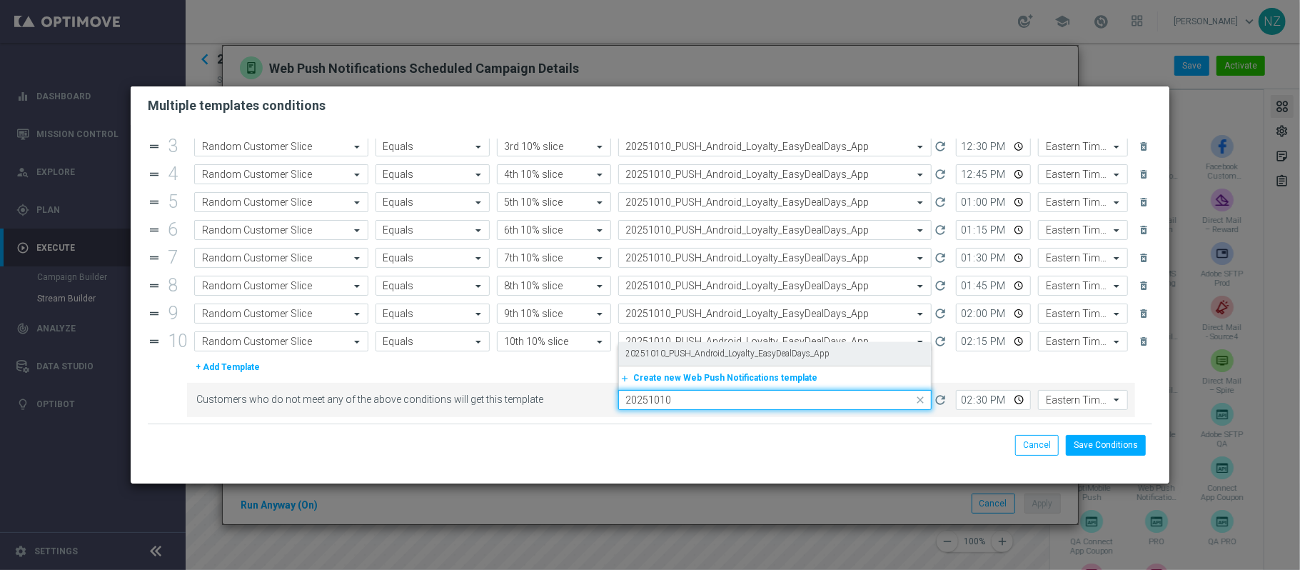
click at [681, 356] on label "20251010_PUSH_Android_Loyalty_EasyDealDays_App" at bounding box center [728, 354] width 204 height 12
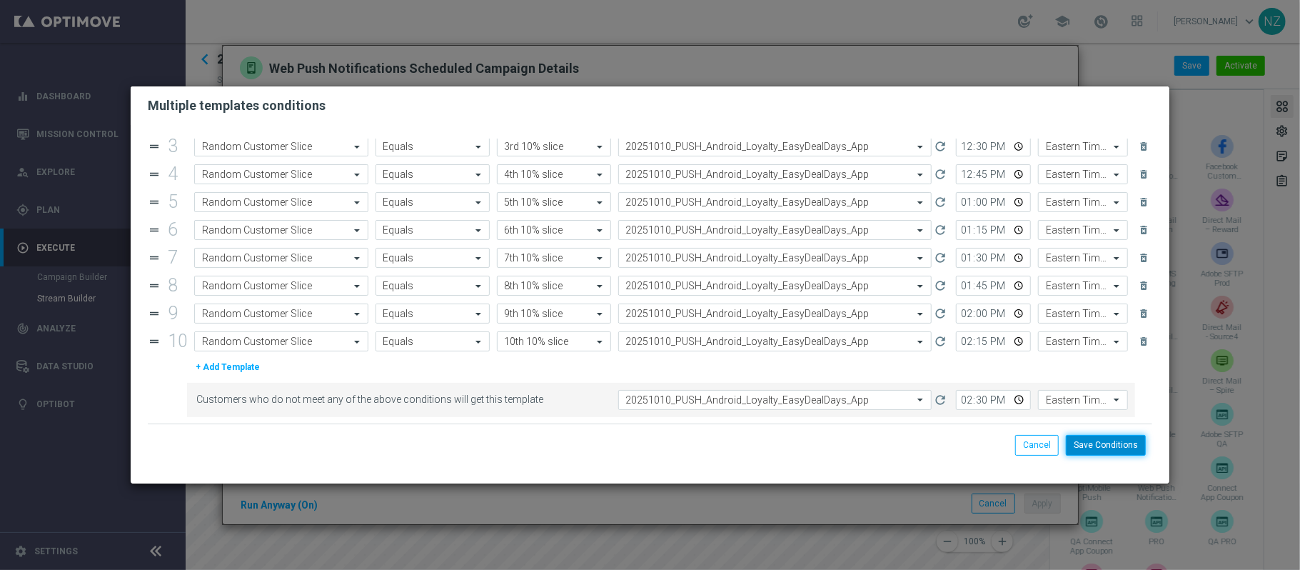
click at [1117, 451] on button "Save Conditions" at bounding box center [1106, 445] width 80 height 20
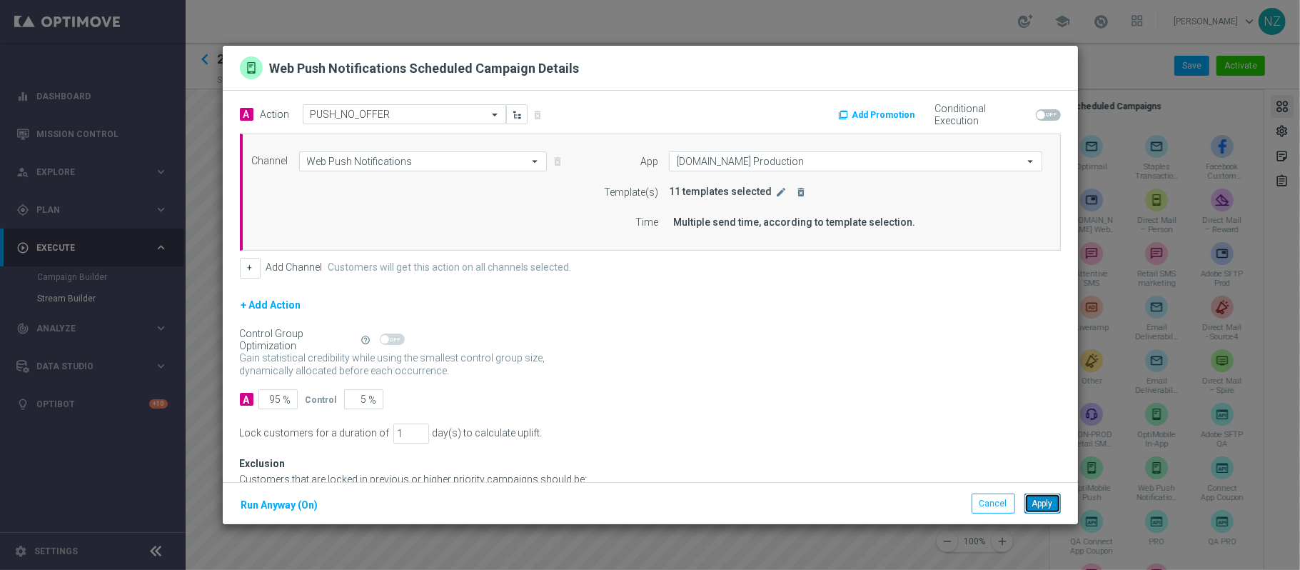
click at [1050, 508] on button "Apply" at bounding box center [1043, 503] width 36 height 20
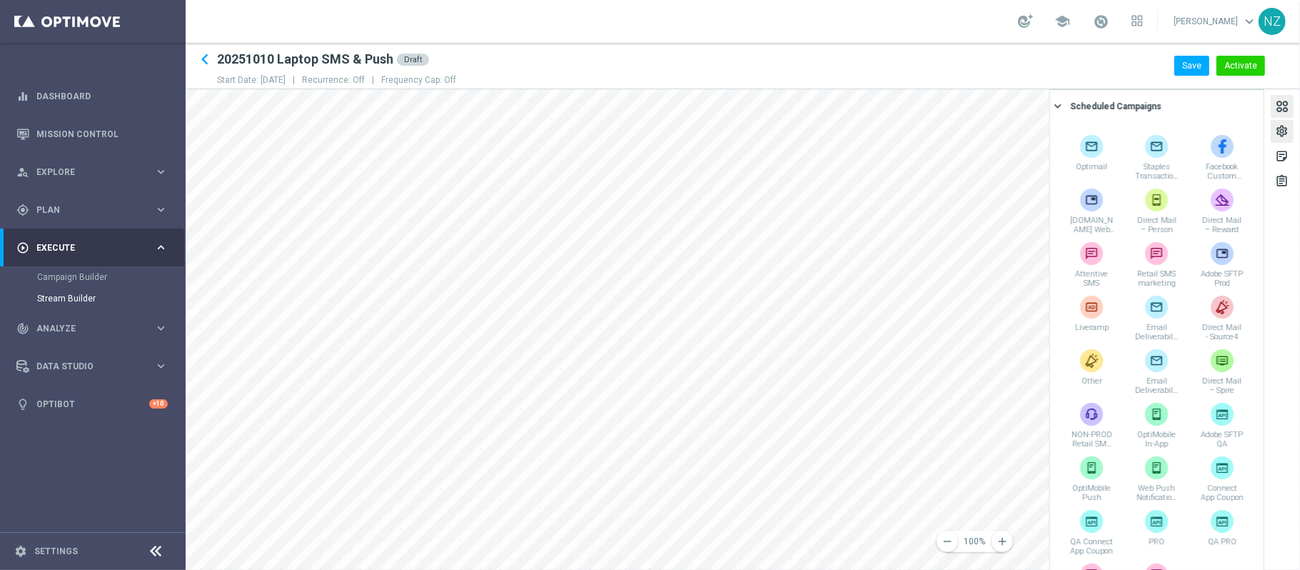
click at [1284, 132] on div "settings" at bounding box center [1282, 133] width 14 height 19
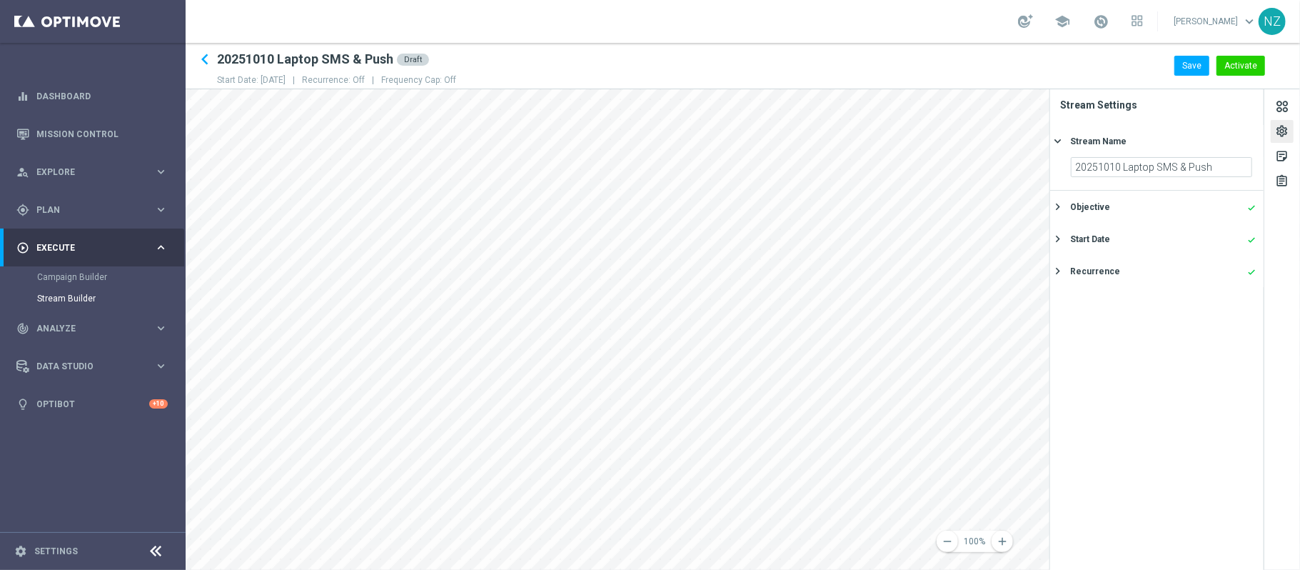
click at [1147, 236] on div "Start Date done" at bounding box center [1163, 239] width 186 height 13
click at [1207, 67] on button "Save" at bounding box center [1192, 66] width 35 height 20
click at [1278, 133] on div "settings" at bounding box center [1282, 133] width 14 height 19
click at [1237, 66] on button "Activate" at bounding box center [1241, 66] width 49 height 20
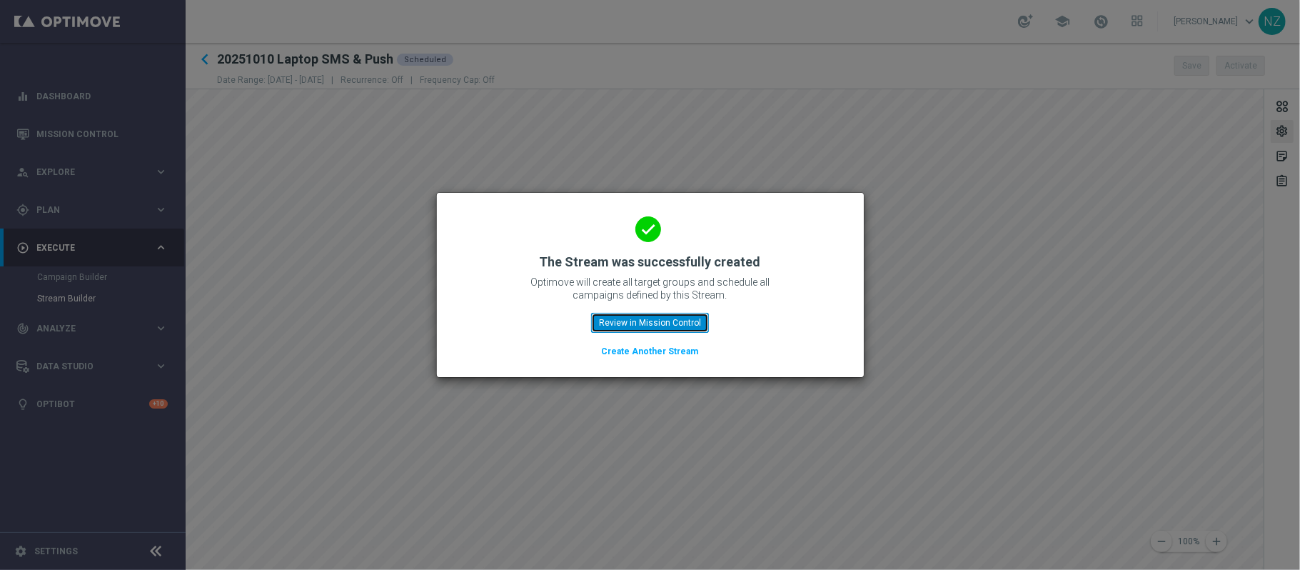
click at [651, 321] on button "Review in Mission Control" at bounding box center [650, 323] width 118 height 20
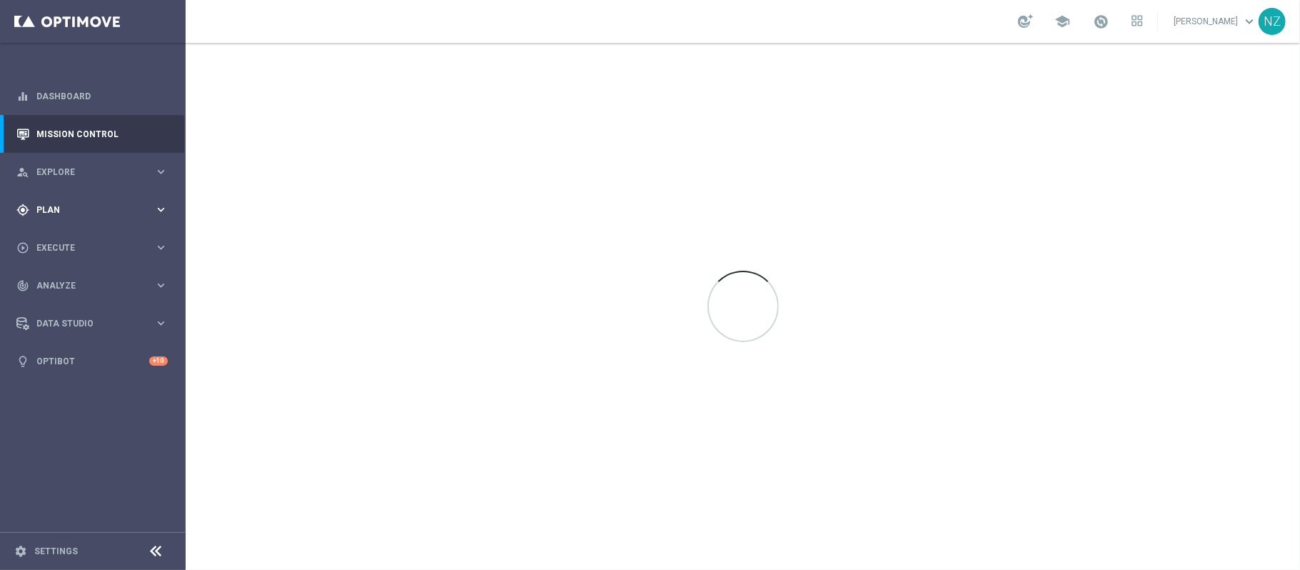
click at [150, 200] on div "gps_fixed Plan keyboard_arrow_right" at bounding box center [92, 210] width 184 height 38
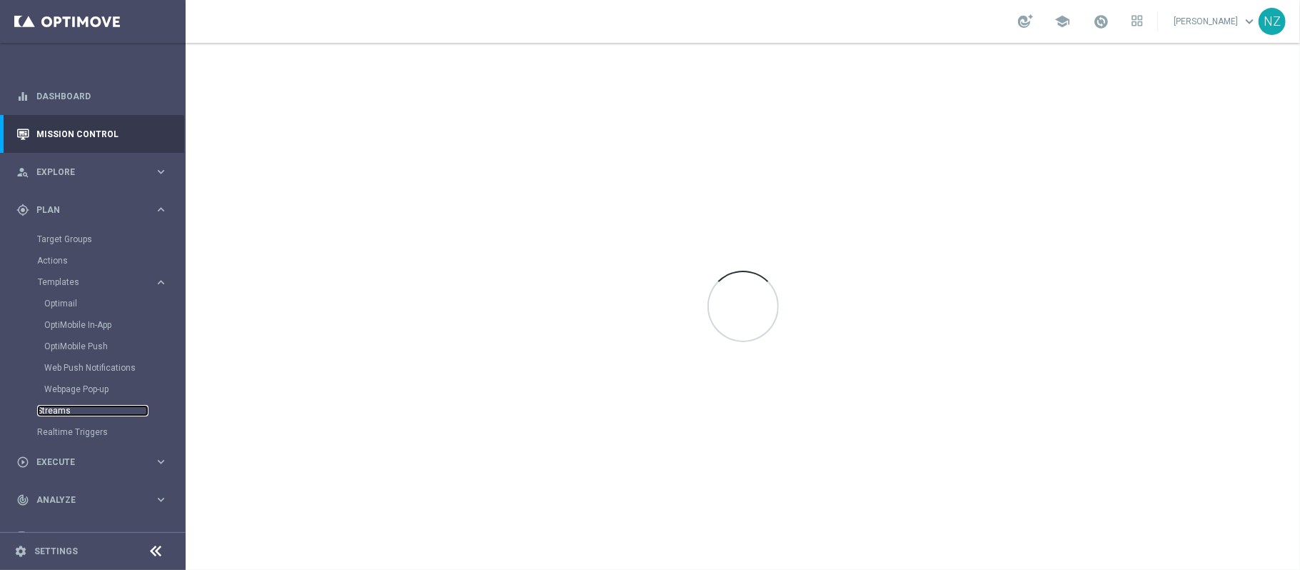
click at [56, 406] on link "Streams" at bounding box center [92, 410] width 111 height 11
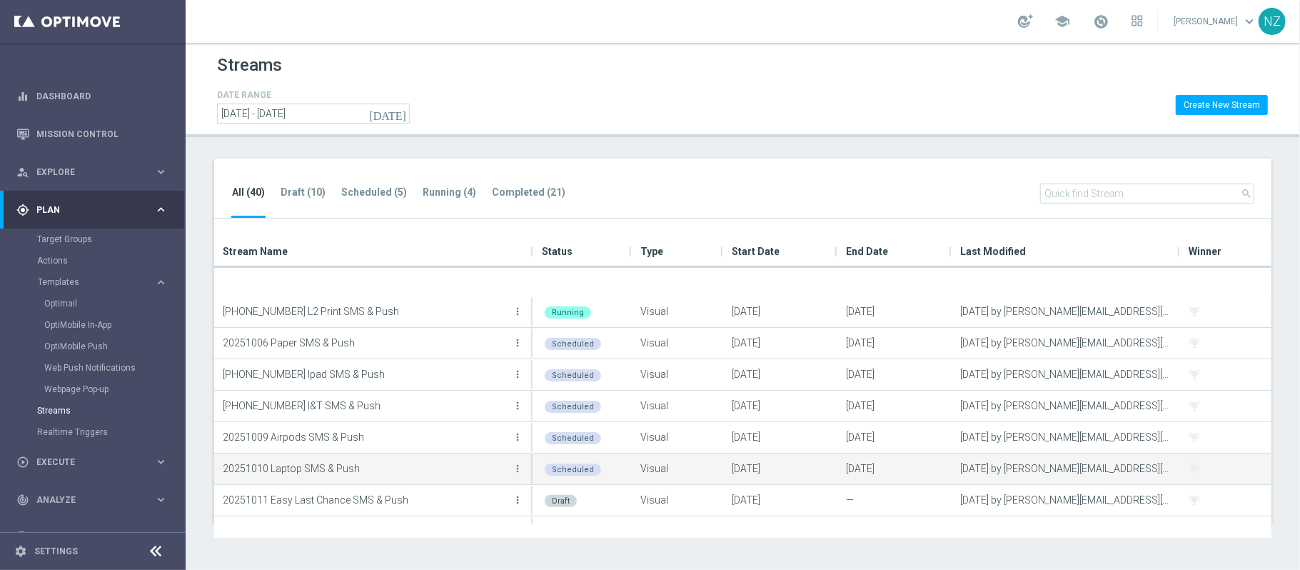
scroll to position [95, 0]
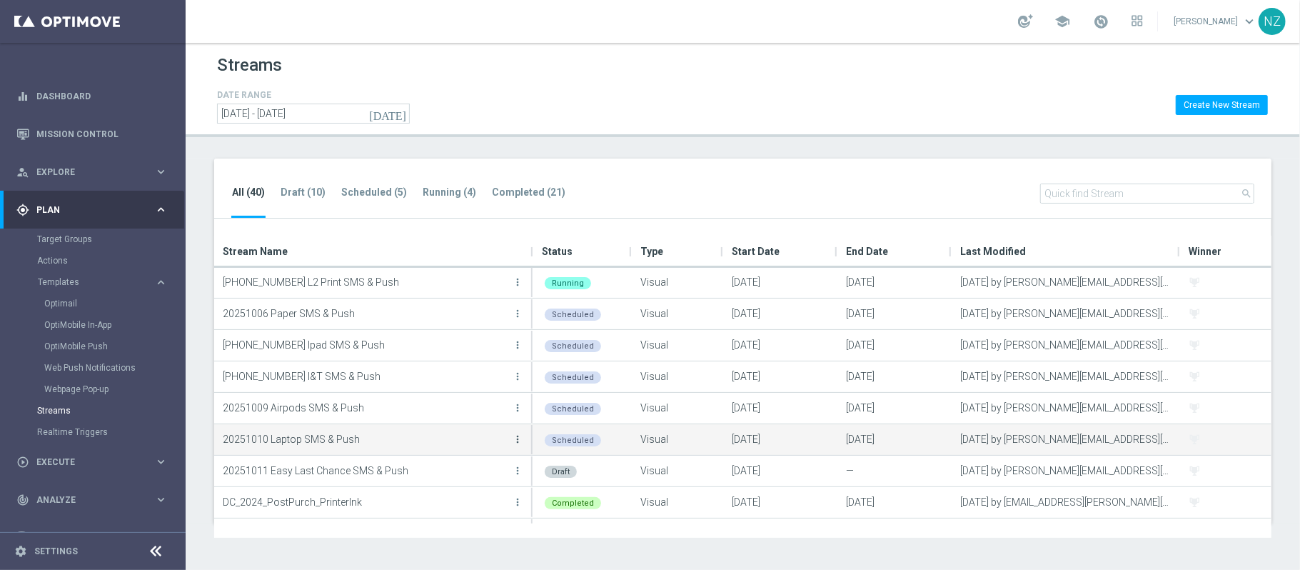
click at [520, 441] on icon "more_vert" at bounding box center [517, 438] width 11 height 11
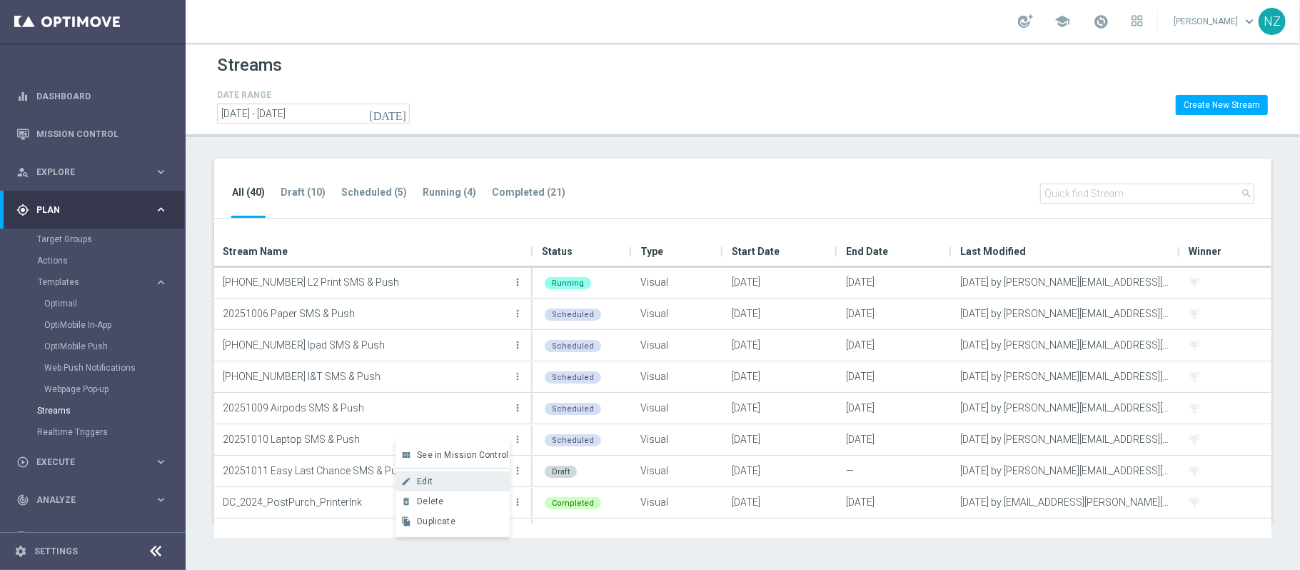
click at [457, 484] on div "Edit" at bounding box center [460, 481] width 86 height 10
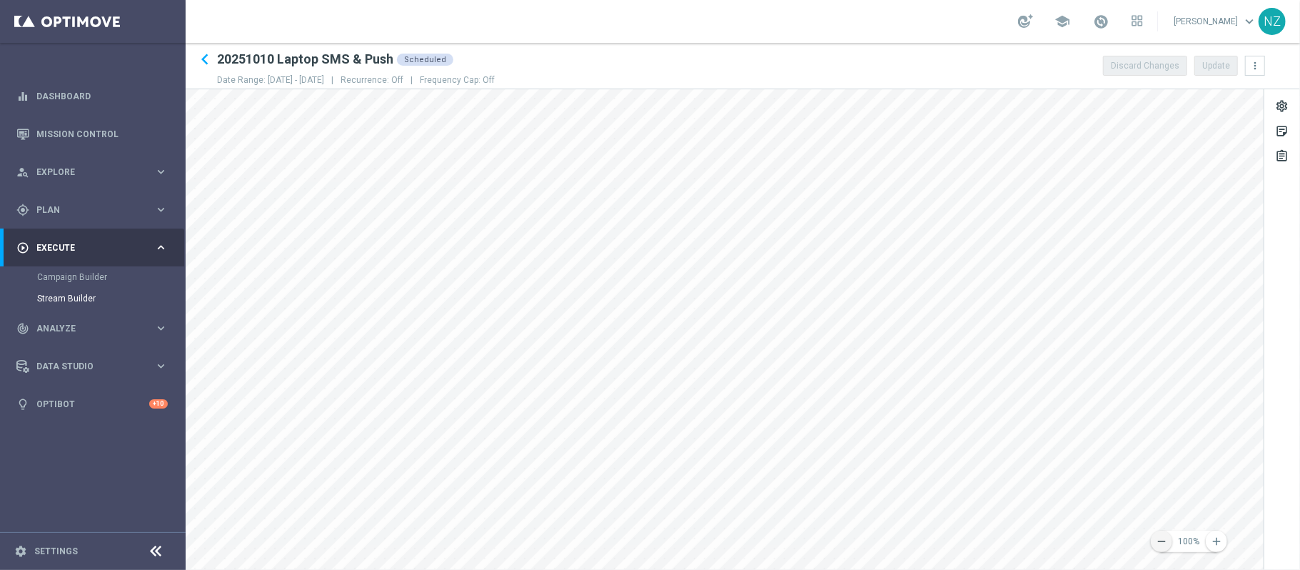
click at [1158, 546] on icon "remove" at bounding box center [1161, 541] width 13 height 13
click at [1160, 535] on icon "remove" at bounding box center [1161, 541] width 13 height 13
click at [1160, 536] on icon "remove" at bounding box center [1161, 541] width 13 height 13
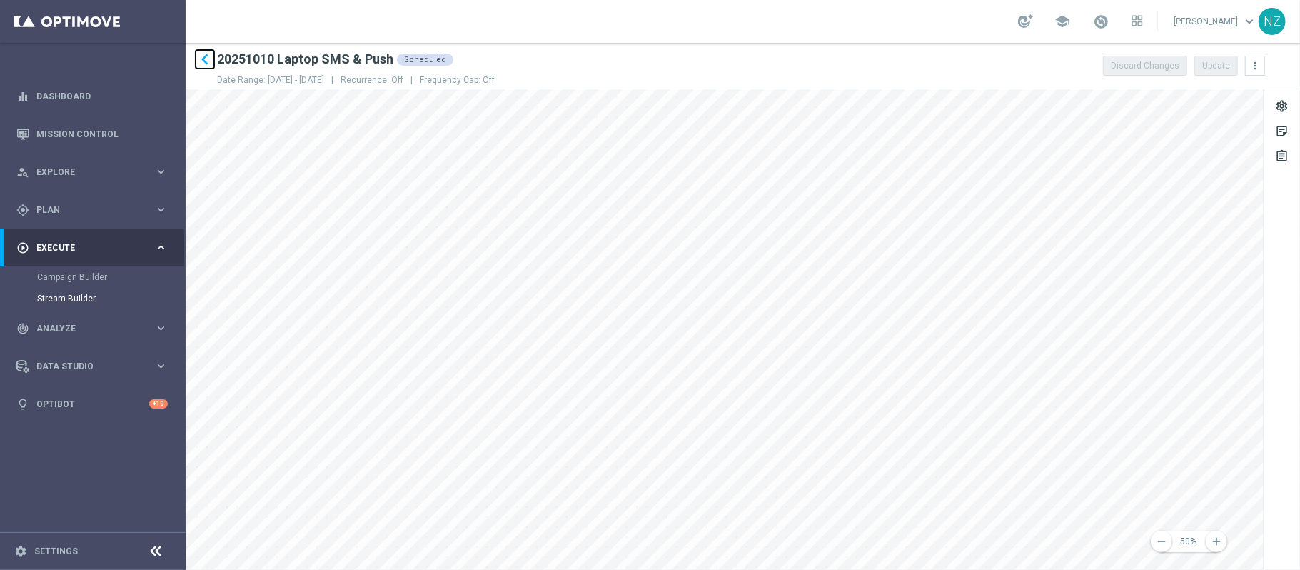
click at [209, 59] on icon "keyboard_arrow_left" at bounding box center [204, 59] width 21 height 21
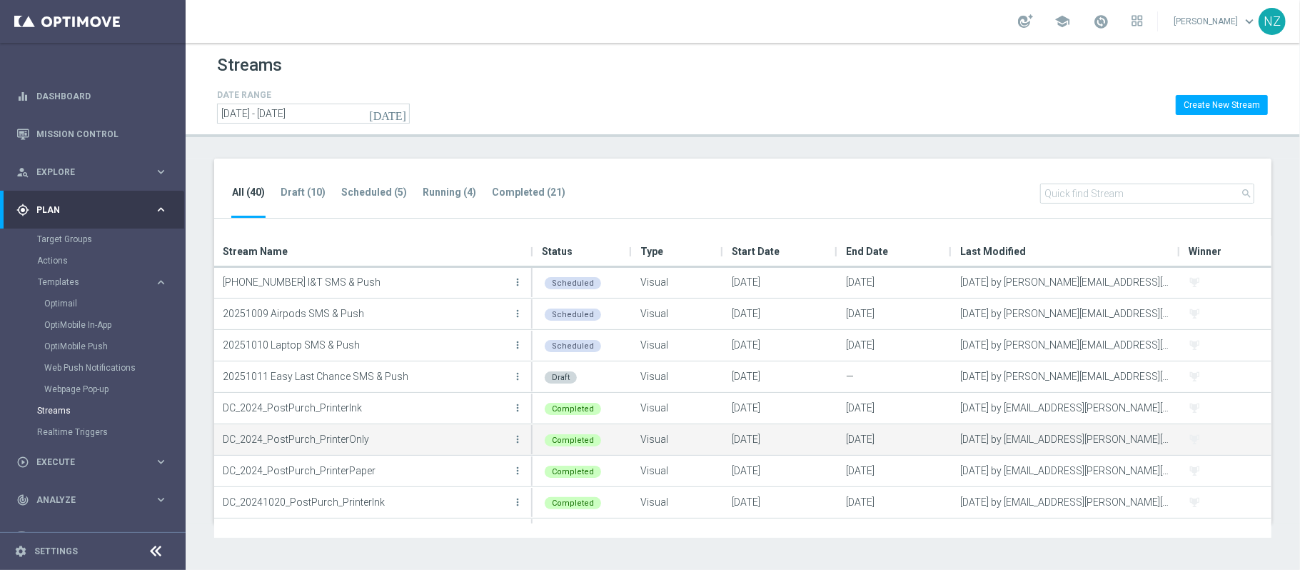
scroll to position [190, 0]
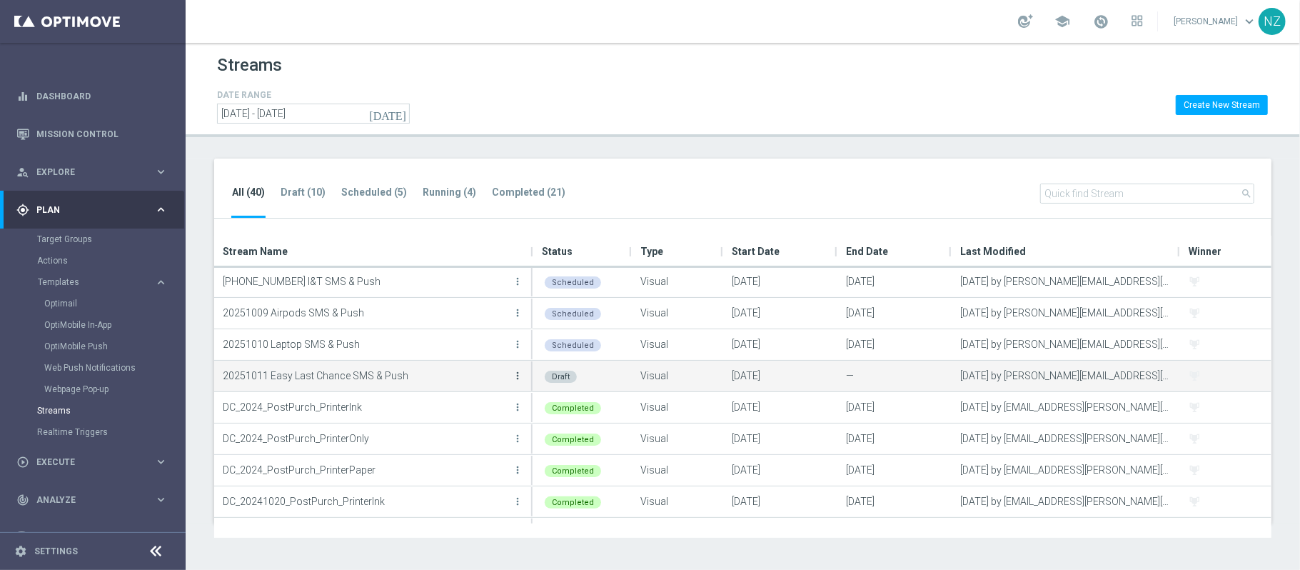
click at [513, 371] on icon "more_vert" at bounding box center [517, 375] width 11 height 11
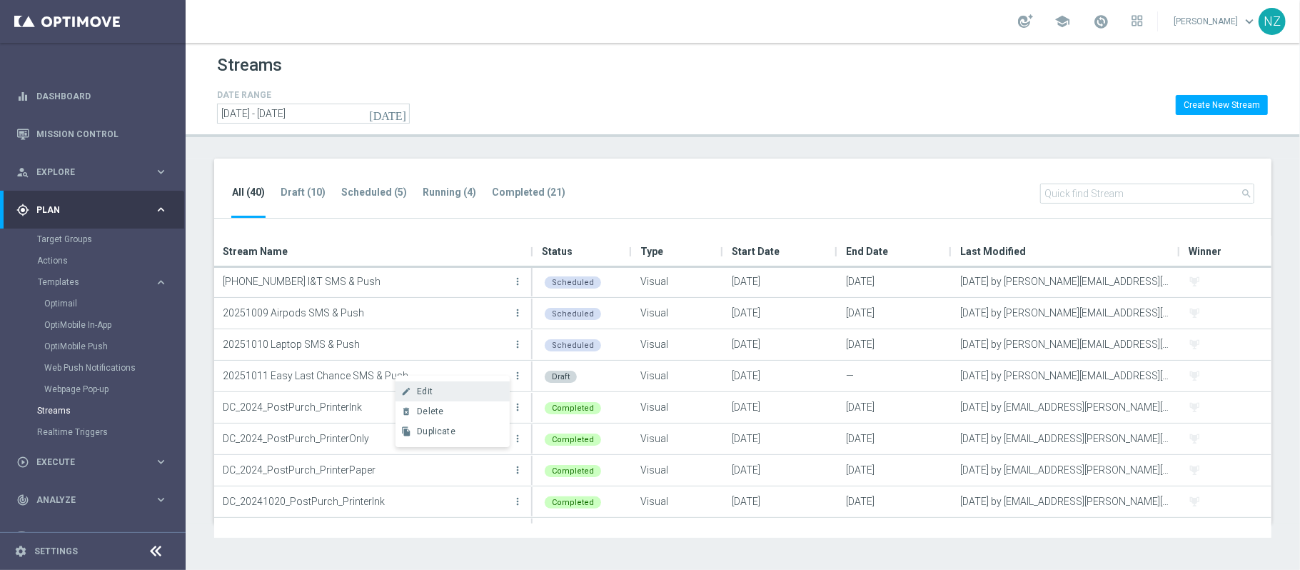
click at [451, 388] on div "Edit" at bounding box center [460, 391] width 86 height 10
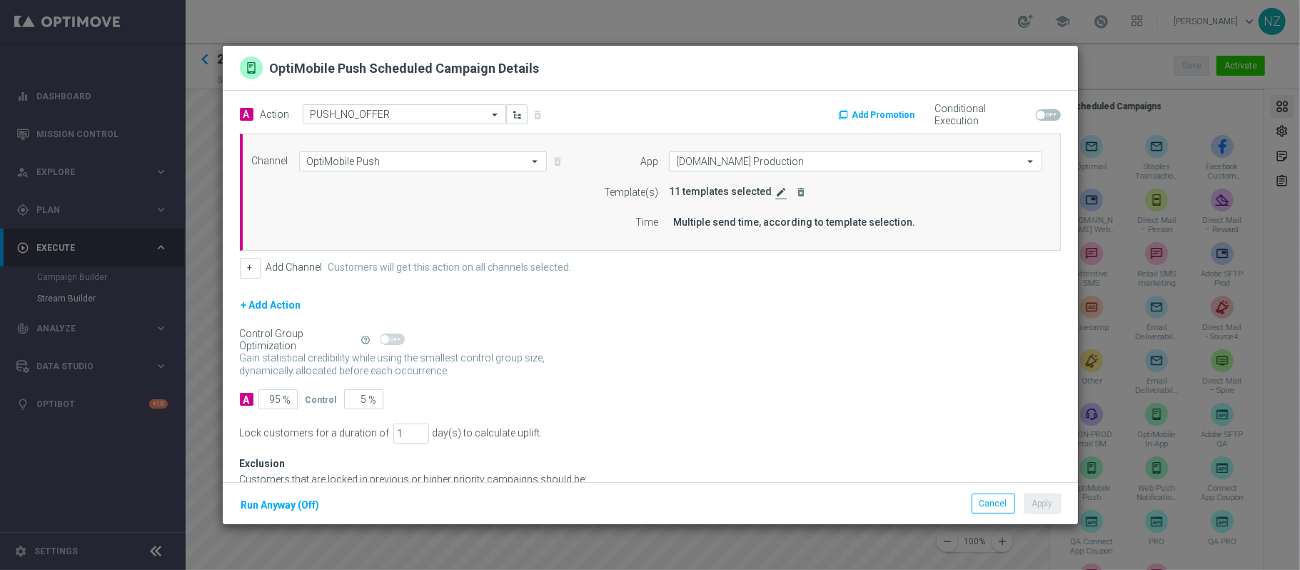
click at [776, 189] on icon "edit" at bounding box center [781, 191] width 11 height 11
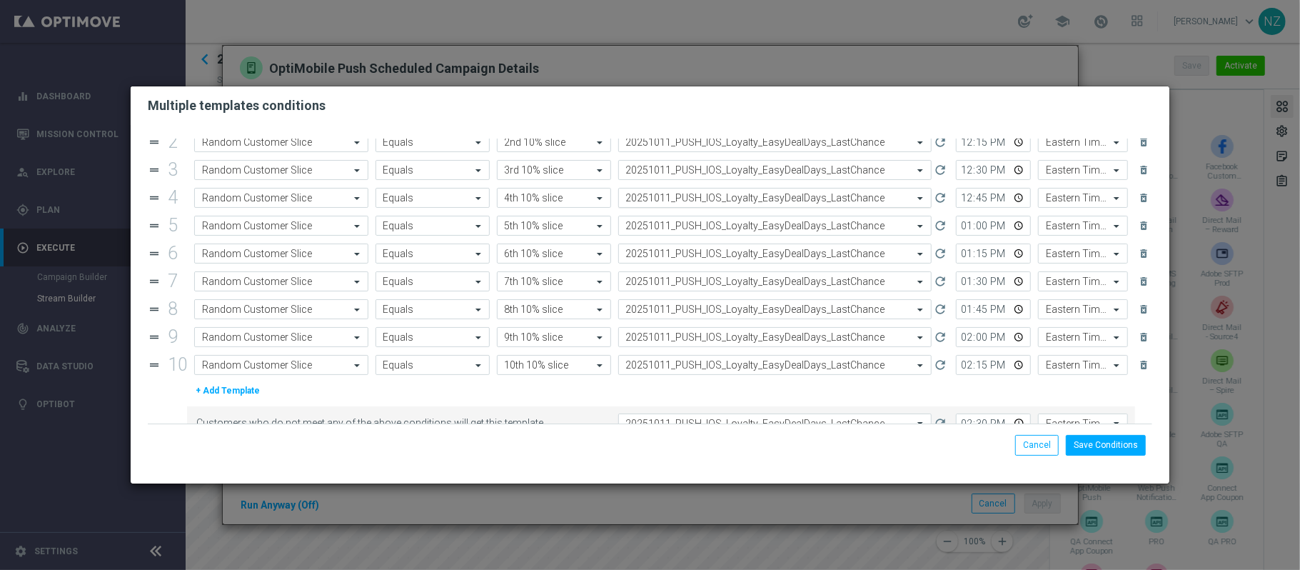
scroll to position [83, 0]
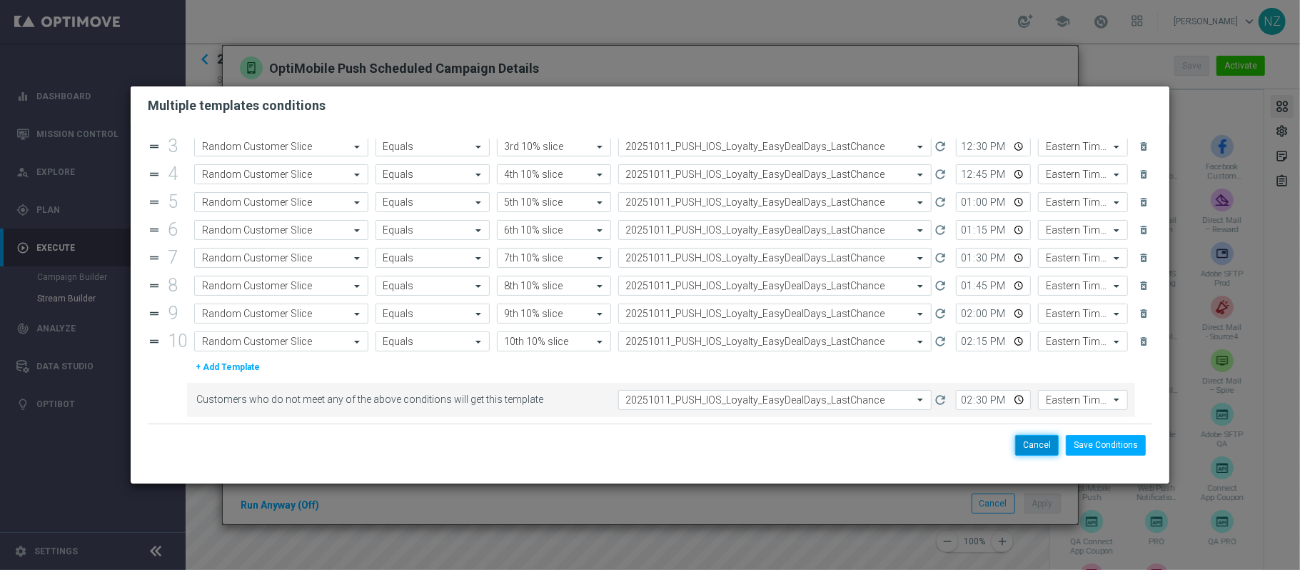
click at [1044, 450] on button "Cancel" at bounding box center [1037, 445] width 44 height 20
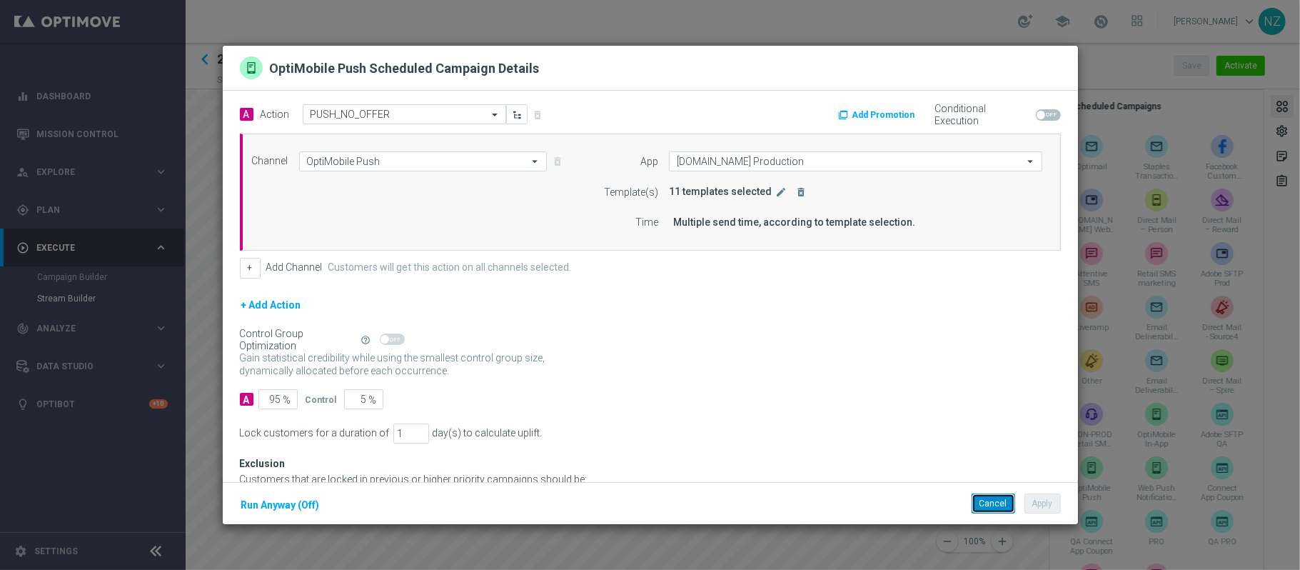
click at [985, 503] on button "Cancel" at bounding box center [994, 503] width 44 height 20
click at [776, 195] on icon "edit" at bounding box center [781, 191] width 11 height 11
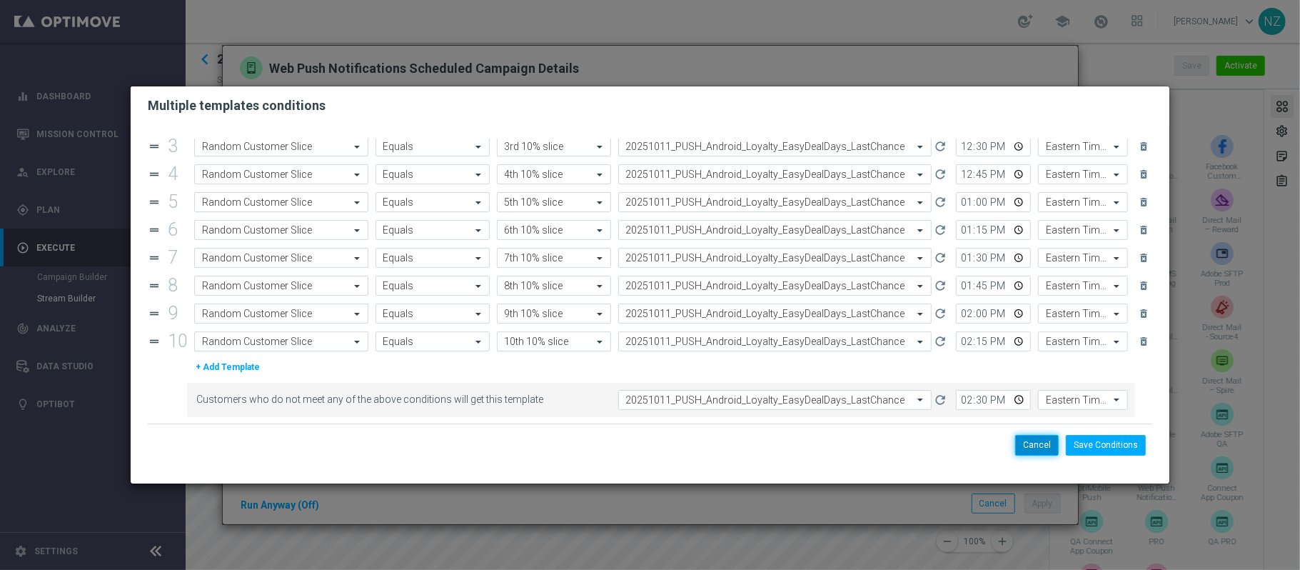
click at [1043, 448] on button "Cancel" at bounding box center [1037, 445] width 44 height 20
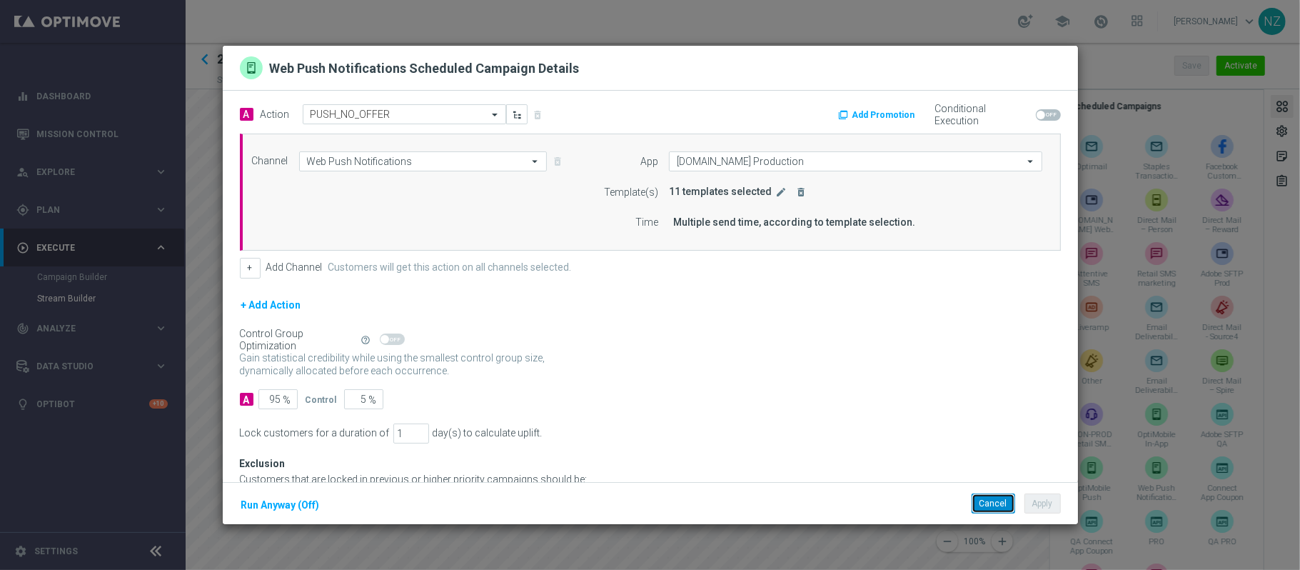
click at [995, 503] on button "Cancel" at bounding box center [994, 503] width 44 height 20
click at [776, 194] on icon "edit" at bounding box center [781, 191] width 11 height 11
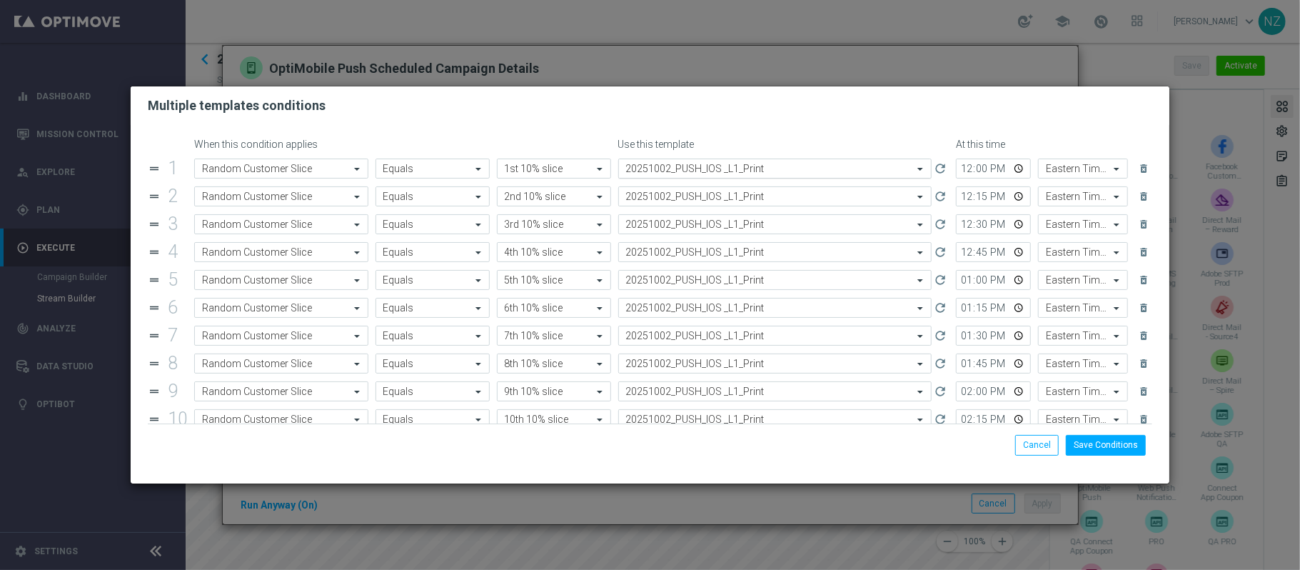
click at [689, 169] on input "text" at bounding box center [761, 169] width 270 height 12
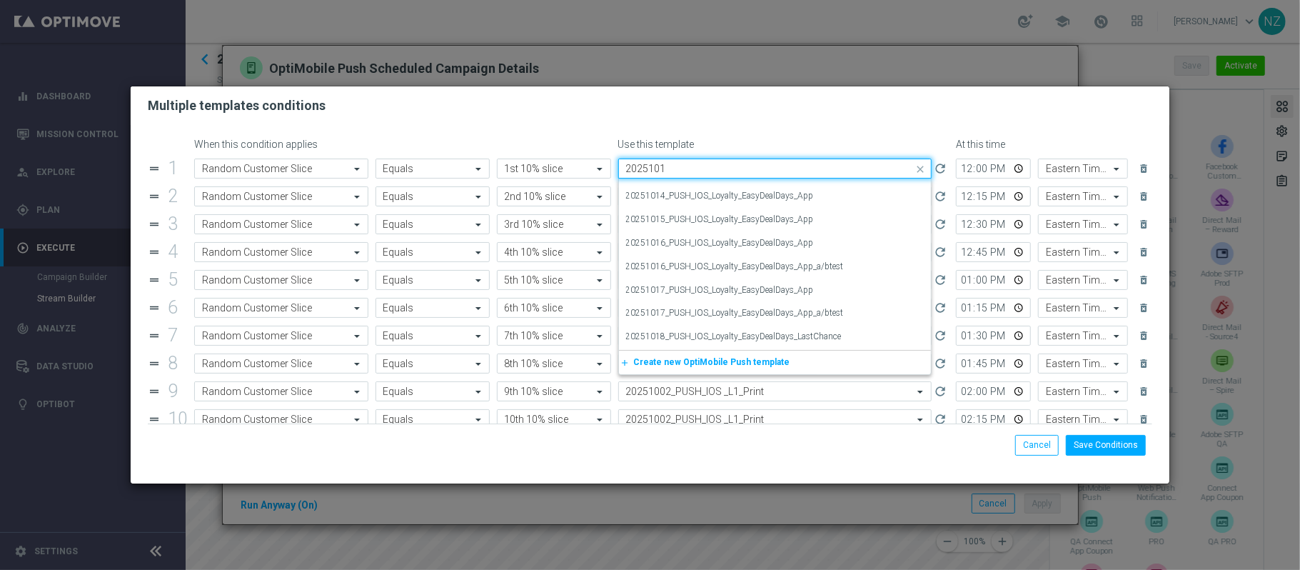
scroll to position [0, 0]
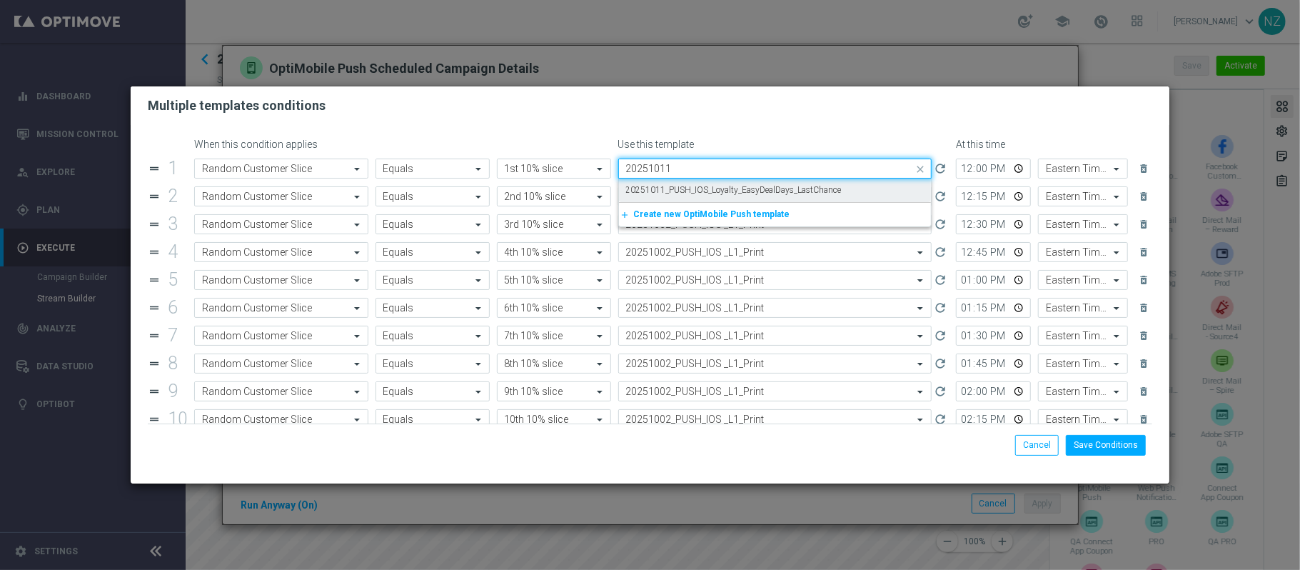
click at [683, 184] on label "20251011_PUSH_IOS_Loyalty_EasyDealDays_LastChance" at bounding box center [734, 190] width 216 height 12
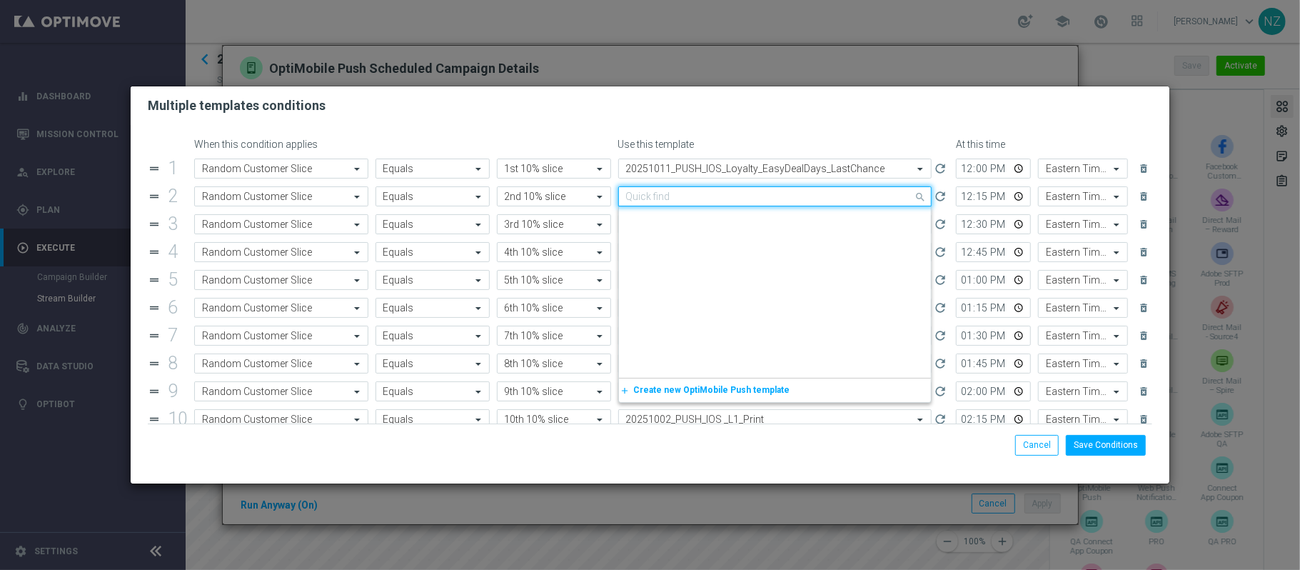
click at [703, 197] on input "text" at bounding box center [761, 197] width 270 height 12
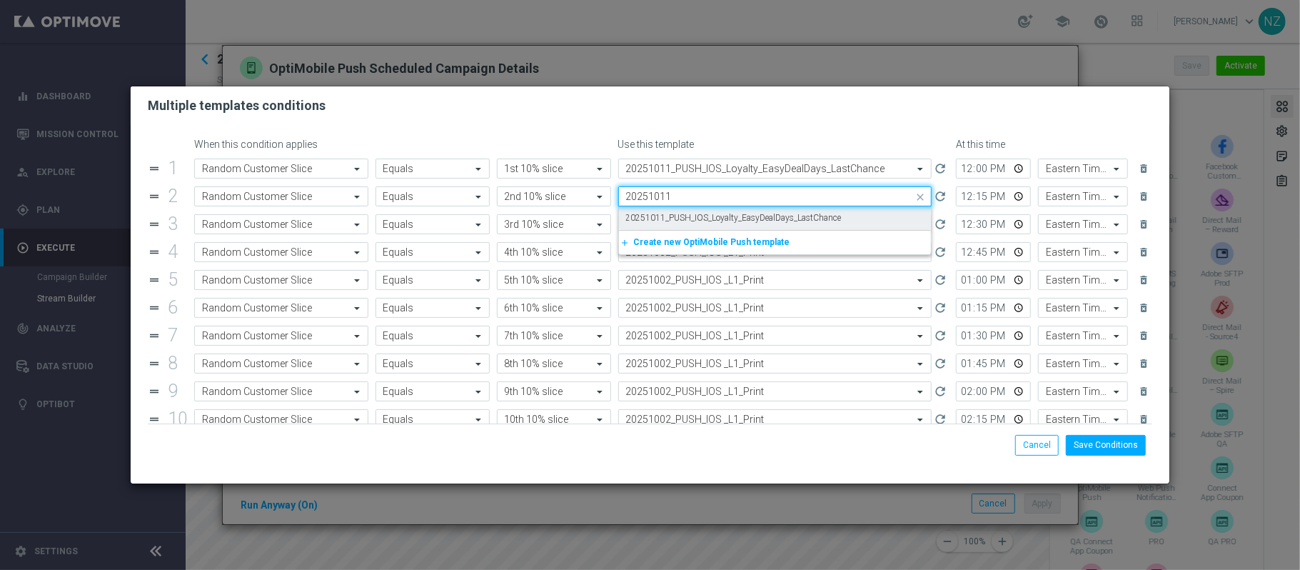
click at [701, 216] on label "20251011_PUSH_IOS_Loyalty_EasyDealDays_LastChance" at bounding box center [734, 218] width 216 height 12
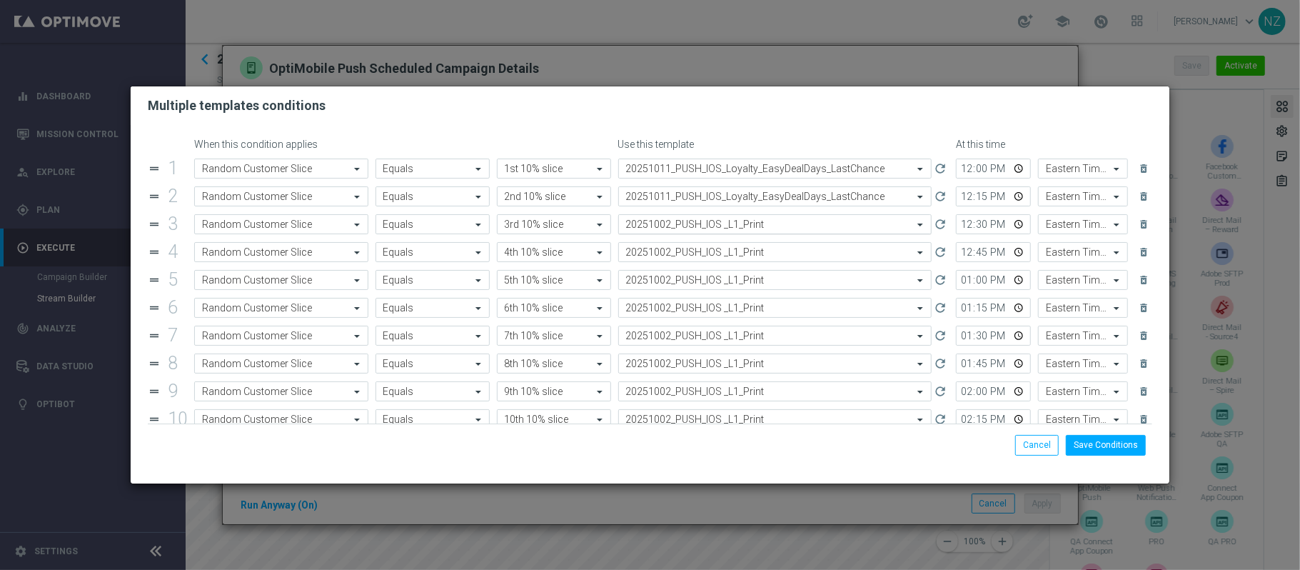
click at [701, 231] on input "text" at bounding box center [761, 225] width 270 height 12
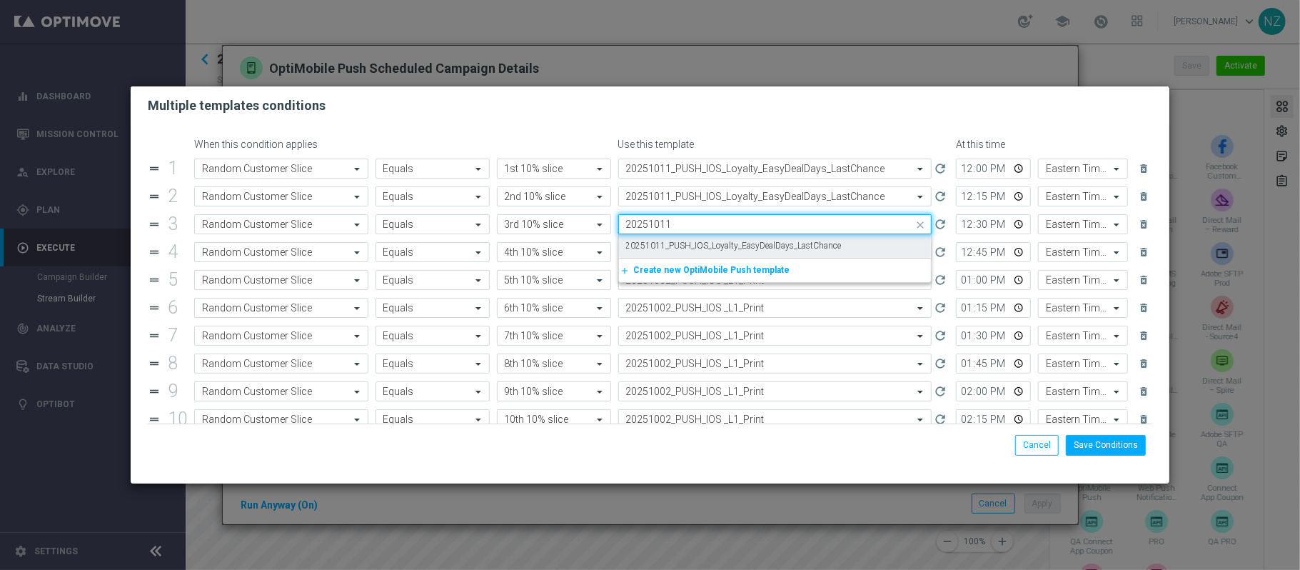
click at [706, 249] on label "20251011_PUSH_IOS_Loyalty_EasyDealDays_LastChance" at bounding box center [734, 246] width 216 height 12
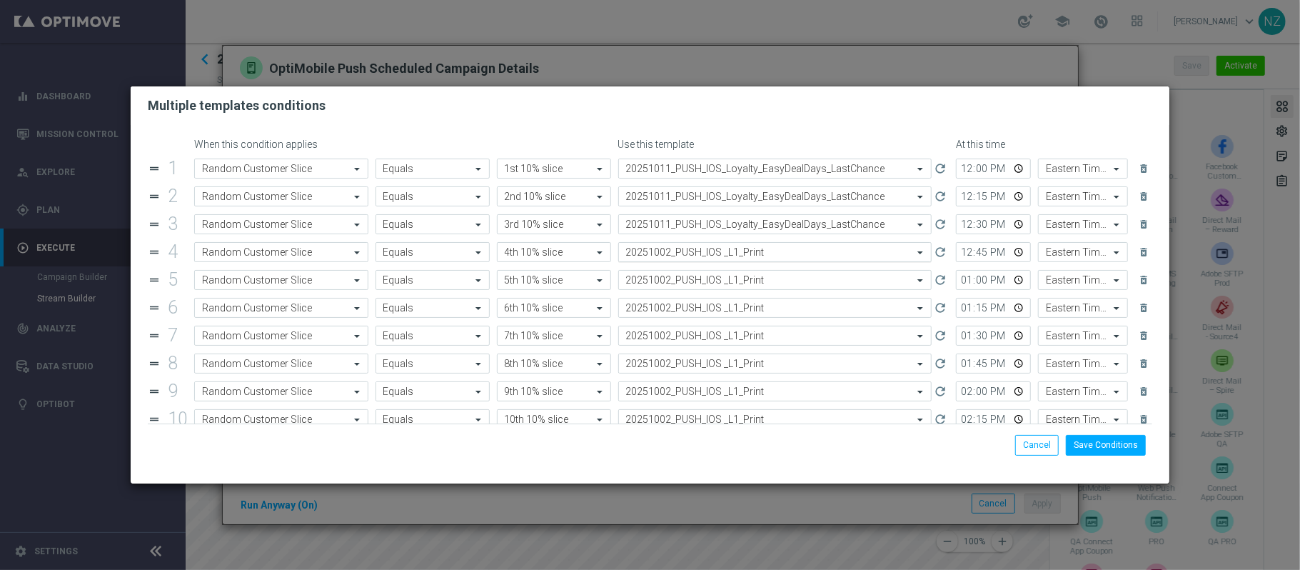
click at [703, 257] on input "text" at bounding box center [761, 252] width 270 height 12
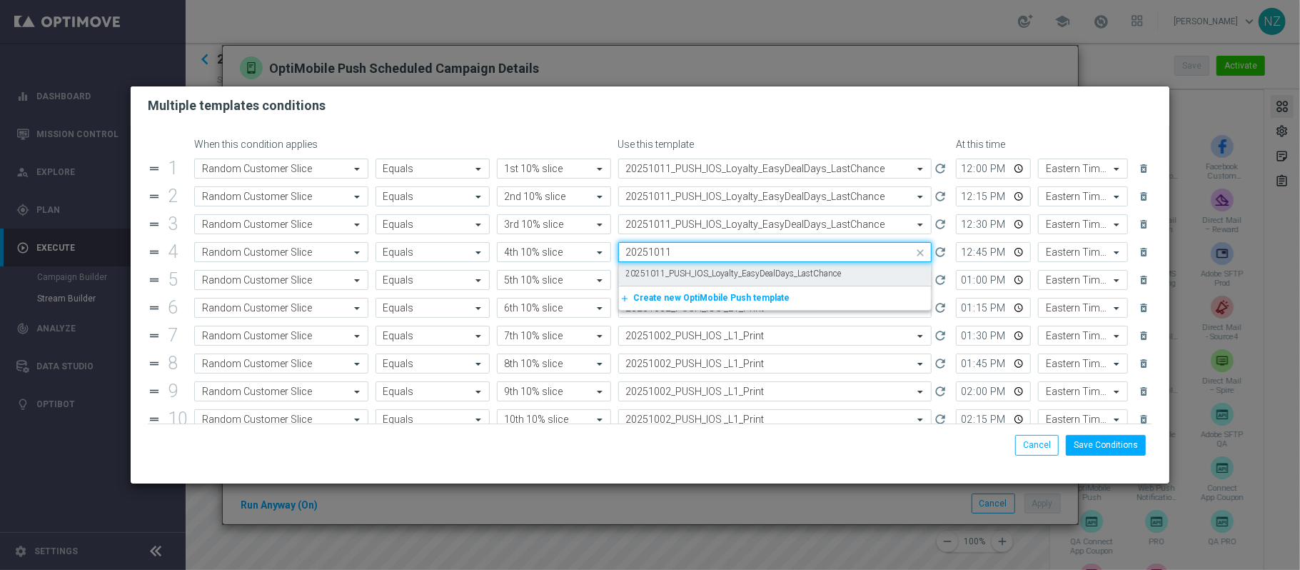
click at [700, 275] on label "20251011_PUSH_IOS_Loyalty_EasyDealDays_LastChance" at bounding box center [734, 274] width 216 height 12
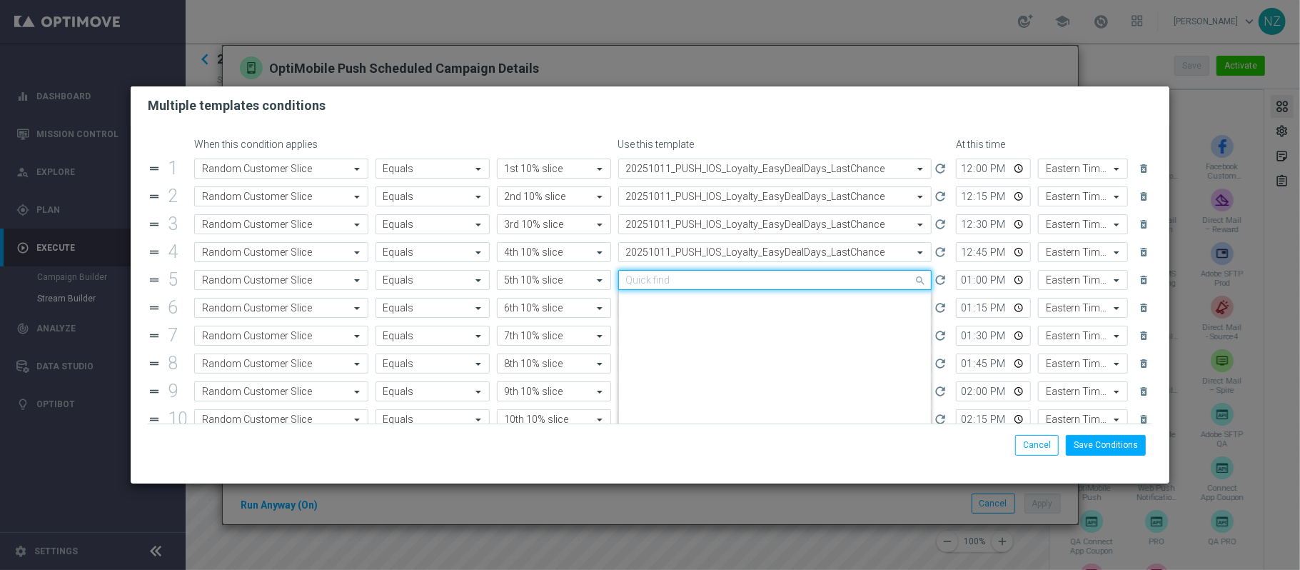
click at [700, 283] on input "text" at bounding box center [761, 280] width 270 height 12
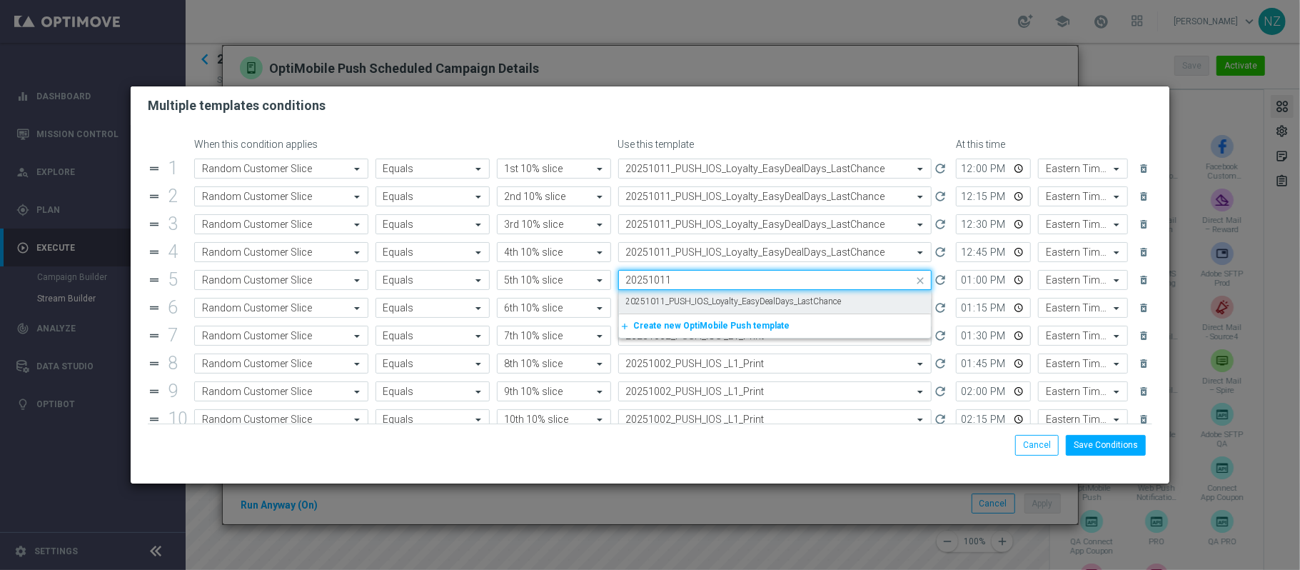
click at [693, 300] on label "20251011_PUSH_IOS_Loyalty_EasyDealDays_LastChance" at bounding box center [734, 302] width 216 height 12
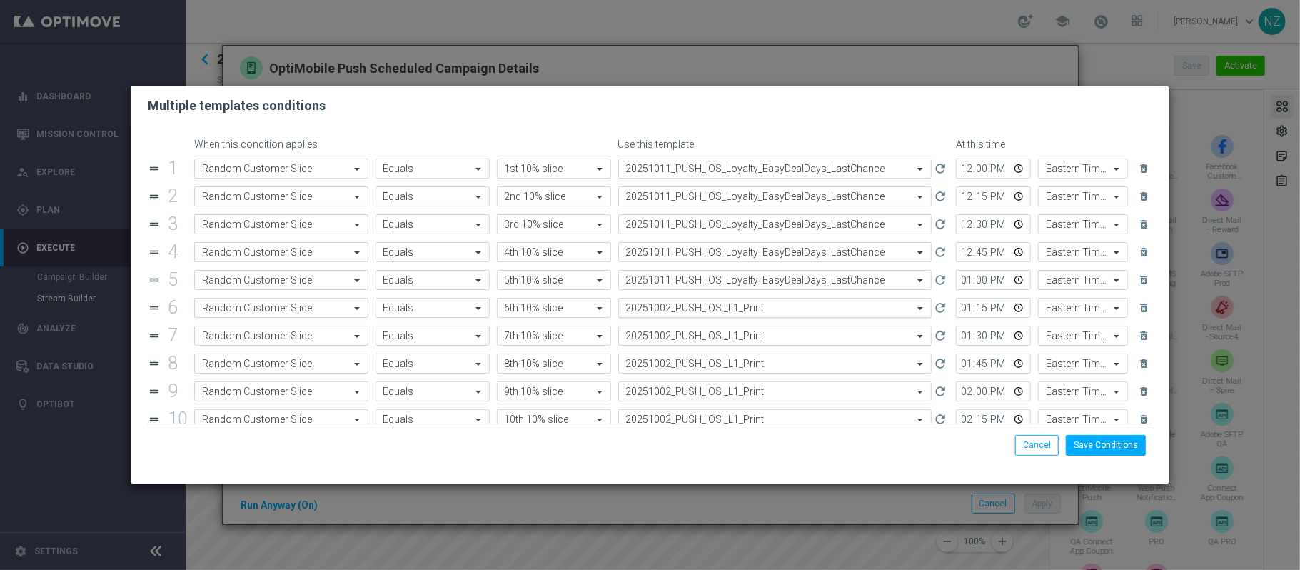
click at [698, 310] on input "text" at bounding box center [761, 308] width 270 height 12
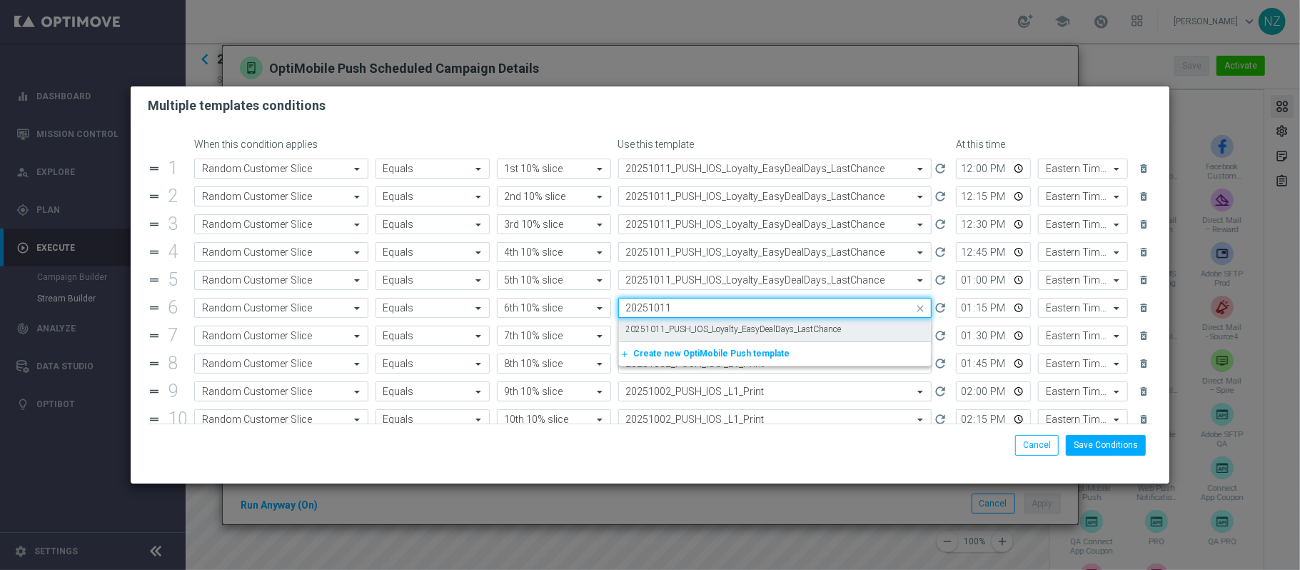
click at [698, 332] on label "20251011_PUSH_IOS_Loyalty_EasyDealDays_LastChance" at bounding box center [734, 329] width 216 height 12
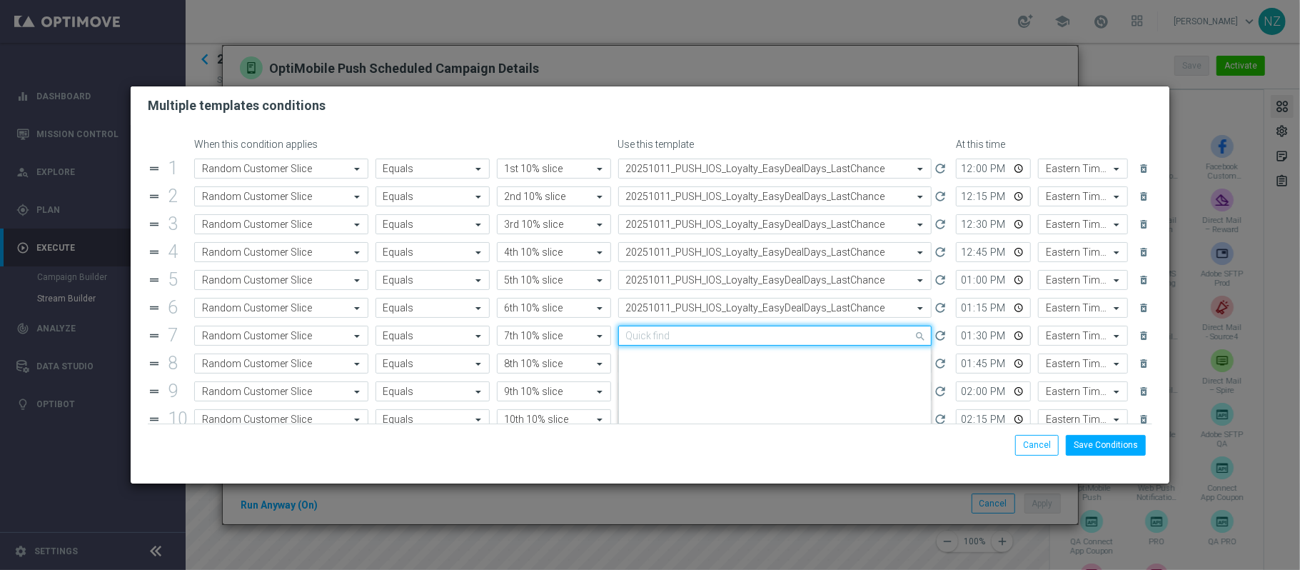
click at [701, 346] on div "Quick find 20251002_PUSH_IOS _L1_Print" at bounding box center [775, 336] width 314 height 20
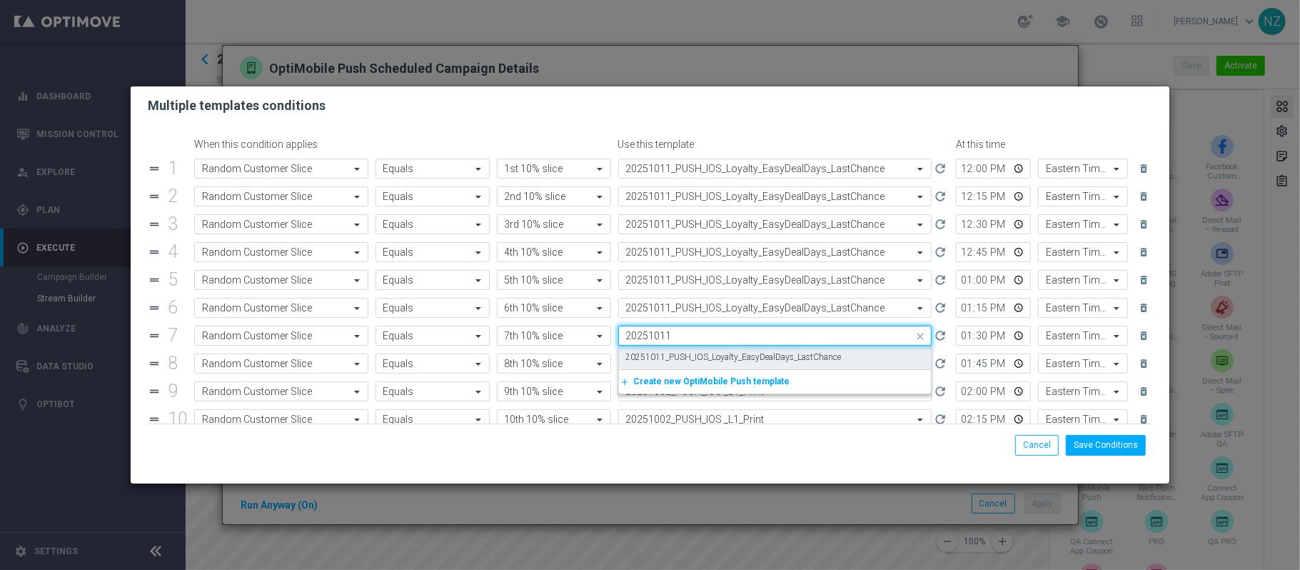
click at [704, 356] on label "20251011_PUSH_IOS_Loyalty_EasyDealDays_LastChance" at bounding box center [734, 357] width 216 height 12
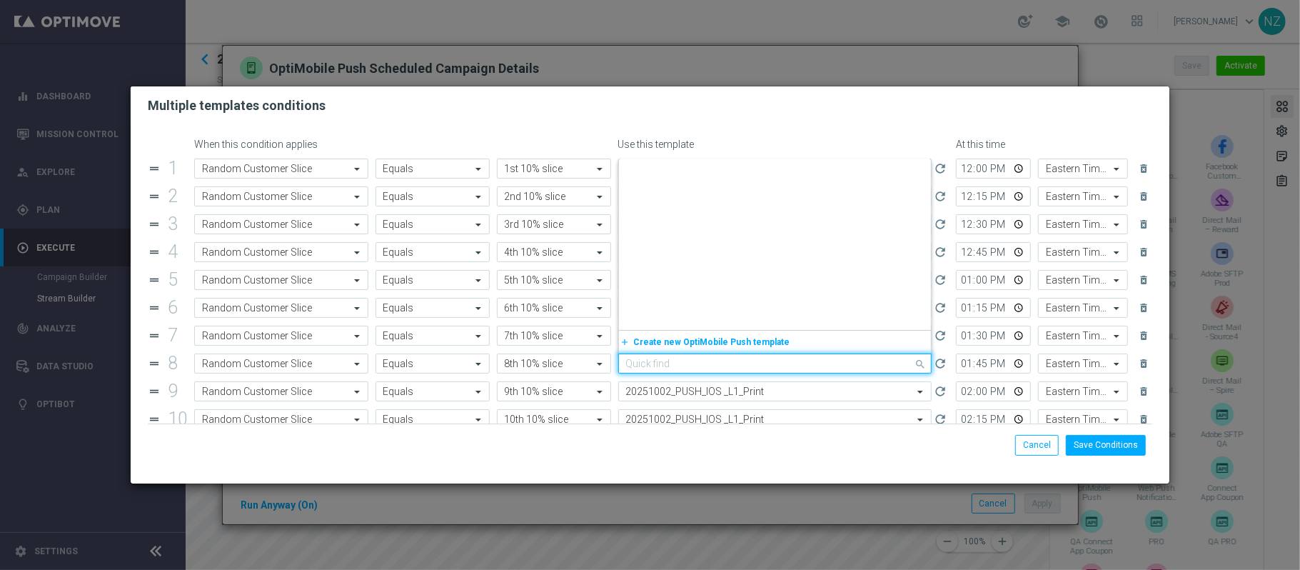
click at [704, 363] on input "text" at bounding box center [761, 364] width 270 height 12
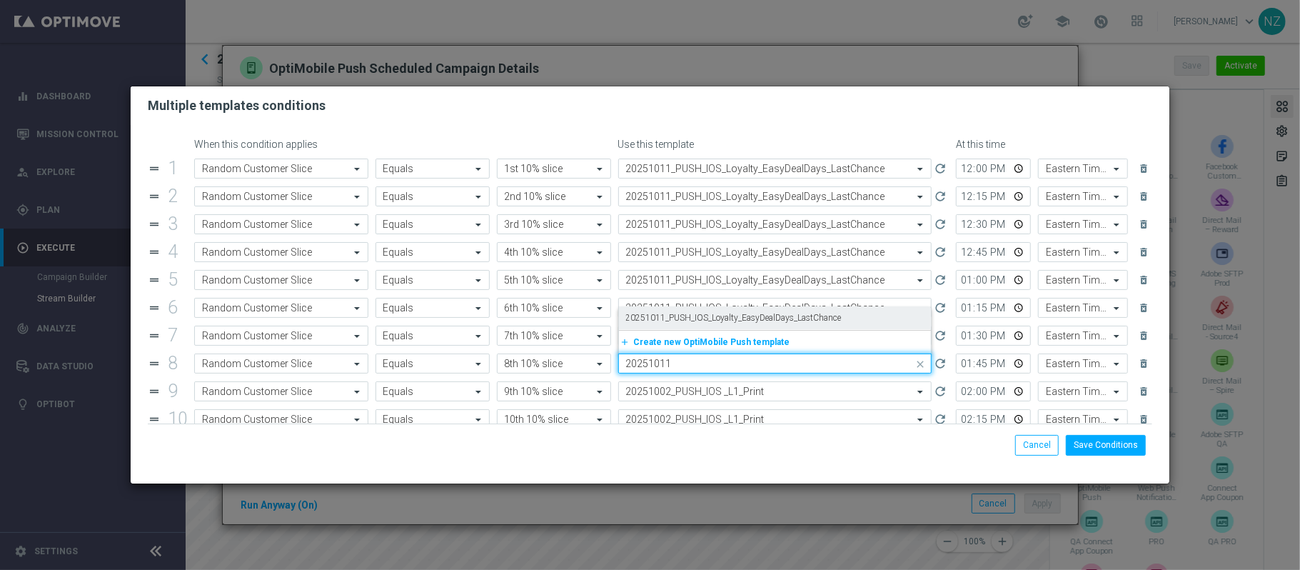
click at [703, 323] on label "20251011_PUSH_IOS_Loyalty_EasyDealDays_LastChance" at bounding box center [734, 318] width 216 height 12
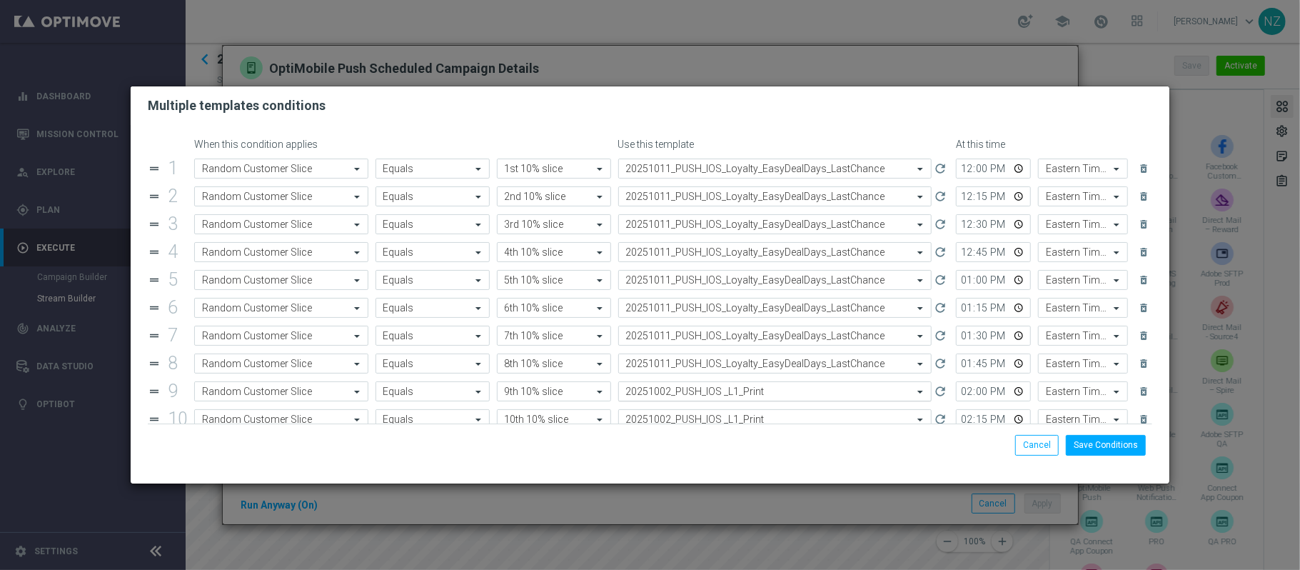
click at [701, 391] on input "text" at bounding box center [761, 392] width 270 height 12
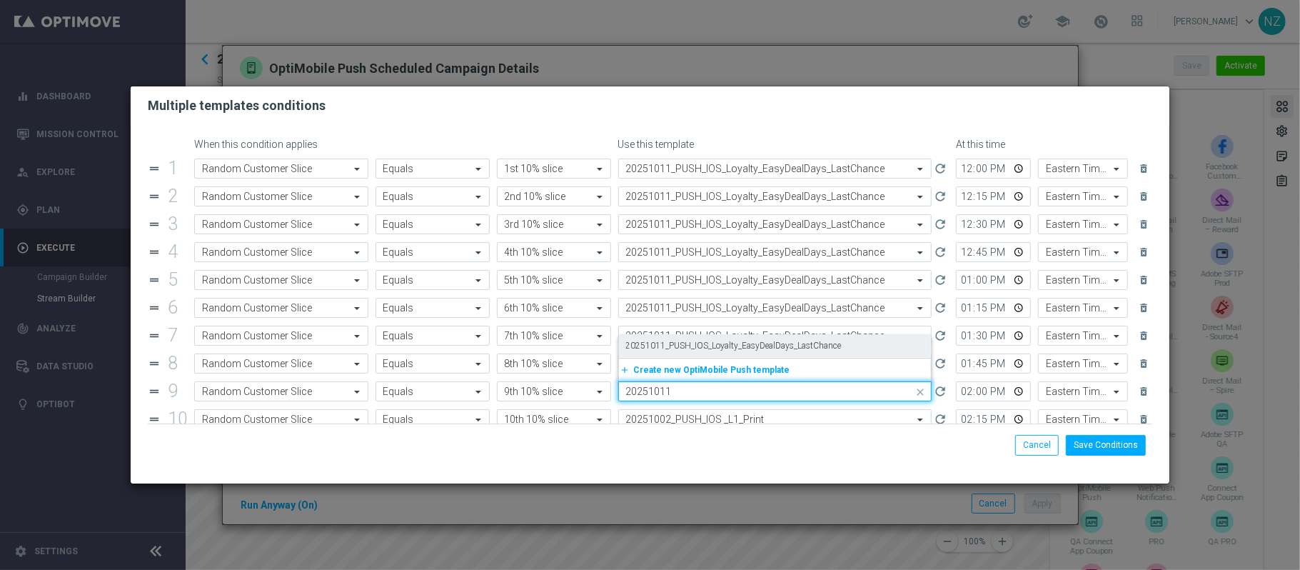
click at [700, 347] on label "20251011_PUSH_IOS_Loyalty_EasyDealDays_LastChance" at bounding box center [734, 346] width 216 height 12
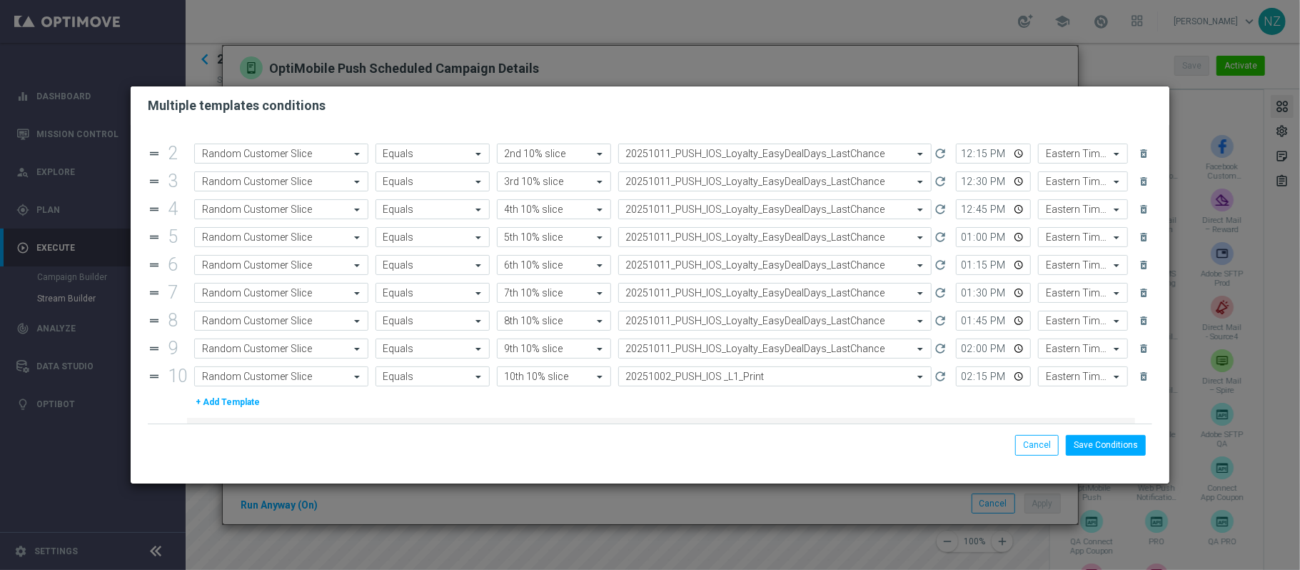
scroll to position [83, 0]
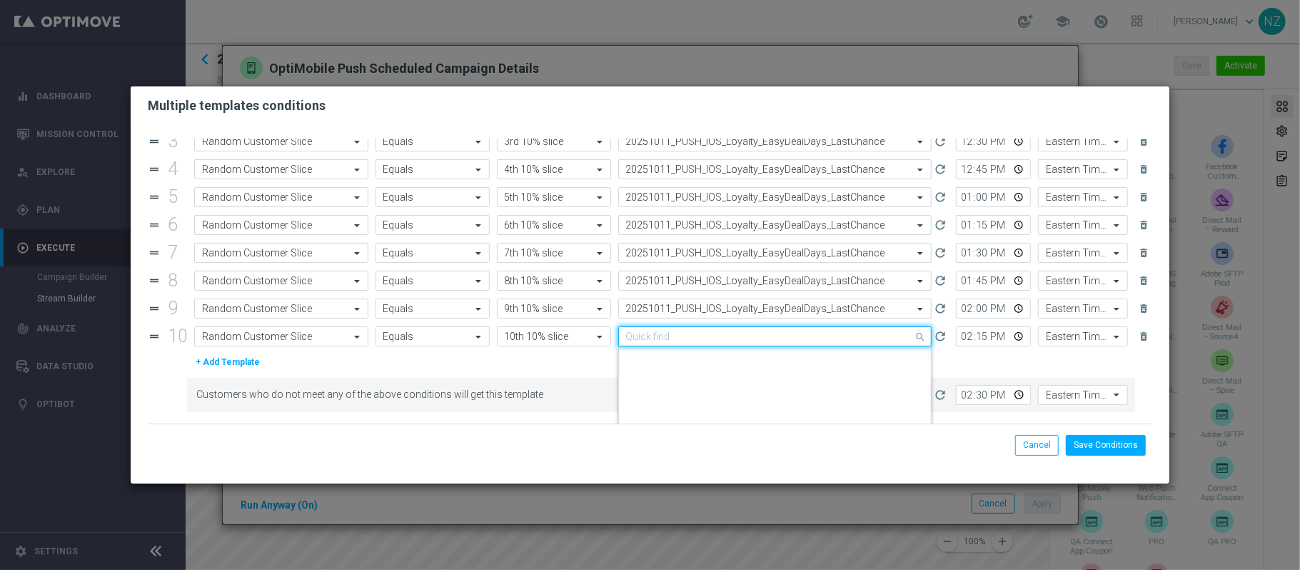
click at [706, 341] on input "text" at bounding box center [761, 337] width 270 height 12
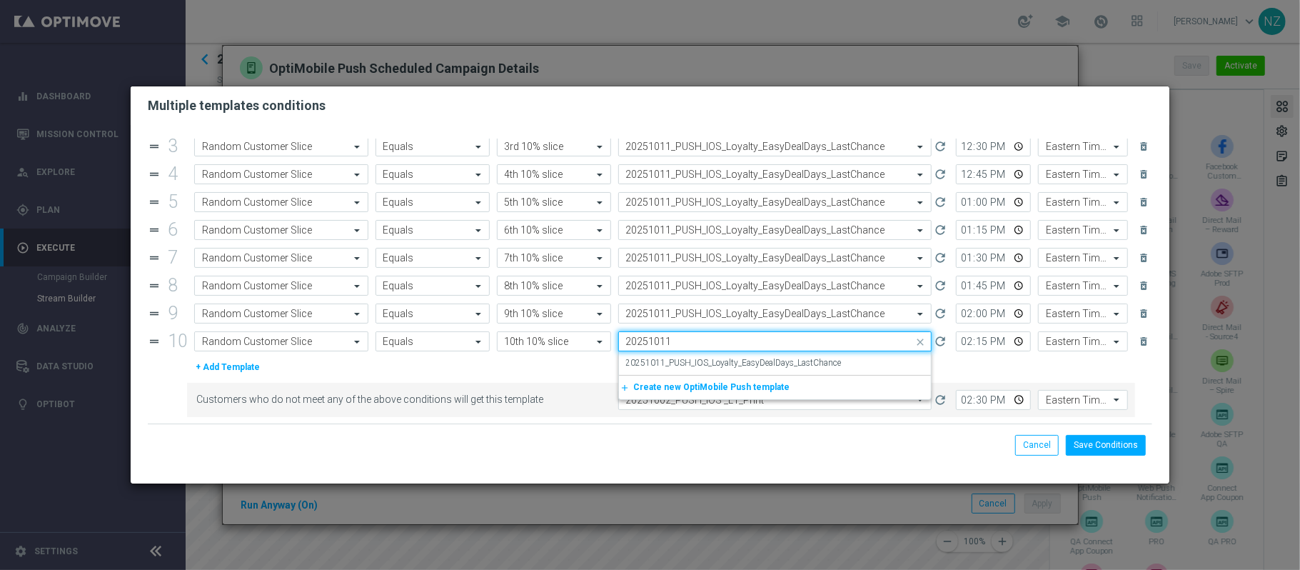
scroll to position [0, 0]
click at [706, 357] on label "20251011_PUSH_IOS_Loyalty_EasyDealDays_LastChance" at bounding box center [734, 363] width 216 height 12
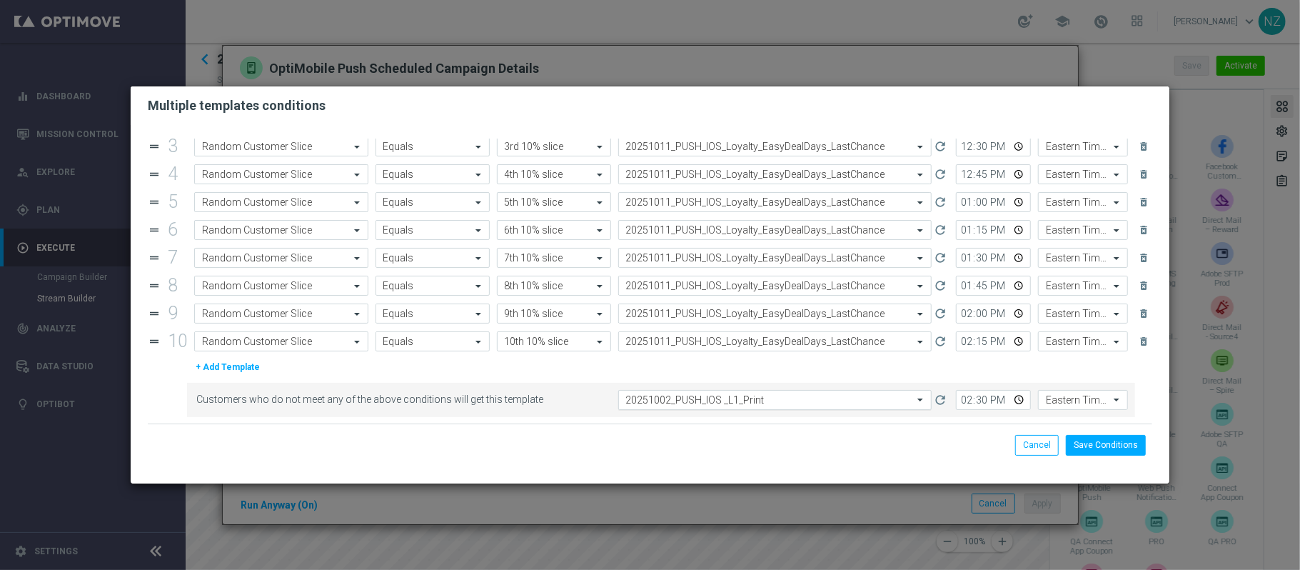
click at [695, 398] on input "text" at bounding box center [761, 400] width 270 height 12
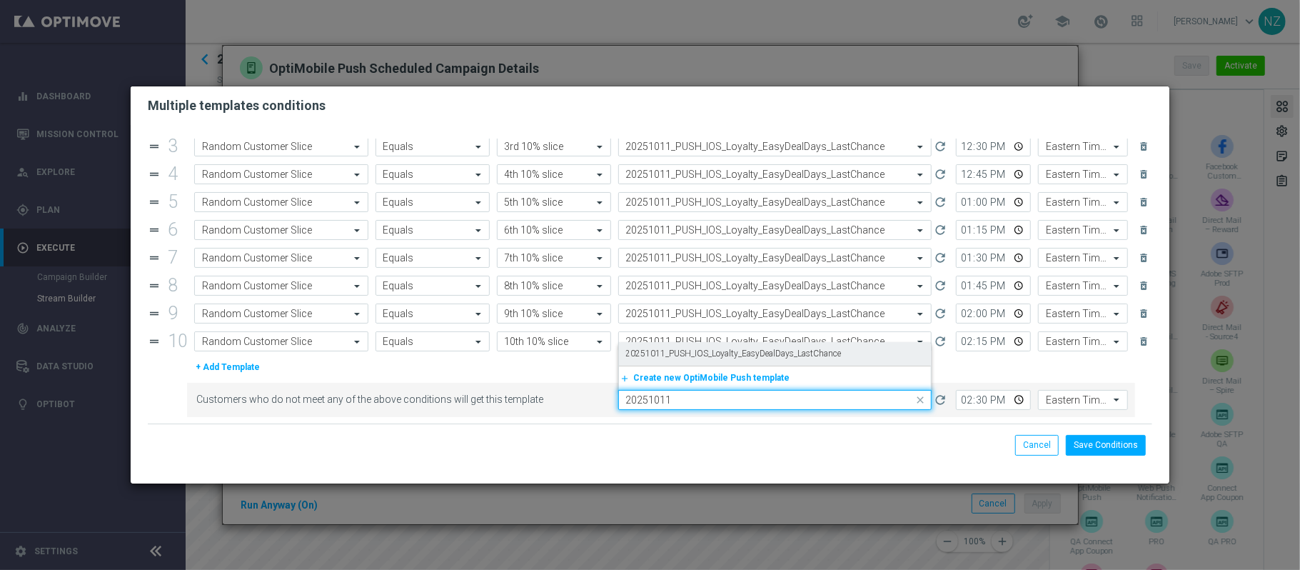
click at [696, 354] on label "20251011_PUSH_IOS_Loyalty_EasyDealDays_LastChance" at bounding box center [734, 354] width 216 height 12
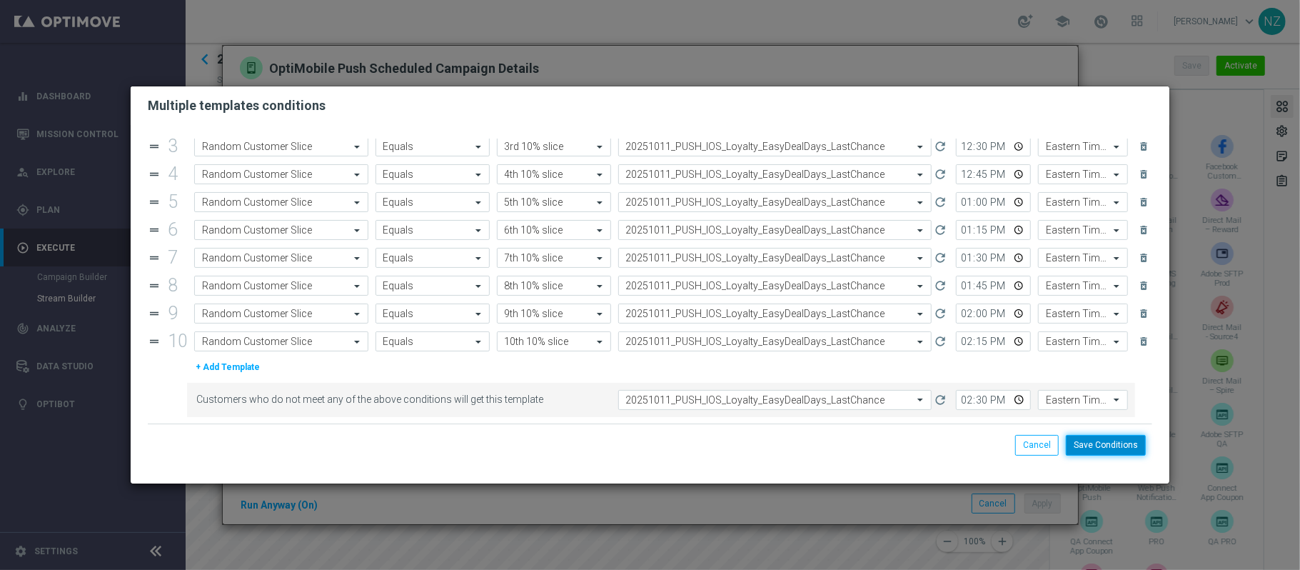
click at [1097, 438] on button "Save Conditions" at bounding box center [1106, 445] width 80 height 20
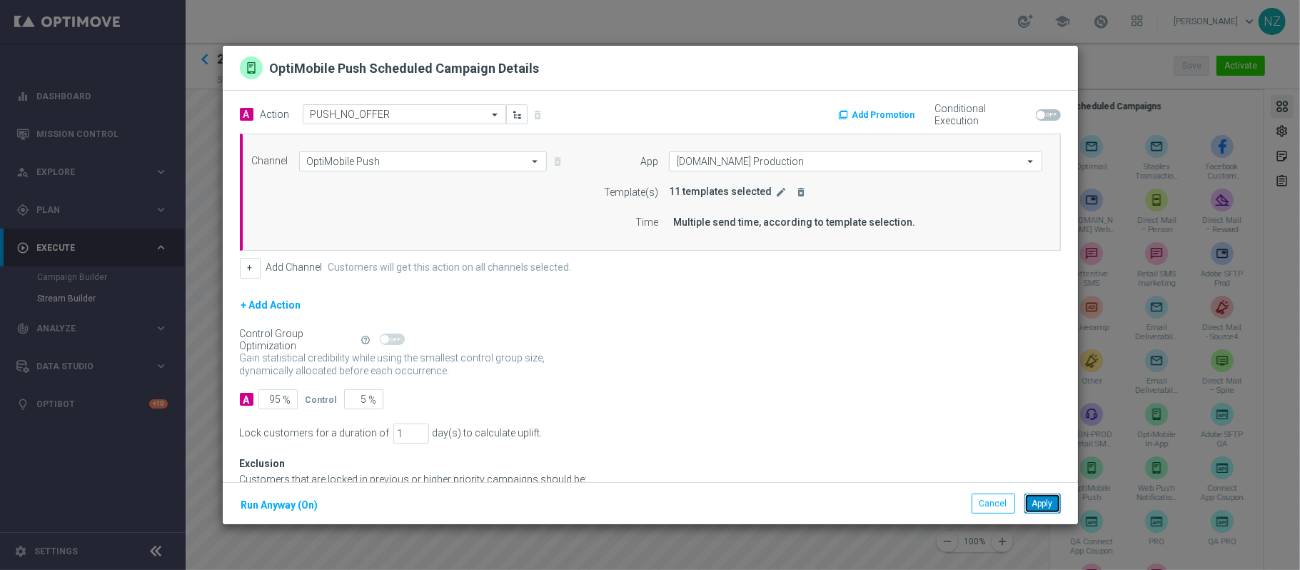
click at [1049, 498] on button "Apply" at bounding box center [1043, 503] width 36 height 20
click at [776, 192] on icon "edit" at bounding box center [781, 191] width 11 height 11
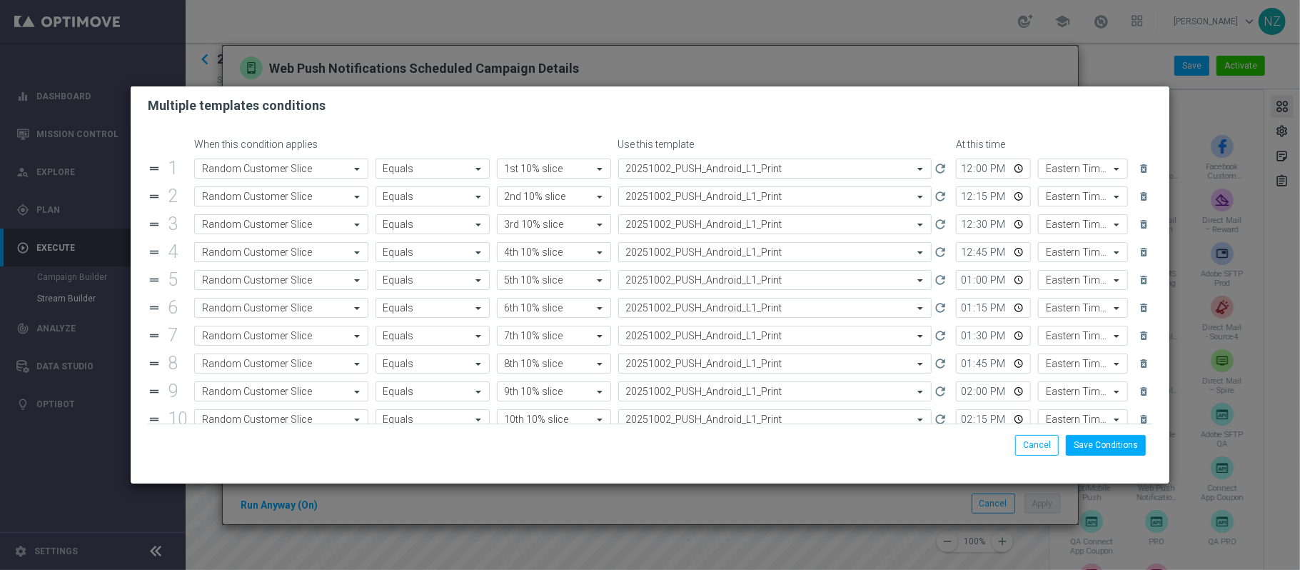
click at [746, 176] on div "Select template 20251002_PUSH_Android_L1_Print" at bounding box center [775, 169] width 314 height 20
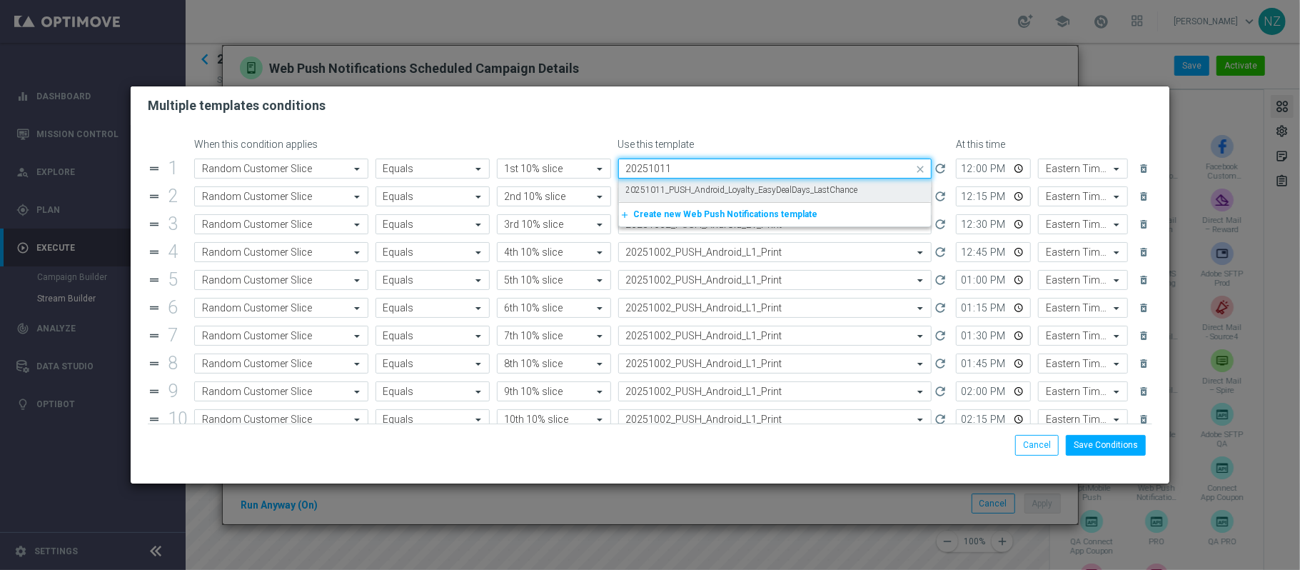
click at [746, 191] on label "20251011_PUSH_Android_Loyalty_EasyDealDays_LastChance" at bounding box center [742, 190] width 232 height 12
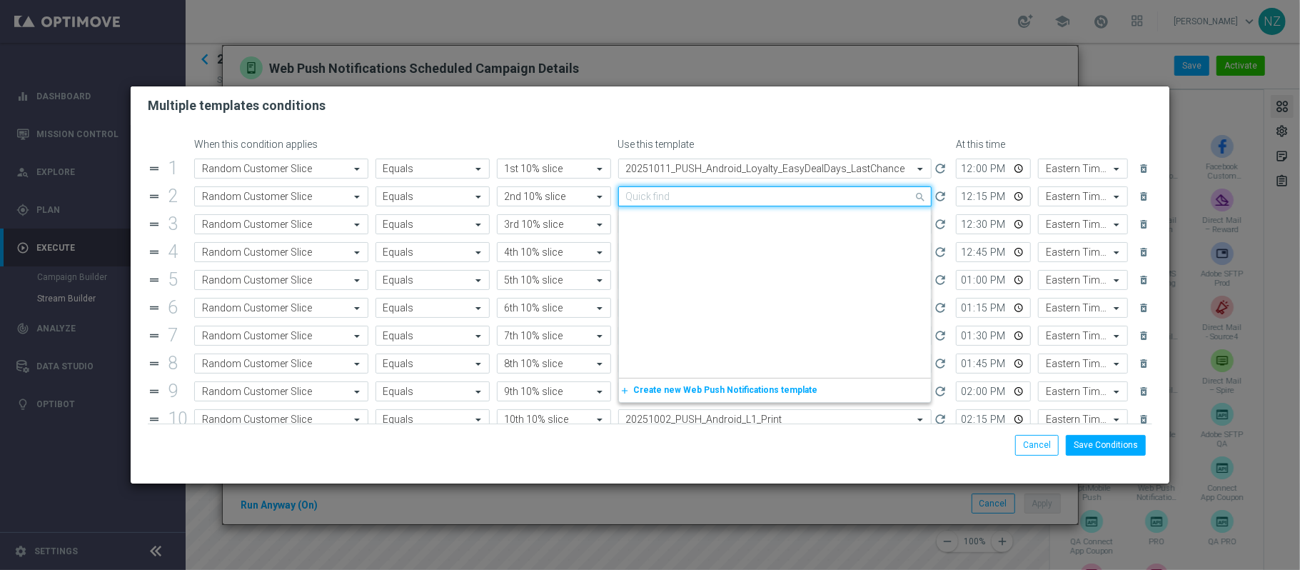
click at [744, 198] on input "text" at bounding box center [761, 197] width 270 height 12
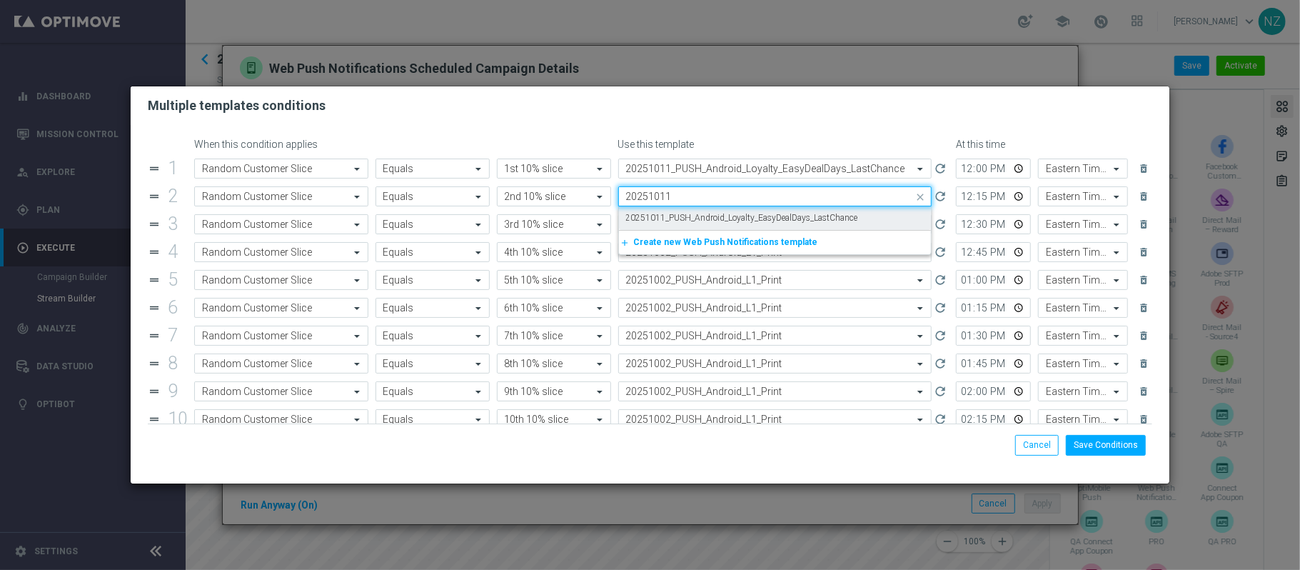
click at [743, 214] on label "20251011_PUSH_Android_Loyalty_EasyDealDays_LastChance" at bounding box center [742, 218] width 232 height 12
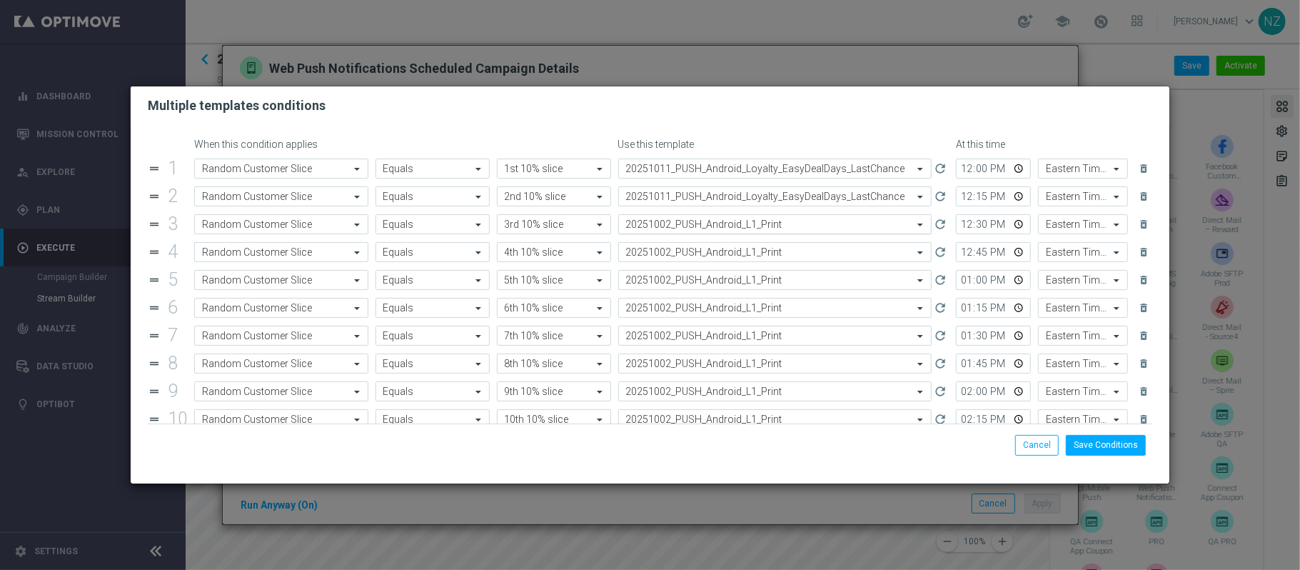
click at [747, 227] on input "text" at bounding box center [761, 225] width 270 height 12
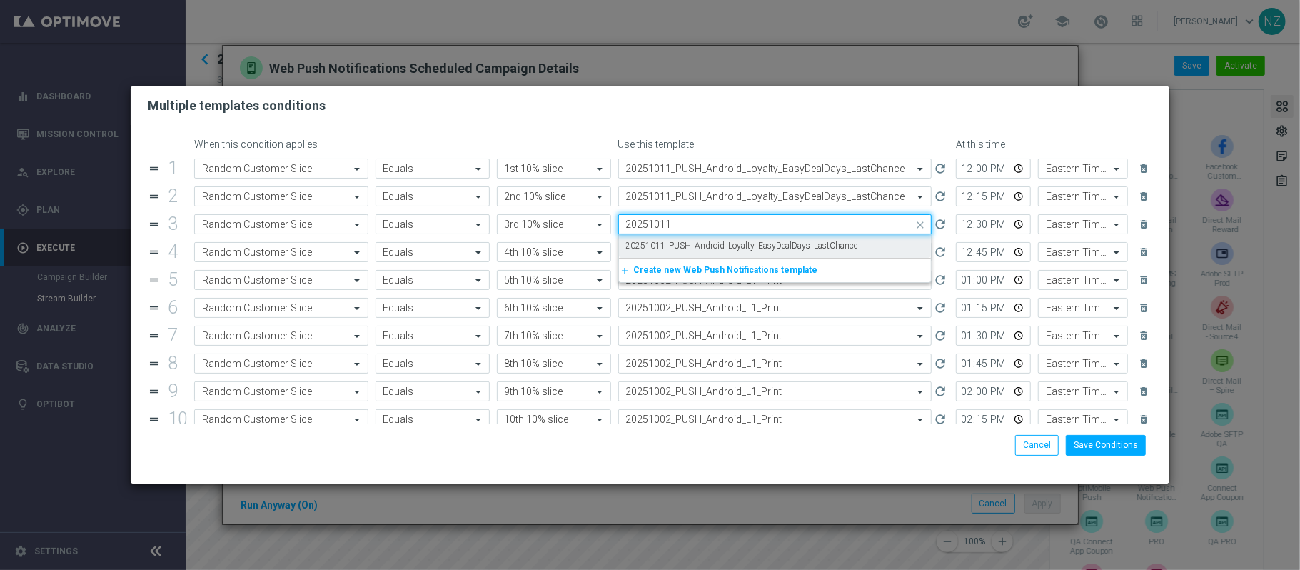
click at [753, 241] on label "20251011_PUSH_Android_Loyalty_EasyDealDays_LastChance" at bounding box center [742, 246] width 232 height 12
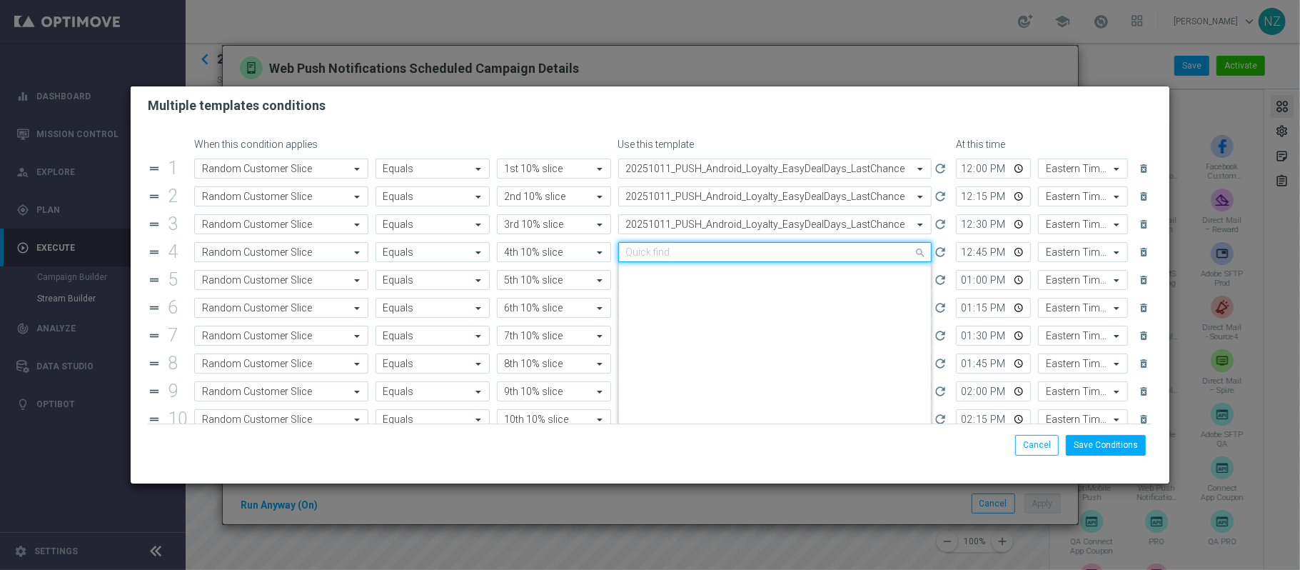
click at [754, 256] on input "text" at bounding box center [761, 252] width 270 height 12
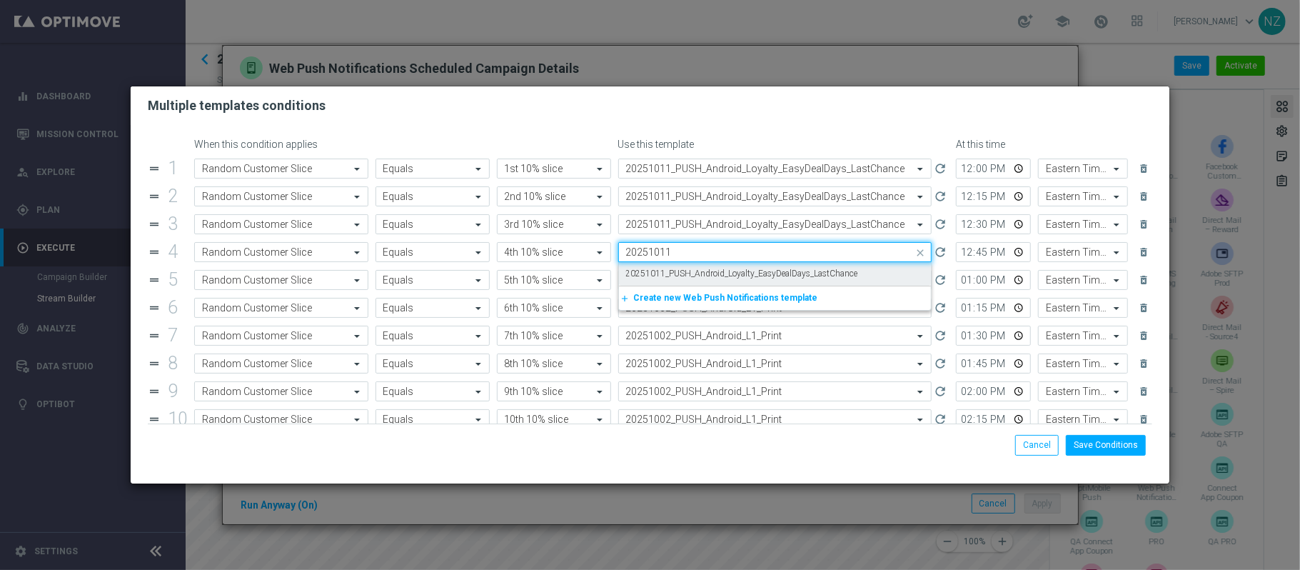
click at [758, 276] on label "20251011_PUSH_Android_Loyalty_EasyDealDays_LastChance" at bounding box center [742, 274] width 232 height 12
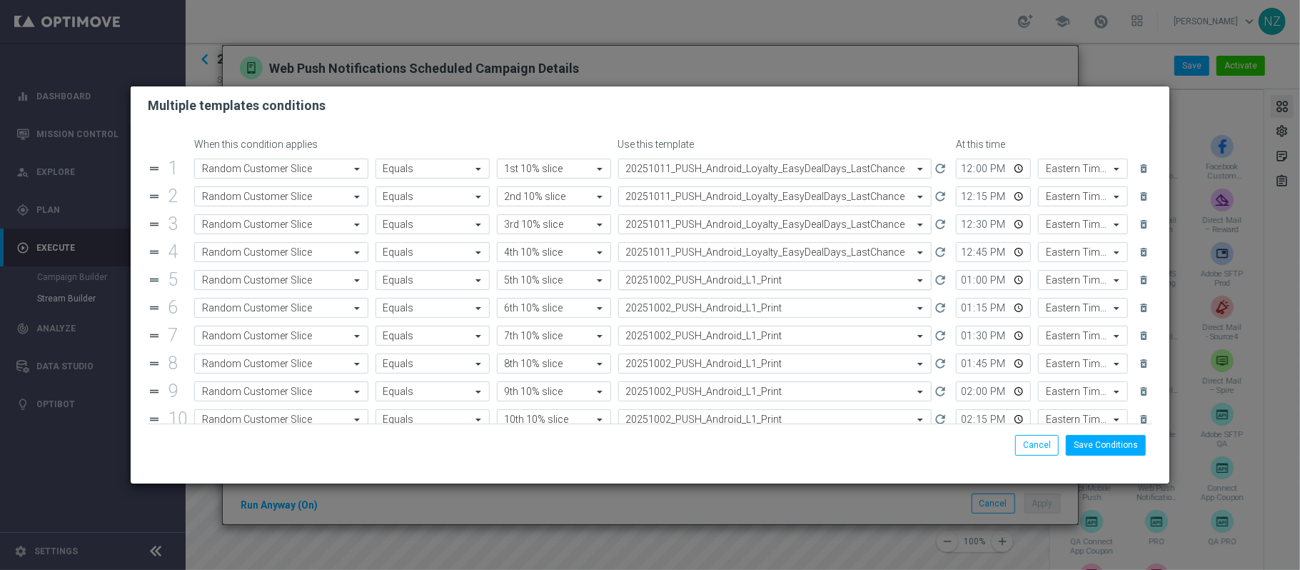
click at [758, 283] on input "text" at bounding box center [761, 280] width 270 height 12
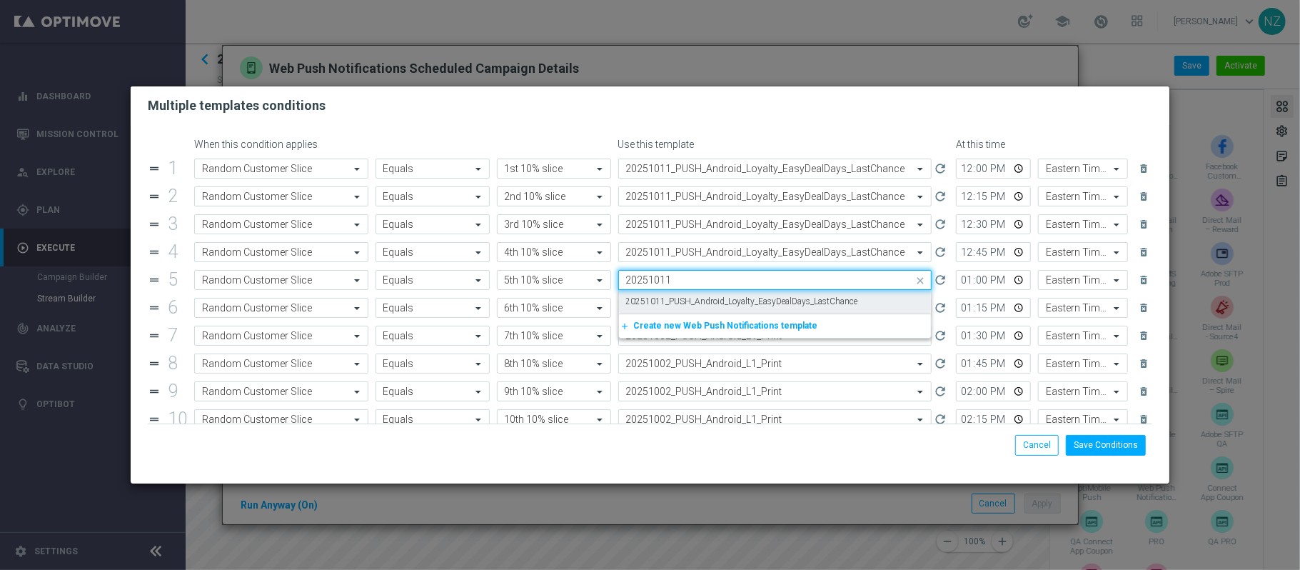
click at [763, 301] on label "20251011_PUSH_Android_Loyalty_EasyDealDays_LastChance" at bounding box center [742, 302] width 232 height 12
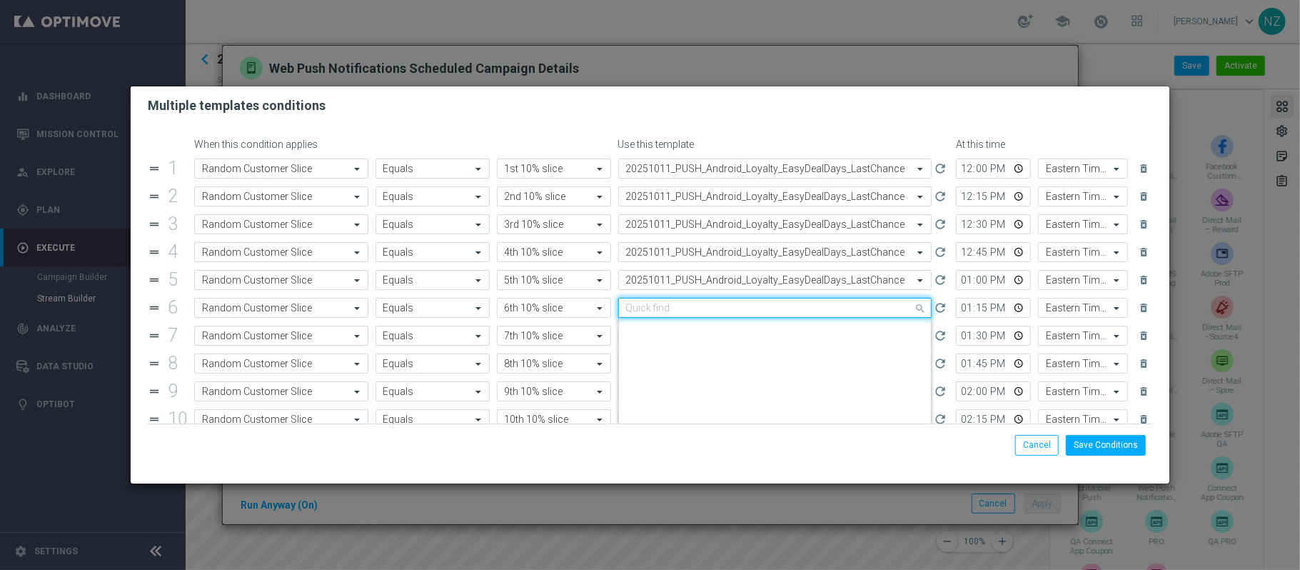
click at [768, 312] on input "text" at bounding box center [761, 308] width 270 height 12
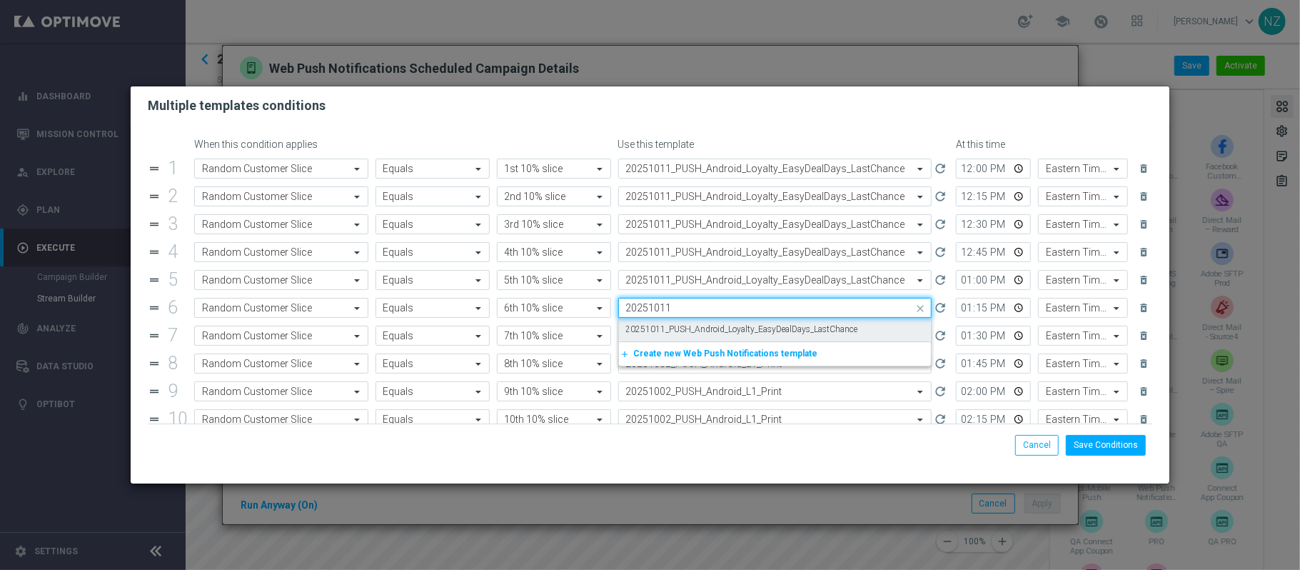
click at [784, 329] on label "20251011_PUSH_Android_Loyalty_EasyDealDays_LastChance" at bounding box center [742, 329] width 232 height 12
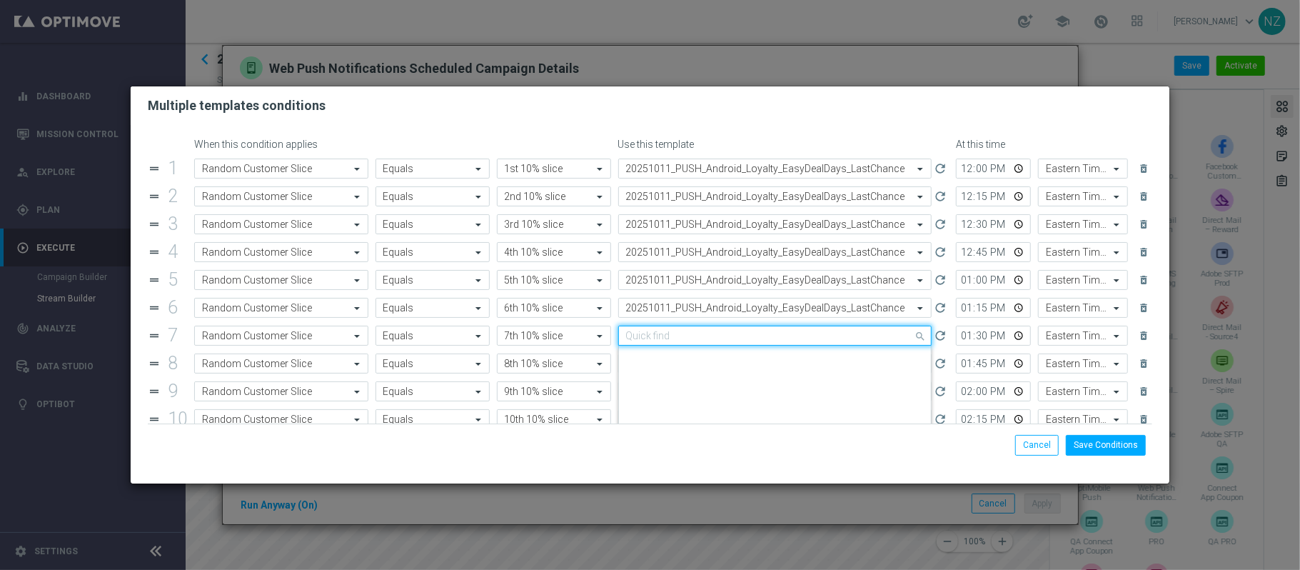
click at [786, 341] on input "text" at bounding box center [761, 336] width 270 height 12
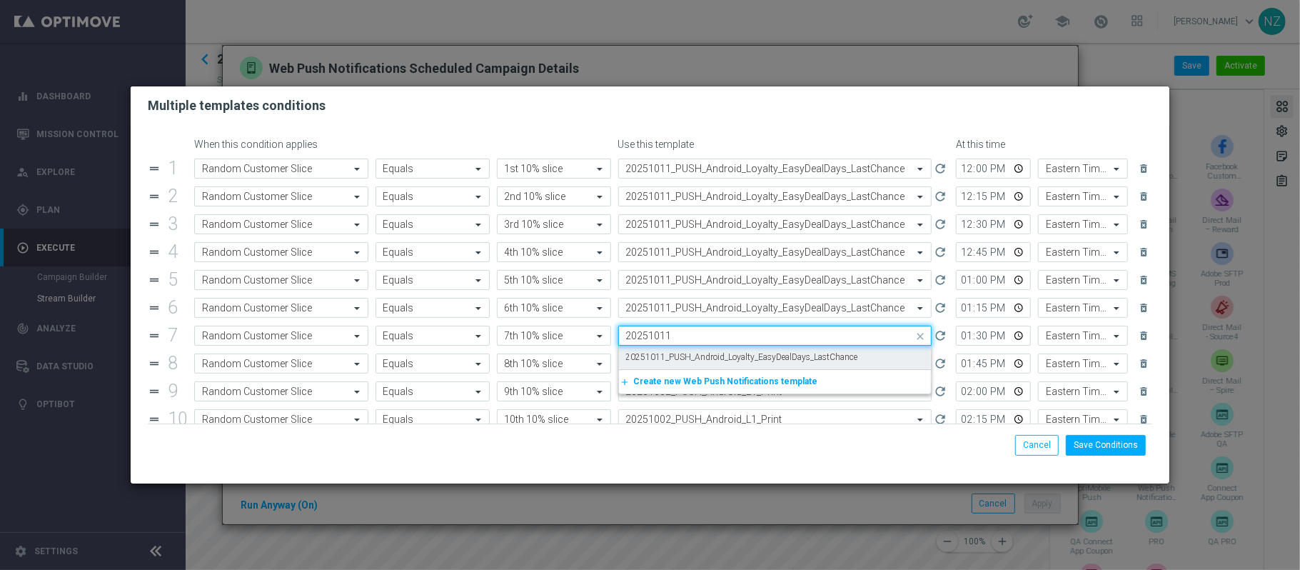
click at [792, 361] on label "20251011_PUSH_Android_Loyalty_EasyDealDays_LastChance" at bounding box center [742, 357] width 232 height 12
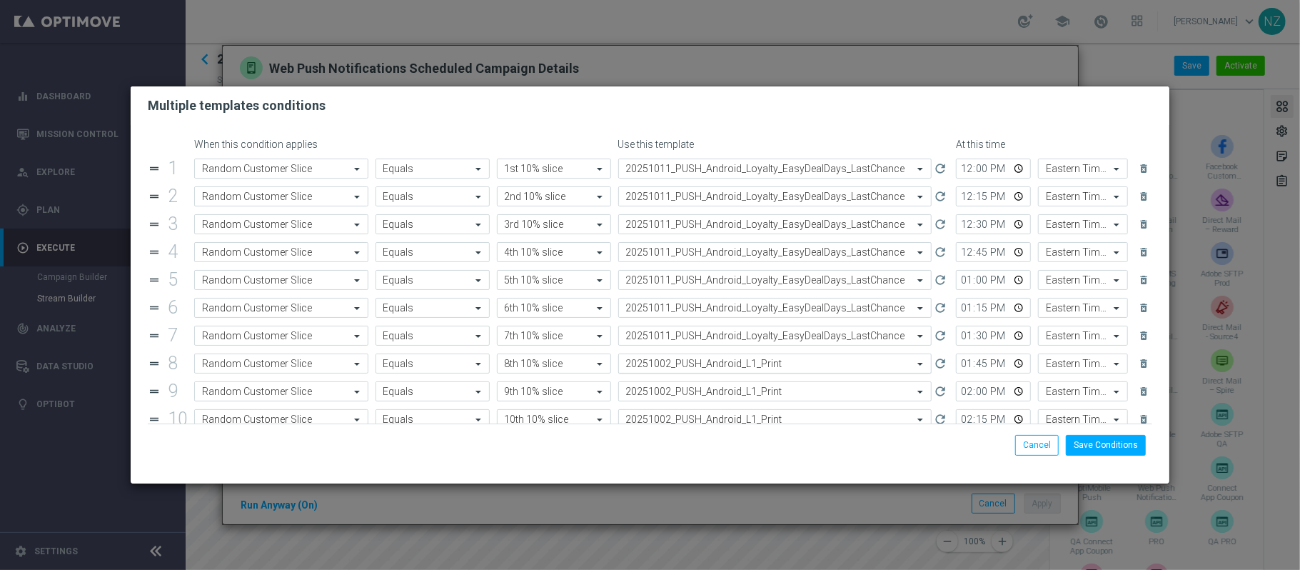
click at [783, 368] on input "text" at bounding box center [761, 364] width 270 height 12
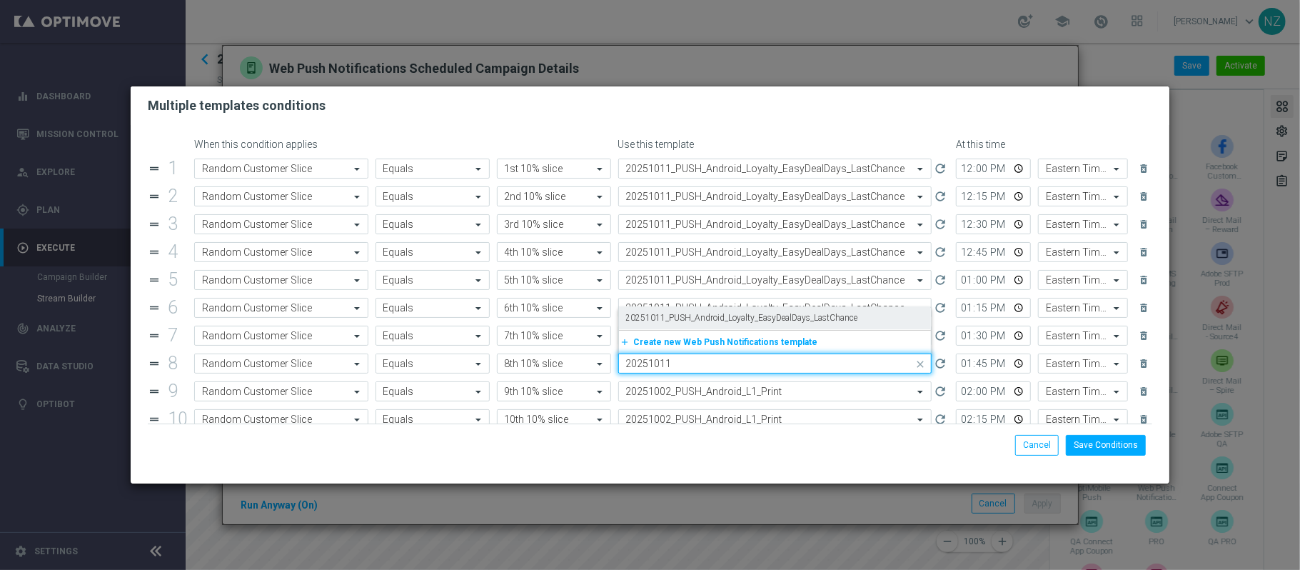
click at [789, 316] on label "20251011_PUSH_Android_Loyalty_EasyDealDays_LastChance" at bounding box center [742, 318] width 232 height 12
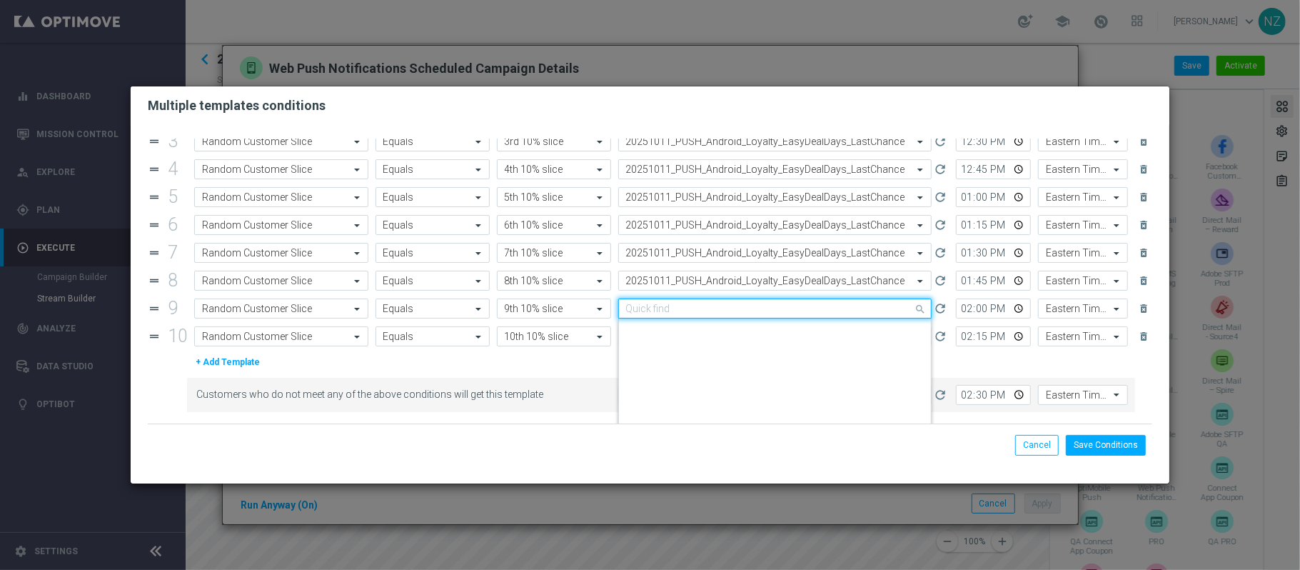
click at [781, 303] on div "Quick find 20251002_PUSH_Android_L1_Print" at bounding box center [775, 308] width 314 height 20
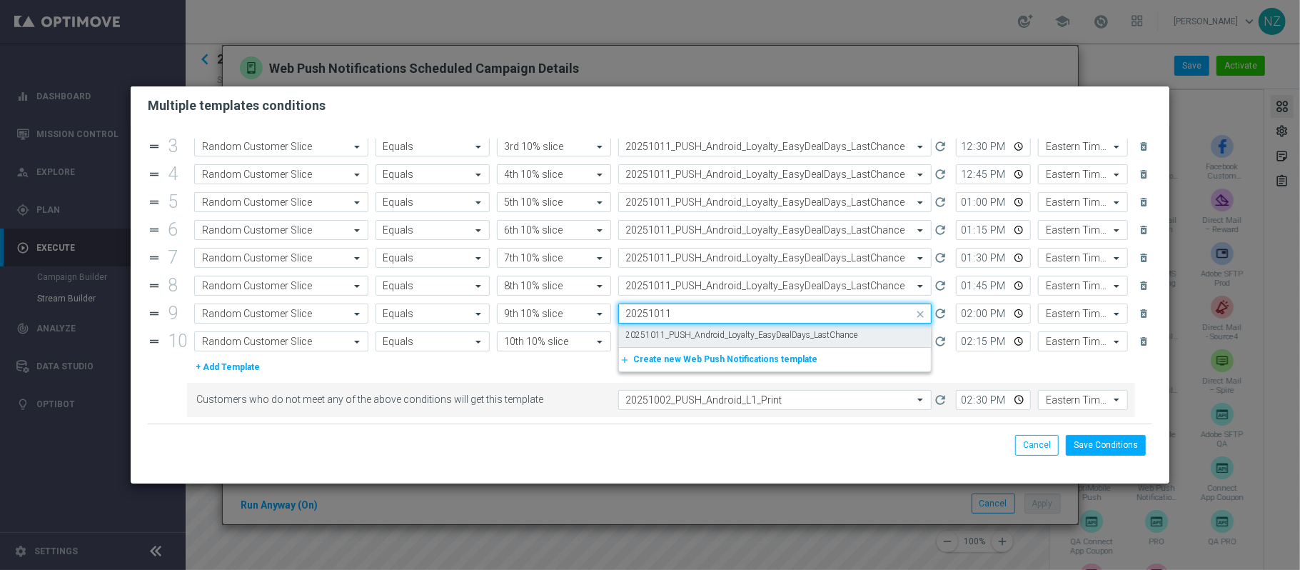
click at [786, 330] on label "20251011_PUSH_Android_Loyalty_EasyDealDays_LastChance" at bounding box center [742, 335] width 232 height 12
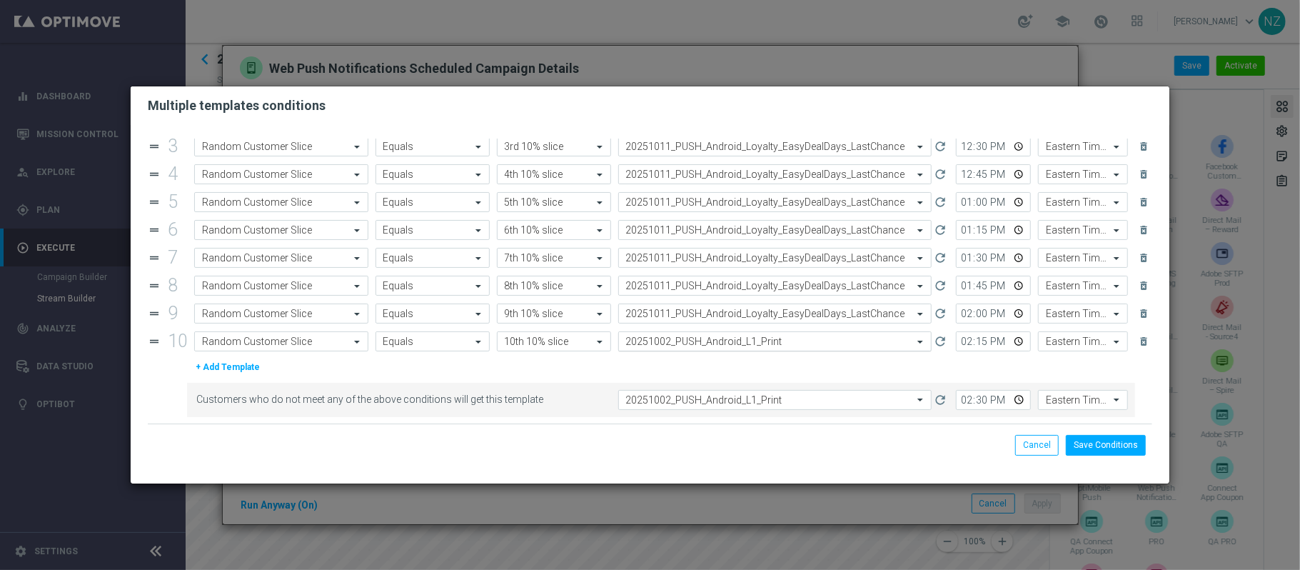
click at [776, 336] on input "text" at bounding box center [761, 342] width 270 height 12
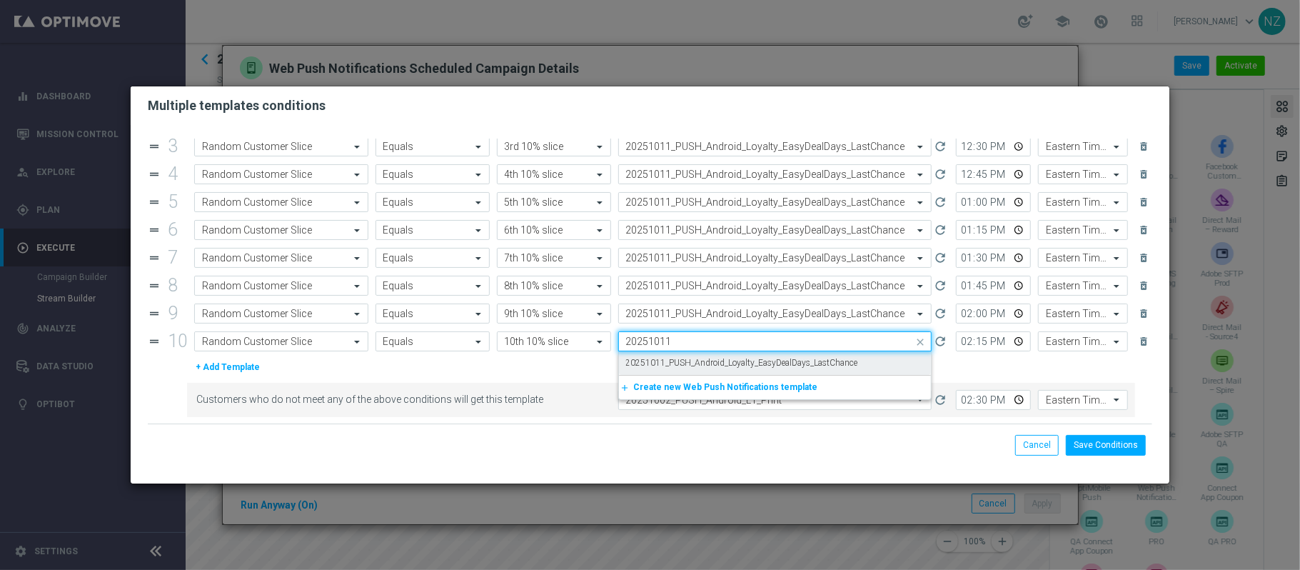
click at [778, 354] on div "20251011_PUSH_Android_Loyalty_EasyDealDays_LastChance" at bounding box center [775, 363] width 298 height 24
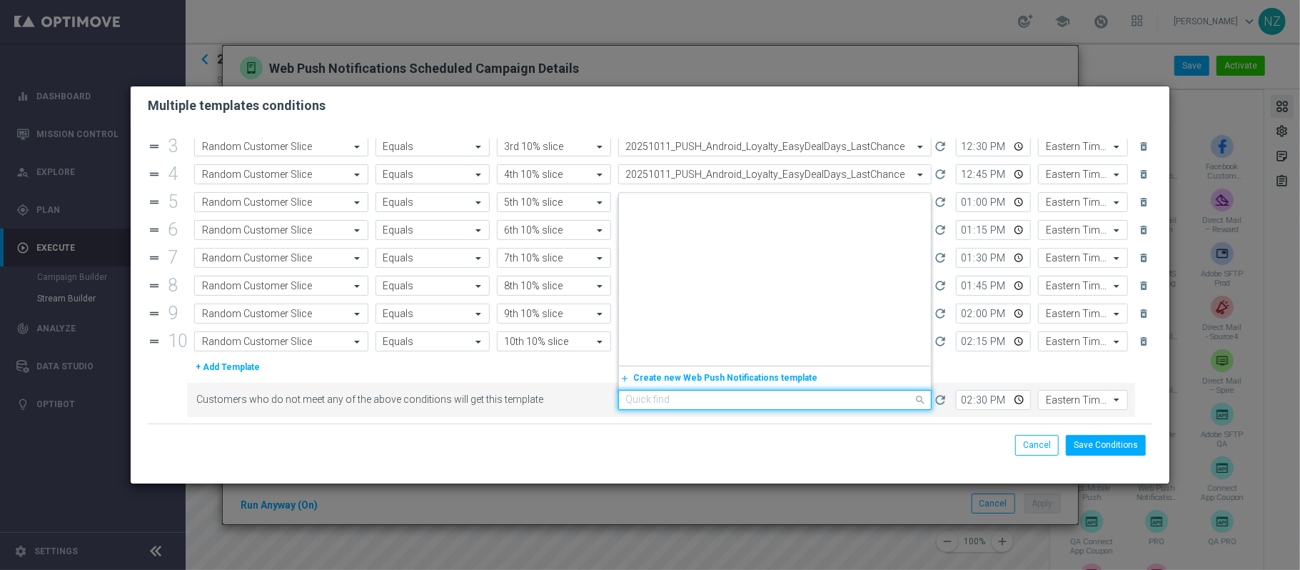
click at [778, 390] on div "Quick find 20251002_PUSH_Android_L1_Print" at bounding box center [775, 400] width 314 height 20
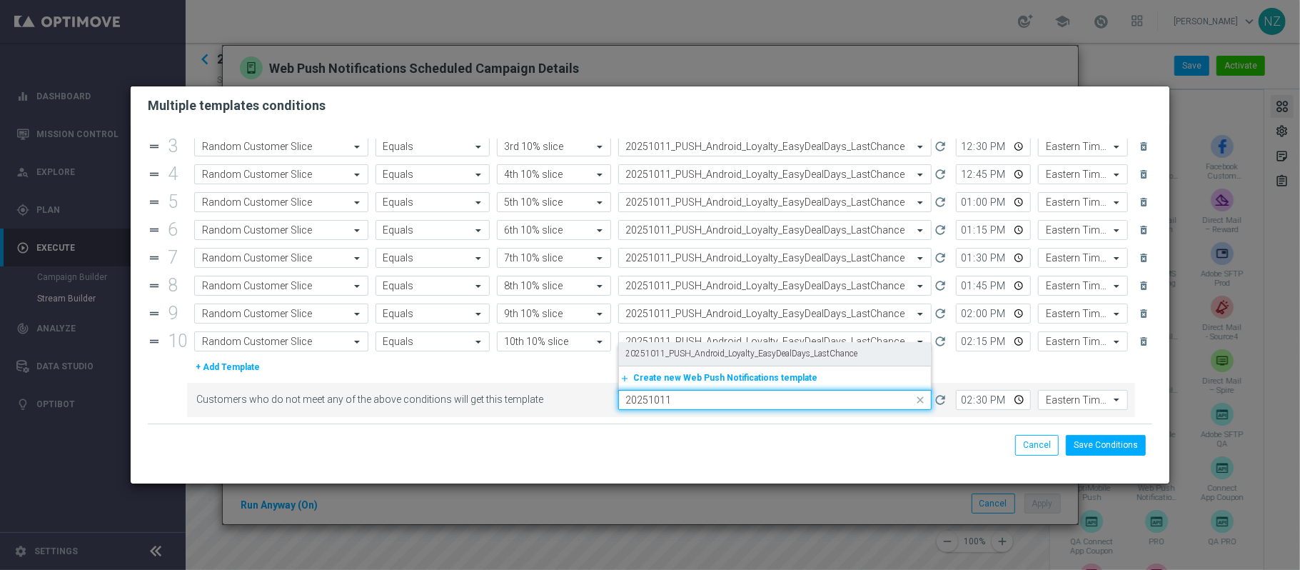
click at [778, 349] on label "20251011_PUSH_Android_Loyalty_EasyDealDays_LastChance" at bounding box center [742, 354] width 232 height 12
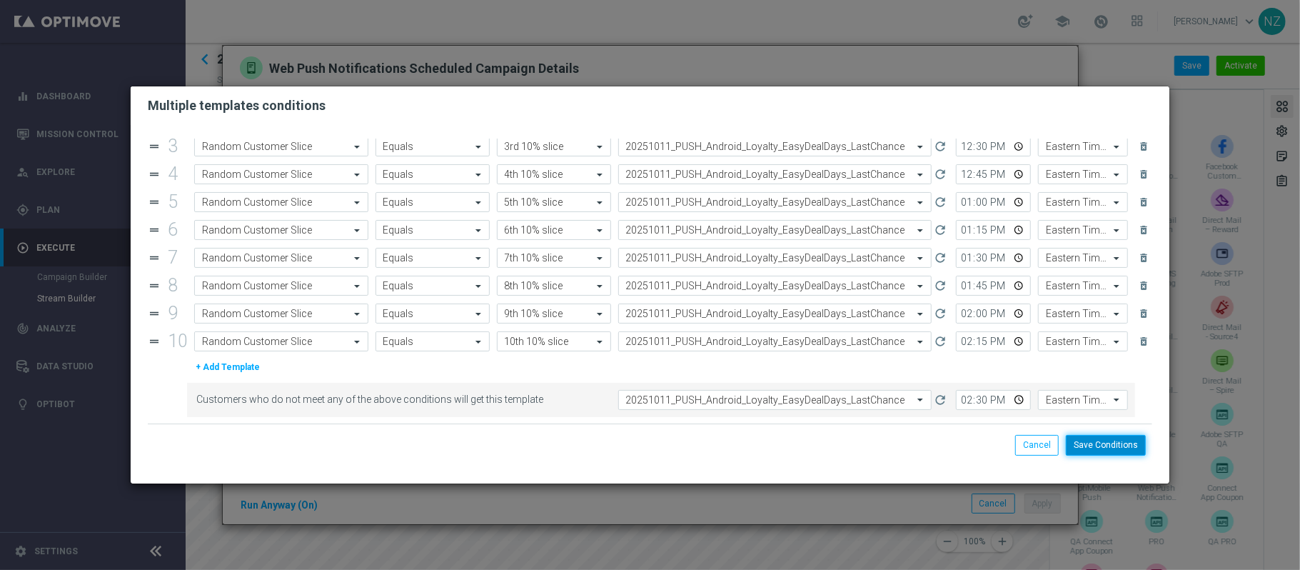
click at [1095, 449] on button "Save Conditions" at bounding box center [1106, 445] width 80 height 20
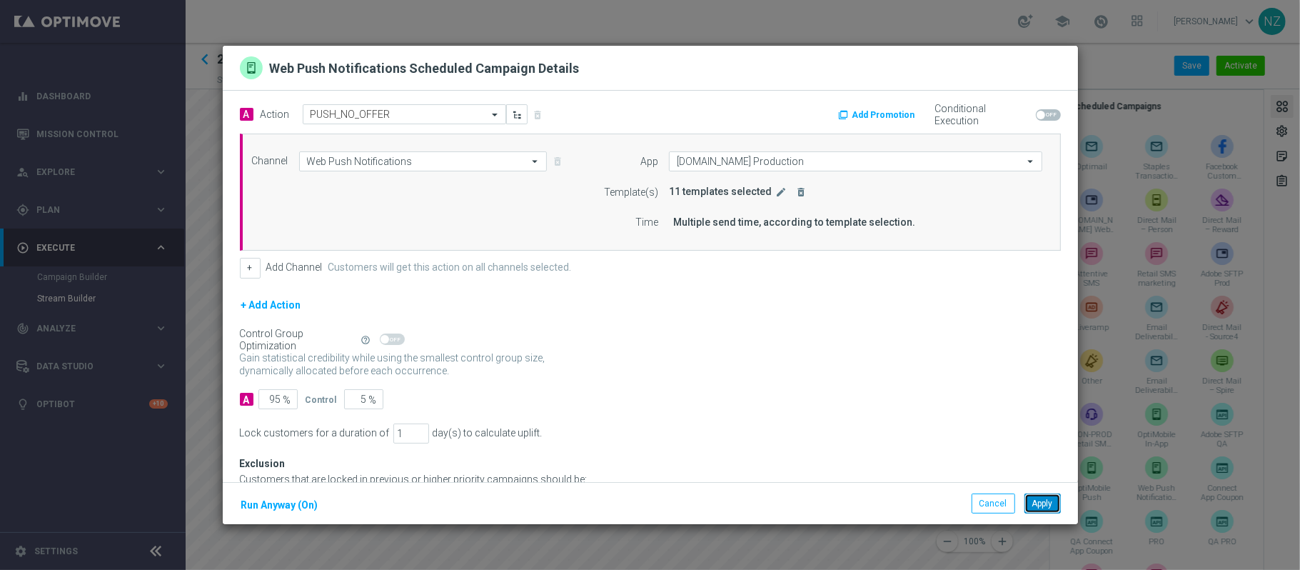
click at [1045, 506] on button "Apply" at bounding box center [1043, 503] width 36 height 20
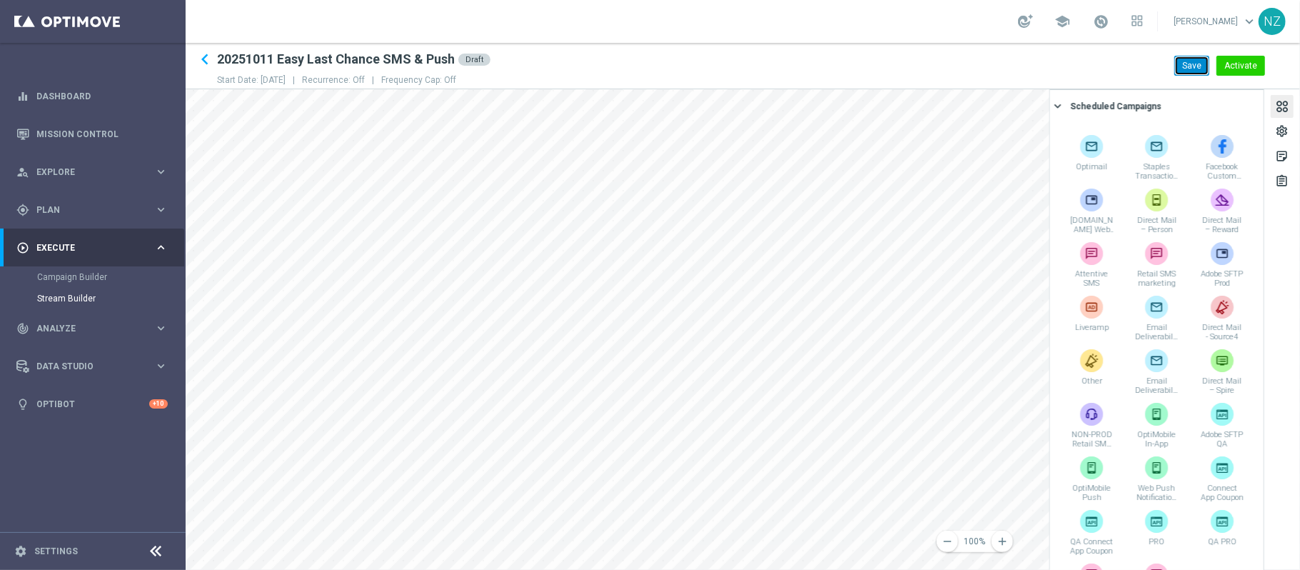
click at [1191, 72] on button "Save" at bounding box center [1192, 66] width 35 height 20
click
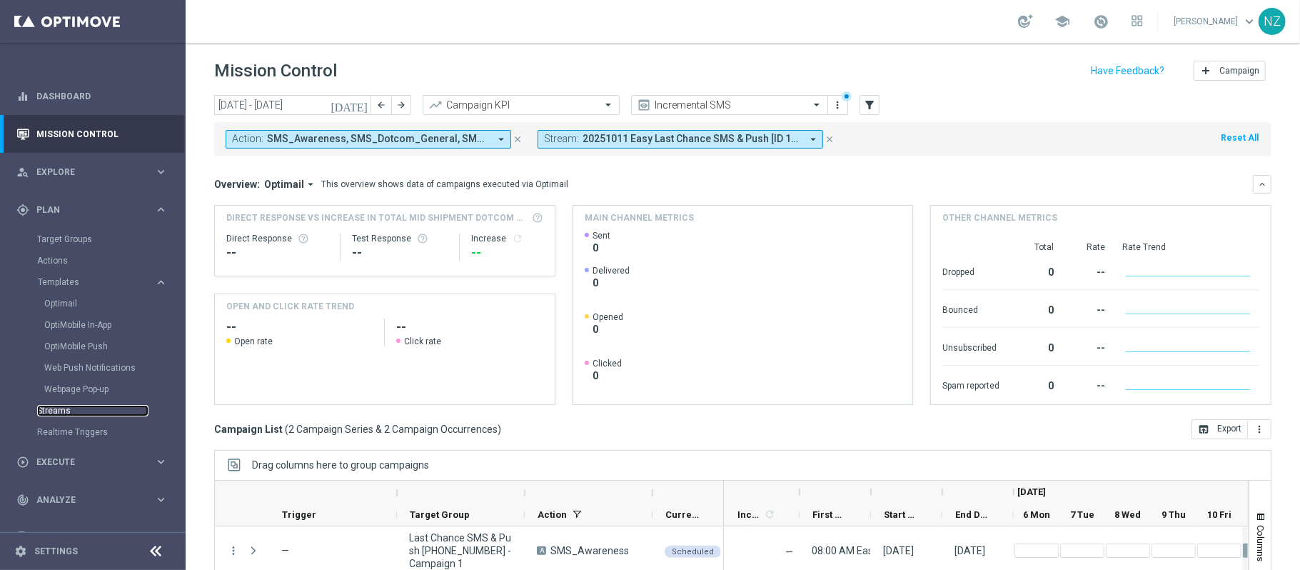
click at [64, 411] on link "Streams" at bounding box center [92, 410] width 111 height 11
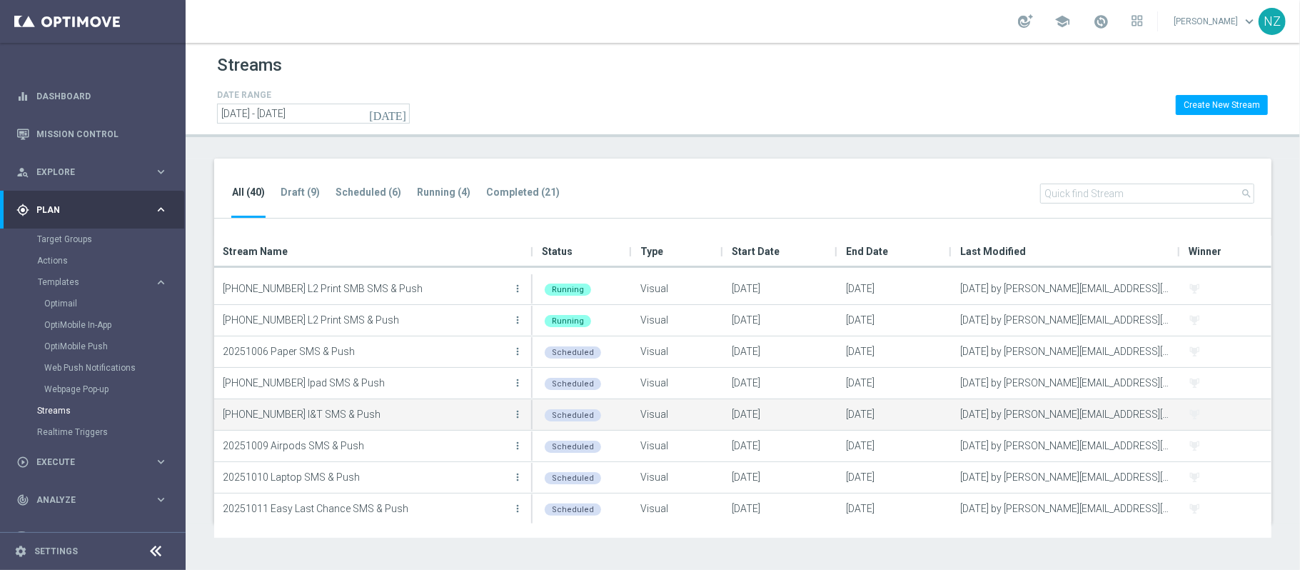
scroll to position [95, 0]
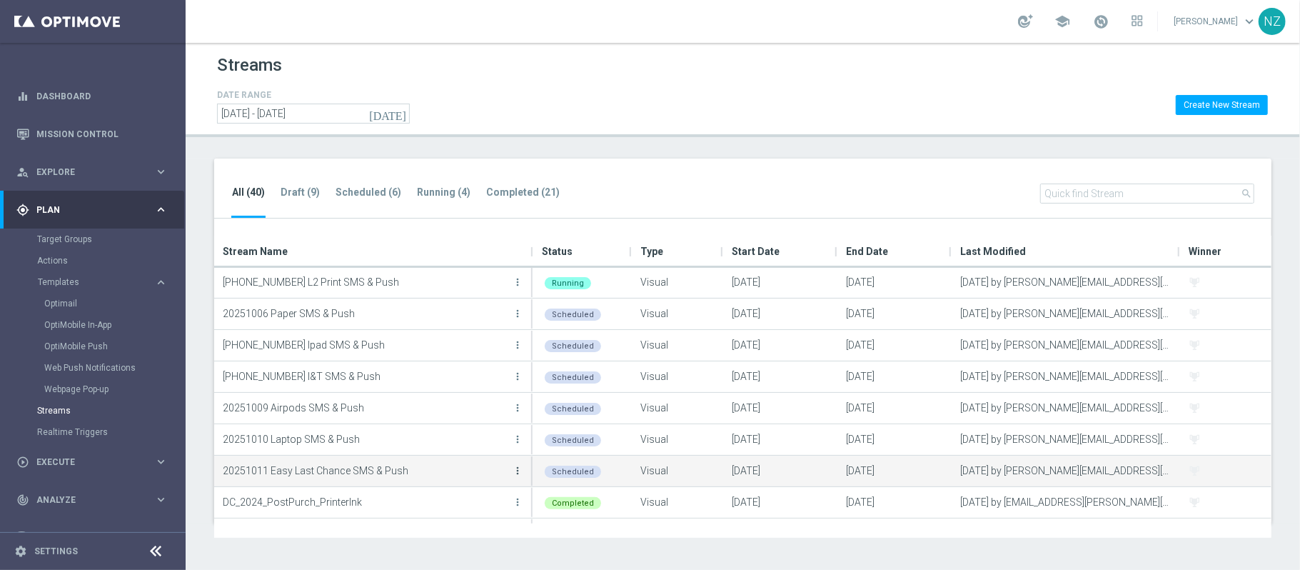
click at [514, 466] on icon "more_vert" at bounding box center [517, 470] width 11 height 11
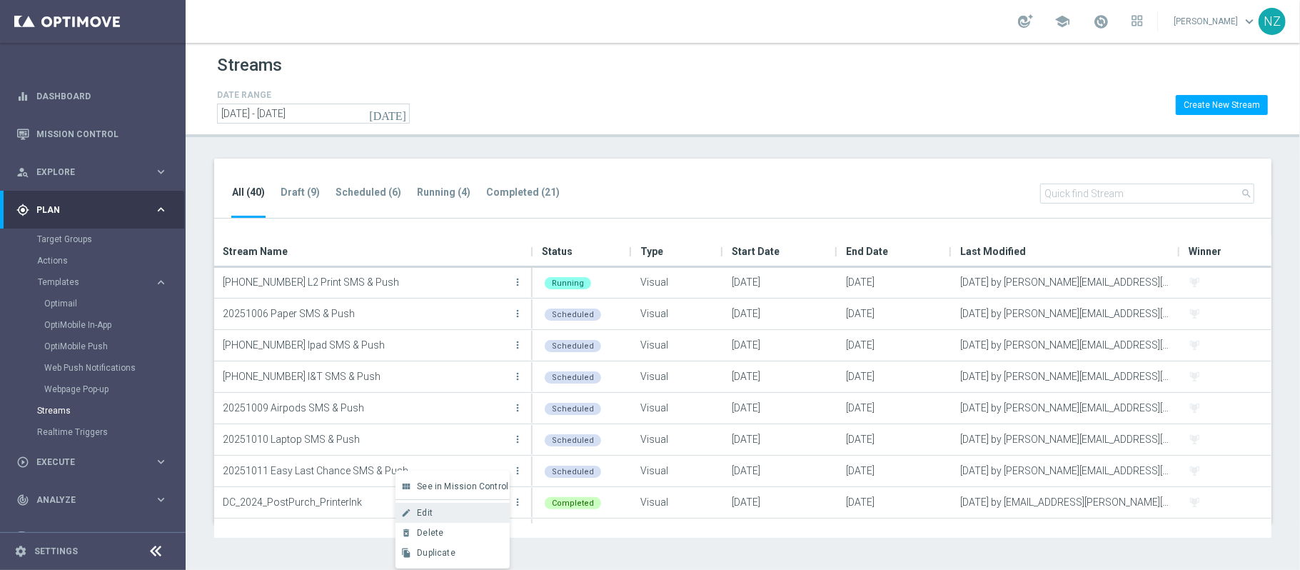
click at [449, 509] on div "Edit" at bounding box center [460, 513] width 86 height 10
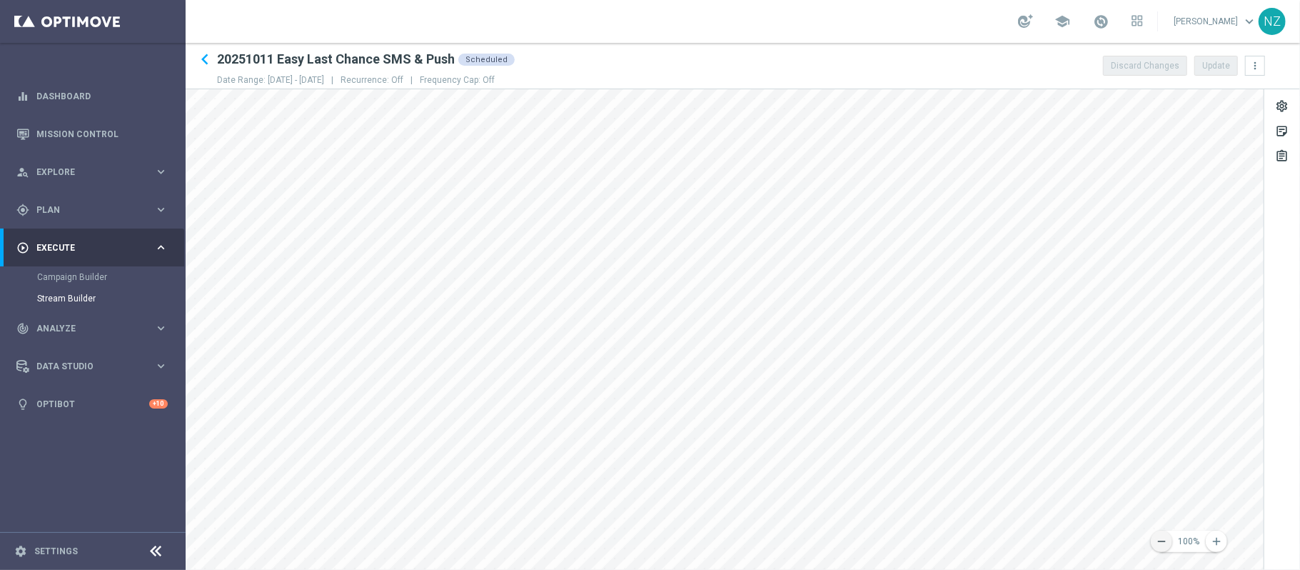
click at [1164, 538] on icon "remove" at bounding box center [1161, 541] width 13 height 13
click at [1160, 541] on icon "remove" at bounding box center [1161, 541] width 13 height 13
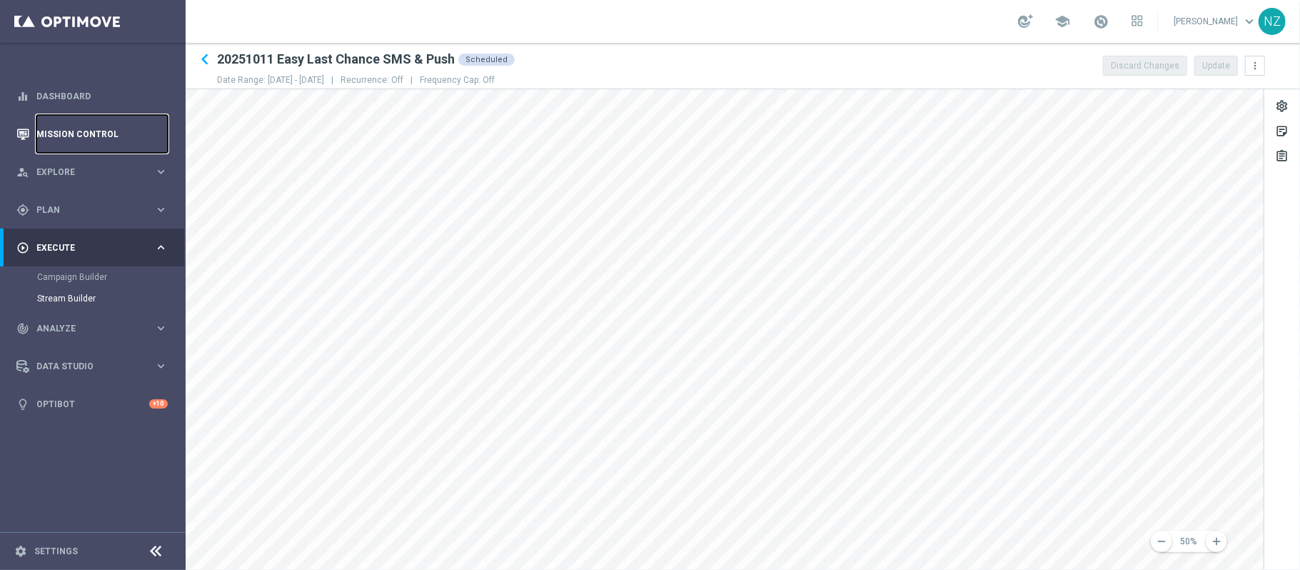
click at [137, 134] on link "Mission Control" at bounding box center [101, 134] width 131 height 38
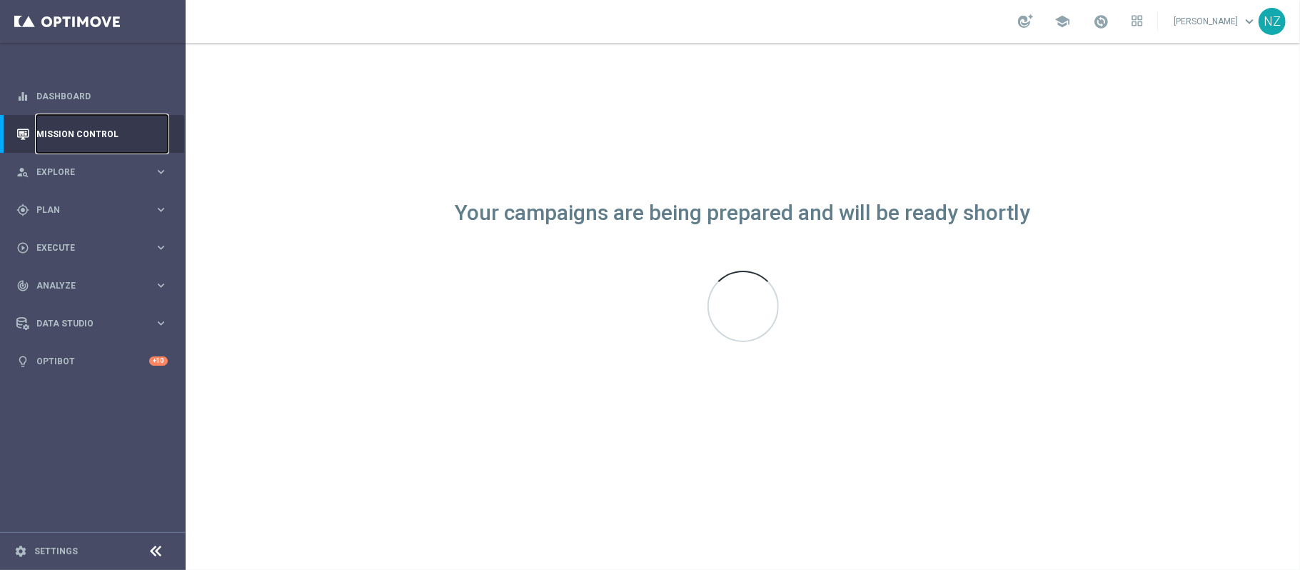
click at [60, 134] on link "Mission Control" at bounding box center [101, 134] width 131 height 38
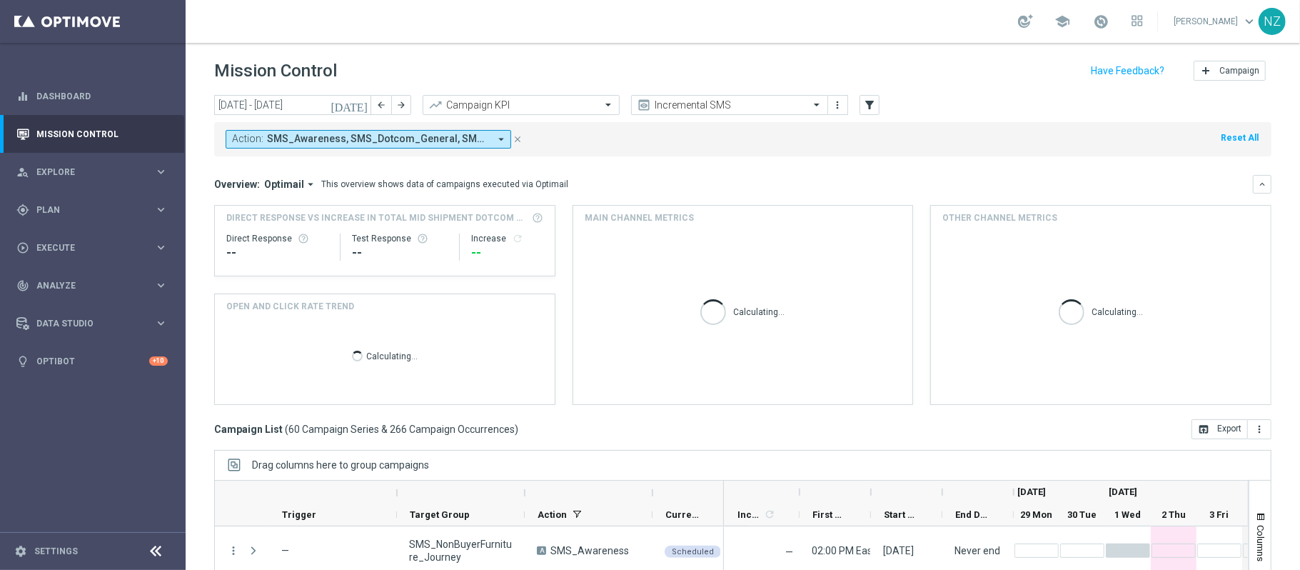
click at [361, 103] on icon "[DATE]" at bounding box center [350, 105] width 39 height 13
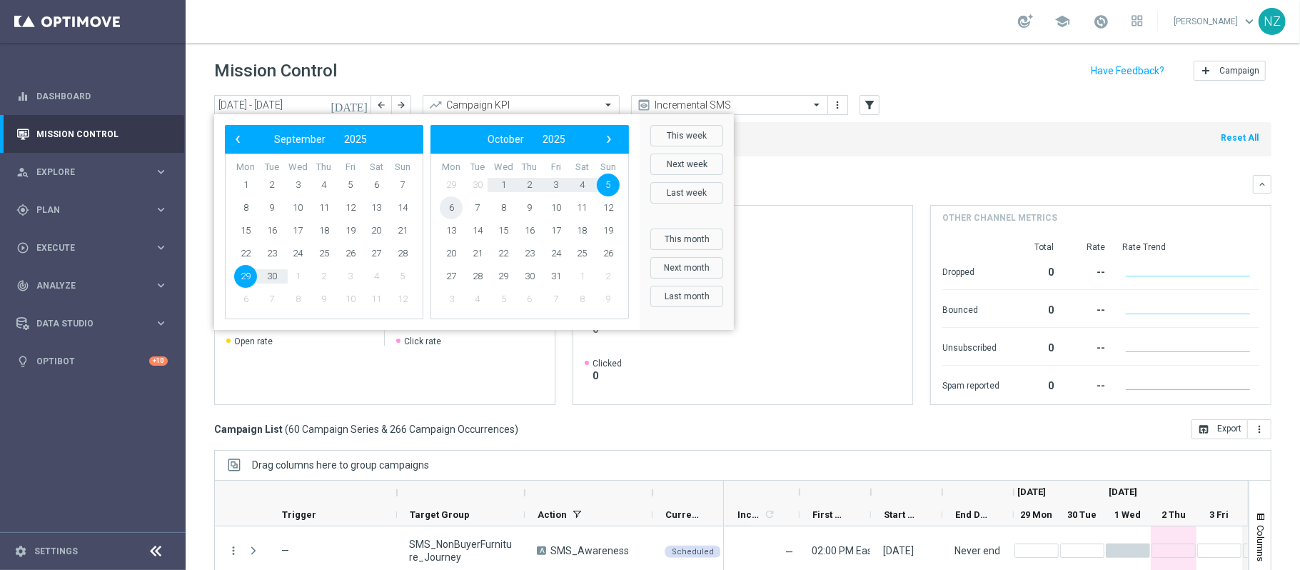
click at [452, 206] on span "6" at bounding box center [451, 207] width 23 height 23
click at [409, 209] on span "12" at bounding box center [402, 207] width 23 height 23
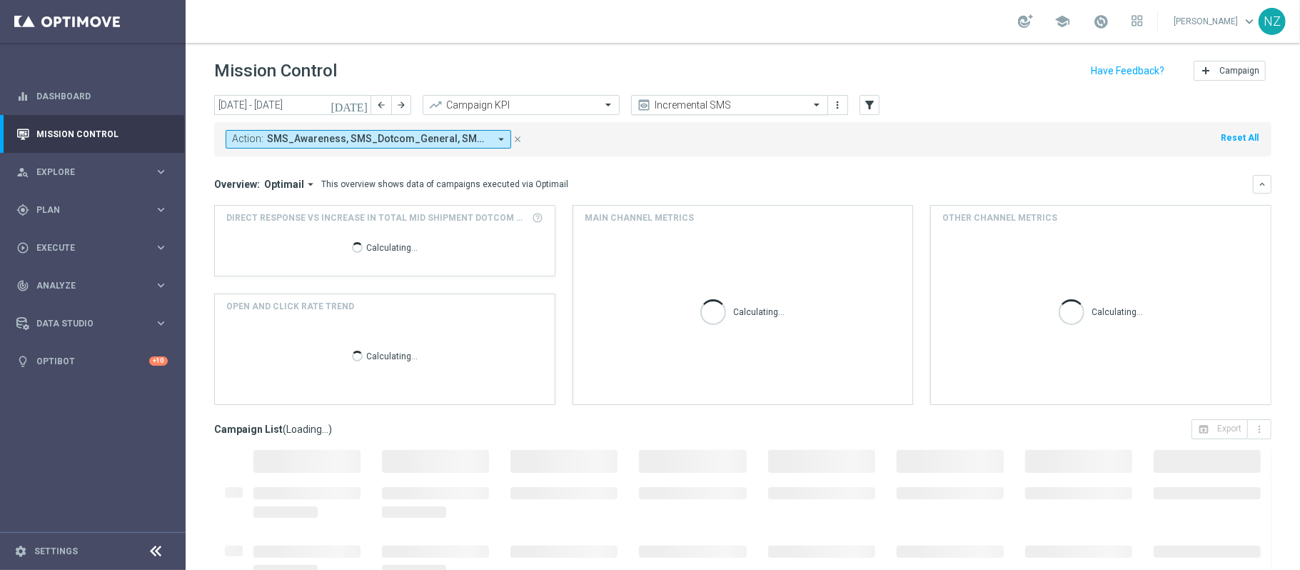
click at [724, 104] on input "text" at bounding box center [715, 105] width 153 height 12
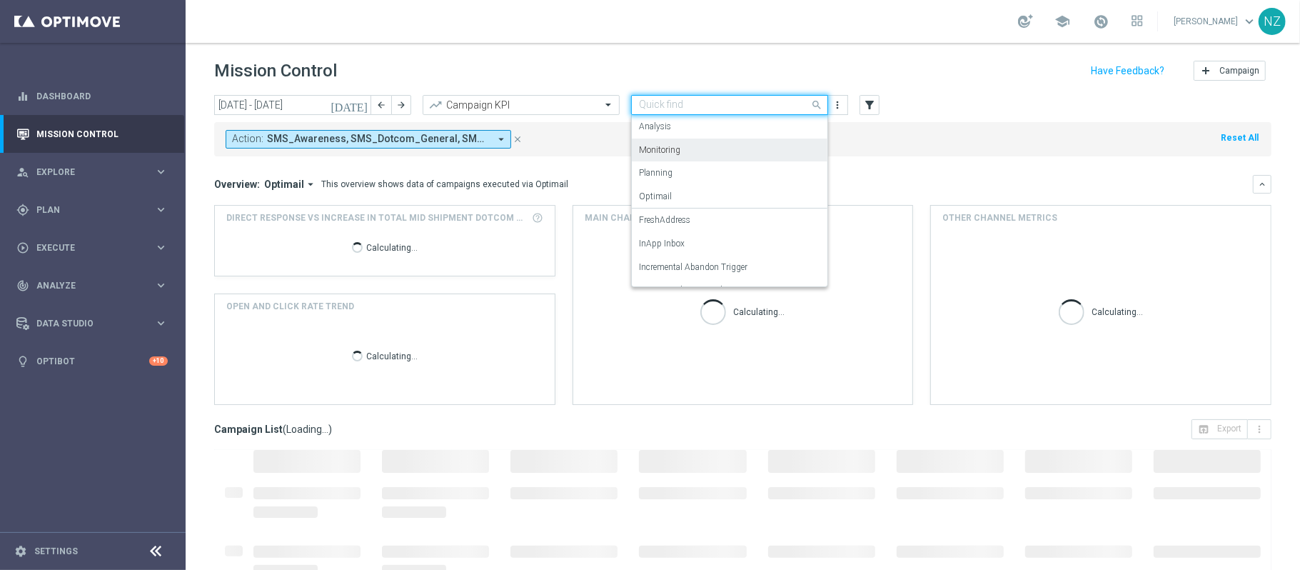
click at [673, 150] on label "Monitoring" at bounding box center [659, 150] width 41 height 12
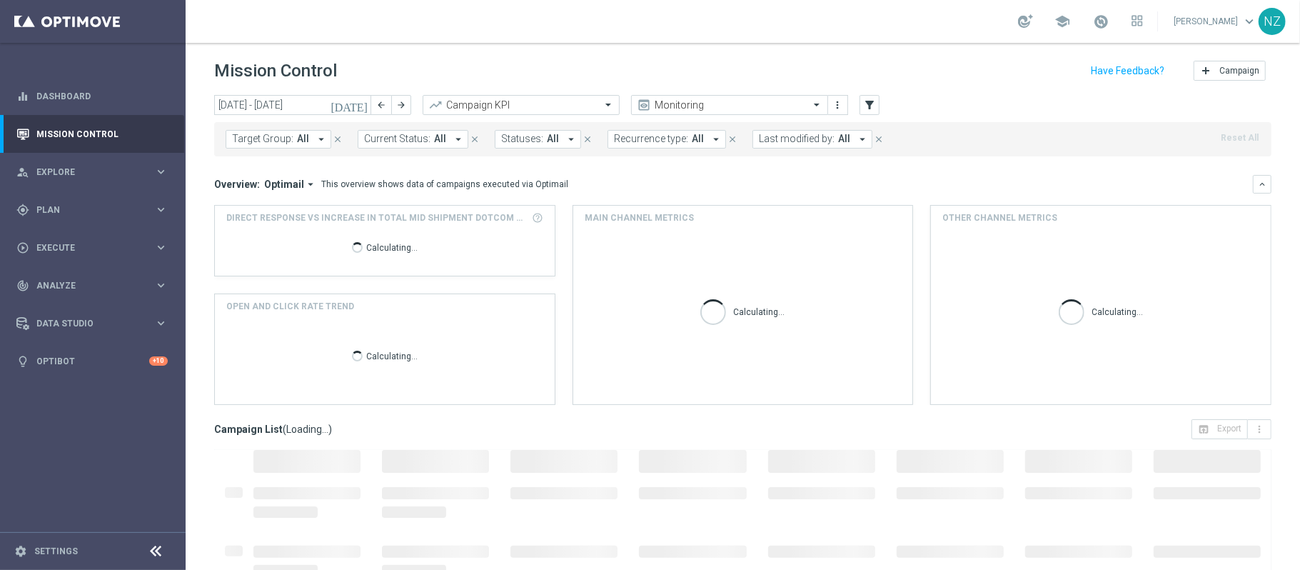
click at [803, 154] on div "Target Group: All arrow_drop_down close Current Status: All arrow_drop_down clo…" at bounding box center [743, 139] width 1058 height 34
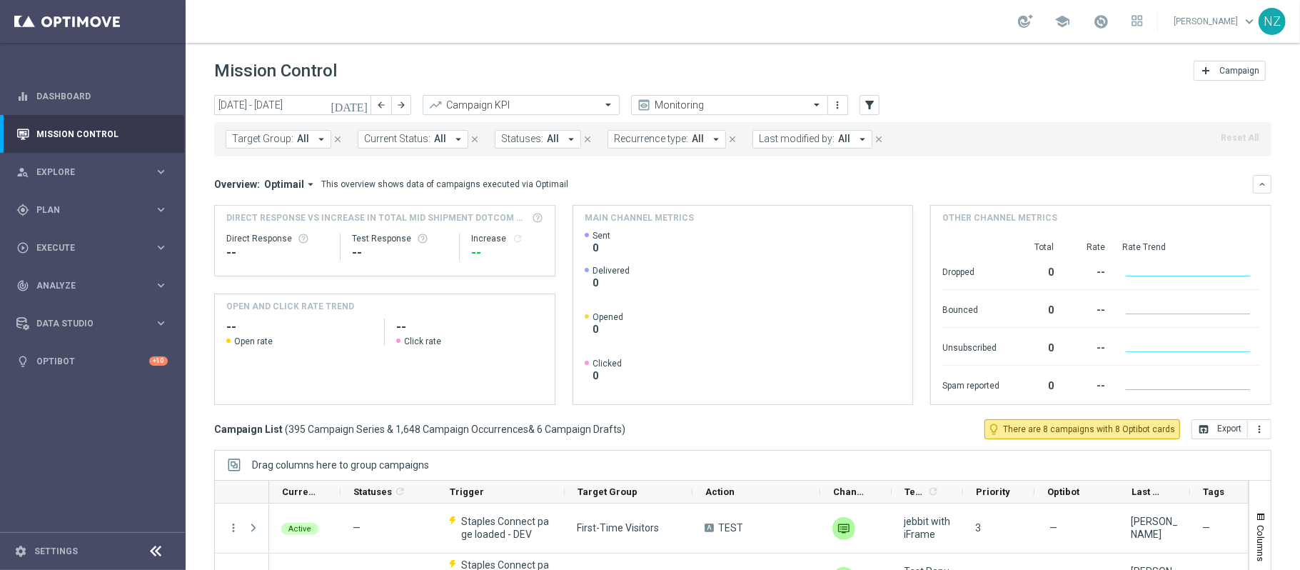
scroll to position [66, 0]
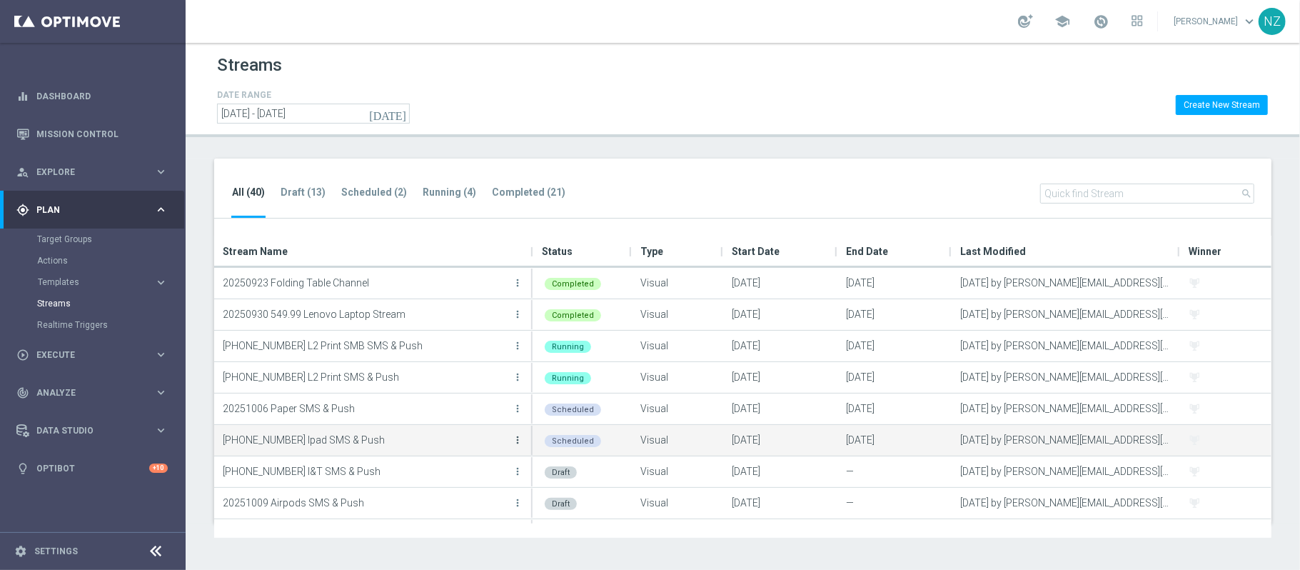
click at [515, 440] on icon "more_vert" at bounding box center [517, 439] width 11 height 11
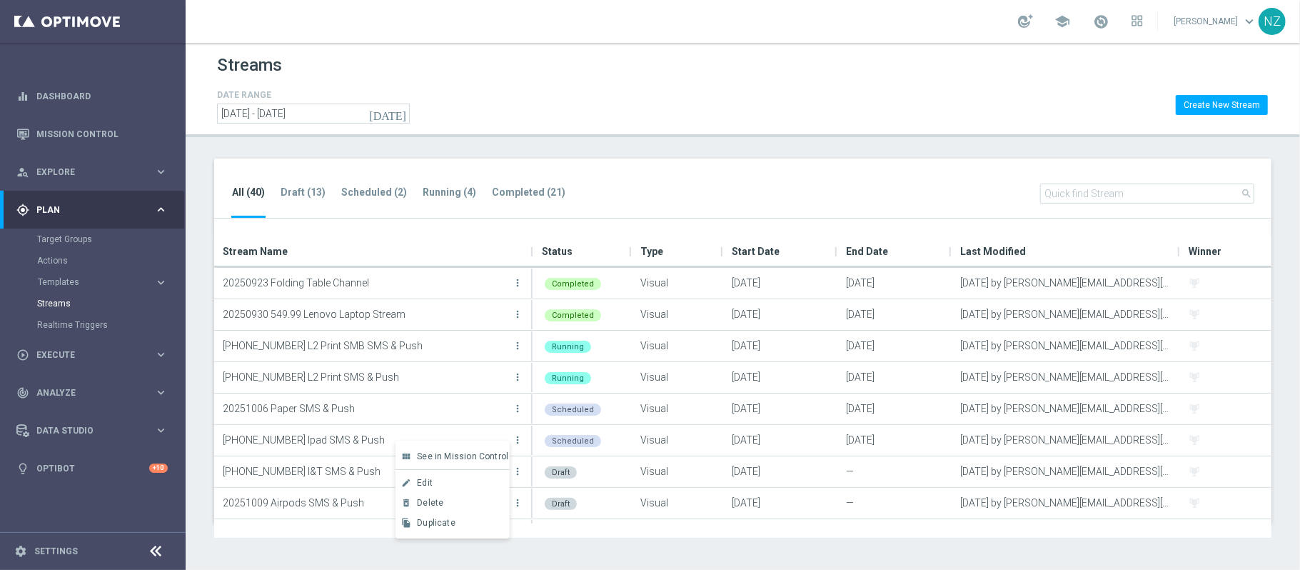
drag, startPoint x: 478, startPoint y: 483, endPoint x: 463, endPoint y: 480, distance: 14.6
click at [463, 480] on div "Edit" at bounding box center [460, 483] width 86 height 10
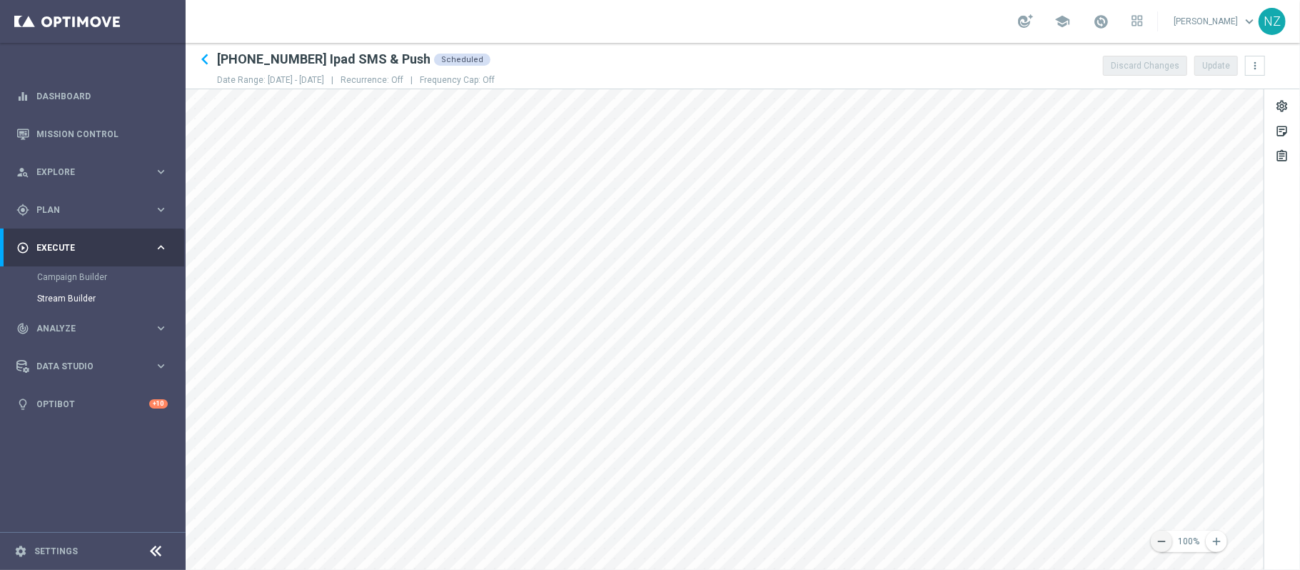
click at [1168, 540] on button "remove" at bounding box center [1161, 541] width 21 height 21
click at [1161, 543] on icon "remove" at bounding box center [1161, 541] width 13 height 13
click at [1164, 546] on icon "remove" at bounding box center [1161, 541] width 13 height 13
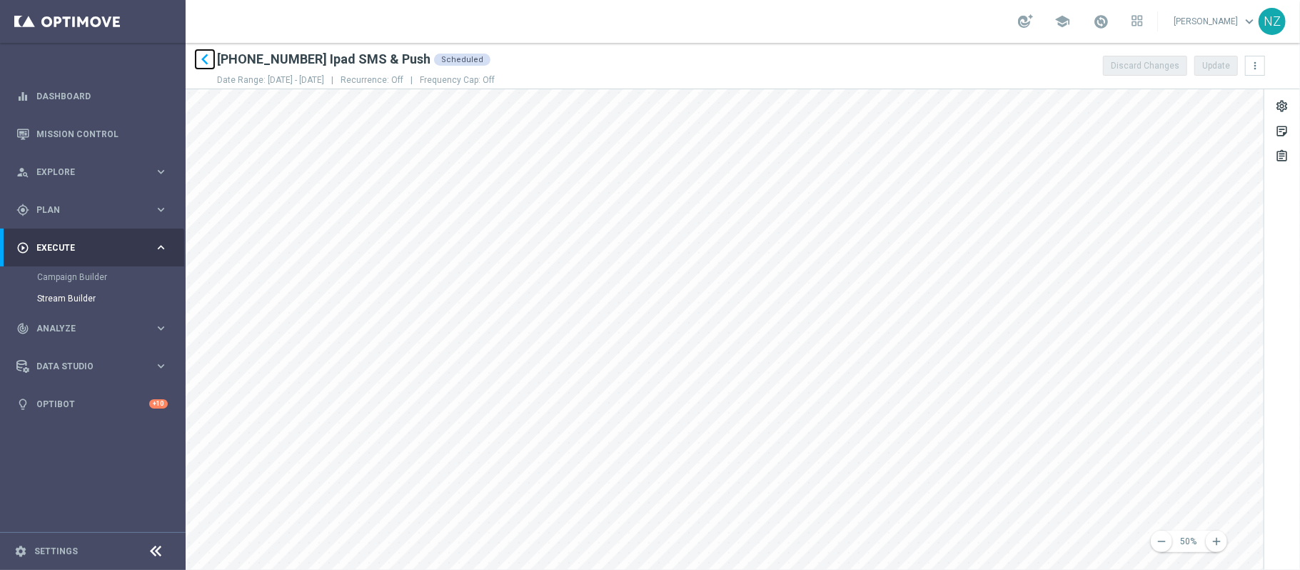
click at [206, 59] on icon "keyboard_arrow_left" at bounding box center [204, 59] width 21 height 21
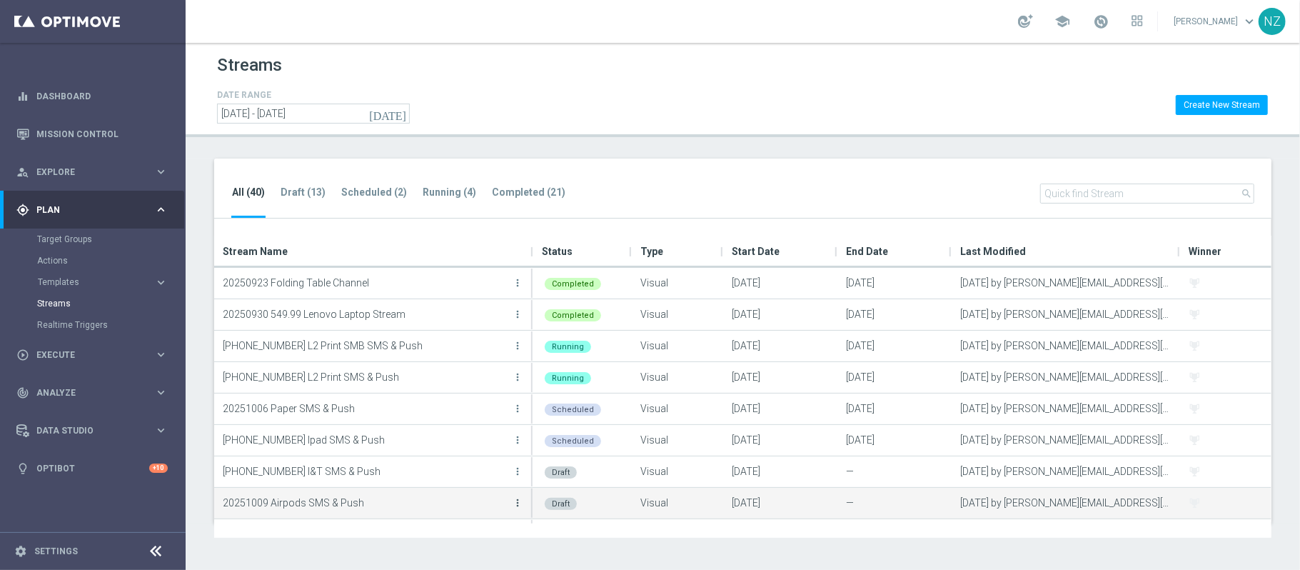
click at [518, 506] on icon "more_vert" at bounding box center [517, 502] width 11 height 11
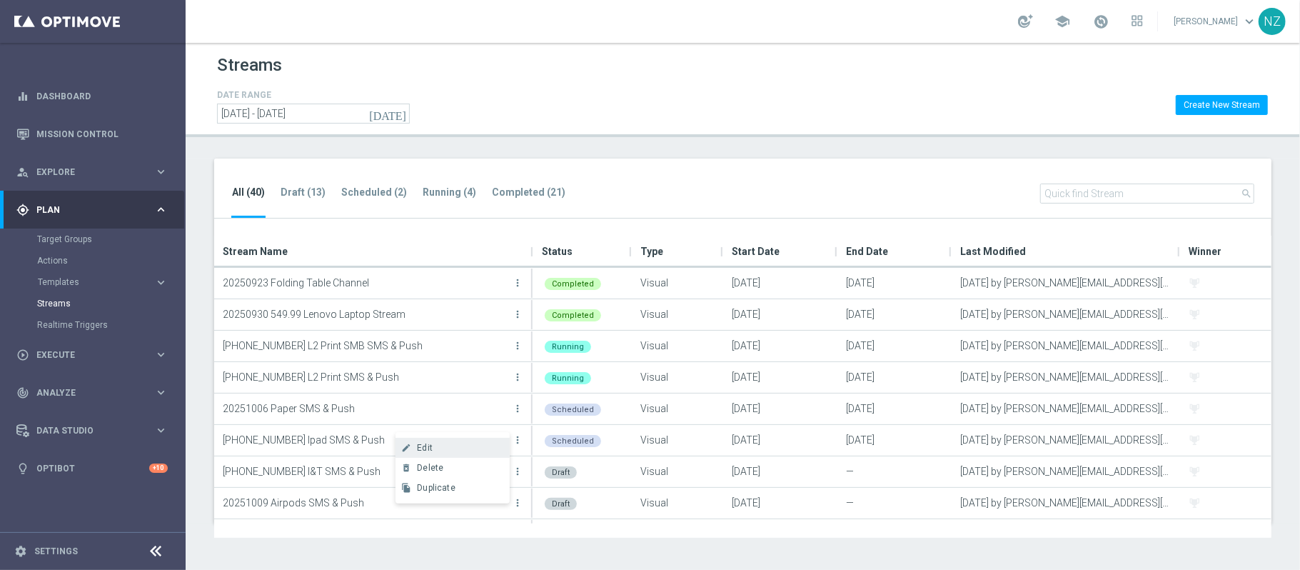
click at [452, 443] on div "Edit" at bounding box center [460, 448] width 86 height 10
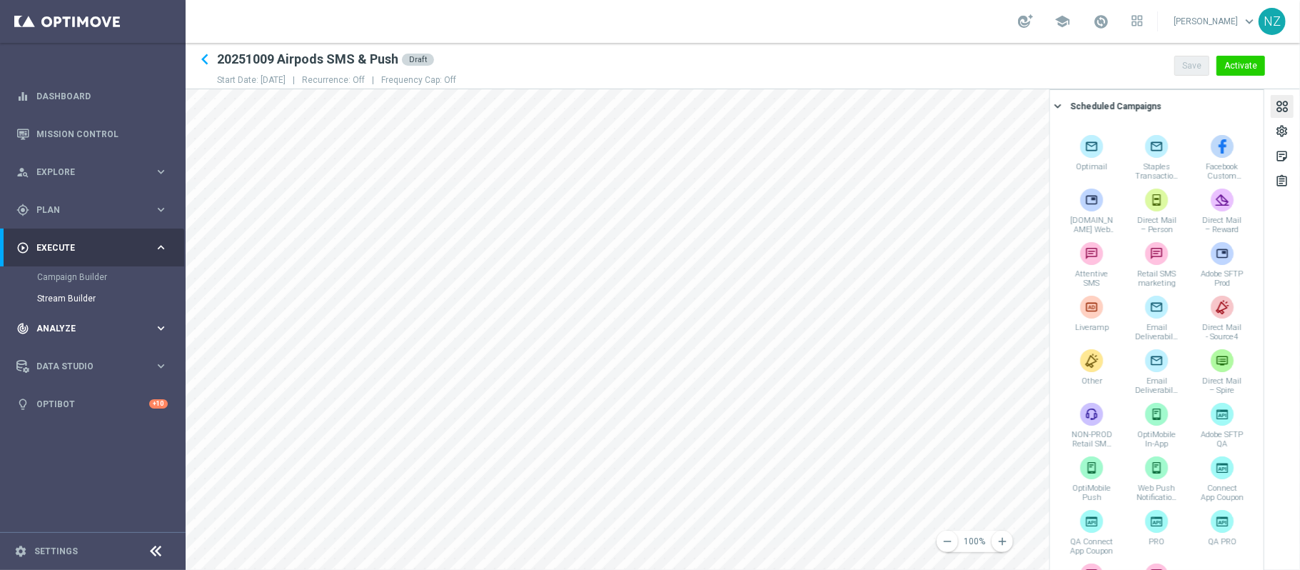
click at [90, 326] on span "Analyze" at bounding box center [95, 328] width 118 height 9
click at [86, 284] on span "Analyze" at bounding box center [95, 285] width 118 height 9
click at [55, 547] on link "Settings" at bounding box center [56, 551] width 44 height 9
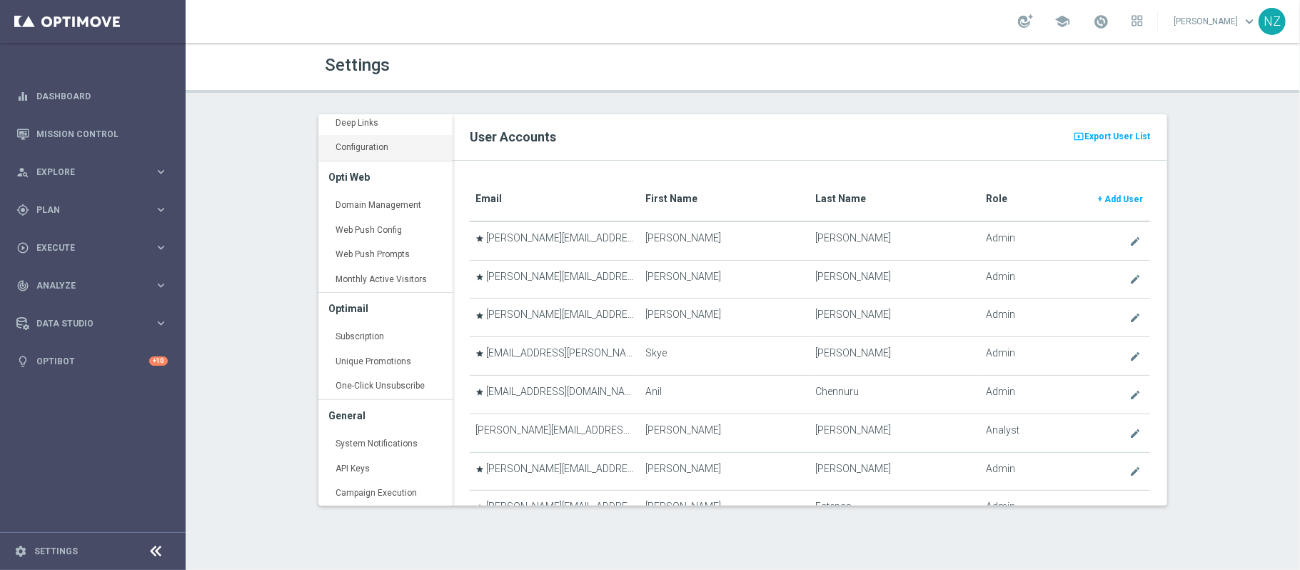
scroll to position [476, 0]
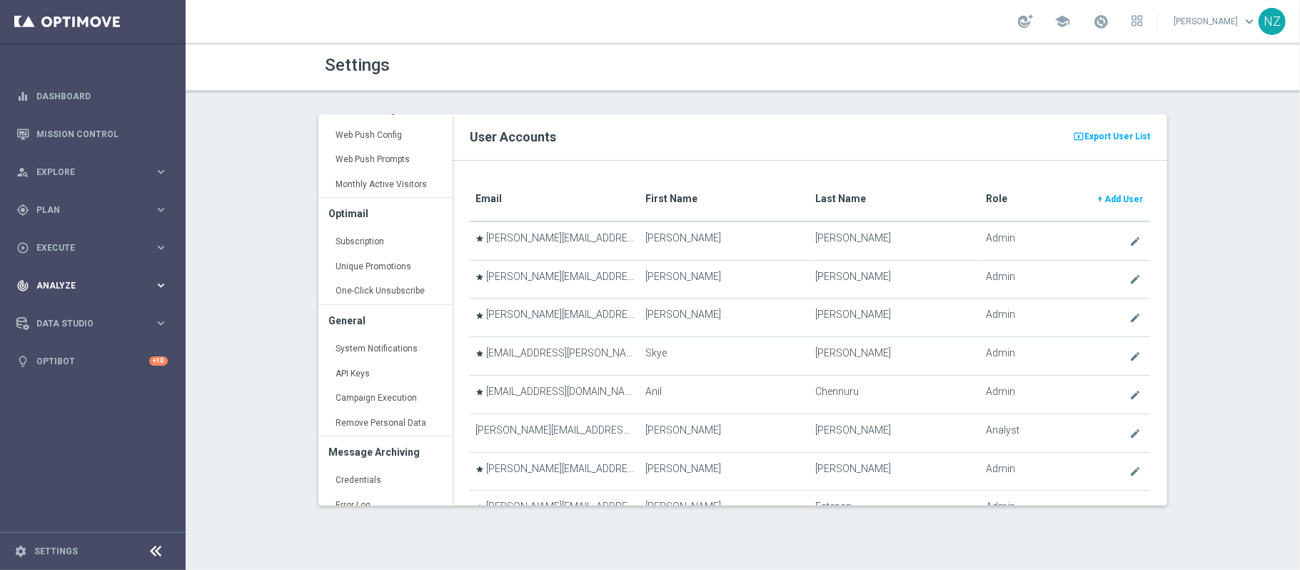
click at [86, 286] on span "Analyze" at bounding box center [95, 285] width 118 height 9
click at [83, 323] on span "Data Studio" at bounding box center [95, 323] width 118 height 9
click at [117, 166] on div "person_search Explore" at bounding box center [85, 172] width 138 height 13
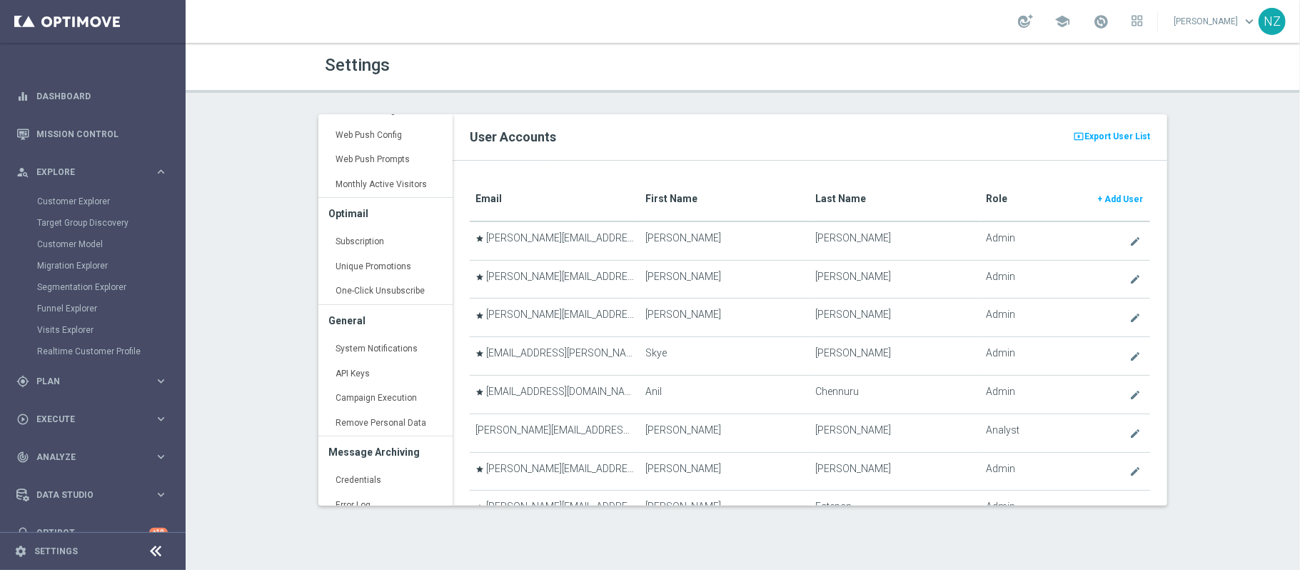
scroll to position [23, 0]
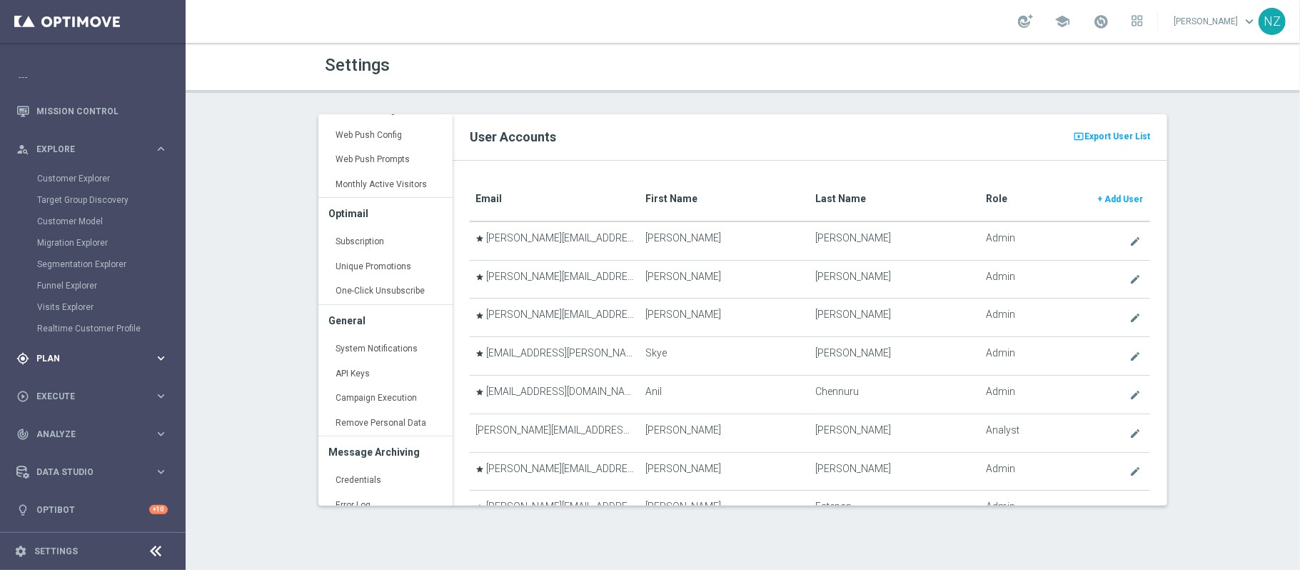
click at [147, 356] on span "Plan" at bounding box center [95, 358] width 118 height 9
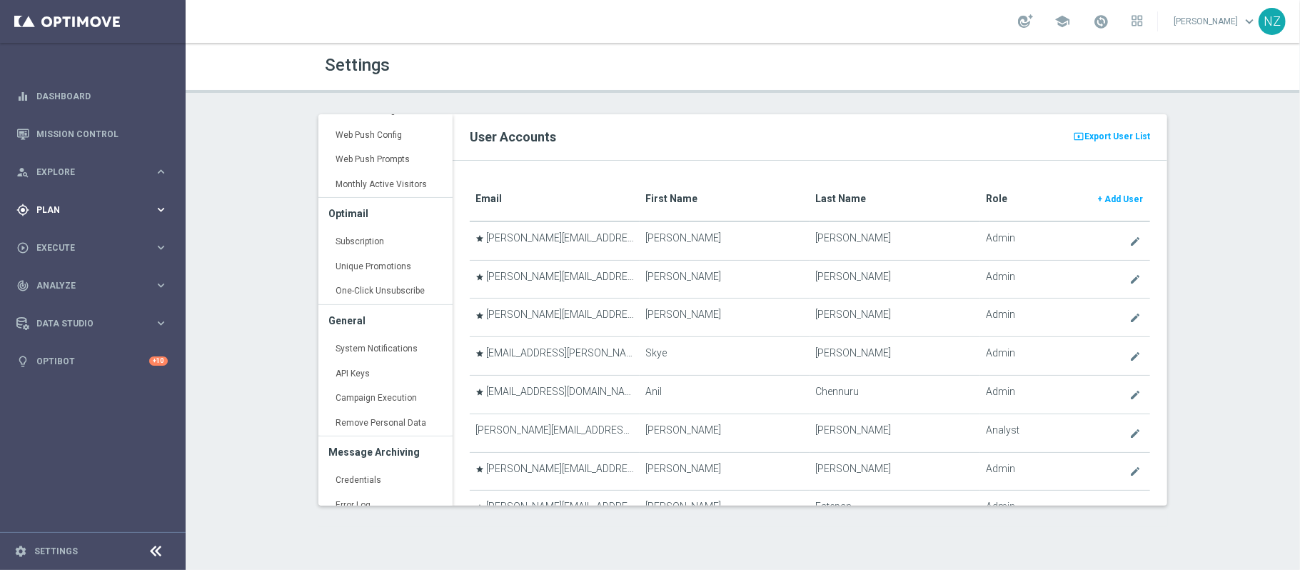
scroll to position [0, 0]
click at [61, 264] on link "Actions" at bounding box center [92, 260] width 111 height 11
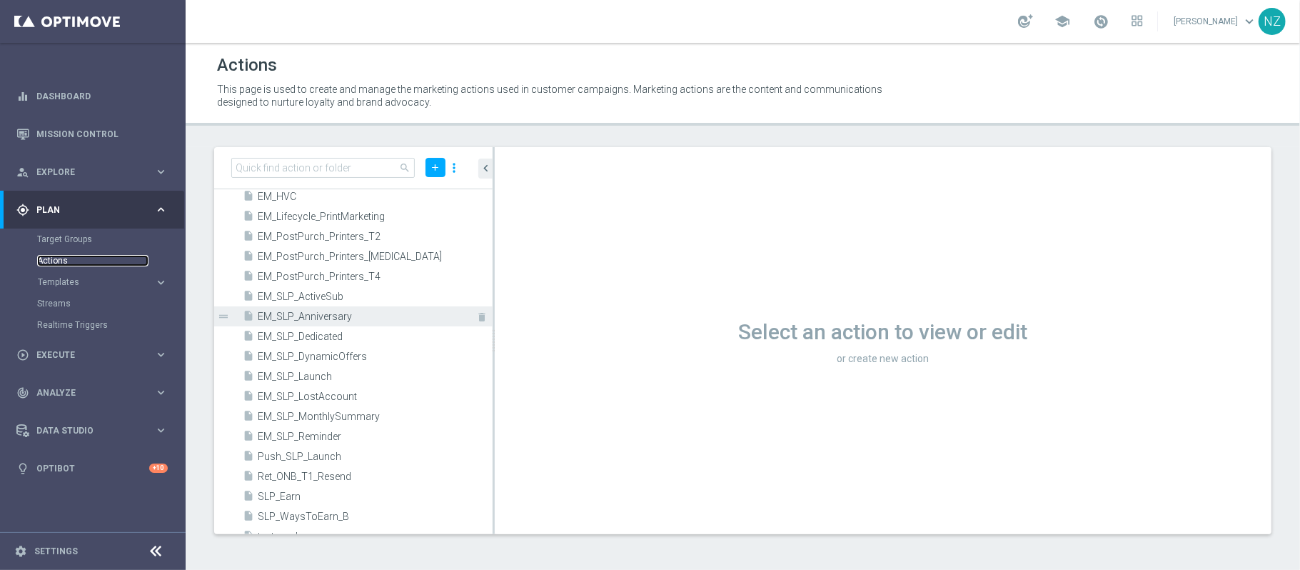
scroll to position [426, 0]
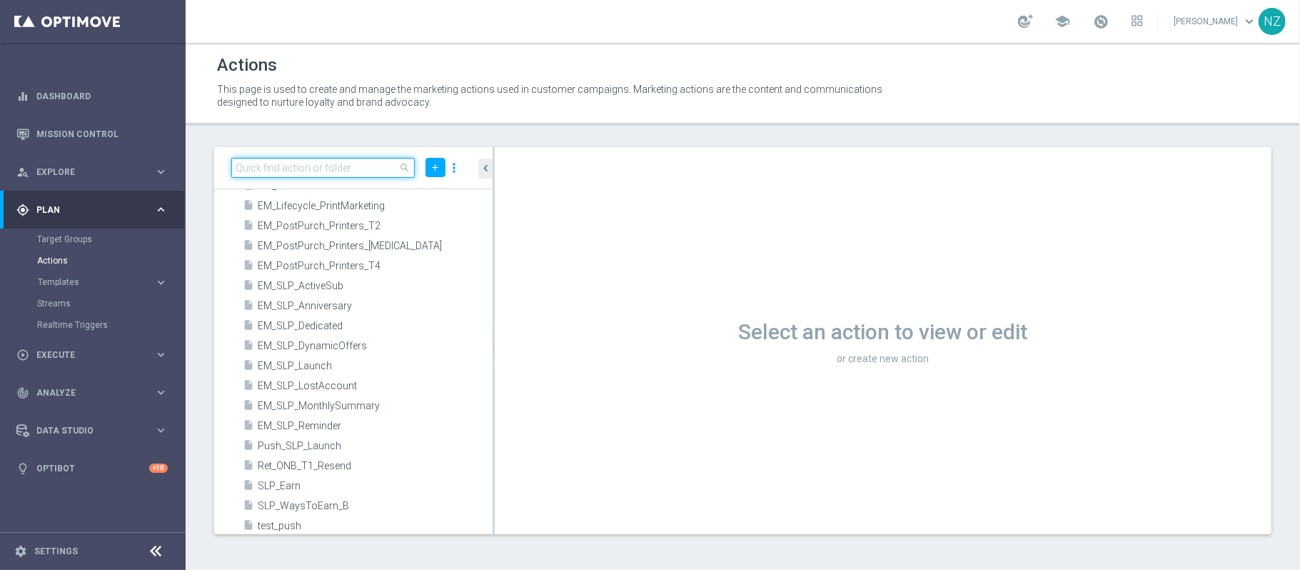
click at [304, 161] on input at bounding box center [323, 168] width 184 height 20
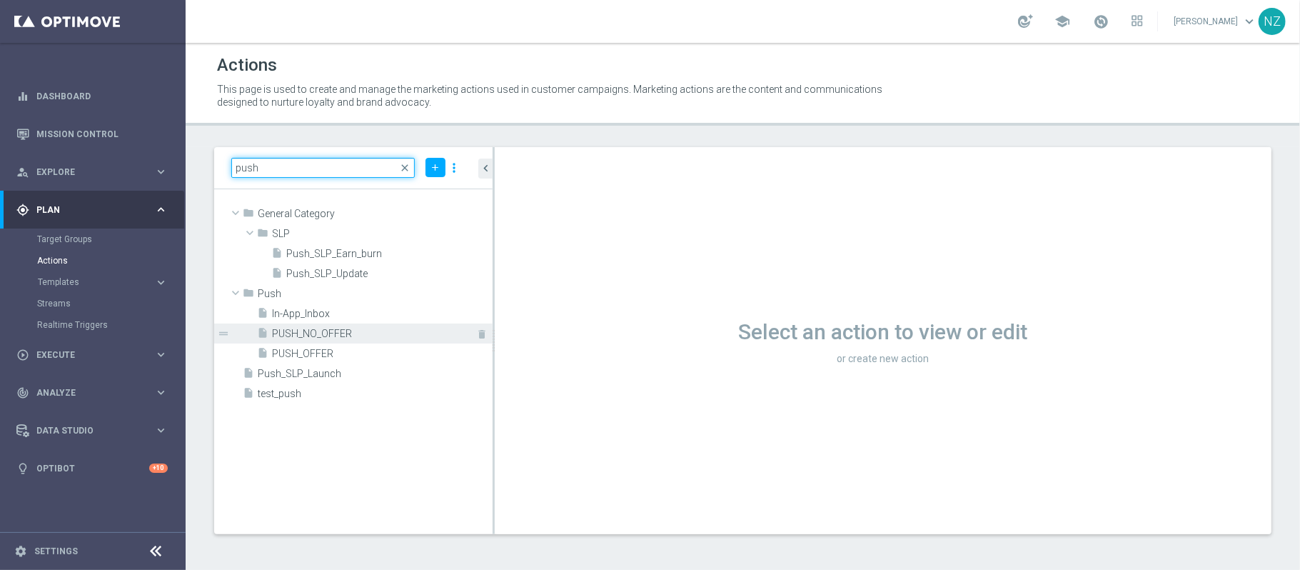
type input "push"
click at [344, 332] on span "PUSH_NO_OFFER" at bounding box center [366, 334] width 189 height 12
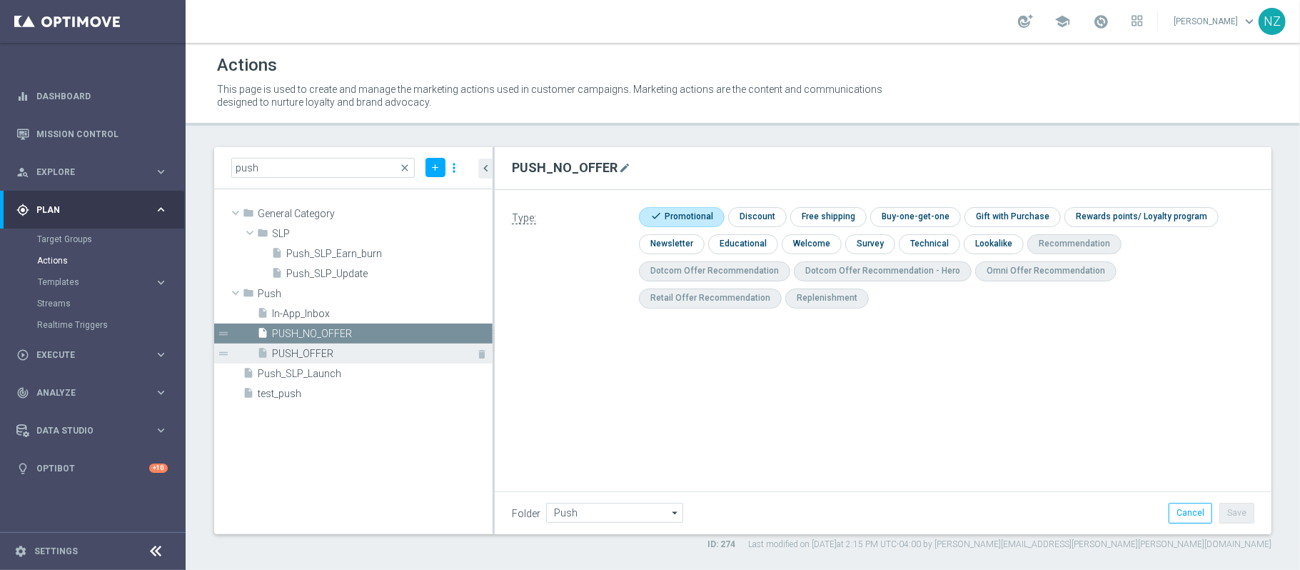
click at [336, 349] on span "PUSH_OFFER" at bounding box center [366, 354] width 189 height 12
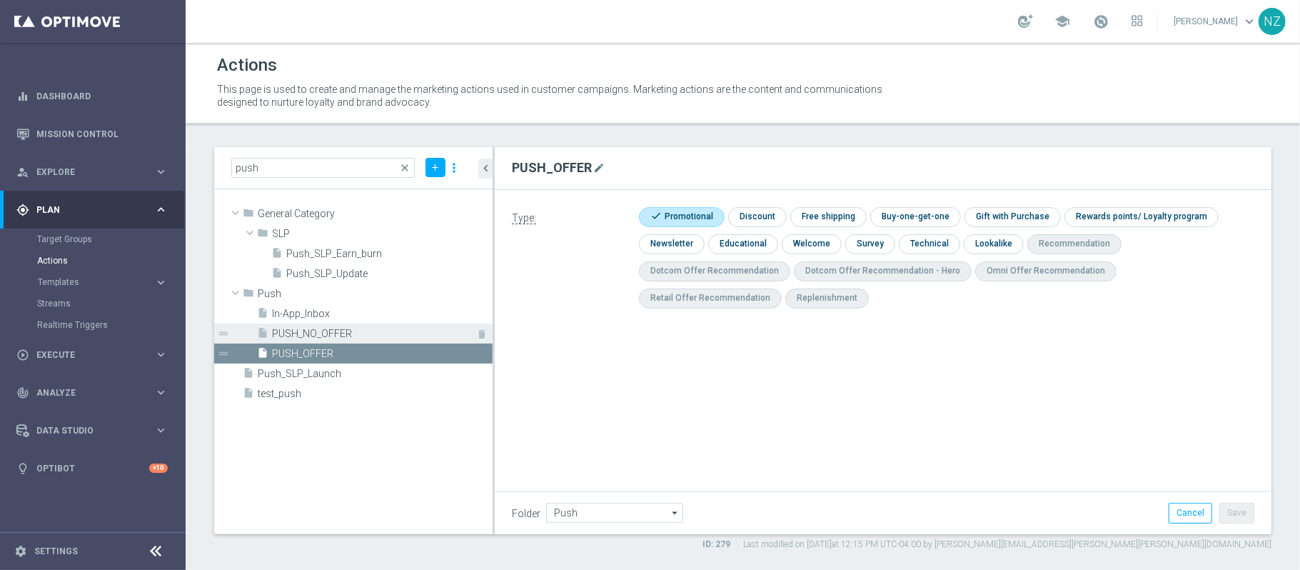
click at [340, 328] on span "PUSH_NO_OFFER" at bounding box center [366, 334] width 189 height 12
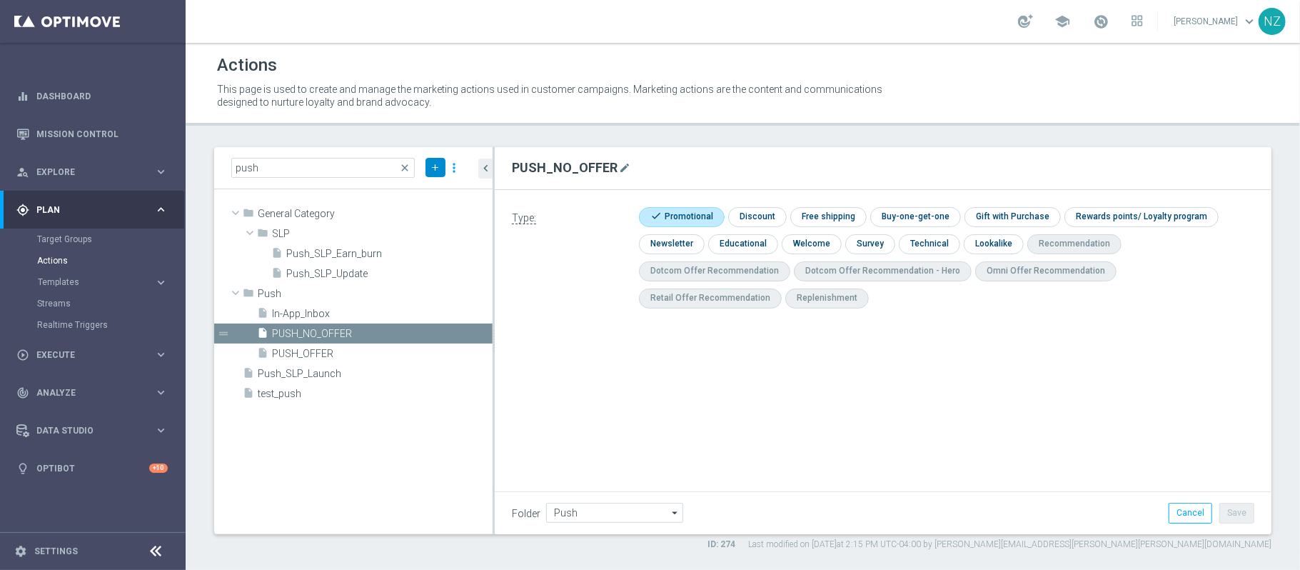
click at [441, 163] on button "add" at bounding box center [436, 167] width 20 height 19
click at [426, 189] on span "New Action" at bounding box center [410, 192] width 45 height 10
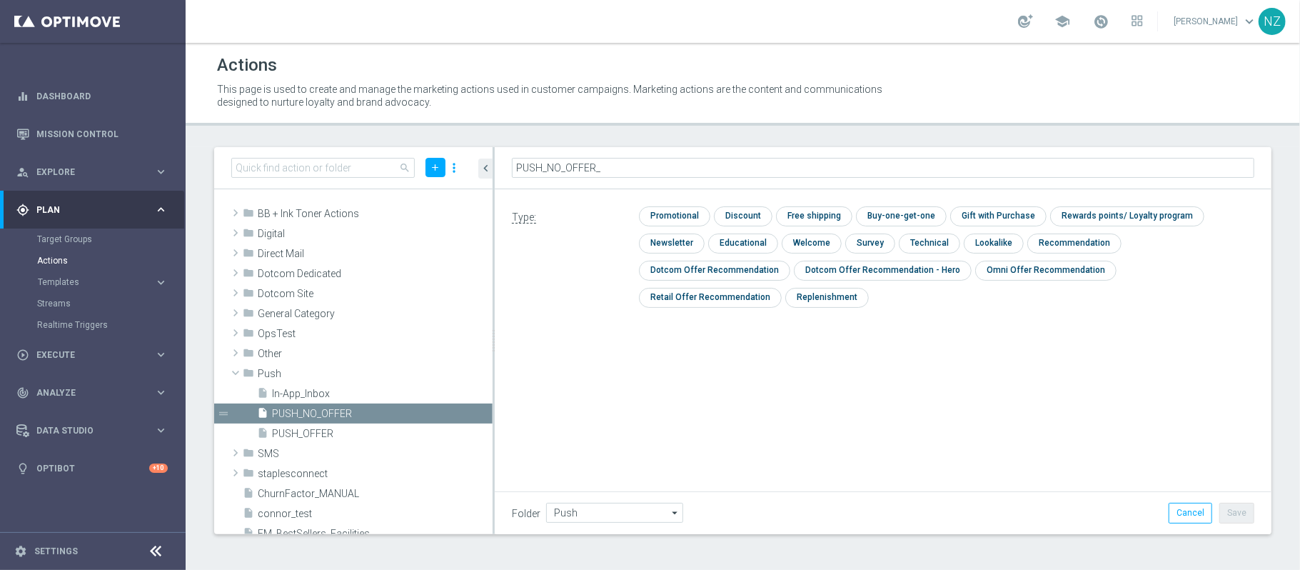
type input "PUSH_NO_OFFER_B"
click at [676, 212] on input "checkbox" at bounding box center [673, 215] width 68 height 19
checkbox input "true"
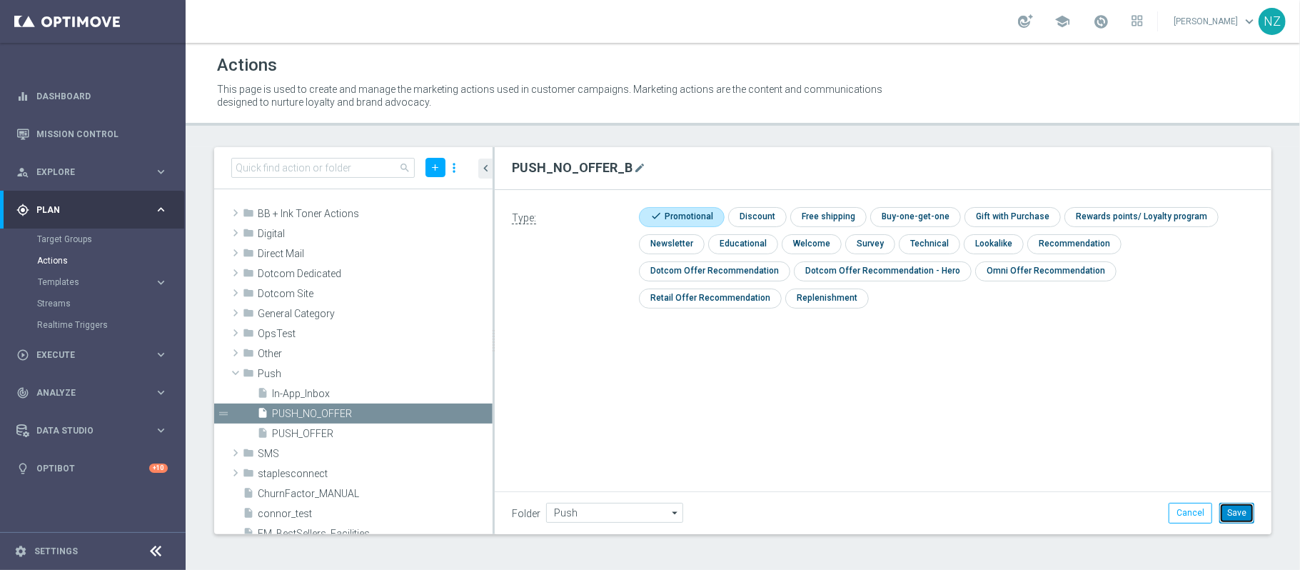
click at [1244, 509] on button "Save" at bounding box center [1237, 513] width 35 height 20
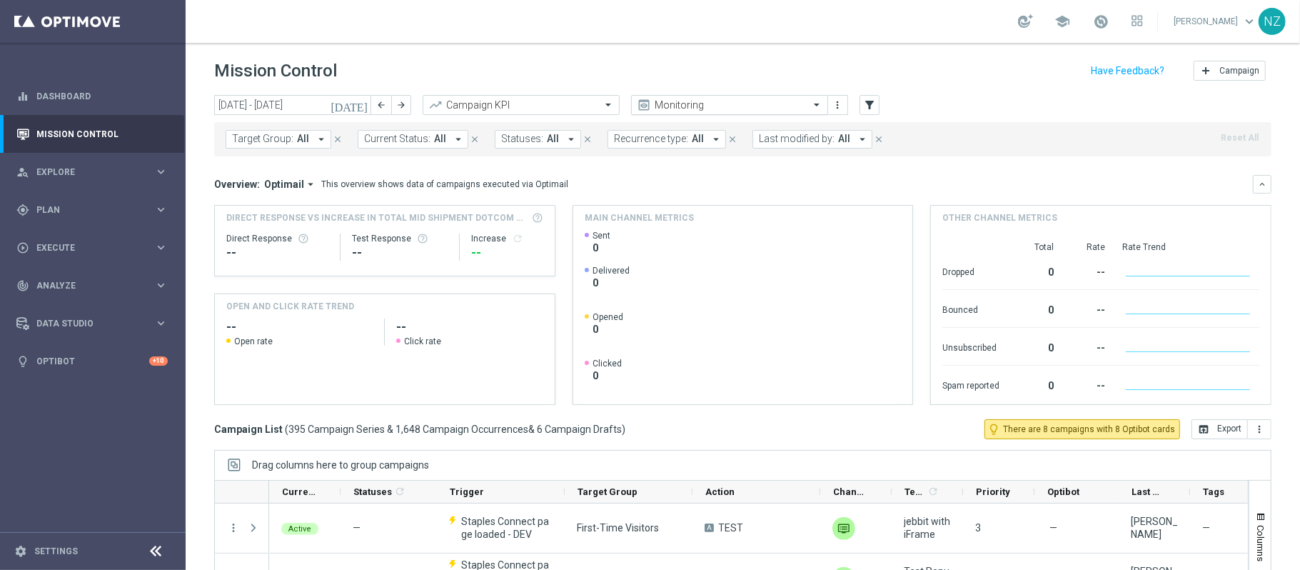
click at [741, 106] on input "text" at bounding box center [715, 105] width 153 height 12
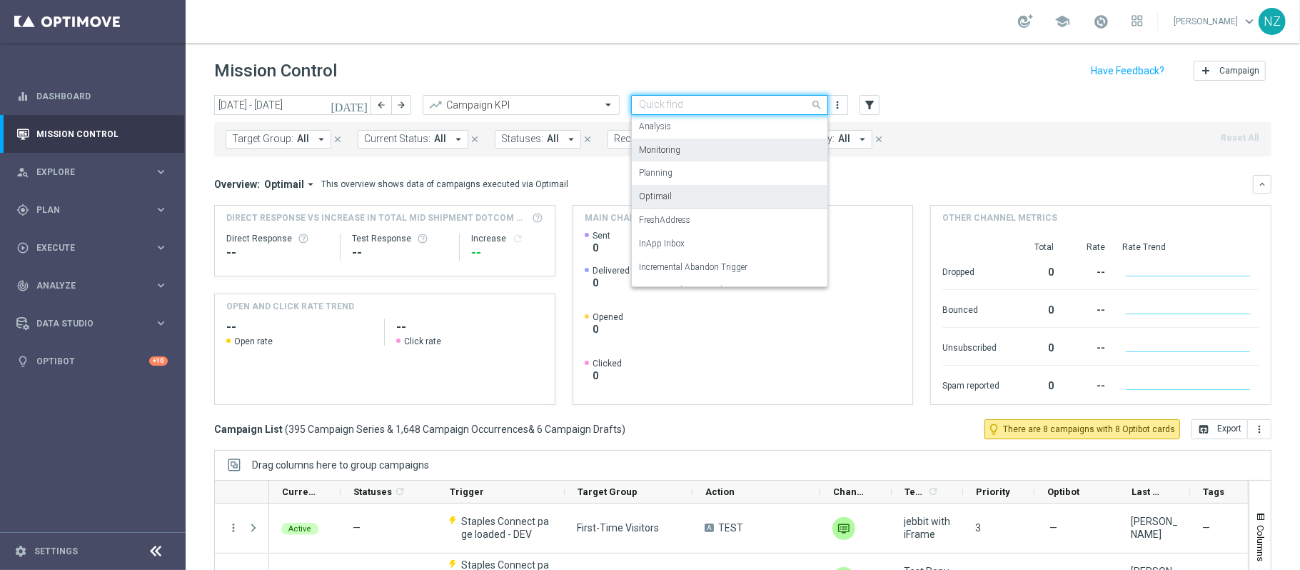
scroll to position [87, 0]
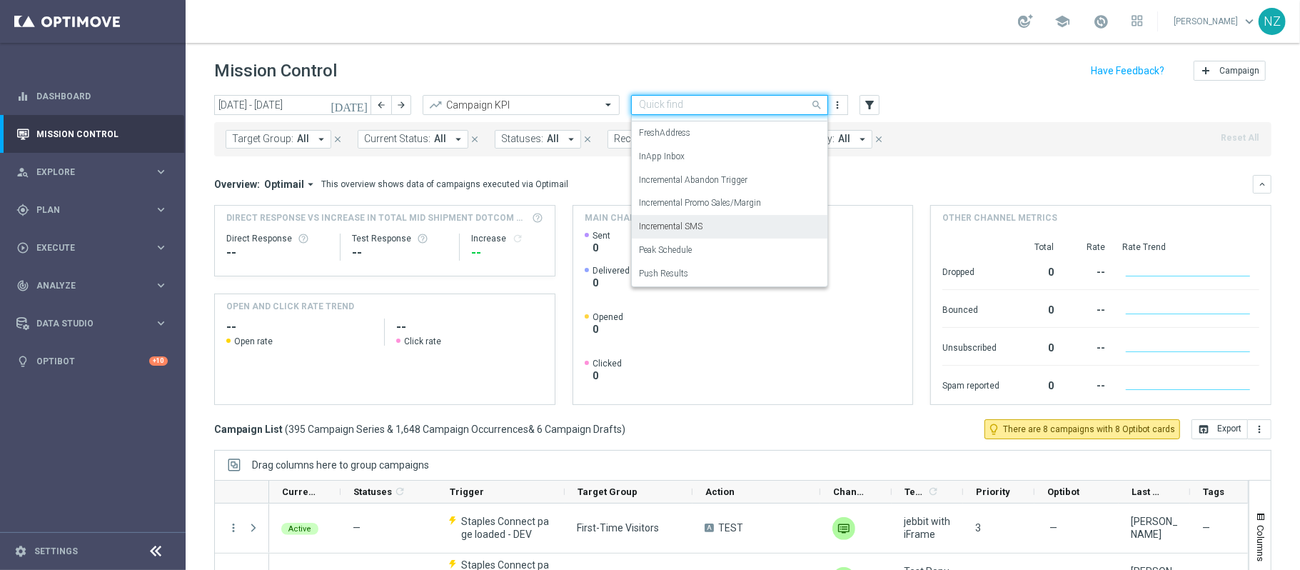
click at [694, 231] on label "Incremental SMS" at bounding box center [671, 227] width 64 height 12
click at [958, 170] on mini-dashboard "Overview: Optimail arrow_drop_down This overview shows data of campaigns execut…" at bounding box center [743, 287] width 1058 height 263
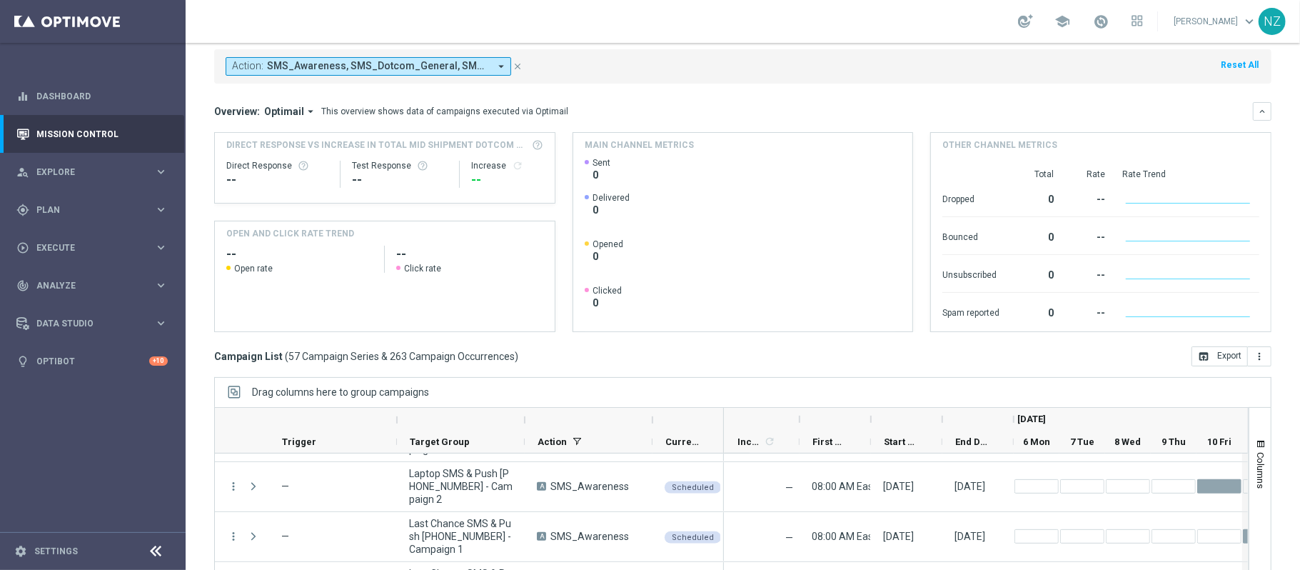
scroll to position [0, 0]
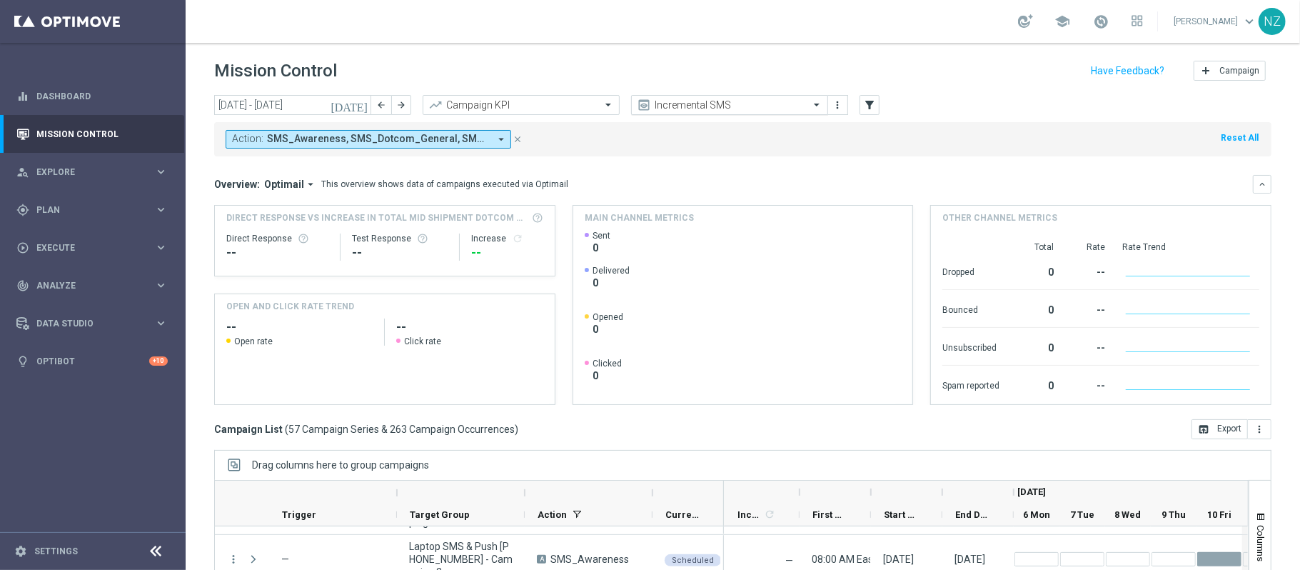
click at [740, 104] on input "text" at bounding box center [715, 105] width 153 height 12
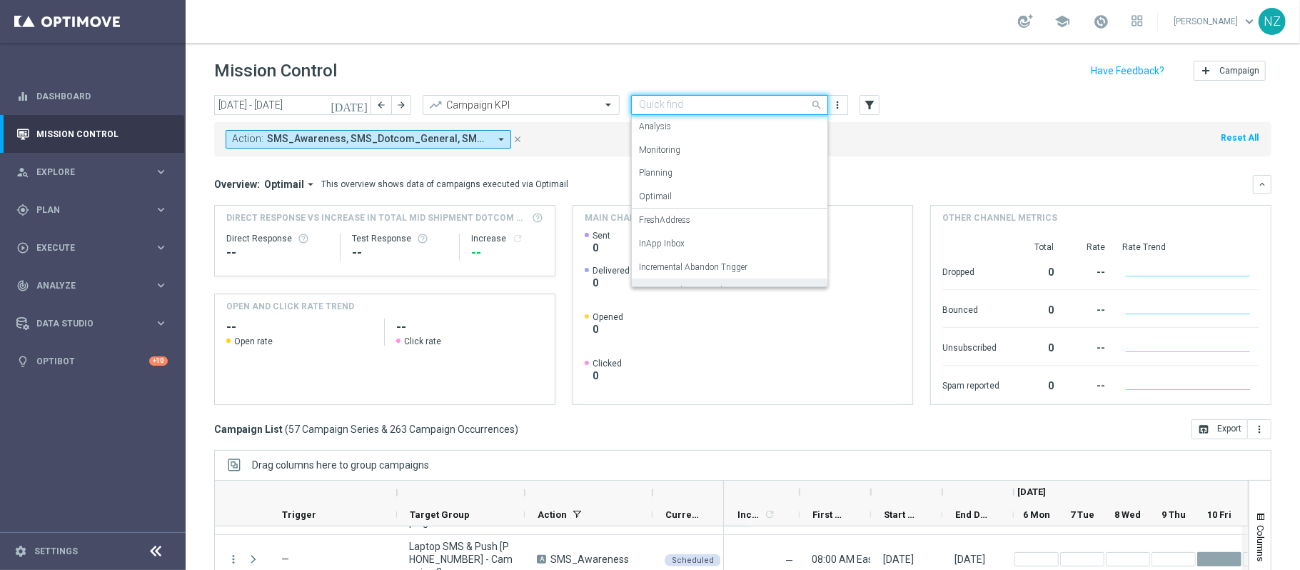
scroll to position [87, 0]
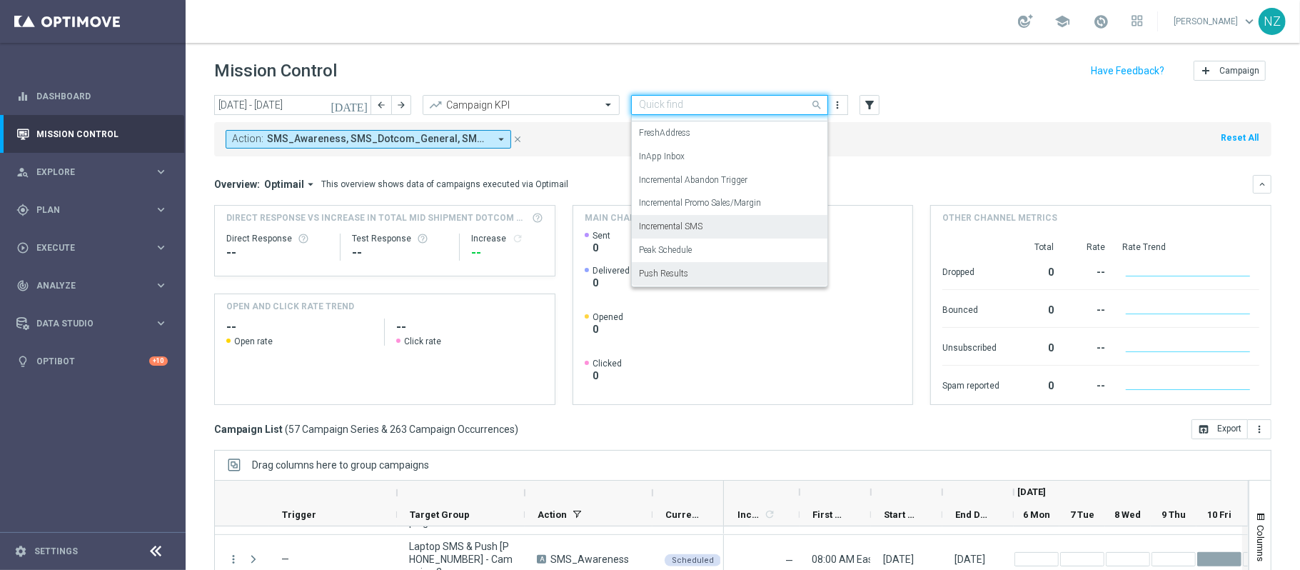
click at [688, 274] on label "Push Results" at bounding box center [663, 274] width 49 height 12
click at [907, 158] on mini-dashboard "Overview: Optimail arrow_drop_down This overview shows data of campaigns execut…" at bounding box center [743, 287] width 1058 height 263
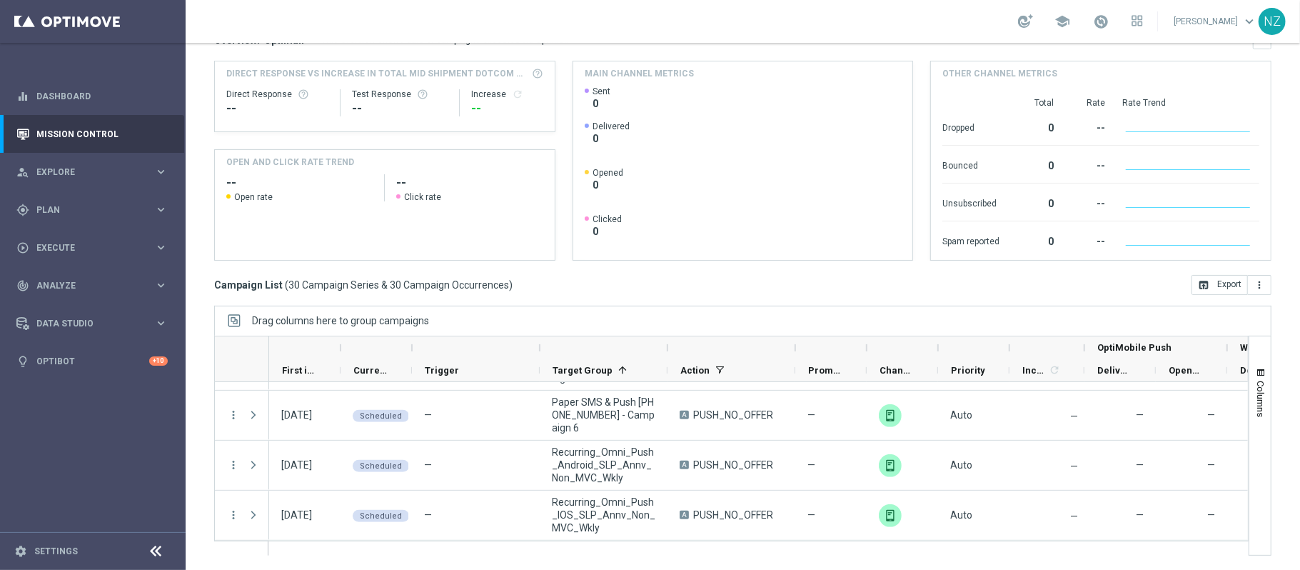
scroll to position [0, 0]
